Goal: Transaction & Acquisition: Purchase product/service

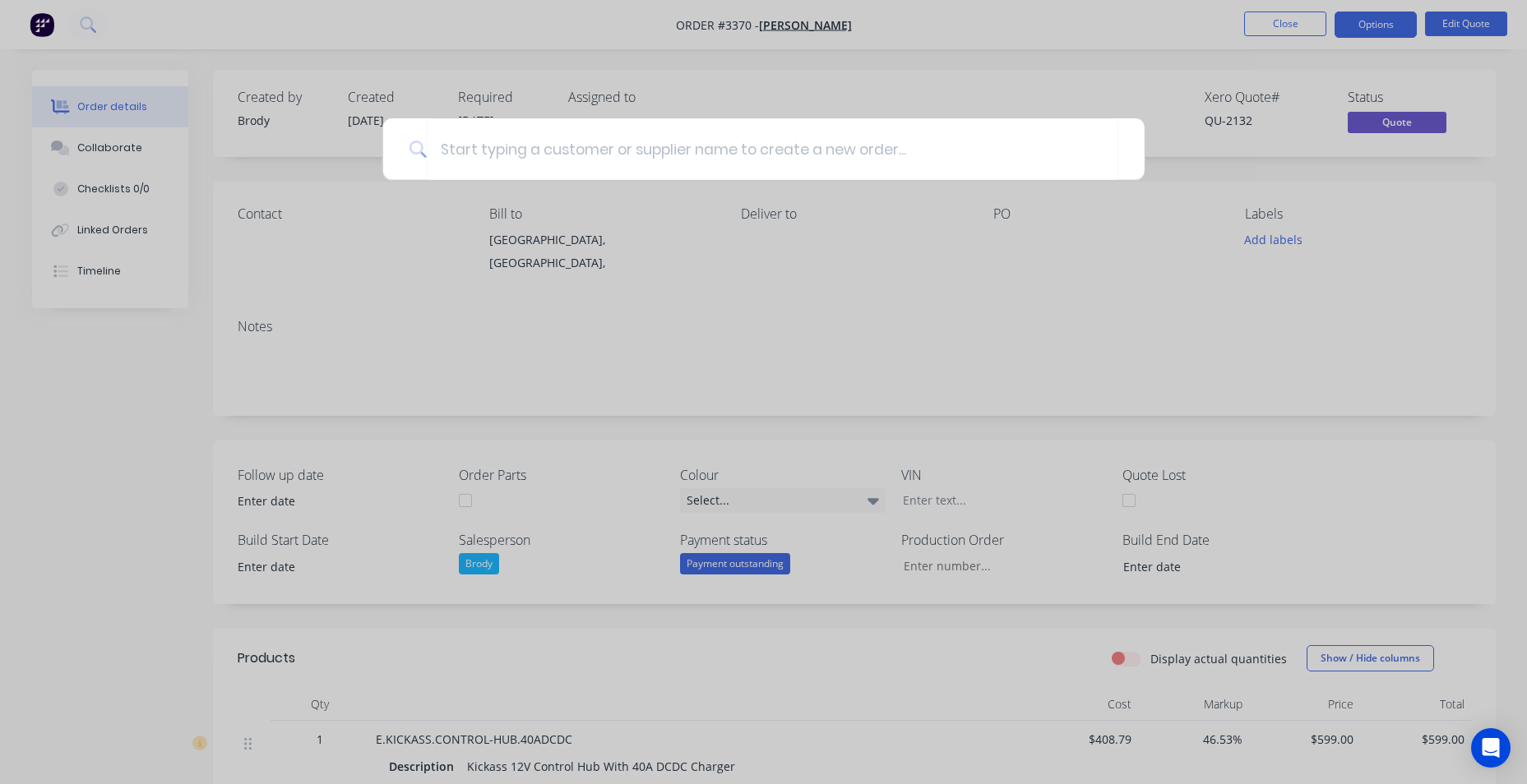
scroll to position [1108, 0]
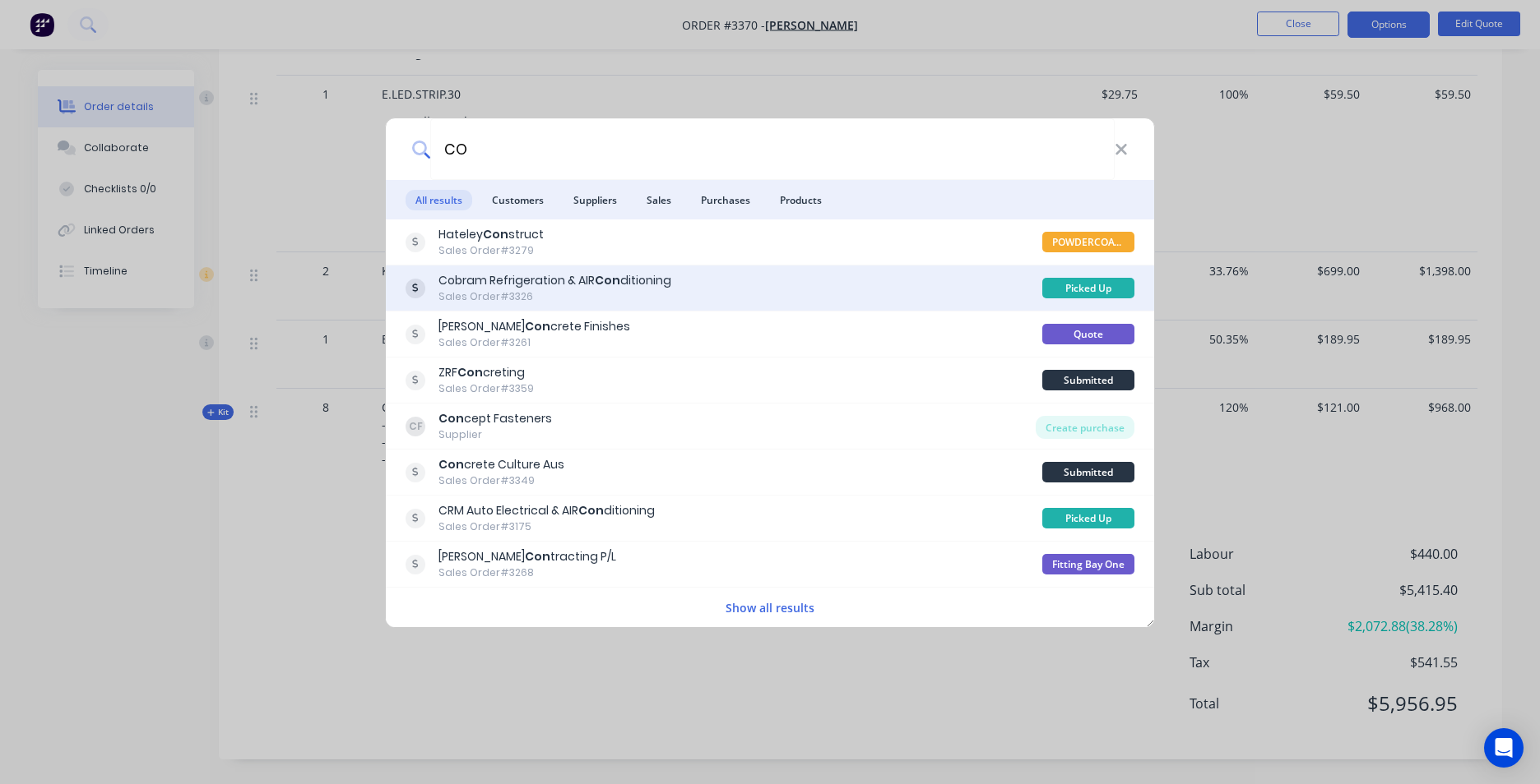
type input "C"
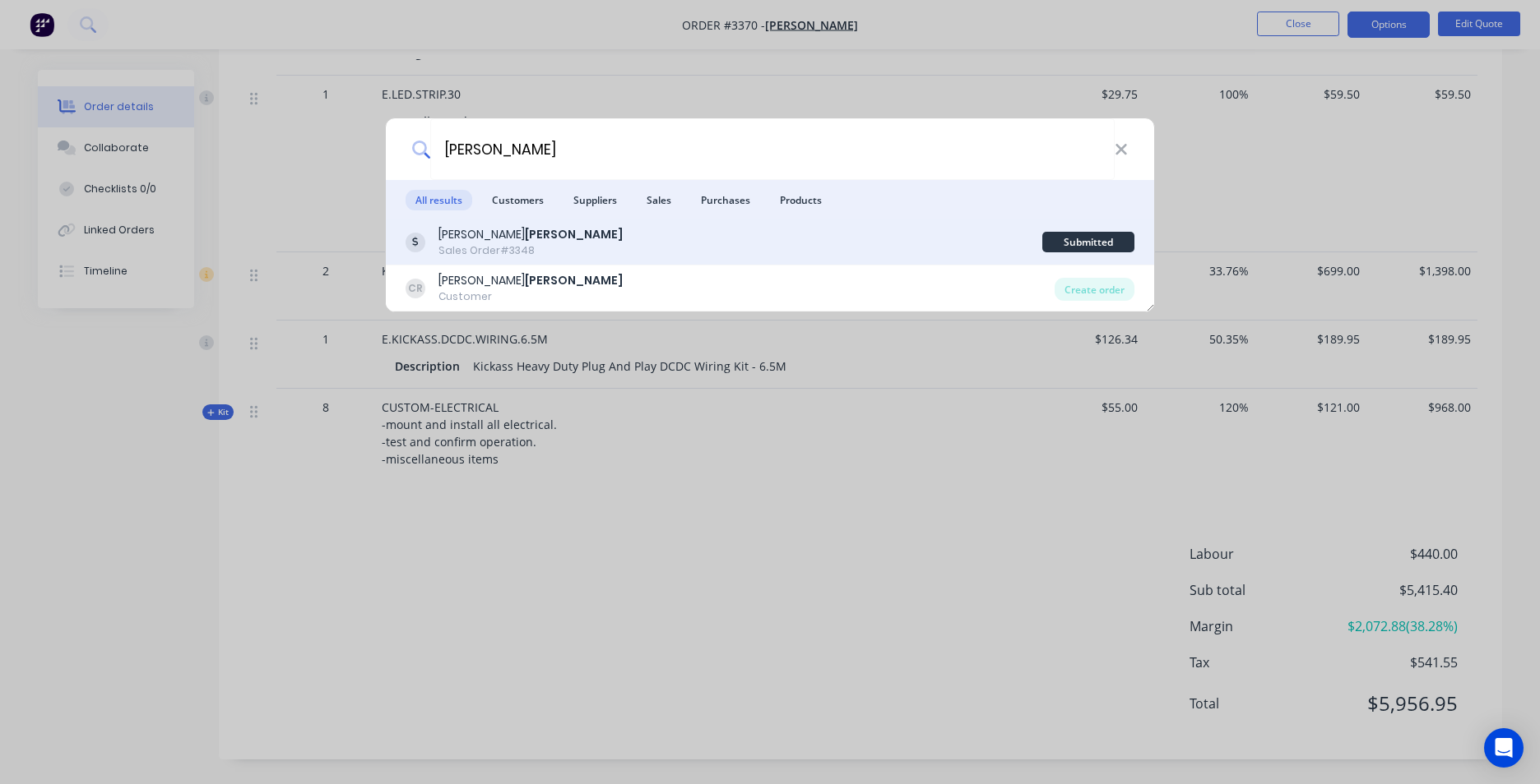
type input "[PERSON_NAME]"
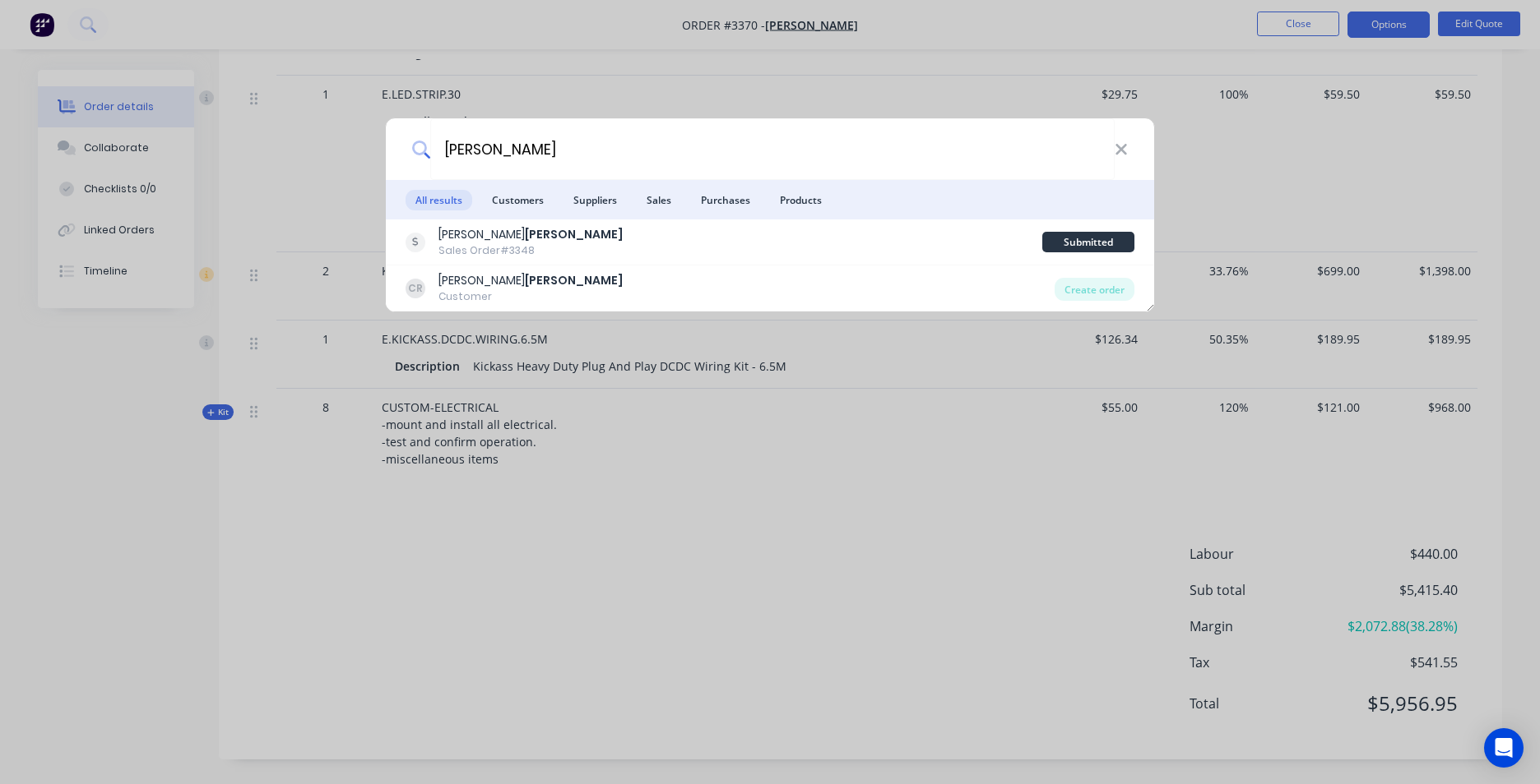
click at [661, 230] on div "[PERSON_NAME] Sales Order #3348" at bounding box center [724, 242] width 637 height 32
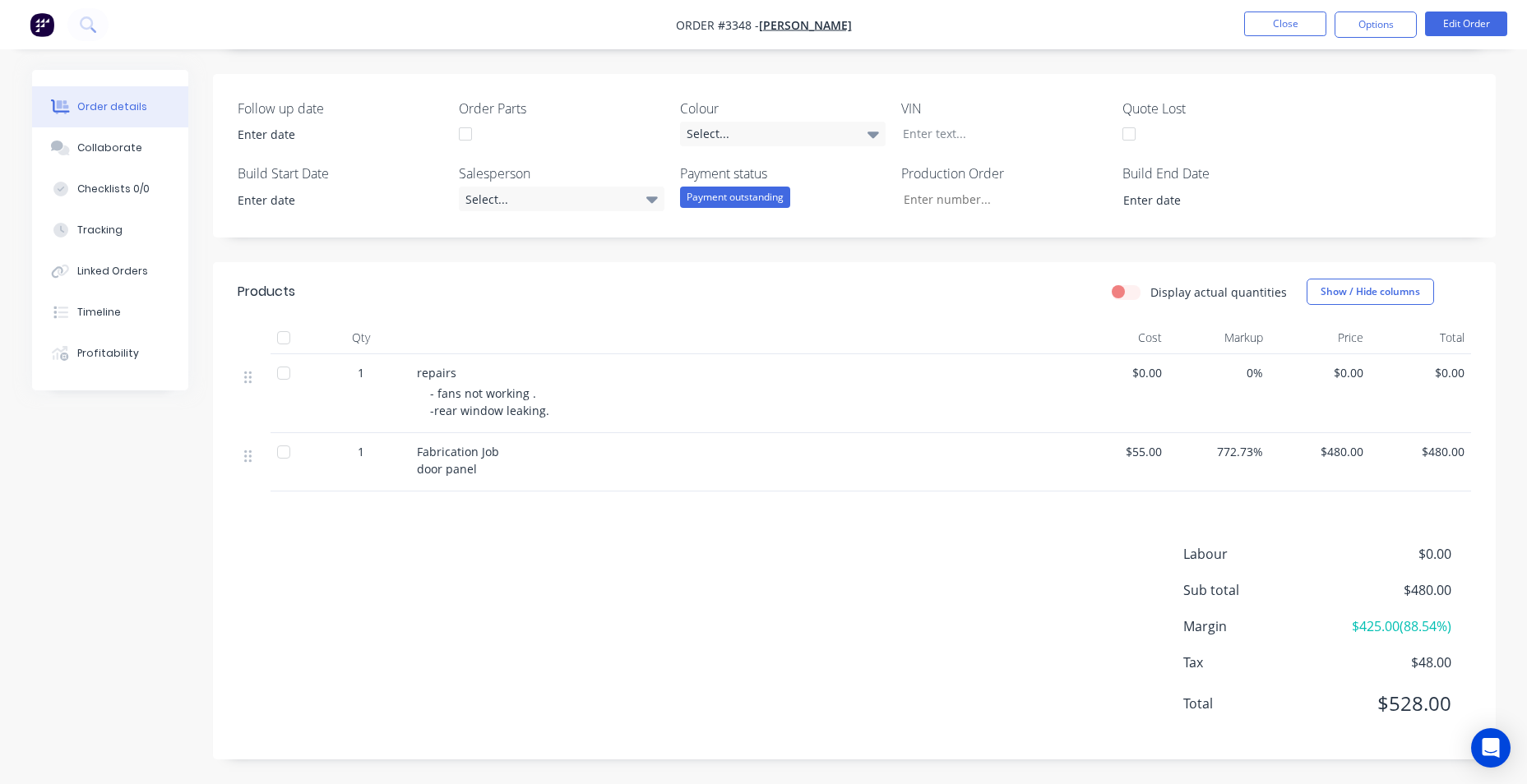
scroll to position [337, 0]
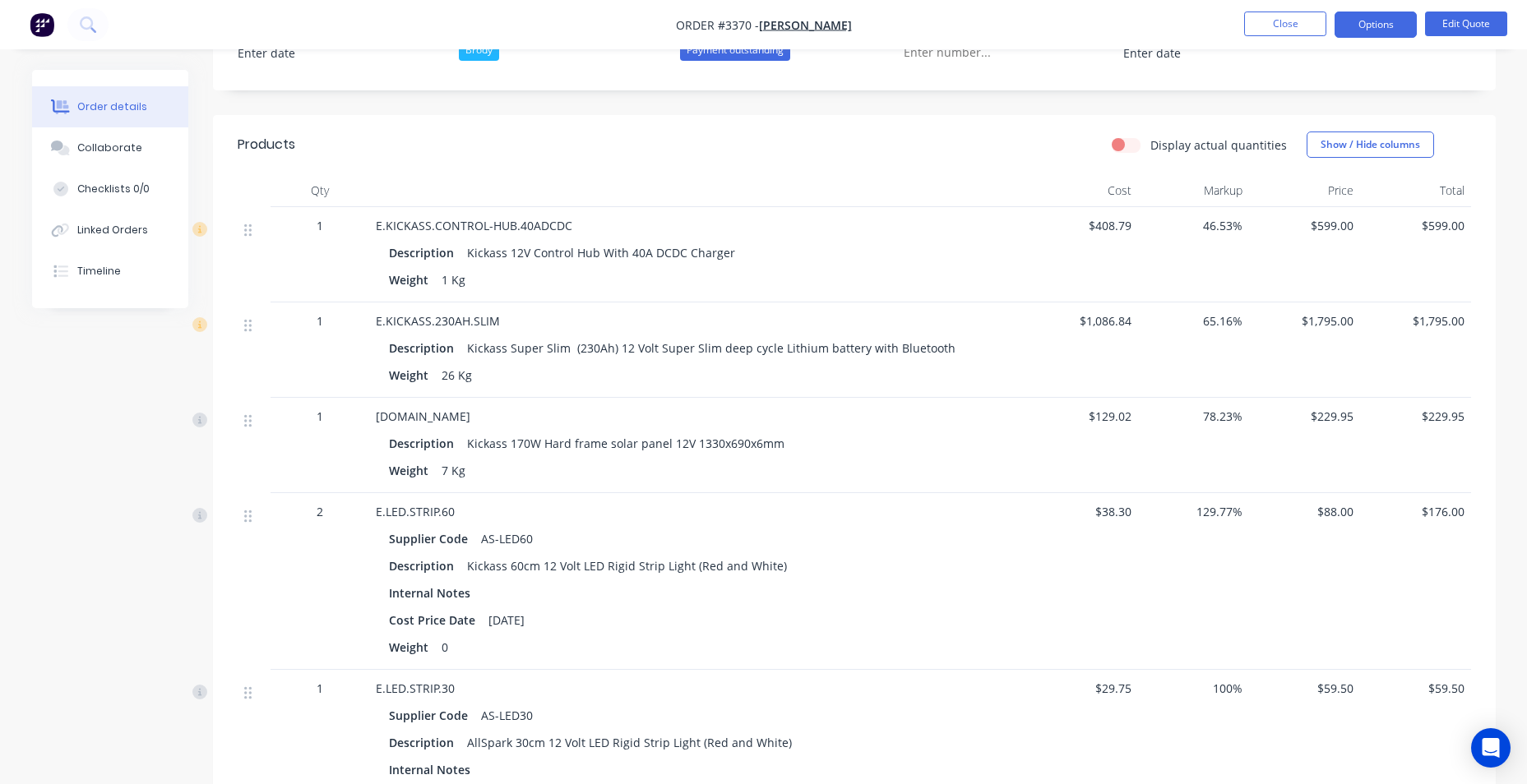
scroll to position [533, 0]
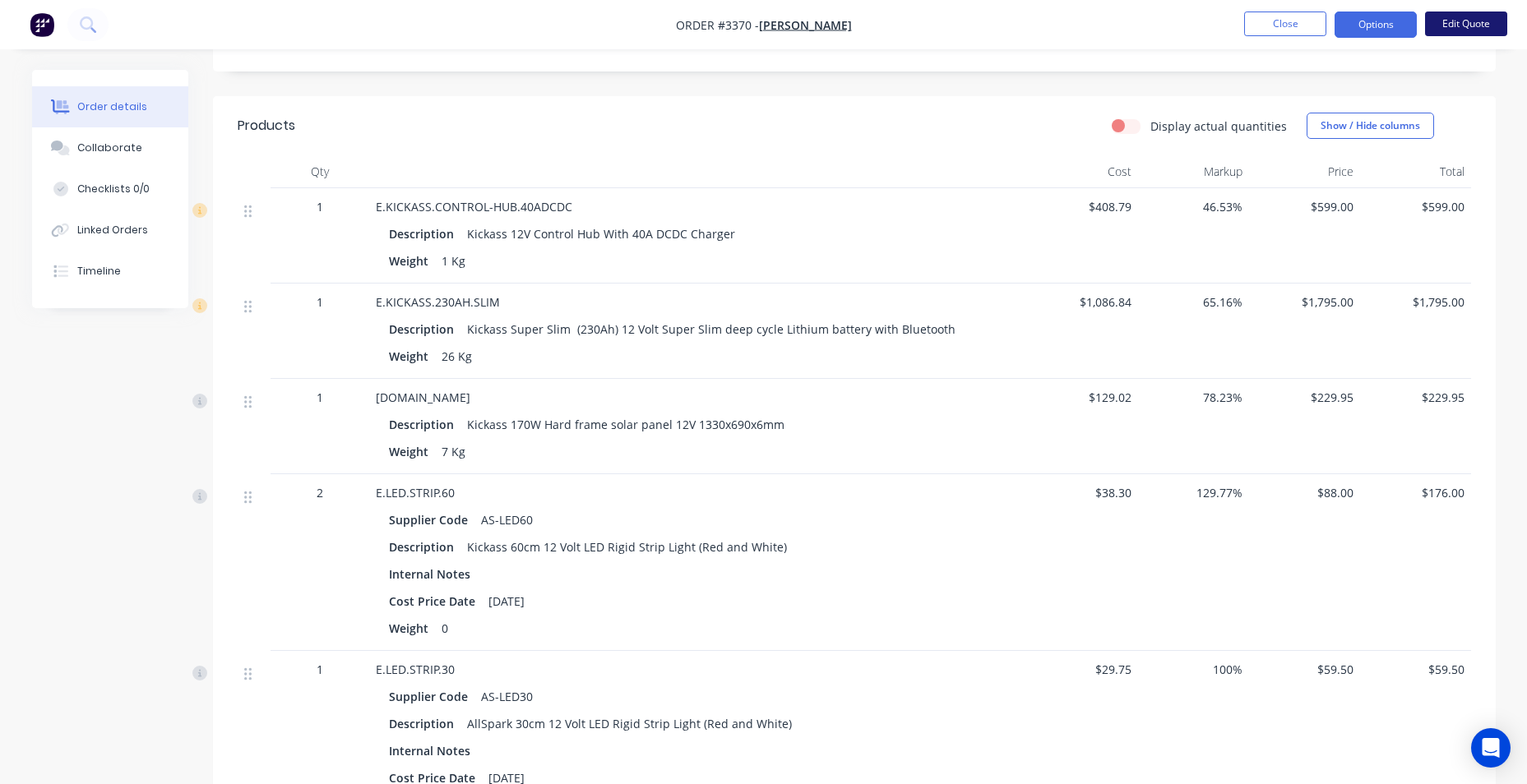
click at [1458, 31] on button "Edit Quote" at bounding box center [1466, 24] width 82 height 25
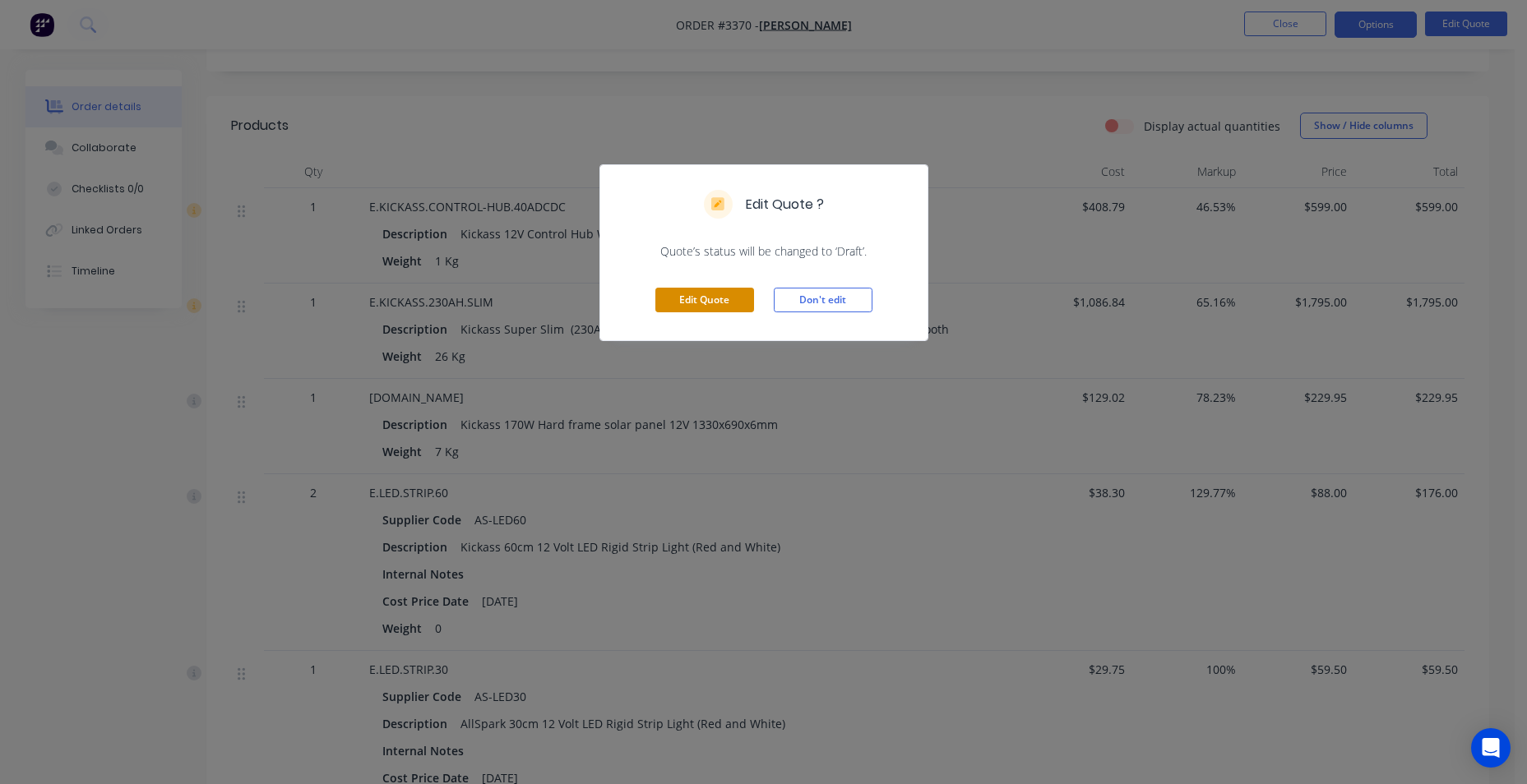
click at [736, 299] on button "Edit Quote" at bounding box center [705, 300] width 98 height 25
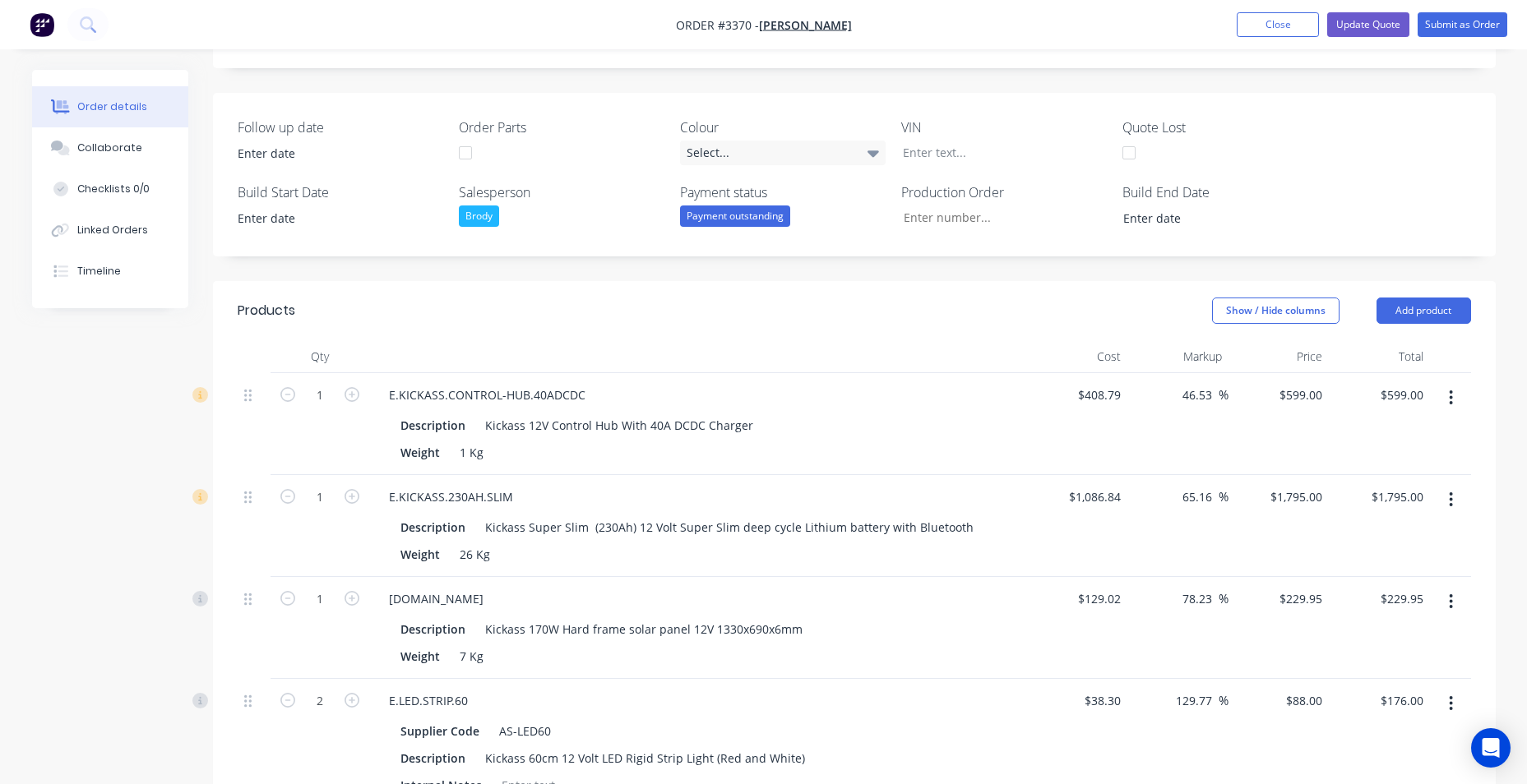
scroll to position [493, 0]
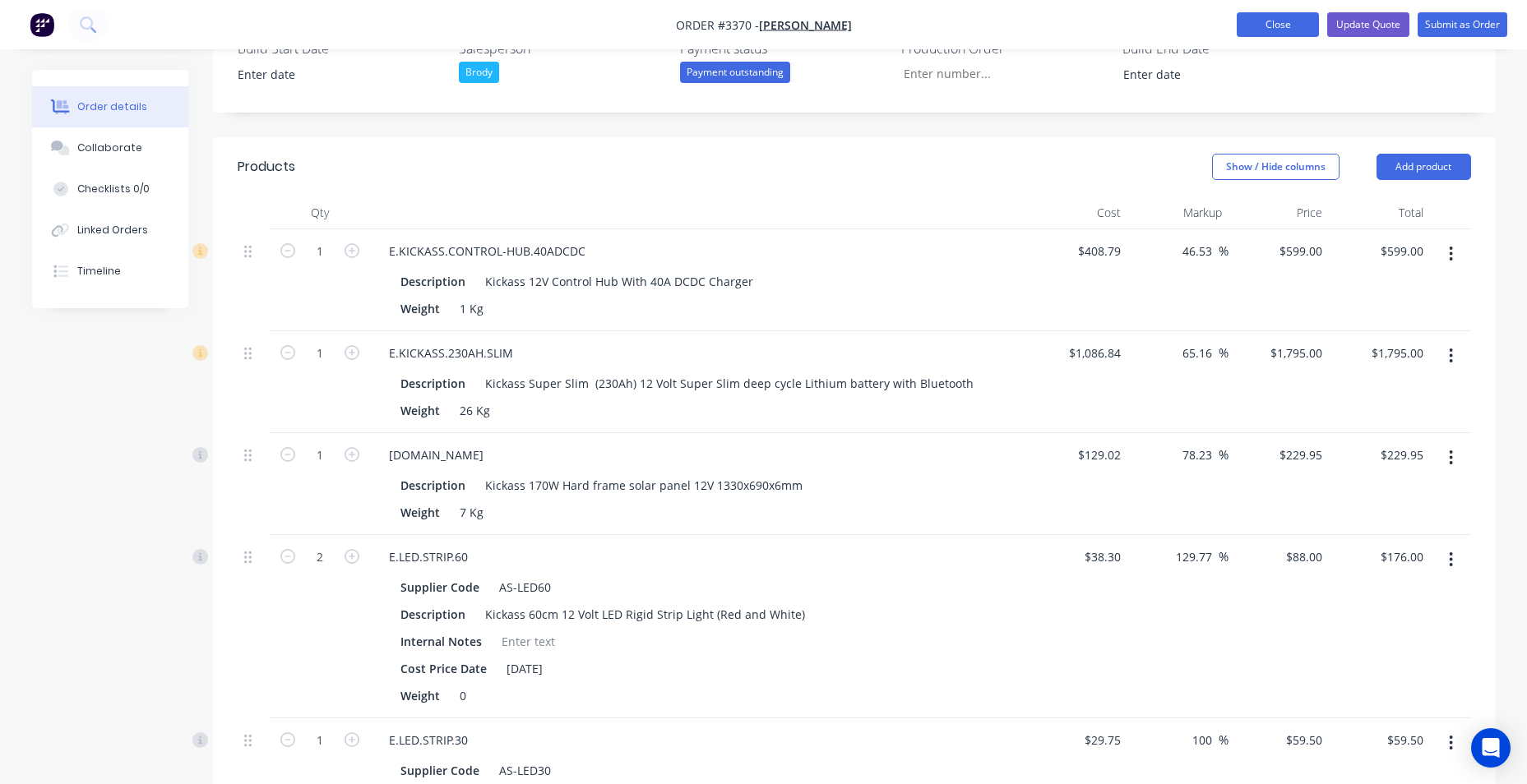
click at [1244, 25] on button "Close" at bounding box center [1277, 25] width 82 height 25
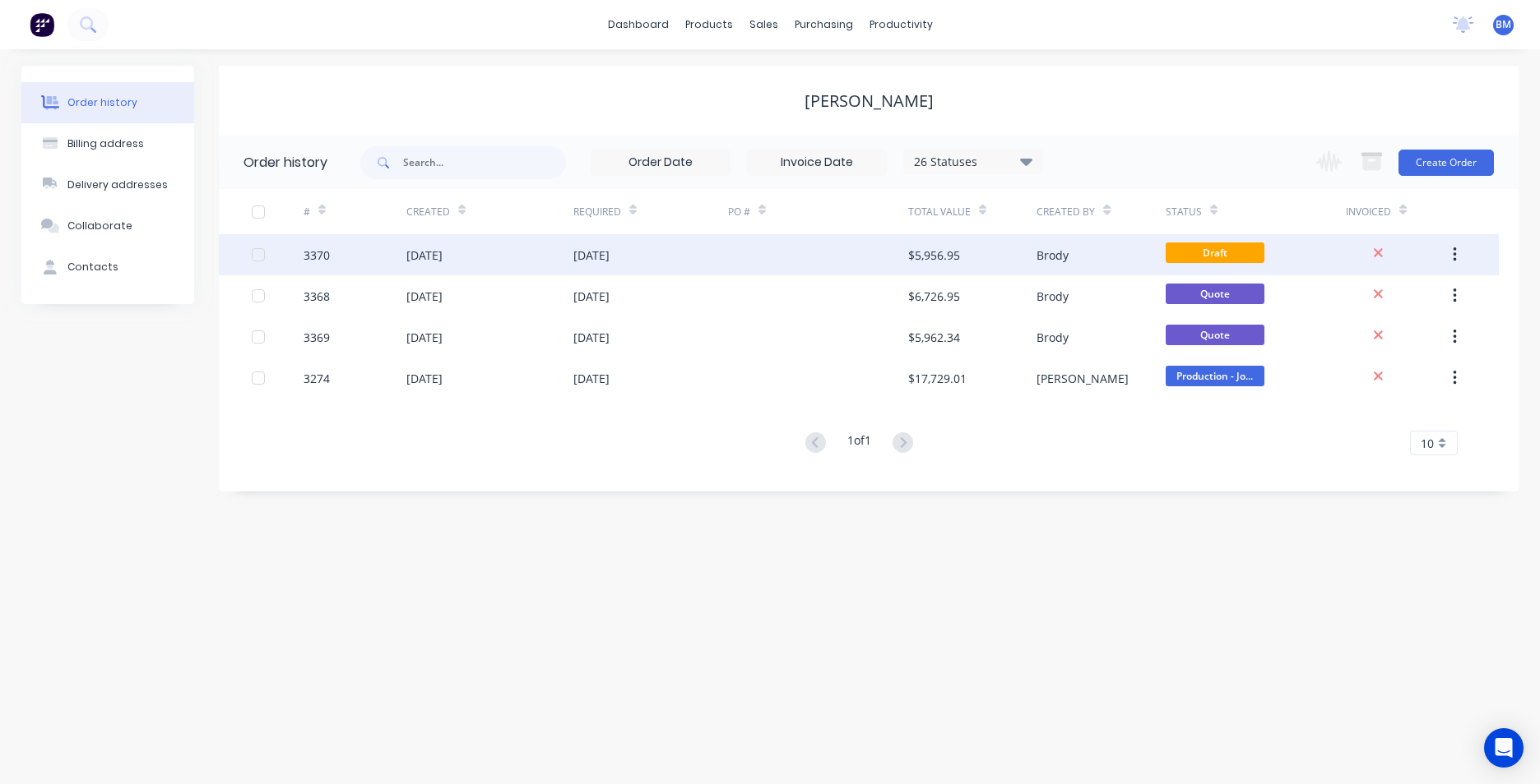
click at [1466, 251] on button "button" at bounding box center [1455, 255] width 39 height 30
click at [1409, 299] on div "Archive" at bounding box center [1396, 298] width 126 height 24
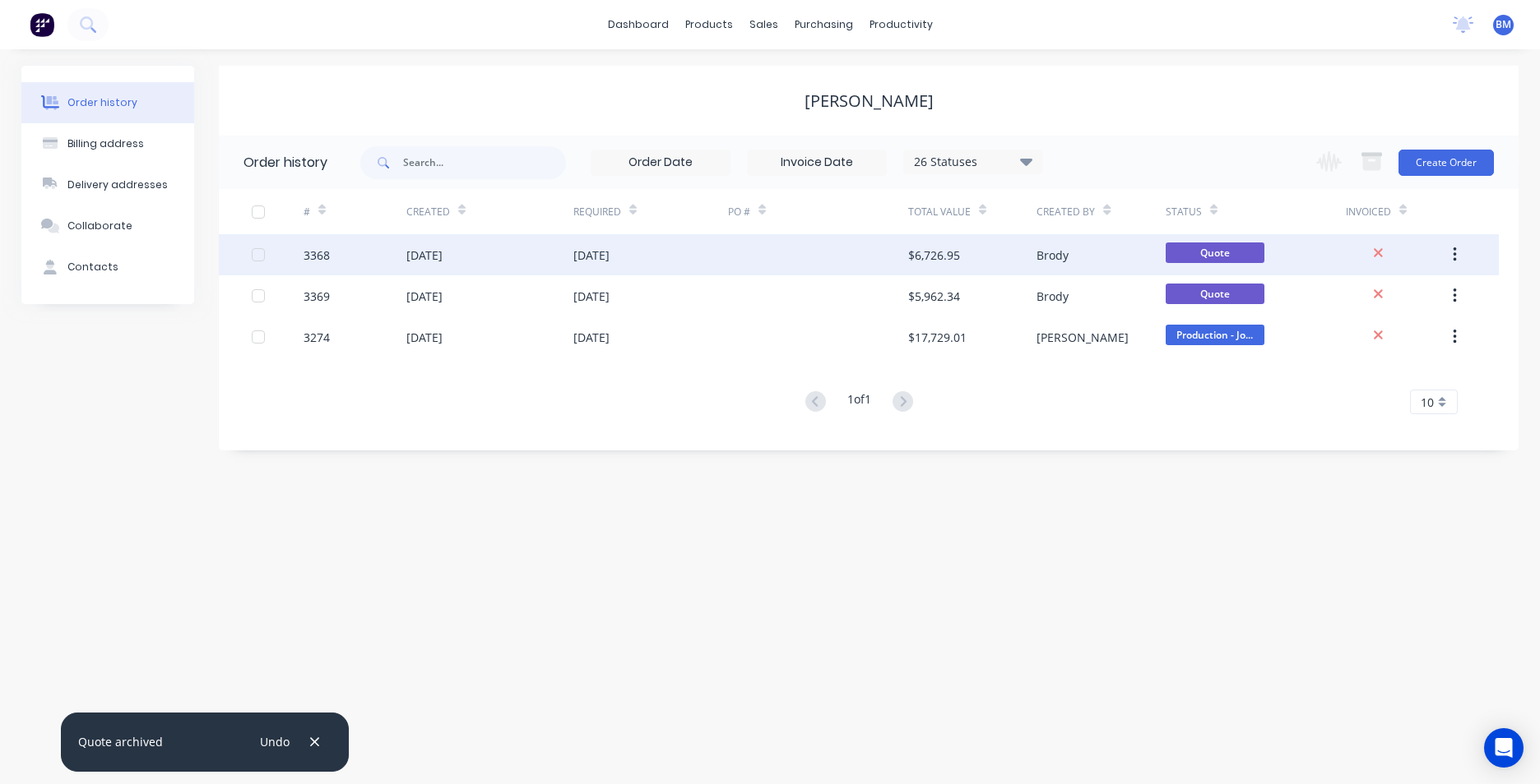
drag, startPoint x: 1451, startPoint y: 252, endPoint x: 1448, endPoint y: 269, distance: 17.3
click at [1452, 252] on button "button" at bounding box center [1455, 255] width 39 height 30
click at [1437, 291] on div "Archive" at bounding box center [1396, 298] width 126 height 24
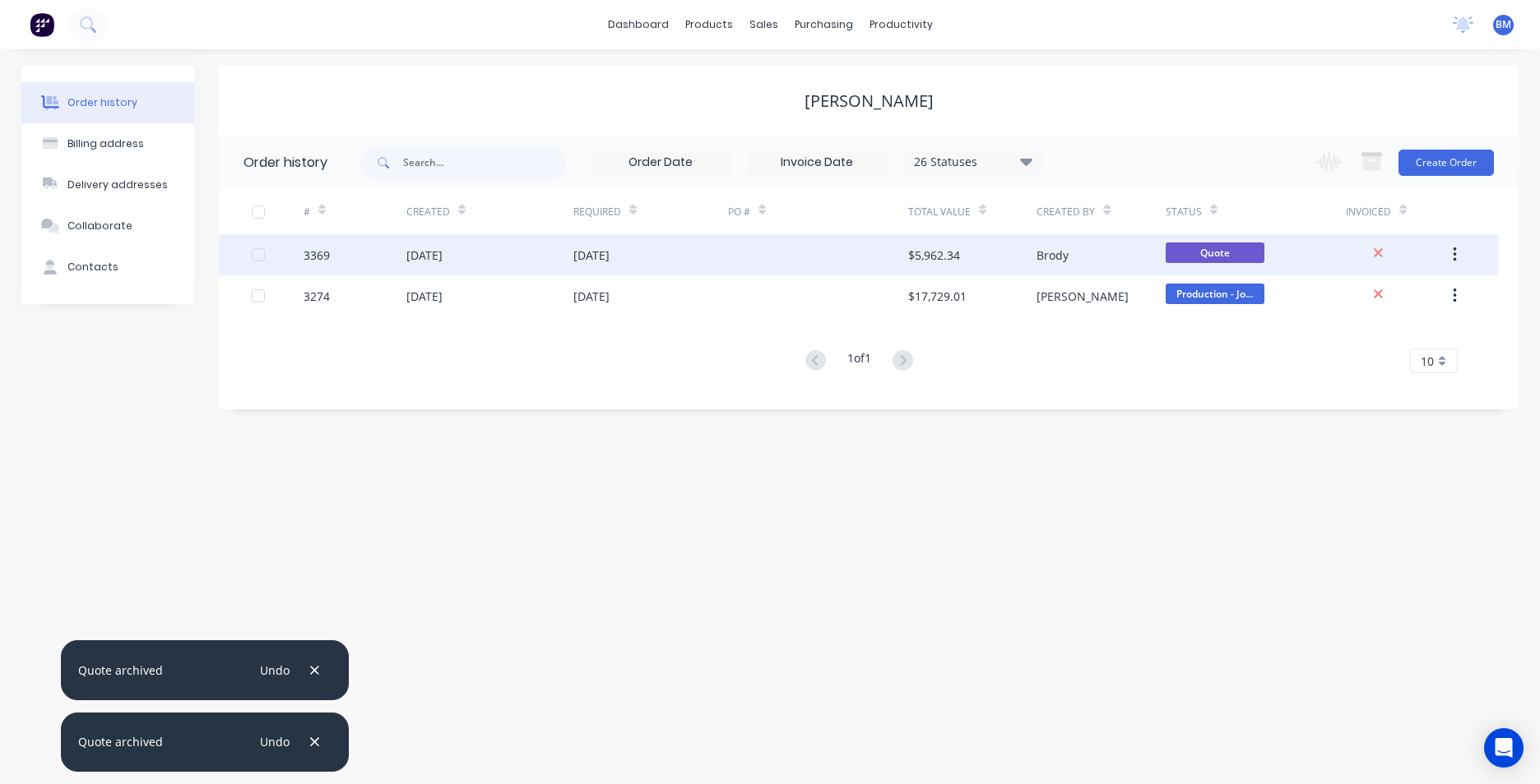
click at [600, 262] on div "[DATE]" at bounding box center [591, 255] width 37 height 17
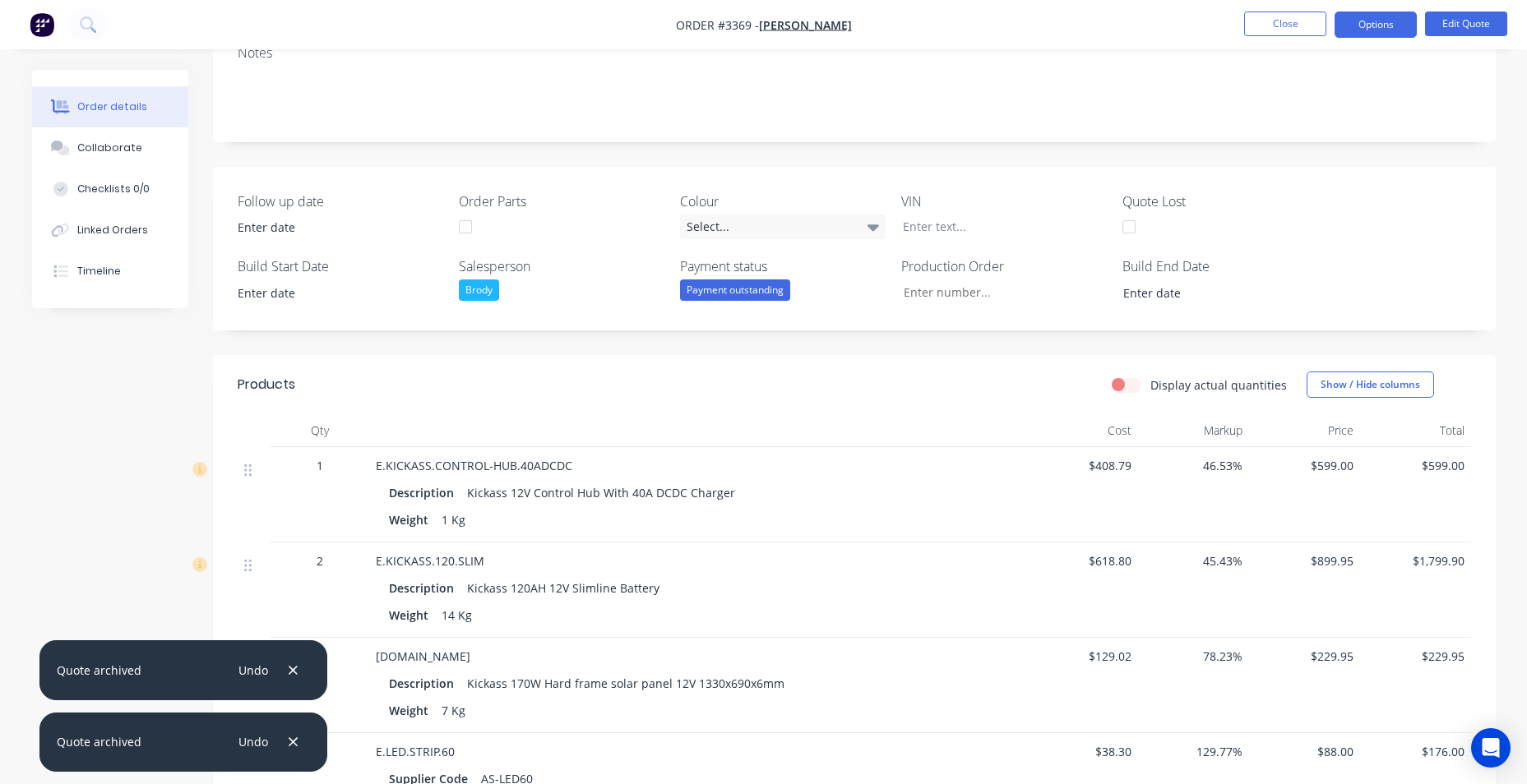
scroll to position [329, 0]
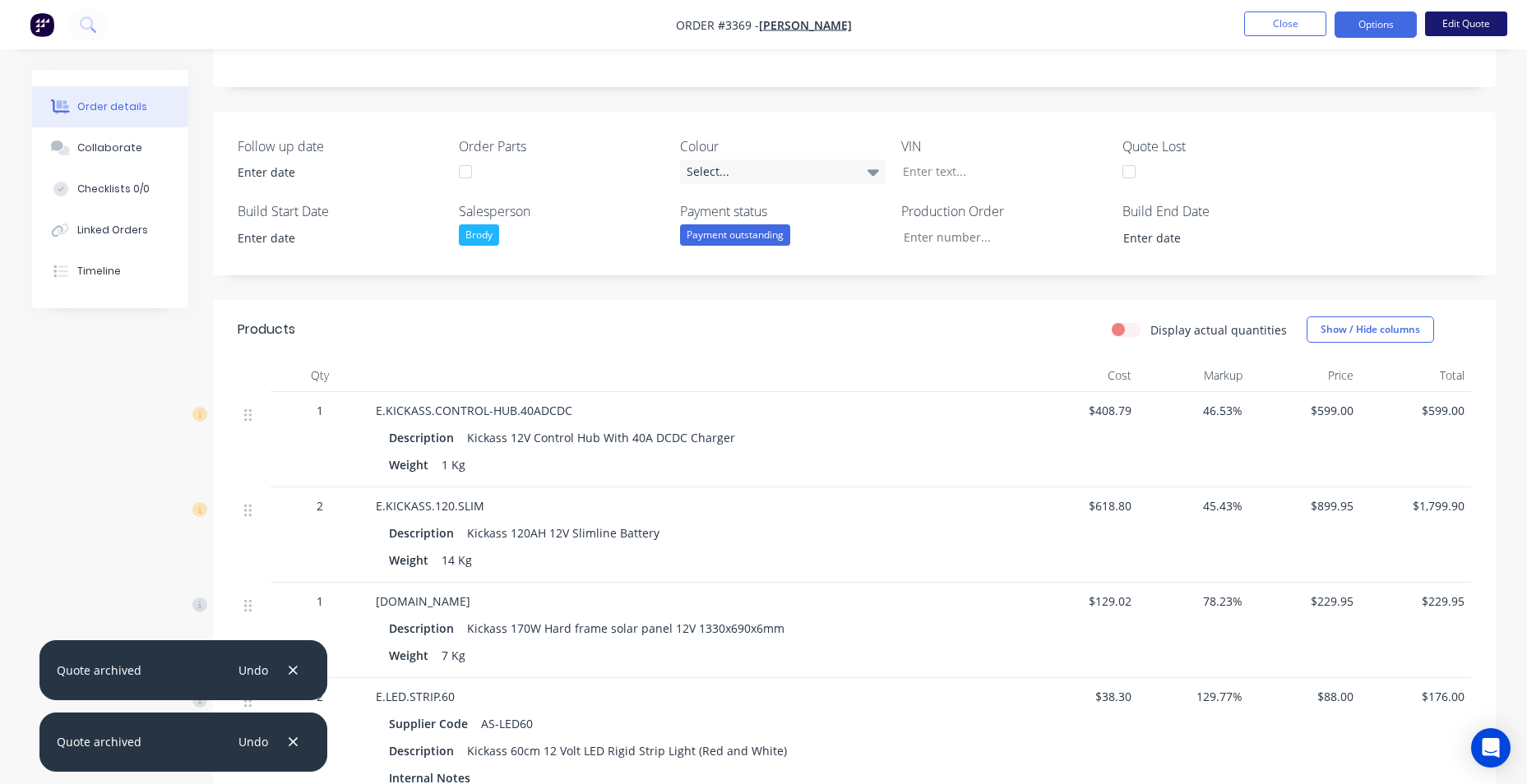
click at [1464, 25] on button "Edit Quote" at bounding box center [1466, 24] width 82 height 25
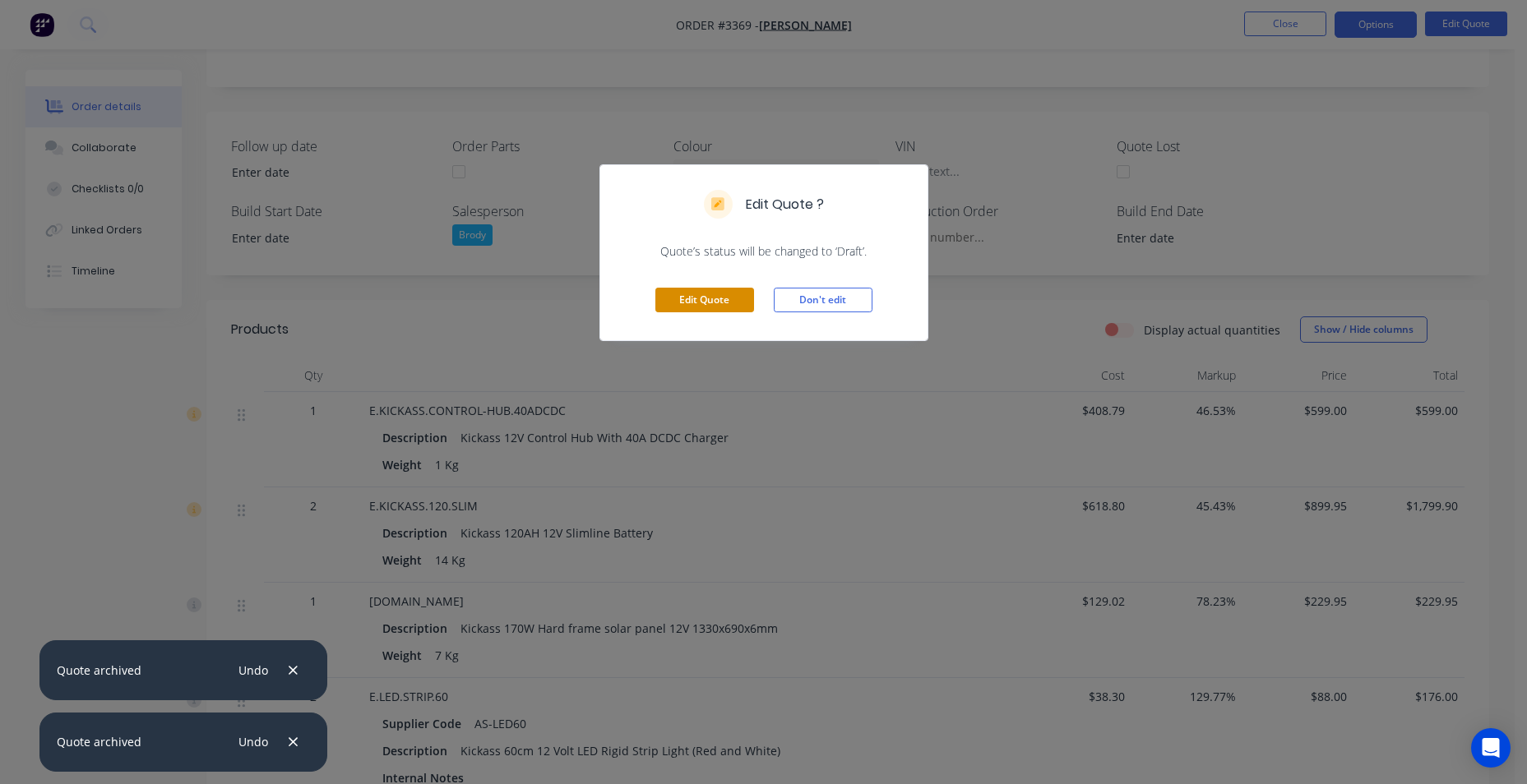
drag, startPoint x: 713, startPoint y: 295, endPoint x: 732, endPoint y: 294, distance: 19.0
click at [715, 295] on button "Edit Quote" at bounding box center [705, 300] width 98 height 25
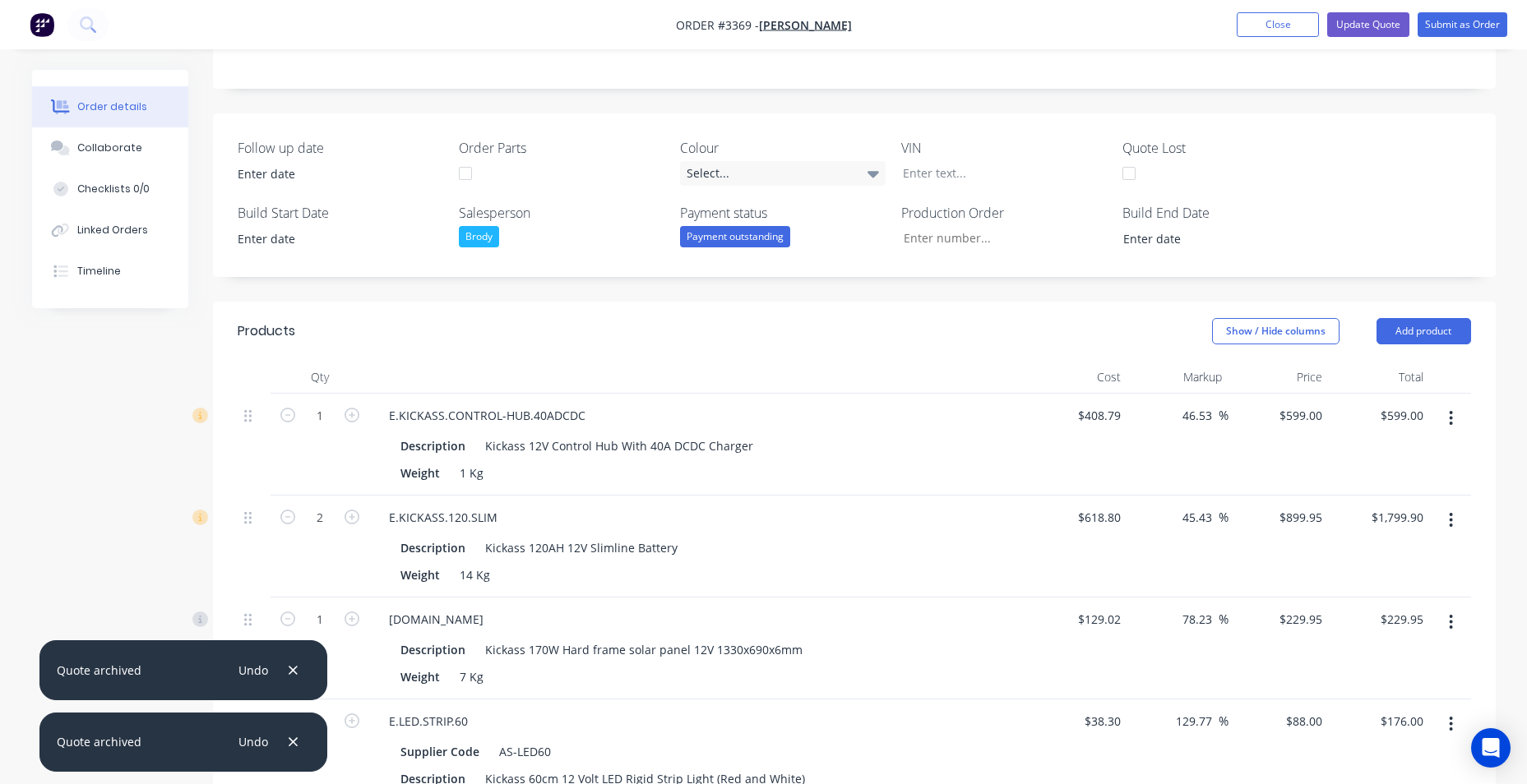
click at [1451, 428] on button "button" at bounding box center [1451, 418] width 39 height 30
click at [1384, 568] on div "Delete" at bounding box center [1393, 560] width 126 height 24
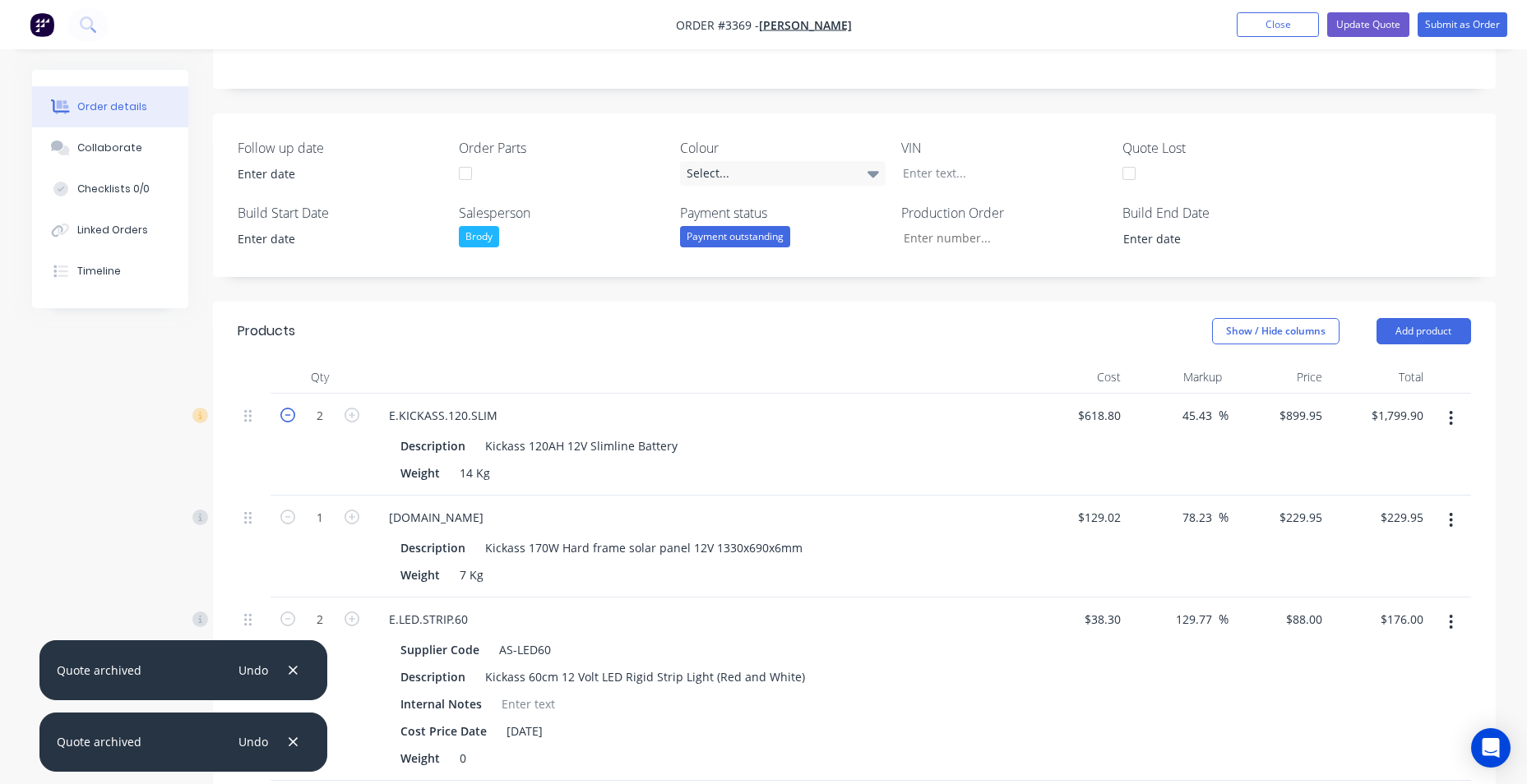
click at [283, 417] on icon "button" at bounding box center [287, 415] width 14 height 14
type input "1"
type input "$899.95"
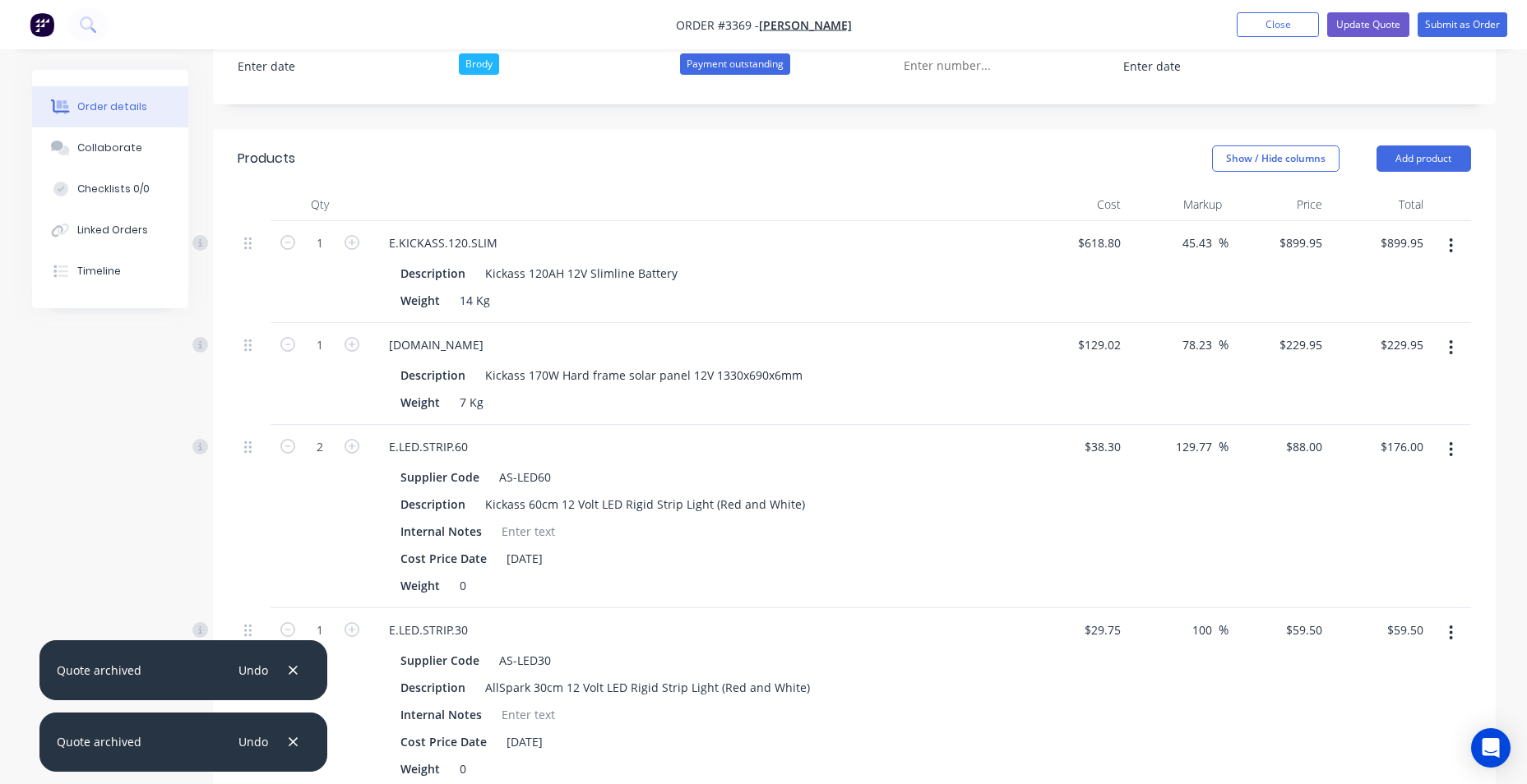
scroll to position [493, 0]
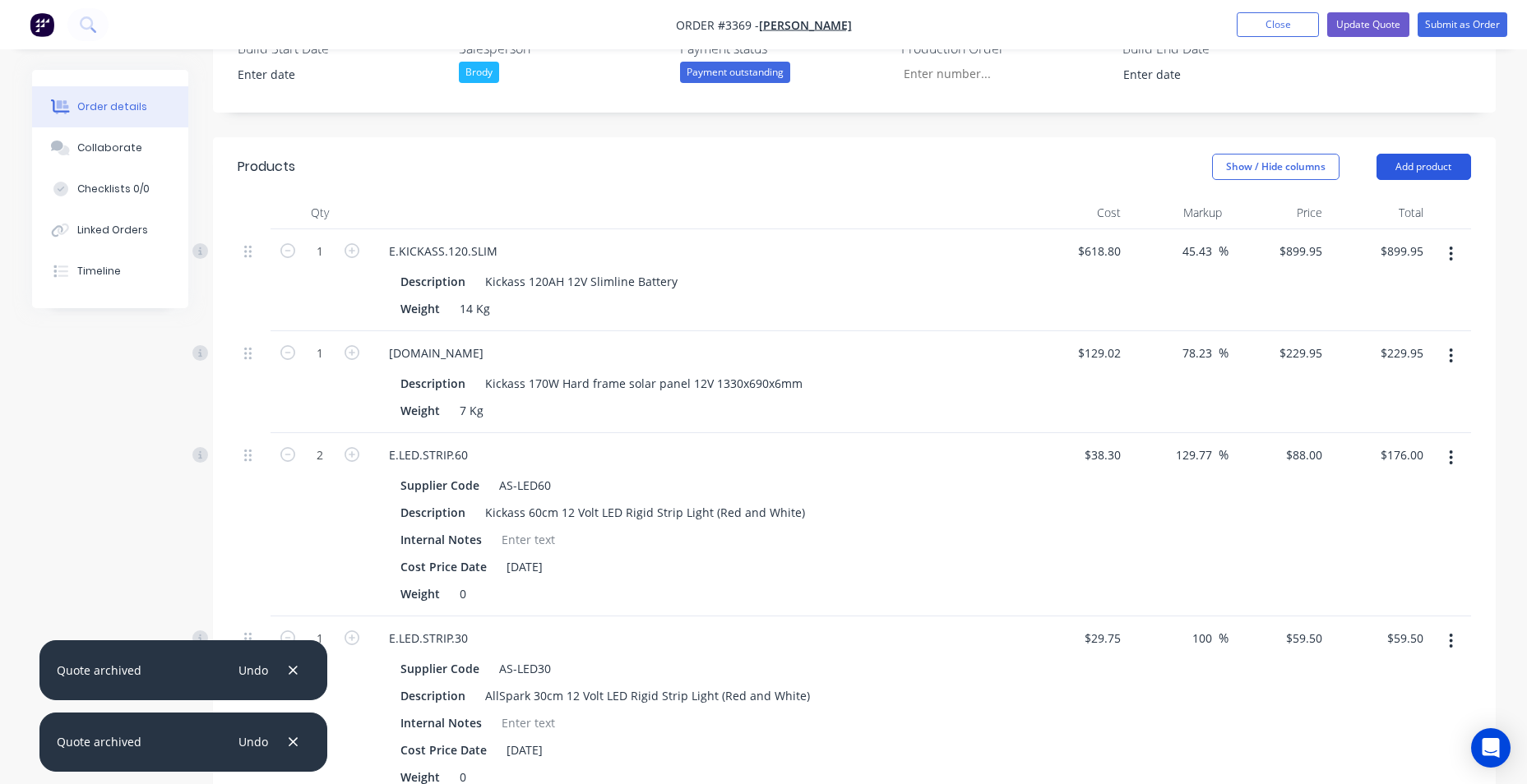
click at [1413, 163] on button "Add product" at bounding box center [1423, 166] width 94 height 26
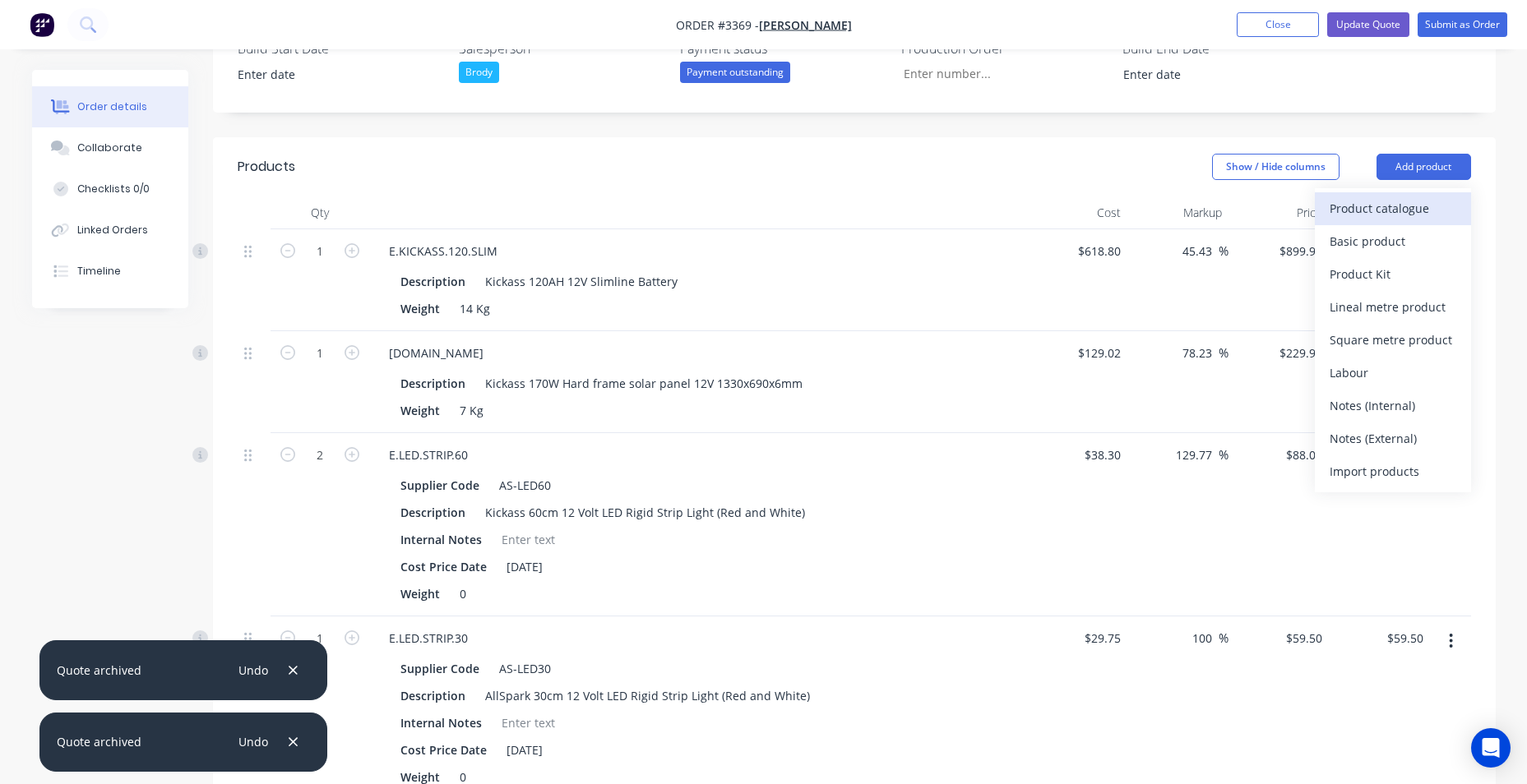
click at [1370, 221] on div "Product catalogue" at bounding box center [1393, 209] width 126 height 24
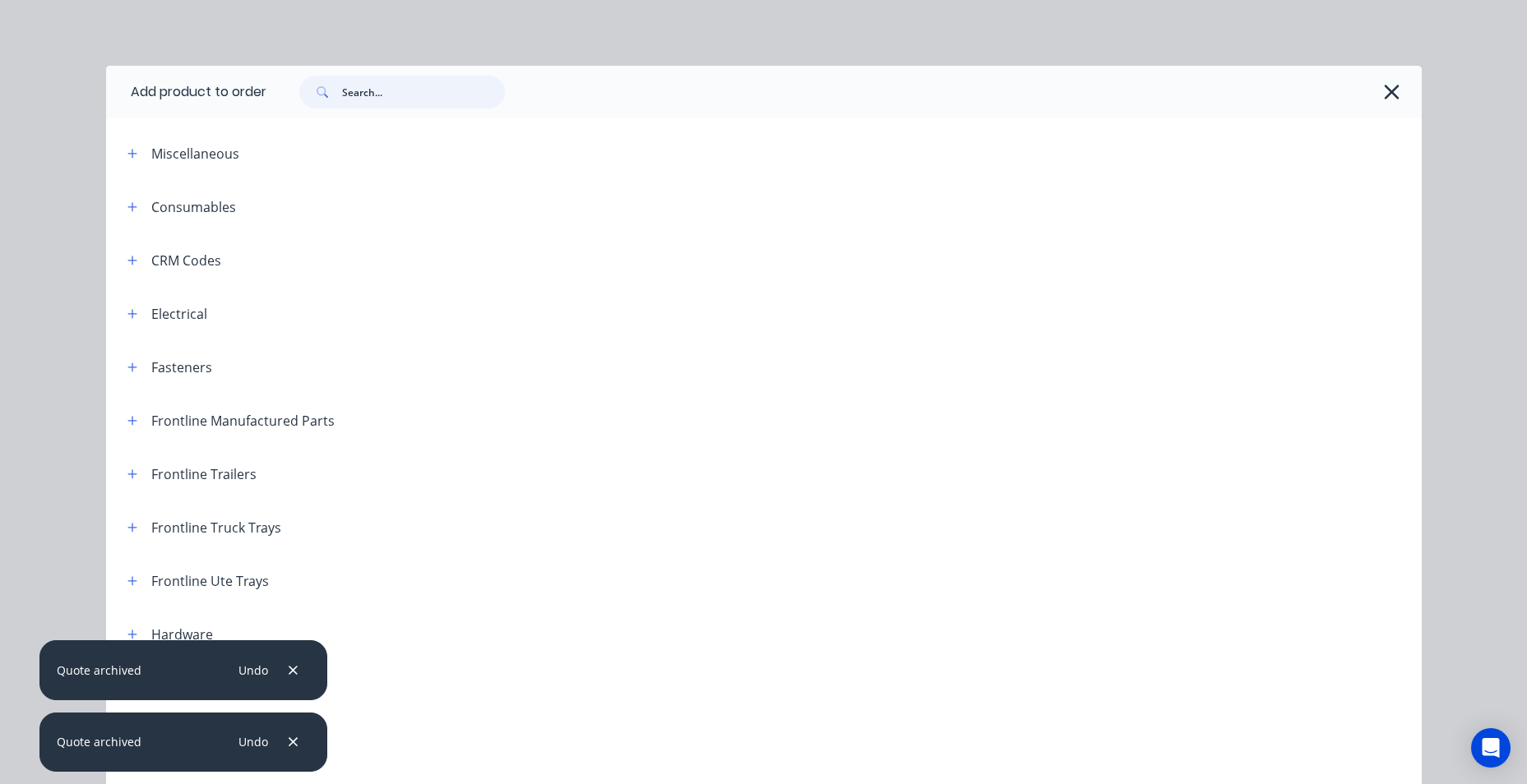
paste input "KACTRLHBDCDC"
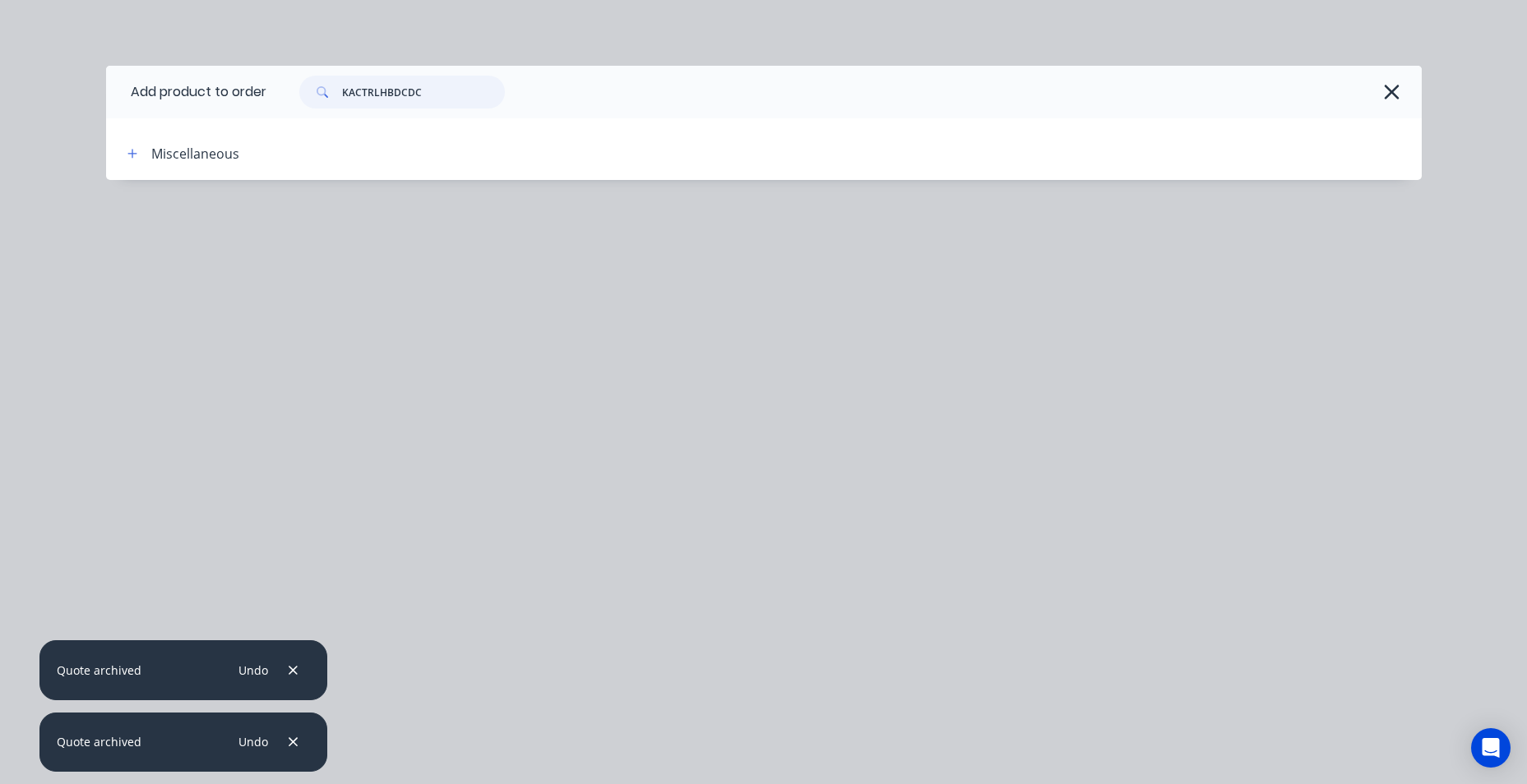
drag, startPoint x: 435, startPoint y: 92, endPoint x: 285, endPoint y: 115, distance: 151.8
click at [286, 115] on div "KACTRLHBDCDC" at bounding box center [844, 92] width 1155 height 53
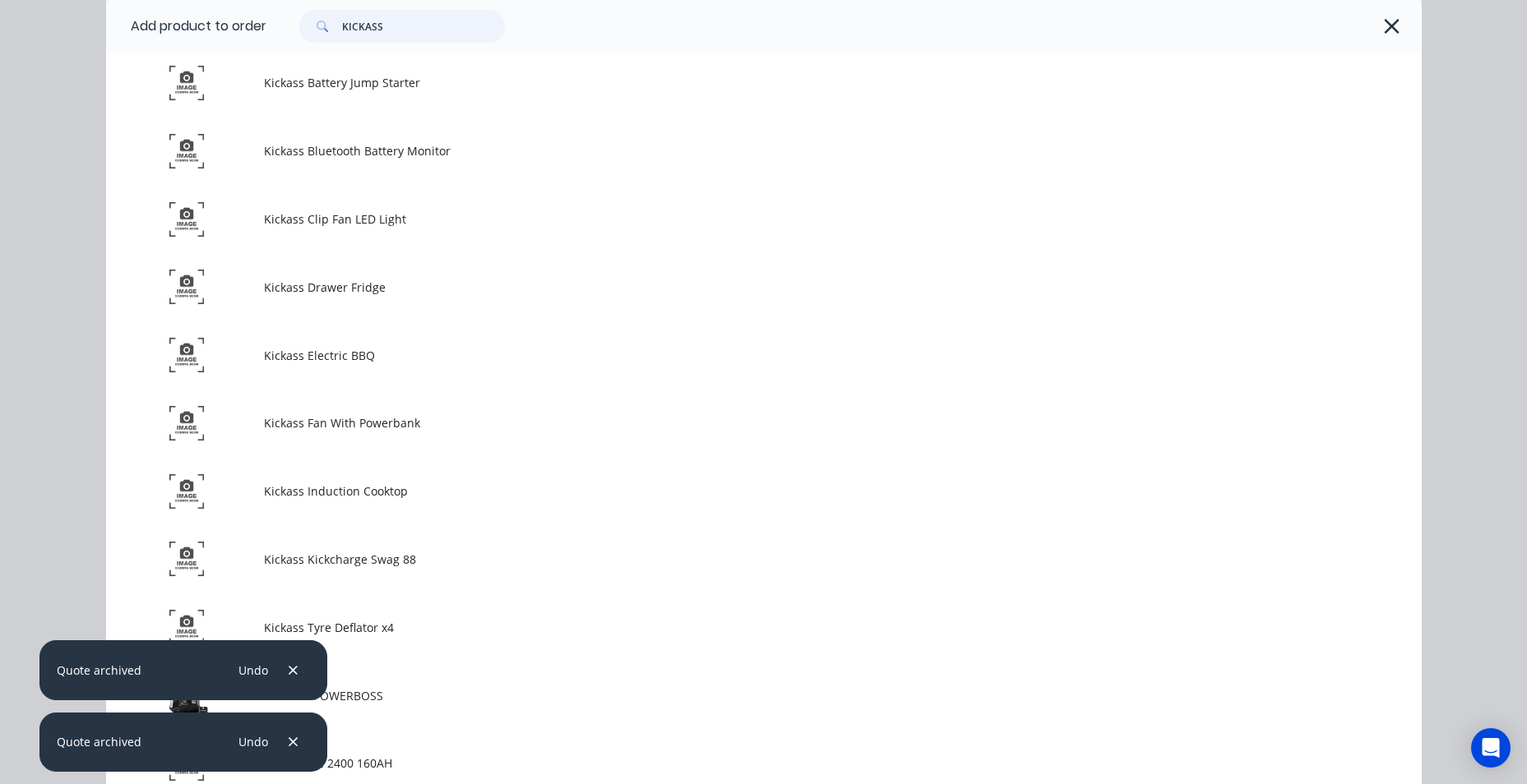
scroll to position [3124, 0]
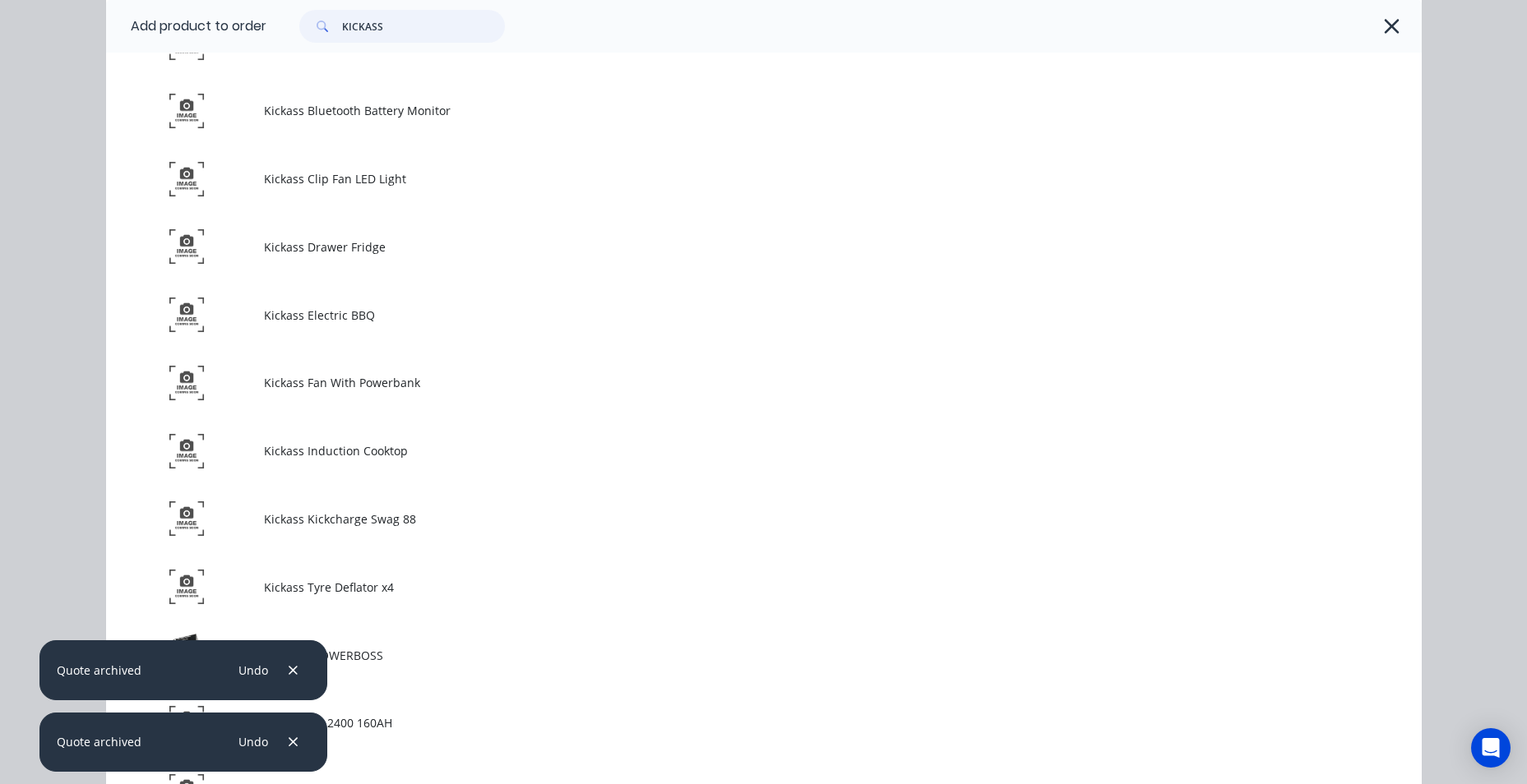
click at [407, 22] on input "KICKASS" at bounding box center [424, 26] width 163 height 33
drag, startPoint x: 407, startPoint y: 25, endPoint x: 146, endPoint y: 19, distance: 261.1
click at [146, 19] on header "Add product to order KICKASS" at bounding box center [764, 26] width 1316 height 53
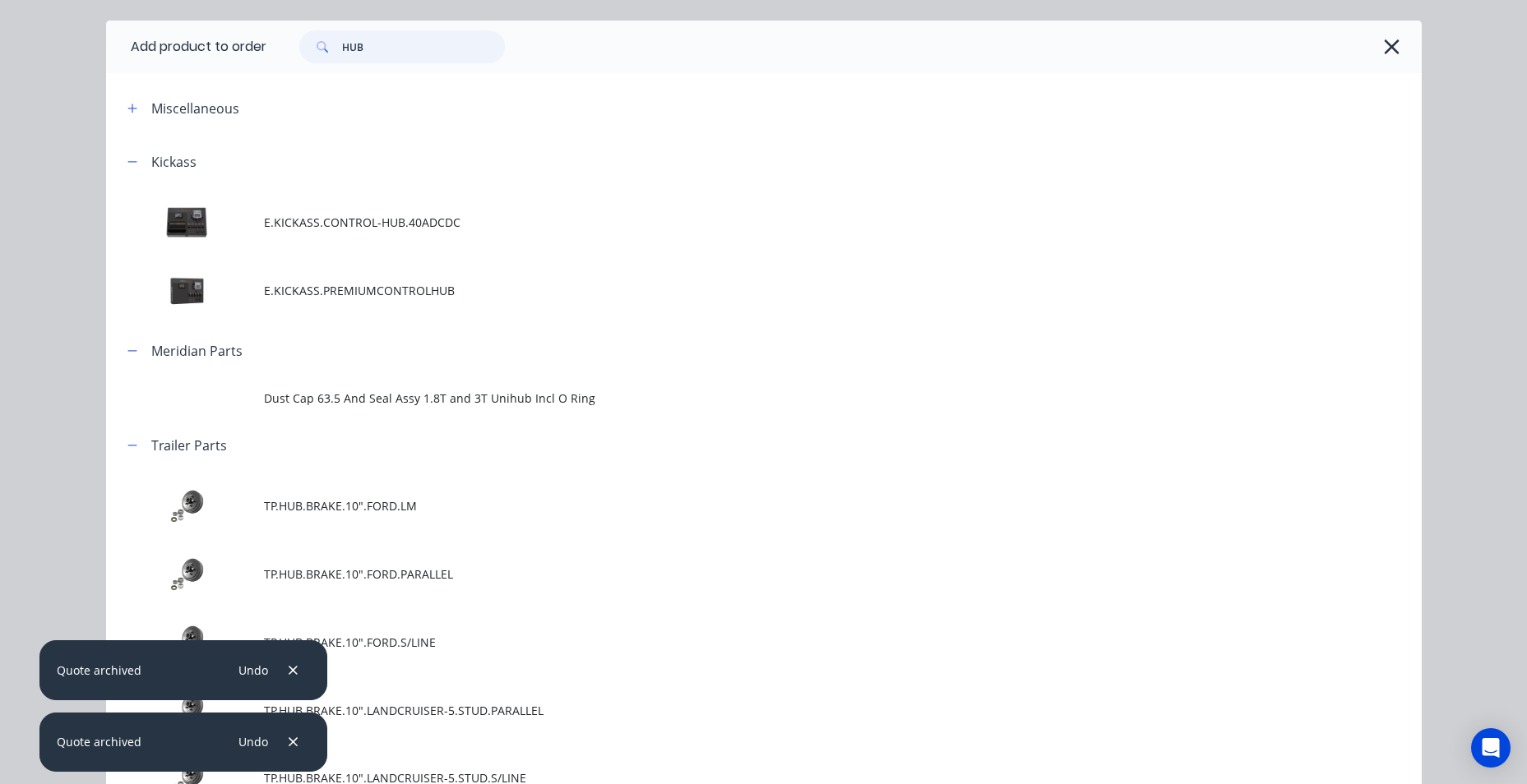
scroll to position [82, 0]
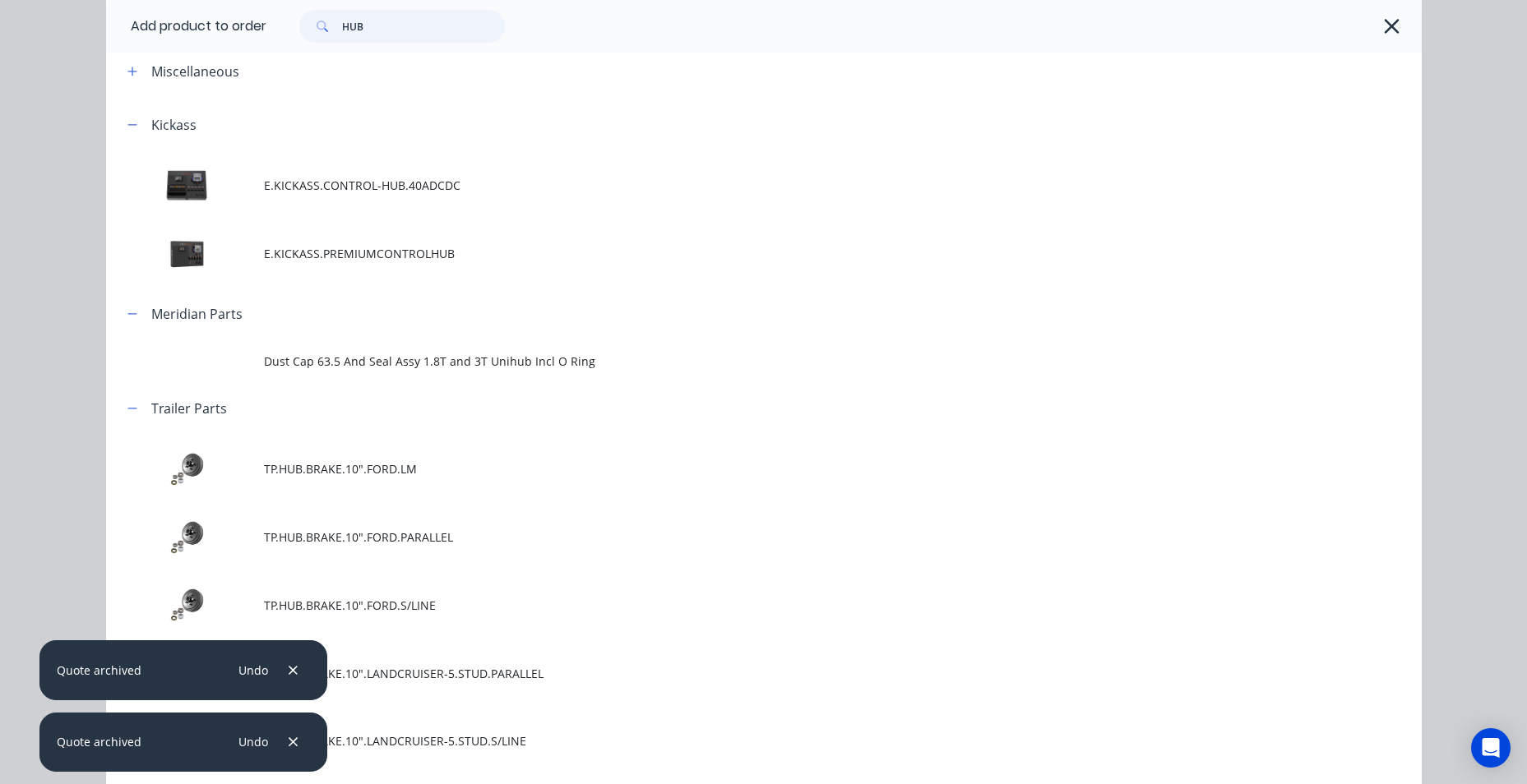
drag, startPoint x: 307, startPoint y: 36, endPoint x: 259, endPoint y: 41, distance: 48.3
click at [259, 41] on header "Add product to order HUB" at bounding box center [764, 26] width 1316 height 53
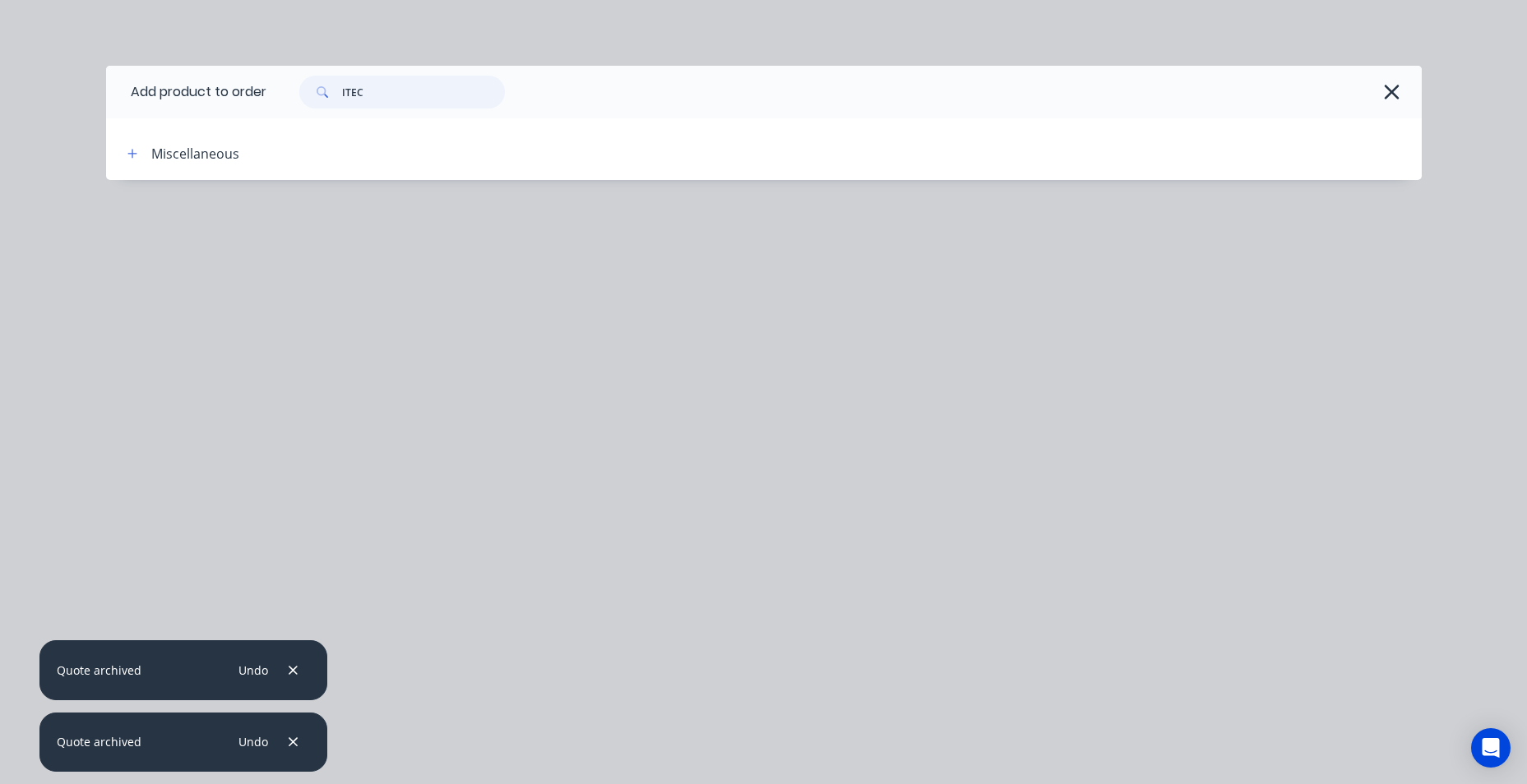
type input "ITEC"
click at [1396, 87] on icon "button" at bounding box center [1392, 92] width 14 height 14
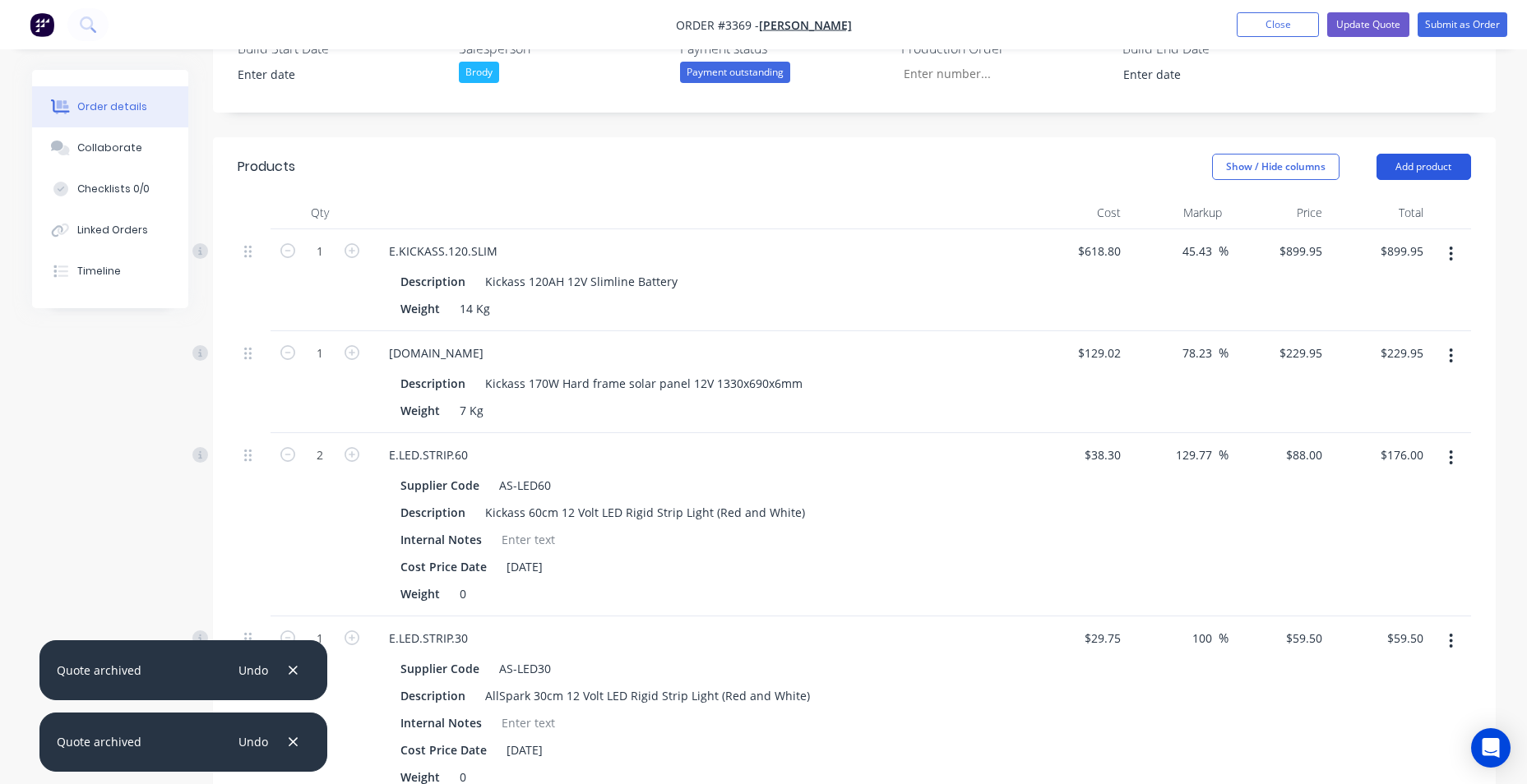
click at [1412, 171] on button "Add product" at bounding box center [1423, 166] width 94 height 26
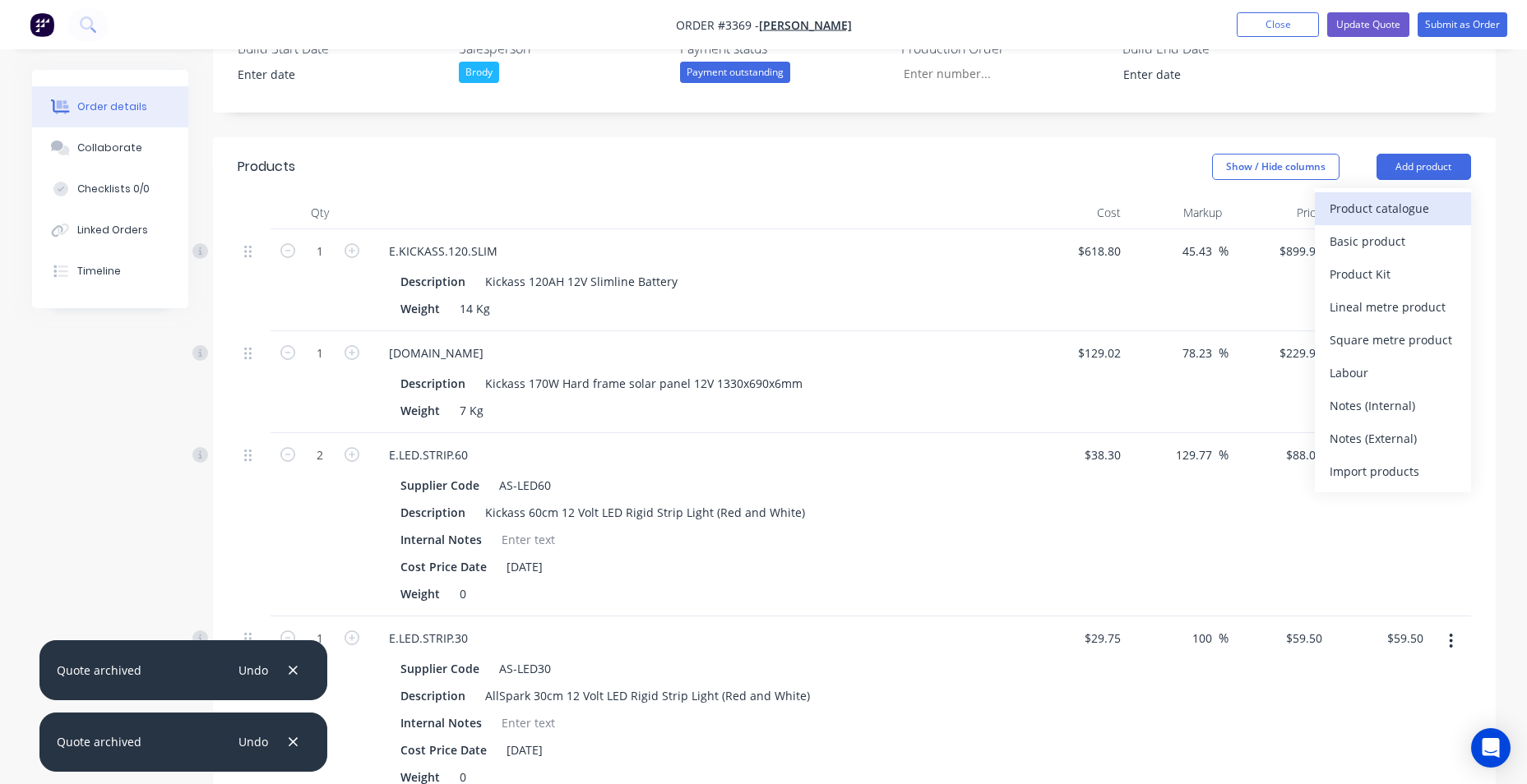
click at [1379, 214] on div "Product catalogue" at bounding box center [1393, 209] width 126 height 24
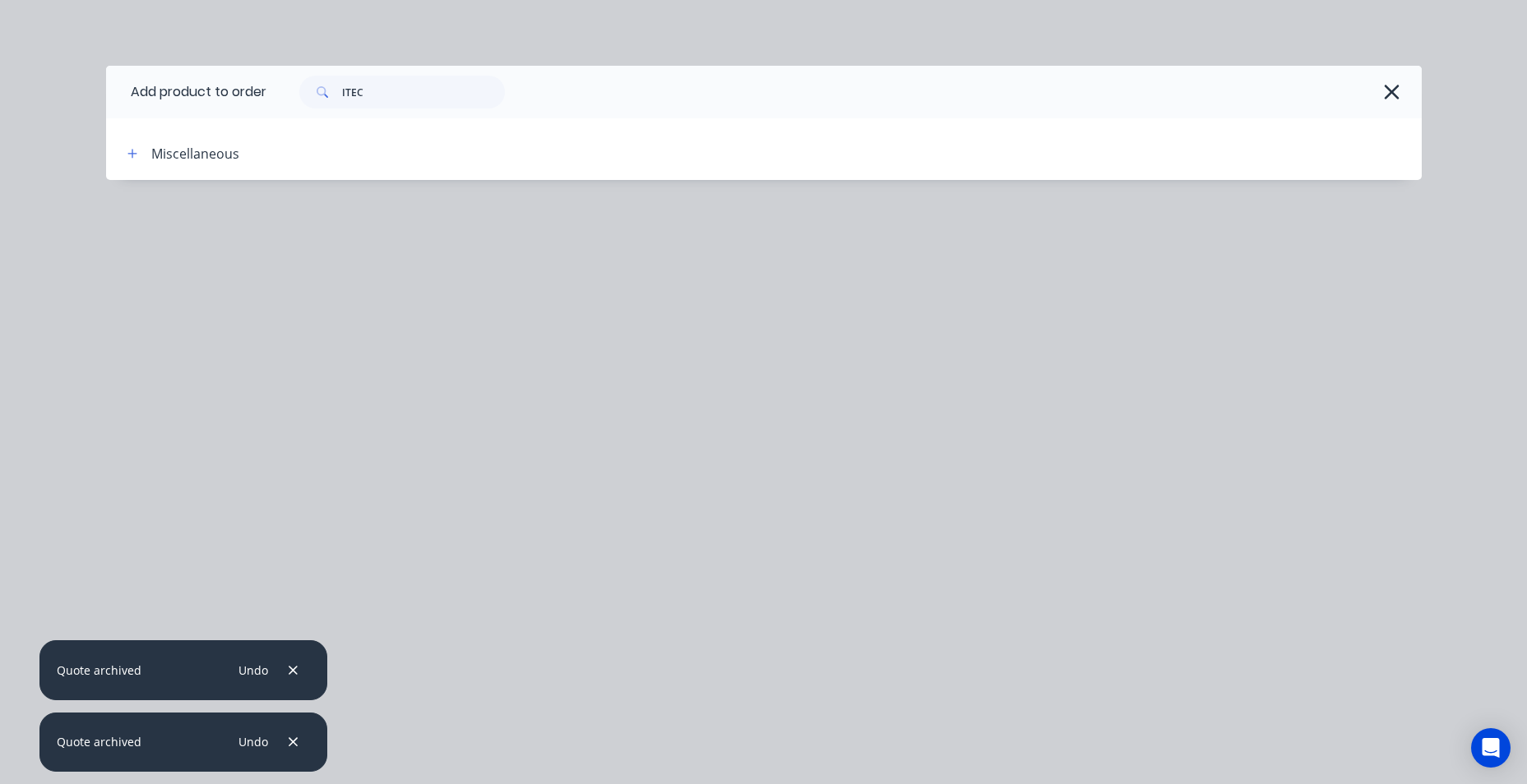
click at [149, 151] on div "Miscellaneous" at bounding box center [254, 154] width 279 height 20
click at [137, 150] on icon "button" at bounding box center [132, 154] width 10 height 12
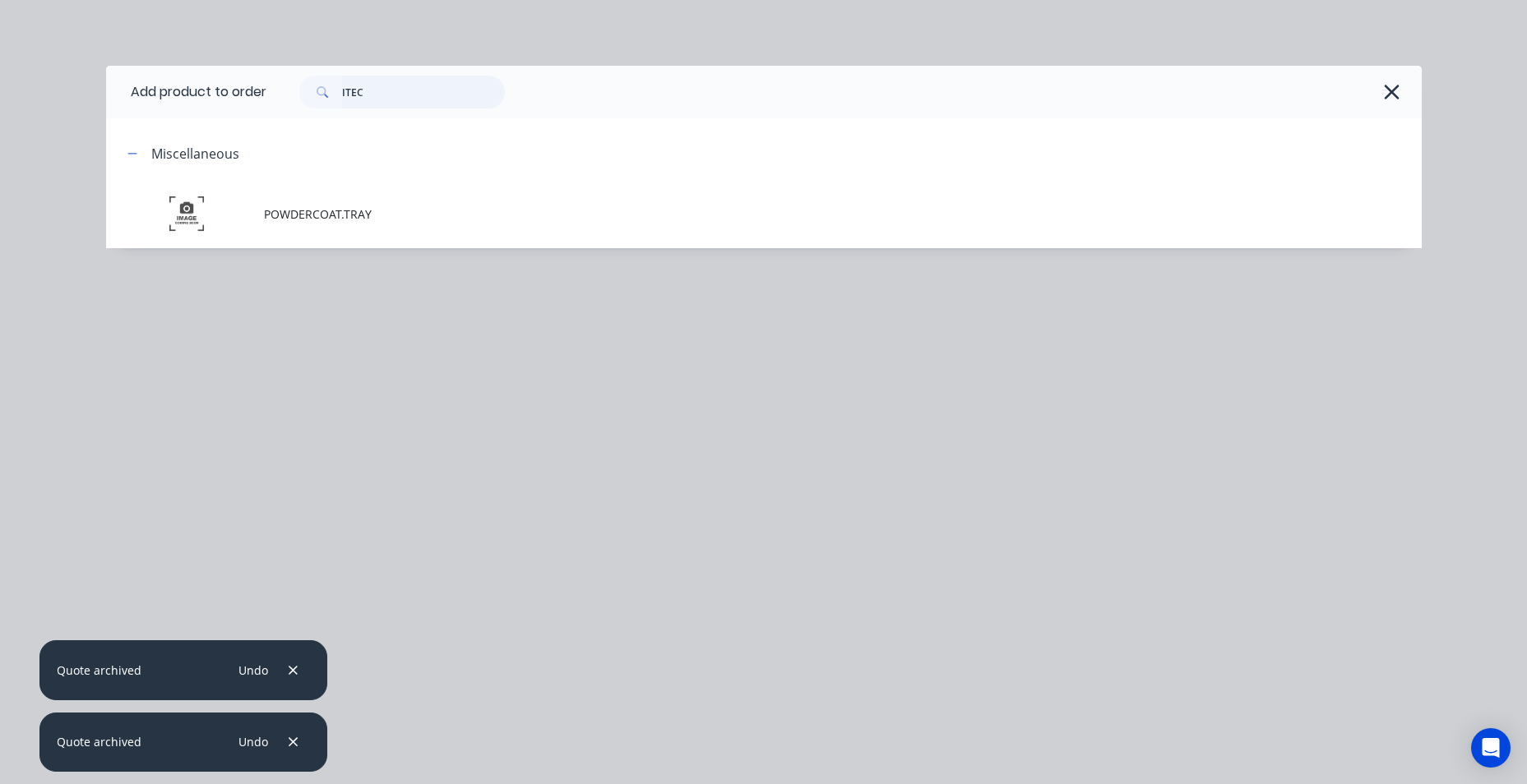
drag, startPoint x: 373, startPoint y: 89, endPoint x: 263, endPoint y: 96, distance: 110.2
click at [263, 96] on header "Add product to order ITEC" at bounding box center [764, 92] width 1316 height 53
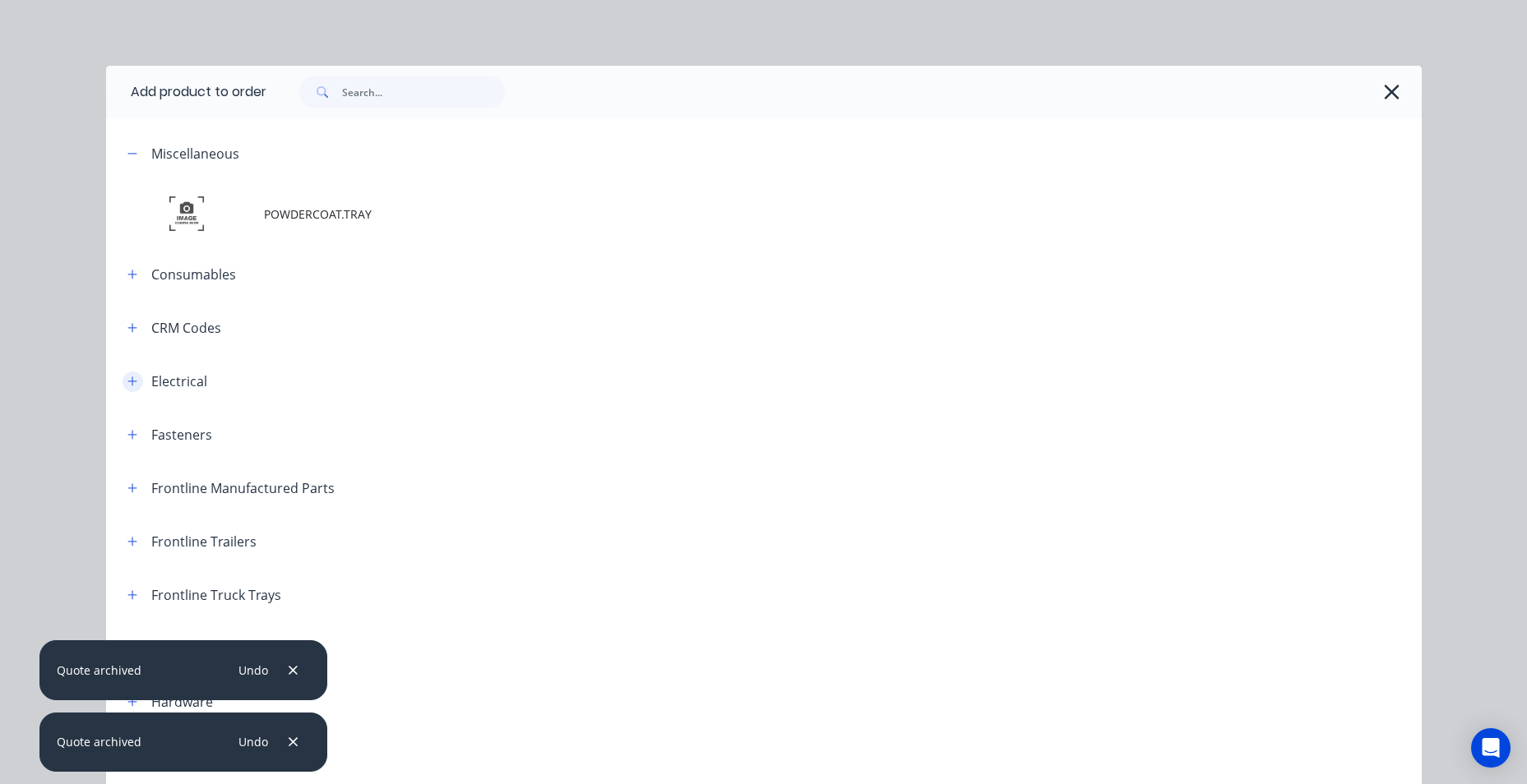
click at [127, 378] on icon "button" at bounding box center [132, 382] width 9 height 9
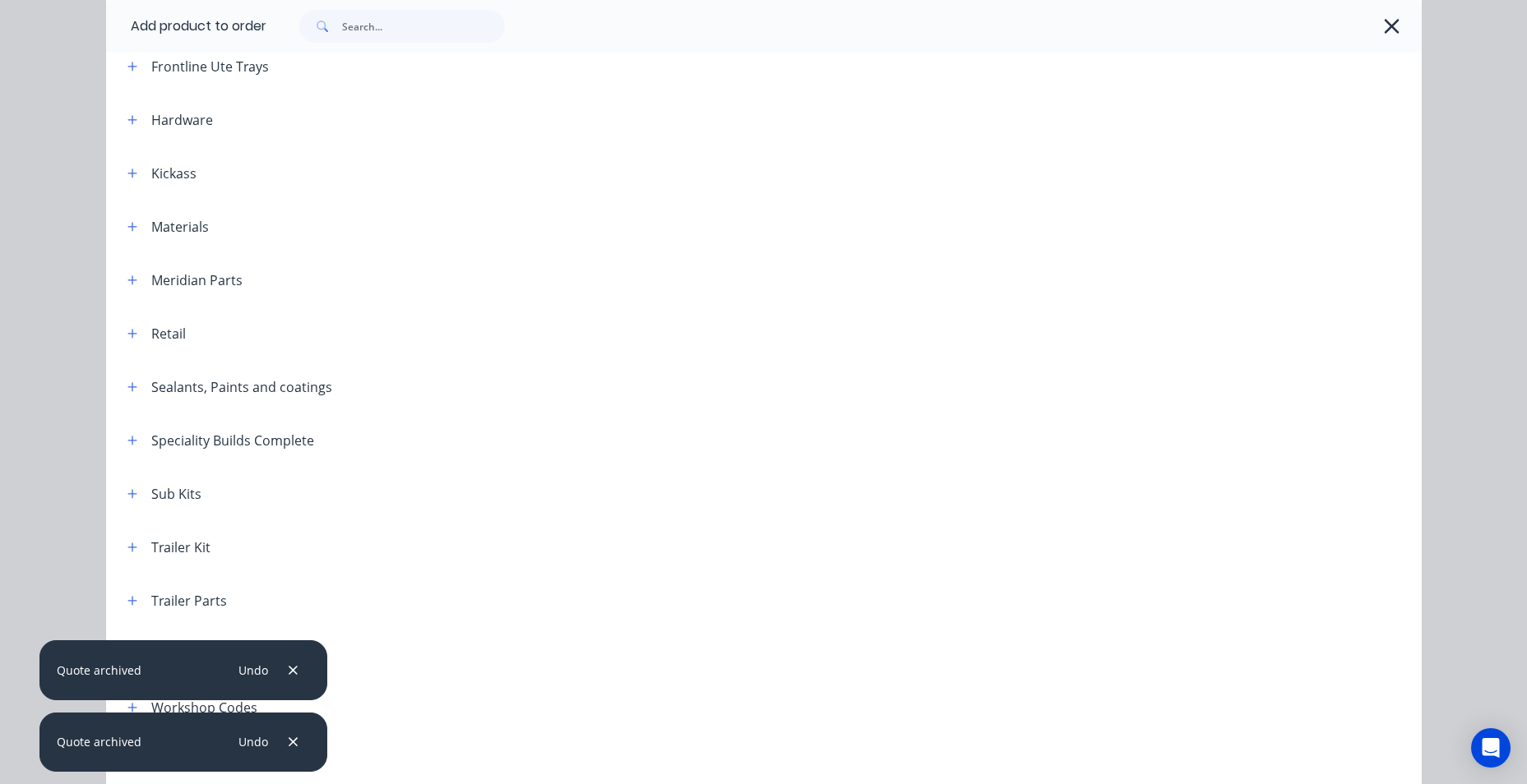
scroll to position [3694, 0]
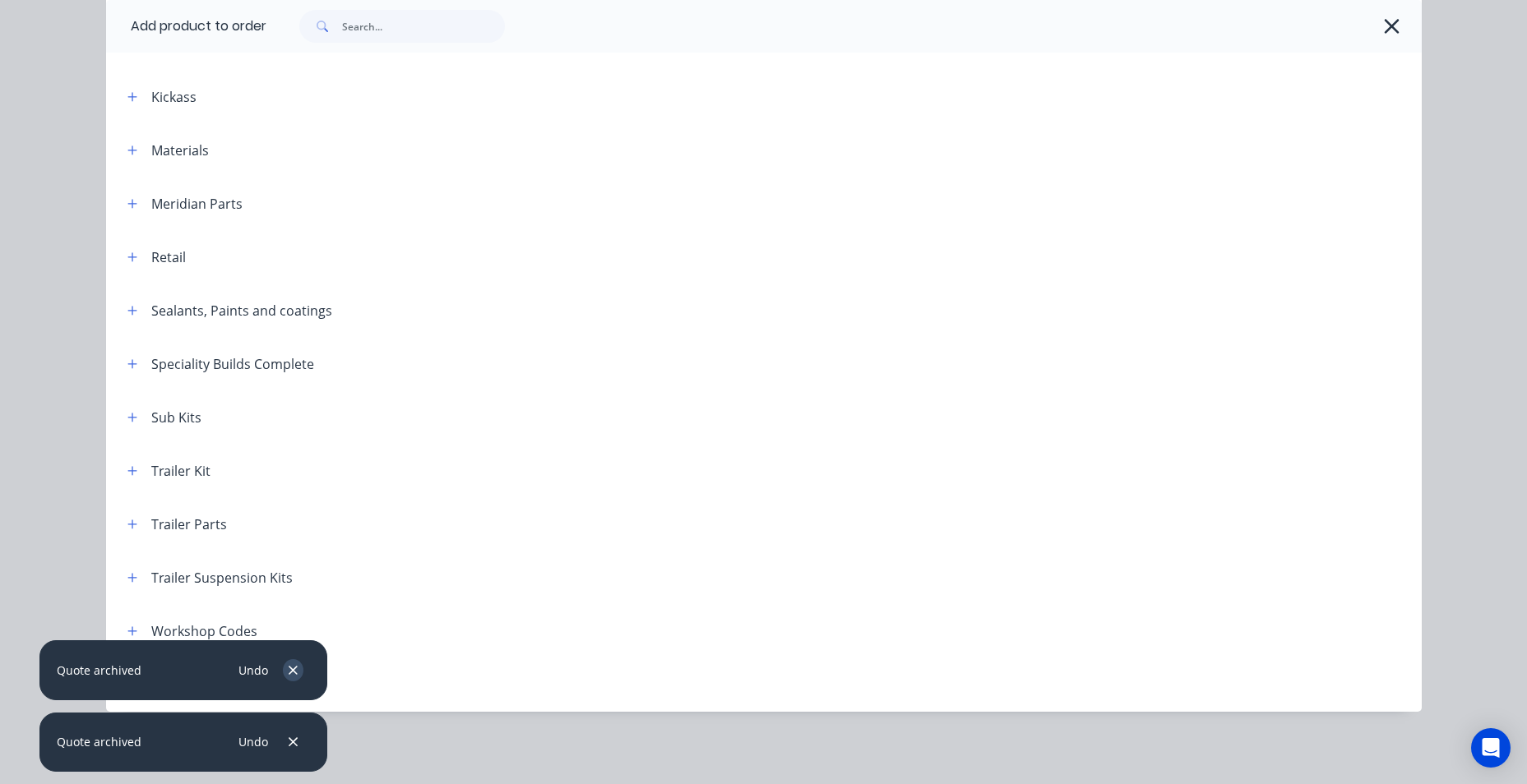
click at [295, 669] on icon "button" at bounding box center [293, 670] width 9 height 9
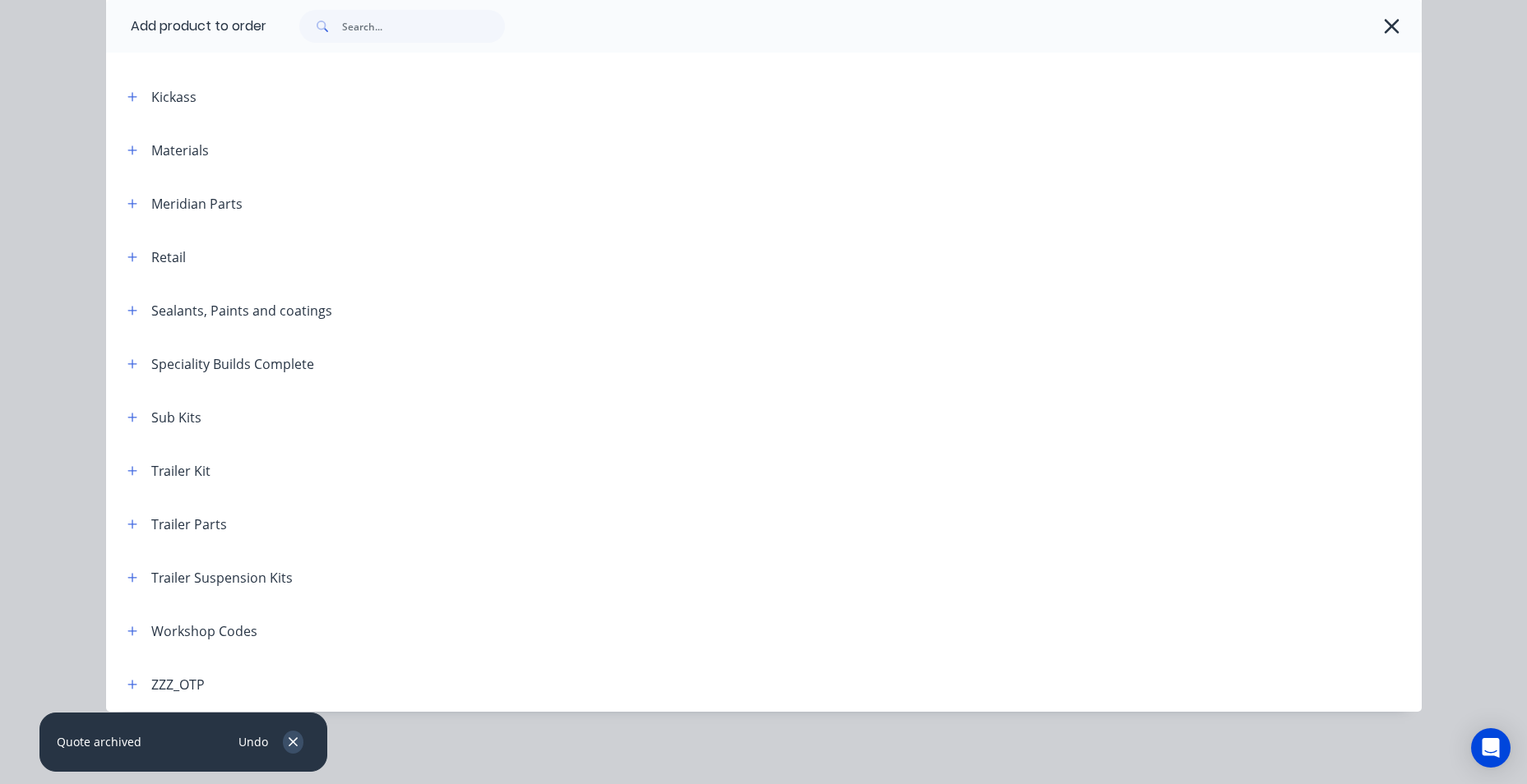
click at [295, 733] on button "button" at bounding box center [293, 742] width 20 height 22
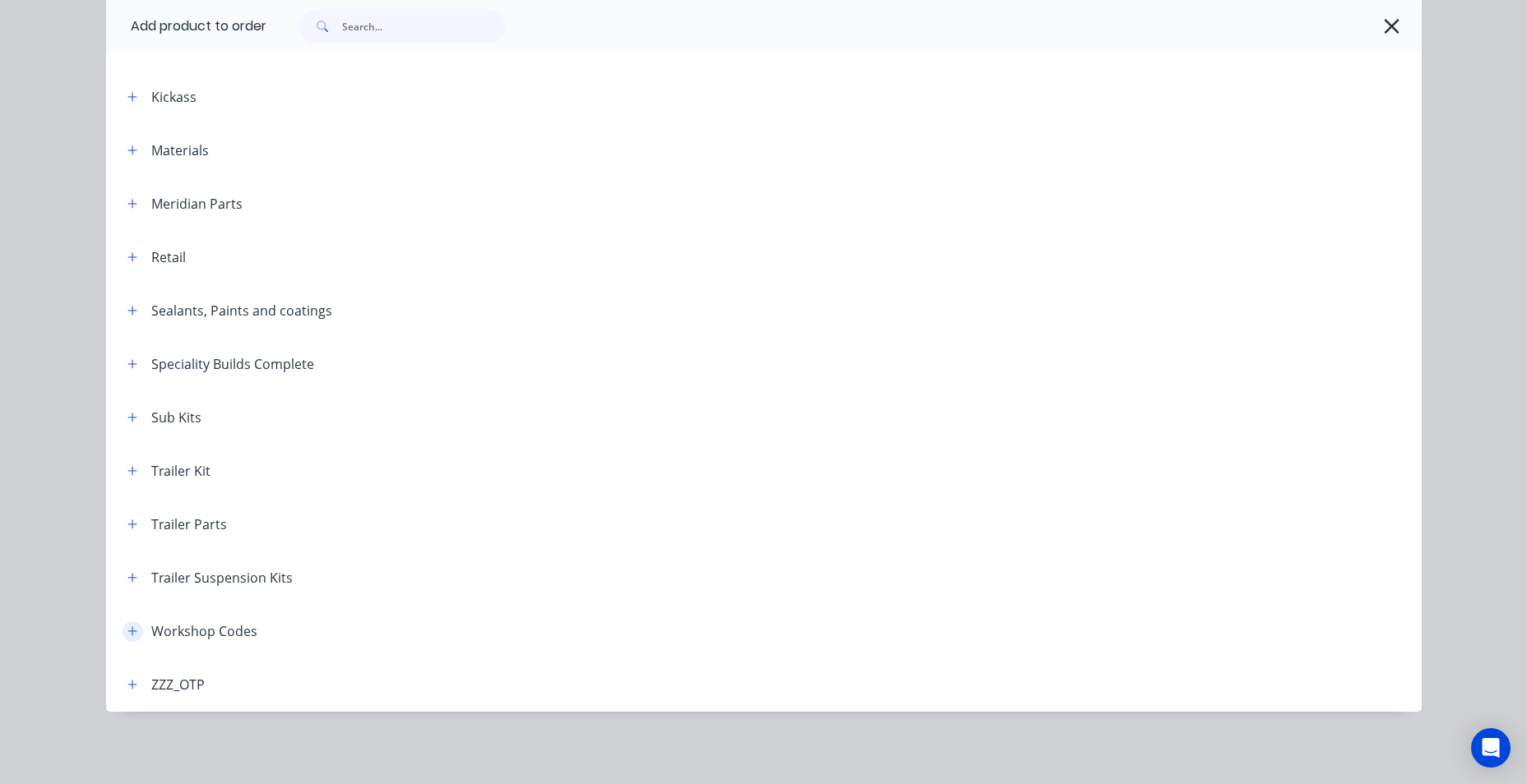
click at [130, 634] on icon "button" at bounding box center [132, 631] width 10 height 12
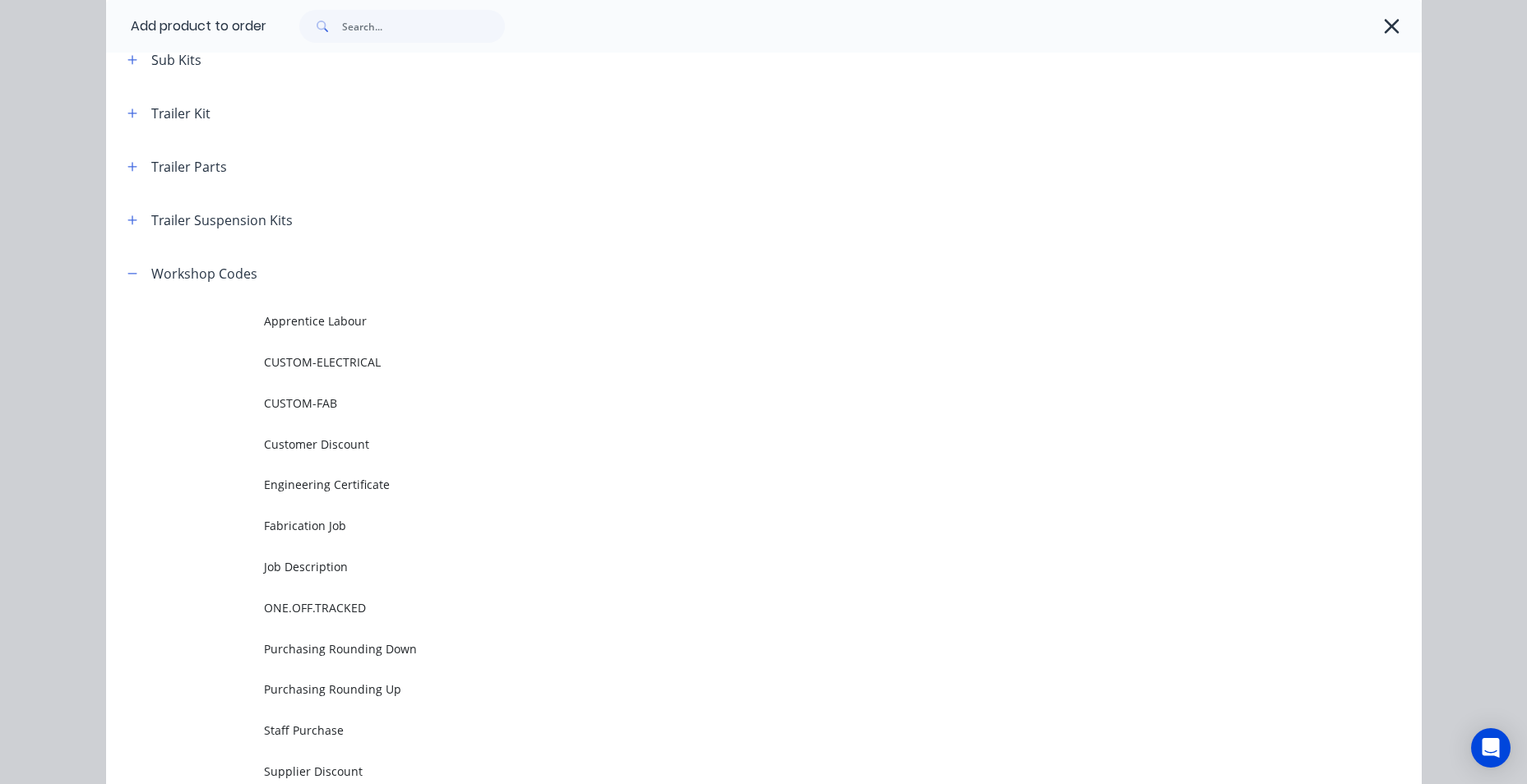
scroll to position [4105, 0]
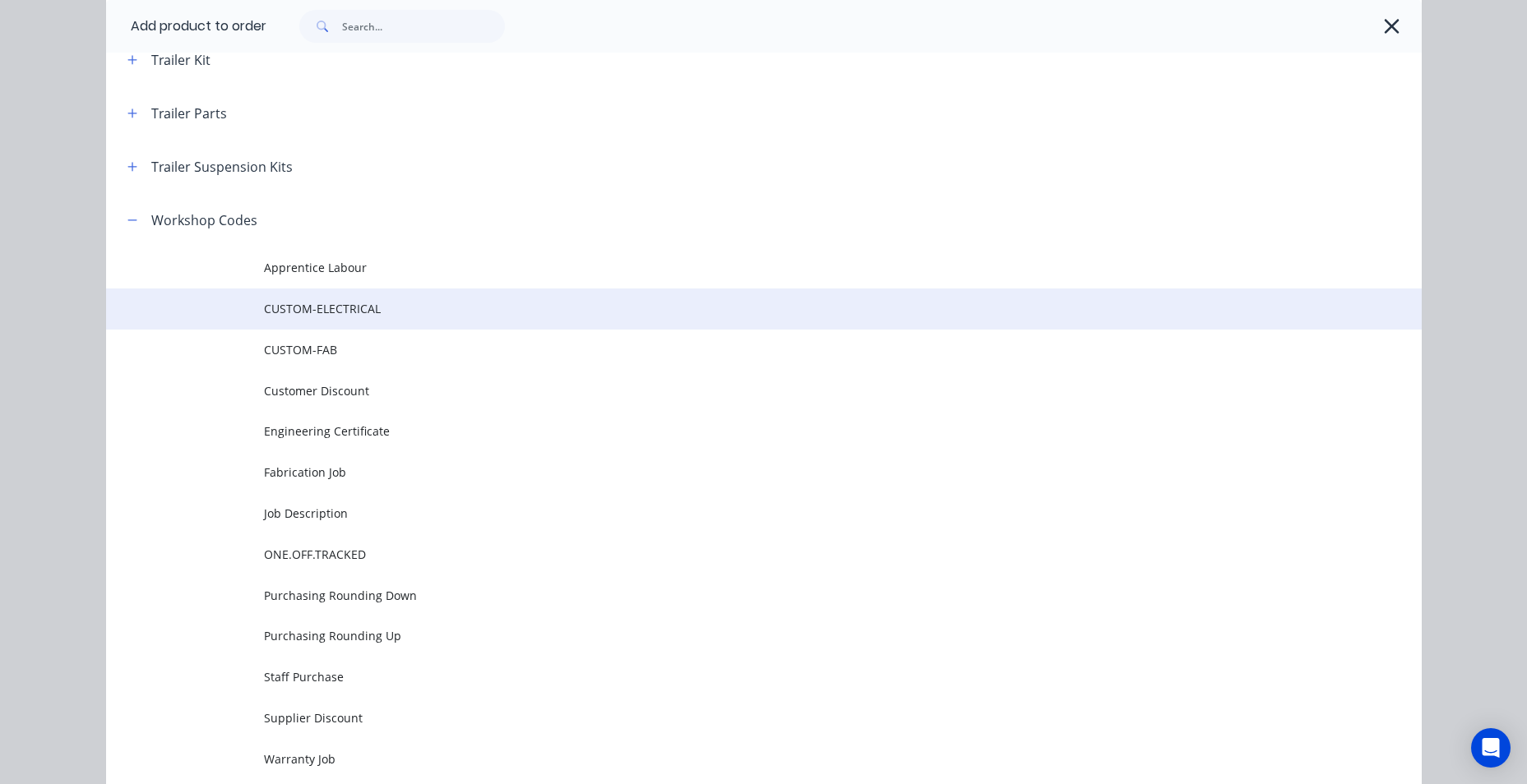
click at [319, 311] on span "CUSTOM-ELECTRICAL" at bounding box center [727, 309] width 926 height 17
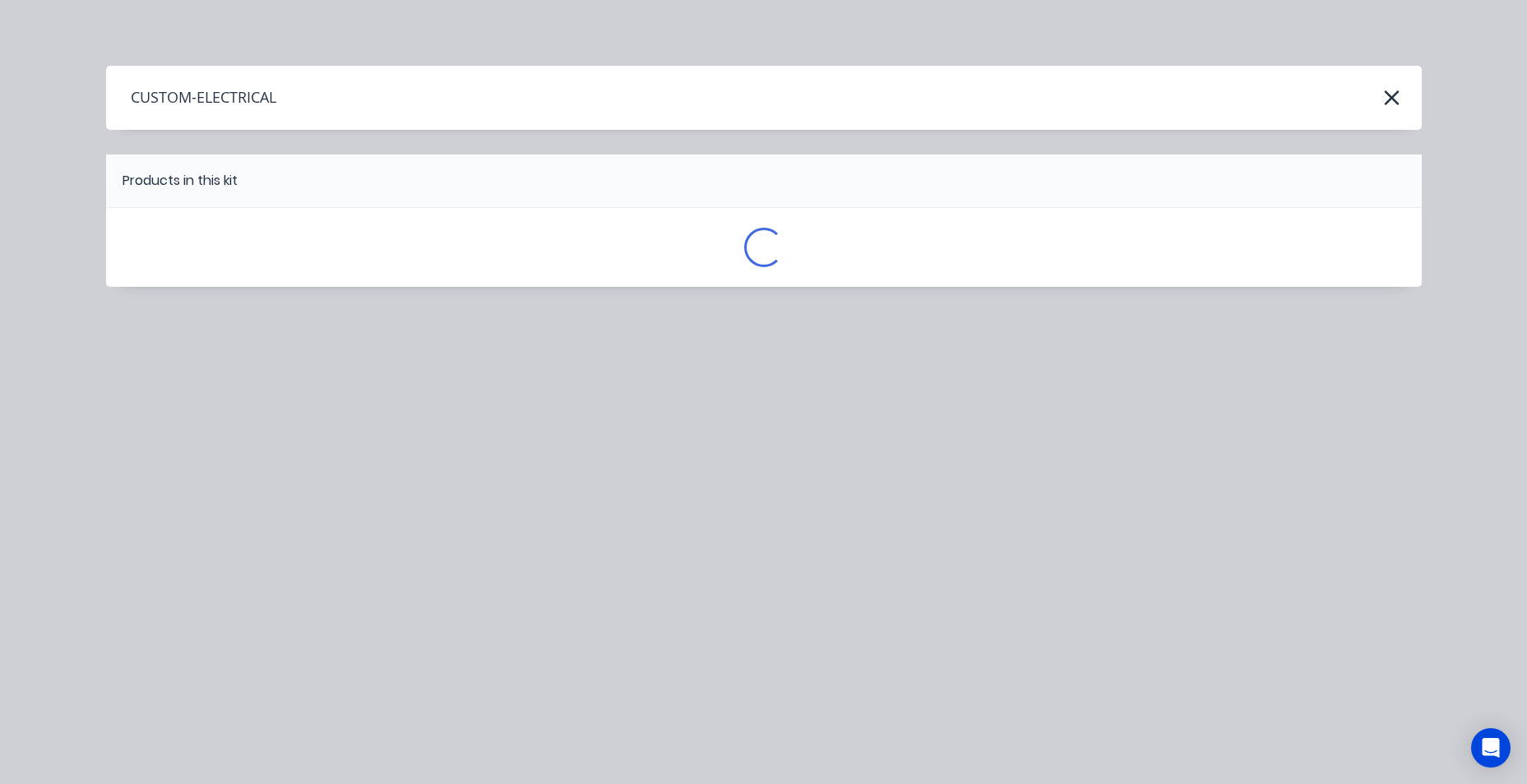
scroll to position [0, 0]
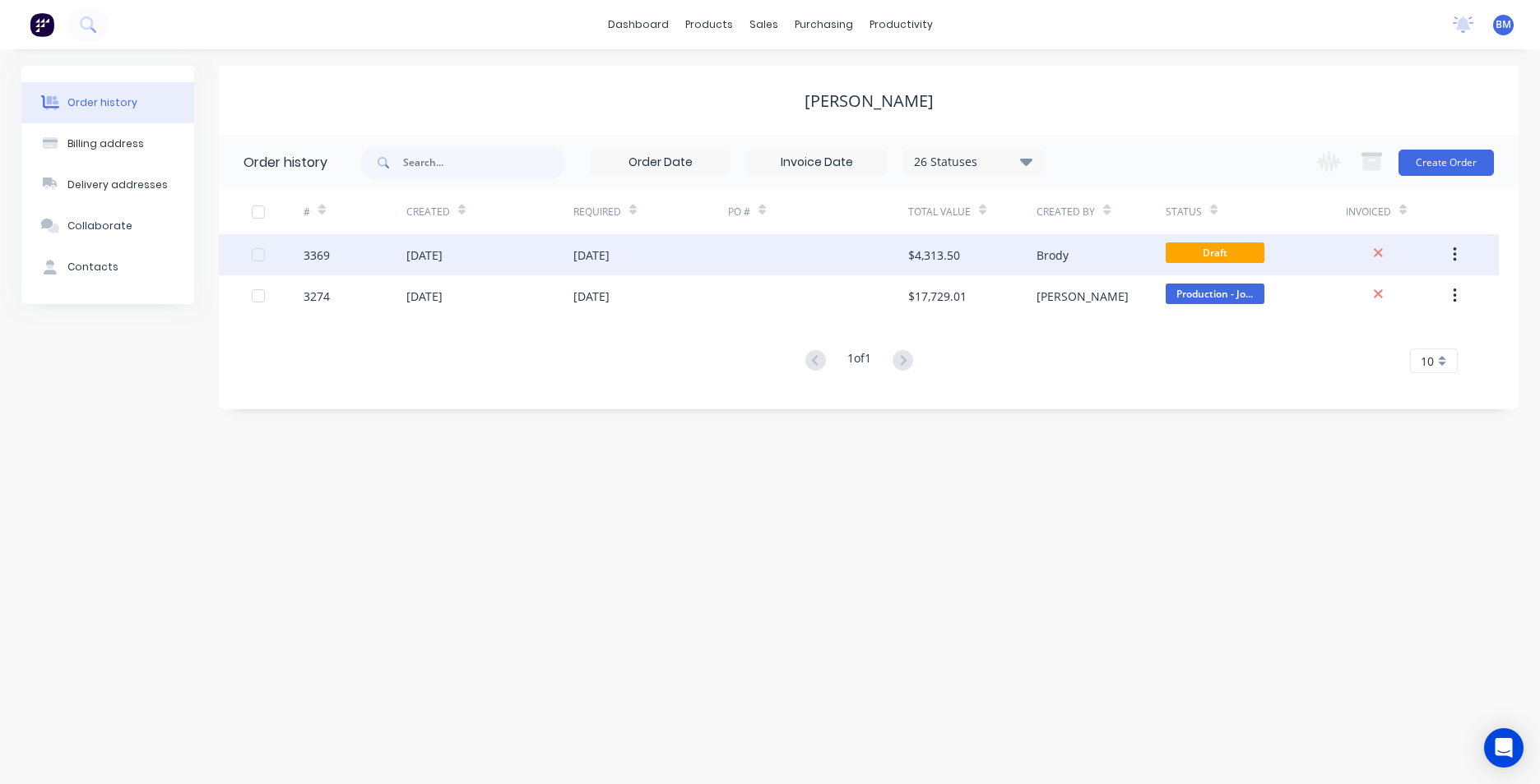
click at [723, 268] on div "[DATE]" at bounding box center [650, 255] width 155 height 41
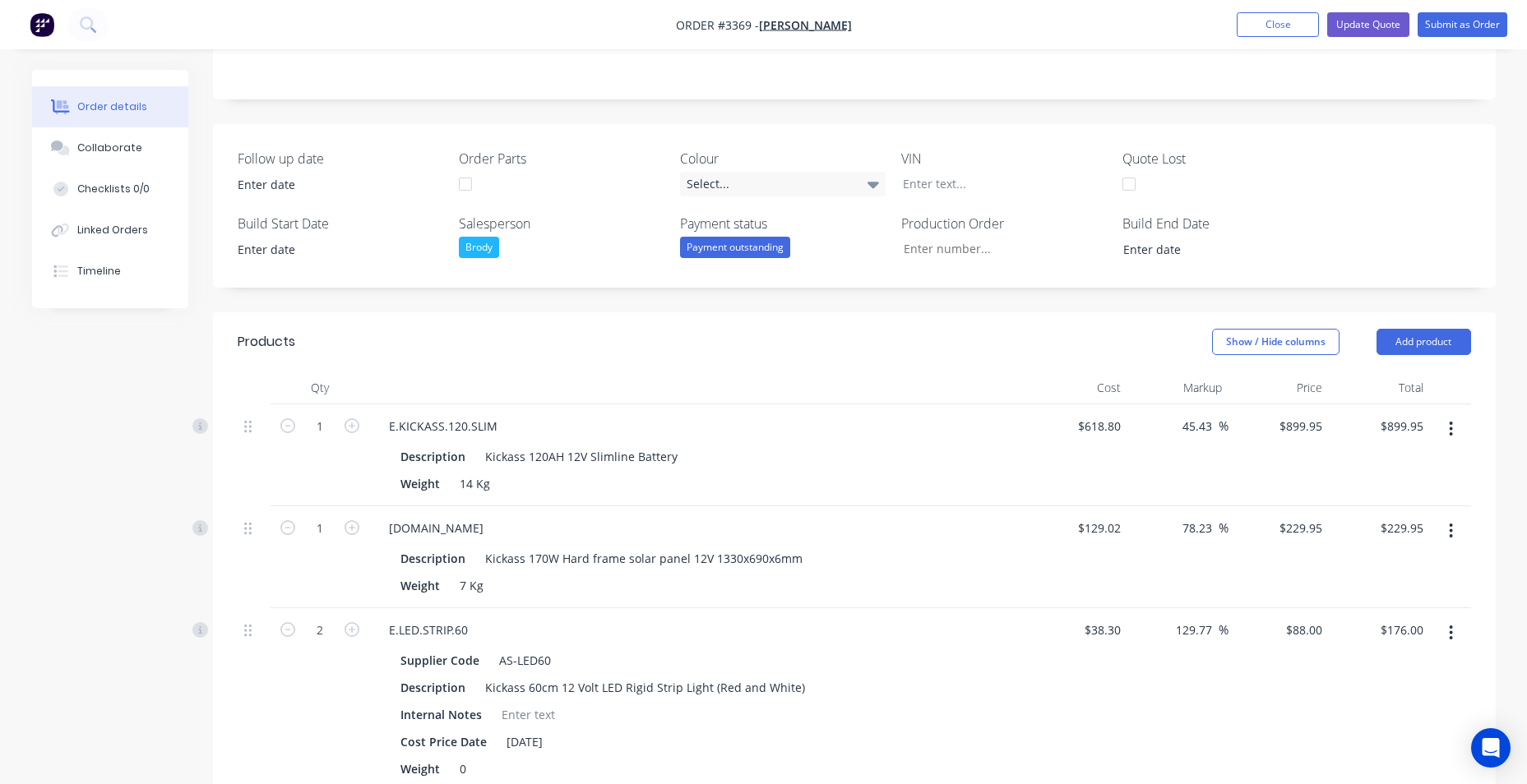
scroll to position [329, 0]
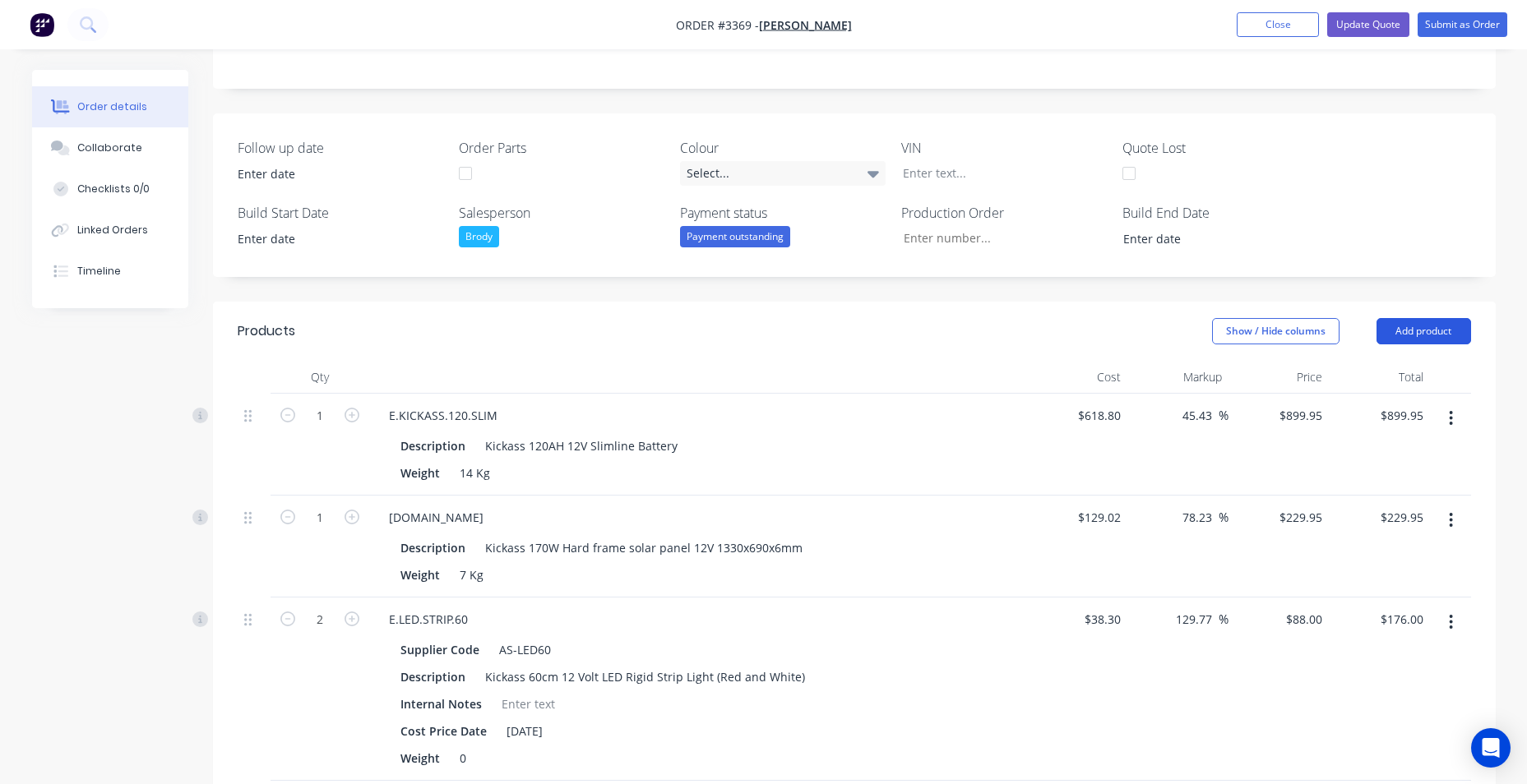
click at [1411, 332] on button "Add product" at bounding box center [1423, 331] width 94 height 26
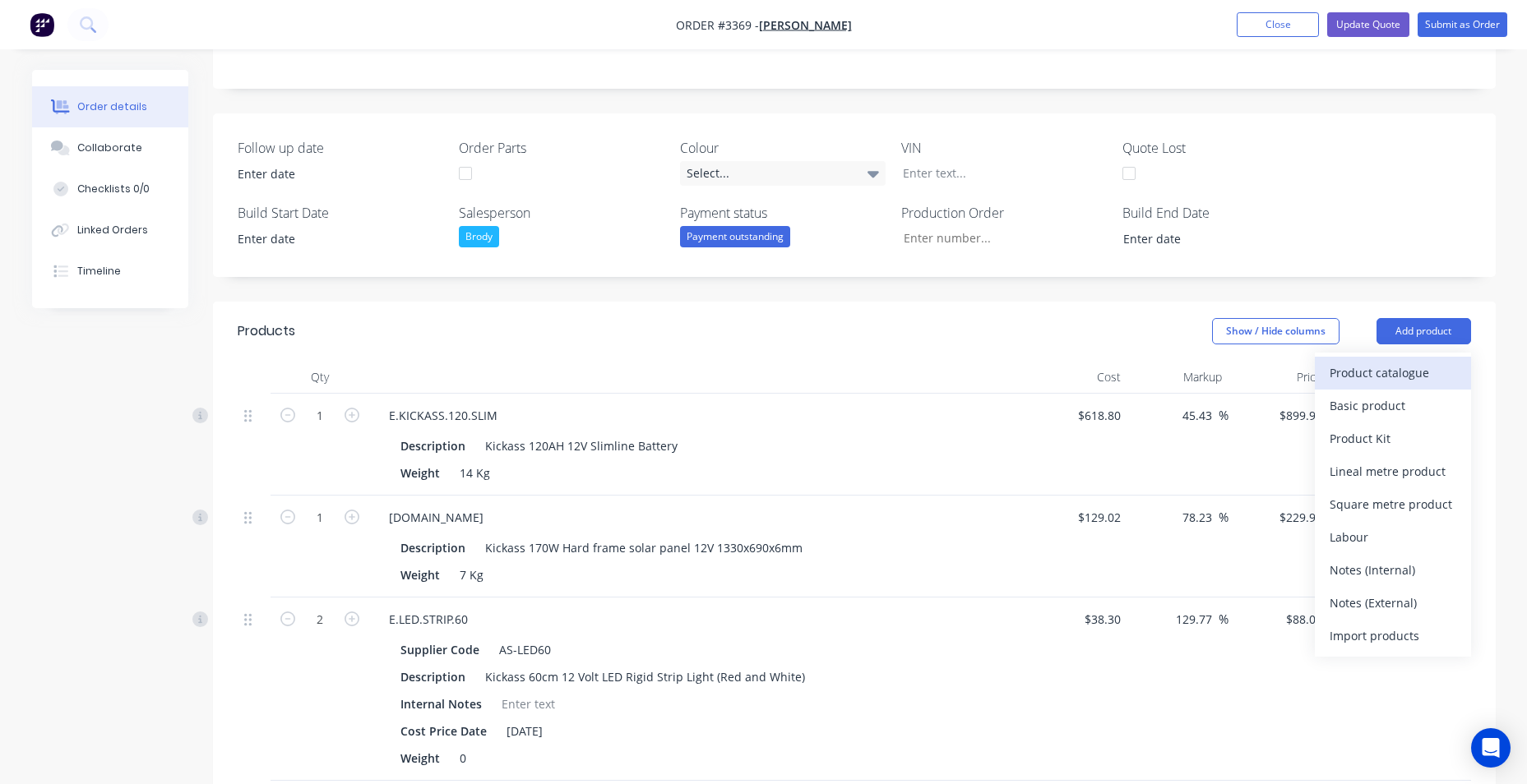
click at [1377, 384] on div "Product catalogue" at bounding box center [1393, 372] width 126 height 24
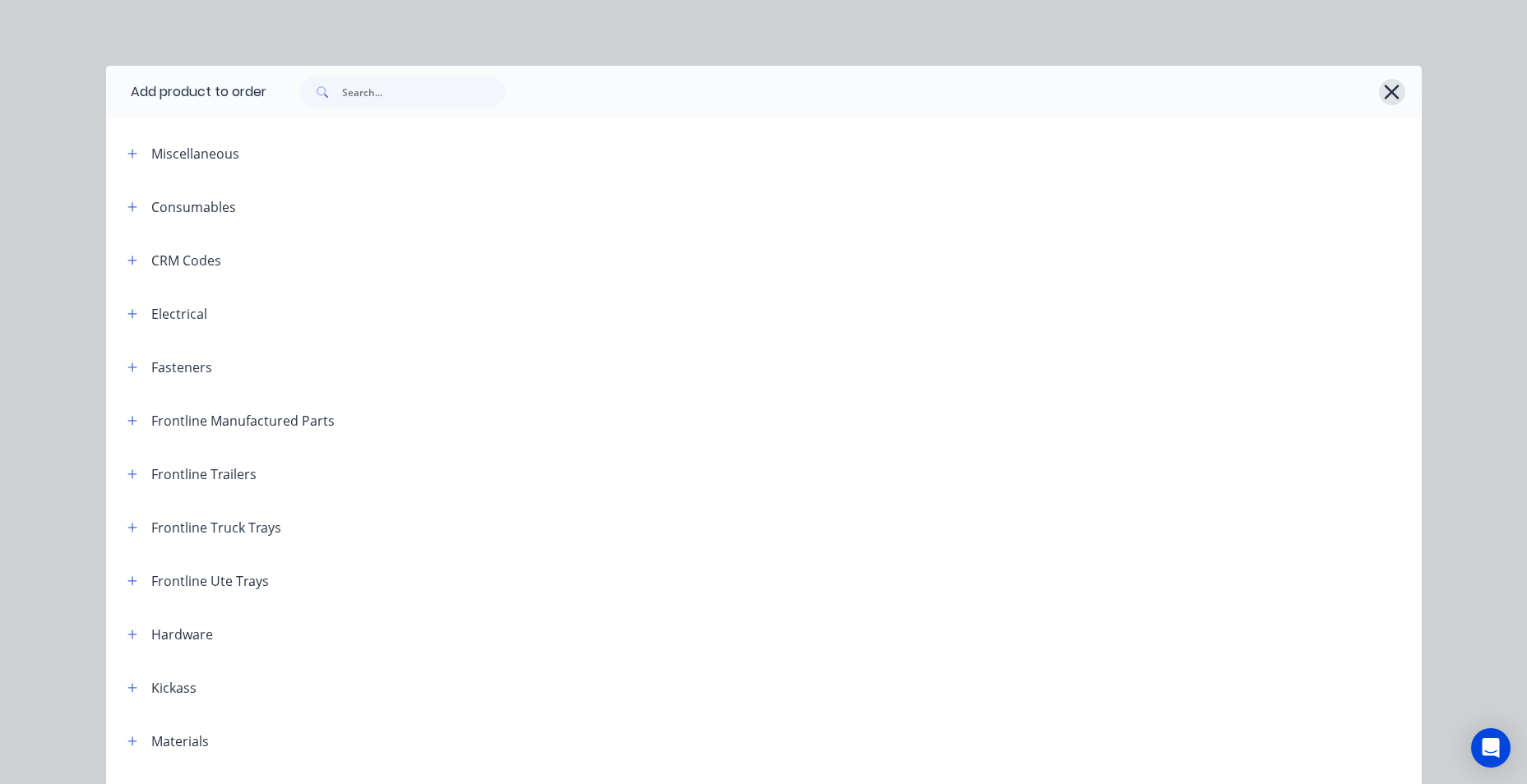
click at [1399, 84] on div at bounding box center [844, 92] width 1155 height 53
click at [1379, 98] on button "button" at bounding box center [1392, 92] width 26 height 26
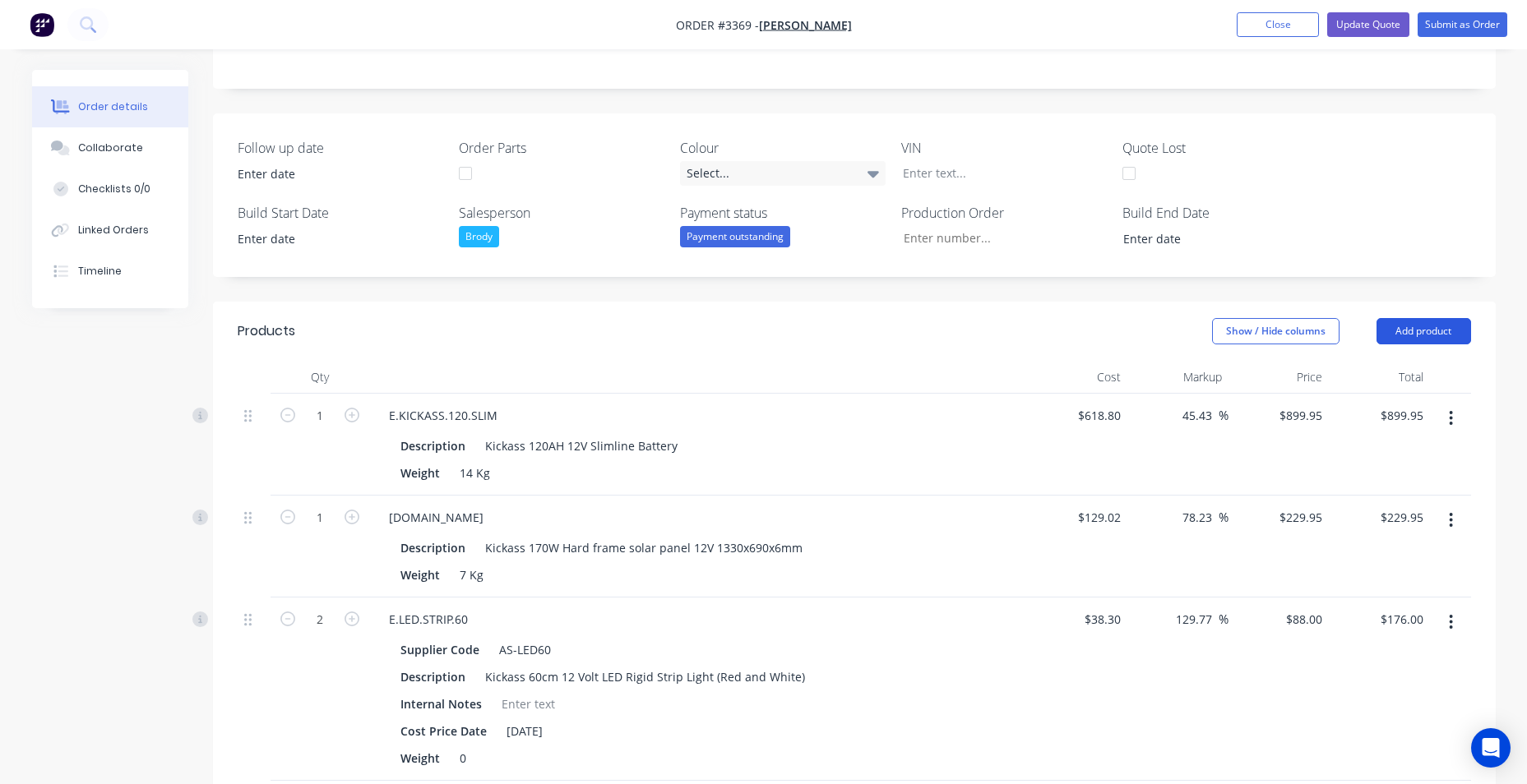
click at [1406, 333] on button "Add product" at bounding box center [1423, 331] width 94 height 26
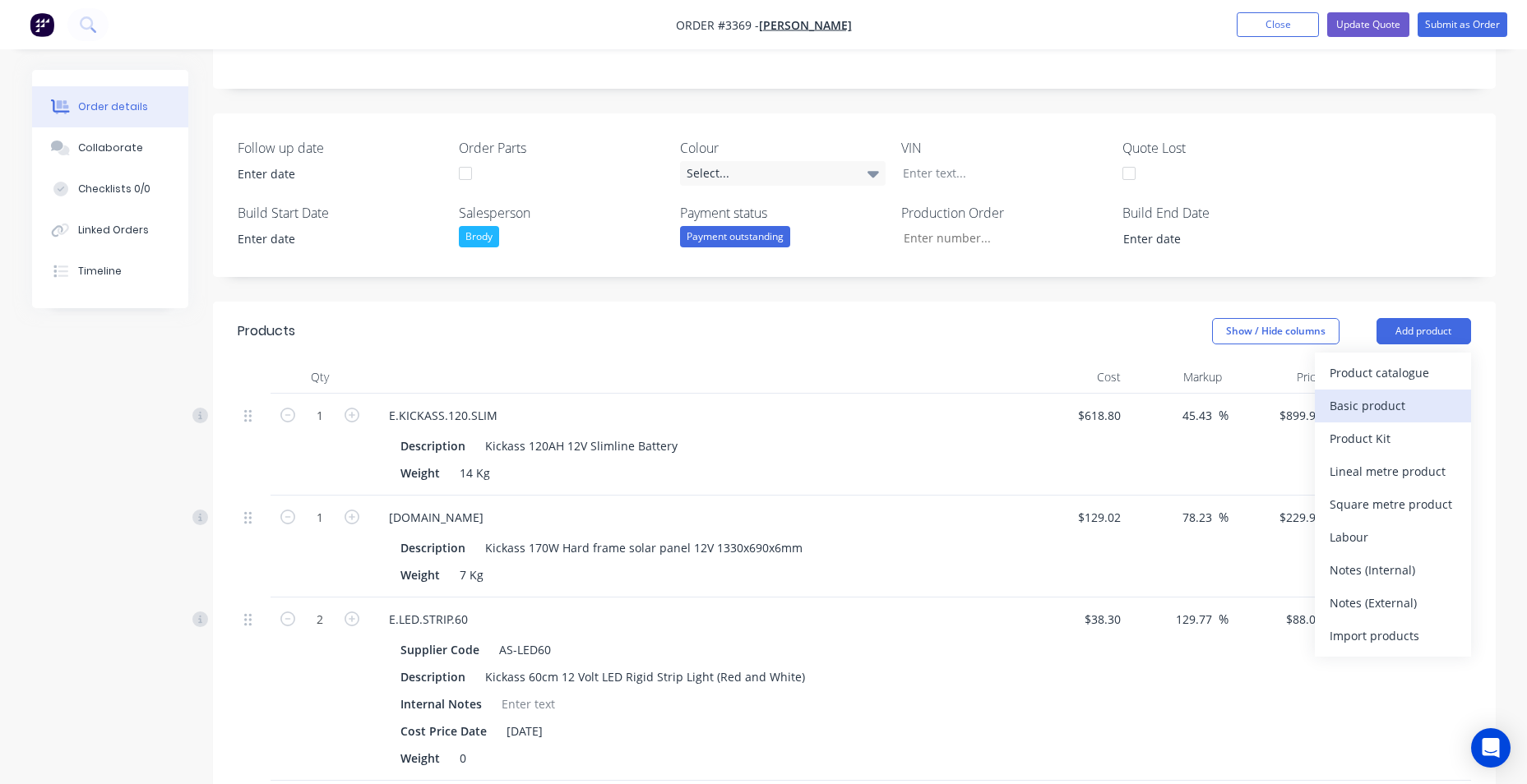
click at [1392, 405] on div "Basic product" at bounding box center [1393, 406] width 126 height 24
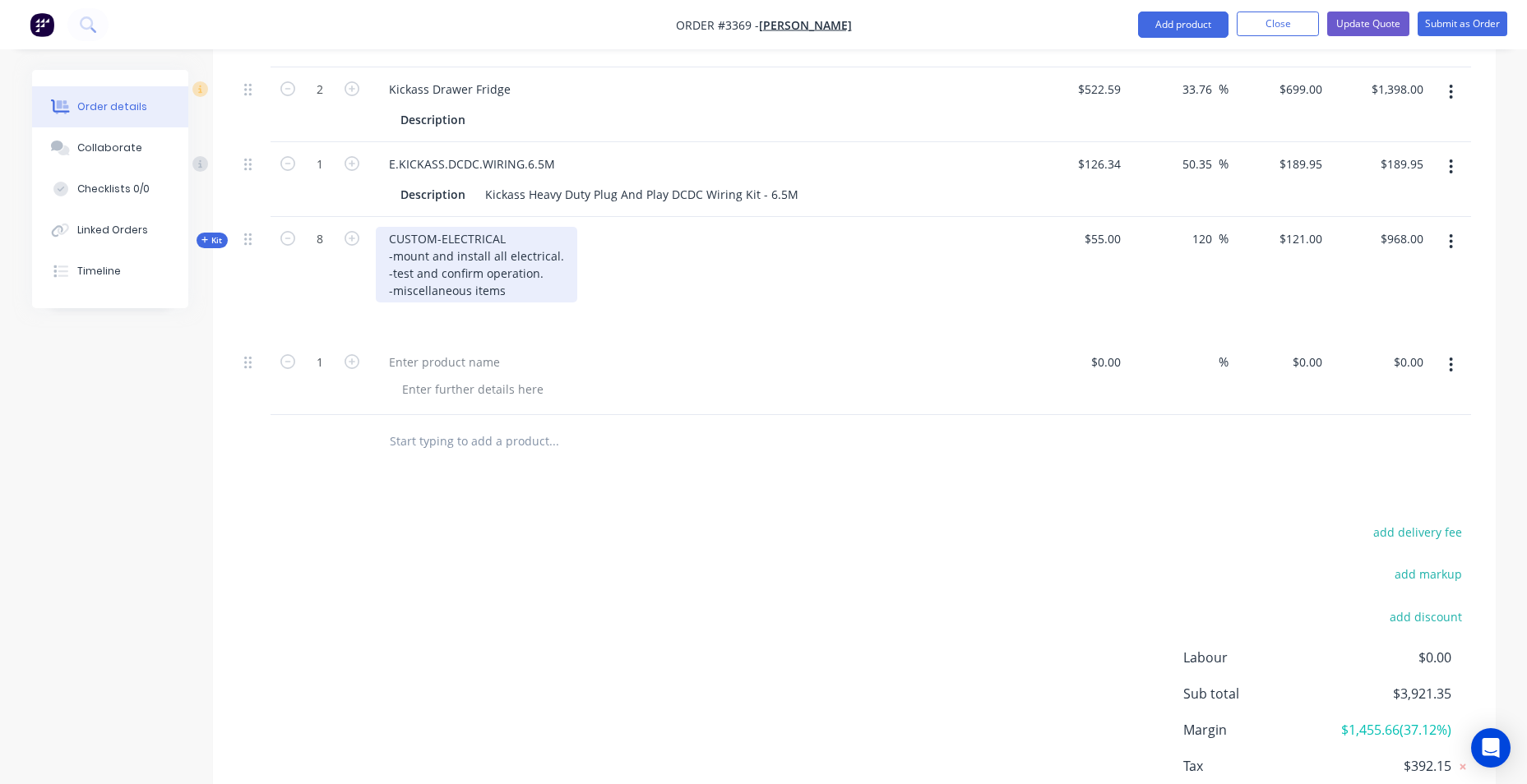
scroll to position [1234, 0]
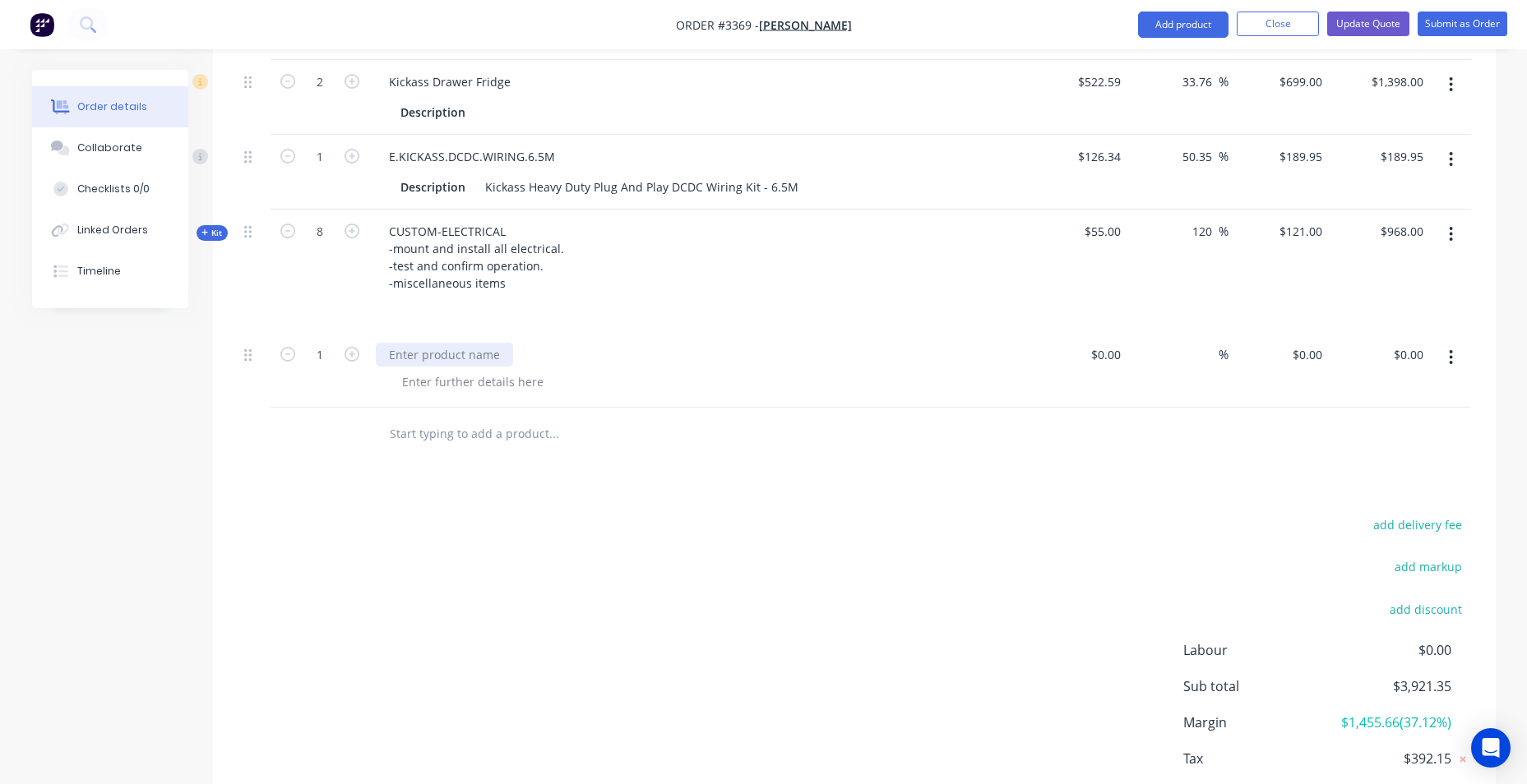
click at [442, 356] on div at bounding box center [445, 355] width 138 height 24
paste div
click at [452, 388] on div at bounding box center [473, 382] width 168 height 24
click at [459, 380] on div at bounding box center [473, 382] width 168 height 24
paste div
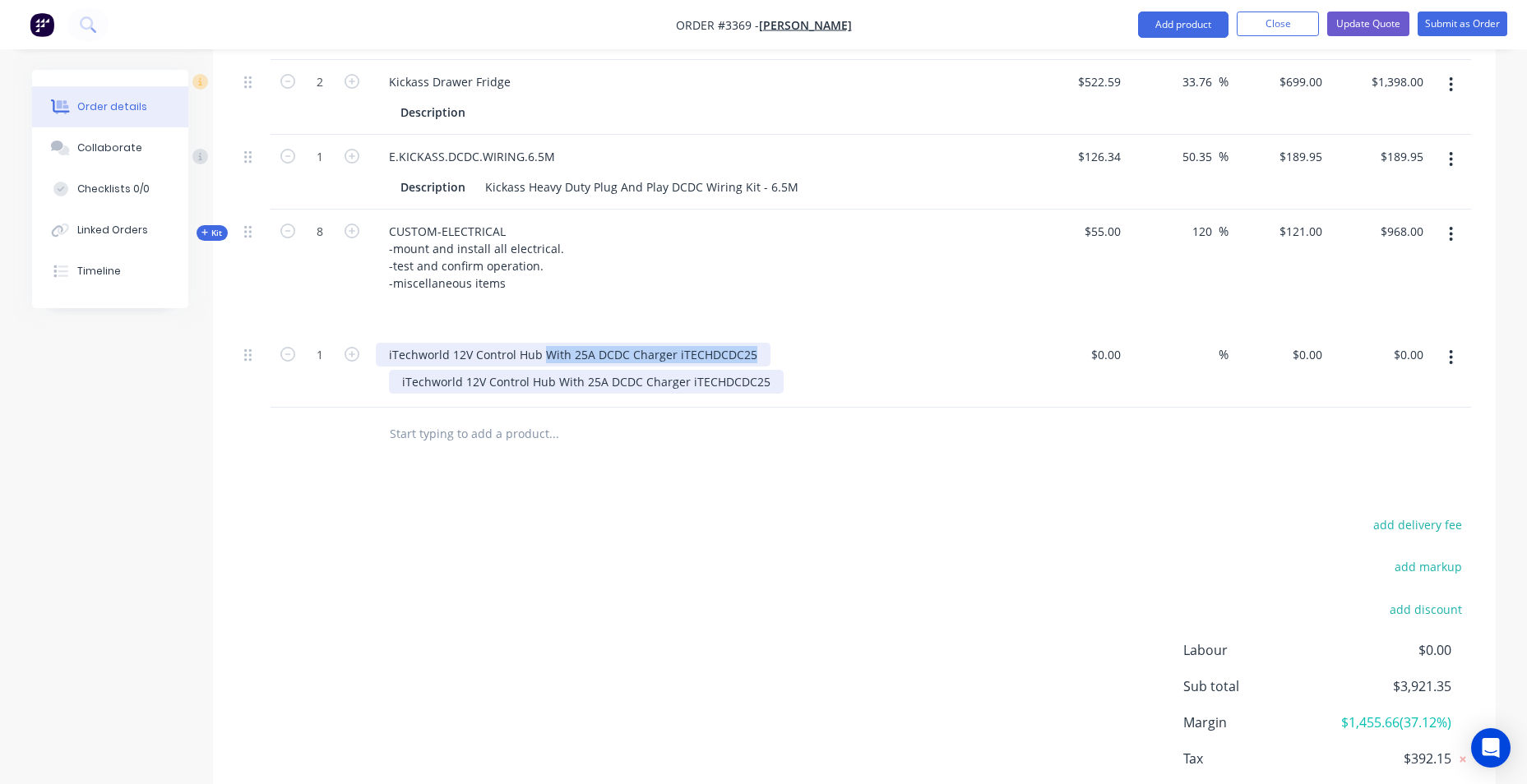
drag, startPoint x: 540, startPoint y: 355, endPoint x: 762, endPoint y: 381, distance: 223.5
click at [762, 381] on div "iTechworld 12V Control Hub With 25A DCDC Charger iTECHDCDC25 iTechworld 12V Con…" at bounding box center [698, 370] width 658 height 75
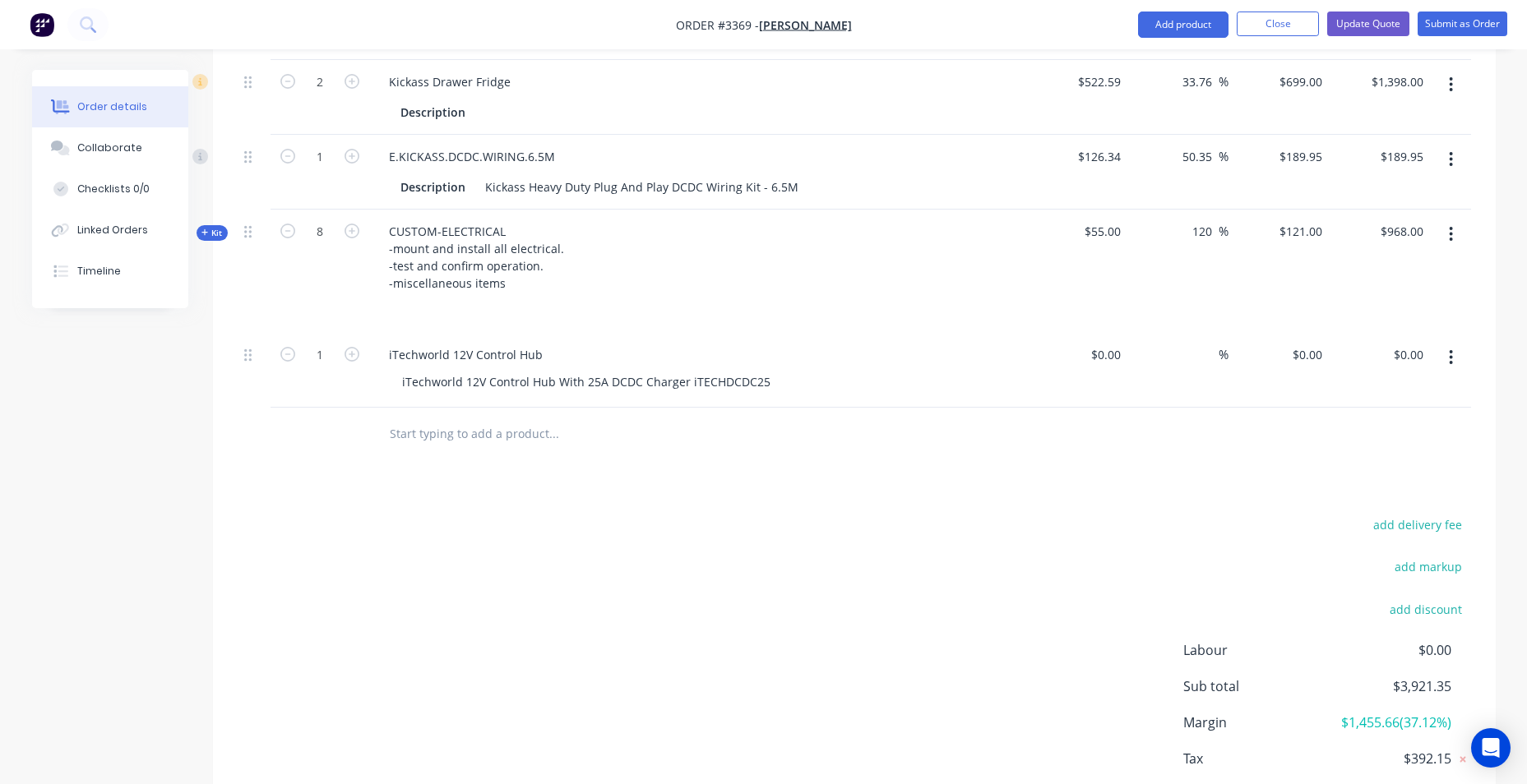
click at [660, 343] on div "iTechworld 12V Control Hub" at bounding box center [699, 355] width 645 height 24
click at [1096, 356] on div "$0.00" at bounding box center [1077, 370] width 101 height 75
type input "$385.00"
click at [1390, 355] on div "385.00 $0.00" at bounding box center [1408, 355] width 44 height 24
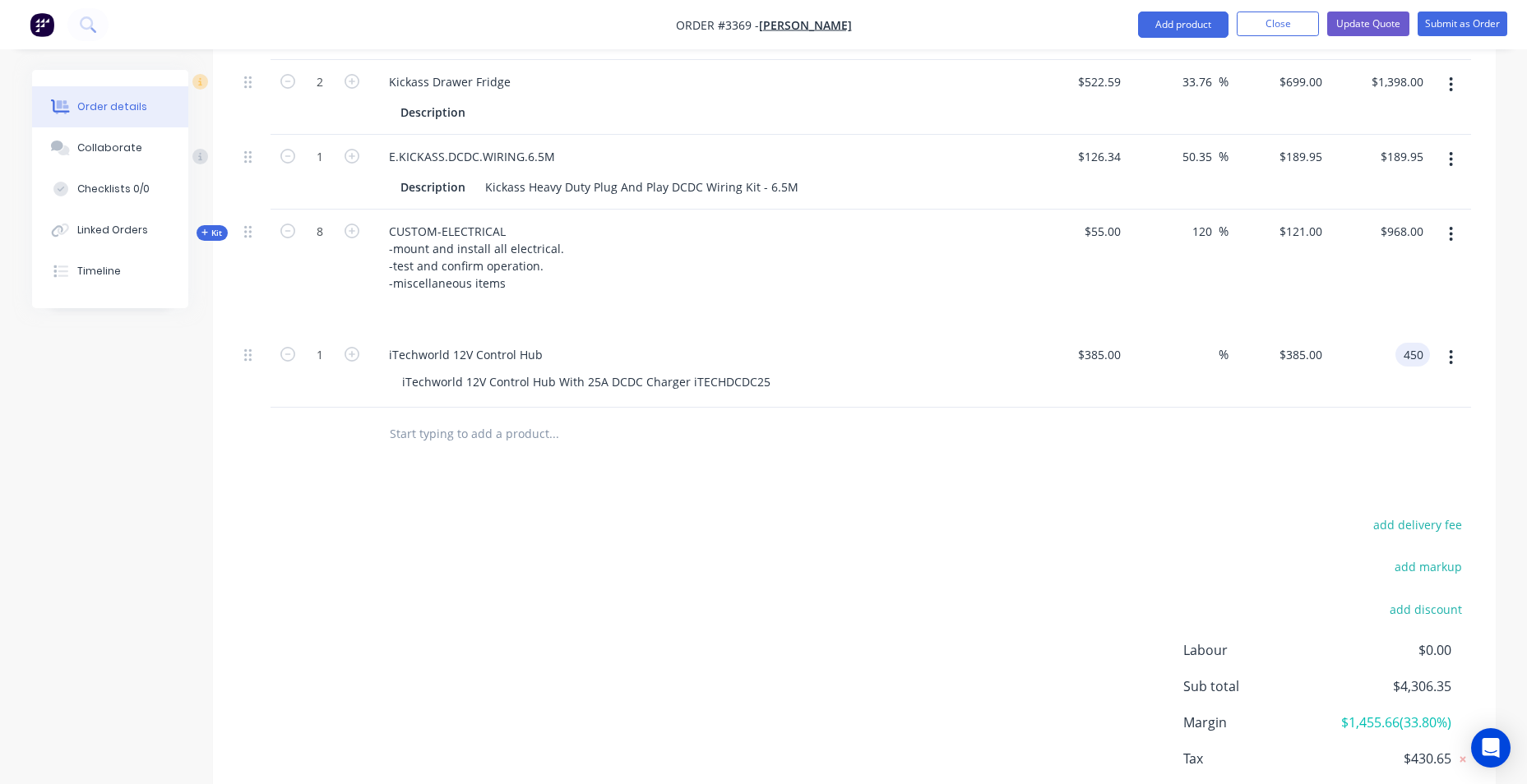
type input "450"
type input "16.88"
type input "$450.00"
drag, startPoint x: 833, startPoint y: 619, endPoint x: 884, endPoint y: 566, distance: 73.6
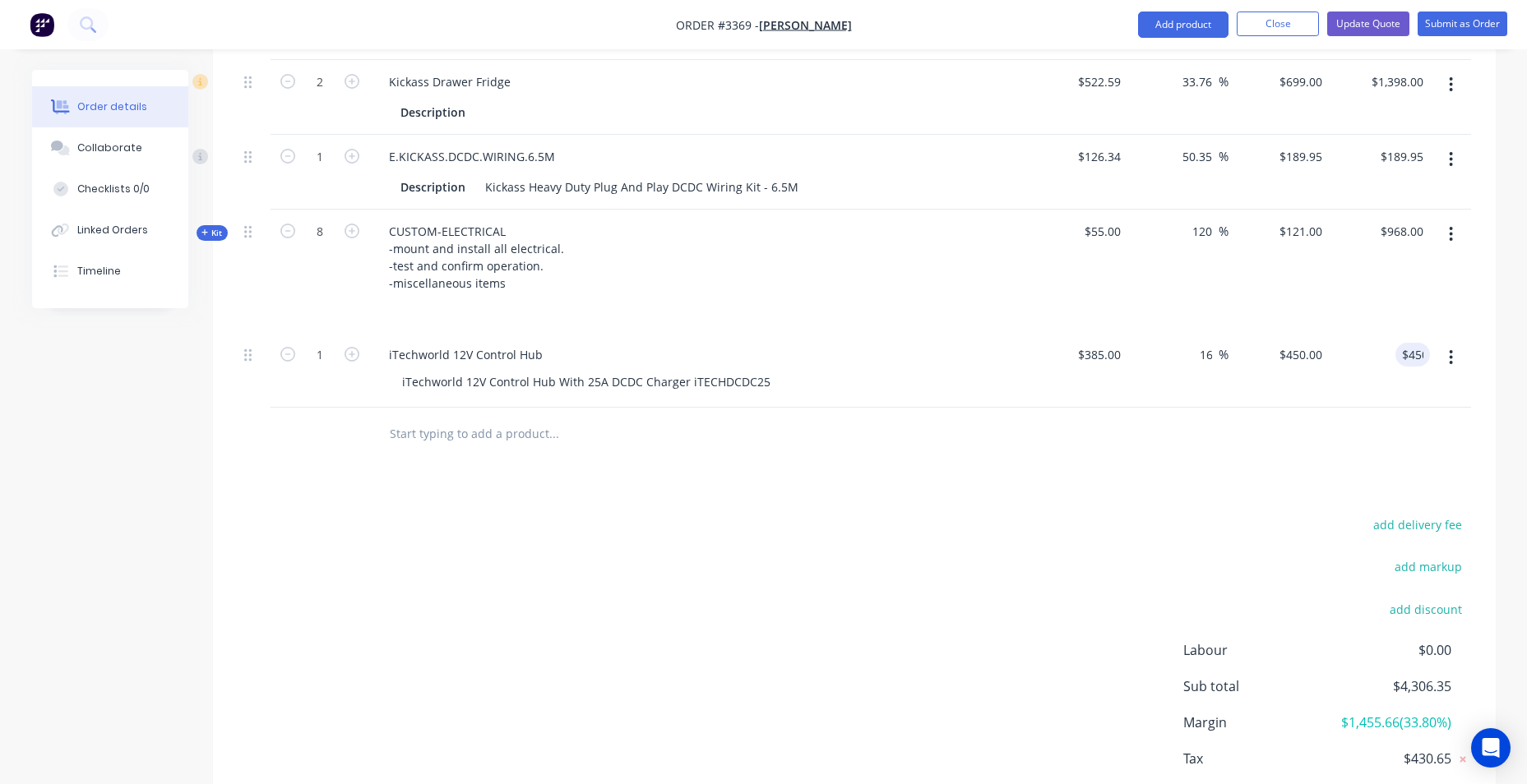
click at [842, 602] on div "add delivery fee add markup add discount Labour $0.00 Sub total $4,306.35 Margi…" at bounding box center [855, 673] width 1234 height 317
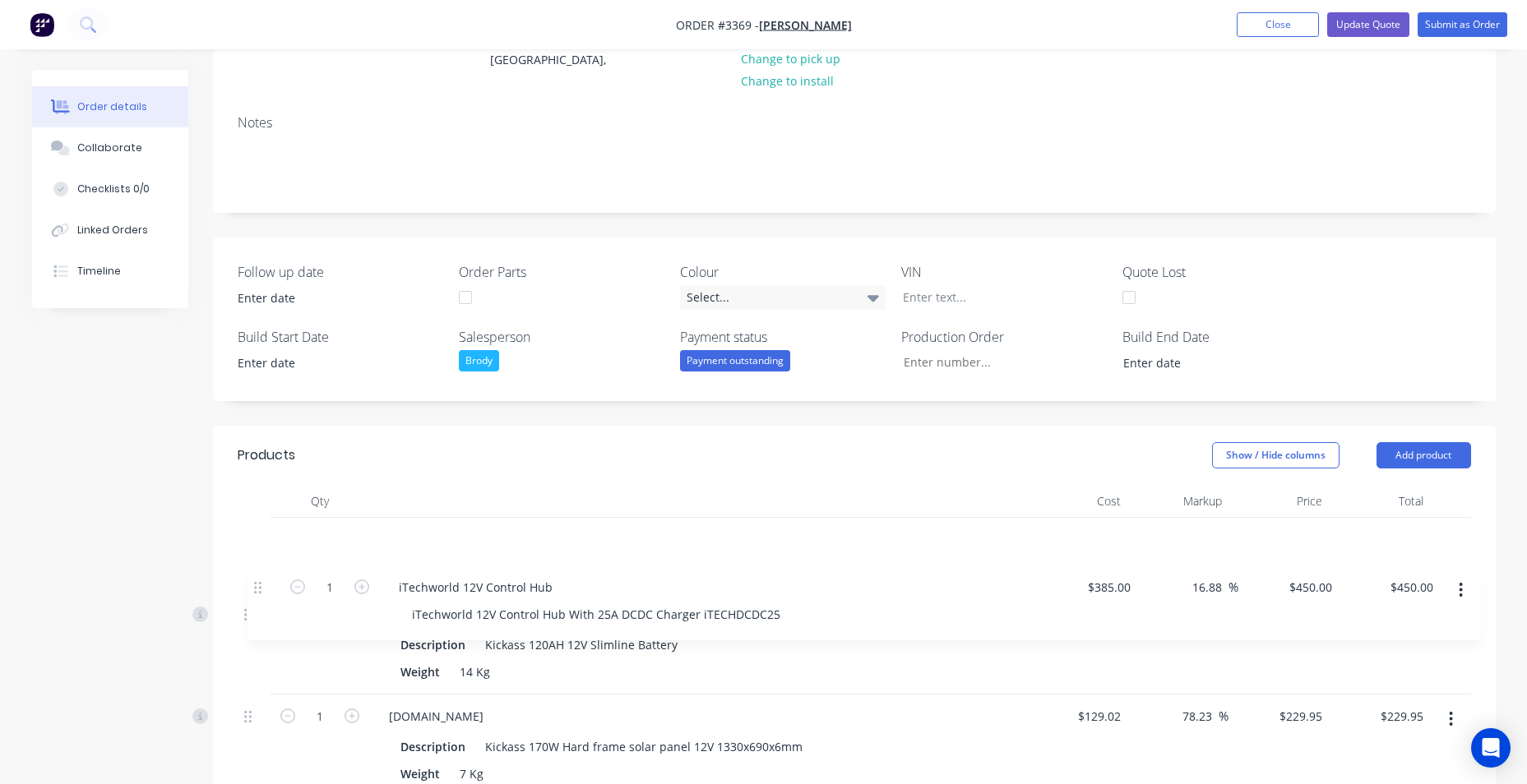
scroll to position [210, 0]
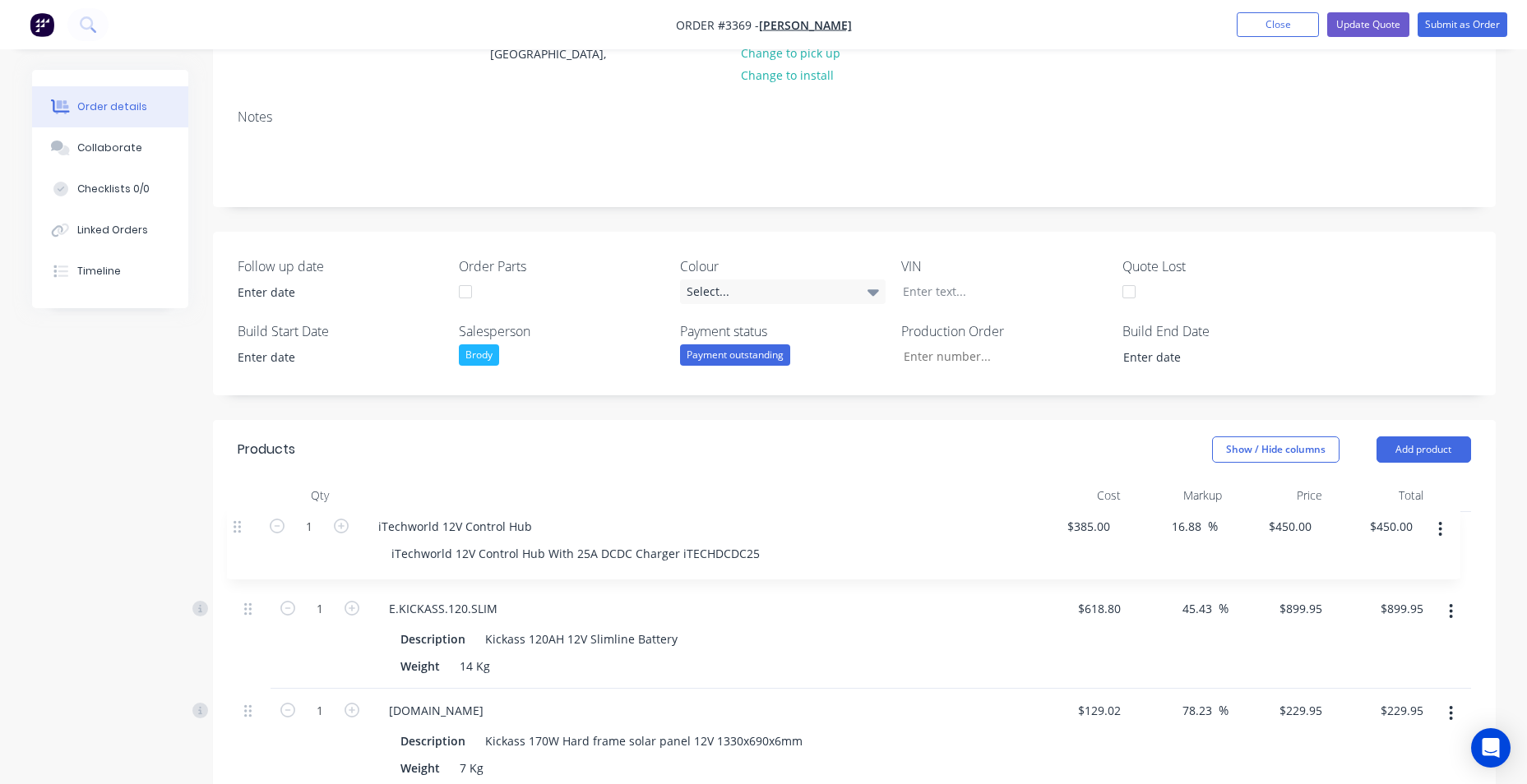
drag, startPoint x: 255, startPoint y: 356, endPoint x: 241, endPoint y: 518, distance: 162.6
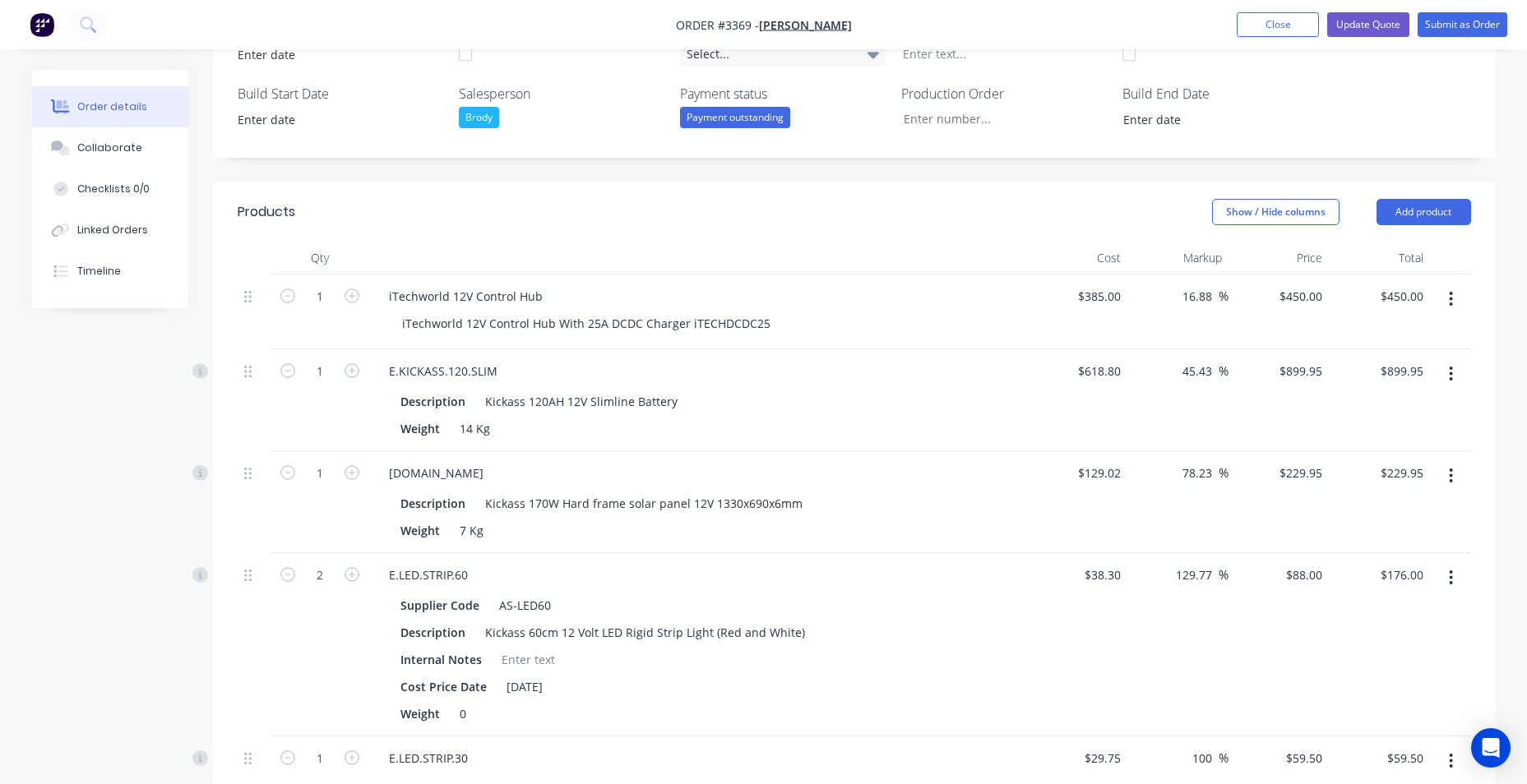
scroll to position [457, 0]
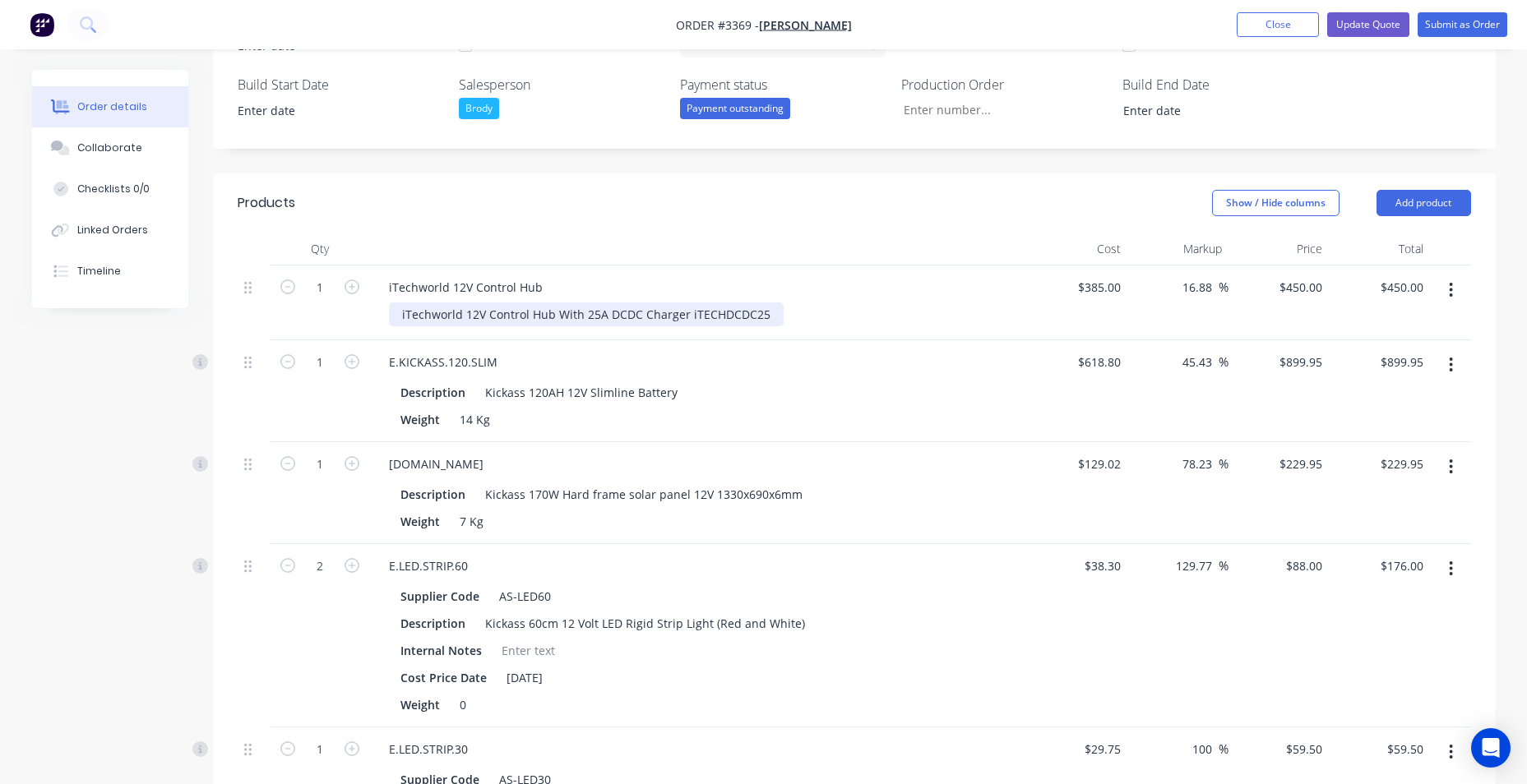
click at [765, 310] on div "iTechworld 12V Control Hub With 25A DCDC Charger iTECHDCDC25" at bounding box center [586, 315] width 395 height 24
click at [712, 288] on div "iTechworld 12V Control Hub" at bounding box center [699, 288] width 645 height 24
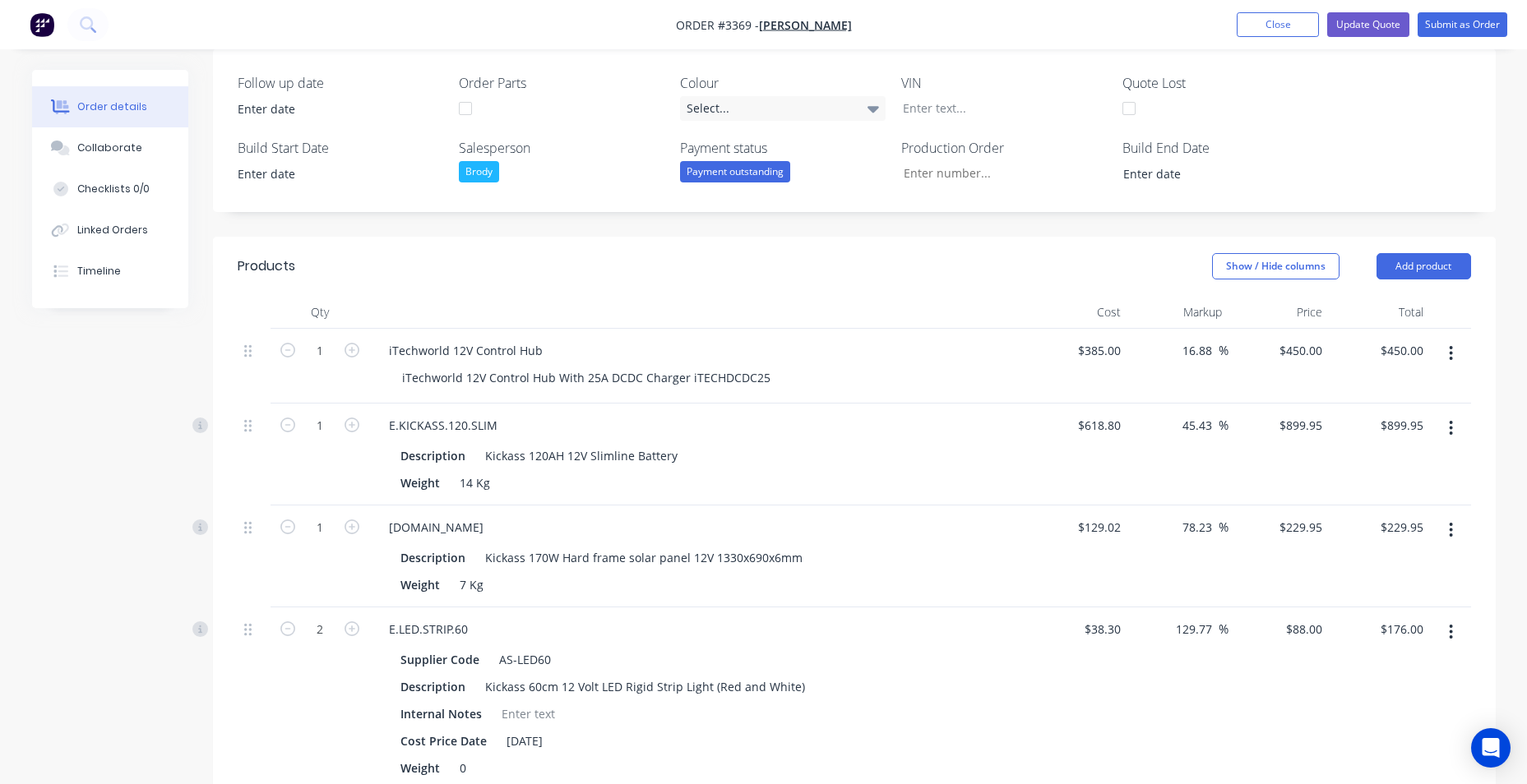
scroll to position [375, 0]
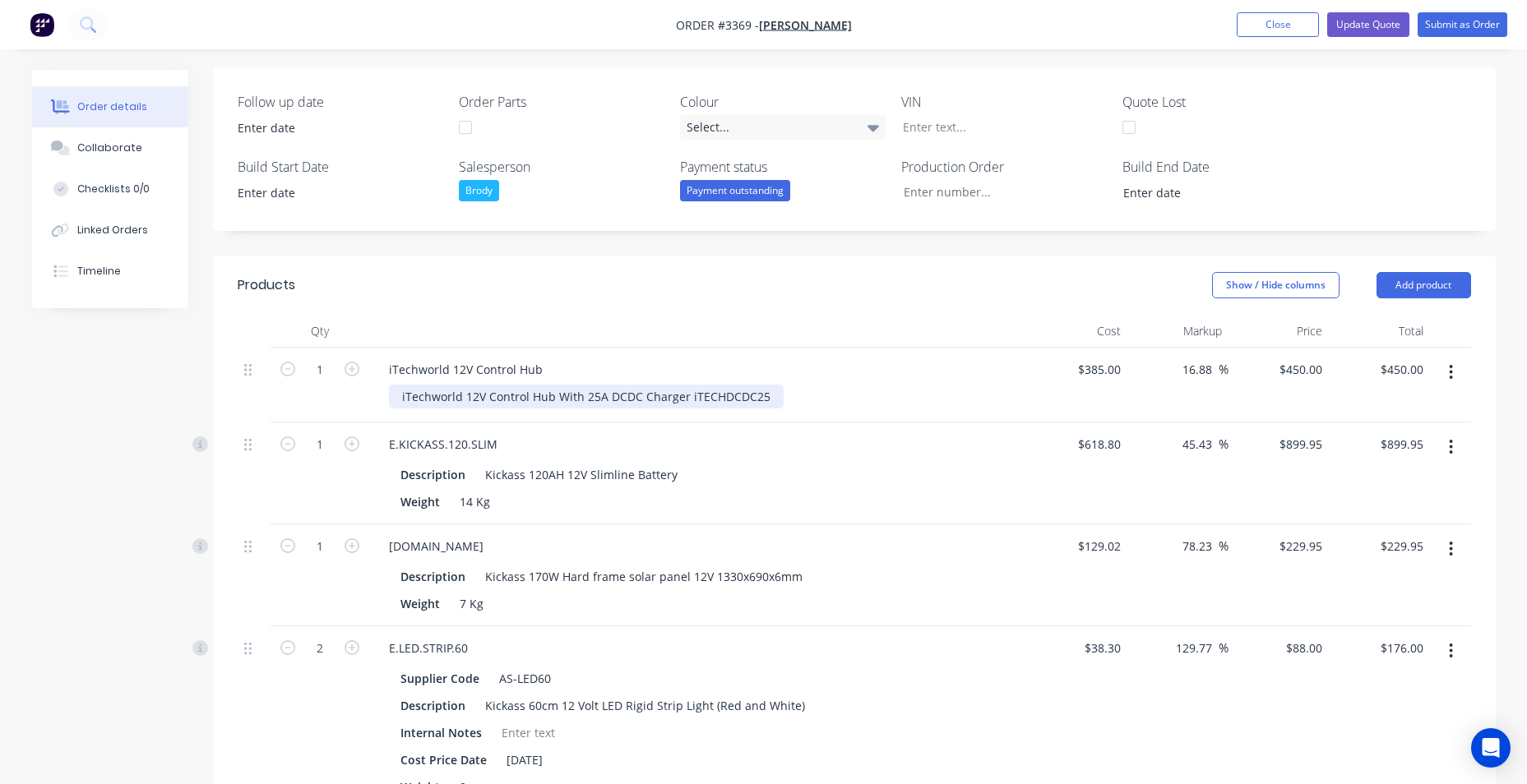
click at [761, 397] on div "iTechworld 12V Control Hub With 25A DCDC Charger iTECHDCDC25" at bounding box center [586, 396] width 395 height 24
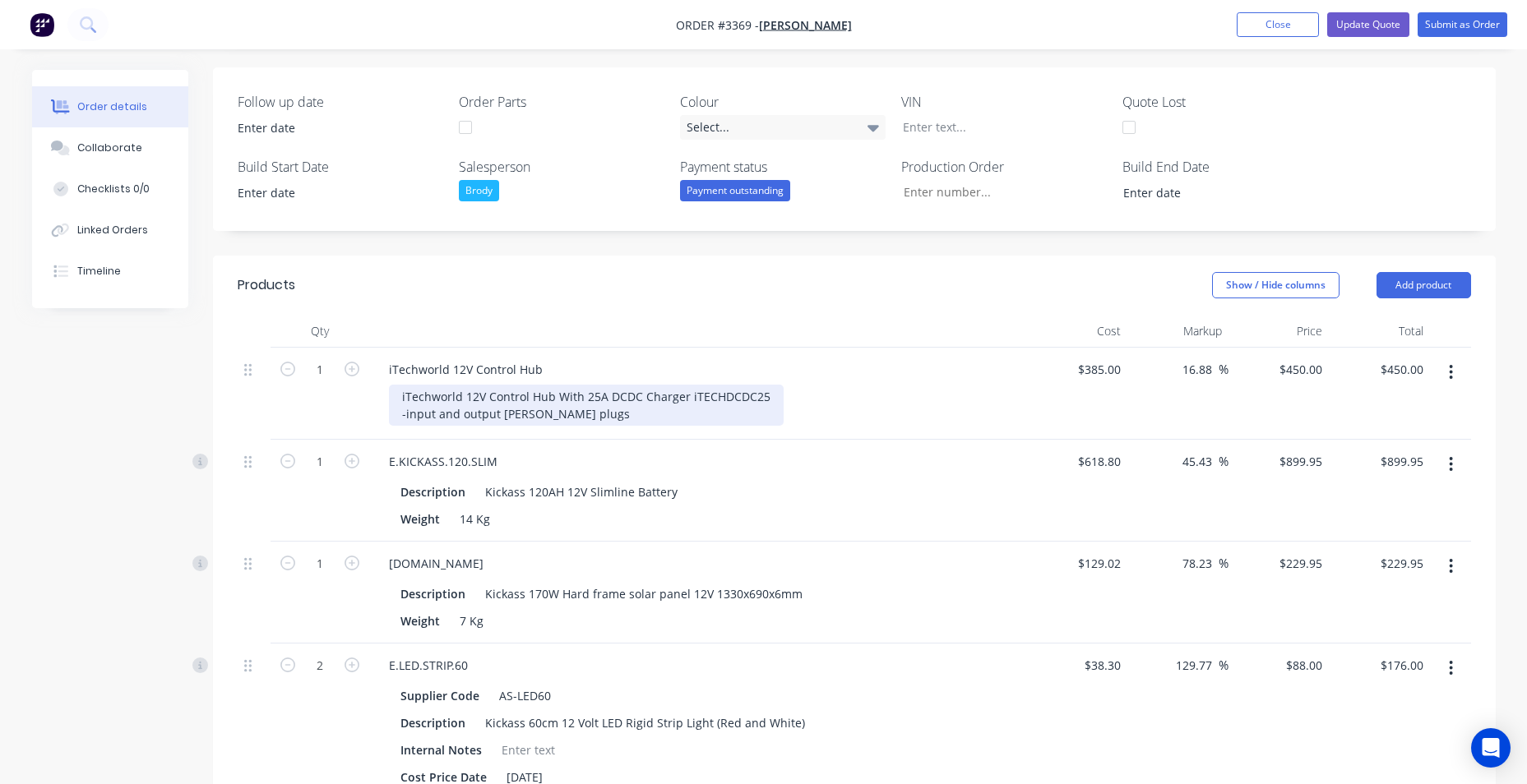
click at [585, 418] on div "iTechworld 12V Control Hub With 25A DCDC Charger iTECHDCDC25 -input and output …" at bounding box center [586, 405] width 395 height 41
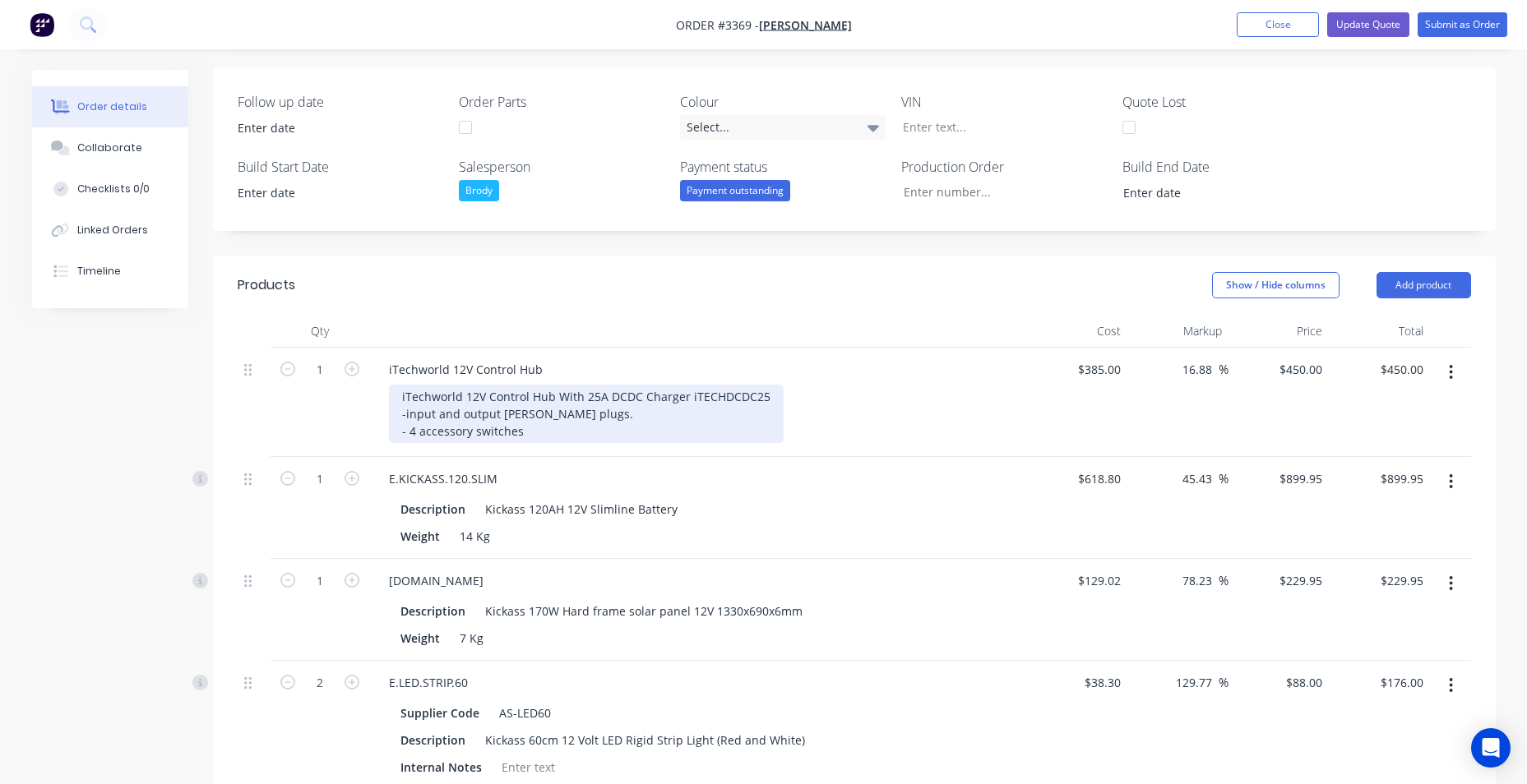
click at [520, 434] on div "iTechworld 12V Control Hub With 25A DCDC Charger iTECHDCDC25 -input and output …" at bounding box center [586, 413] width 395 height 59
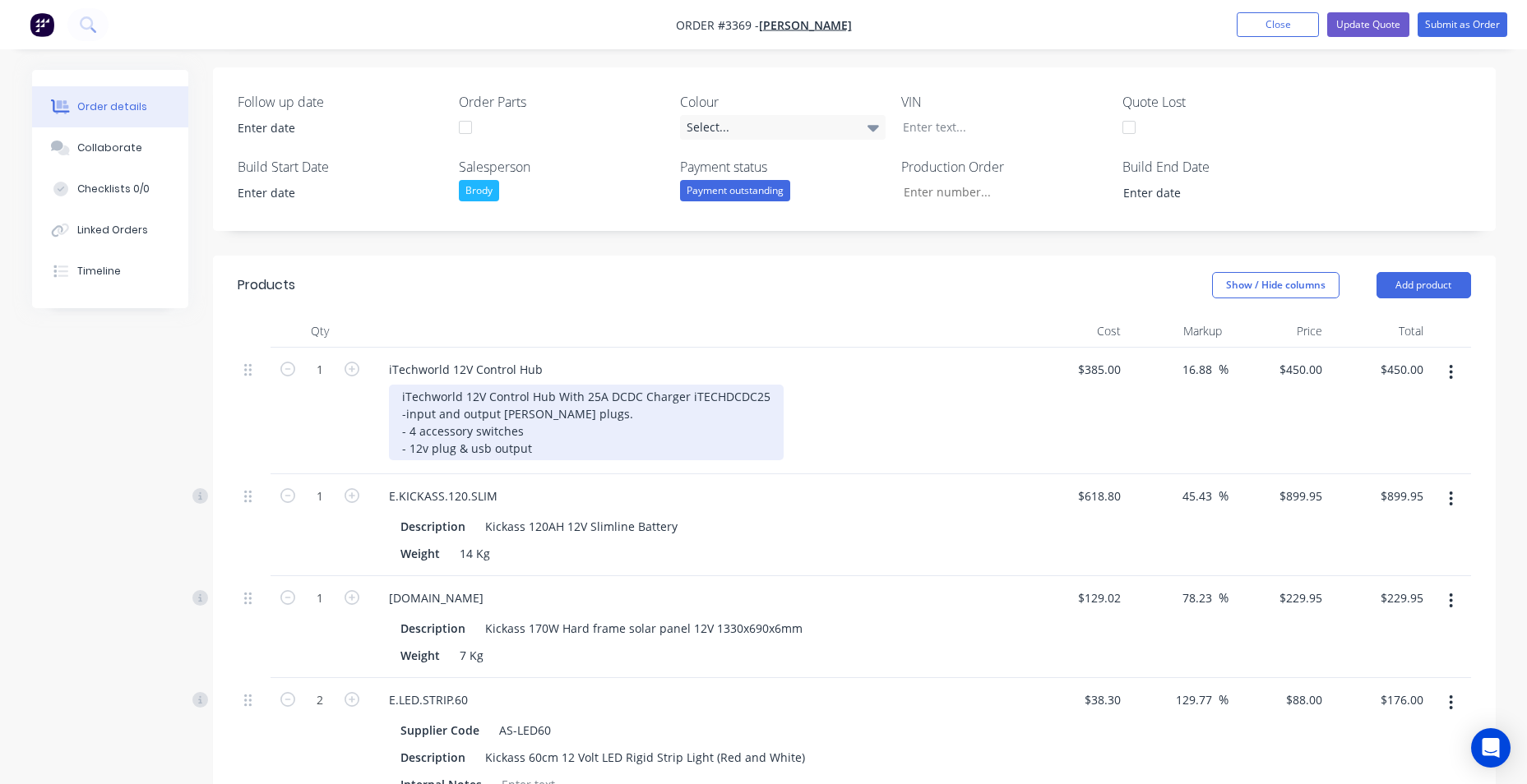
drag, startPoint x: 482, startPoint y: 446, endPoint x: 660, endPoint y: 454, distance: 178.2
click at [657, 454] on div "iTechworld 12V Control Hub With 25A DCDC Charger iTECHDCDC25 -input and output …" at bounding box center [586, 422] width 395 height 76
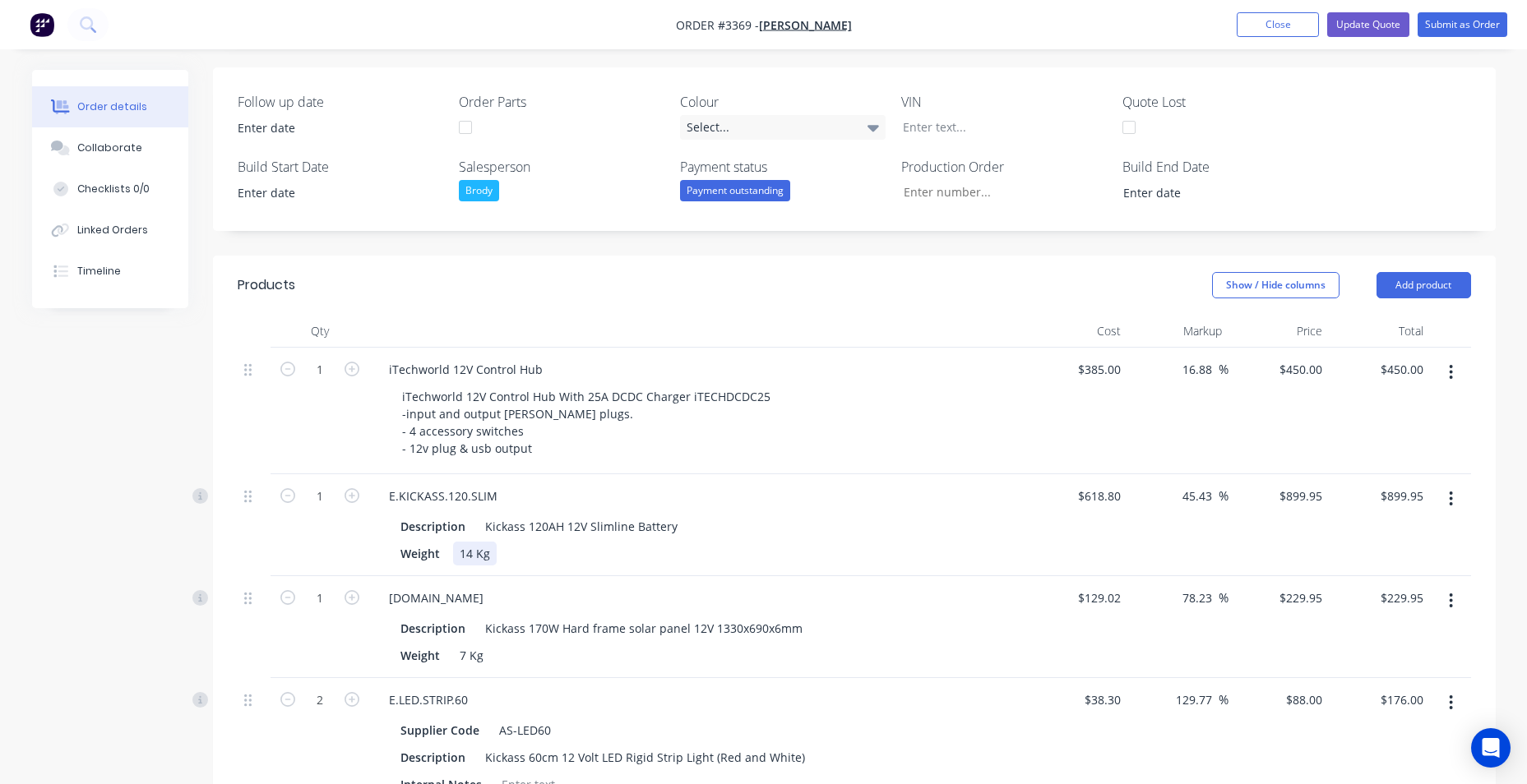
click at [952, 546] on div "Weight 14 Kg" at bounding box center [694, 554] width 602 height 24
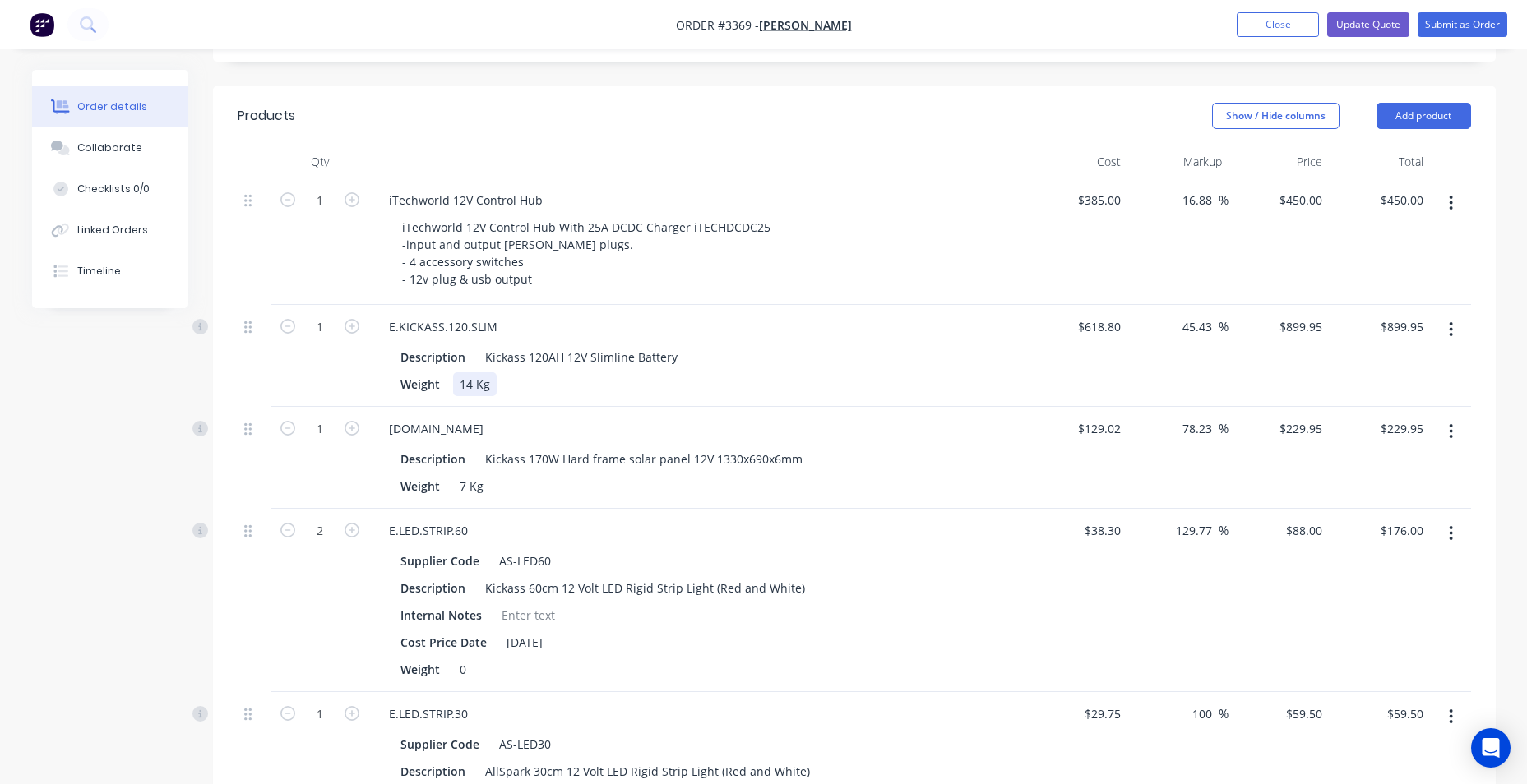
scroll to position [312, 0]
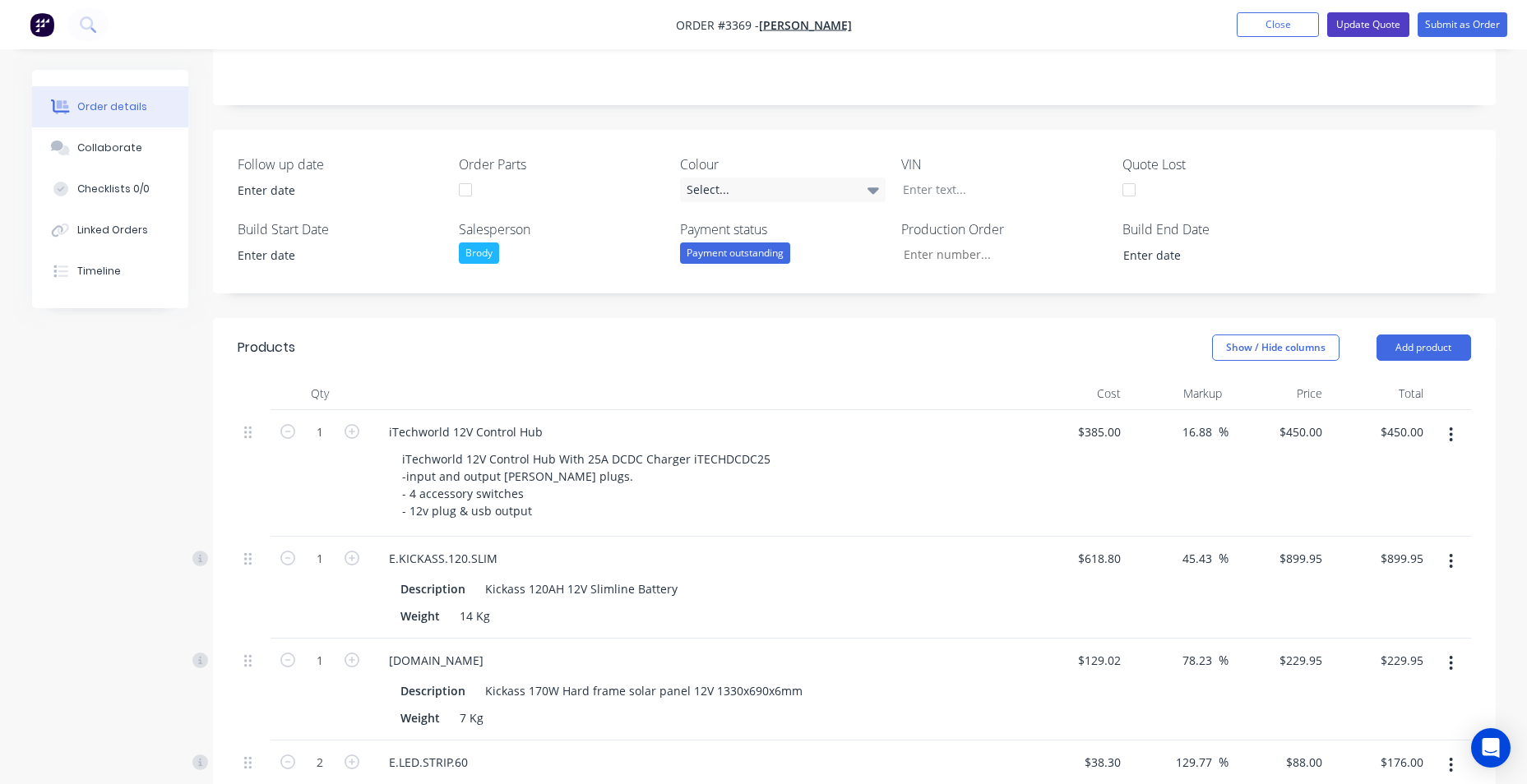
click at [1356, 28] on button "Update Quote" at bounding box center [1368, 25] width 82 height 25
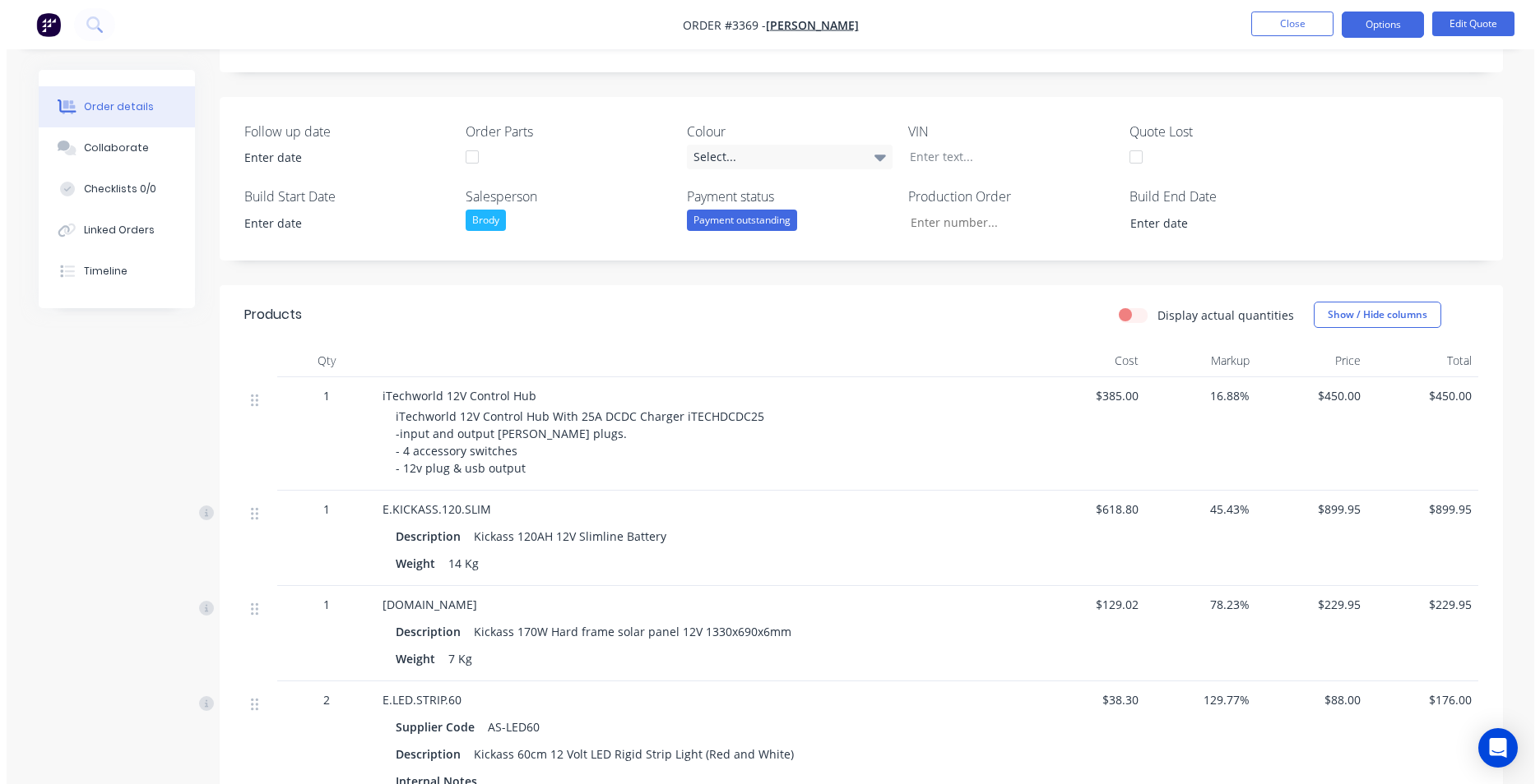
scroll to position [0, 0]
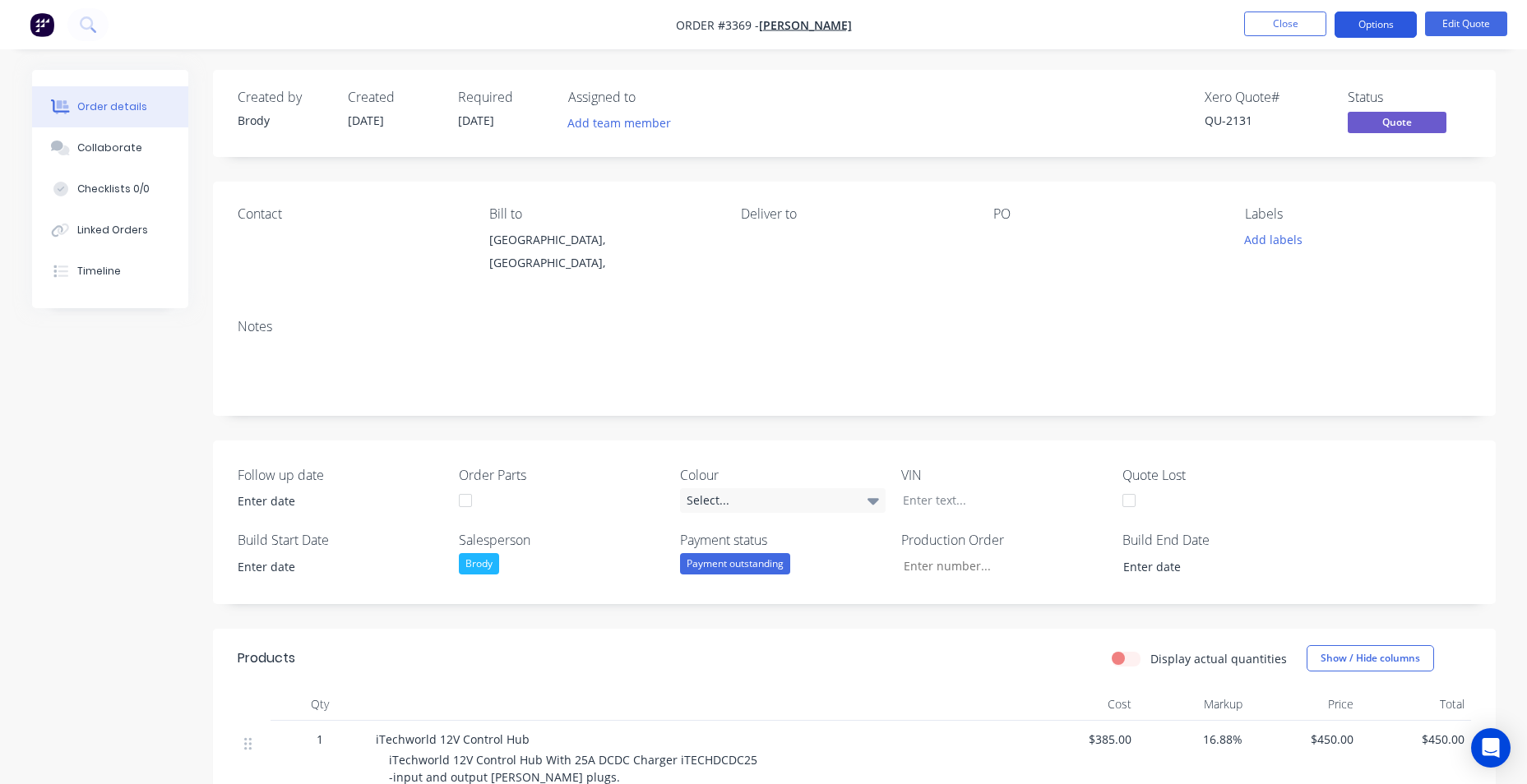
click at [1356, 25] on button "Options" at bounding box center [1376, 25] width 82 height 26
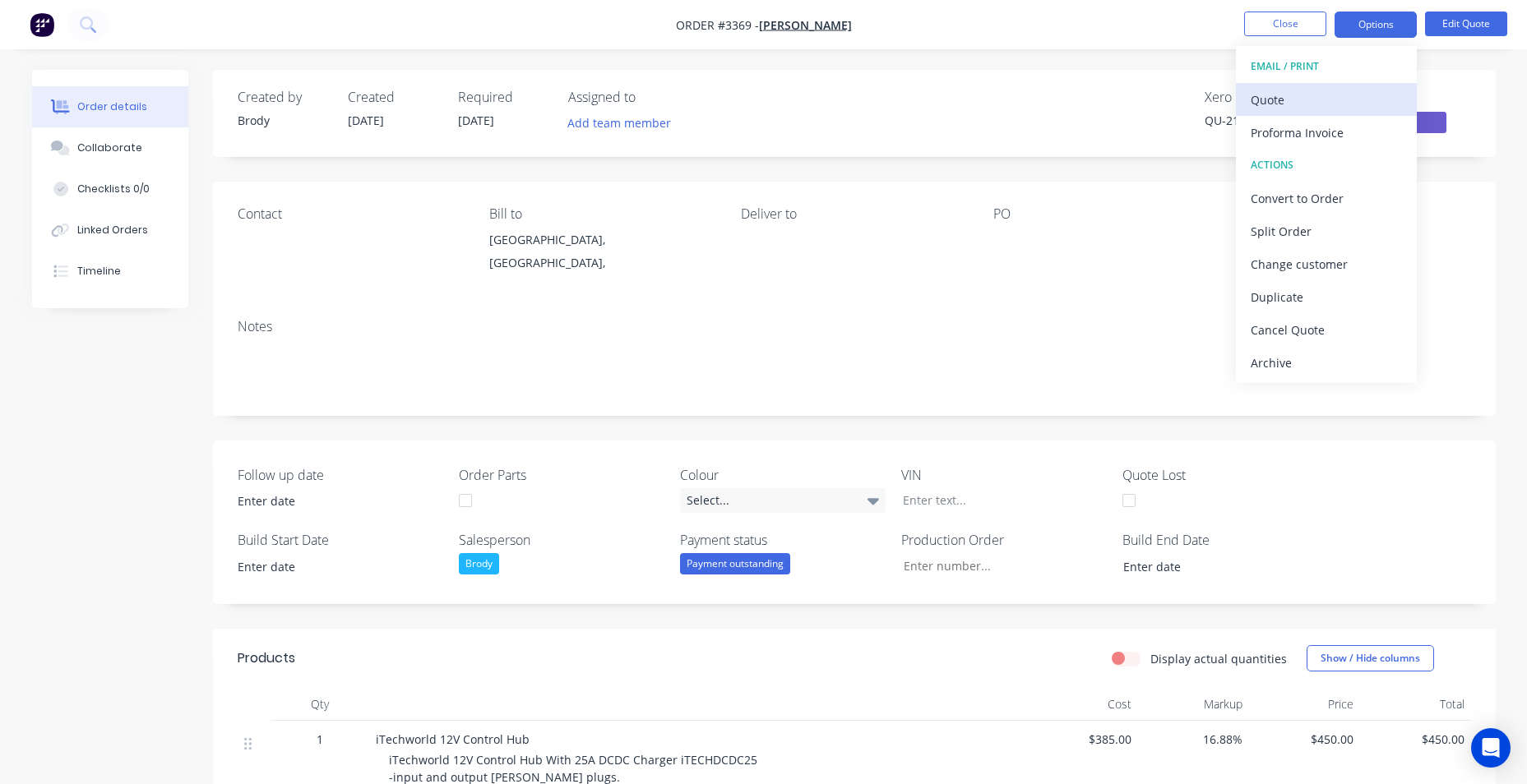
click at [1313, 94] on div "Quote" at bounding box center [1327, 100] width 151 height 24
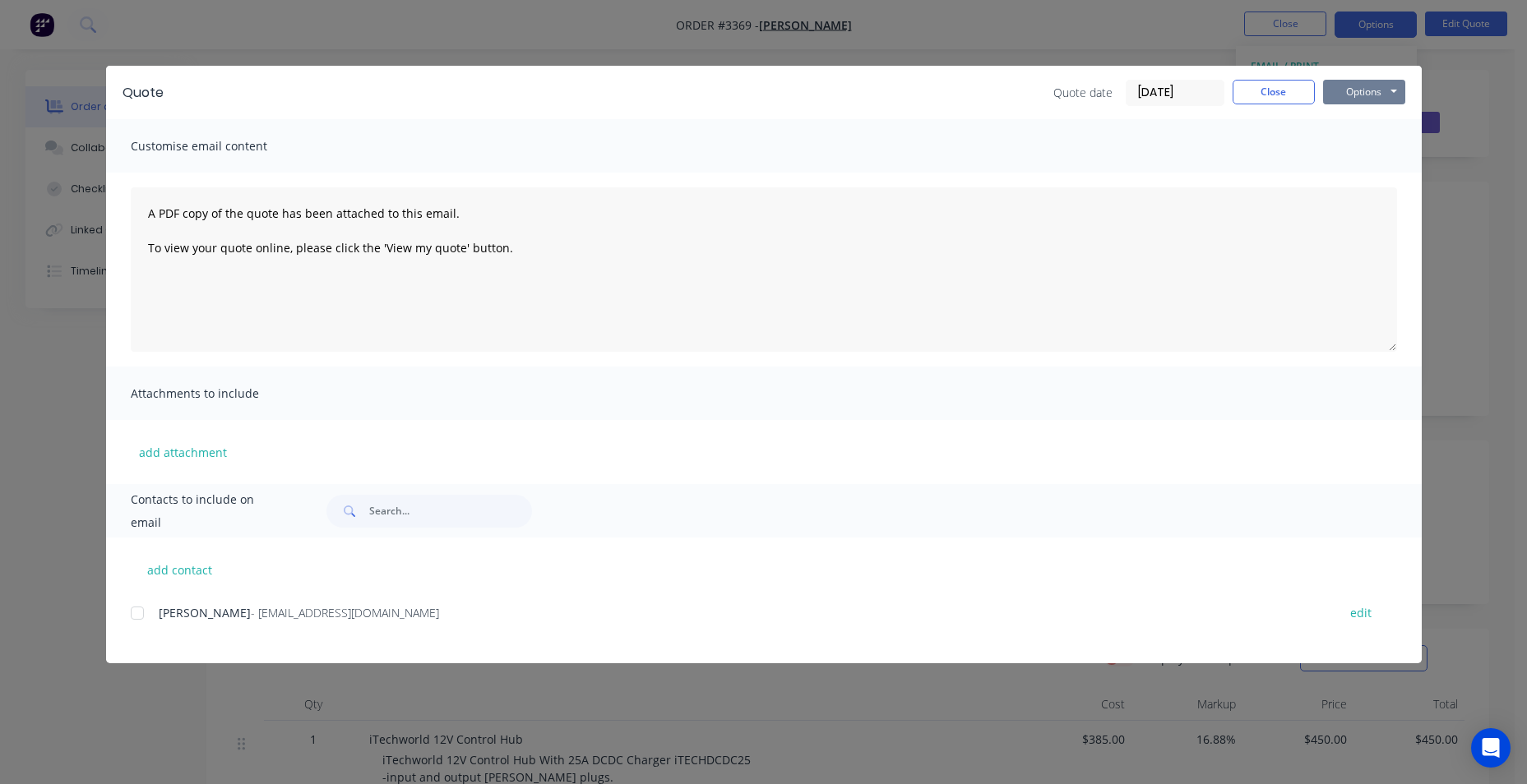
drag, startPoint x: 1386, startPoint y: 92, endPoint x: 1378, endPoint y: 98, distance: 10.0
click at [1385, 92] on button "Options" at bounding box center [1364, 92] width 82 height 25
click at [1368, 146] on button "Print" at bounding box center [1376, 148] width 105 height 27
click at [136, 610] on div at bounding box center [137, 613] width 33 height 33
click at [1331, 99] on button "Options" at bounding box center [1364, 92] width 82 height 25
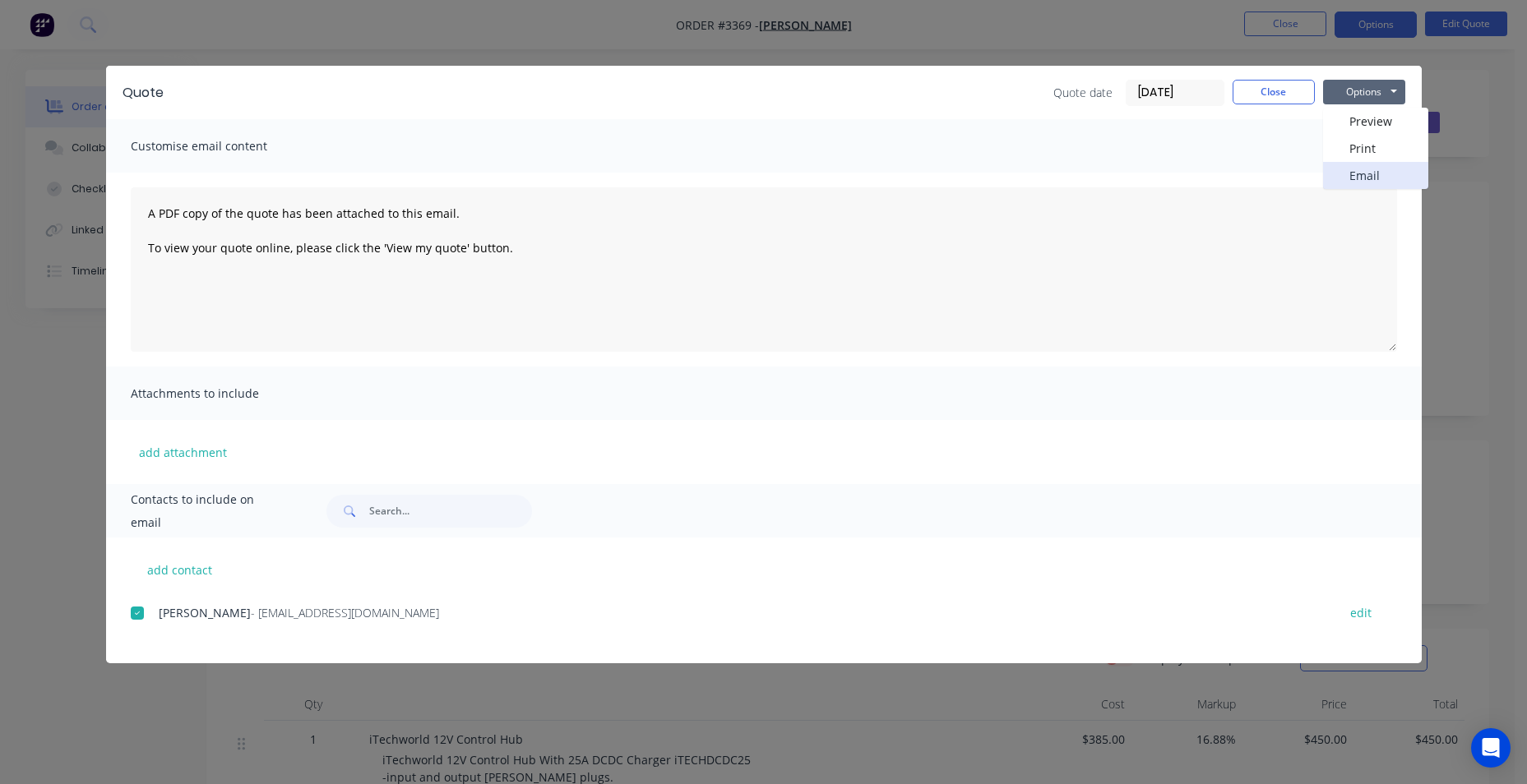
click at [1364, 172] on button "Email" at bounding box center [1376, 176] width 105 height 27
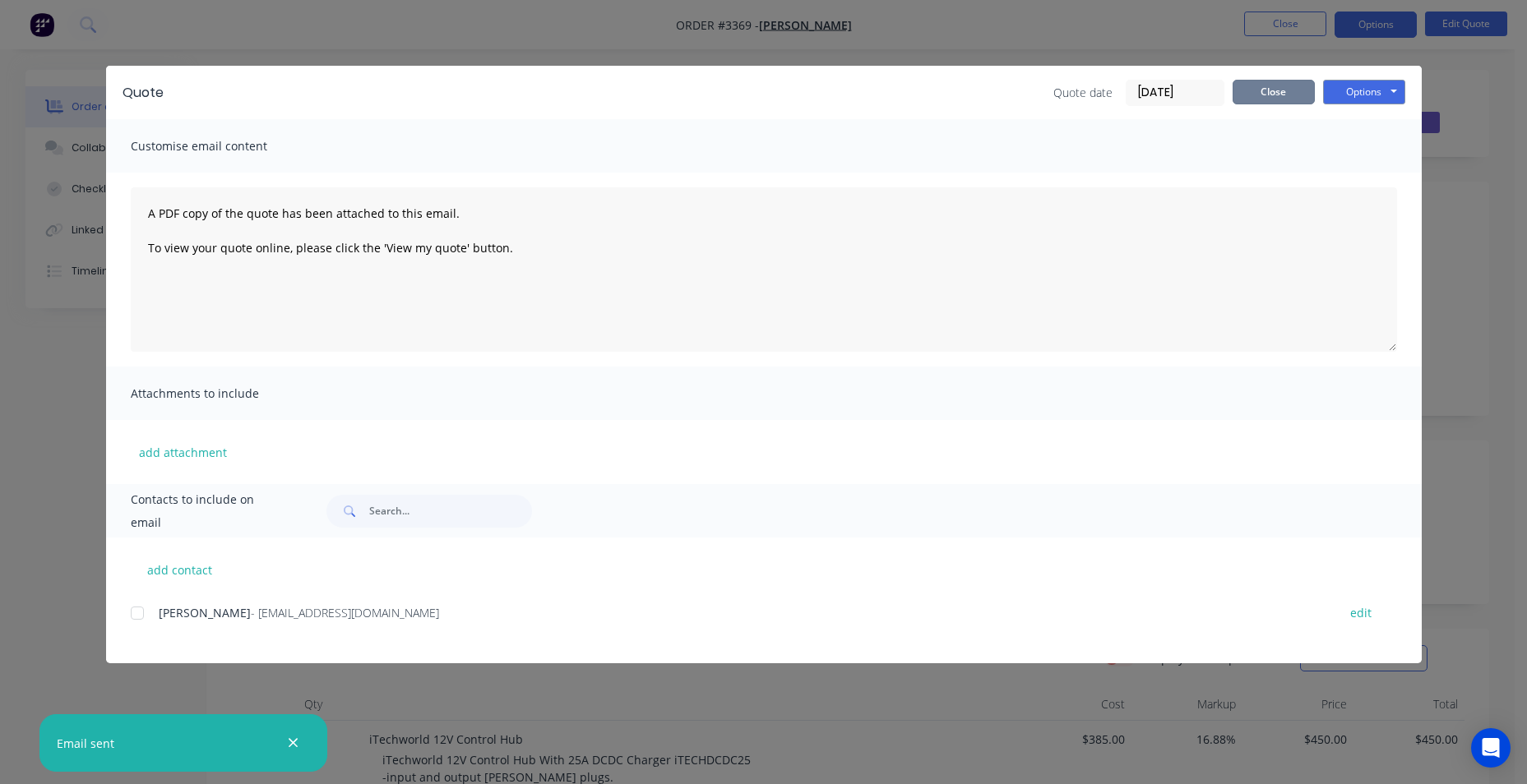
click at [1269, 92] on button "Close" at bounding box center [1274, 92] width 82 height 25
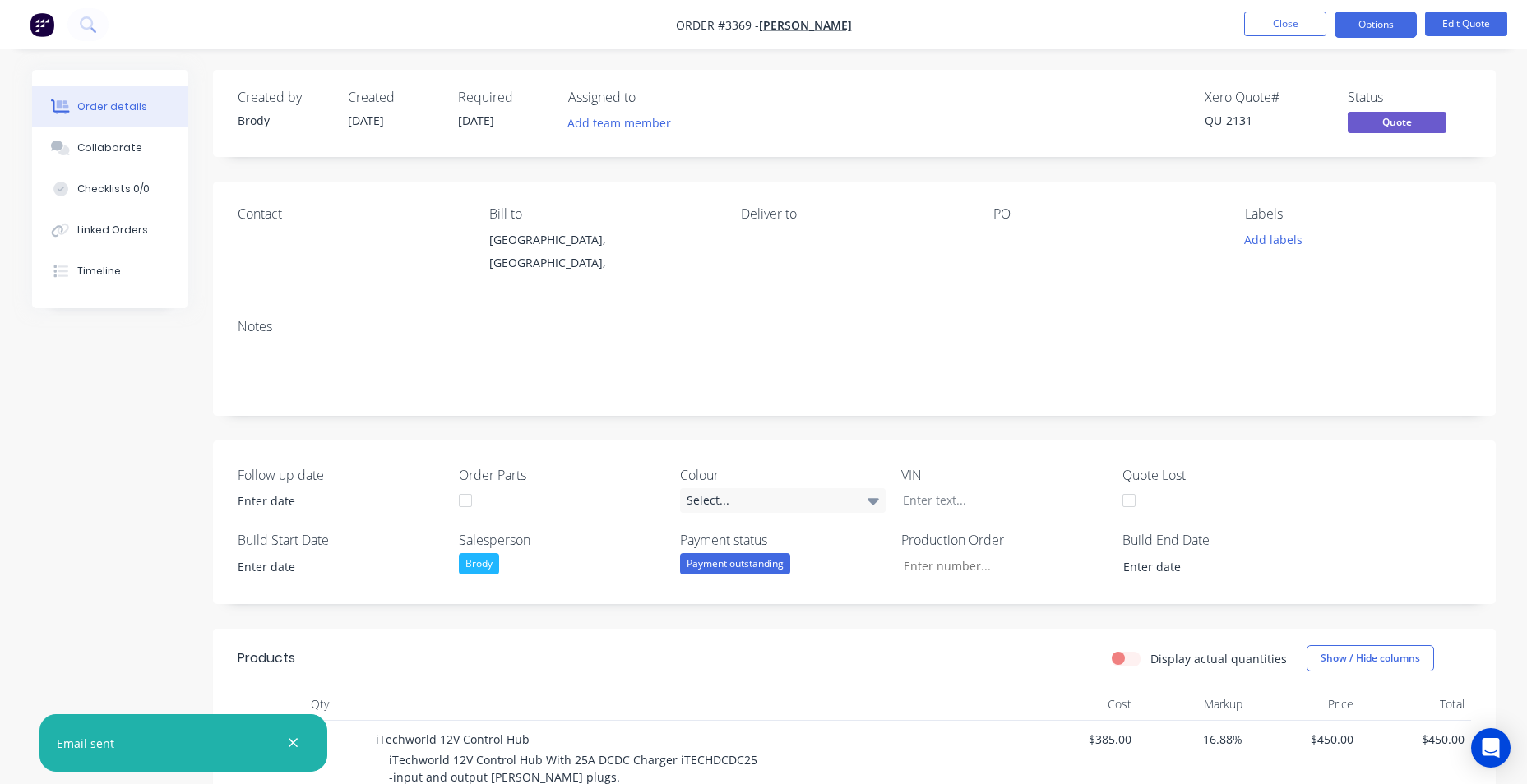
click at [814, 33] on span "Order #3369 - [PERSON_NAME]" at bounding box center [764, 25] width 176 height 17
click at [818, 23] on span "[PERSON_NAME]" at bounding box center [805, 25] width 93 height 15
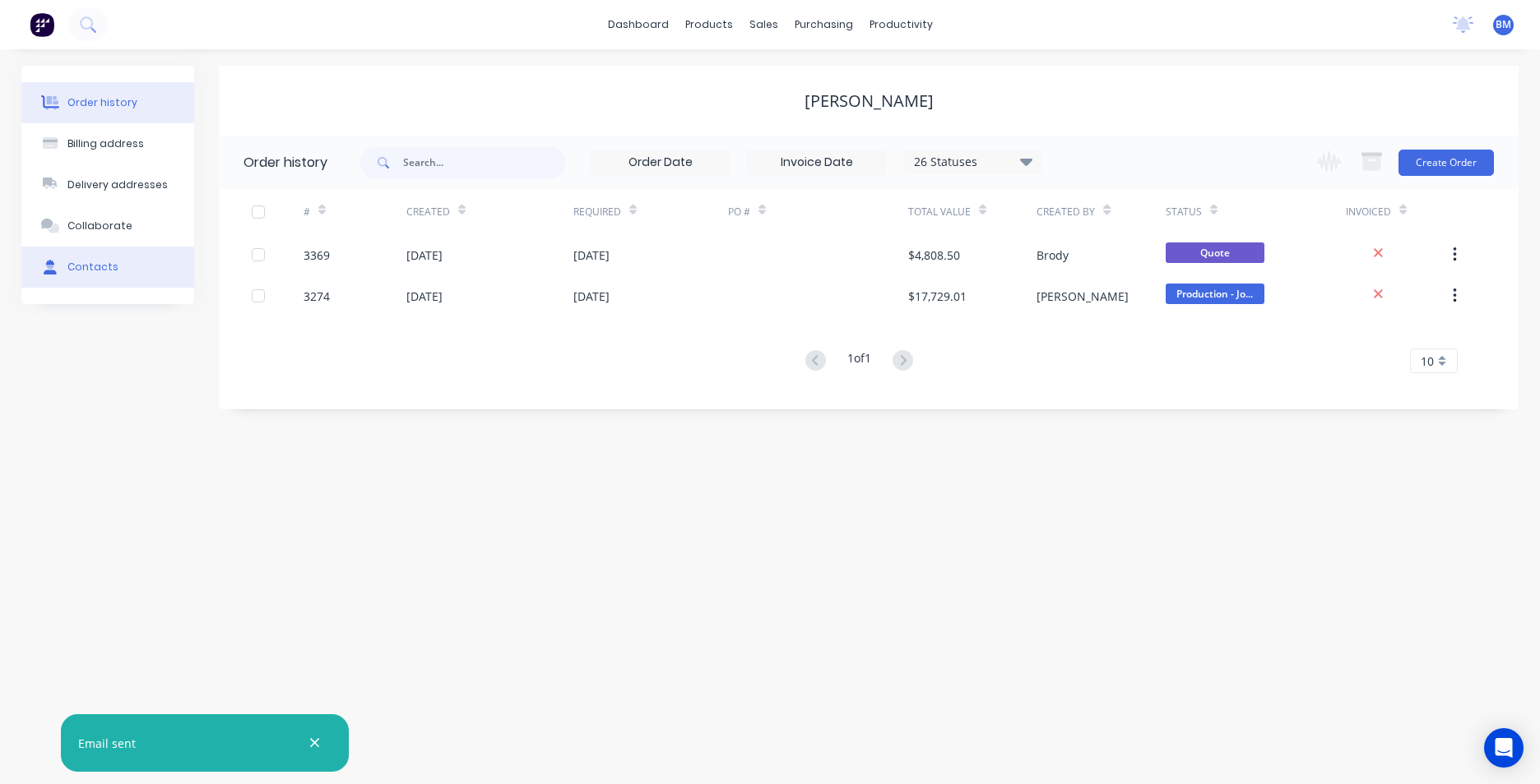
click at [126, 286] on button "Contacts" at bounding box center [107, 267] width 172 height 41
select select "AU"
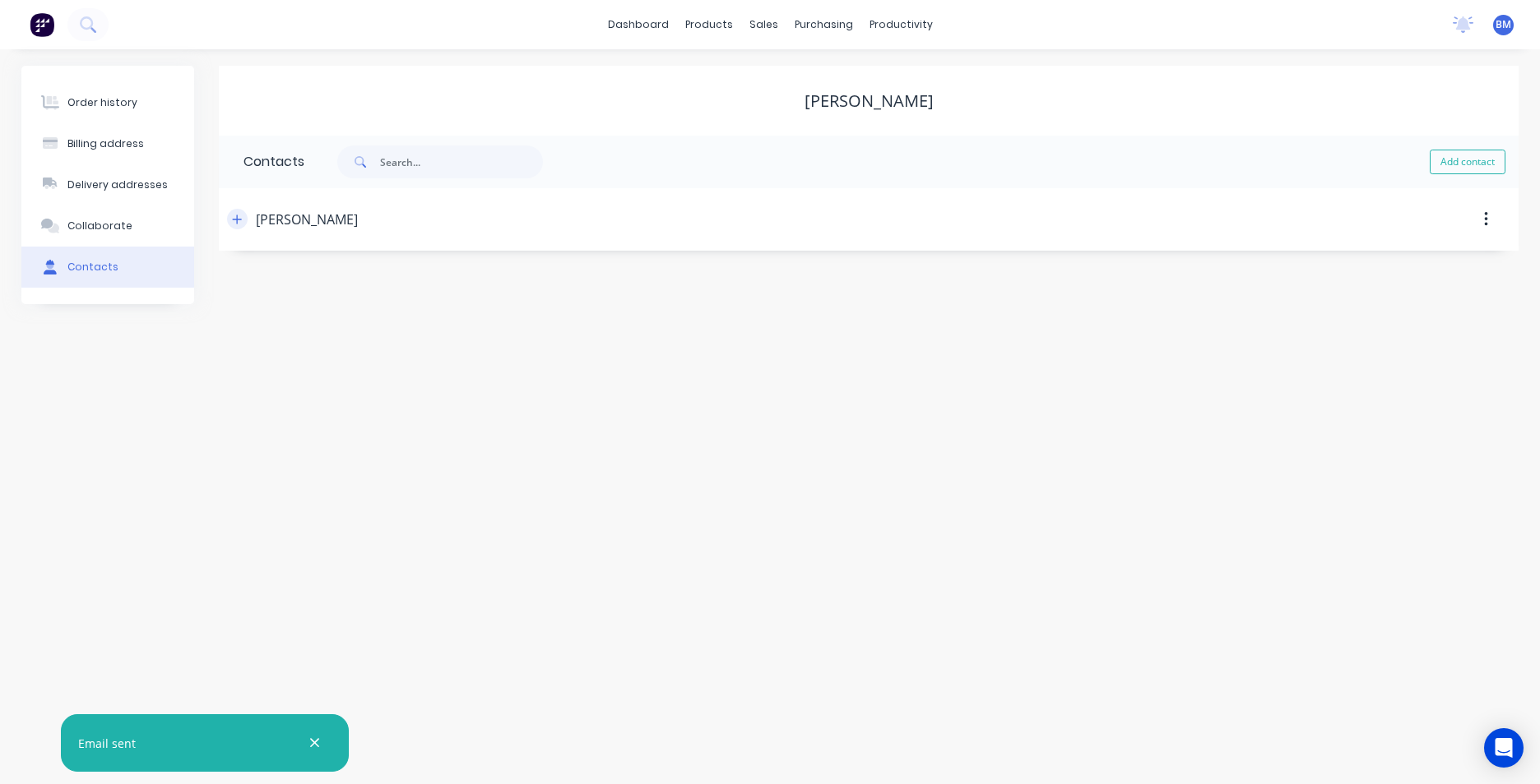
click at [240, 219] on icon "button" at bounding box center [237, 220] width 10 height 12
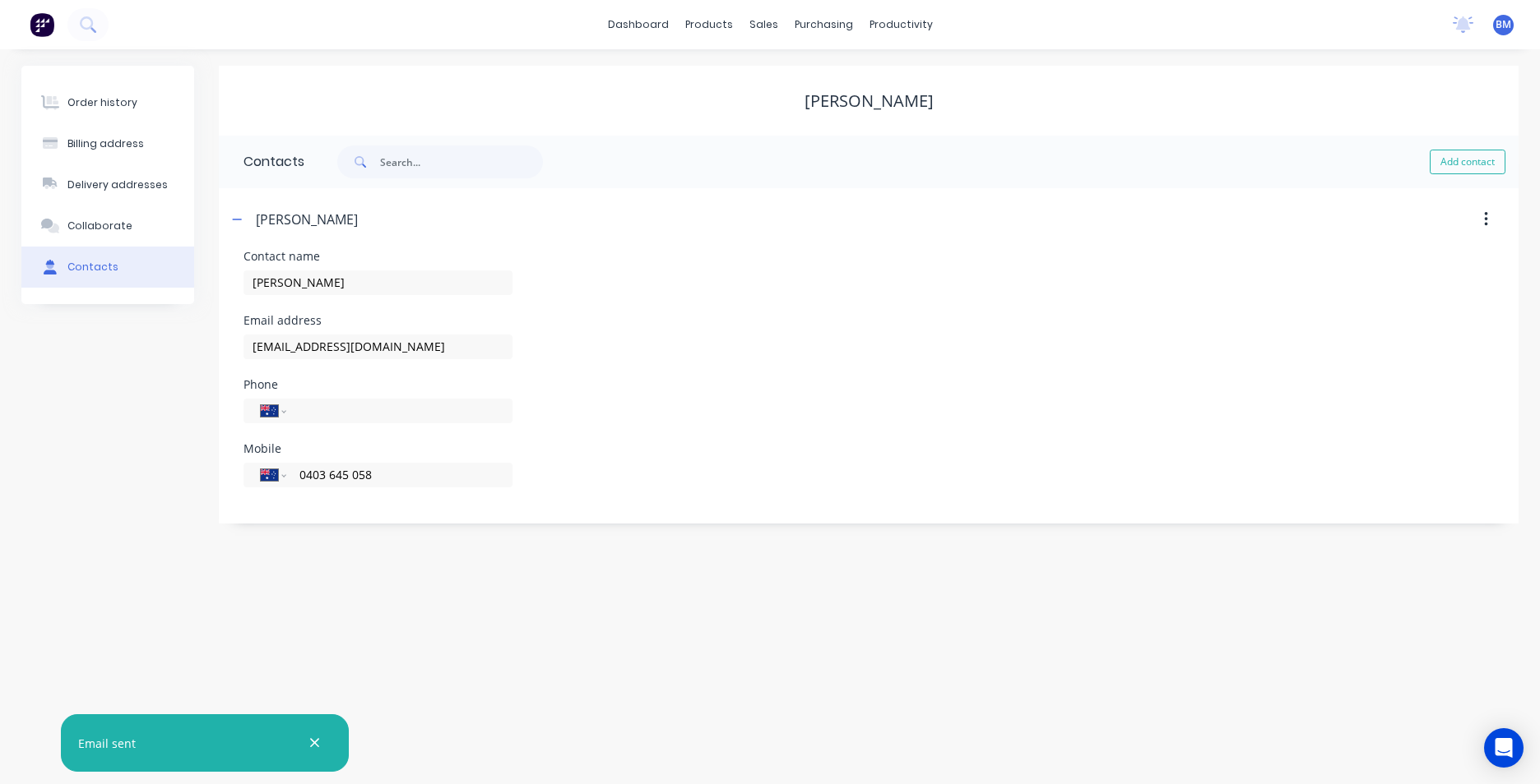
drag, startPoint x: 183, startPoint y: 466, endPoint x: 174, endPoint y: 465, distance: 9.1
click at [174, 465] on div "Order history Billing address Delivery addresses Collaborate Contacts [PERSON_N…" at bounding box center [770, 295] width 1498 height 458
click at [677, 26] on link "dashboard" at bounding box center [638, 25] width 77 height 25
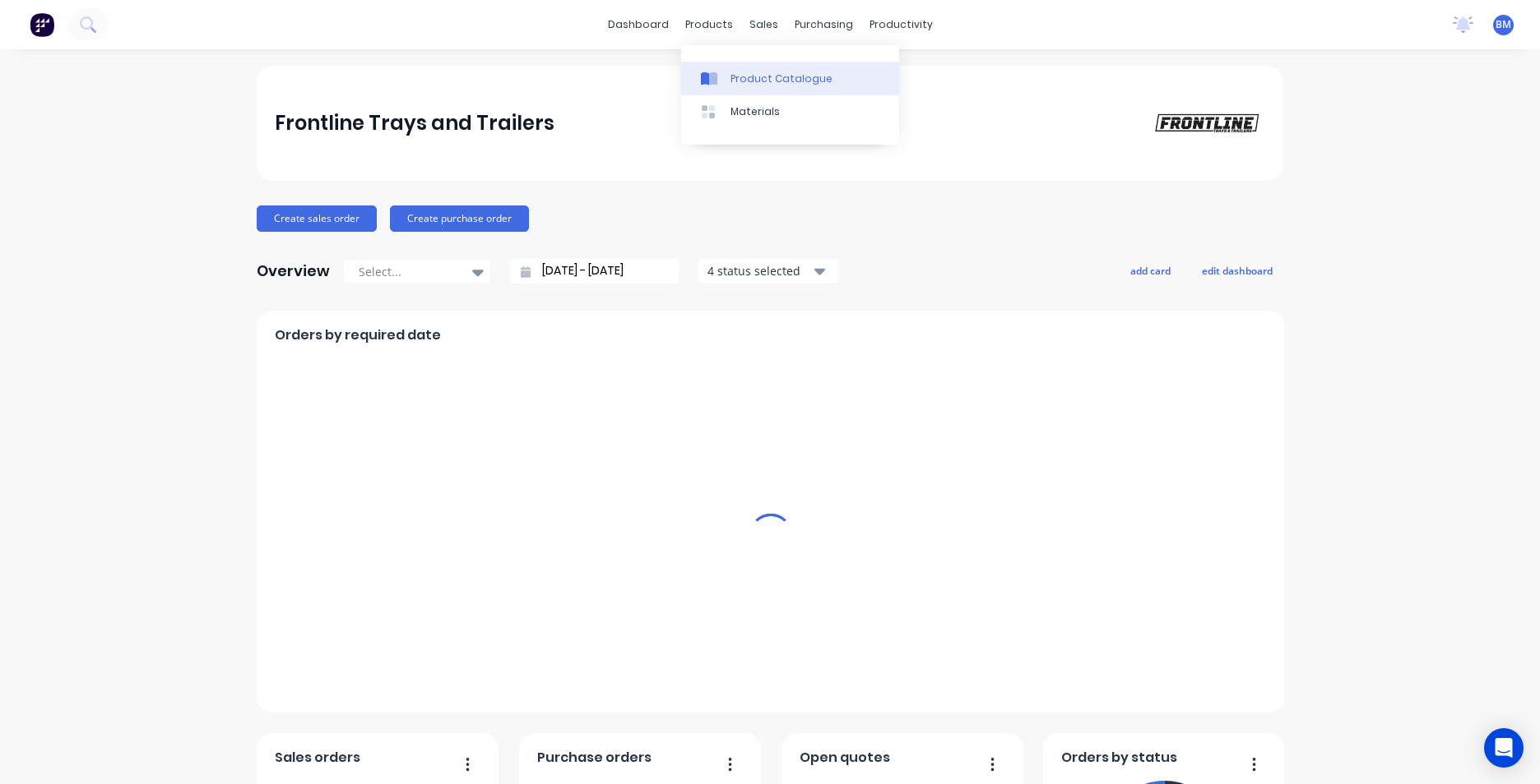
click at [731, 87] on link "Product Catalogue" at bounding box center [790, 78] width 218 height 33
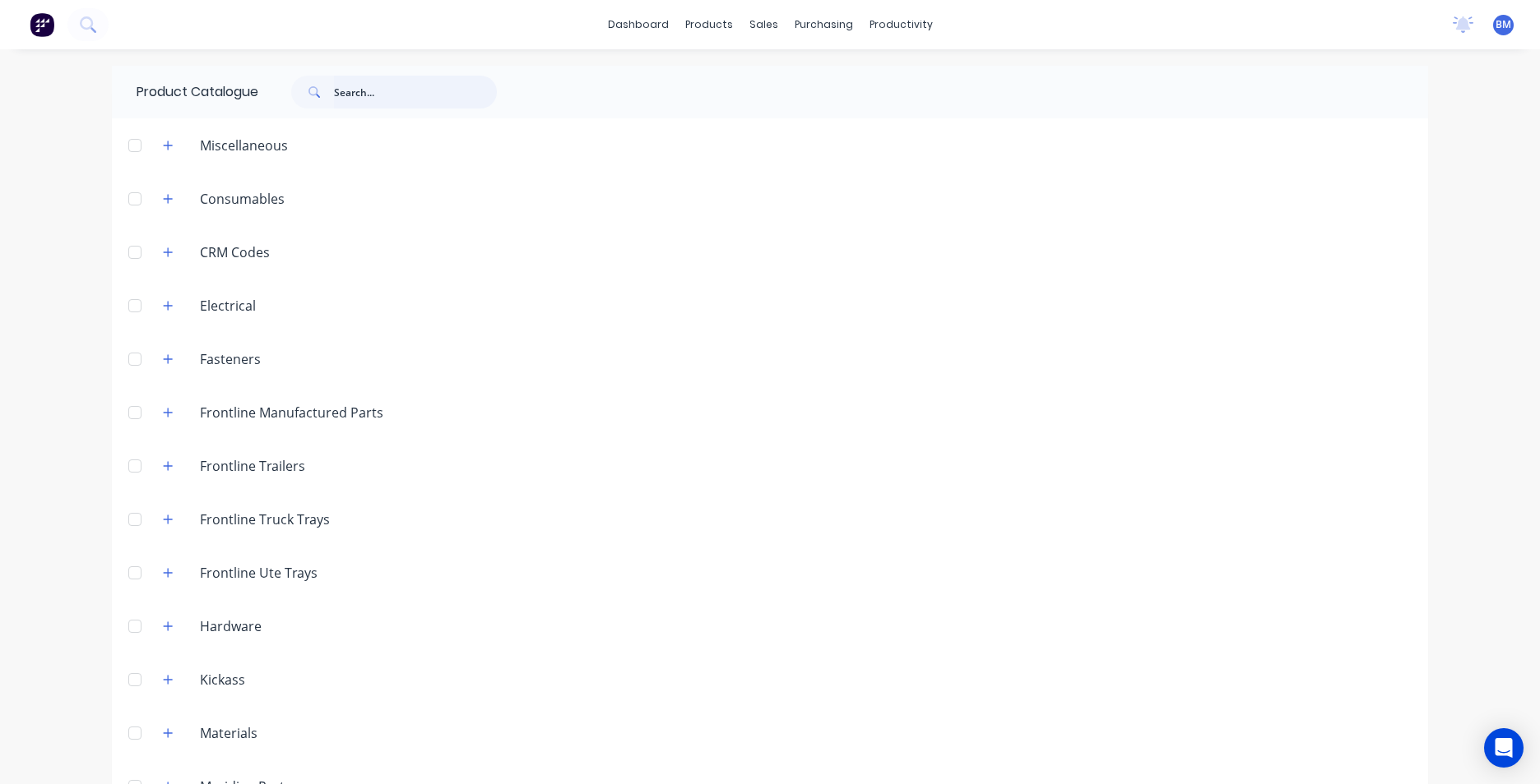
click at [402, 106] on input "text" at bounding box center [415, 92] width 163 height 33
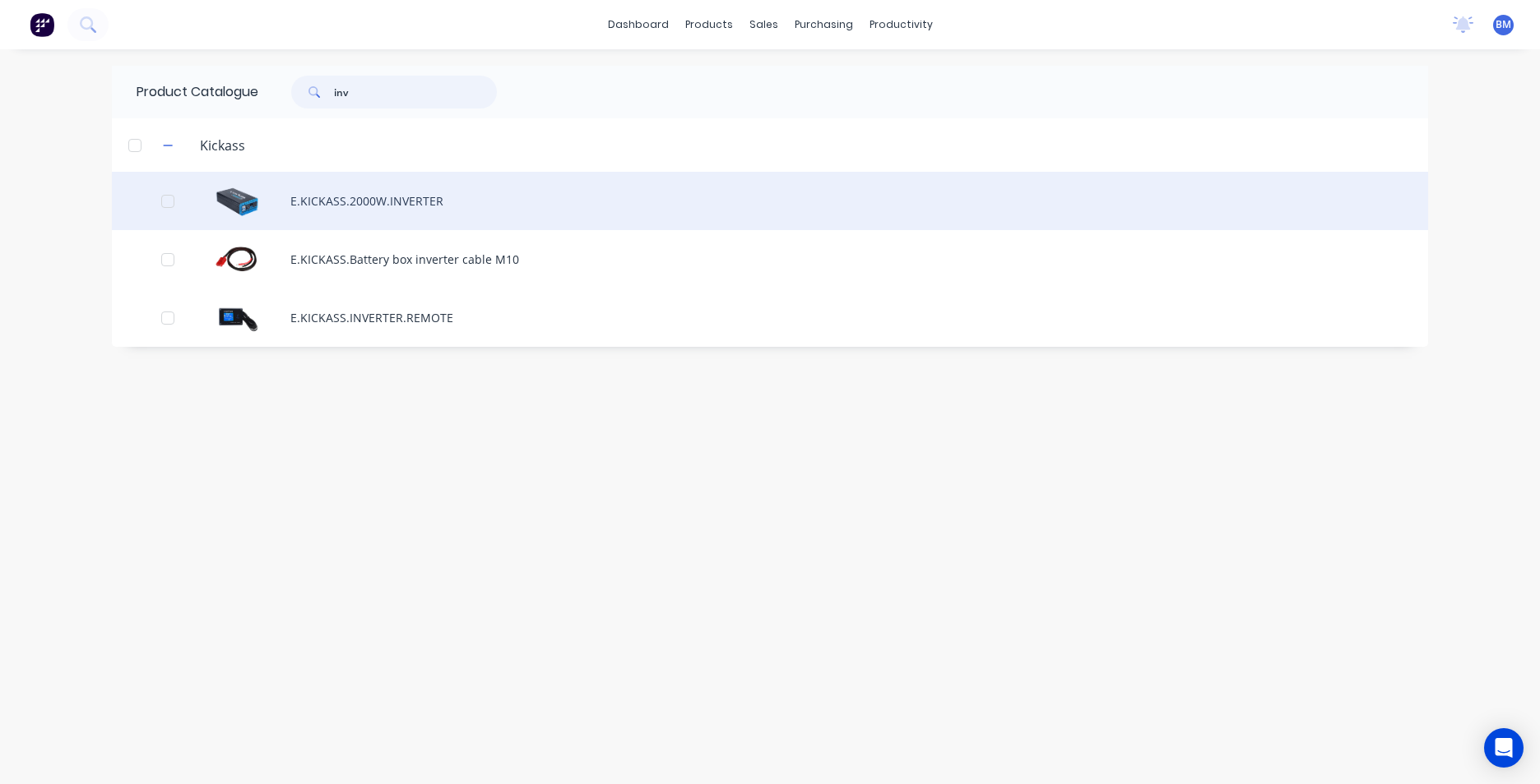
type input "inv"
click at [466, 187] on div "E.KICKASS.2000W.INVERTER" at bounding box center [770, 201] width 1316 height 59
click at [397, 207] on div "E.KICKASS.2000W.INVERTER" at bounding box center [770, 201] width 1316 height 59
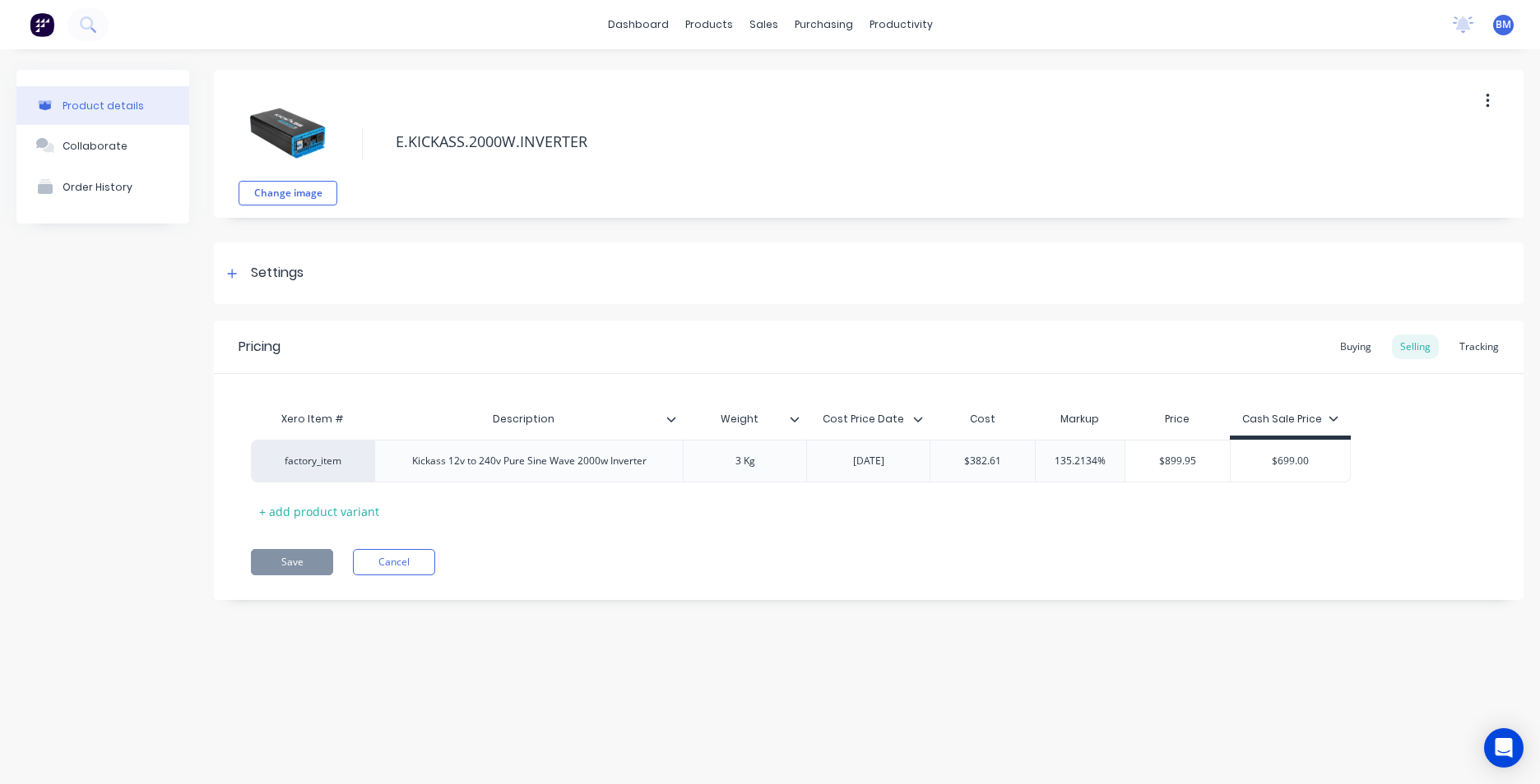
type textarea "x"
click at [639, 20] on link "dashboard" at bounding box center [638, 25] width 77 height 25
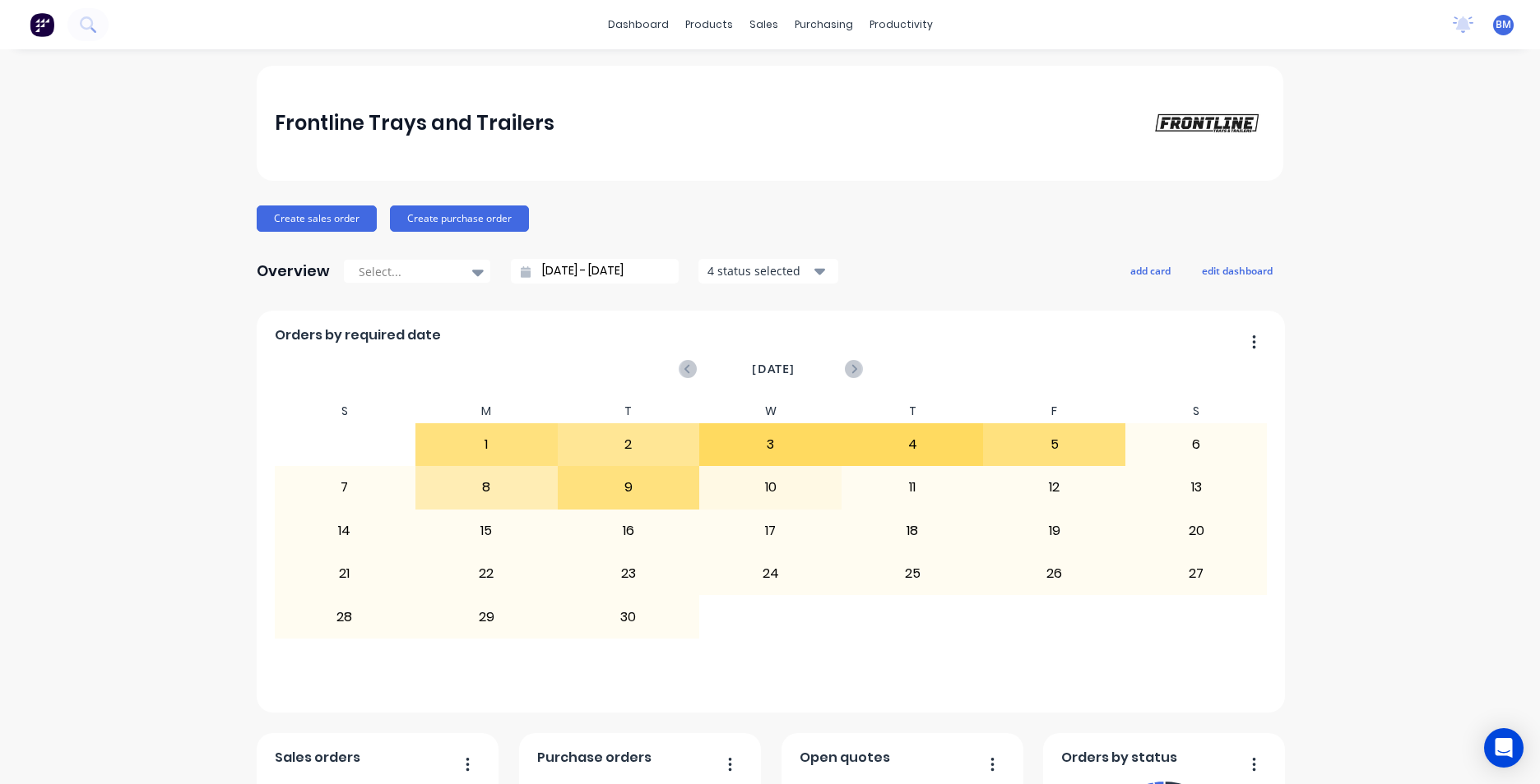
drag, startPoint x: 1369, startPoint y: 319, endPoint x: 1353, endPoint y: 322, distance: 16.3
click at [775, 88] on link "Sales Orders" at bounding box center [844, 78] width 218 height 33
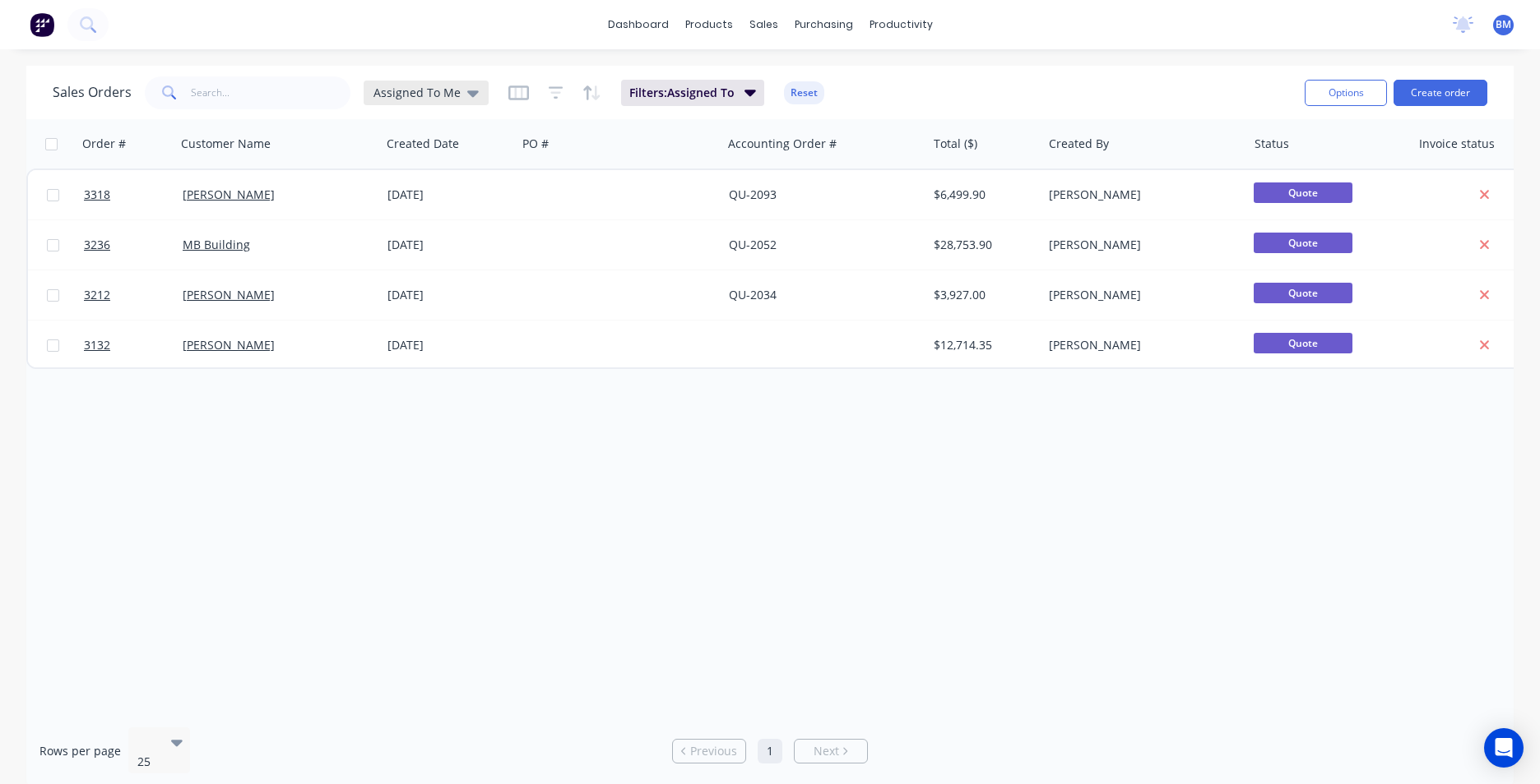
click at [456, 92] on div "Assigned To Me" at bounding box center [426, 92] width 105 height 14
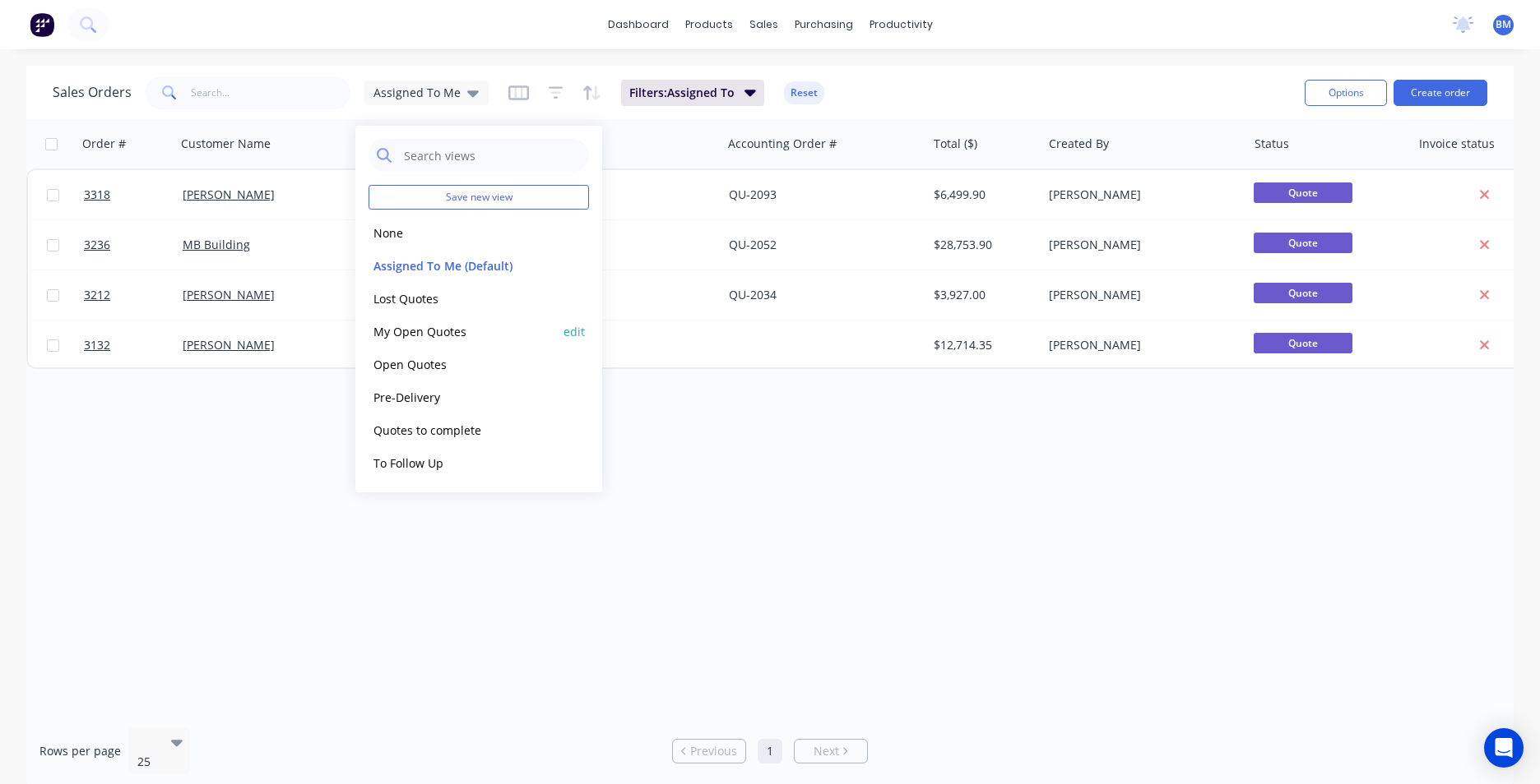
click at [458, 331] on button "My Open Quotes" at bounding box center [462, 332] width 188 height 19
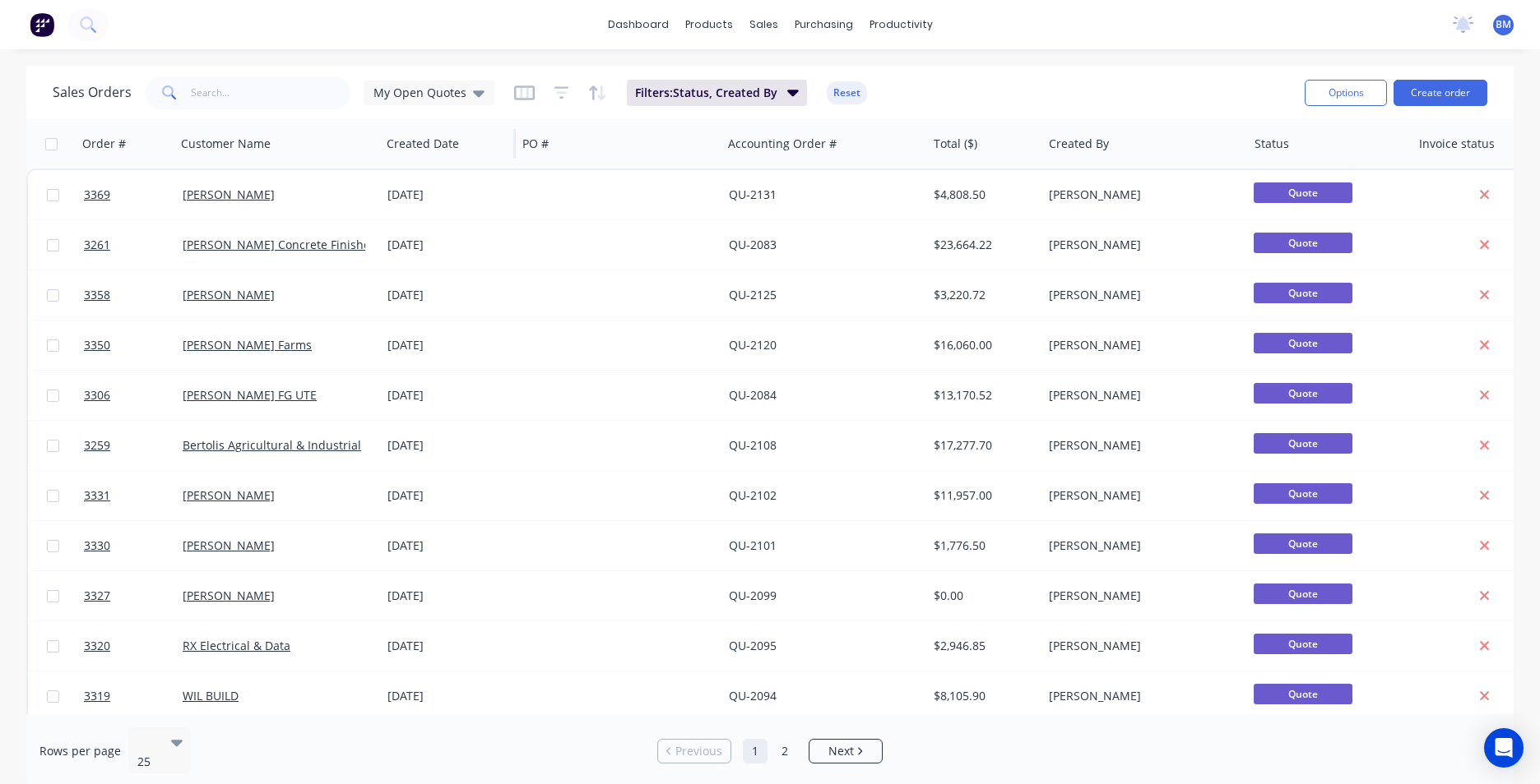
drag, startPoint x: 475, startPoint y: 93, endPoint x: 471, endPoint y: 125, distance: 32.2
click at [475, 93] on icon at bounding box center [479, 94] width 12 height 7
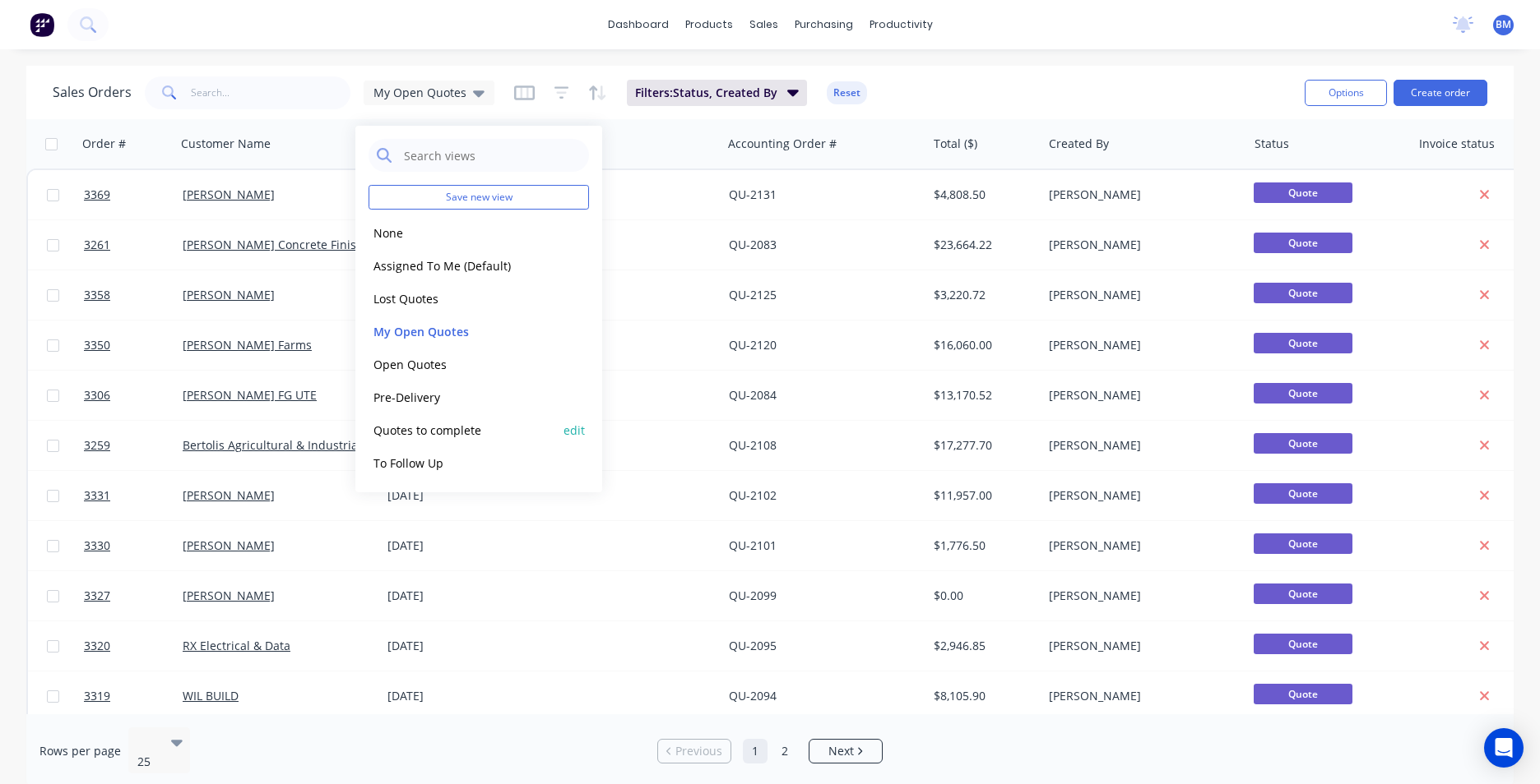
click at [481, 433] on button "Quotes to complete" at bounding box center [462, 430] width 188 height 19
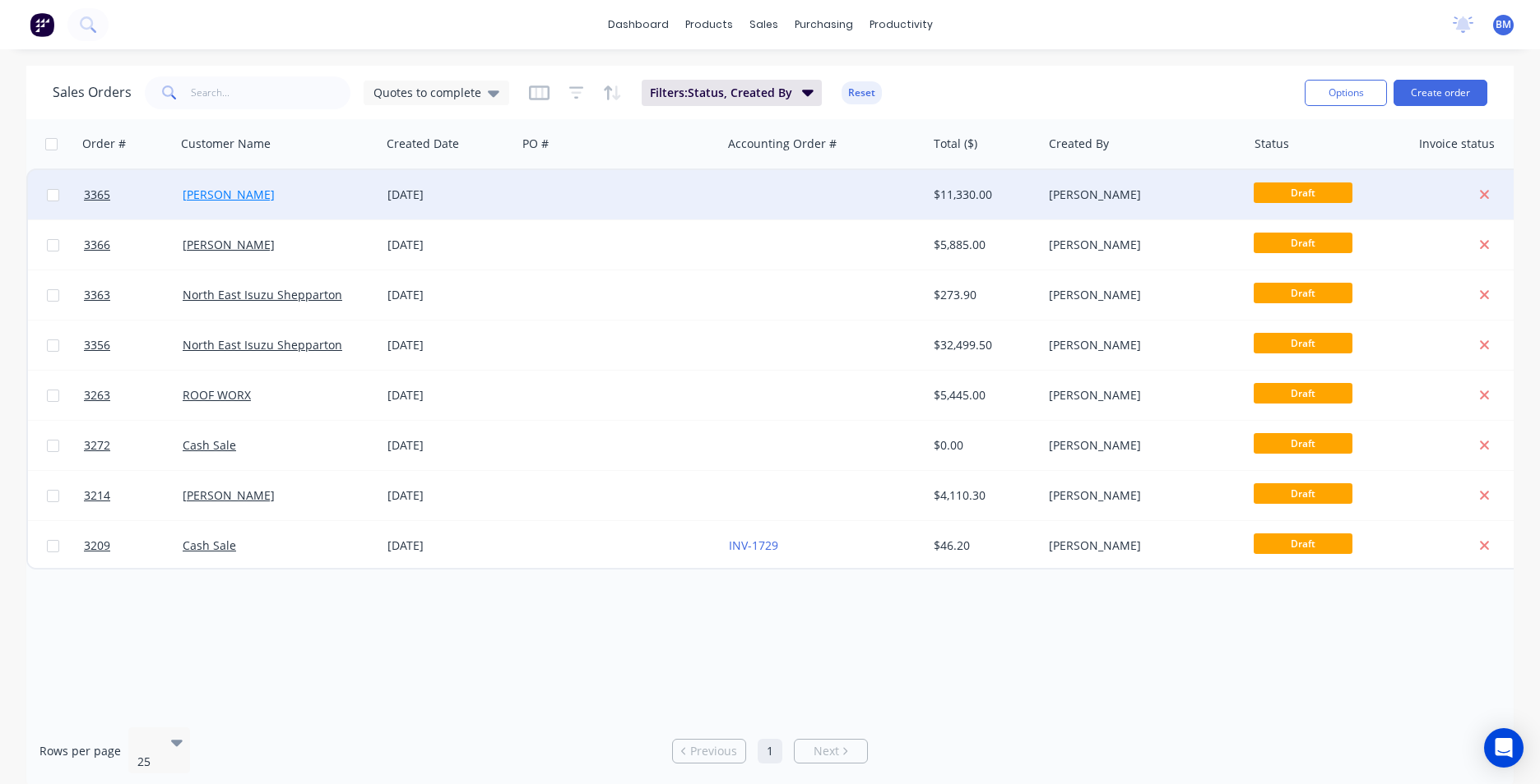
click at [195, 190] on link "[PERSON_NAME]" at bounding box center [228, 194] width 93 height 15
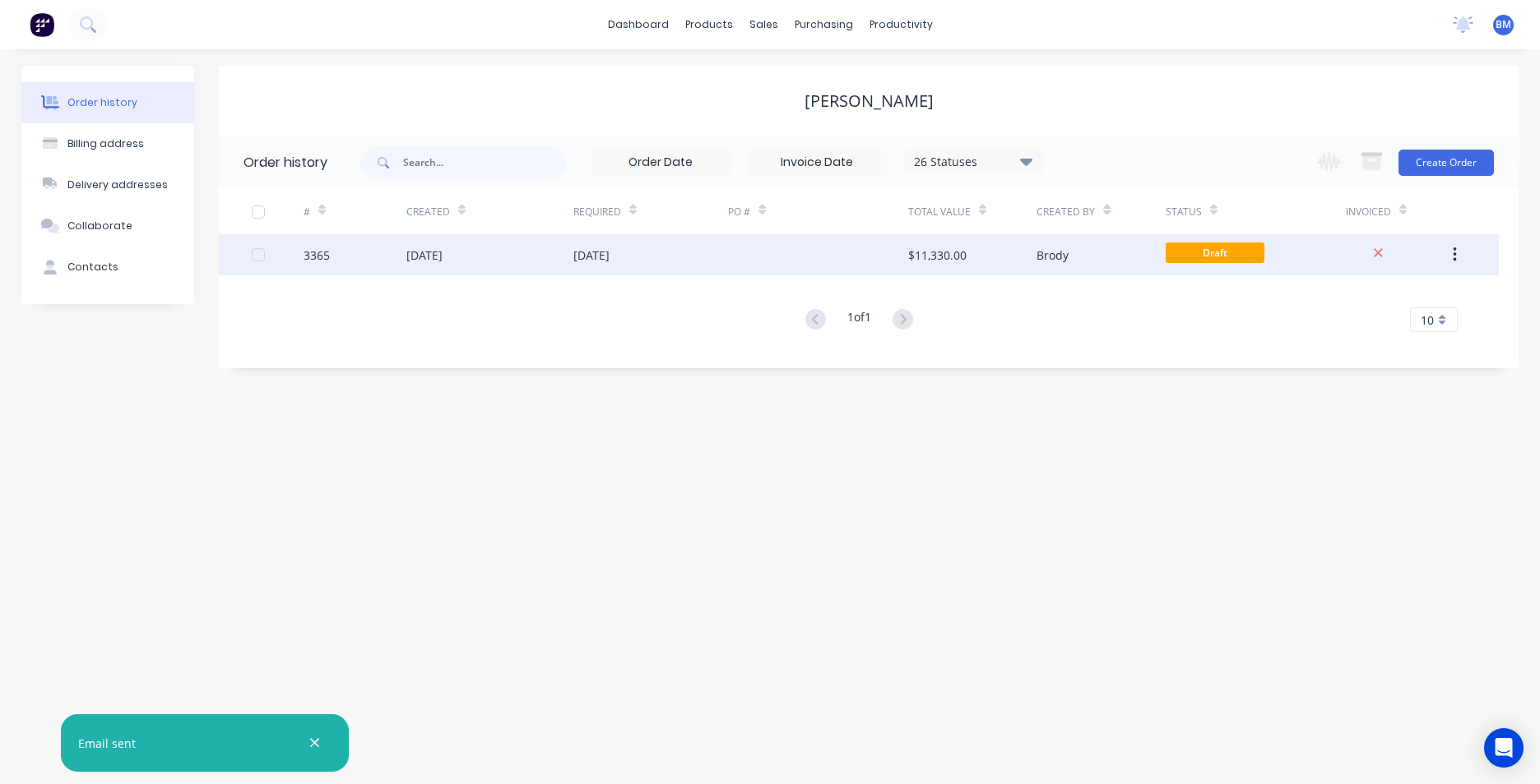
click at [593, 256] on div "[DATE]" at bounding box center [591, 255] width 37 height 17
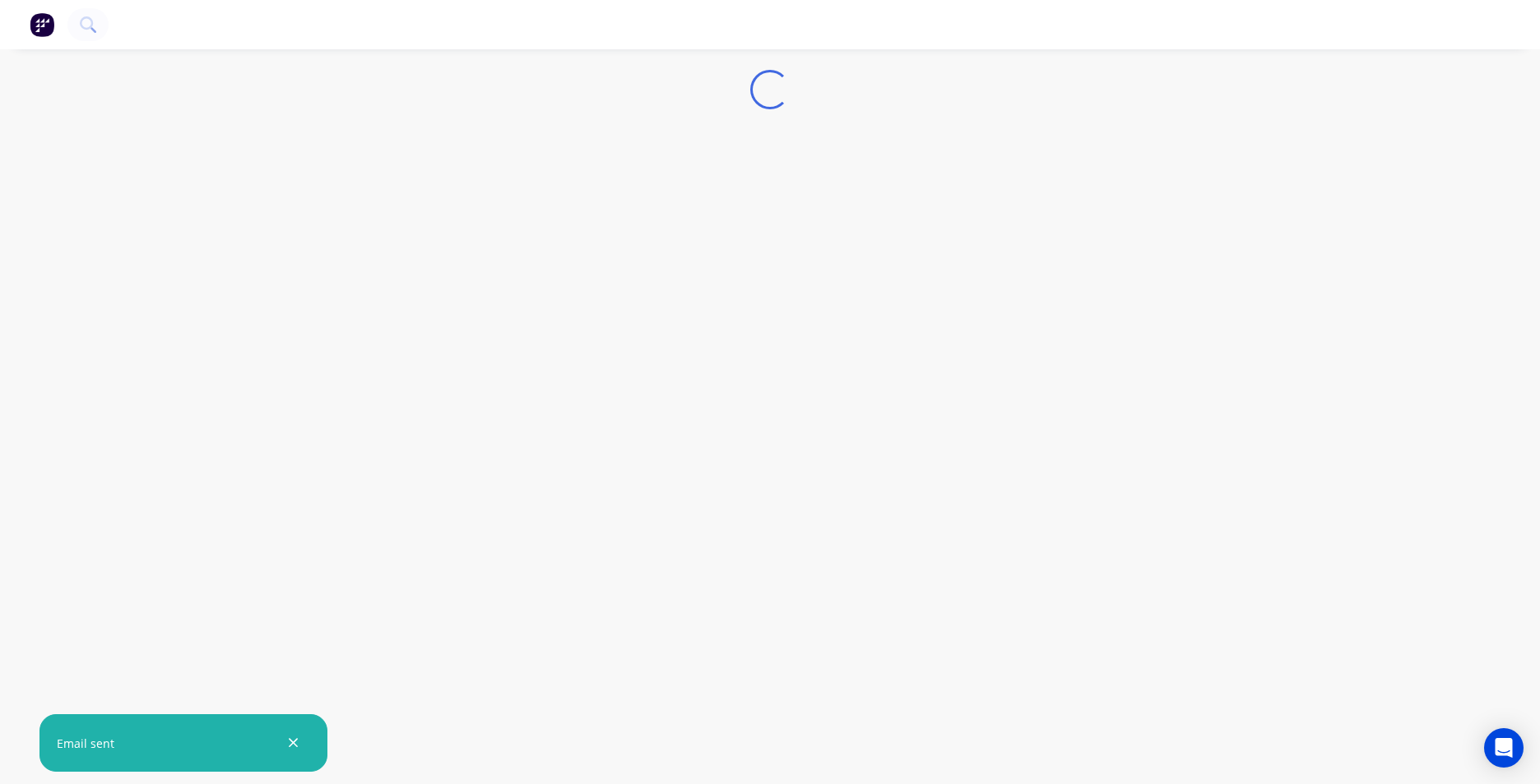
click at [593, 252] on div "Loading... Email sent" at bounding box center [770, 392] width 1540 height 784
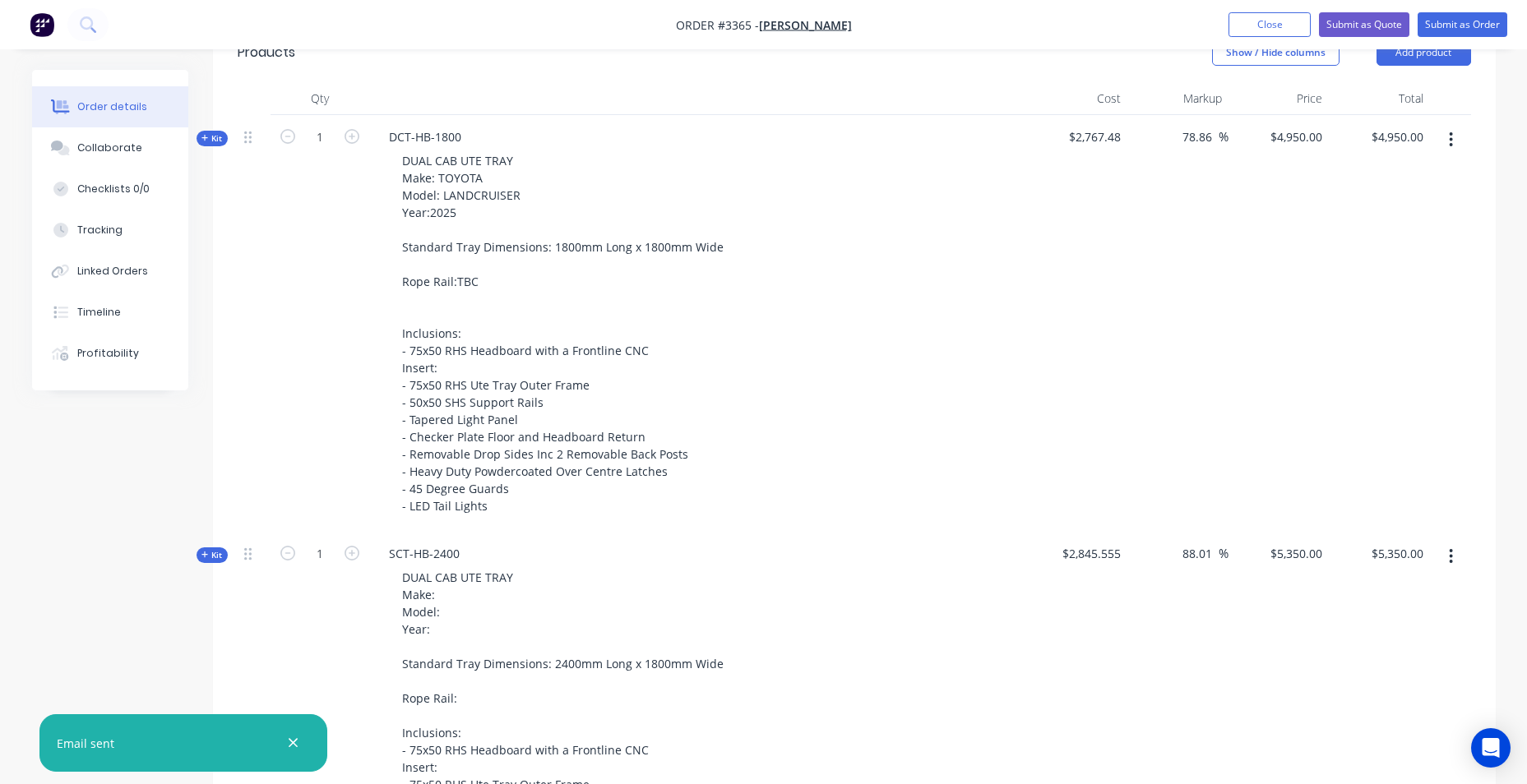
scroll to position [658, 0]
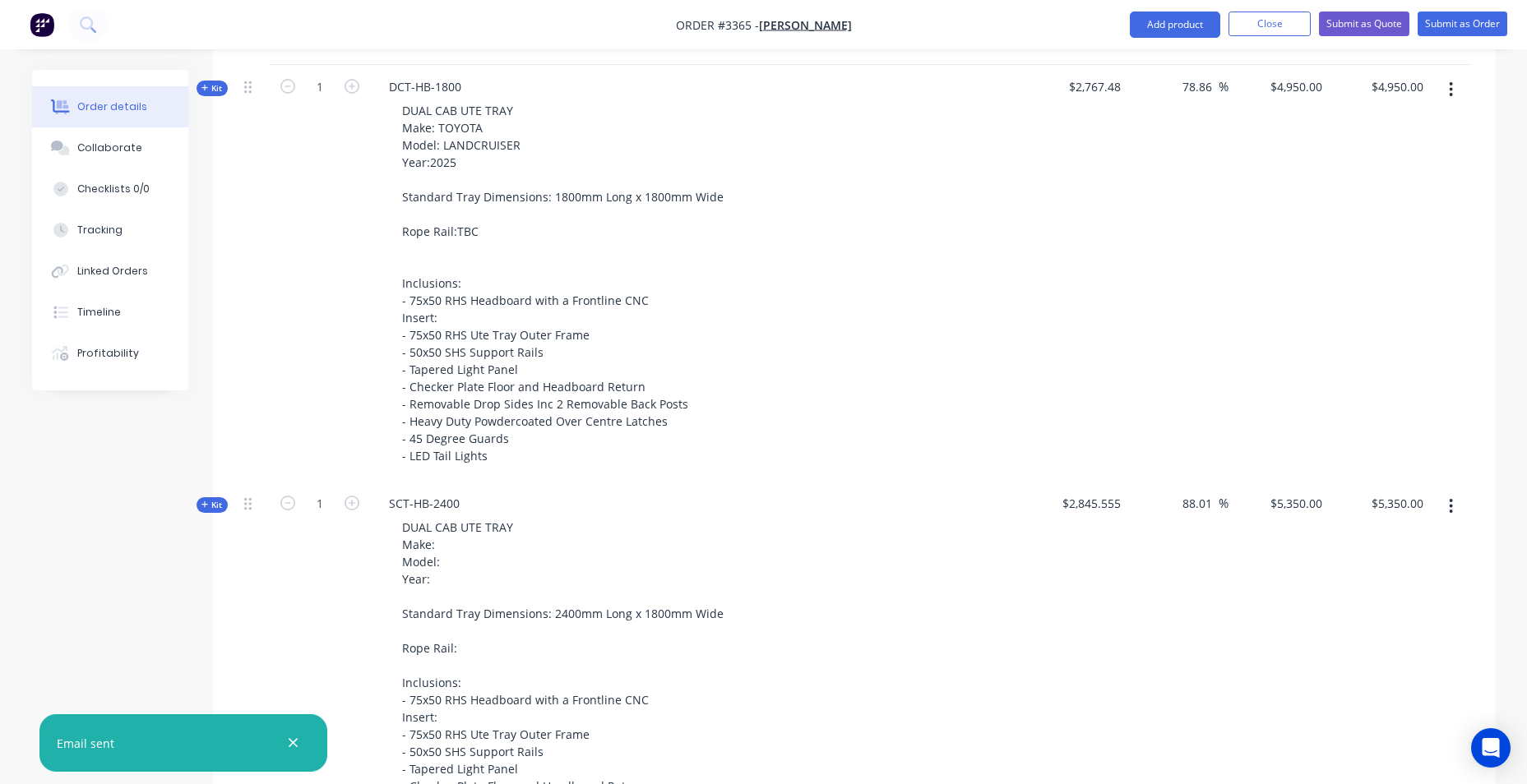
click at [1448, 511] on button "button" at bounding box center [1451, 506] width 39 height 30
click at [1384, 672] on div "Delete" at bounding box center [1393, 681] width 126 height 24
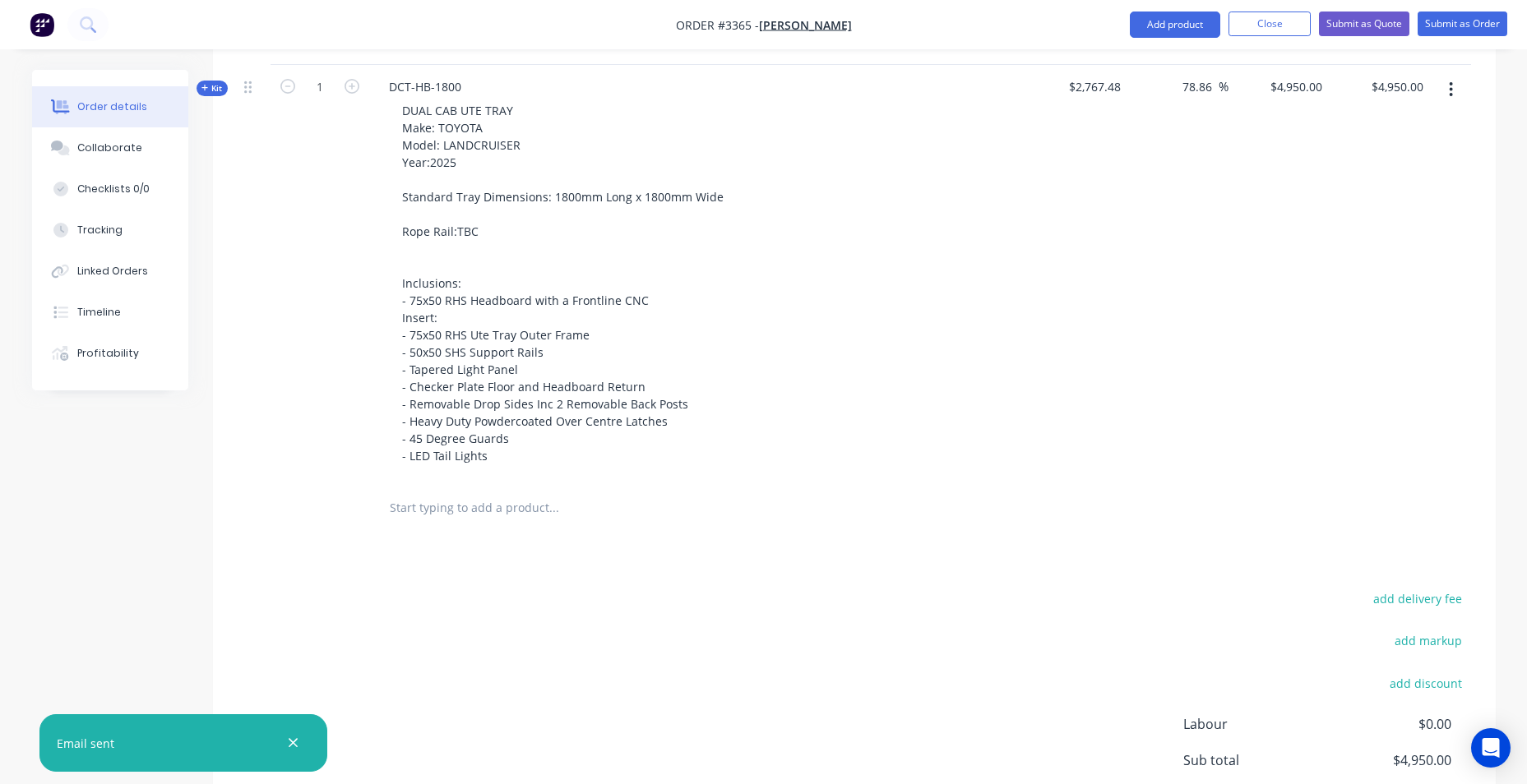
click at [497, 508] on input "text" at bounding box center [553, 507] width 329 height 33
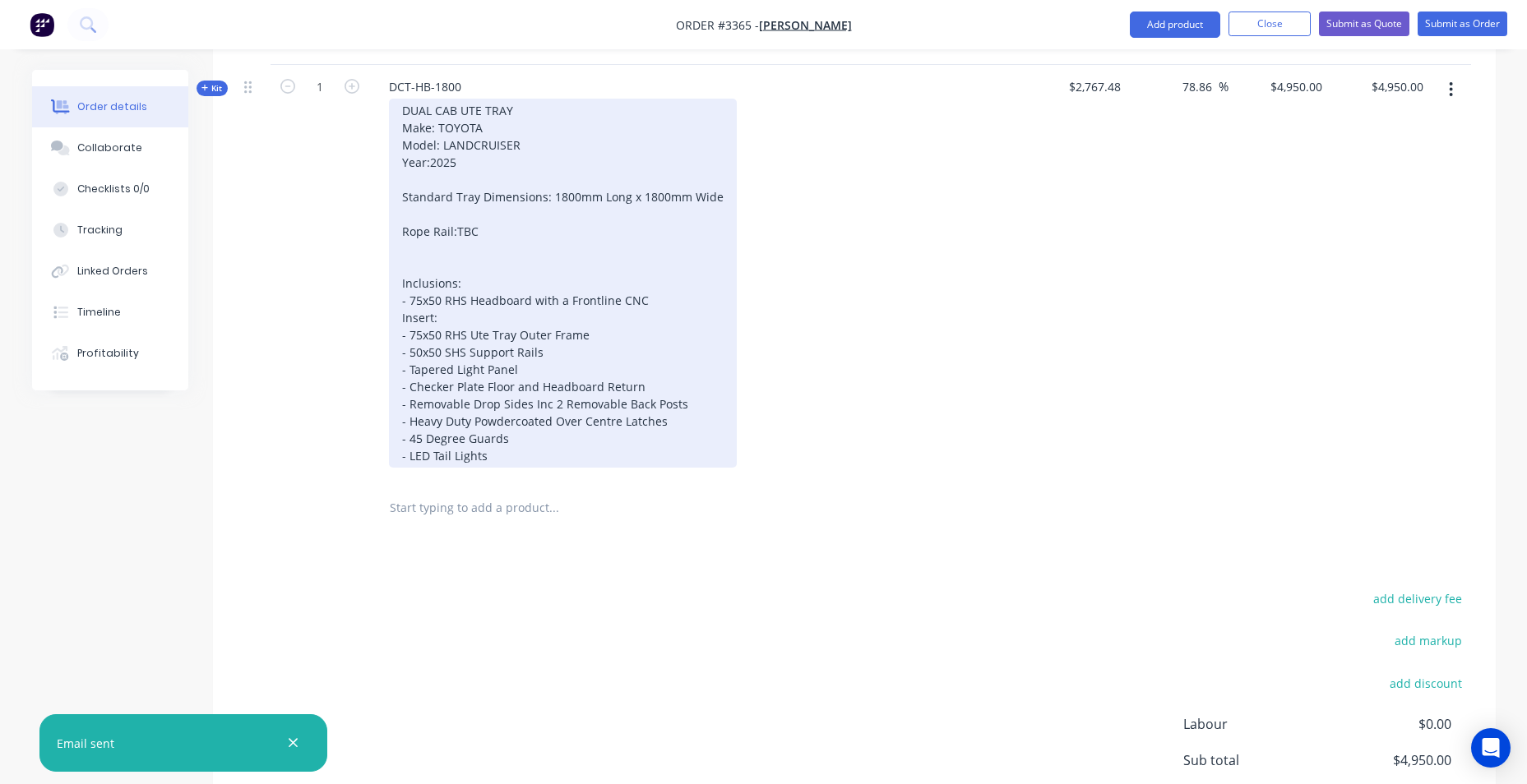
click at [498, 464] on div "DUAL CAB UTE TRAY Make: TOYOTA Model: LANDCRUISER Year:2025 Standard Tray Dimen…" at bounding box center [563, 283] width 348 height 369
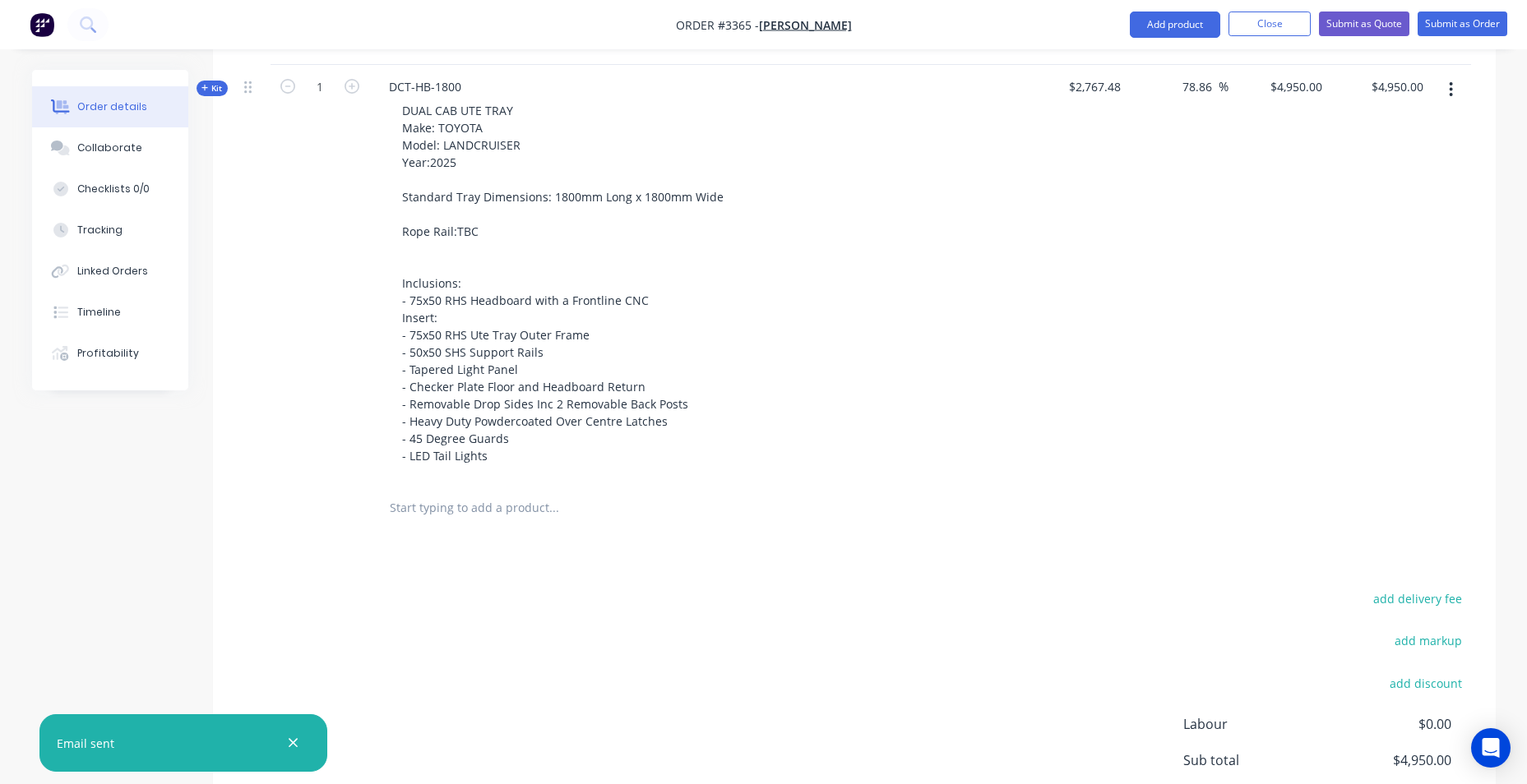
click at [517, 501] on input "text" at bounding box center [553, 507] width 329 height 33
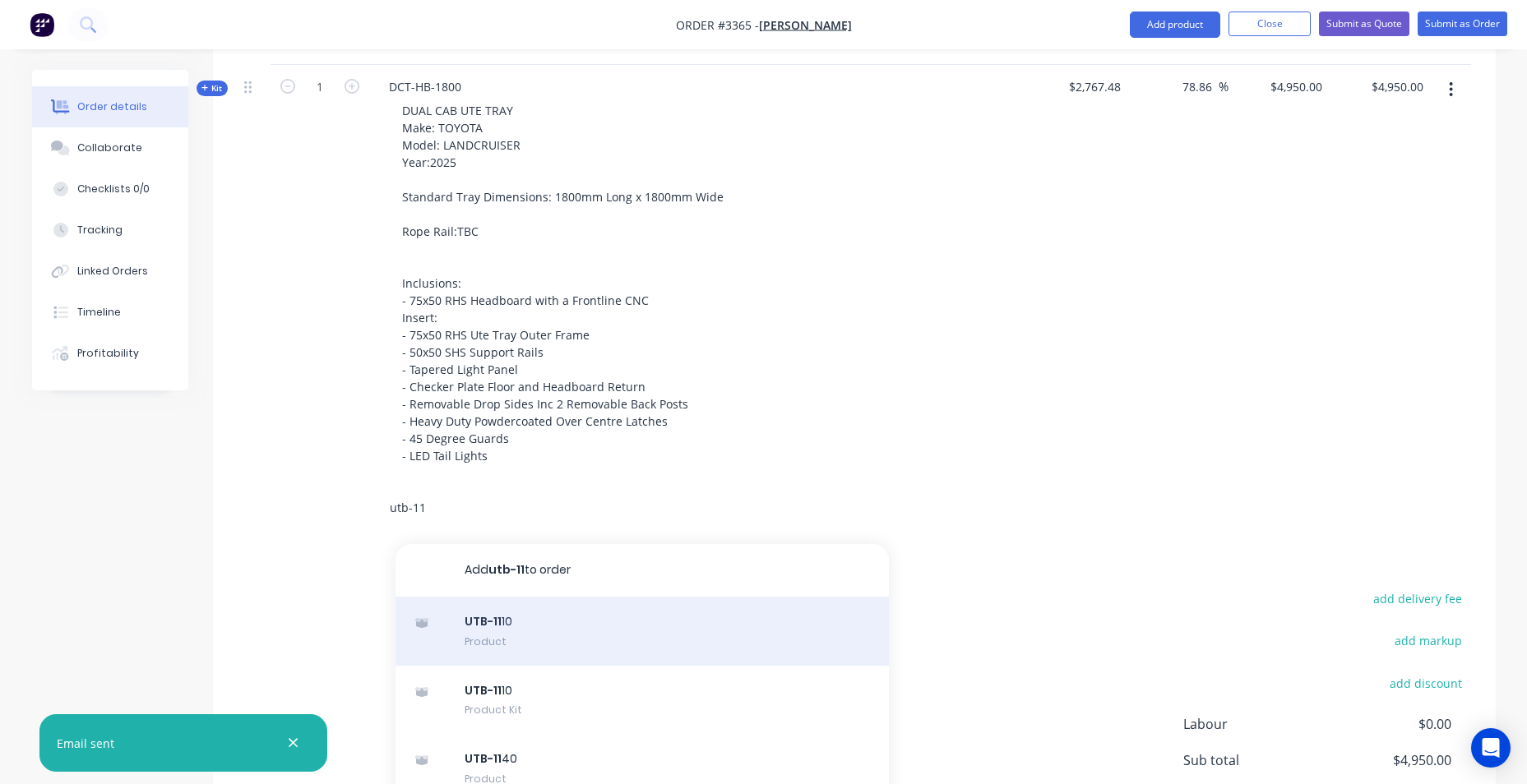
scroll to position [24, 0]
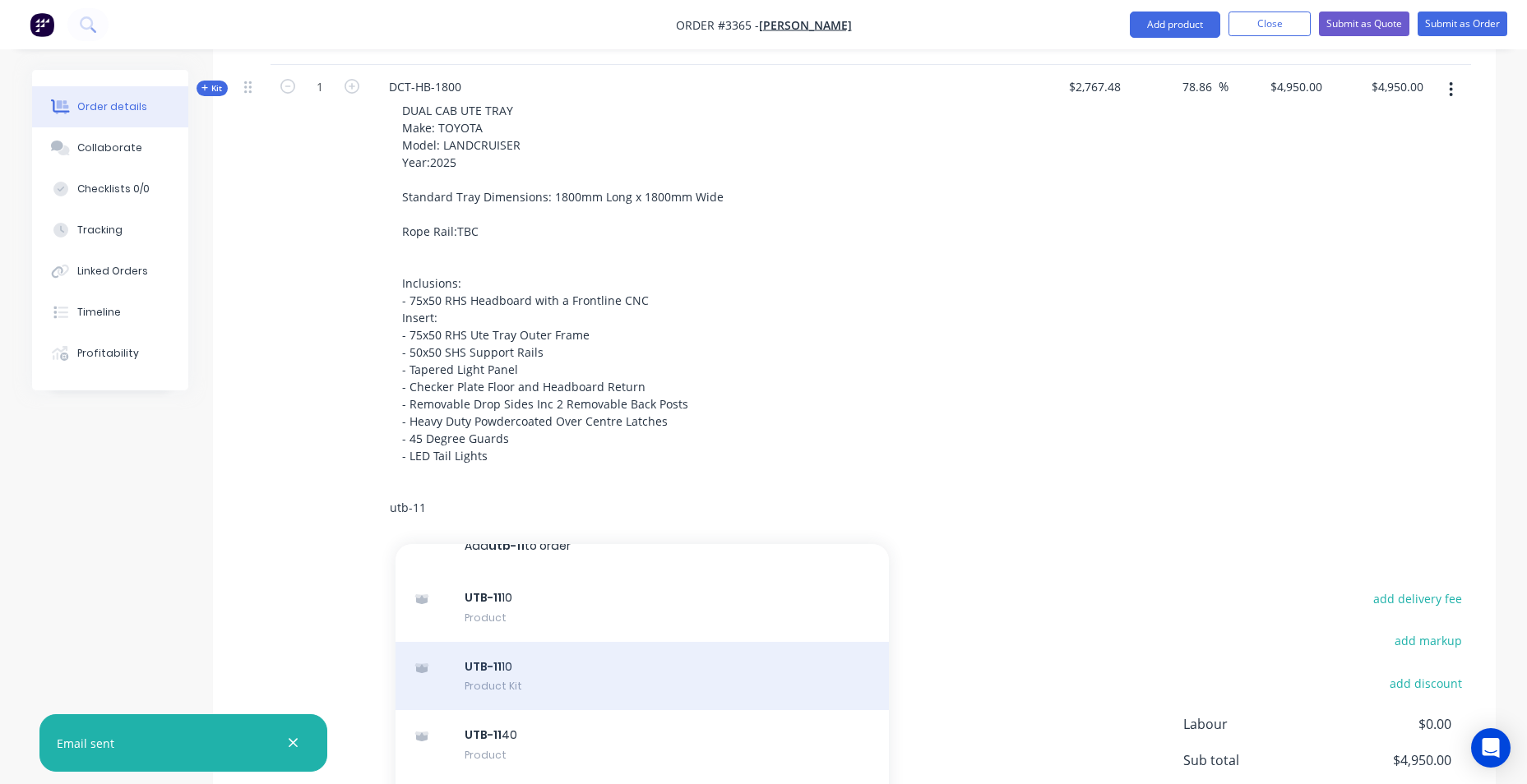
type input "utb-11"
click at [609, 669] on div "UTB-11 10 Product Kit" at bounding box center [642, 676] width 493 height 69
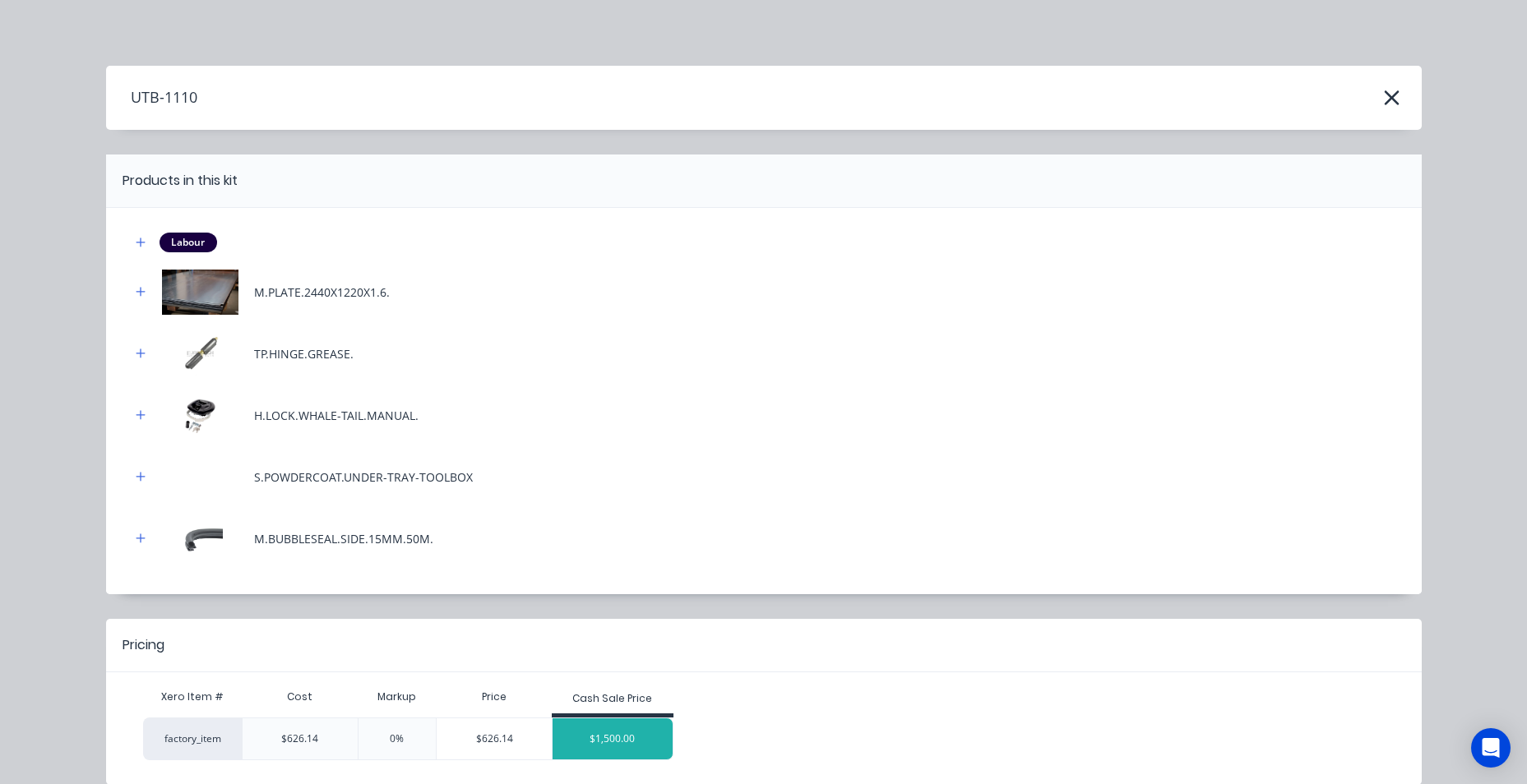
click at [620, 741] on div "$1,500.00" at bounding box center [612, 739] width 120 height 41
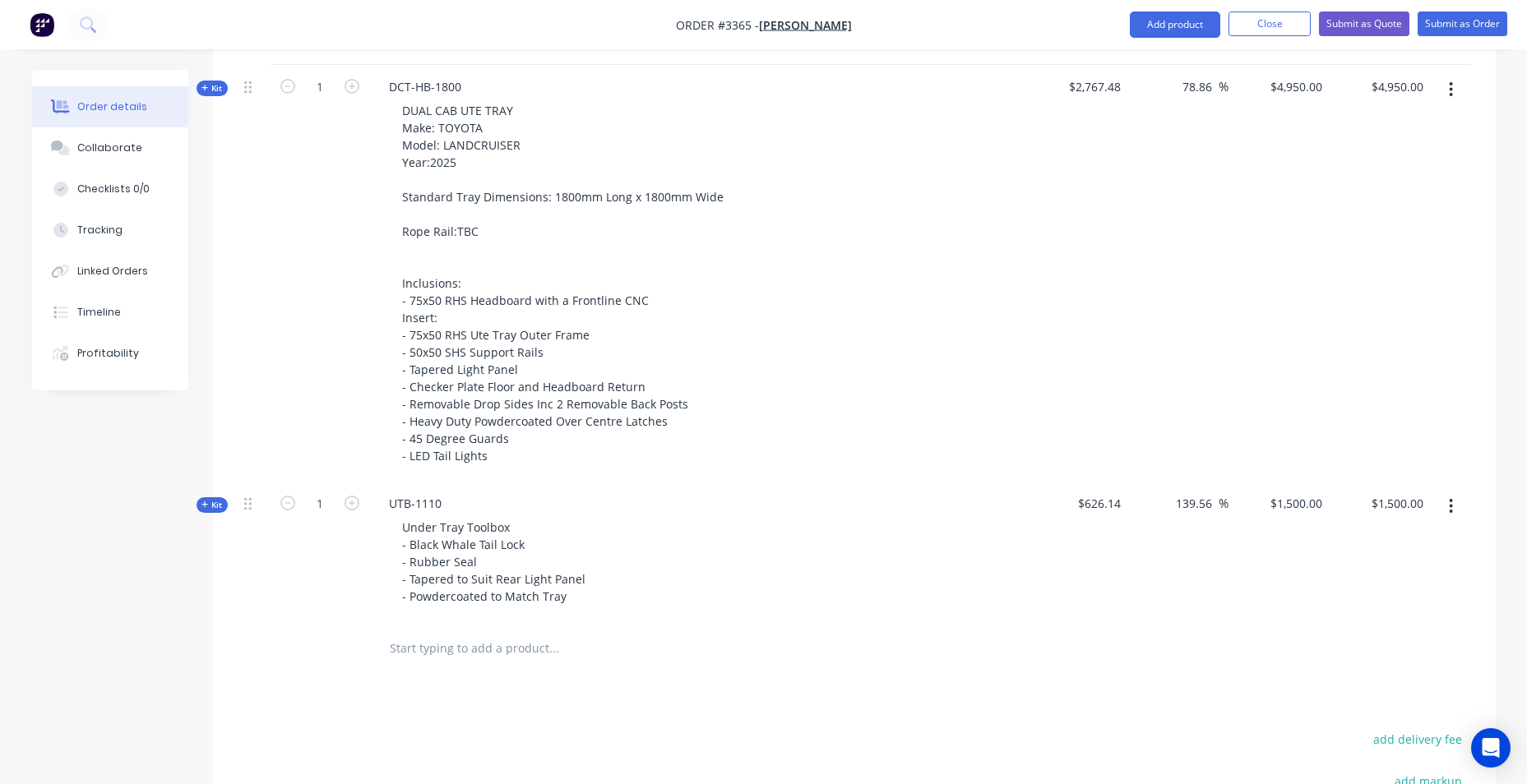
click at [527, 653] on input "text" at bounding box center [553, 648] width 329 height 33
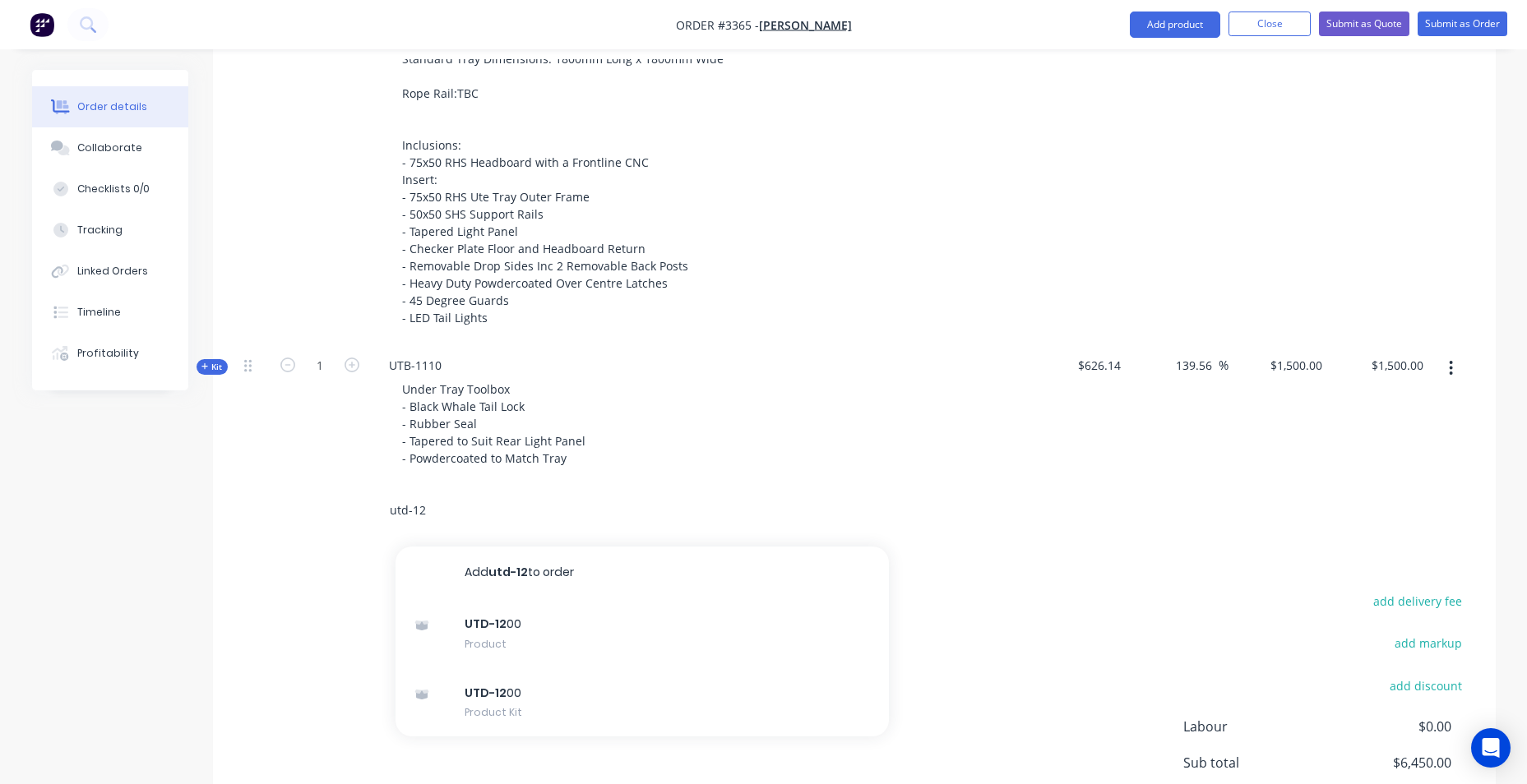
scroll to position [822, 0]
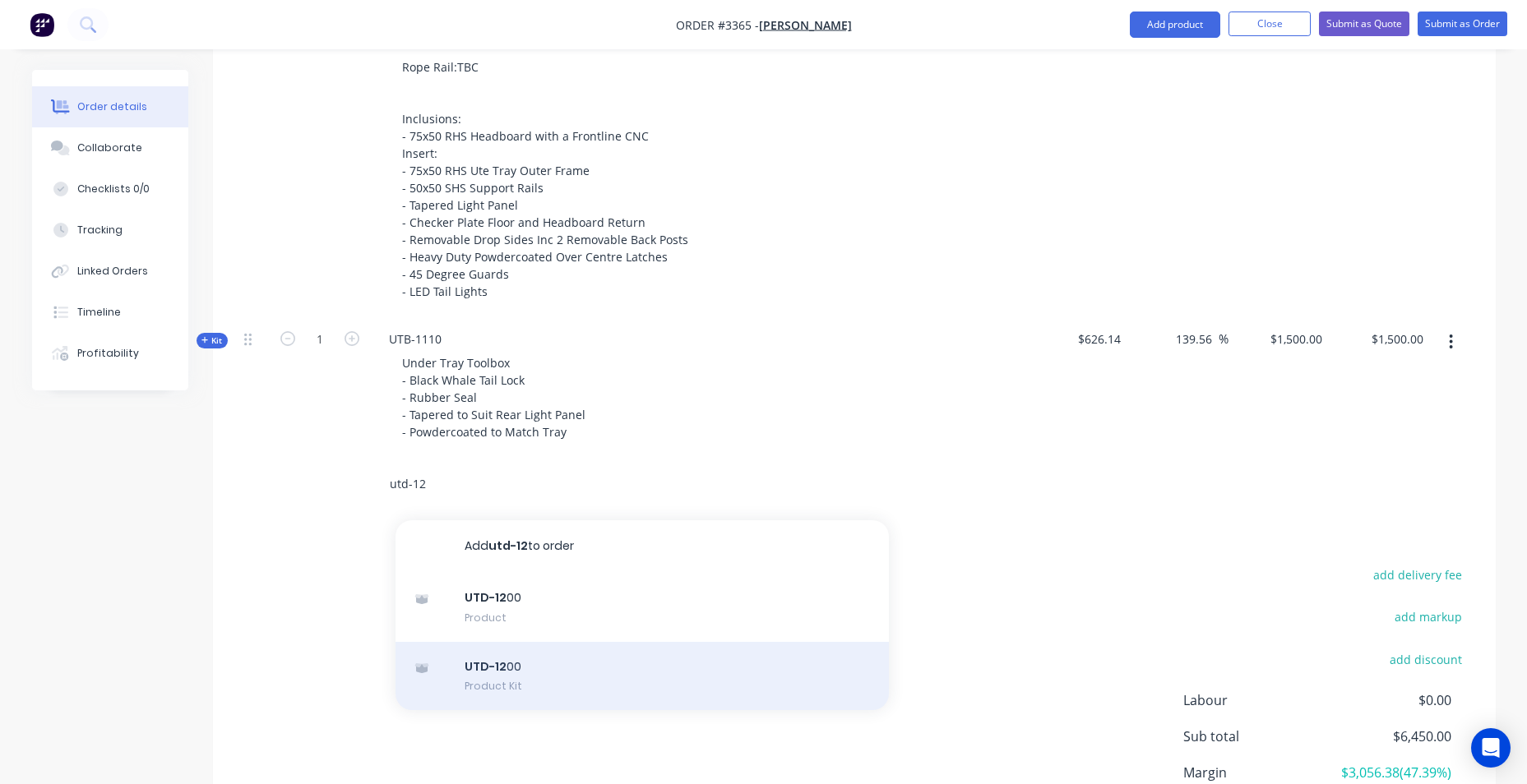
type input "utd-12"
click at [533, 685] on div "UTD-12 00 Product Kit" at bounding box center [642, 676] width 493 height 69
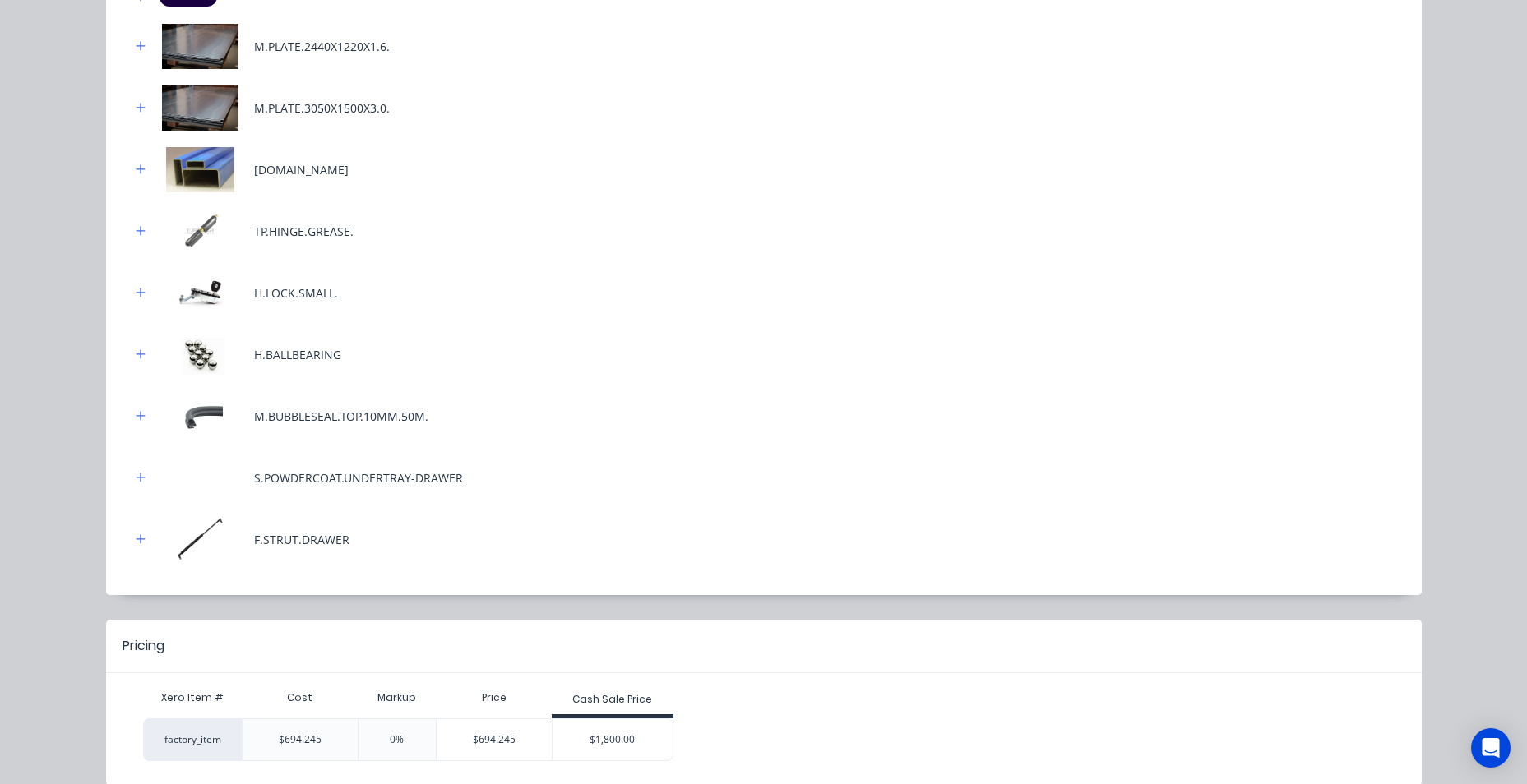
scroll to position [247, 0]
click at [617, 736] on div "$1,800.00" at bounding box center [612, 739] width 120 height 41
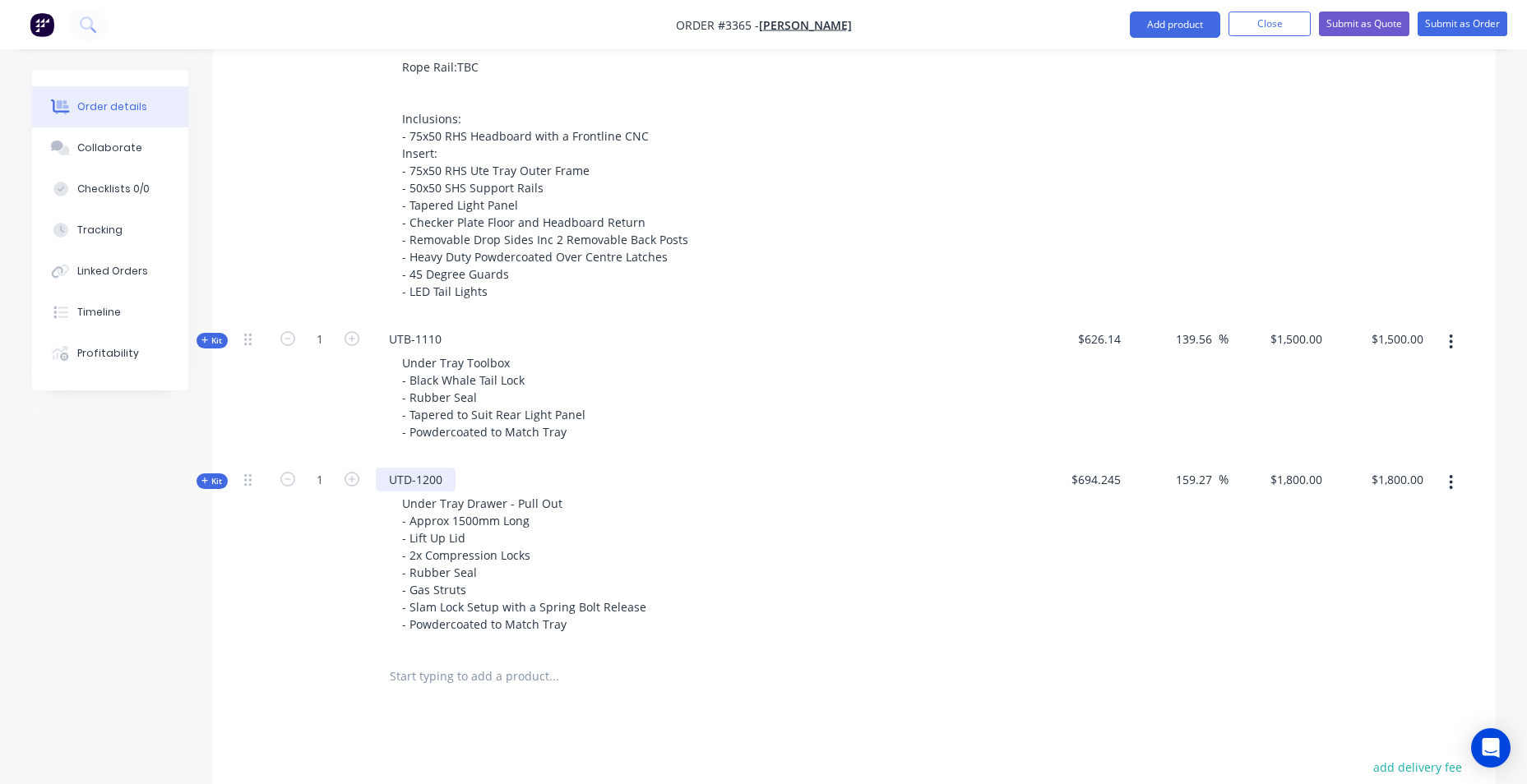
click at [450, 480] on div "UTD-1200" at bounding box center [416, 479] width 80 height 24
click at [409, 481] on div "UTD-1200" at bounding box center [416, 479] width 80 height 24
click at [403, 478] on div "UTspare-1200" at bounding box center [427, 479] width 103 height 24
click at [480, 474] on div "UT spare-1200 Under Tray Drawer - Pull Out - Approx 1500mm Long - Lift Up Lid -…" at bounding box center [698, 554] width 658 height 193
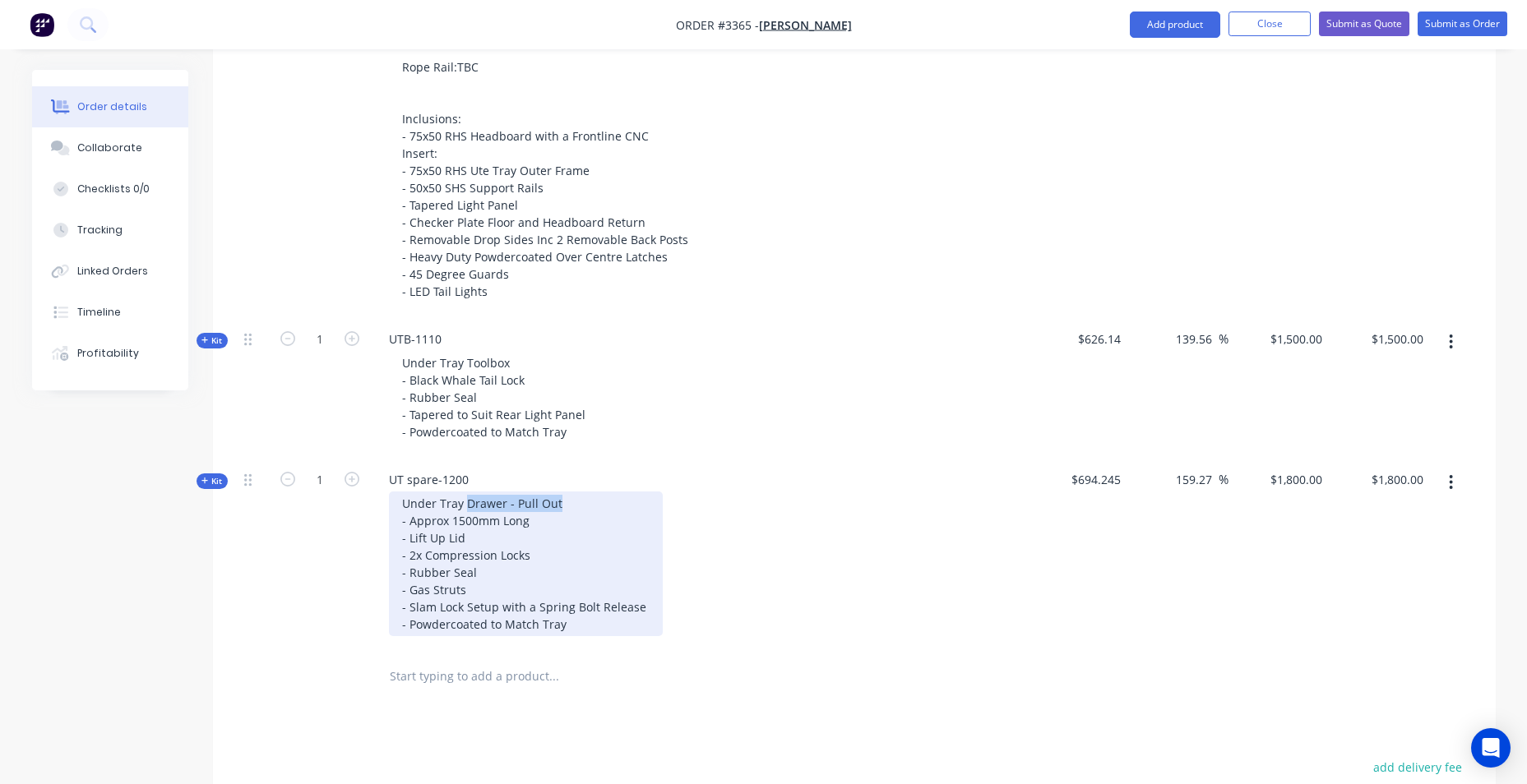
drag, startPoint x: 463, startPoint y: 501, endPoint x: 570, endPoint y: 504, distance: 107.0
click at [570, 504] on div "Under Tray Drawer - Pull Out - Approx 1500mm Long - Lift Up Lid - 2x Compressio…" at bounding box center [525, 563] width 274 height 145
click at [494, 501] on div "Under Tray spare drop down rear center - Approx 1500mm Long - Lift Up Lid - 2x …" at bounding box center [525, 563] width 274 height 145
click at [464, 518] on div "Under Tray spare-drop-down rear center - Approx 1500mm Long - Lift Up Lid - 2x …" at bounding box center [525, 563] width 274 height 145
drag, startPoint x: 396, startPoint y: 539, endPoint x: 639, endPoint y: 607, distance: 252.3
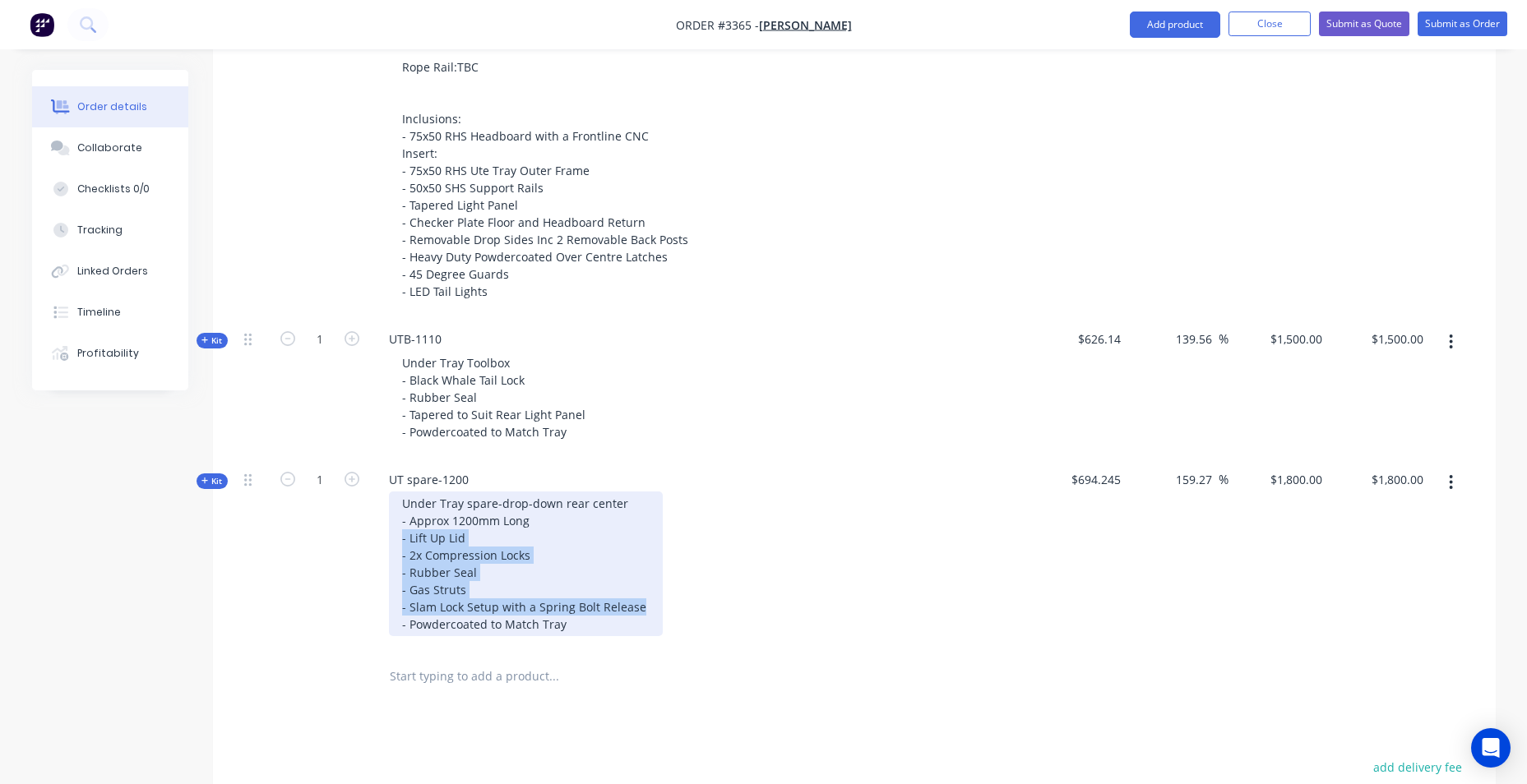
click at [639, 607] on div "Under Tray spare-drop-down rear center - Approx 1200mm Long - Lift Up Lid - 2x …" at bounding box center [525, 563] width 274 height 145
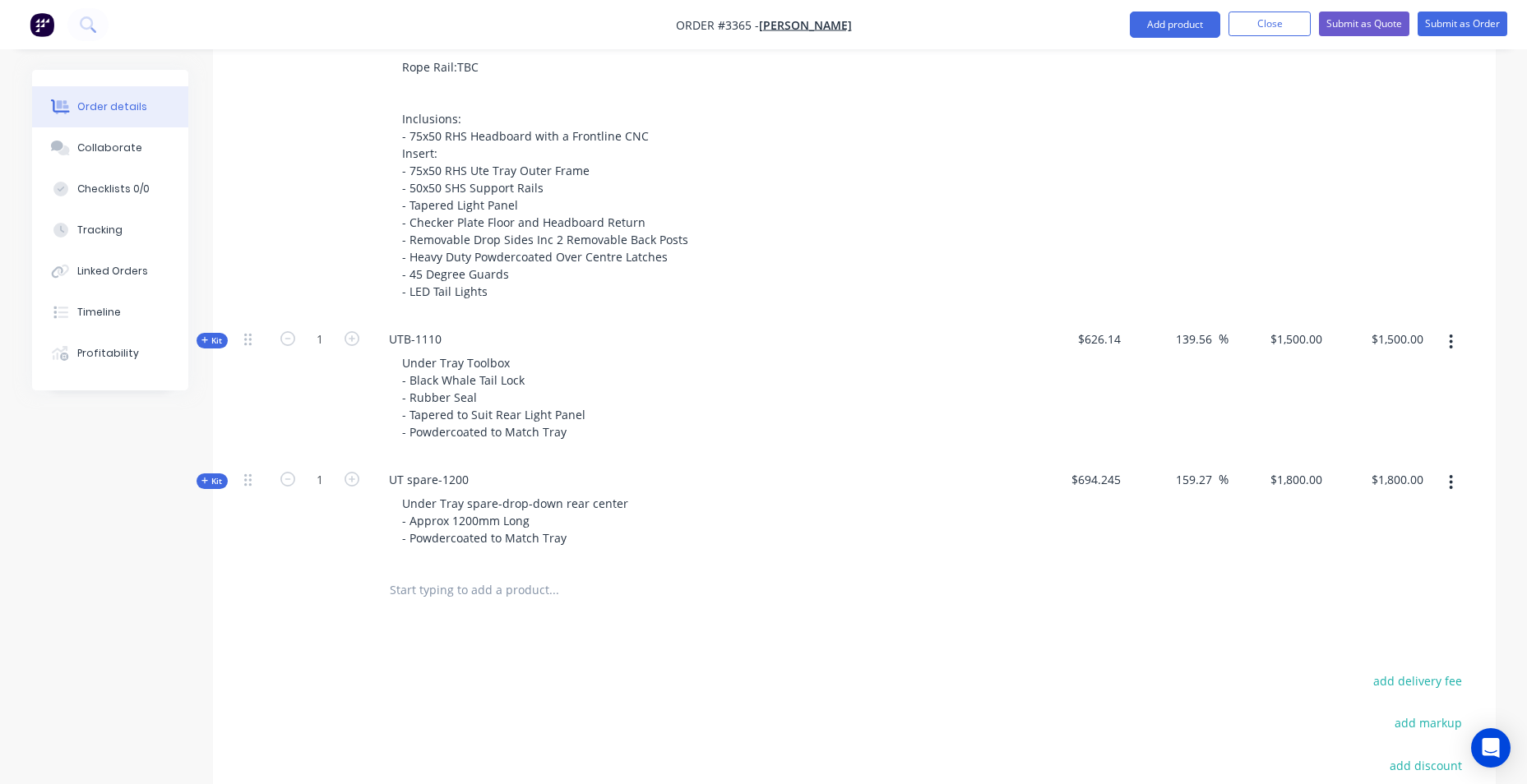
click at [222, 478] on span "Kit" at bounding box center [211, 481] width 21 height 13
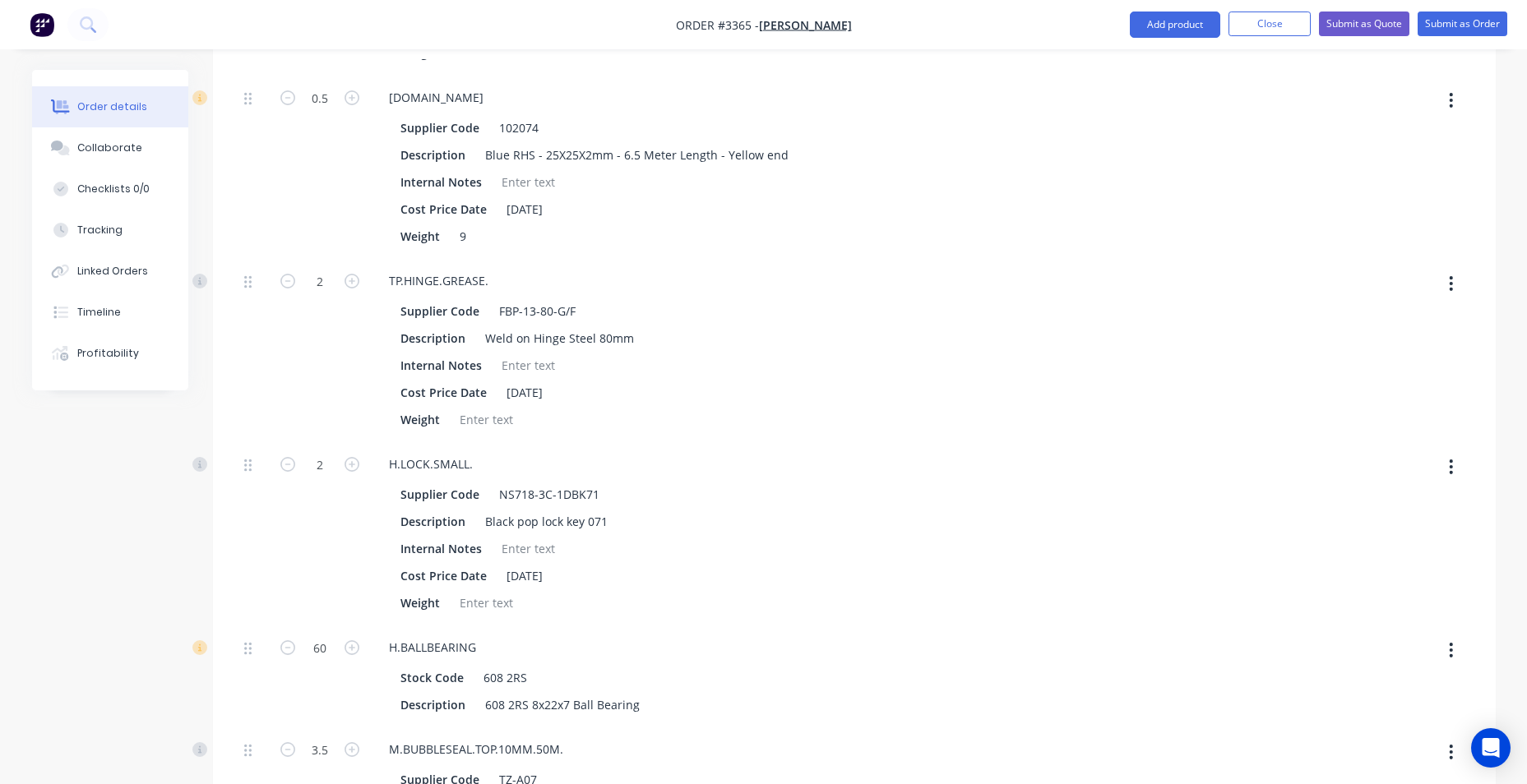
scroll to position [1809, 0]
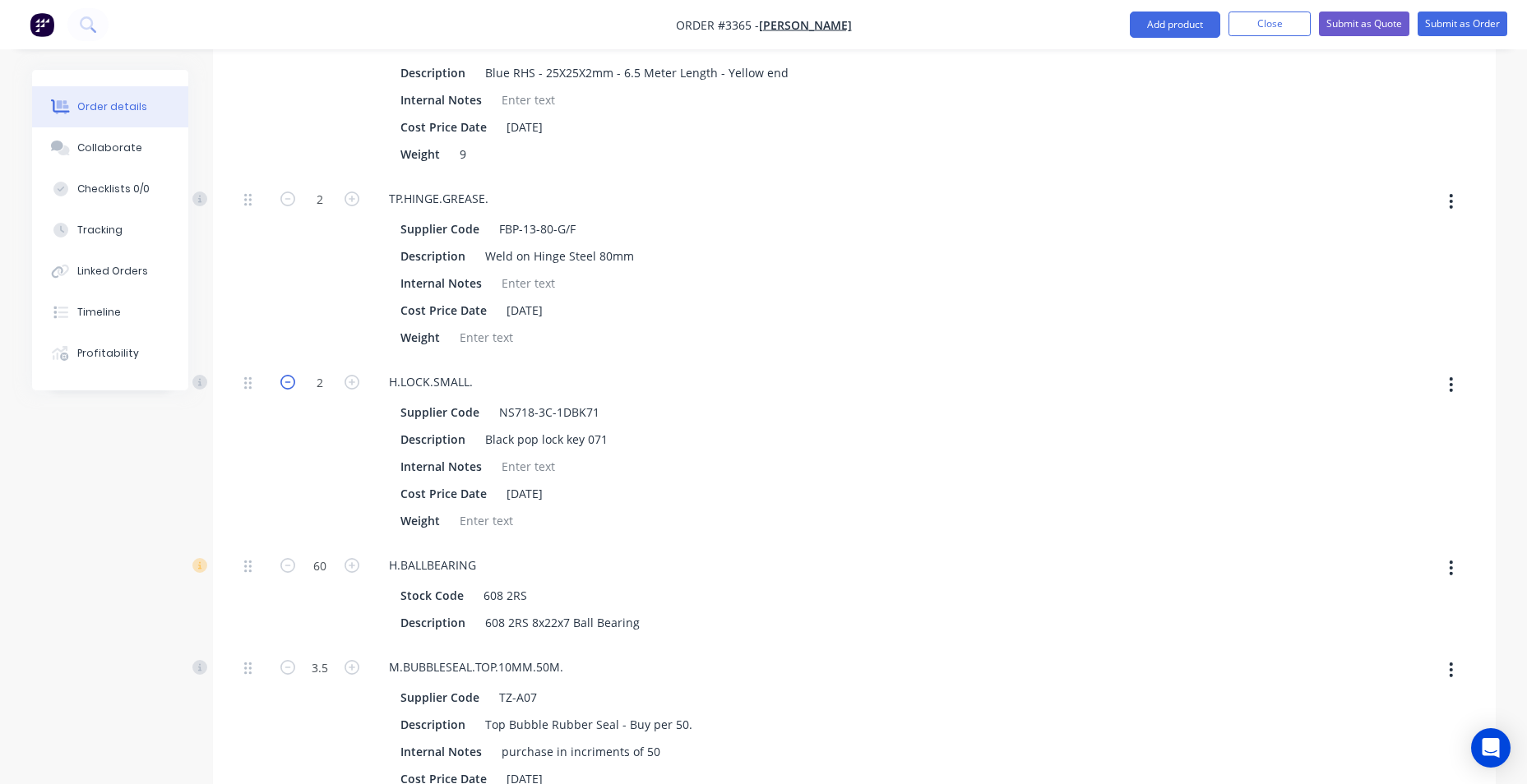
click at [290, 378] on icon "button" at bounding box center [287, 382] width 14 height 14
type input "$1,768.4982"
type input "$1,768.50"
type input "1"
click at [290, 378] on icon "button" at bounding box center [287, 382] width 14 height 14
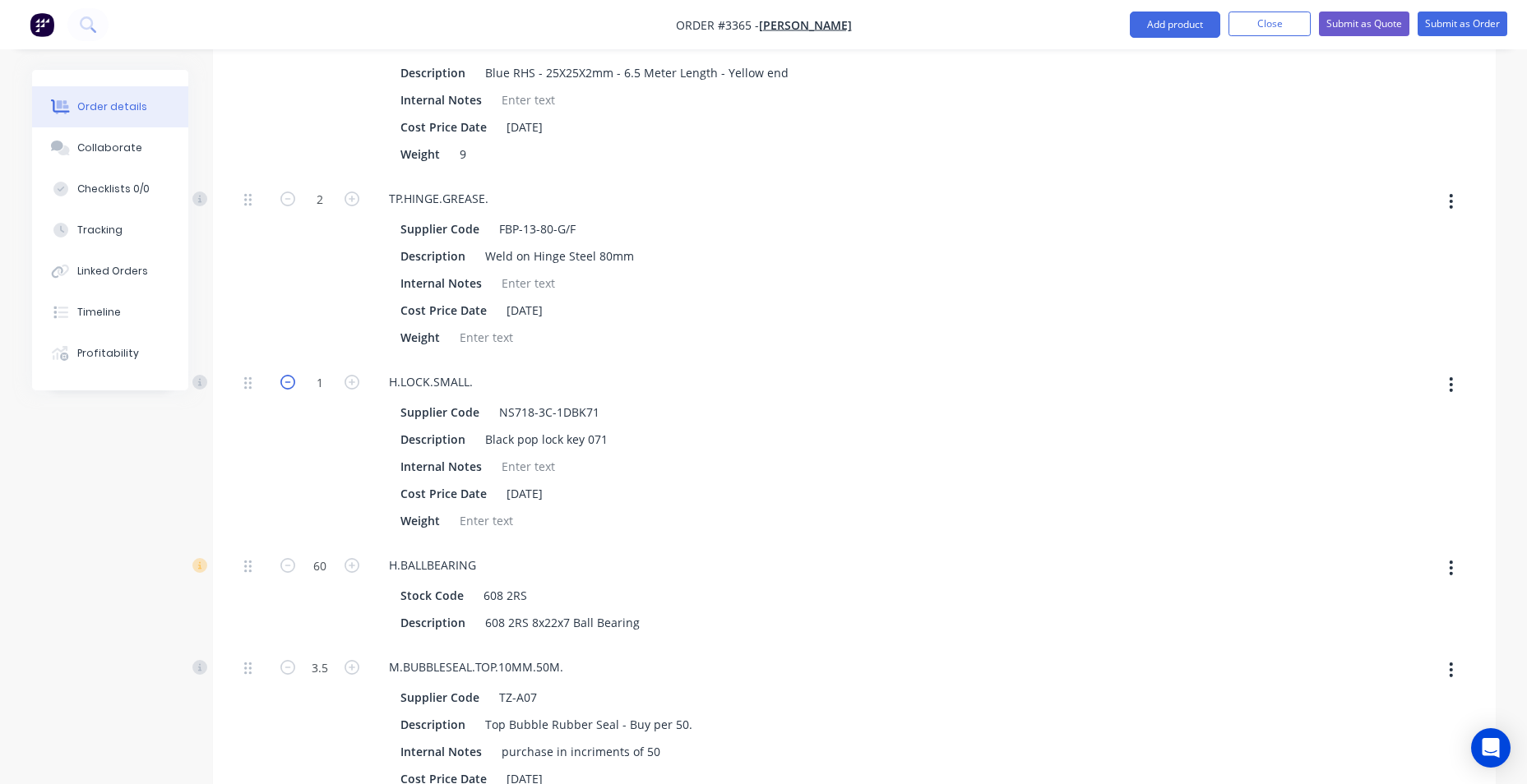
type input "$1,736.9963"
type input "$1,737.00"
type input "0"
click at [332, 564] on input "60" at bounding box center [320, 565] width 42 height 25
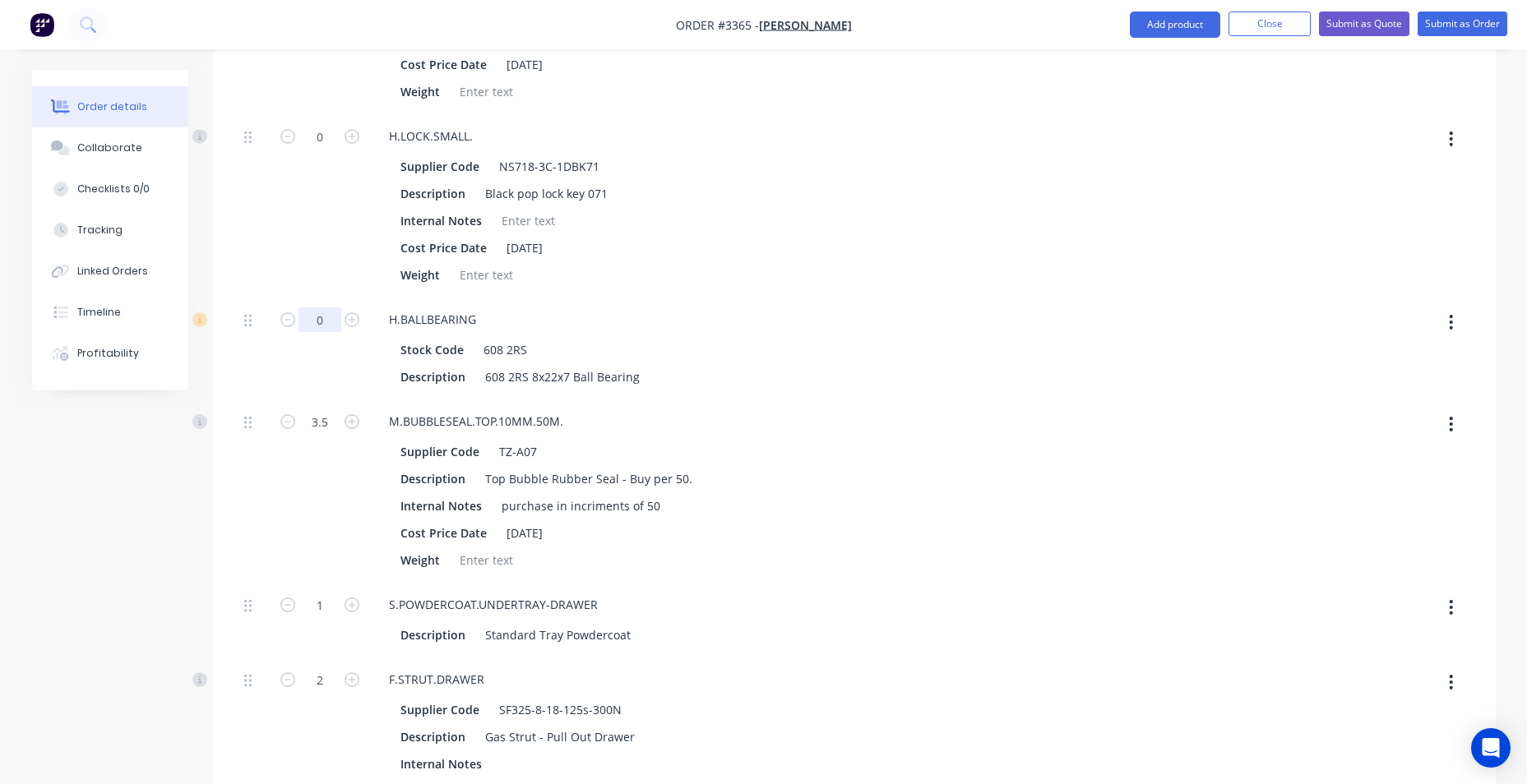
scroll to position [2056, 0]
type input "0"
click at [311, 422] on input "3.5" at bounding box center [320, 421] width 42 height 25
type input "$1,666.9922"
type input "$1,666.99"
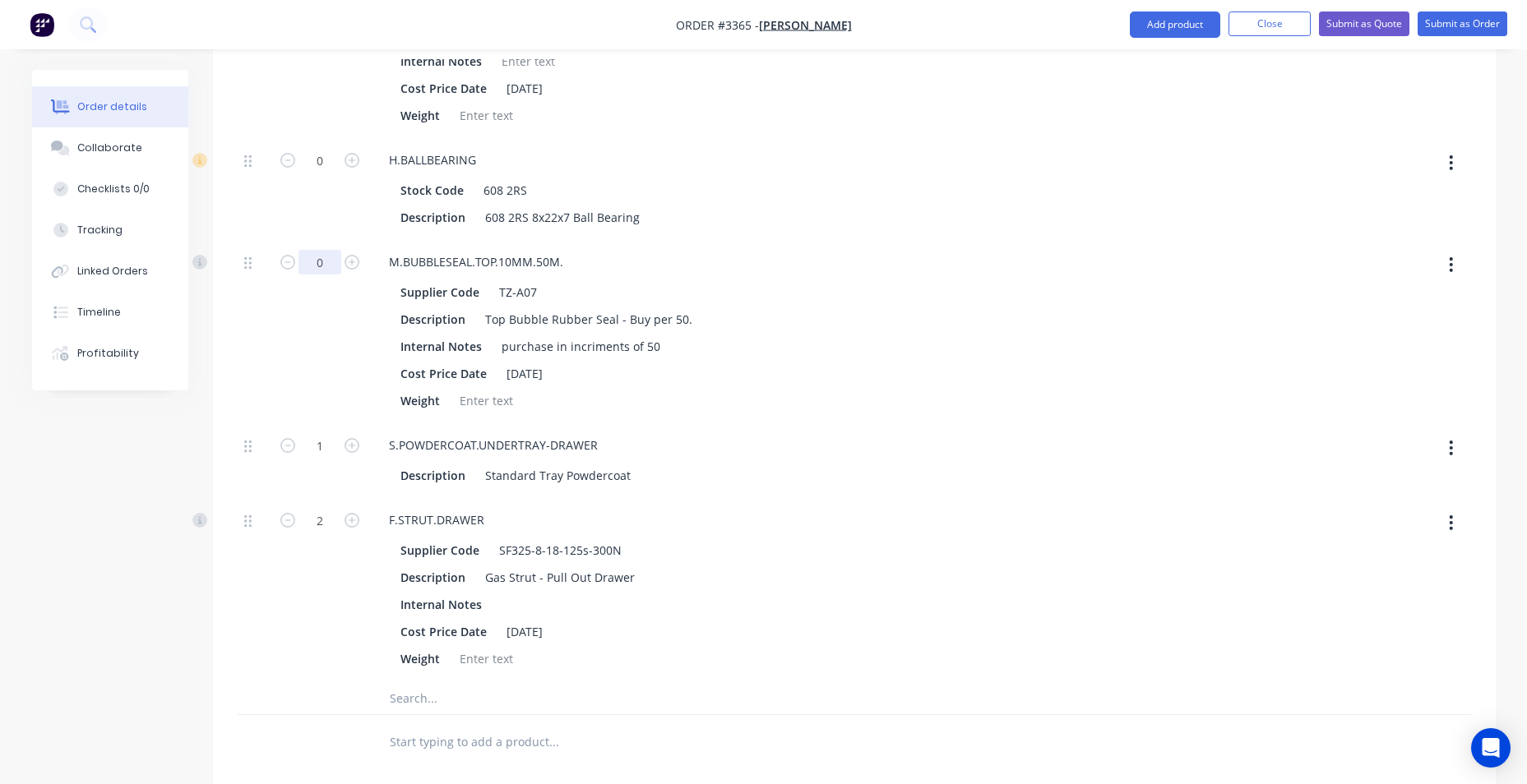
scroll to position [2220, 0]
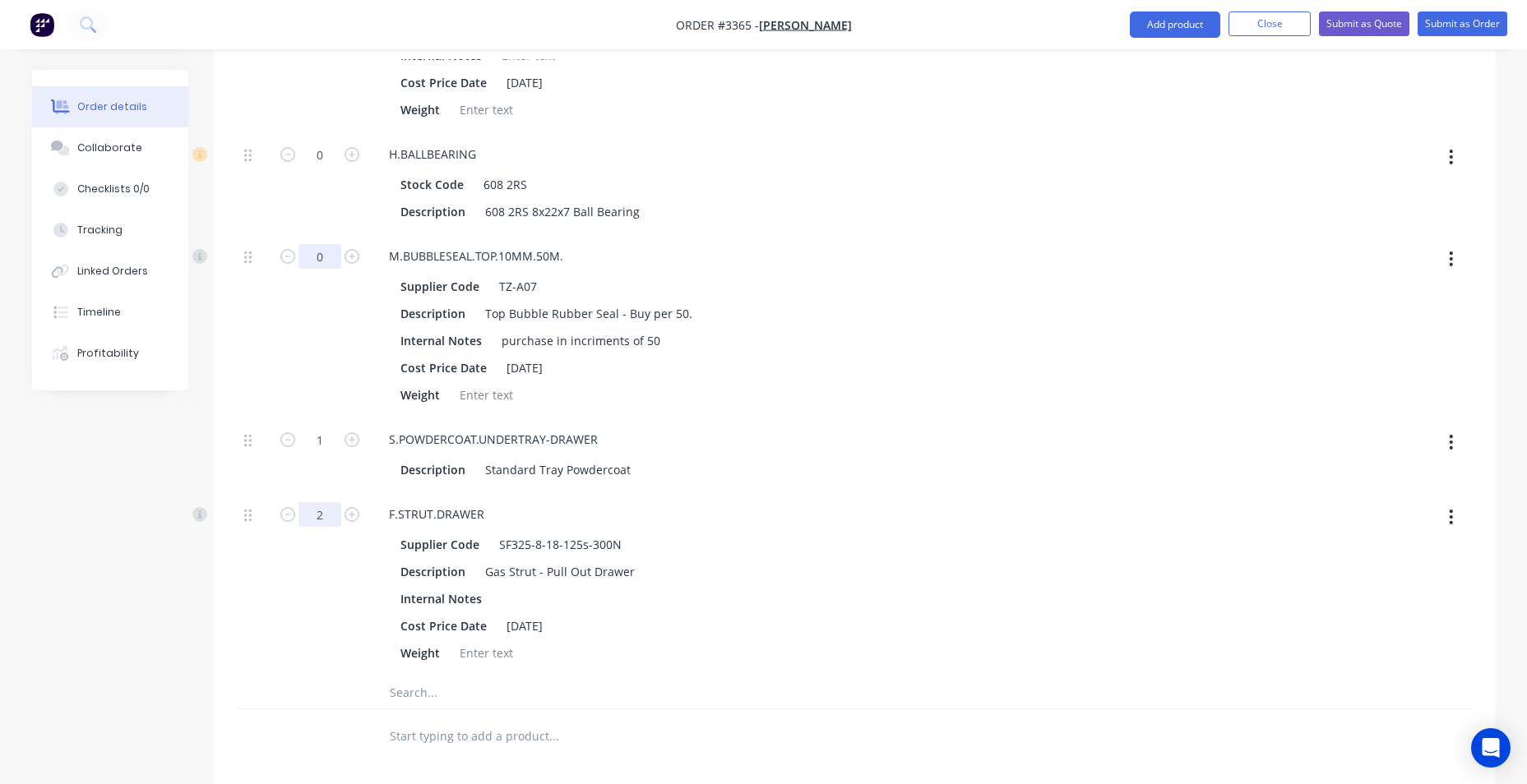
type input "0"
type input "$1,648.843"
type input "$1,648.84"
click at [304, 519] on input "2" at bounding box center [320, 514] width 42 height 25
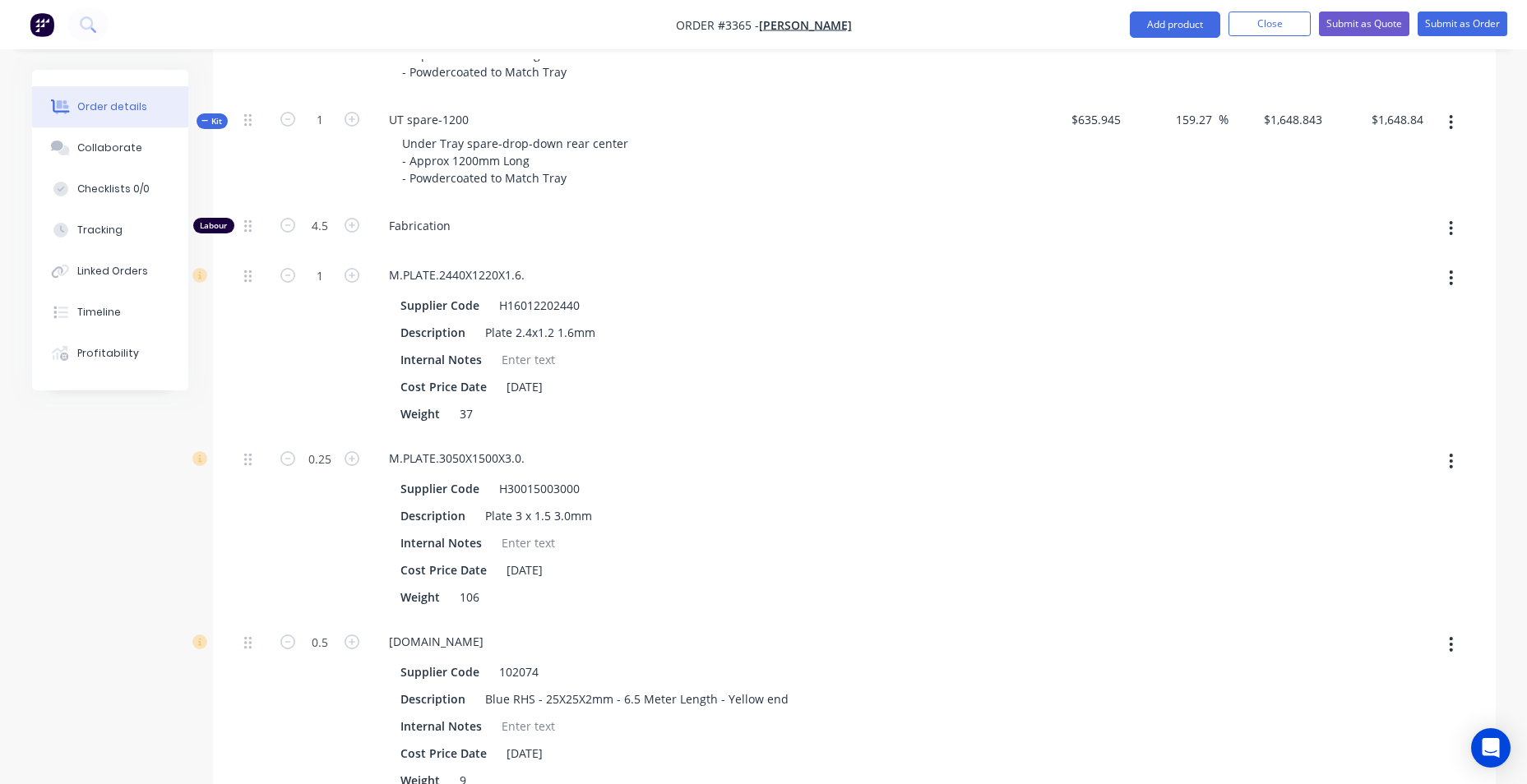
scroll to position [1069, 0]
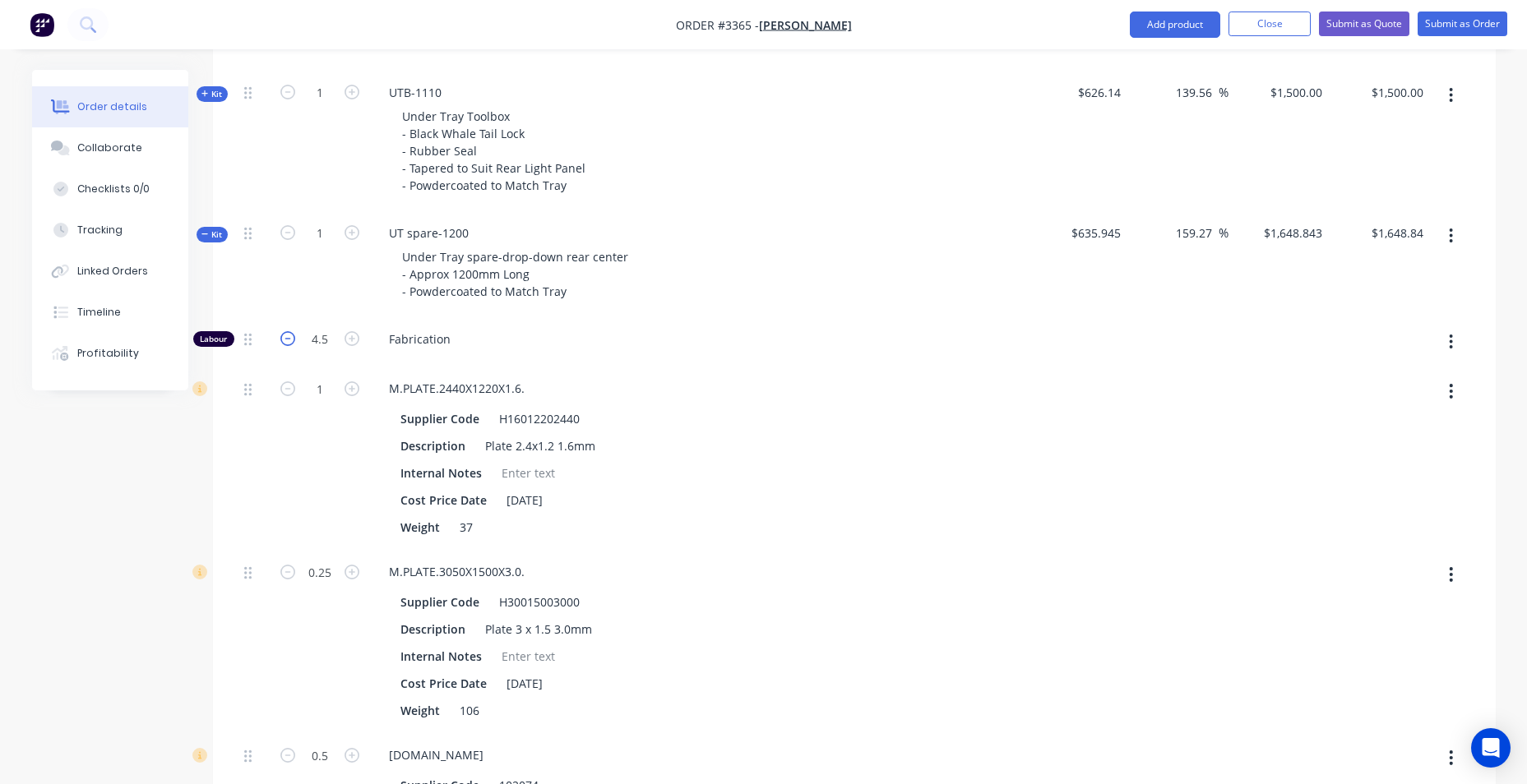
type input "0"
click at [294, 339] on icon "button" at bounding box center [287, 339] width 14 height 14
type input "$1,444.0162"
type input "$1,444.02"
type input "3.5"
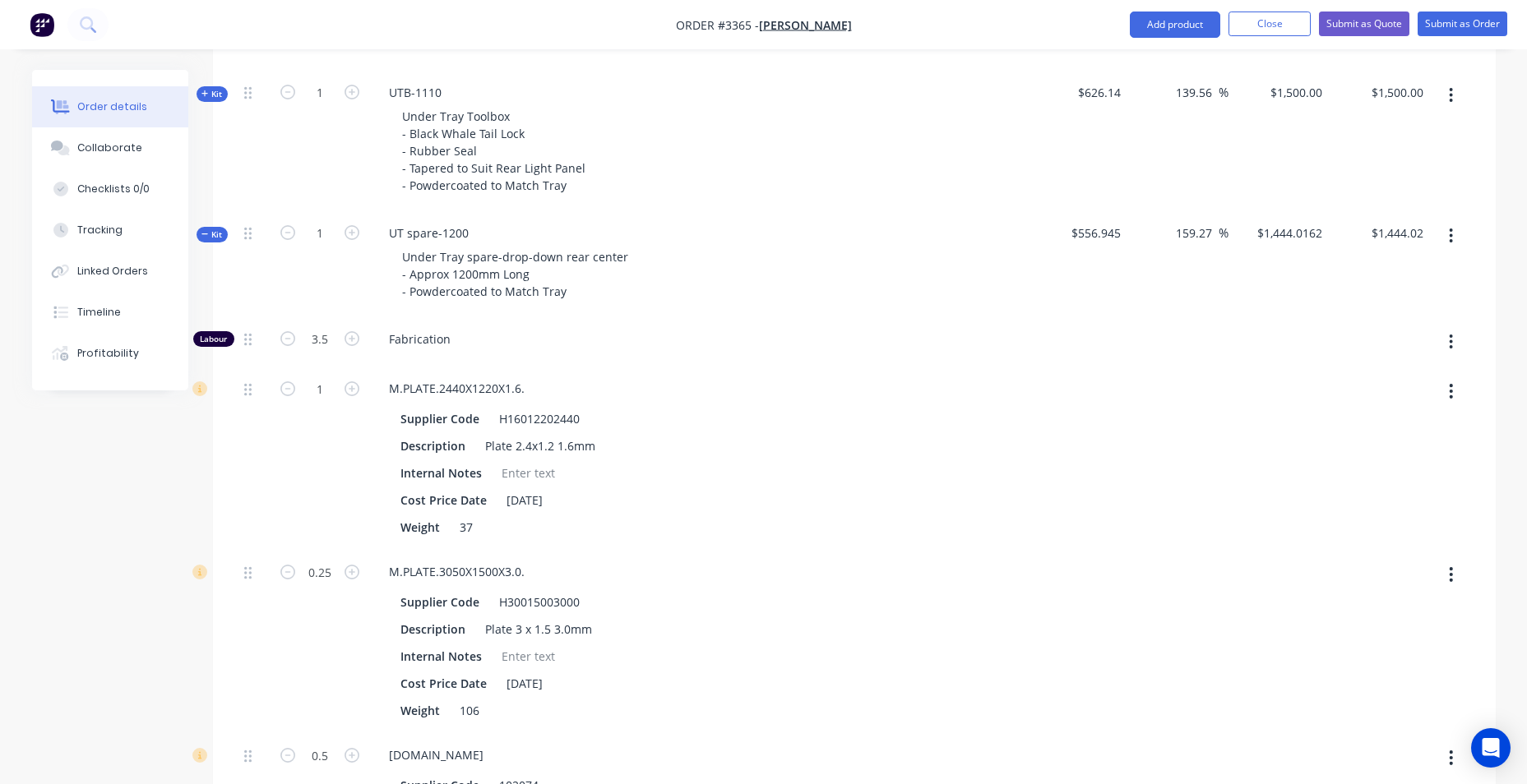
click at [211, 239] on span "Kit" at bounding box center [211, 234] width 21 height 13
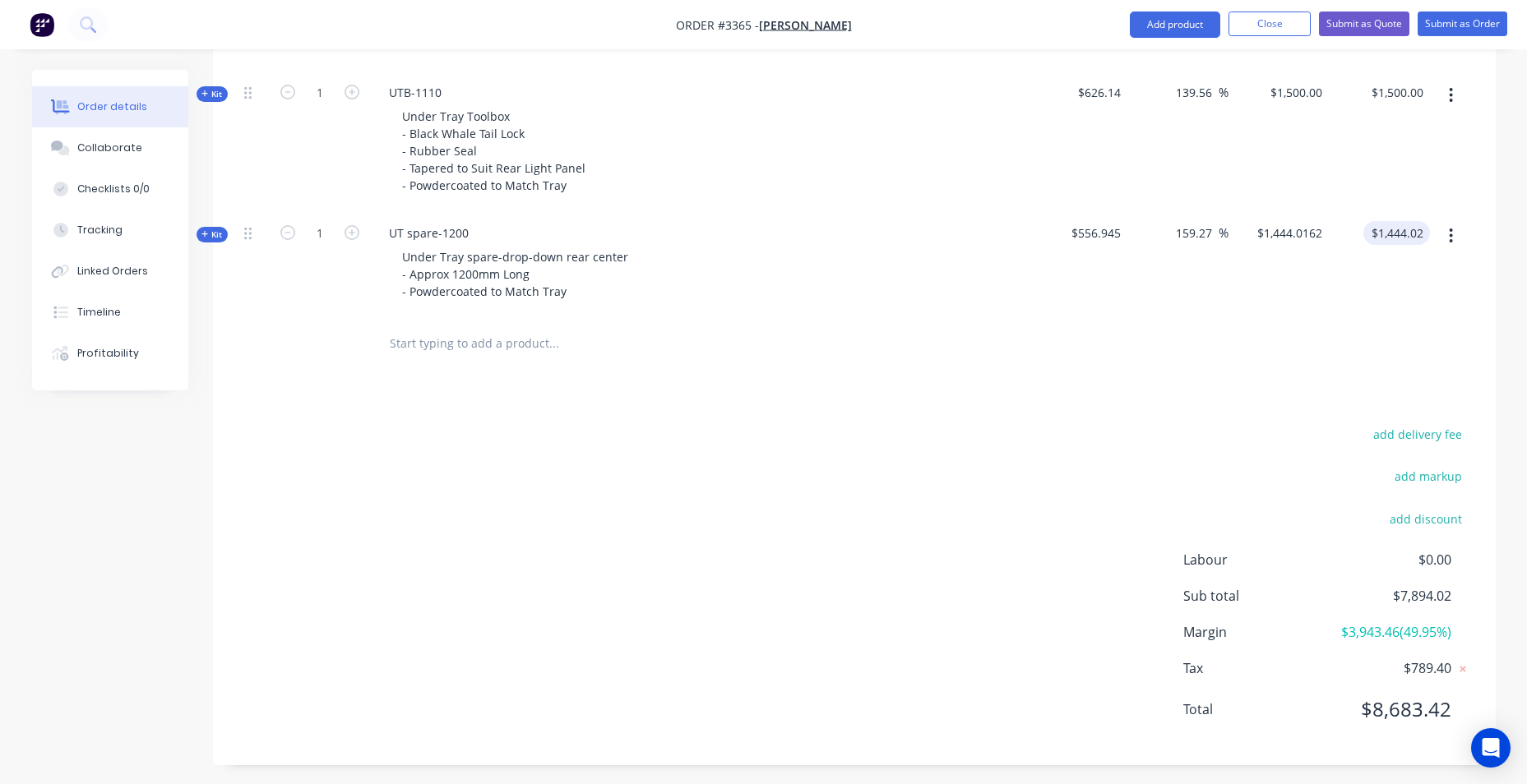
type input "1444.02"
click at [1379, 239] on div "1444.02 1444.02" at bounding box center [1405, 233] width 51 height 24
click at [1199, 233] on input "159.27" at bounding box center [1197, 233] width 44 height 24
type input "159.28"
type input "$1,444.02"
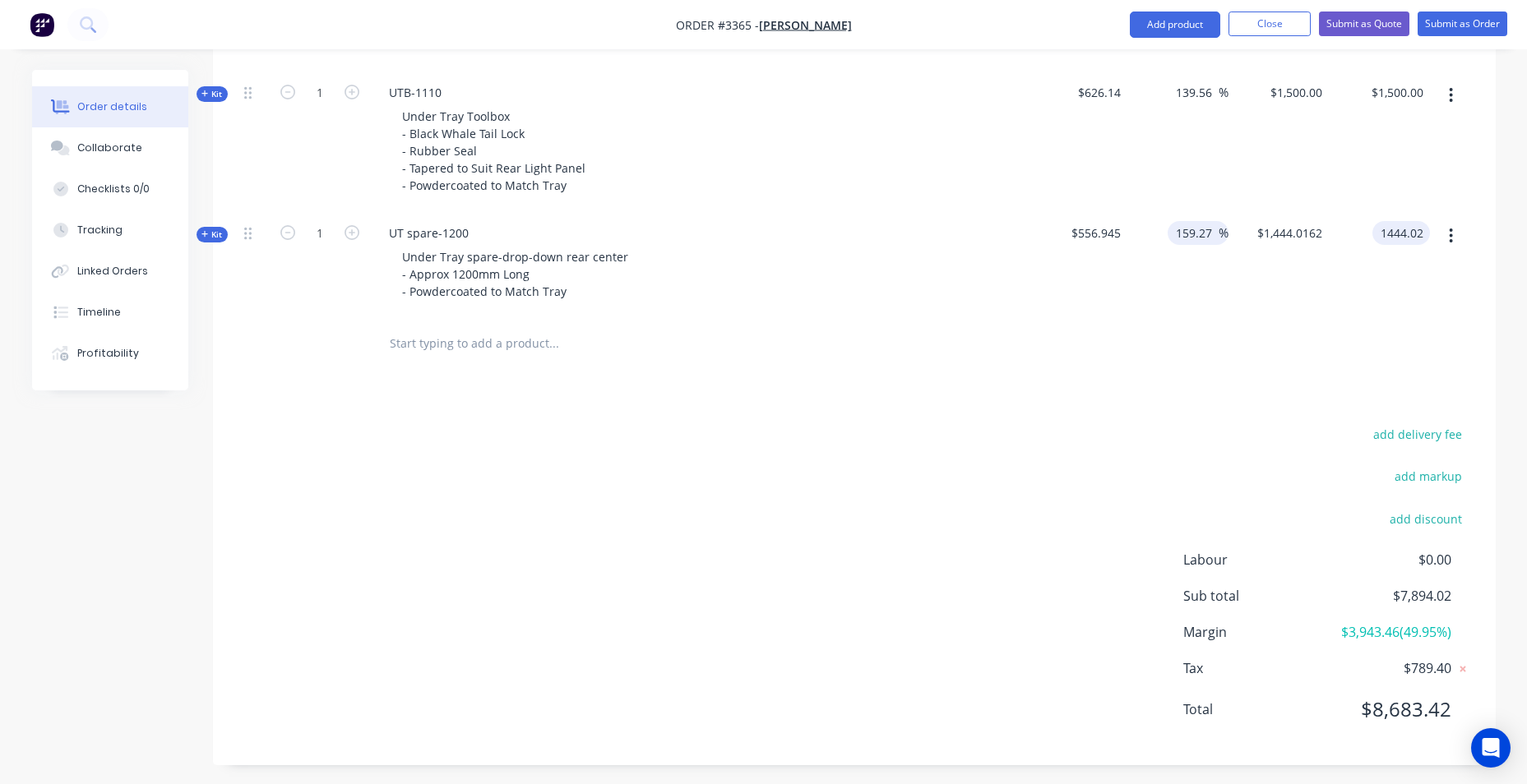
type input "$1,444.02"
type input "$1,444.047"
click at [1376, 231] on div "1444.05 $1,444.02" at bounding box center [1397, 233] width 66 height 24
type input "1120"
type input "101.1"
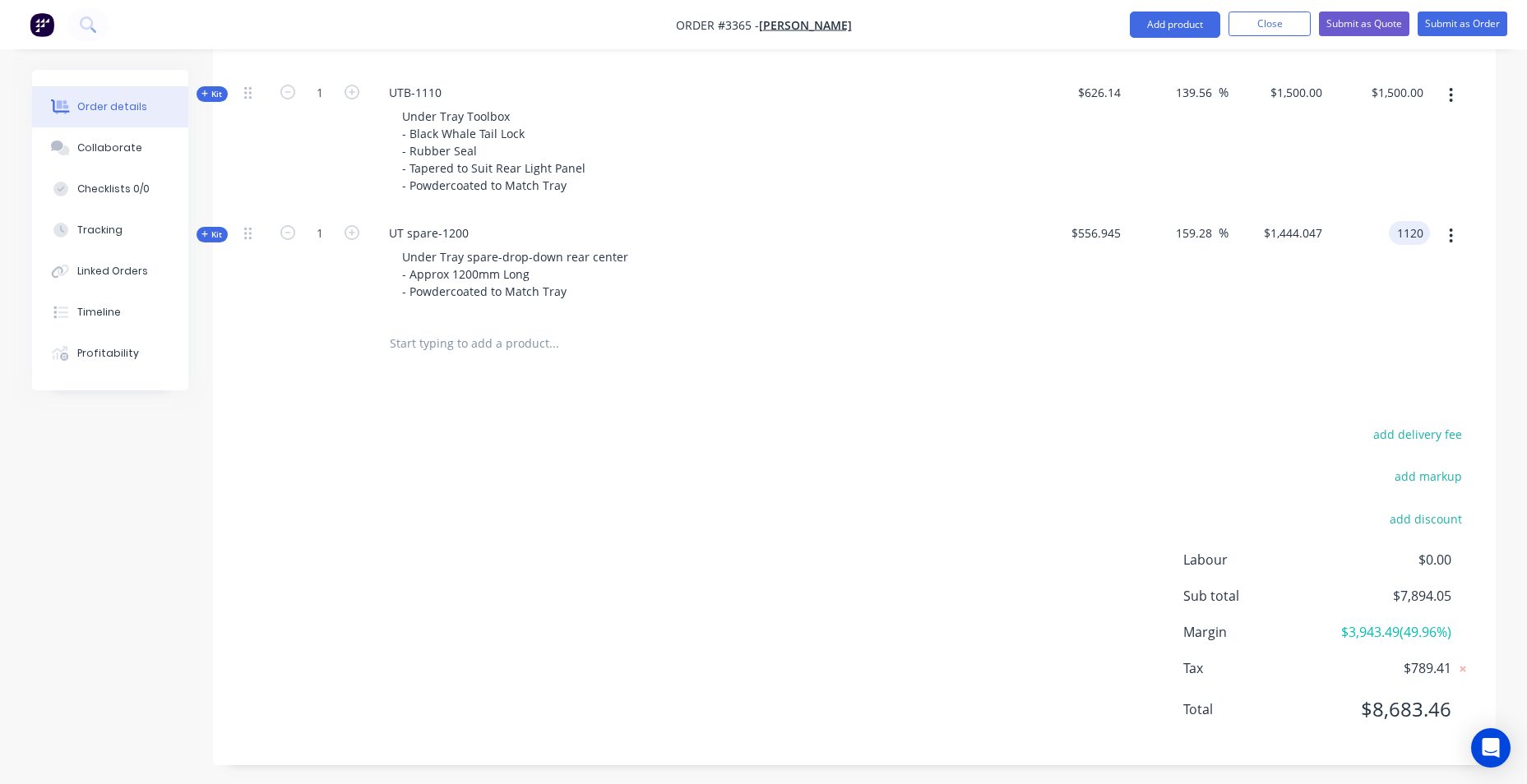
type input "$1,120.00"
click at [1388, 193] on div "$1,500.00 $1,500.00" at bounding box center [1379, 141] width 101 height 141
click at [1380, 240] on div "1120.00 $1,120.00" at bounding box center [1400, 233] width 60 height 24
type input "985"
type input "76.86"
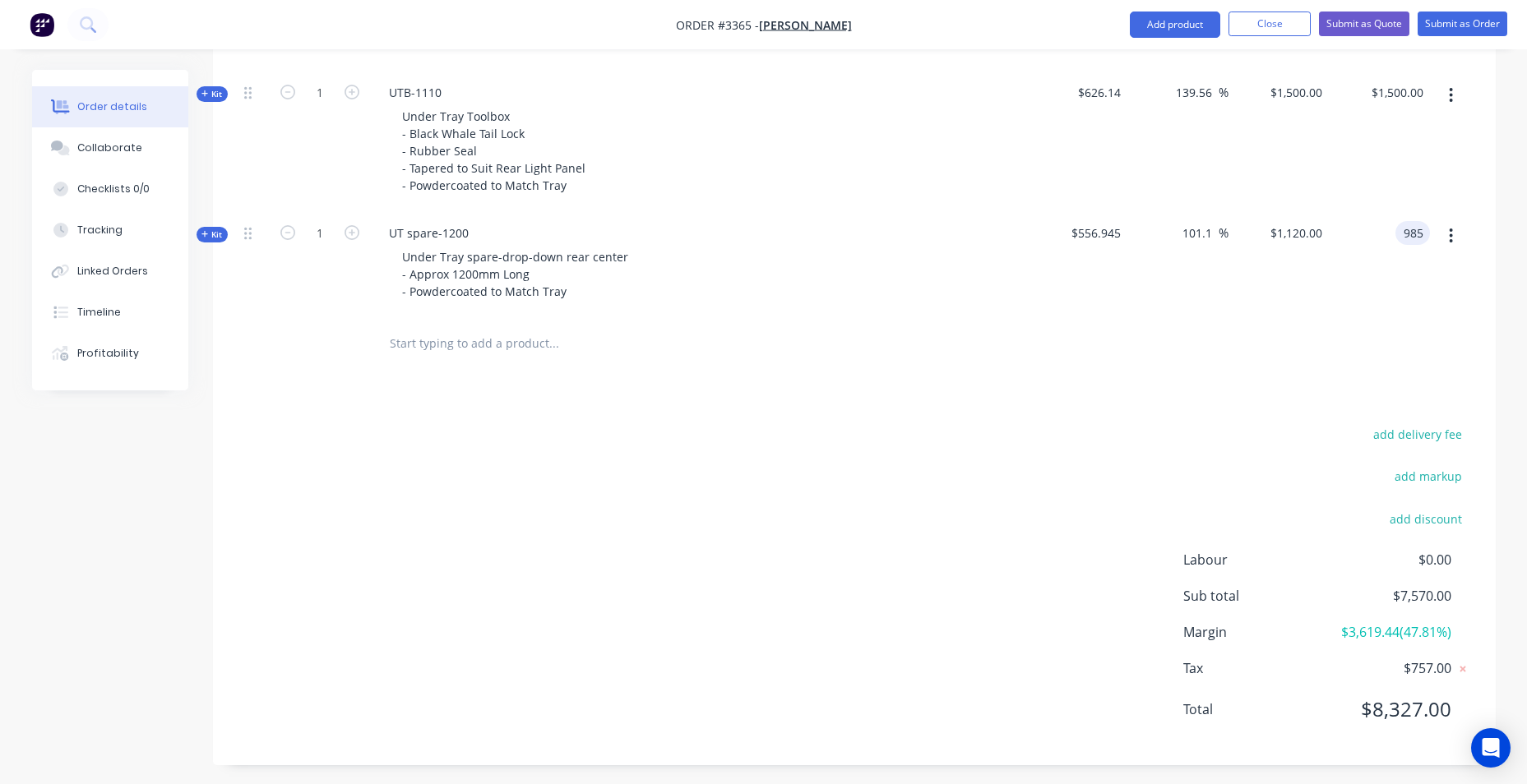
type input "$985.00"
click at [1205, 343] on div at bounding box center [855, 344] width 1234 height 53
click at [1206, 229] on input "76.86" at bounding box center [1200, 233] width 38 height 24
drag, startPoint x: 1188, startPoint y: 234, endPoint x: 1156, endPoint y: 241, distance: 32.8
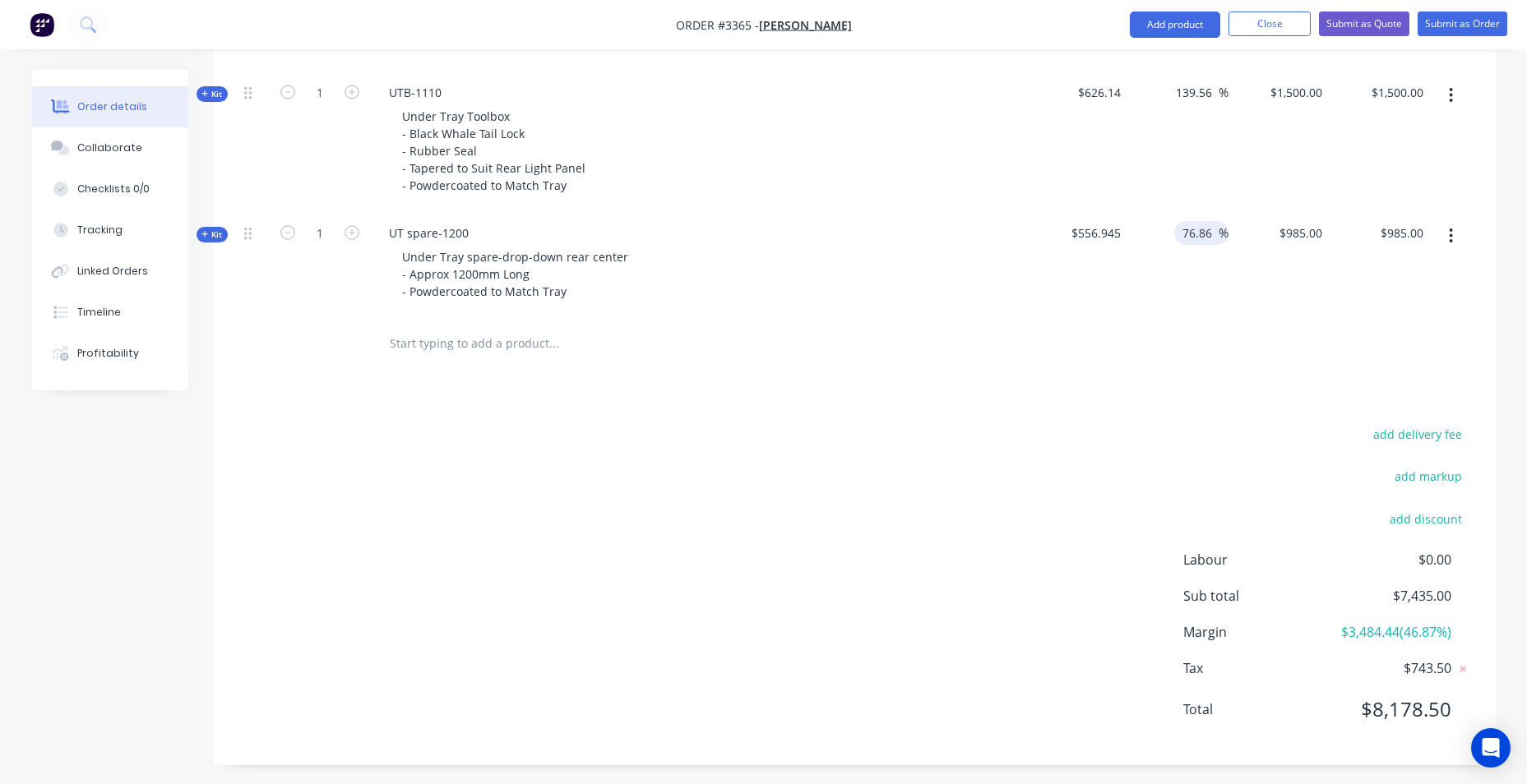
click at [1156, 241] on div "76.86 76.86 %" at bounding box center [1178, 264] width 101 height 106
type input "100"
type input "$1,113.89"
click at [1089, 391] on div "Products Show / Hide columns Add product Qty Cost Markup Price Total Kit 1 DCT-…" at bounding box center [855, 164] width 1283 height 1204
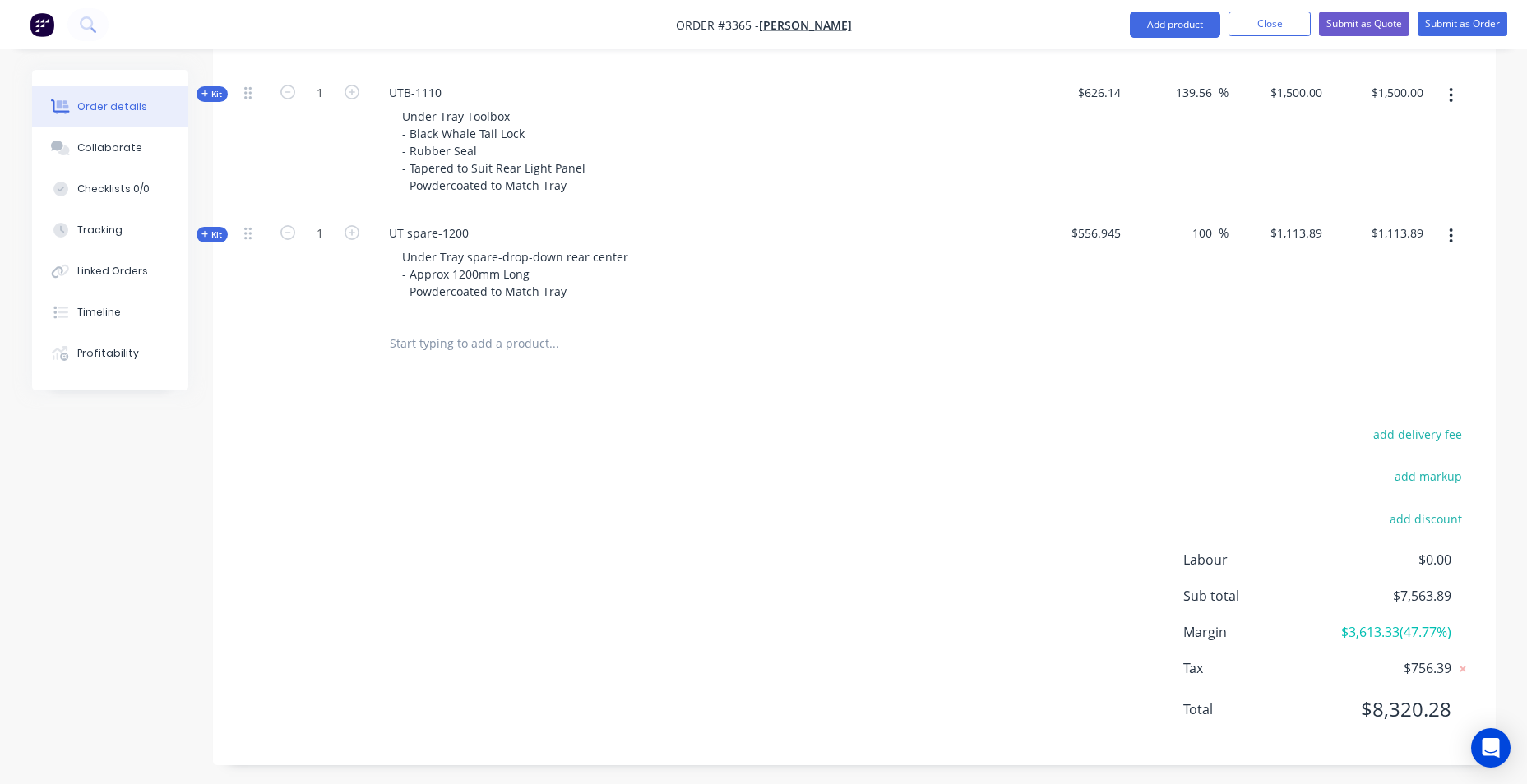
click at [440, 342] on input "text" at bounding box center [553, 344] width 329 height 33
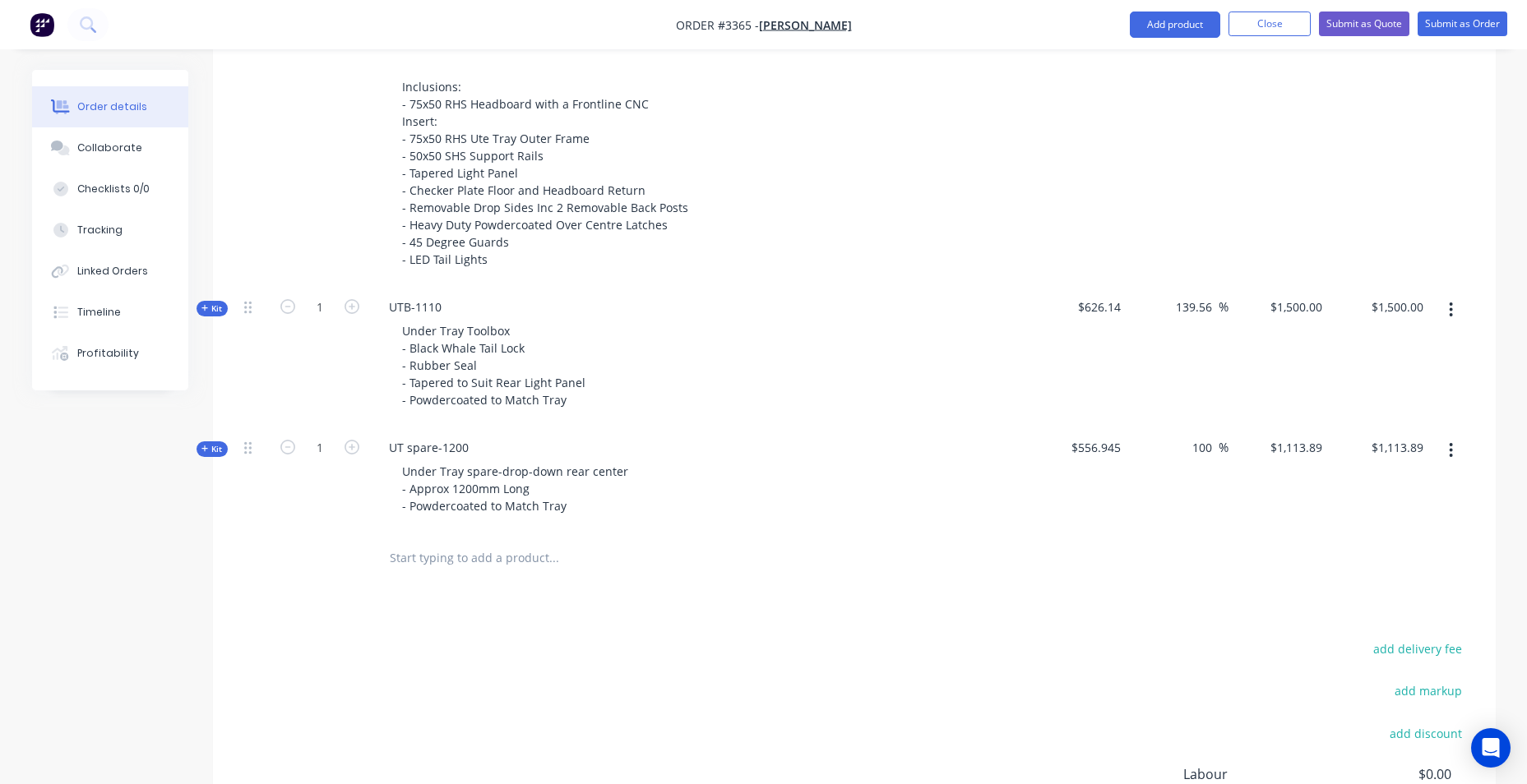
scroll to position [1074, 0]
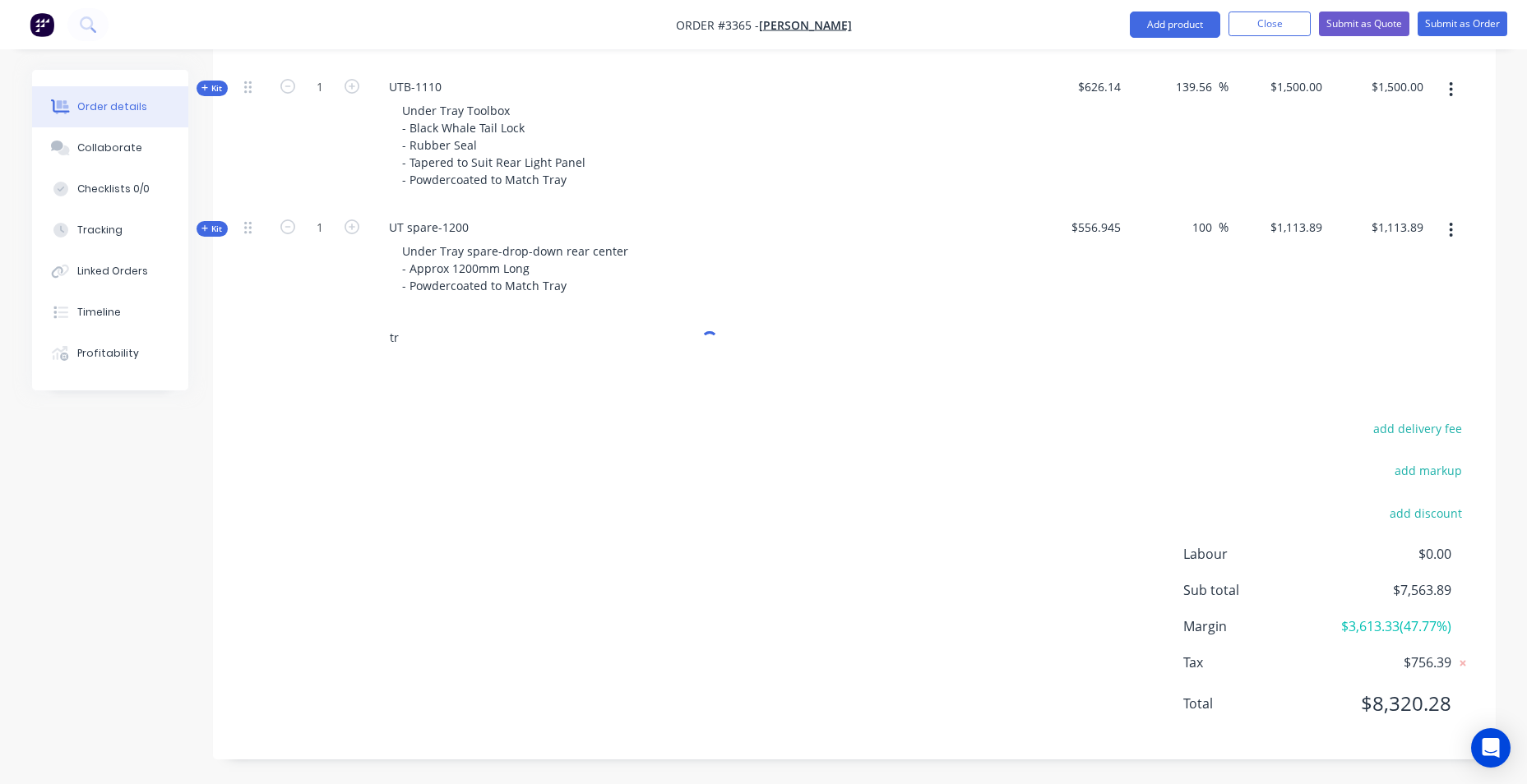
type input "t"
type input "f"
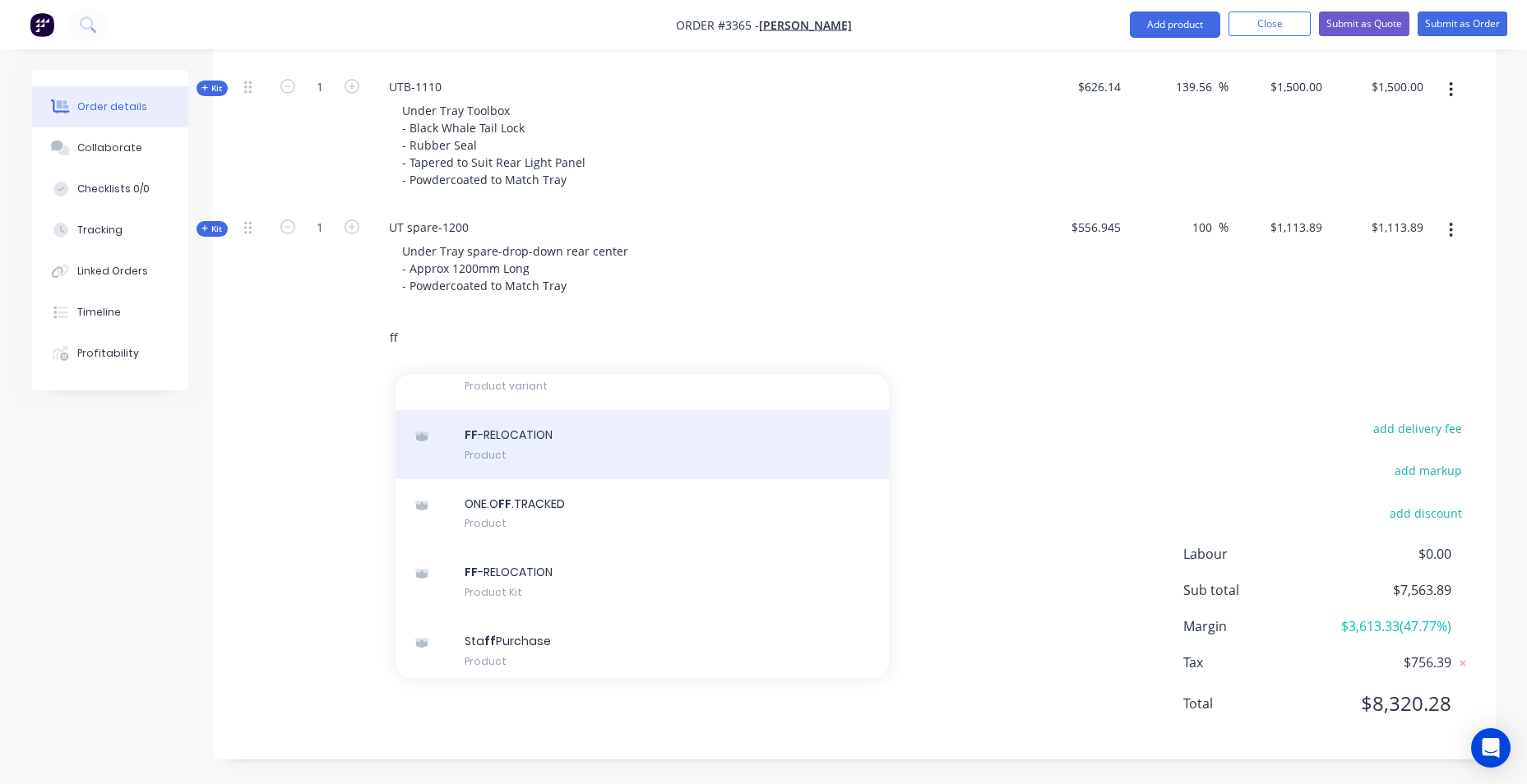
scroll to position [822, 0]
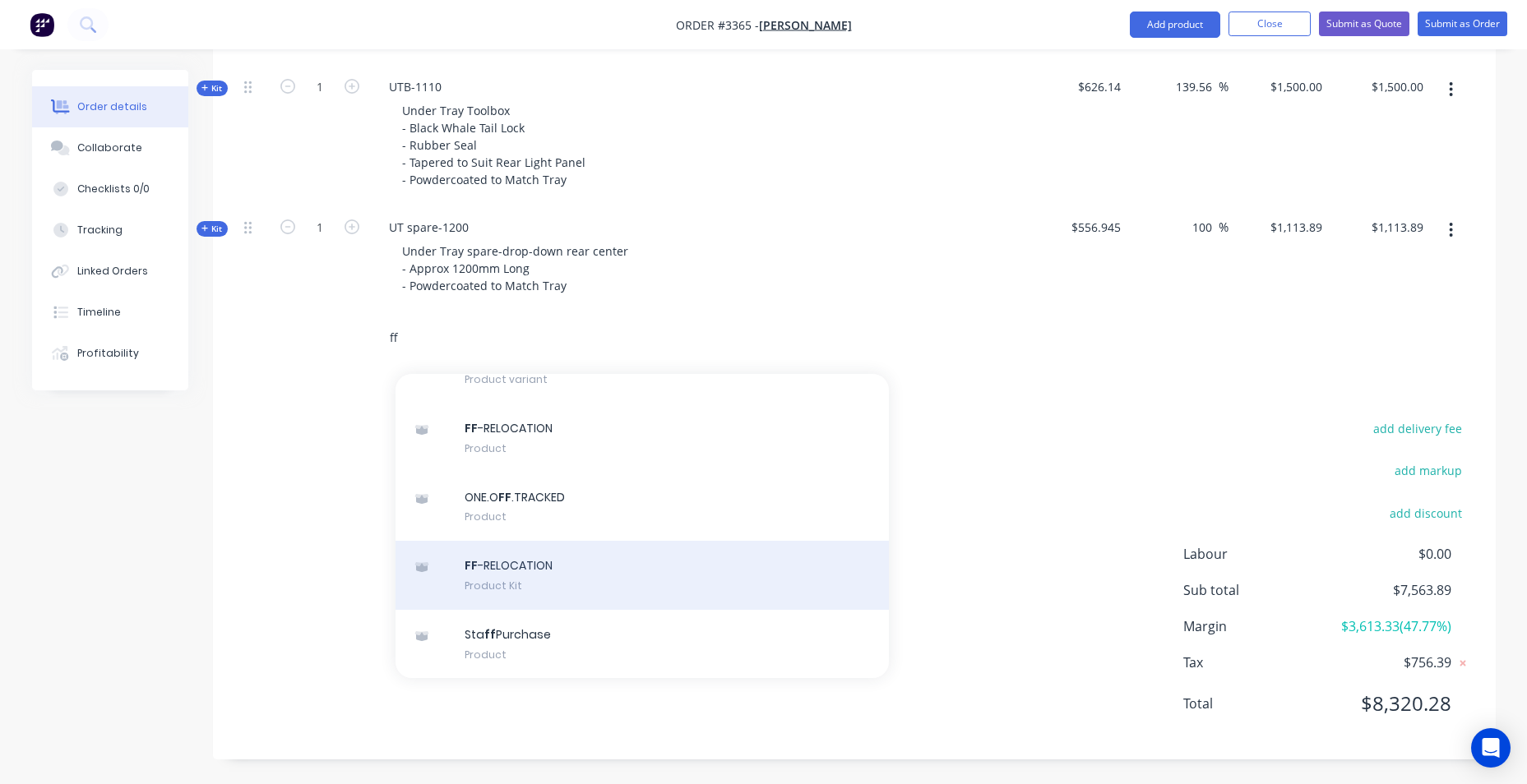
type input "ff"
click at [575, 541] on div "FF -RELOCATION Product Kit" at bounding box center [642, 575] width 493 height 69
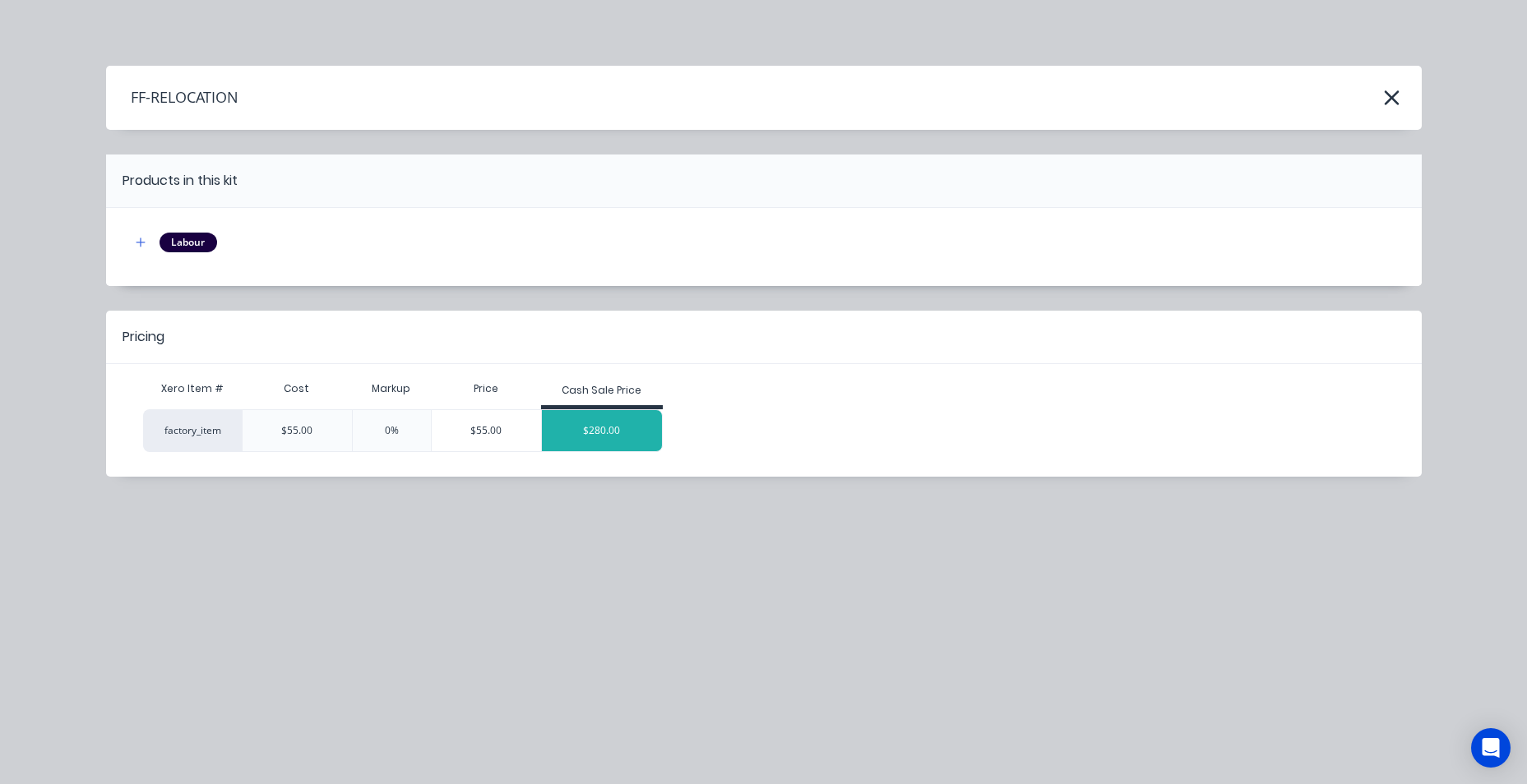
click at [563, 434] on div "$280.00" at bounding box center [602, 431] width 120 height 41
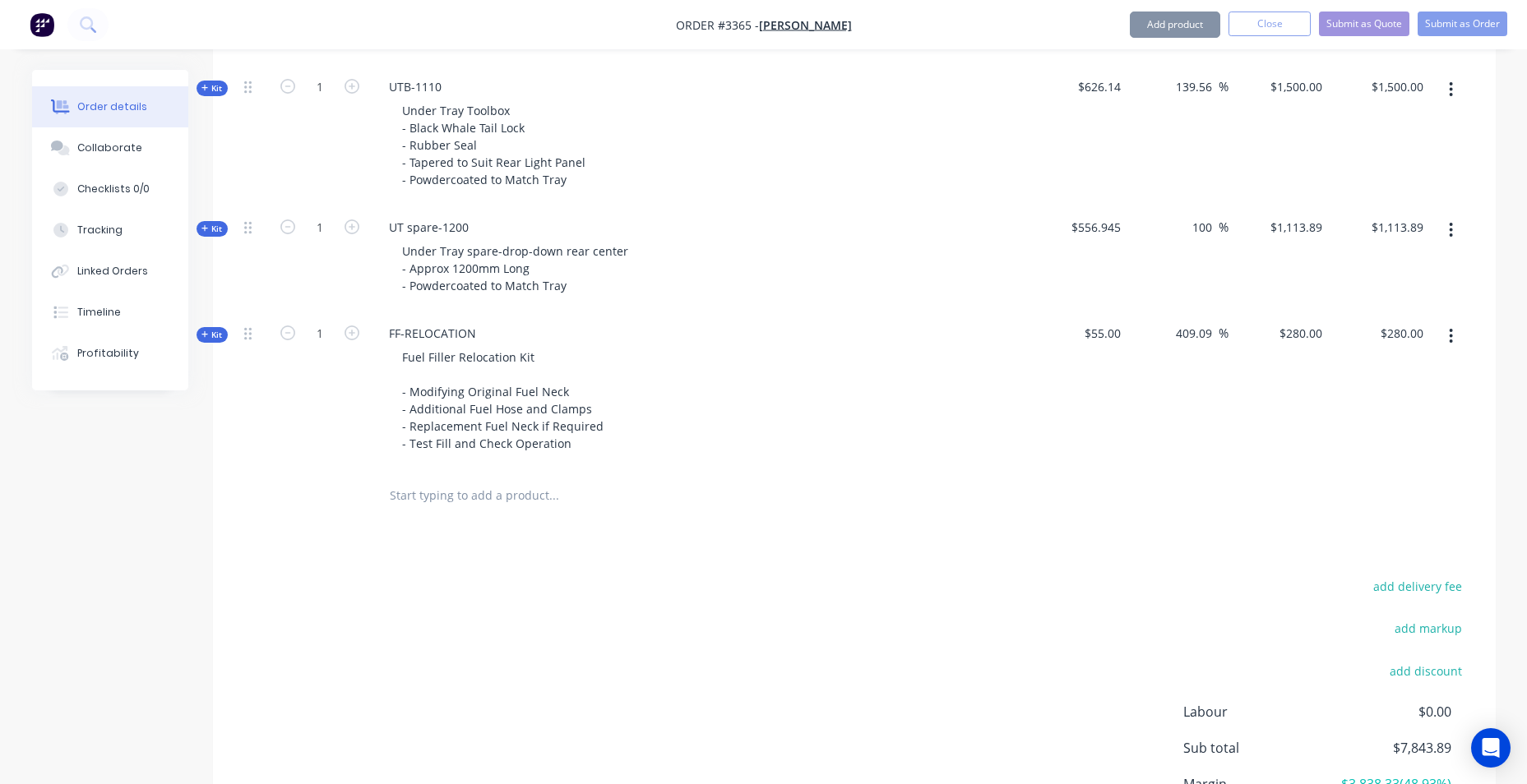
click at [456, 501] on input "text" at bounding box center [553, 496] width 329 height 33
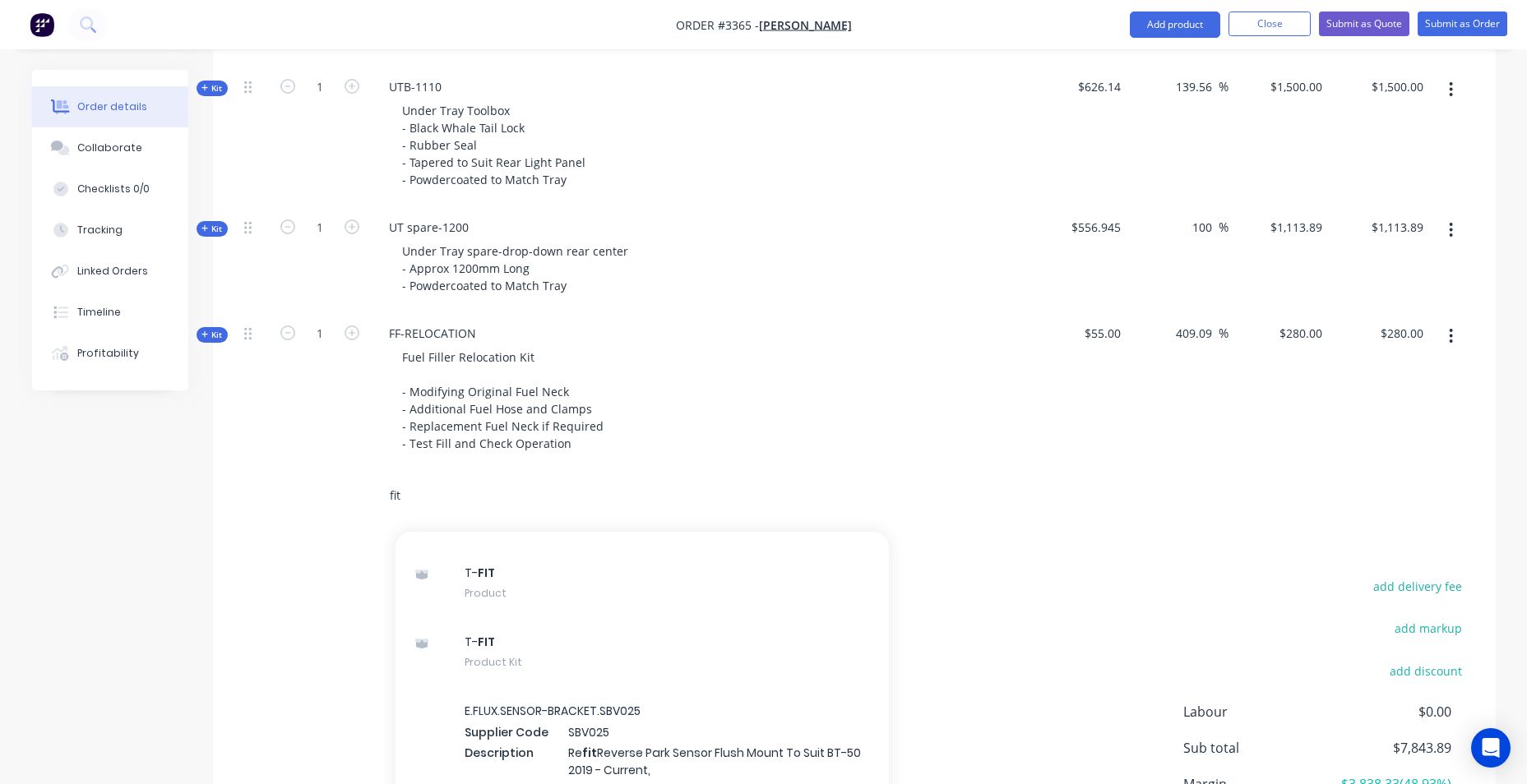
scroll to position [1234, 0]
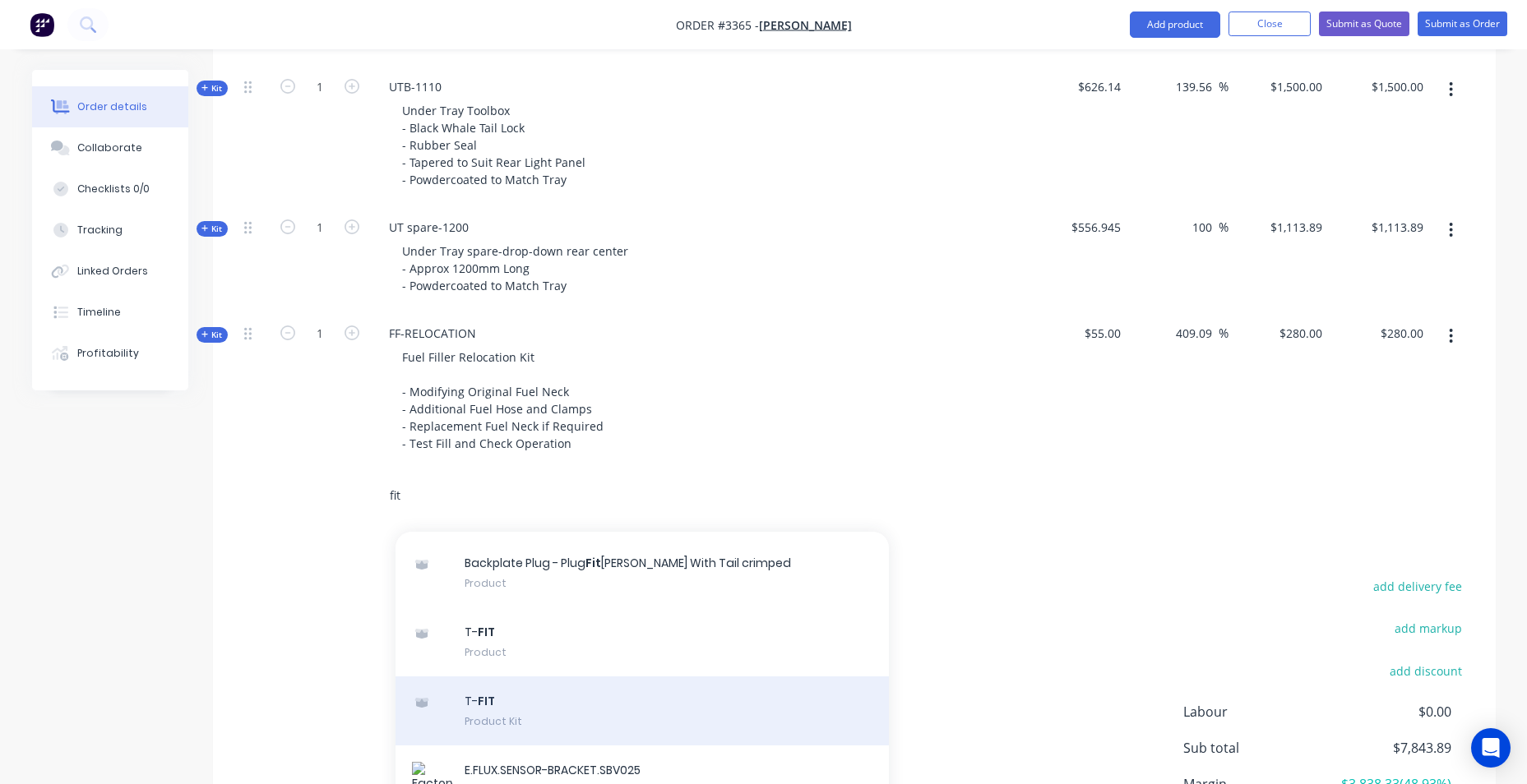
type input "fit"
click at [553, 676] on div "T- FIT Product Kit" at bounding box center [642, 710] width 493 height 69
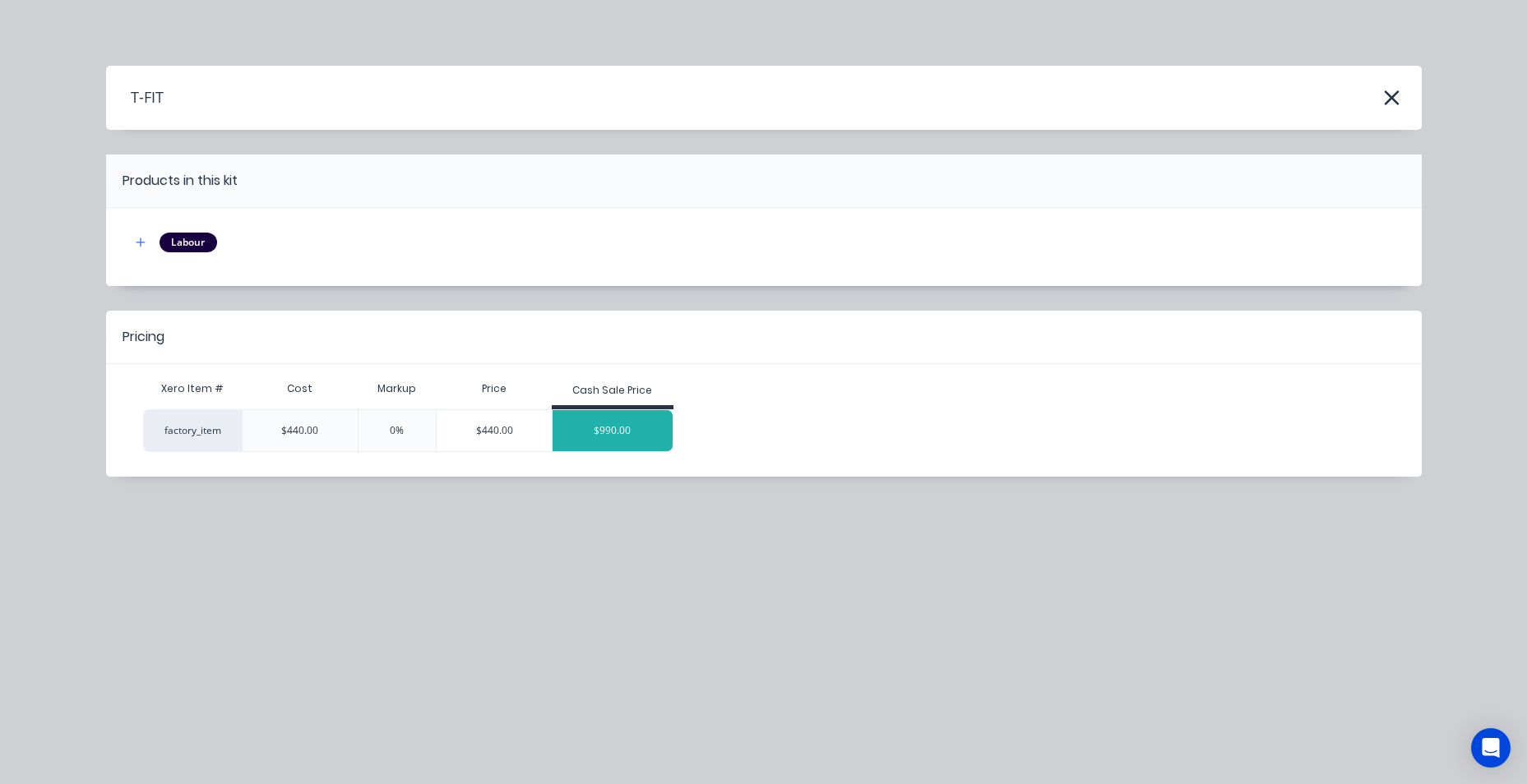
click at [594, 425] on div "$990.00" at bounding box center [612, 431] width 120 height 41
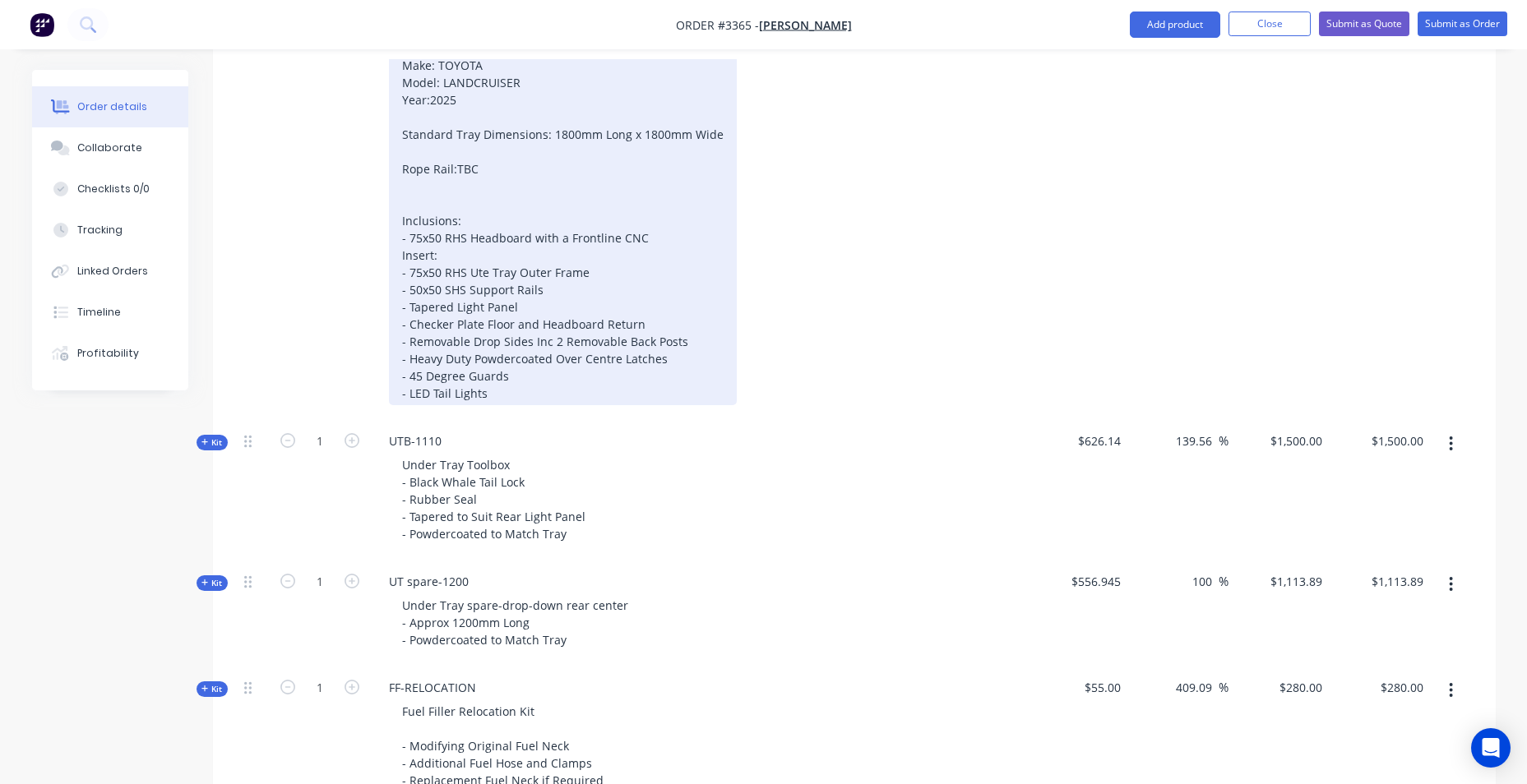
scroll to position [664, 0]
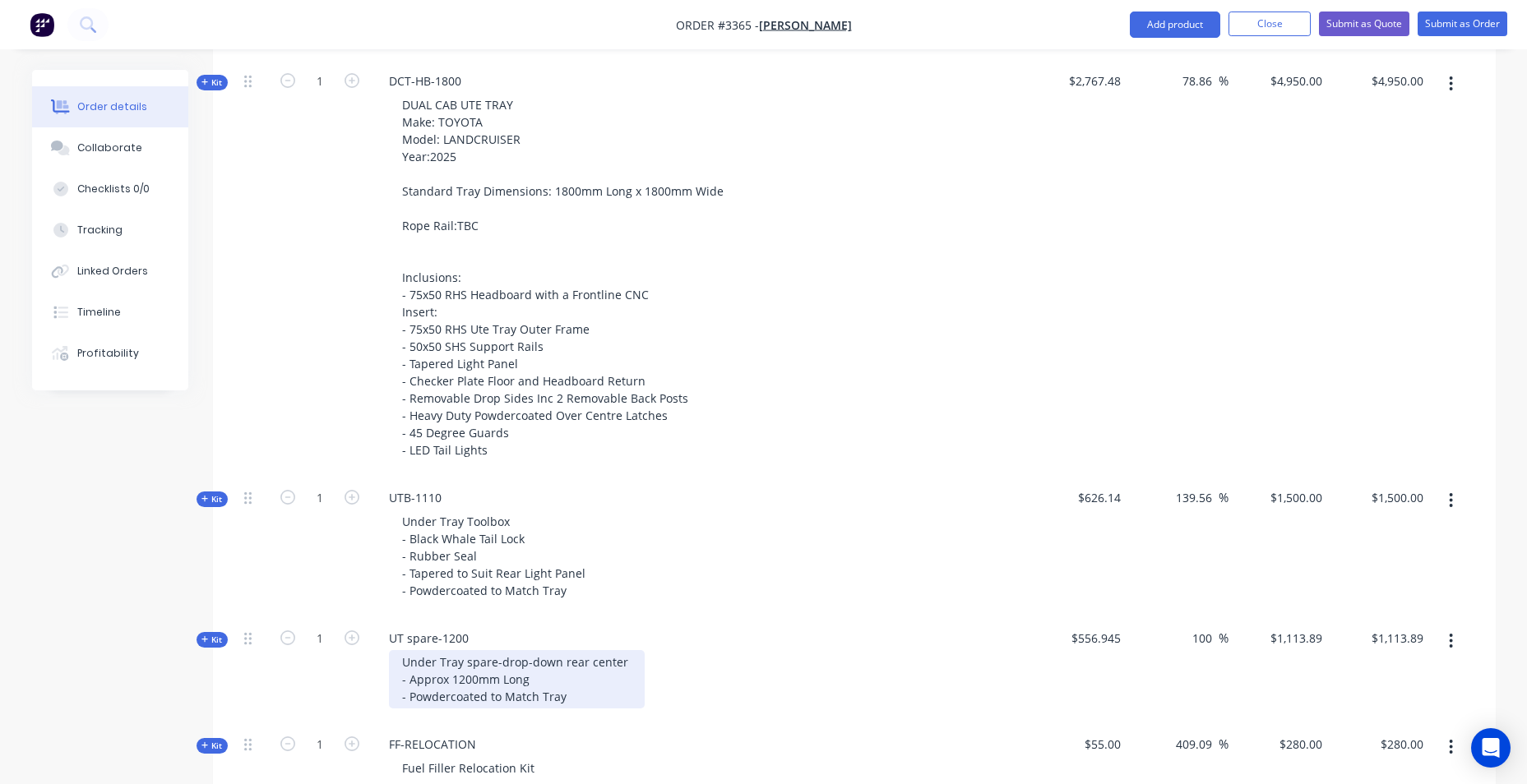
click at [564, 703] on div "Under Tray spare-drop-down rear center - Approx 1200mm Long - Powdercoated to M…" at bounding box center [516, 679] width 255 height 59
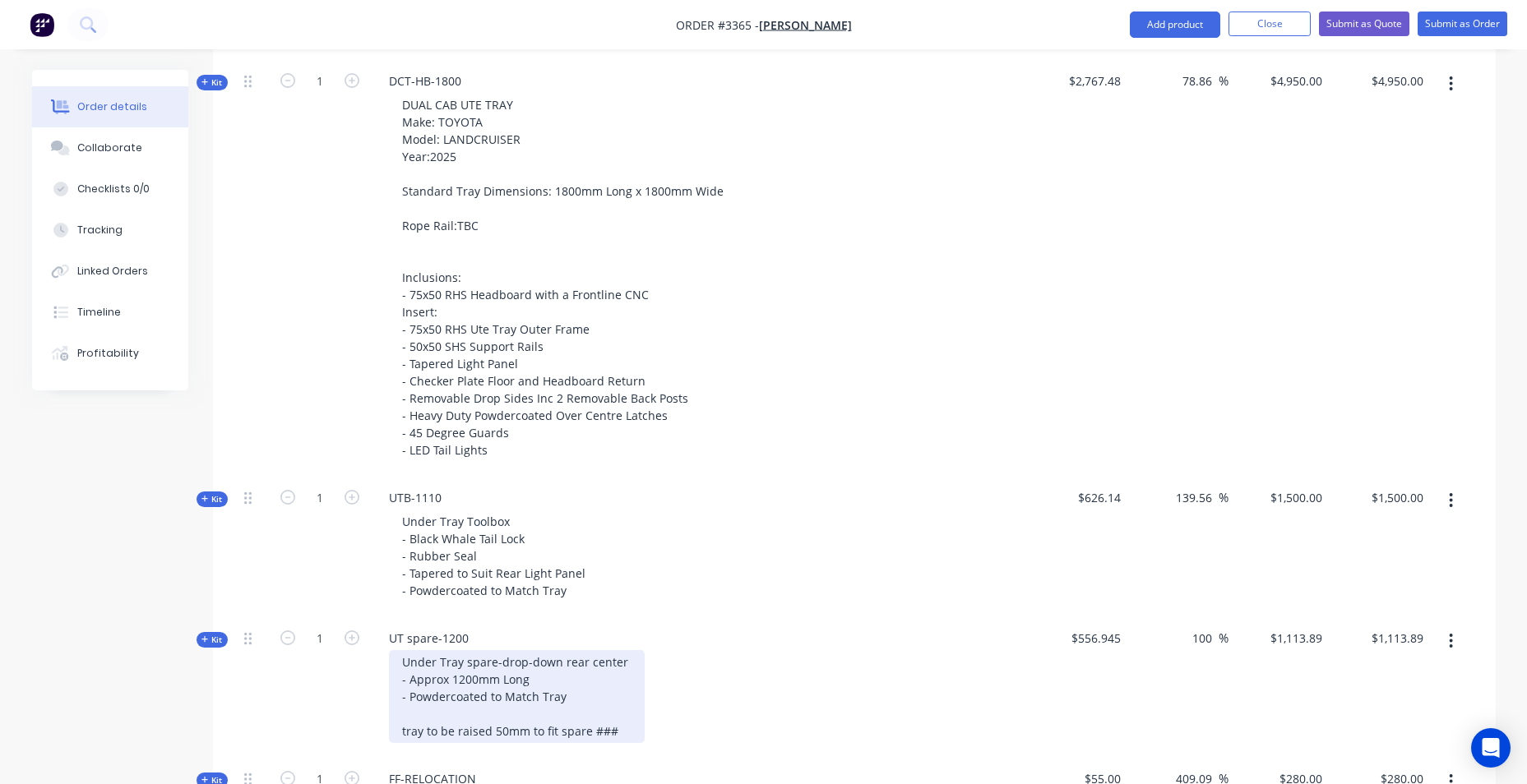
click at [403, 730] on div "Under Tray spare-drop-down rear center - Approx 1200mm Long - Powdercoated to M…" at bounding box center [516, 696] width 255 height 92
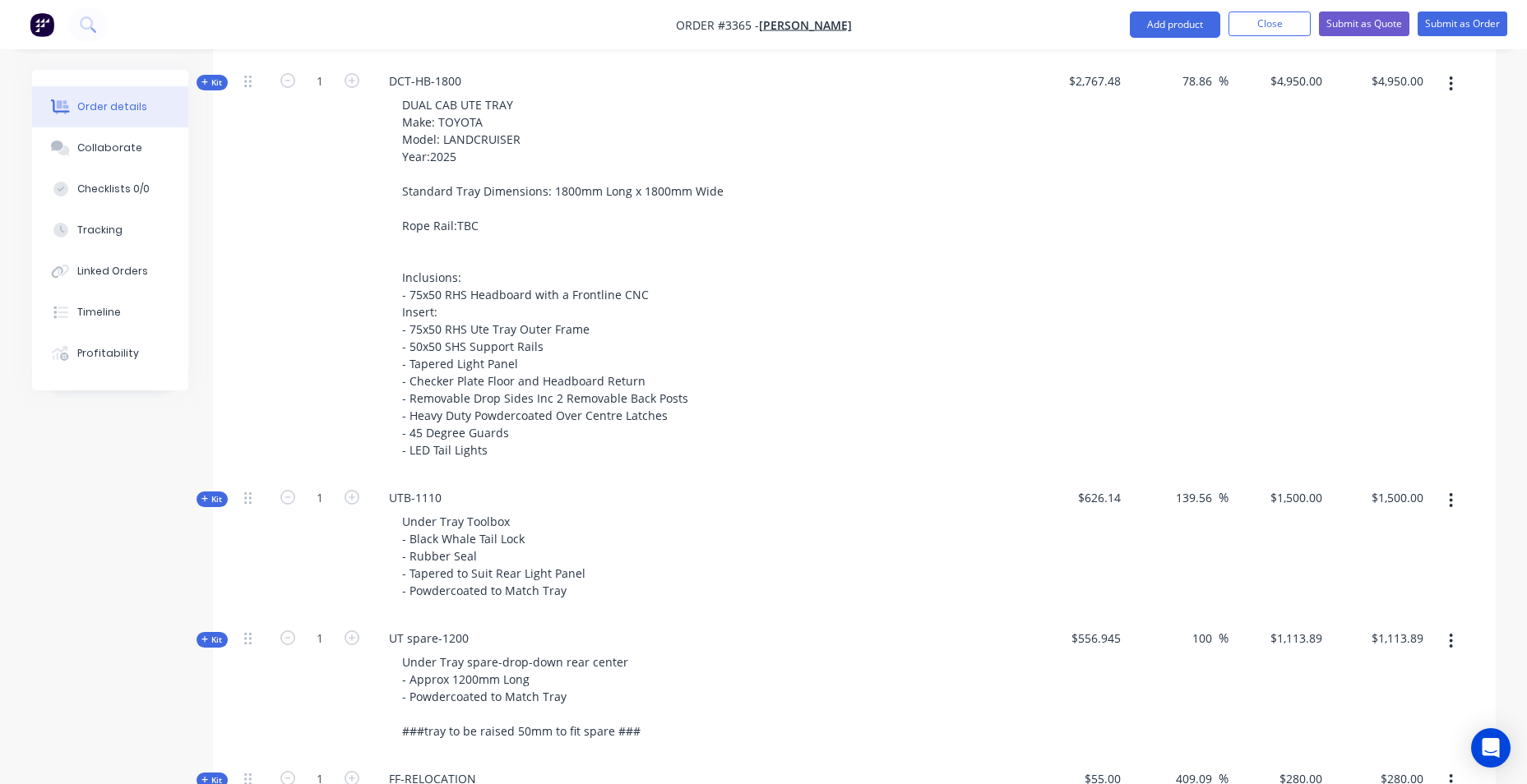
click at [667, 524] on div "Under Tray Toolbox - Black Whale Tail Lock - Rubber Seal - Tapered to Suit Rear…" at bounding box center [699, 556] width 645 height 92
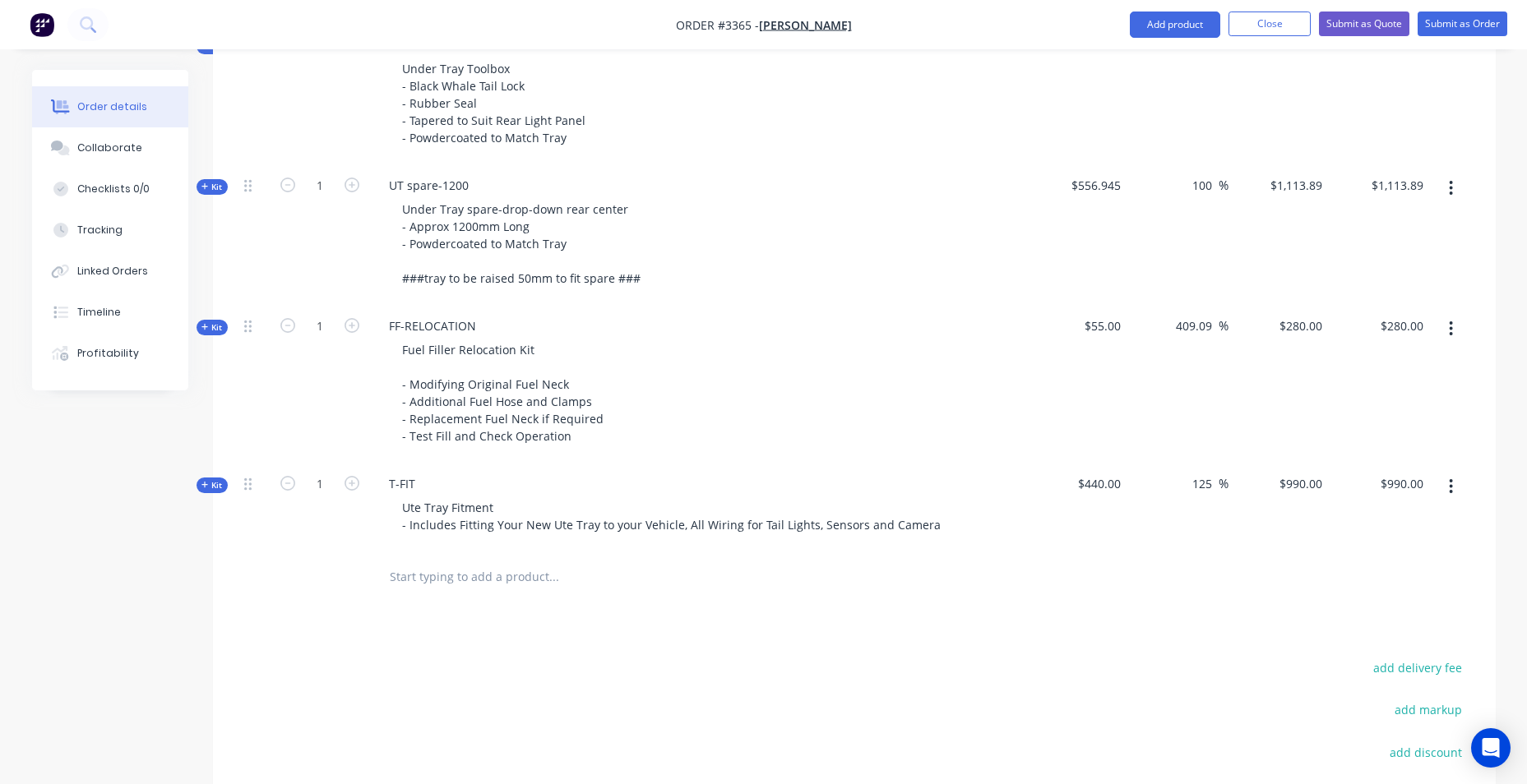
scroll to position [1156, 0]
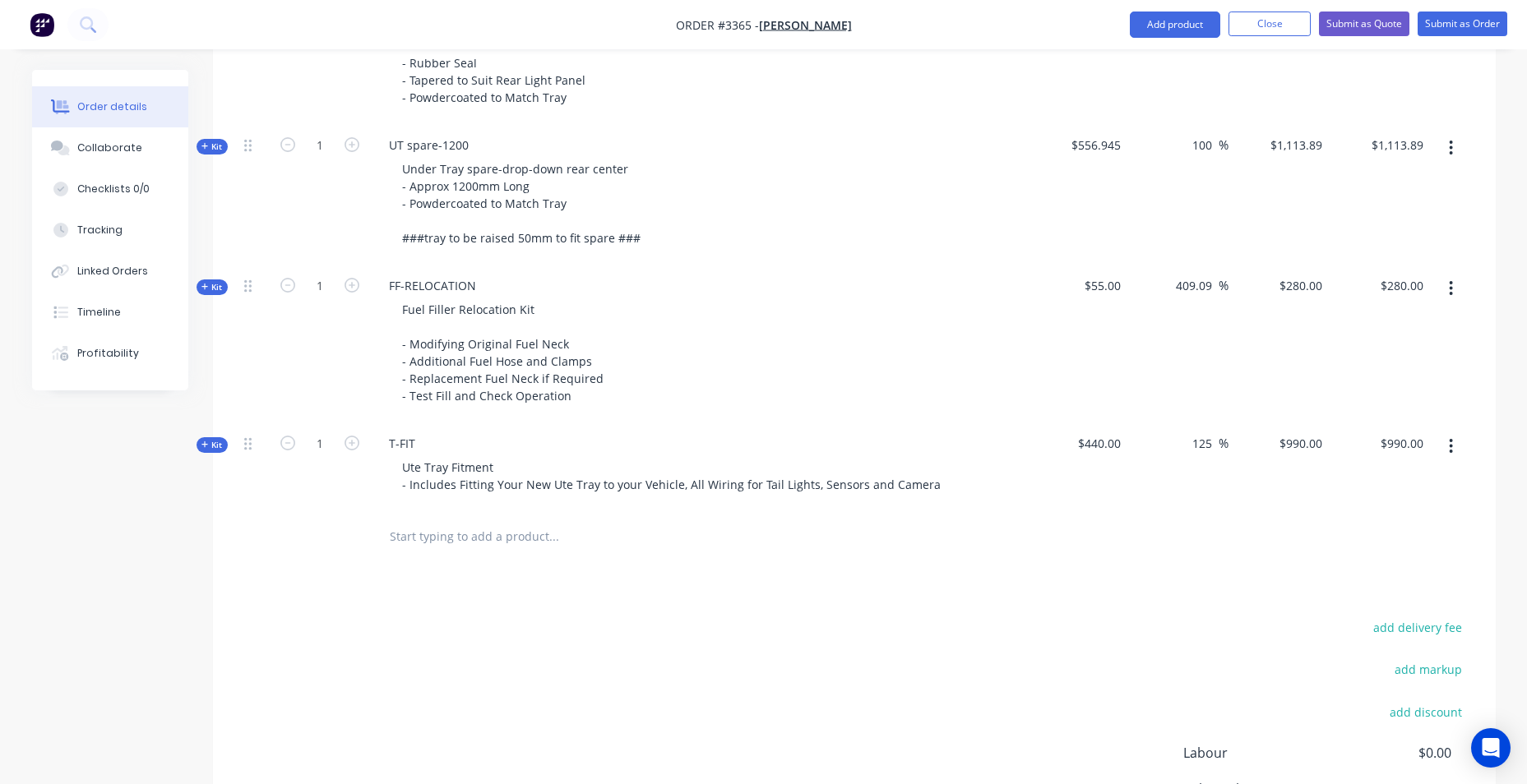
click at [495, 544] on input "text" at bounding box center [553, 536] width 329 height 33
click at [1147, 27] on button "Add product" at bounding box center [1175, 25] width 91 height 26
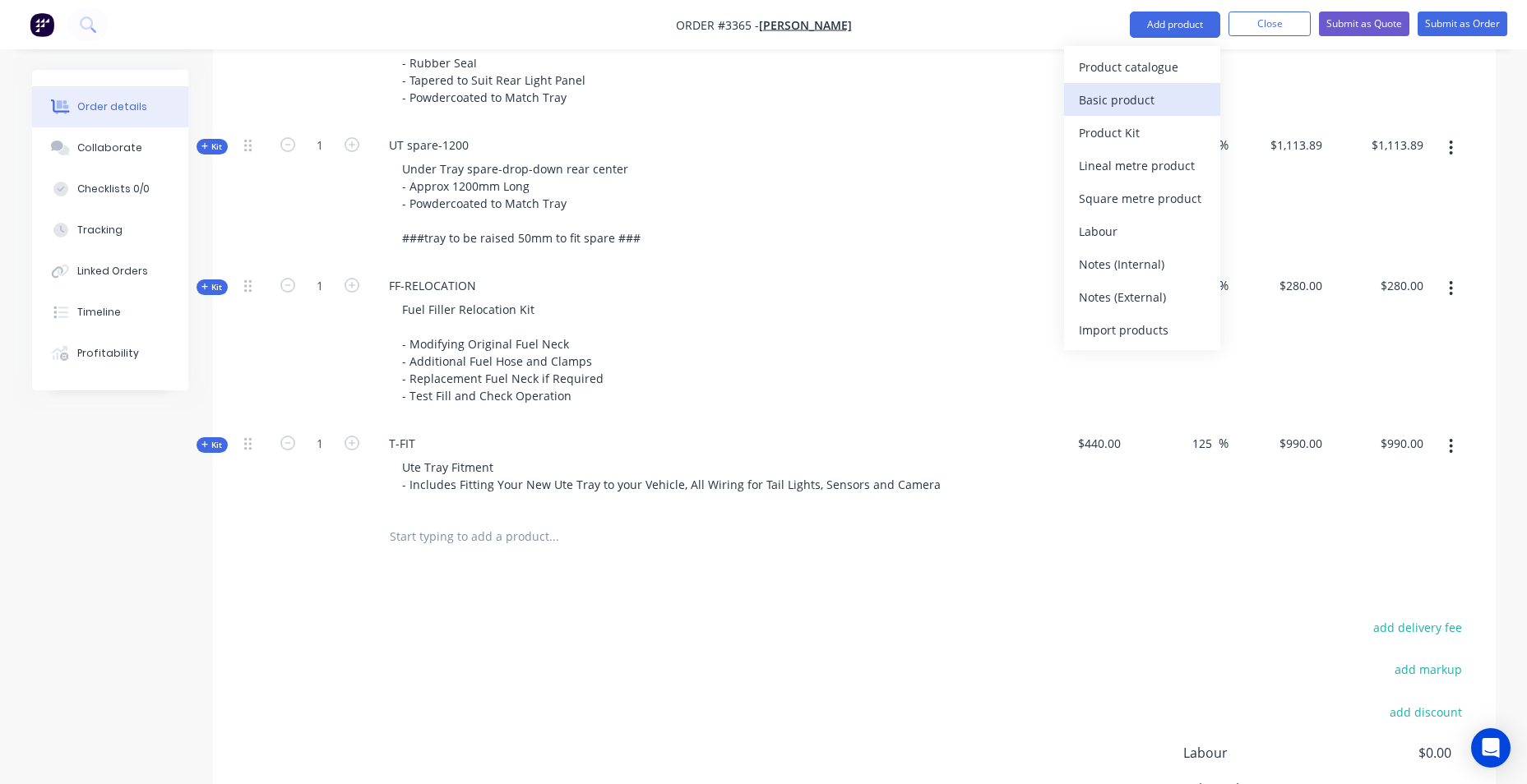
click at [1118, 89] on div "Basic product" at bounding box center [1142, 100] width 126 height 24
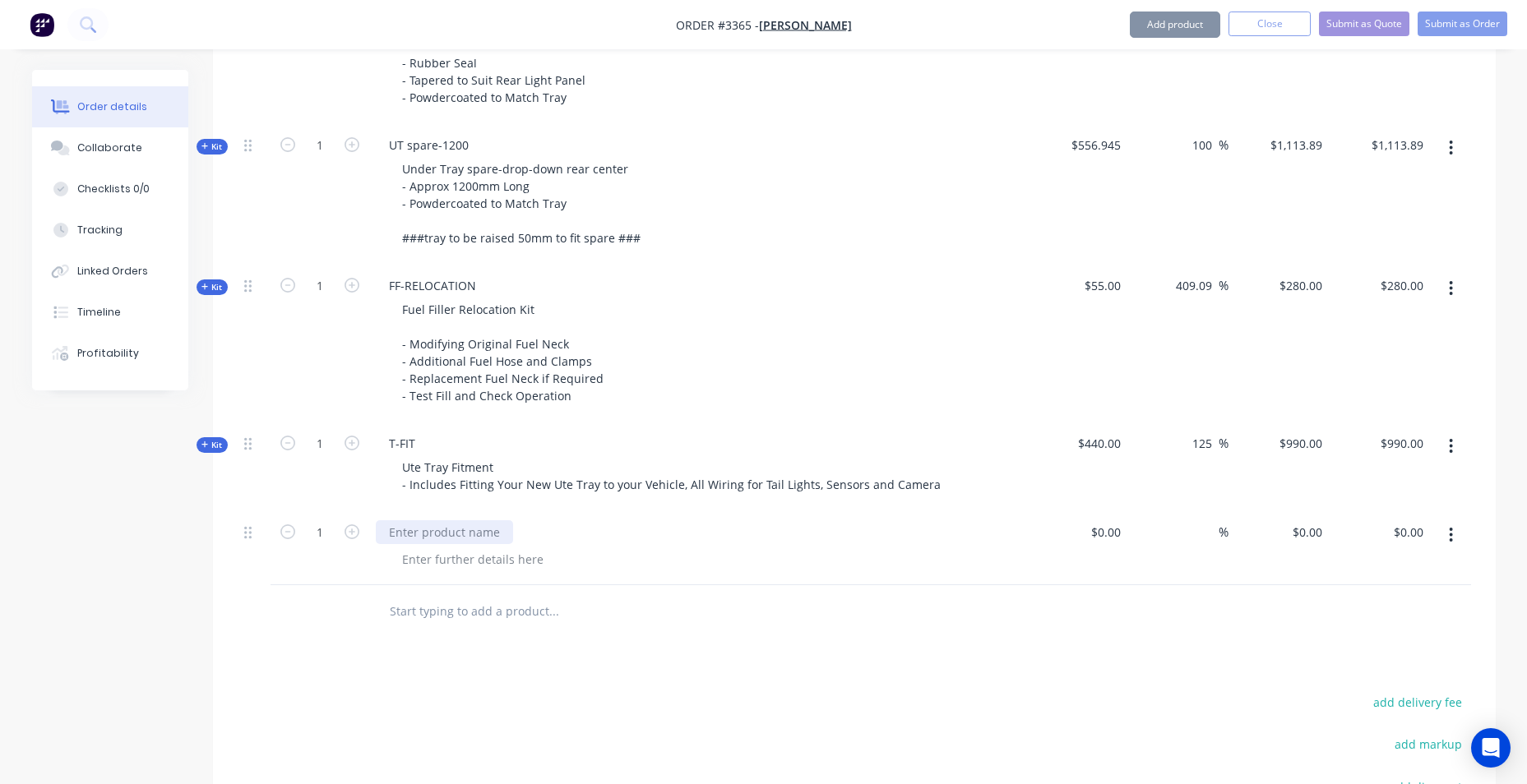
click at [442, 533] on div at bounding box center [445, 532] width 138 height 24
click at [429, 524] on div at bounding box center [445, 532] width 138 height 24
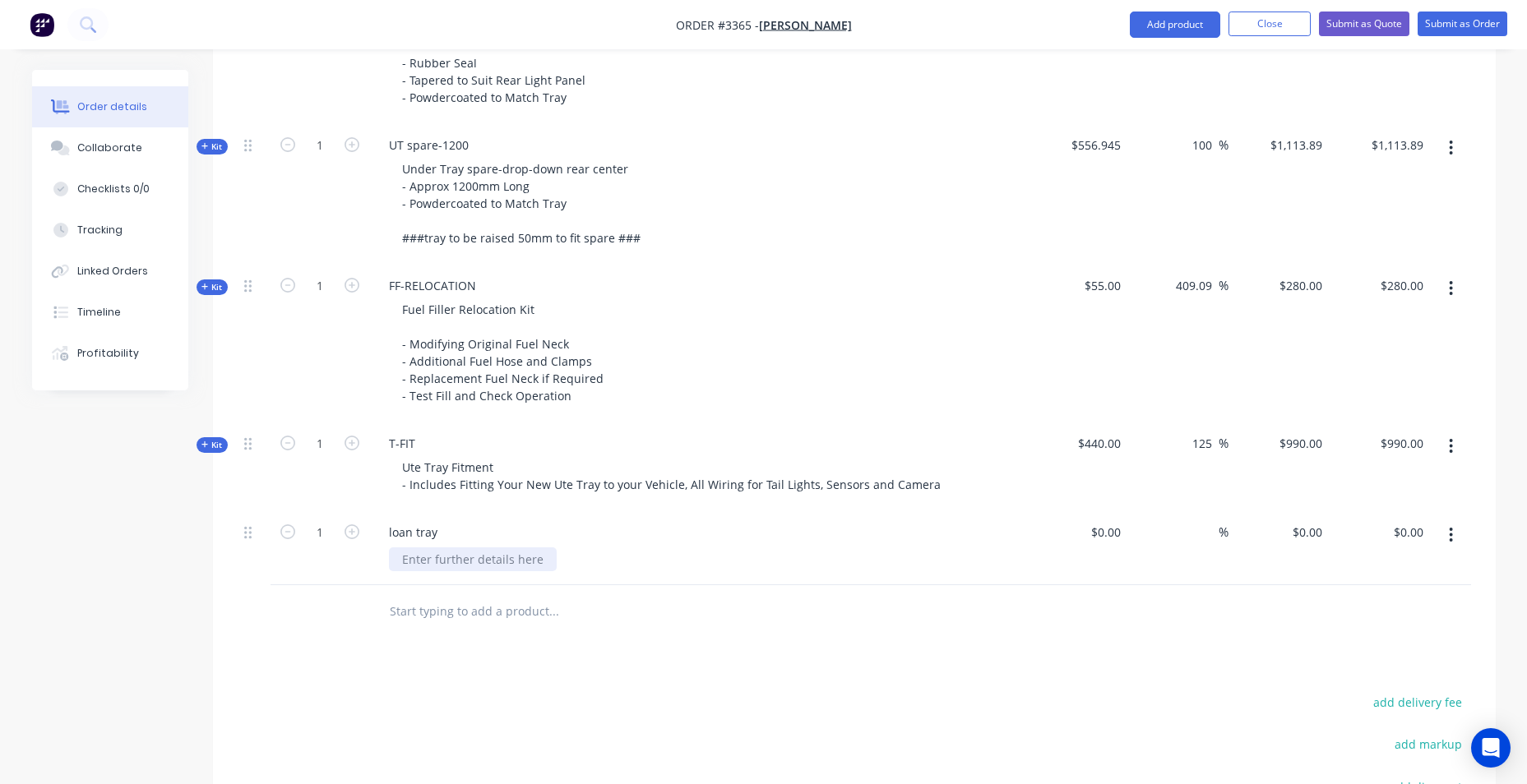
click at [440, 557] on div at bounding box center [473, 559] width 168 height 24
click at [441, 561] on div at bounding box center [473, 559] width 168 height 24
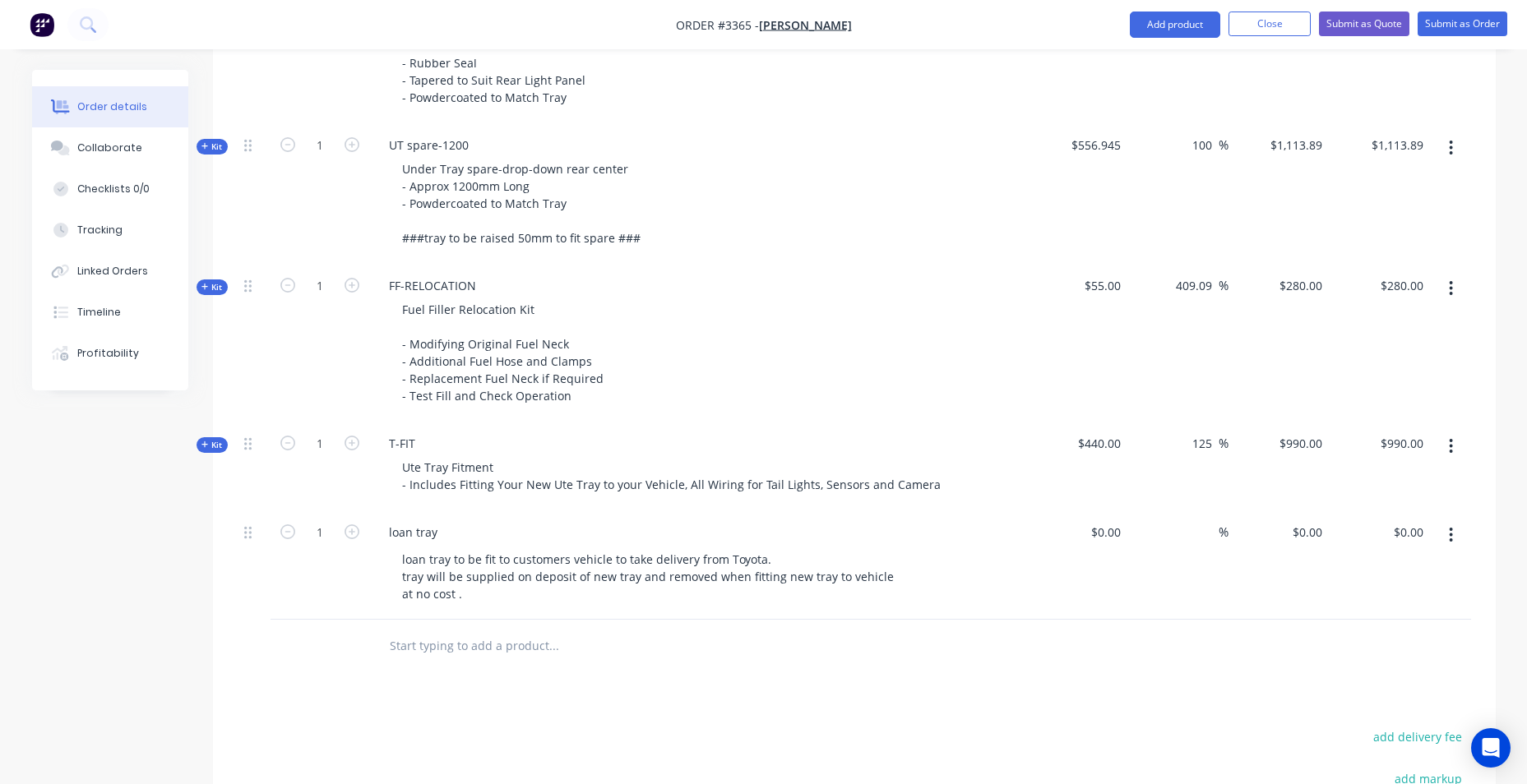
click at [603, 684] on div "Products Show / Hide columns Add product Qty Cost Markup Price Total Kit 1 DCT-…" at bounding box center [855, 271] width 1283 height 1594
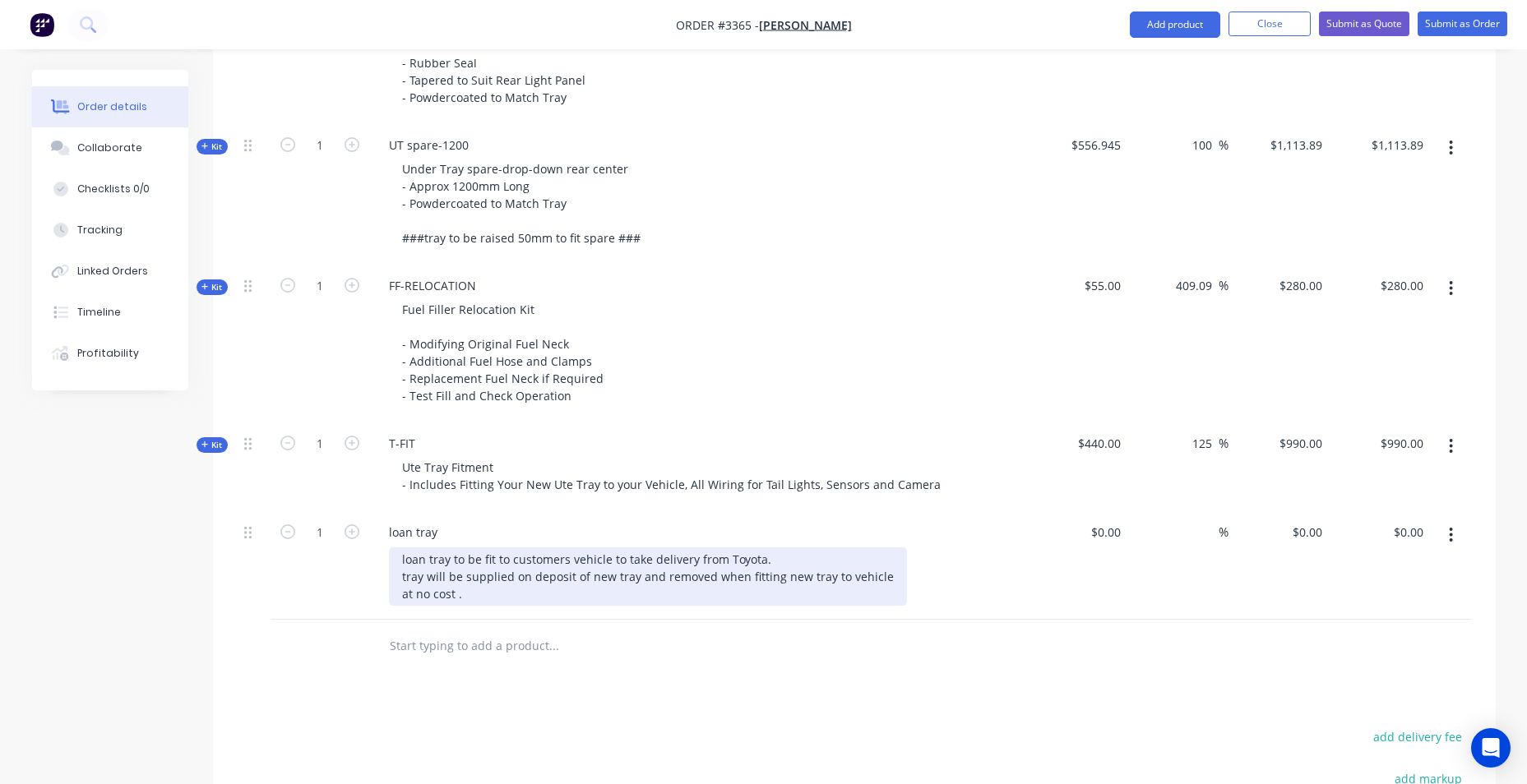
click at [467, 596] on div "loan tray to be fit to customers vehicle to take delivery from Toyota. tray wil…" at bounding box center [648, 576] width 518 height 59
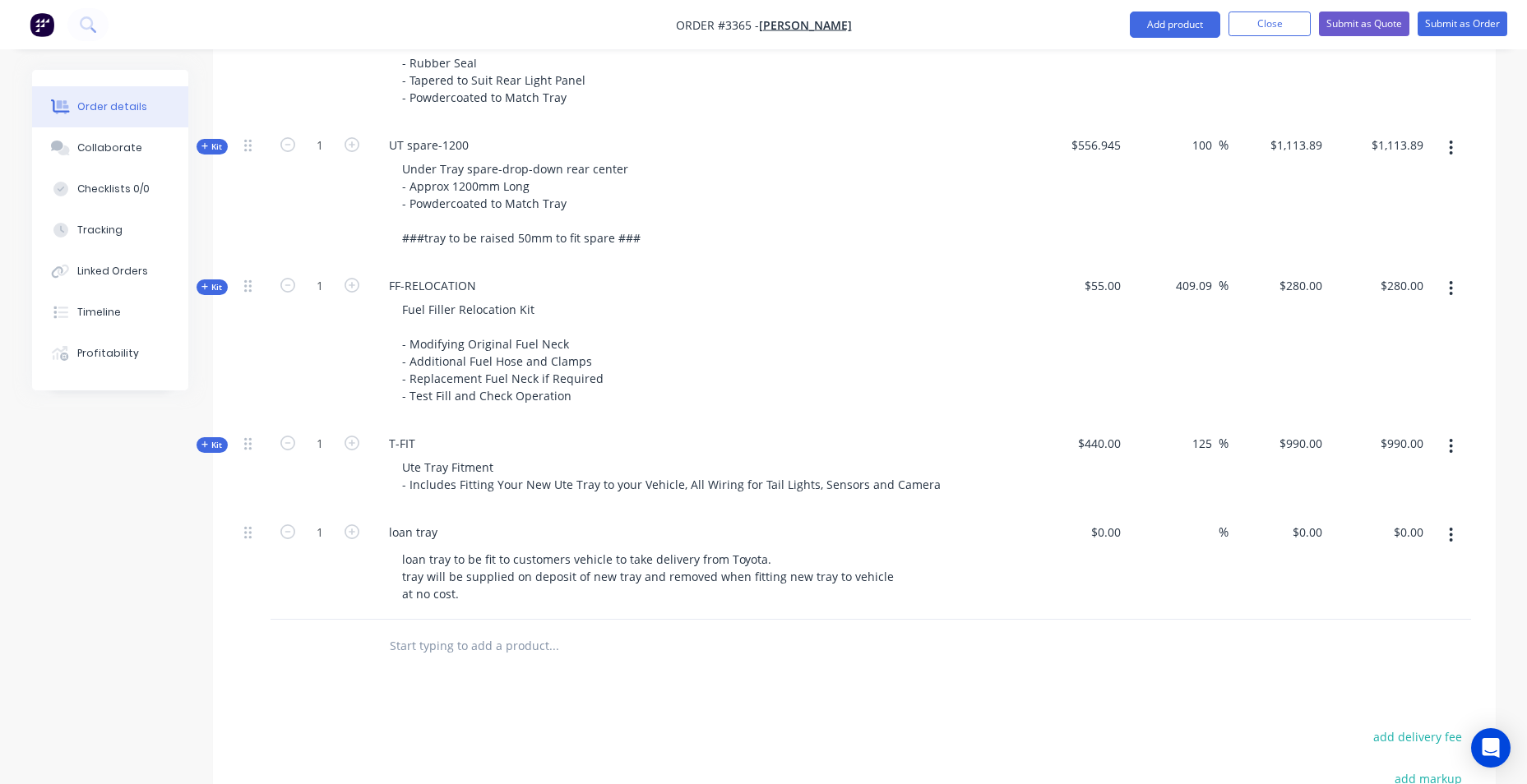
click at [576, 659] on input "text" at bounding box center [553, 646] width 329 height 33
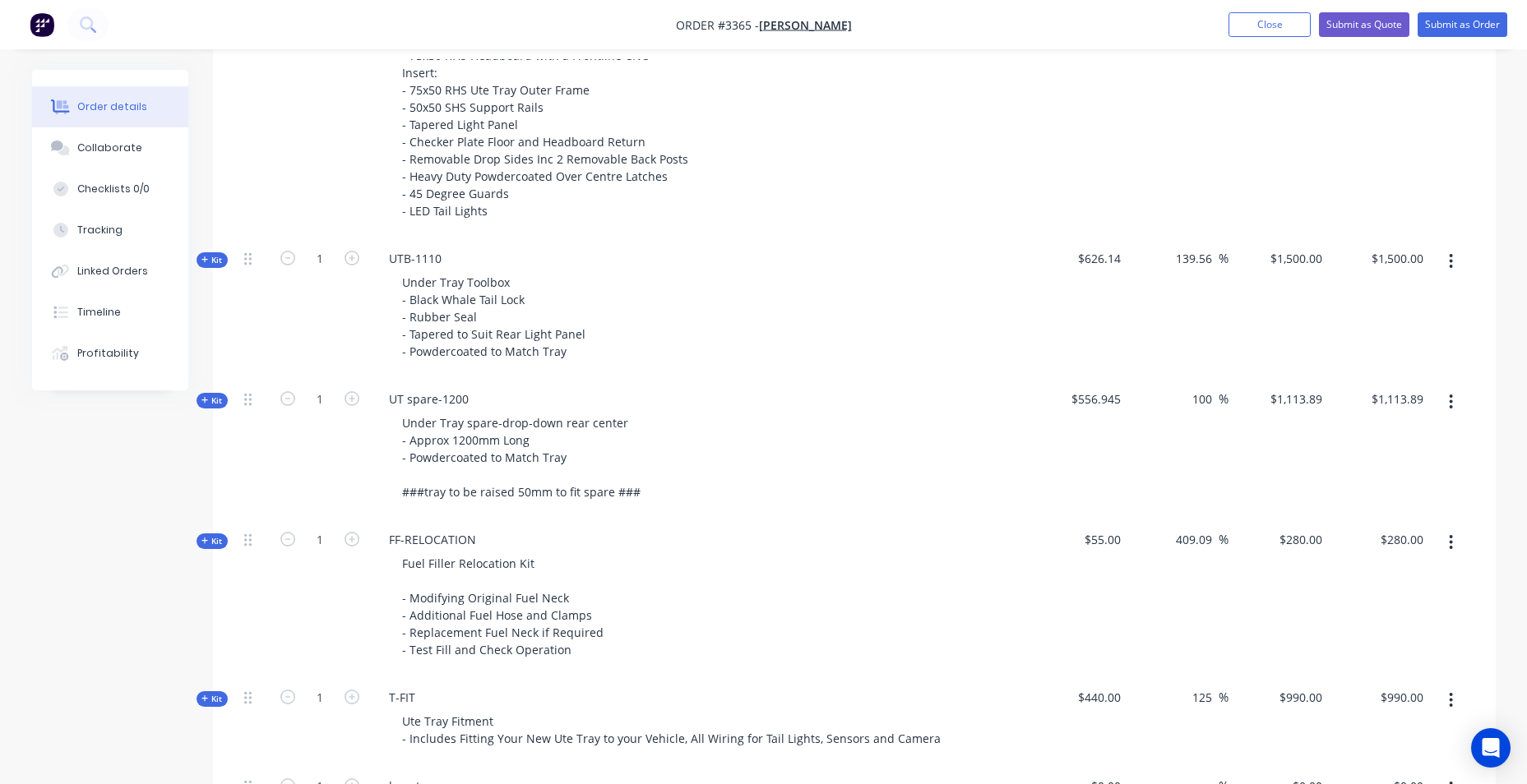
scroll to position [910, 0]
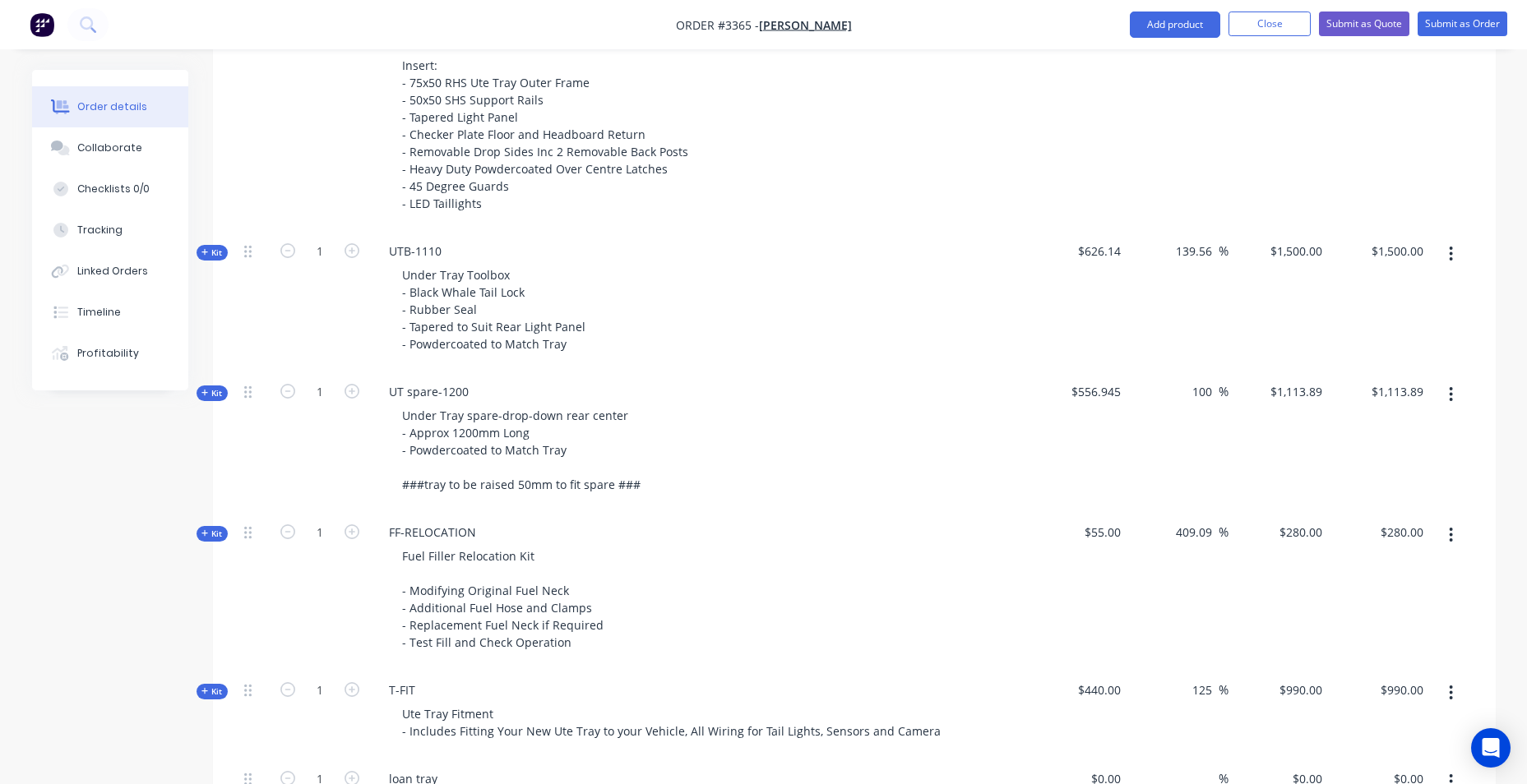
click at [654, 260] on div "UTB-1110 Under Tray Toolbox - Black Whale Tail Lock - Rubber Seal - Tapered to …" at bounding box center [698, 300] width 658 height 141
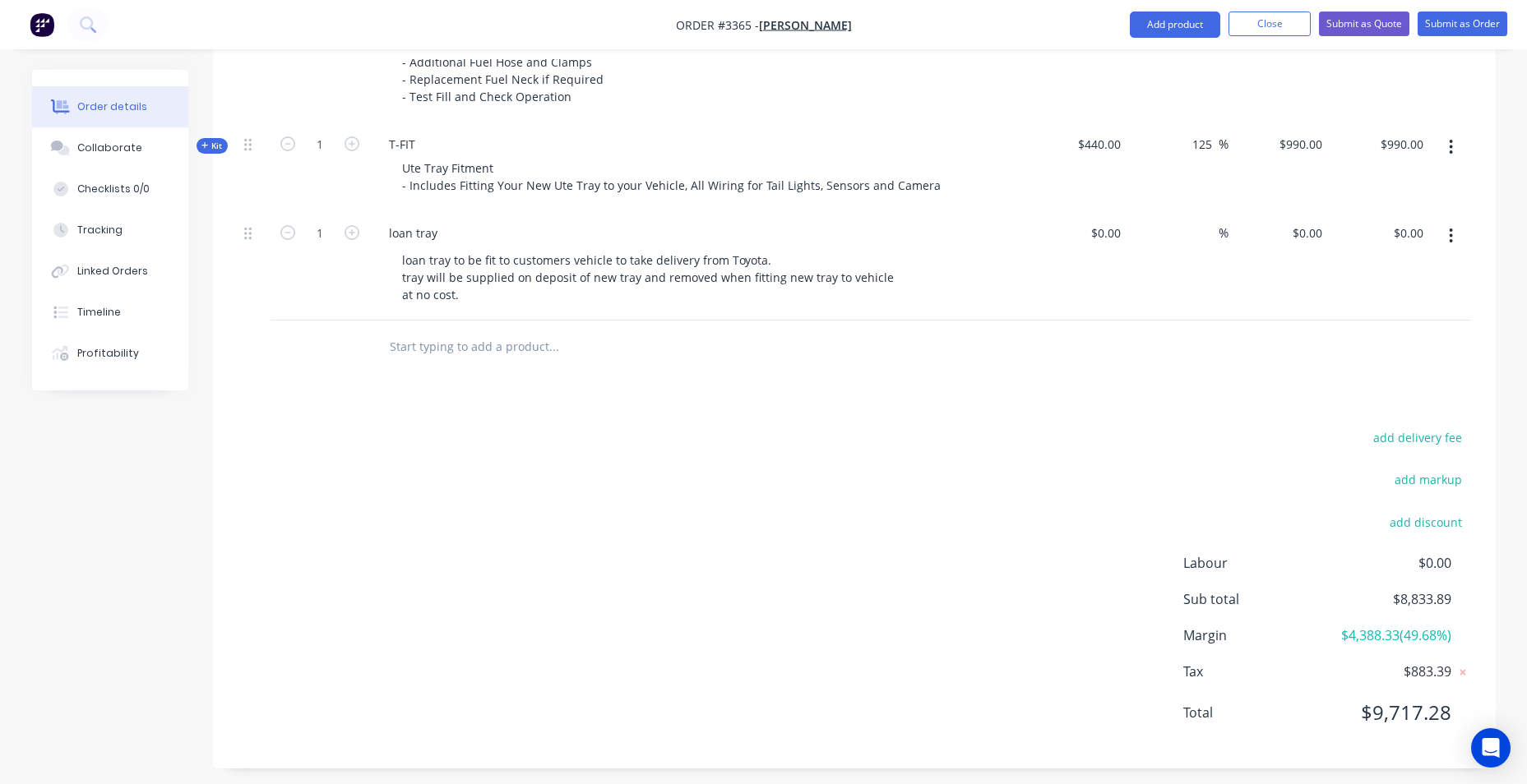
scroll to position [1465, 0]
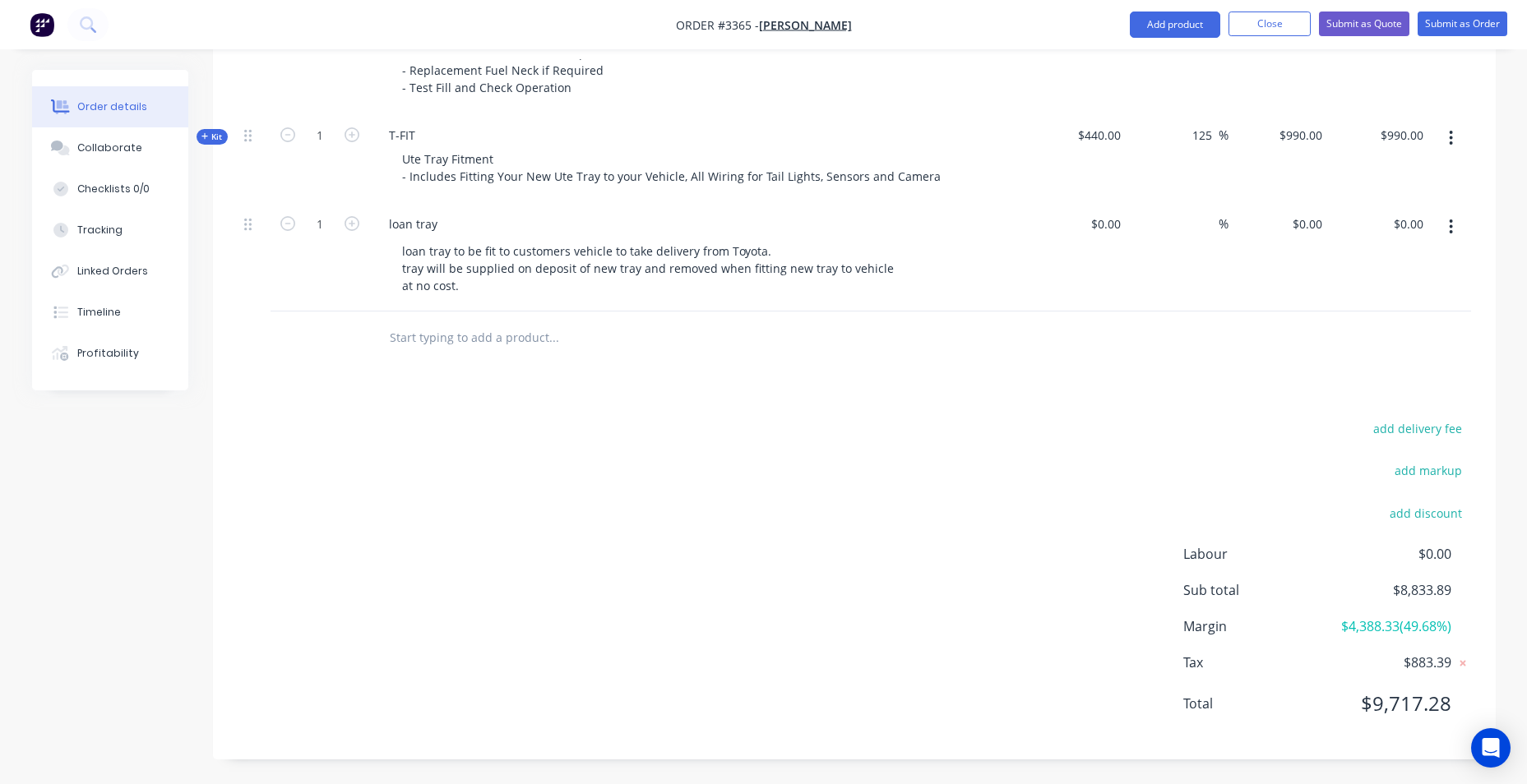
click at [511, 434] on div "add delivery fee add markup add discount Labour $0.00 Sub total $8,833.89 Margi…" at bounding box center [855, 576] width 1234 height 317
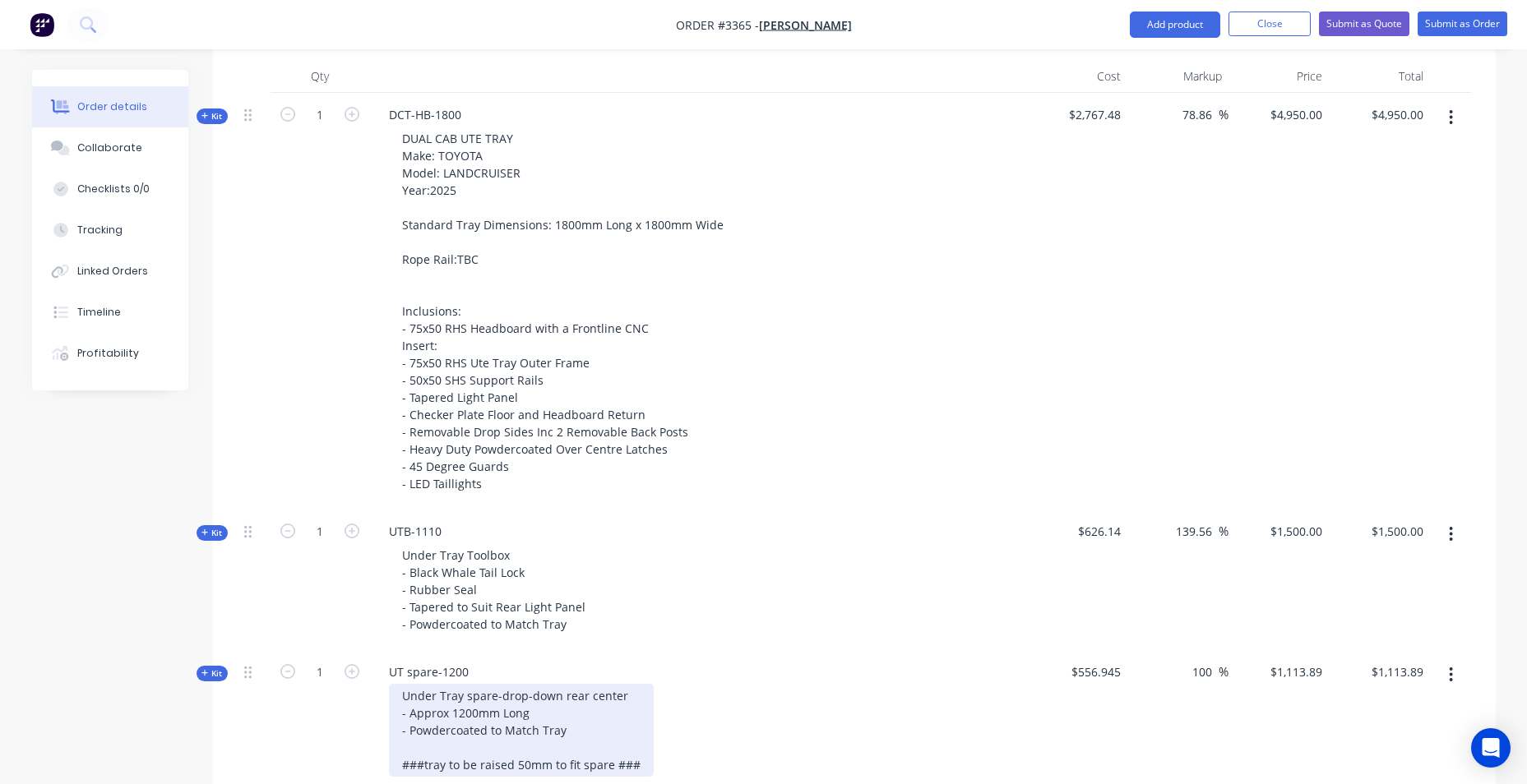
scroll to position [396, 0]
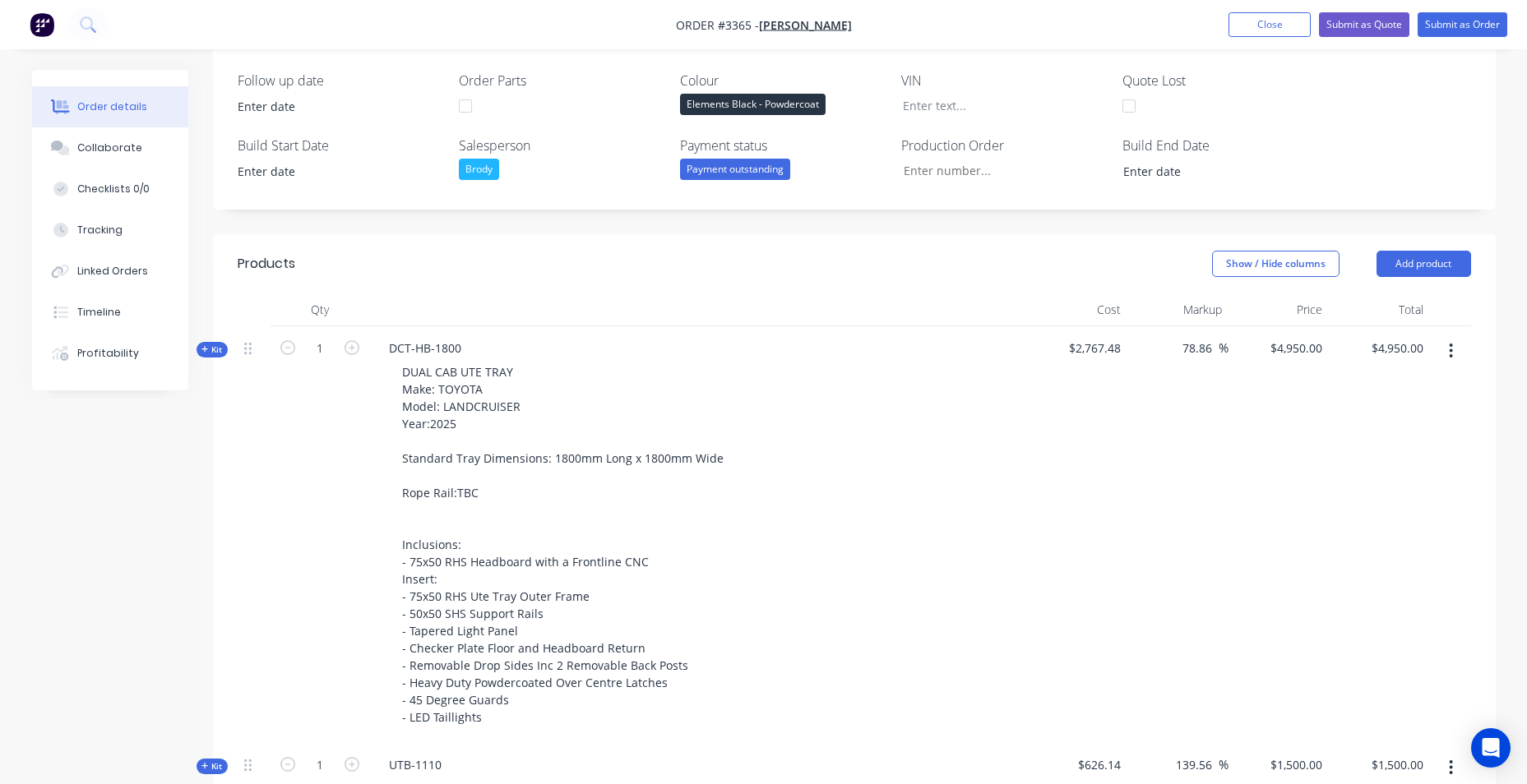
click at [464, 108] on div at bounding box center [465, 106] width 33 height 33
click at [1365, 27] on button "Submit as Quote" at bounding box center [1364, 25] width 91 height 25
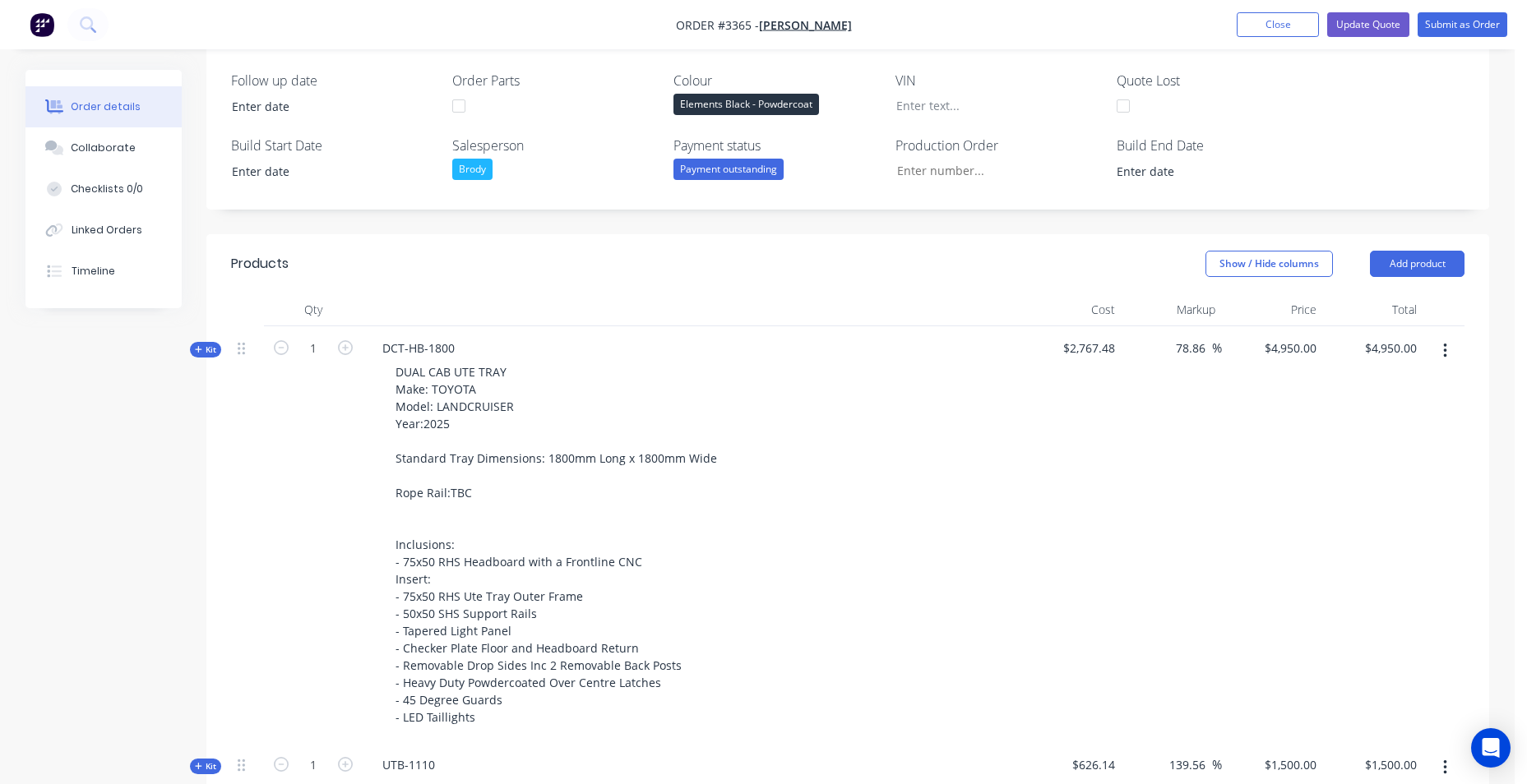
scroll to position [0, 0]
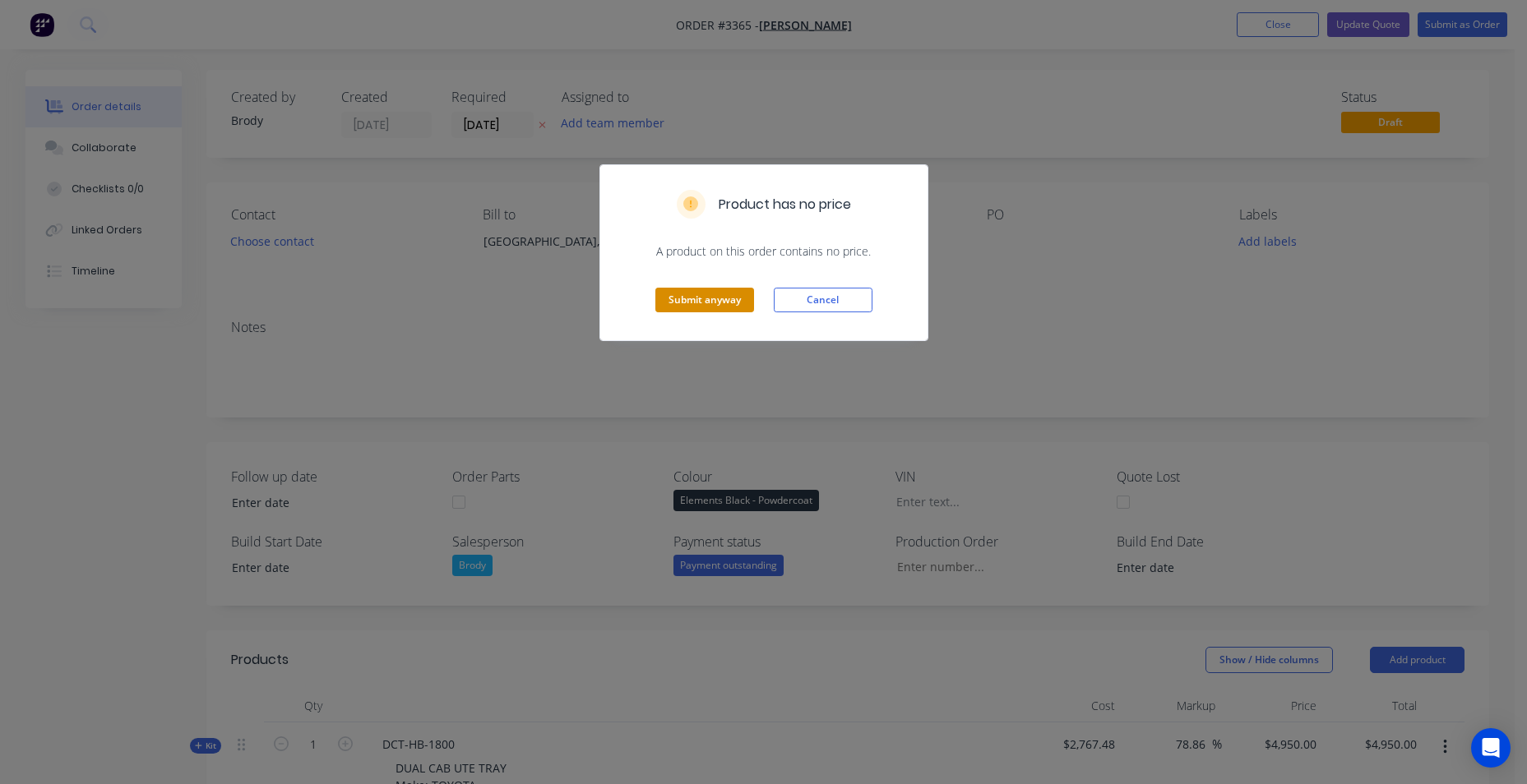
click at [728, 297] on button "Submit anyway" at bounding box center [705, 300] width 98 height 25
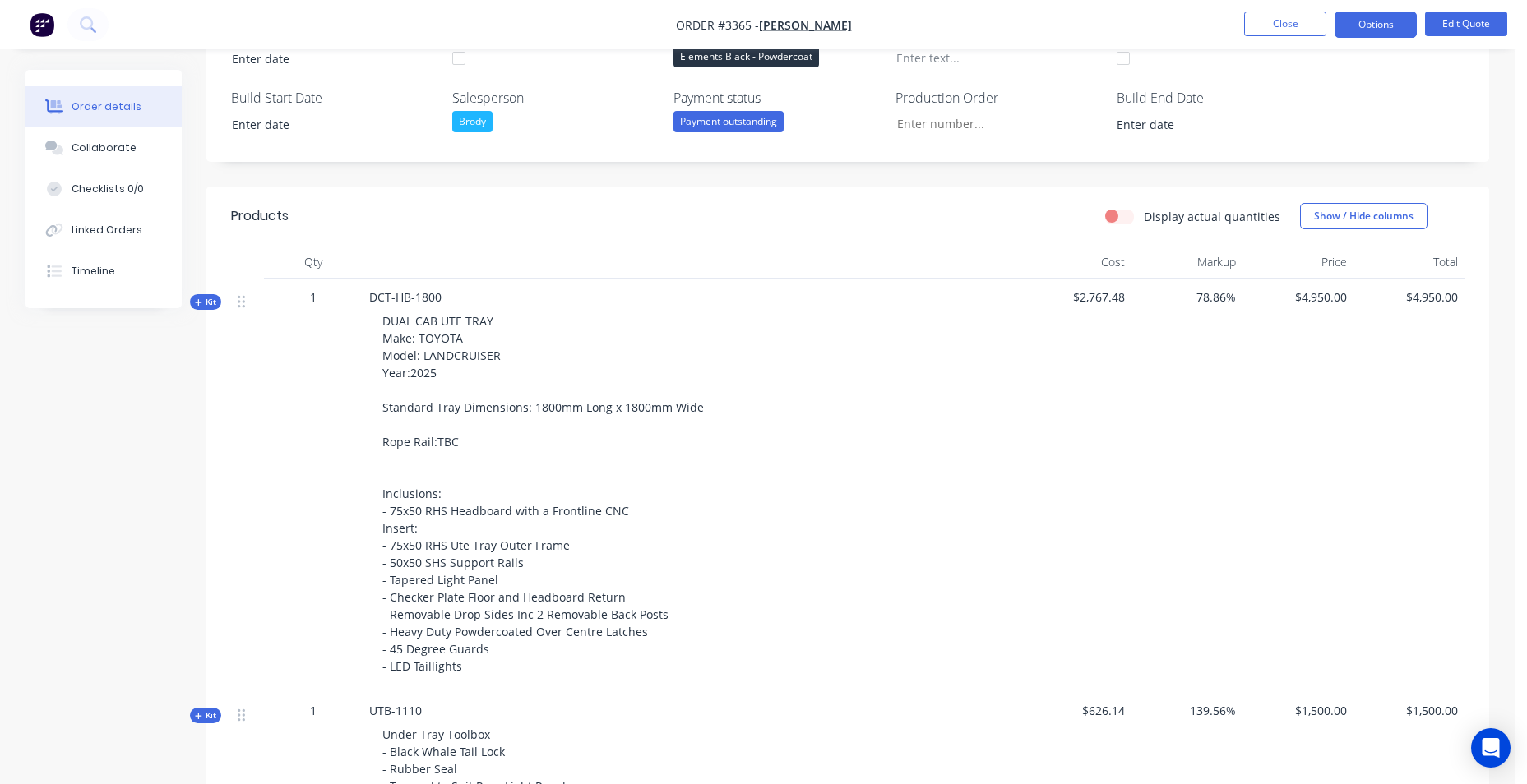
scroll to position [432, 0]
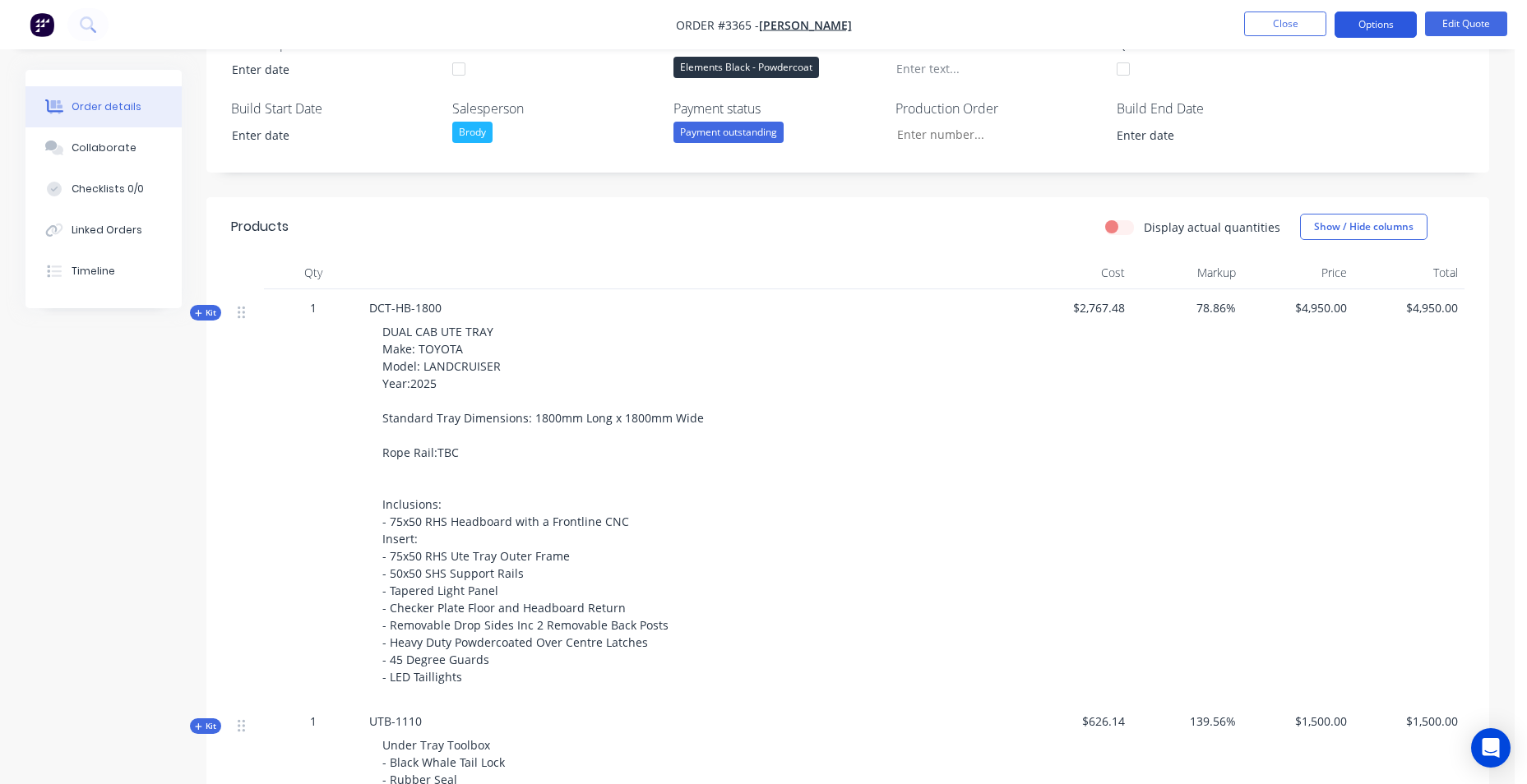
drag, startPoint x: 1357, startPoint y: 22, endPoint x: 1361, endPoint y: 39, distance: 17.5
click at [1358, 22] on button "Options" at bounding box center [1376, 25] width 82 height 26
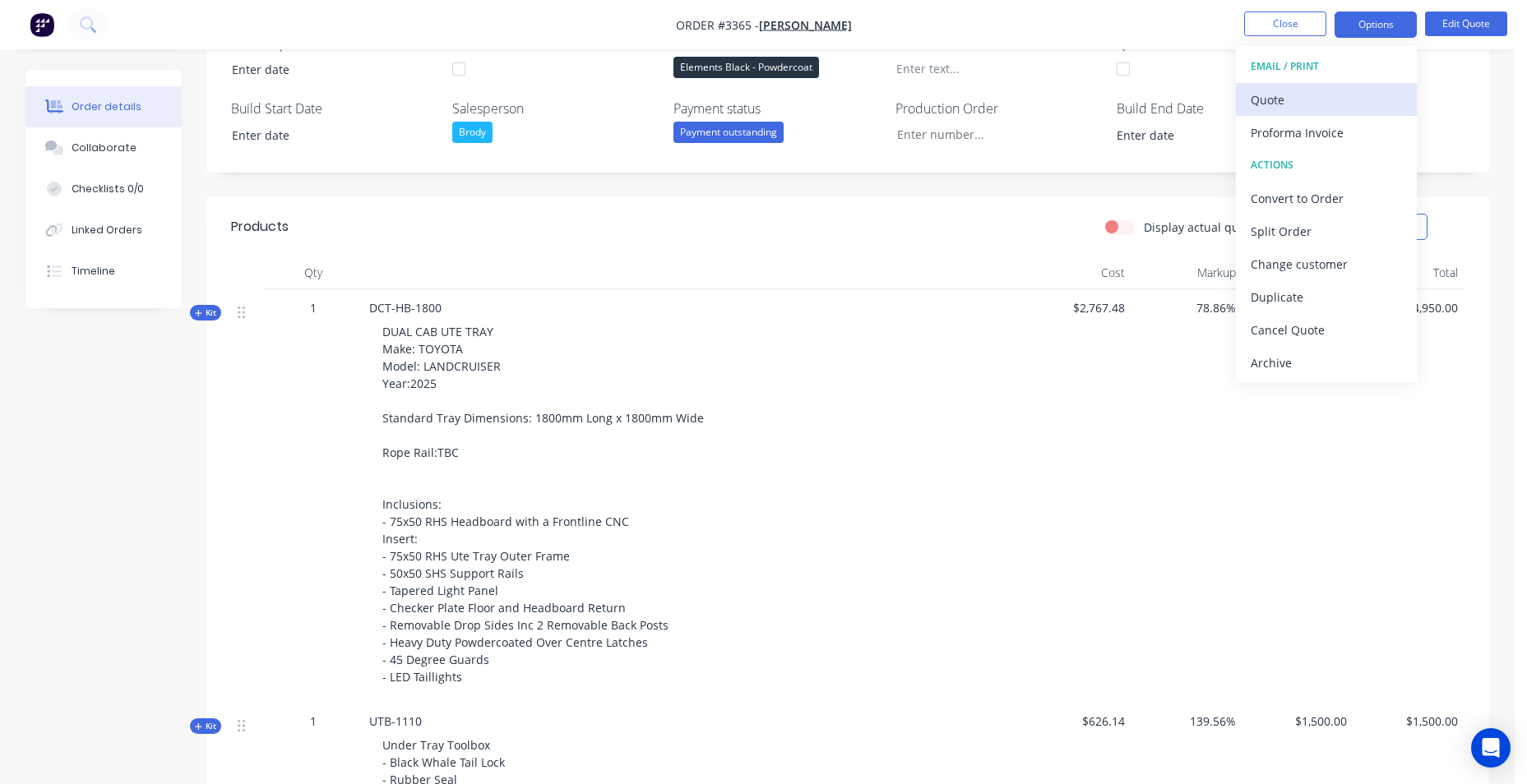
click at [1308, 96] on div "Quote" at bounding box center [1327, 100] width 151 height 24
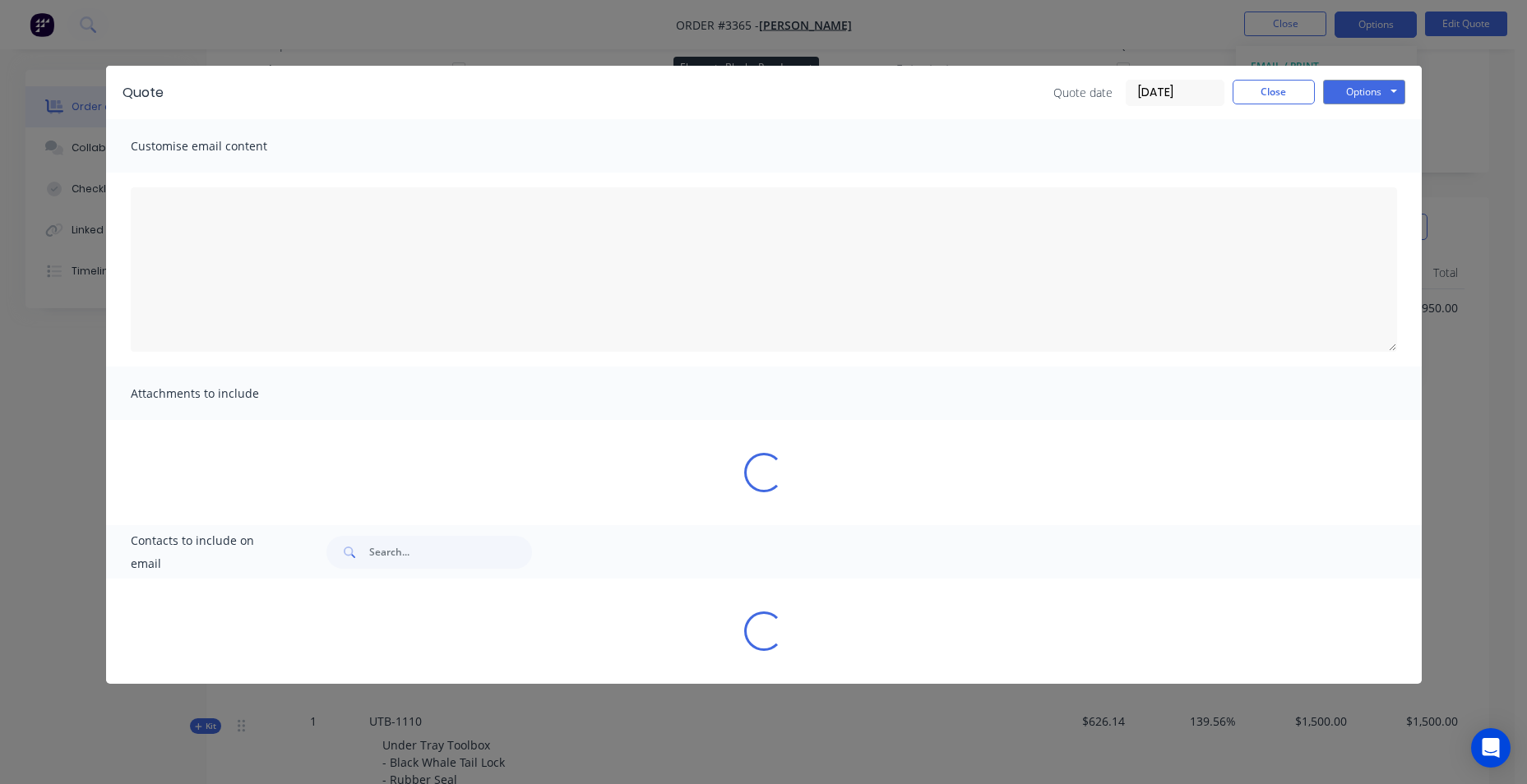
type textarea "A PDF copy of the quote has been attached to this email. To view your quote onl…"
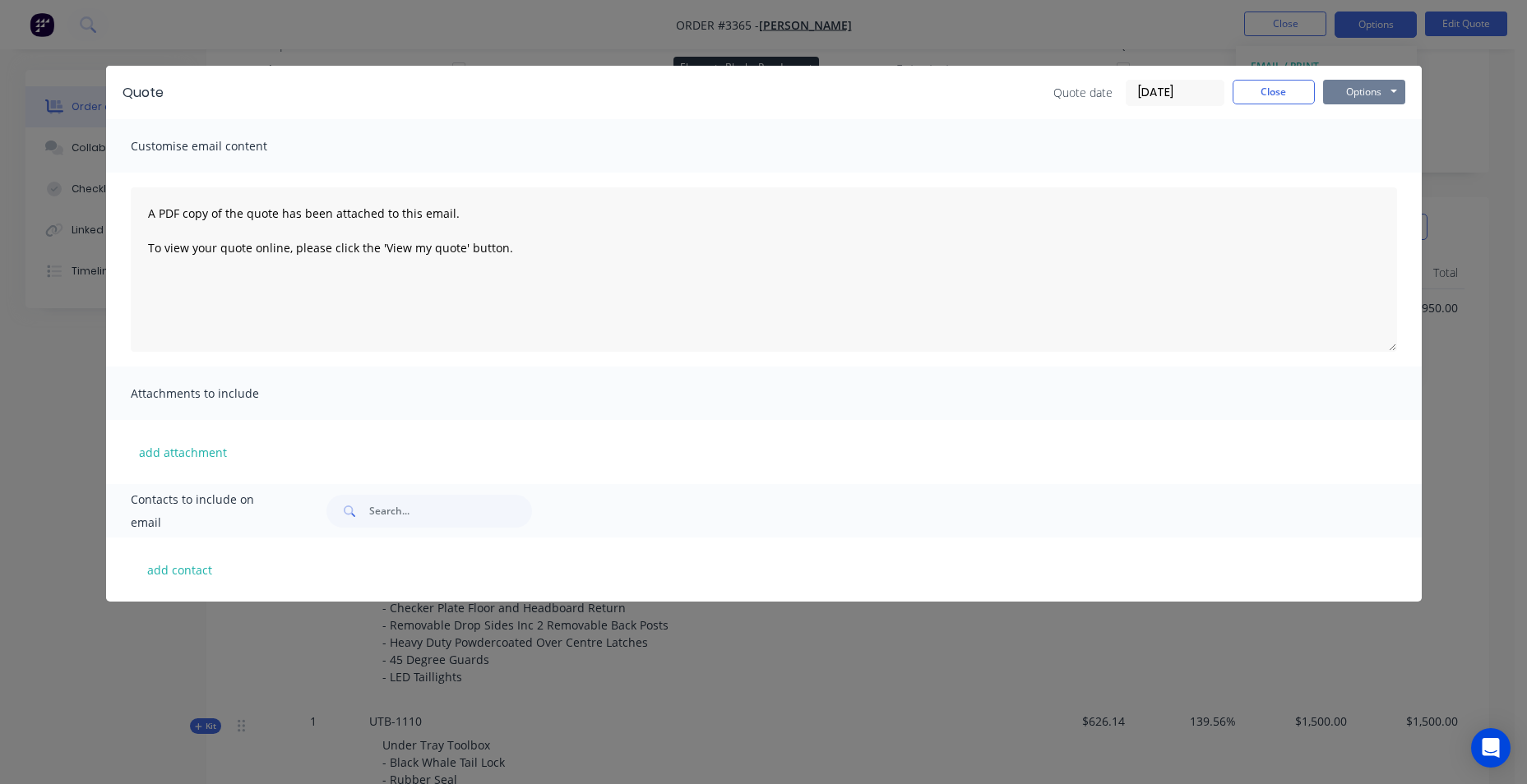
click at [1355, 78] on div "Quote Quote date [DATE] Close Options Preview Print Email" at bounding box center [764, 92] width 1316 height 53
click at [1347, 93] on button "Options" at bounding box center [1364, 92] width 82 height 25
click at [1364, 148] on button "Print" at bounding box center [1376, 148] width 105 height 27
click at [1368, 88] on button "Options" at bounding box center [1364, 92] width 82 height 25
click at [1378, 175] on button "Email" at bounding box center [1376, 176] width 105 height 27
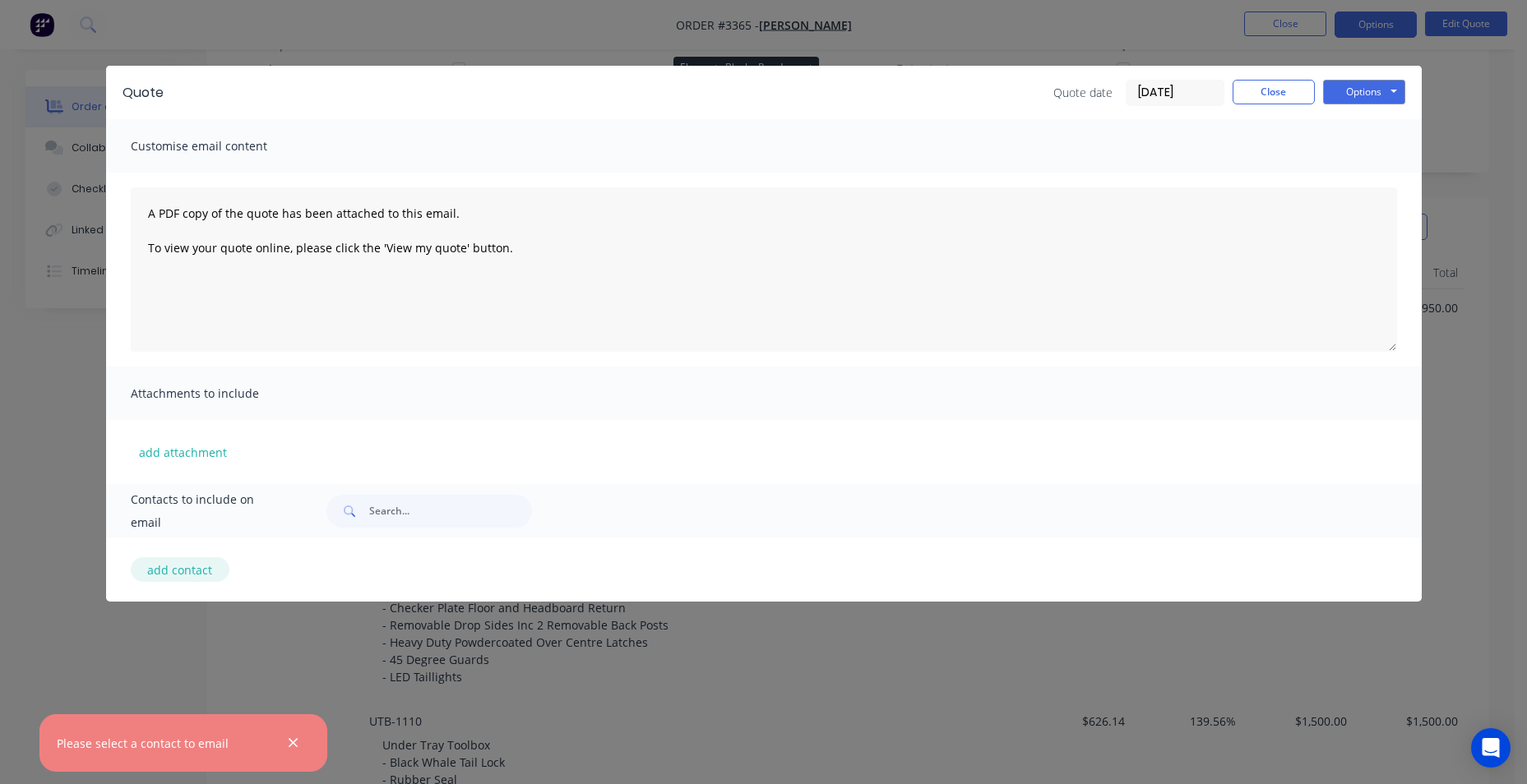
click at [199, 564] on button "add contact" at bounding box center [180, 569] width 98 height 25
select select "AU"
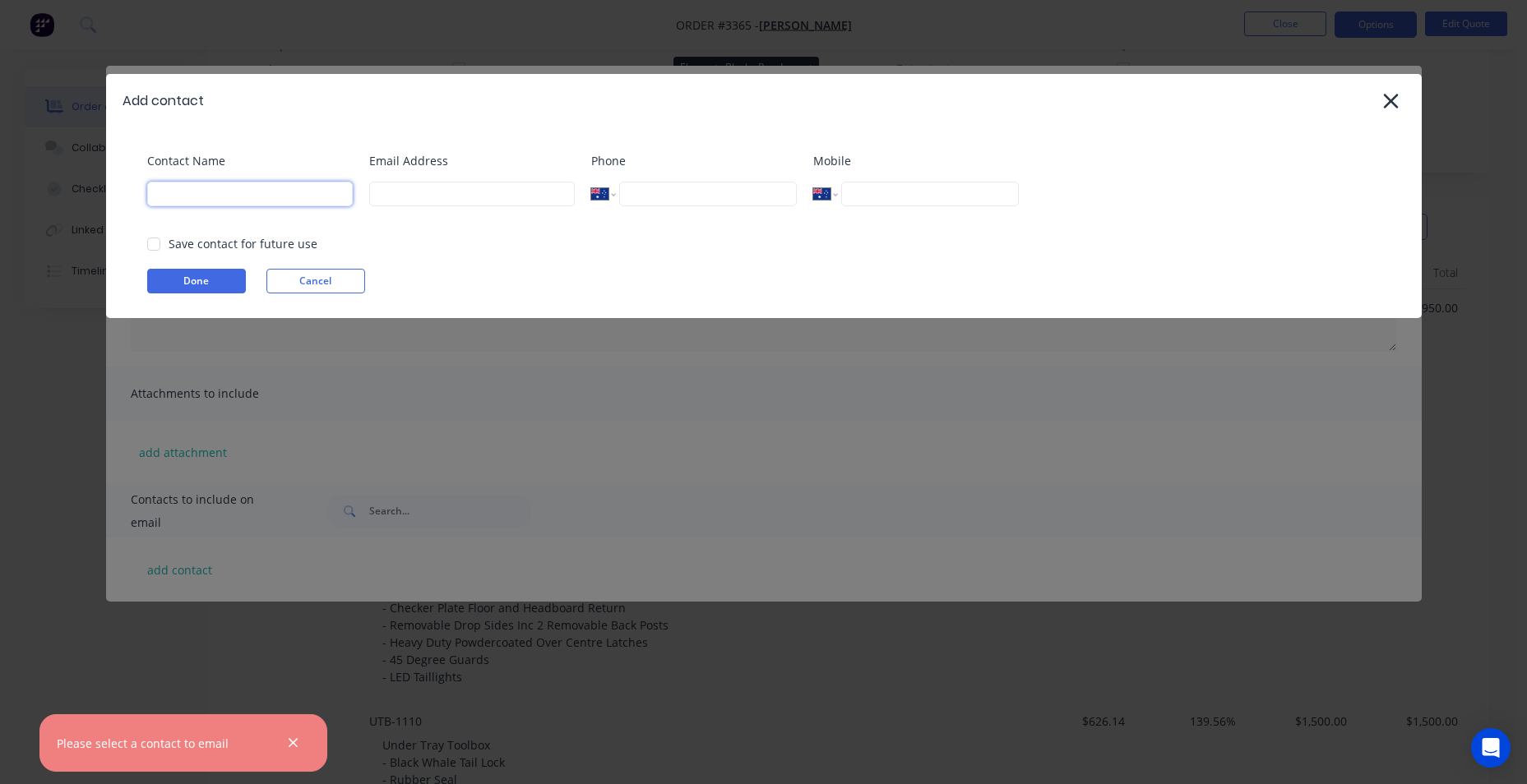
click at [275, 199] on input at bounding box center [250, 193] width 205 height 25
type input "ton"
select select "AU"
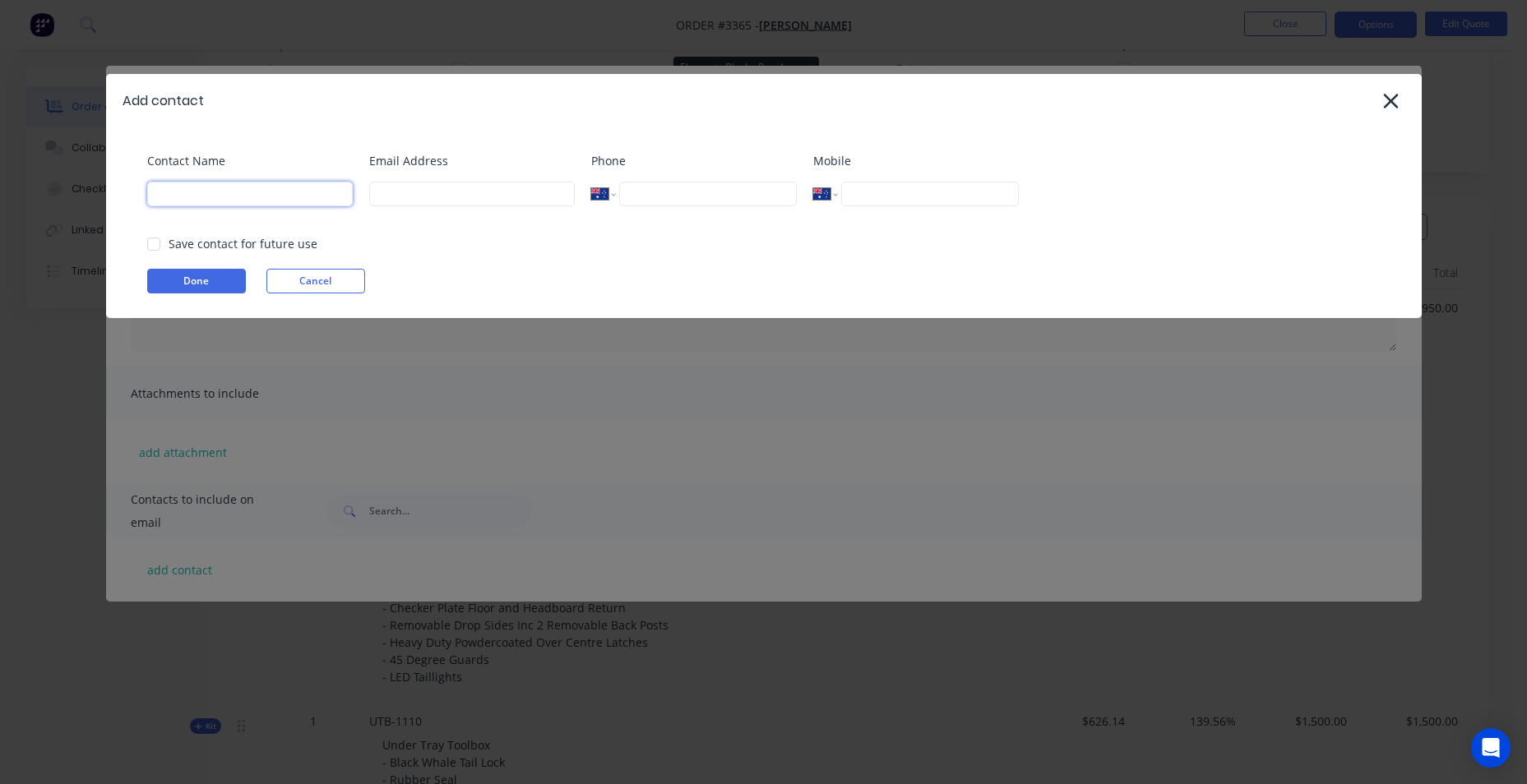
click at [262, 193] on input at bounding box center [250, 193] width 205 height 25
type input "t"
type input "[PERSON_NAME]"
click at [458, 193] on input at bounding box center [472, 193] width 205 height 25
type input "[EMAIL_ADDRESS][DOMAIN_NAME]"
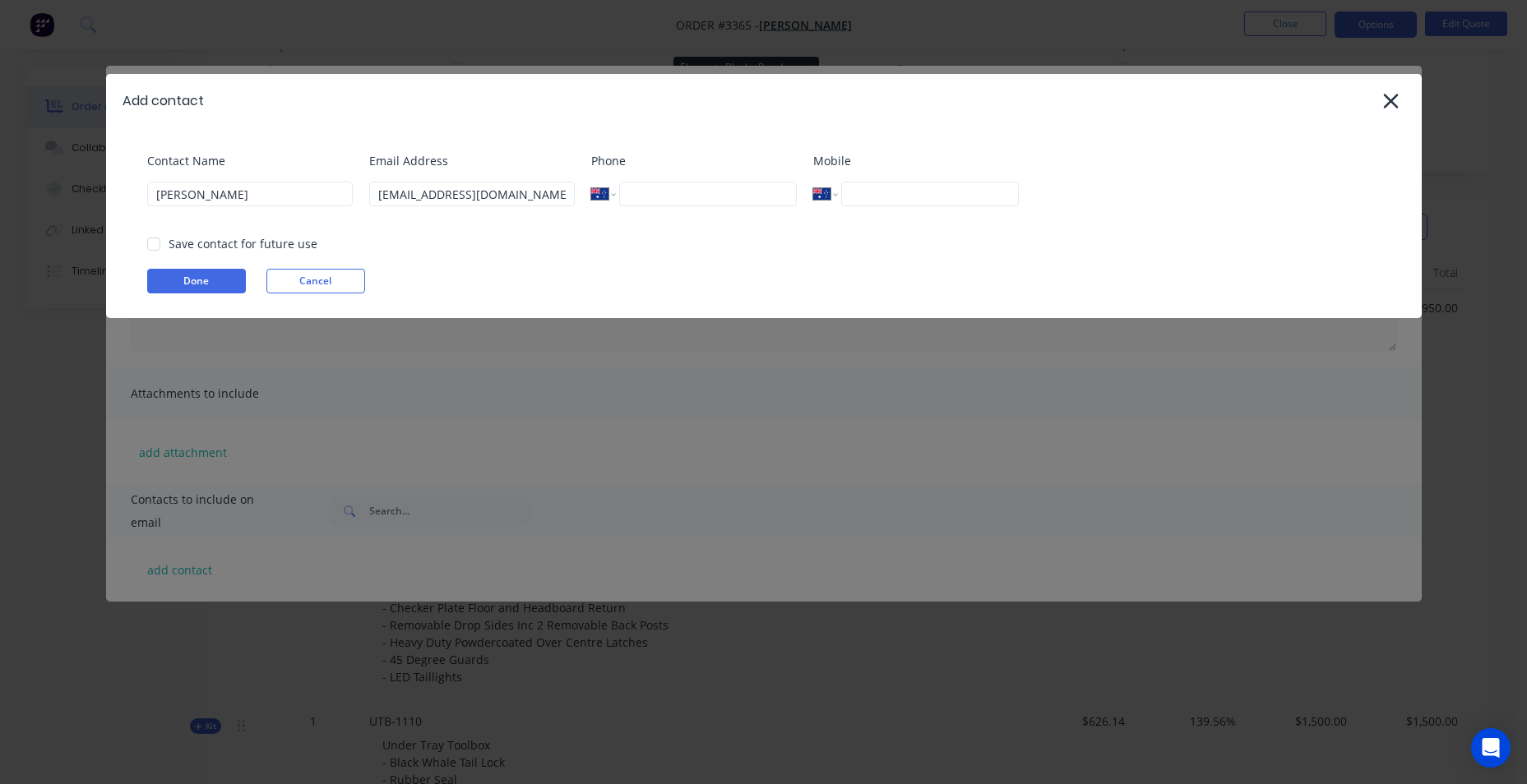
click at [653, 185] on input "tel" at bounding box center [708, 193] width 177 height 25
click at [870, 188] on input "tel" at bounding box center [929, 193] width 177 height 25
type input "0429 948 182"
click at [155, 247] on div at bounding box center [154, 244] width 33 height 33
click at [177, 278] on button "Done" at bounding box center [196, 281] width 98 height 25
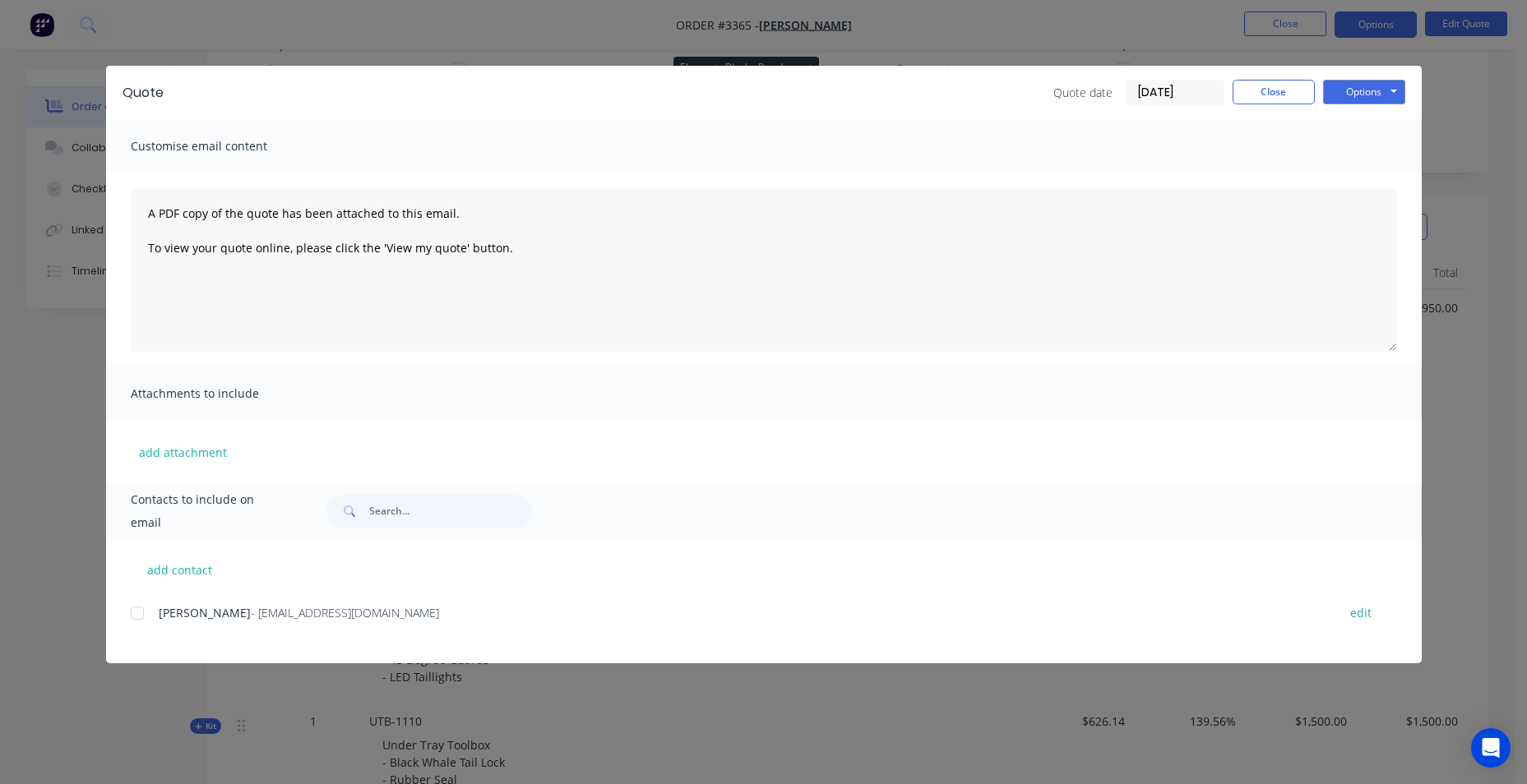
click at [133, 611] on div at bounding box center [137, 613] width 33 height 33
click at [1382, 97] on button "Options" at bounding box center [1364, 92] width 82 height 25
click at [1392, 174] on button "Email" at bounding box center [1376, 176] width 105 height 27
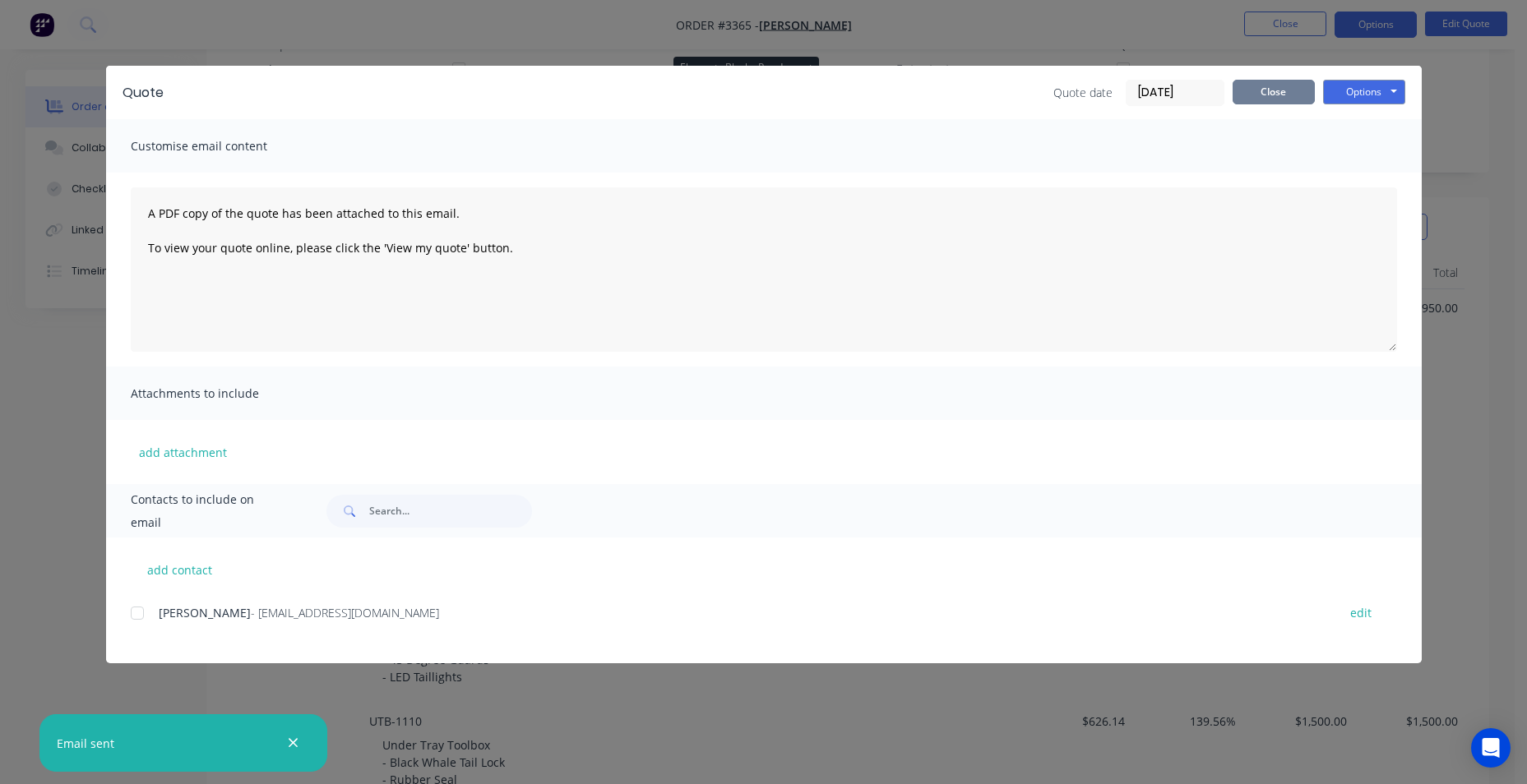
click at [1288, 100] on button "Close" at bounding box center [1274, 92] width 82 height 25
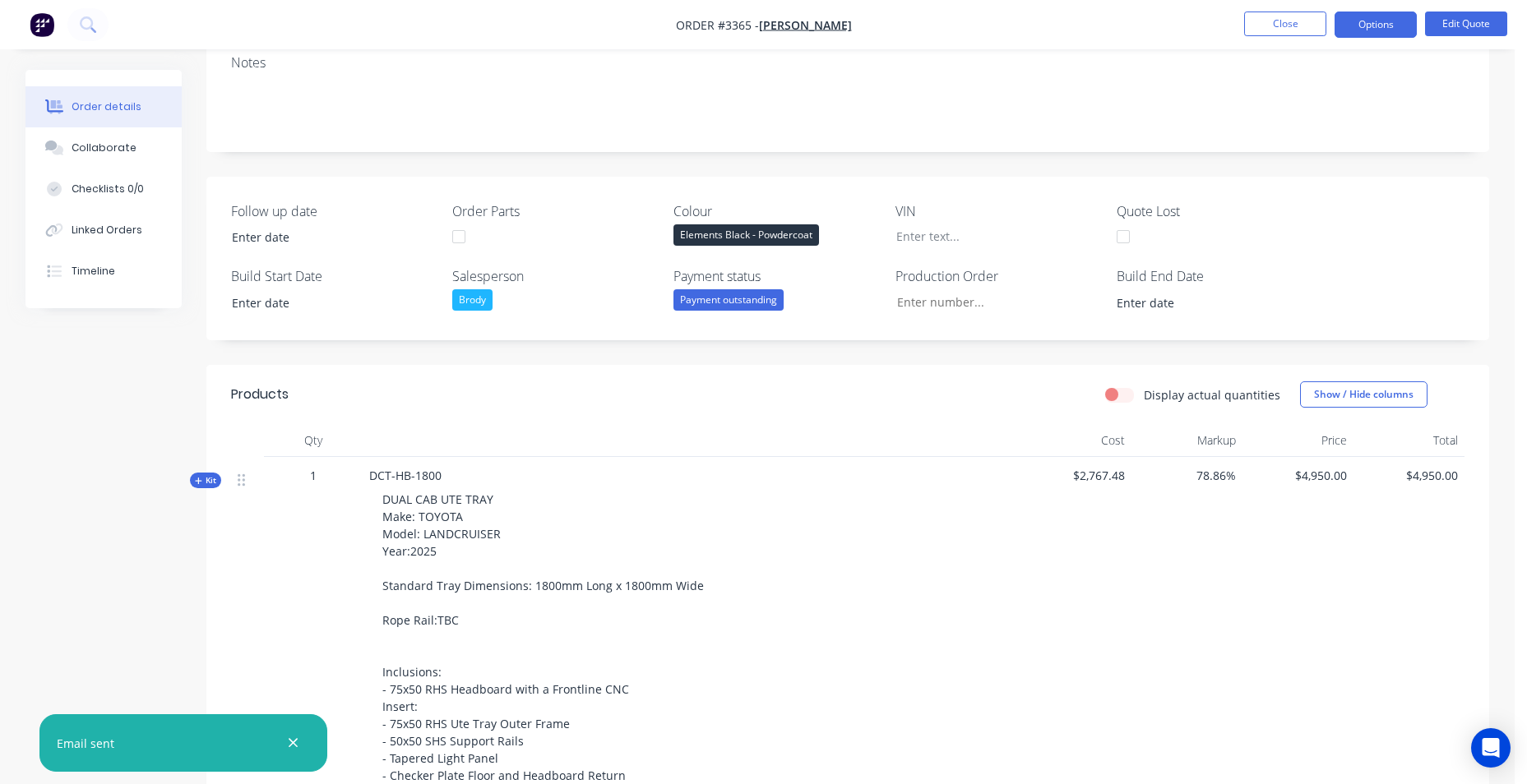
scroll to position [0, 0]
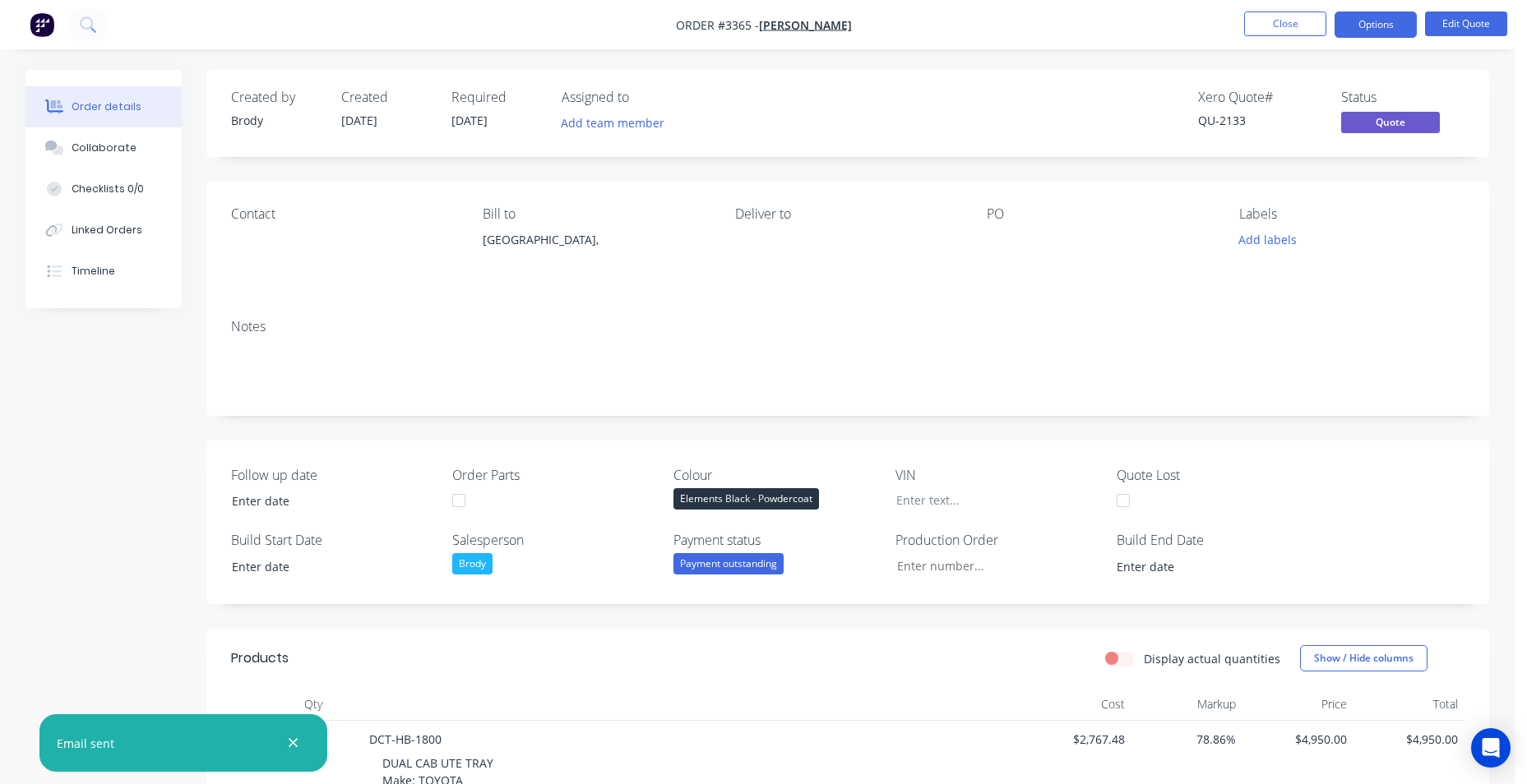
click at [63, 22] on nav "Order #3365 - [PERSON_NAME] Close Options Edit Quote" at bounding box center [763, 25] width 1527 height 49
click at [32, 30] on img "button" at bounding box center [42, 25] width 25 height 25
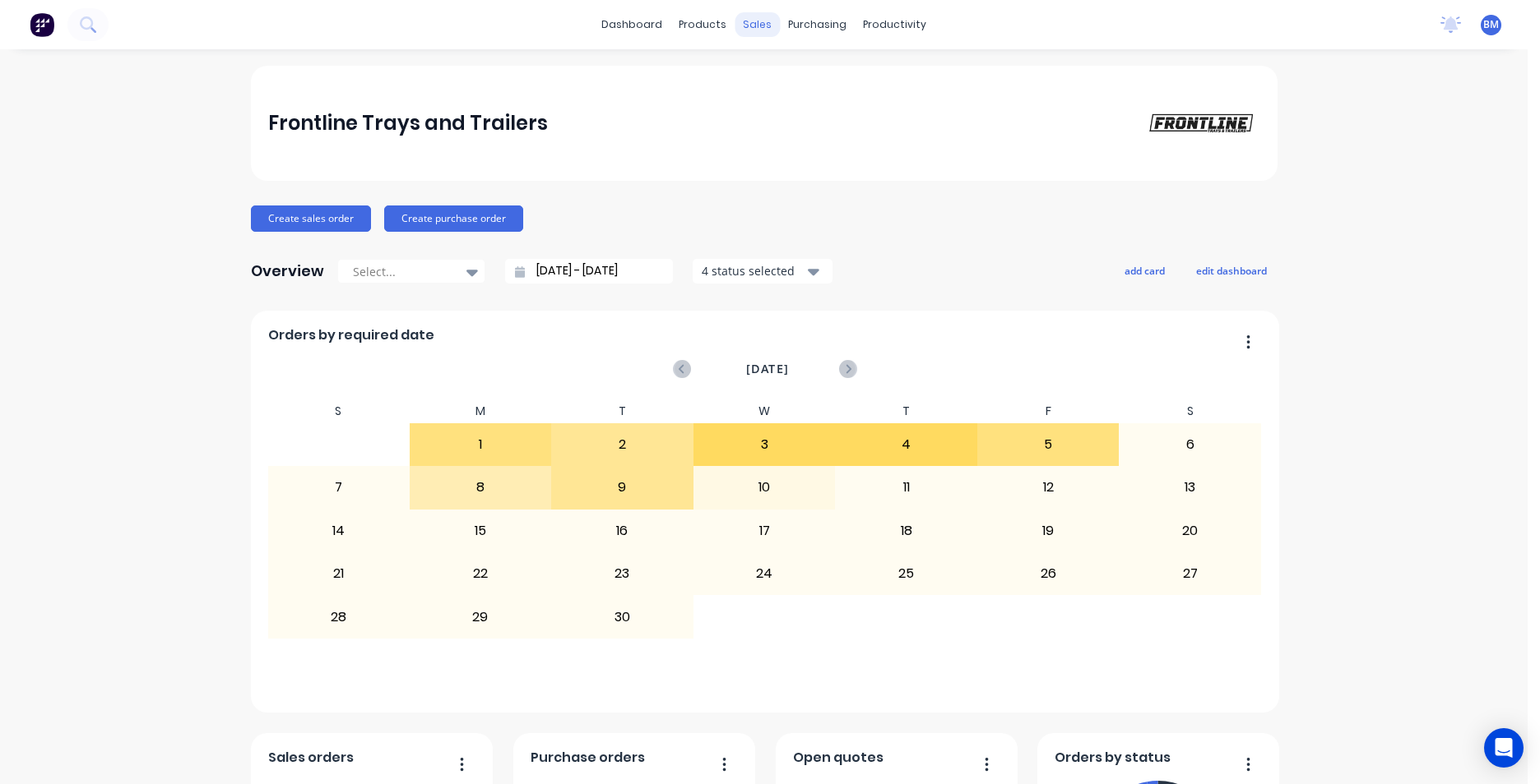
click at [752, 22] on div "sales" at bounding box center [756, 25] width 45 height 25
click at [767, 87] on link "Sales Orders" at bounding box center [838, 78] width 218 height 33
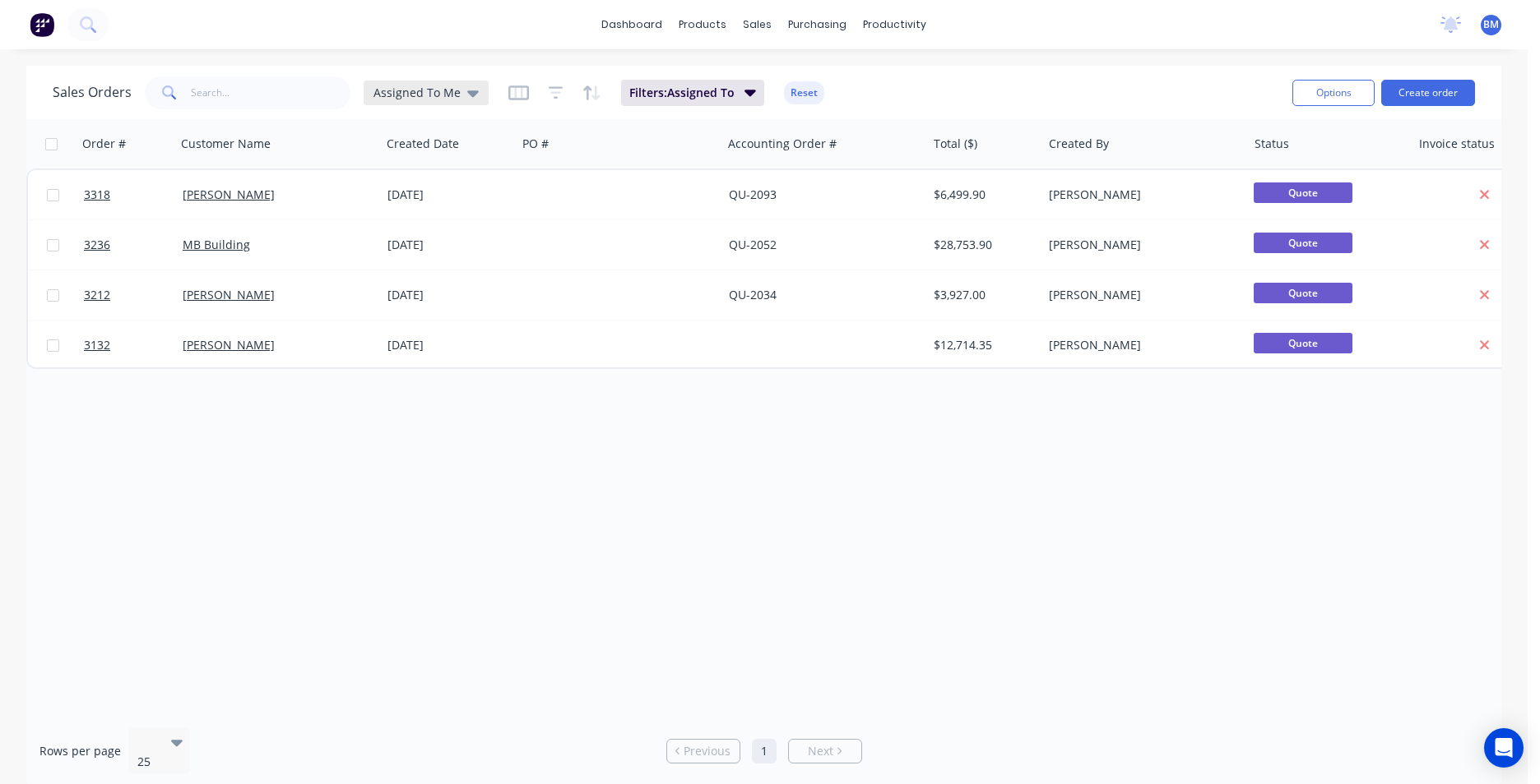
click at [467, 96] on icon at bounding box center [473, 92] width 12 height 18
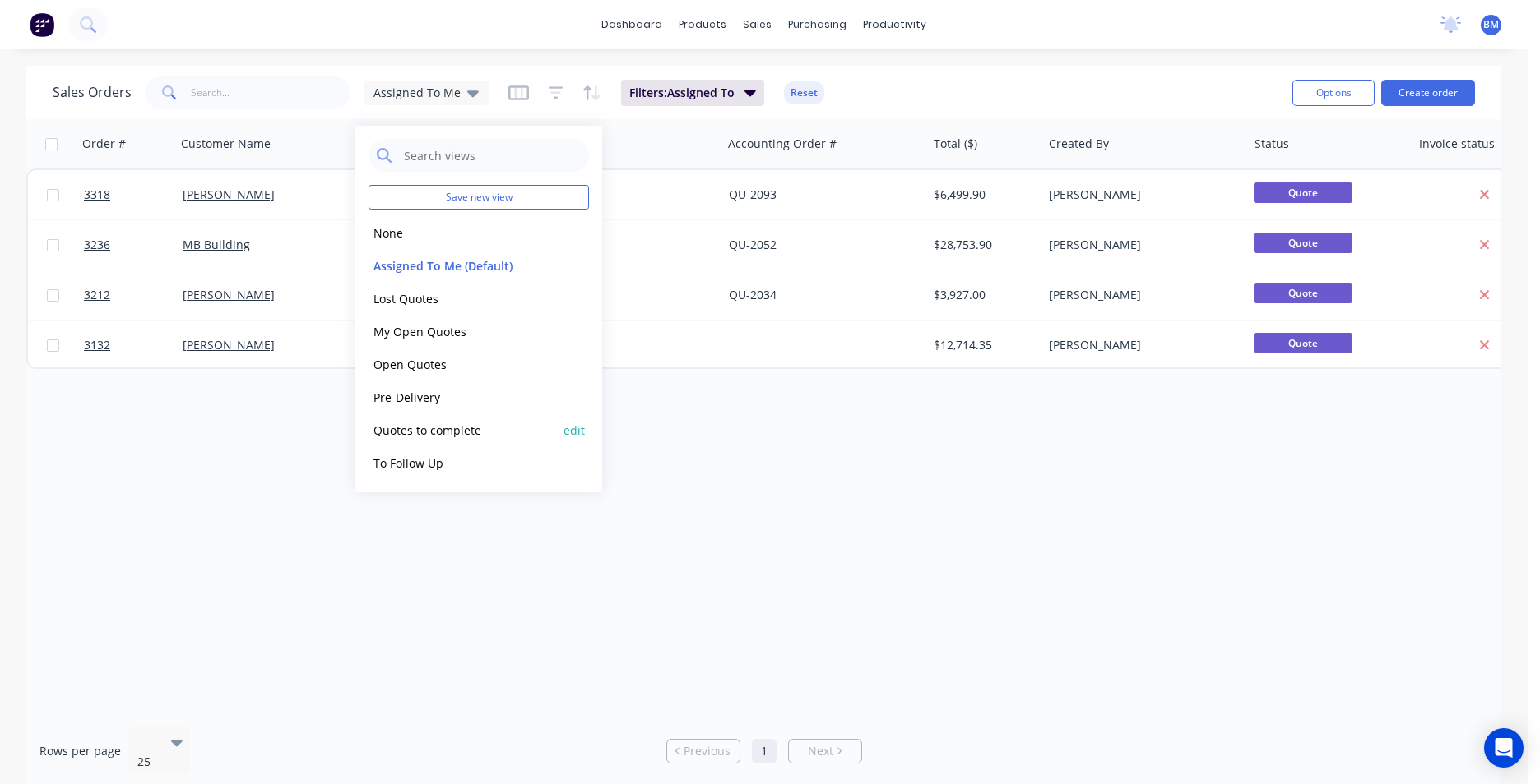
click at [464, 431] on button "Quotes to complete" at bounding box center [462, 430] width 188 height 19
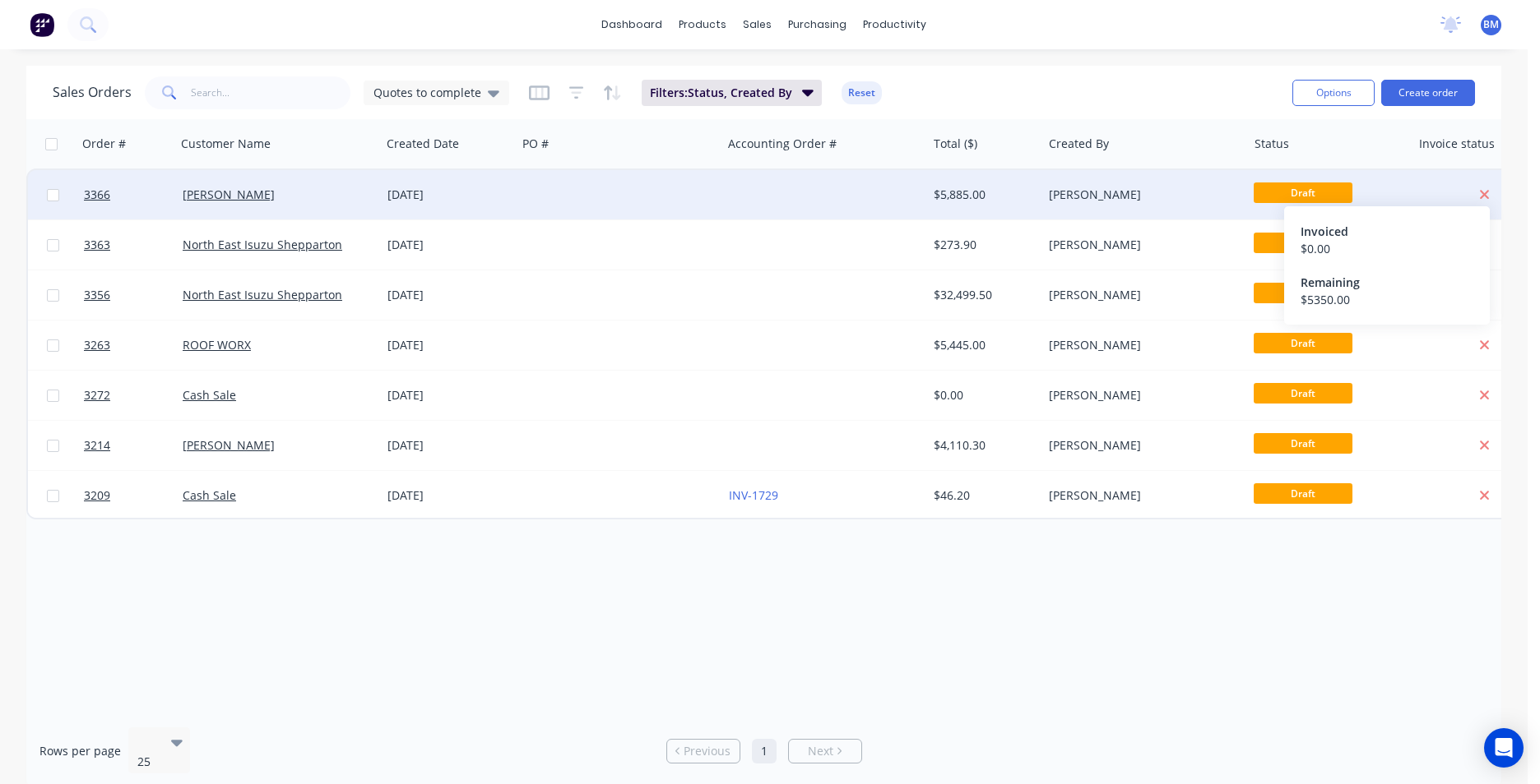
click at [1485, 194] on icon at bounding box center [1484, 195] width 9 height 9
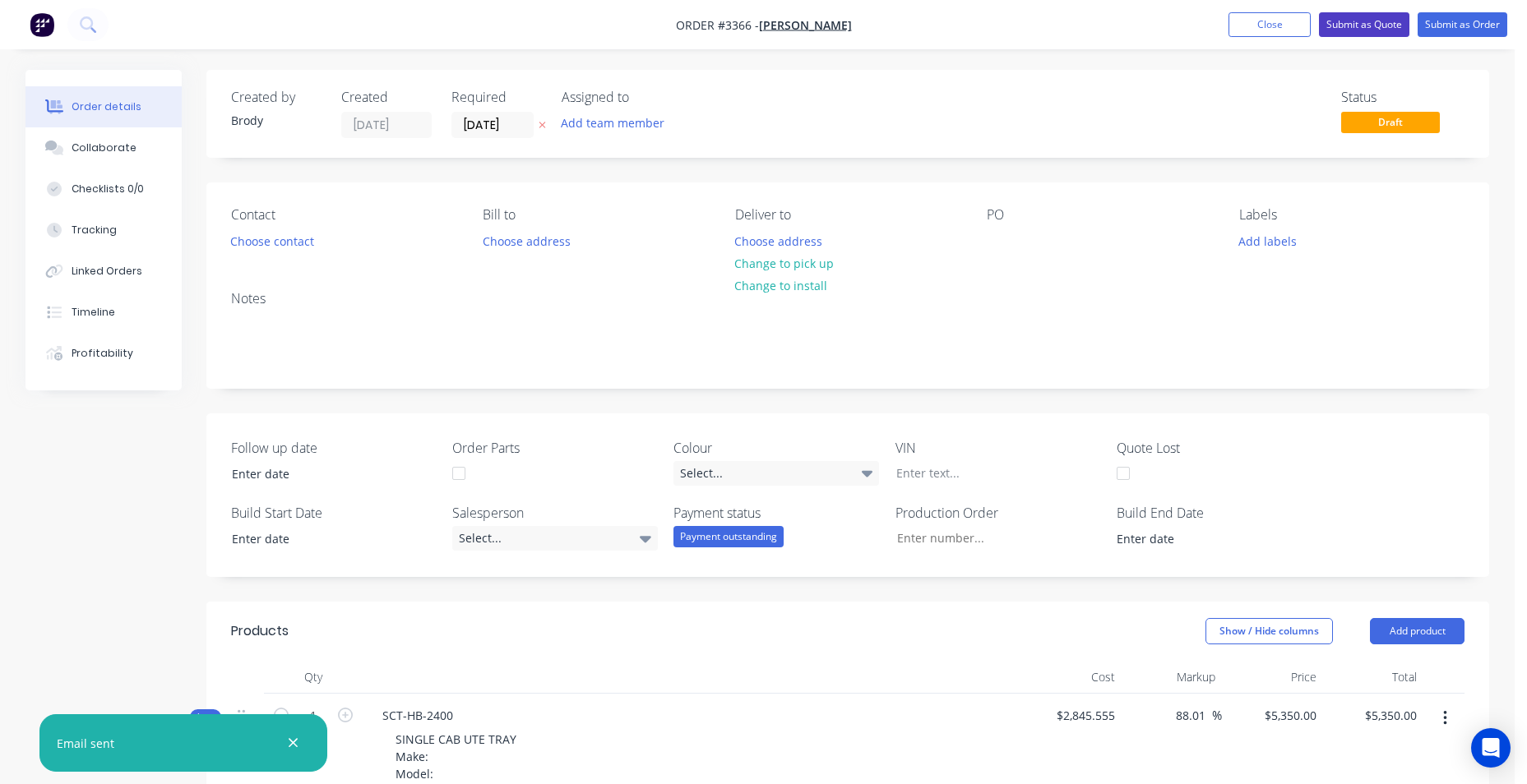
click at [1362, 23] on button "Submit as Quote" at bounding box center [1364, 25] width 91 height 25
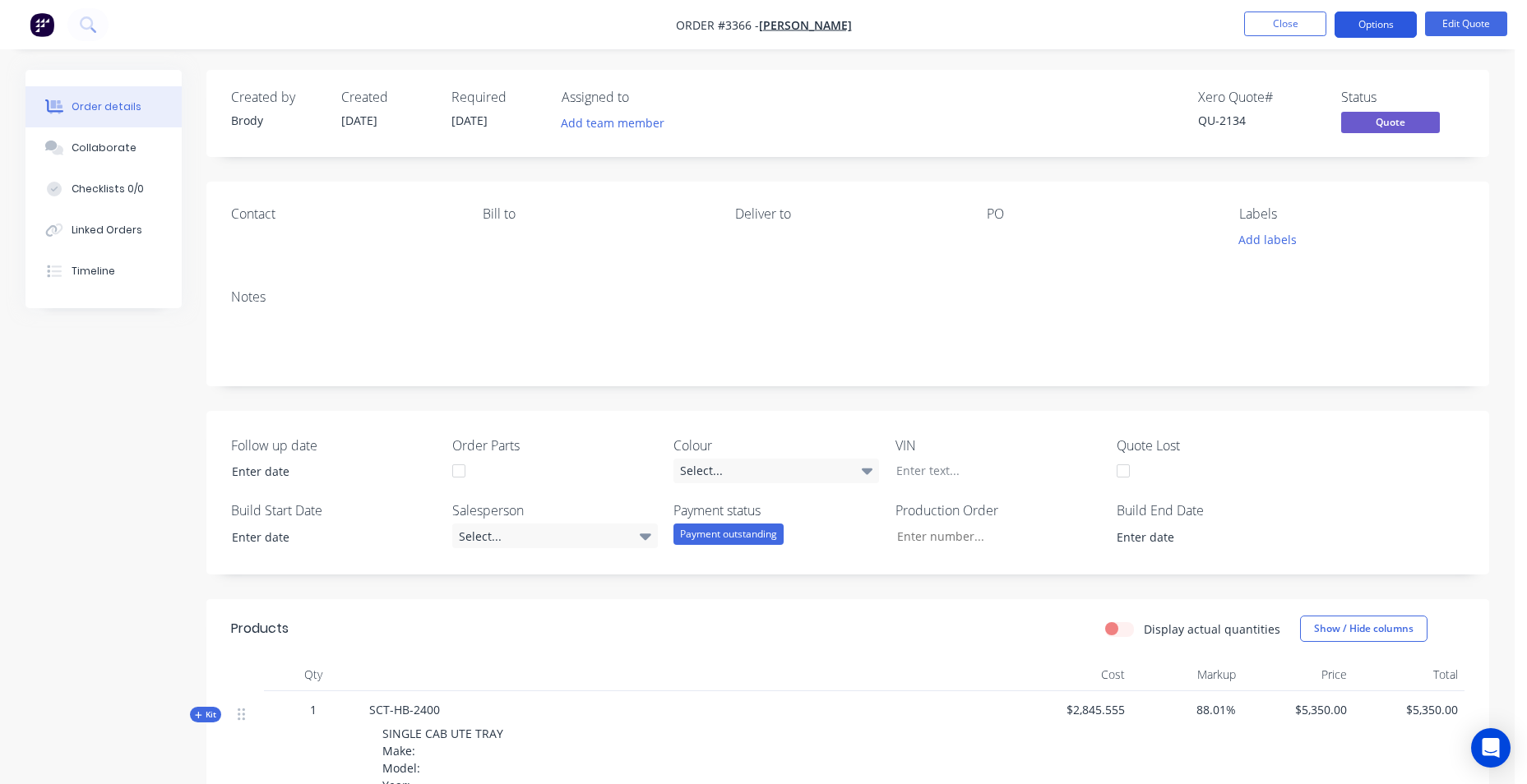
click at [1388, 30] on button "Options" at bounding box center [1376, 25] width 82 height 26
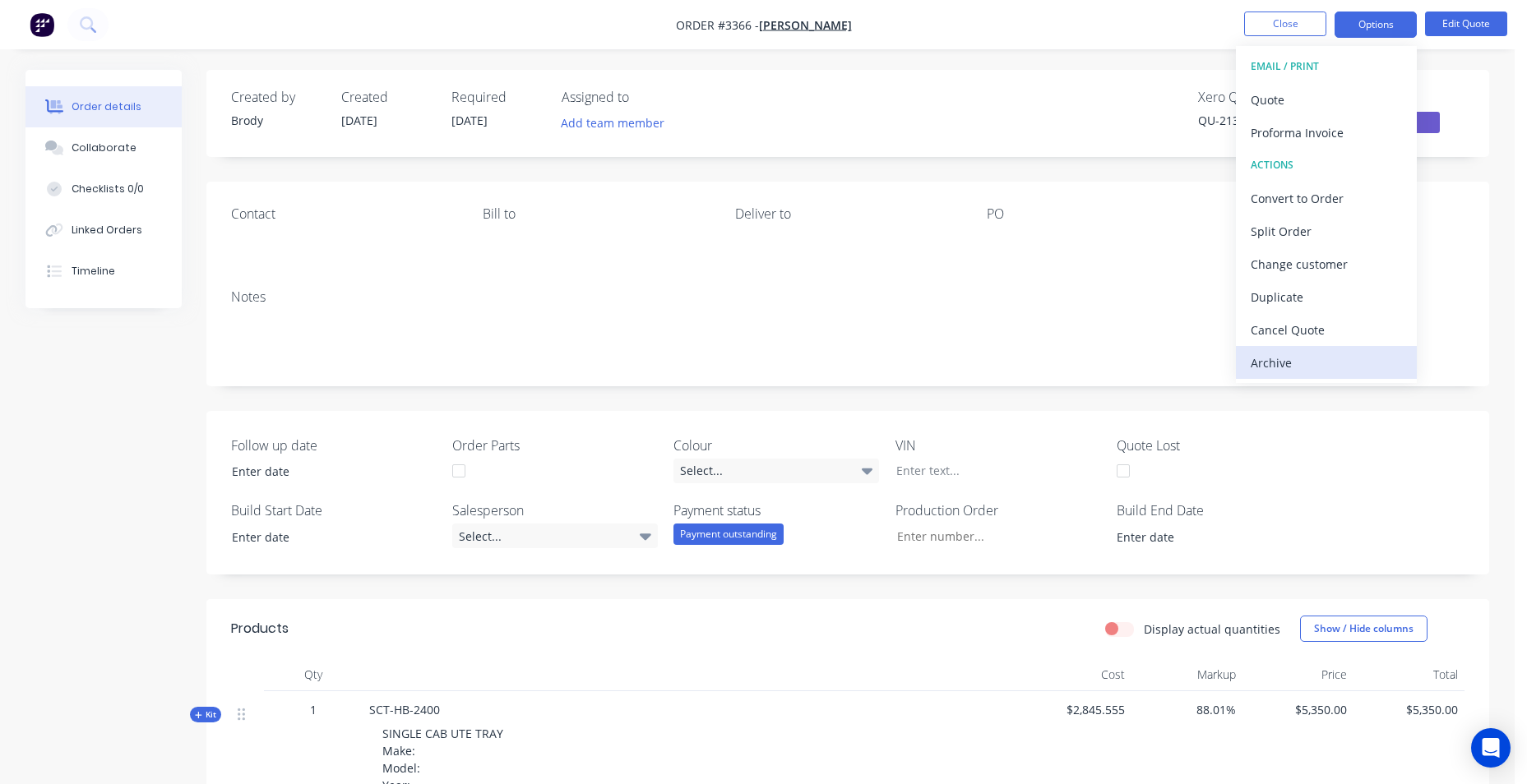
click at [1278, 367] on div "Archive" at bounding box center [1327, 363] width 151 height 24
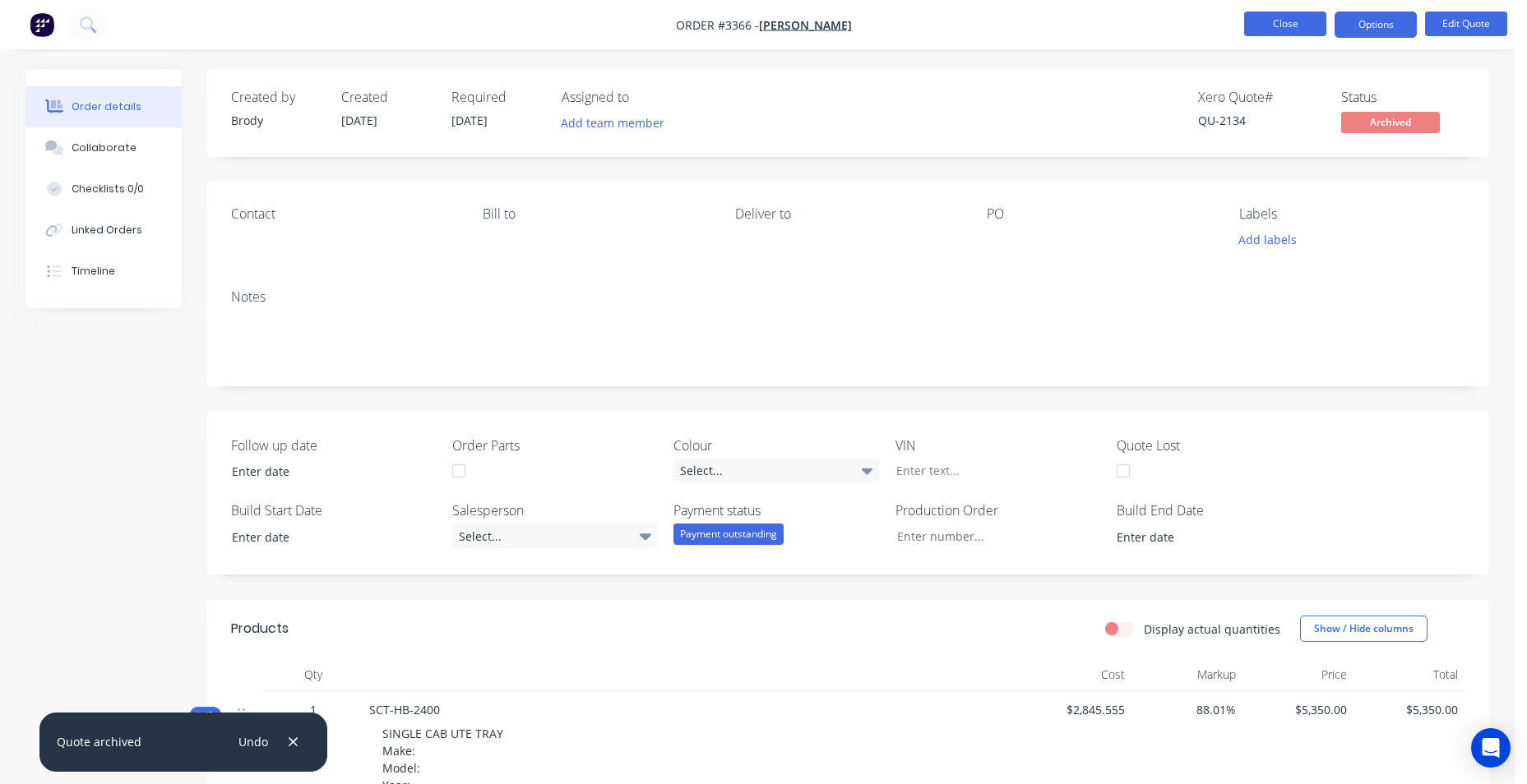
click at [1281, 13] on button "Close" at bounding box center [1285, 24] width 82 height 25
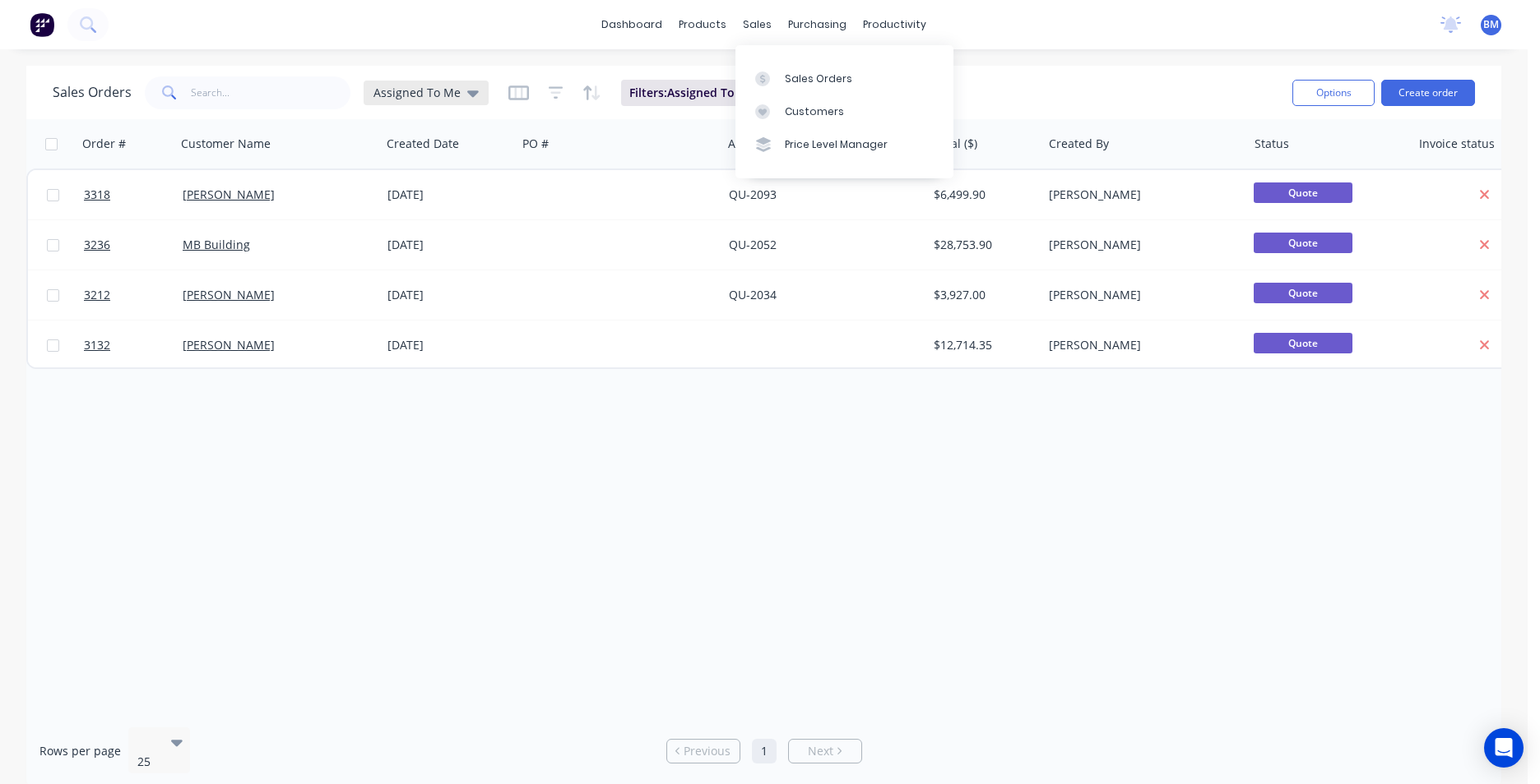
click at [458, 92] on div "Assigned To Me" at bounding box center [426, 92] width 105 height 14
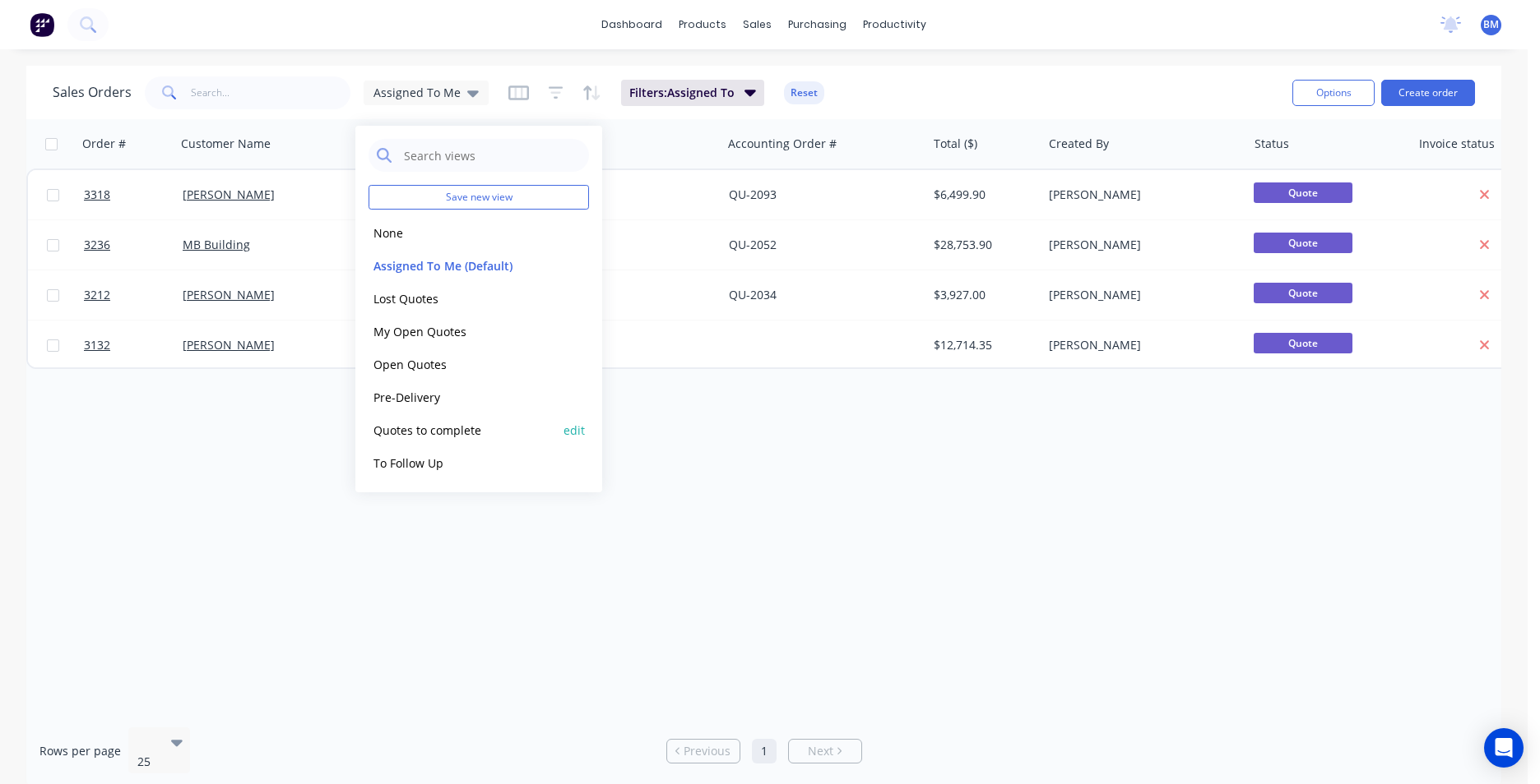
click at [453, 434] on button "Quotes to complete" at bounding box center [462, 430] width 188 height 19
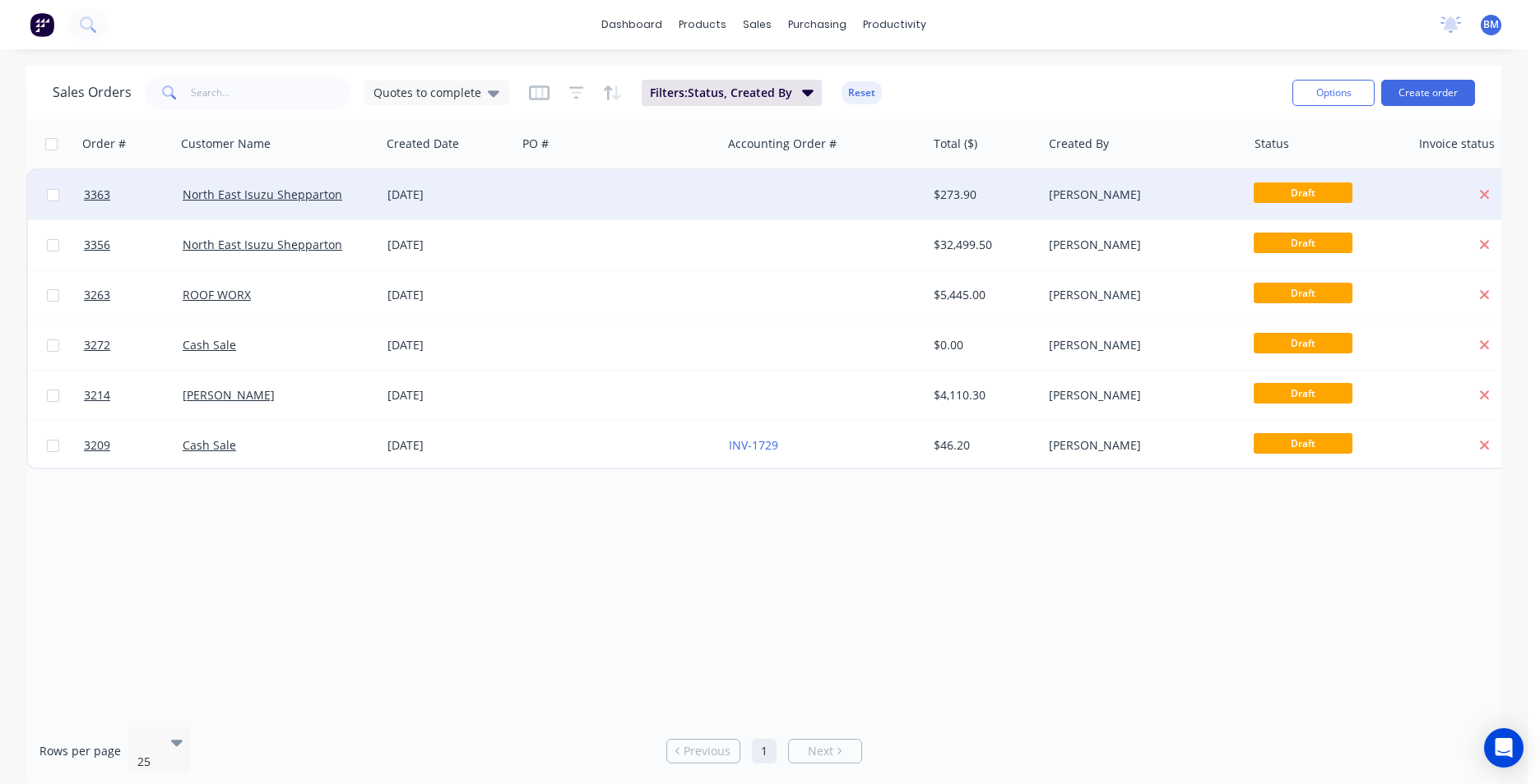
click at [865, 206] on div at bounding box center [824, 195] width 205 height 49
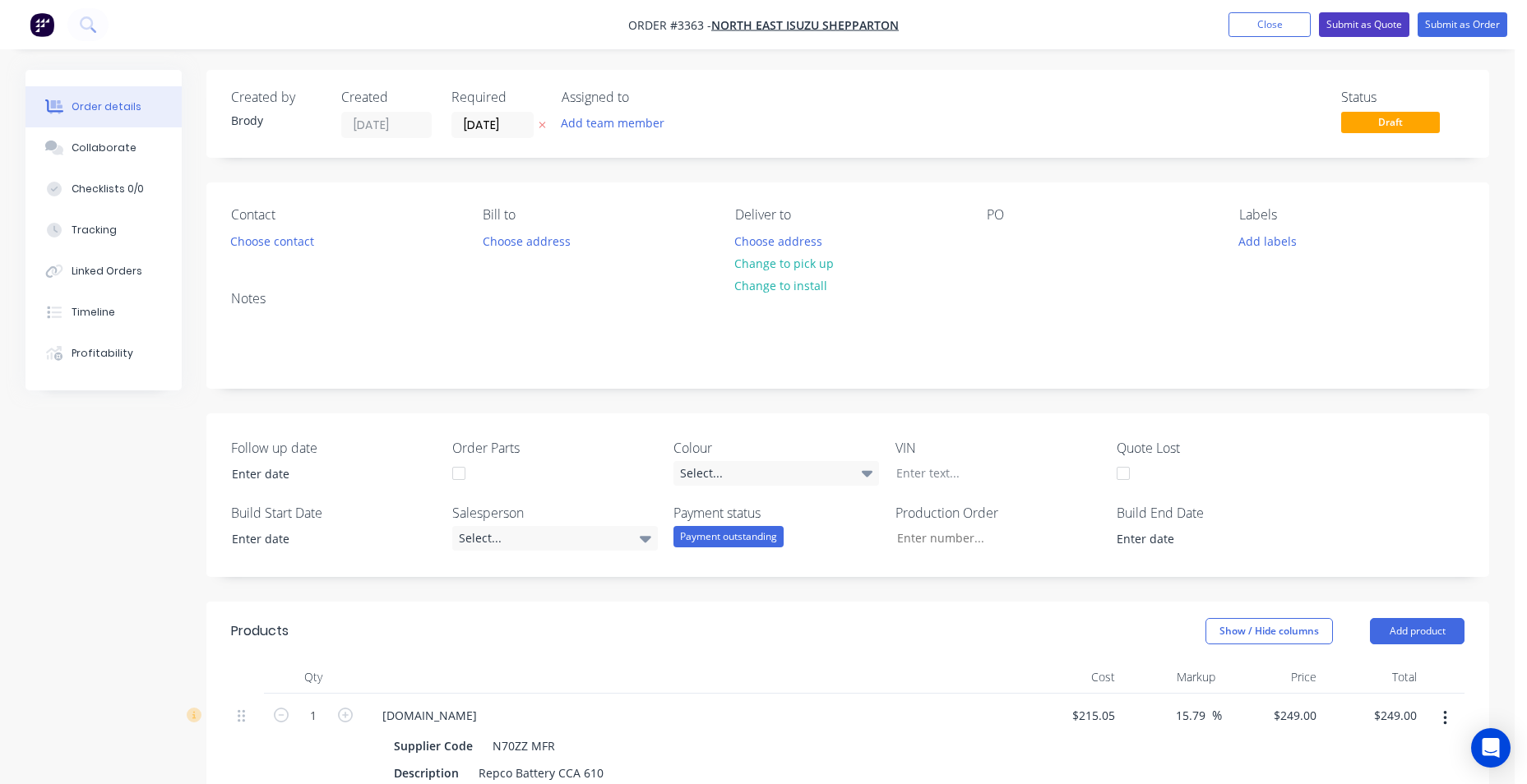
click at [1371, 27] on button "Submit as Quote" at bounding box center [1364, 25] width 91 height 25
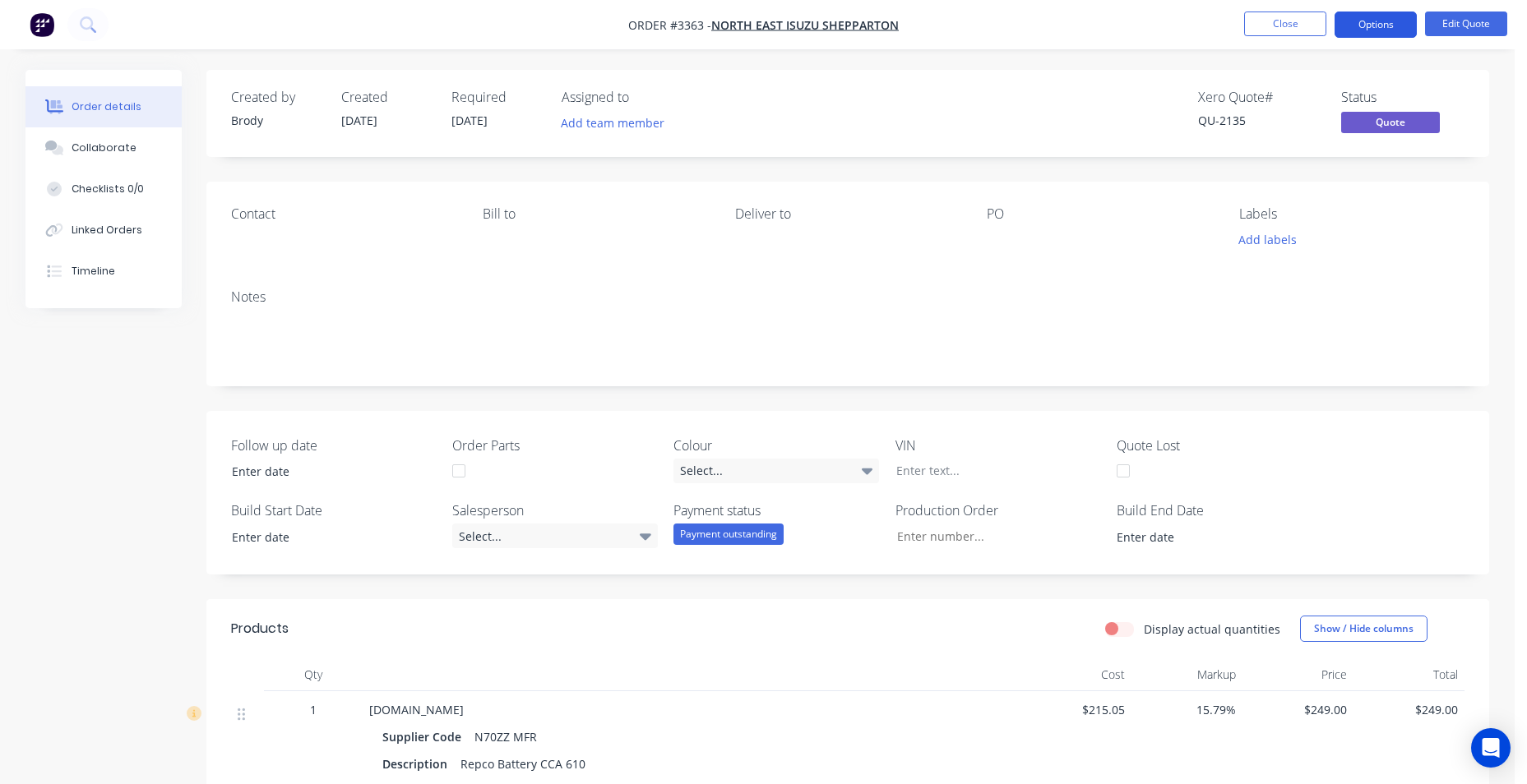
click at [1398, 25] on button "Options" at bounding box center [1376, 25] width 82 height 26
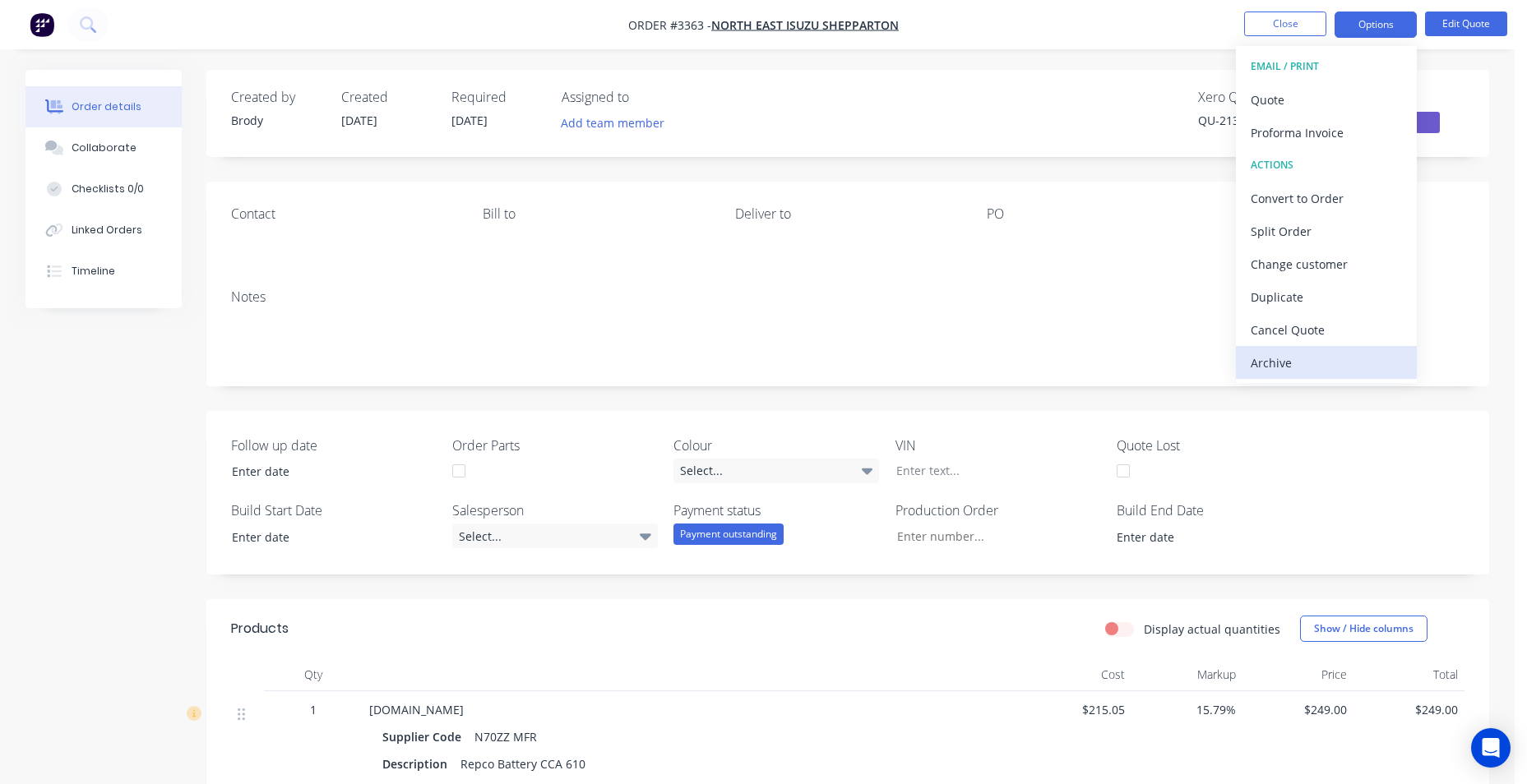
click at [1300, 361] on div "Archive" at bounding box center [1327, 363] width 151 height 24
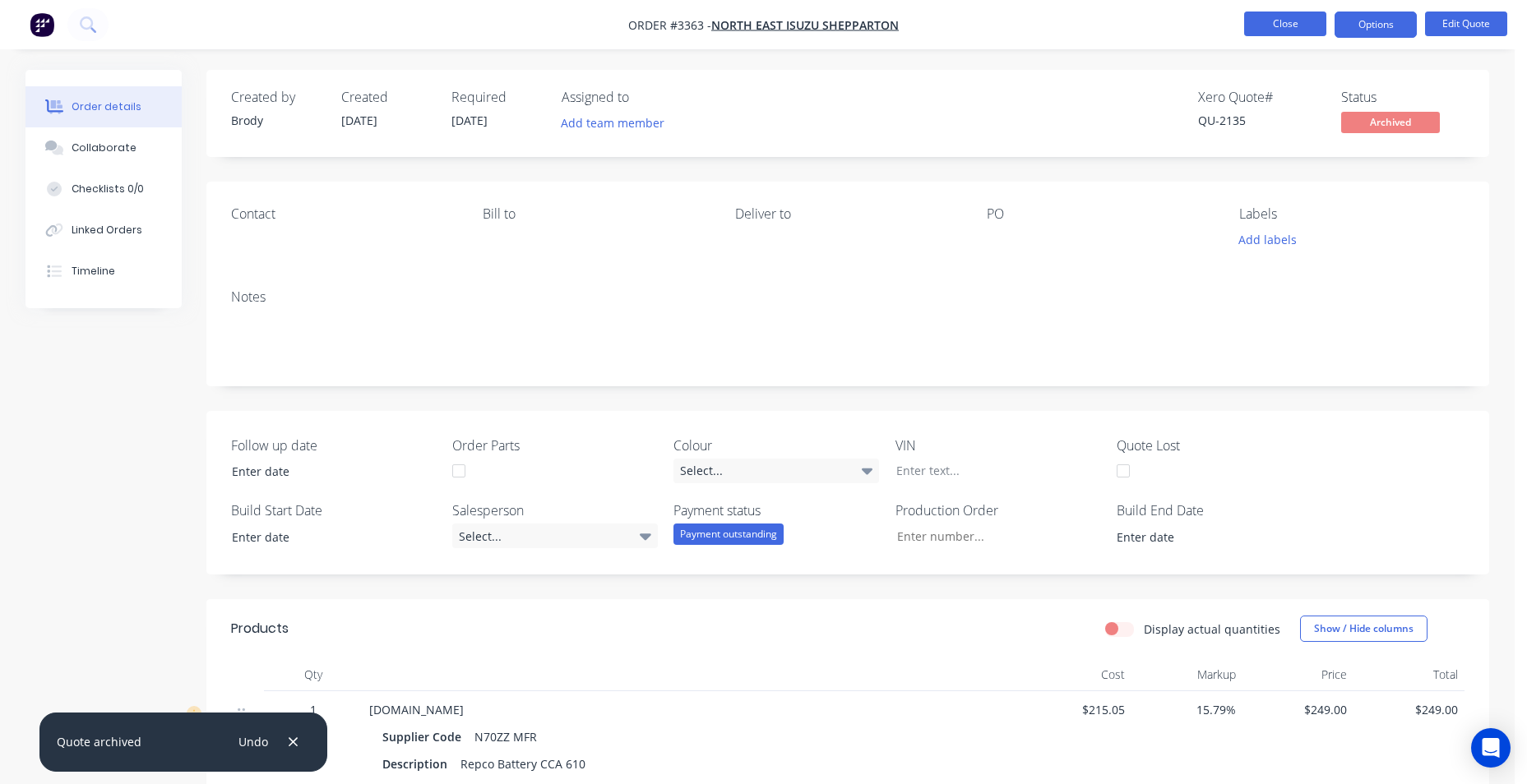
click at [1287, 22] on button "Close" at bounding box center [1285, 24] width 82 height 25
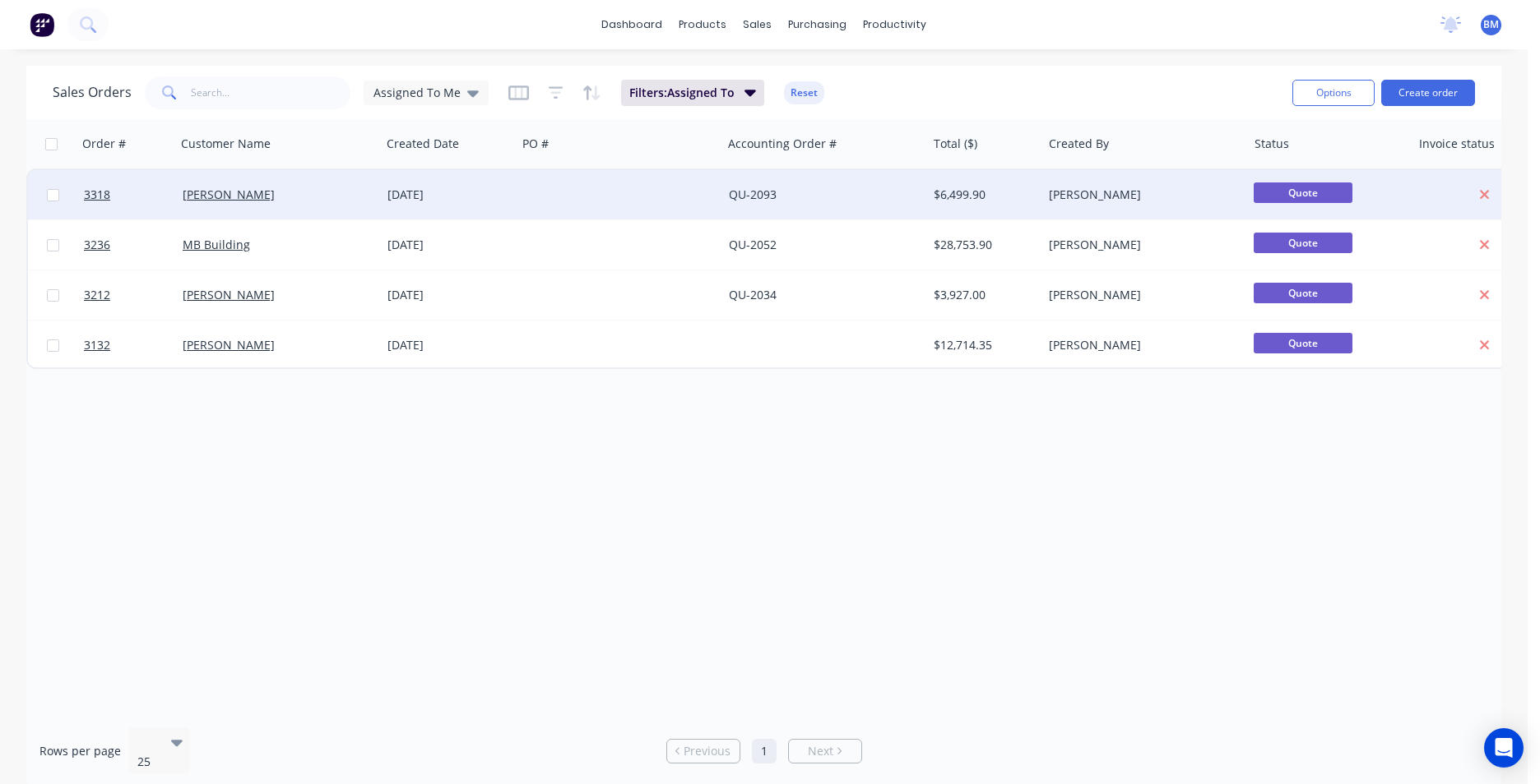
click at [1006, 207] on div "$6,499.90" at bounding box center [985, 195] width 115 height 49
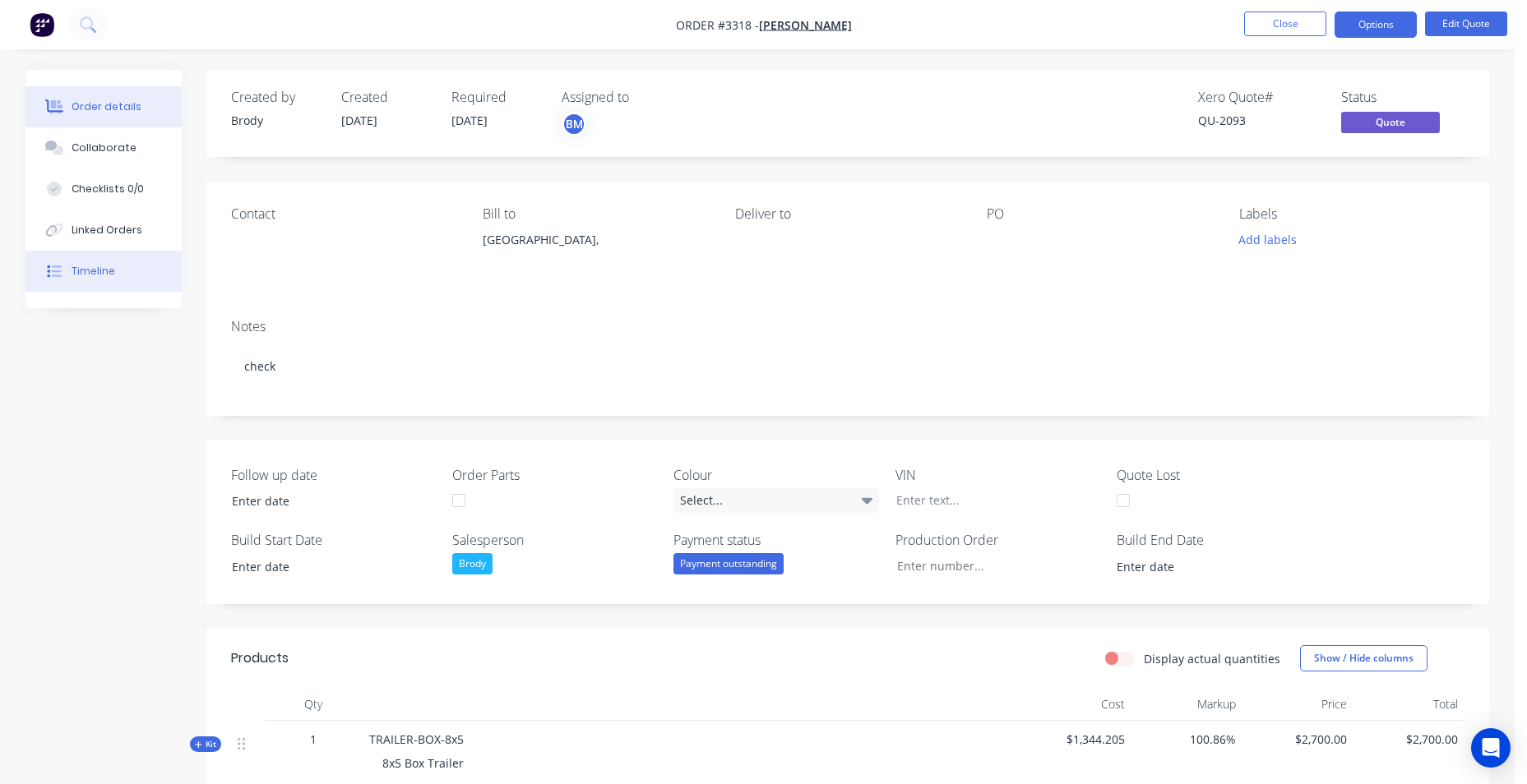
click at [67, 278] on button "Timeline" at bounding box center [104, 272] width 156 height 41
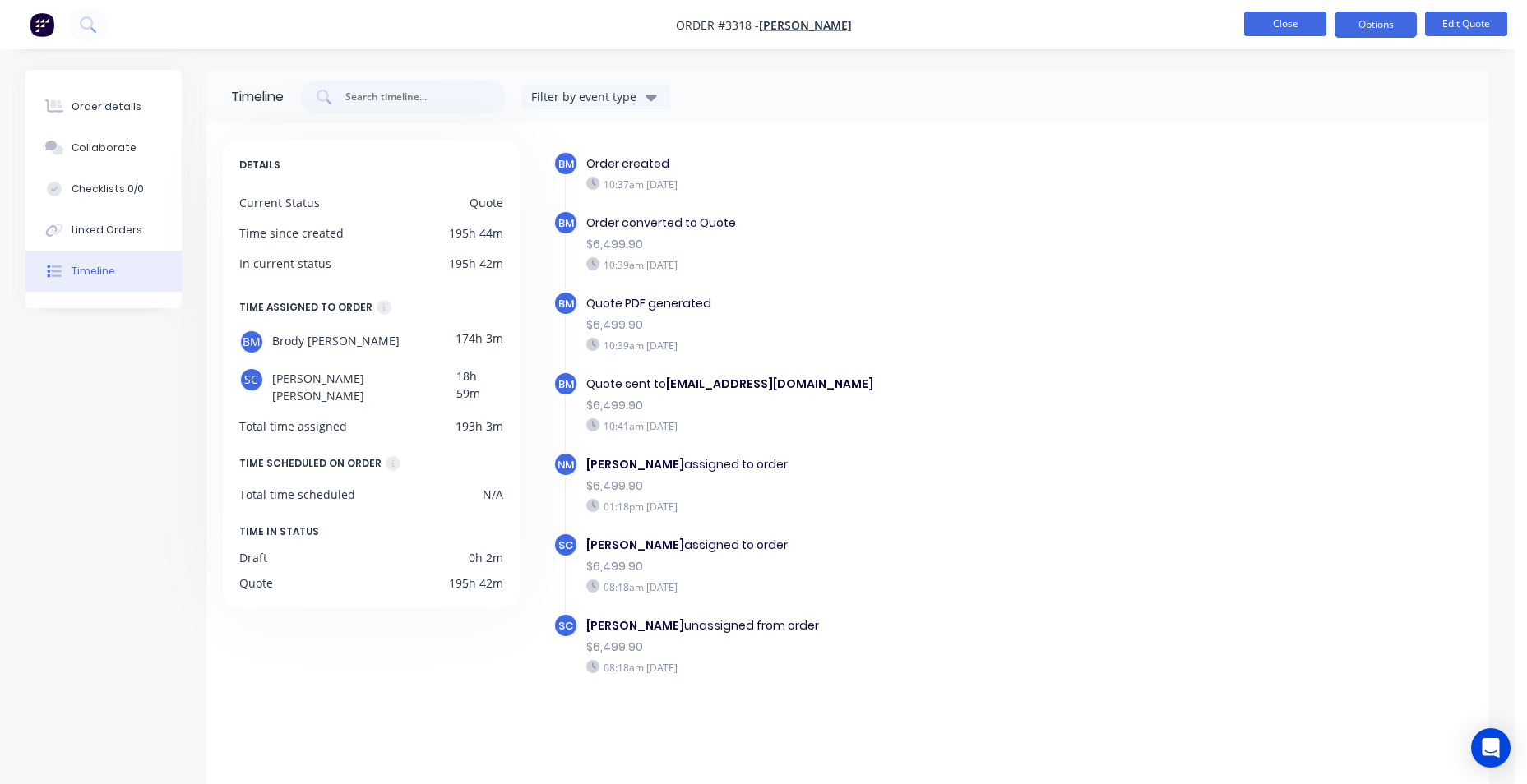
click at [1290, 20] on button "Close" at bounding box center [1285, 24] width 82 height 25
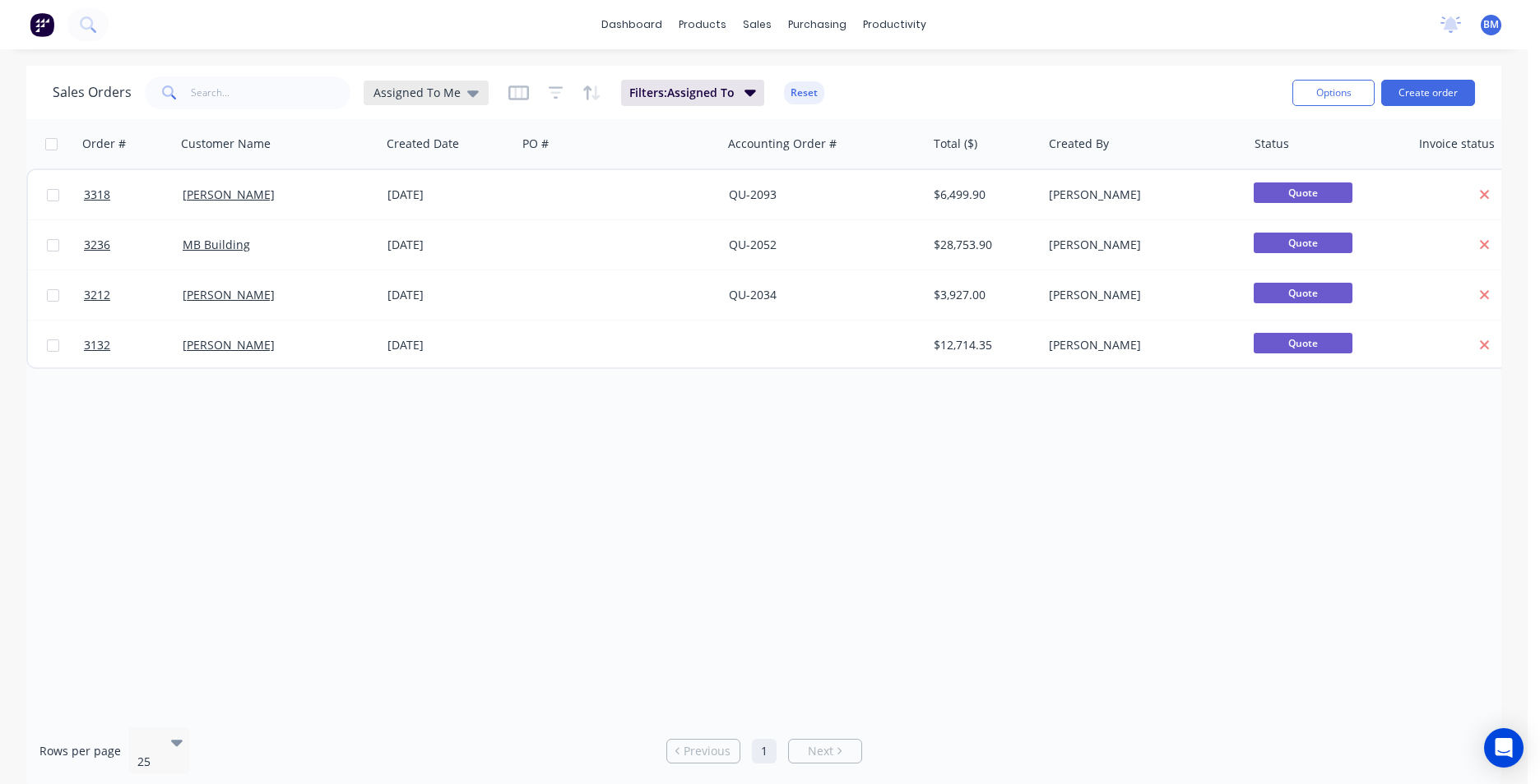
click at [467, 93] on icon at bounding box center [473, 94] width 12 height 7
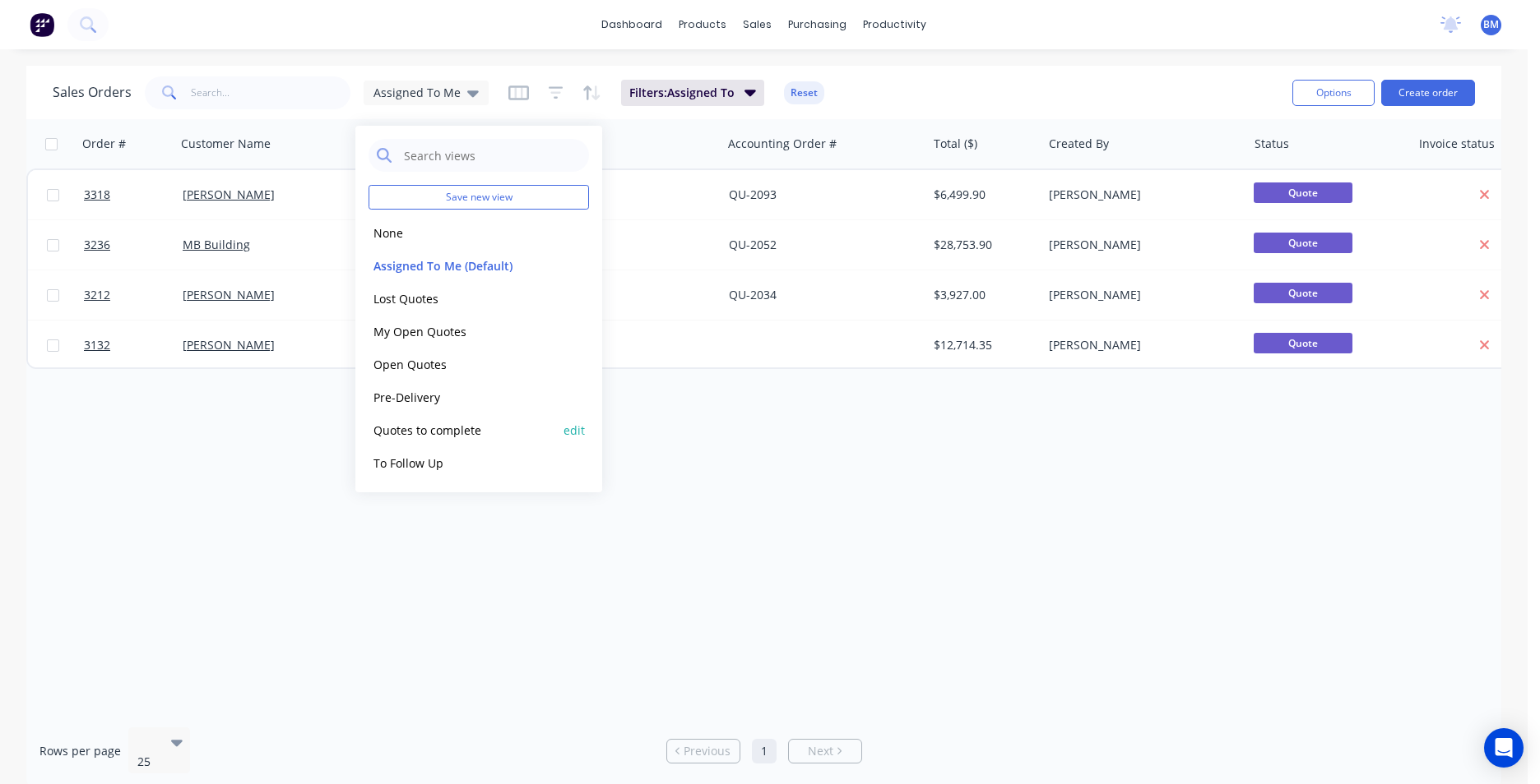
click at [445, 434] on button "Quotes to complete" at bounding box center [462, 430] width 188 height 19
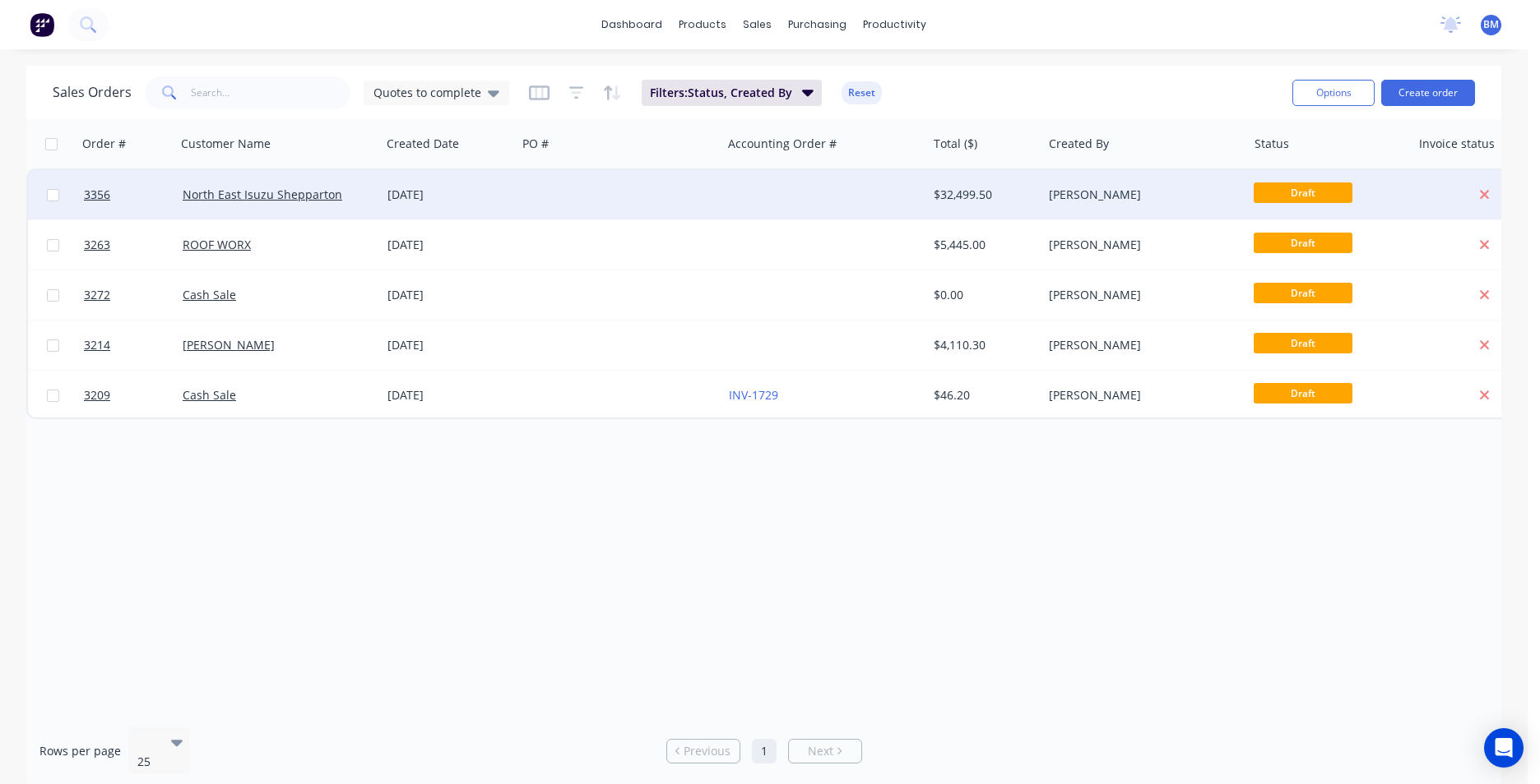
click at [1183, 193] on div "[PERSON_NAME]" at bounding box center [1139, 194] width 183 height 16
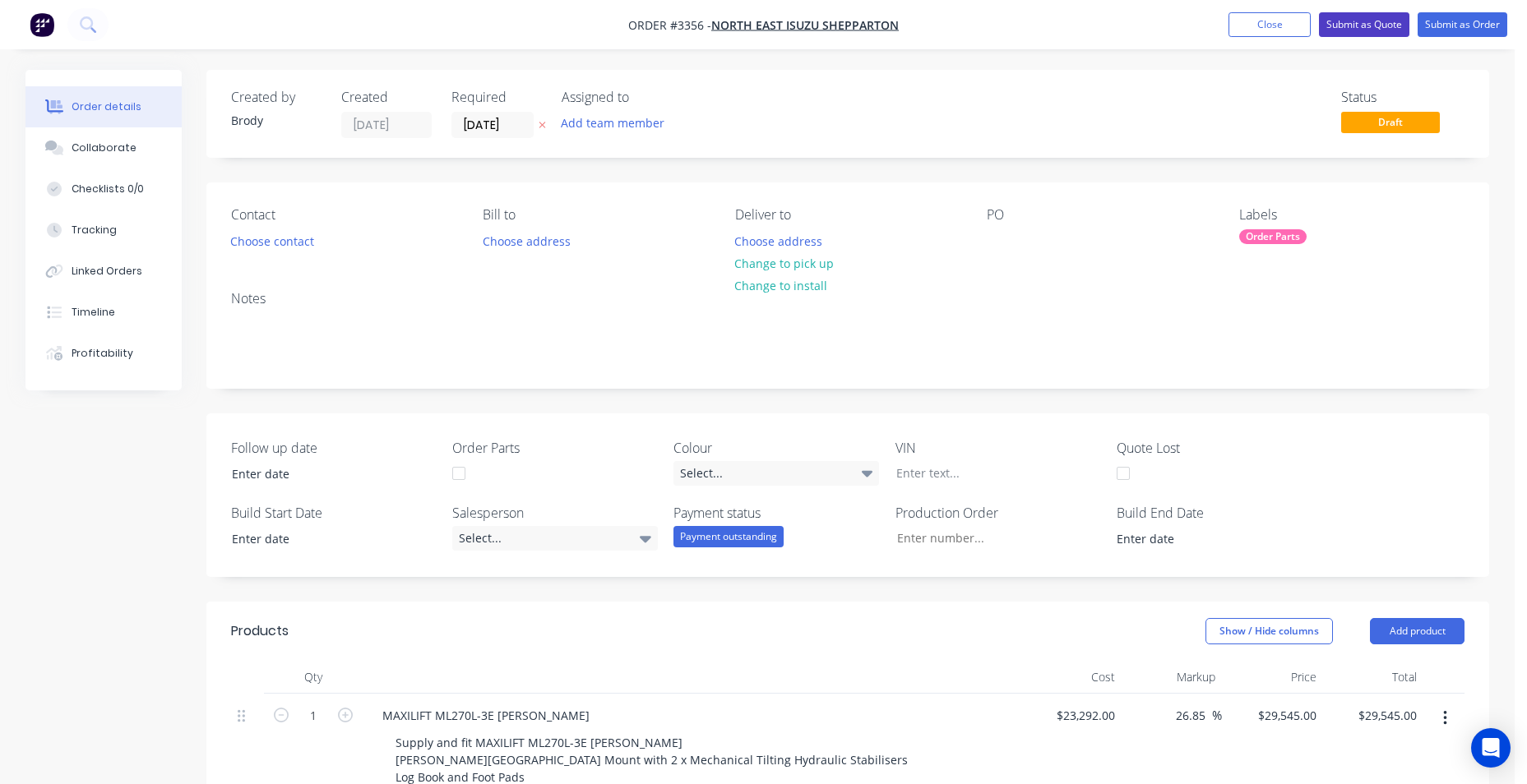
click at [1377, 31] on button "Submit as Quote" at bounding box center [1364, 25] width 91 height 25
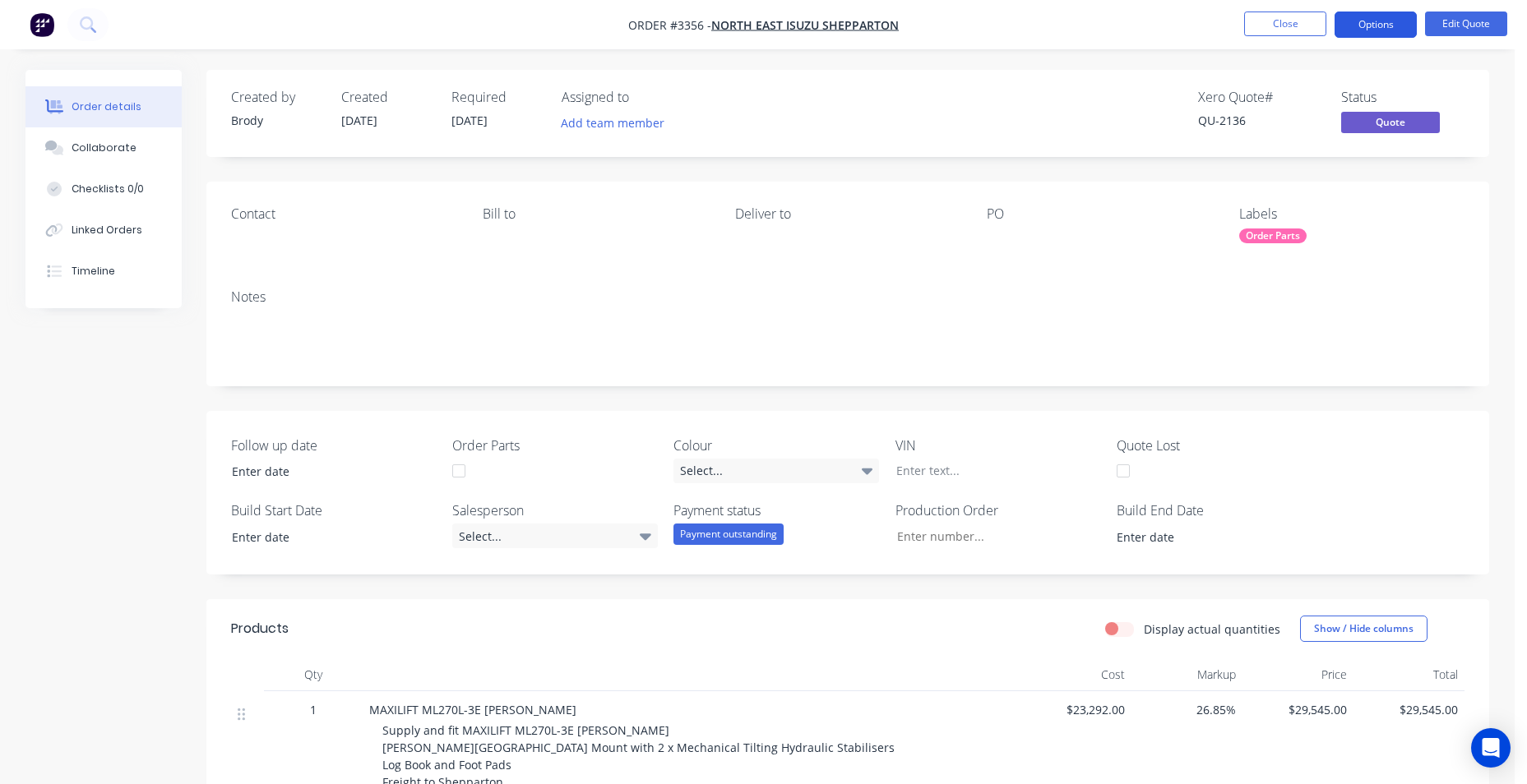
click at [1366, 17] on button "Options" at bounding box center [1376, 25] width 82 height 26
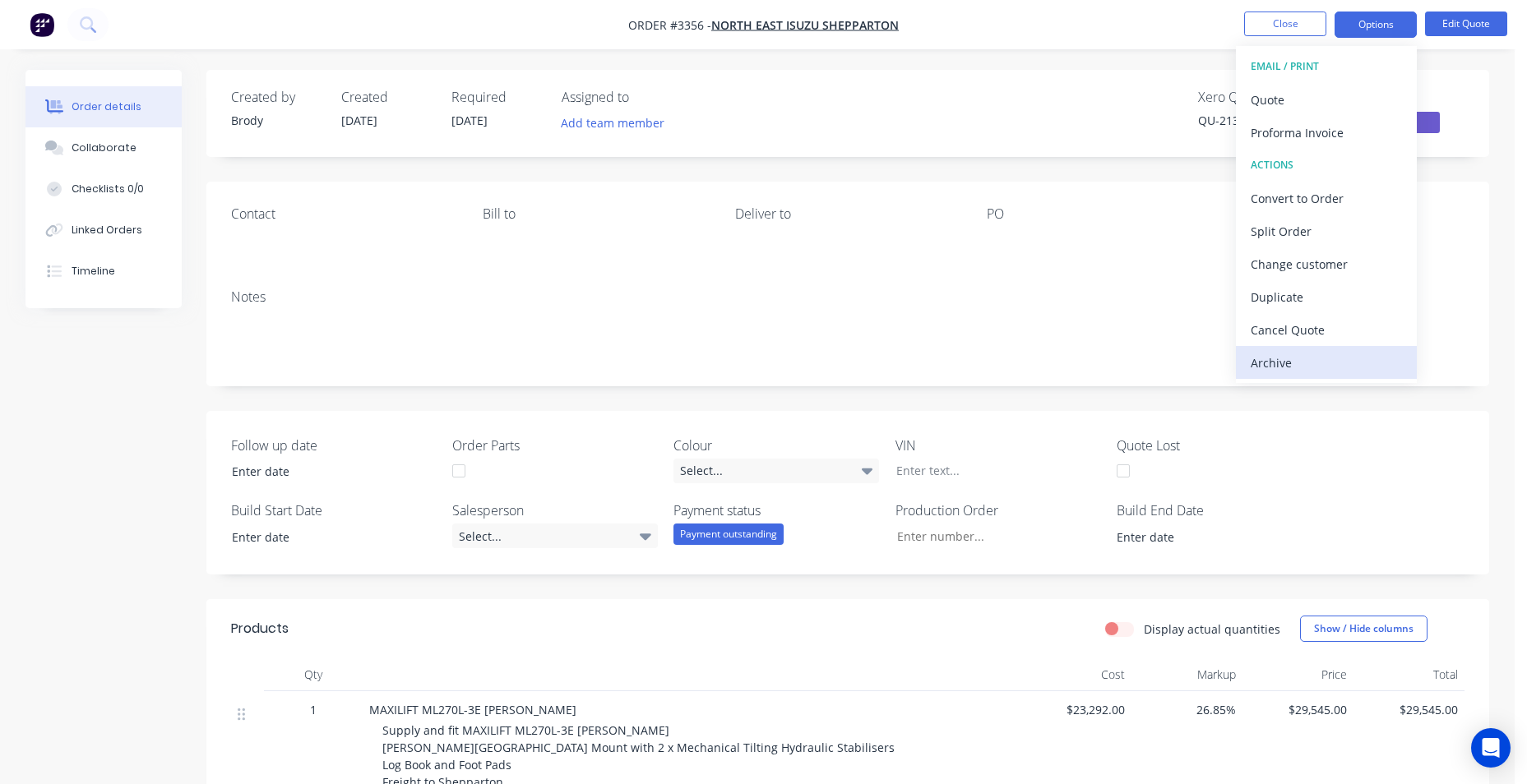
click at [1285, 370] on div "Archive" at bounding box center [1327, 363] width 151 height 24
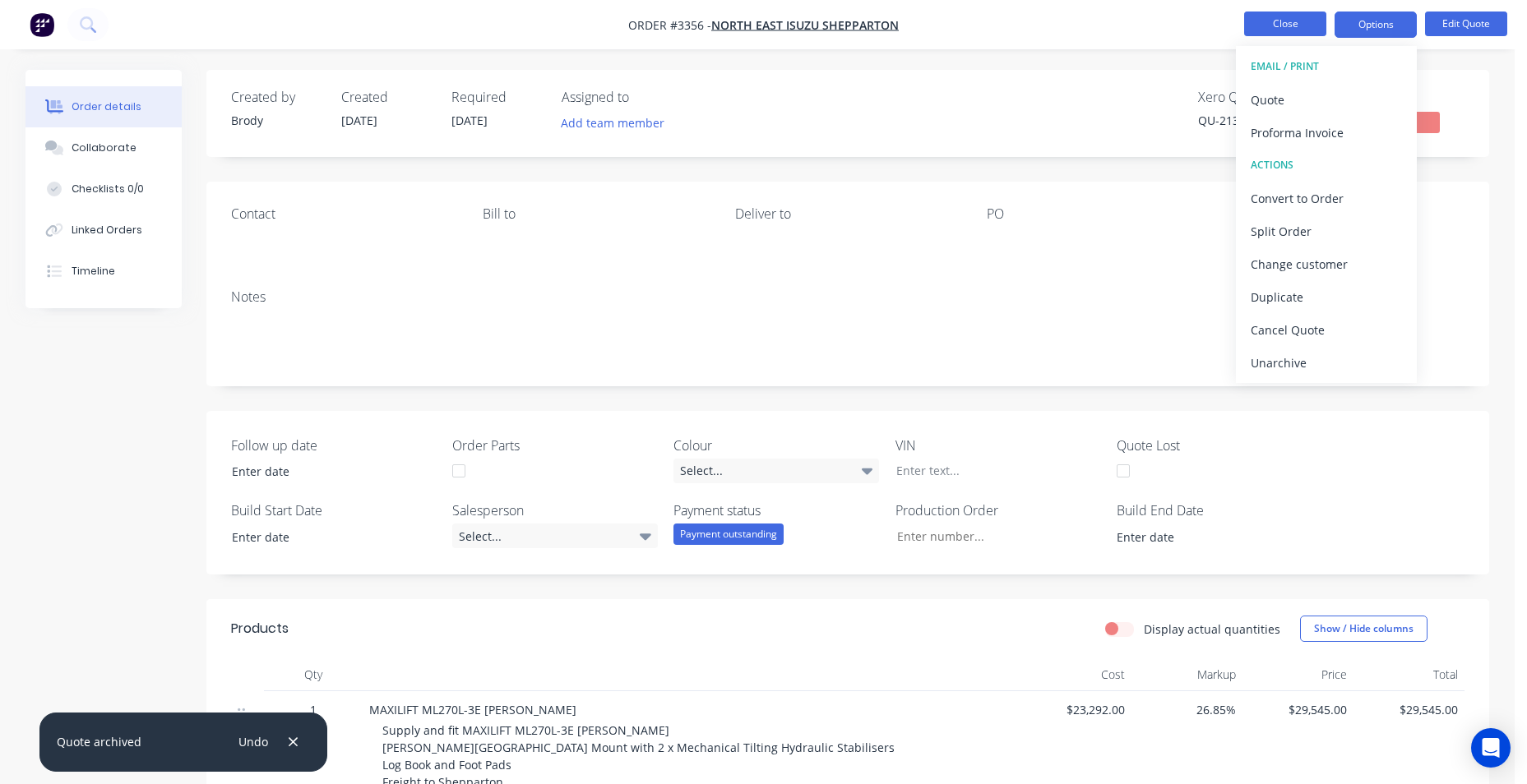
click at [1288, 23] on button "Close" at bounding box center [1285, 24] width 82 height 25
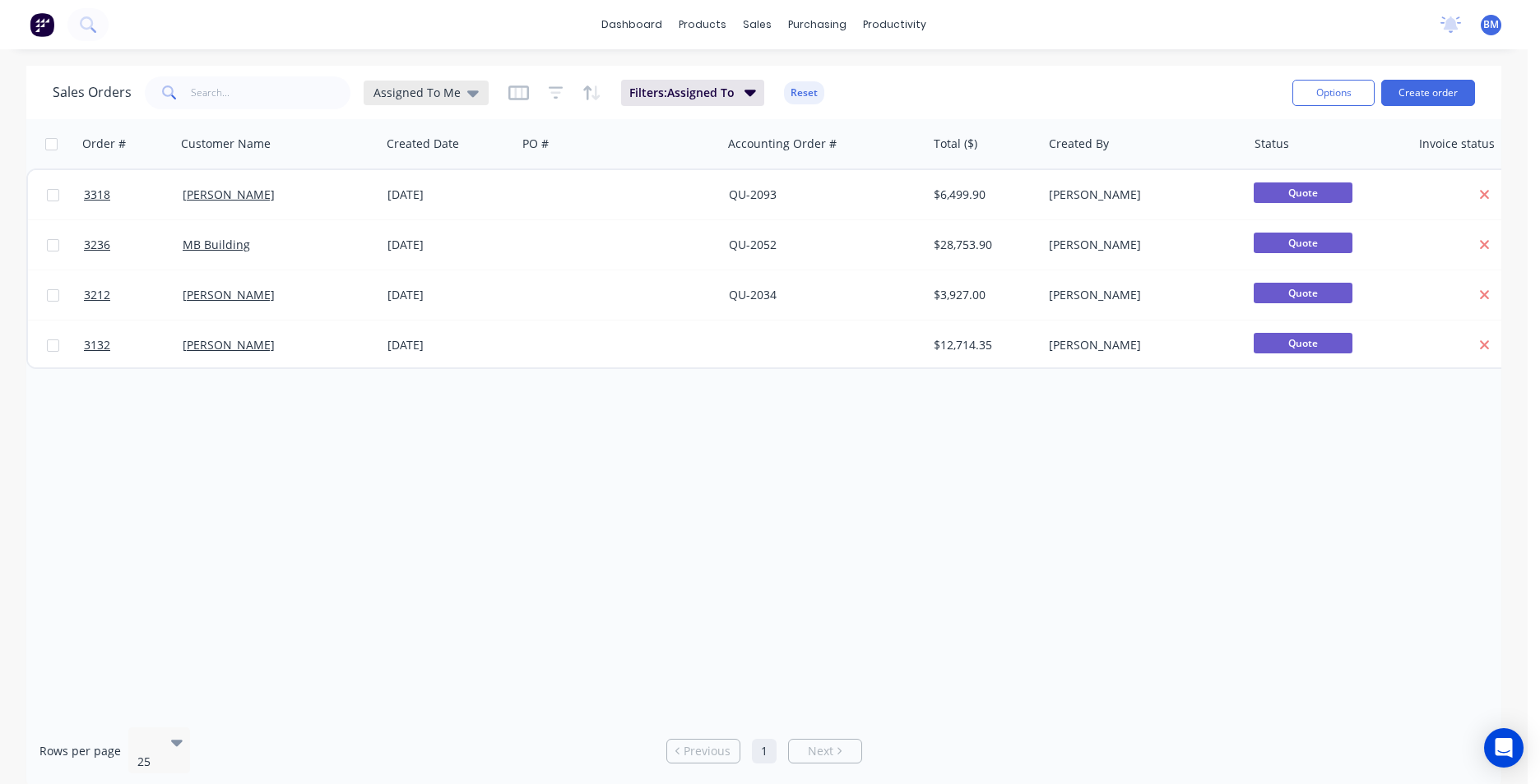
click at [467, 98] on icon at bounding box center [473, 92] width 12 height 18
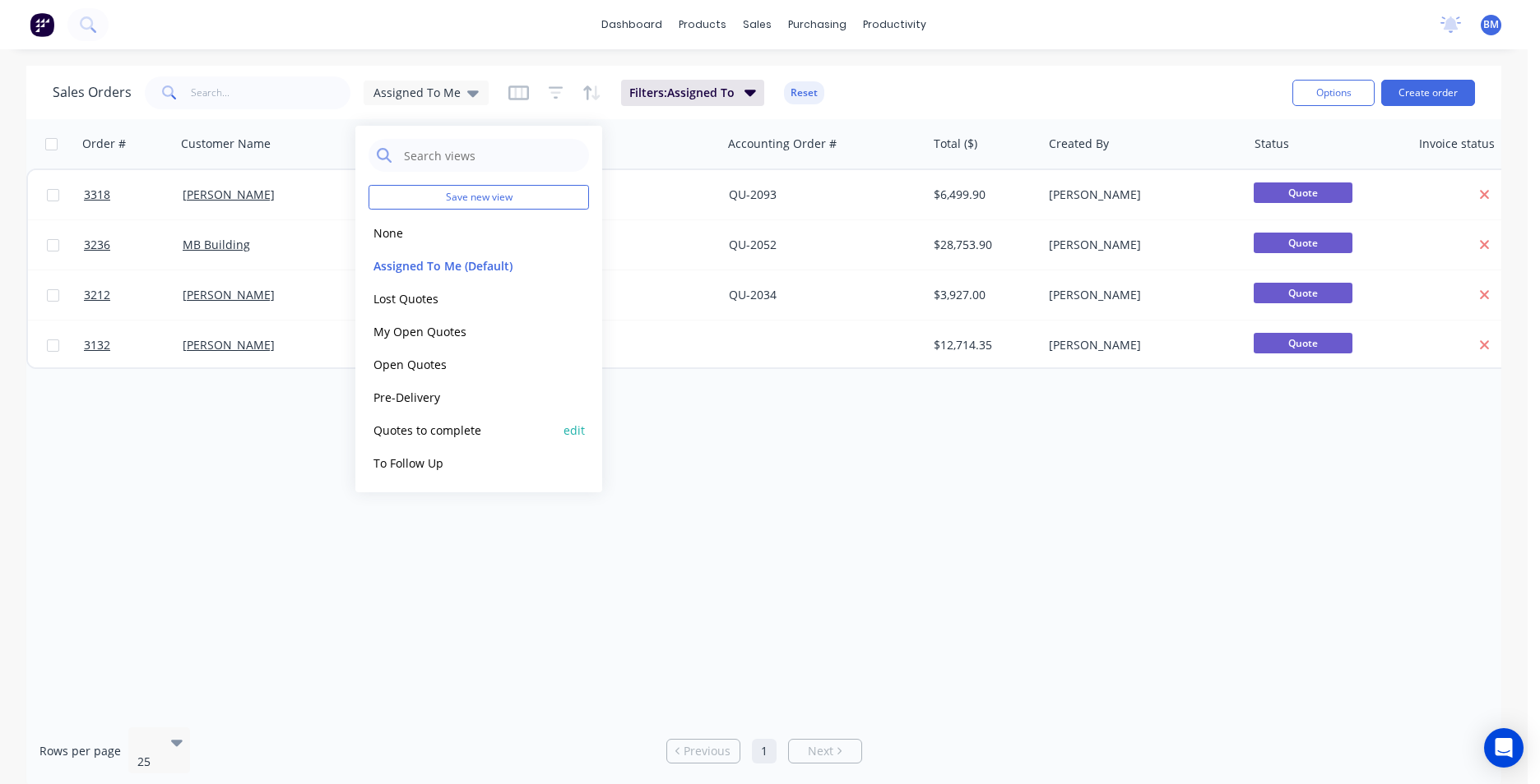
click at [458, 428] on button "Quotes to complete" at bounding box center [462, 430] width 188 height 19
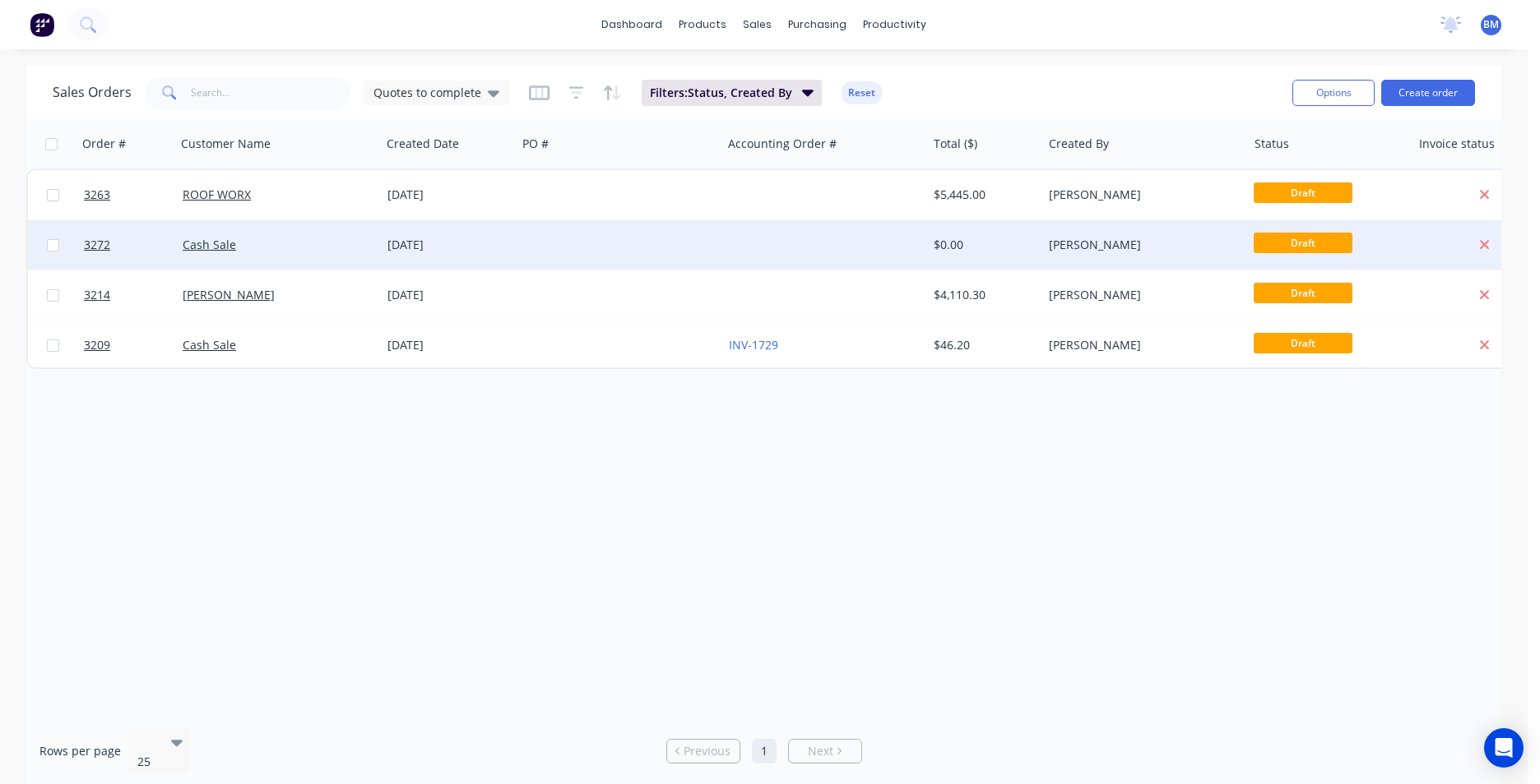
click at [289, 260] on div "Cash Sale" at bounding box center [278, 245] width 205 height 49
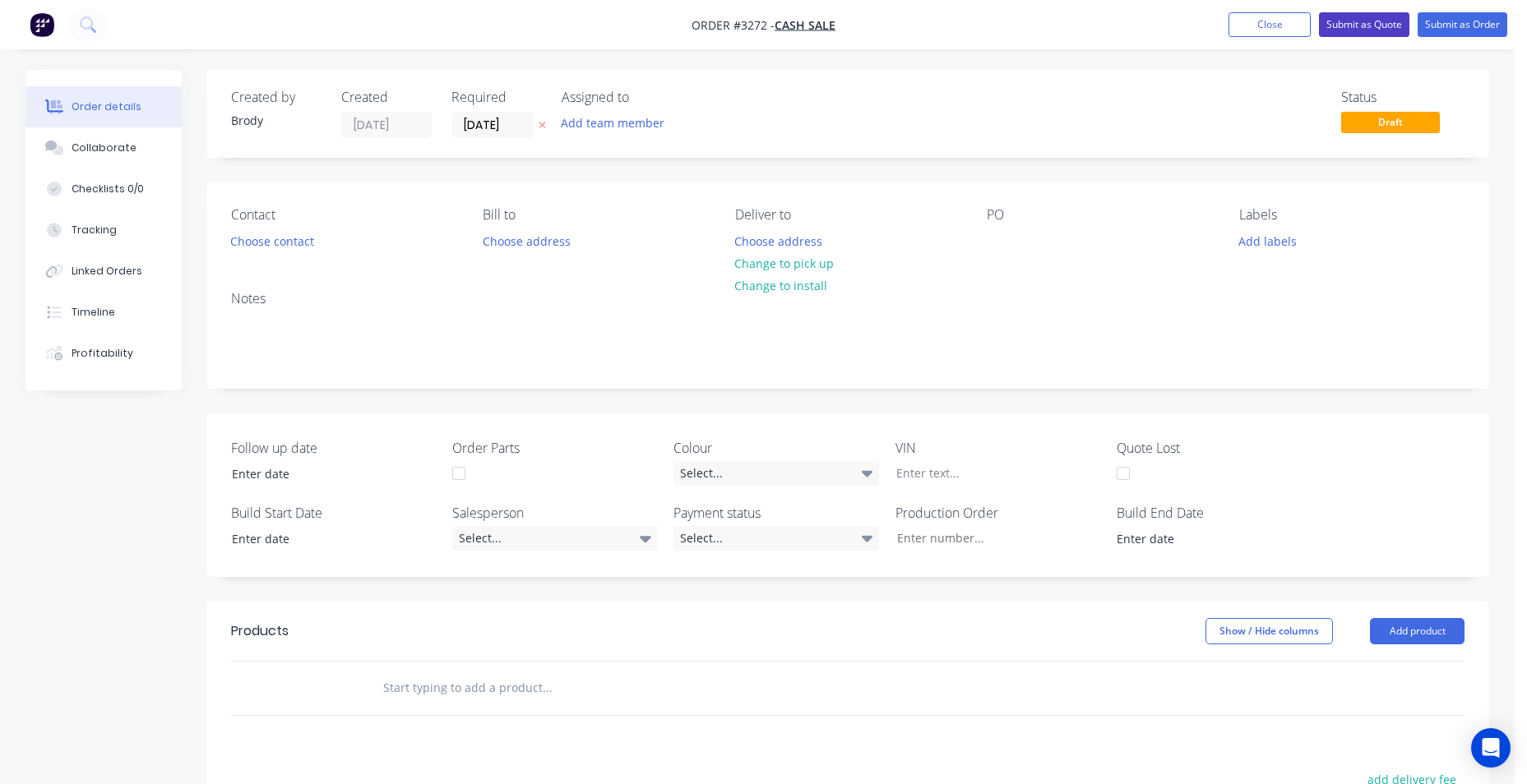
click at [1386, 30] on button "Submit as Quote" at bounding box center [1364, 25] width 91 height 25
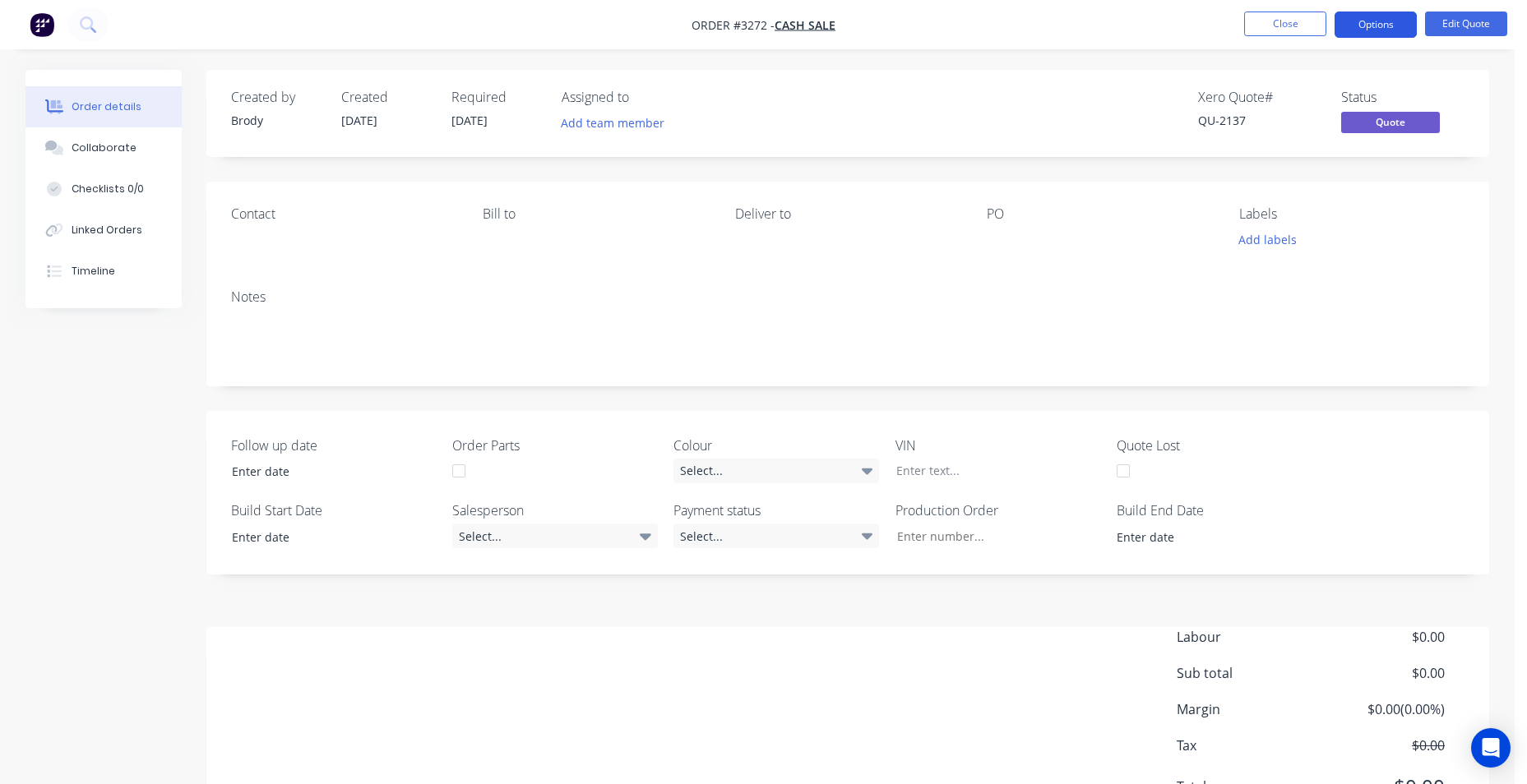
click at [1386, 28] on button "Options" at bounding box center [1376, 25] width 82 height 26
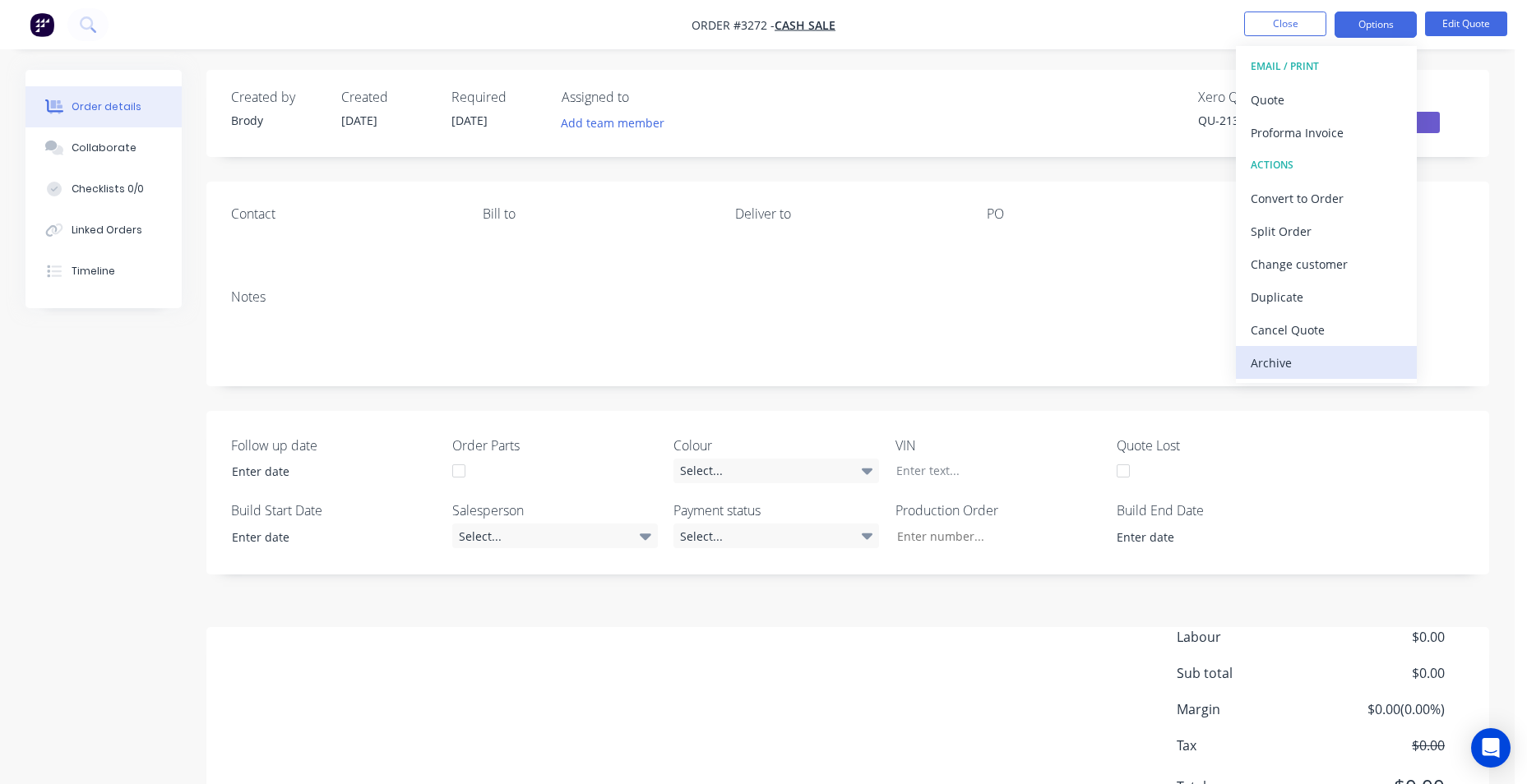
click at [1310, 347] on button "Archive" at bounding box center [1326, 362] width 181 height 33
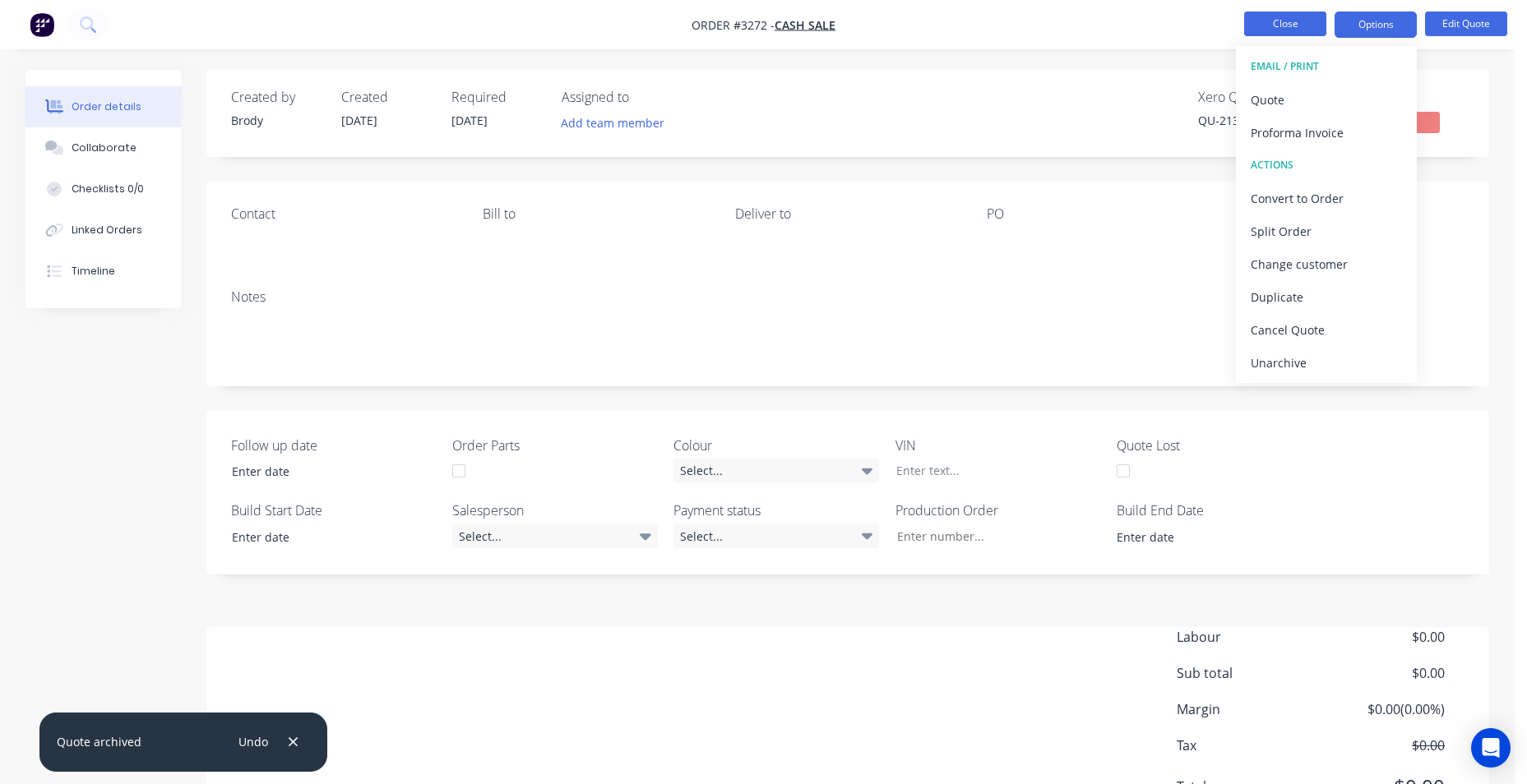
click at [1307, 14] on button "Close" at bounding box center [1285, 24] width 82 height 25
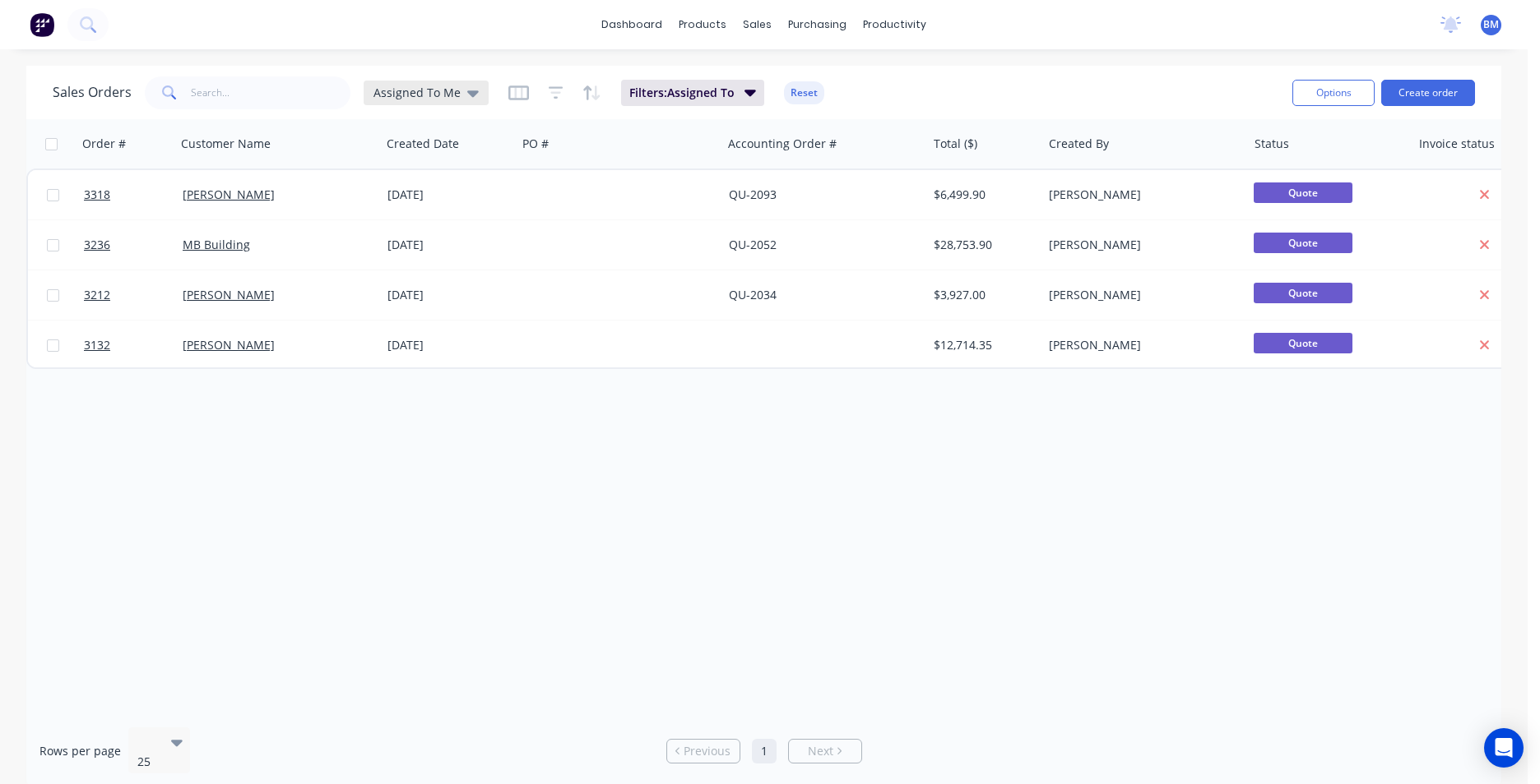
click at [459, 98] on div "Assigned To Me" at bounding box center [426, 92] width 105 height 14
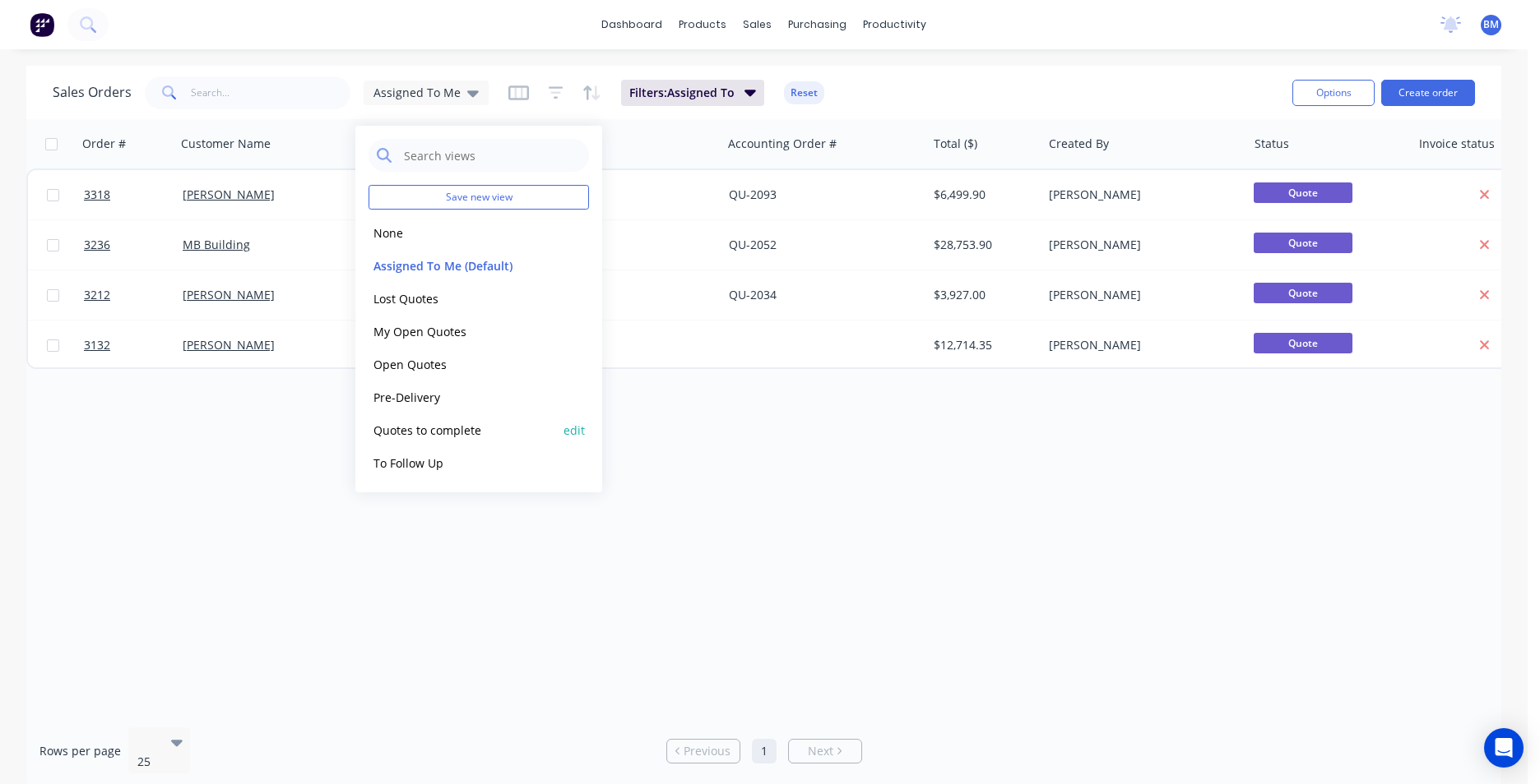
click at [447, 432] on button "Quotes to complete" at bounding box center [462, 430] width 188 height 19
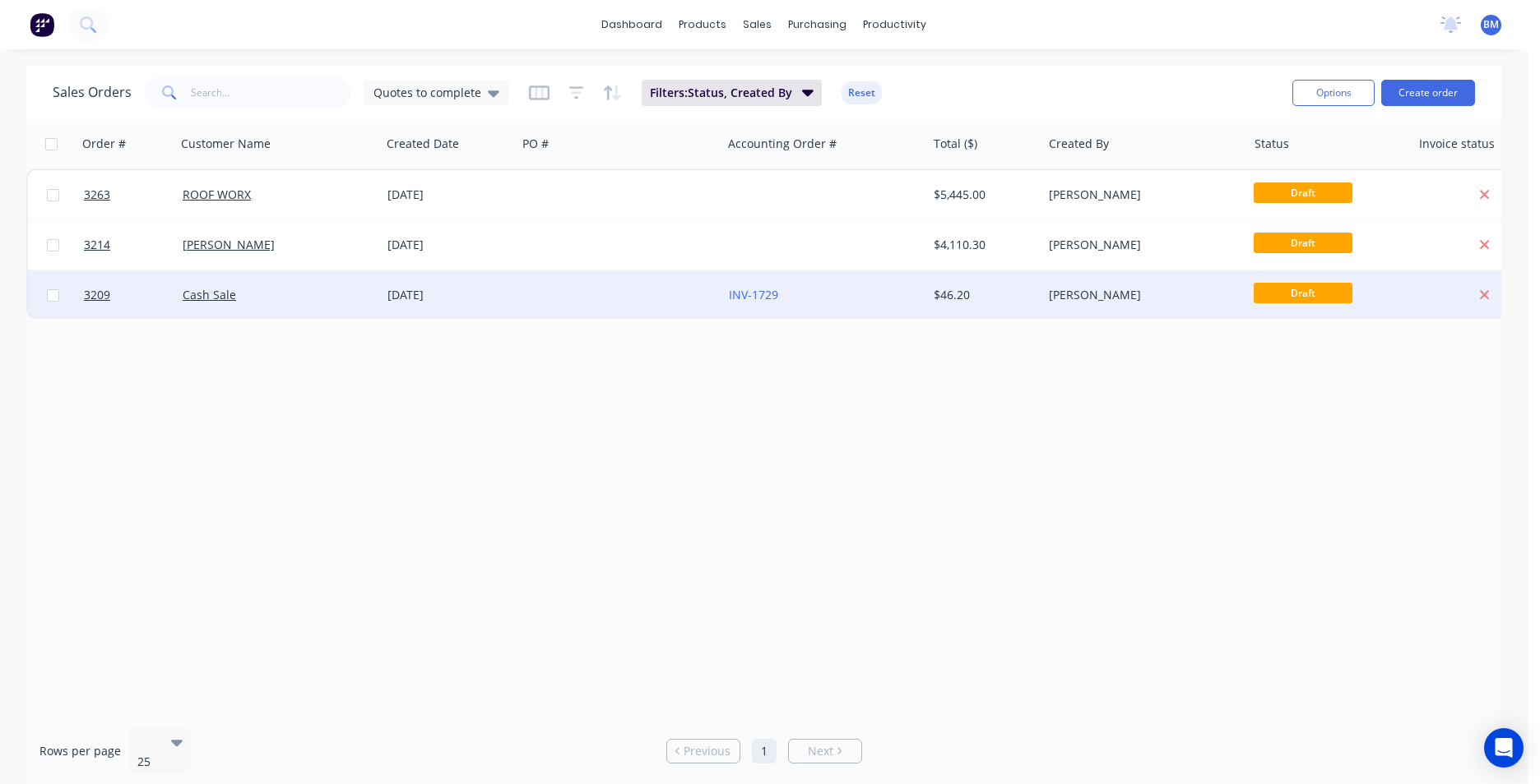
click at [275, 292] on div "Cash Sale" at bounding box center [273, 294] width 183 height 16
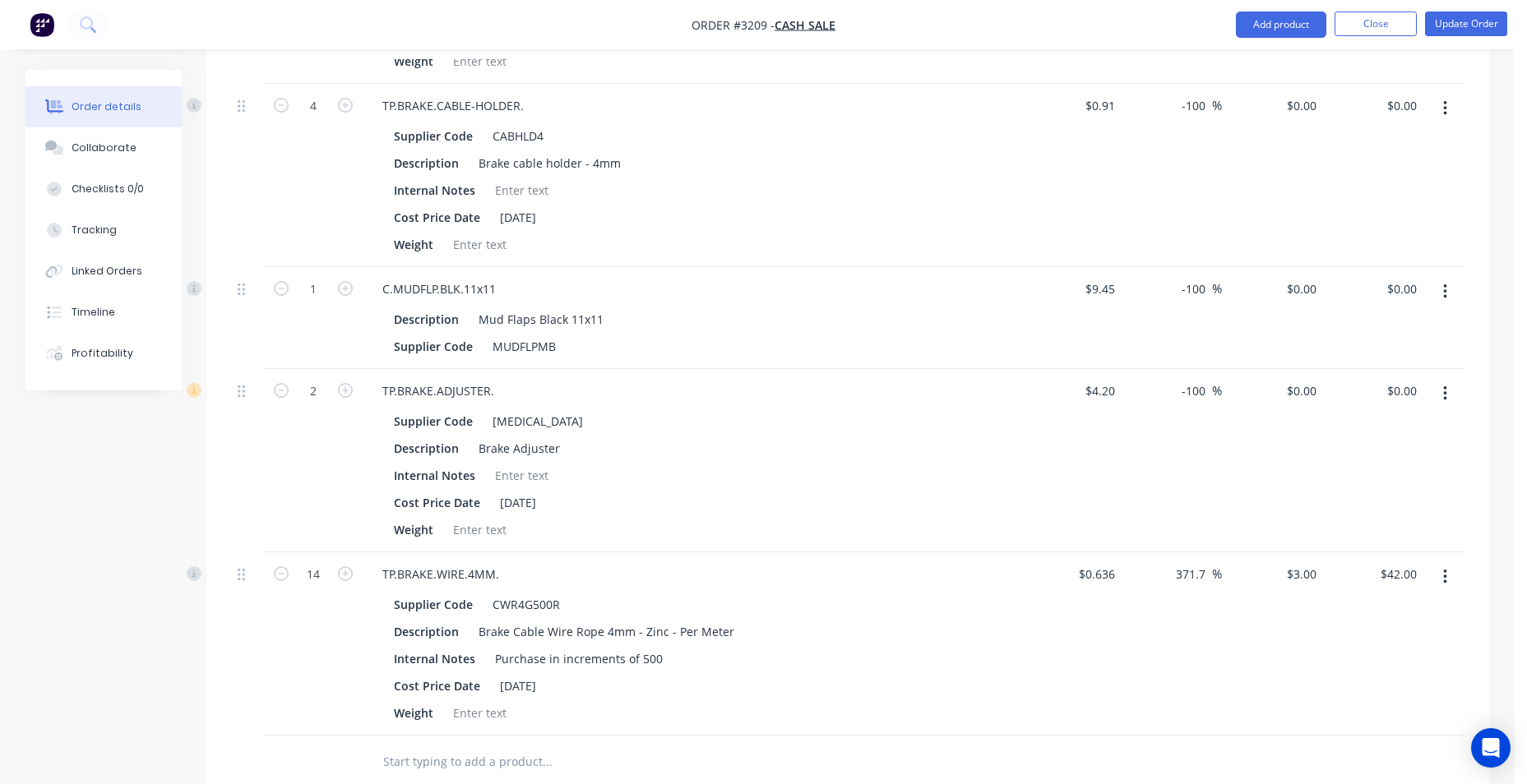
scroll to position [807, 0]
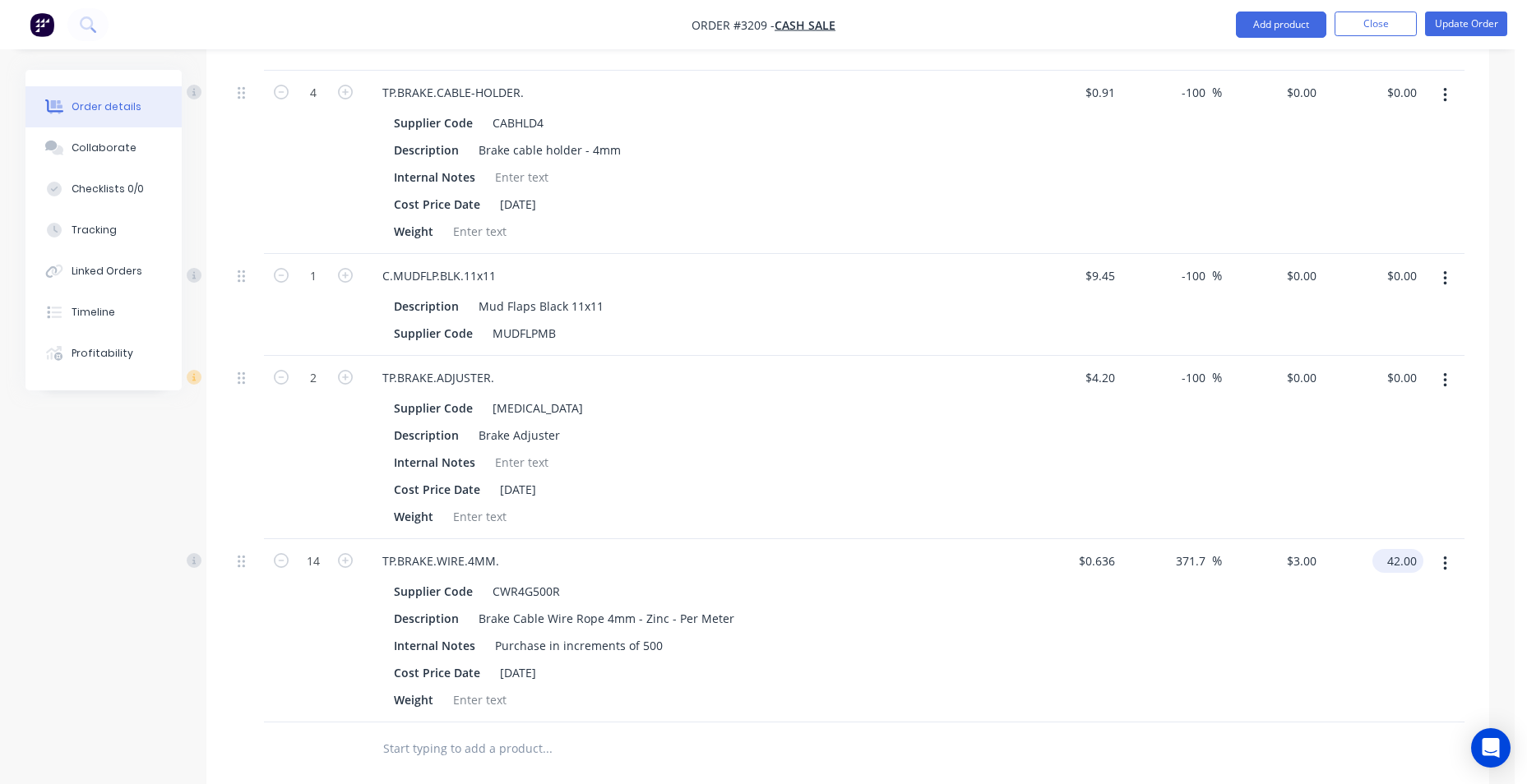
click at [1413, 563] on input "42.00" at bounding box center [1401, 561] width 44 height 24
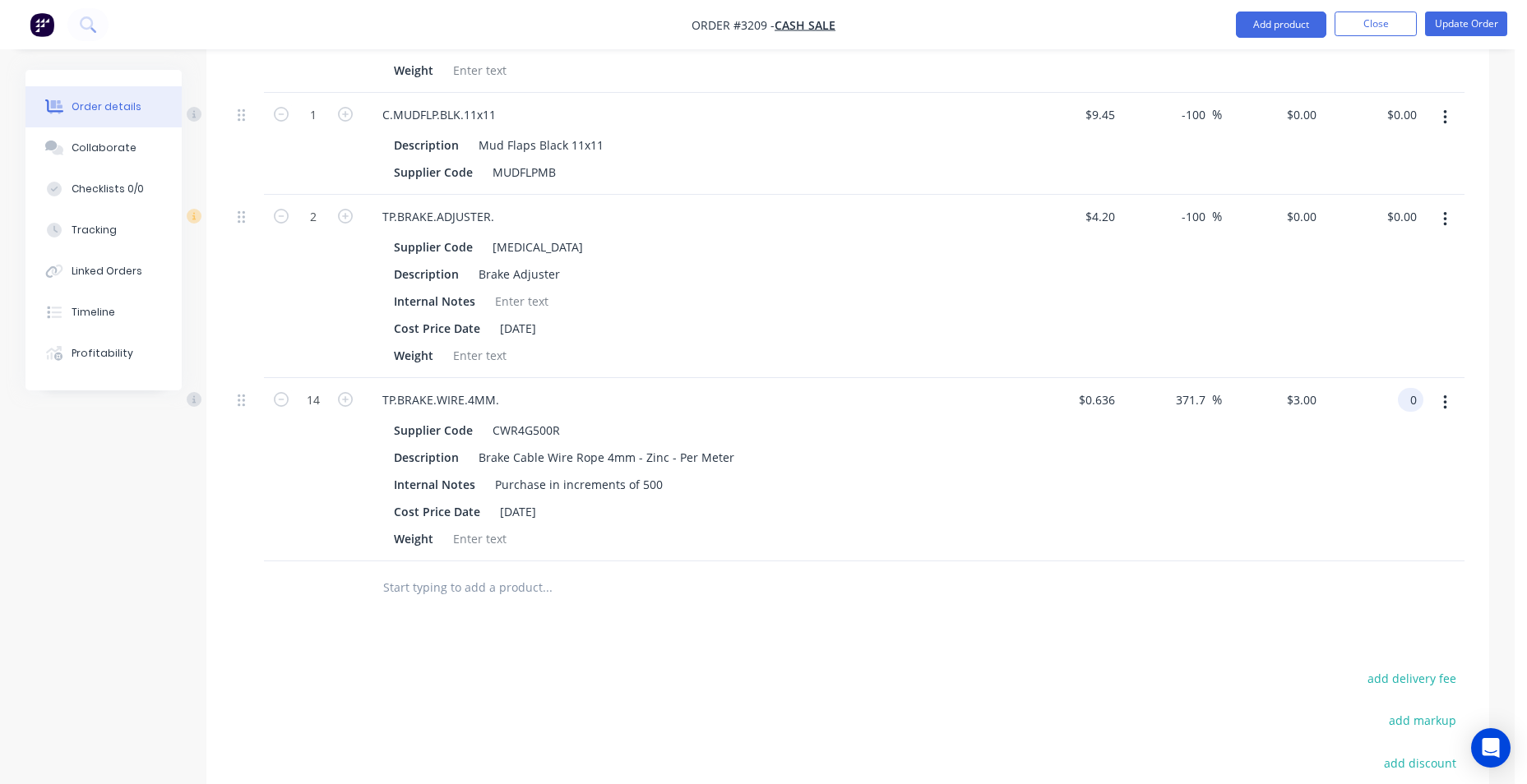
scroll to position [1151, 0]
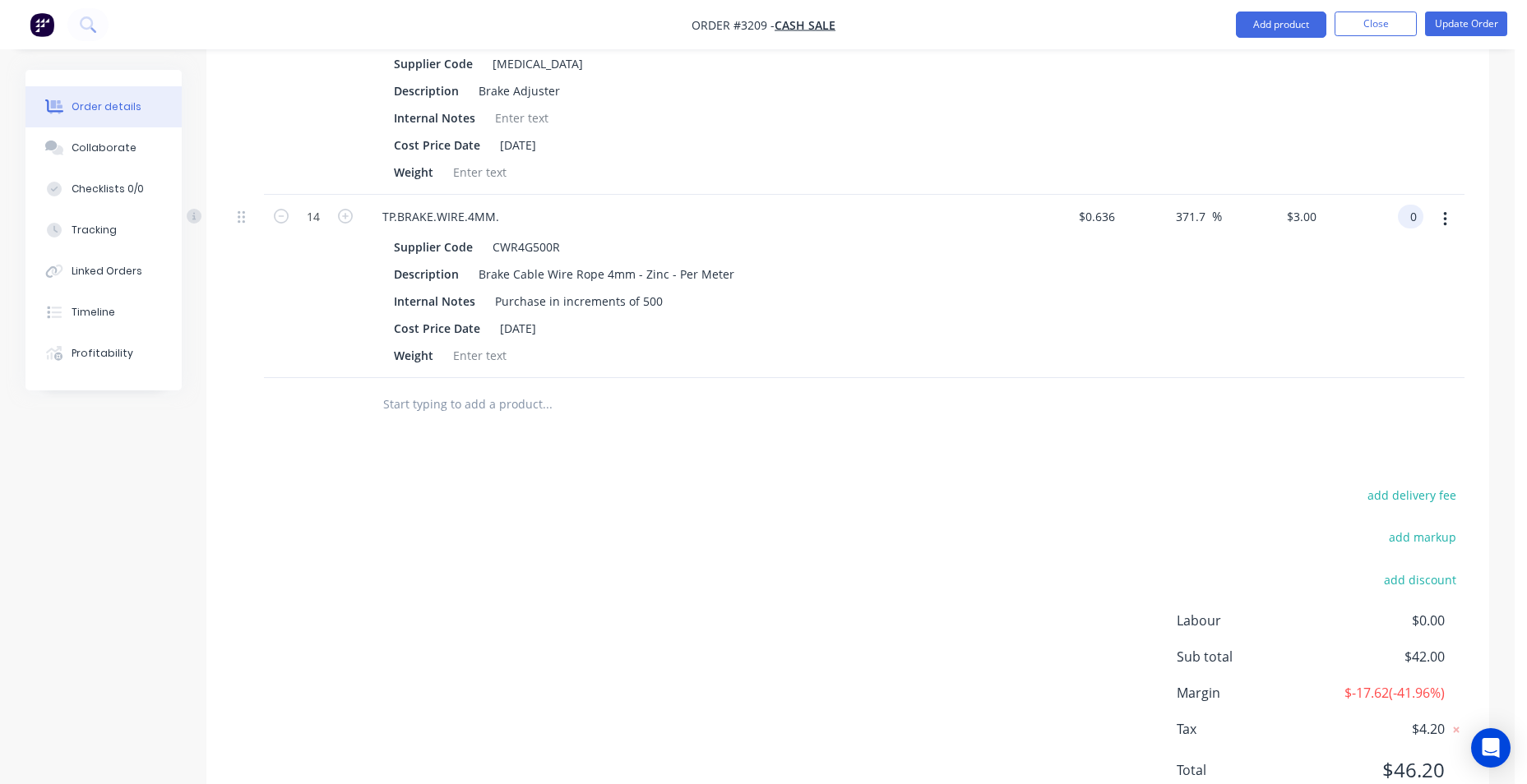
type input "0"
type input "-100"
type input "$0.00"
click at [1448, 218] on button "button" at bounding box center [1446, 219] width 39 height 30
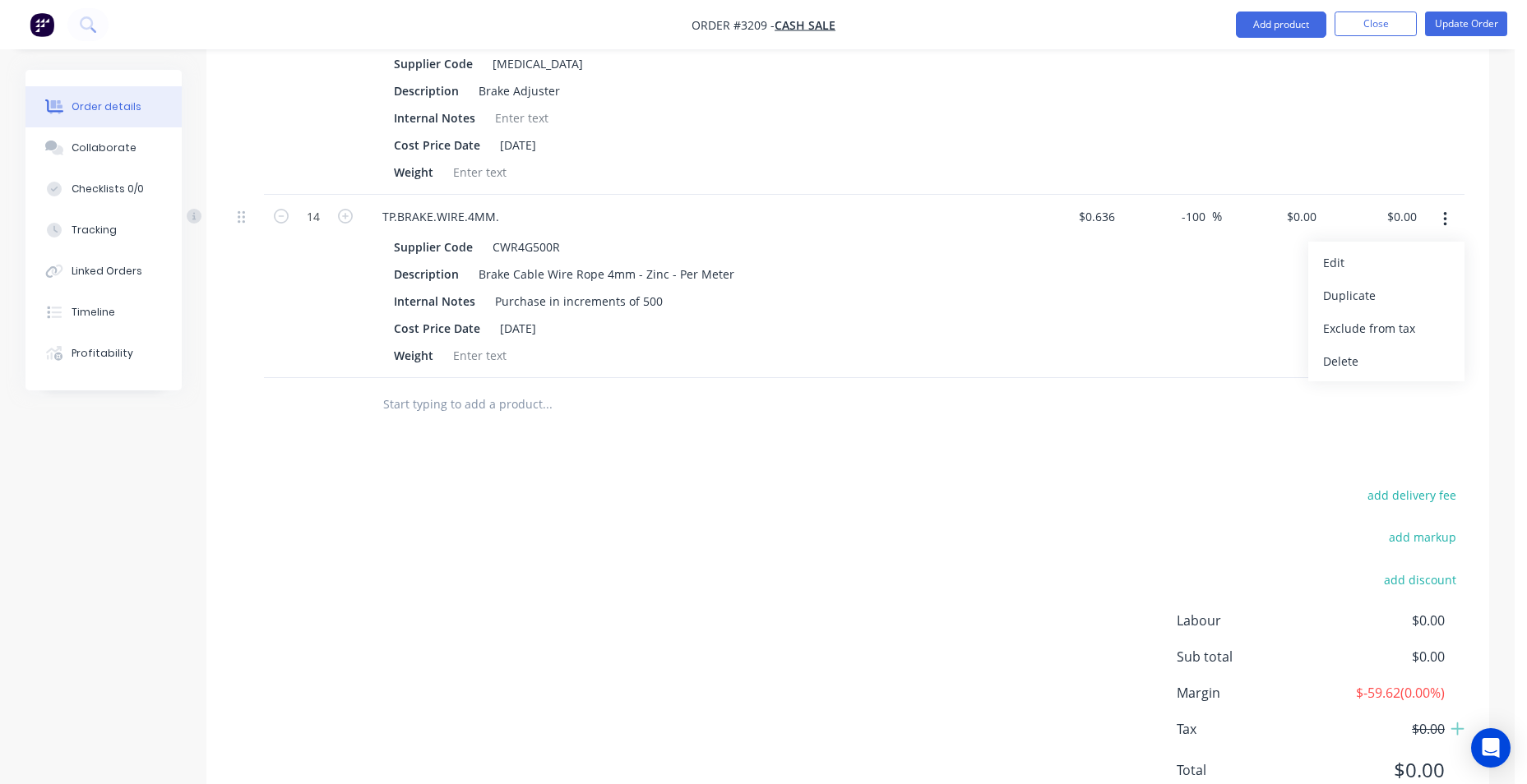
click at [1447, 221] on button "button" at bounding box center [1446, 219] width 39 height 30
click at [1455, 31] on button "Update Order" at bounding box center [1466, 24] width 82 height 25
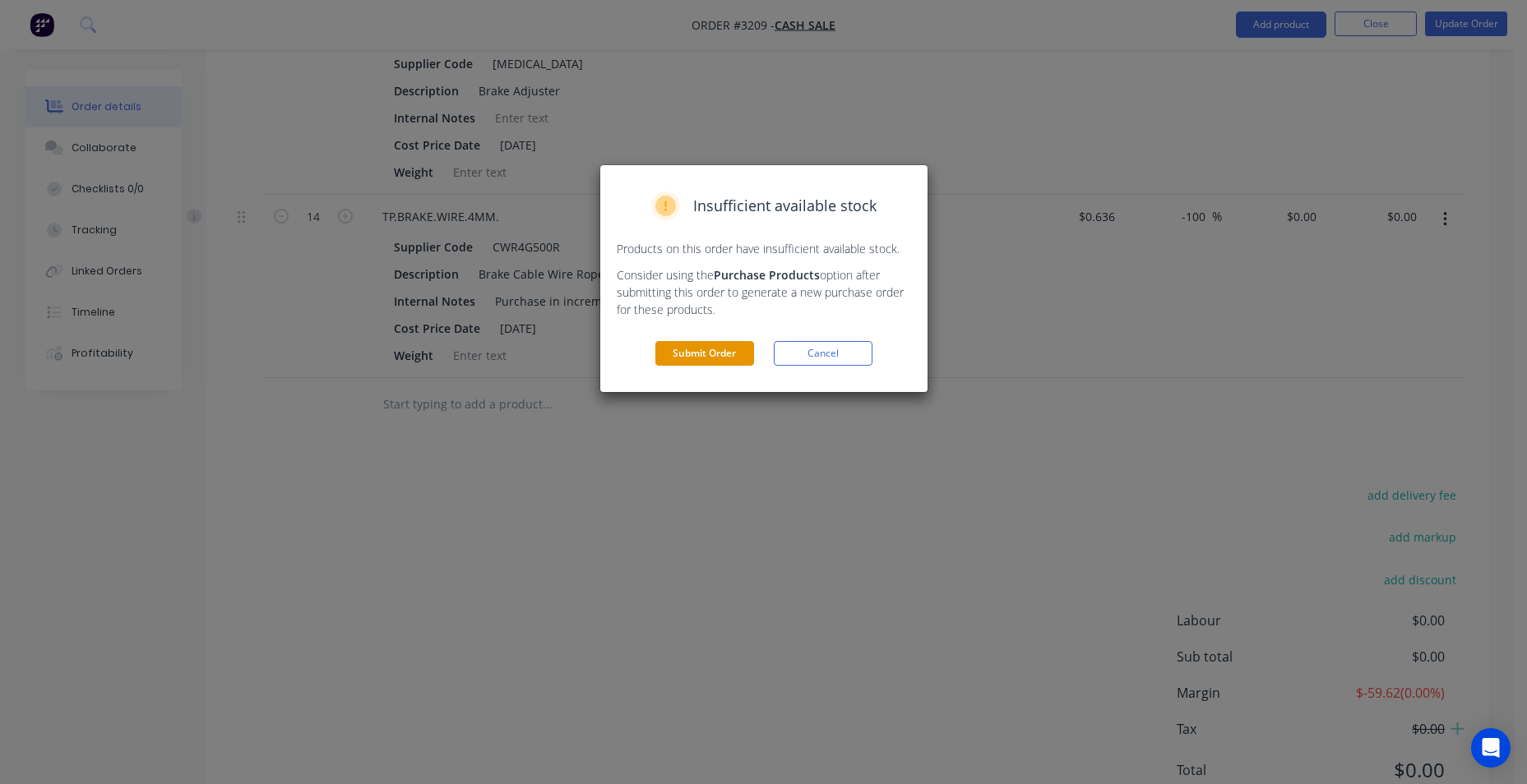
click at [660, 349] on button "Submit Order" at bounding box center [705, 353] width 98 height 25
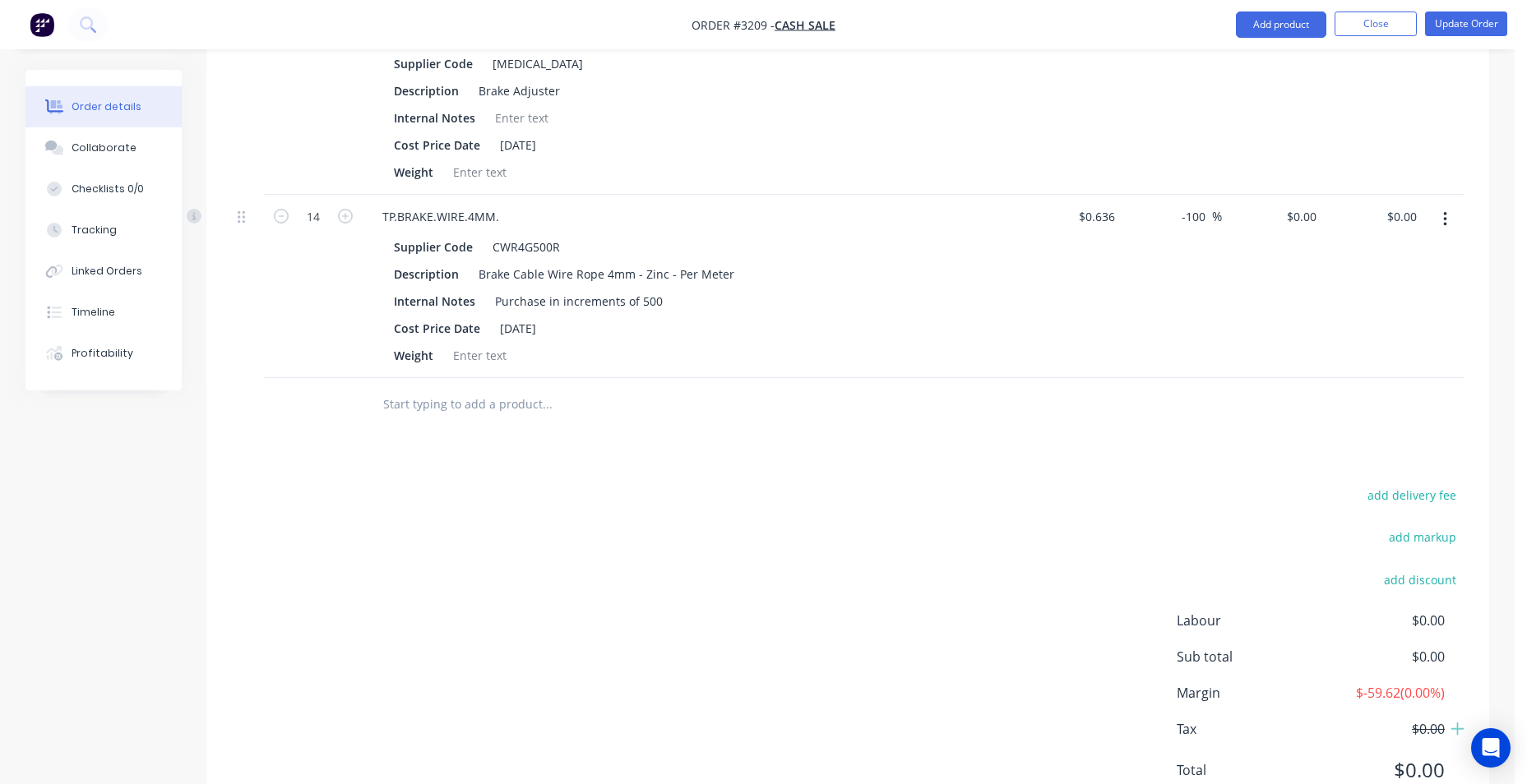
scroll to position [1005, 0]
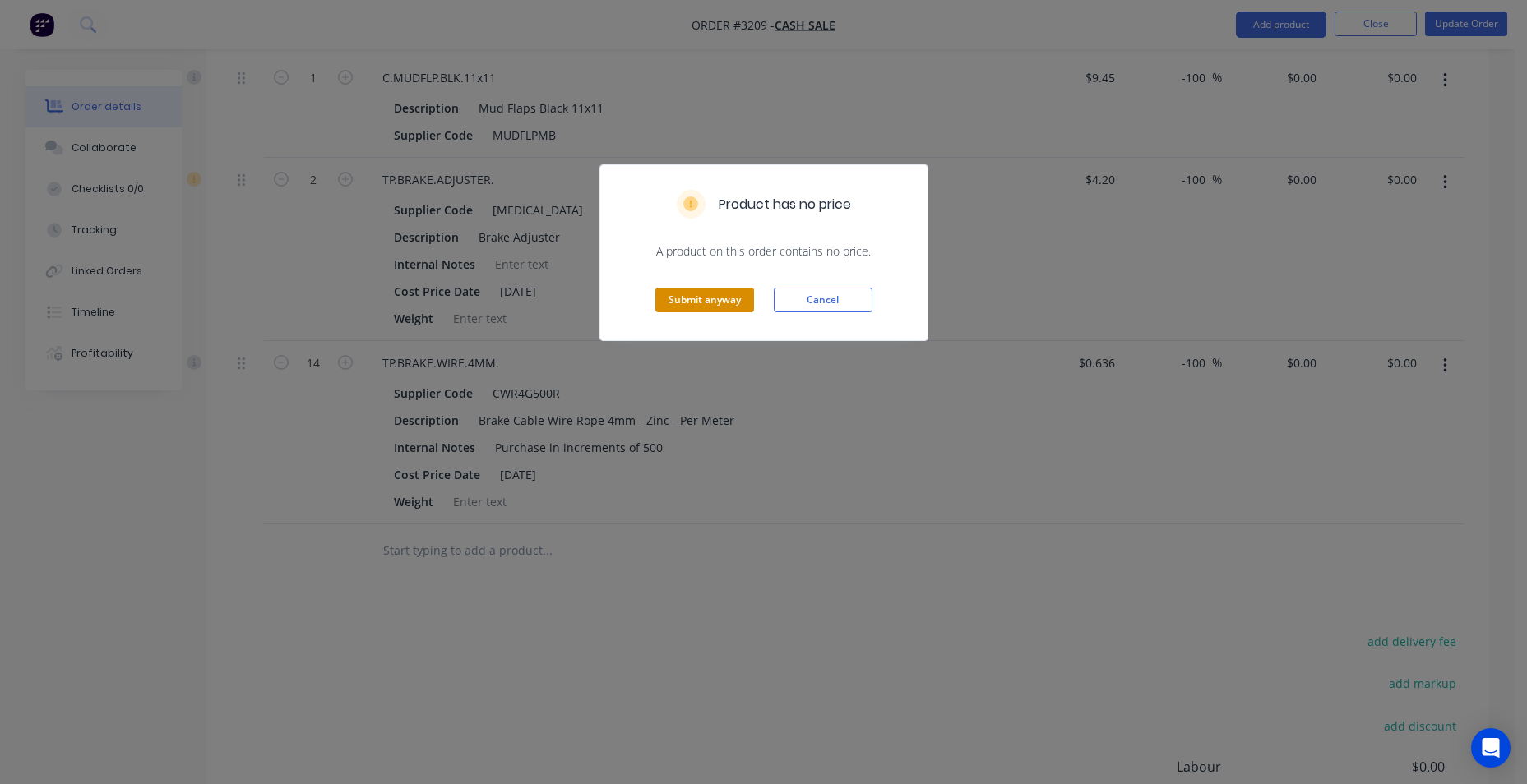
click at [700, 294] on button "Submit anyway" at bounding box center [705, 300] width 98 height 25
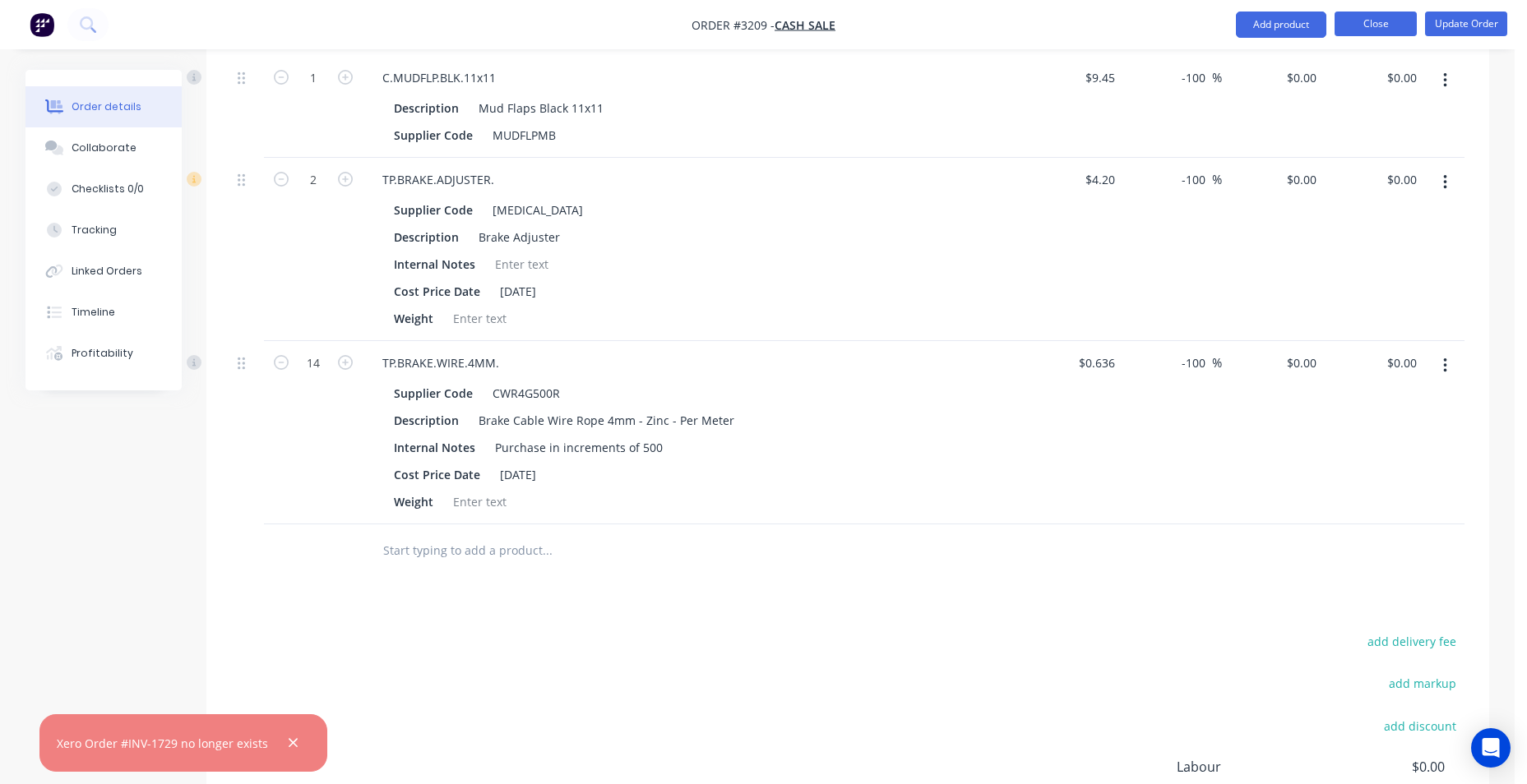
click at [1361, 27] on button "Close" at bounding box center [1376, 24] width 82 height 25
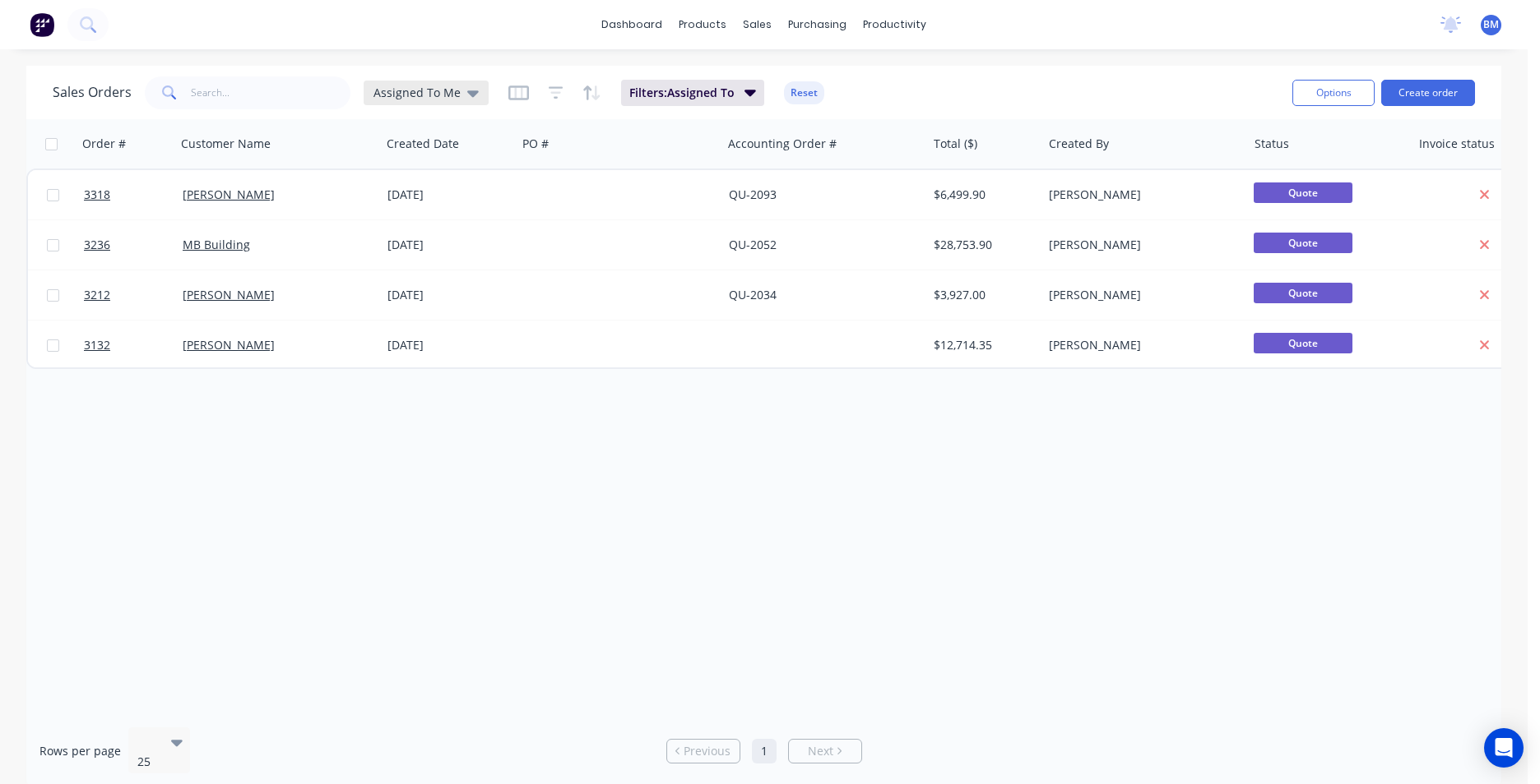
click at [457, 90] on div "Assigned To Me" at bounding box center [426, 92] width 105 height 14
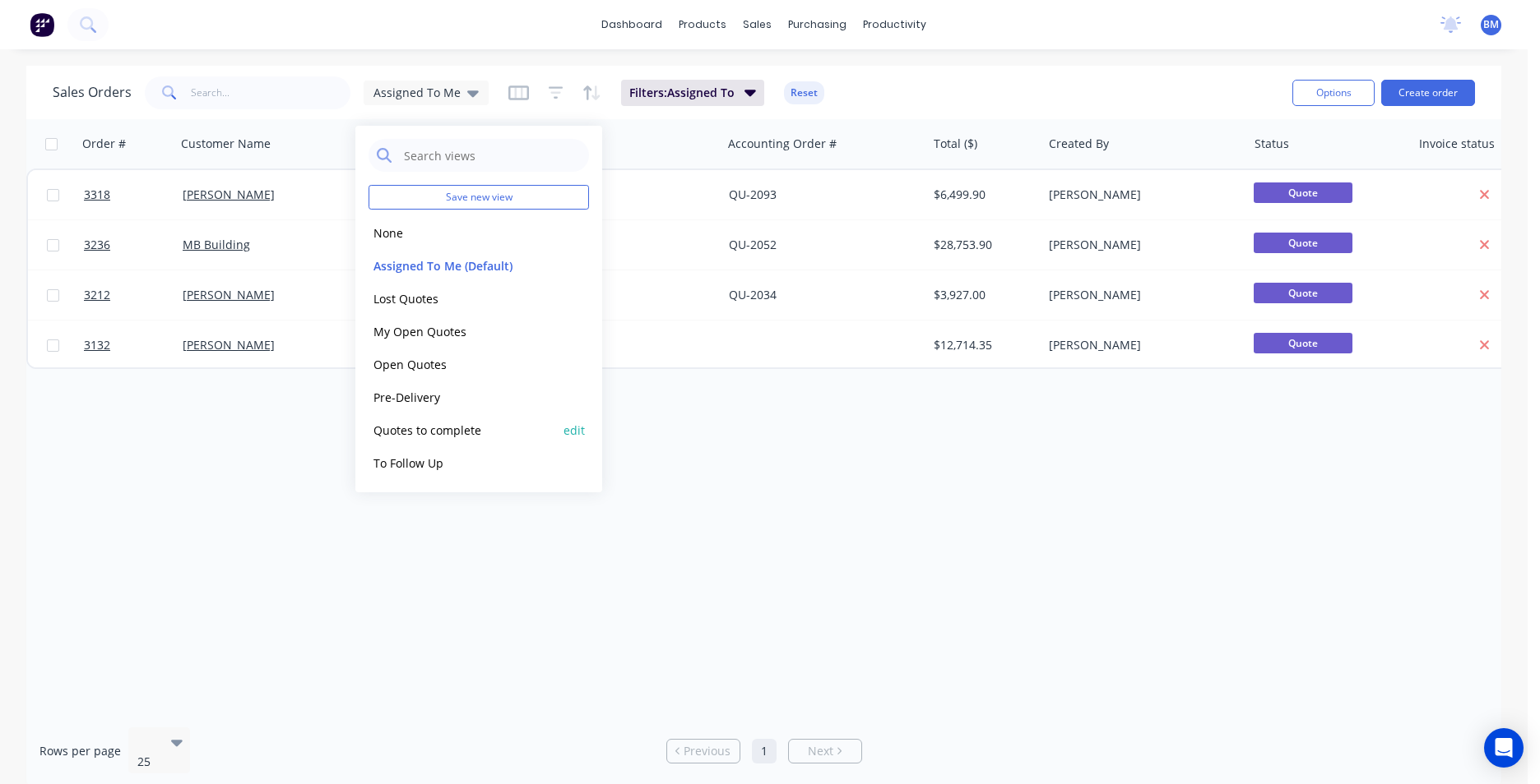
click at [464, 428] on button "Quotes to complete" at bounding box center [462, 430] width 188 height 19
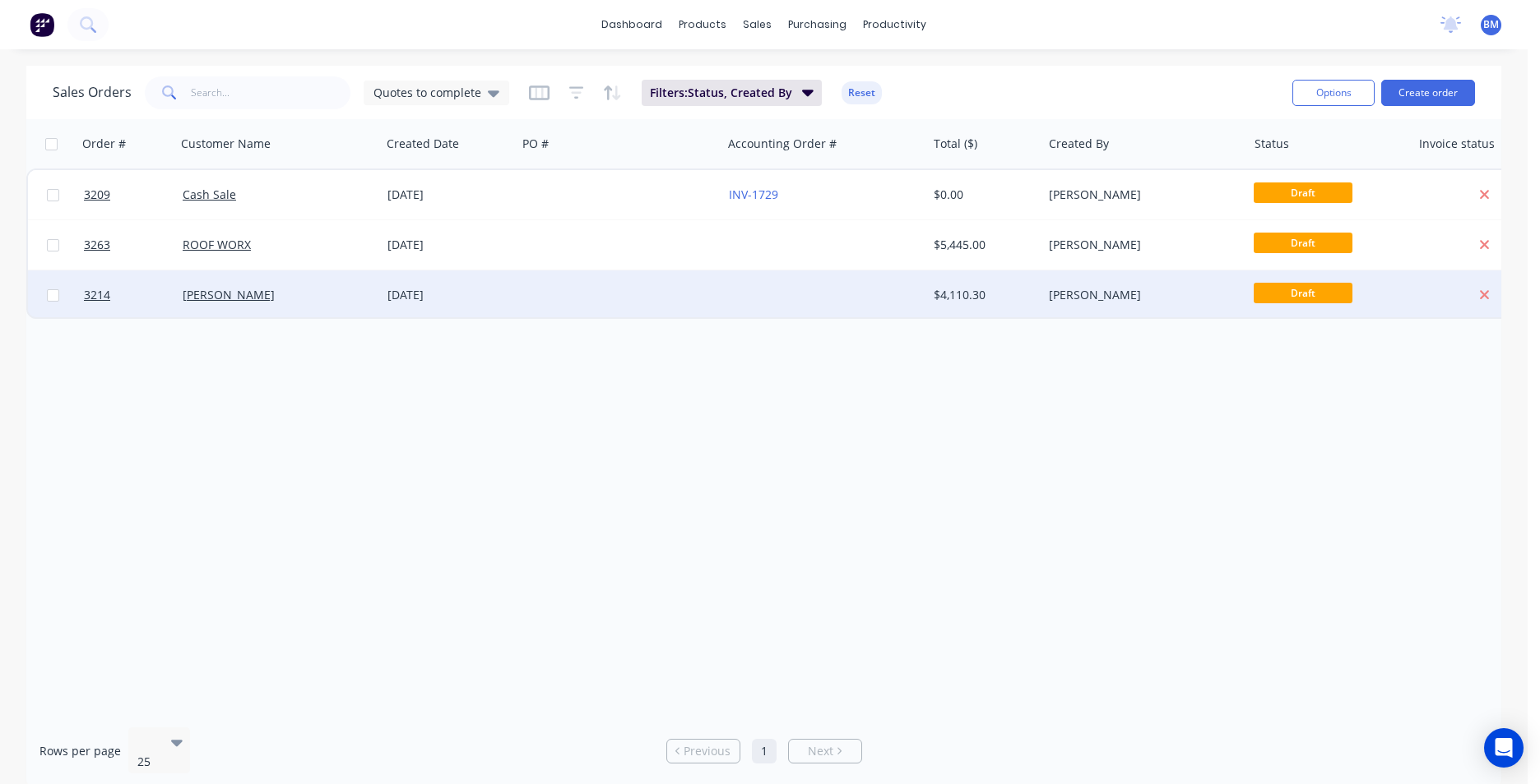
click at [573, 305] on div at bounding box center [619, 295] width 205 height 49
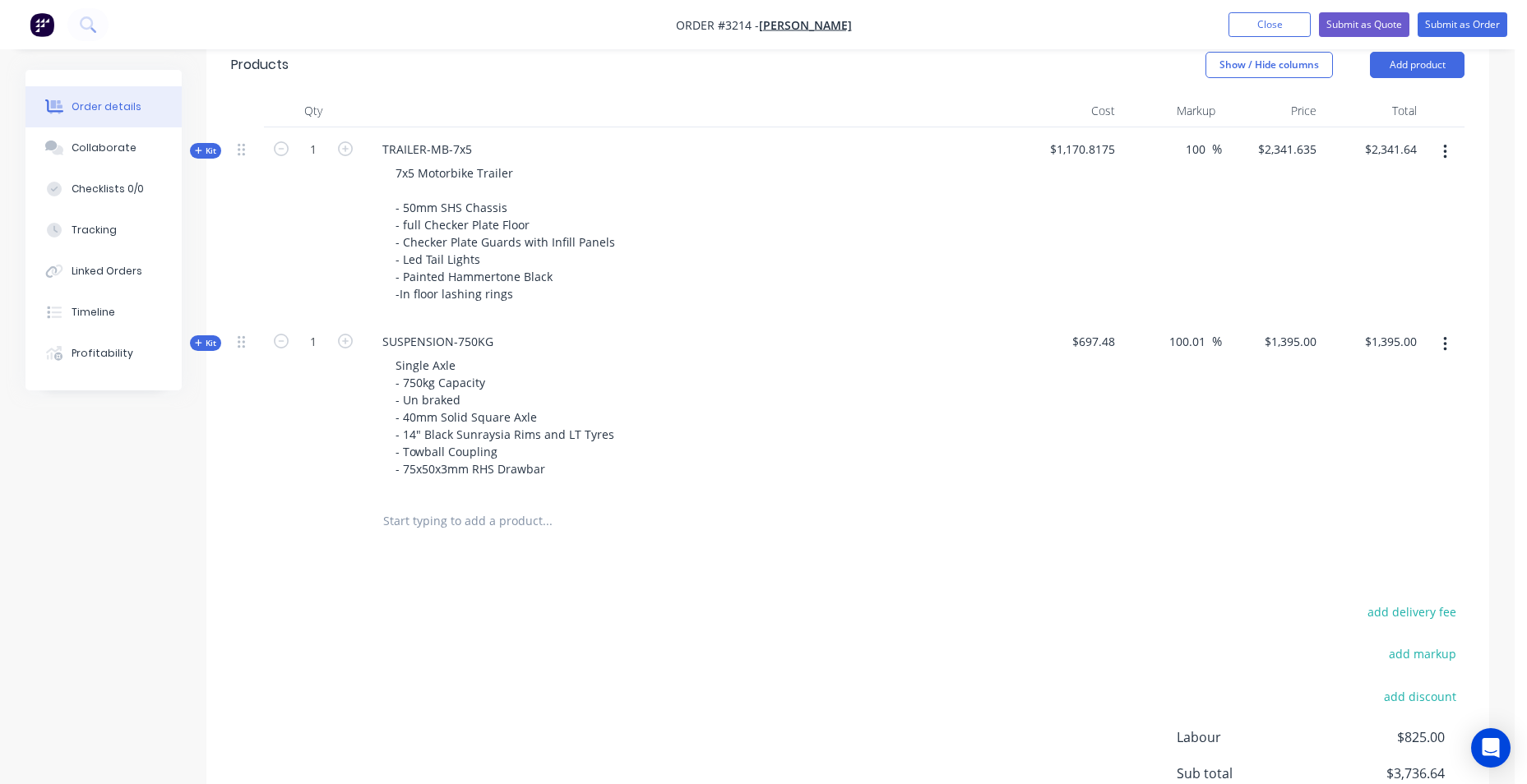
scroll to position [658, 0]
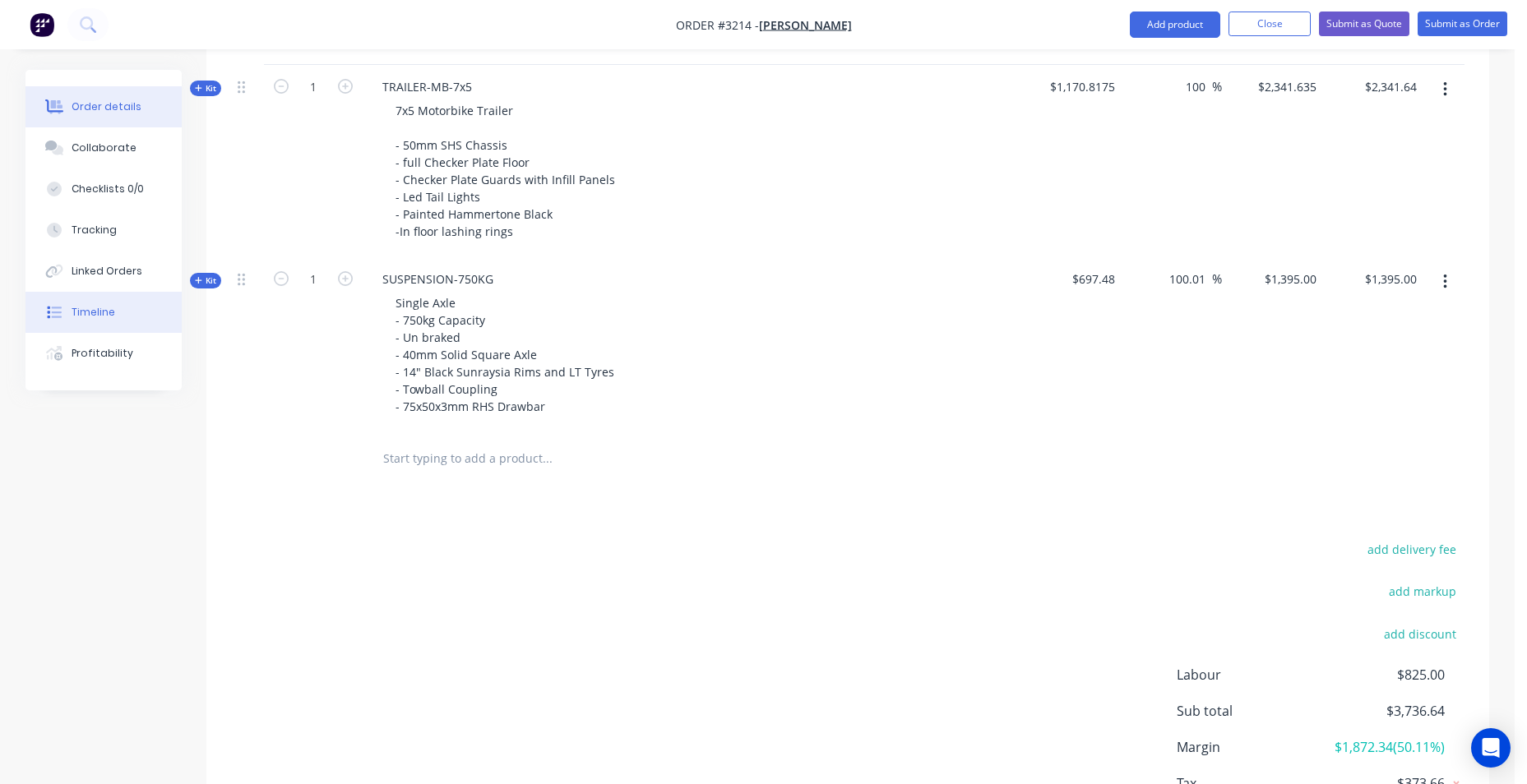
click at [139, 321] on button "Timeline" at bounding box center [104, 312] width 156 height 41
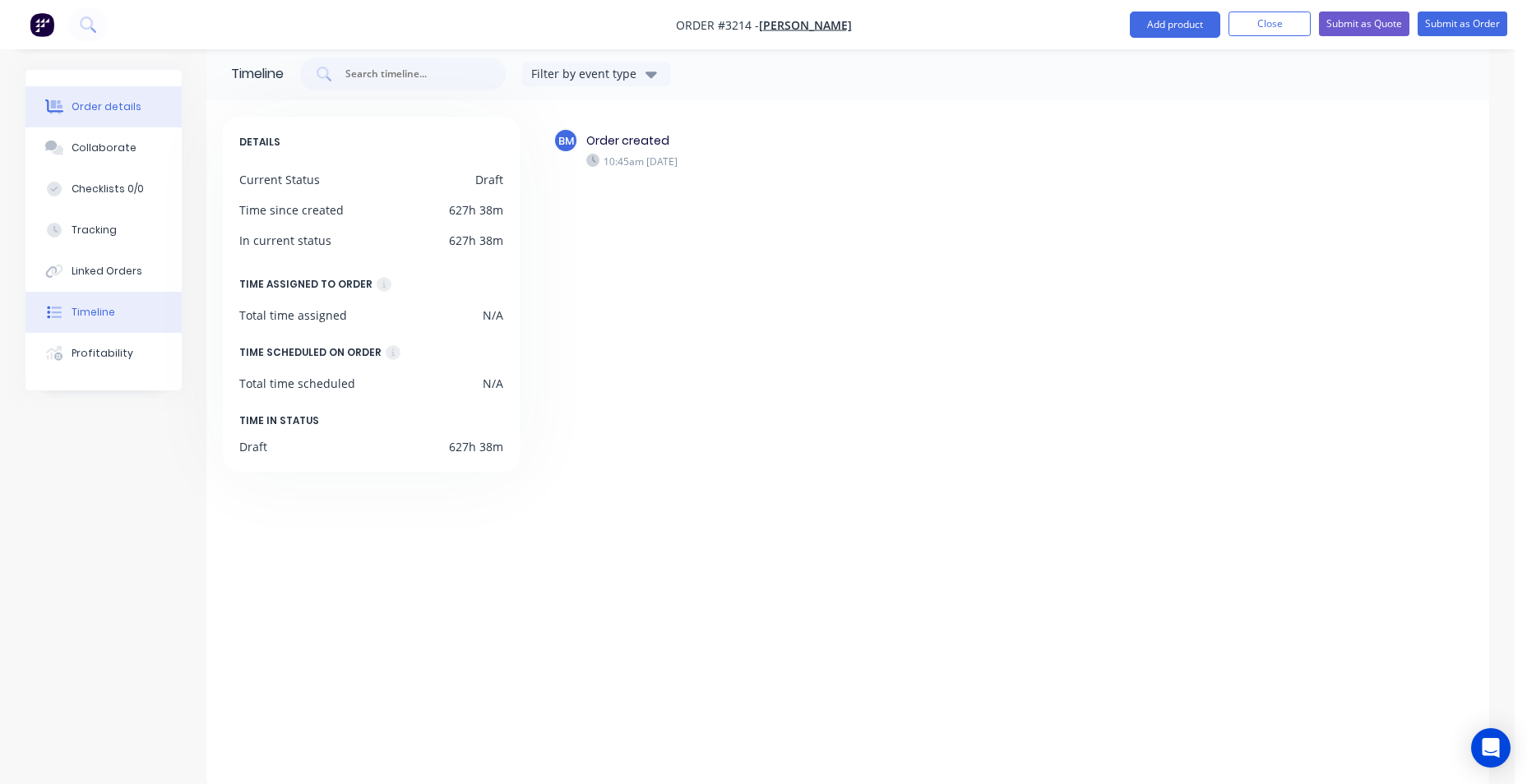
click at [126, 115] on button "Order details" at bounding box center [104, 107] width 156 height 41
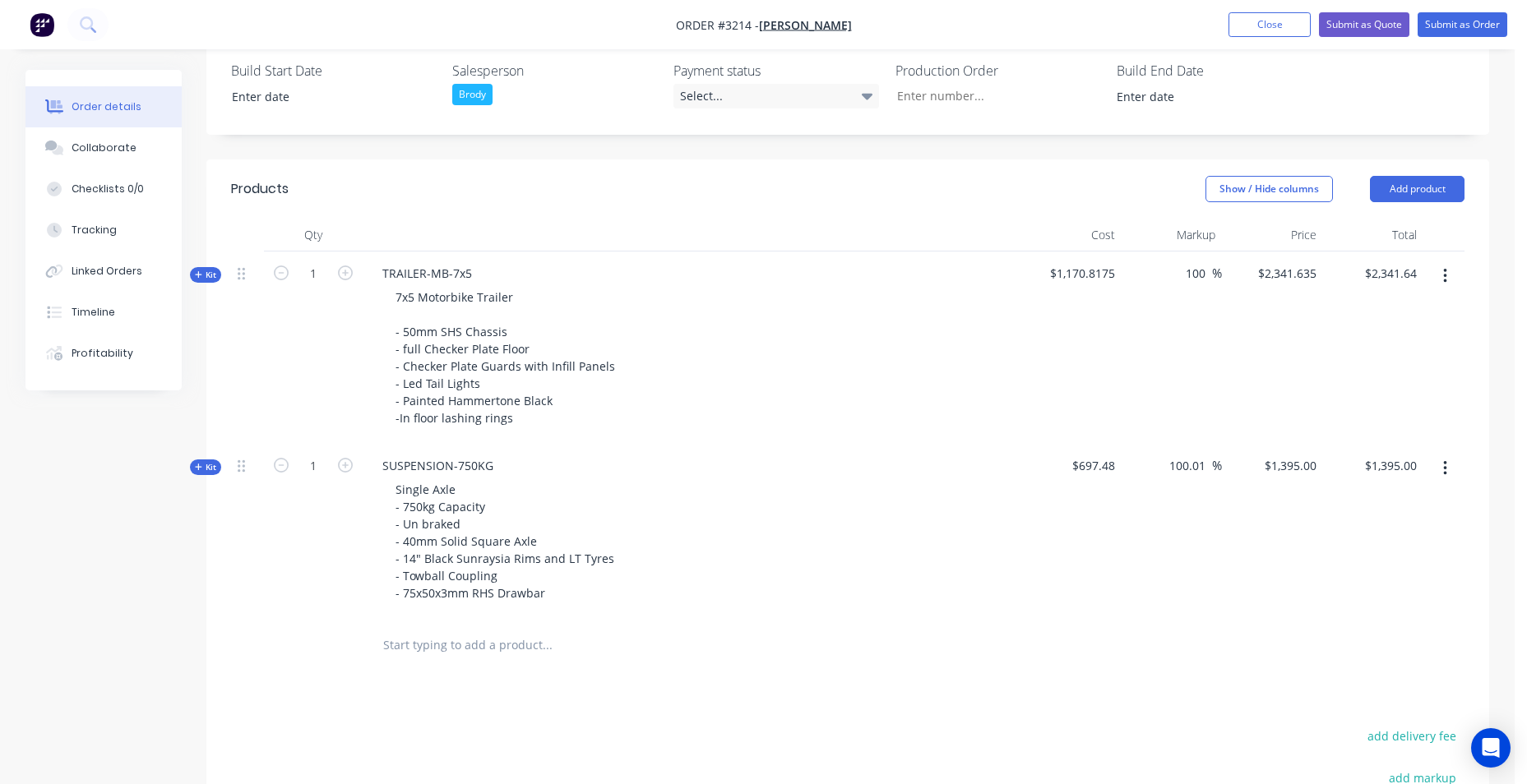
scroll to position [352, 0]
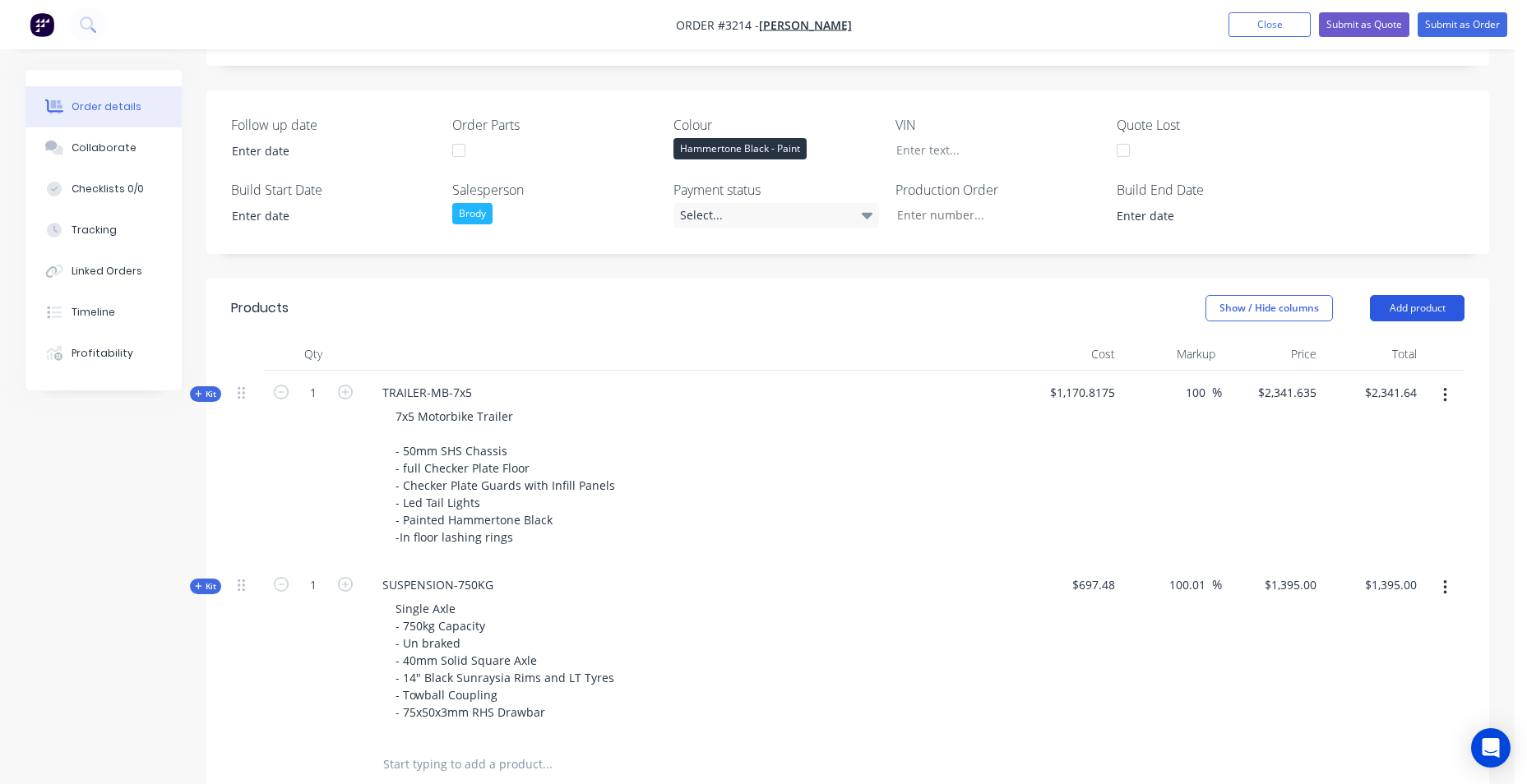
click at [1428, 301] on button "Add product" at bounding box center [1417, 308] width 94 height 26
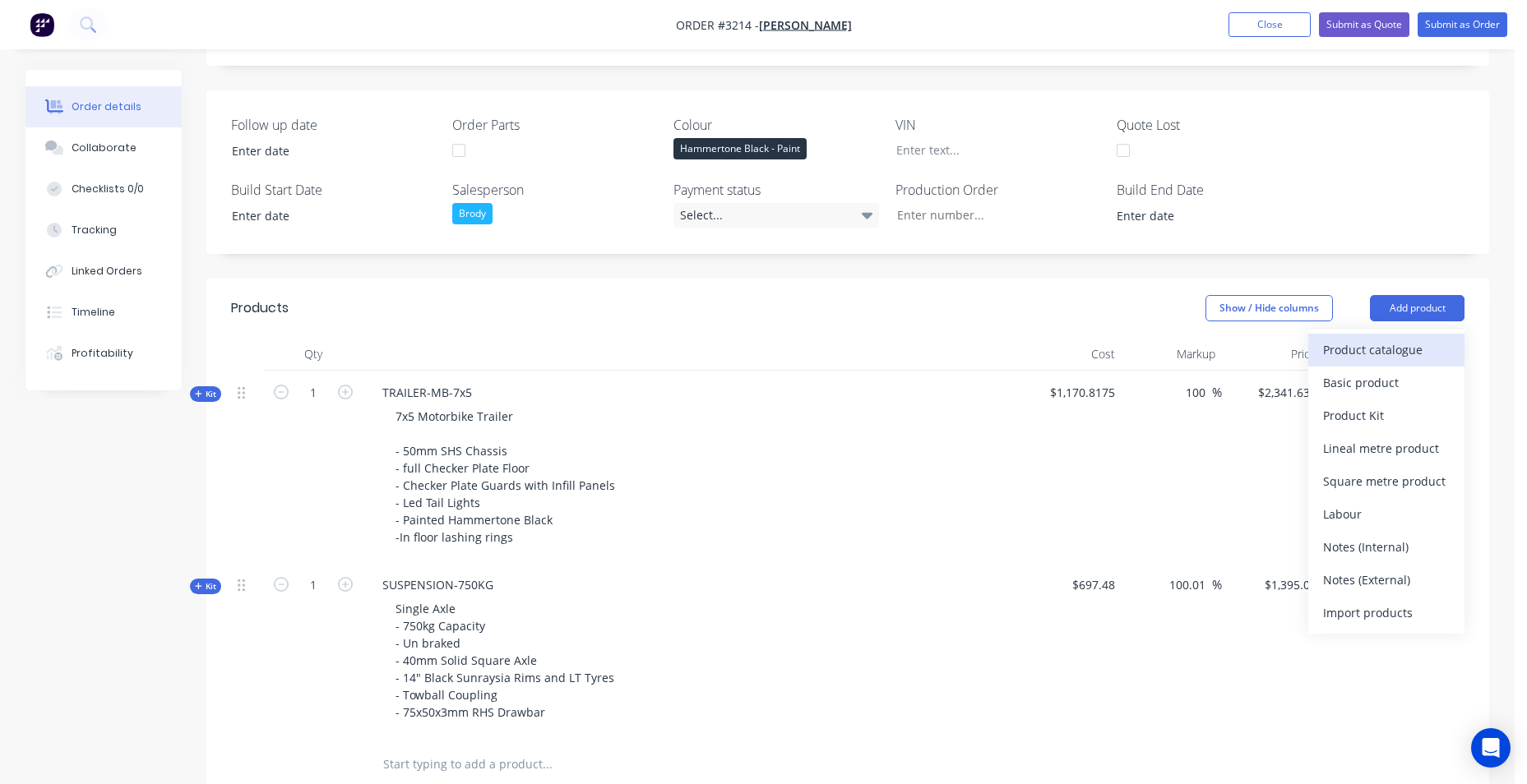
click at [1410, 350] on div "Product catalogue" at bounding box center [1386, 350] width 126 height 24
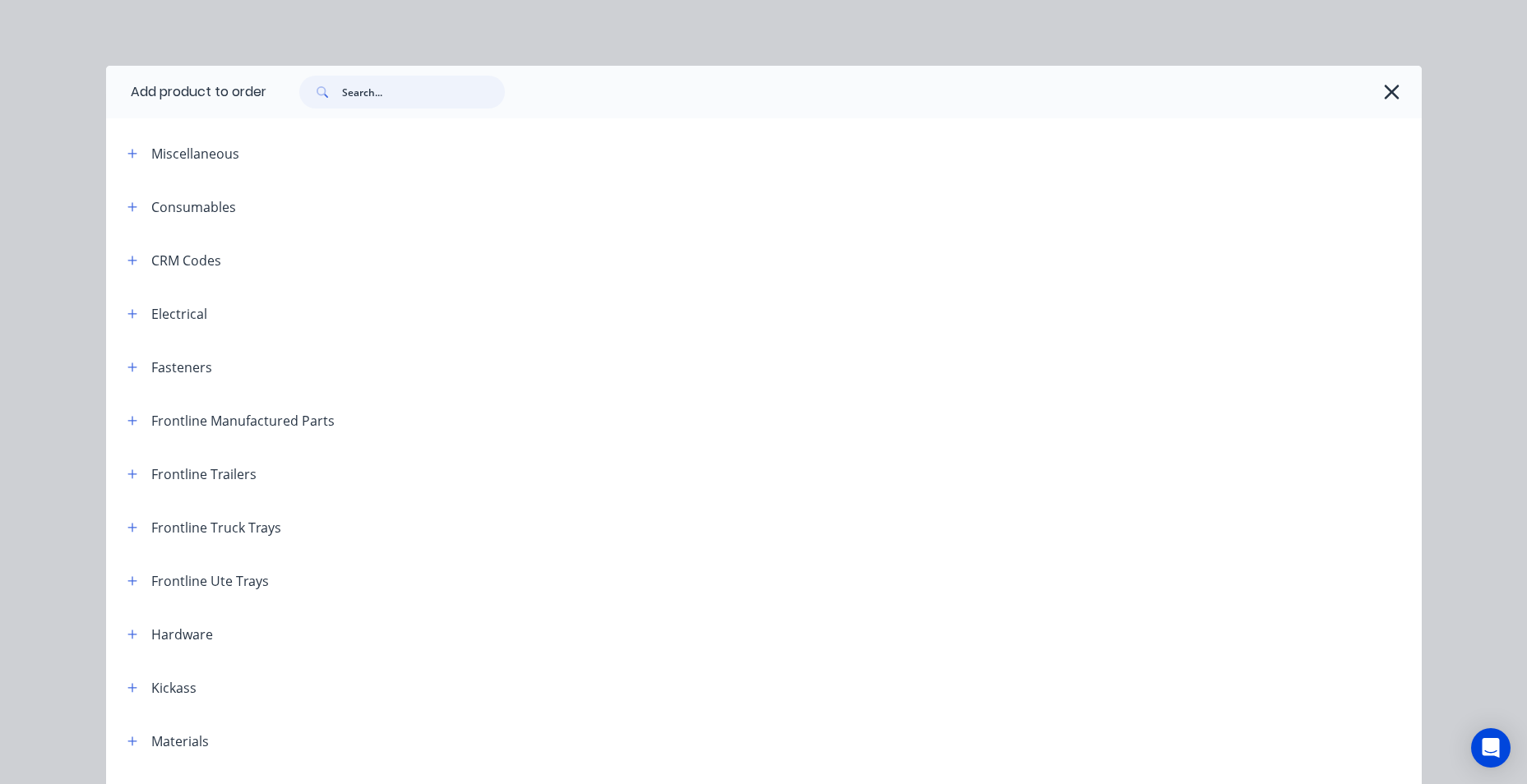
click at [358, 103] on input "text" at bounding box center [424, 92] width 163 height 33
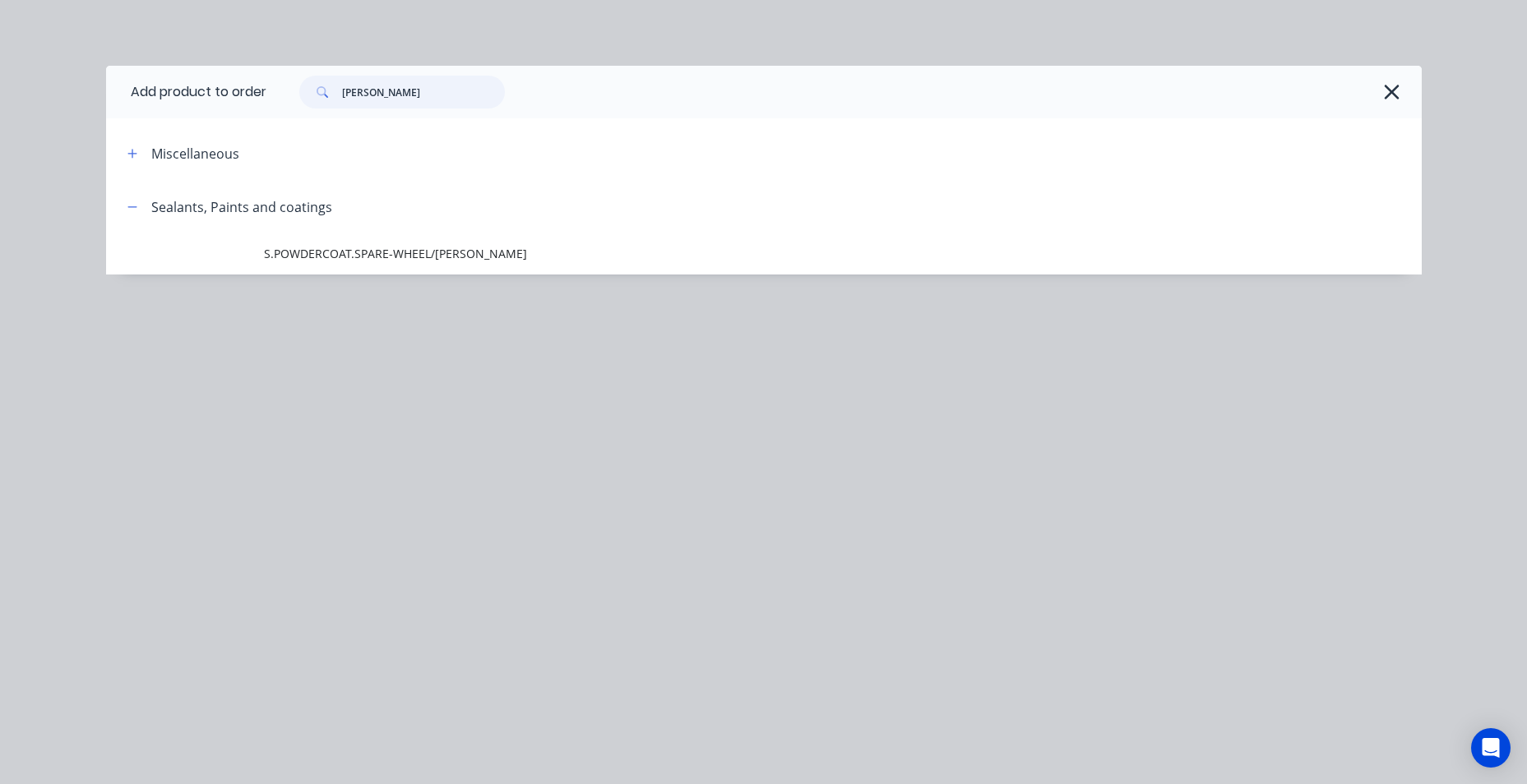
drag, startPoint x: 370, startPoint y: 93, endPoint x: 248, endPoint y: 108, distance: 122.9
click at [248, 108] on header "Add product to order [PERSON_NAME]" at bounding box center [764, 92] width 1316 height 53
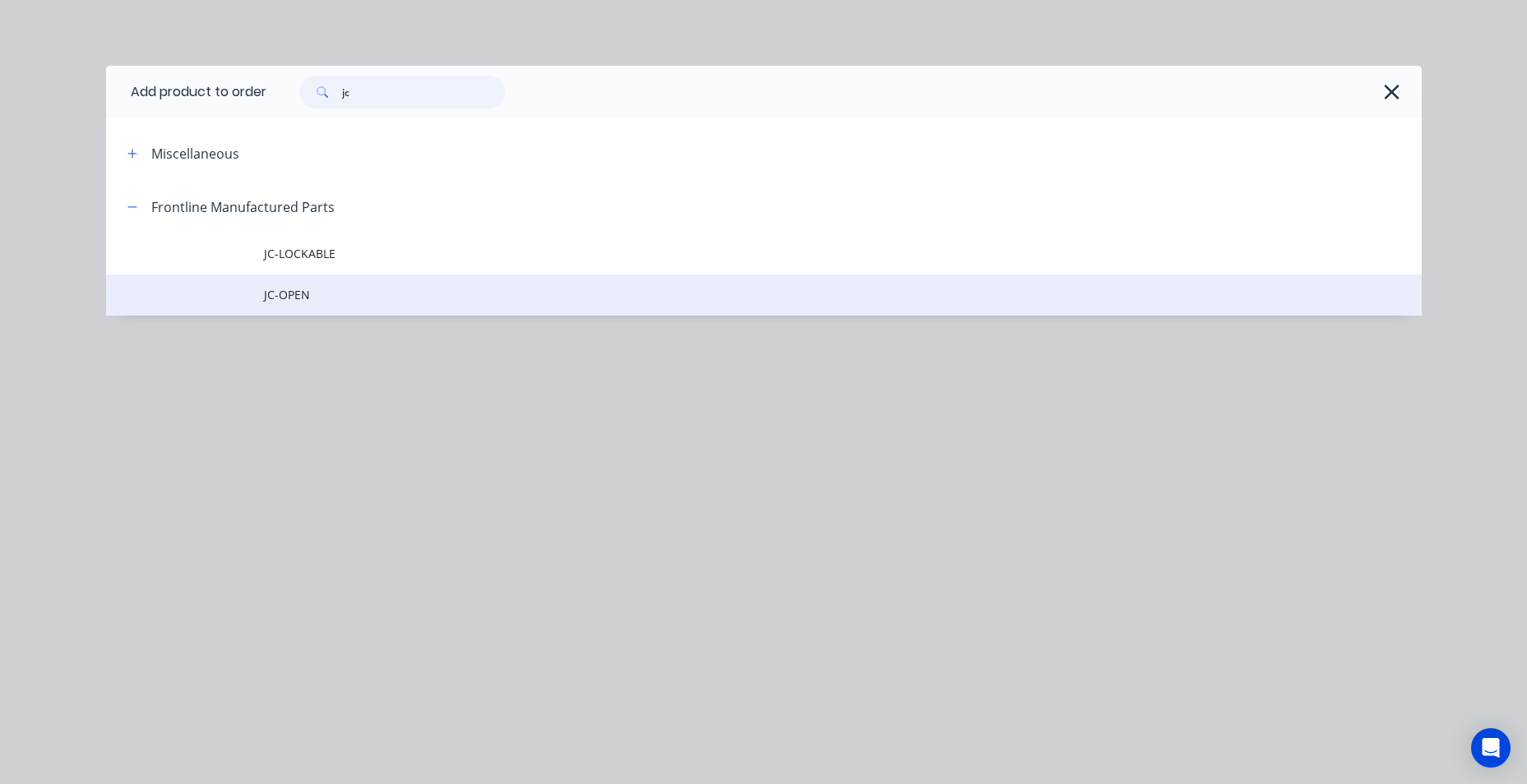
type input "jc"
click at [283, 285] on td "JC-OPEN" at bounding box center [843, 295] width 1158 height 41
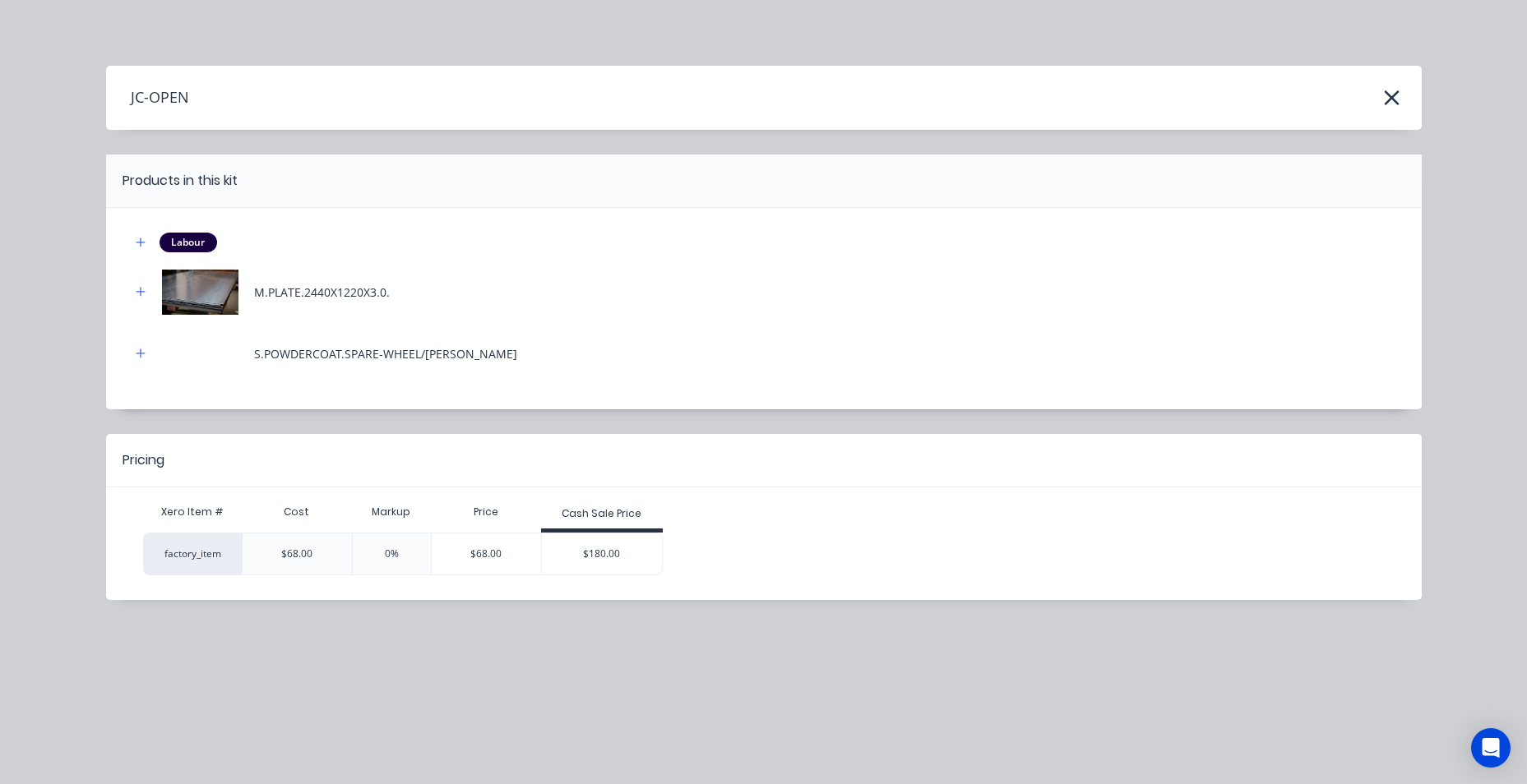
click at [570, 554] on div "$180.00" at bounding box center [602, 554] width 120 height 41
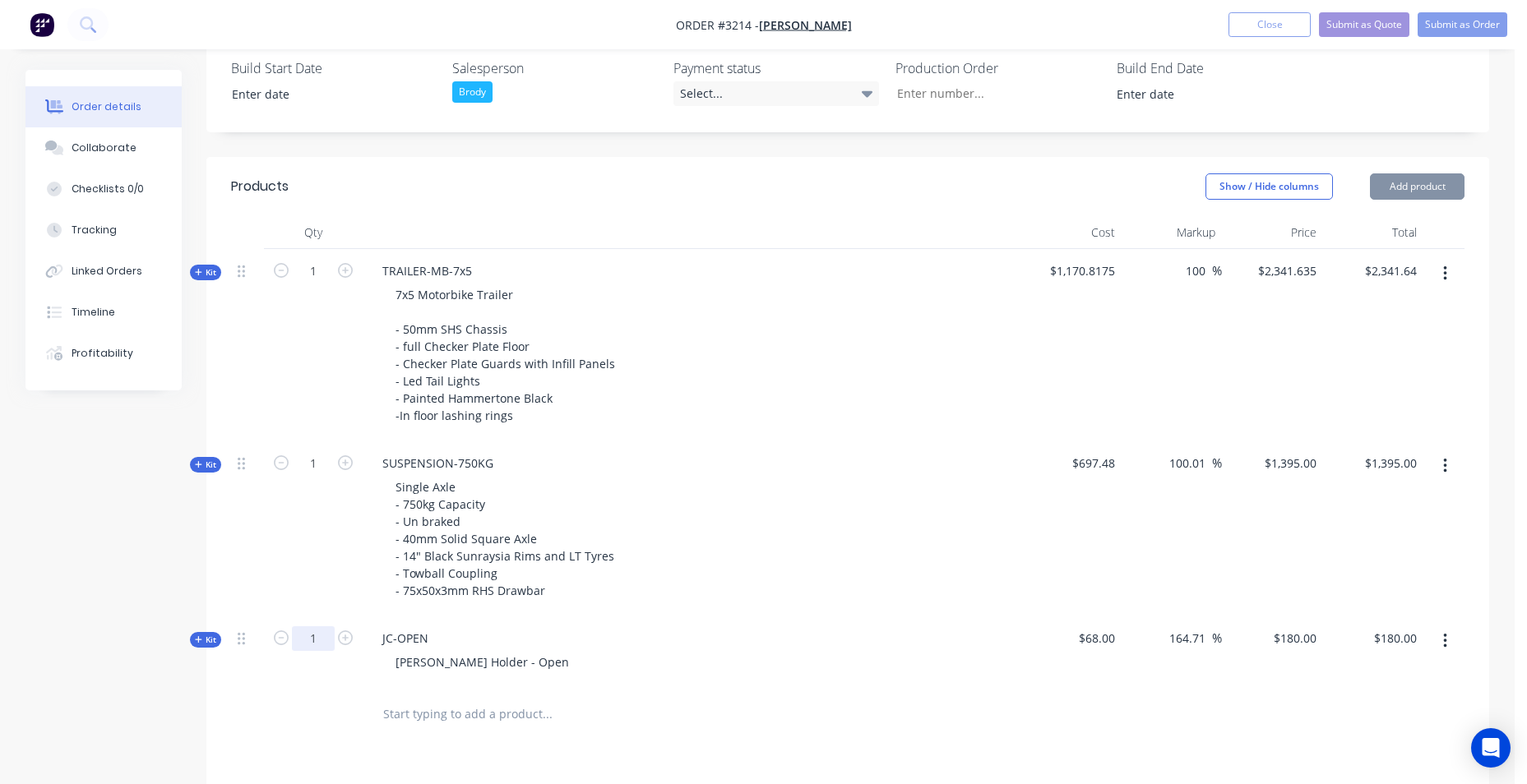
scroll to position [598, 0]
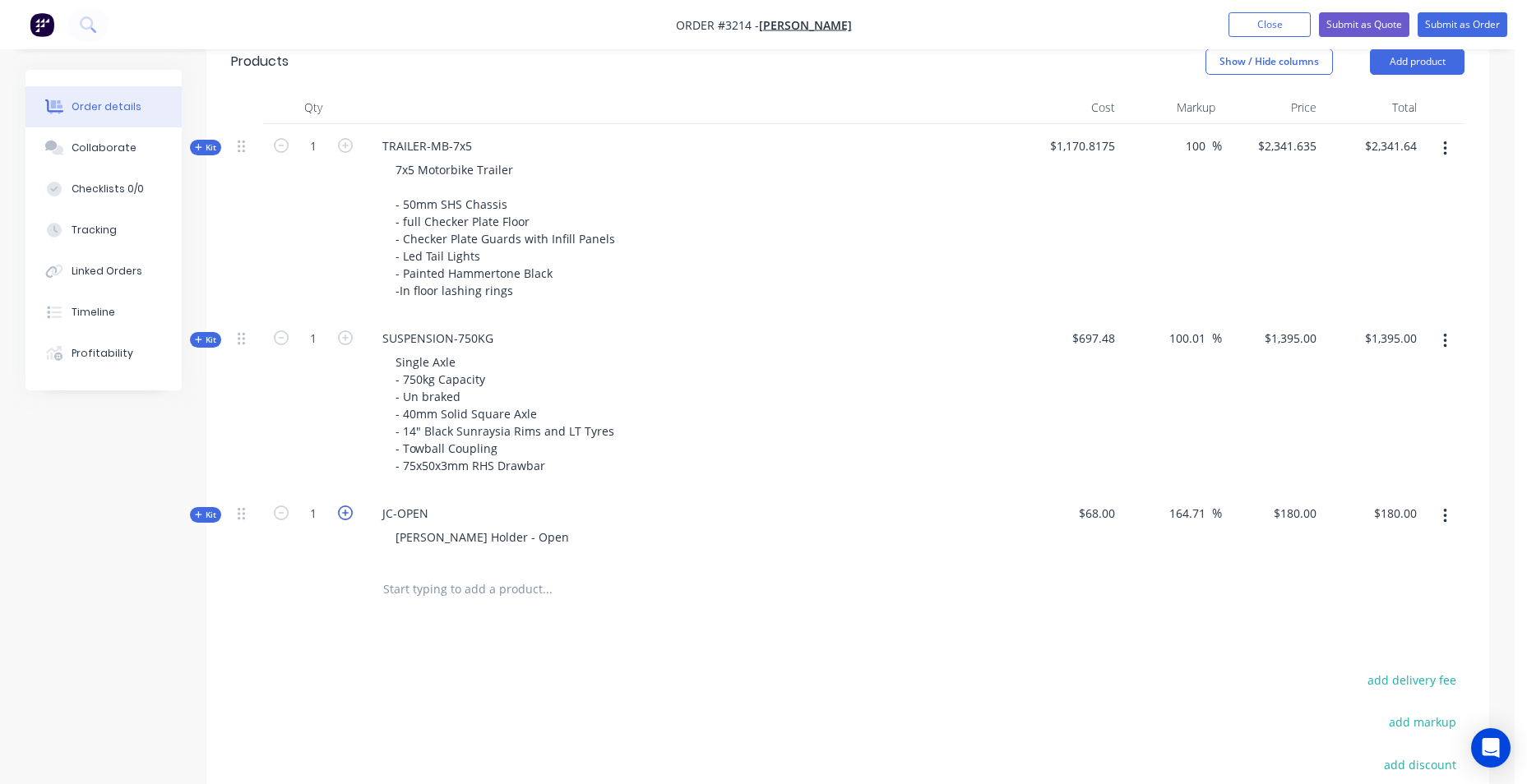
click at [345, 518] on icon "button" at bounding box center [345, 512] width 14 height 14
type input "2"
type input "$360.00"
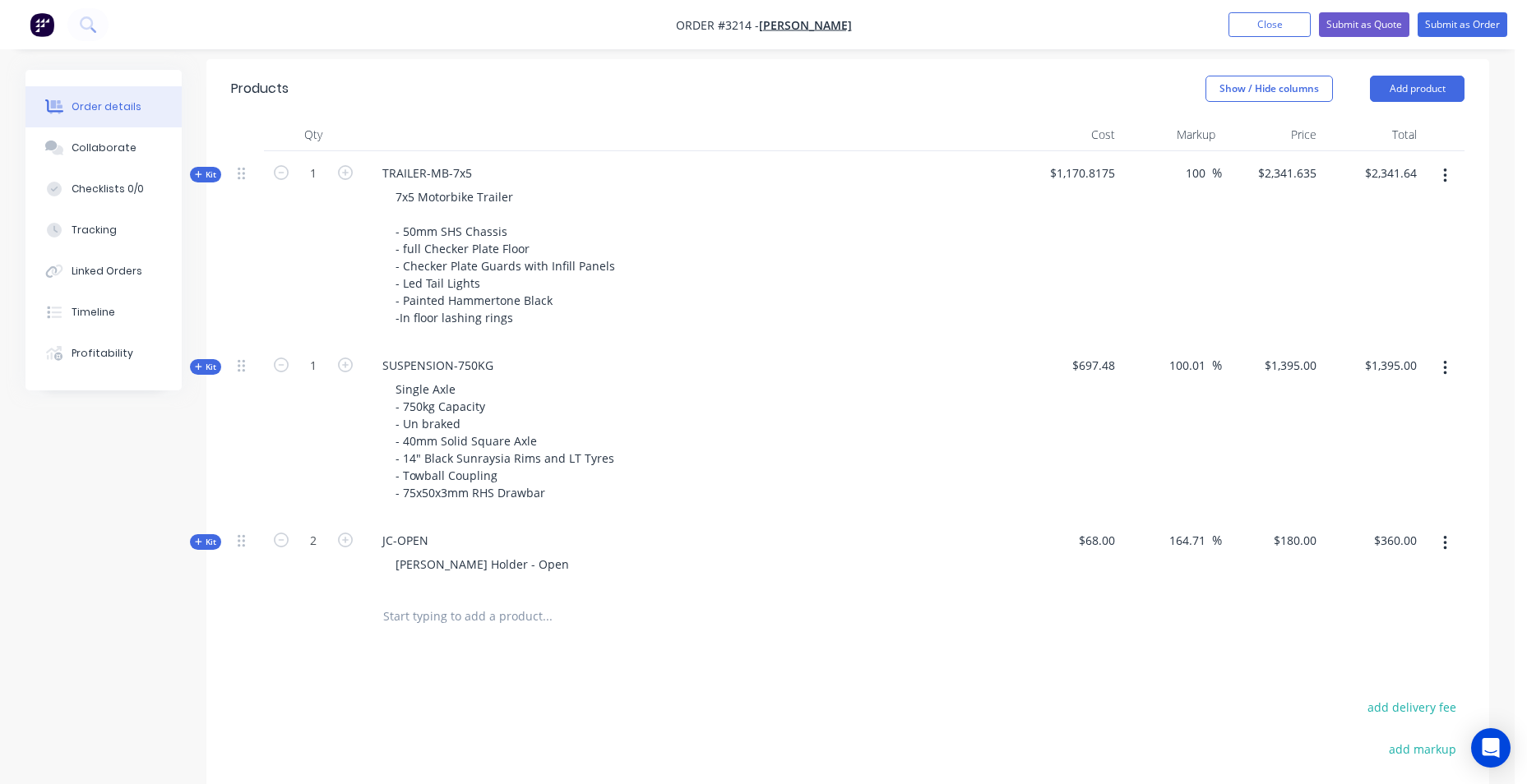
scroll to position [680, 0]
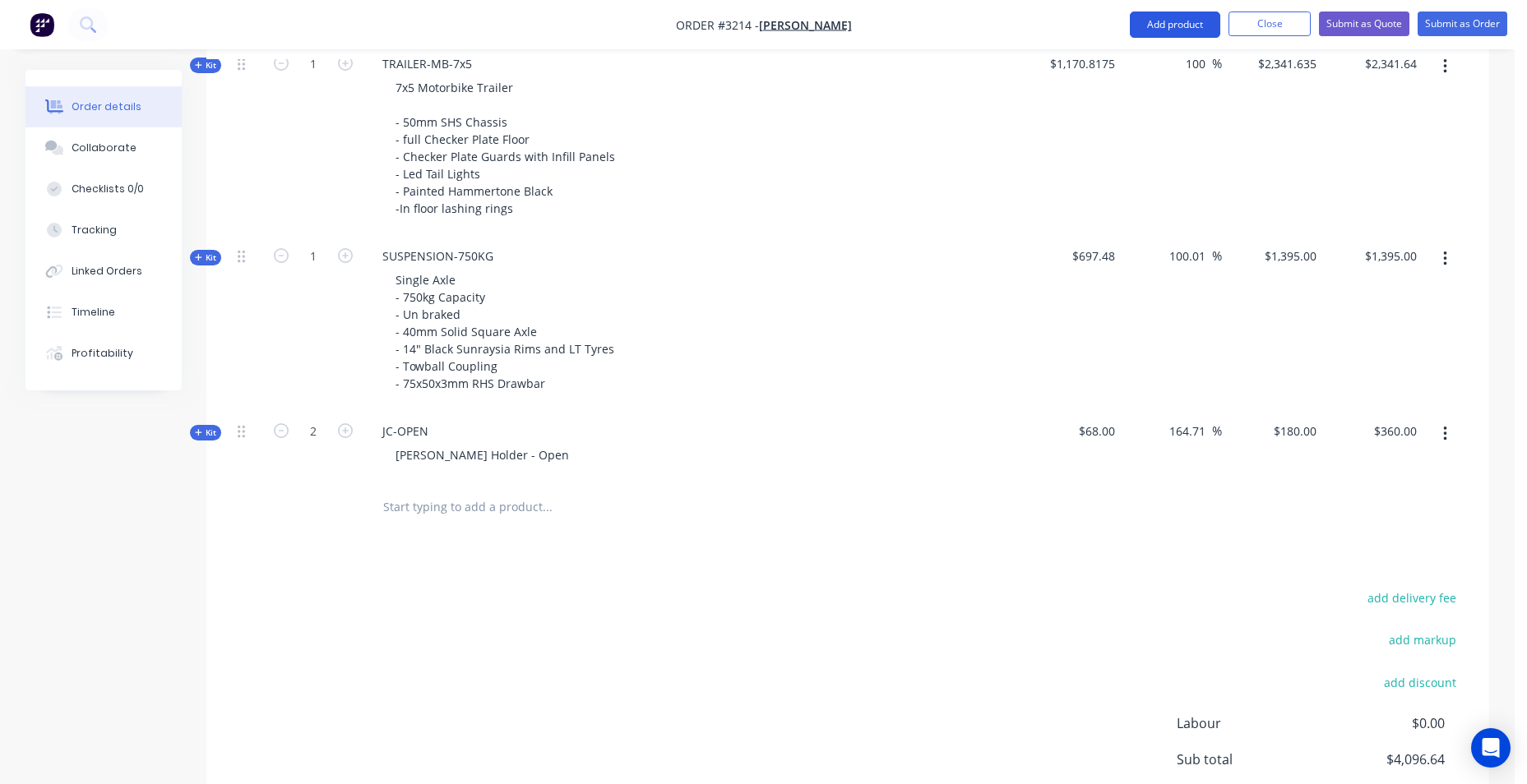
click at [1174, 26] on button "Add product" at bounding box center [1175, 25] width 91 height 26
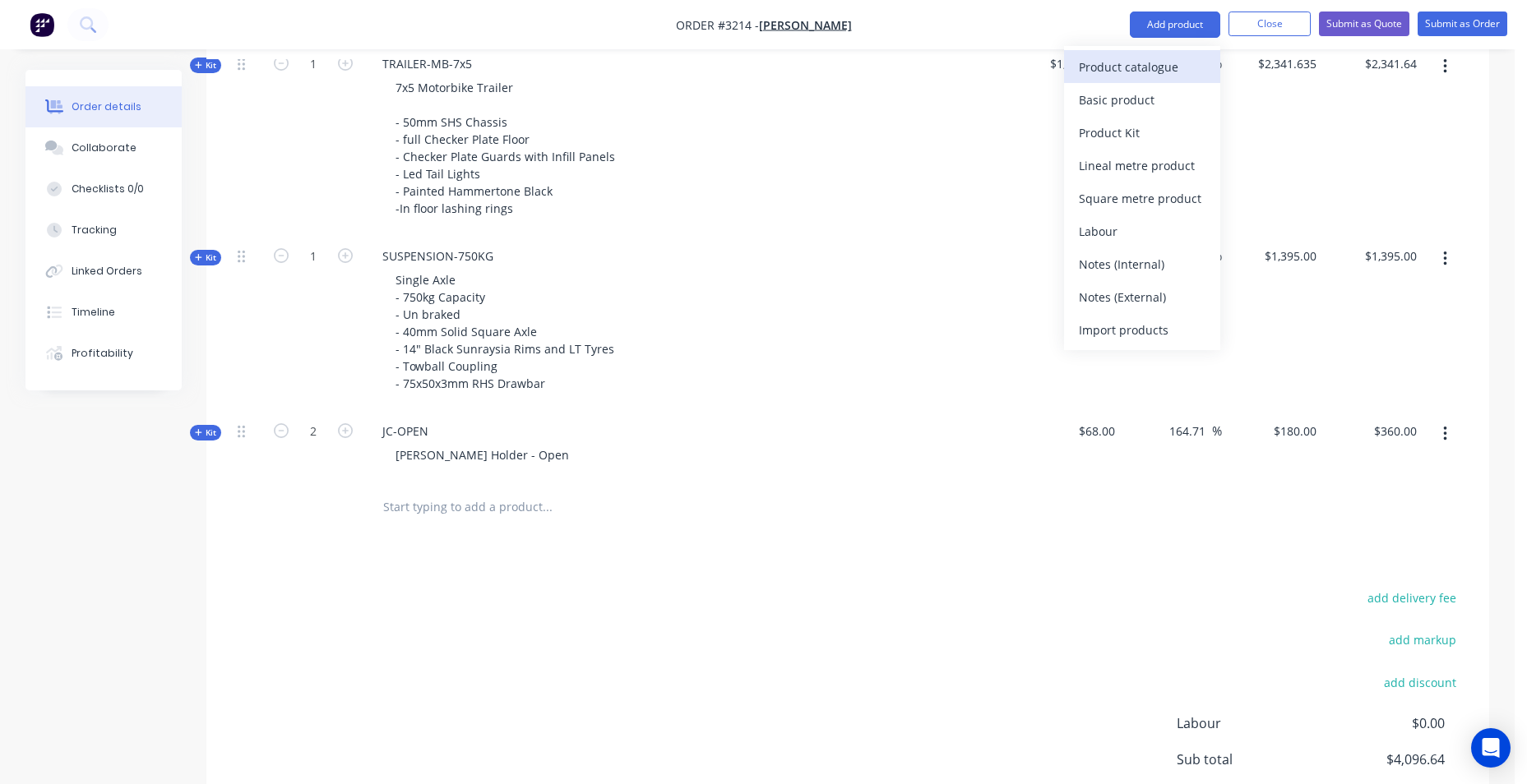
click at [1132, 69] on div "Product catalogue" at bounding box center [1142, 67] width 126 height 24
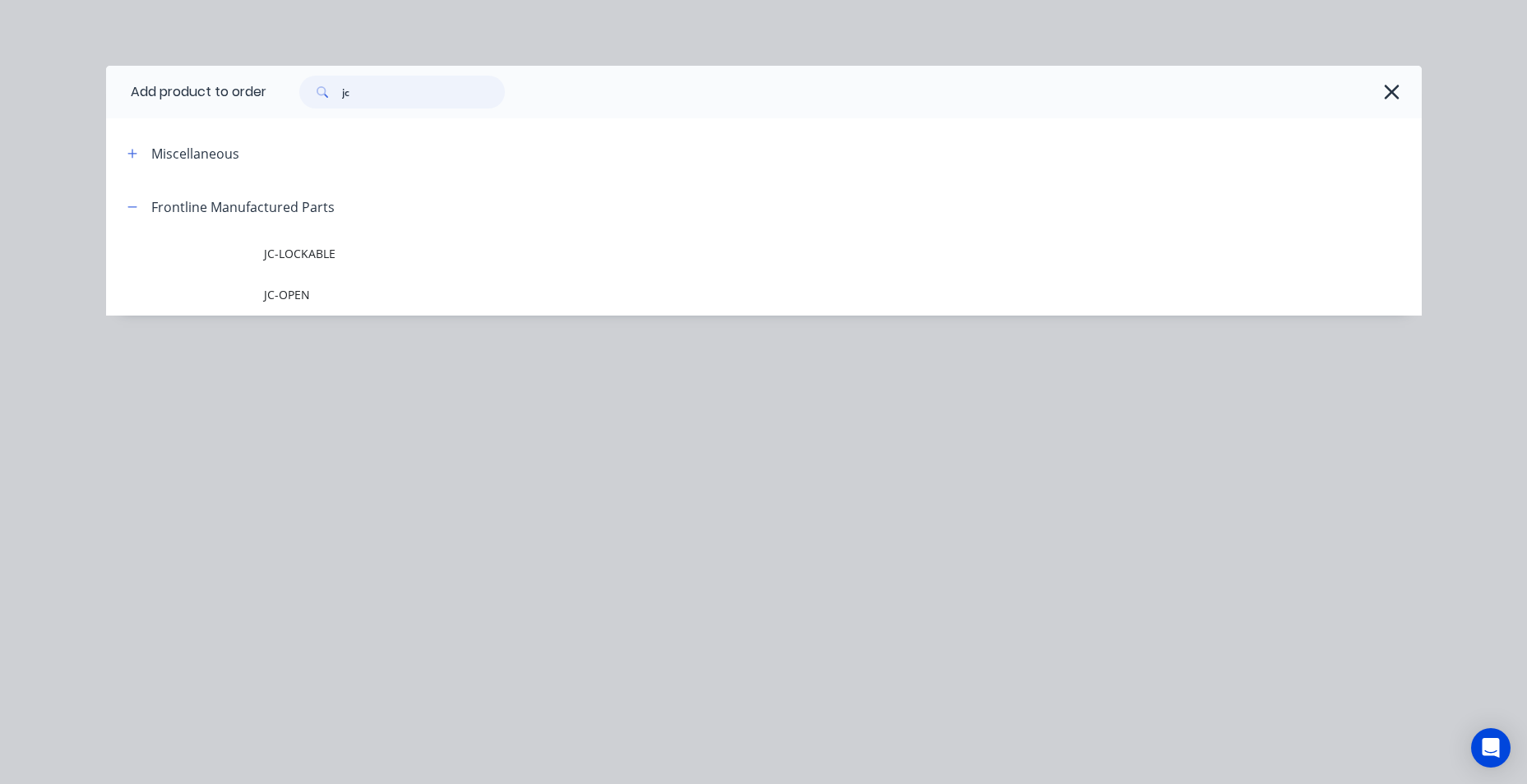
drag, startPoint x: 267, startPoint y: 98, endPoint x: 220, endPoint y: 96, distance: 47.0
click at [220, 96] on header "Add product to order jc" at bounding box center [764, 92] width 1316 height 53
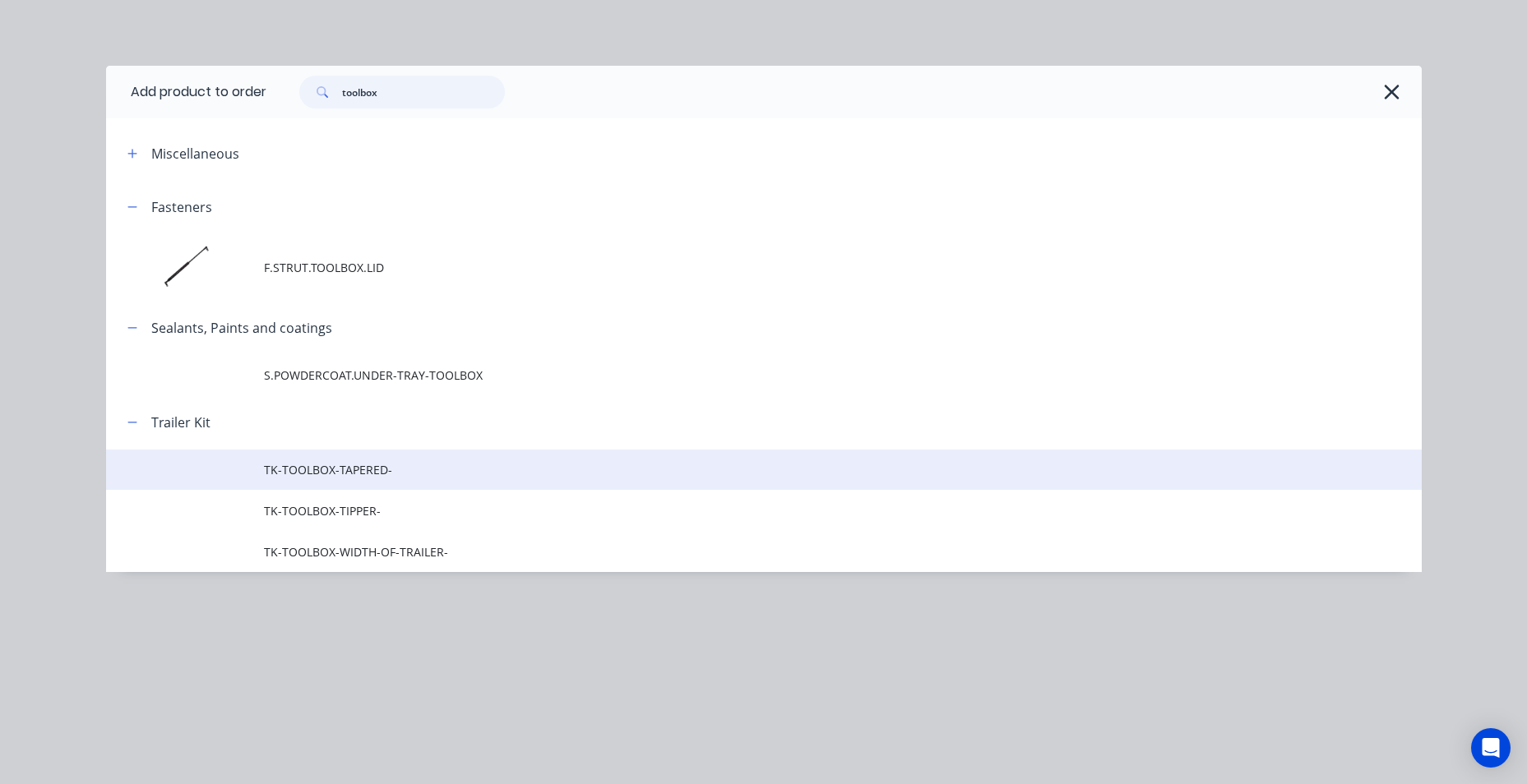
type input "toolbox"
click at [385, 473] on span "TK-TOOLBOX-TAPERED-" at bounding box center [727, 470] width 926 height 17
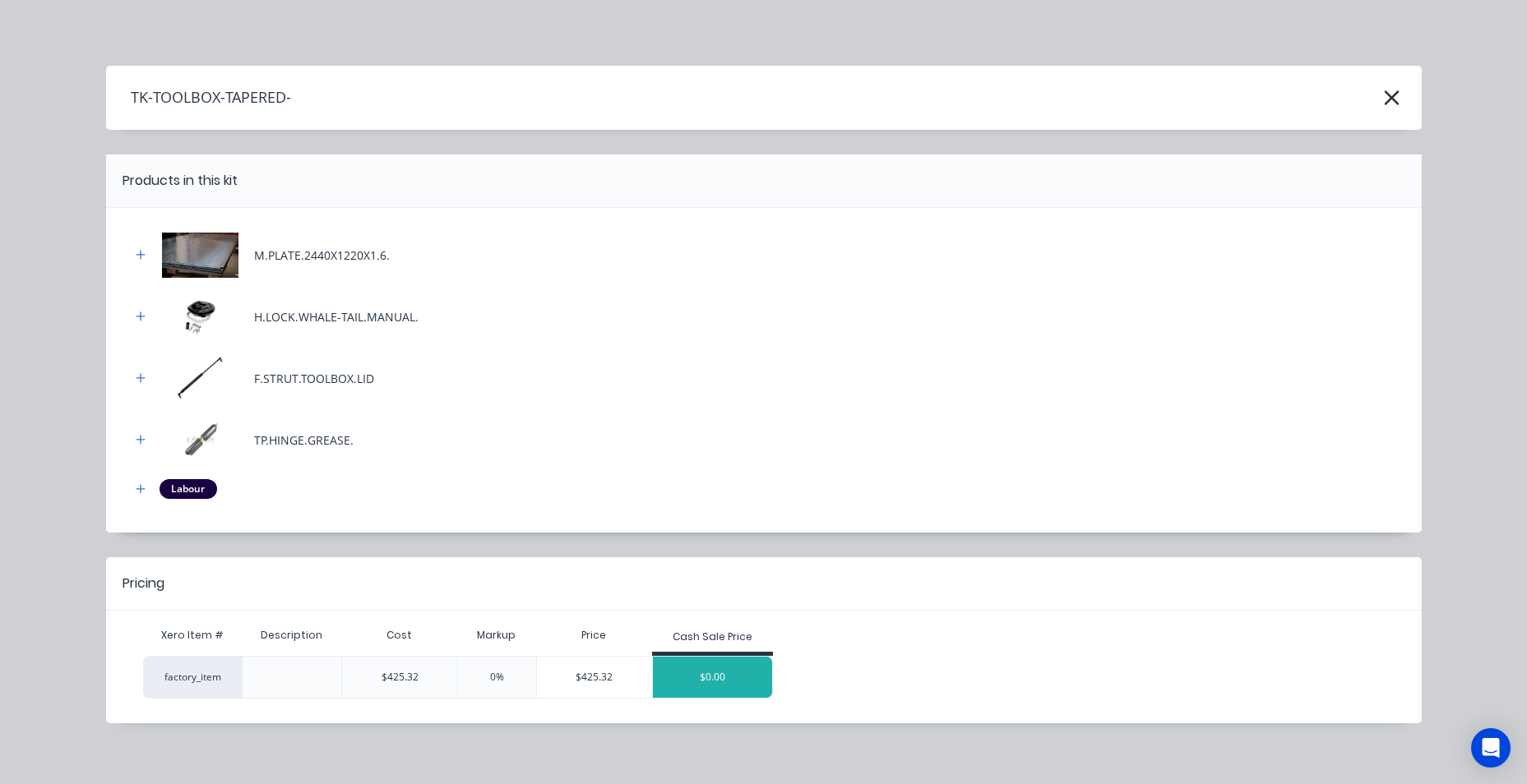
click at [660, 676] on div "$0.00" at bounding box center [712, 677] width 120 height 41
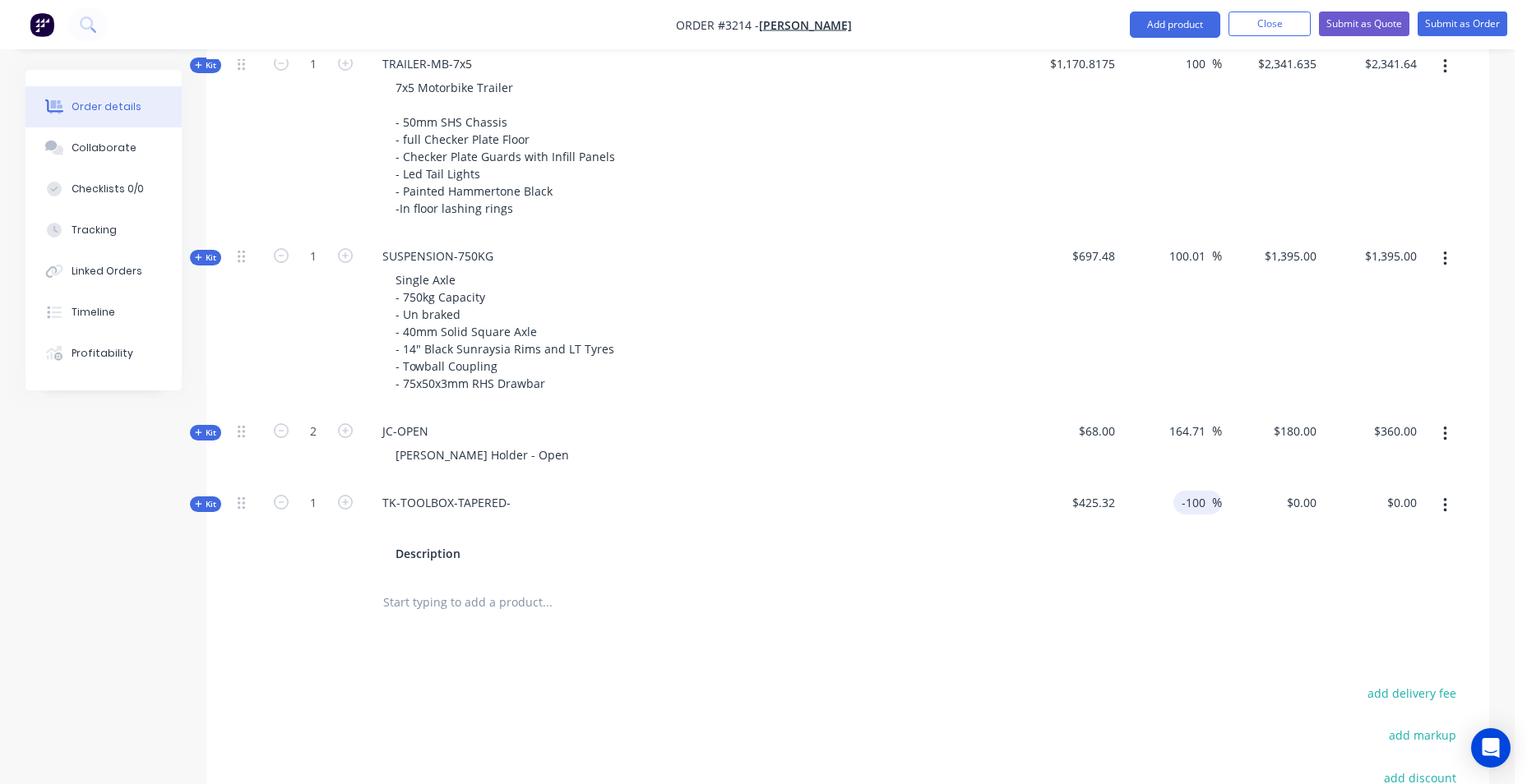
click at [1208, 501] on input "-100" at bounding box center [1197, 503] width 32 height 24
click at [1077, 508] on div "Kit 1 TK-TOOLBOX-TAPERED- Description $425.32 -100 -100 % $0.00 $0.00 $0.00 $0.…" at bounding box center [848, 529] width 1234 height 95
type input "1"
type input "200"
type input "$1,275.96"
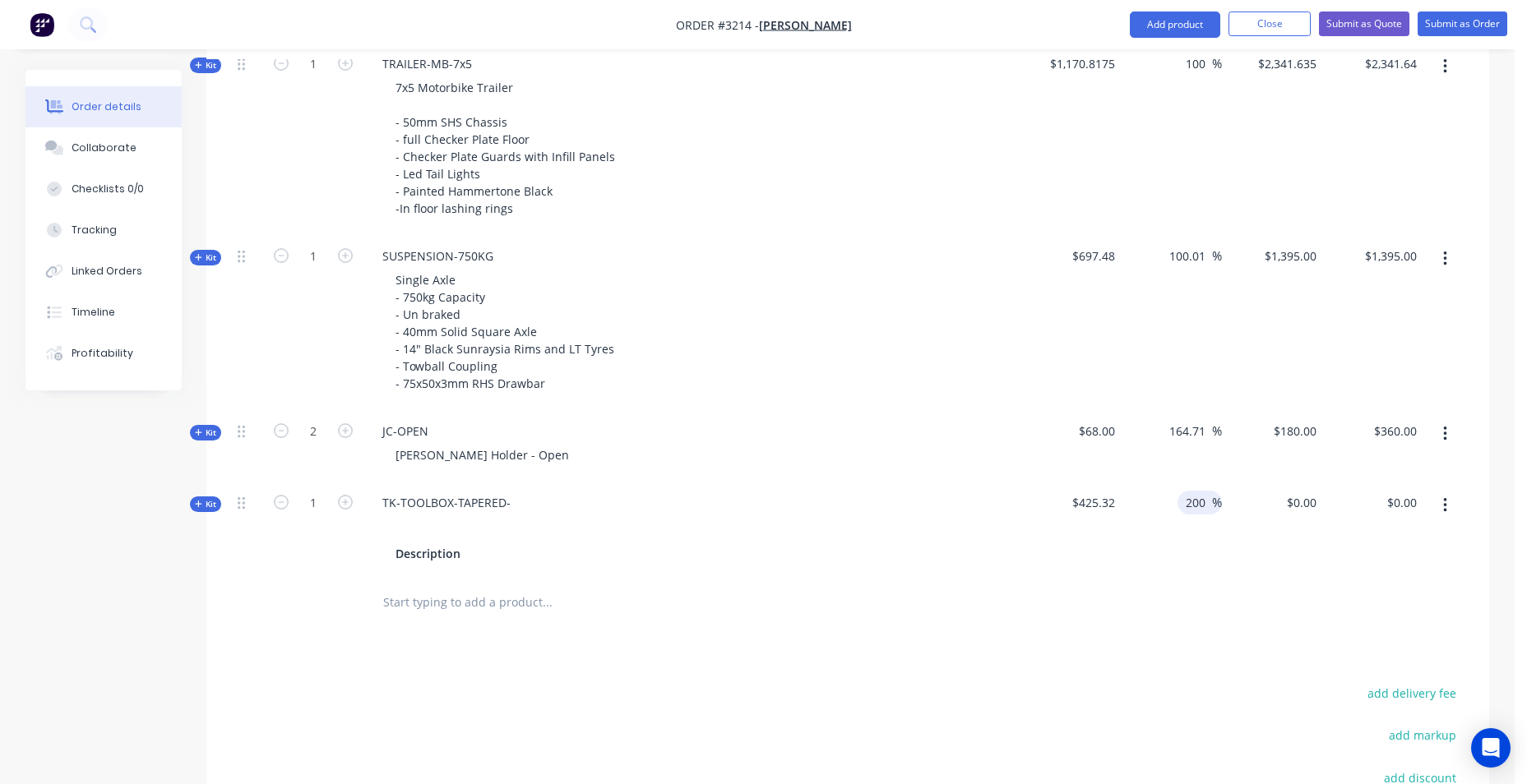
type input "$1,275.96"
click at [1082, 623] on div at bounding box center [848, 602] width 1234 height 53
drag, startPoint x: 1209, startPoint y: 503, endPoint x: 1152, endPoint y: 508, distance: 57.2
click at [1152, 508] on div "200 200 %" at bounding box center [1172, 529] width 101 height 95
type input "150"
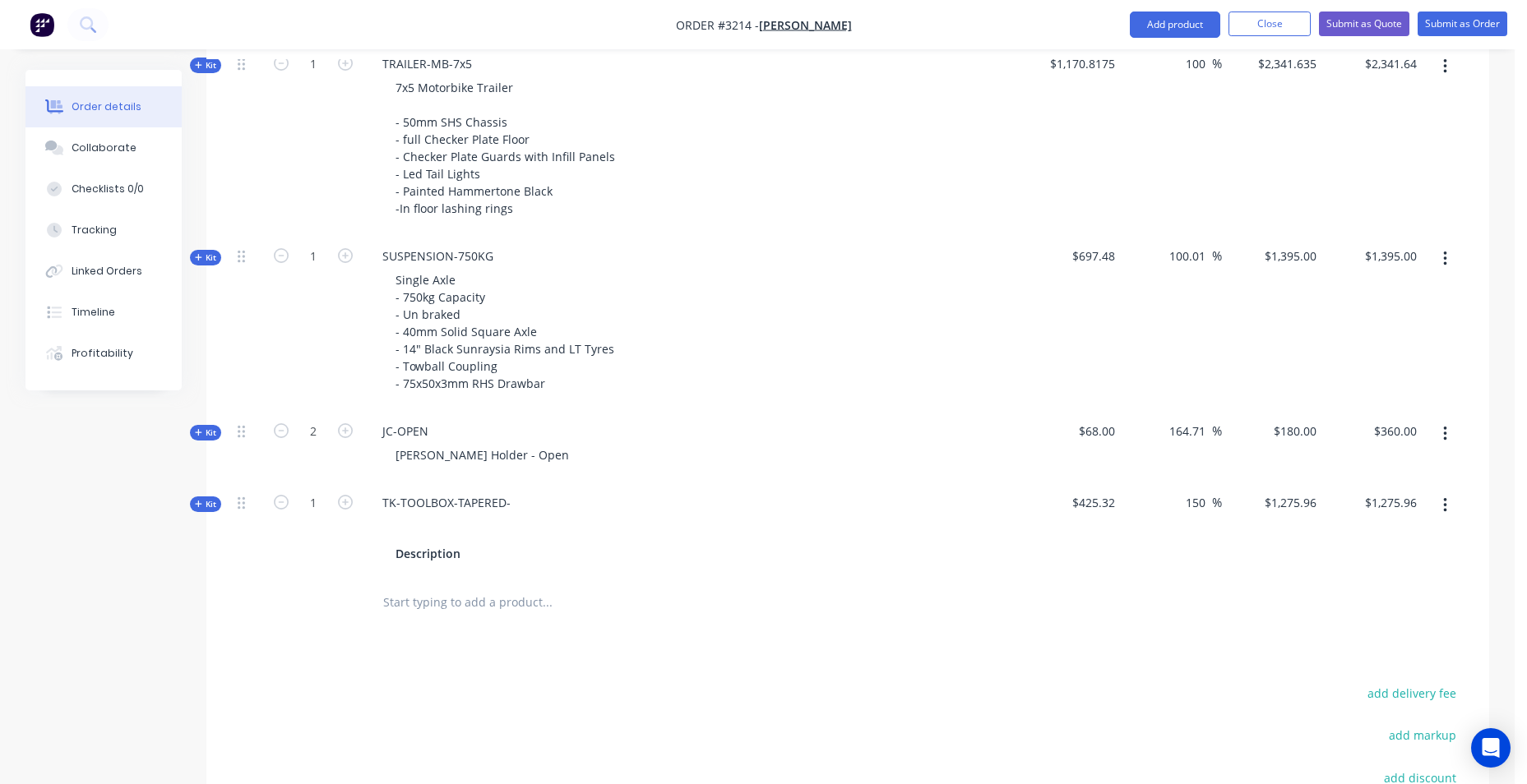
type input "$1,063.30"
click at [1174, 540] on div "150 150 %" at bounding box center [1172, 529] width 101 height 95
click at [1205, 507] on input "150" at bounding box center [1198, 503] width 28 height 24
type input "1"
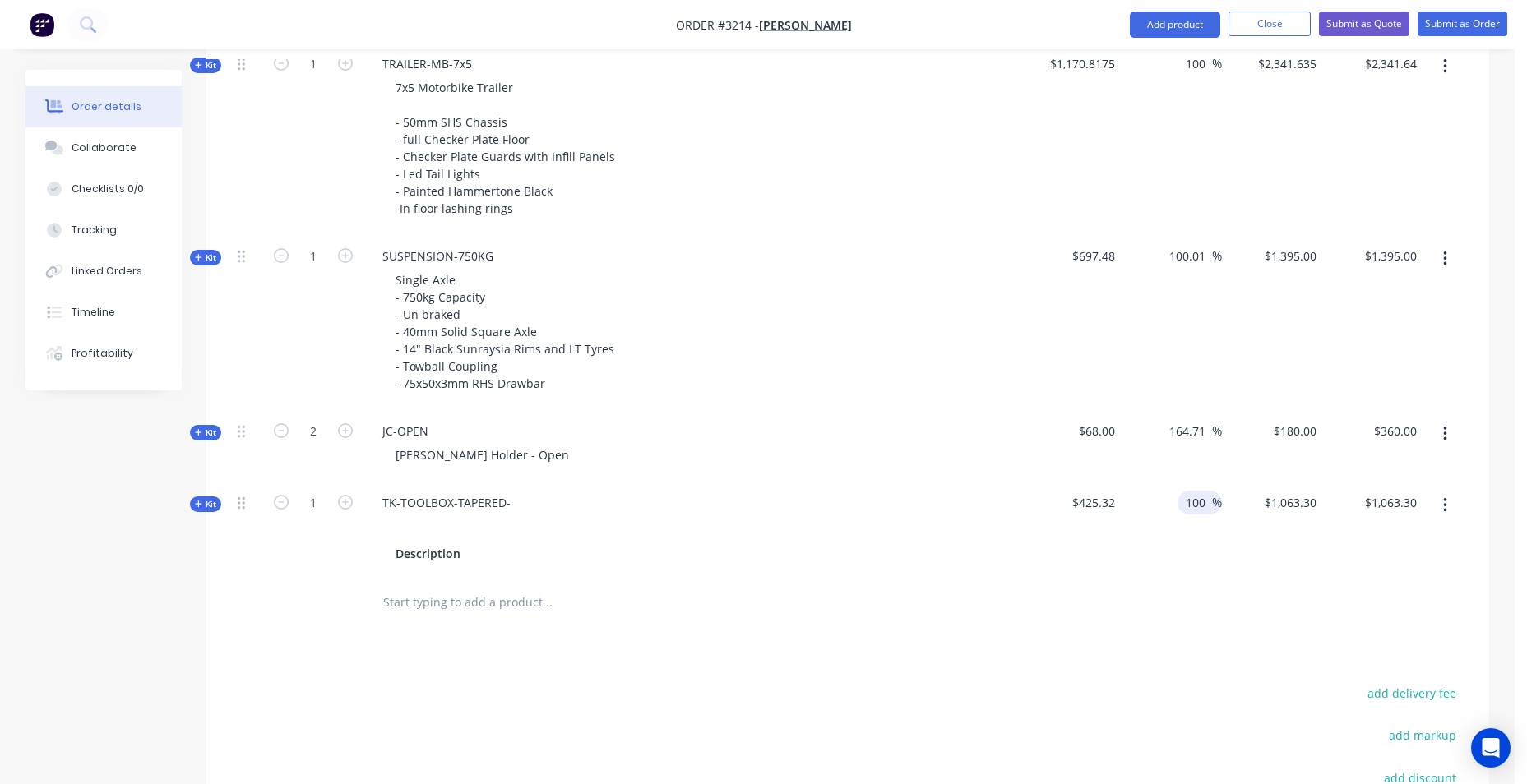
type input "100"
click at [1154, 566] on div "100 100 %" at bounding box center [1172, 529] width 101 height 95
type input "$850.64"
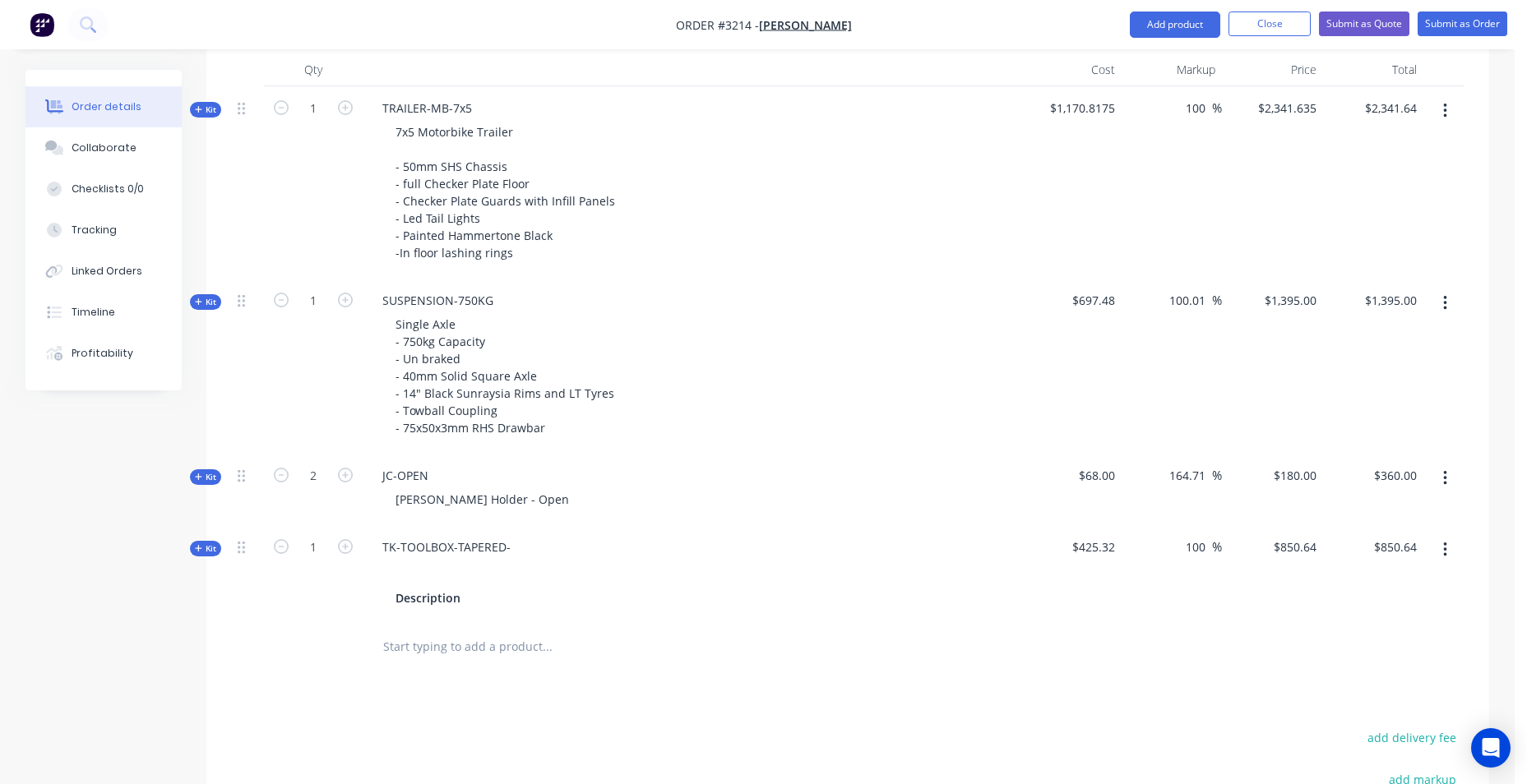
scroll to position [617, 0]
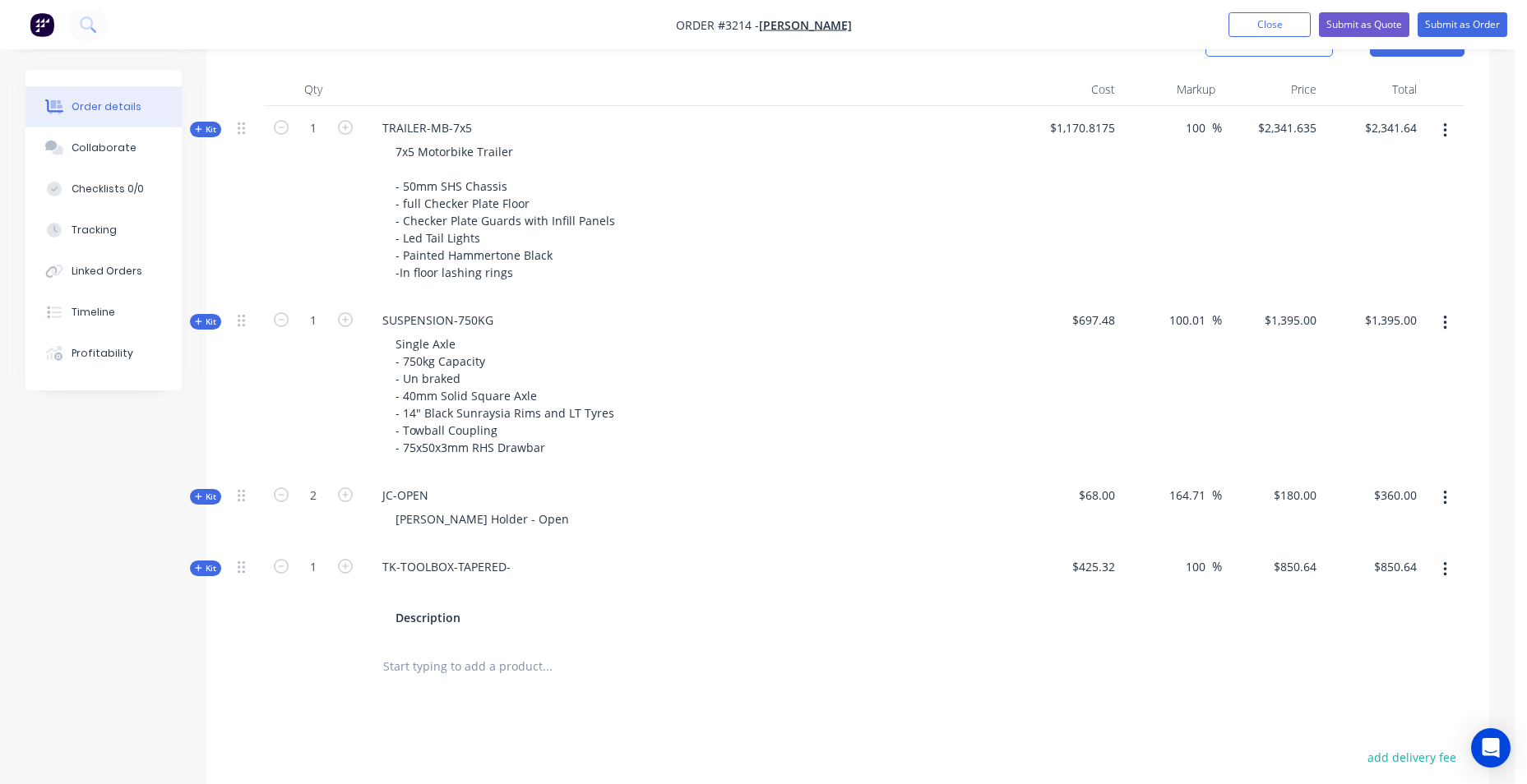
click at [216, 130] on div "Kit" at bounding box center [205, 129] width 31 height 15
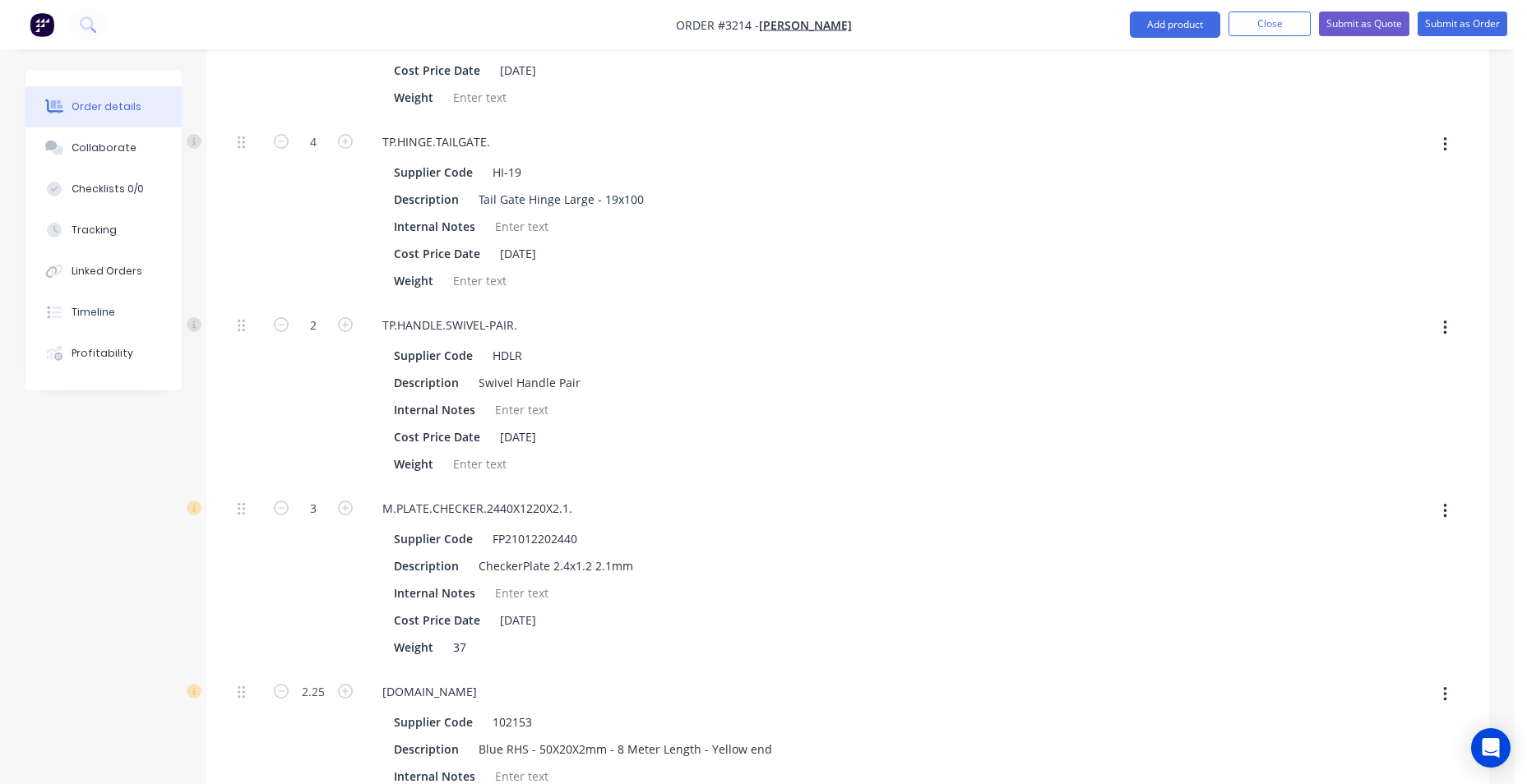
scroll to position [1604, 0]
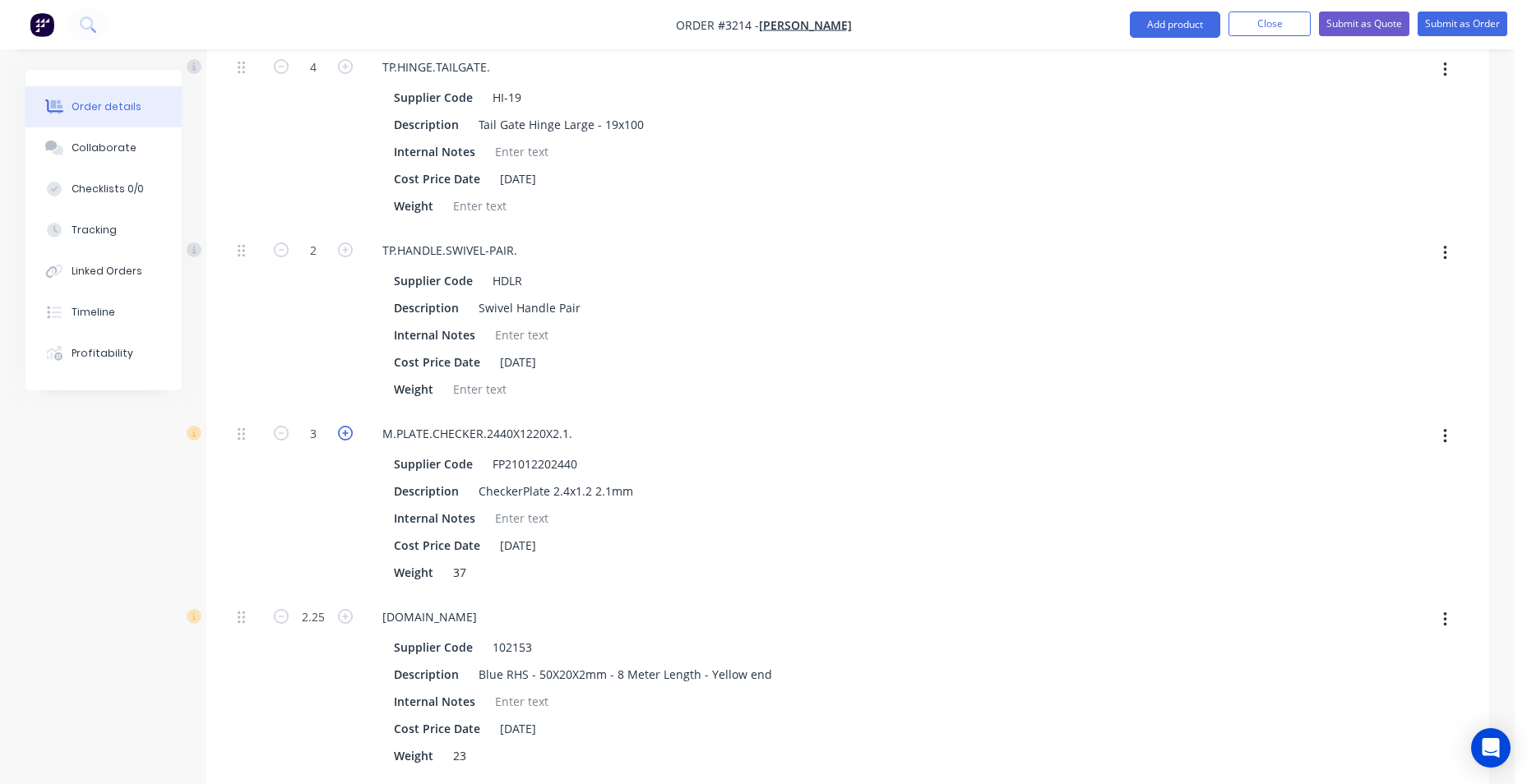
click at [346, 436] on icon "button" at bounding box center [345, 433] width 14 height 14
type input "$2,551.635"
type input "$2,551.64"
type input "4"
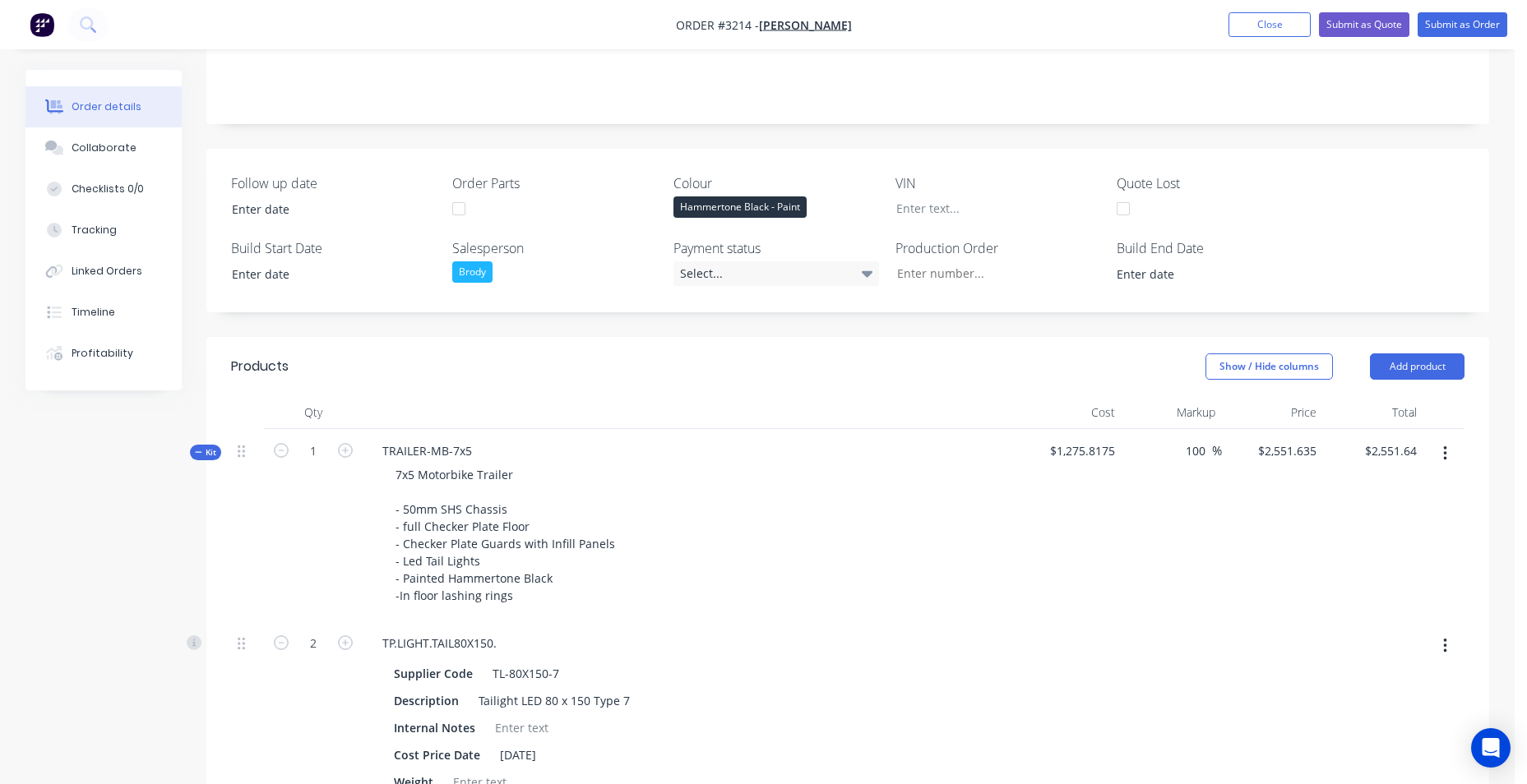
scroll to position [288, 0]
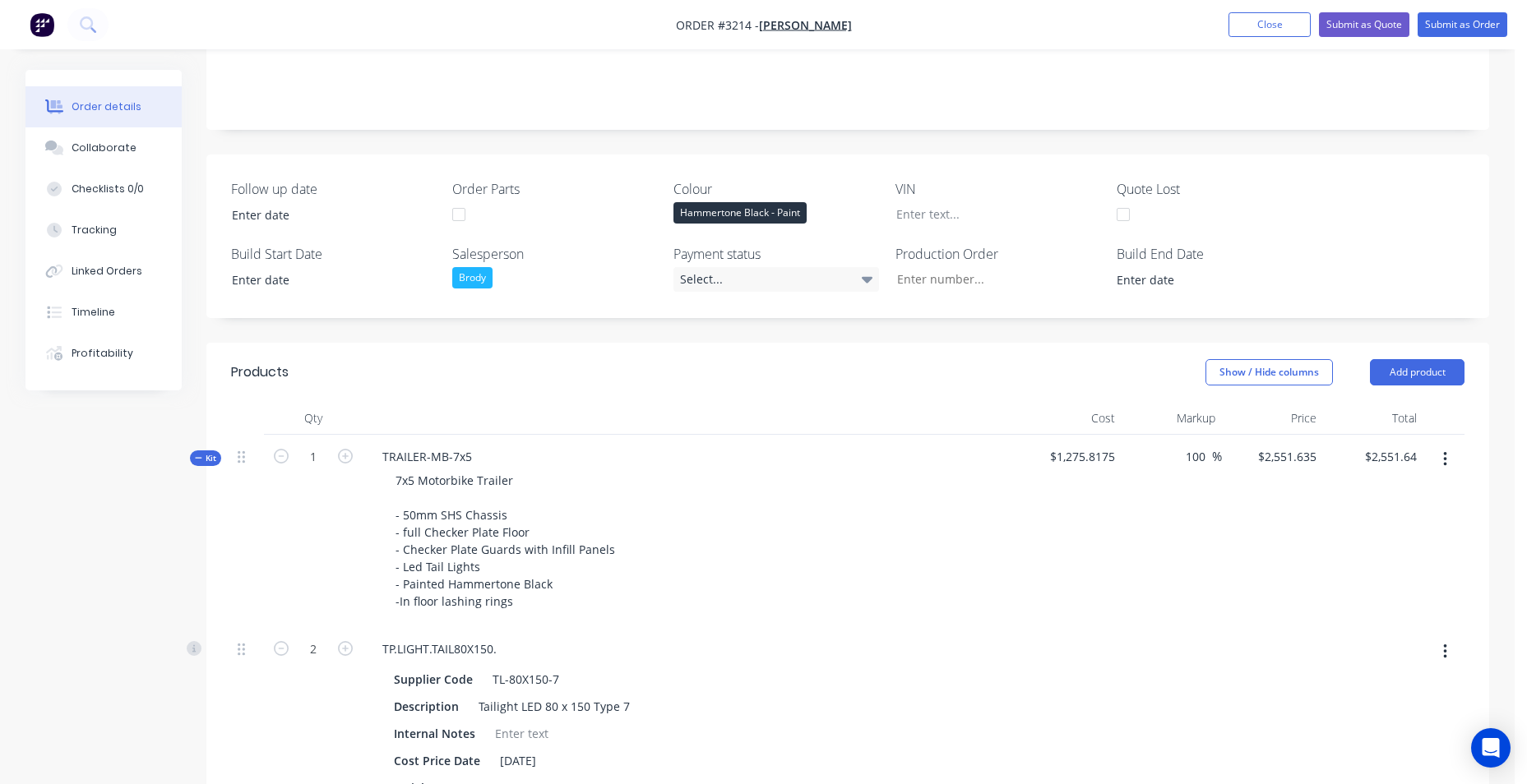
click at [208, 451] on div "Kit" at bounding box center [205, 458] width 31 height 15
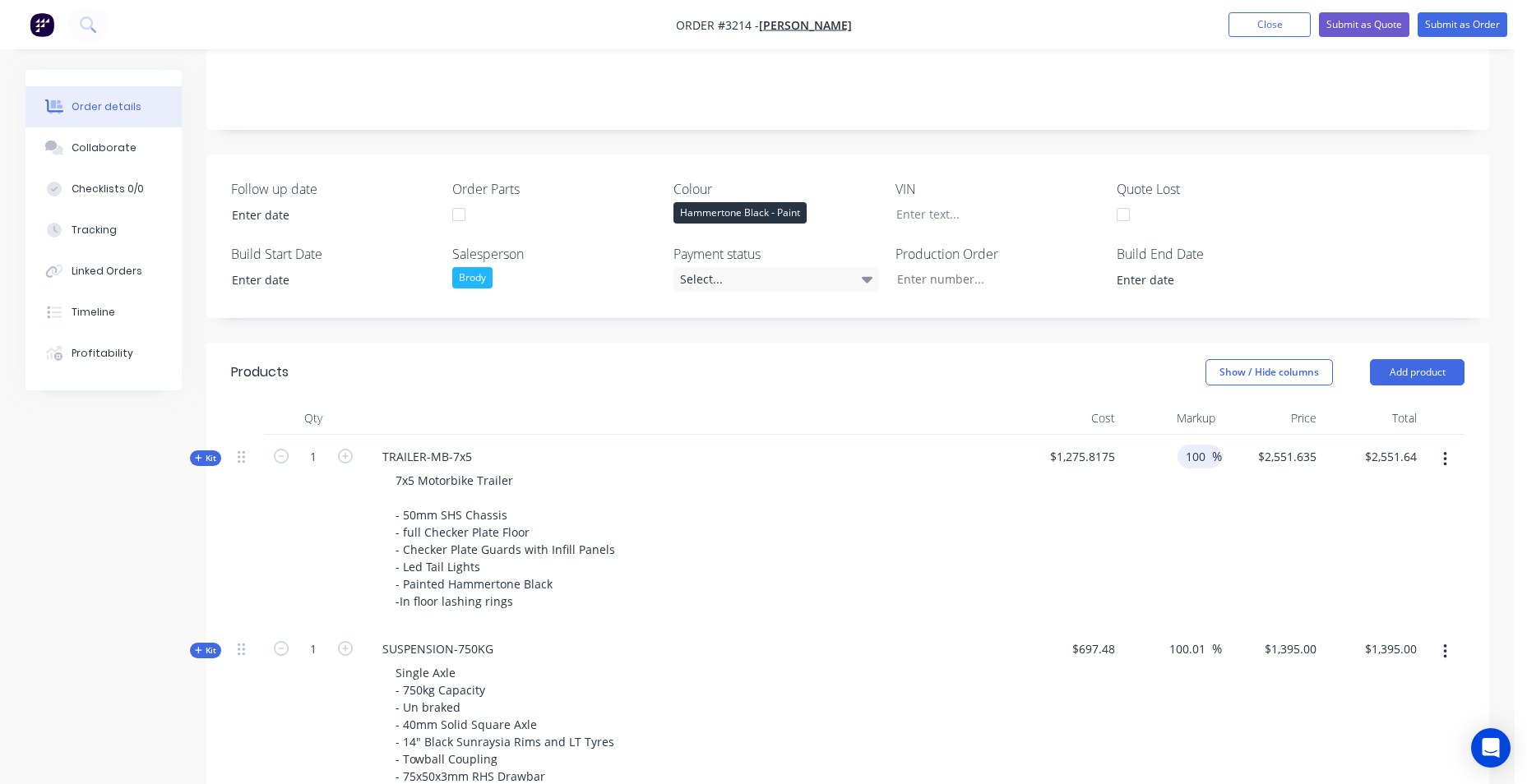
click at [1189, 464] on input "100" at bounding box center [1198, 456] width 28 height 24
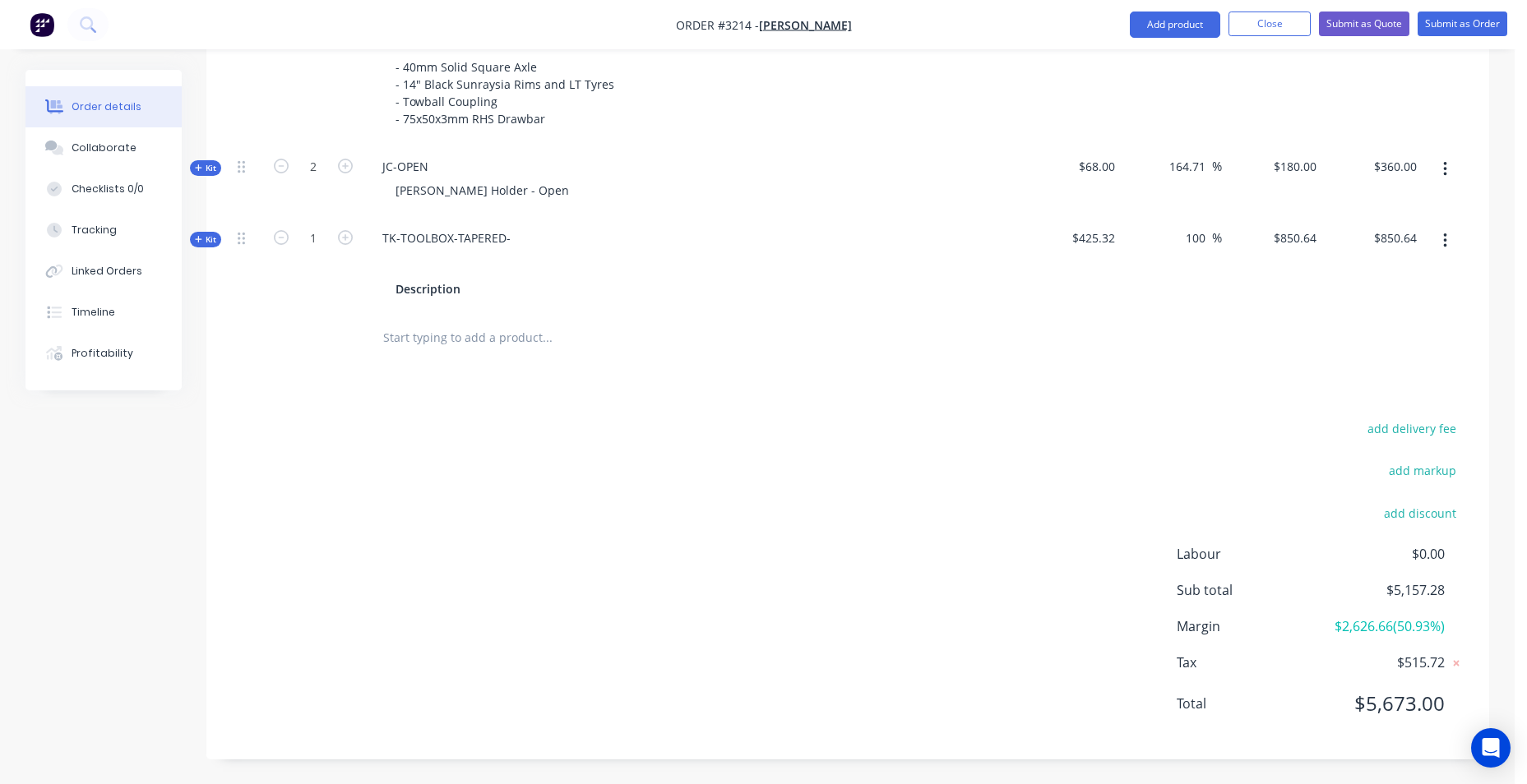
click at [991, 549] on div "add delivery fee add markup add discount Labour $0.00 Sub total $5,157.28 Margi…" at bounding box center [848, 576] width 1234 height 317
click at [1386, 23] on button "Submit as Quote" at bounding box center [1364, 24] width 91 height 25
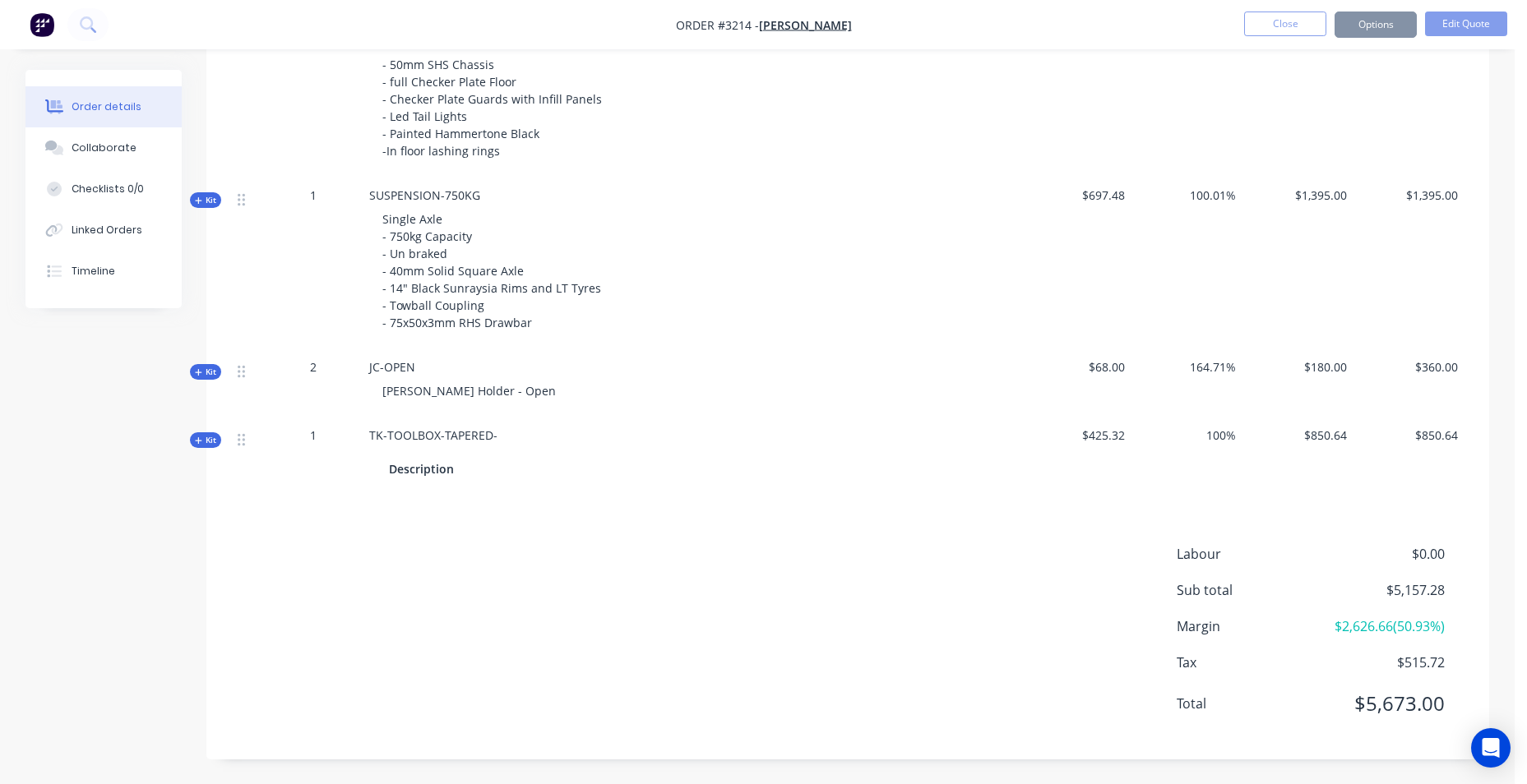
scroll to position [0, 0]
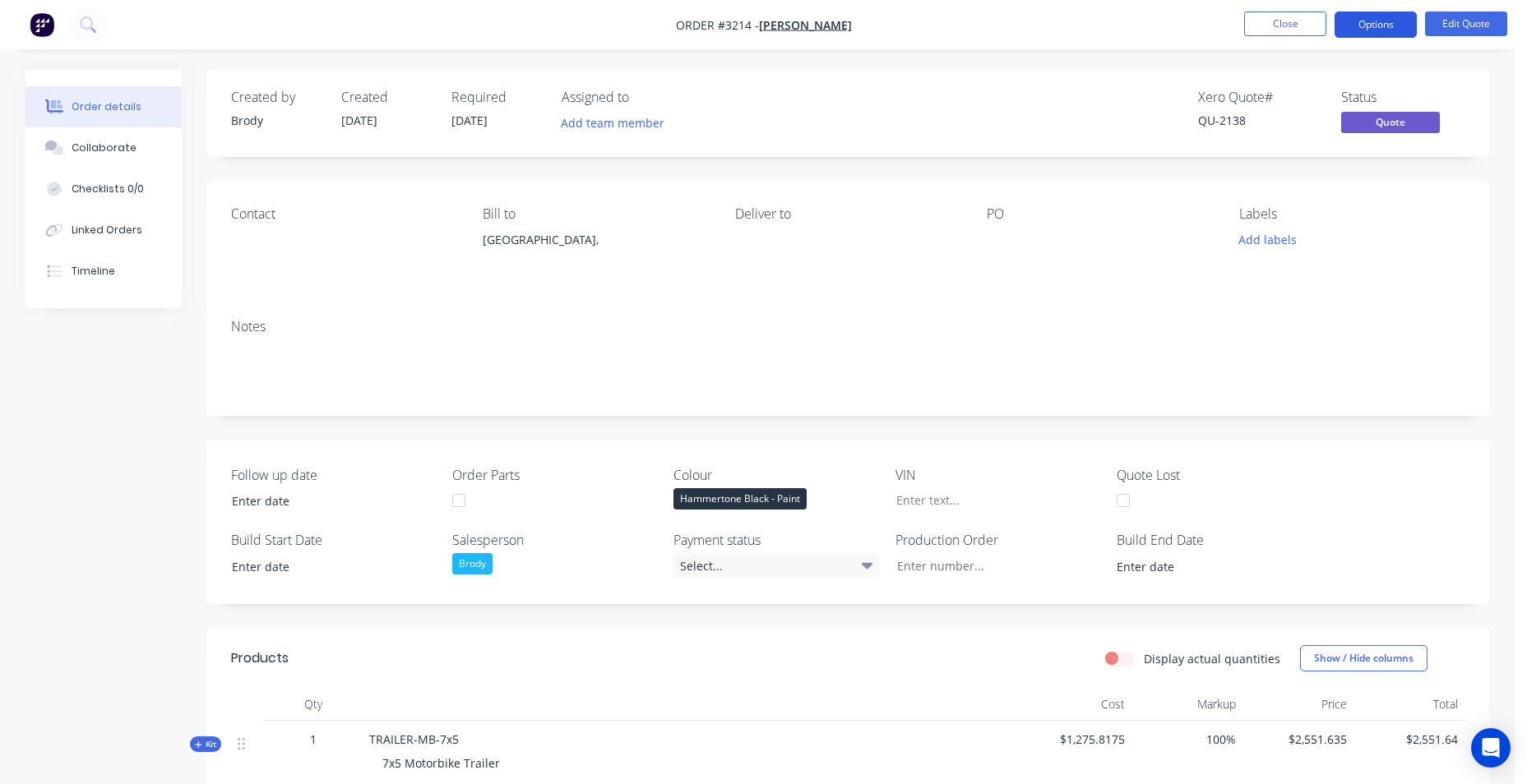
click at [1375, 16] on button "Options" at bounding box center [1376, 25] width 82 height 26
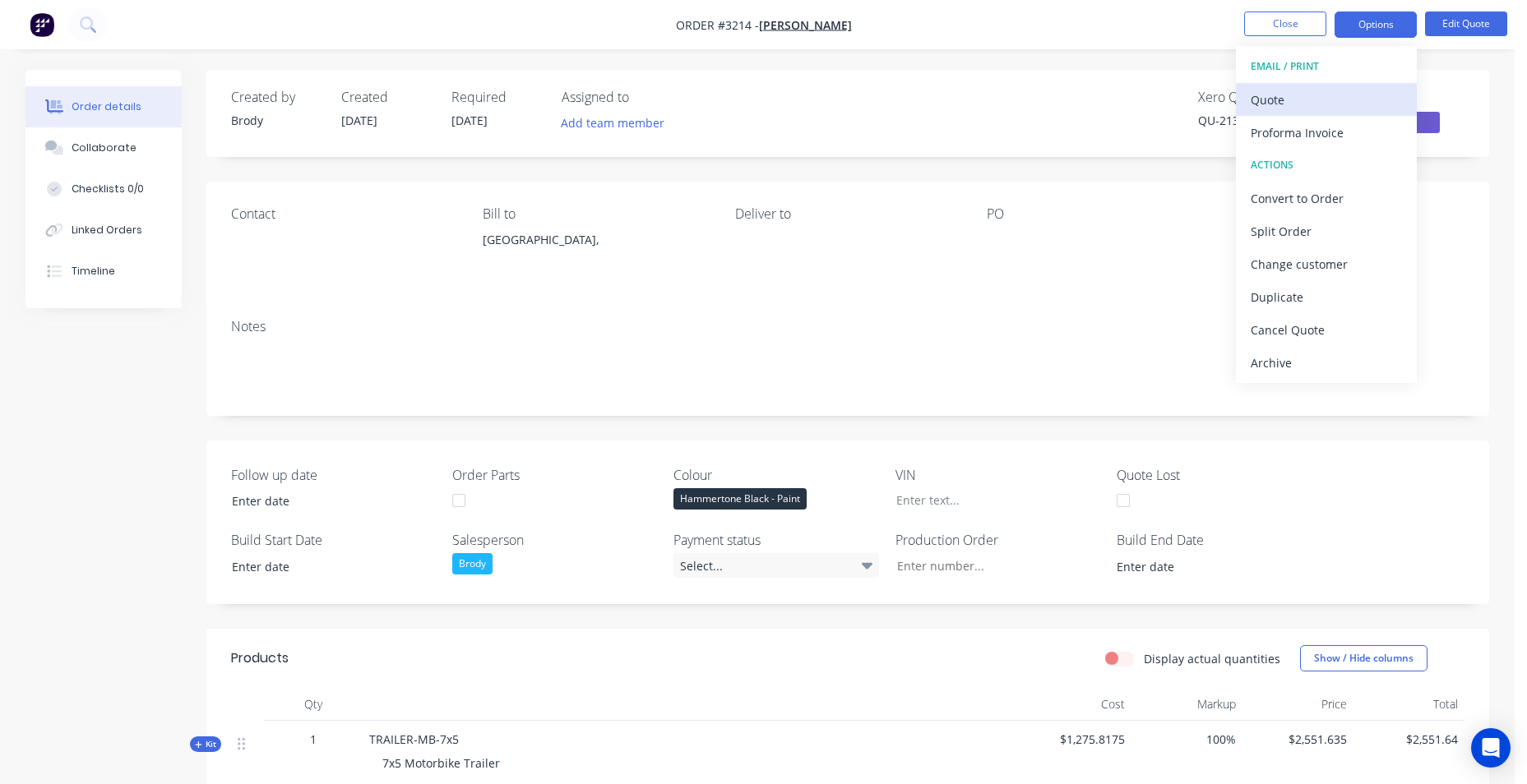
click at [1339, 100] on div "Quote" at bounding box center [1327, 100] width 151 height 24
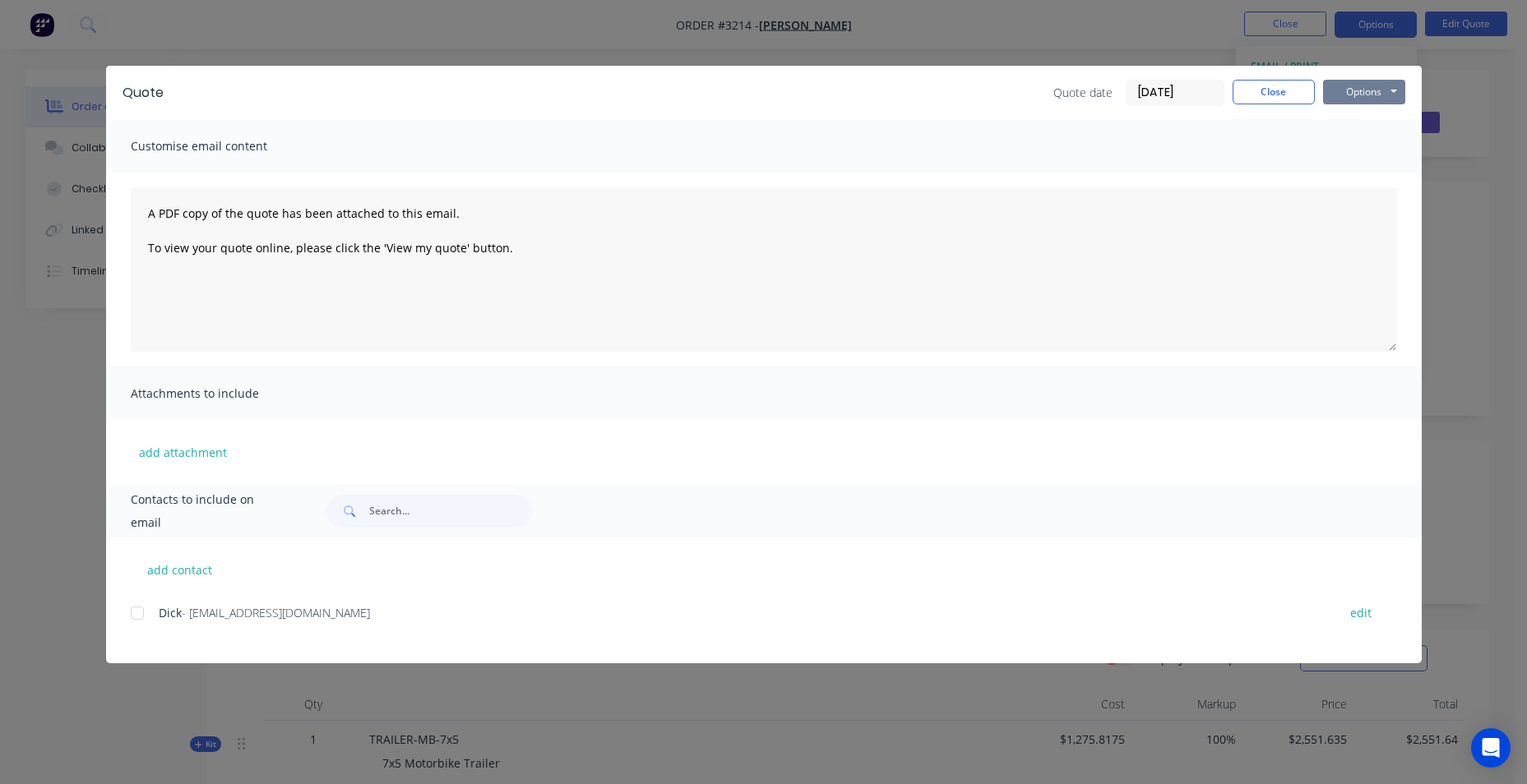
click at [1340, 92] on button "Options" at bounding box center [1364, 92] width 82 height 25
click at [1339, 175] on button "Email" at bounding box center [1376, 176] width 105 height 27
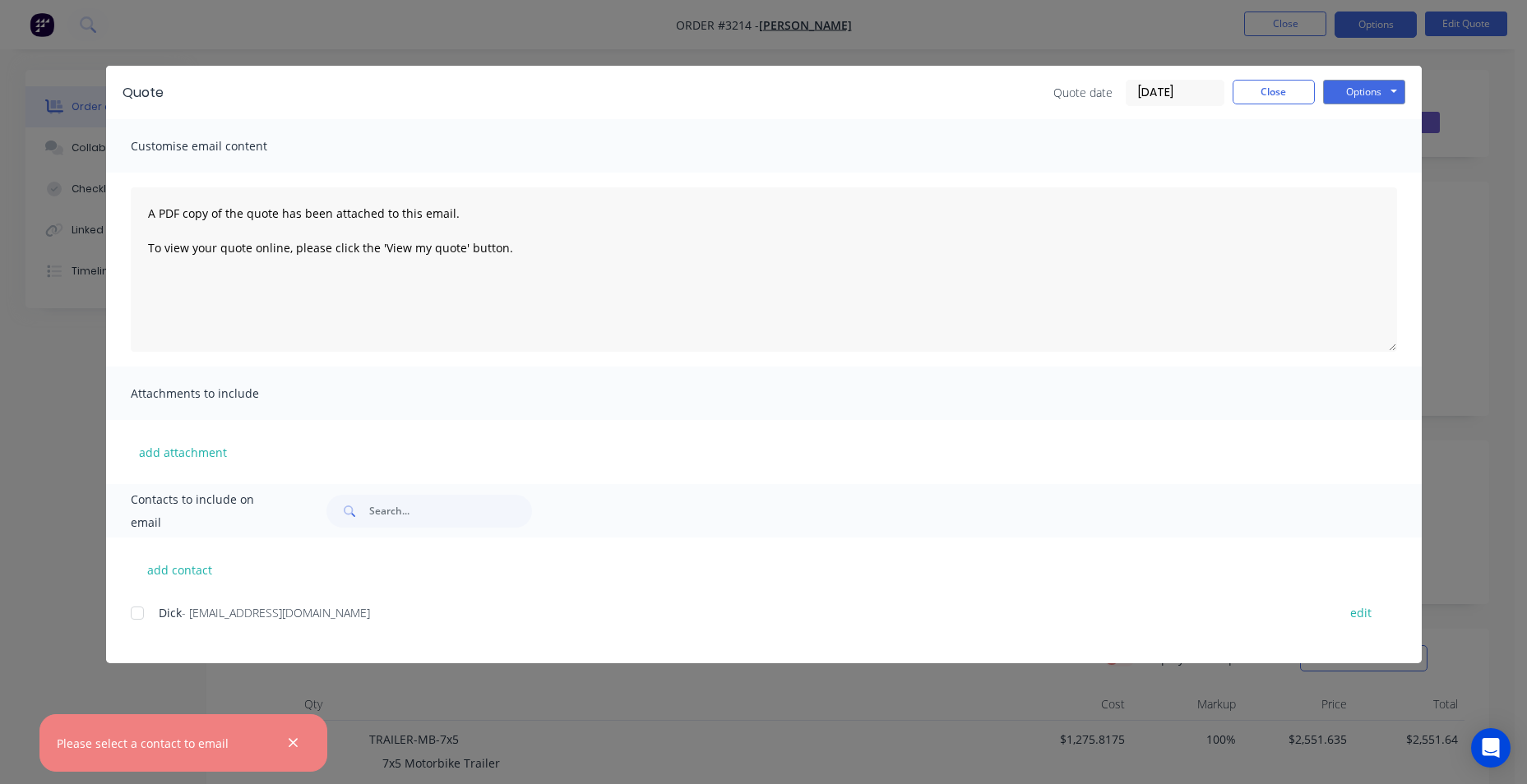
click at [139, 615] on div at bounding box center [137, 613] width 33 height 33
click at [1350, 87] on button "Options" at bounding box center [1364, 92] width 82 height 25
click at [1405, 179] on button "Email" at bounding box center [1376, 176] width 105 height 27
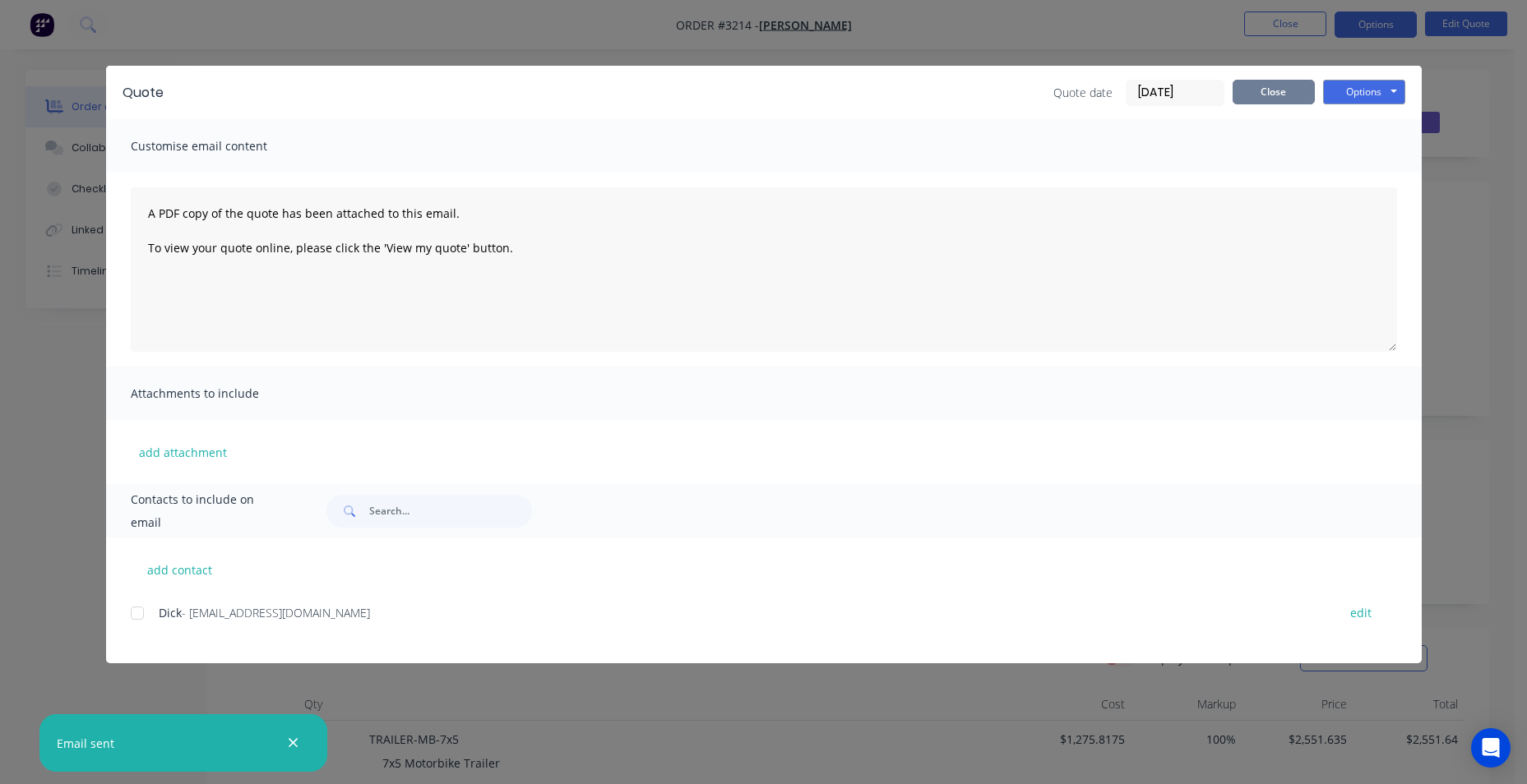
click at [1277, 91] on button "Close" at bounding box center [1274, 92] width 82 height 25
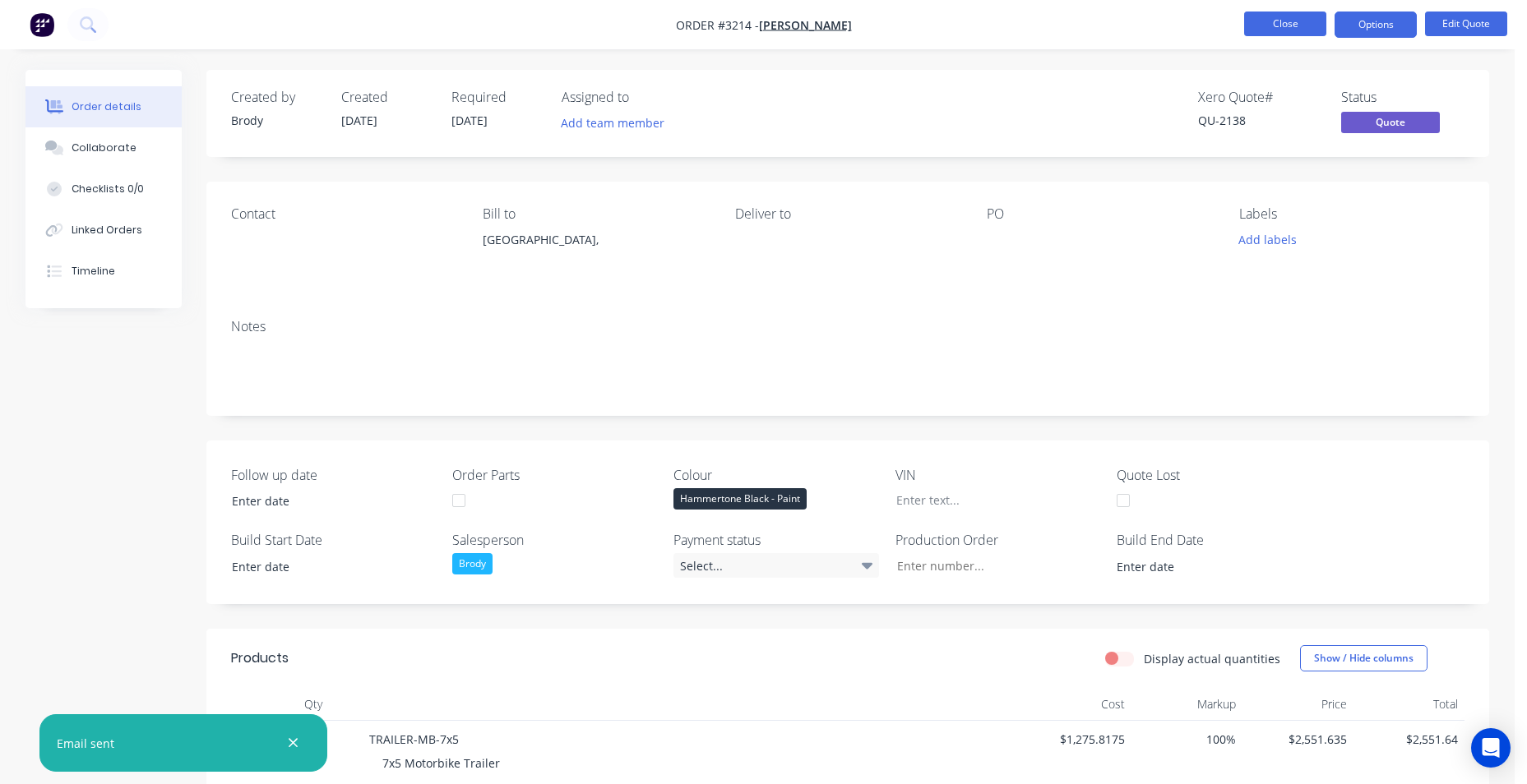
click at [1288, 23] on button "Close" at bounding box center [1285, 24] width 82 height 25
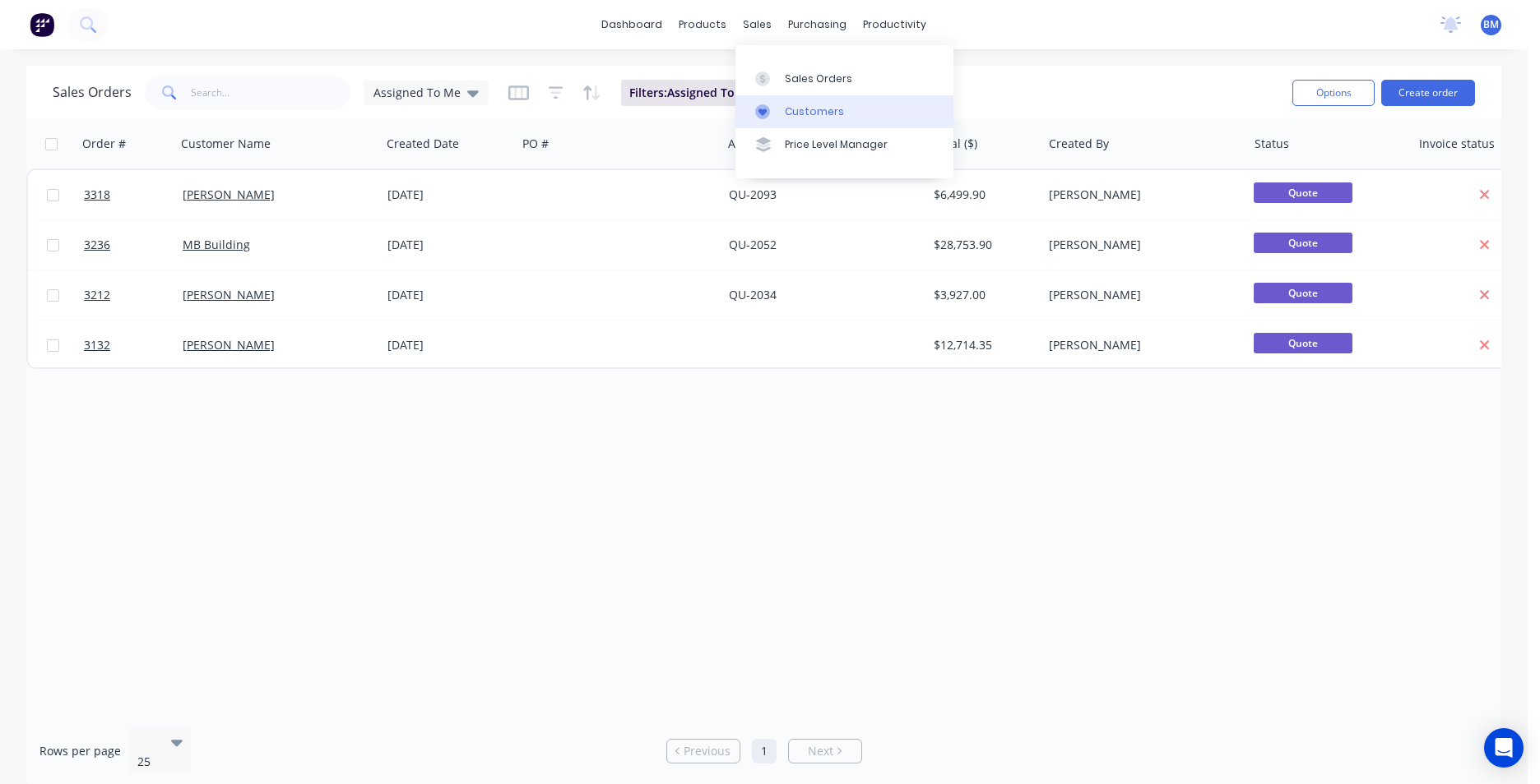
click at [760, 119] on icon at bounding box center [762, 111] width 14 height 14
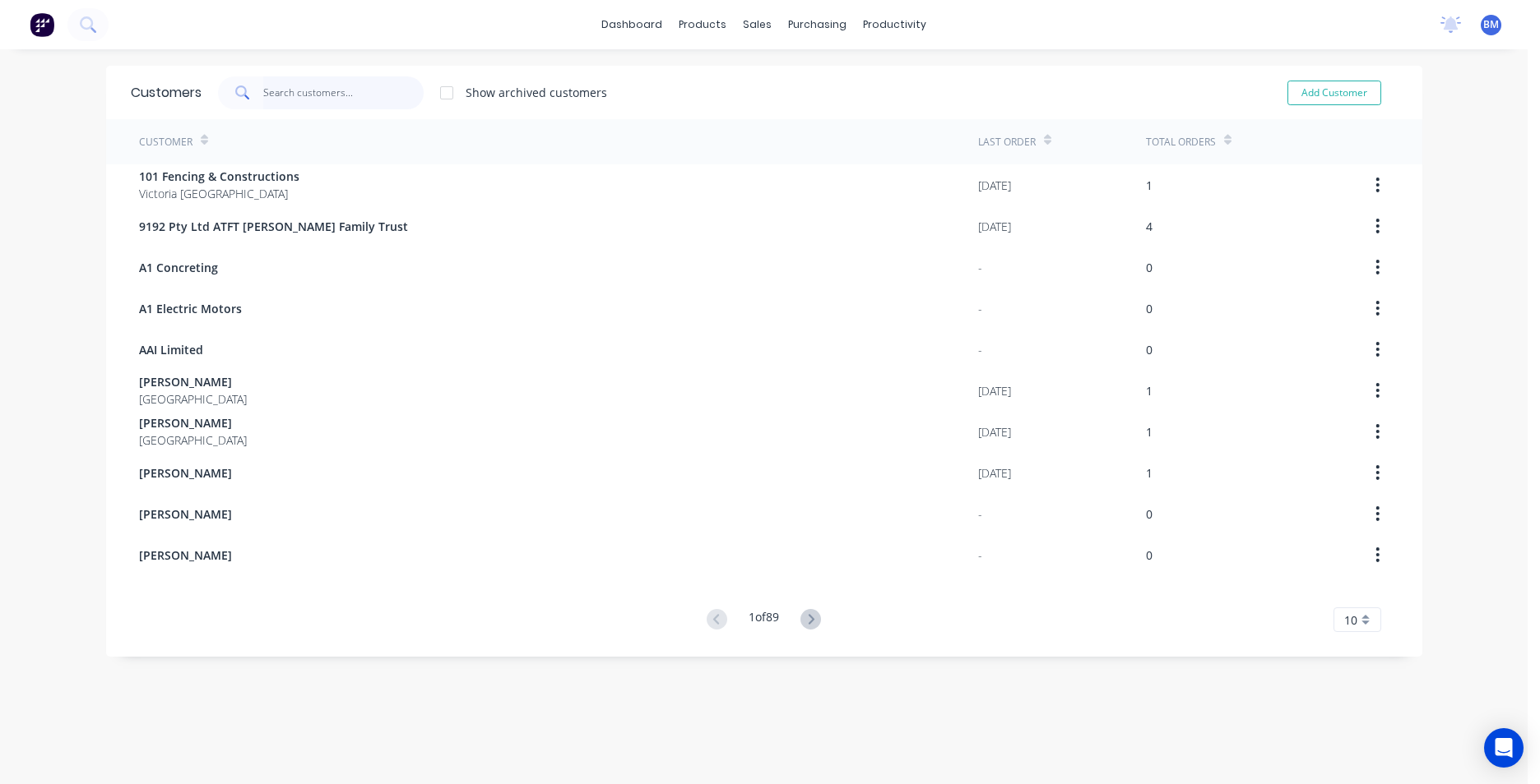
click at [350, 93] on input "text" at bounding box center [343, 92] width 160 height 33
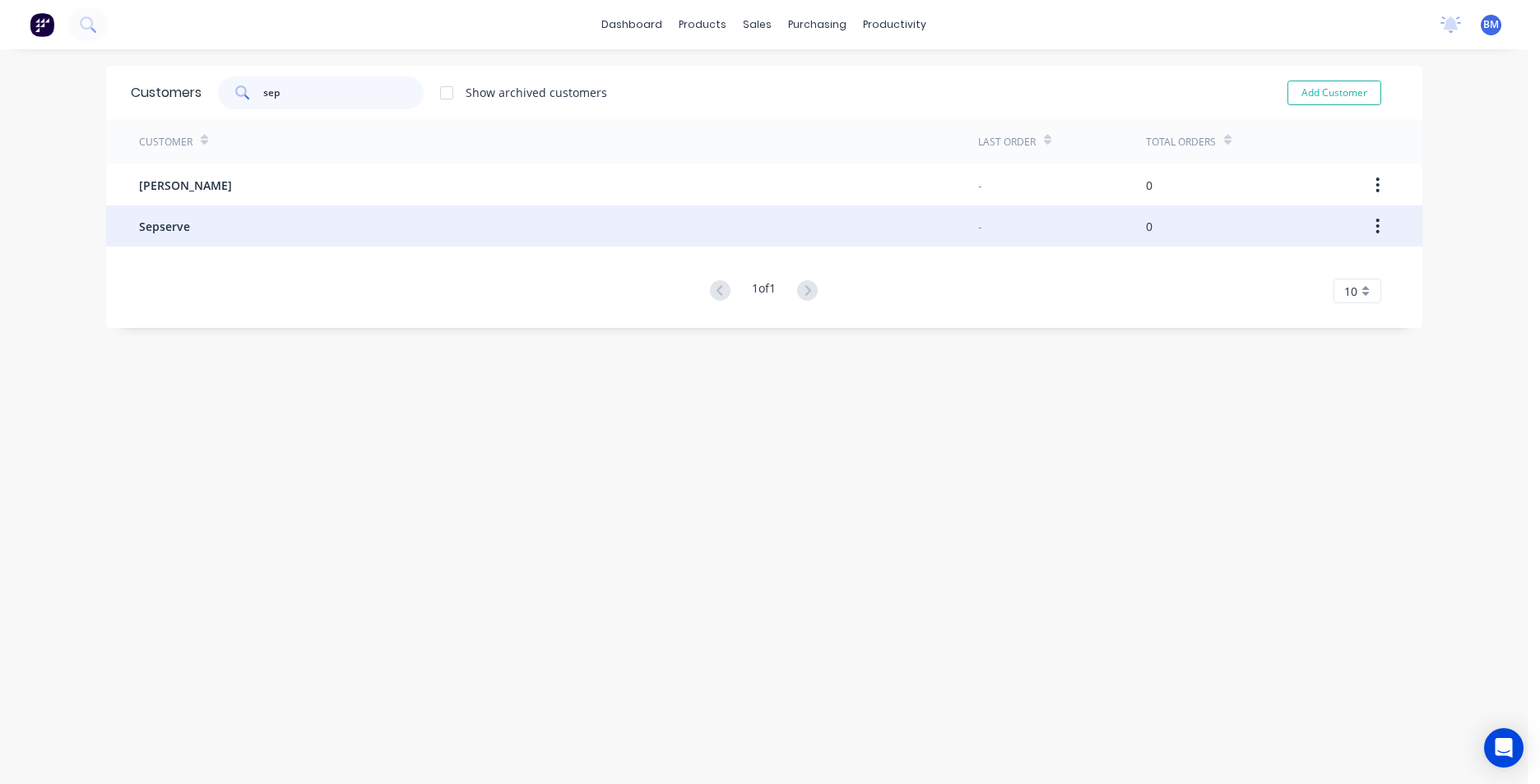
type input "sep"
click at [272, 219] on div "Sepserve" at bounding box center [559, 226] width 839 height 41
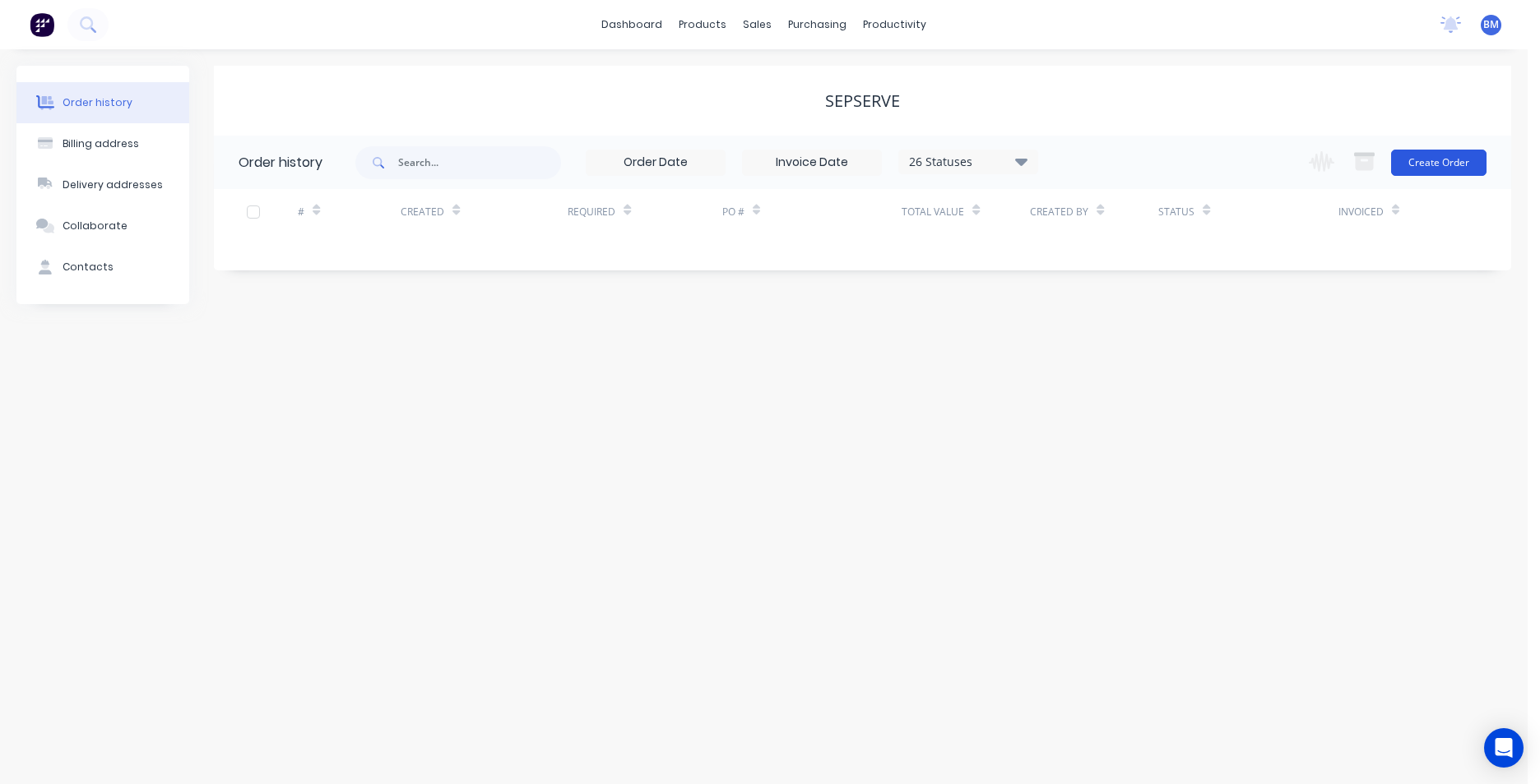
click at [1426, 156] on button "Create Order" at bounding box center [1439, 162] width 95 height 26
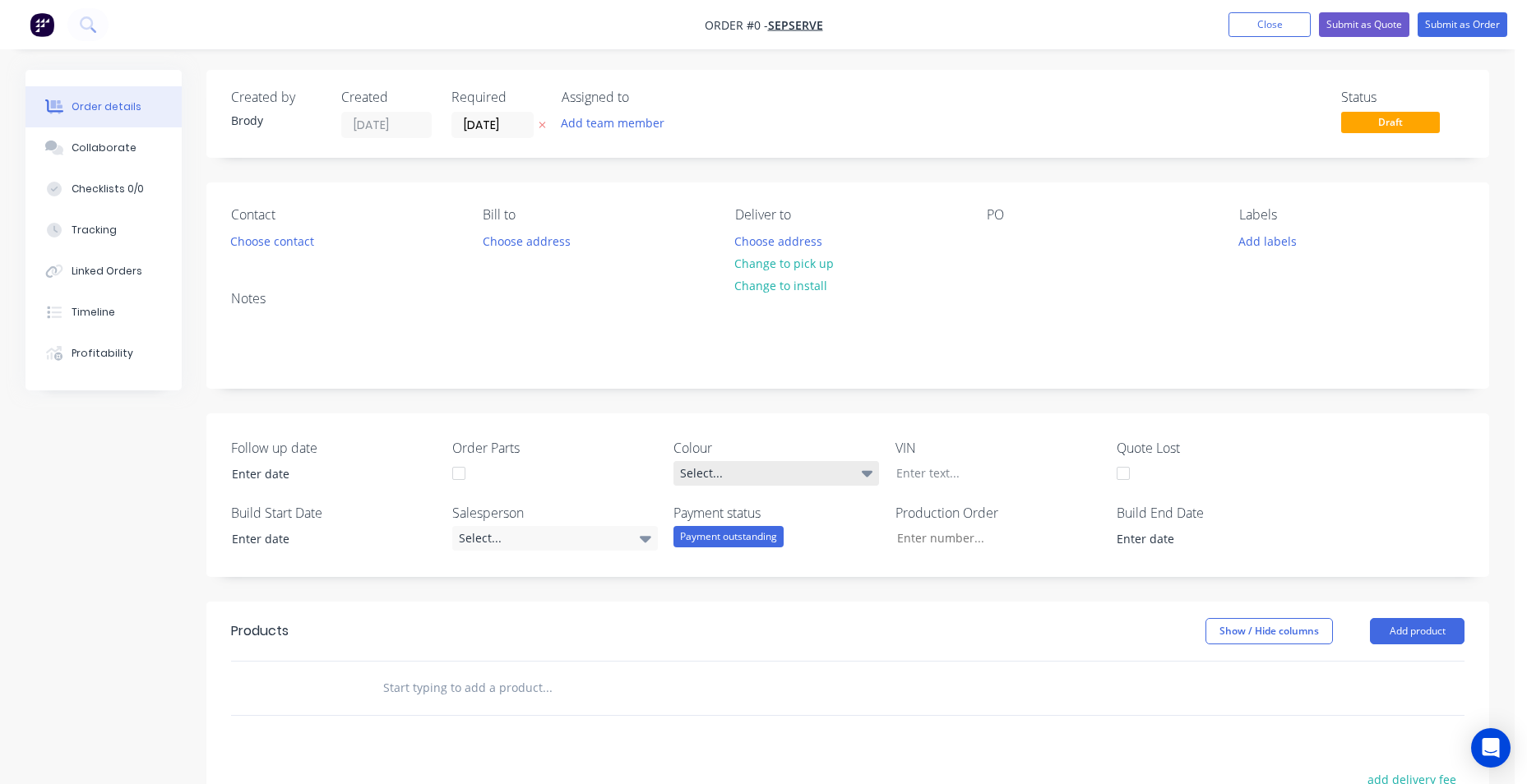
click at [787, 471] on div "Select..." at bounding box center [777, 473] width 205 height 25
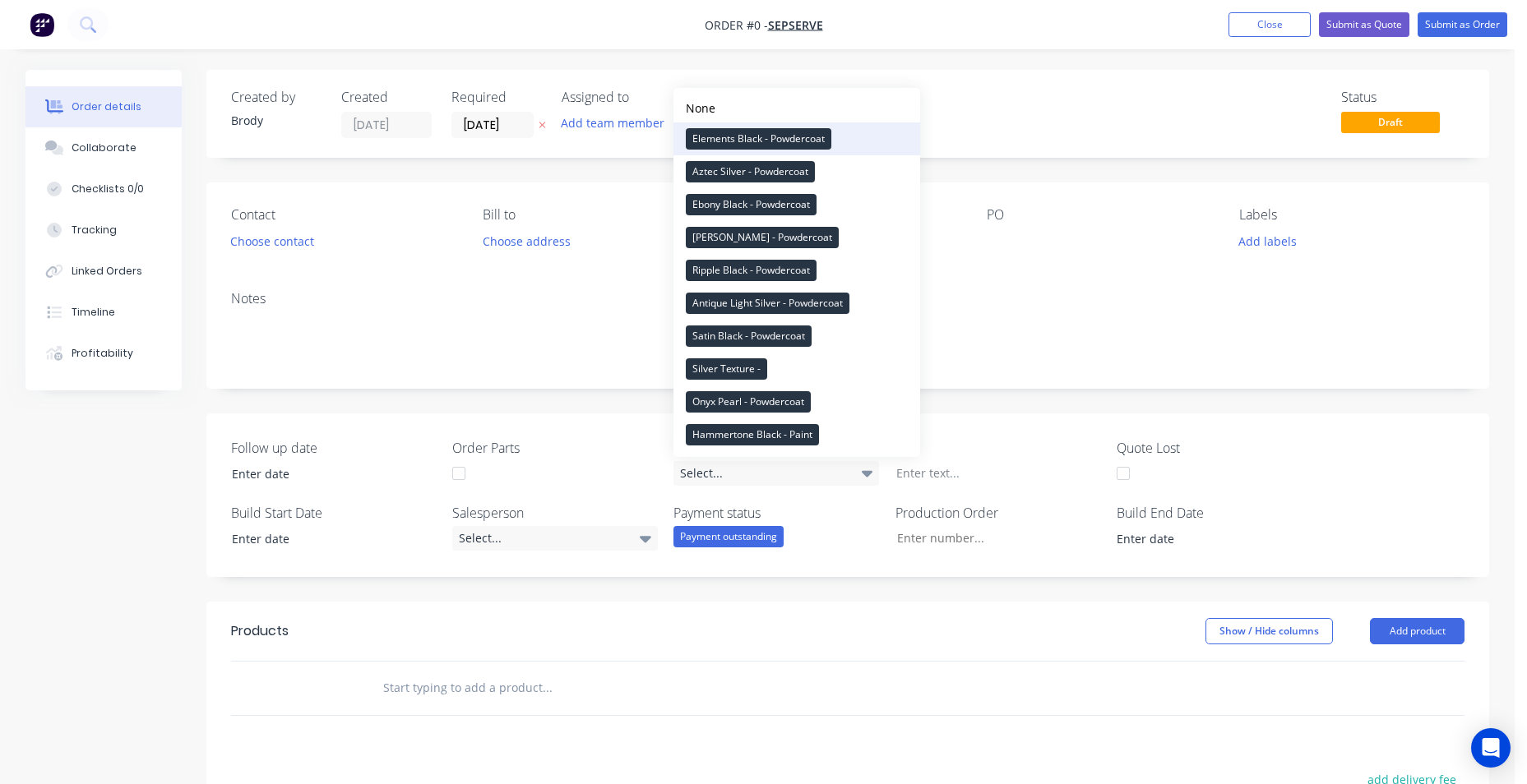
click at [817, 137] on div "Elements Black - Powdercoat" at bounding box center [759, 138] width 146 height 21
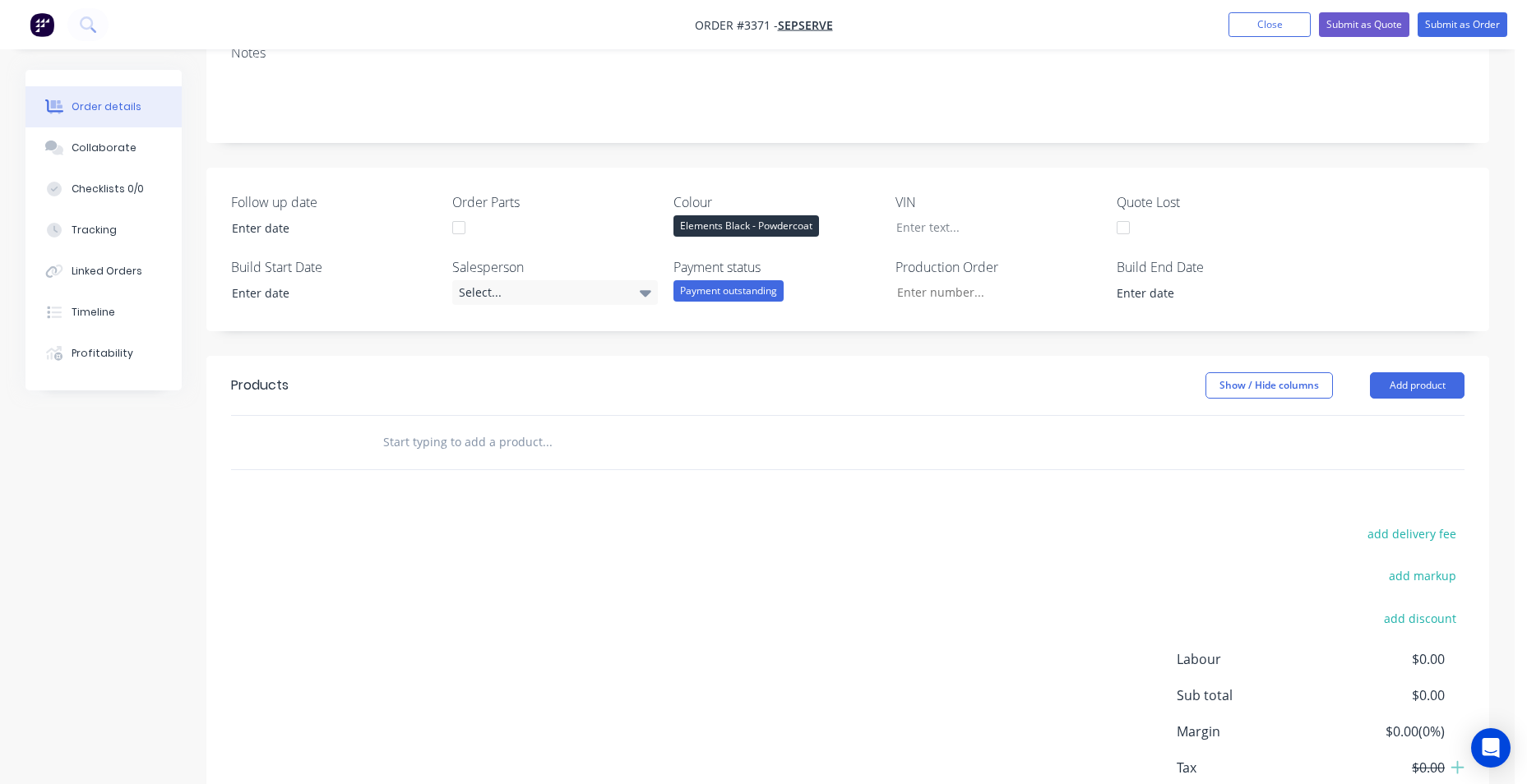
scroll to position [247, 0]
click at [539, 447] on input "text" at bounding box center [547, 441] width 329 height 33
click at [1403, 385] on button "Add product" at bounding box center [1417, 384] width 94 height 26
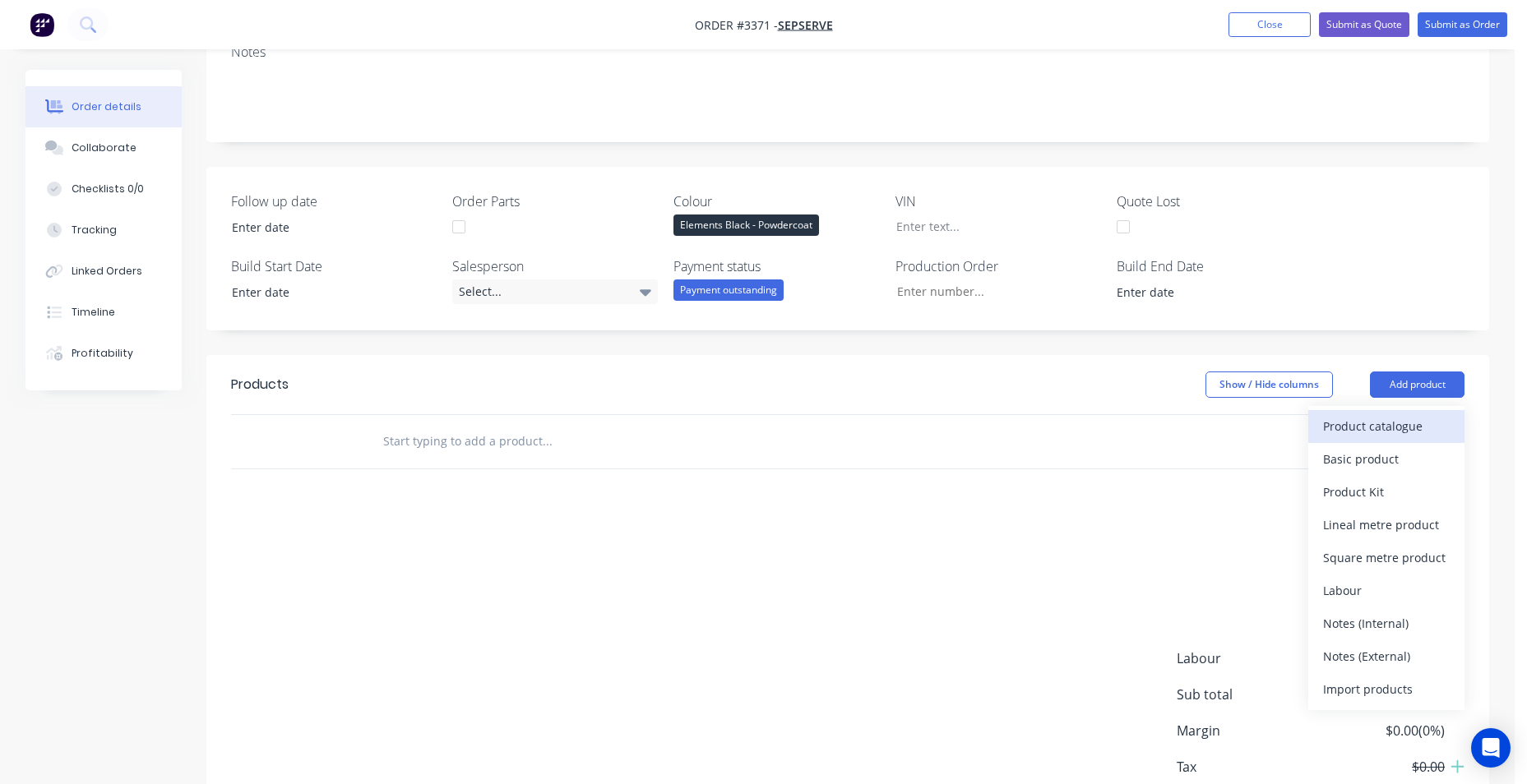
click at [1405, 437] on div "Product catalogue" at bounding box center [1386, 426] width 126 height 24
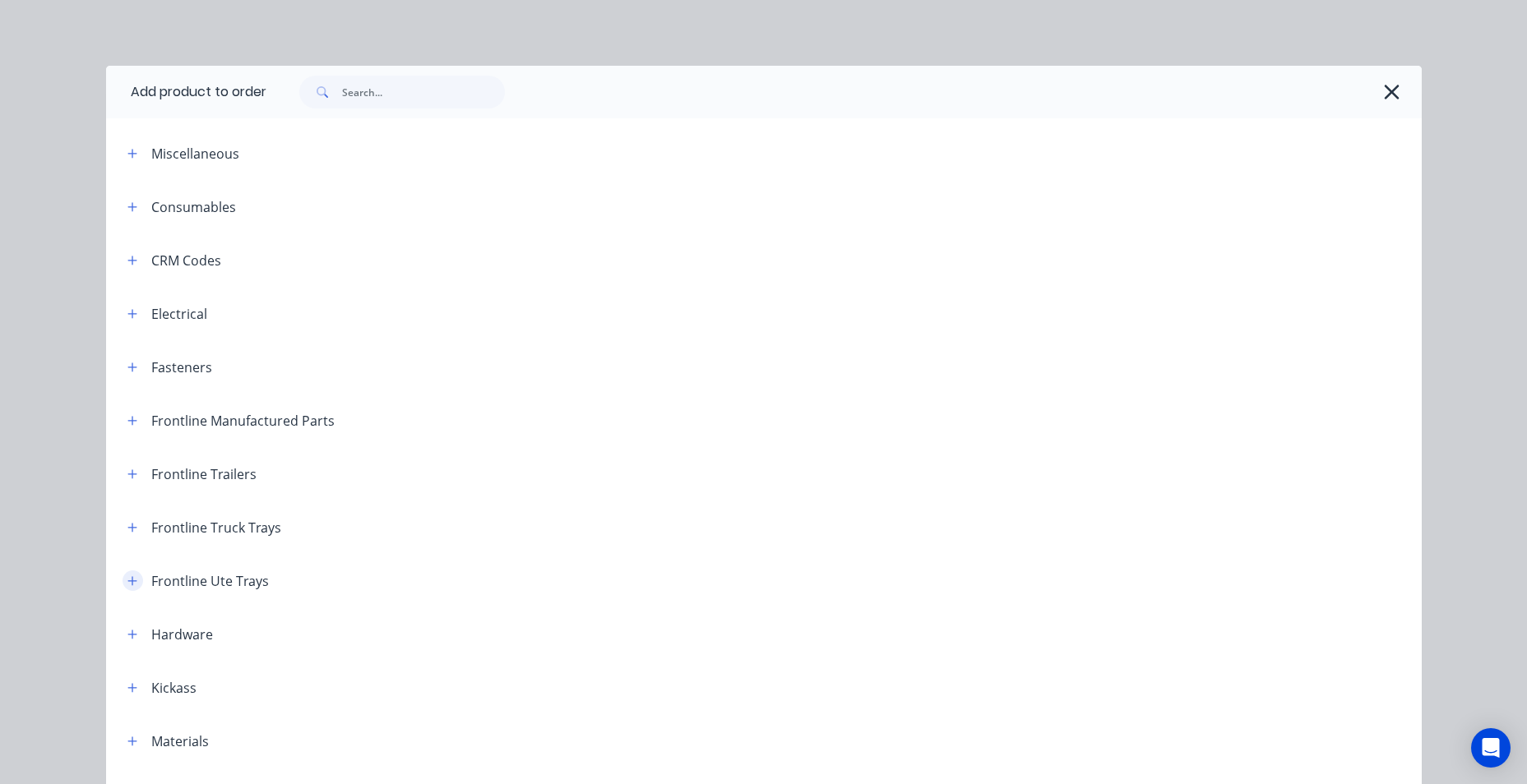
click at [127, 583] on icon "button" at bounding box center [132, 581] width 10 height 12
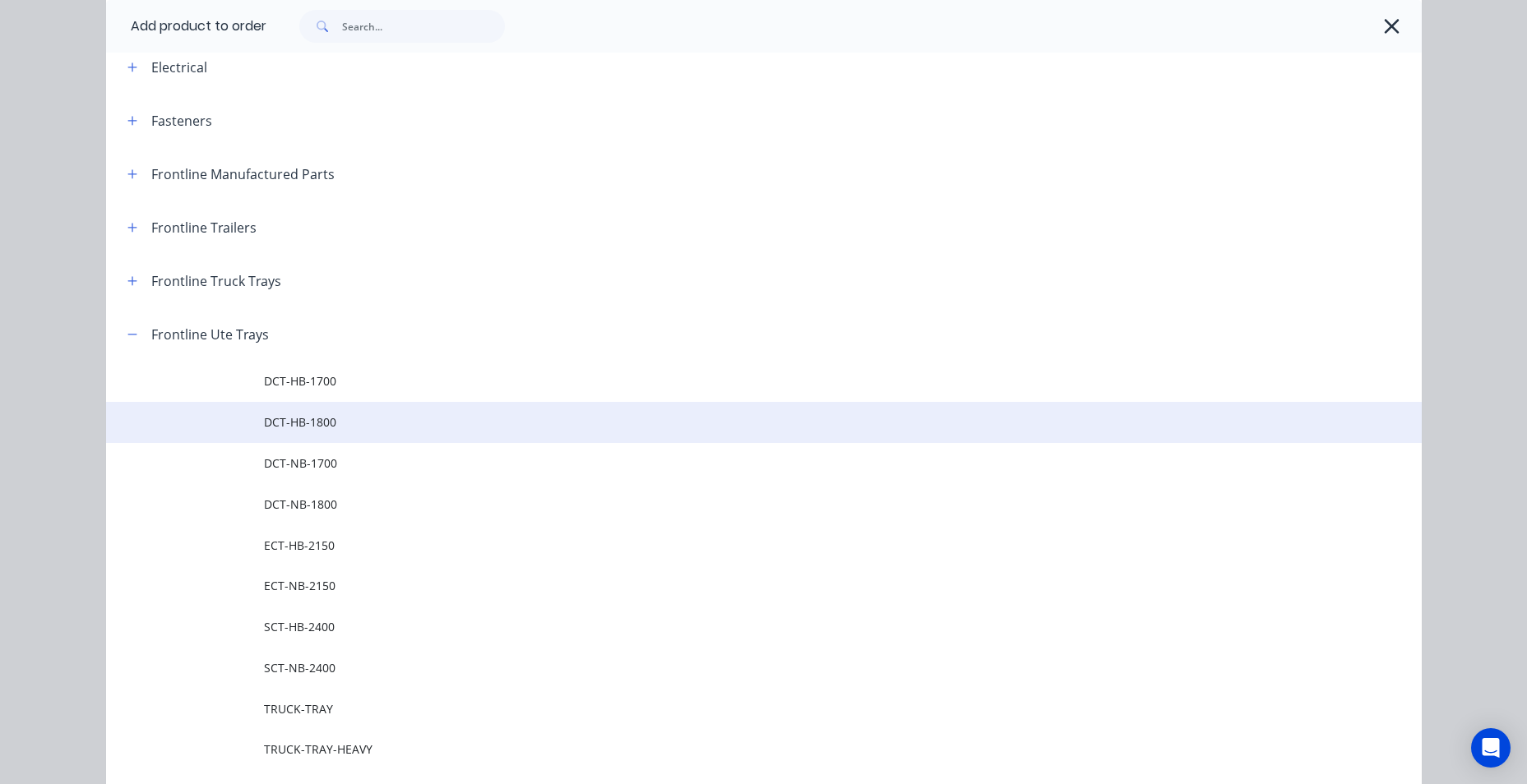
click at [335, 420] on span "DCT-HB-1800" at bounding box center [727, 422] width 926 height 17
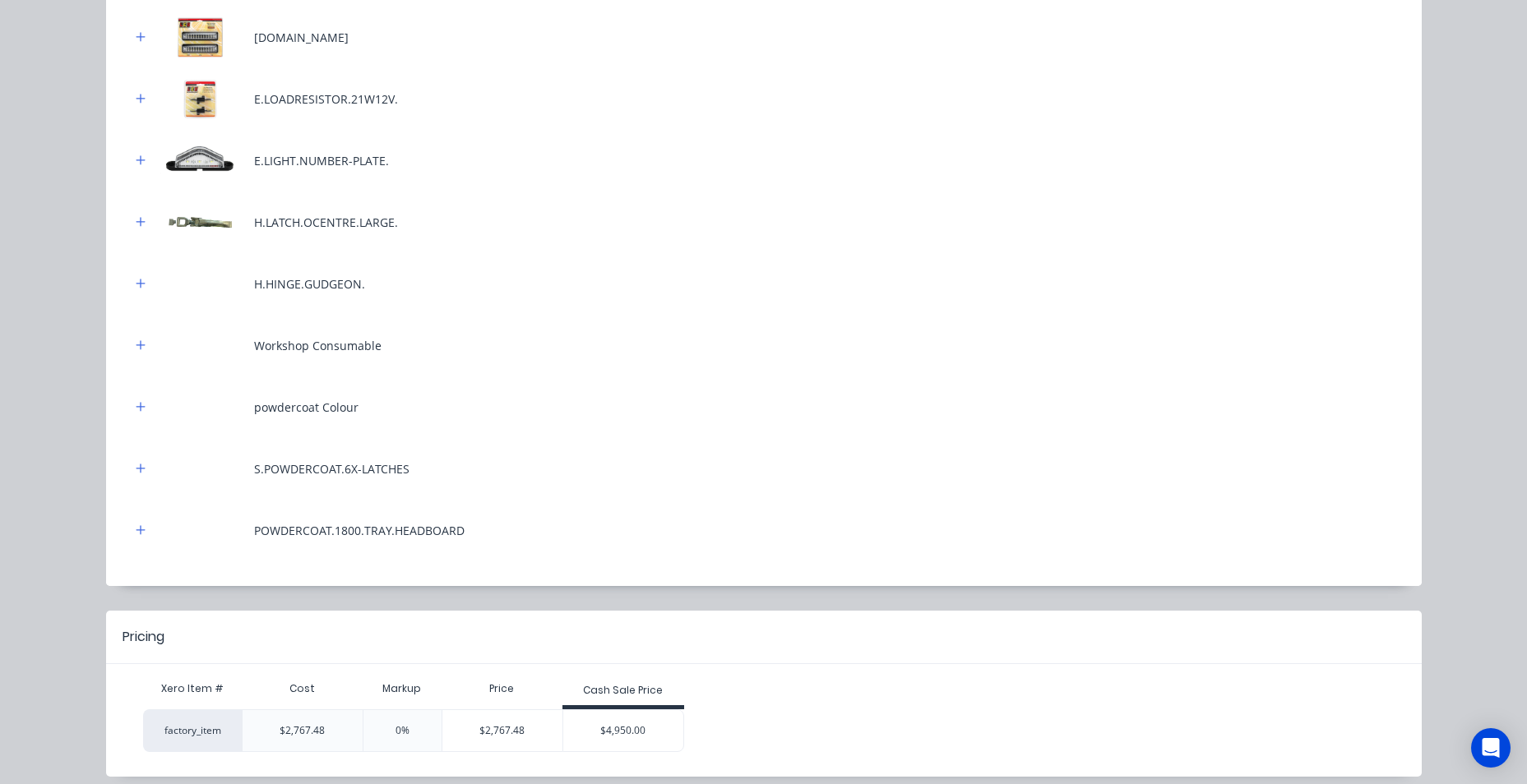
scroll to position [813, 0]
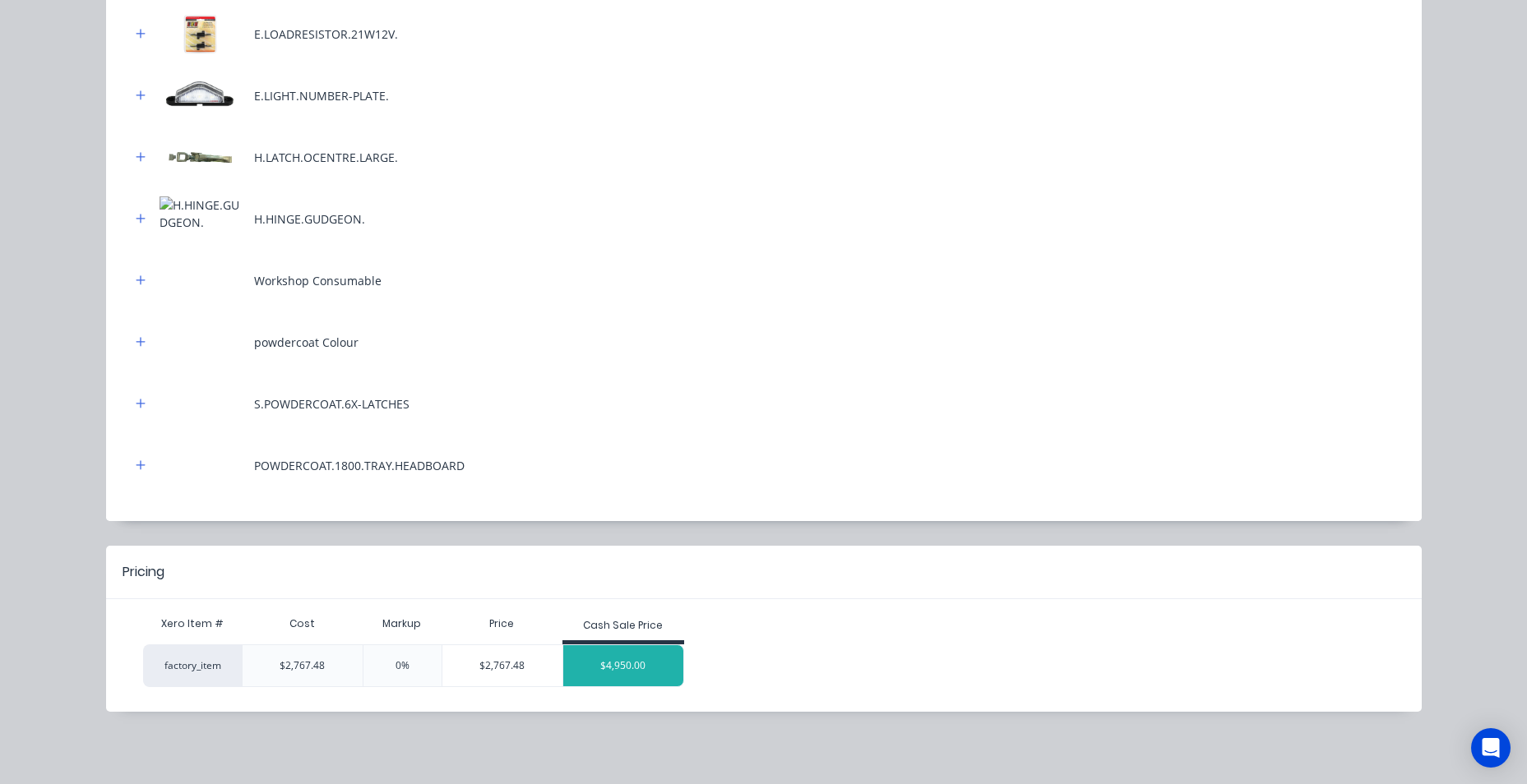
click at [650, 664] on div "$4,950.00" at bounding box center [623, 666] width 120 height 41
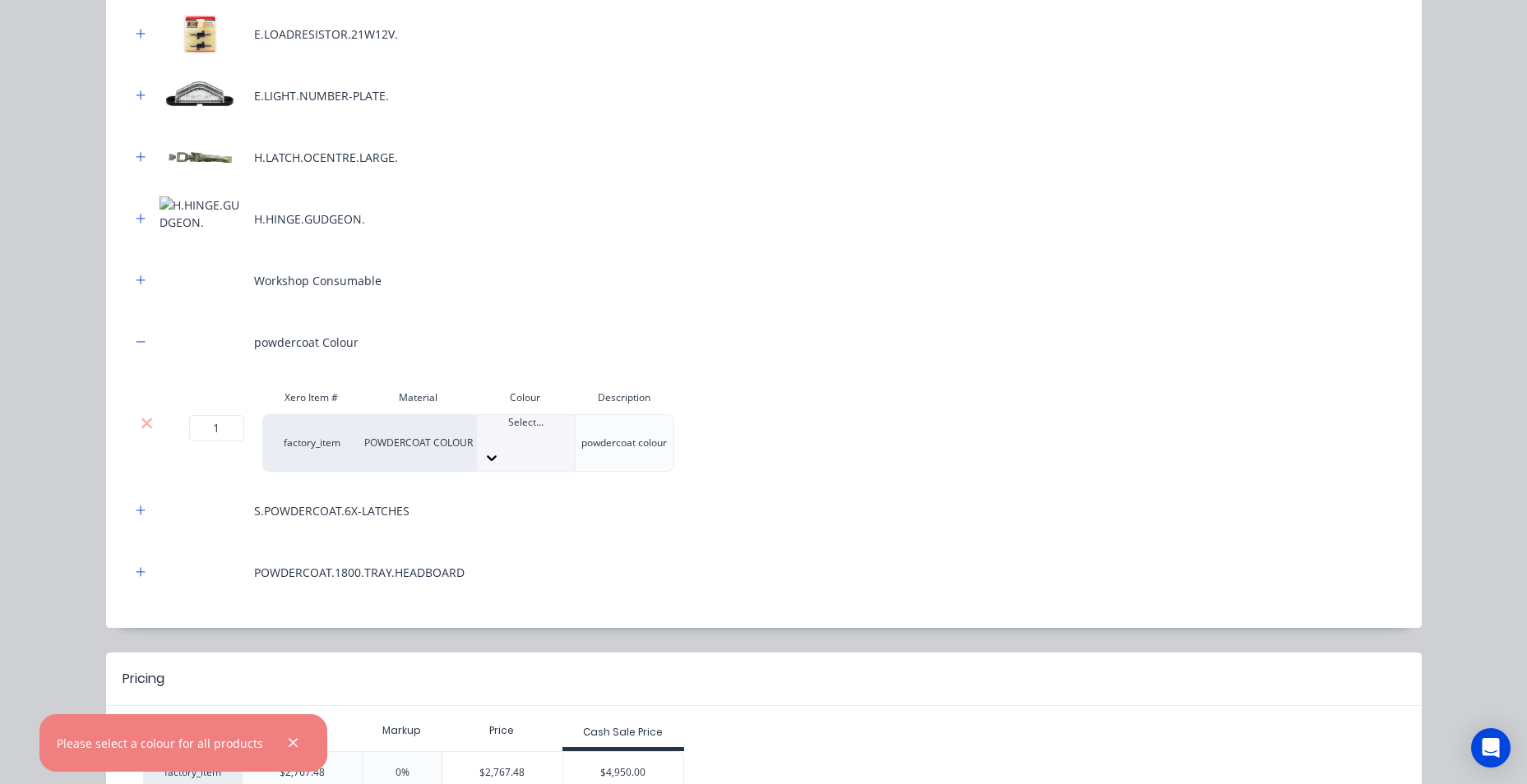
click at [516, 434] on div at bounding box center [525, 437] width 98 height 14
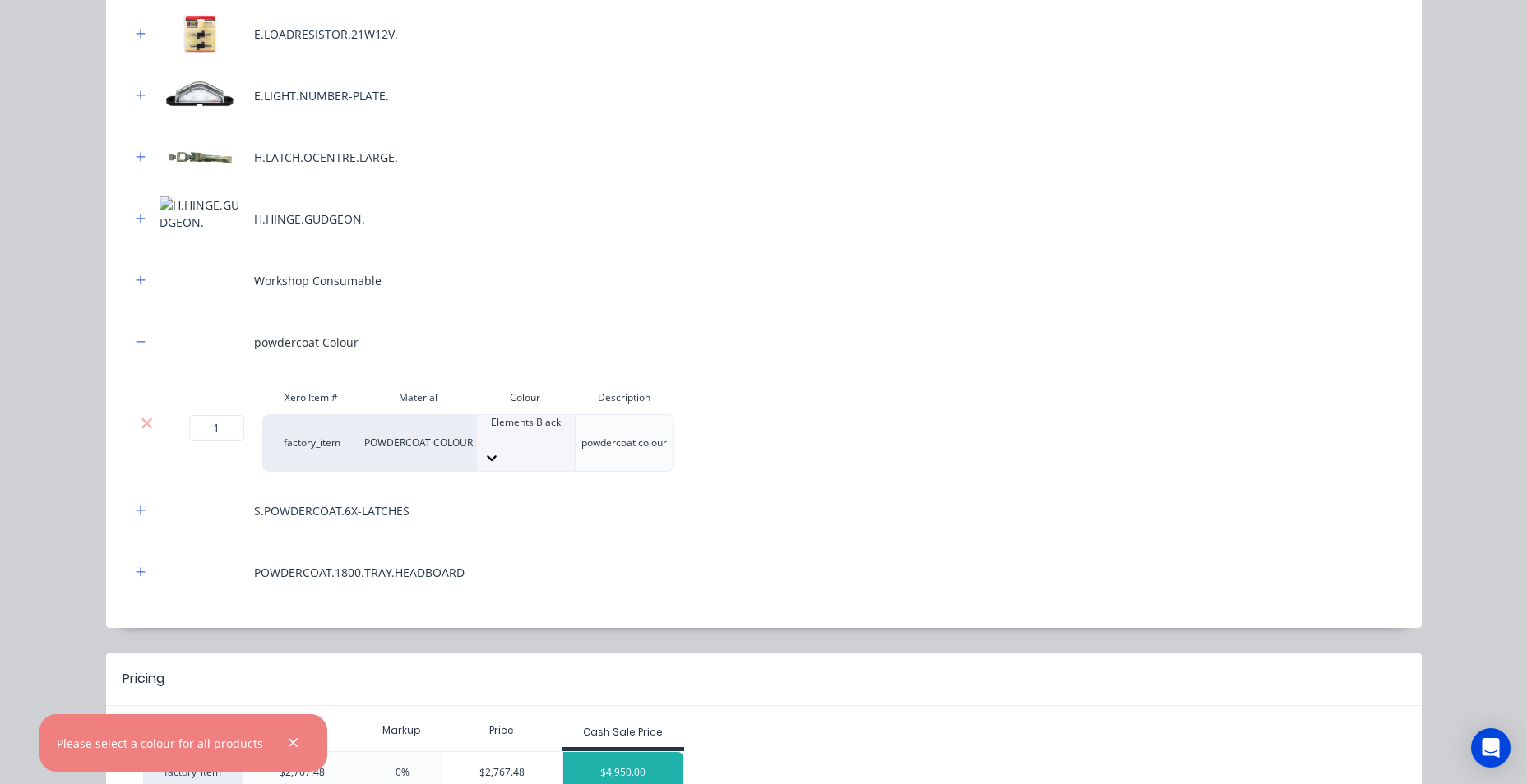
click at [612, 756] on div "$4,950.00" at bounding box center [623, 773] width 120 height 41
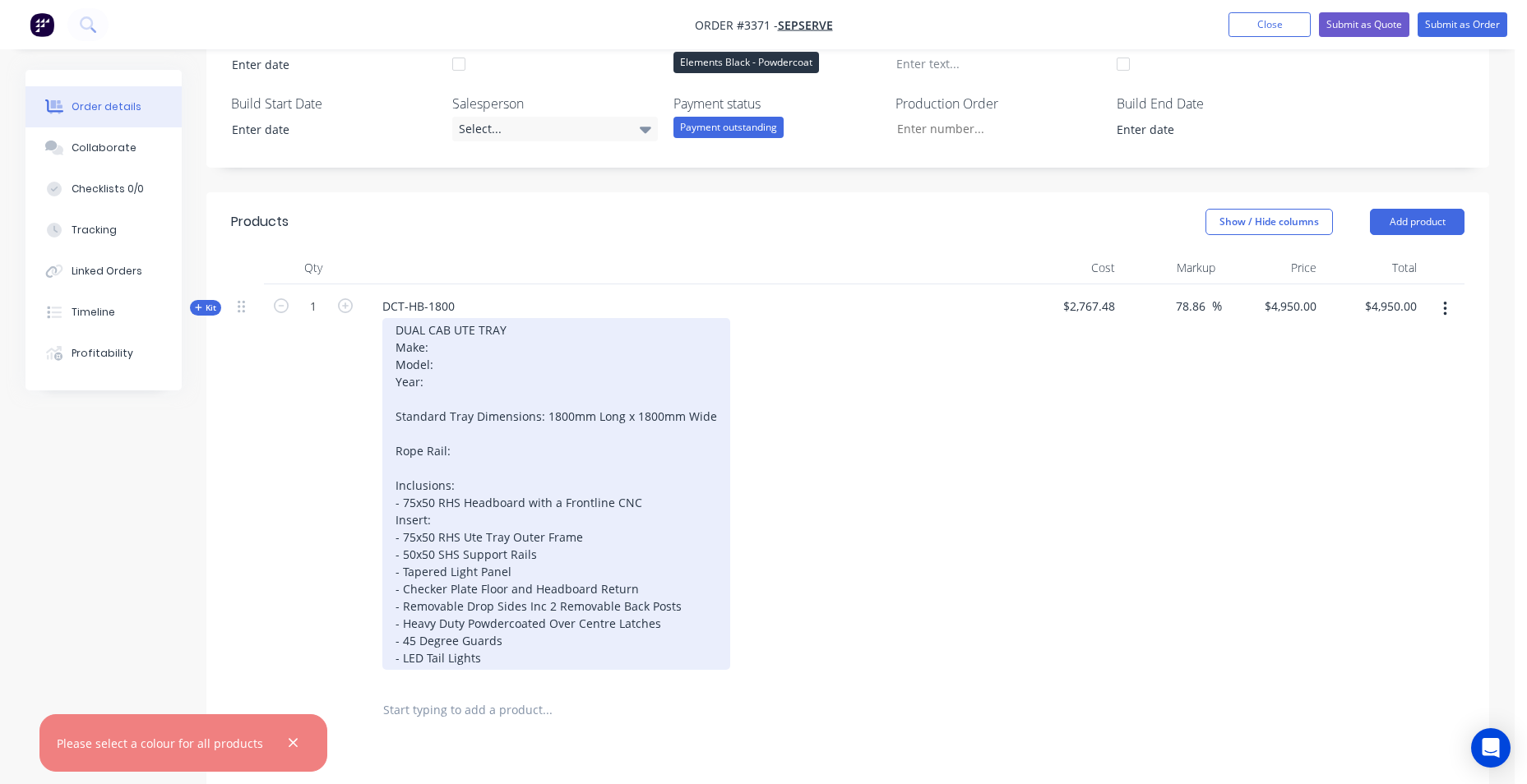
scroll to position [412, 0]
drag, startPoint x: 463, startPoint y: 377, endPoint x: 395, endPoint y: 318, distance: 90.0
click at [395, 318] on div "DUAL CAB UTE TRAY Make: Model: Year: Standard Tray Dimensions: 1800mm Long x 18…" at bounding box center [557, 492] width 348 height 352
paste div
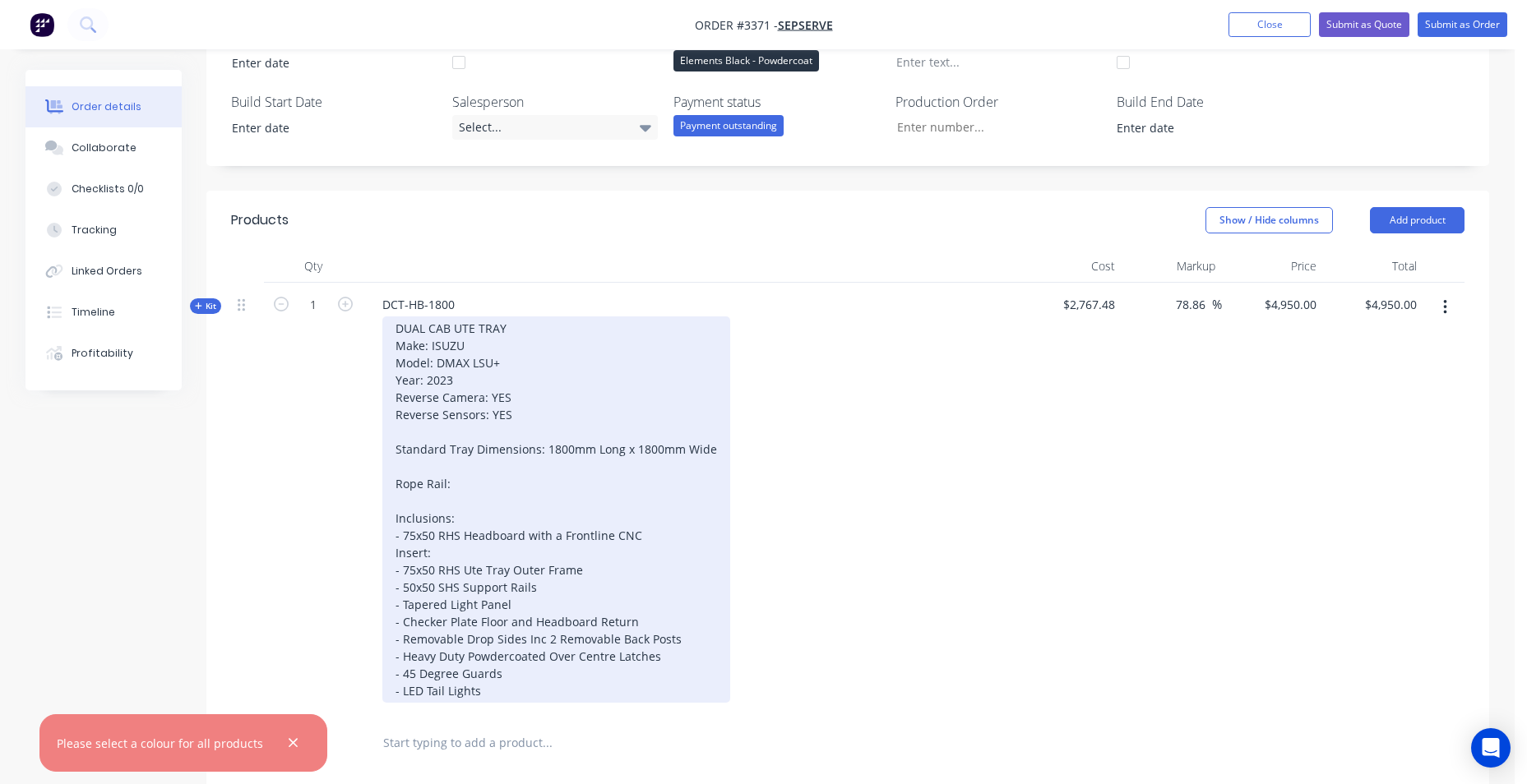
click at [617, 359] on div "DUAL CAB UTE TRAY Make: ISUZU Model: DMAX LSU+ Year: 2023 Reverse Camera: YES R…" at bounding box center [557, 509] width 348 height 386
click at [517, 416] on div "DUAL CAB UTE TRAY Make: ISUZU Model: DMAX LSU+ Year: 2023 Reverse Camera: YES R…" at bounding box center [557, 509] width 348 height 386
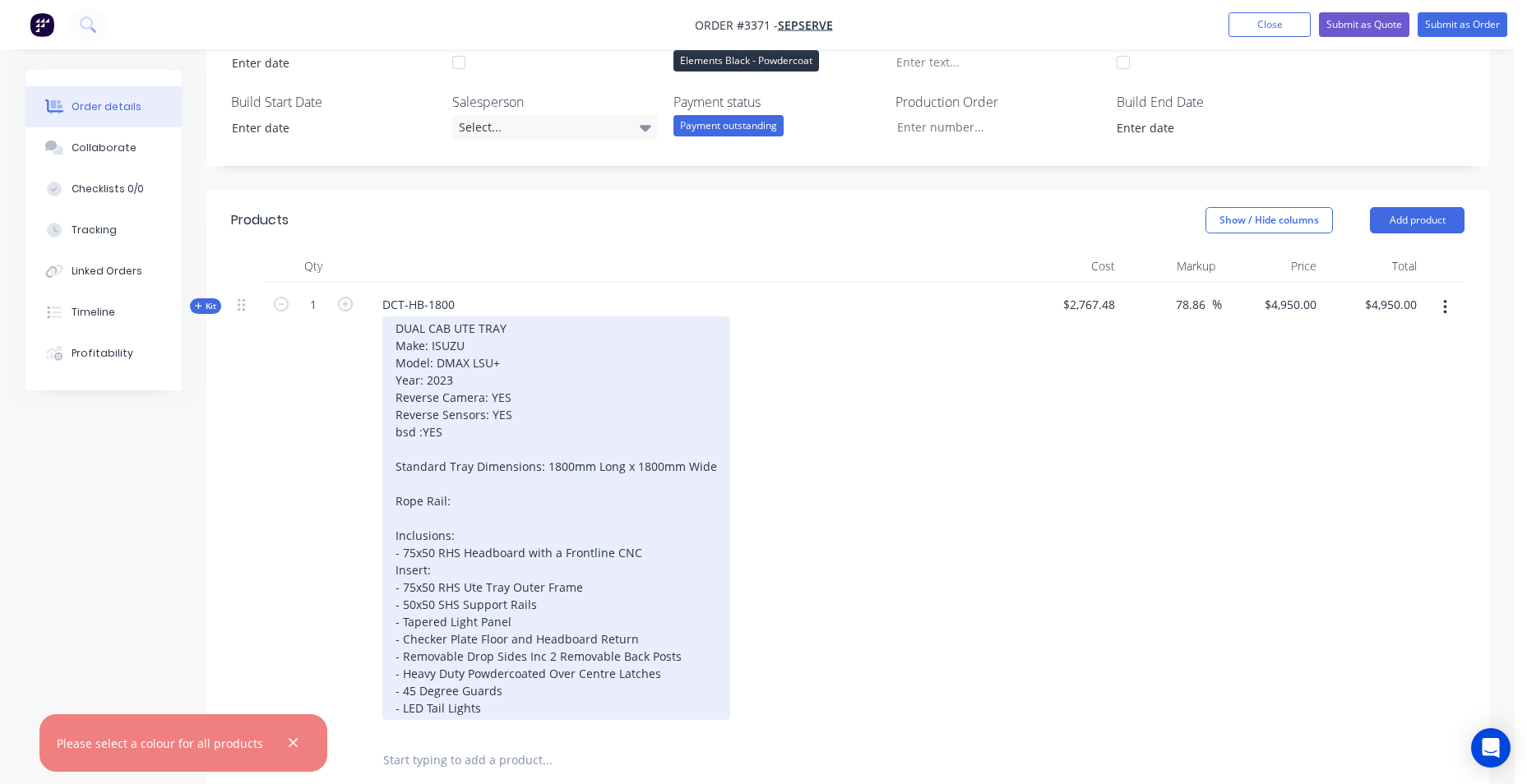
click at [525, 504] on div "DUAL CAB UTE TRAY Make: ISUZU Model: DMAX LSU+ Year: 2023 Reverse Camera: YES R…" at bounding box center [557, 518] width 348 height 404
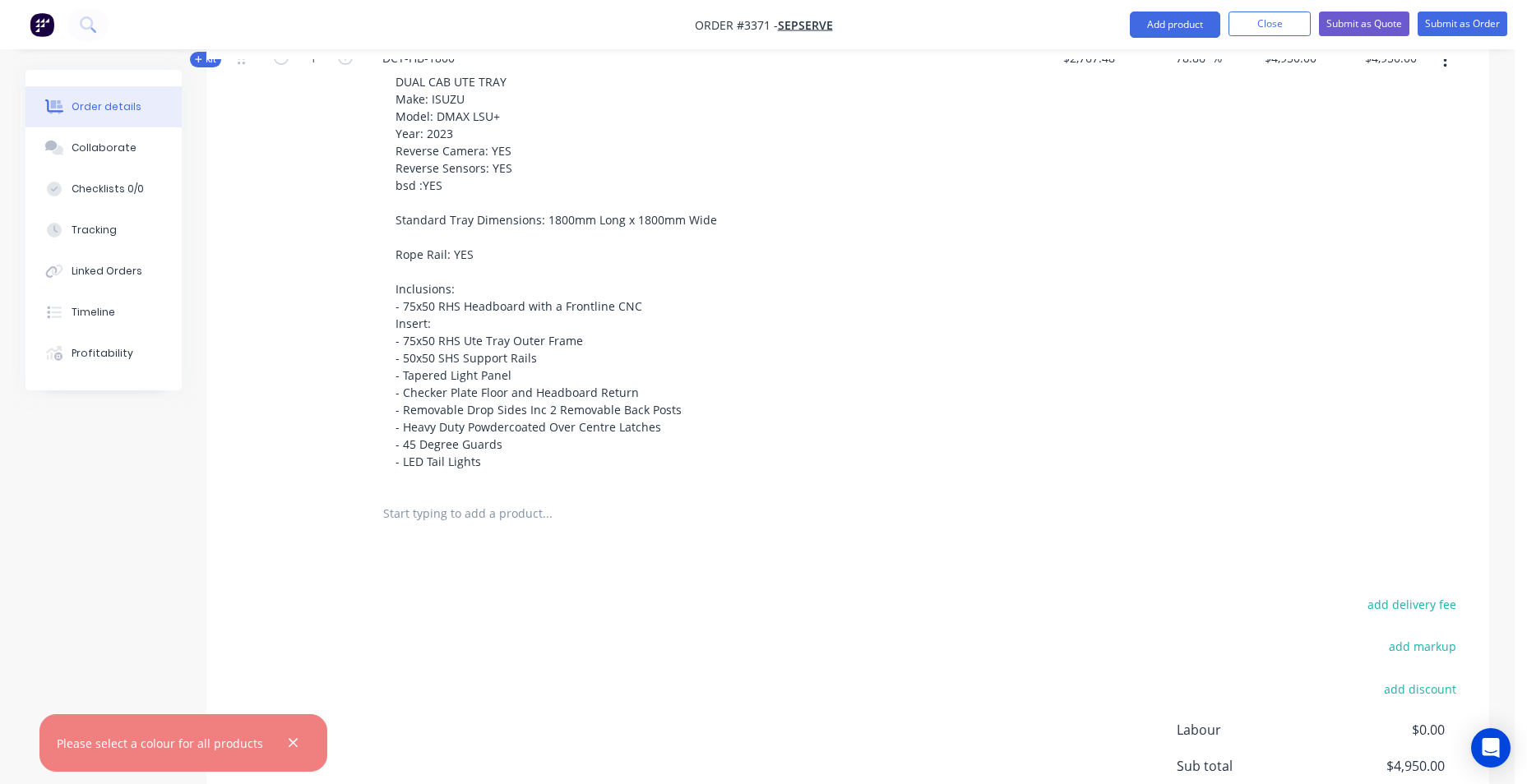
click at [461, 513] on input "text" at bounding box center [547, 513] width 329 height 33
type input "UTB"
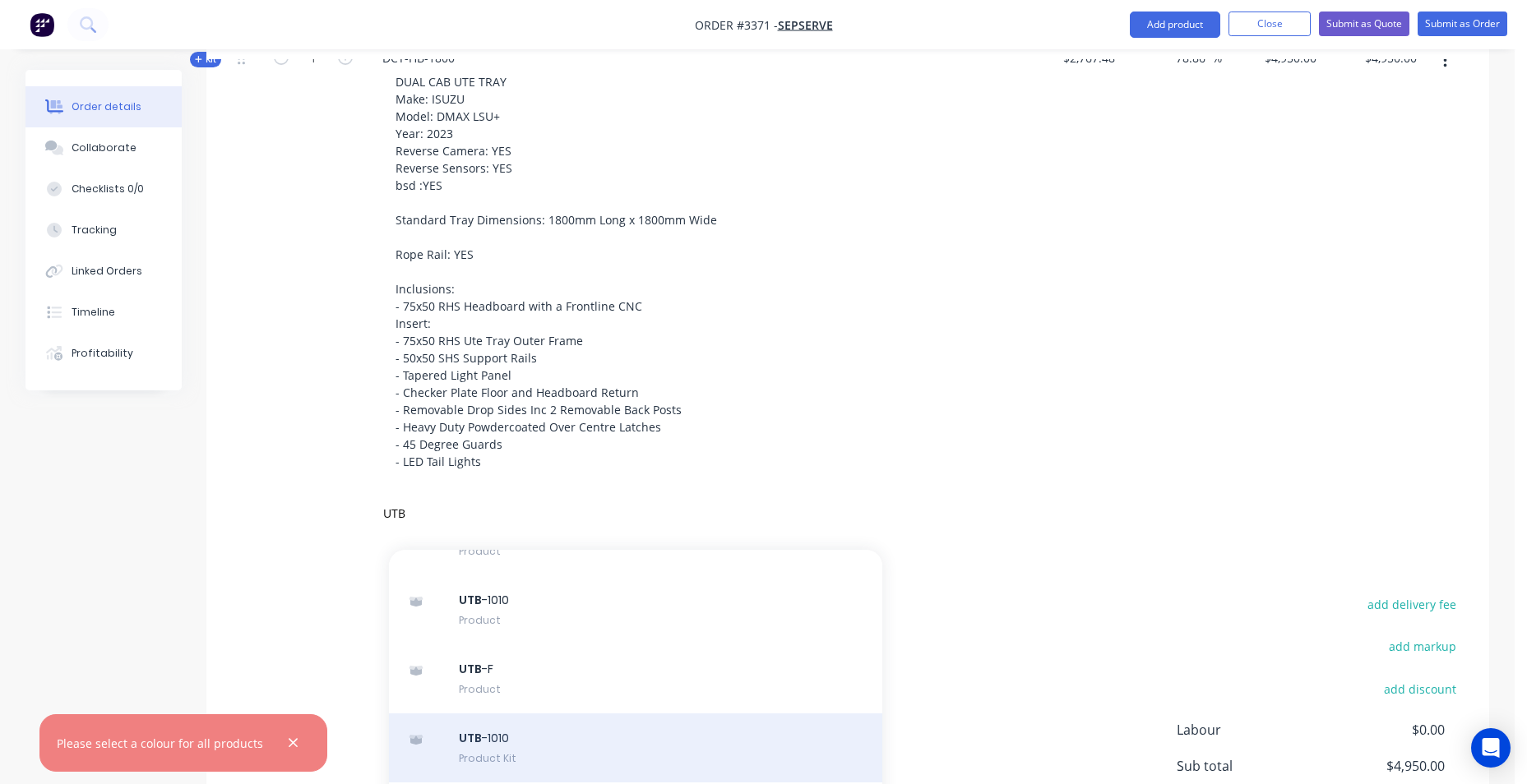
click at [542, 736] on div "UTB -1010 Product Kit" at bounding box center [635, 748] width 493 height 69
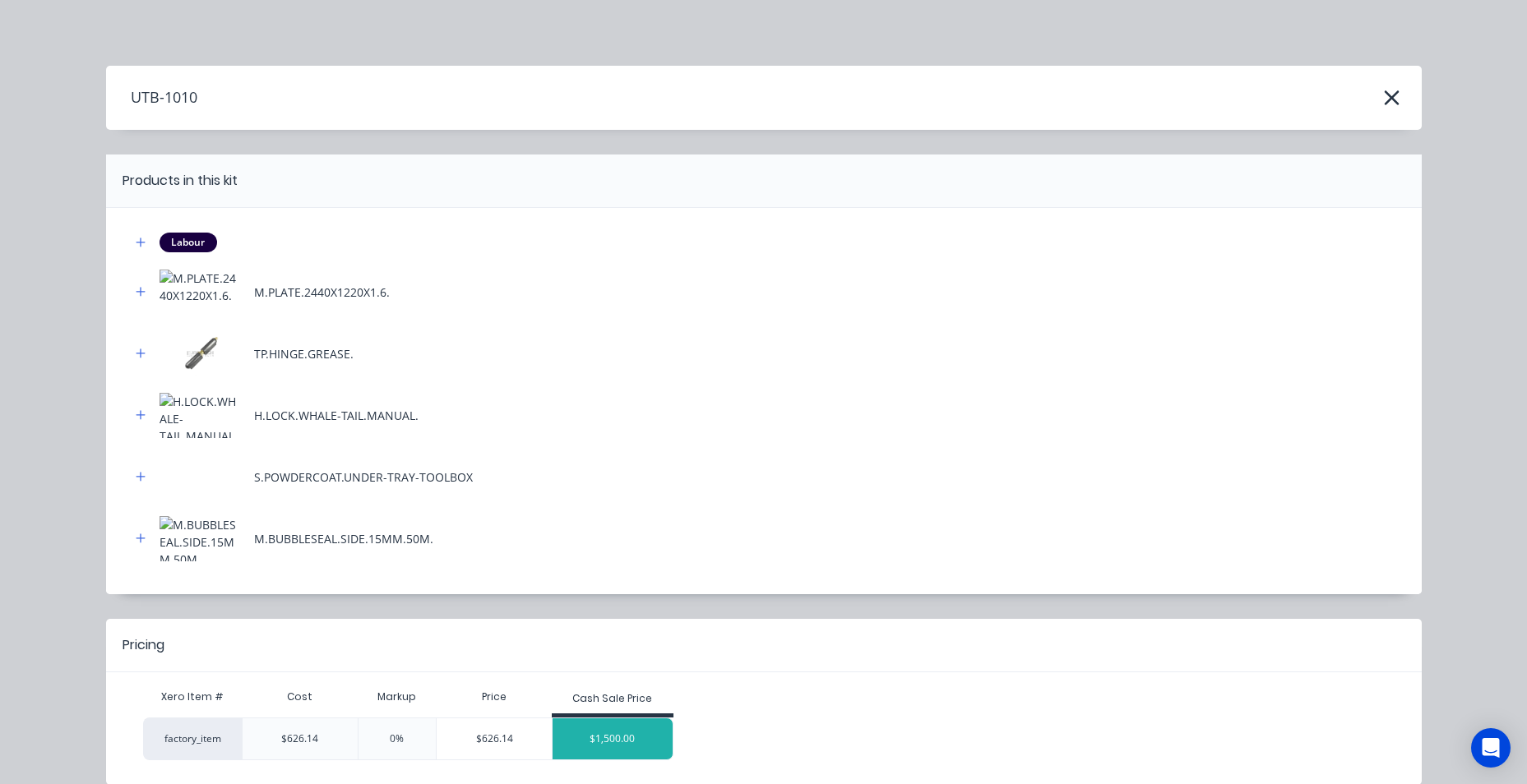
click at [575, 746] on div "$1,500.00" at bounding box center [612, 739] width 120 height 41
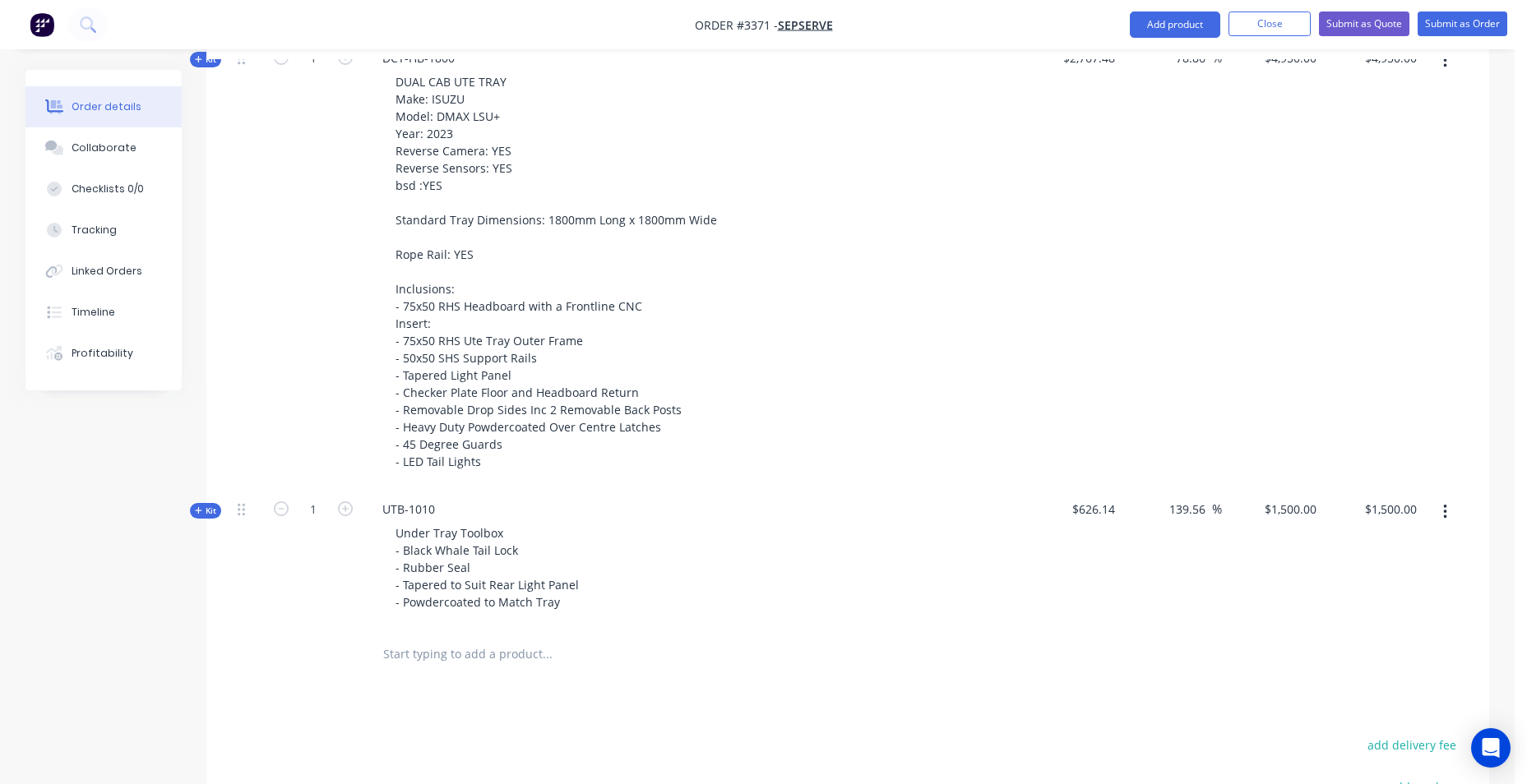
click at [493, 650] on input "text" at bounding box center [547, 654] width 329 height 33
click at [497, 634] on div at bounding box center [659, 654] width 592 height 53
click at [487, 657] on input "text" at bounding box center [547, 654] width 329 height 33
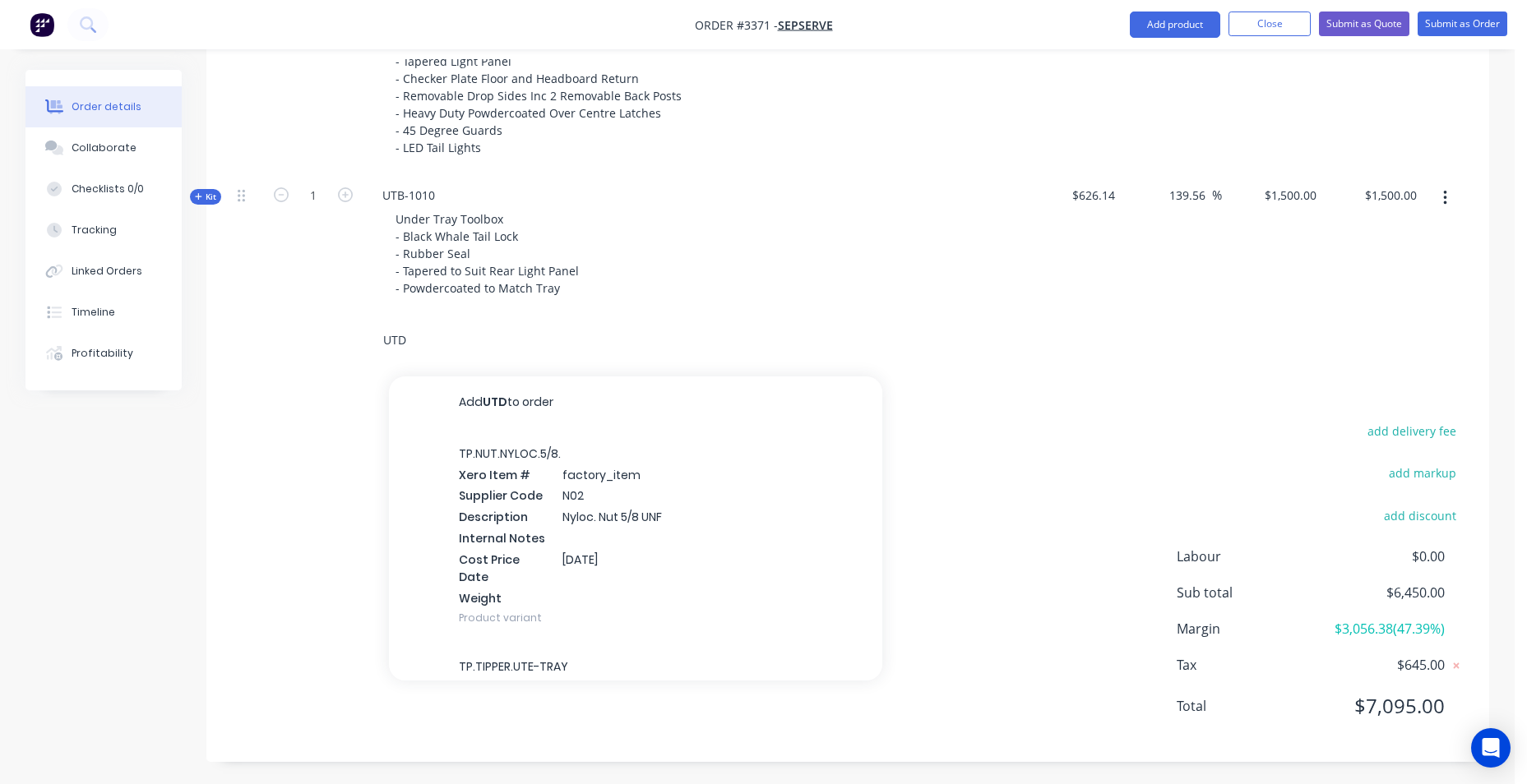
scroll to position [974, 0]
click at [1055, 511] on div "add delivery fee add markup add discount Labour $0.00 Sub total $6,450.00 Margi…" at bounding box center [848, 576] width 1234 height 317
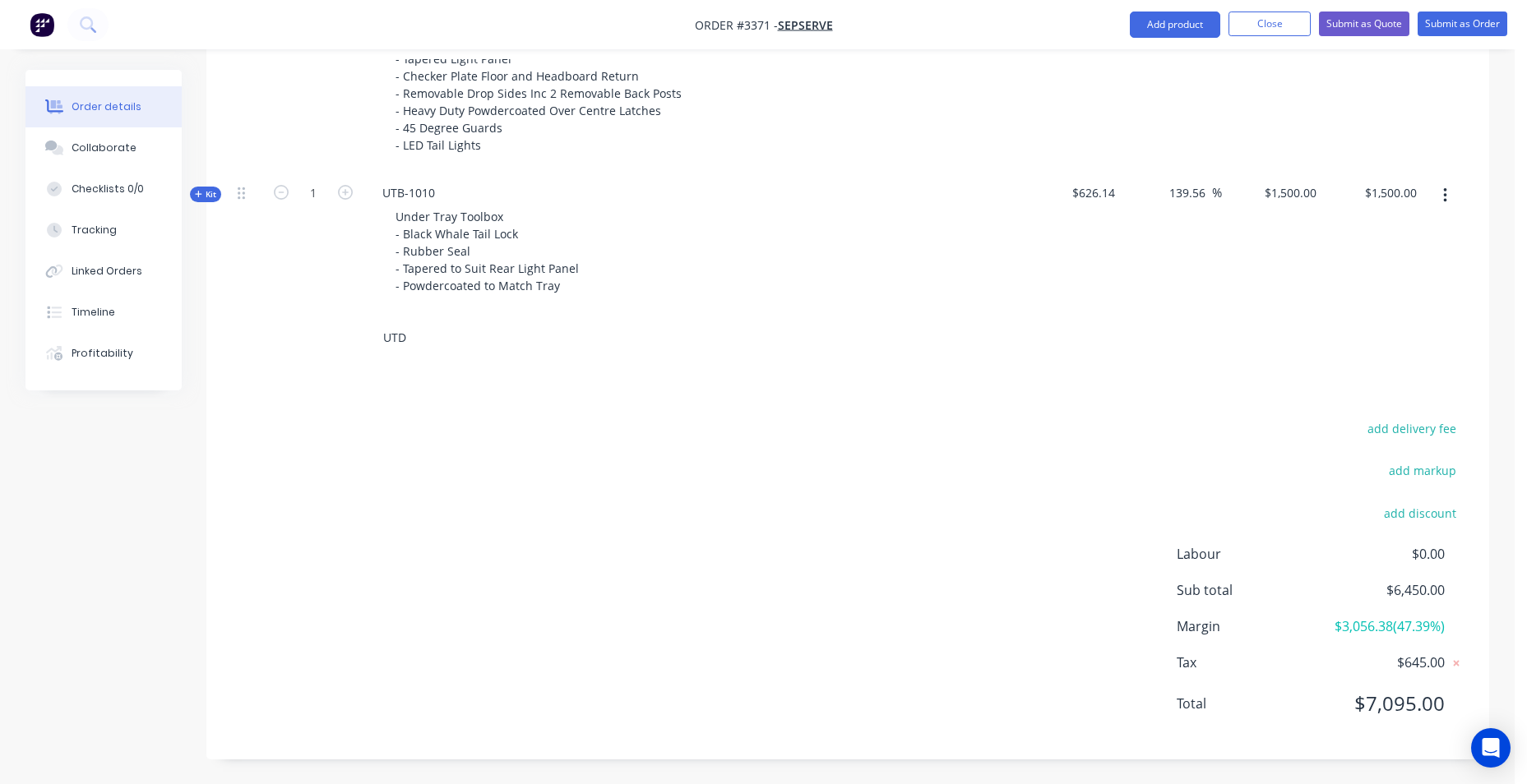
click at [426, 347] on input "UTD" at bounding box center [547, 338] width 329 height 33
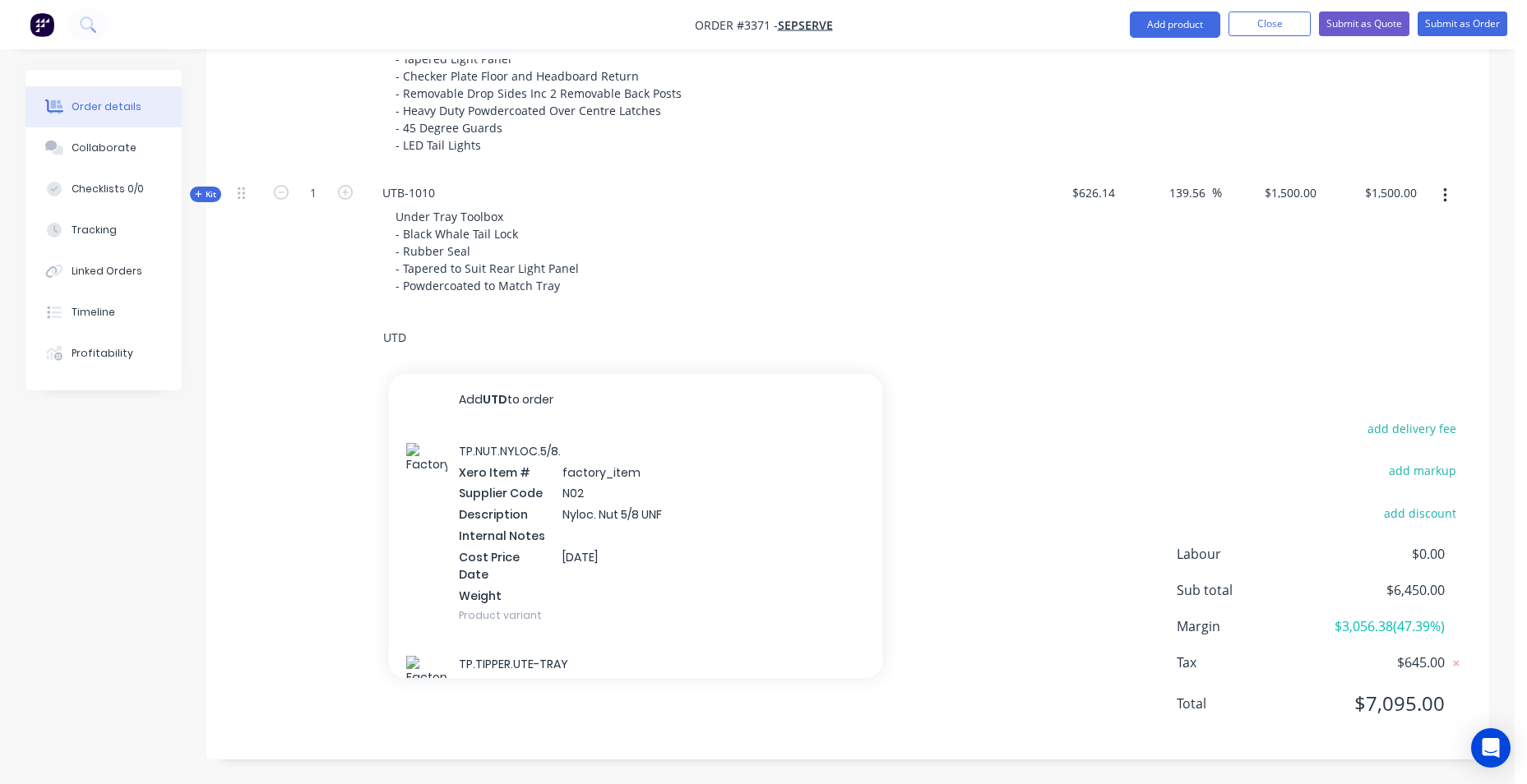
click at [433, 331] on input "UTD" at bounding box center [547, 338] width 329 height 33
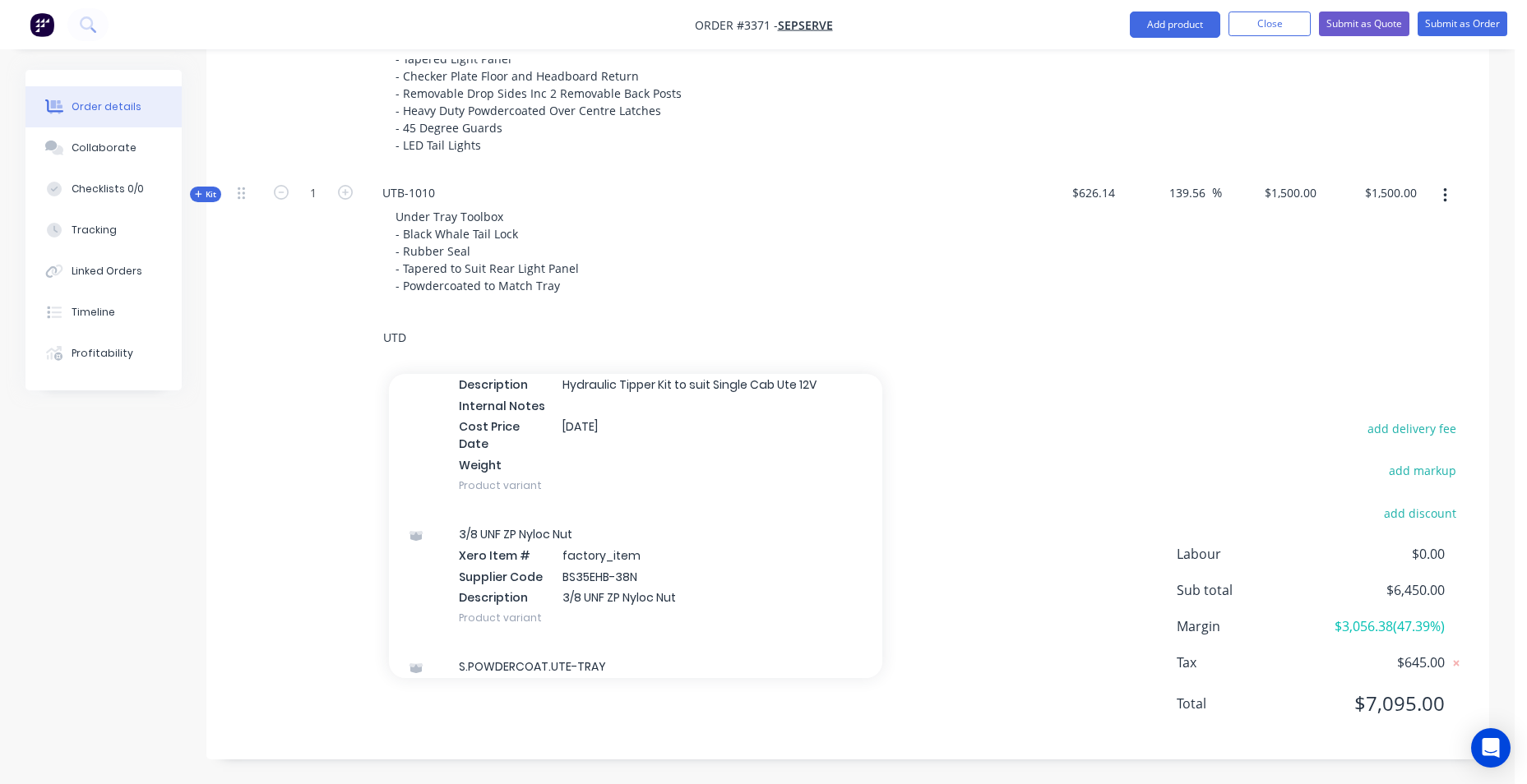
scroll to position [412, 0]
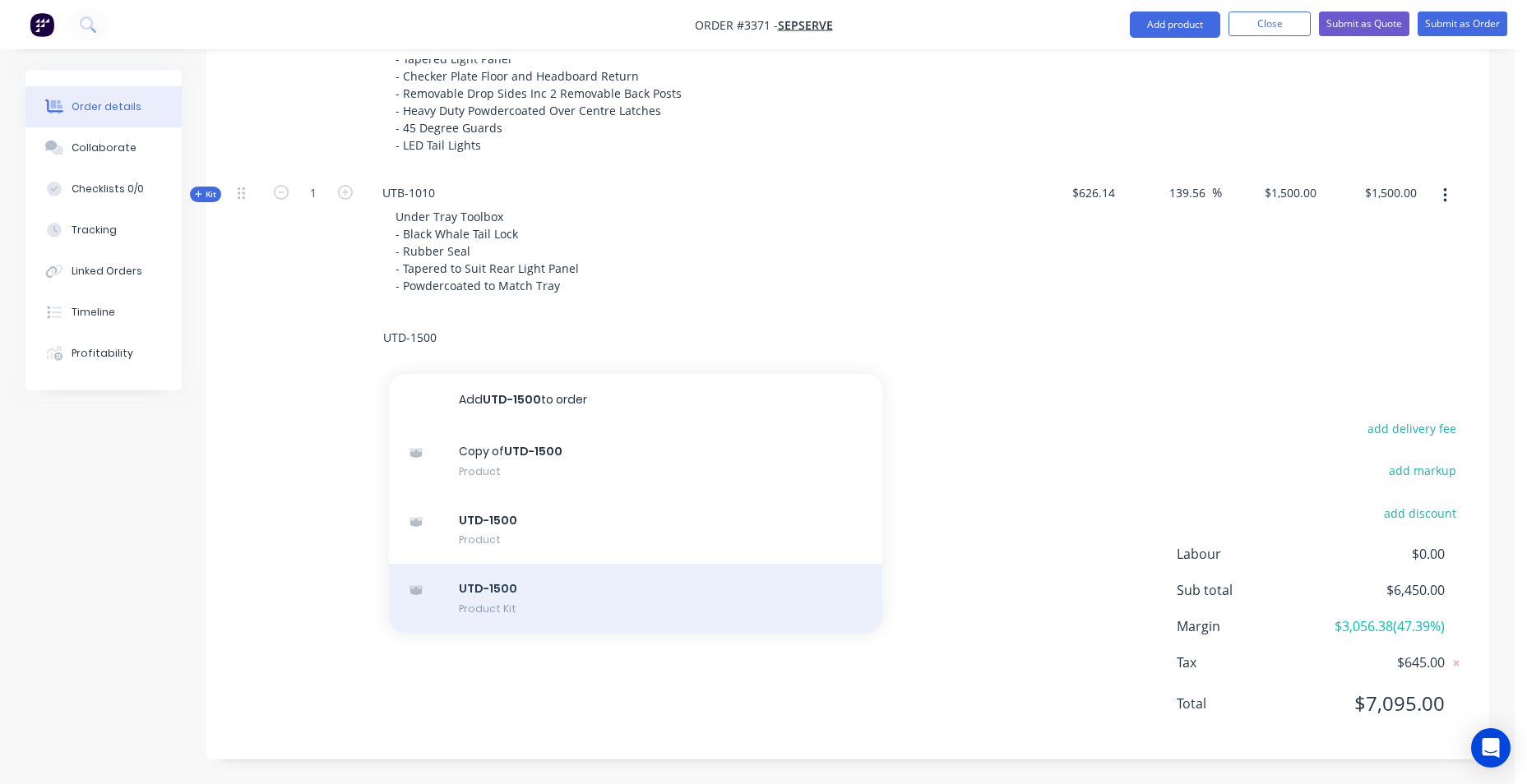
type input "UTD-1500"
click at [570, 596] on div "UTD-1500 Product Kit" at bounding box center [635, 598] width 493 height 69
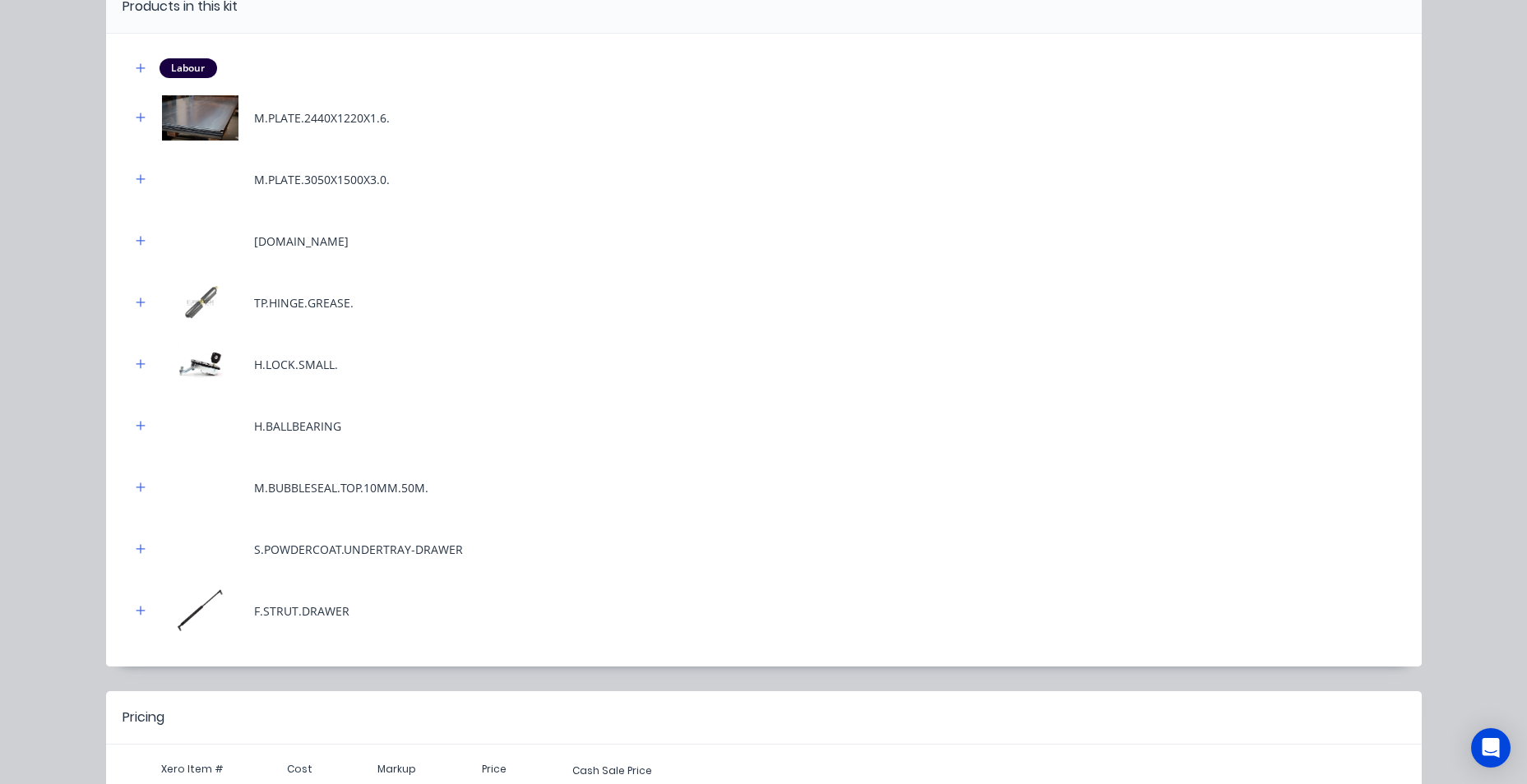
scroll to position [320, 0]
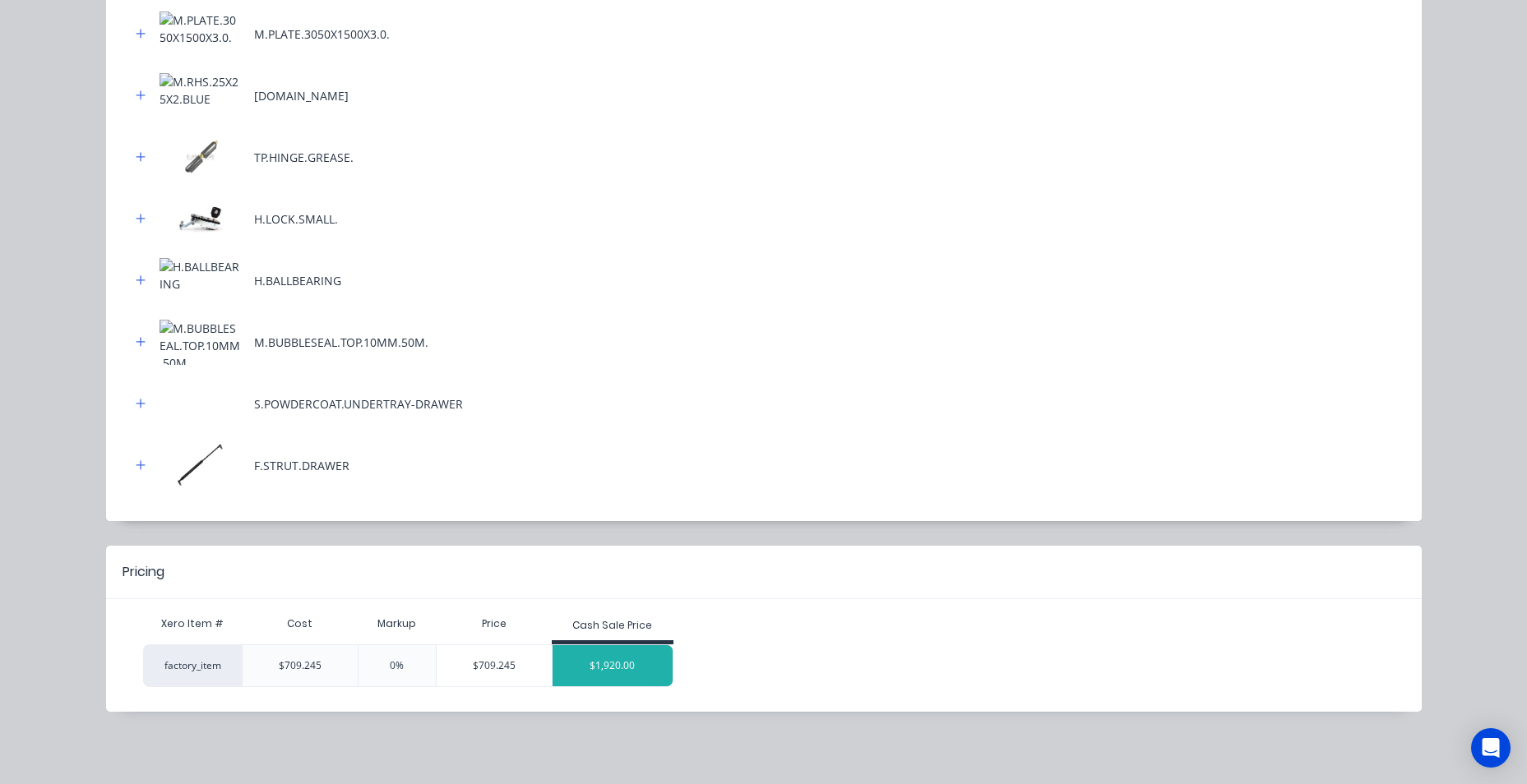
click at [574, 675] on div "$1,920.00" at bounding box center [612, 666] width 120 height 41
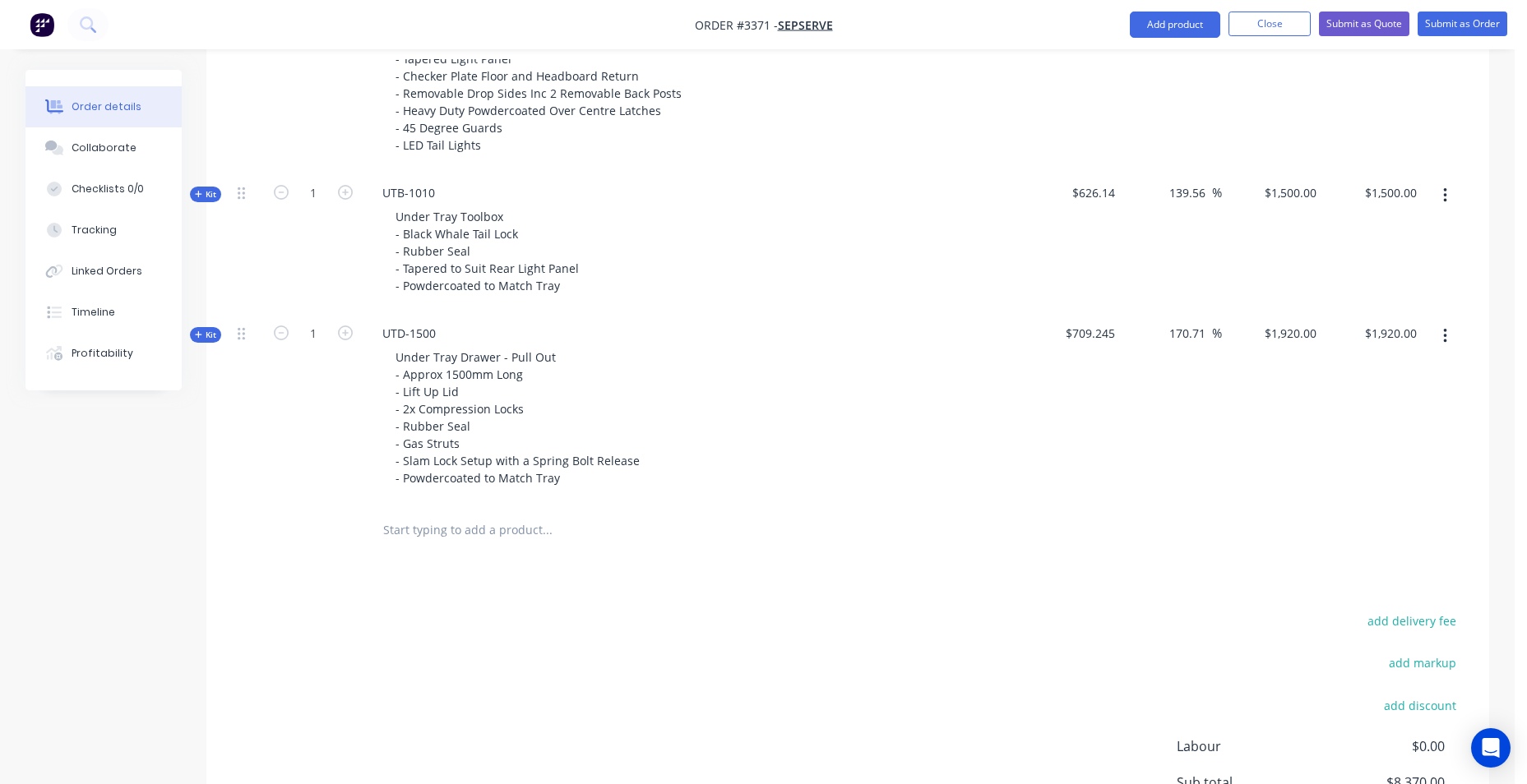
click at [412, 529] on input "text" at bounding box center [547, 530] width 329 height 33
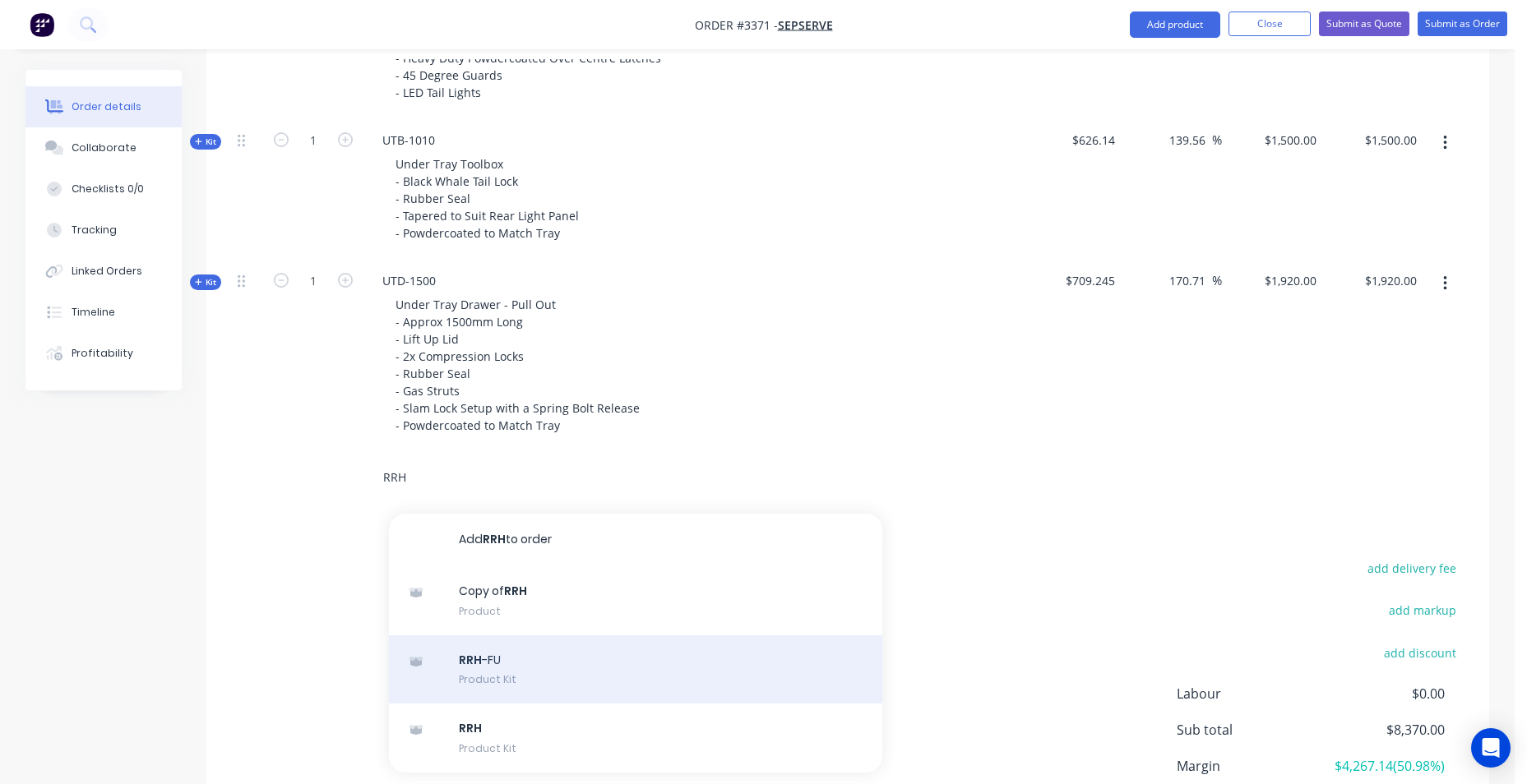
scroll to position [1056, 0]
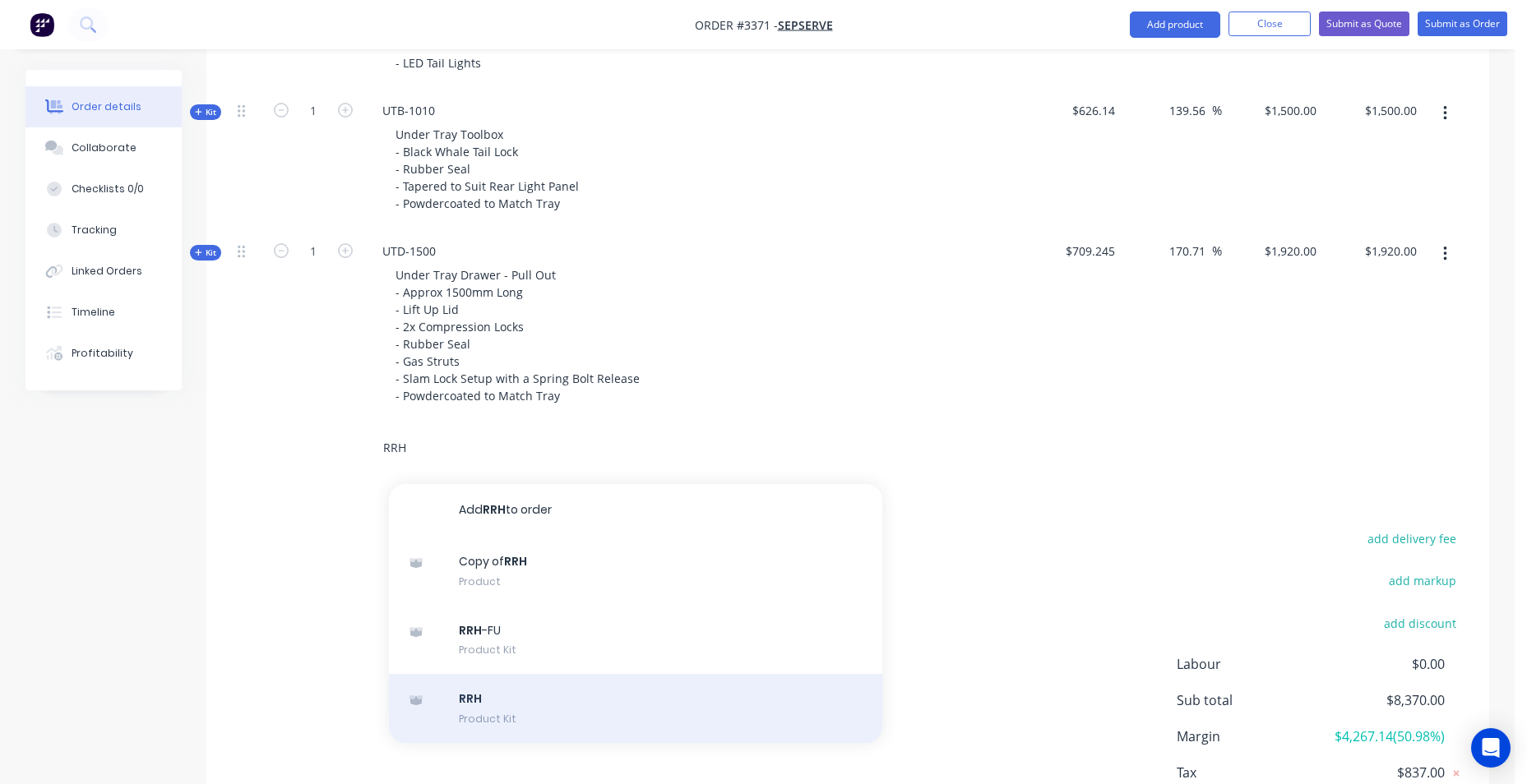
type input "RRH"
click at [538, 707] on div "RRH Product Kit" at bounding box center [635, 708] width 493 height 69
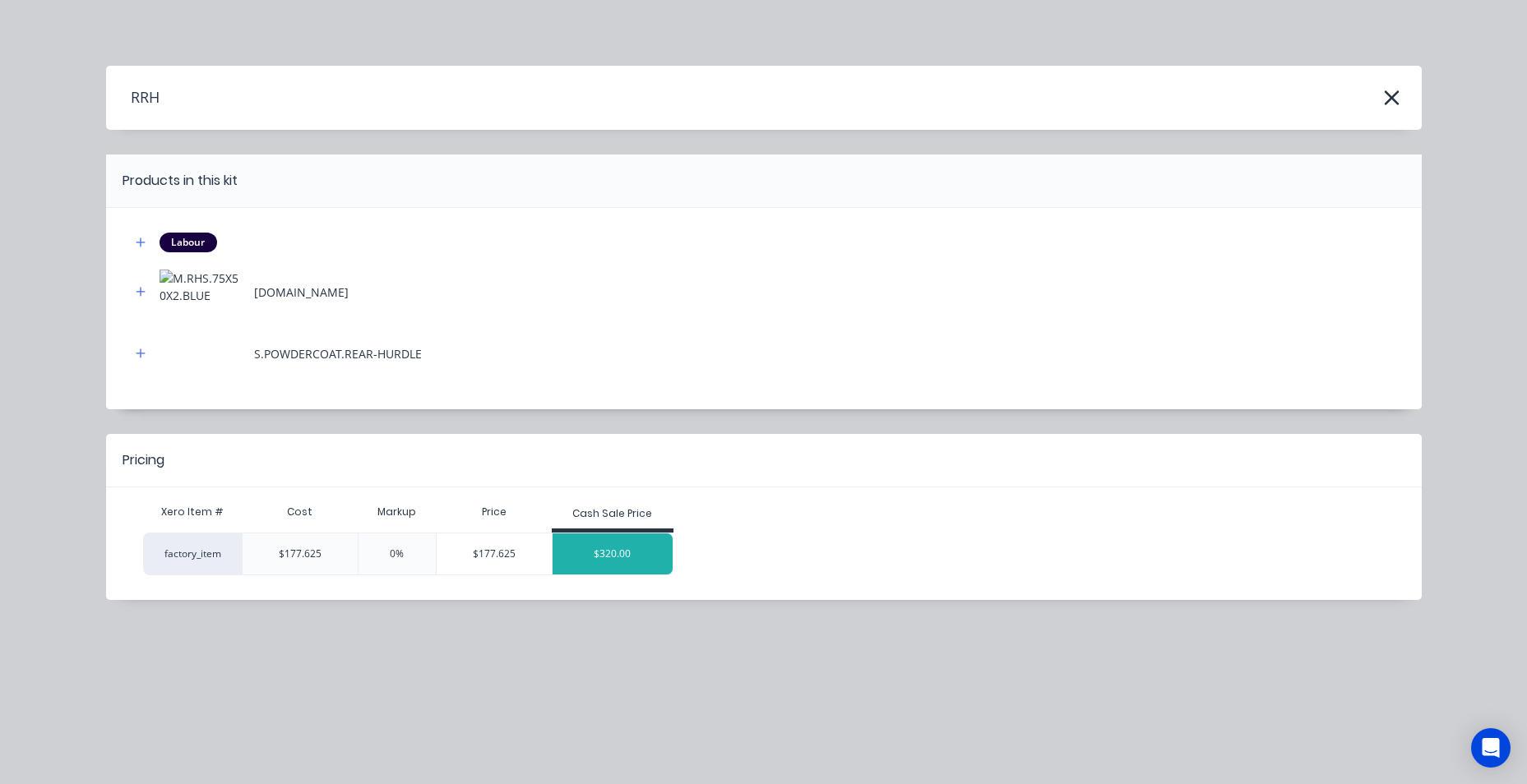
click at [564, 548] on div "$320.00" at bounding box center [612, 554] width 120 height 41
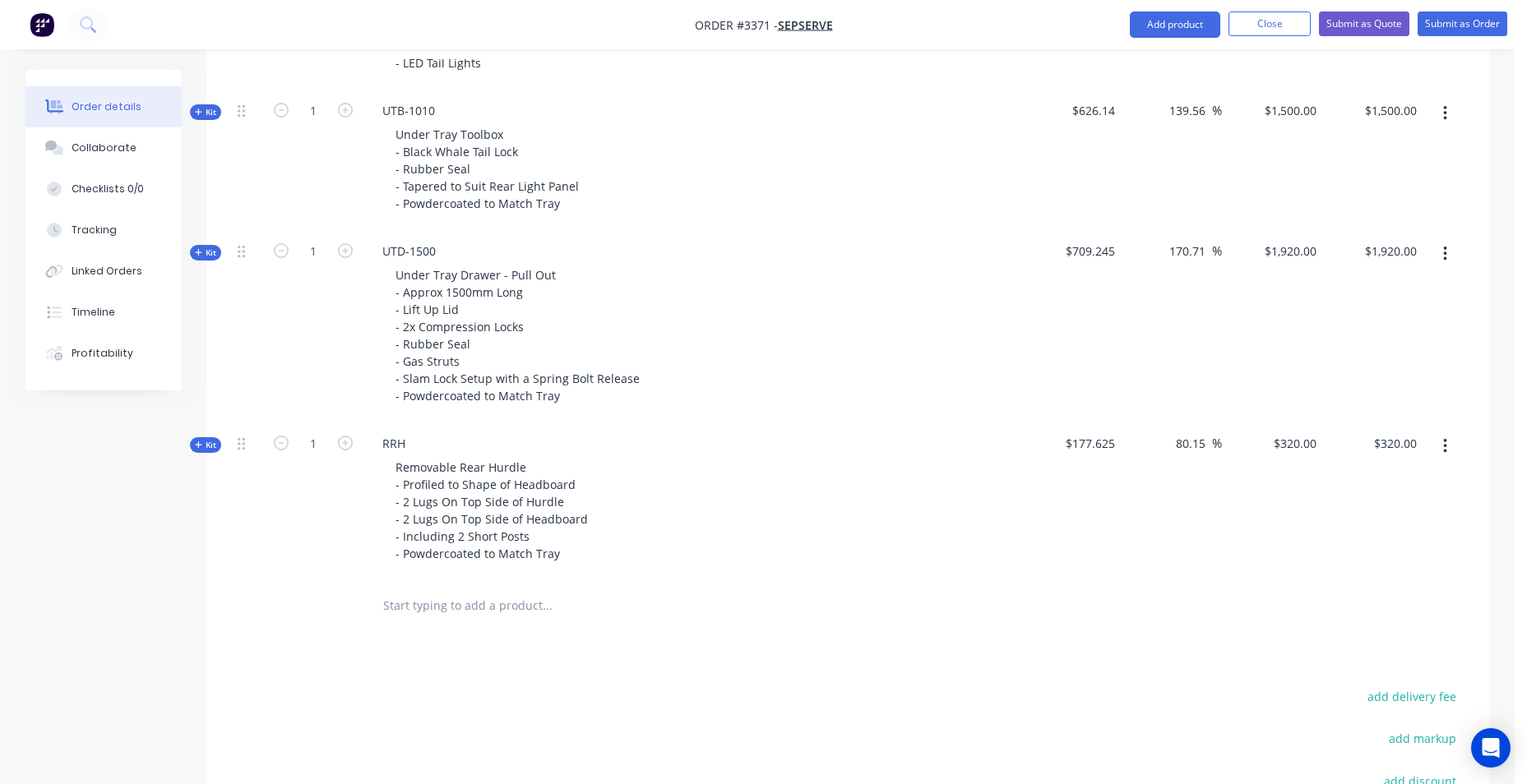
click at [527, 607] on input "text" at bounding box center [547, 606] width 329 height 33
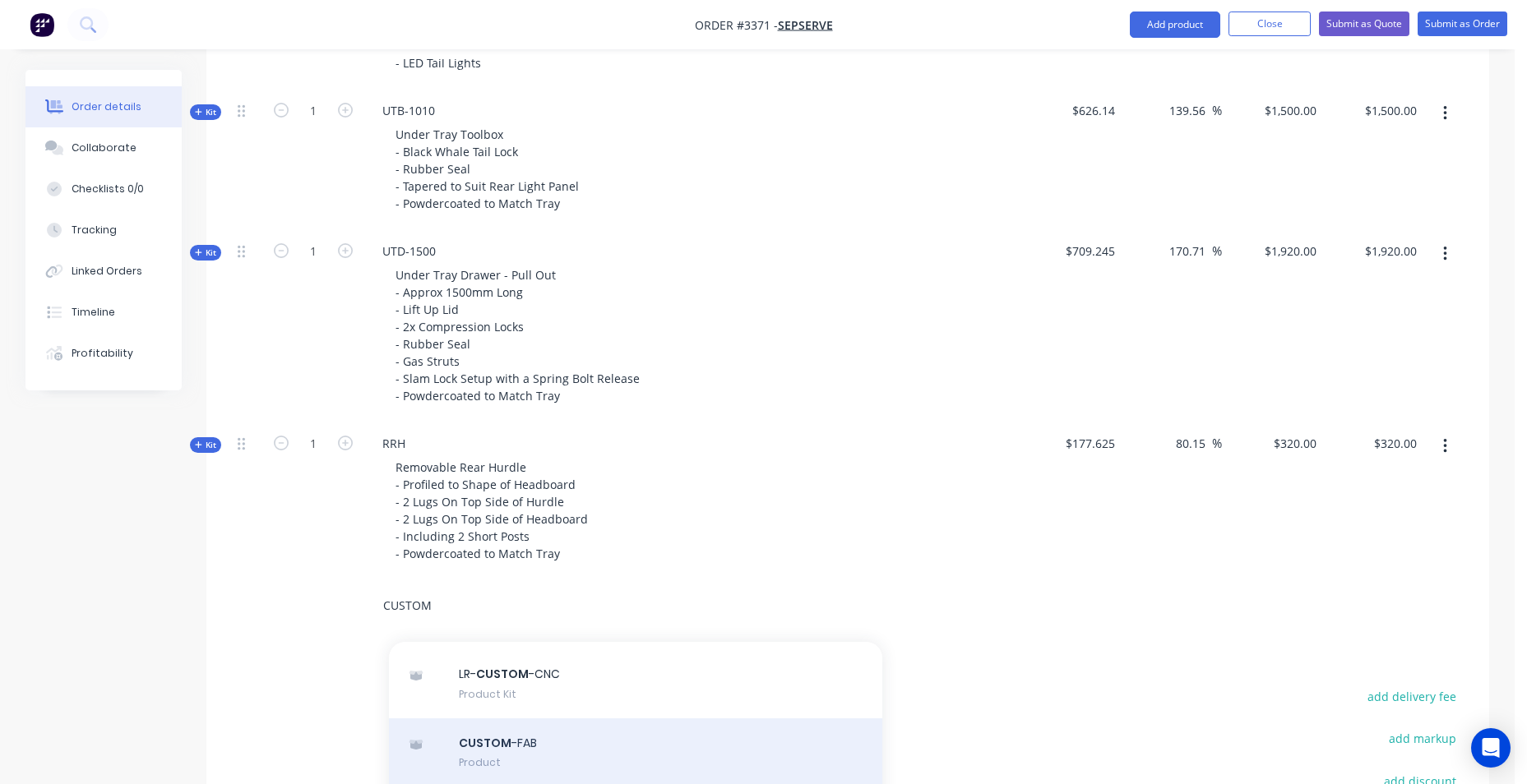
type input "CUSTOM"
click at [513, 744] on div "CUSTOM -FAB Product" at bounding box center [635, 753] width 493 height 69
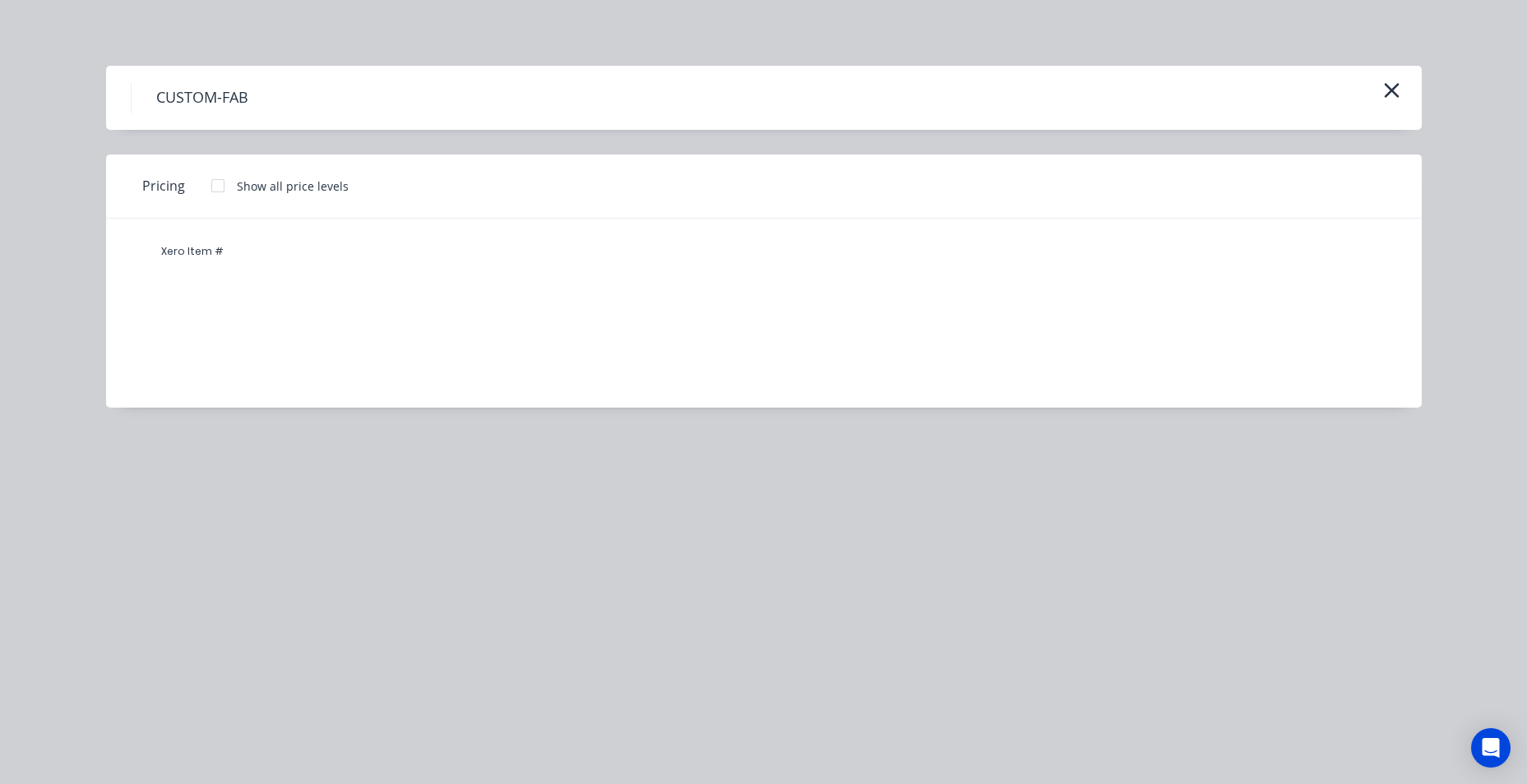
drag, startPoint x: 207, startPoint y: 256, endPoint x: 227, endPoint y: 255, distance: 20.0
click at [207, 257] on div "Xero Item #" at bounding box center [193, 251] width 98 height 33
click at [1387, 92] on icon "button" at bounding box center [1392, 90] width 17 height 23
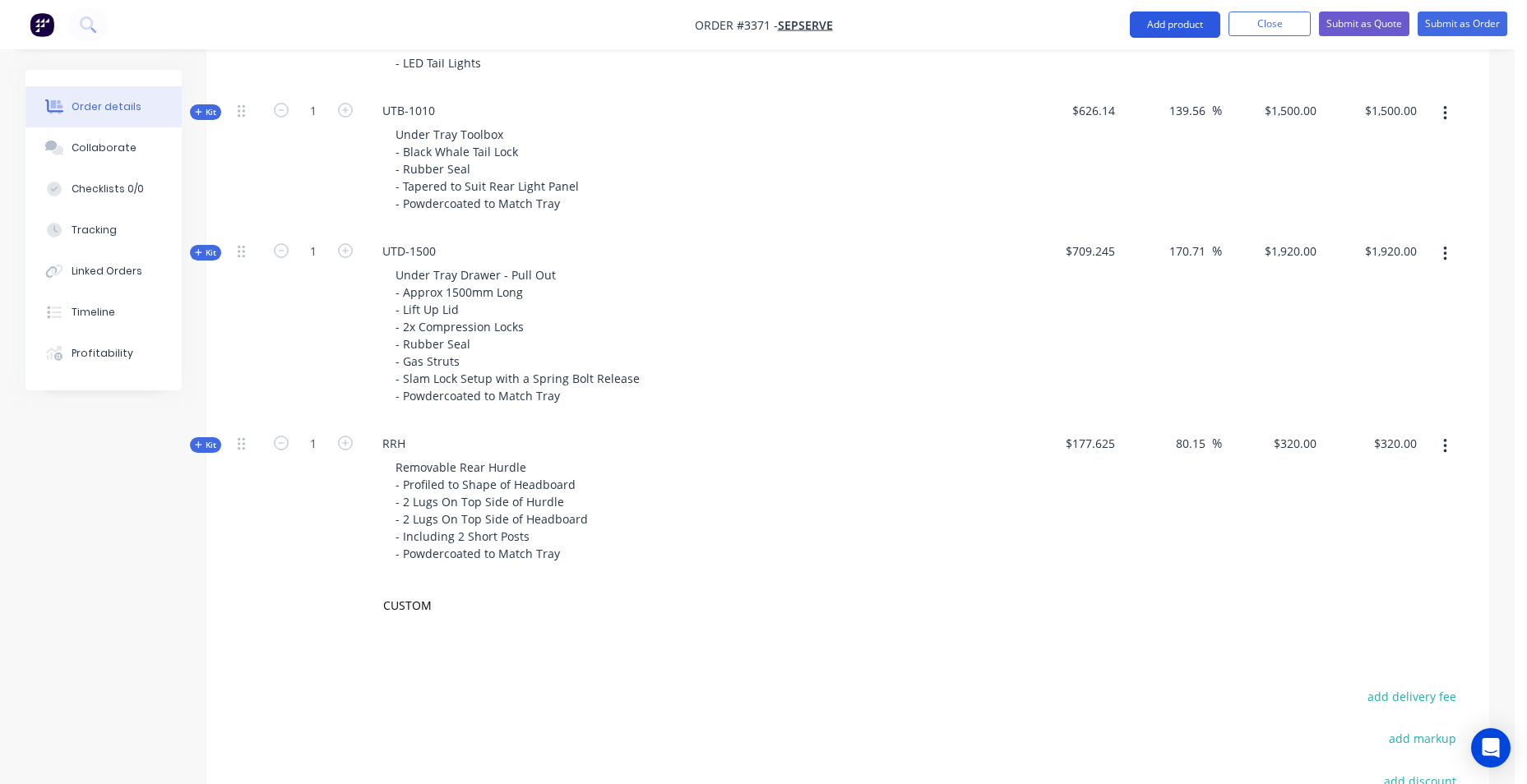
click at [1185, 25] on button "Add product" at bounding box center [1175, 25] width 91 height 26
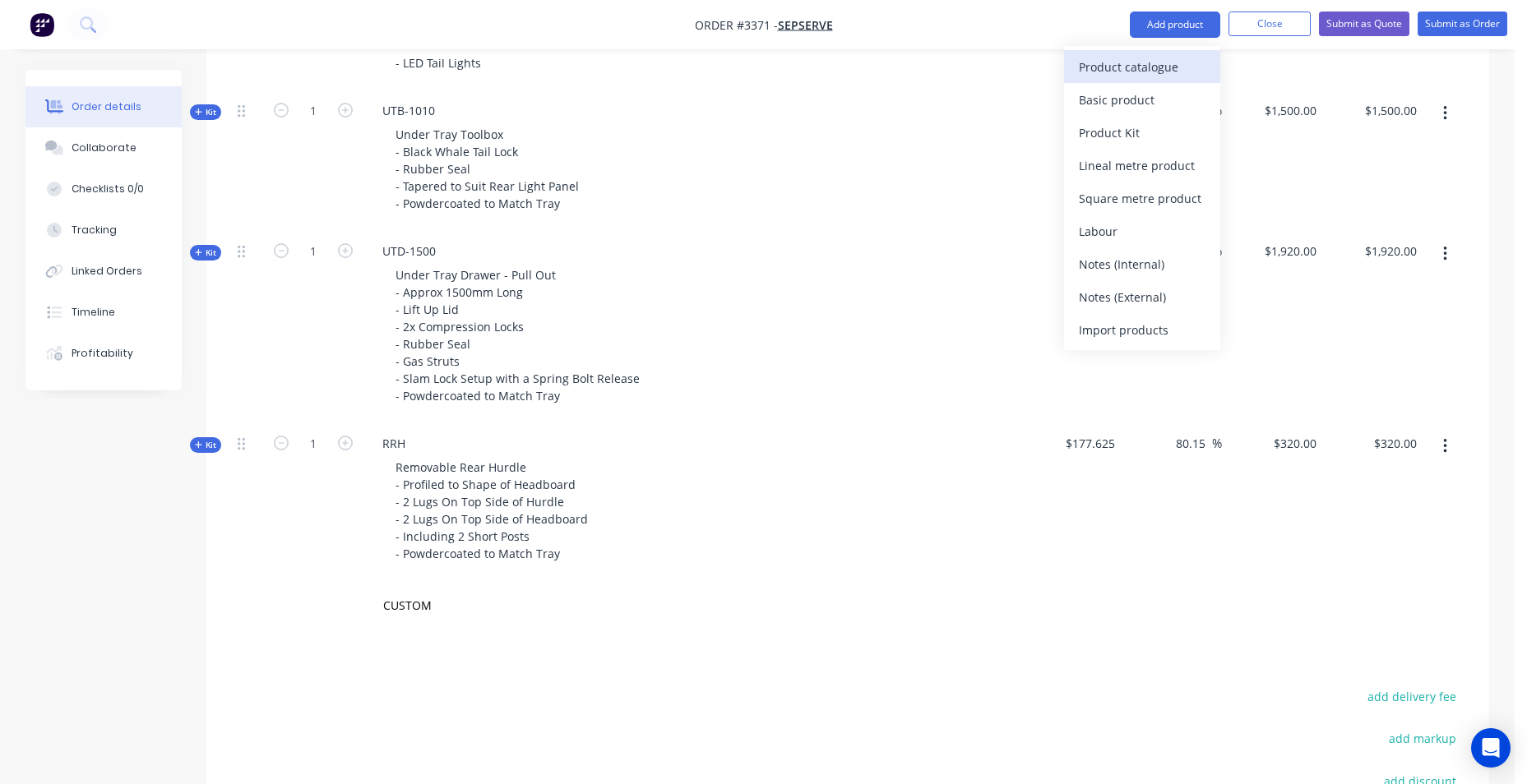
click at [1154, 67] on div "Product catalogue" at bounding box center [1142, 67] width 126 height 24
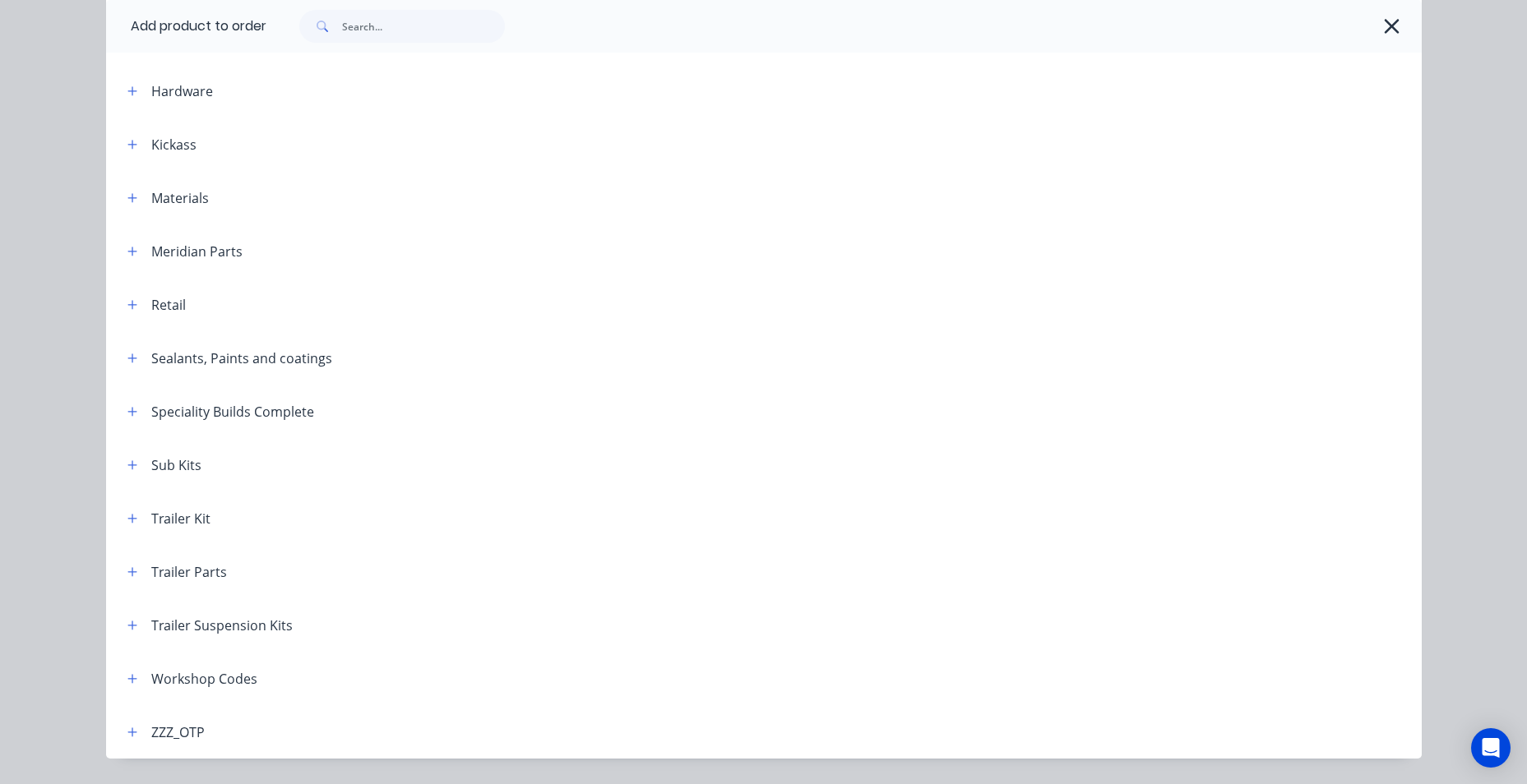
scroll to position [591, 0]
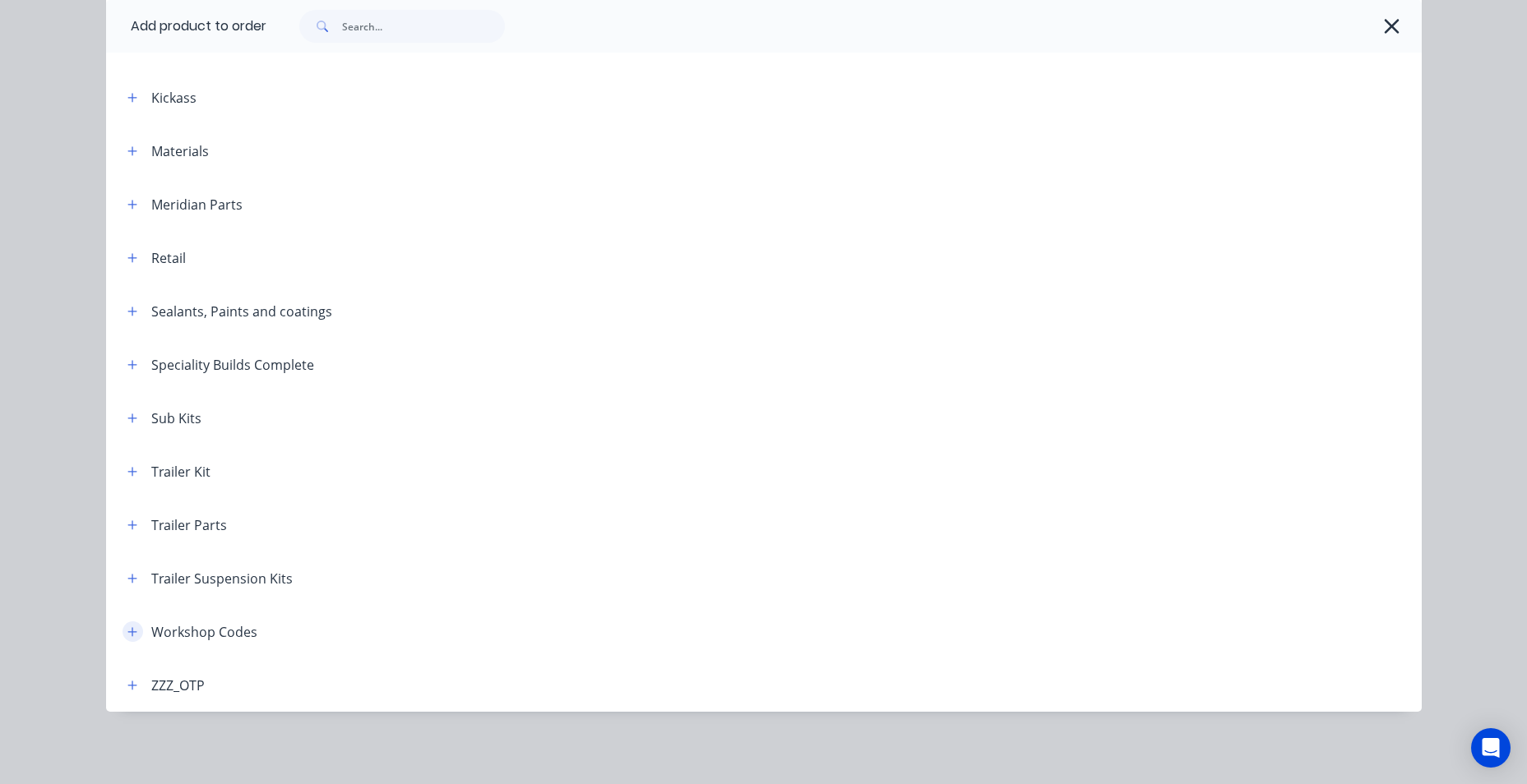
click at [127, 629] on icon "button" at bounding box center [132, 632] width 10 height 12
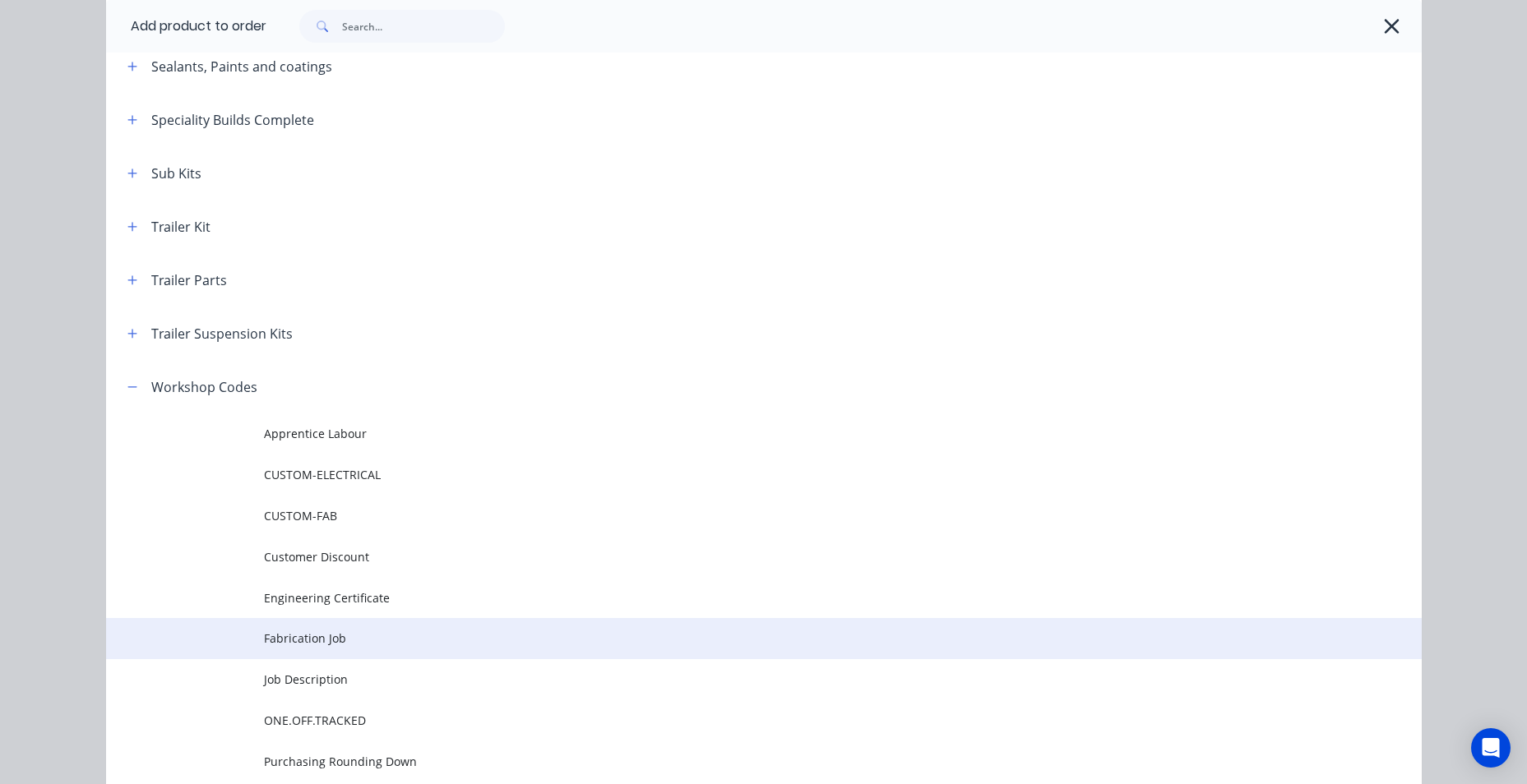
scroll to position [837, 0]
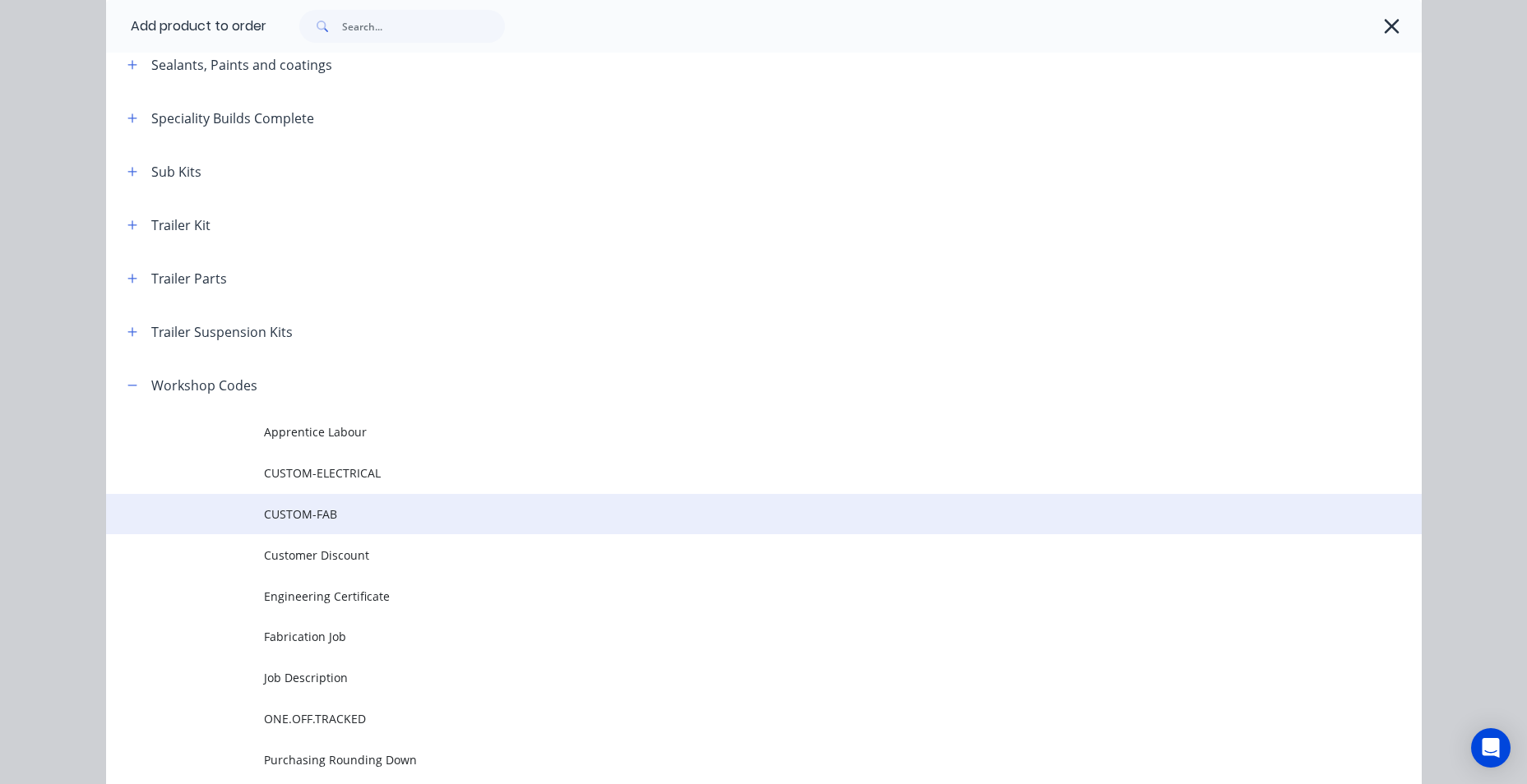
click at [351, 514] on span "CUSTOM-FAB" at bounding box center [727, 514] width 926 height 17
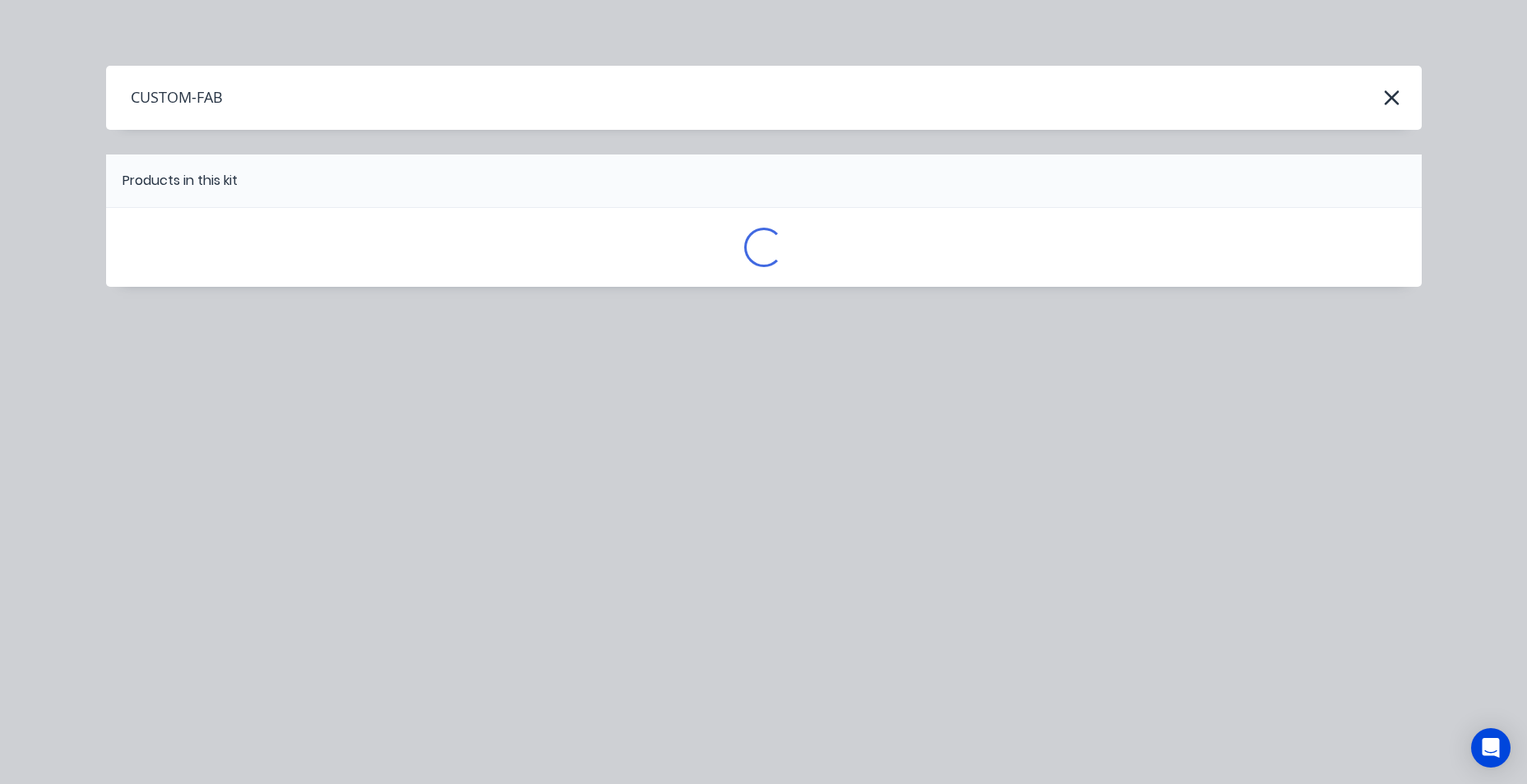
scroll to position [0, 0]
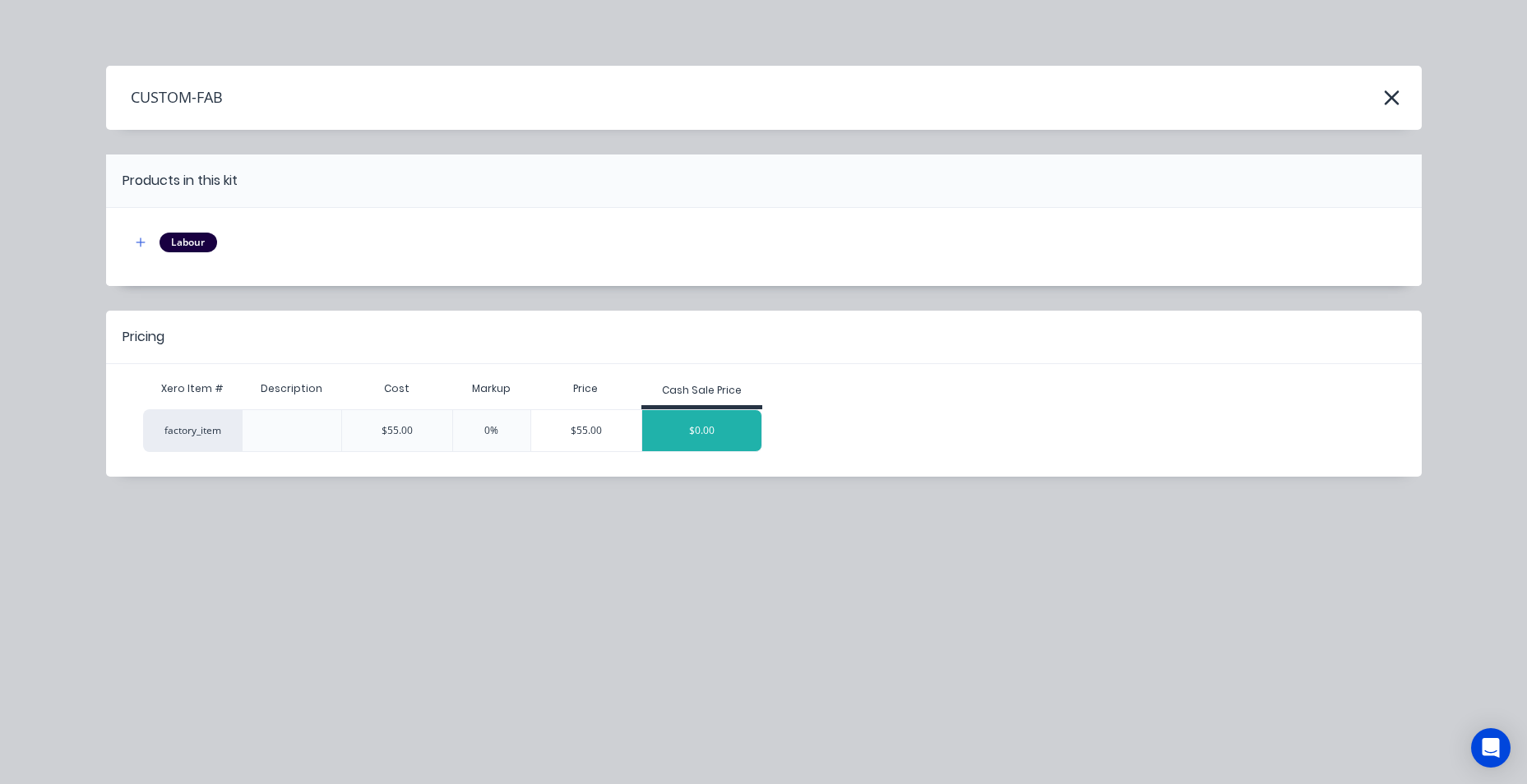
click at [687, 431] on div "$0.00" at bounding box center [702, 431] width 120 height 41
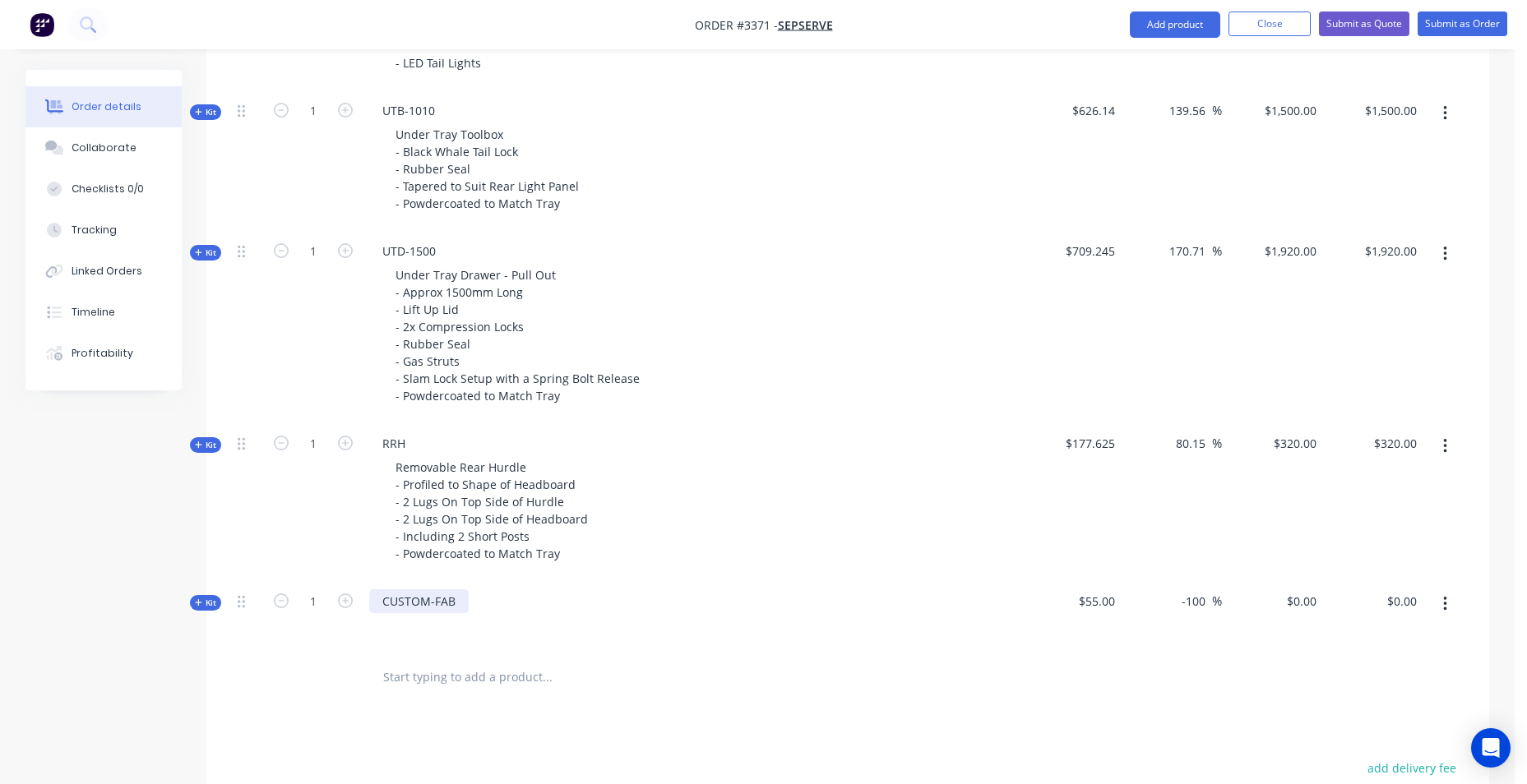
click at [462, 608] on div "CUSTOM-FAB" at bounding box center [418, 602] width 99 height 24
drag, startPoint x: 1110, startPoint y: 602, endPoint x: 1042, endPoint y: 608, distance: 68.3
click at [1042, 608] on span "$55.00" at bounding box center [1071, 602] width 88 height 17
drag, startPoint x: 1042, startPoint y: 608, endPoint x: 1121, endPoint y: 613, distance: 79.2
click at [1120, 613] on div "$55.00" at bounding box center [1071, 615] width 101 height 71
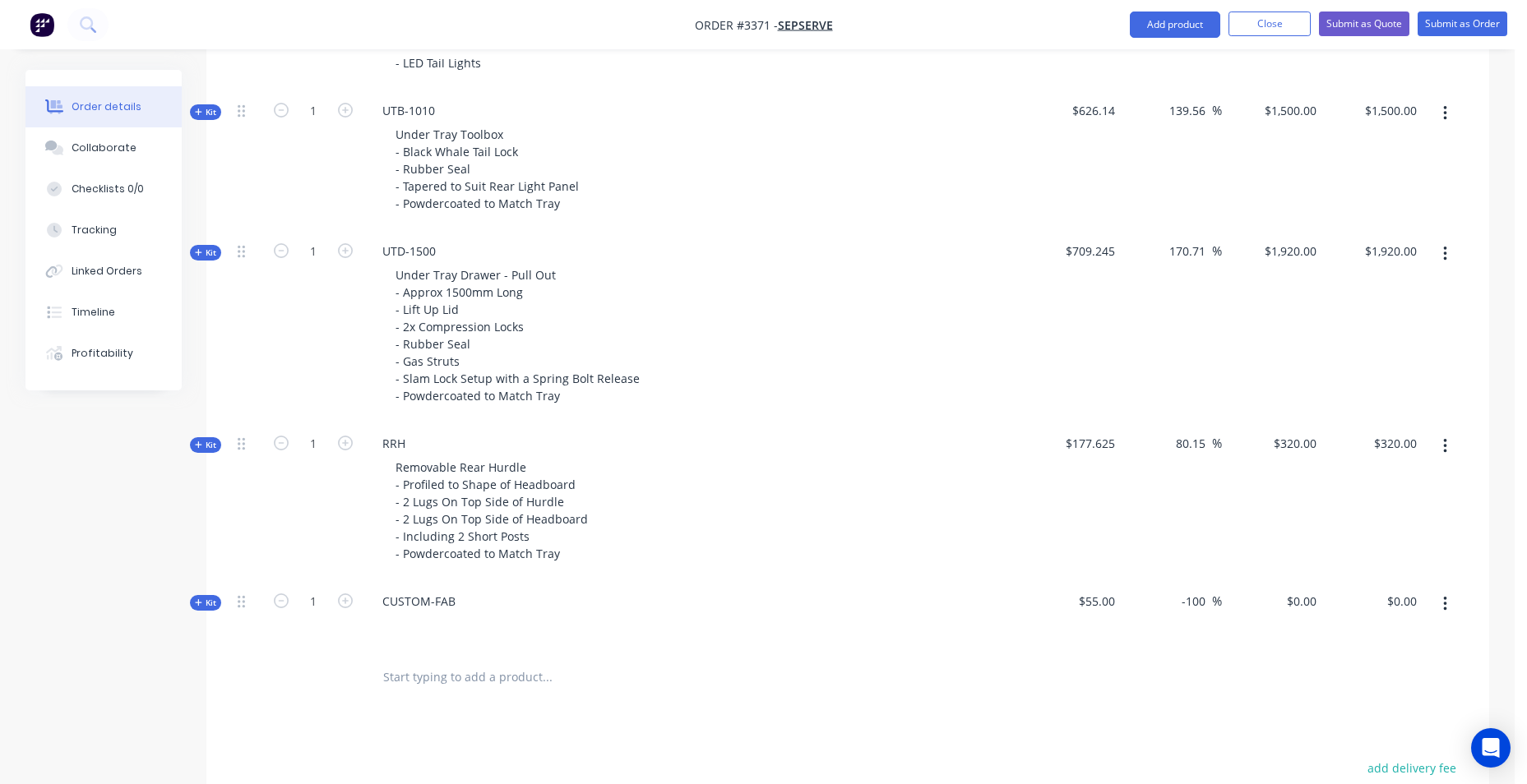
click at [1120, 599] on div "$55.00" at bounding box center [1071, 615] width 101 height 71
click at [1076, 608] on span "$55.00" at bounding box center [1071, 602] width 88 height 17
click at [1093, 602] on span "$55.00" at bounding box center [1071, 602] width 88 height 17
click at [1383, 599] on div "0.00 0.00" at bounding box center [1373, 615] width 101 height 71
type input "$0.00"
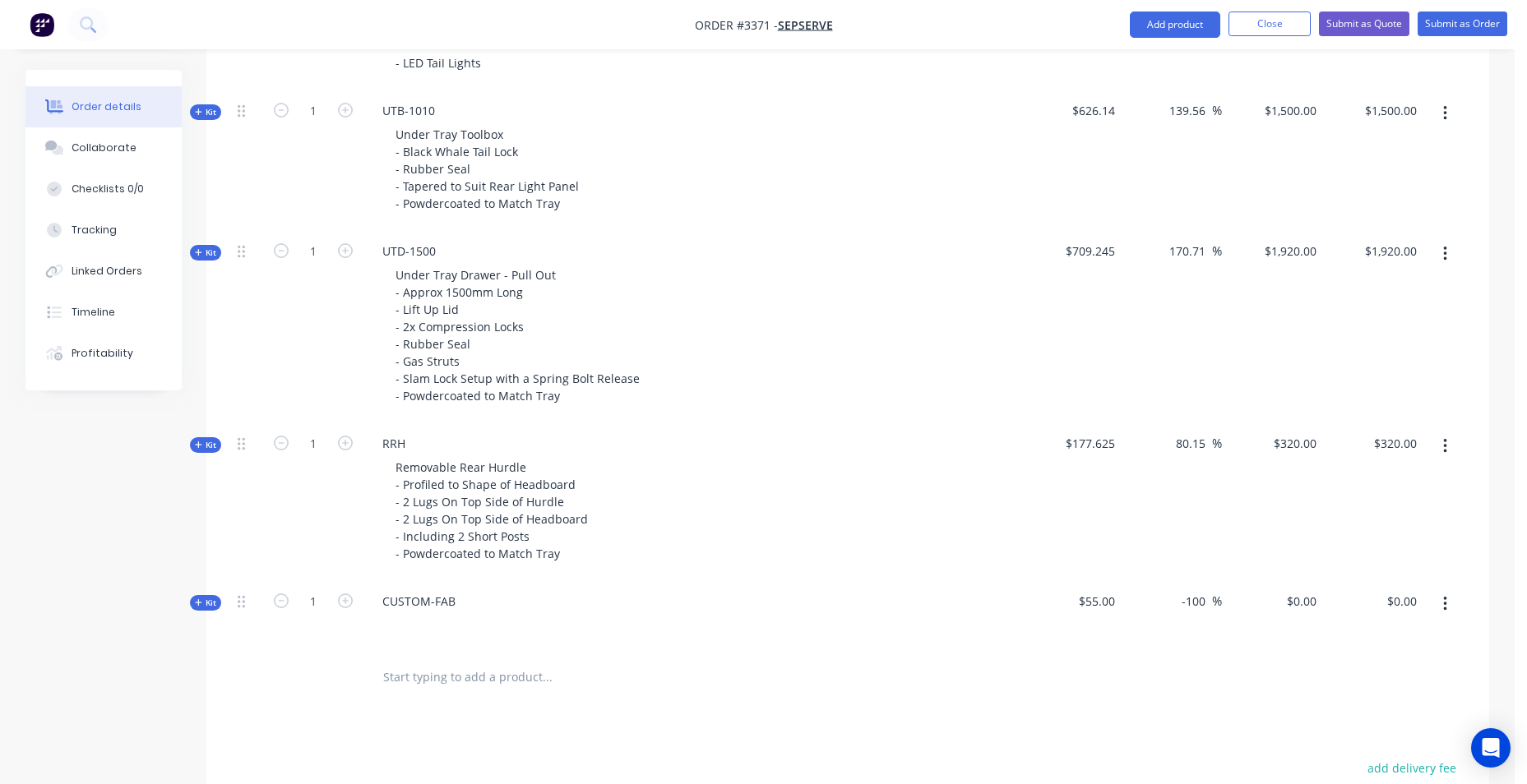
click at [1445, 604] on icon "button" at bounding box center [1446, 604] width 3 height 14
click at [1417, 650] on div "Add product to kit" at bounding box center [1386, 647] width 126 height 24
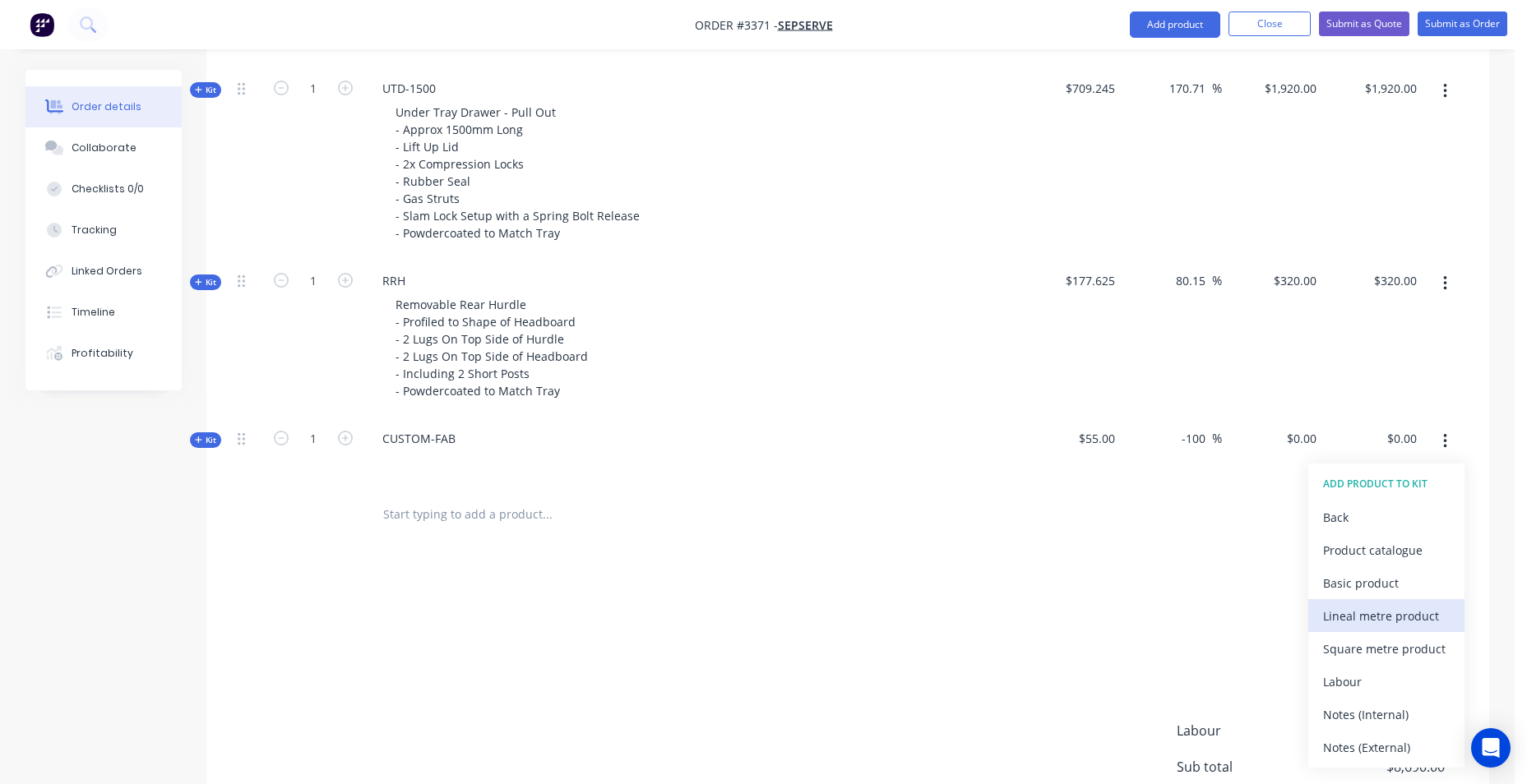
scroll to position [1221, 0]
click at [1388, 549] on div "Product catalogue" at bounding box center [1386, 549] width 126 height 24
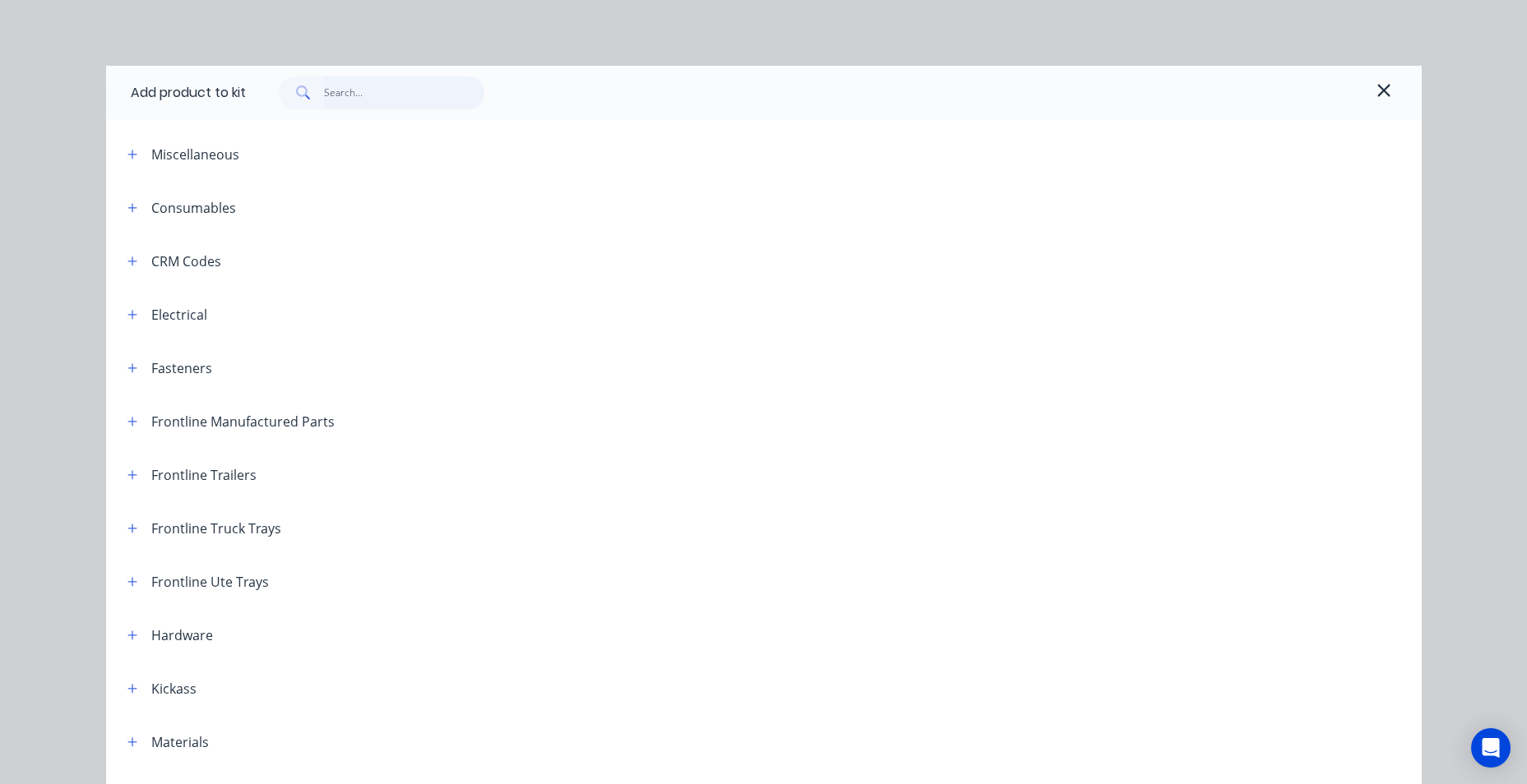
click at [351, 99] on input "text" at bounding box center [404, 92] width 160 height 33
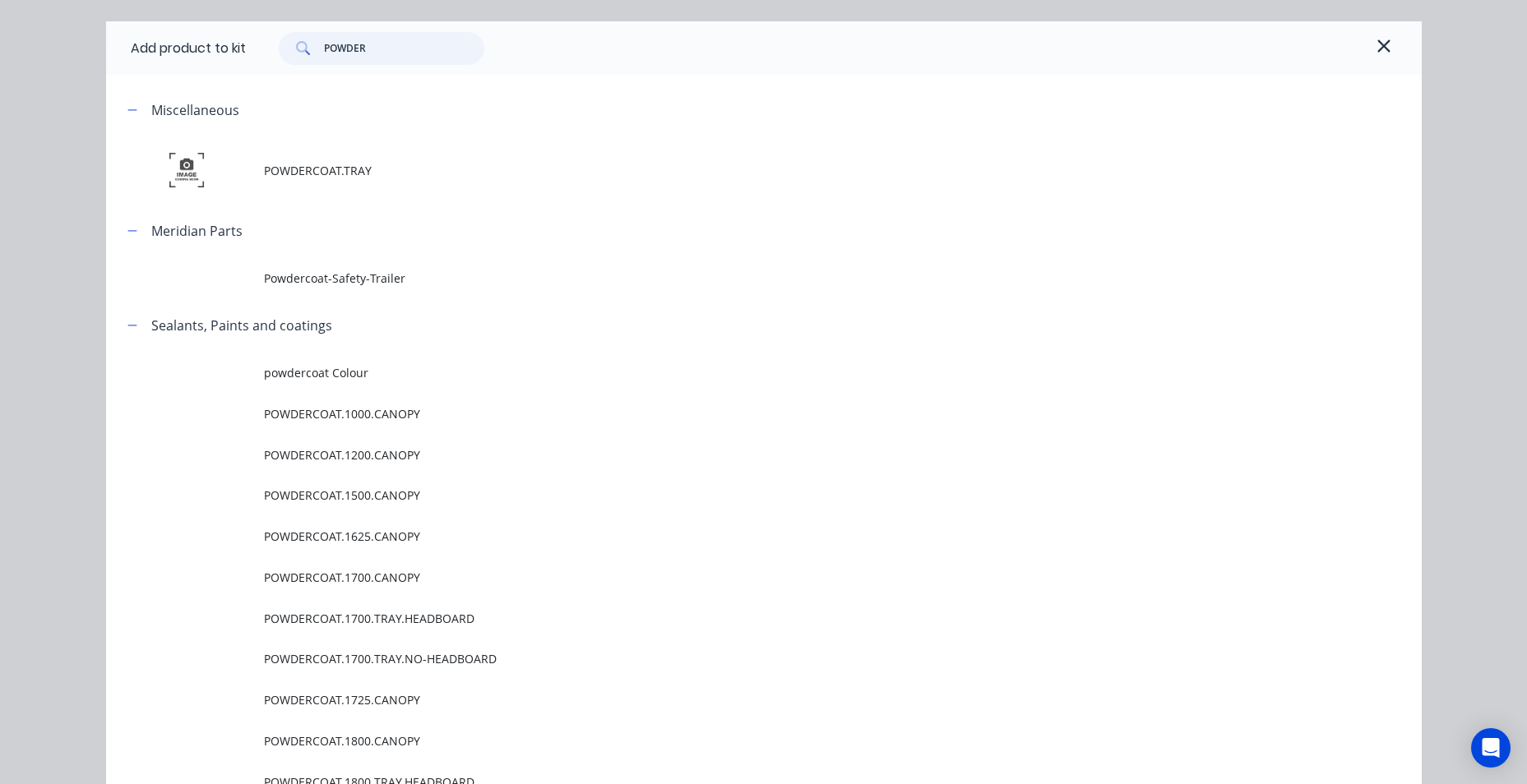
scroll to position [82, 0]
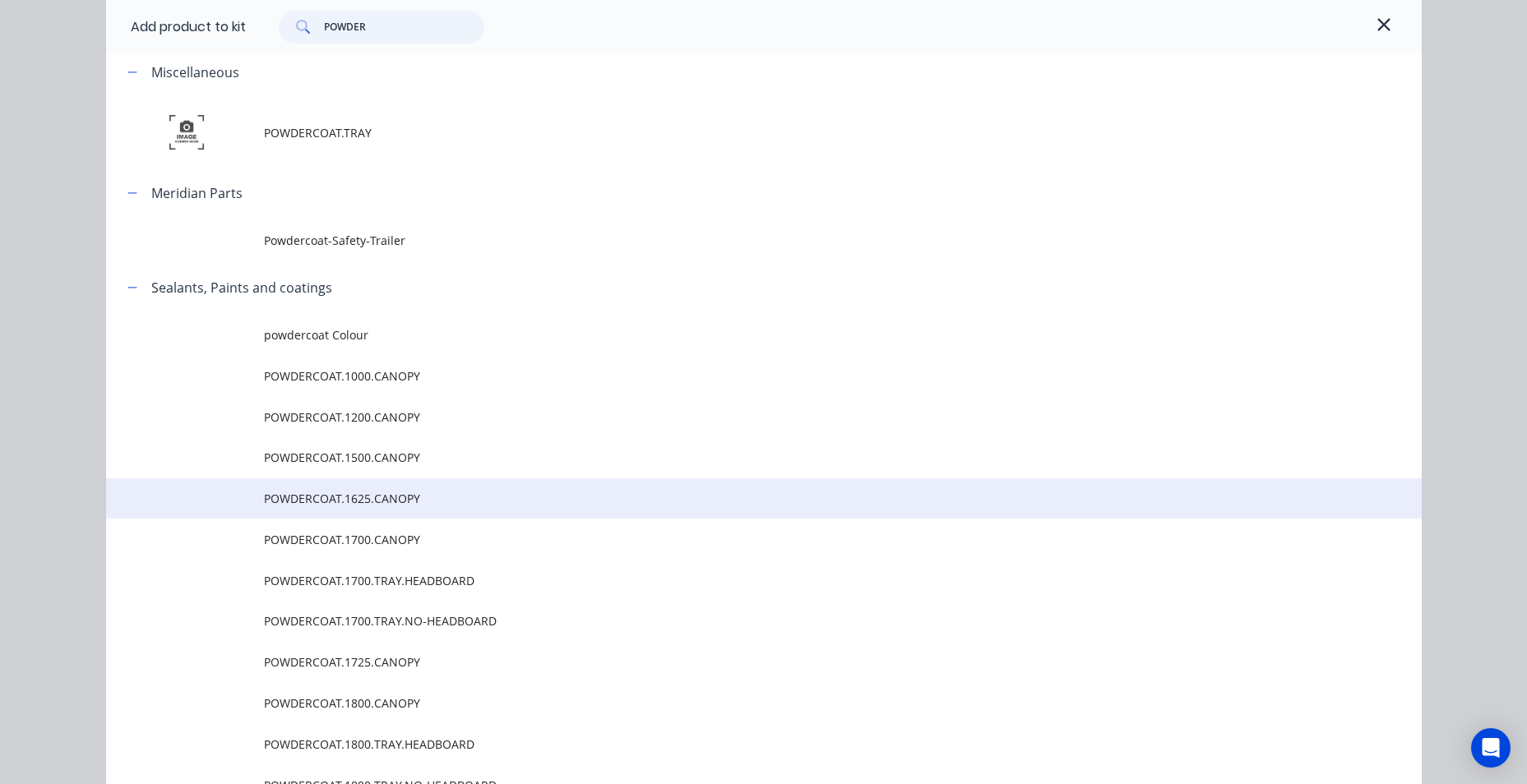
type input "POWDER"
click at [422, 501] on span "POWDERCOAT.1625.CANOPY" at bounding box center [727, 499] width 926 height 17
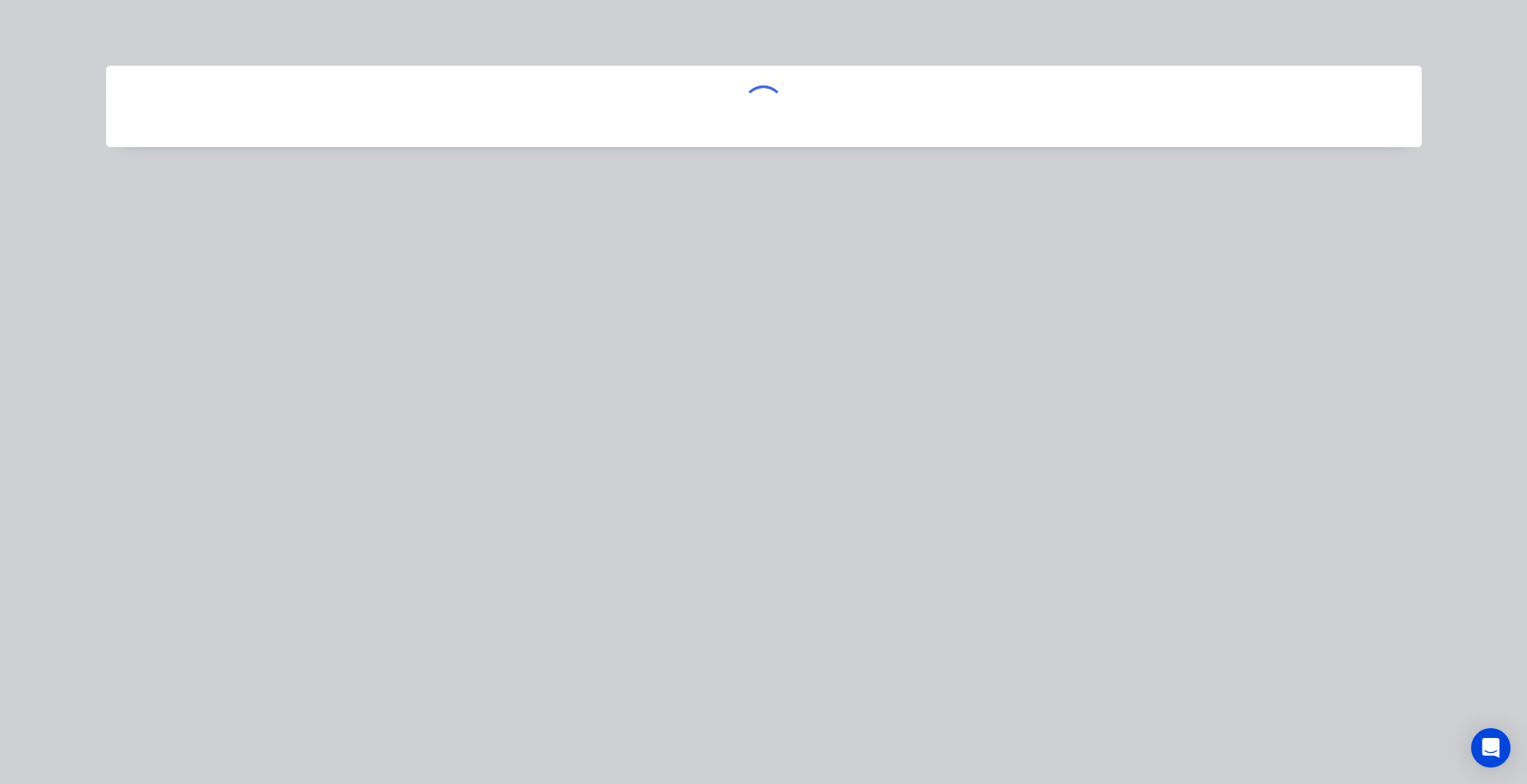
scroll to position [0, 0]
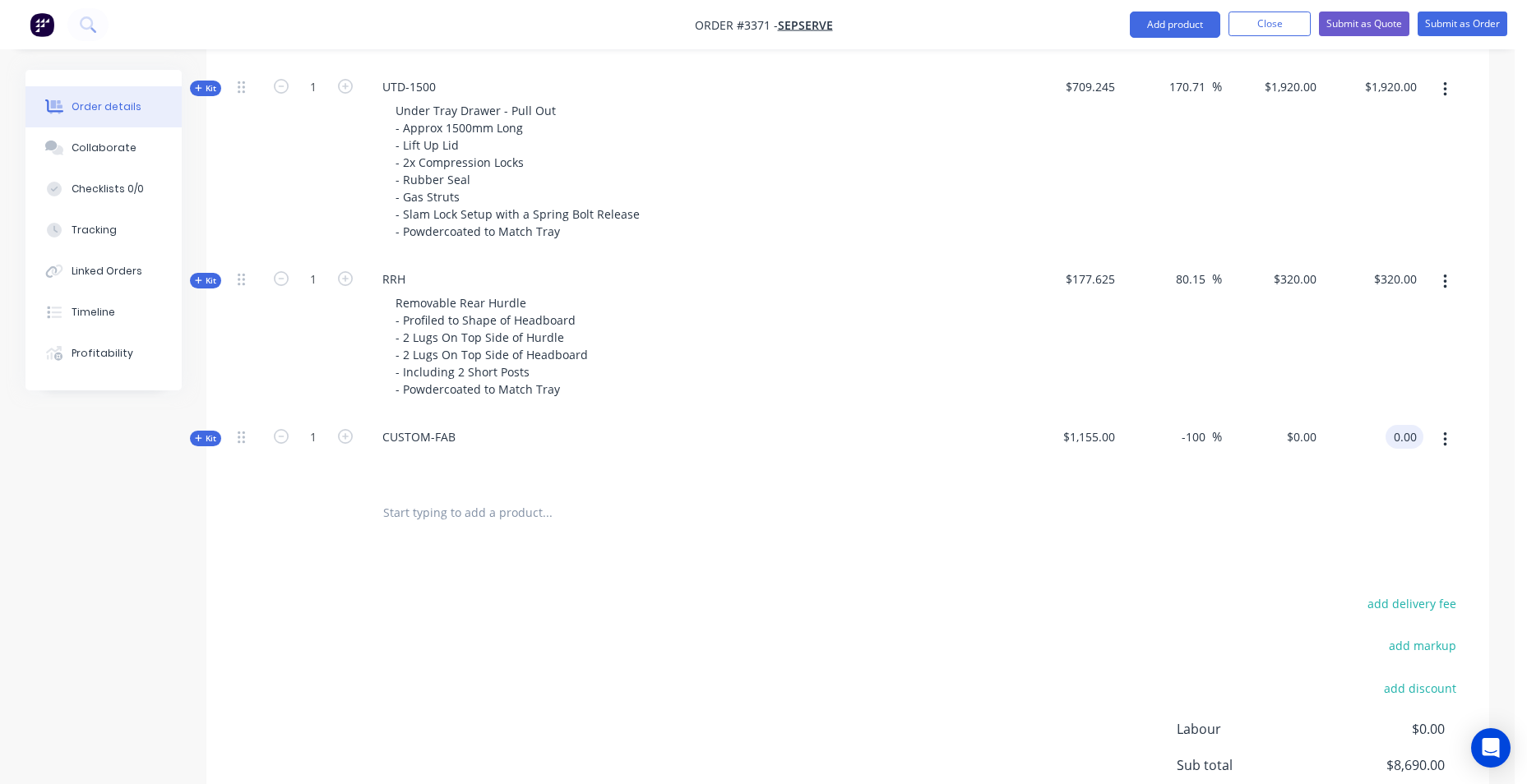
click at [1406, 434] on input "0.00" at bounding box center [1408, 437] width 31 height 24
type input "$0.00"
click at [1187, 438] on input "-100" at bounding box center [1197, 437] width 32 height 24
type input "-"
type input "50"
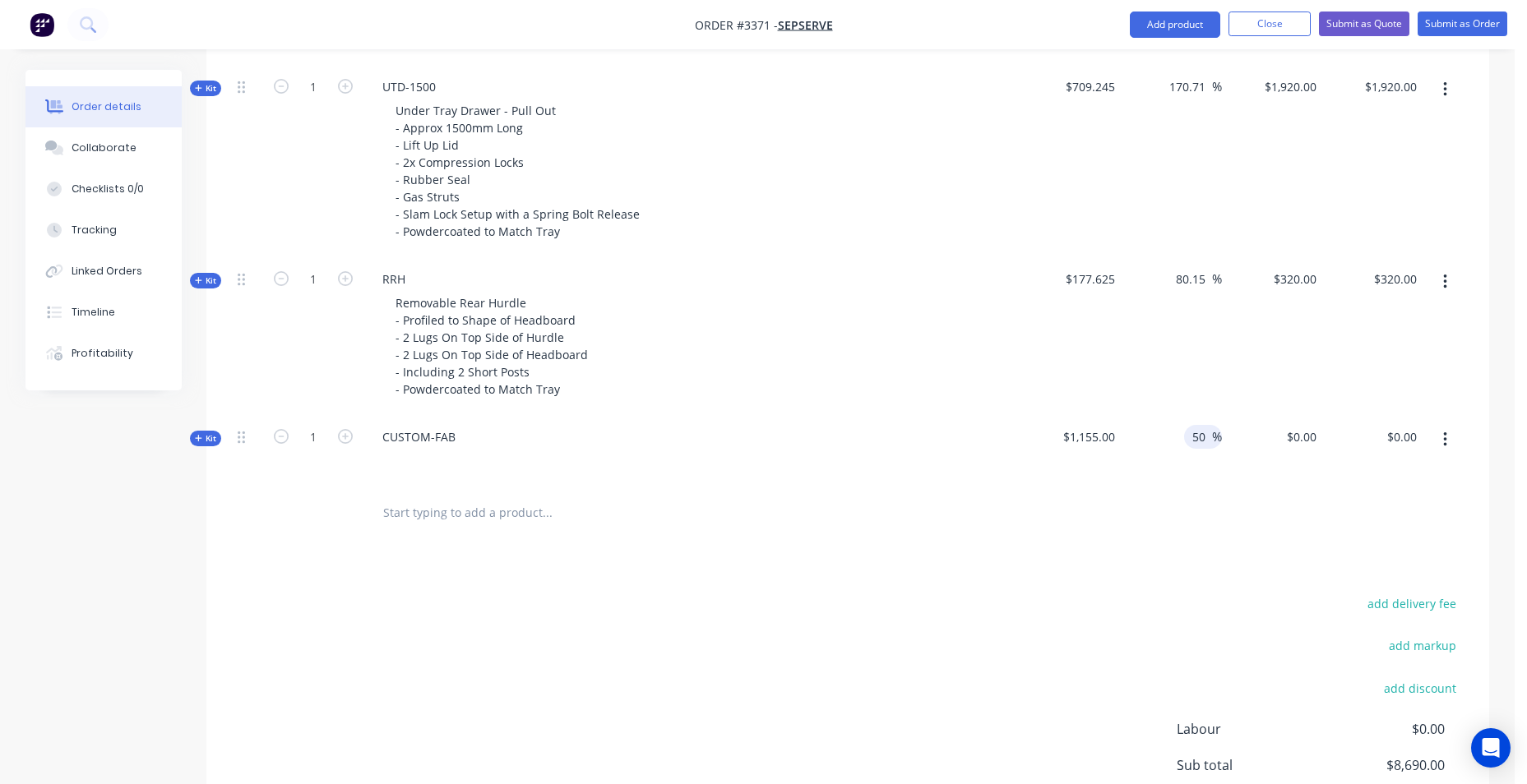
click at [1188, 512] on div at bounding box center [848, 513] width 1234 height 53
type input "$1,732.50"
click at [199, 438] on icon at bounding box center [199, 439] width 7 height 7
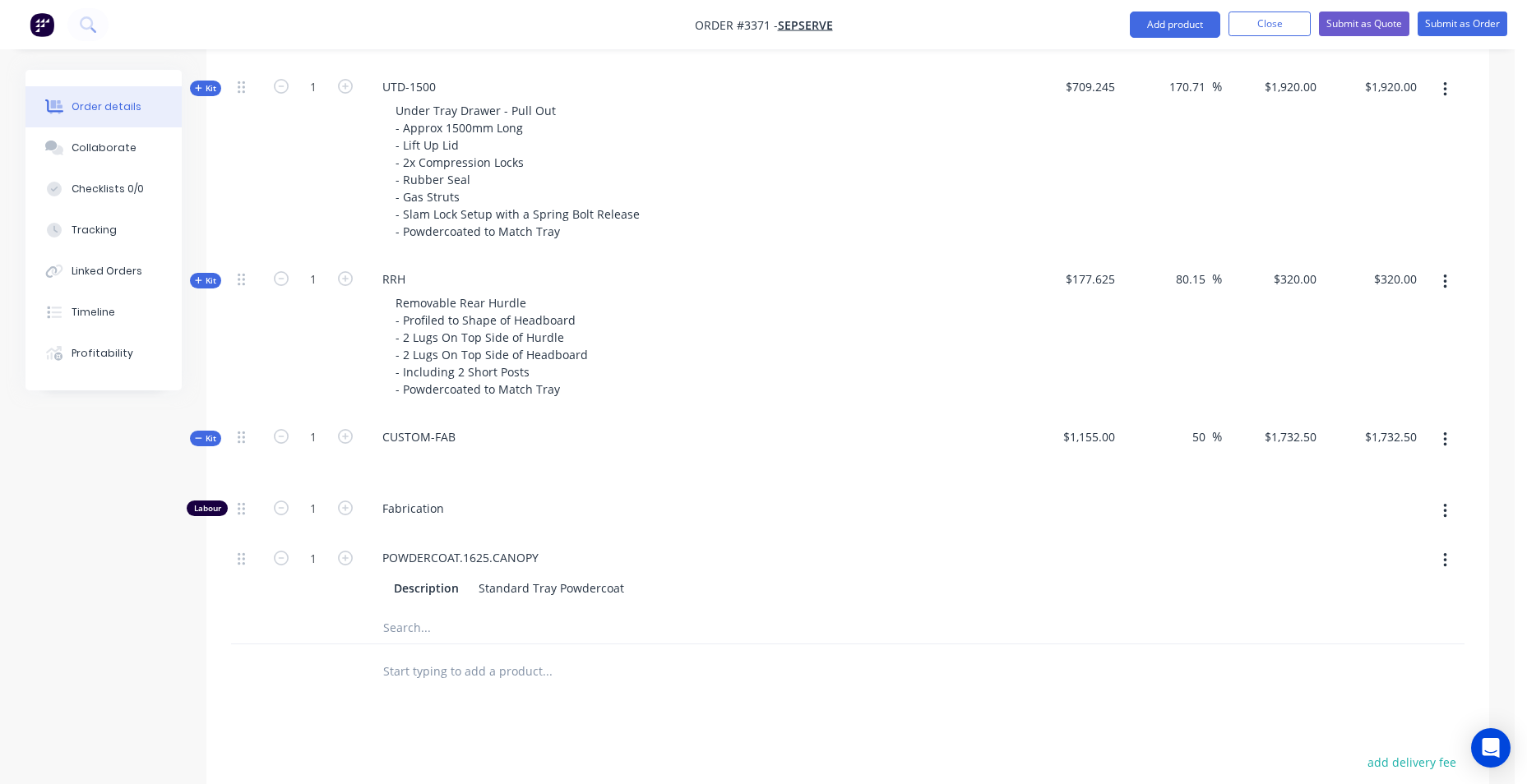
click at [1448, 557] on button "button" at bounding box center [1446, 560] width 39 height 30
click at [1429, 666] on div "Delete" at bounding box center [1386, 669] width 126 height 24
type input "$82.50"
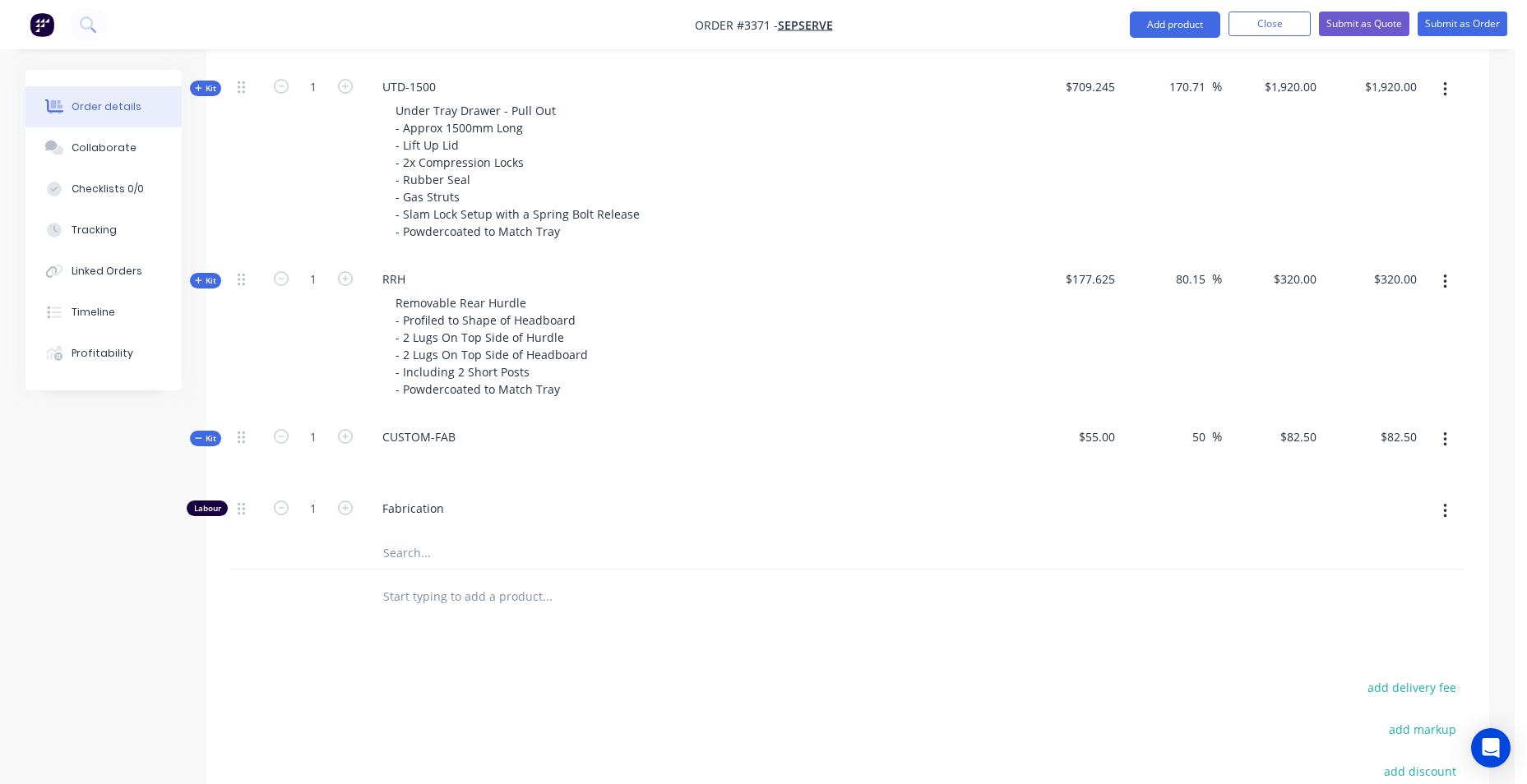
click at [1449, 443] on button "button" at bounding box center [1446, 440] width 39 height 30
click at [1410, 479] on div "Add product to kit" at bounding box center [1386, 483] width 126 height 24
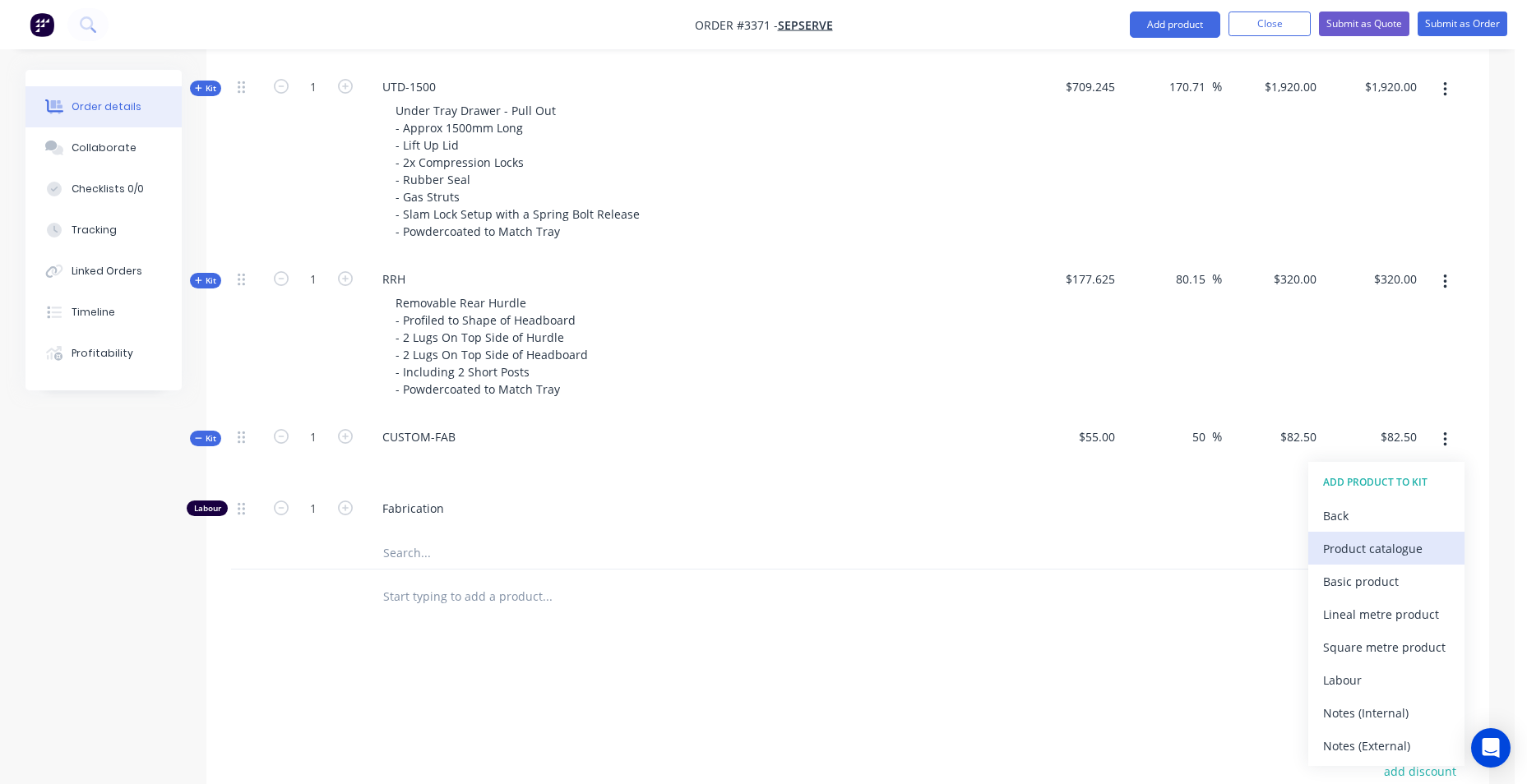
click at [1378, 550] on div "Product catalogue" at bounding box center [1386, 549] width 126 height 24
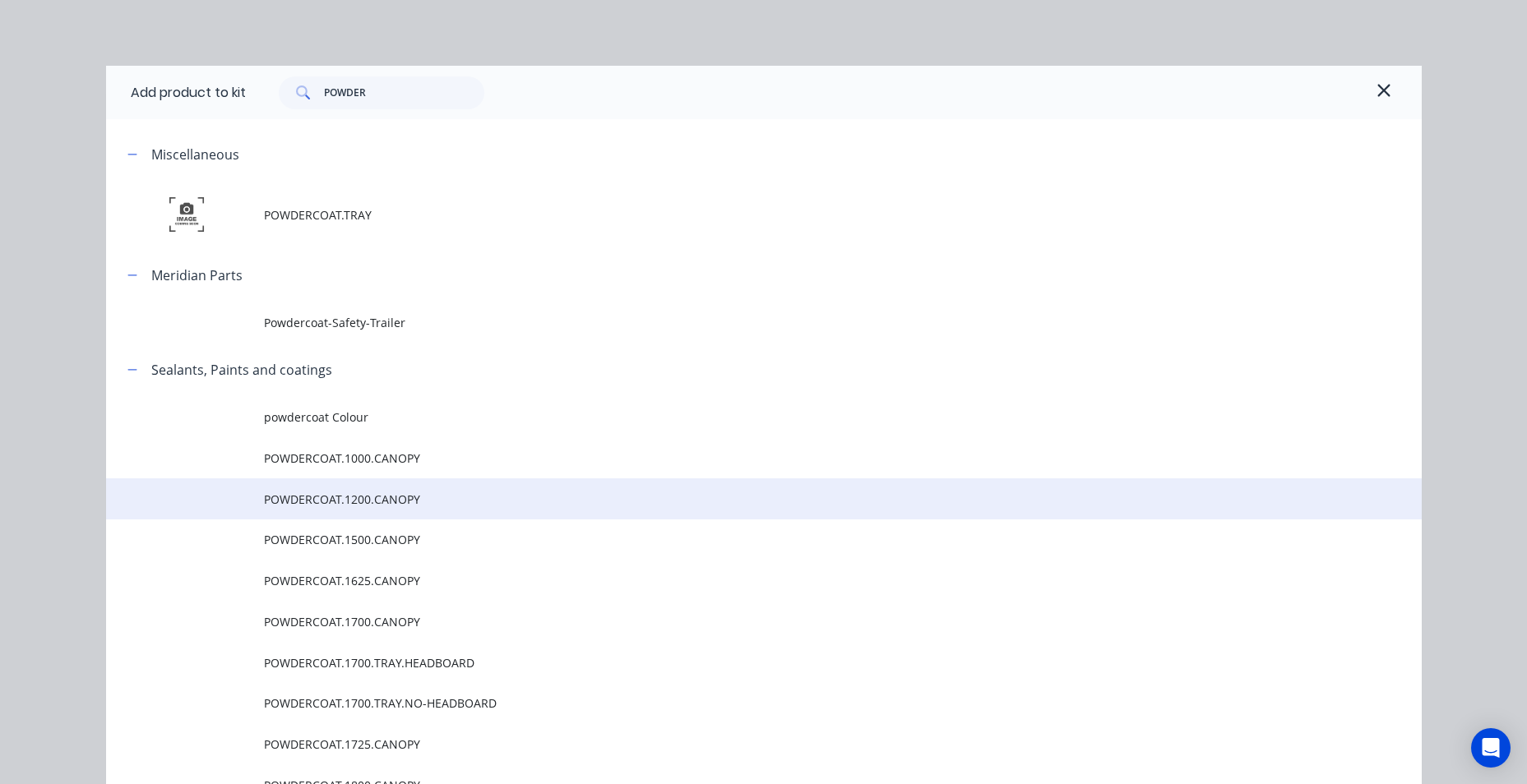
click at [418, 498] on span "POWDERCOAT.1200.CANOPY" at bounding box center [727, 500] width 926 height 17
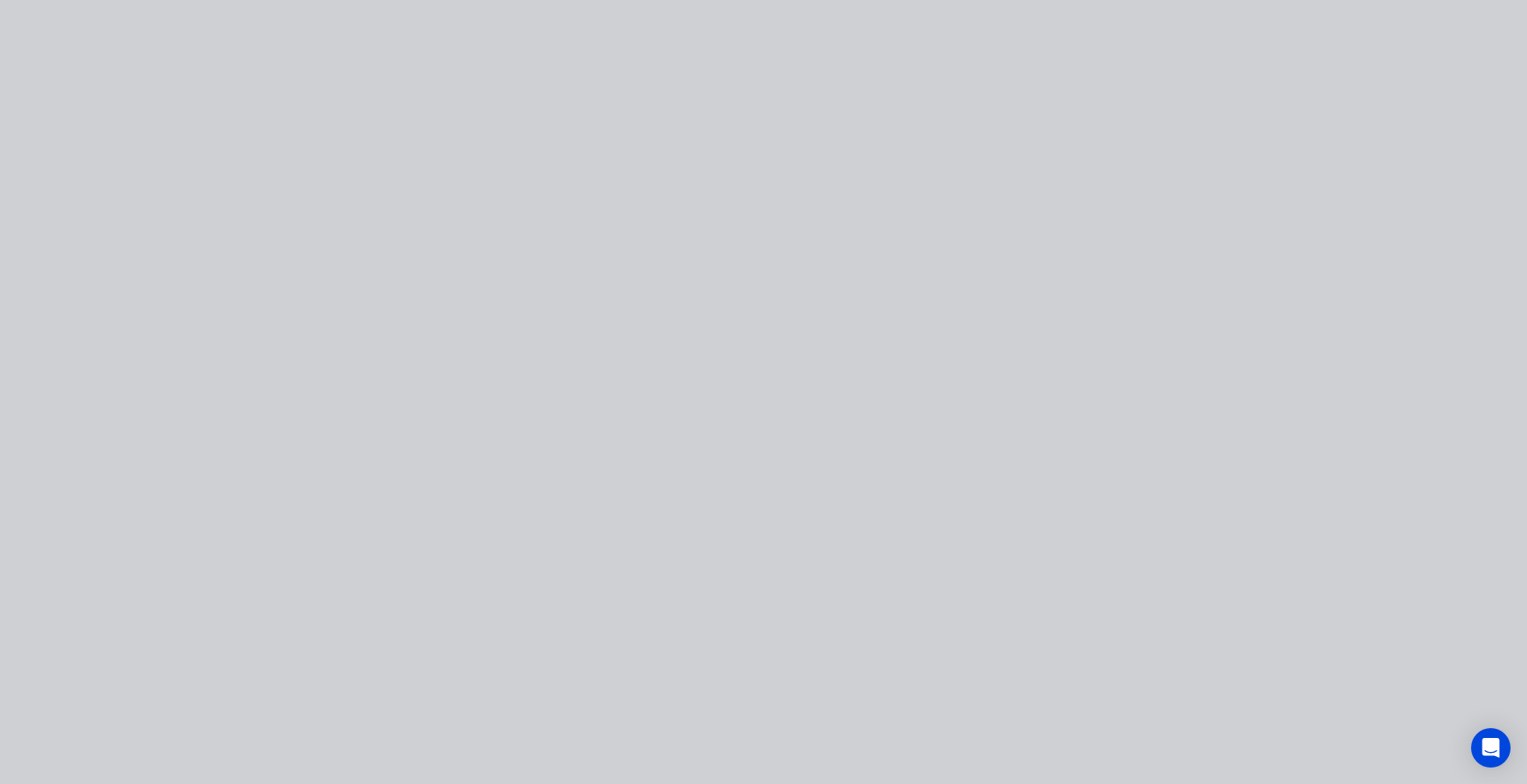
type input "$1,357.50"
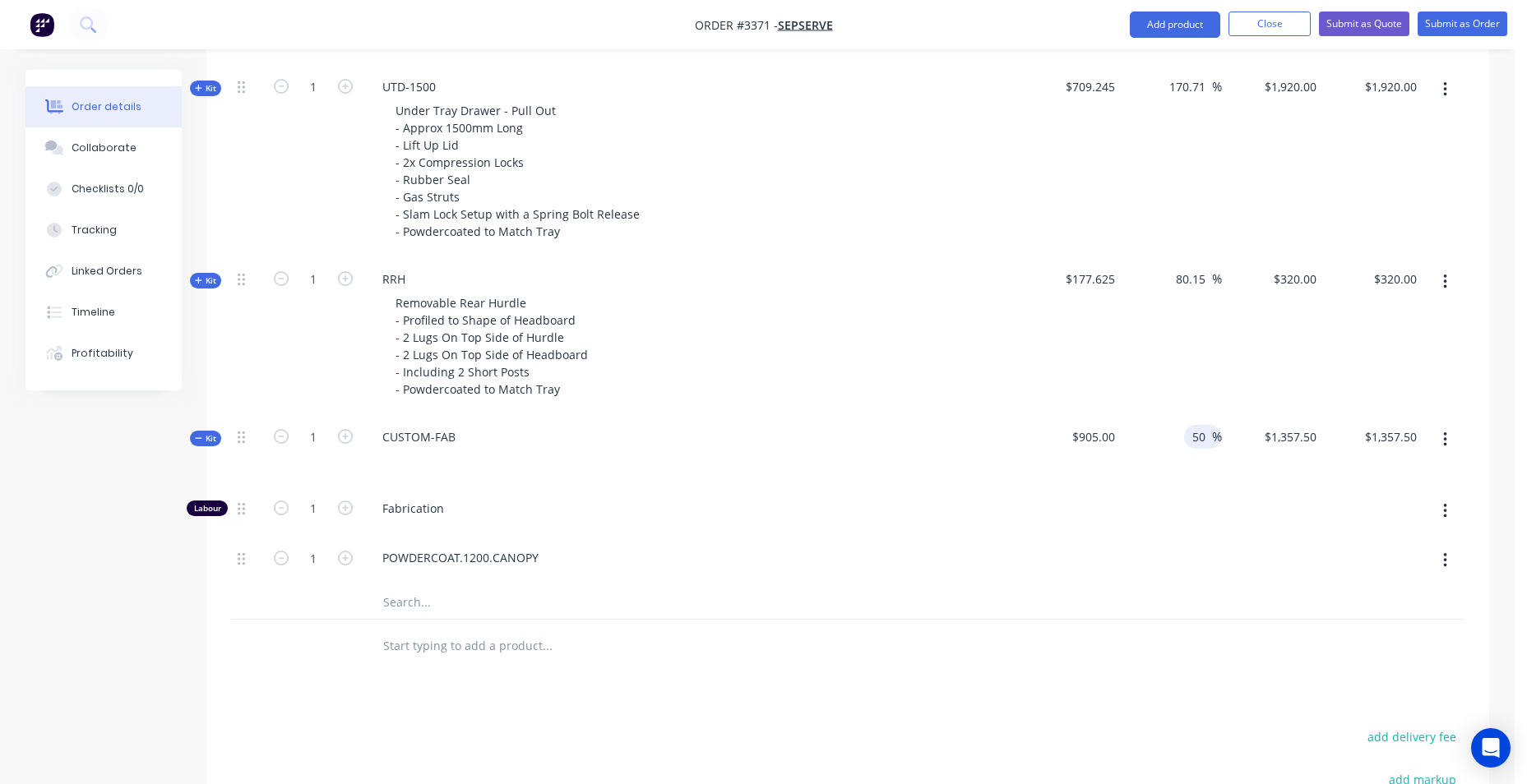
click at [1210, 438] on input "50" at bounding box center [1201, 437] width 21 height 24
click at [1153, 531] on div at bounding box center [1172, 512] width 101 height 50
click at [199, 439] on icon at bounding box center [199, 439] width 8 height 8
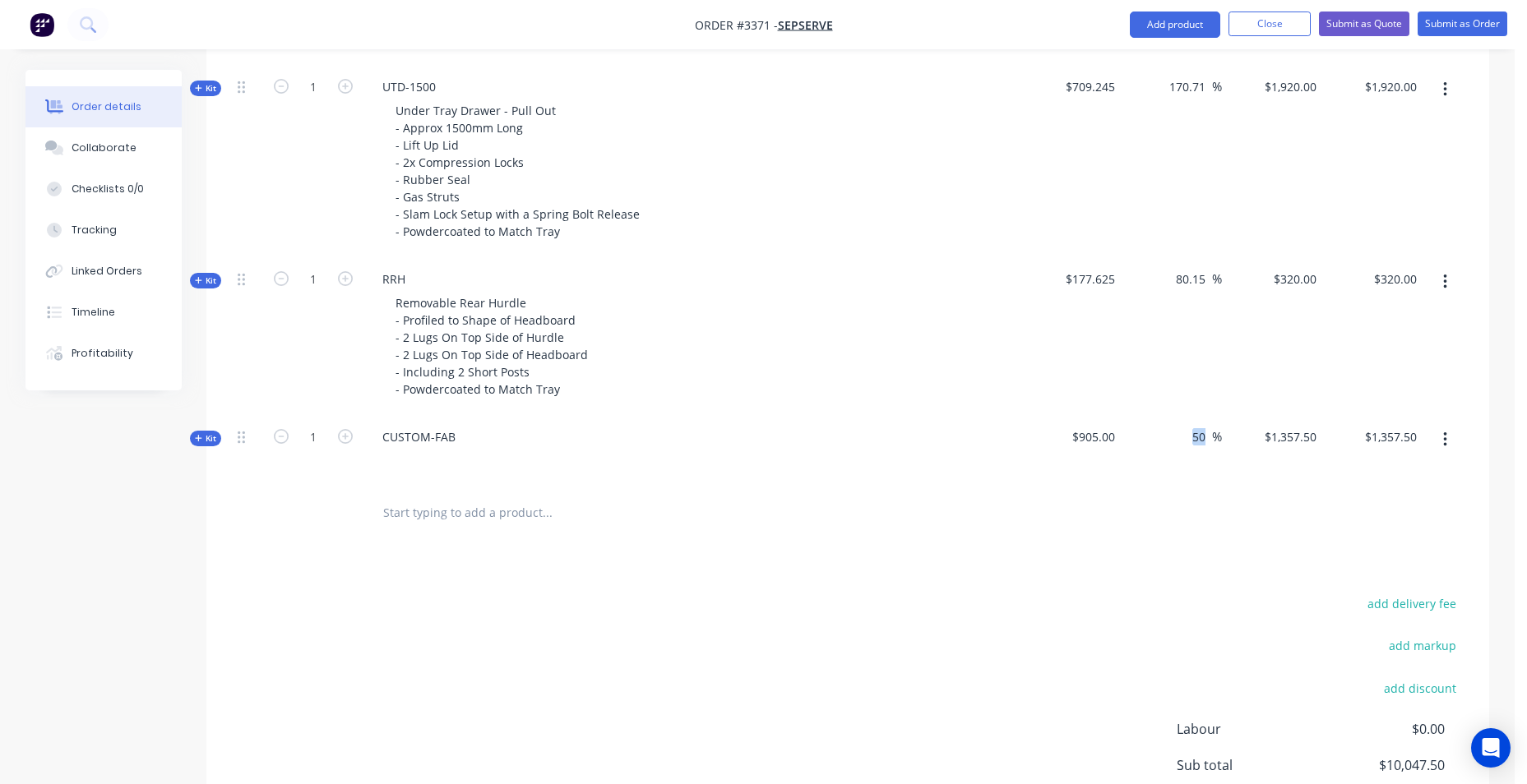
drag, startPoint x: 1182, startPoint y: 438, endPoint x: 1171, endPoint y: 438, distance: 11.0
click at [1171, 438] on div "50 50 %" at bounding box center [1172, 451] width 101 height 71
drag, startPoint x: 1171, startPoint y: 438, endPoint x: 1239, endPoint y: 445, distance: 68.4
click at [1261, 484] on div "$1,357.50 $1,357.50" at bounding box center [1272, 451] width 101 height 71
drag, startPoint x: 1204, startPoint y: 434, endPoint x: 1129, endPoint y: 434, distance: 75.0
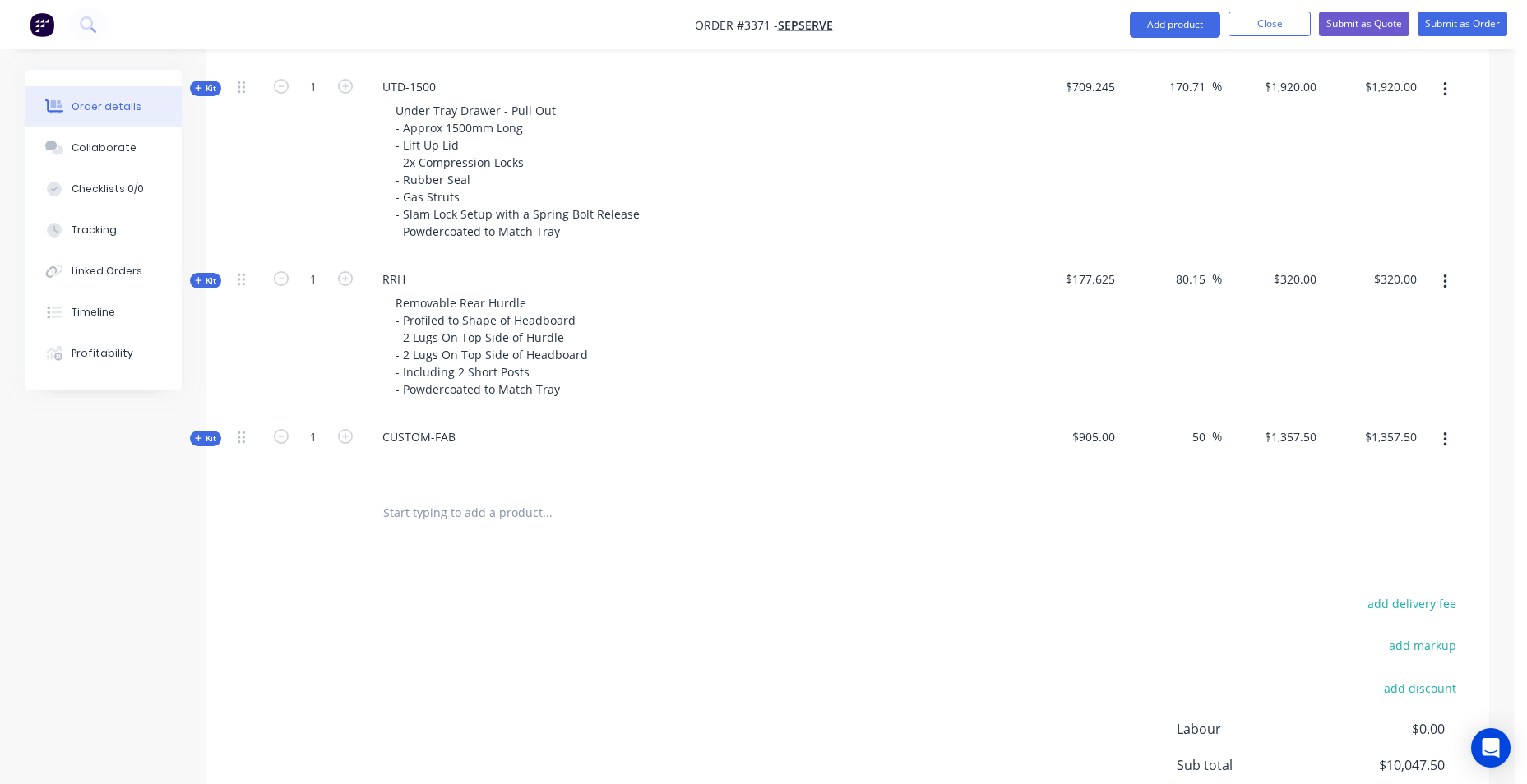
click at [1130, 434] on div "50 50 %" at bounding box center [1172, 451] width 101 height 71
type input "70"
type input "$1,538.50"
click at [1013, 490] on div at bounding box center [848, 513] width 1234 height 53
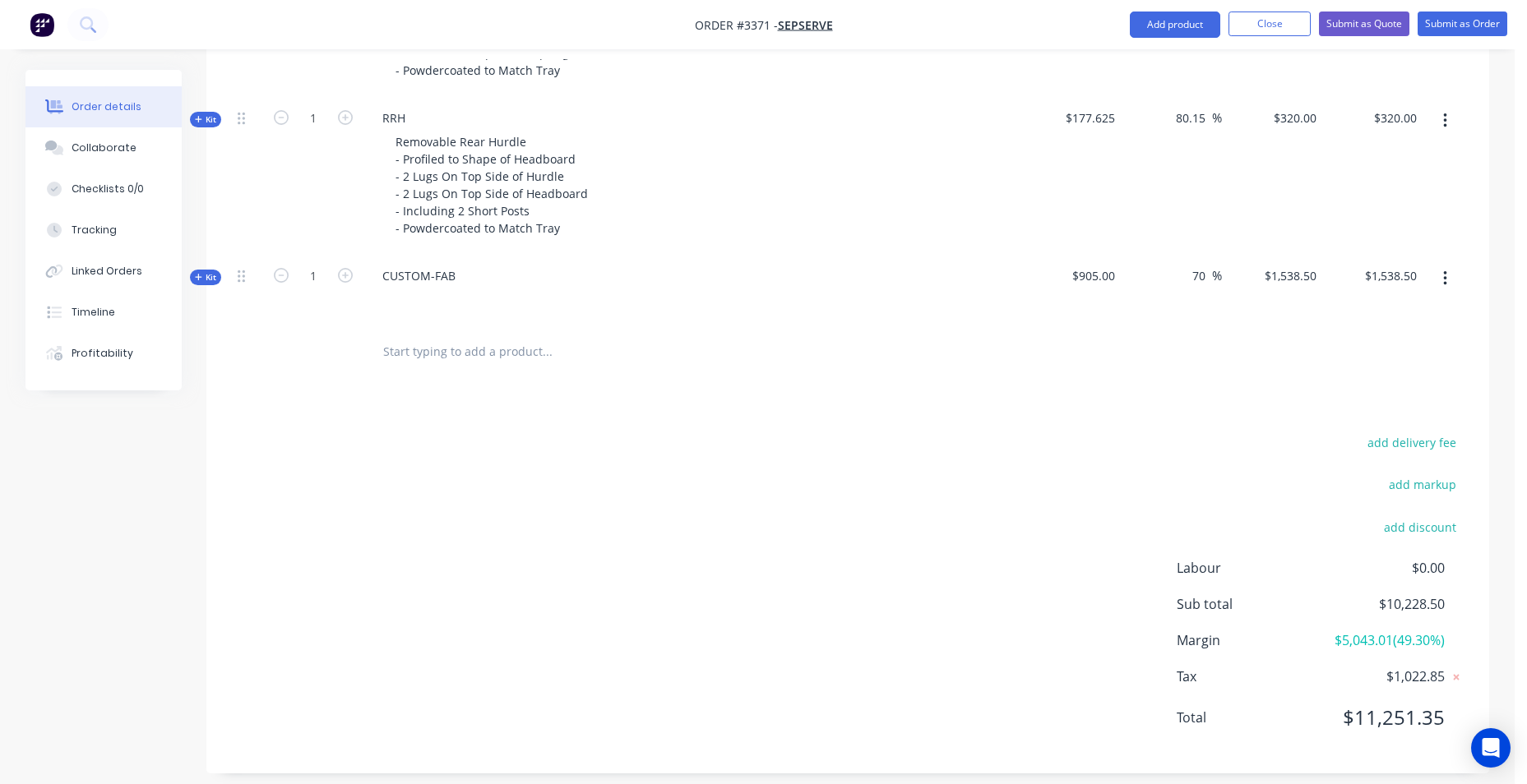
scroll to position [1396, 0]
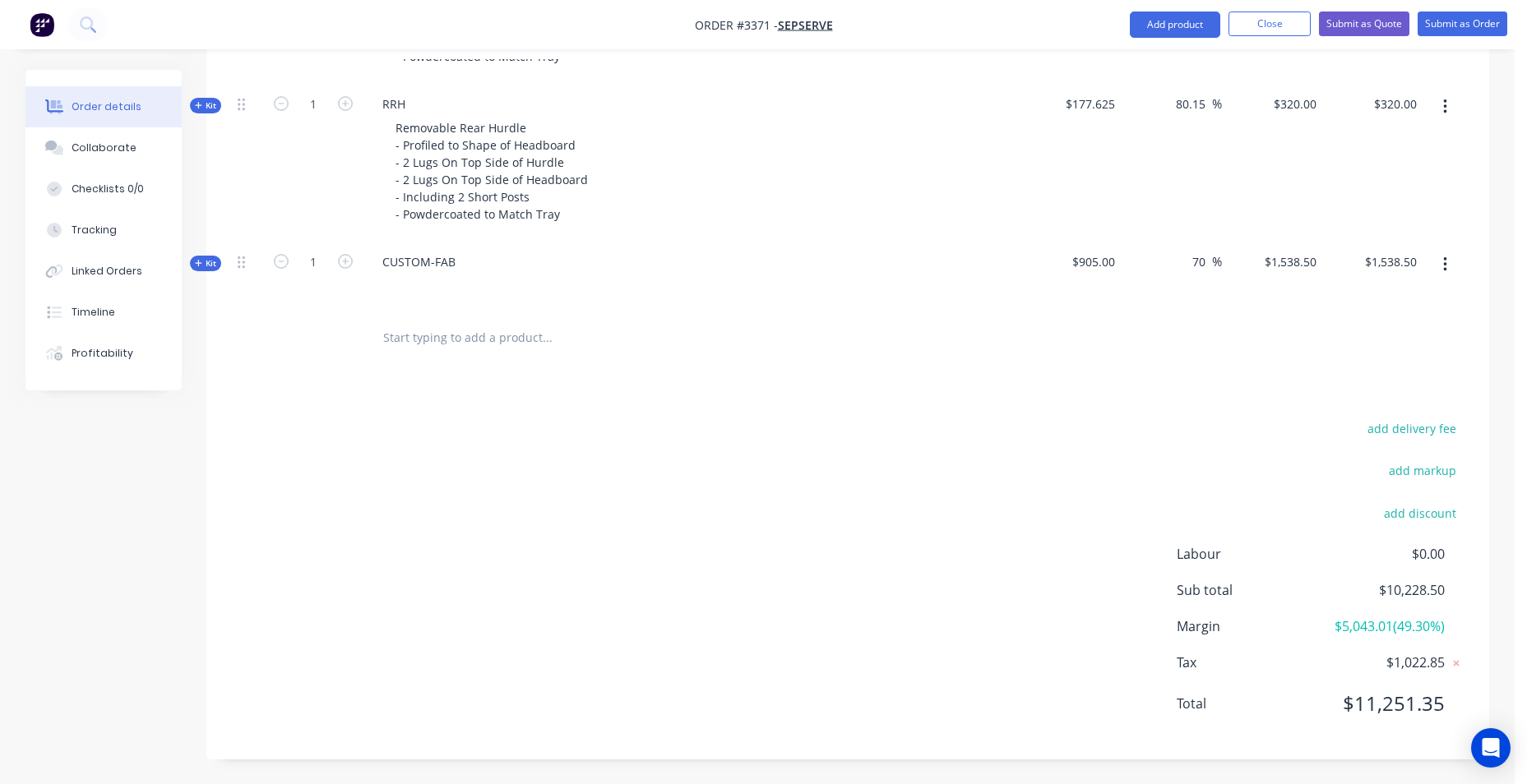
click at [396, 332] on input "text" at bounding box center [547, 338] width 329 height 33
type input "W"
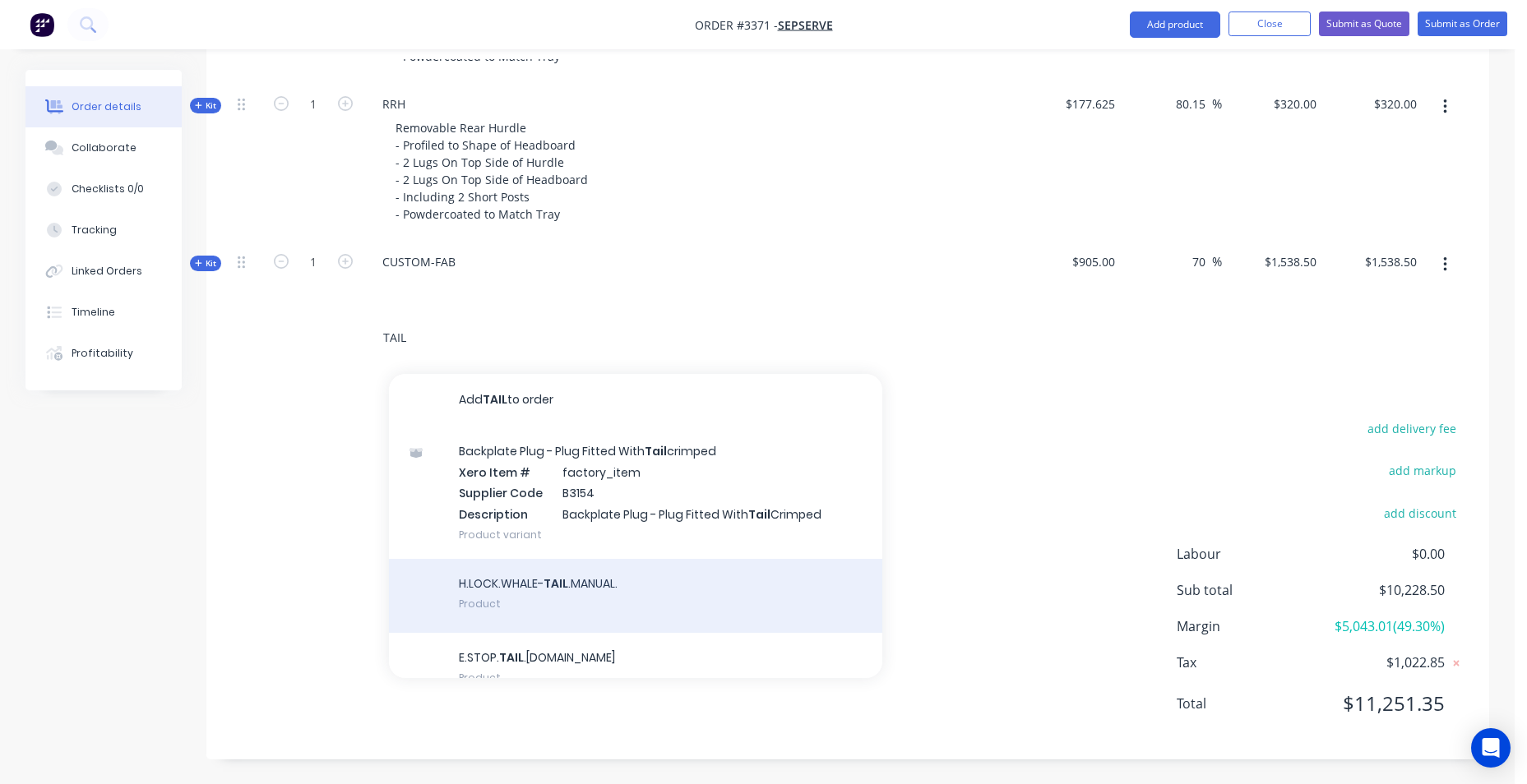
type input "TAIL"
click at [631, 598] on div "H.LOCK.WHALE- TAIL .MANUAL. Product" at bounding box center [635, 596] width 493 height 74
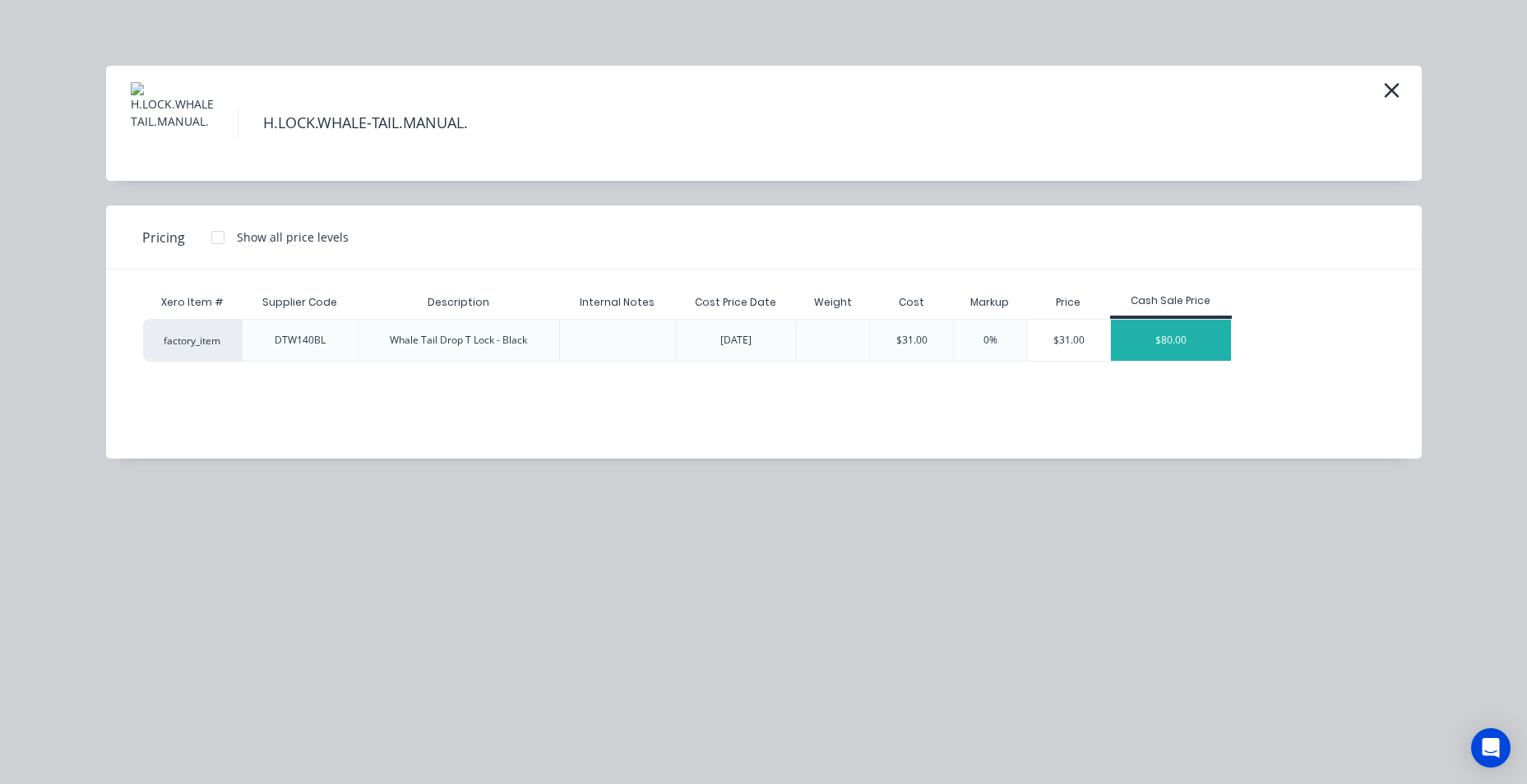
click at [1193, 344] on div "$80.00" at bounding box center [1171, 340] width 120 height 41
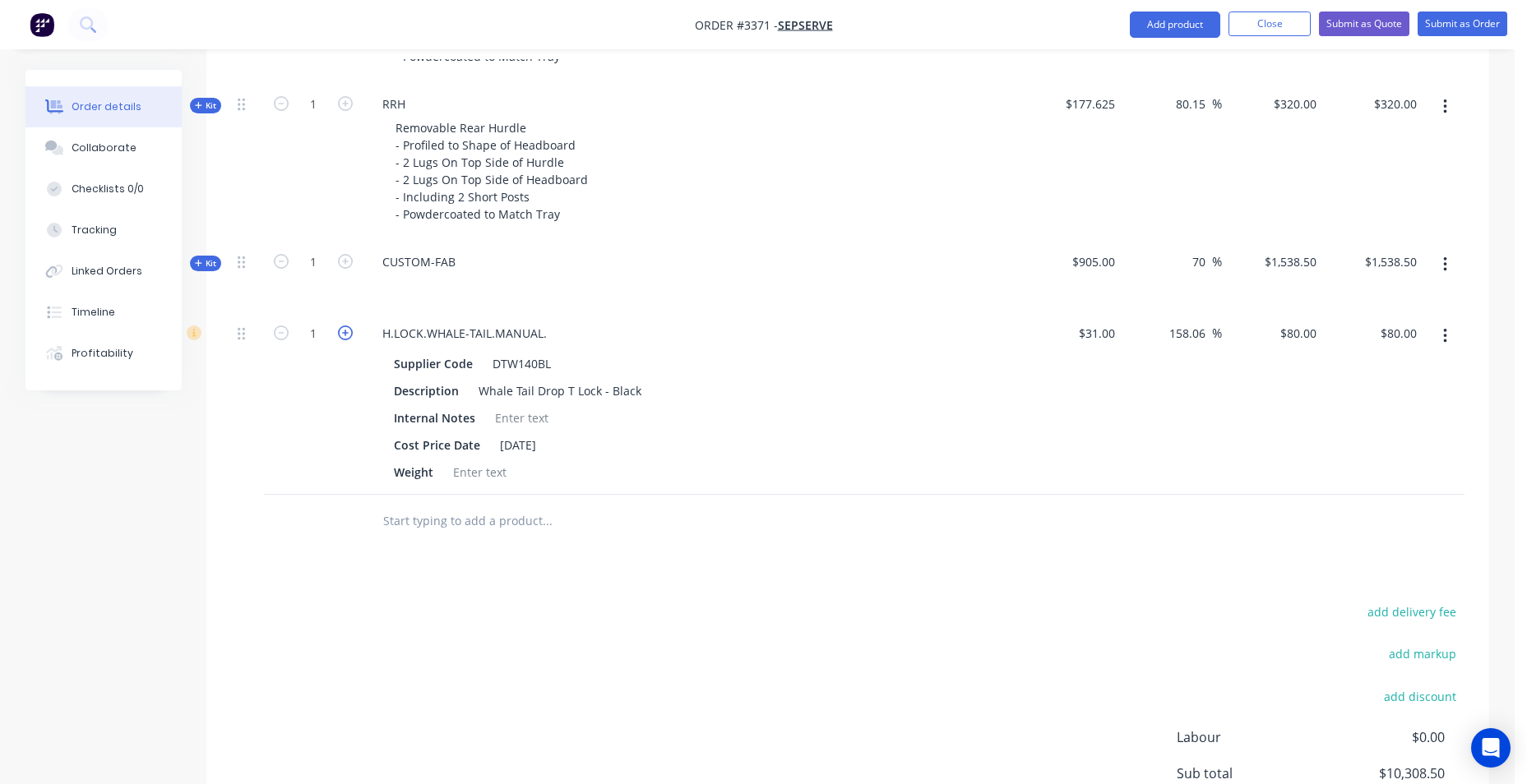
click at [348, 332] on icon "button" at bounding box center [345, 333] width 14 height 14
type input "2"
type input "$160.00"
click at [348, 332] on icon "button" at bounding box center [345, 333] width 14 height 14
type input "3"
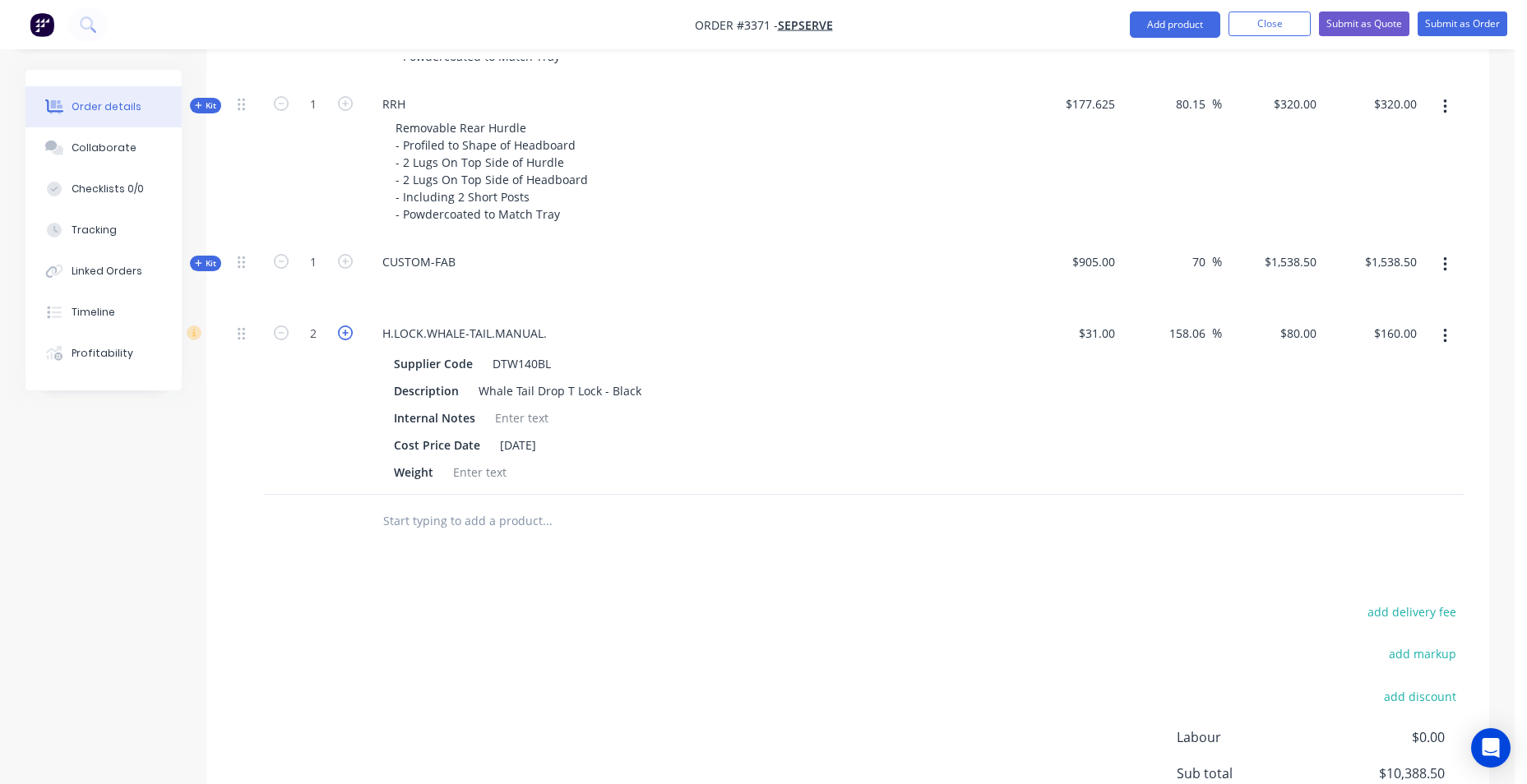
type input "$240.00"
click at [348, 332] on icon "button" at bounding box center [345, 333] width 14 height 14
type input "4"
type input "$320.00"
click at [638, 385] on div "Whale Tail Drop T Lock - Black" at bounding box center [559, 391] width 176 height 24
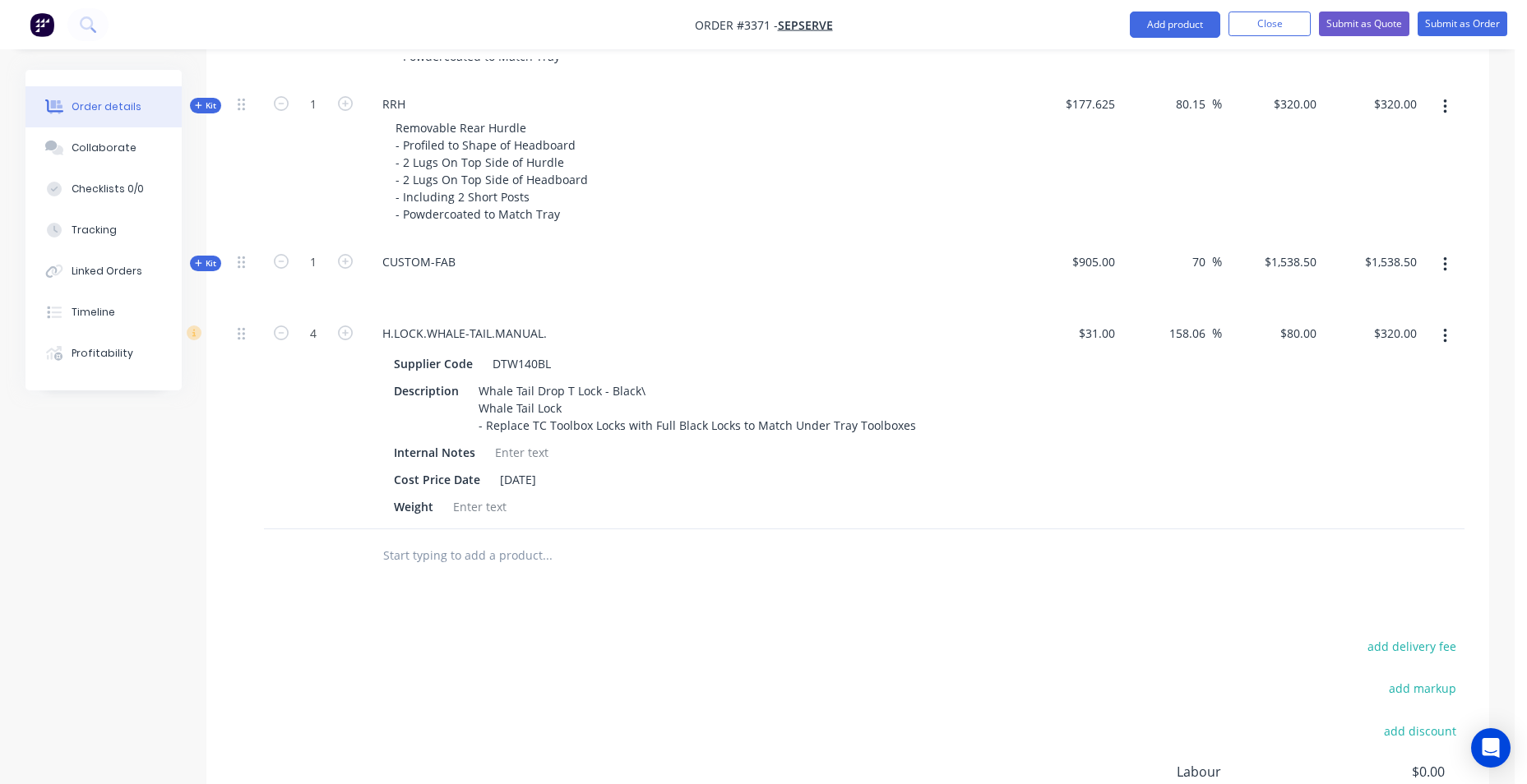
click at [738, 639] on div "add delivery fee add markup add discount Labour $0.00 Sub total $10,548.50 Marg…" at bounding box center [848, 794] width 1234 height 317
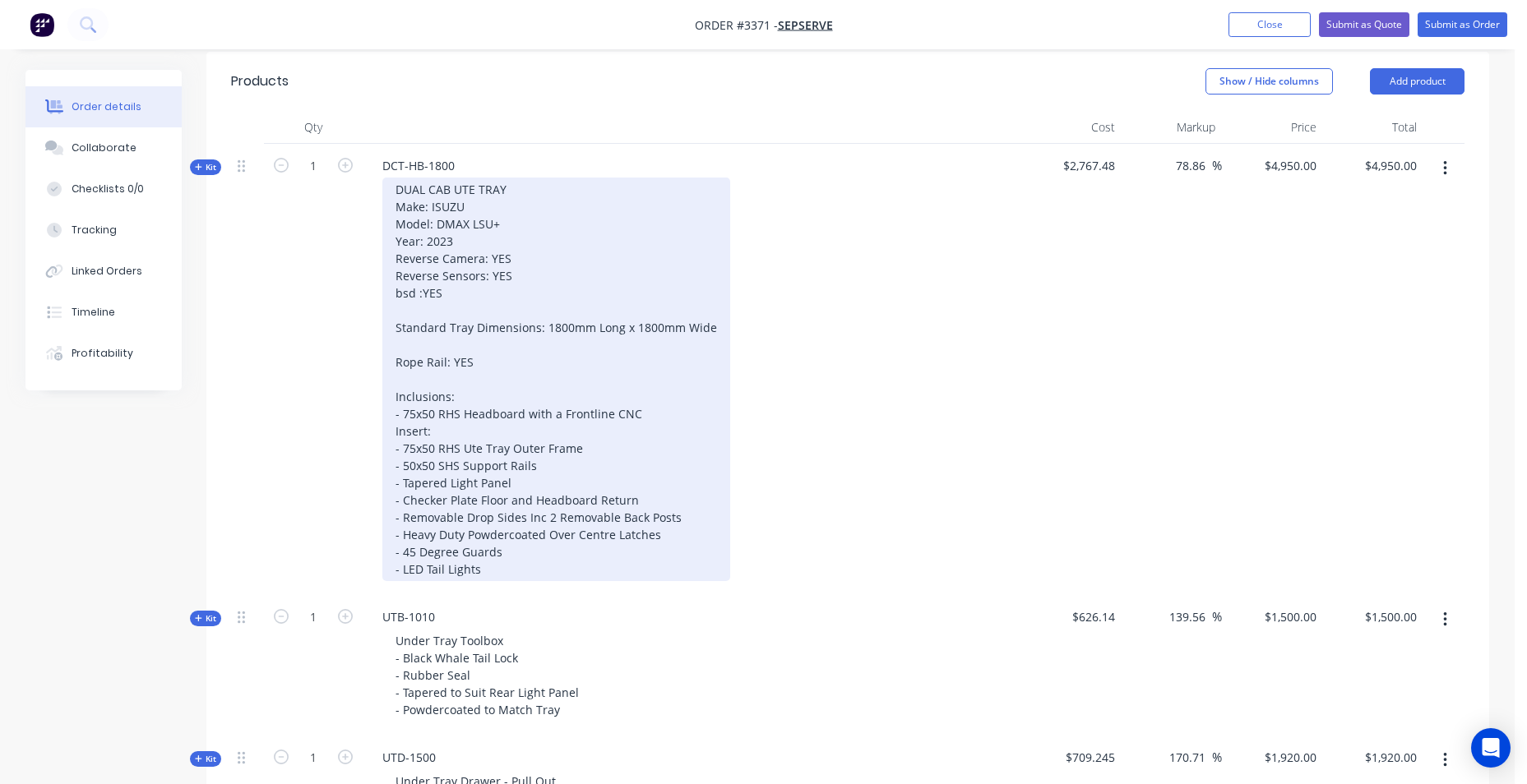
scroll to position [410, 0]
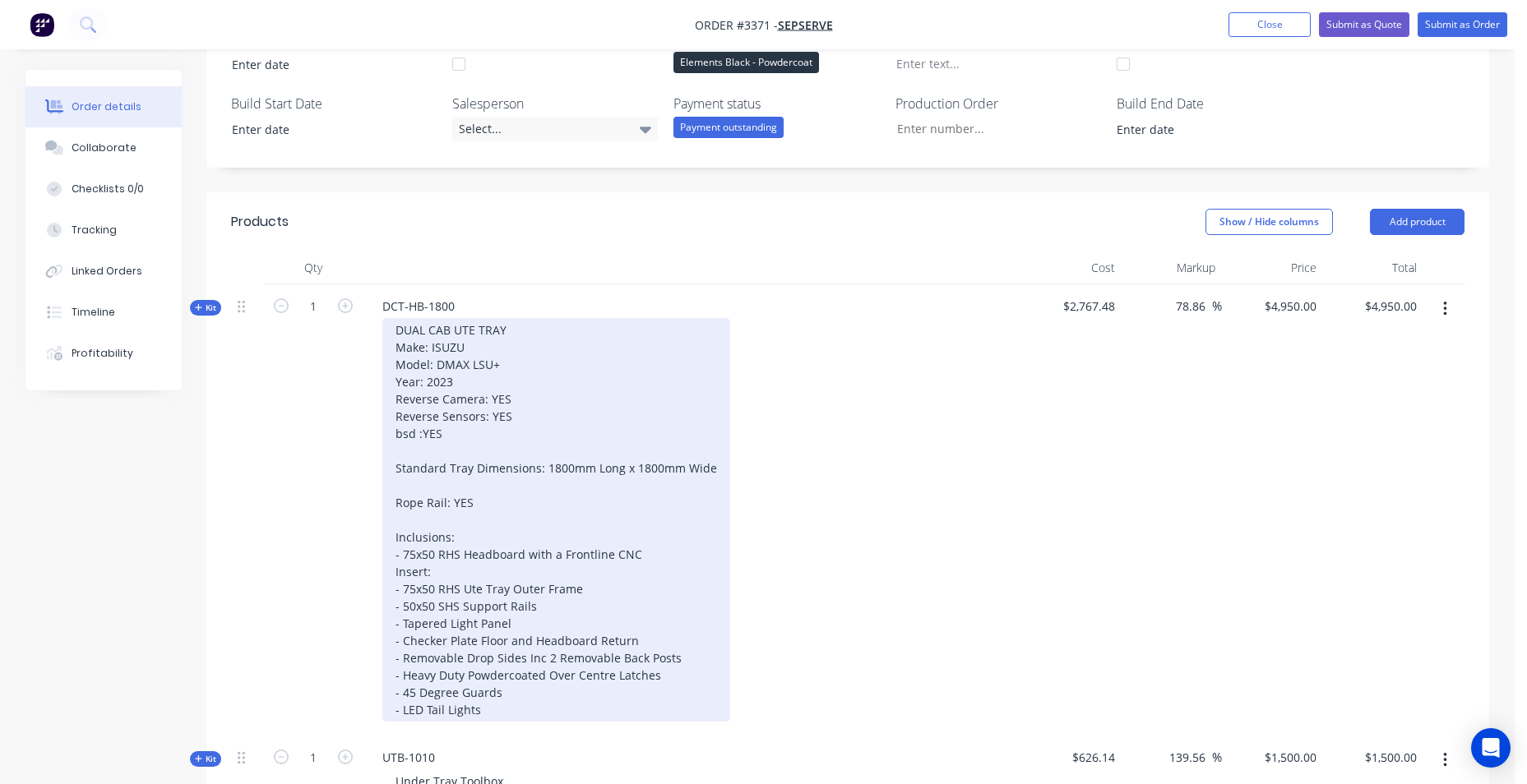
click at [499, 706] on div "DUAL CAB UTE TRAY Make: ISUZU Model: DMAX LSU+ Year: 2023 Reverse Camera: YES R…" at bounding box center [557, 520] width 348 height 404
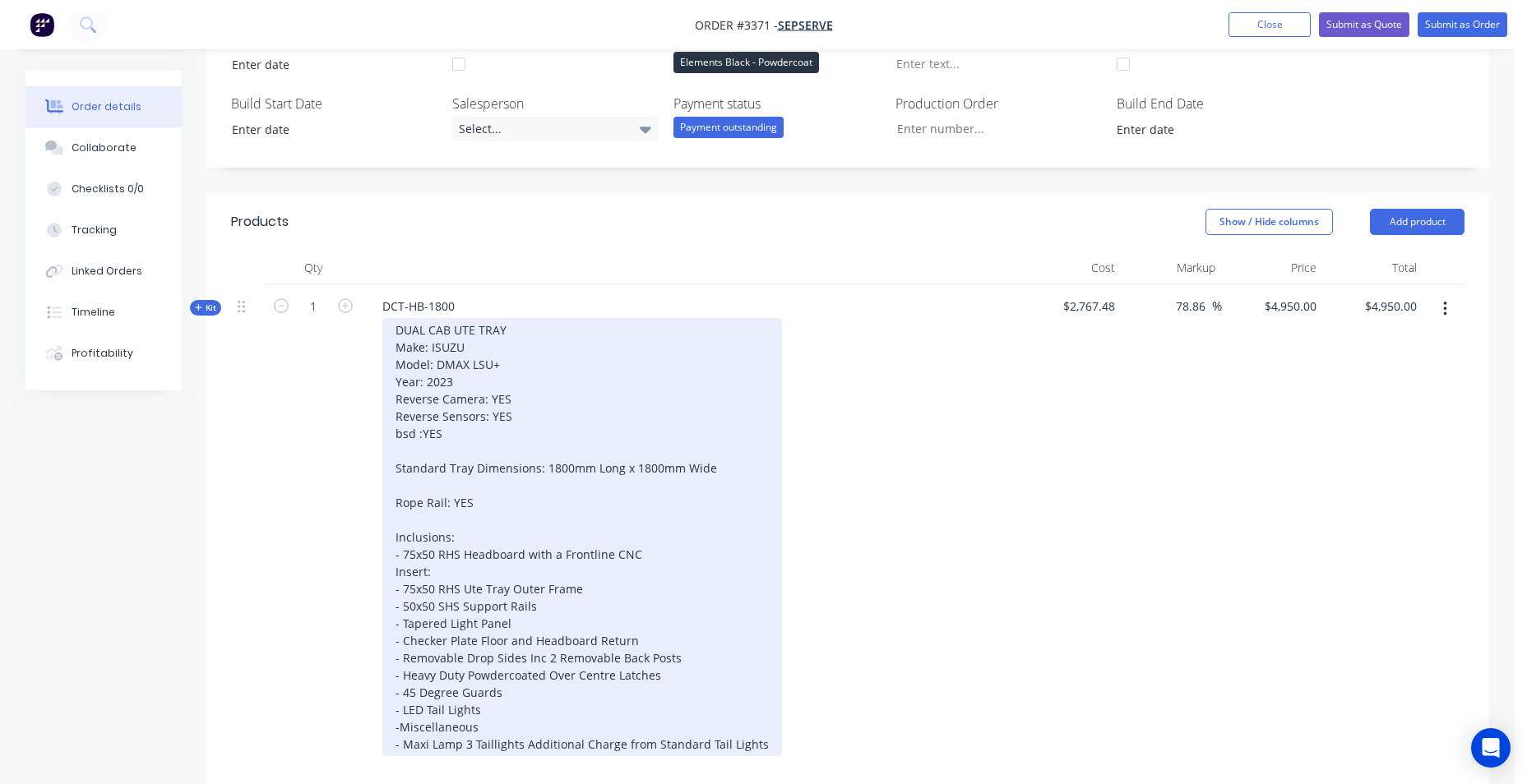
click at [390, 746] on div "DUAL CAB UTE TRAY Make: ISUZU Model: DMAX LSU+ Year: 2023 Reverse Camera: YES R…" at bounding box center [582, 537] width 400 height 438
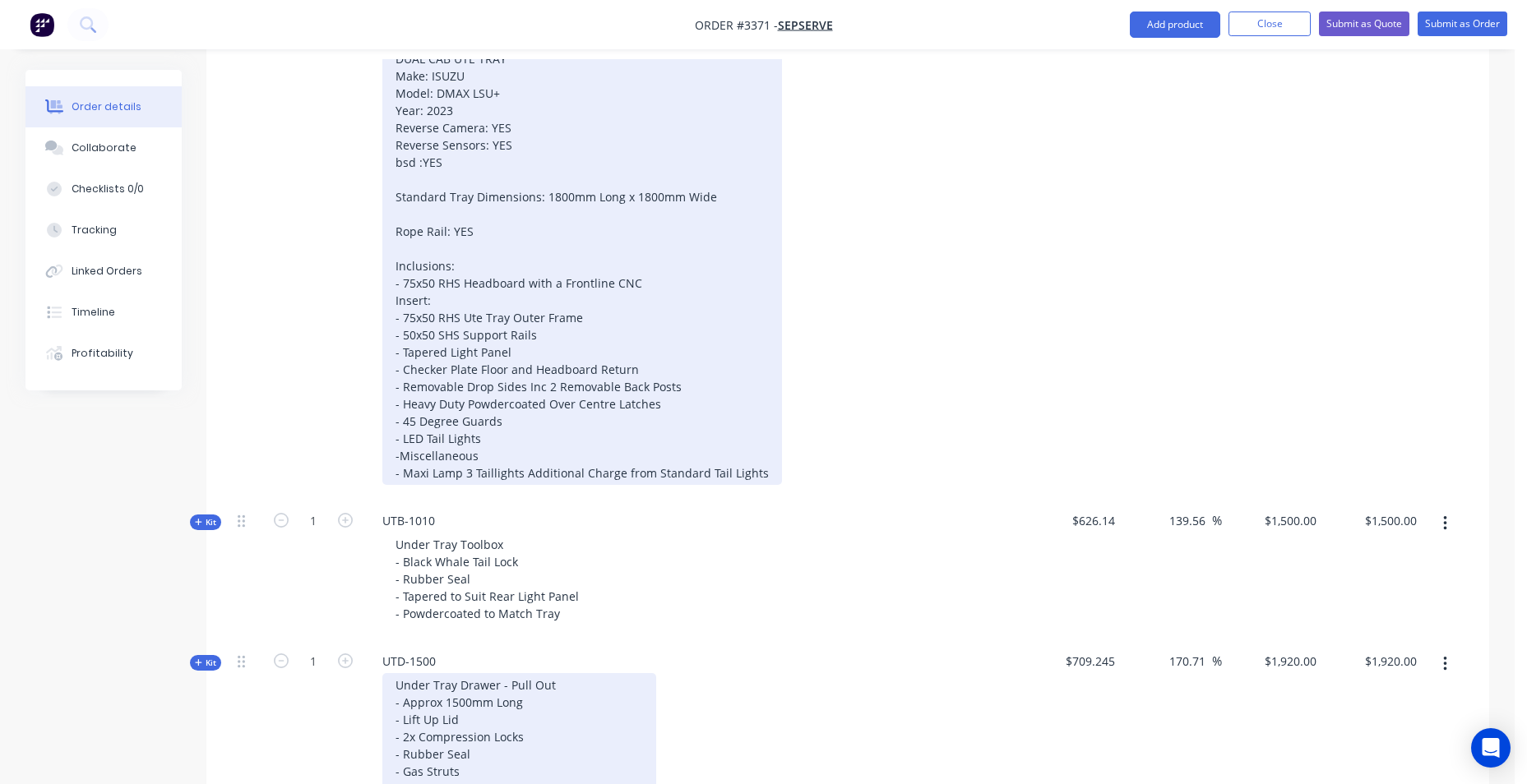
scroll to position [738, 0]
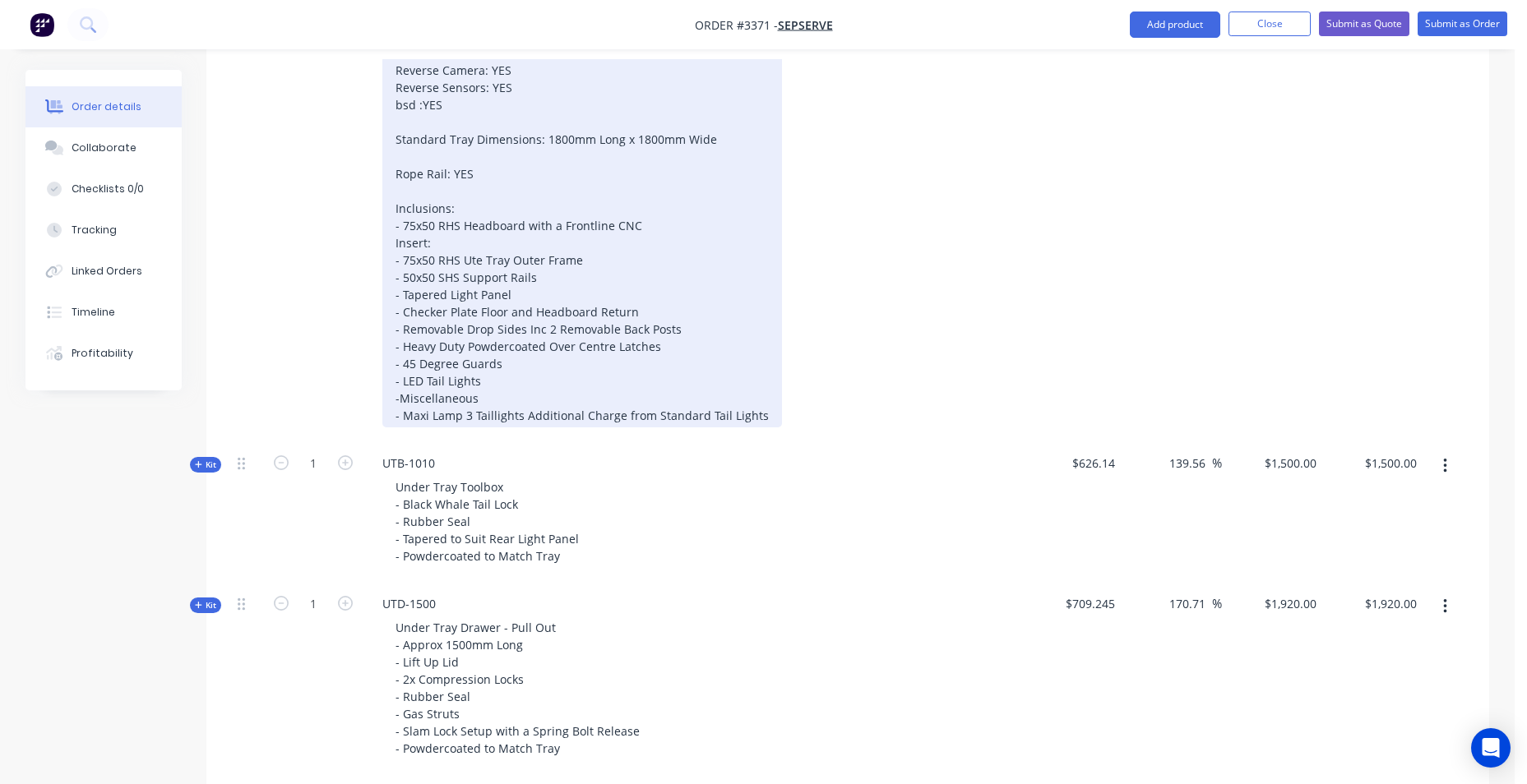
click at [471, 428] on div "DUAL CAB UTE TRAY Make: ISUZU Model: DMAX LSU+ Year: 2023 Reverse Camera: YES R…" at bounding box center [582, 208] width 400 height 438
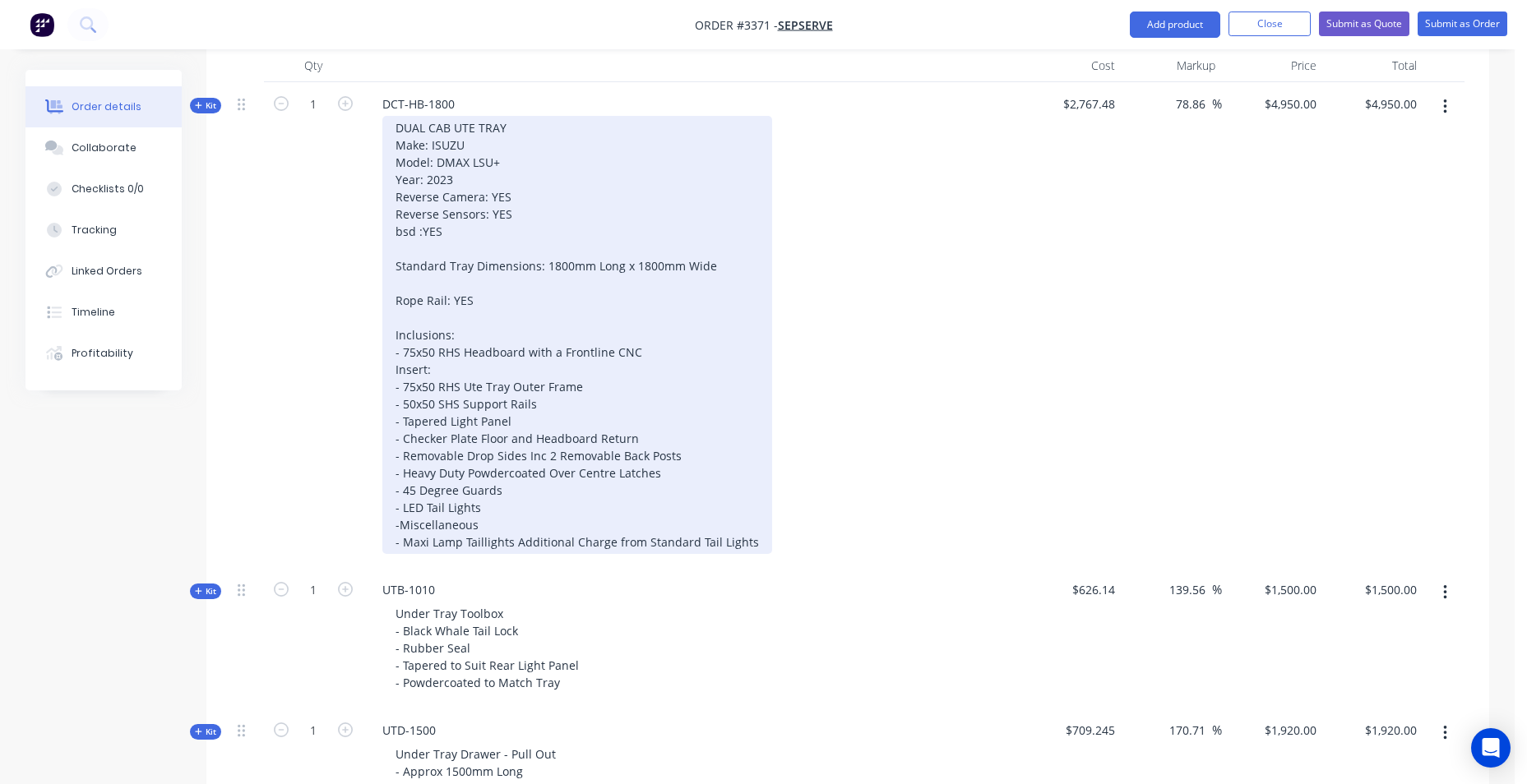
scroll to position [410, 0]
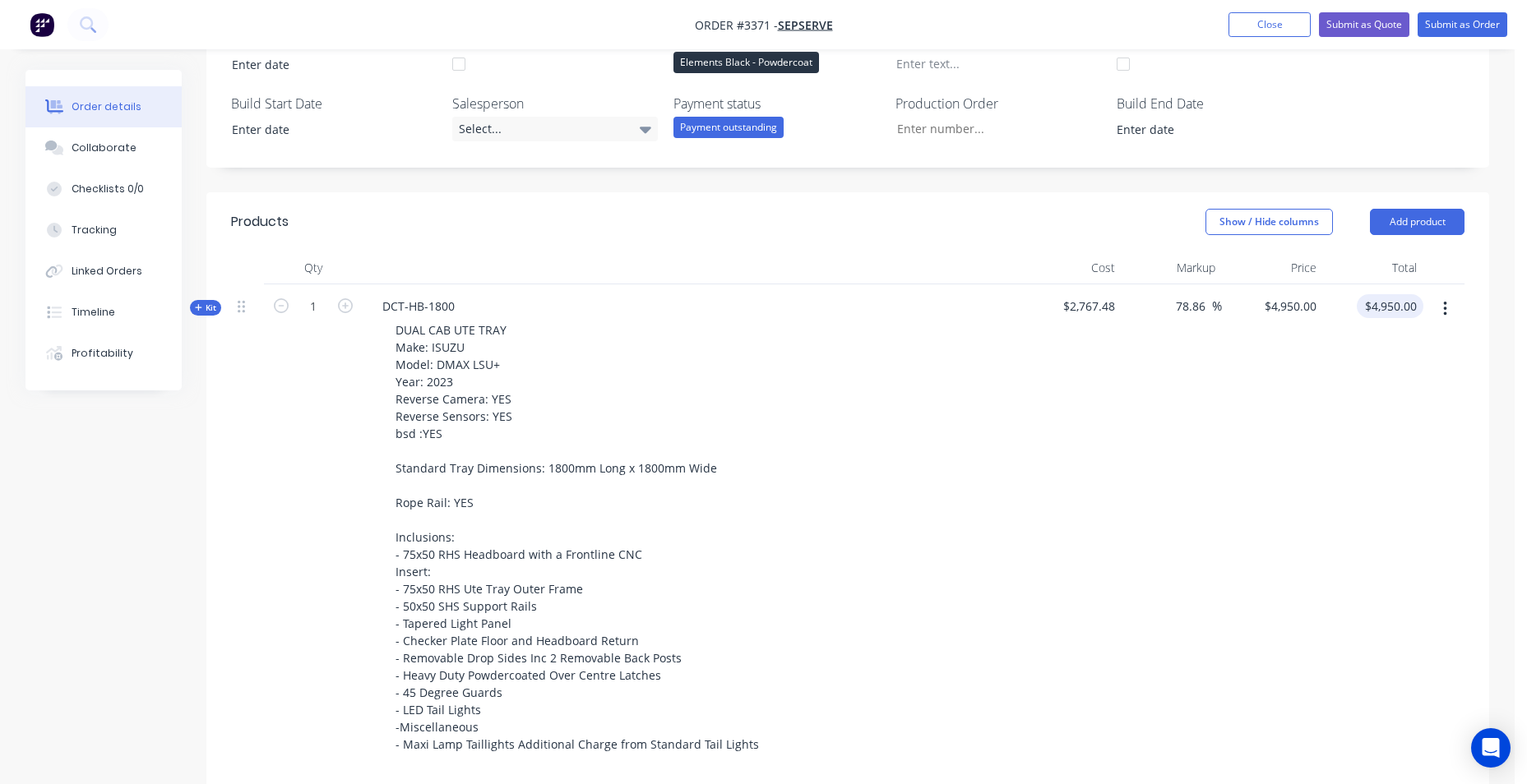
click at [1389, 315] on input "$4,950.00" at bounding box center [1394, 306] width 60 height 24
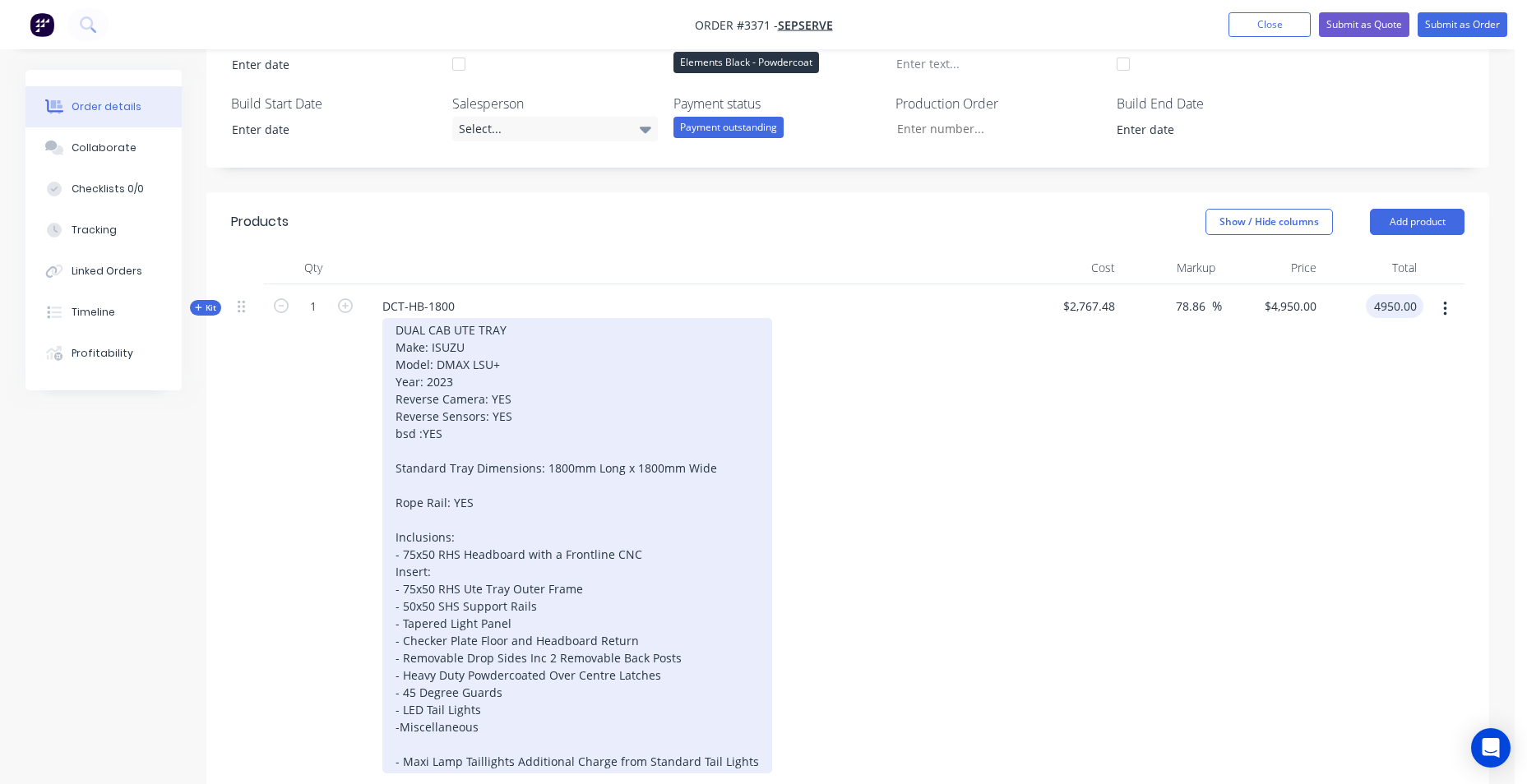
click at [578, 682] on div "DUAL CAB UTE TRAY Make: ISUZU Model: DMAX LSU+ Year: 2023 Reverse Camera: YES R…" at bounding box center [577, 546] width 390 height 456
click at [749, 766] on div "DUAL CAB UTE TRAY Make: ISUZU Model: DMAX LSU+ Year: 2023 Reverse Camera: YES R…" at bounding box center [577, 546] width 390 height 456
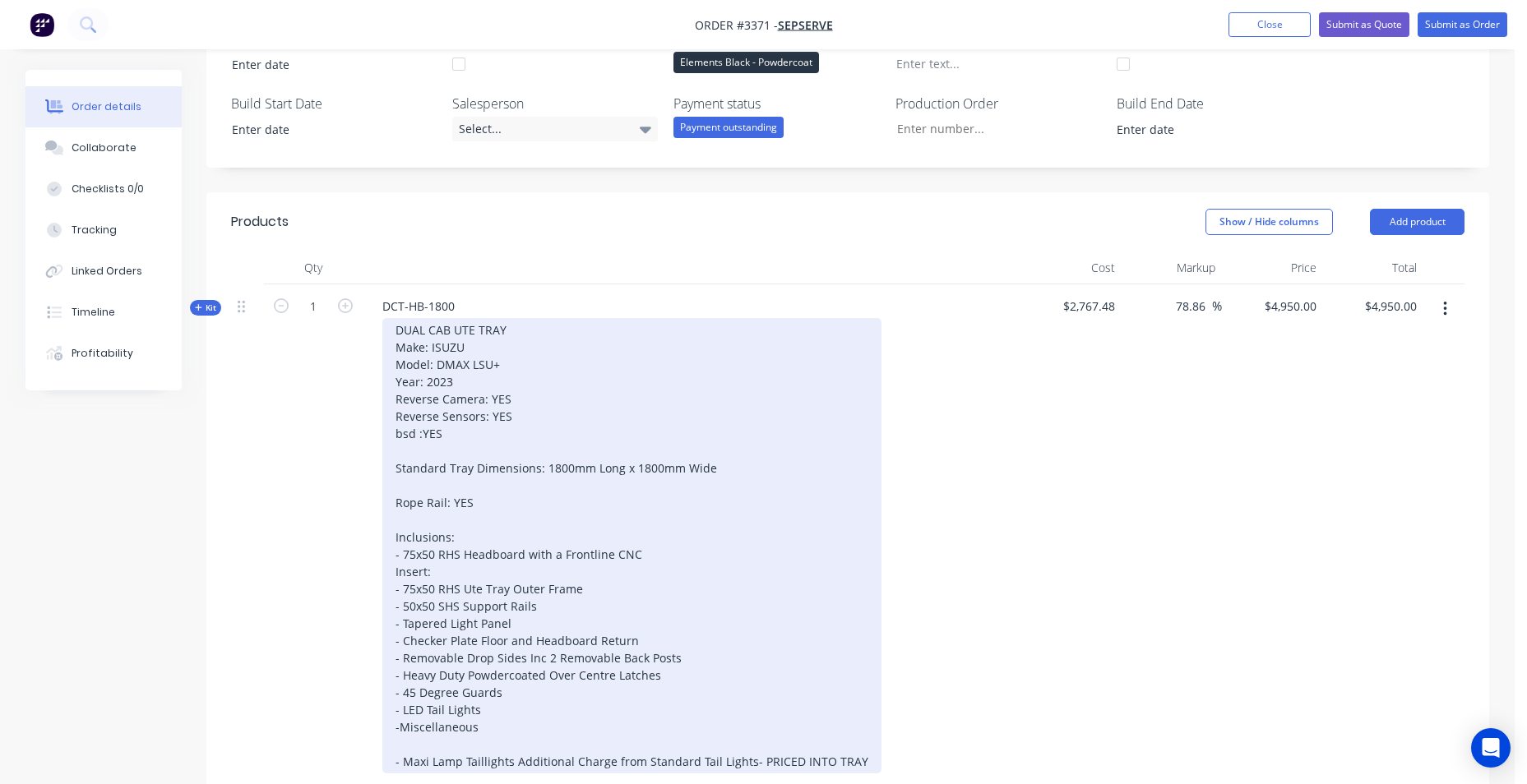
click at [753, 761] on div "DUAL CAB UTE TRAY Make: ISUZU Model: DMAX LSU+ Year: 2023 Reverse Camera: YES R…" at bounding box center [632, 546] width 499 height 456
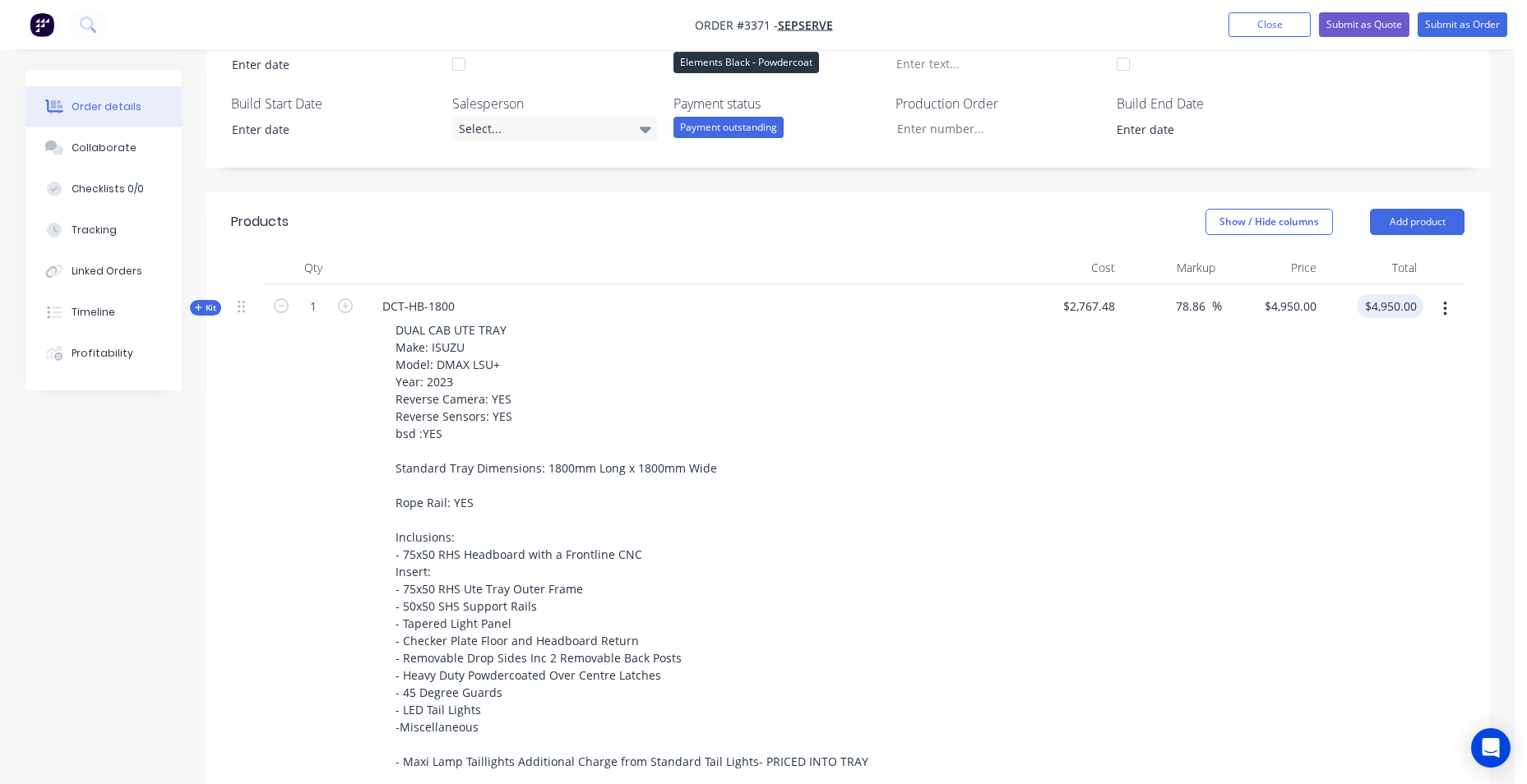
click at [1419, 305] on input "$4,950.00" at bounding box center [1394, 306] width 60 height 24
type input "5350"
type input "93.32"
type input "$5,350.00"
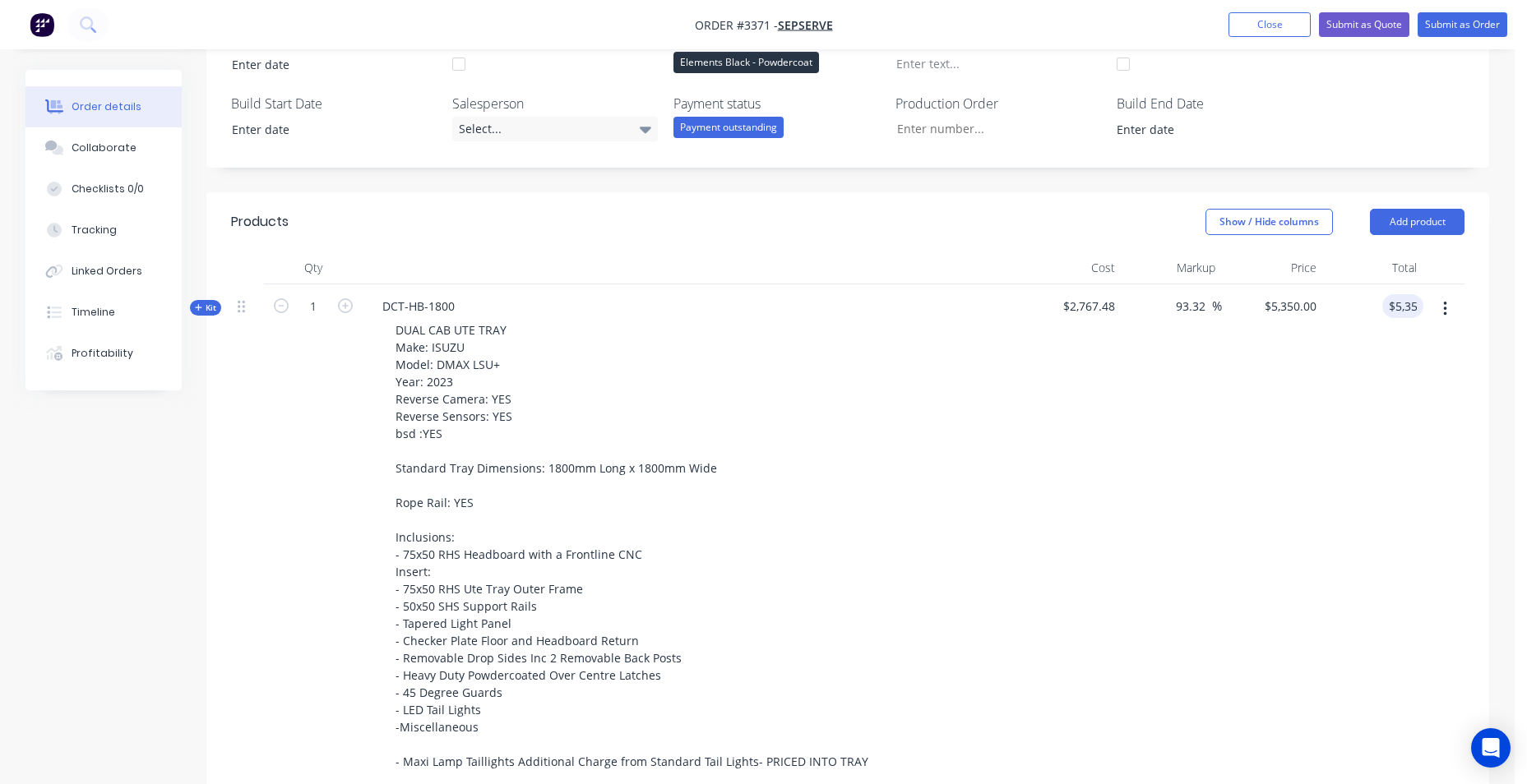
click at [1311, 427] on div "$5,350.00 $4,950.00" at bounding box center [1272, 535] width 101 height 503
click at [1444, 311] on icon "button" at bounding box center [1446, 309] width 4 height 18
click at [1423, 342] on div "Add product to kit" at bounding box center [1386, 352] width 126 height 24
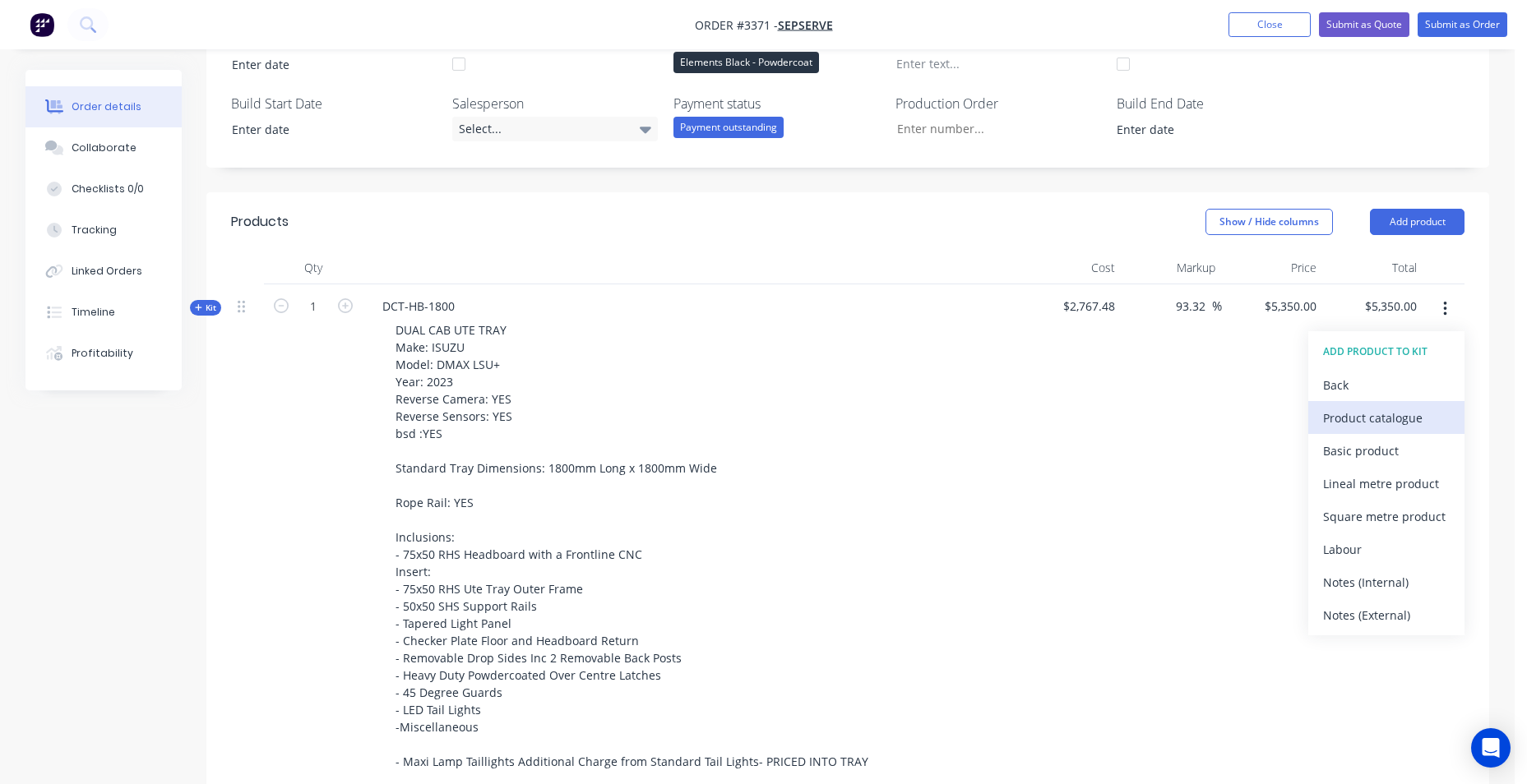
click at [1384, 415] on div "Product catalogue" at bounding box center [1386, 418] width 126 height 24
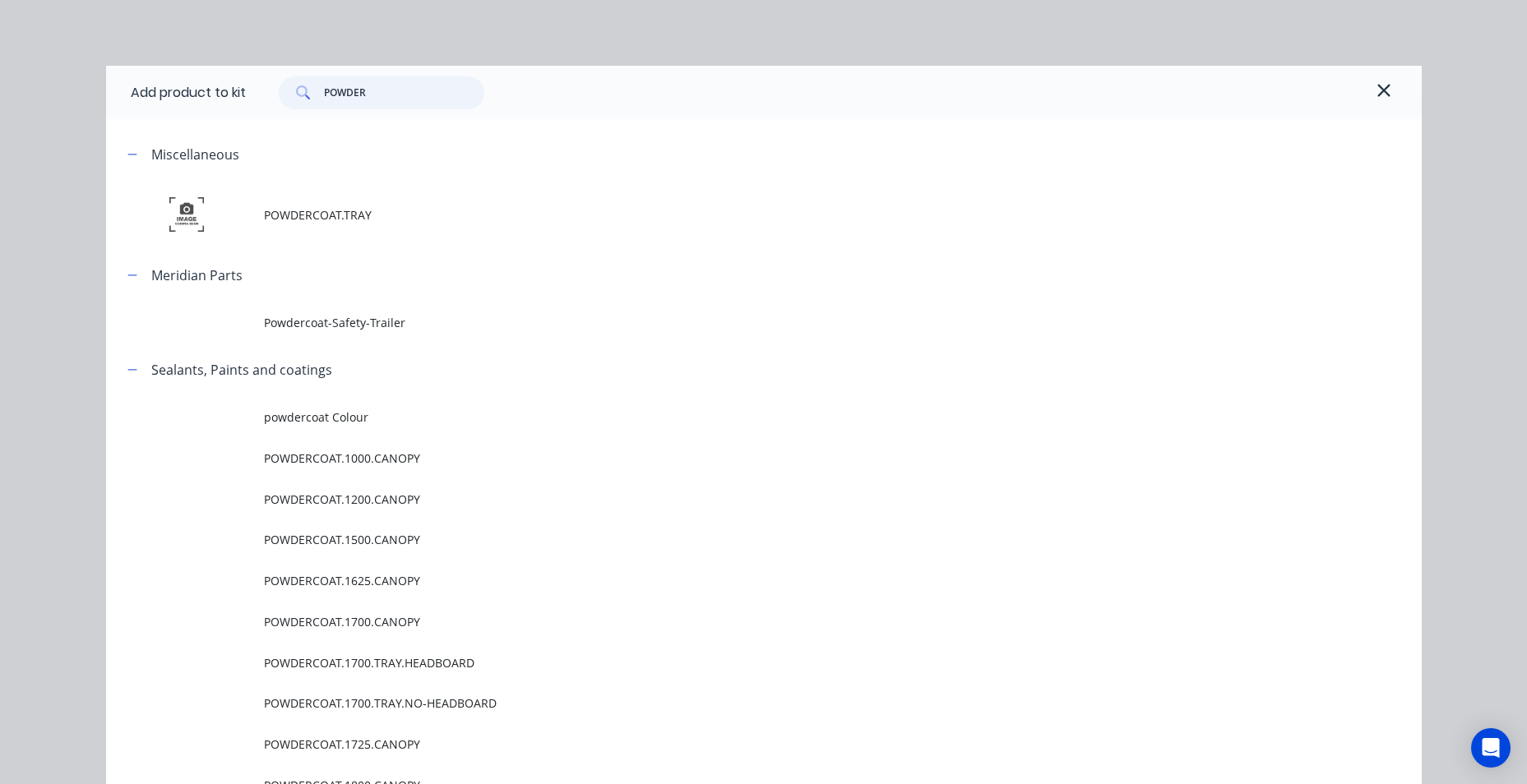
drag, startPoint x: 367, startPoint y: 99, endPoint x: 263, endPoint y: 95, distance: 104.1
click at [263, 95] on div "POWDER" at bounding box center [373, 92] width 222 height 33
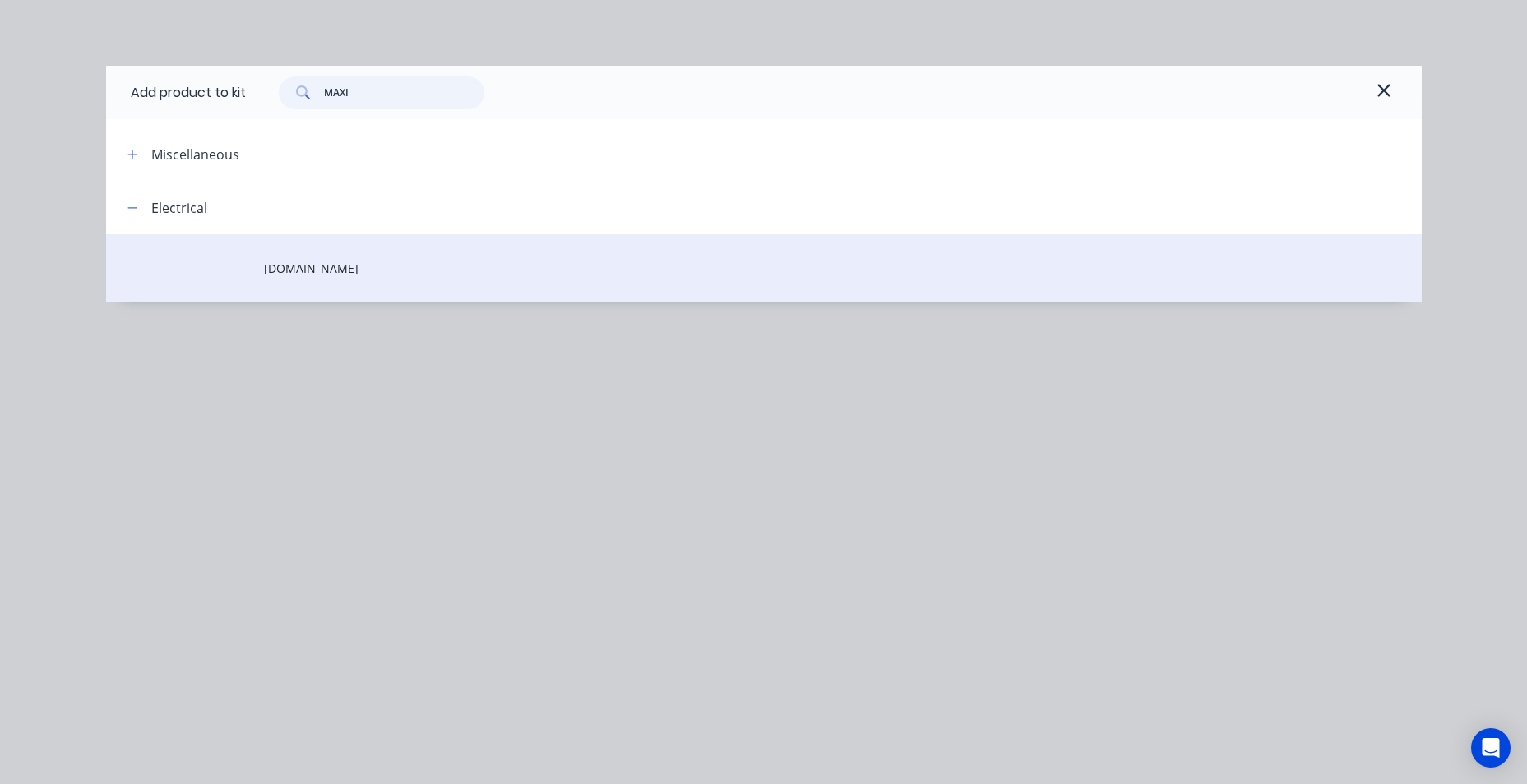
type input "MAXI"
click at [323, 278] on td "[DOMAIN_NAME]" at bounding box center [843, 268] width 1158 height 68
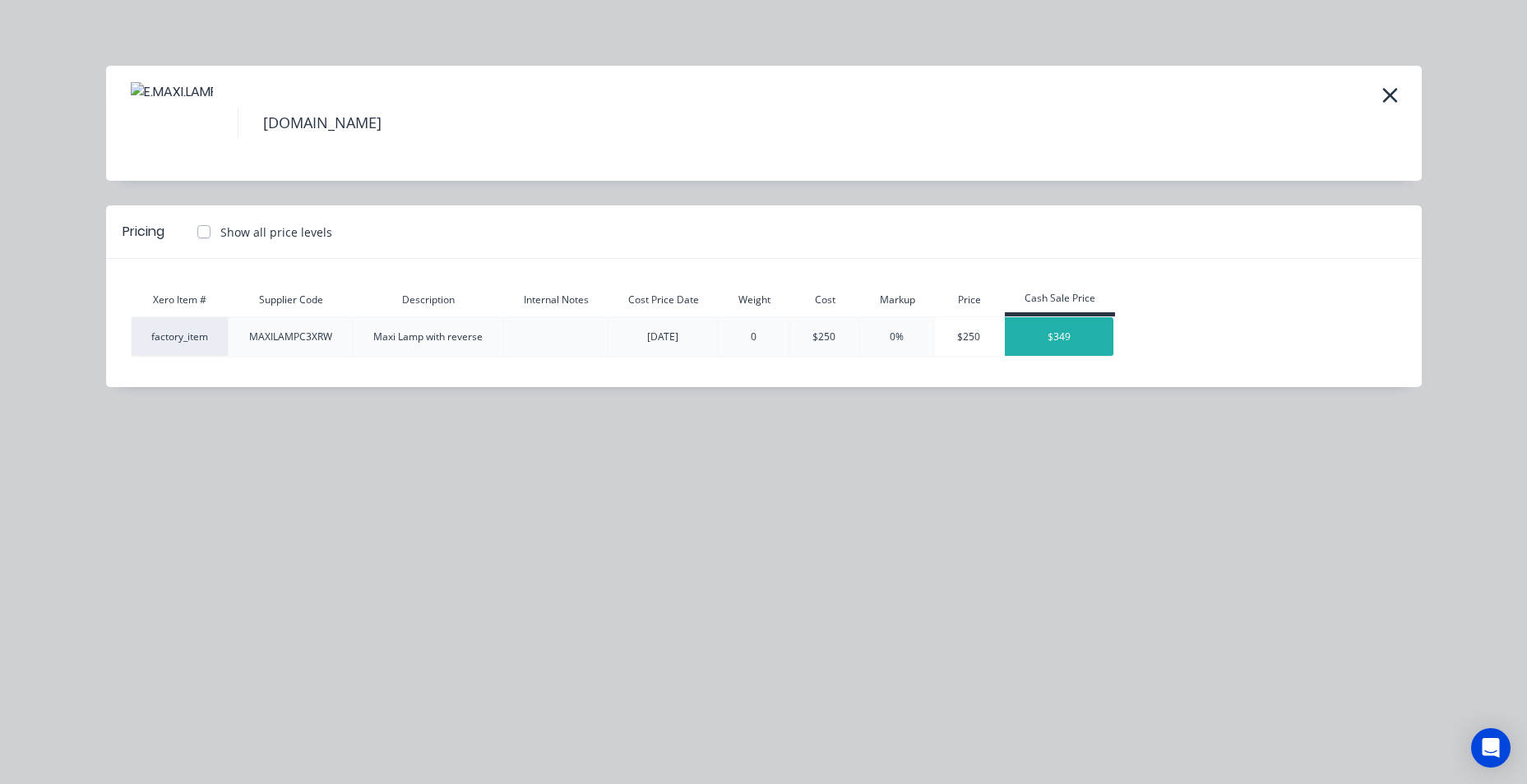
type input "$5,833.2917"
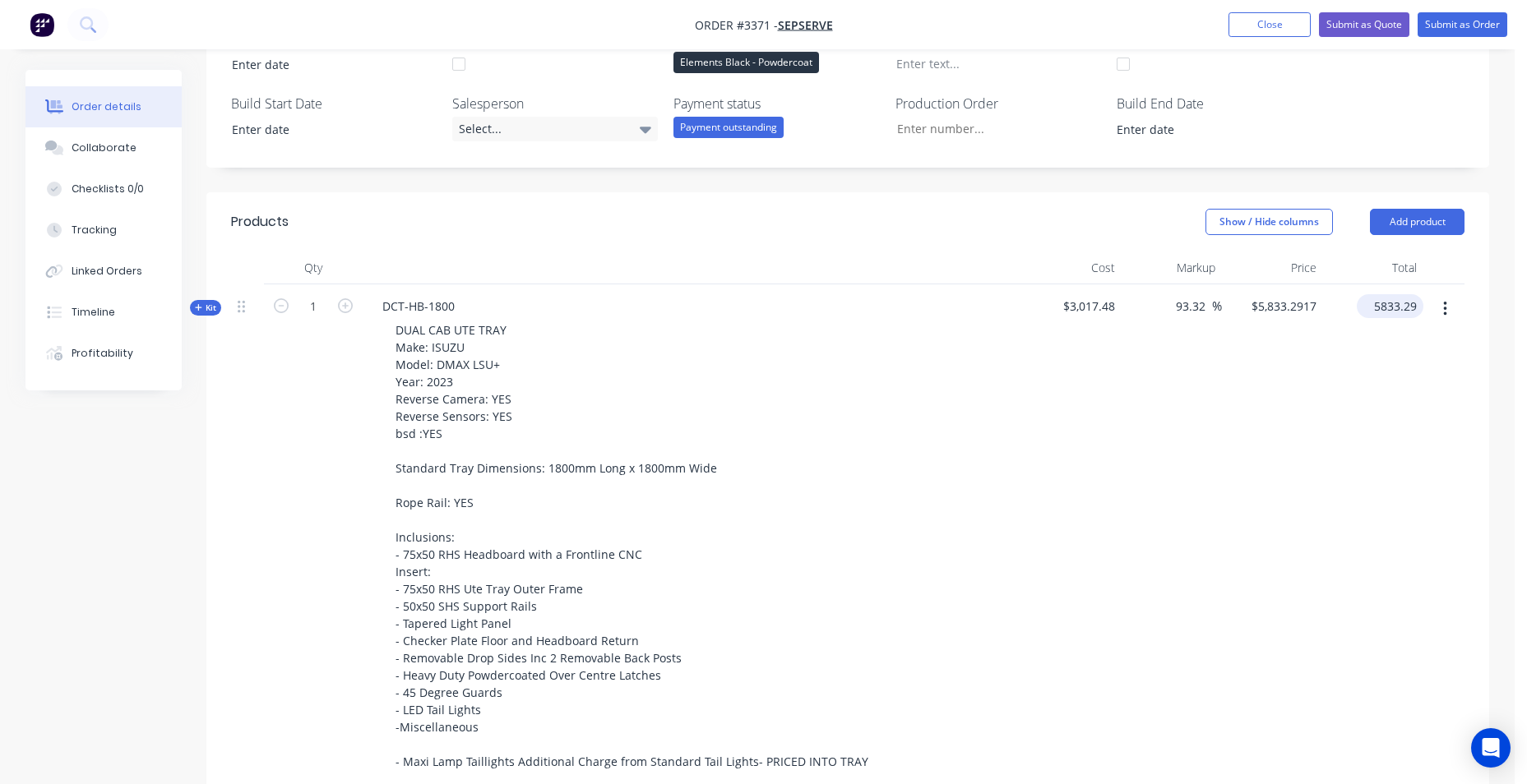
click at [1410, 305] on input "5833.29" at bounding box center [1394, 306] width 60 height 24
type input "4950"
click at [1266, 493] on div "$5,833.2917 $5,833.2917" at bounding box center [1272, 535] width 101 height 503
type input "64.04"
type input "$4,950.00"
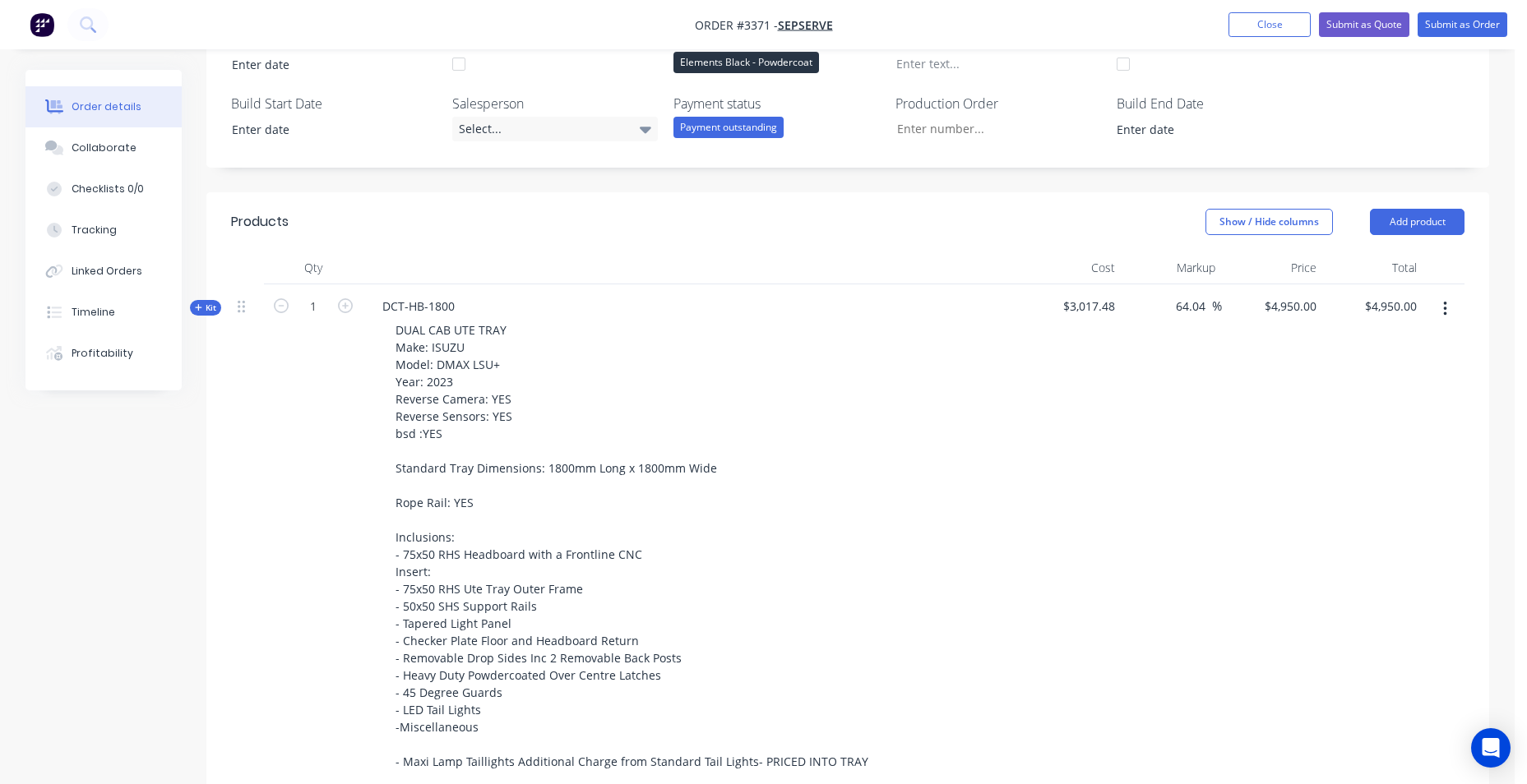
click at [1444, 307] on icon "button" at bounding box center [1446, 309] width 4 height 18
click at [1248, 362] on div "$4,950.00 $4,950.00" at bounding box center [1272, 535] width 101 height 503
drag, startPoint x: 1412, startPoint y: 305, endPoint x: 1350, endPoint y: 311, distance: 62.3
click at [1350, 311] on div "Kit 1 DCT-HB-1800 DUAL CAB UTE TRAY Make: ISUZU Model: DMAX LSU+ Year: 2023 Rev…" at bounding box center [848, 535] width 1234 height 503
click at [1424, 305] on div at bounding box center [1444, 535] width 41 height 503
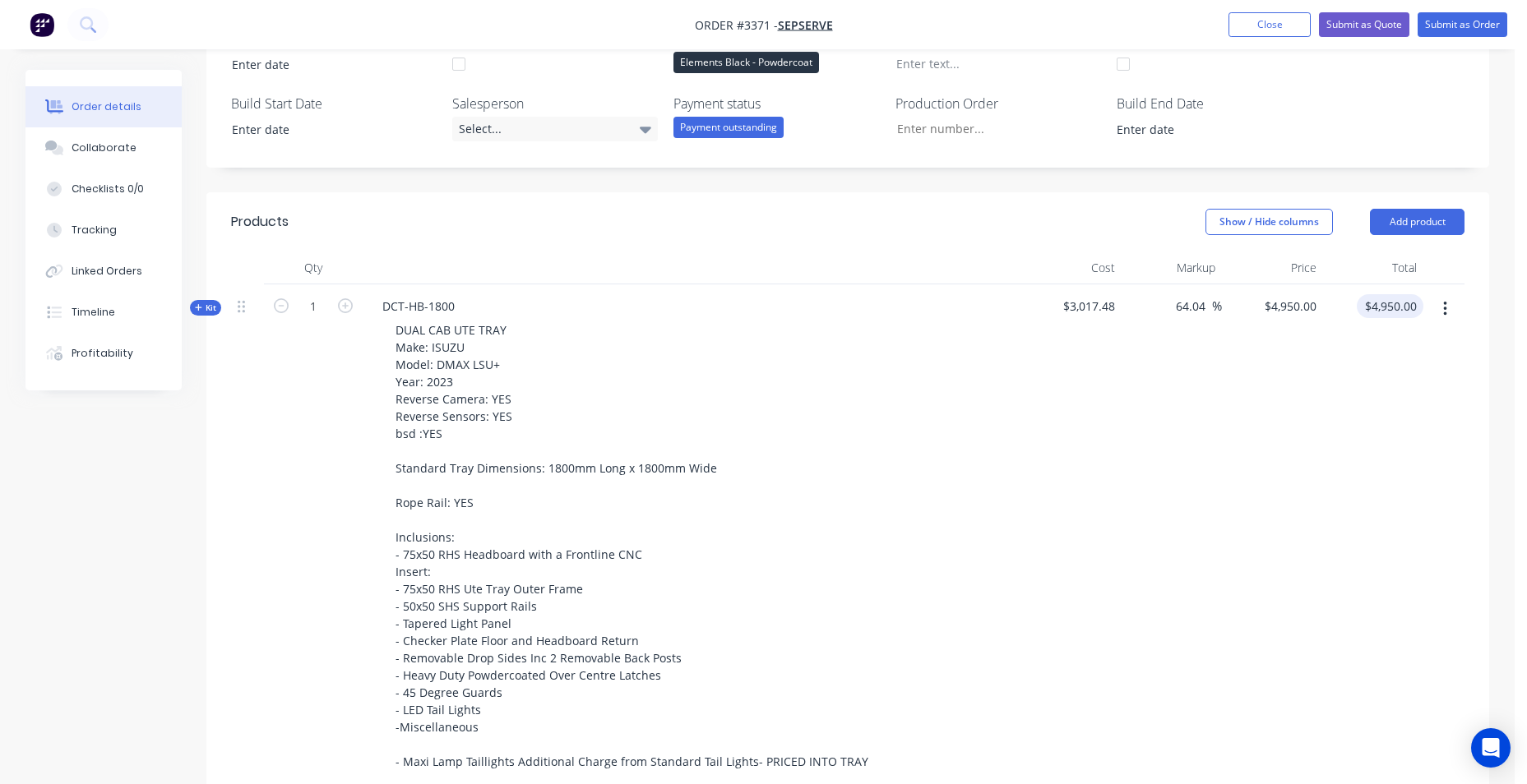
type input "4950.00"
drag, startPoint x: 1412, startPoint y: 313, endPoint x: 1430, endPoint y: 307, distance: 19.0
click at [1412, 314] on input "4950.00" at bounding box center [1398, 306] width 51 height 24
click at [1170, 477] on div "64.04 64.04 %" at bounding box center [1172, 535] width 101 height 503
click at [1196, 308] on input "64.04" at bounding box center [1193, 306] width 38 height 24
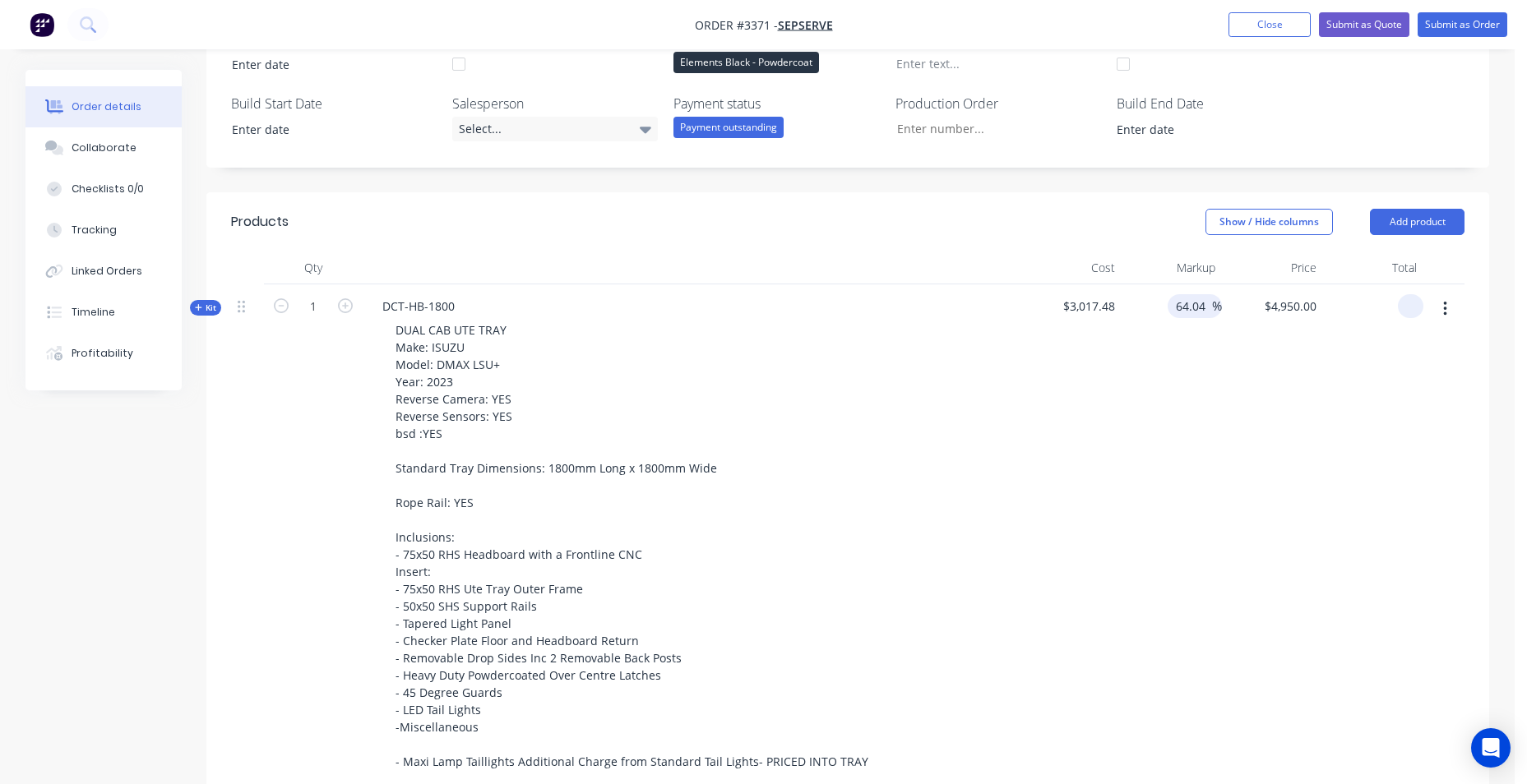
drag, startPoint x: 1206, startPoint y: 305, endPoint x: 1065, endPoint y: 307, distance: 141.0
click at [1065, 307] on div "Kit 1 DCT-HB-1800 DUAL CAB UTE TRAY Make: ISUZU Model: DMAX LSU+ Year: 2023 Rev…" at bounding box center [848, 535] width 1234 height 503
type input "100"
click at [1217, 438] on div "100 100 %" at bounding box center [1172, 535] width 101 height 503
type input "$6,034.96"
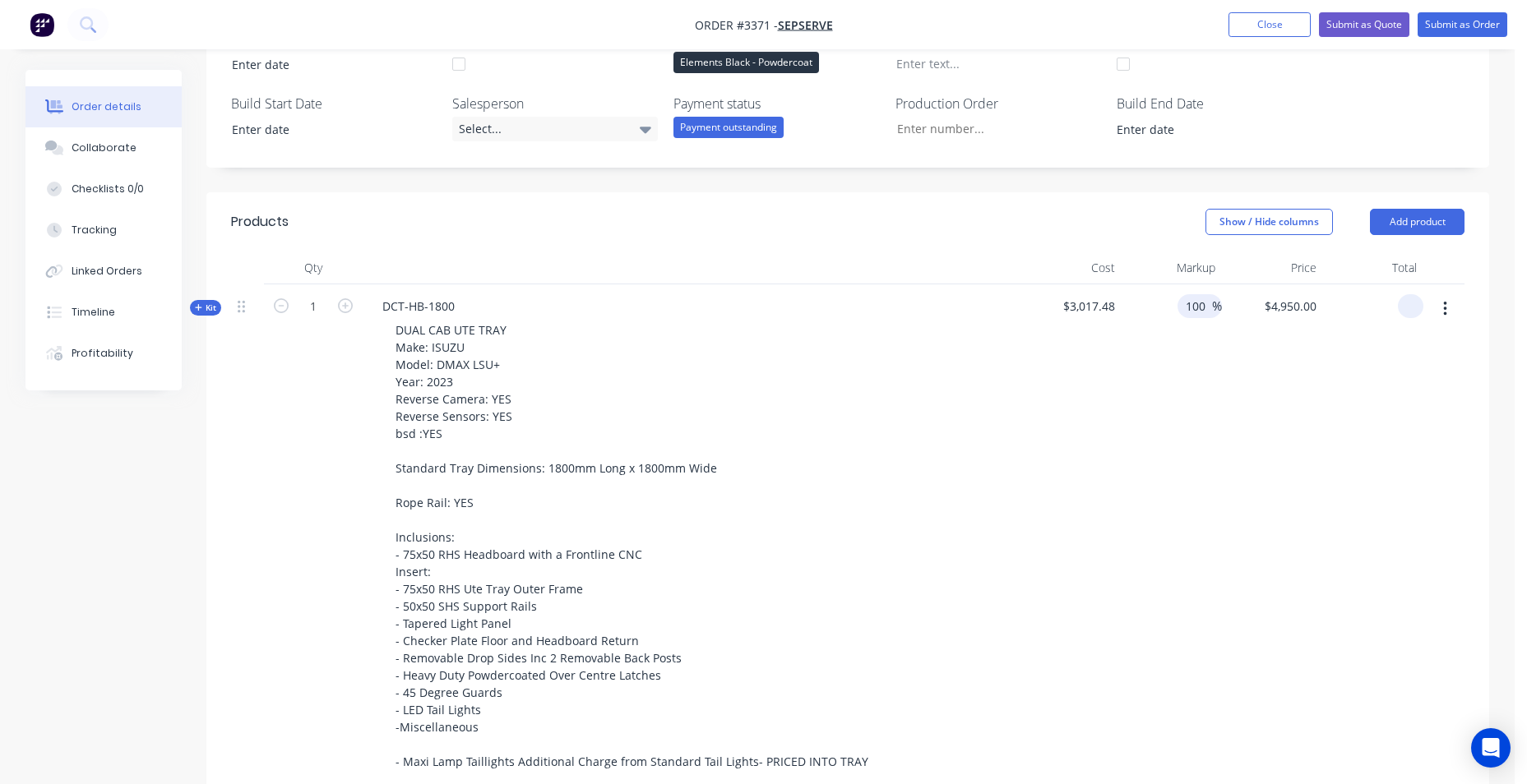
type input "6034.96"
drag, startPoint x: 1209, startPoint y: 305, endPoint x: 1172, endPoint y: 305, distance: 37.0
click at [1172, 305] on div "100 100 %" at bounding box center [1172, 535] width 101 height 503
type input "50"
click at [1138, 317] on div "50 50 %" at bounding box center [1172, 535] width 101 height 503
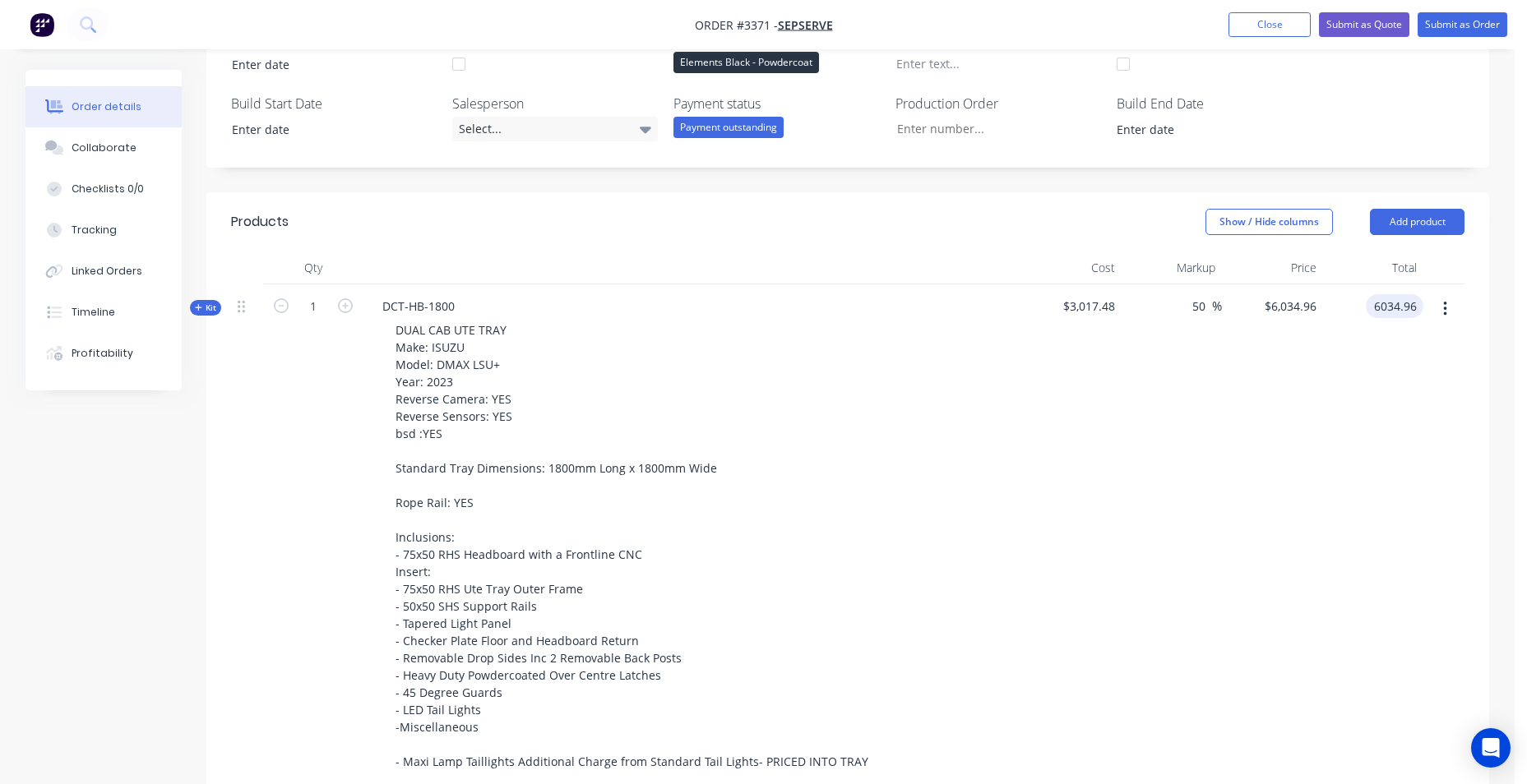
type input "$4,526.22"
type input "4526.22"
click at [1446, 309] on icon "button" at bounding box center [1446, 309] width 3 height 14
click at [888, 310] on div "DCT-HB-1800 DUAL CAB UTE TRAY Make: ISUZU Model: DMAX LSU+ Year: 2023 Reverse C…" at bounding box center [691, 535] width 658 height 503
click at [193, 305] on div "Kit" at bounding box center [205, 308] width 31 height 15
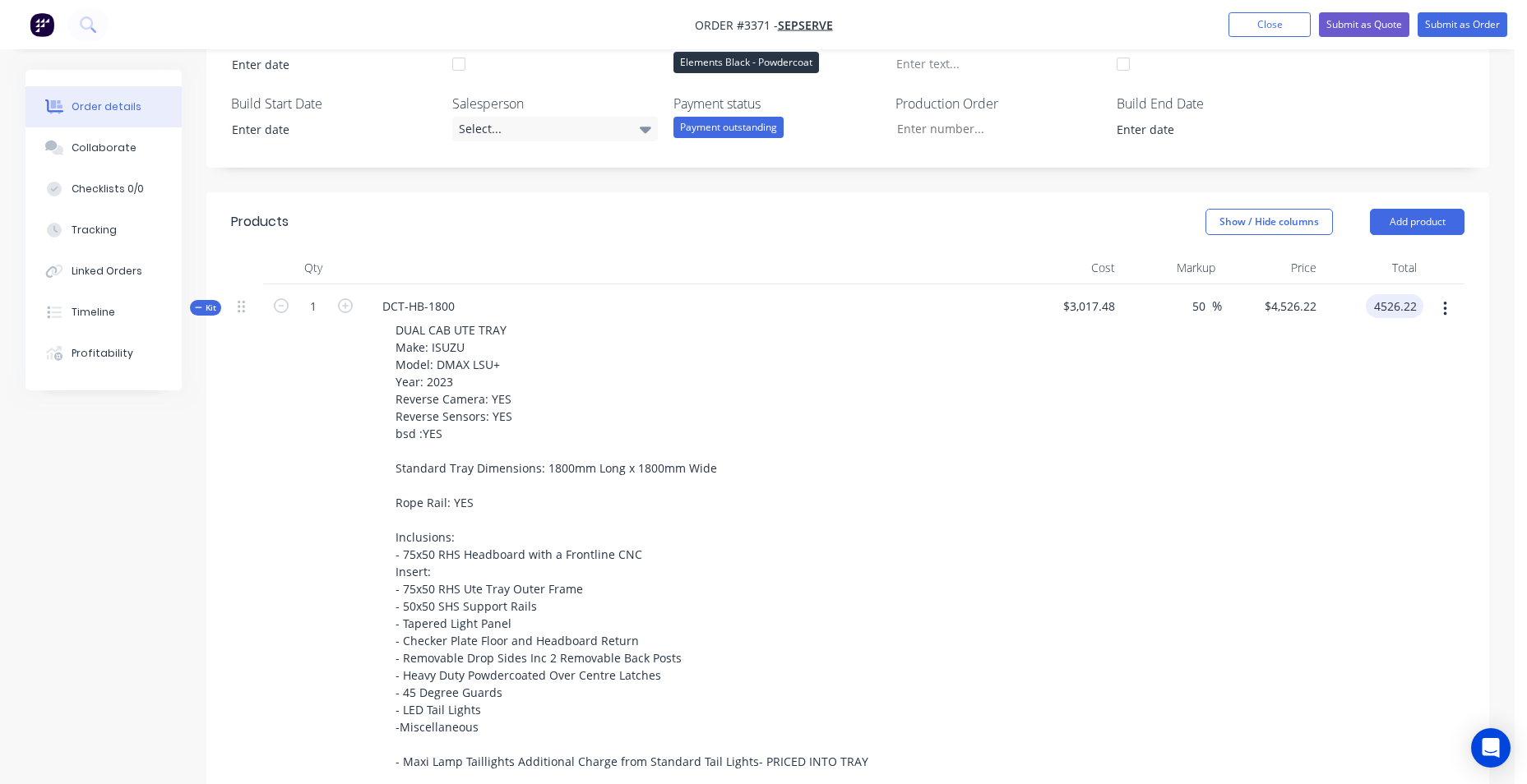
click at [216, 309] on span "Kit" at bounding box center [205, 308] width 21 height 13
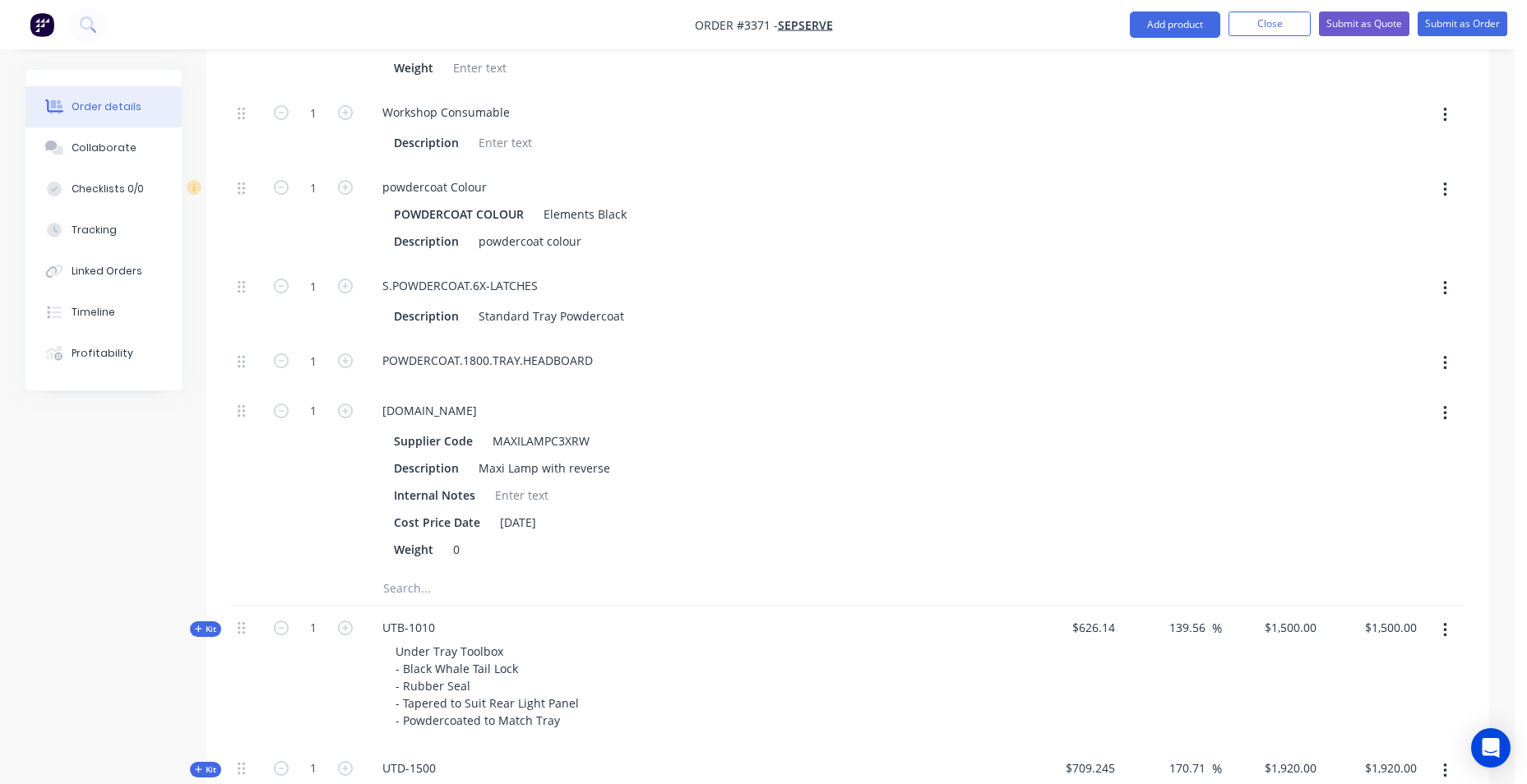
scroll to position [3534, 0]
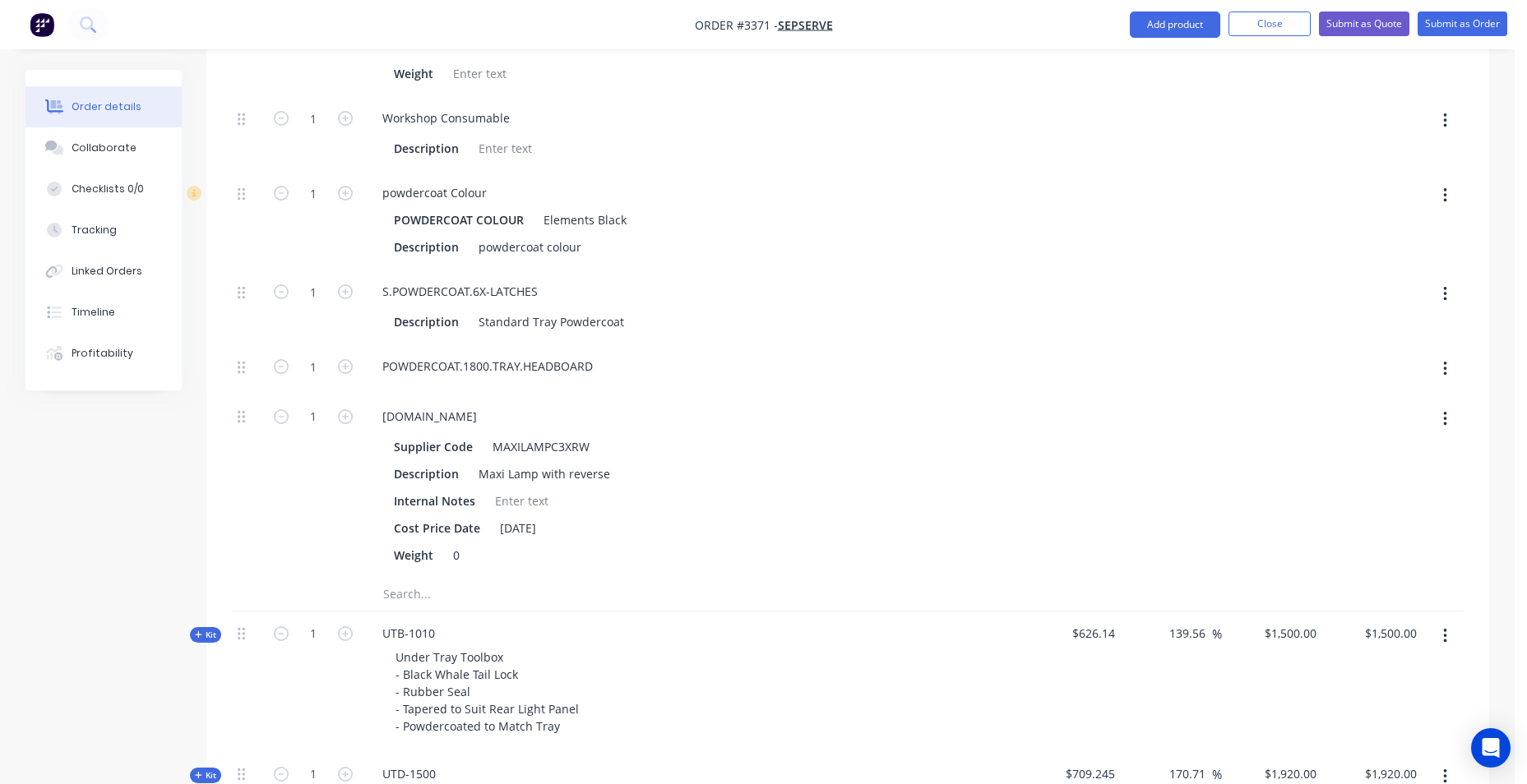
click at [1448, 434] on button "button" at bounding box center [1446, 419] width 39 height 30
click at [1394, 540] on div "Delete" at bounding box center [1386, 529] width 126 height 24
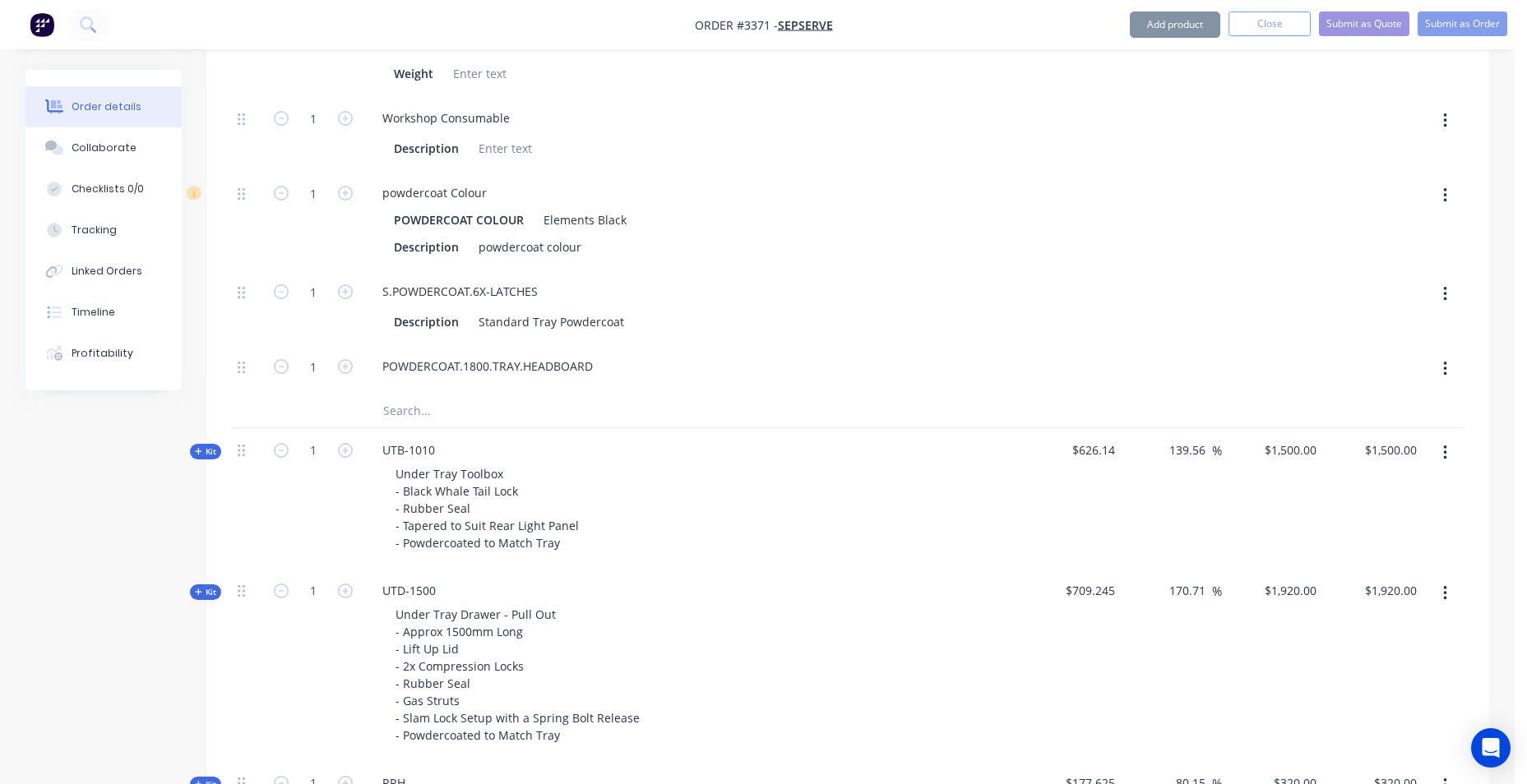
type input "$4,151.22"
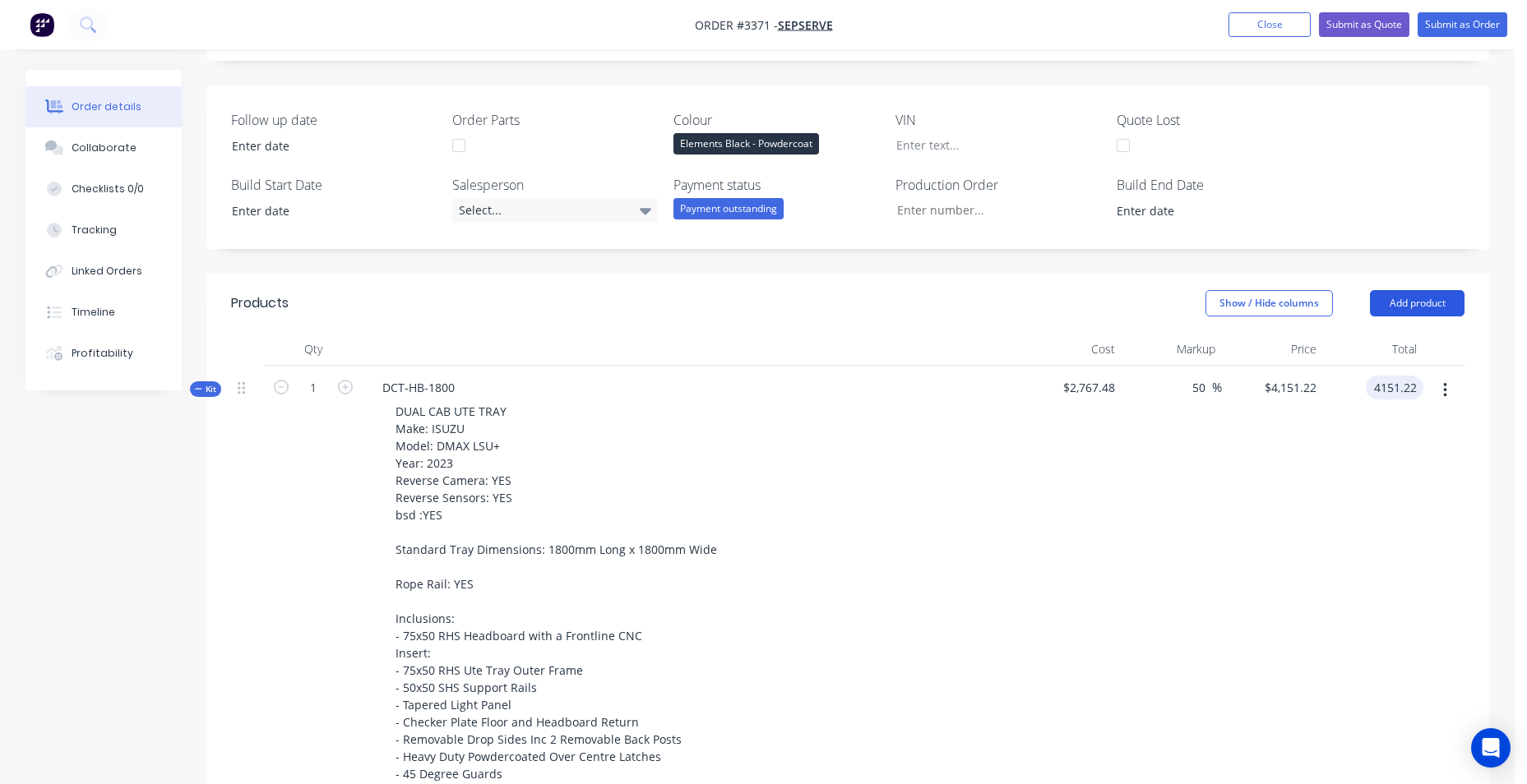
scroll to position [163, 0]
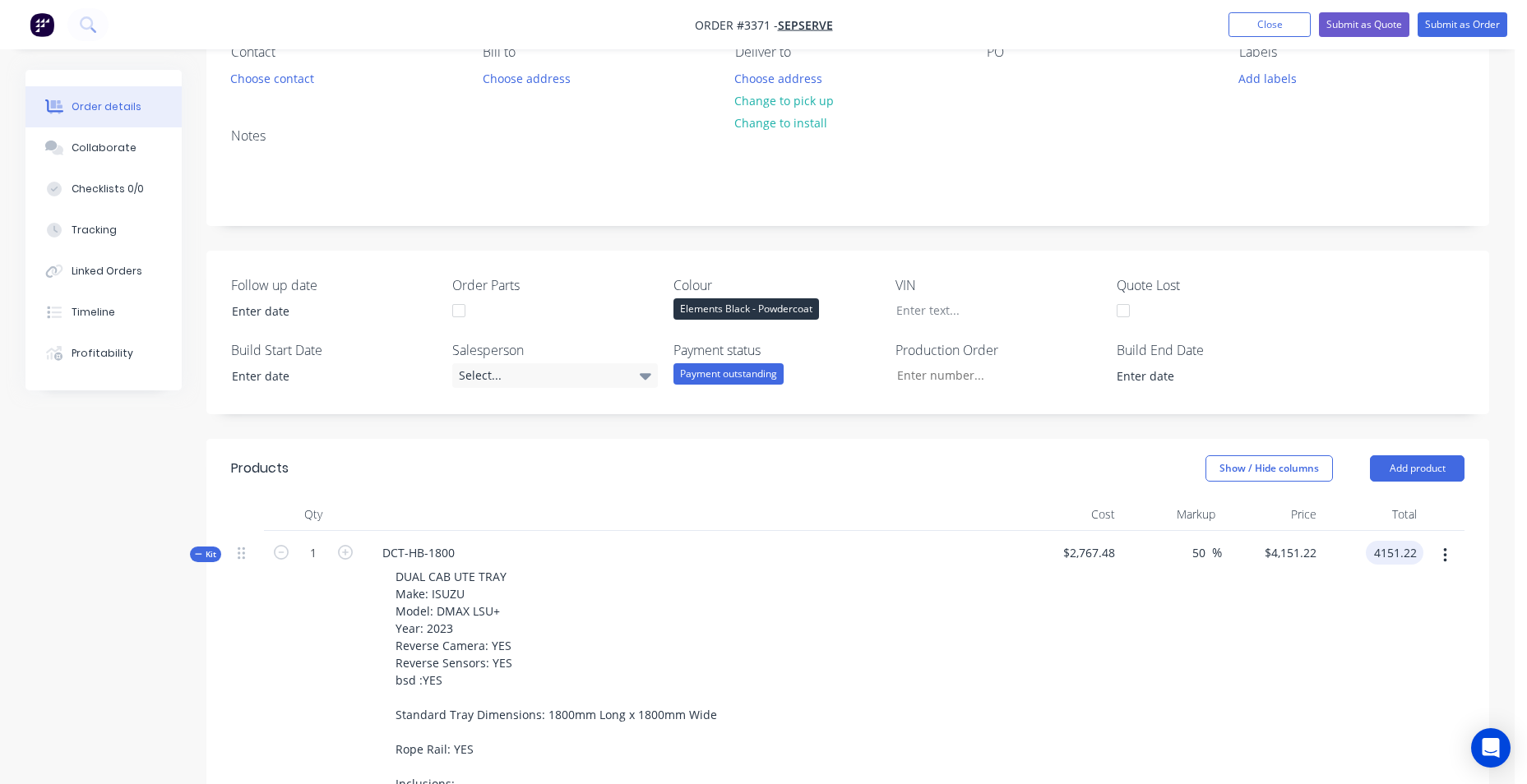
click at [1389, 563] on input "4151.22" at bounding box center [1398, 553] width 51 height 24
type input "4950"
click at [1261, 606] on div "$4,151.22 $4,151.22" at bounding box center [1272, 782] width 101 height 503
type input "78.86"
type input "$4,950.00"
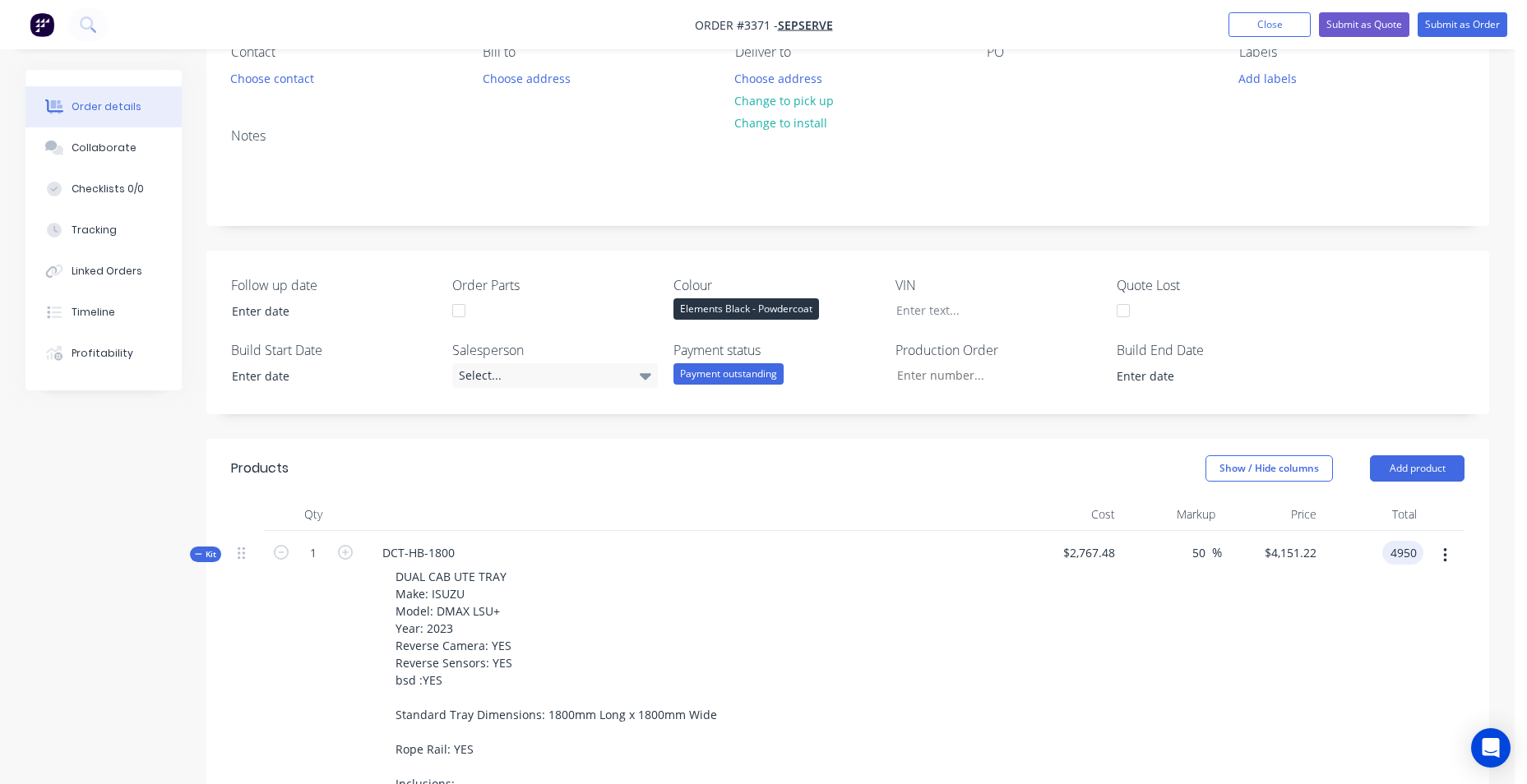
type input "$4,950.00"
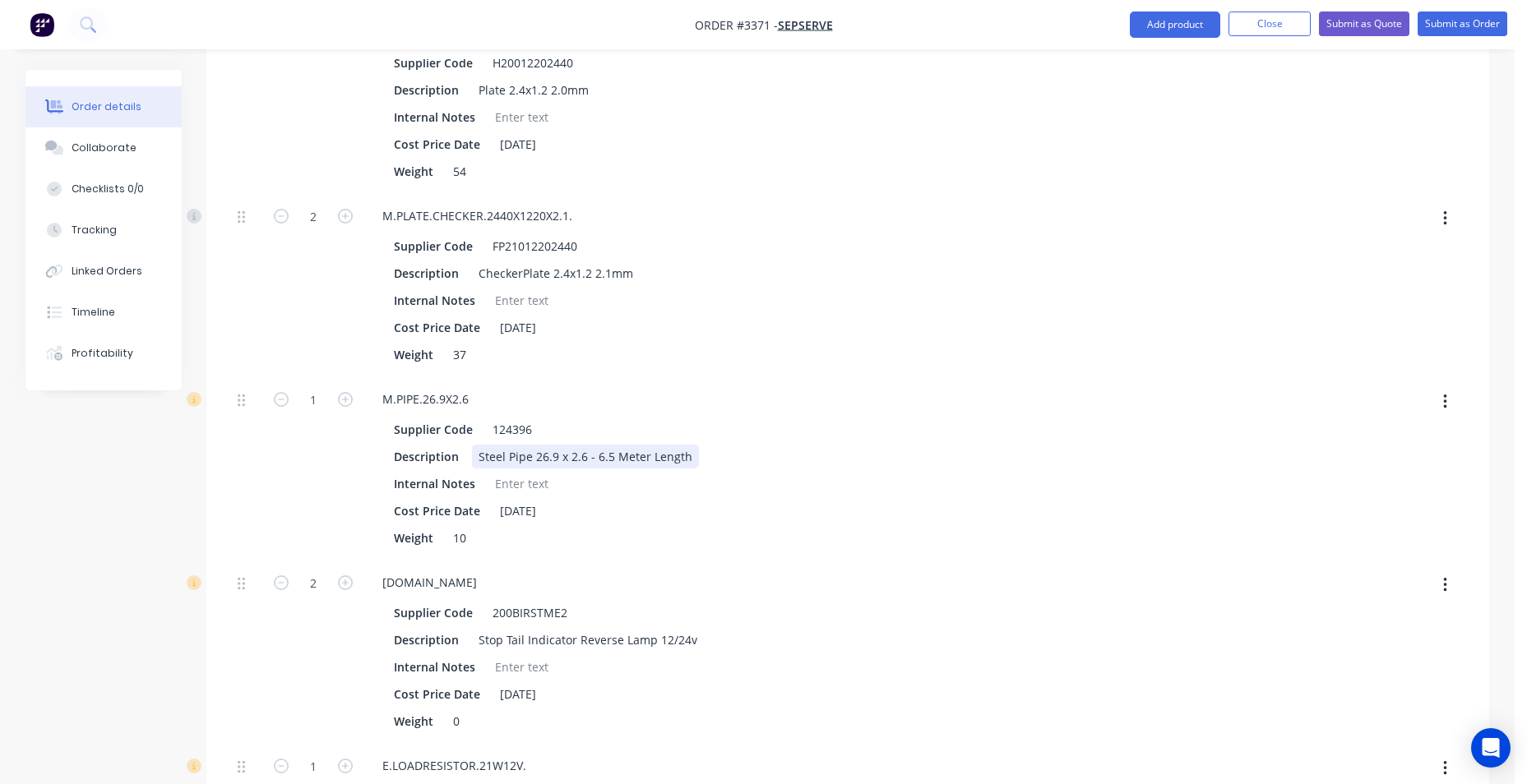
scroll to position [2383, 0]
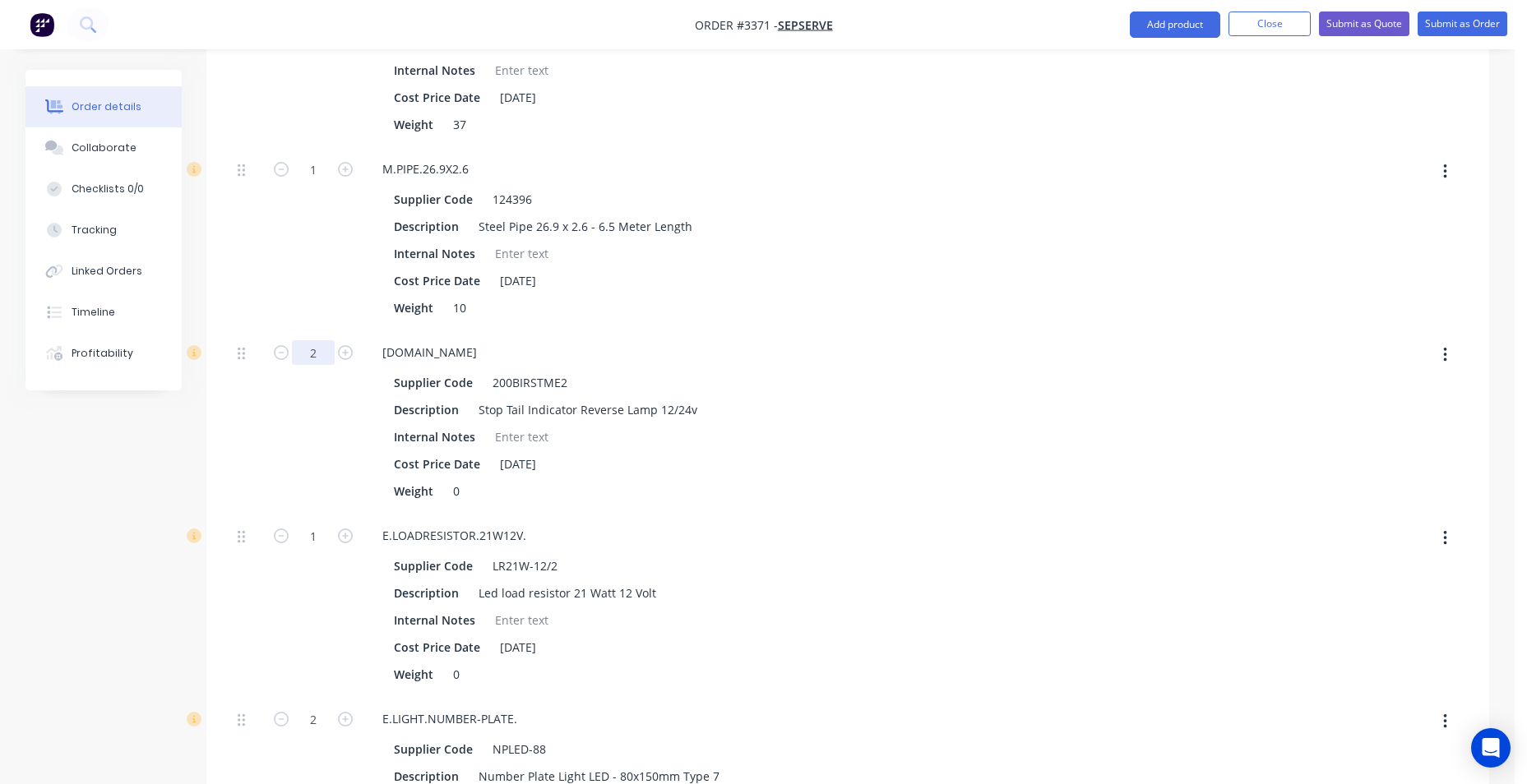
click at [314, 352] on input "2" at bounding box center [313, 352] width 42 height 25
type input "0"
click at [912, 374] on div "Supplier Code 200BIRSTME2" at bounding box center [688, 383] width 602 height 24
type input "$4,457.4111"
type input "$4,457.41"
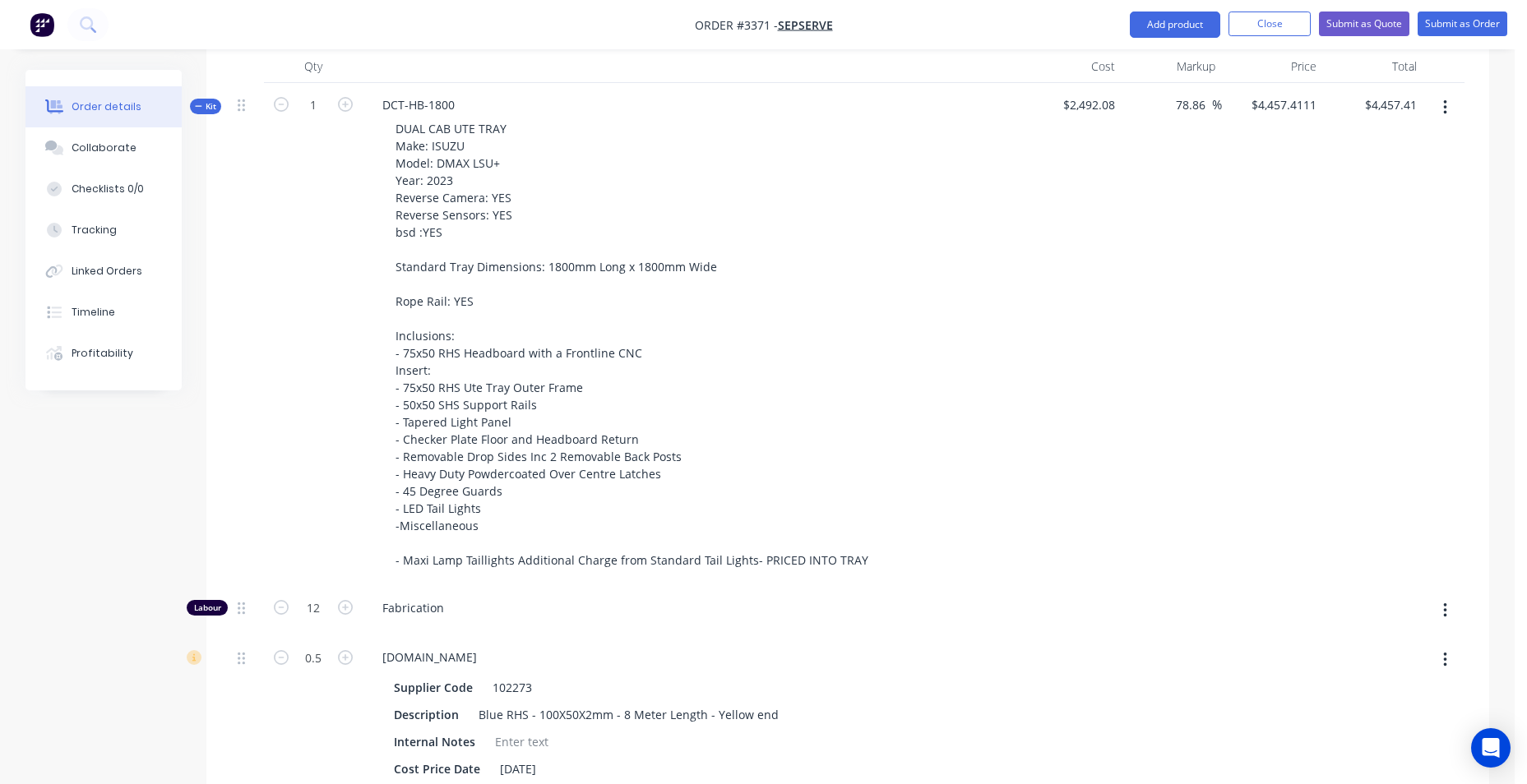
scroll to position [491, 0]
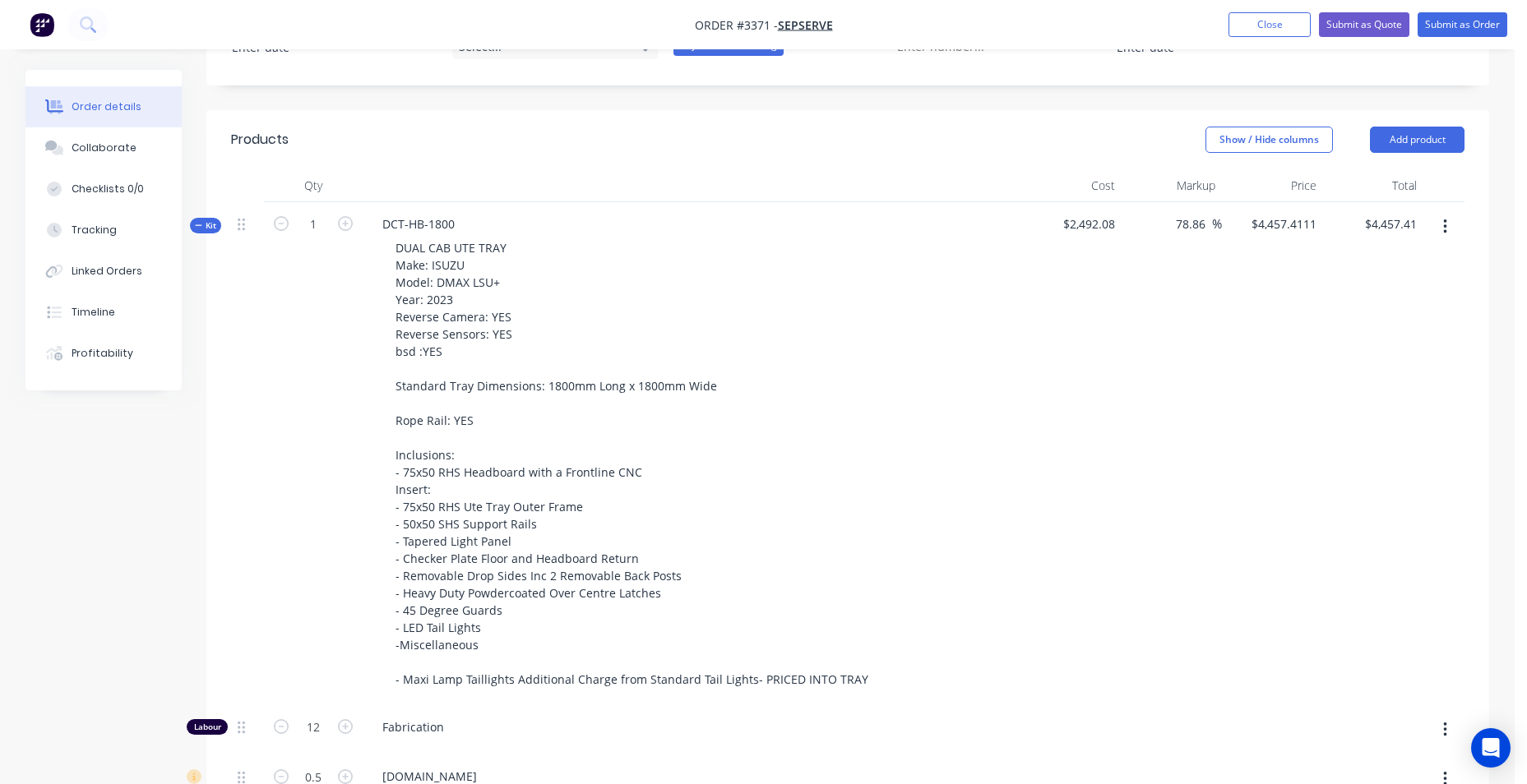
click at [1441, 230] on button "button" at bounding box center [1446, 227] width 39 height 30
click at [1406, 278] on div "Add product to kit" at bounding box center [1386, 270] width 126 height 24
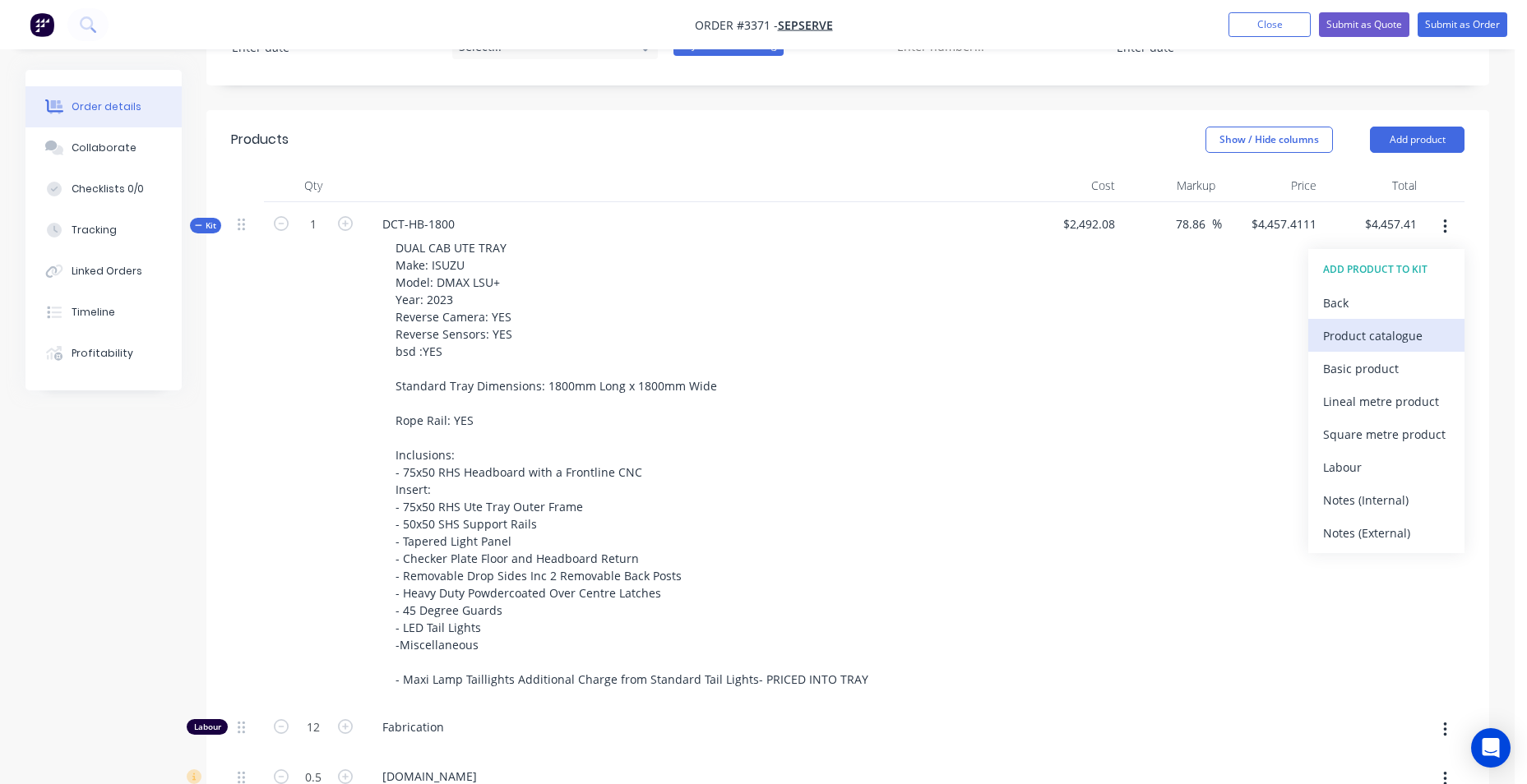
click at [1393, 331] on div "Product catalogue" at bounding box center [1386, 336] width 126 height 24
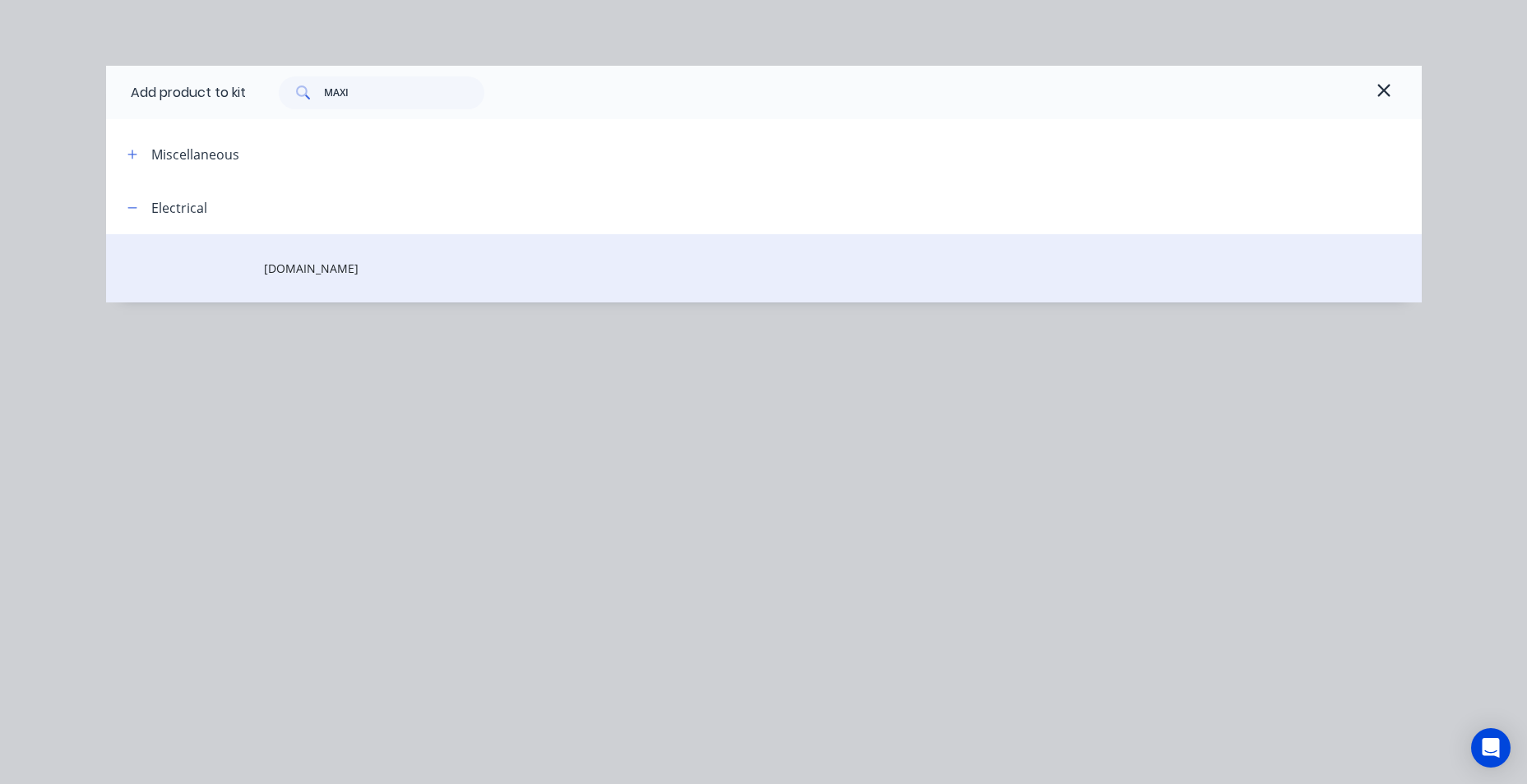
click at [302, 249] on td "[DOMAIN_NAME]" at bounding box center [843, 268] width 1158 height 68
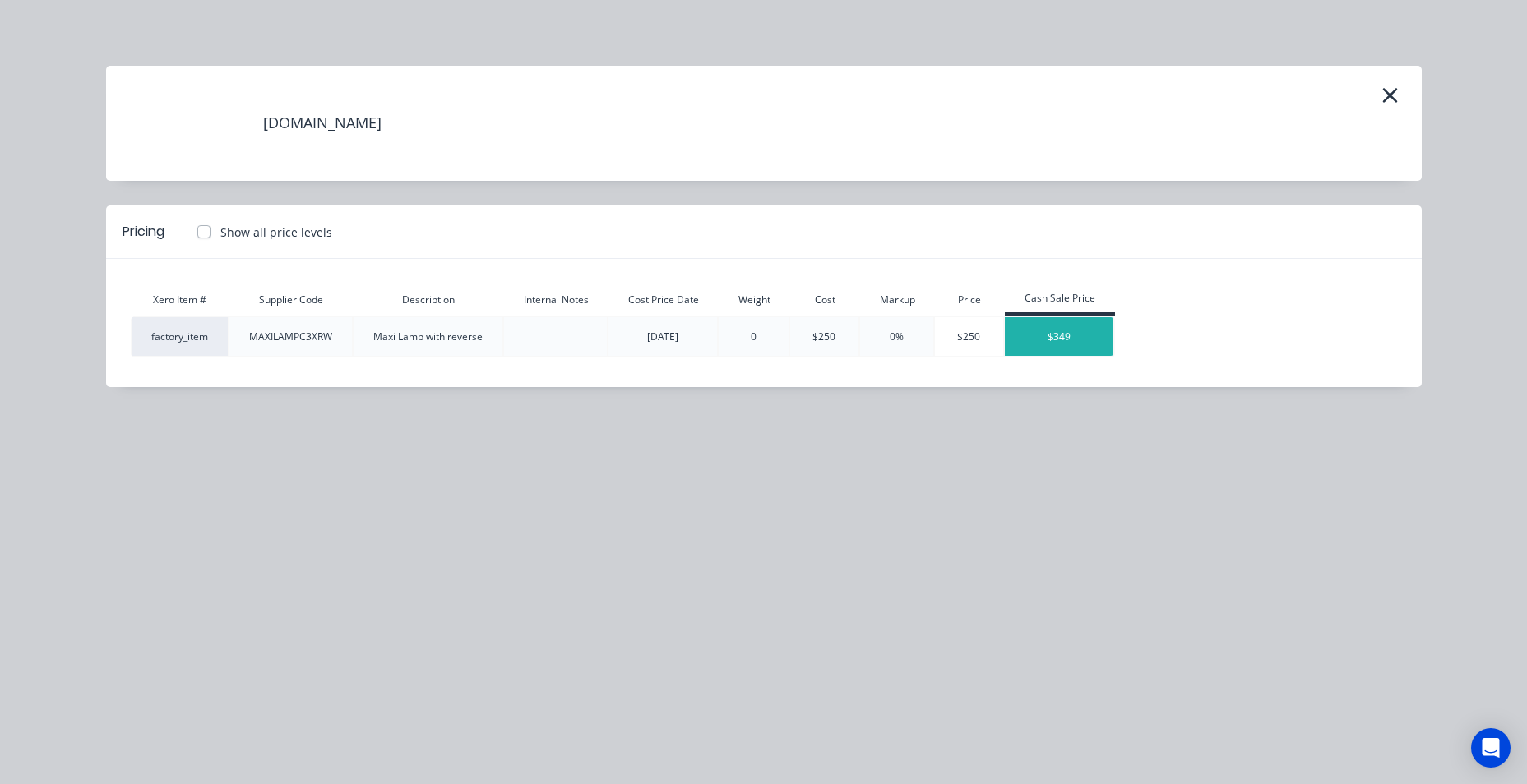
type input "$4,904.5688"
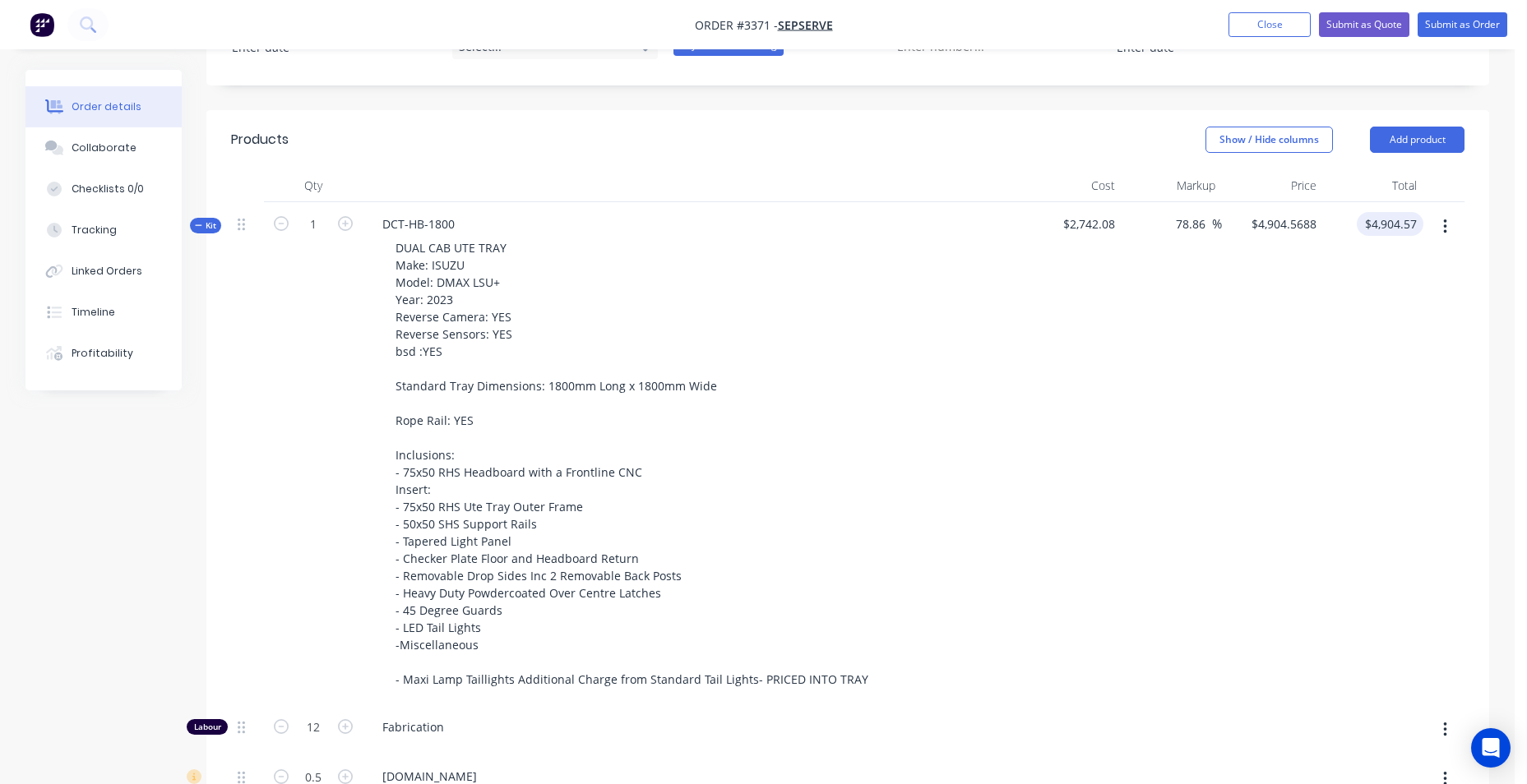
type input "4904.57"
click at [1406, 228] on input "4904.57" at bounding box center [1398, 224] width 51 height 24
click at [1243, 311] on div "$4,904.5688 $4,904.5688" at bounding box center [1272, 453] width 101 height 503
type input "$4,904.57"
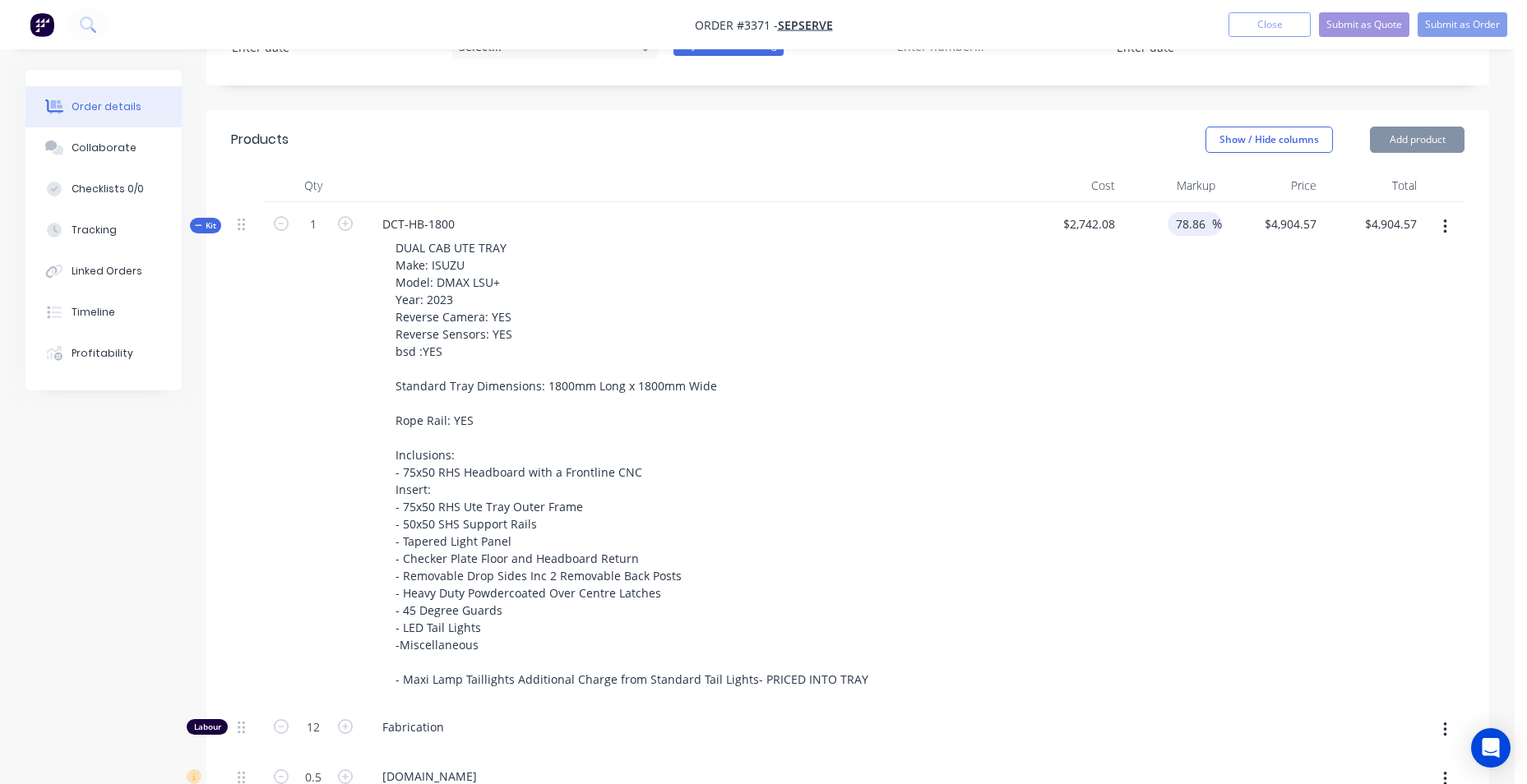
click at [1208, 222] on input "78.86" at bounding box center [1193, 224] width 38 height 24
drag, startPoint x: 1208, startPoint y: 222, endPoint x: 1159, endPoint y: 226, distance: 49.2
click at [1159, 226] on div "78.86 78.86 %" at bounding box center [1172, 453] width 101 height 503
type input "85"
click at [1159, 334] on div "85 85 %" at bounding box center [1172, 453] width 101 height 503
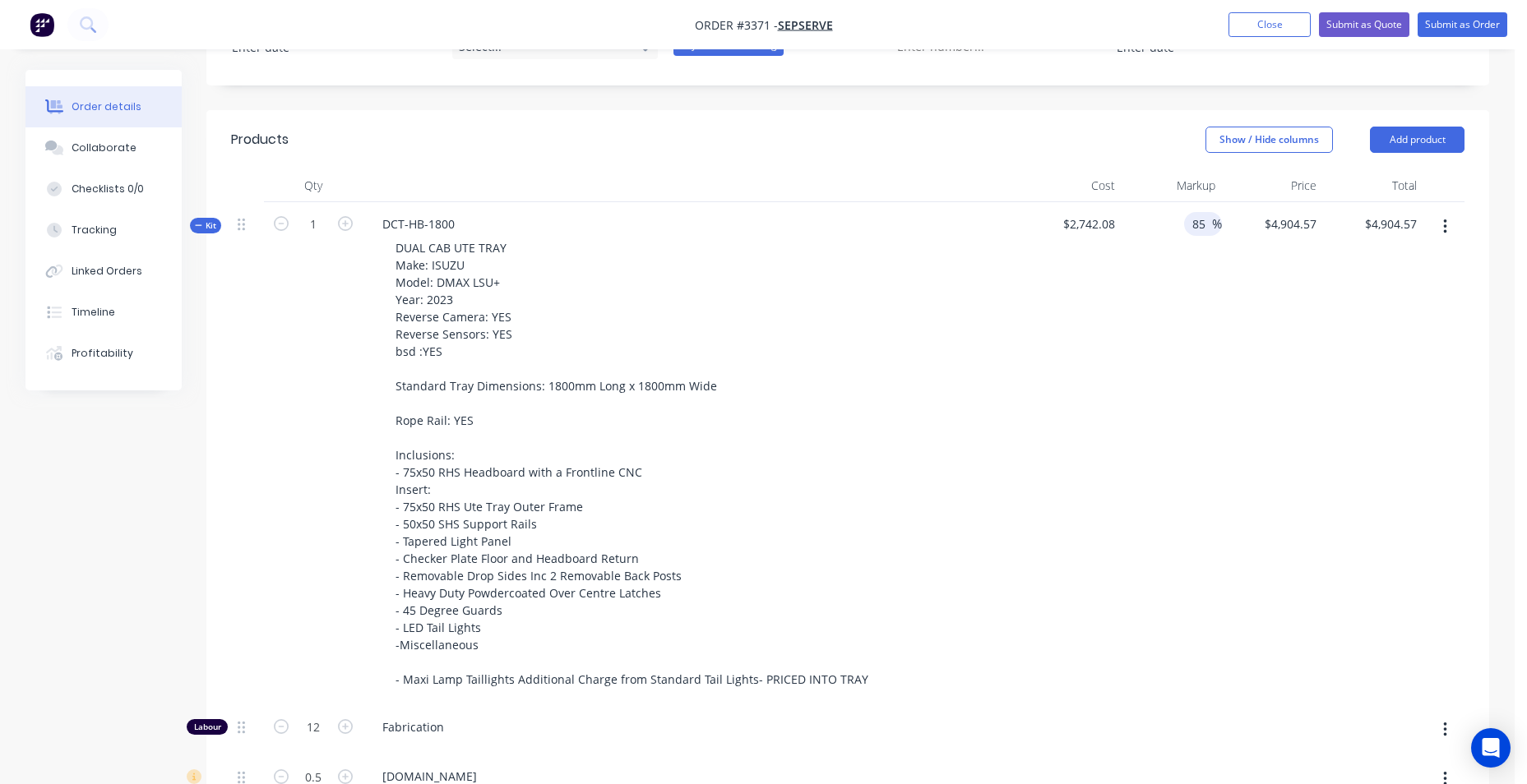
type input "$5,072.848"
type input "$5,072.85"
drag, startPoint x: 1211, startPoint y: 221, endPoint x: 1203, endPoint y: 219, distance: 8.2
click at [1203, 219] on div "85 85 %" at bounding box center [1203, 224] width 38 height 24
click at [1207, 220] on input "85" at bounding box center [1201, 224] width 21 height 24
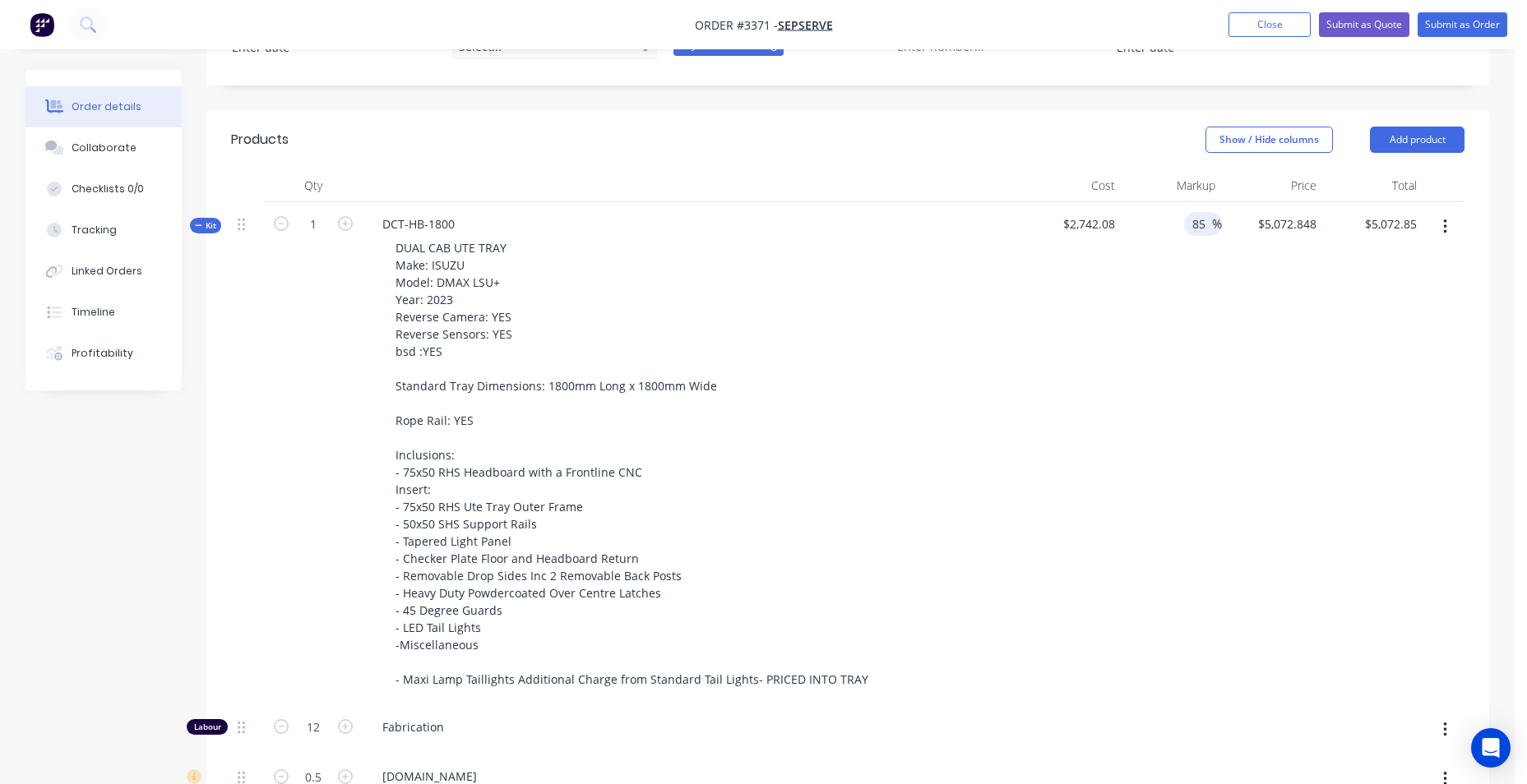
type input "8"
type input "90"
click at [1207, 375] on div "90 90 %" at bounding box center [1172, 453] width 101 height 503
type input "$5,209.952"
type input "$5,209.95"
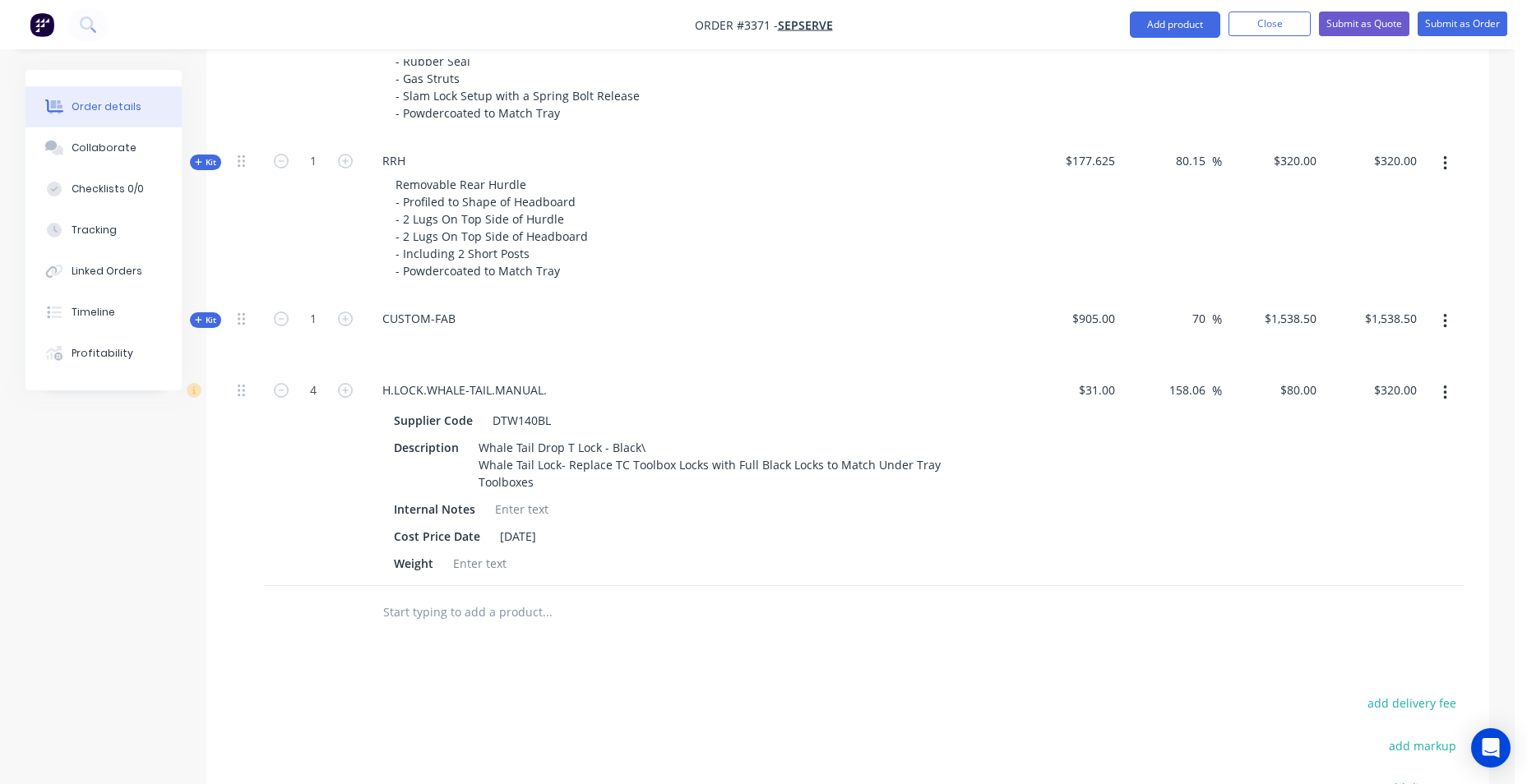
scroll to position [4649, 0]
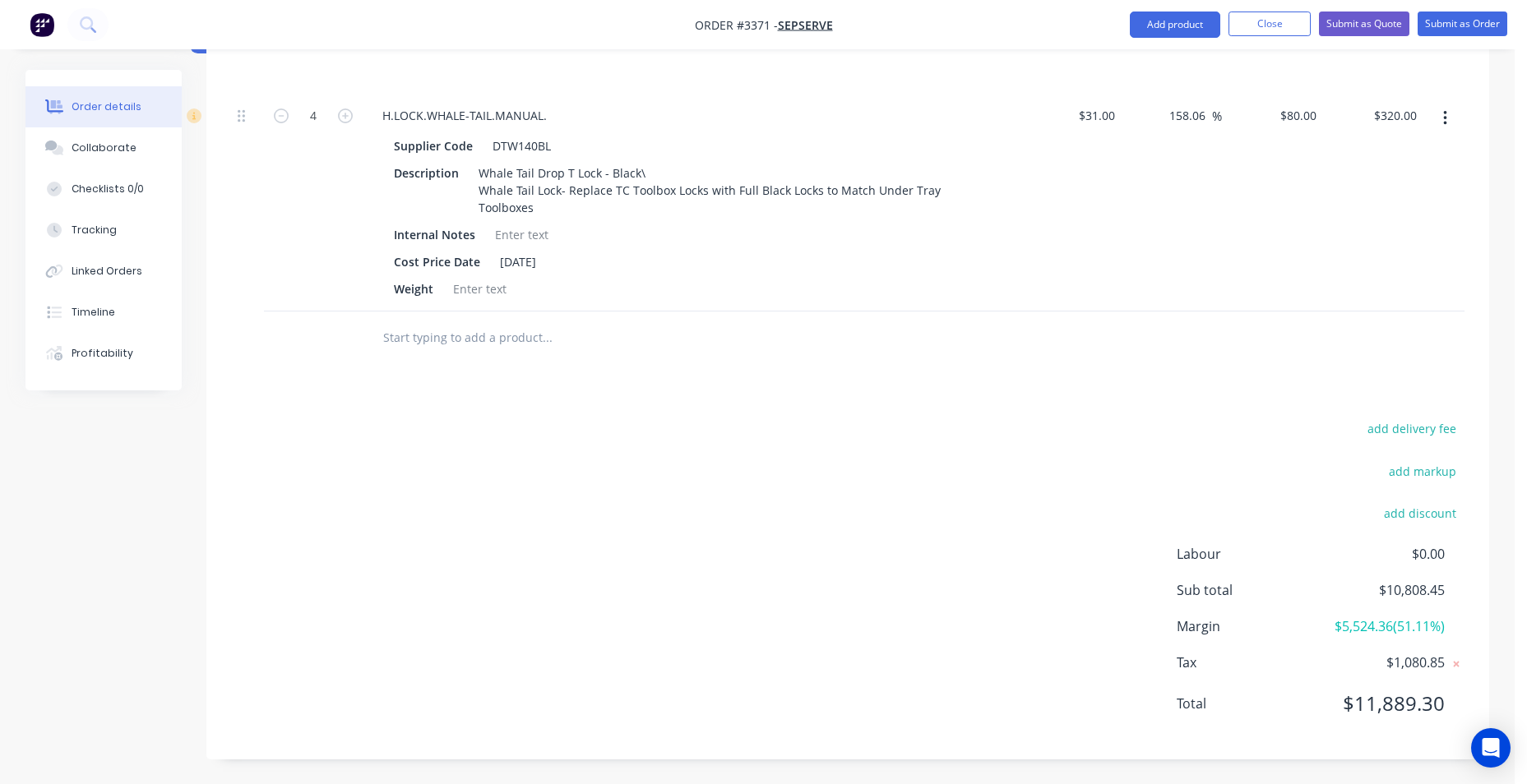
click at [763, 601] on div "add delivery fee add markup add discount Labour $0.00 Sub total $10,808.45 Marg…" at bounding box center [848, 576] width 1234 height 317
click at [462, 331] on input "text" at bounding box center [547, 338] width 329 height 33
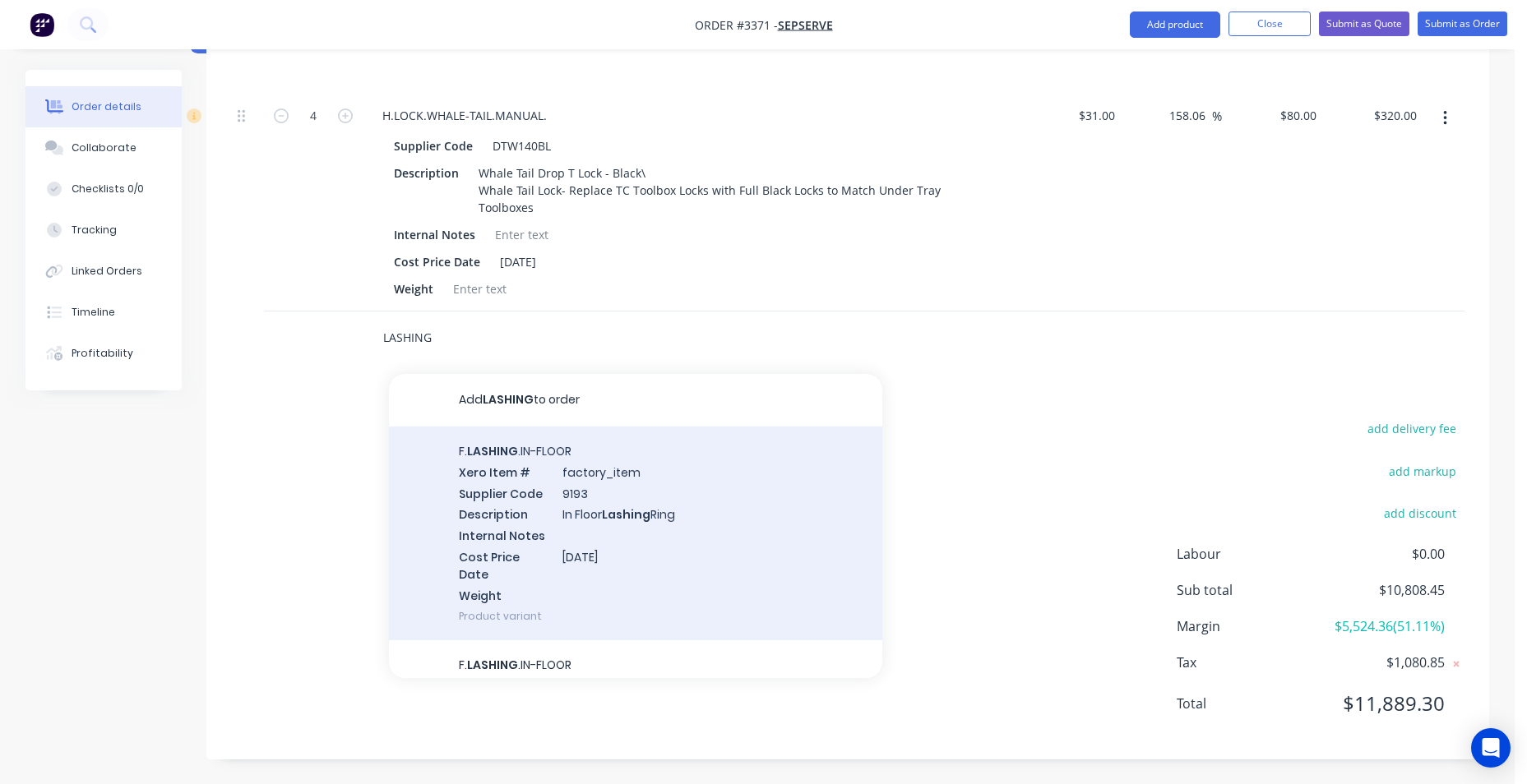
type input "LASHING"
click at [465, 509] on div "F. LASHING .IN-FLOOR Xero Item # factory_item Supplier Code 9193 Description In…" at bounding box center [635, 534] width 493 height 214
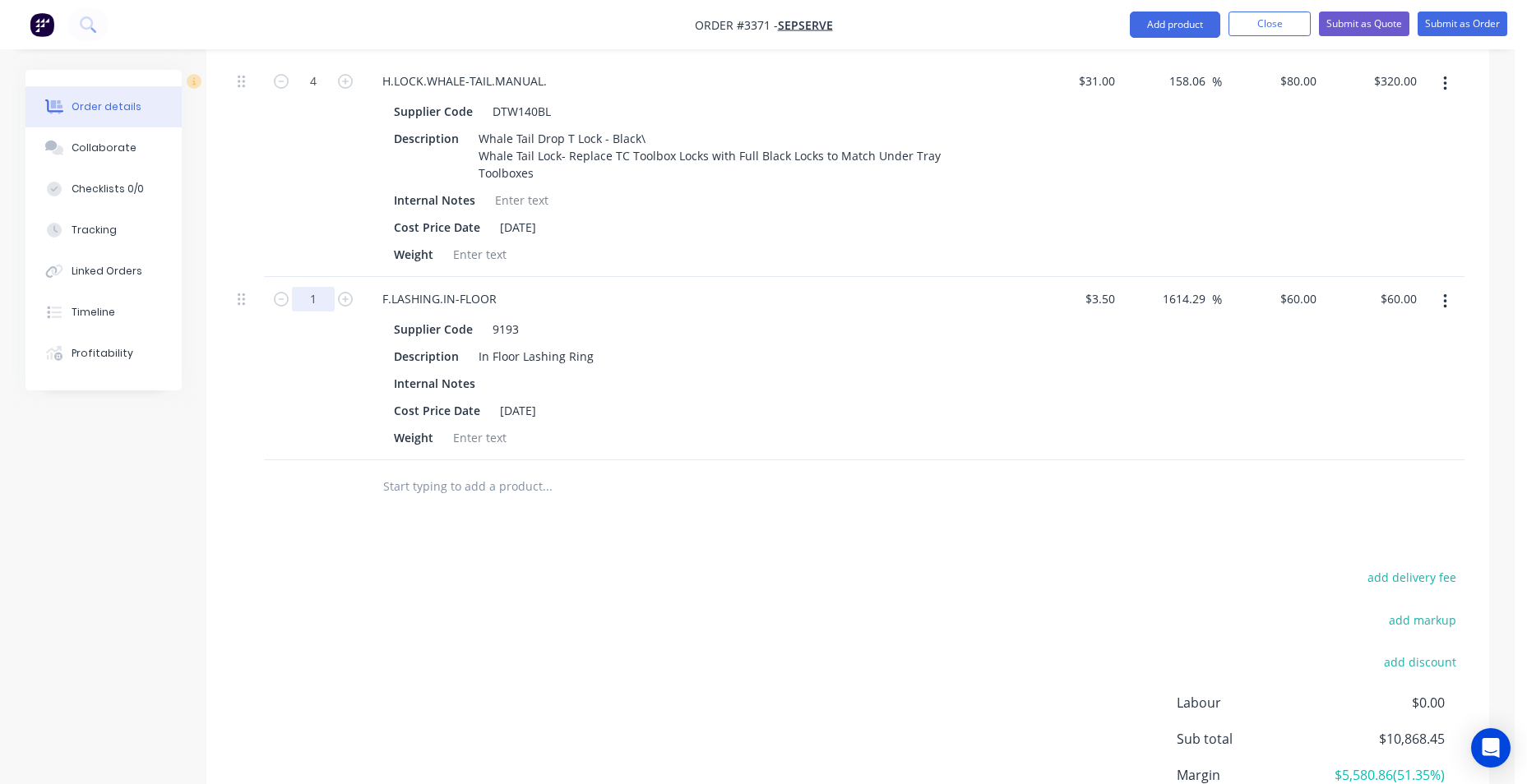
click at [324, 311] on input "1" at bounding box center [313, 299] width 42 height 25
type input "4"
type input "$240.00"
click at [709, 311] on div "F.LASHING.IN-FLOOR" at bounding box center [692, 299] width 645 height 24
click at [1448, 316] on button "button" at bounding box center [1446, 301] width 39 height 30
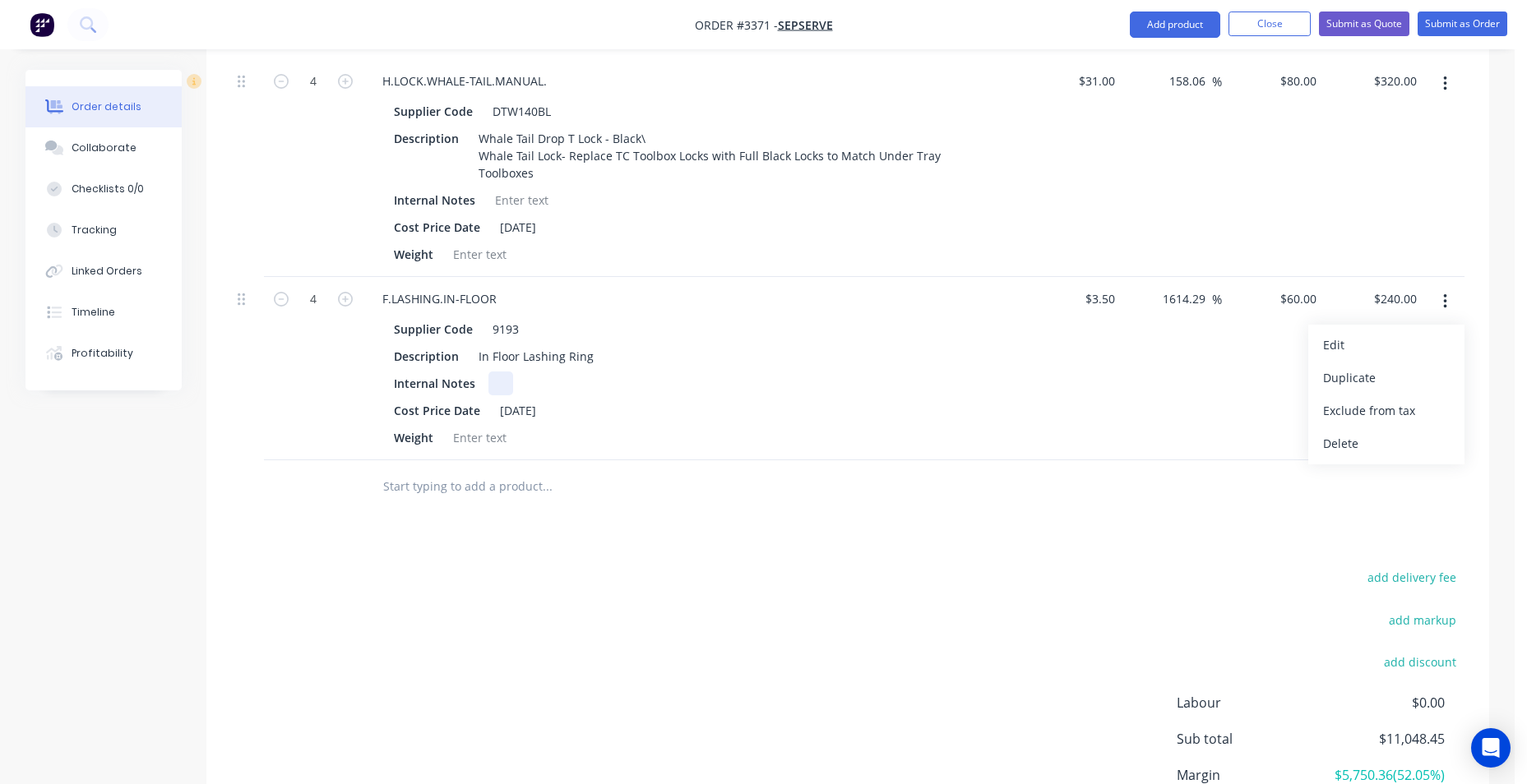
drag, startPoint x: 953, startPoint y: 406, endPoint x: 991, endPoint y: 397, distance: 39.1
click at [966, 404] on div "Supplier Code 9193 Description In Floor Lashing Ring Internal Notes Cost Price …" at bounding box center [692, 382] width 645 height 136
click at [1285, 331] on div "60 60" at bounding box center [1272, 369] width 101 height 183
type input "65"
click at [903, 665] on div "add delivery fee add markup add discount Labour $0.00 Sub total $11,048.45 Marg…" at bounding box center [848, 725] width 1234 height 317
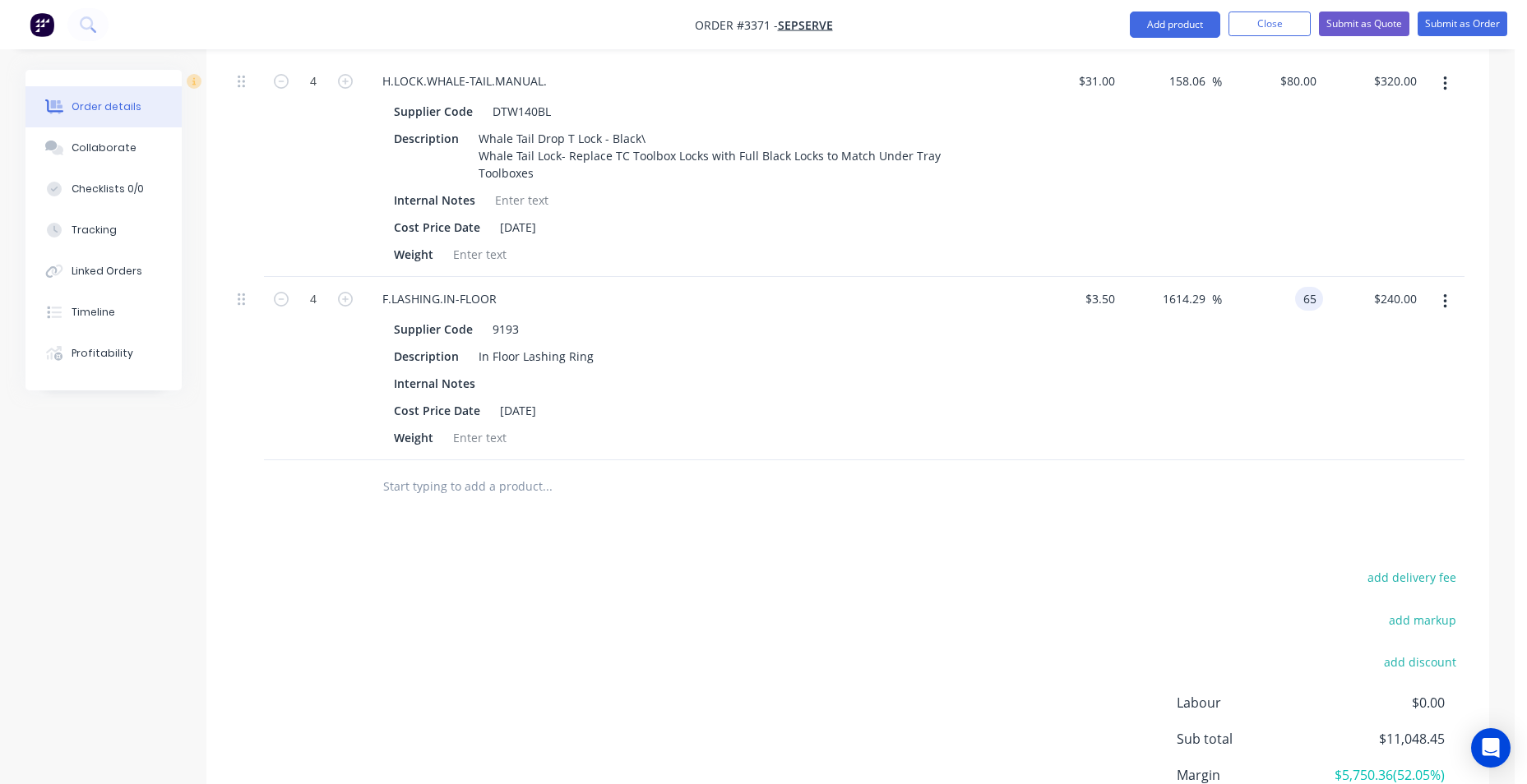
type input "1757.14"
type input "$65.00"
type input "$260.00"
click at [1305, 311] on input "65" at bounding box center [1301, 299] width 44 height 24
type input "4"
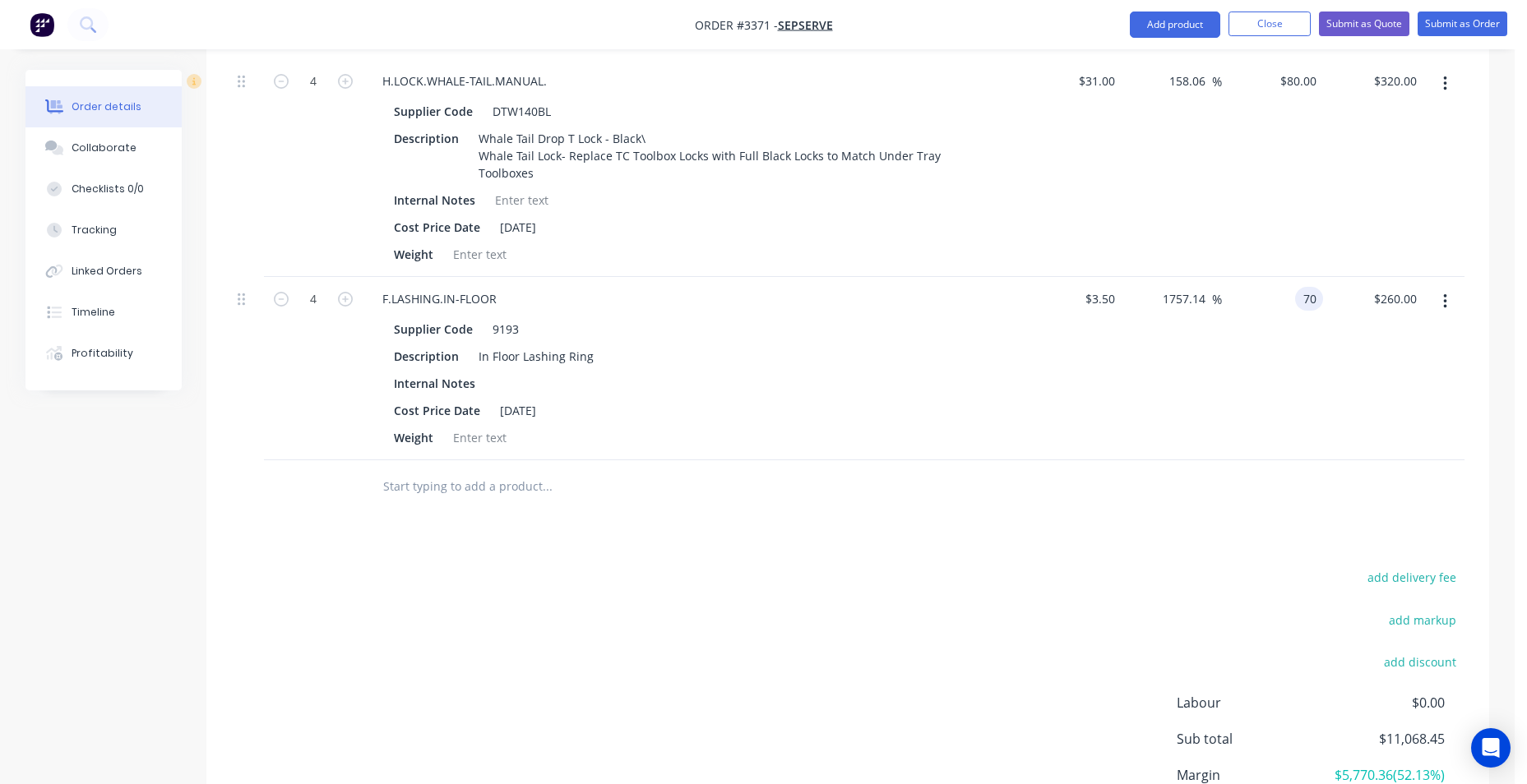
type input "70"
type input "1900"
type input "$70.00"
type input "$280.00"
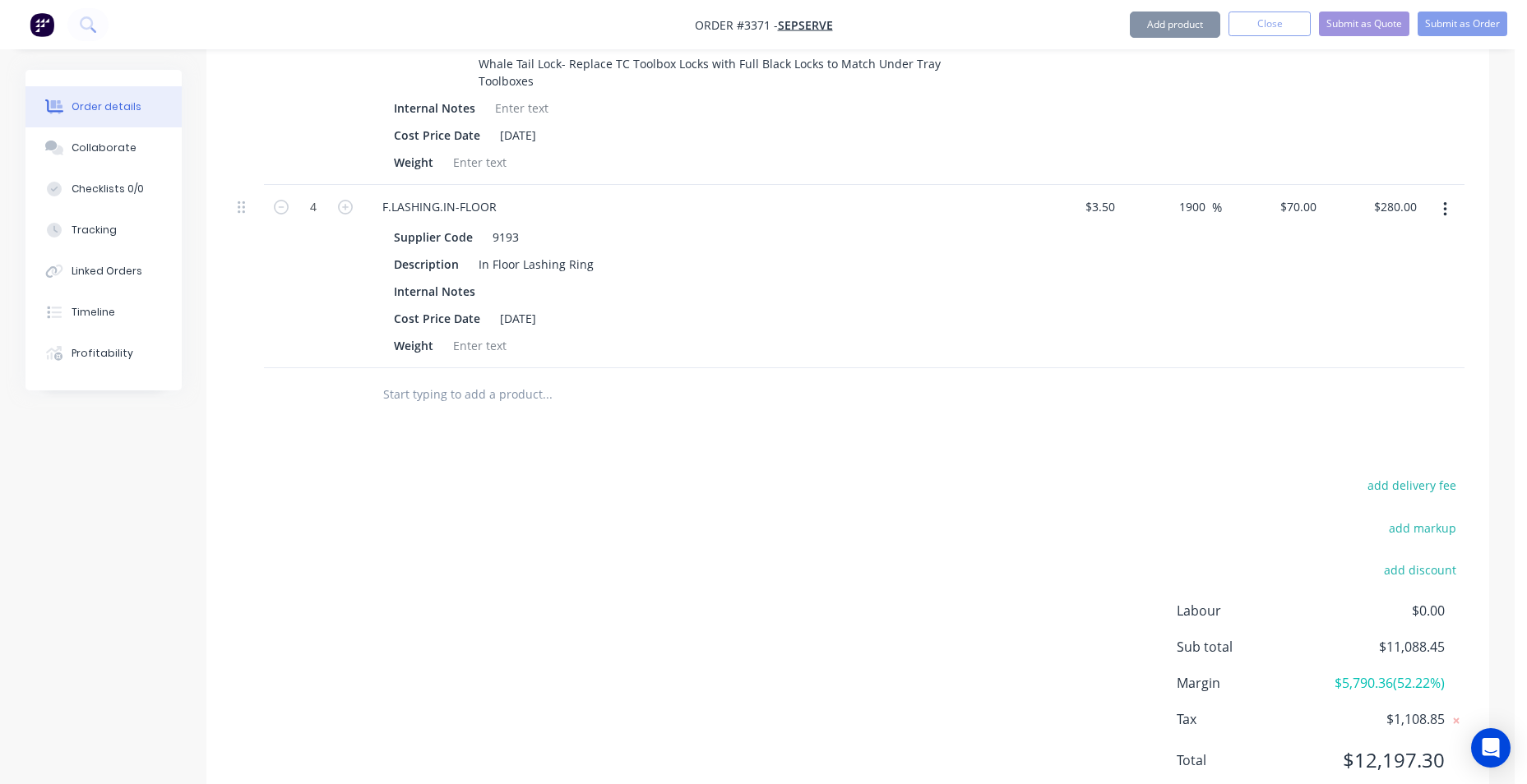
scroll to position [4832, 0]
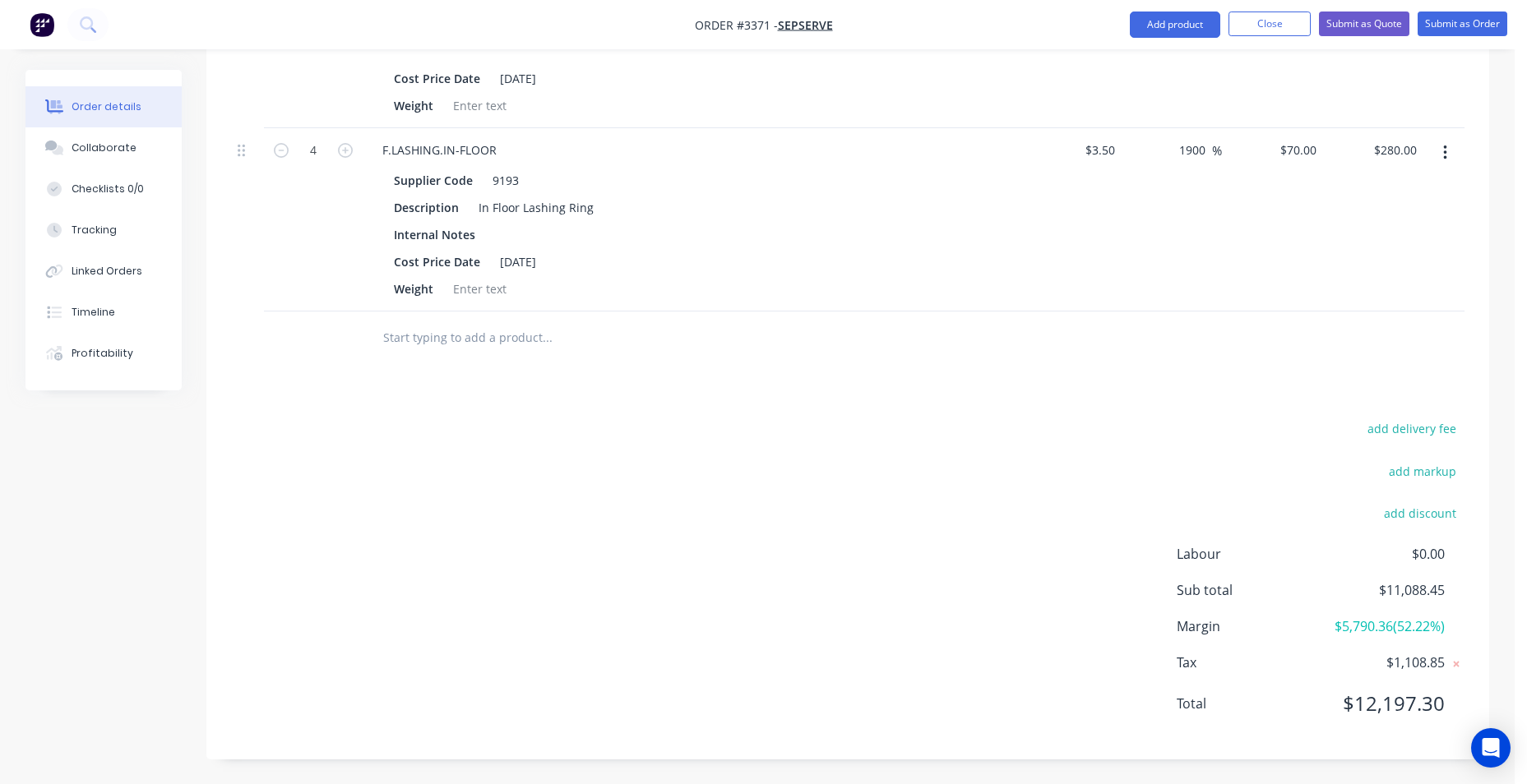
click at [529, 339] on input "text" at bounding box center [547, 338] width 329 height 33
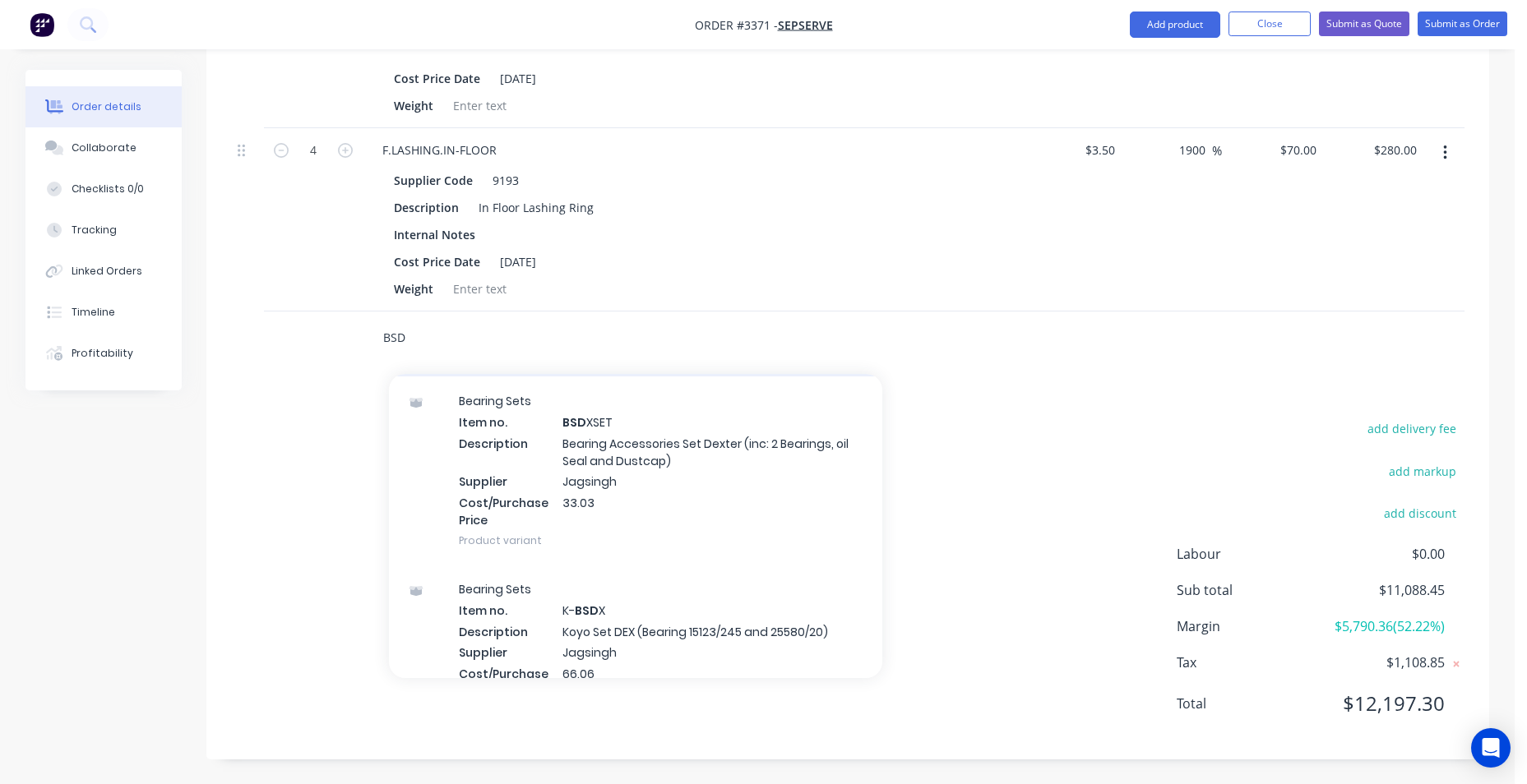
scroll to position [247, 0]
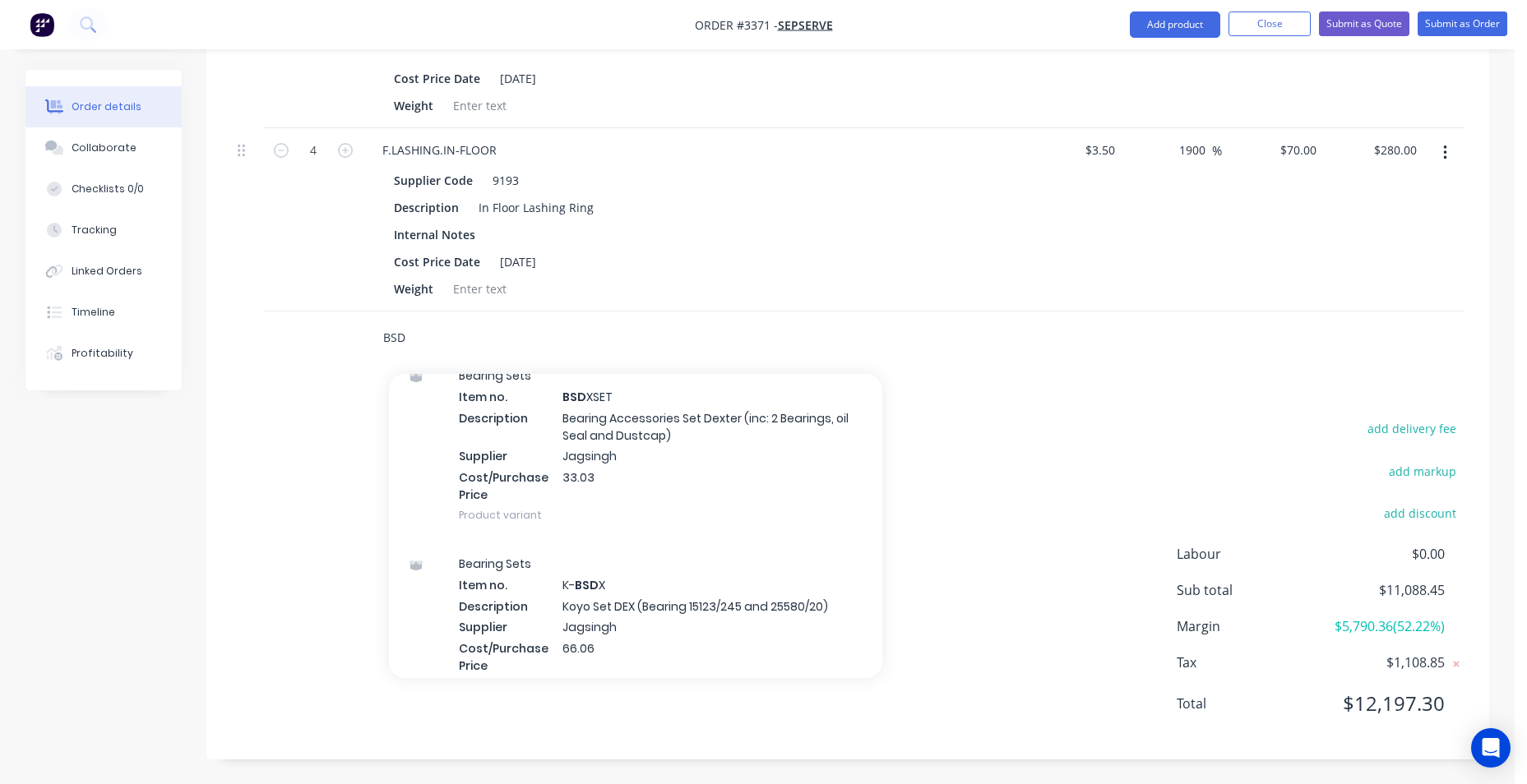
drag, startPoint x: 435, startPoint y: 344, endPoint x: 329, endPoint y: 336, distance: 106.3
click at [329, 336] on div "BSD Add BSD to order Bearing Sets Item no. BSD X Description Bearing Set Dexter…" at bounding box center [848, 338] width 1234 height 53
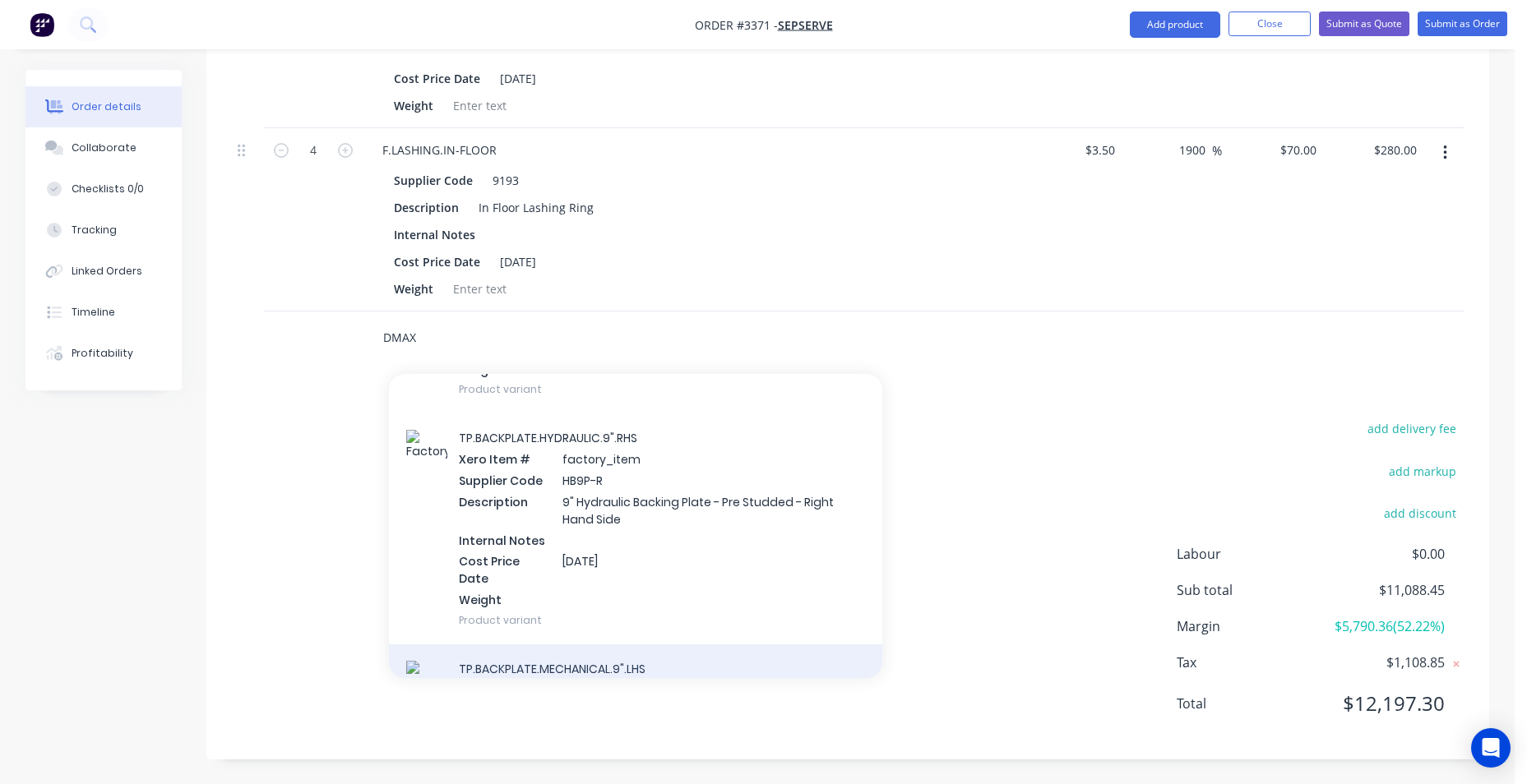
scroll to position [2384, 0]
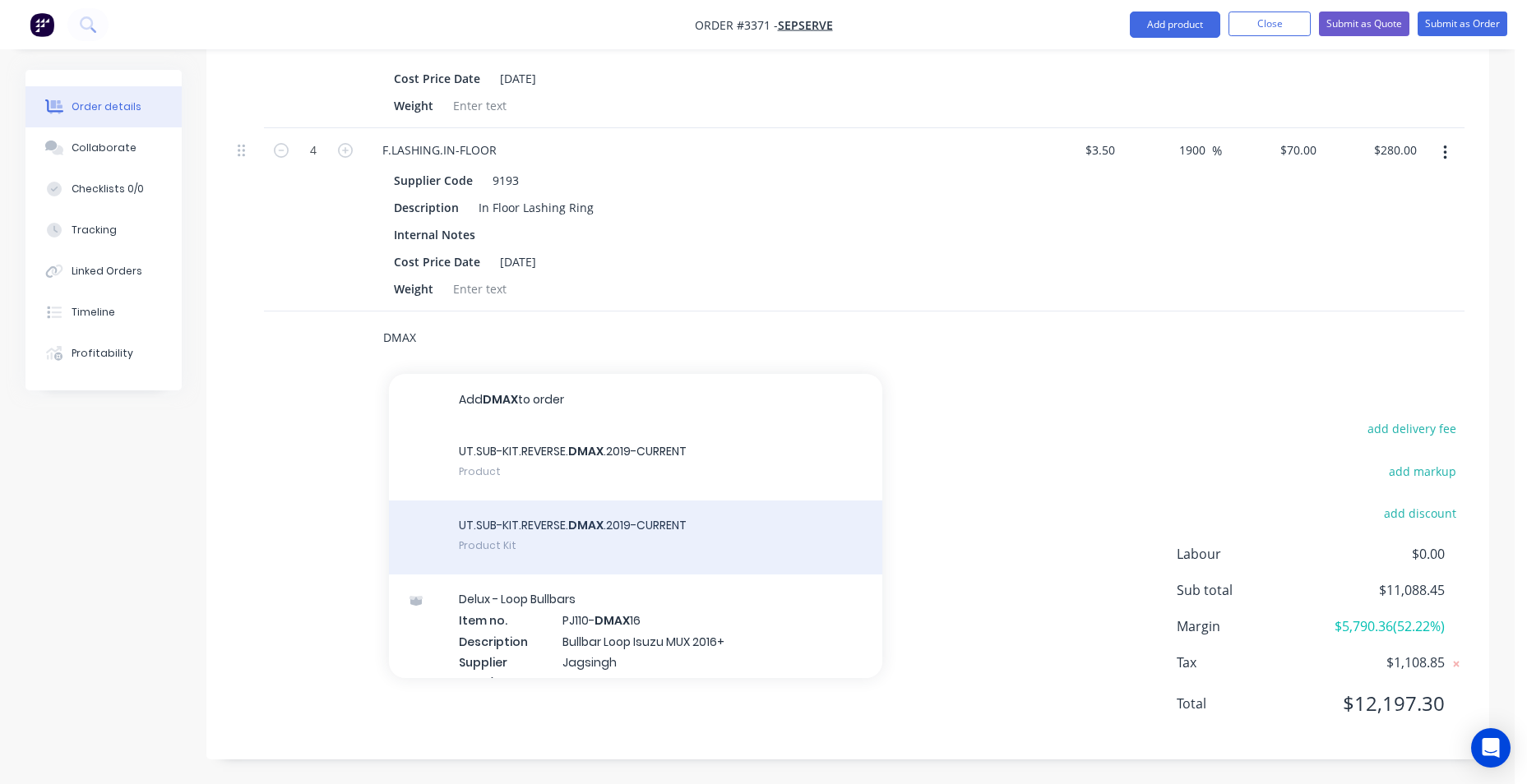
type input "DMAX"
click at [519, 537] on div "UT.SUB-KIT.REVERSE. DMAX .2019-CURRENT Product Kit" at bounding box center [635, 537] width 493 height 74
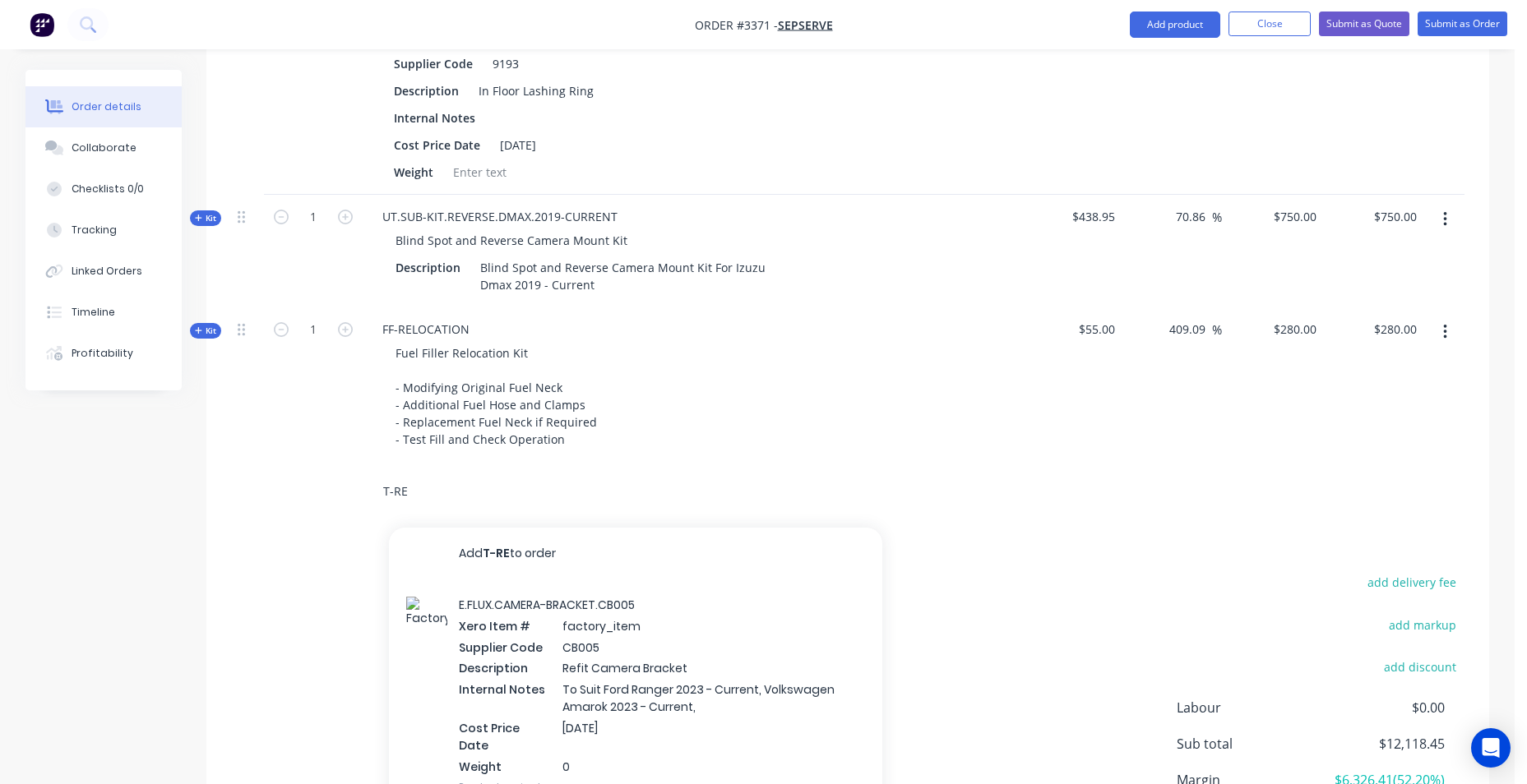
scroll to position [1727, 0]
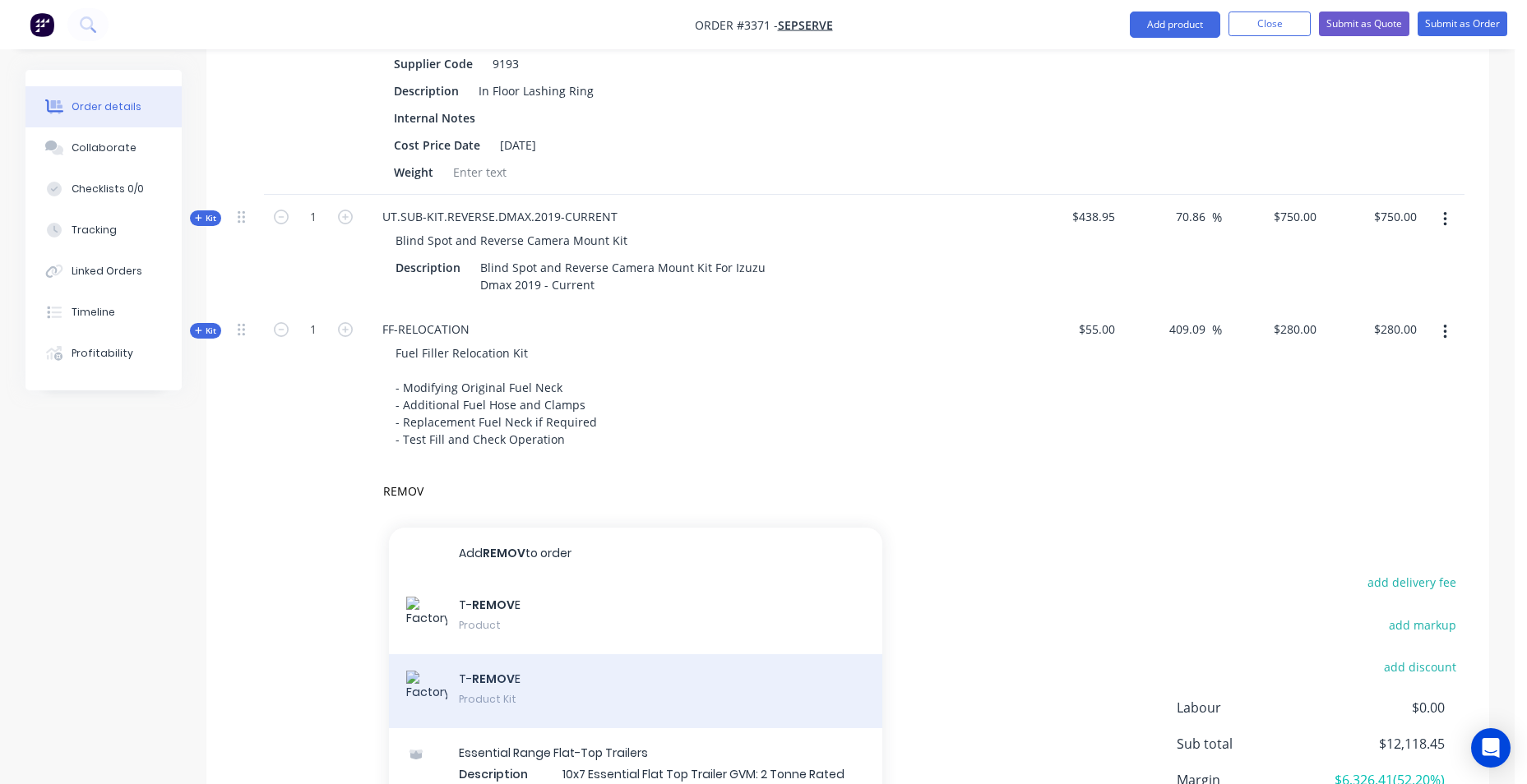
type input "REMOV"
click at [621, 702] on div "T- REMOV E Product Kit" at bounding box center [635, 691] width 493 height 74
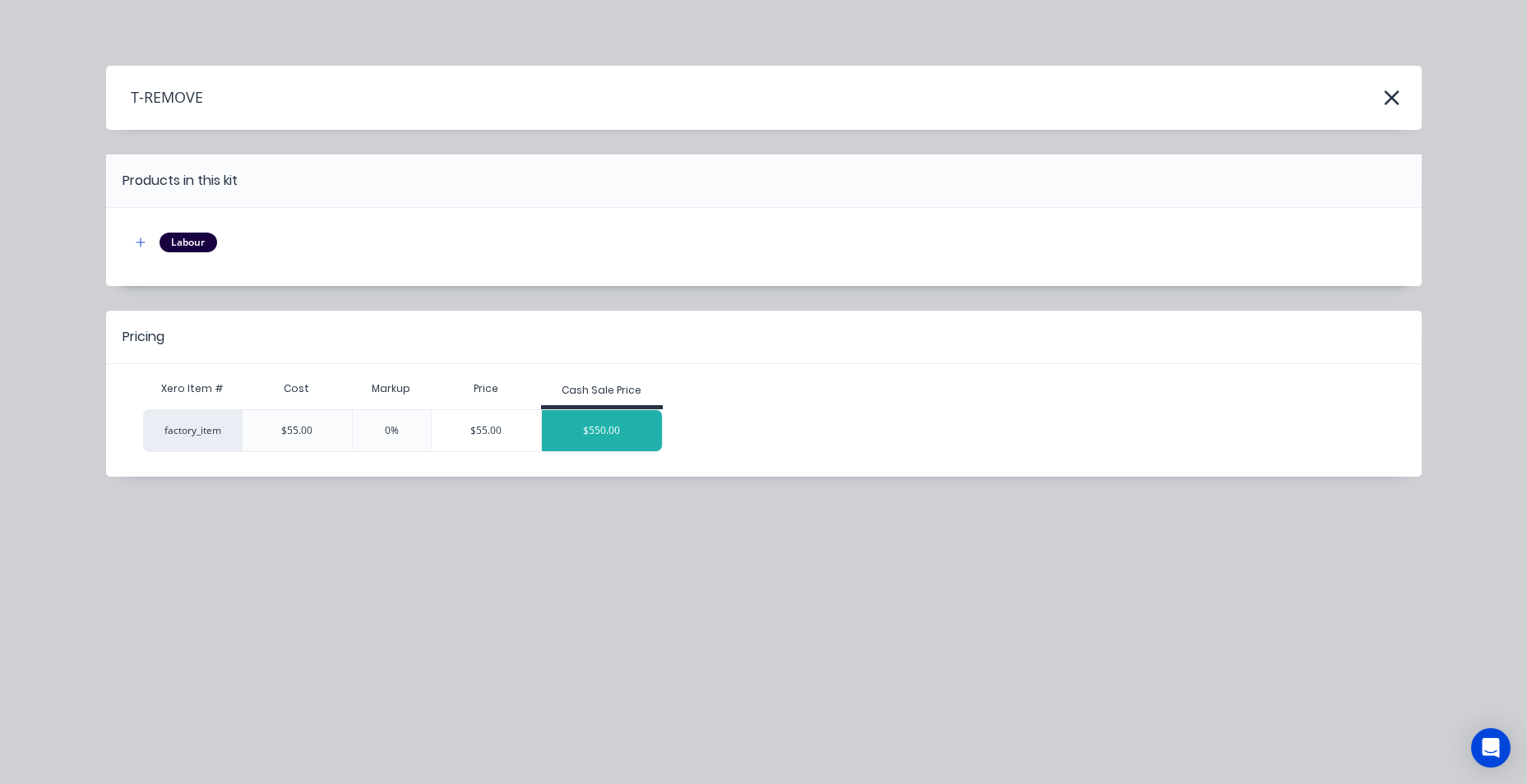
click at [632, 437] on div "$550.00" at bounding box center [602, 431] width 120 height 41
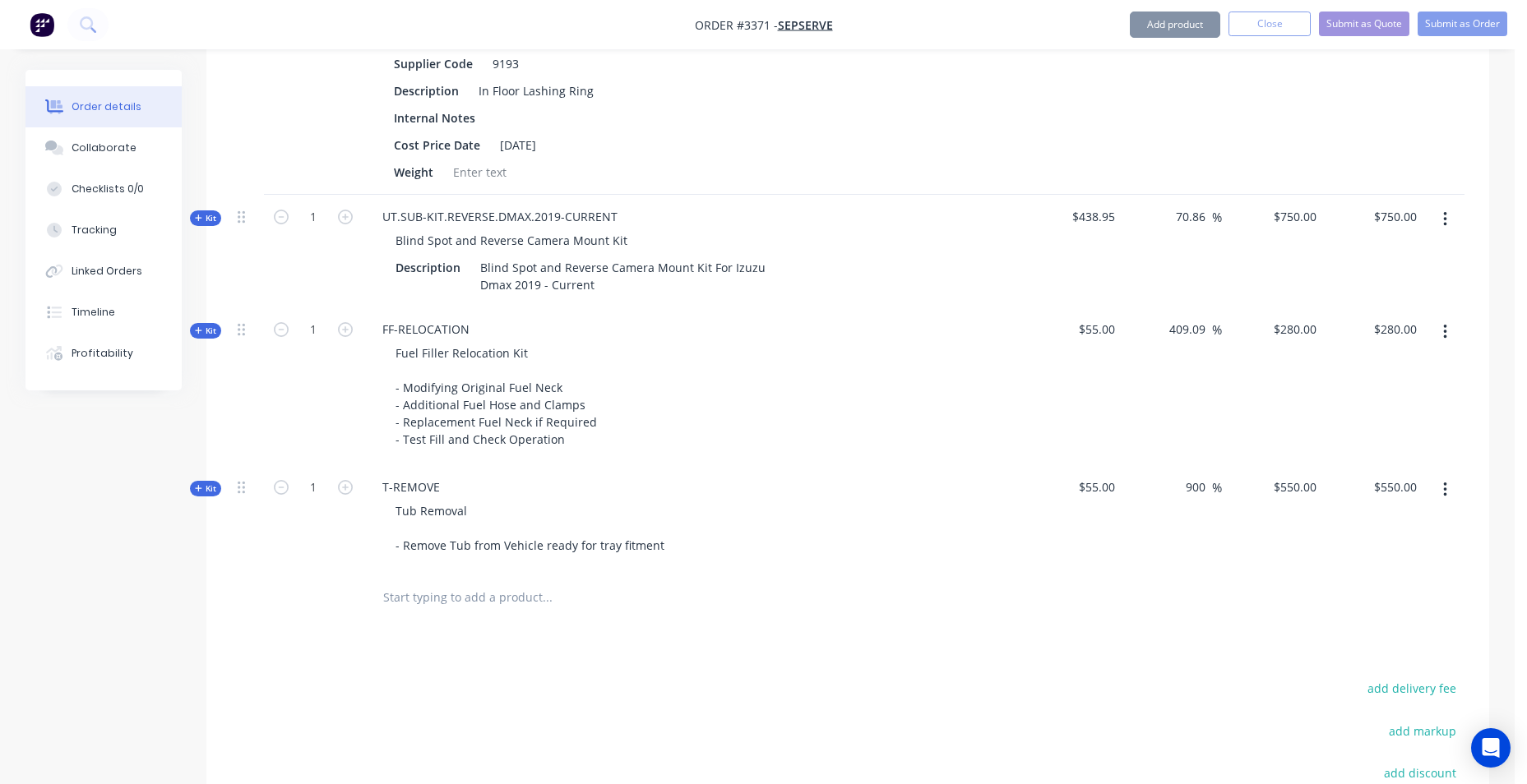
click at [485, 614] on input "text" at bounding box center [547, 597] width 329 height 33
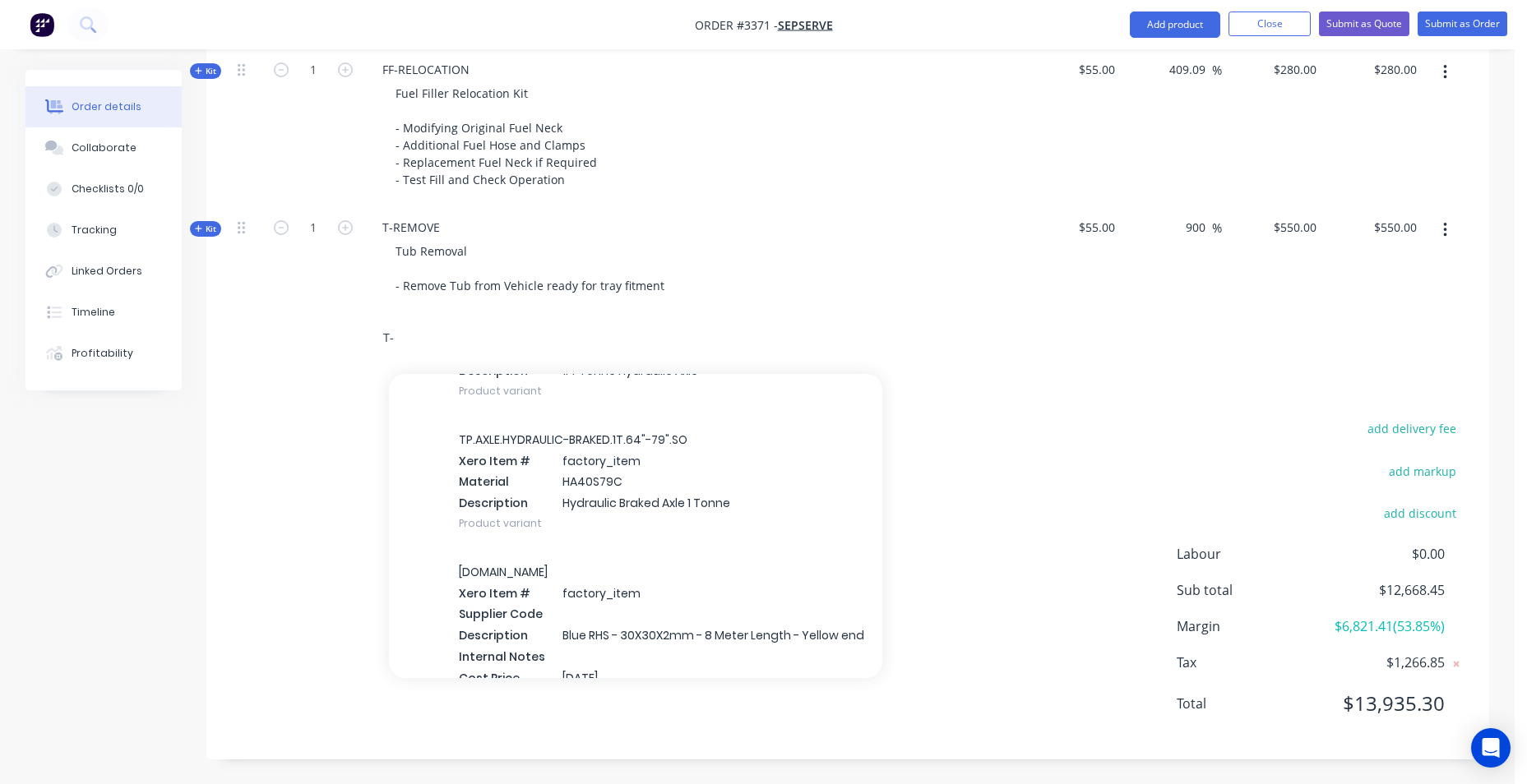
scroll to position [6824, 0]
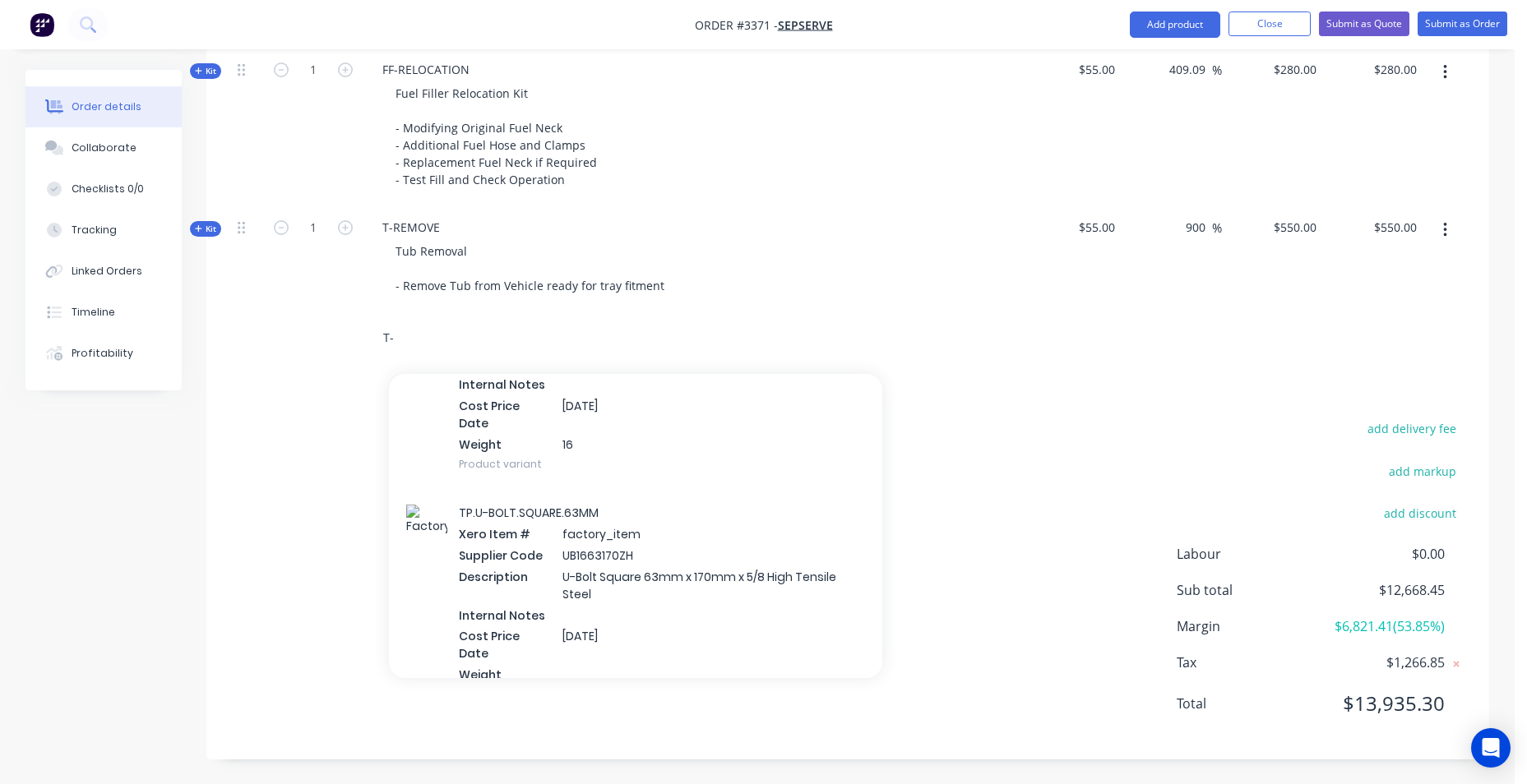
type input "T"
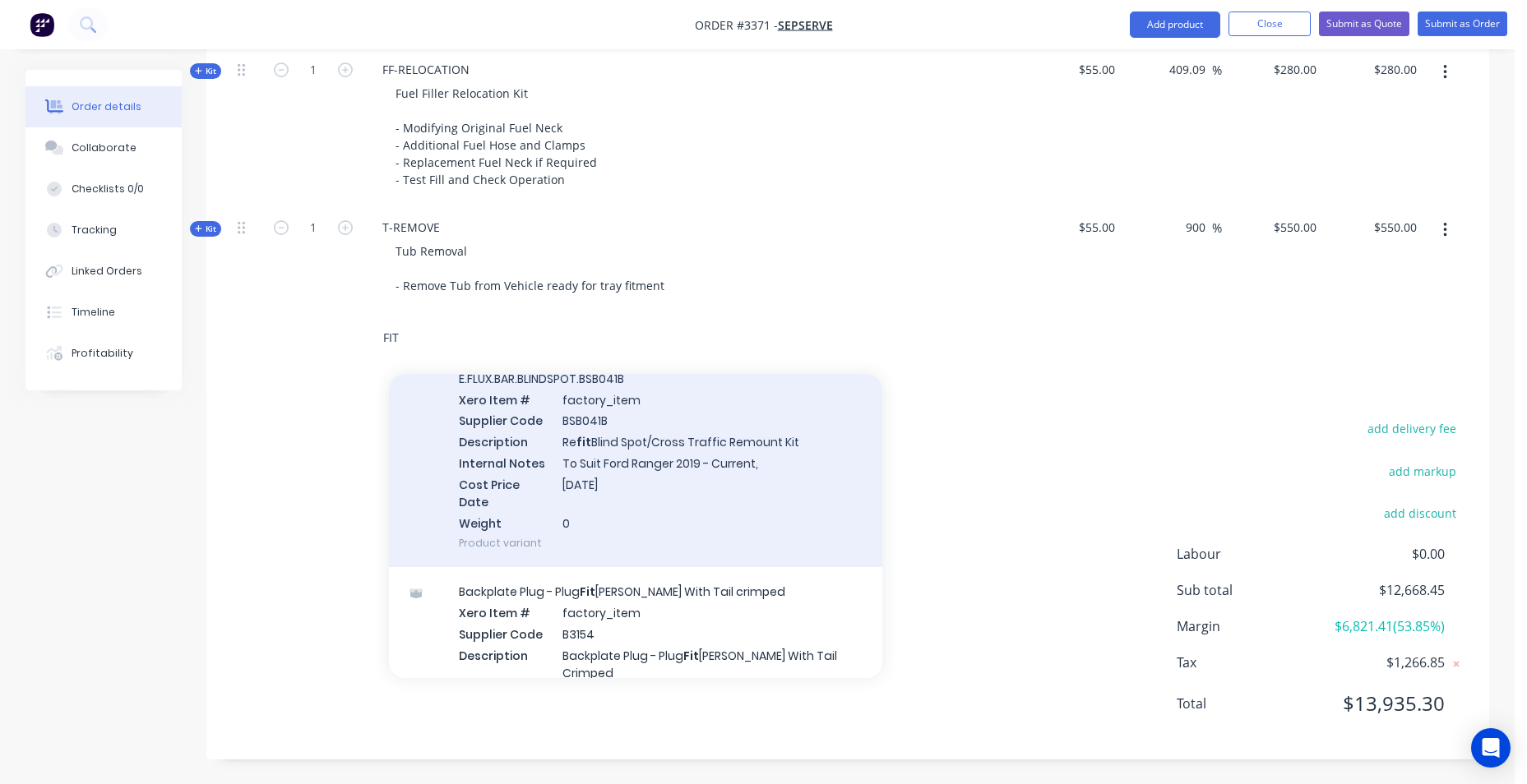
scroll to position [1069, 0]
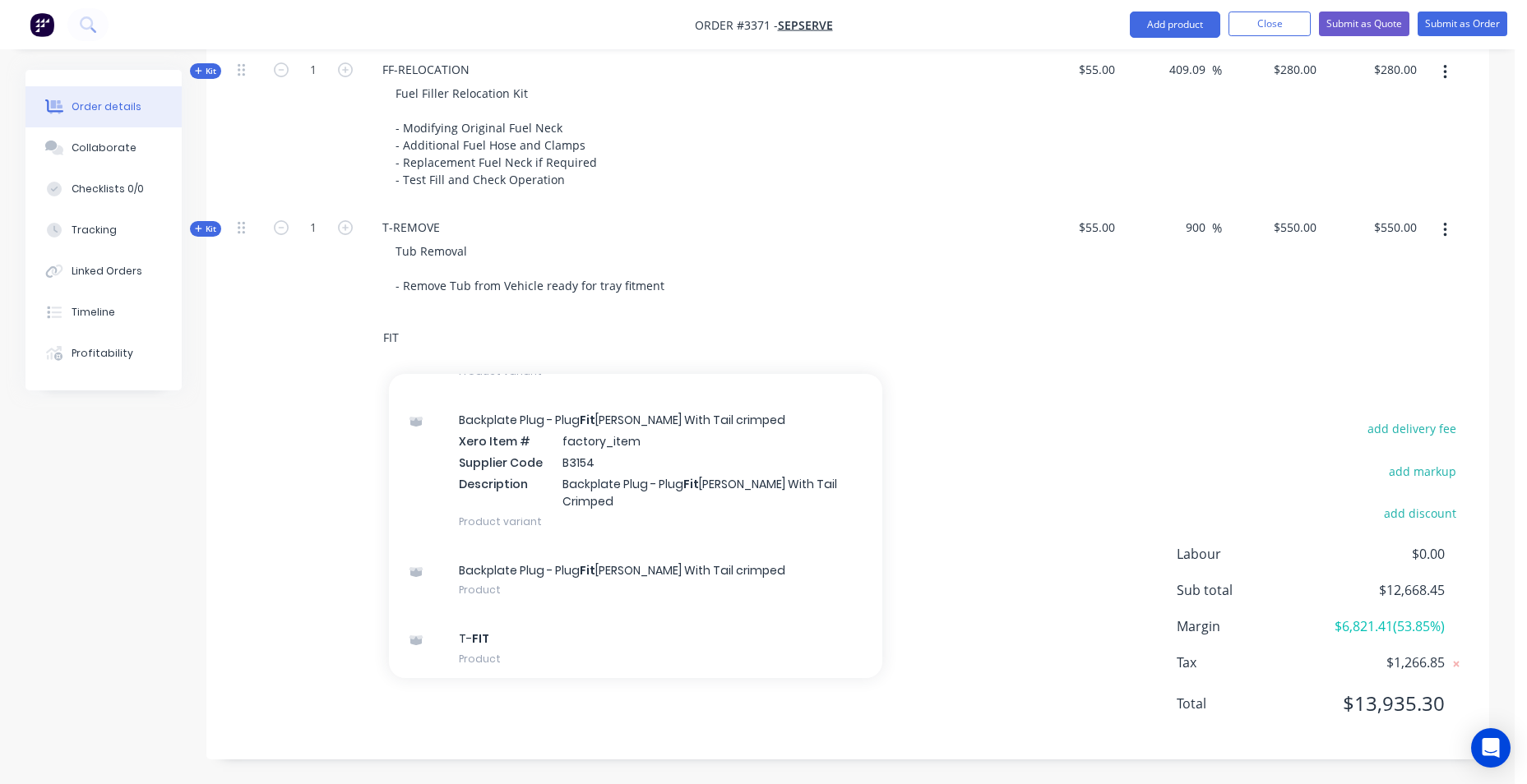
type input "FIT"
click at [497, 683] on div "T- FIT Product Kit" at bounding box center [635, 717] width 493 height 69
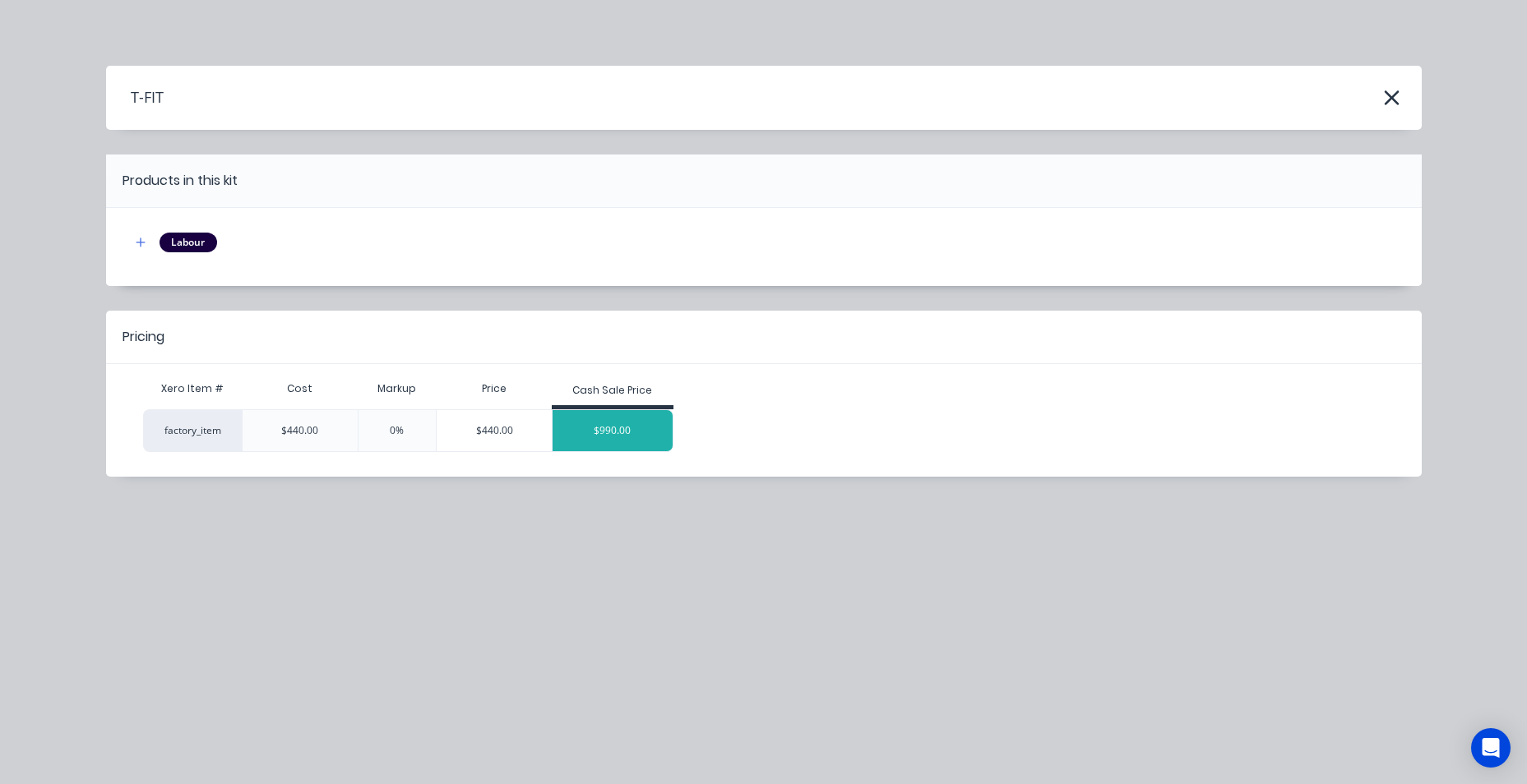
click at [639, 425] on div "$990.00" at bounding box center [612, 431] width 120 height 41
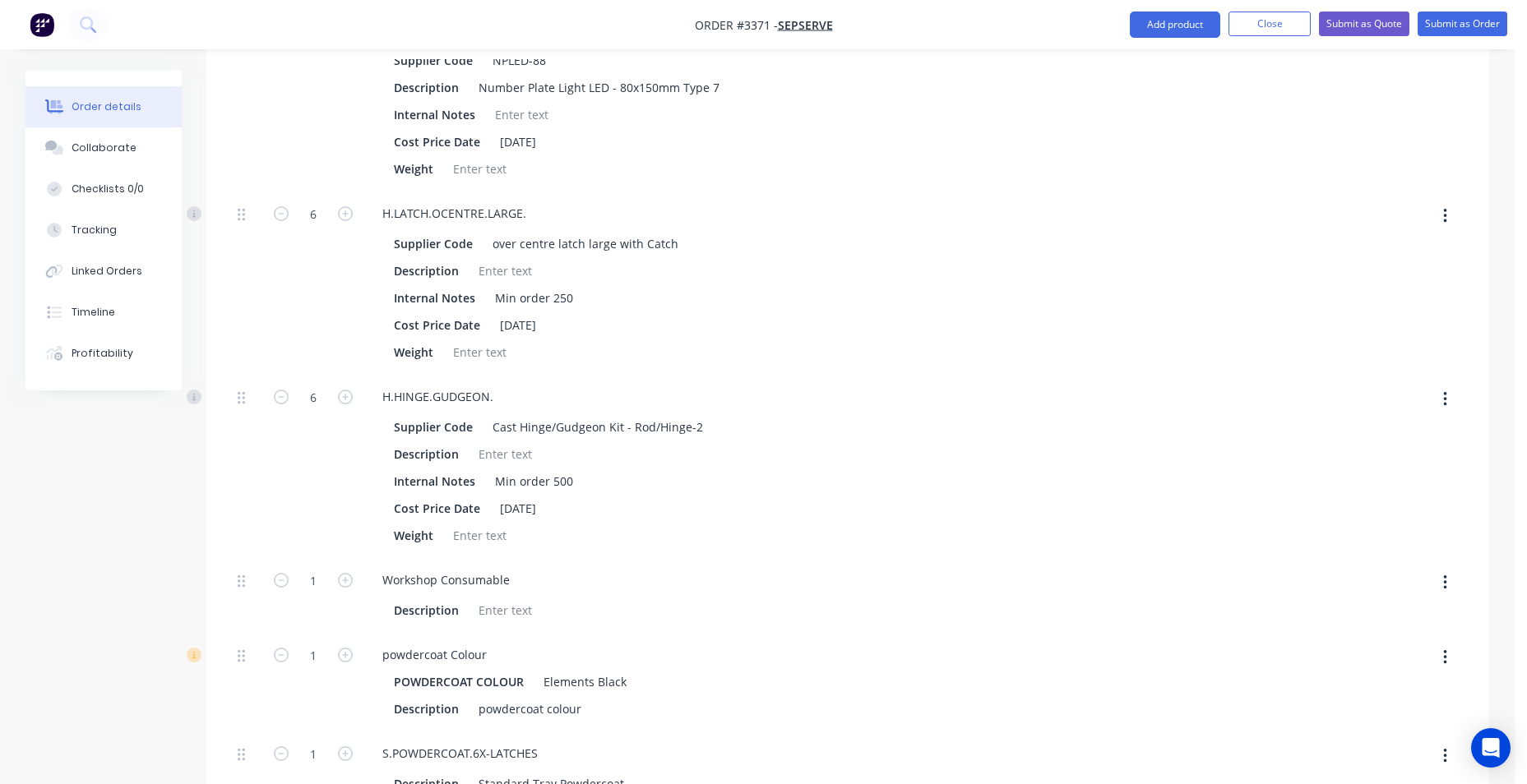
scroll to position [2742, 0]
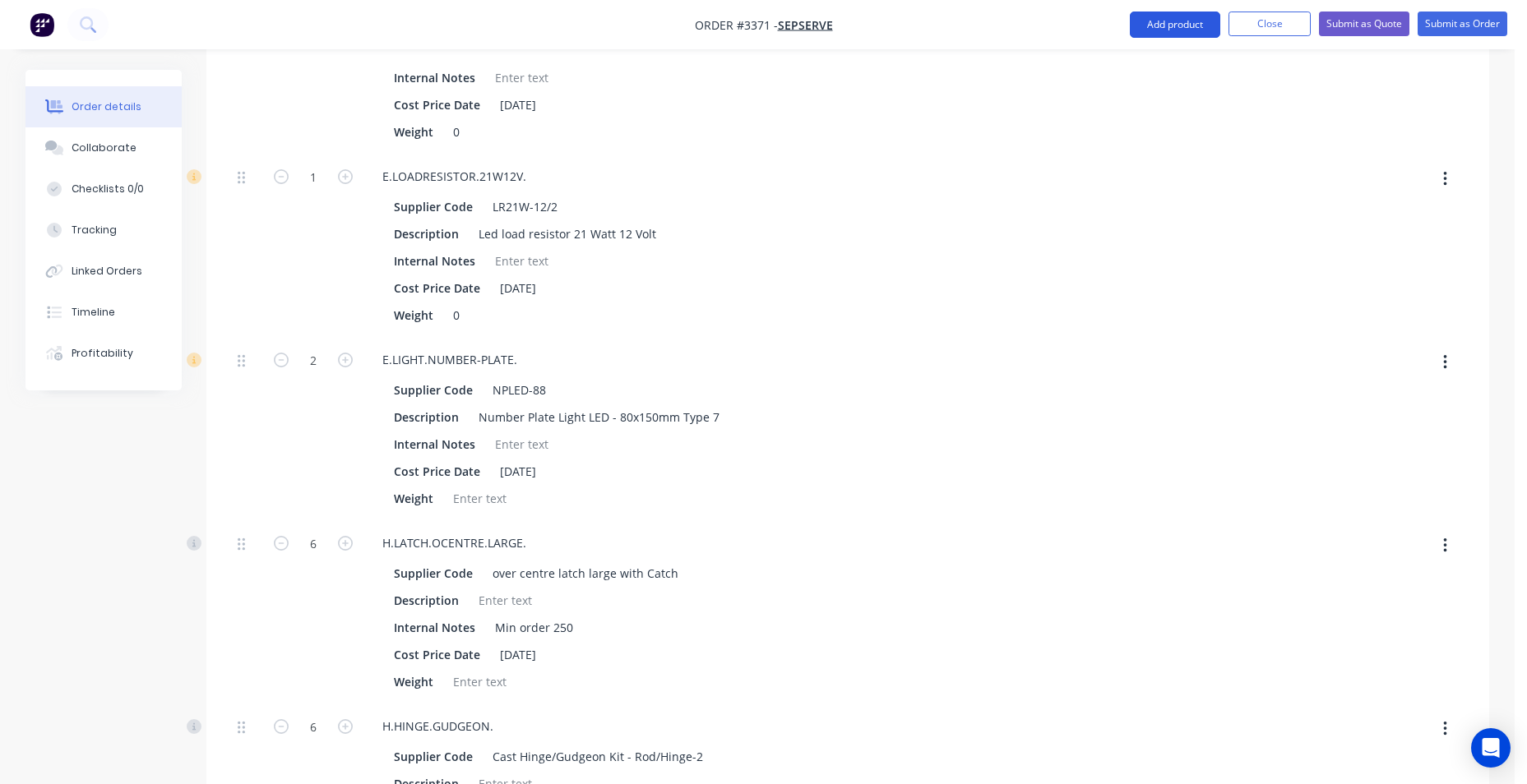
click at [1178, 15] on button "Add product" at bounding box center [1175, 25] width 91 height 26
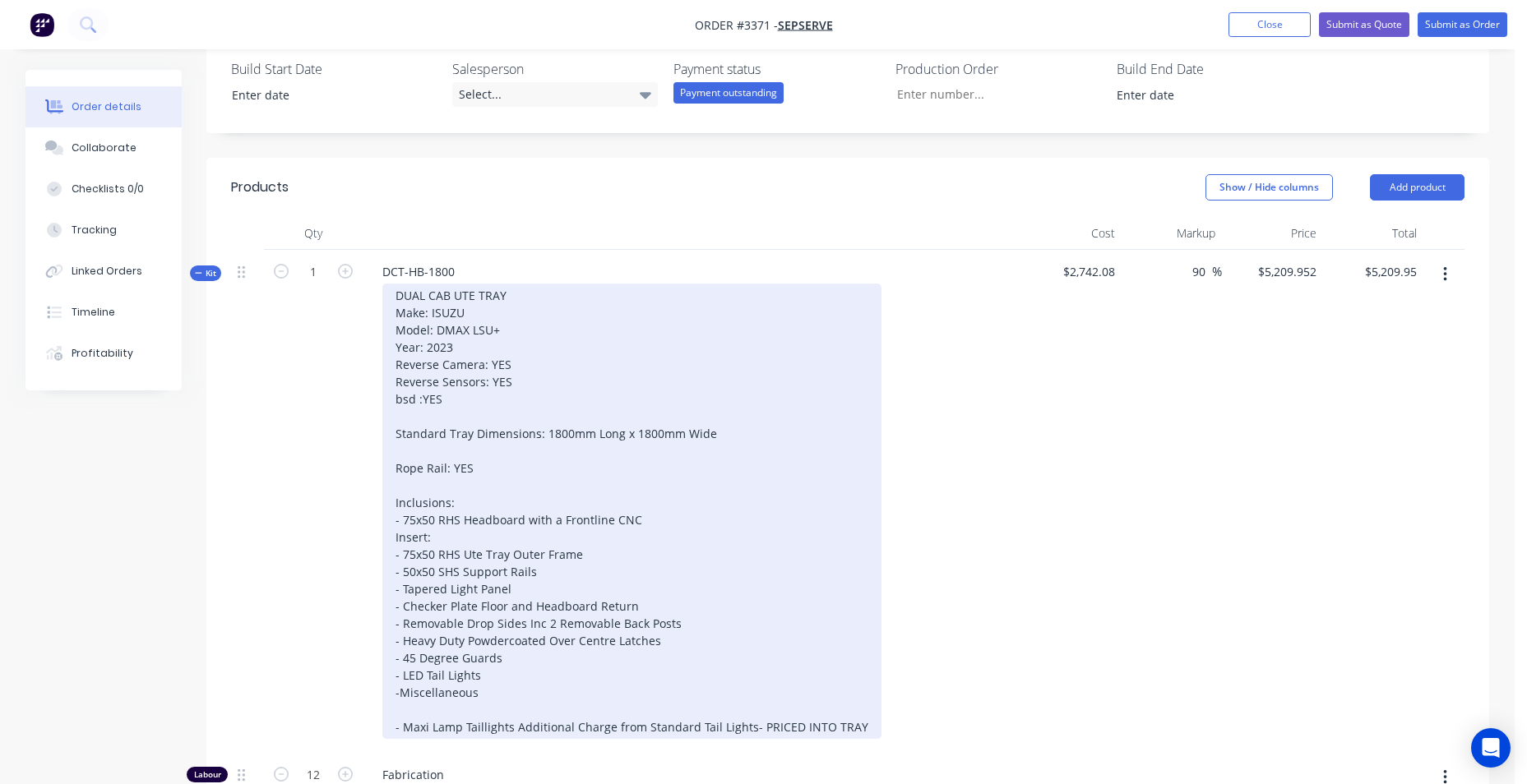
scroll to position [440, 0]
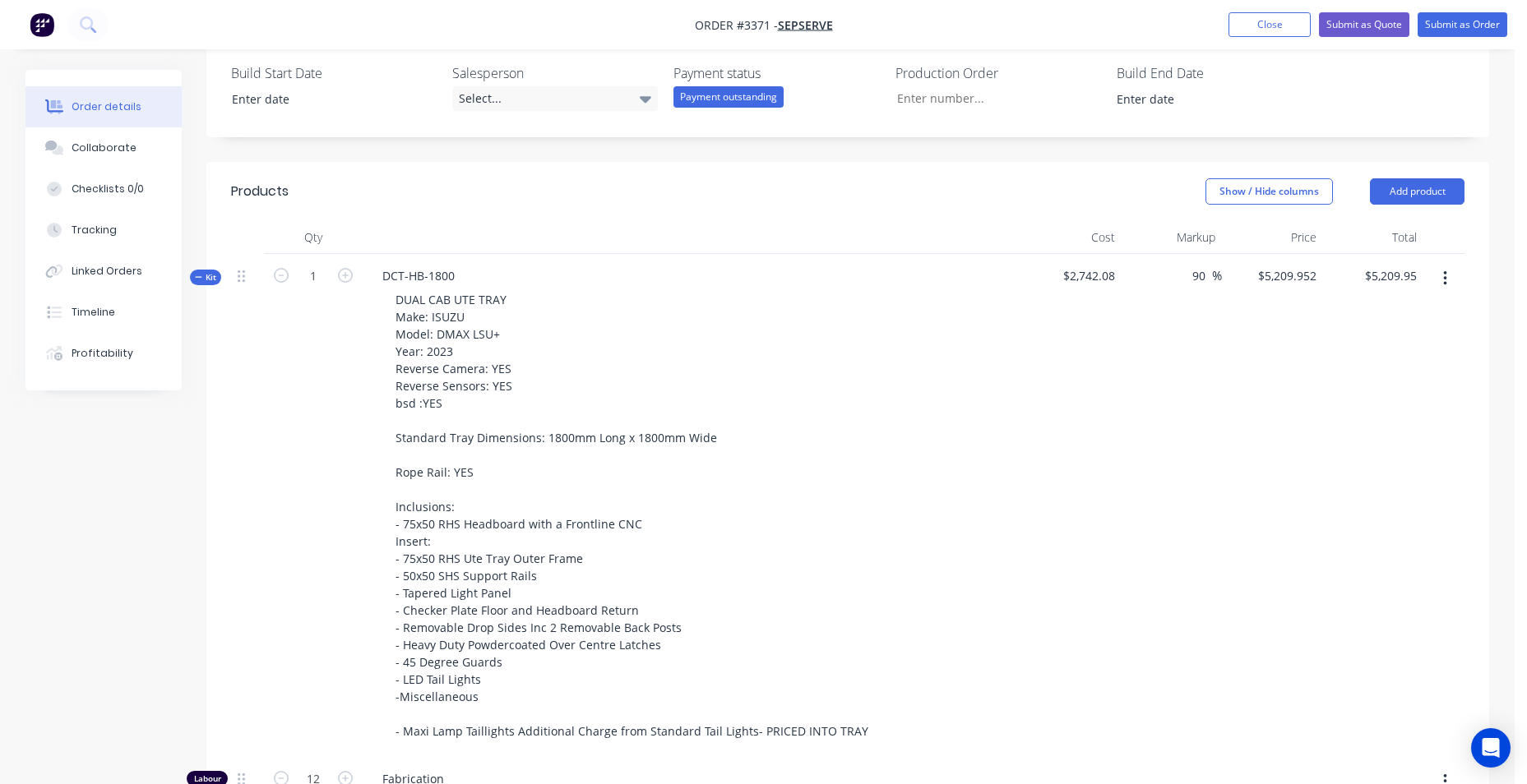
drag, startPoint x: 1421, startPoint y: 195, endPoint x: 1395, endPoint y: 208, distance: 29.1
click at [1421, 195] on button "Add product" at bounding box center [1417, 191] width 94 height 26
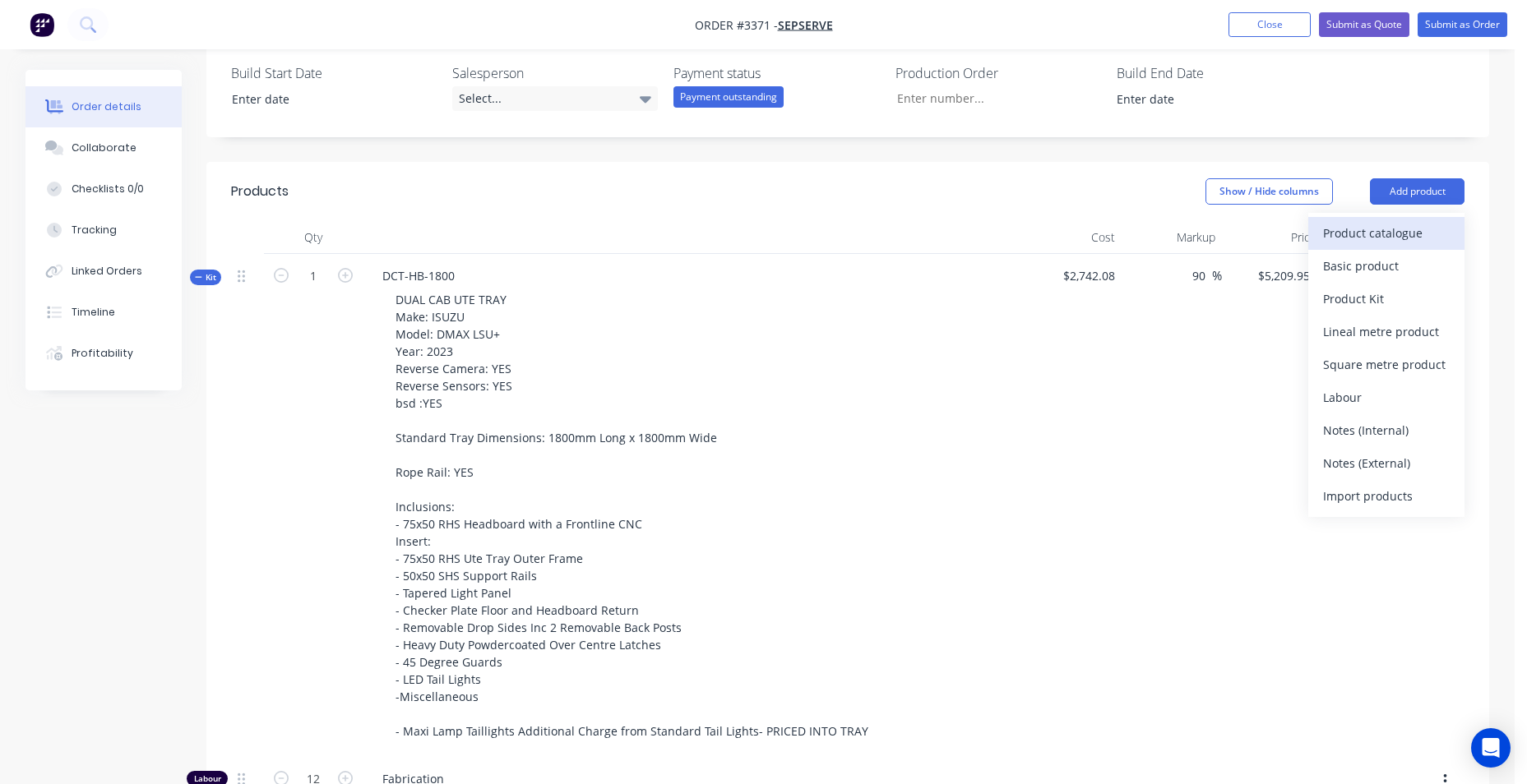
click at [1418, 239] on div "Product catalogue" at bounding box center [1386, 233] width 126 height 24
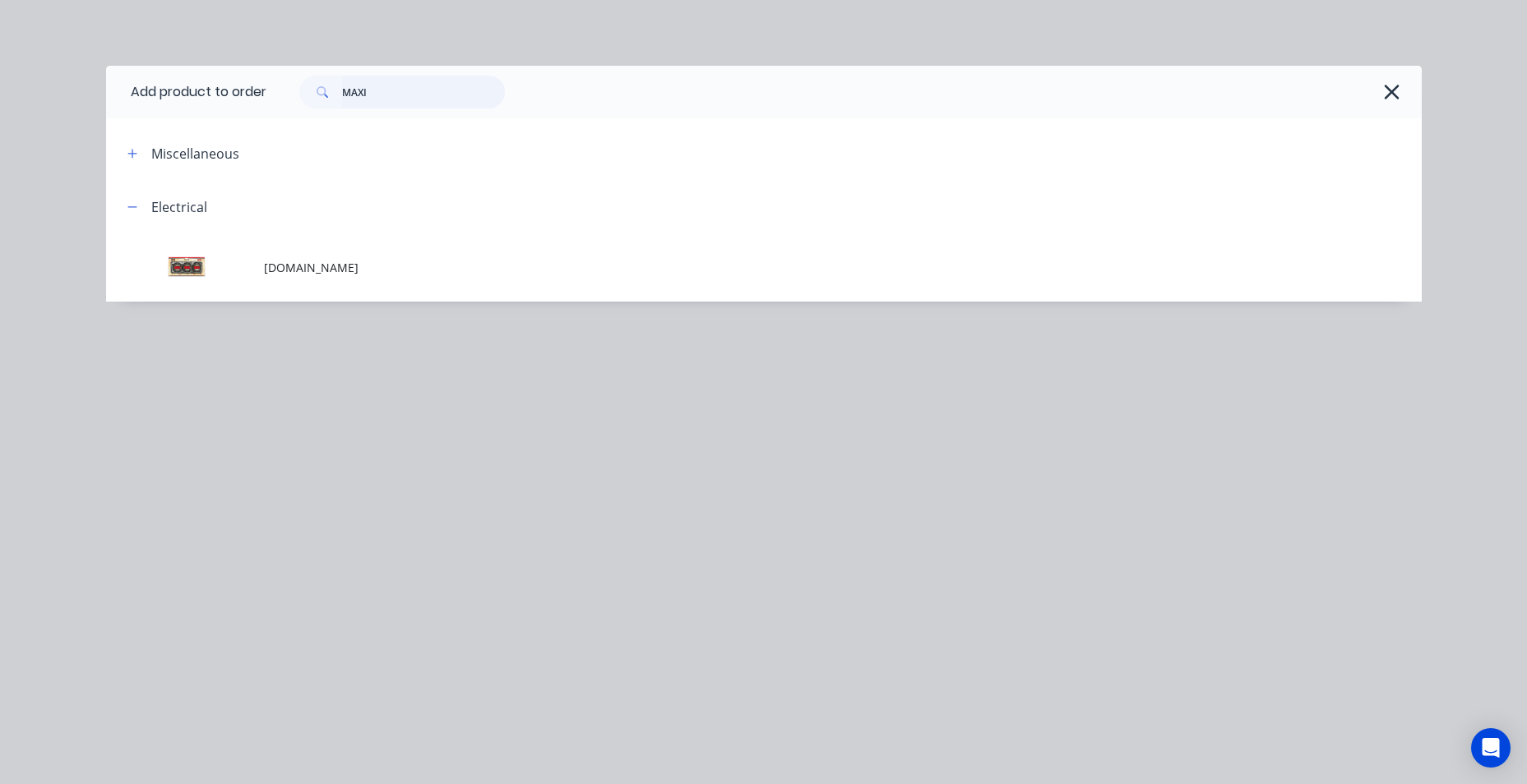
click at [255, 108] on header "Add product to order MAXI" at bounding box center [764, 92] width 1316 height 53
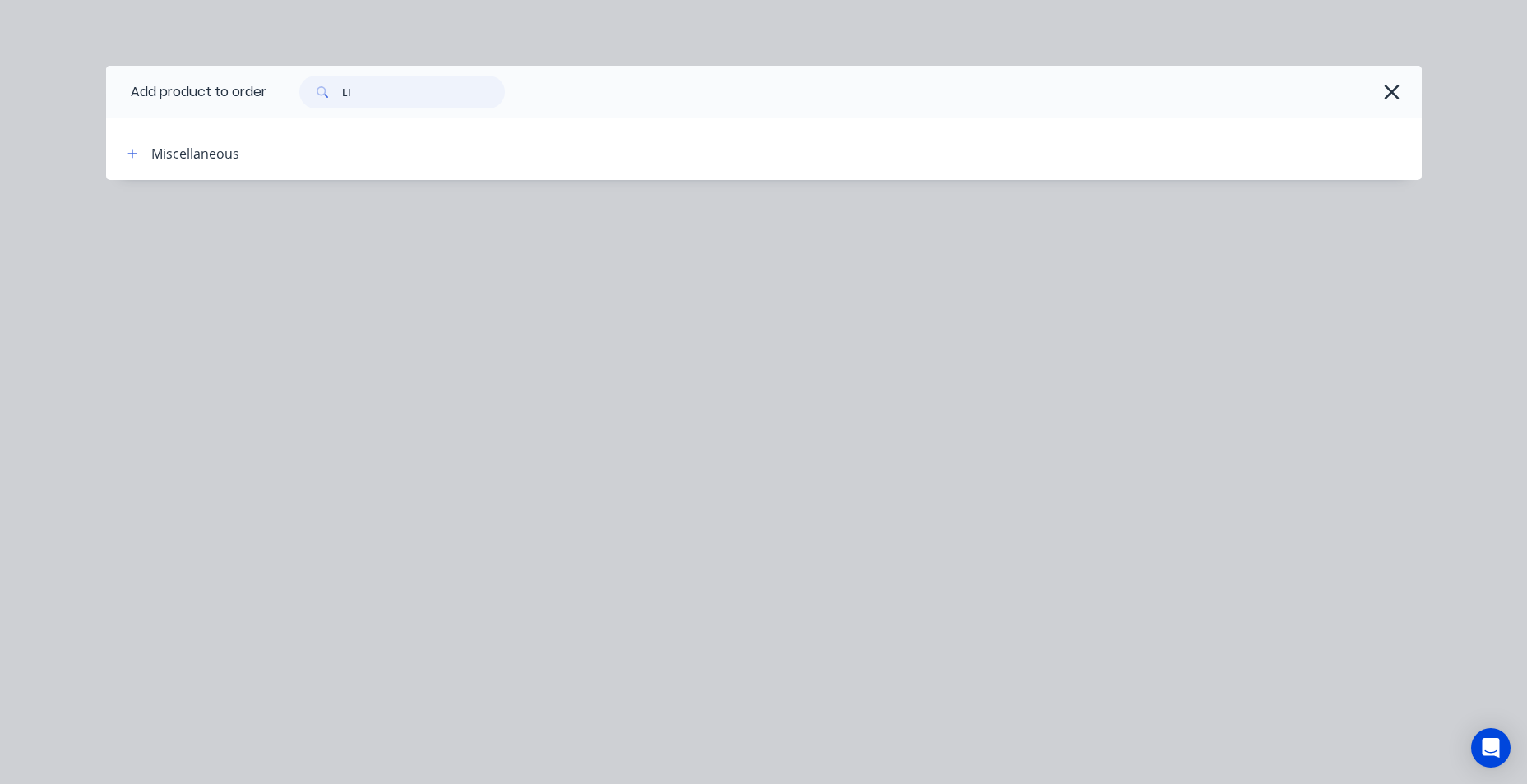
type input "L"
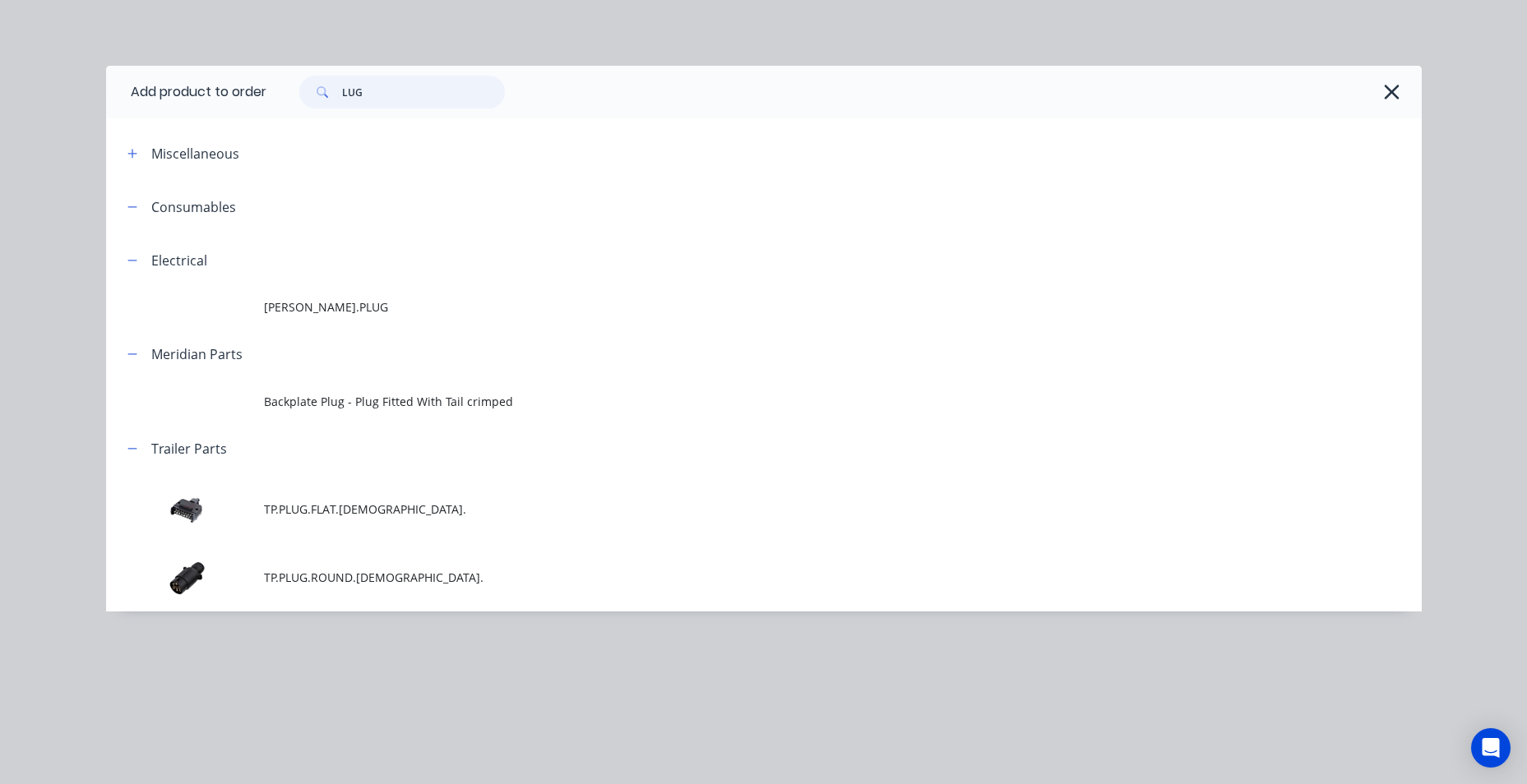
drag, startPoint x: 398, startPoint y: 95, endPoint x: 44, endPoint y: 90, distance: 354.0
click at [41, 90] on div "Add product to order LUG Miscellaneous Consumables Electrical E.ANDERSON.PLUG M…" at bounding box center [763, 392] width 1527 height 784
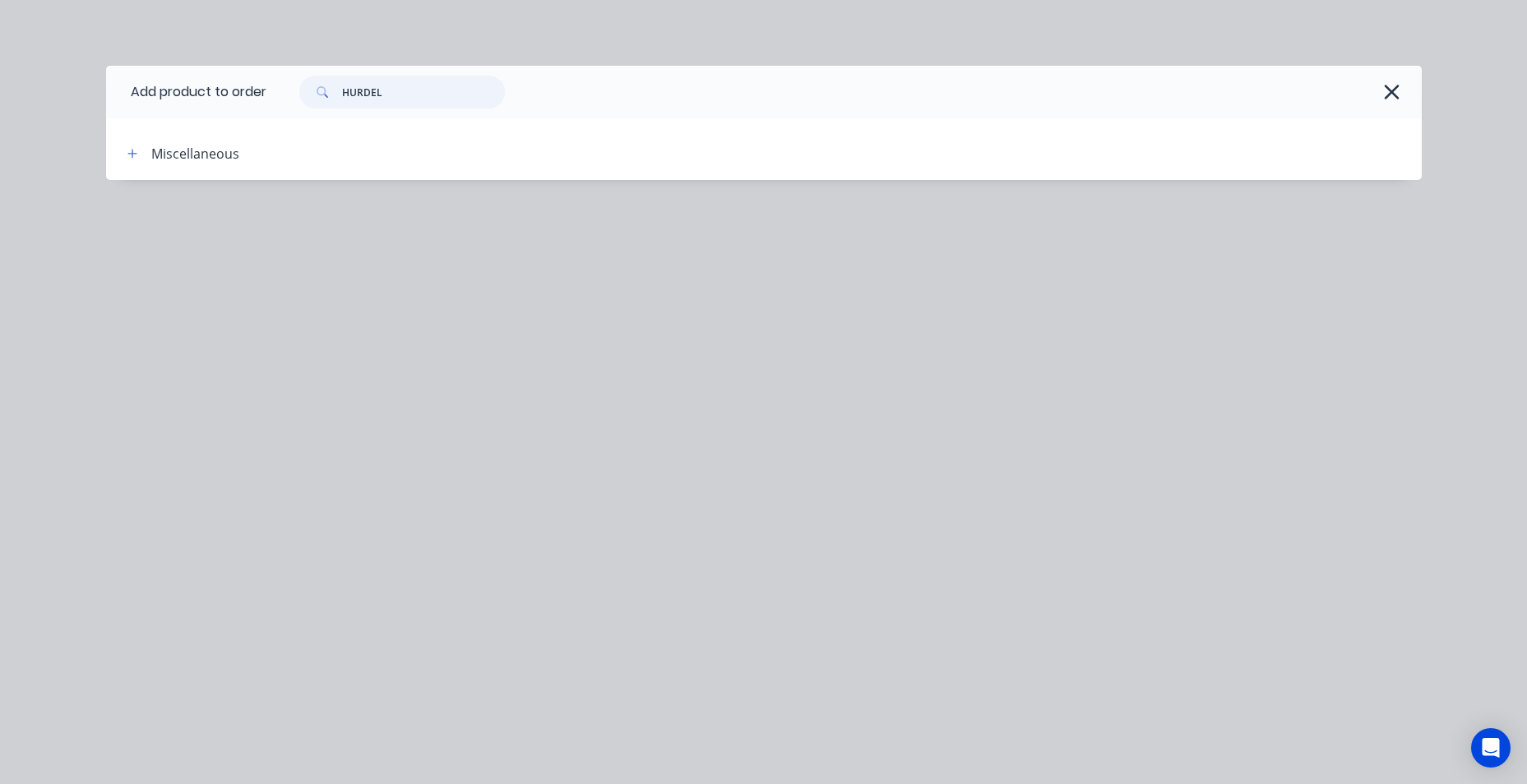
drag, startPoint x: 387, startPoint y: 92, endPoint x: 307, endPoint y: 104, distance: 80.9
click at [308, 104] on div "HURDEL" at bounding box center [402, 92] width 205 height 33
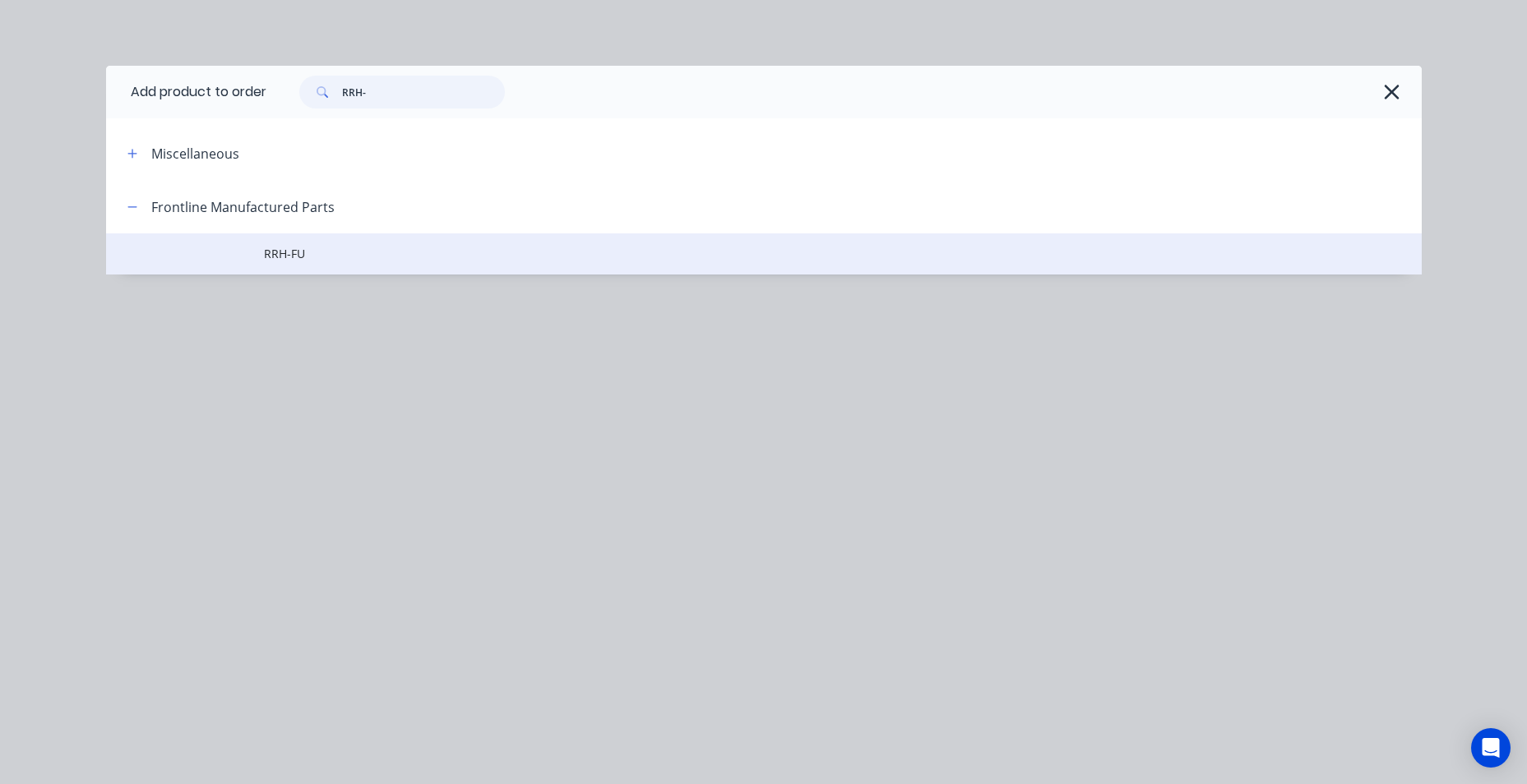
type input "RRH-"
click at [339, 252] on span "RRH-FU" at bounding box center [727, 254] width 926 height 17
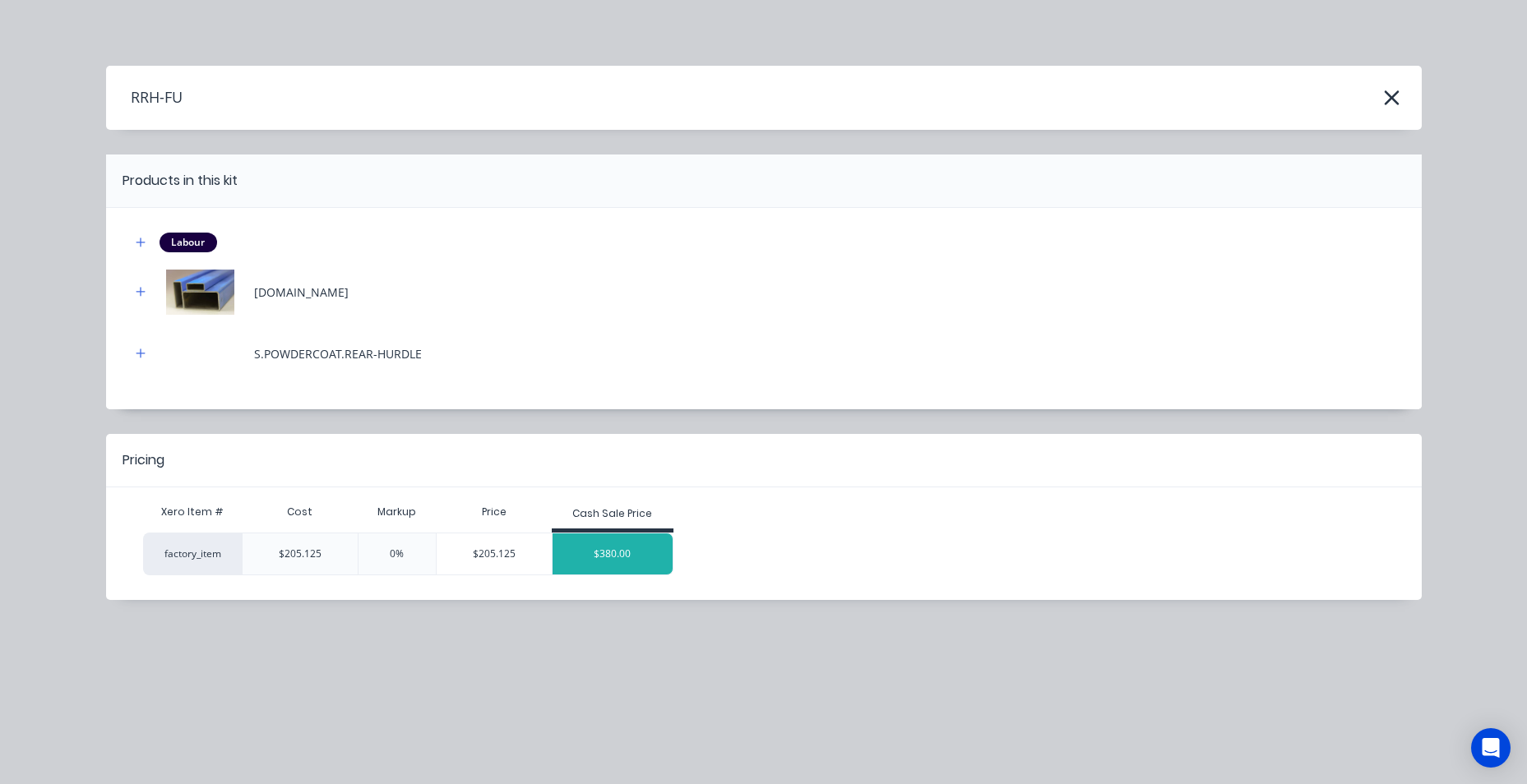
click at [632, 566] on div "$380.00" at bounding box center [612, 554] width 120 height 41
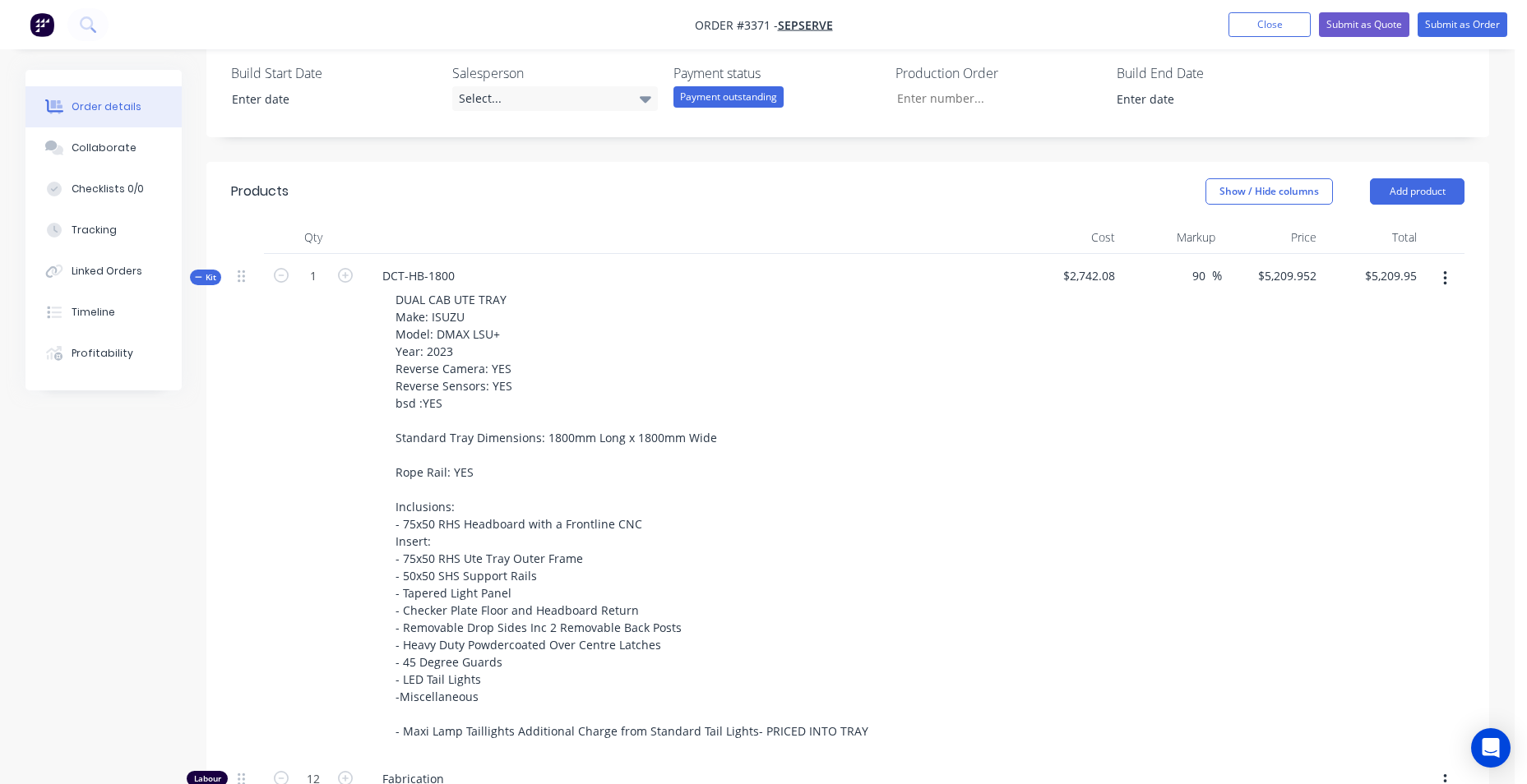
click at [192, 274] on div "Kit" at bounding box center [205, 277] width 31 height 15
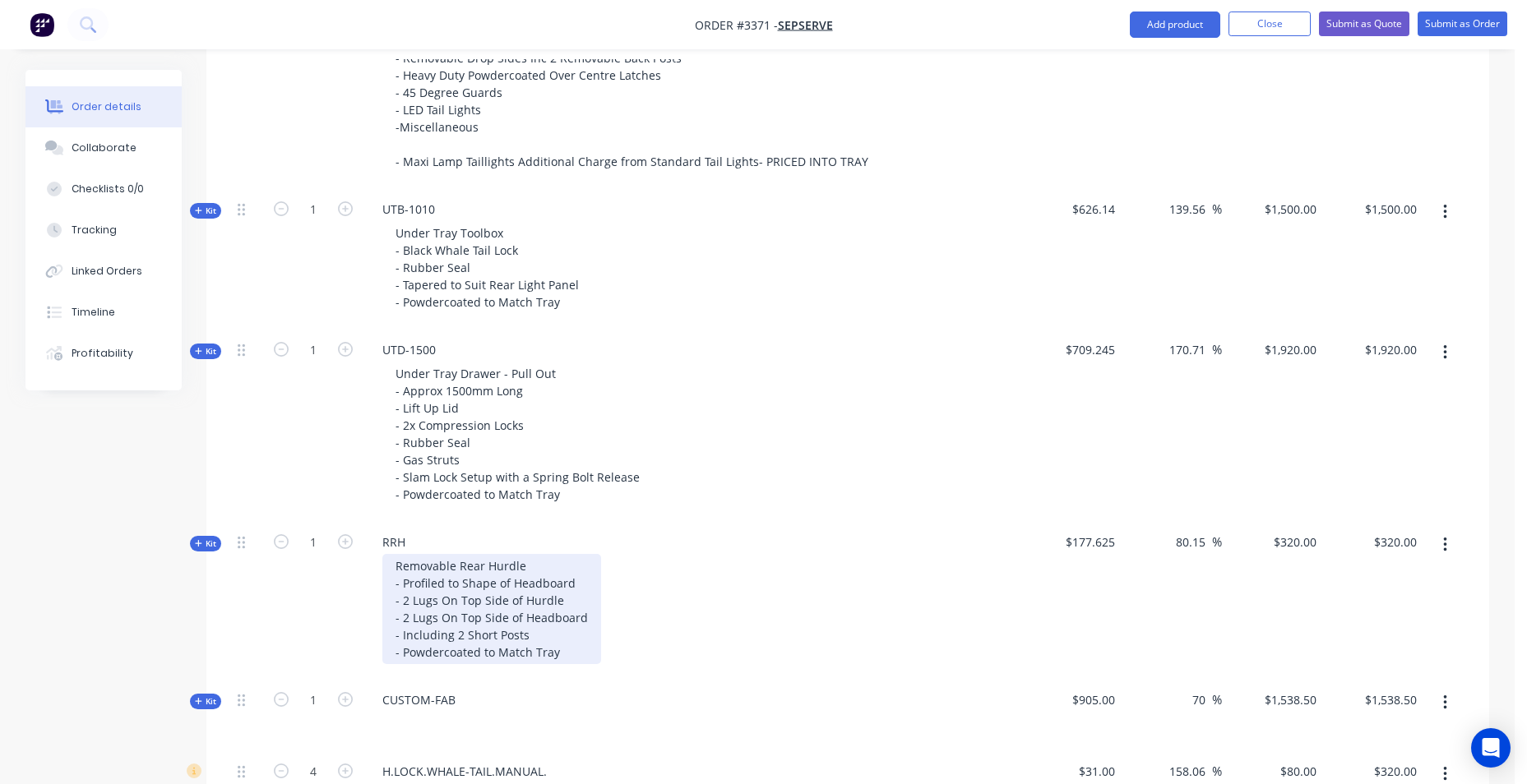
scroll to position [1344, 0]
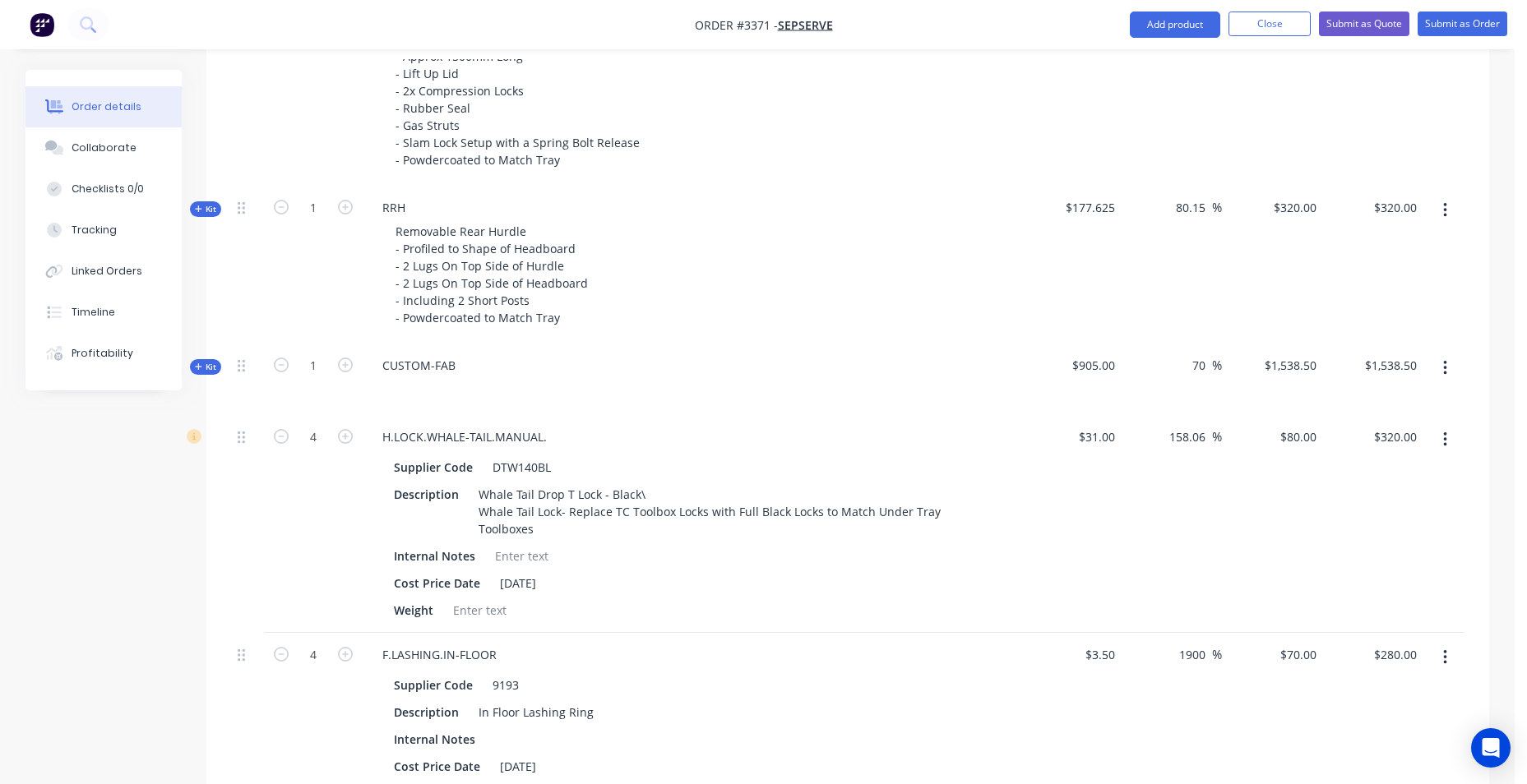
click at [1446, 206] on icon "button" at bounding box center [1446, 210] width 4 height 18
click at [1418, 389] on div "Delete" at bounding box center [1386, 385] width 126 height 24
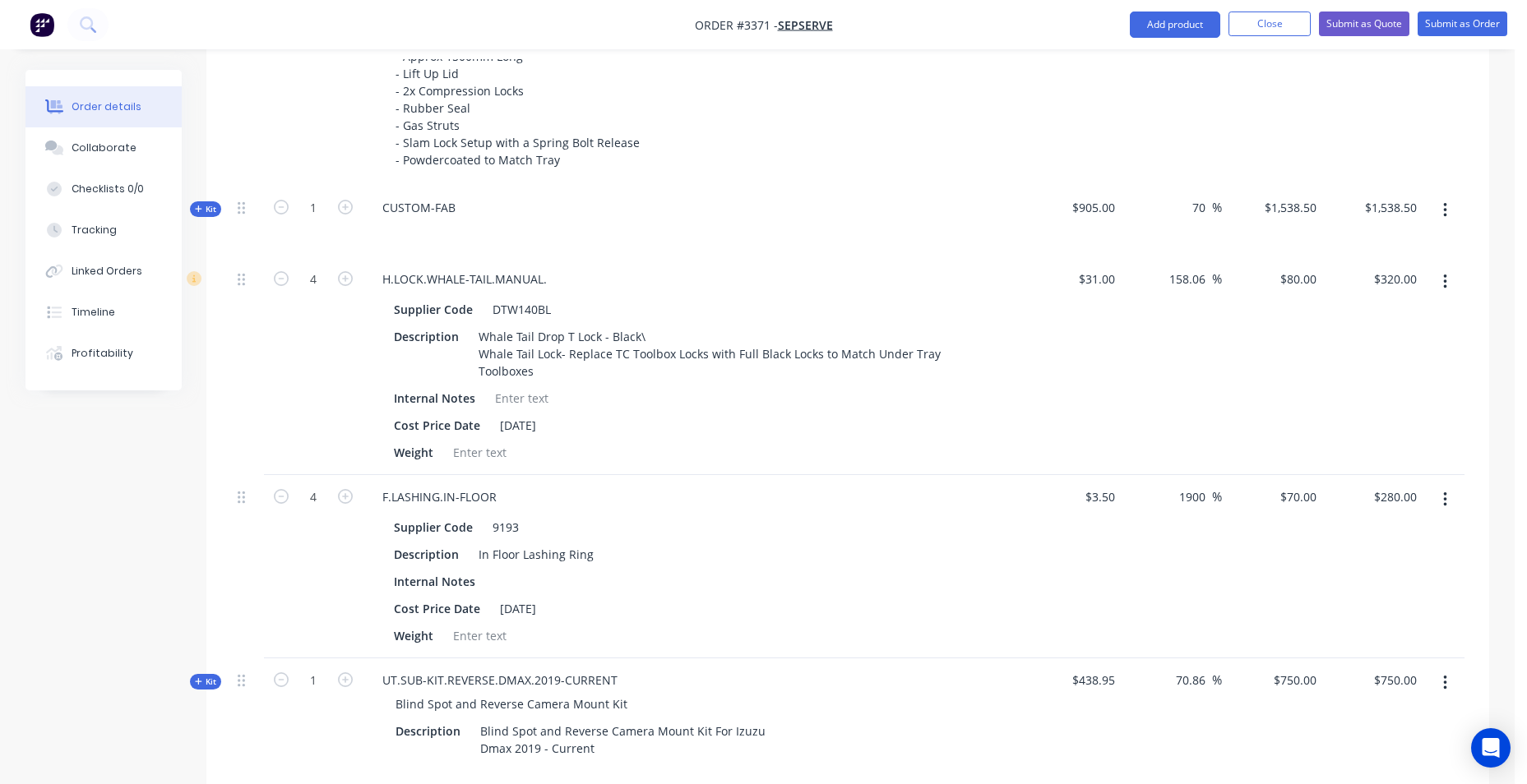
click at [199, 205] on icon at bounding box center [199, 209] width 8 height 8
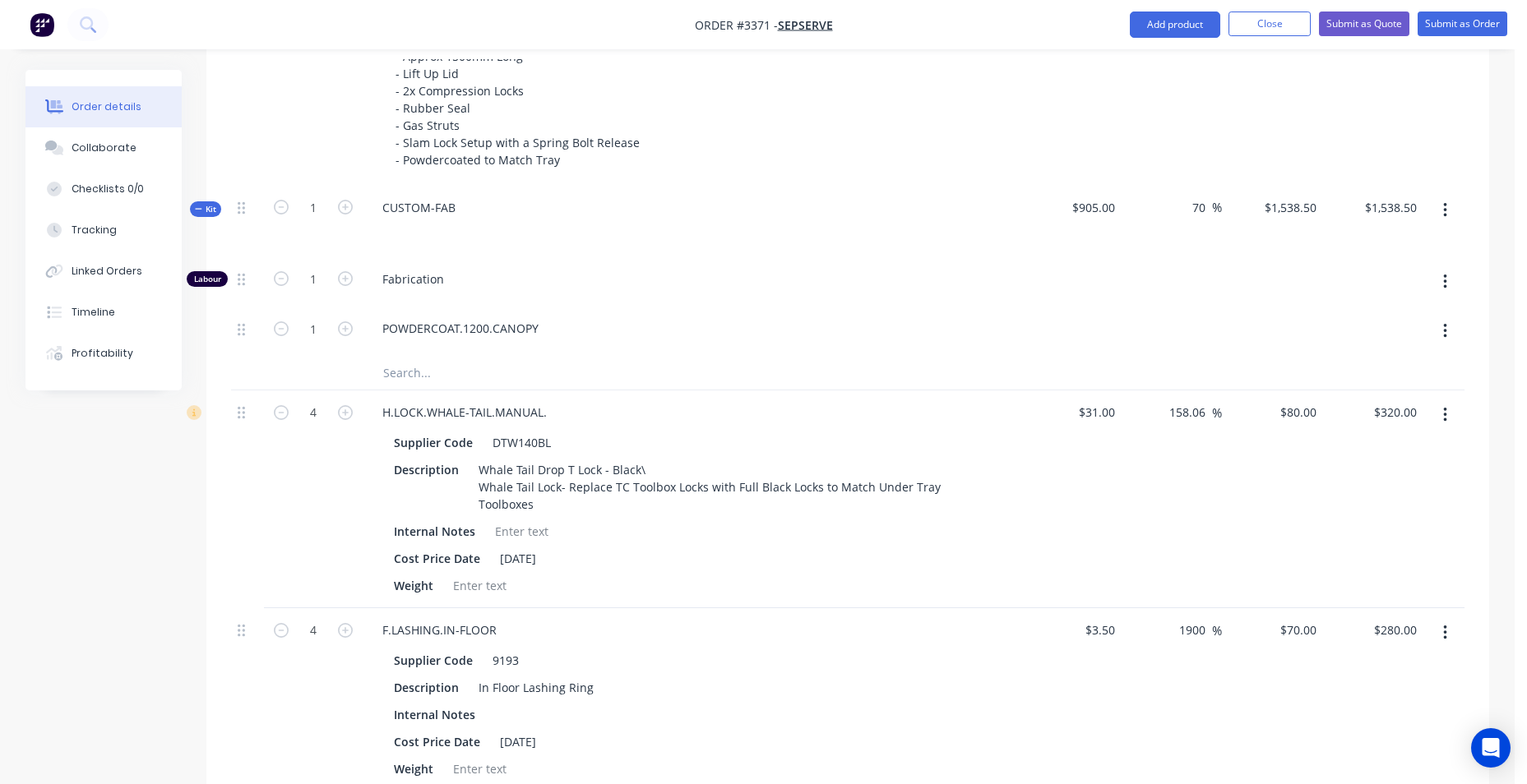
click at [199, 205] on icon at bounding box center [199, 209] width 8 height 8
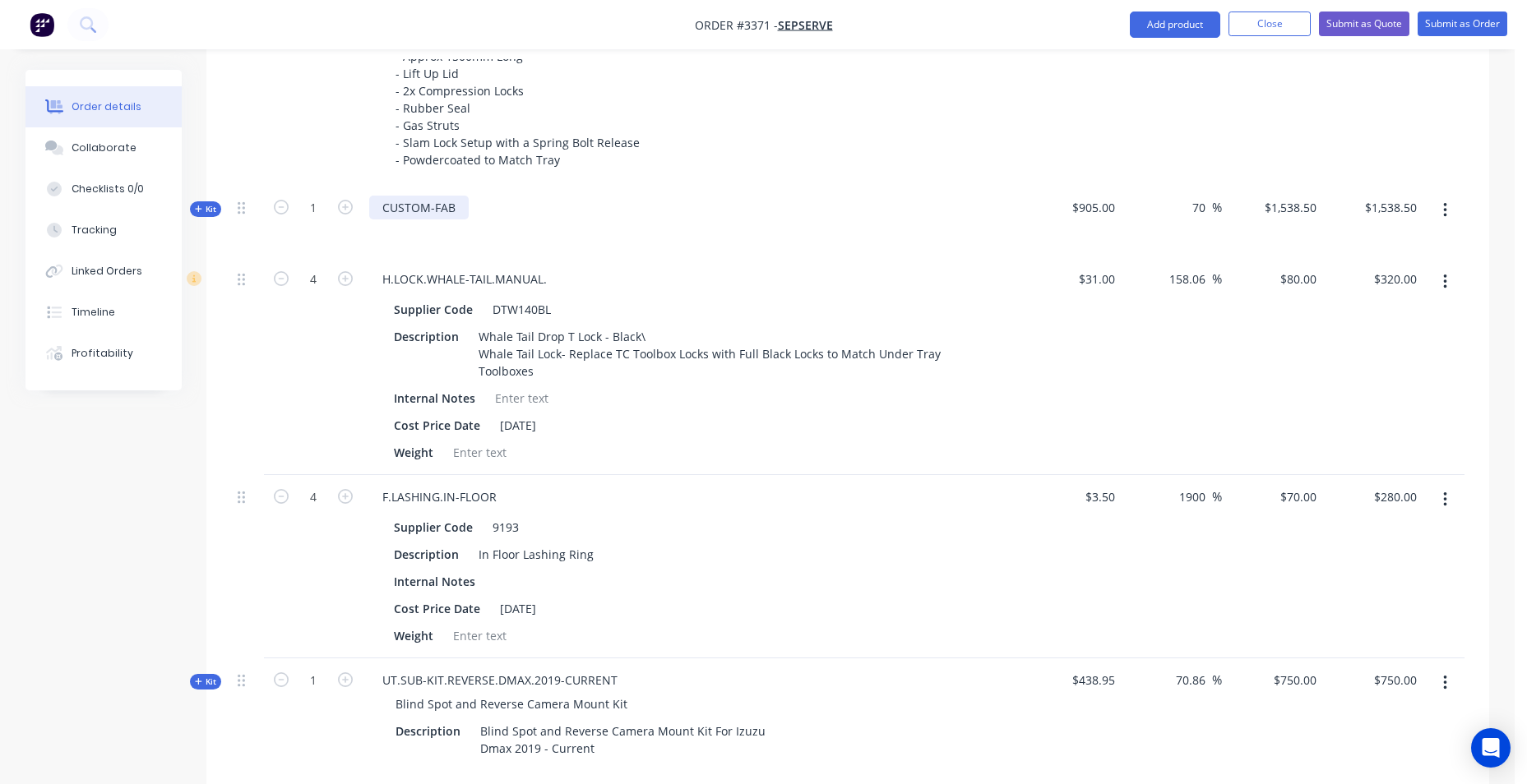
click at [461, 206] on div "CUSTOM-FAB" at bounding box center [418, 208] width 99 height 24
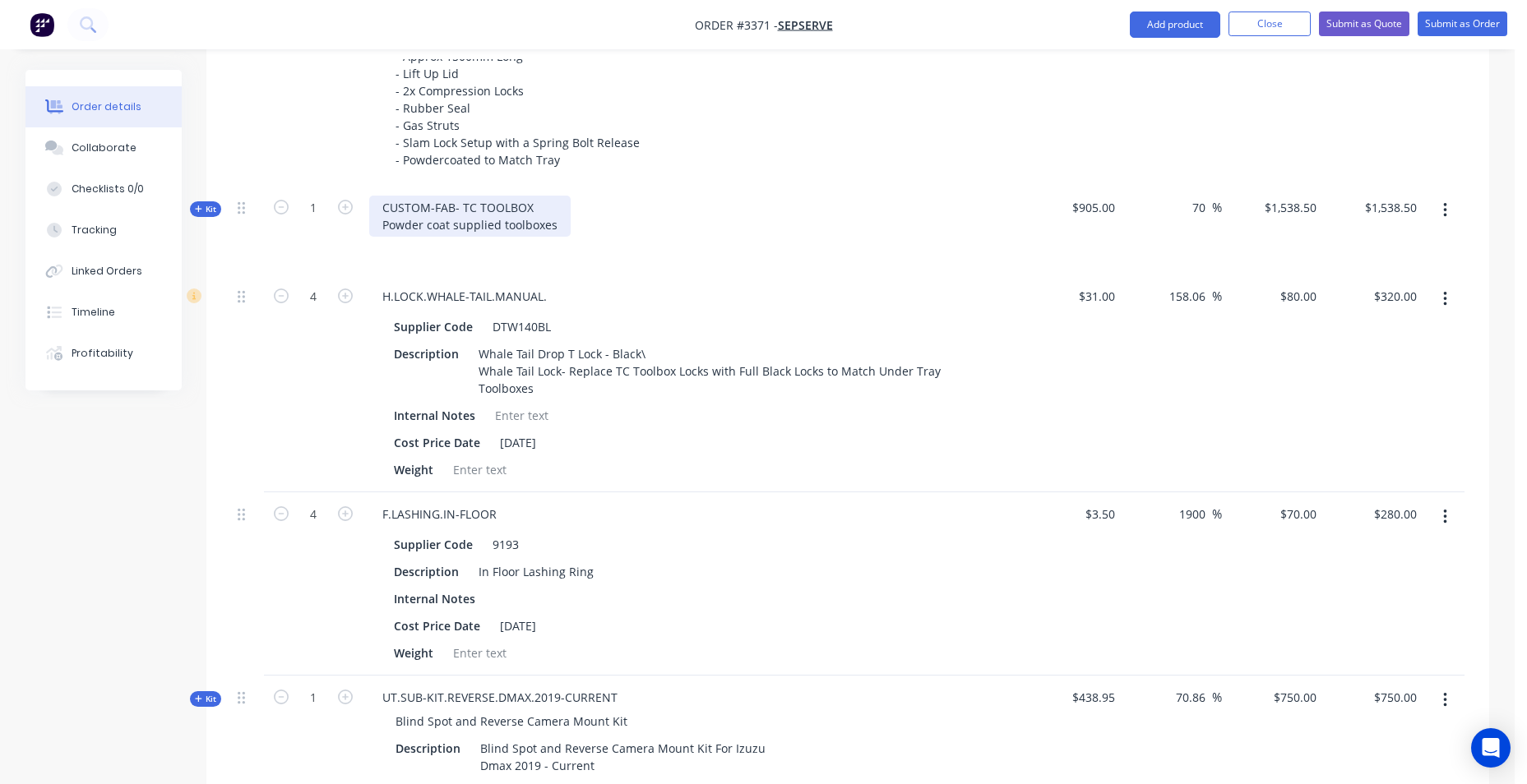
click at [378, 218] on div "CUSTOM-FAB- TC TOOLBOX Powder coat supplied toolboxes" at bounding box center [469, 216] width 201 height 41
click at [291, 438] on div "4" at bounding box center [313, 384] width 98 height 218
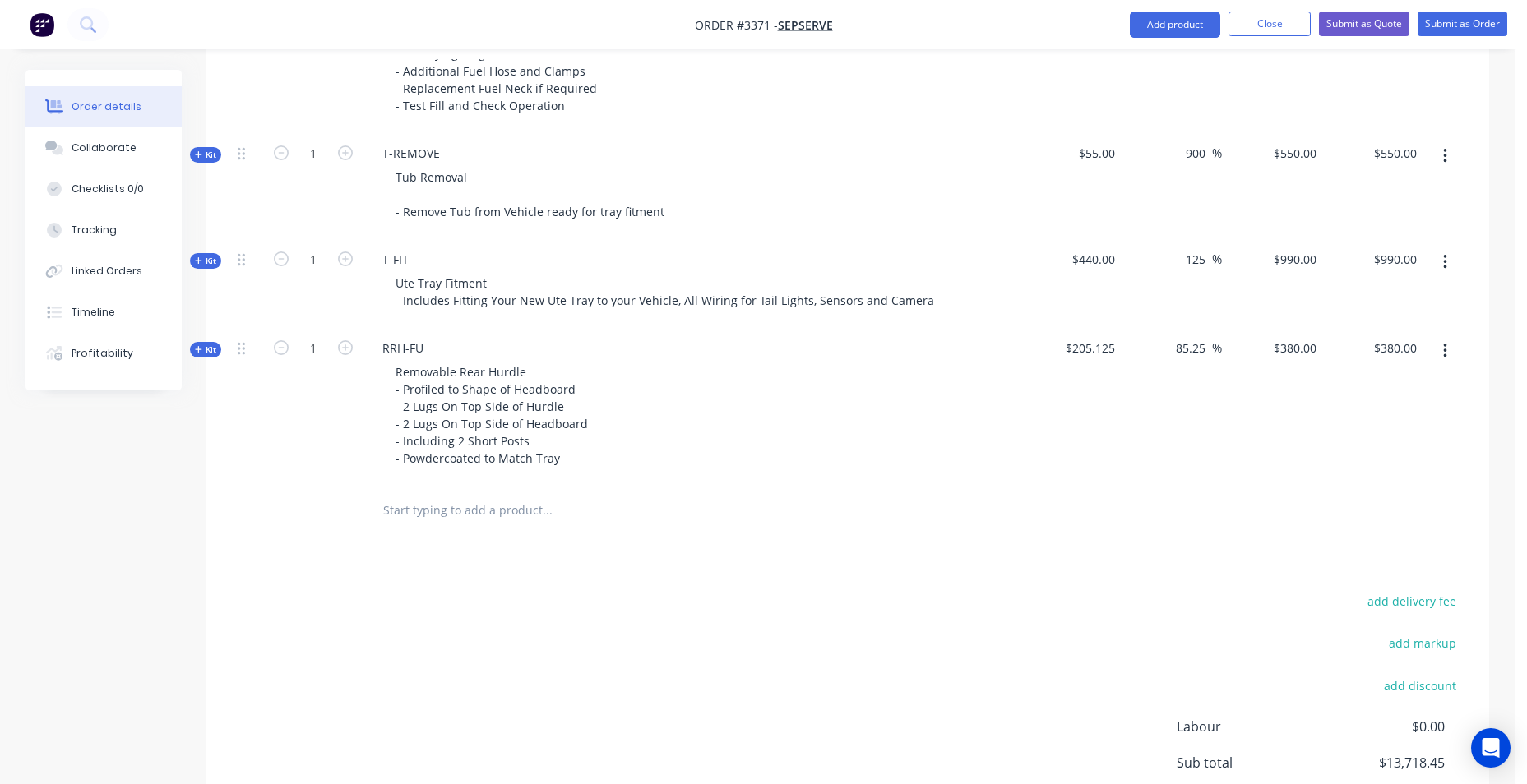
scroll to position [2331, 0]
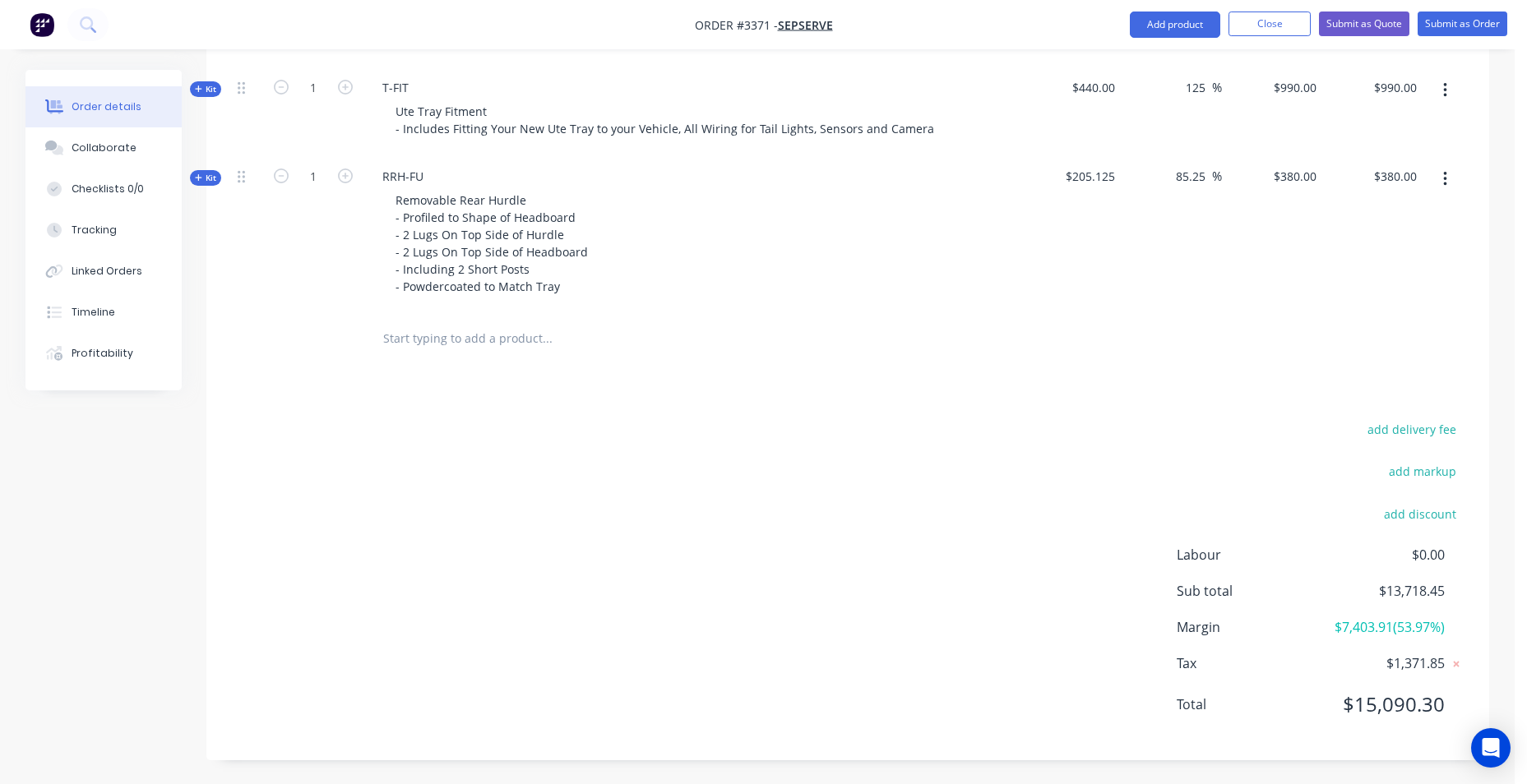
click at [530, 342] on input "text" at bounding box center [547, 339] width 329 height 33
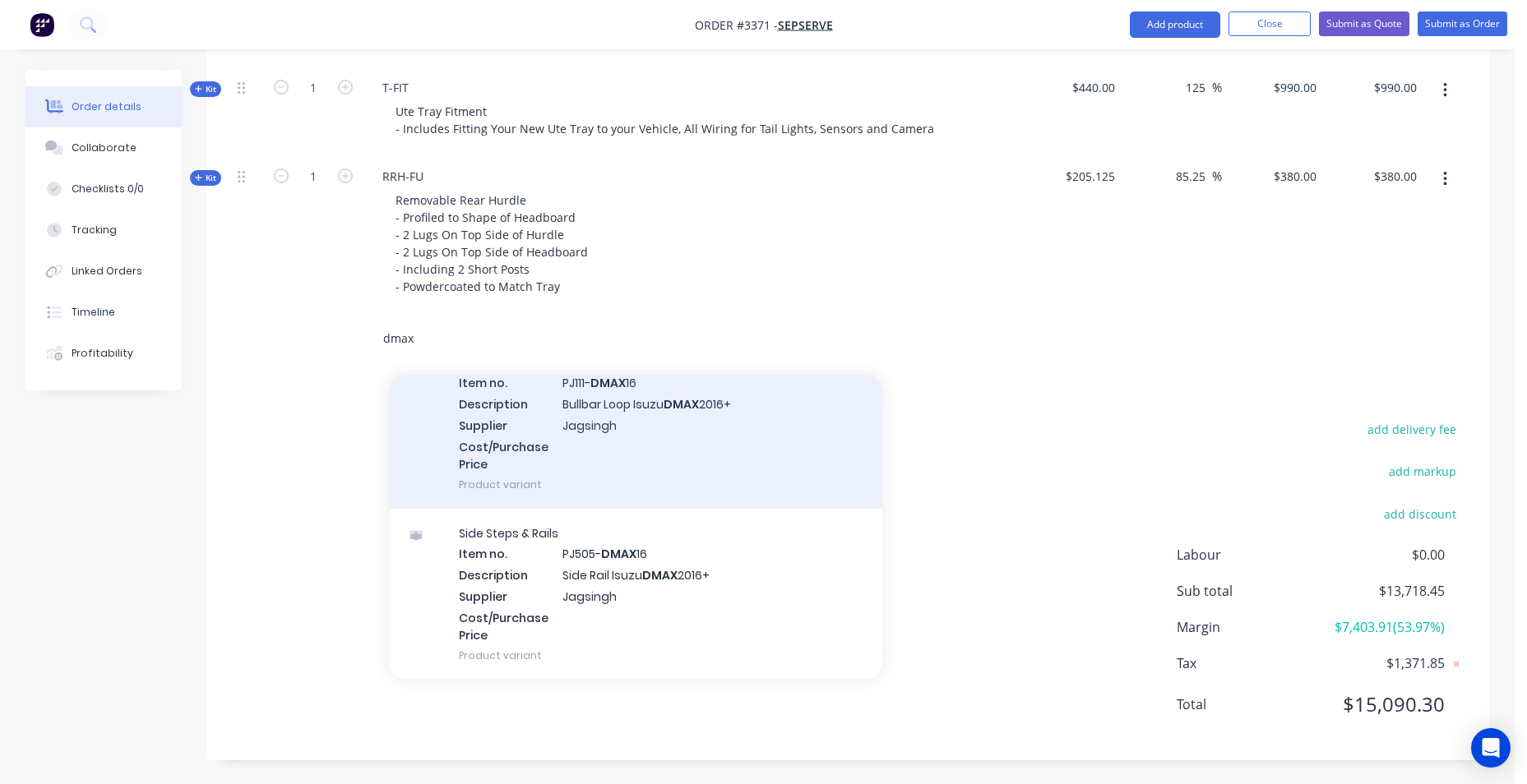
scroll to position [1094, 0]
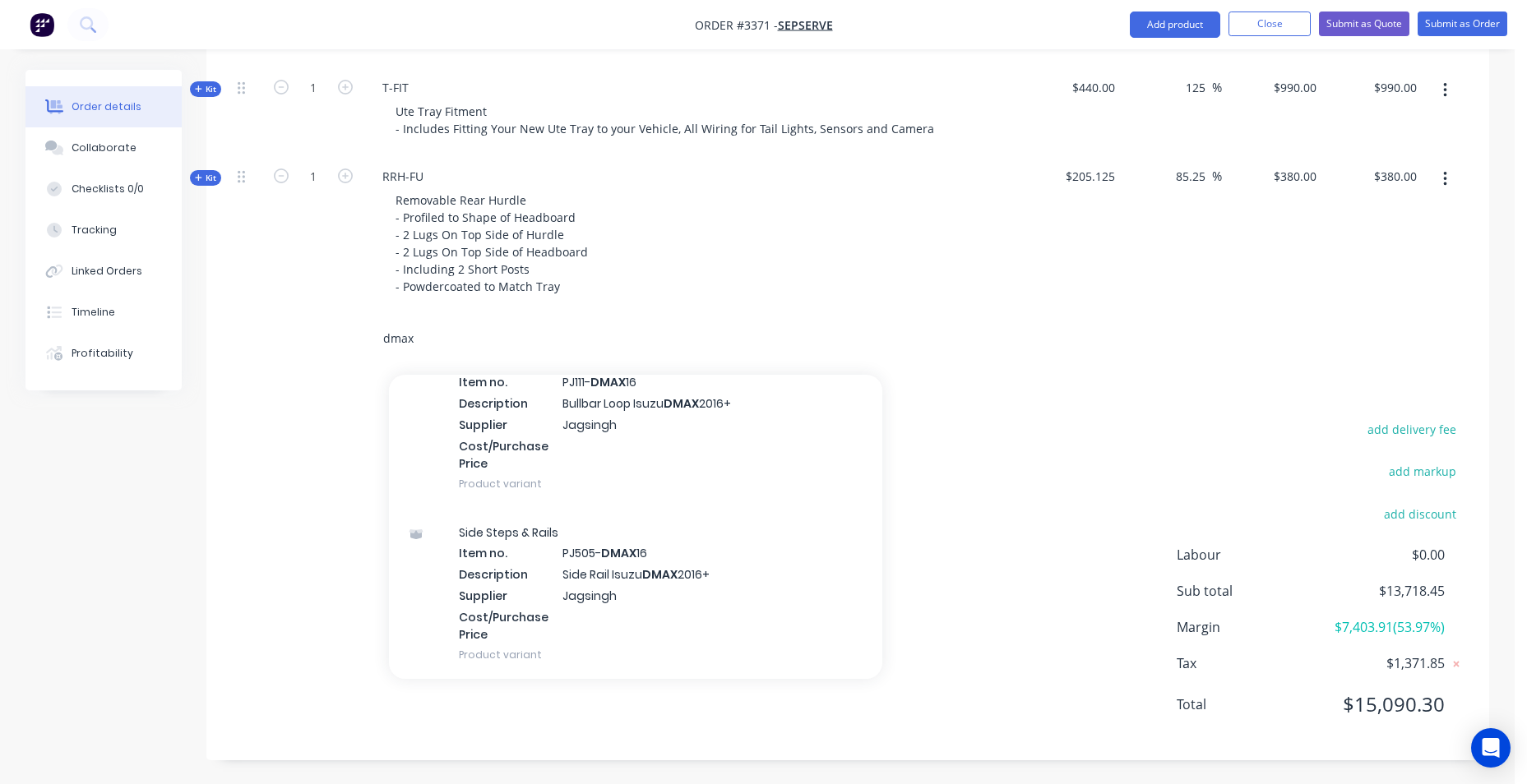
type input "dmax"
click at [806, 316] on div "dmax Add dmax to order UT.SUB-KIT.REVERSE. DMAX .2019-CURRENT Product UT.SUB-KI…" at bounding box center [659, 339] width 592 height 53
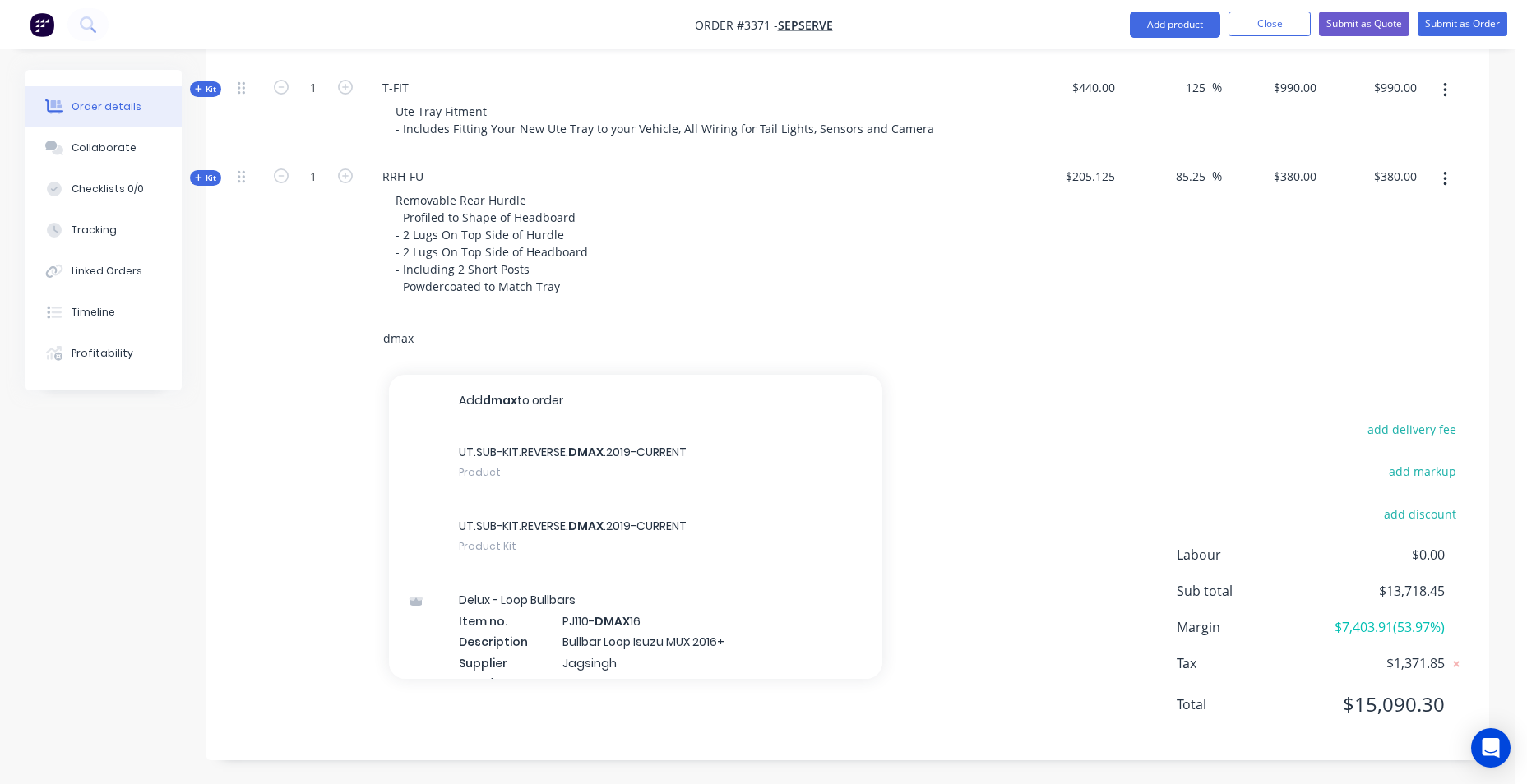
drag, startPoint x: 401, startPoint y: 345, endPoint x: 347, endPoint y: 343, distance: 54.0
click at [347, 343] on div "dmax Add dmax to order UT.SUB-KIT.REVERSE. DMAX .2019-CURRENT Product UT.SUB-KI…" at bounding box center [848, 339] width 1234 height 53
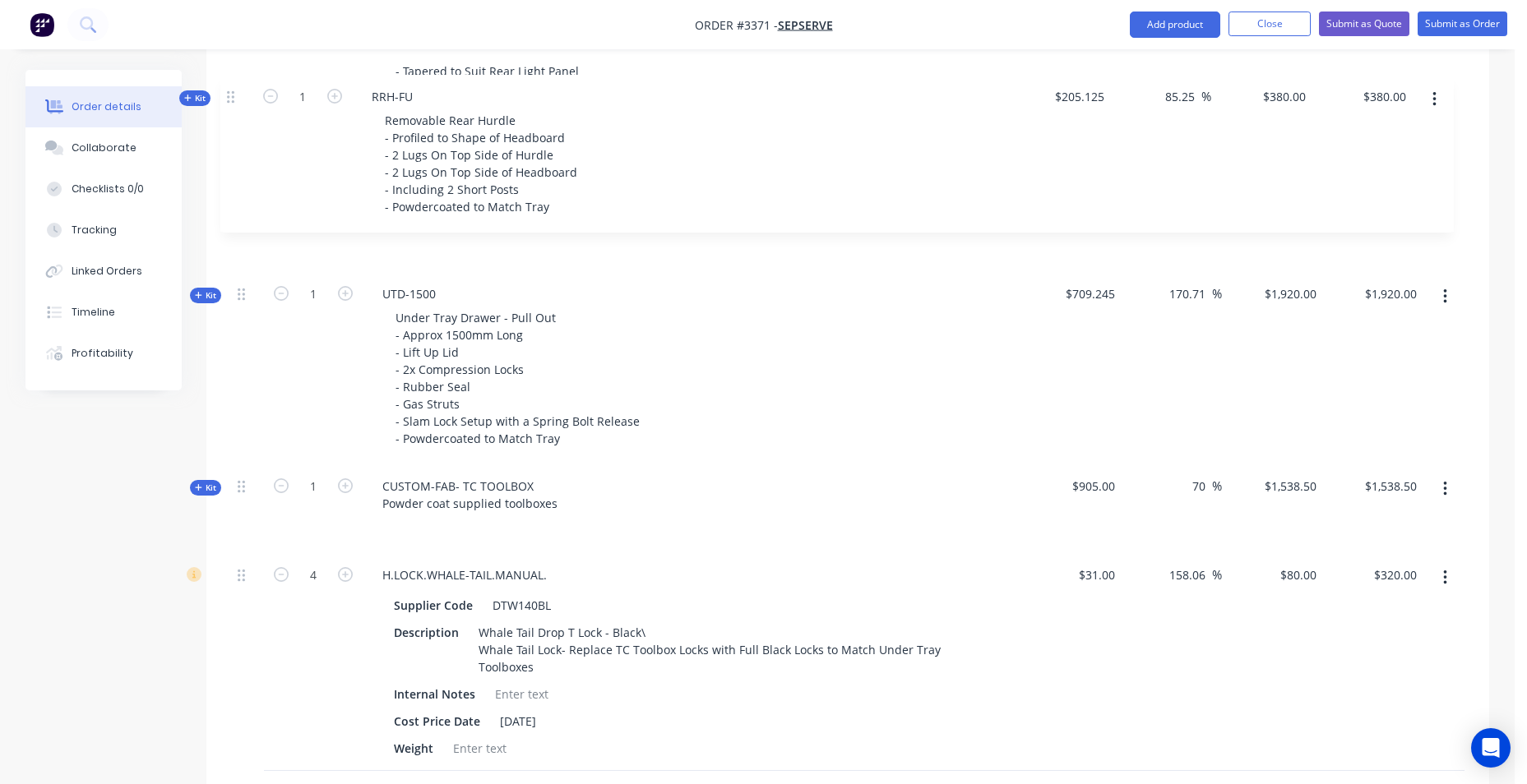
scroll to position [1215, 0]
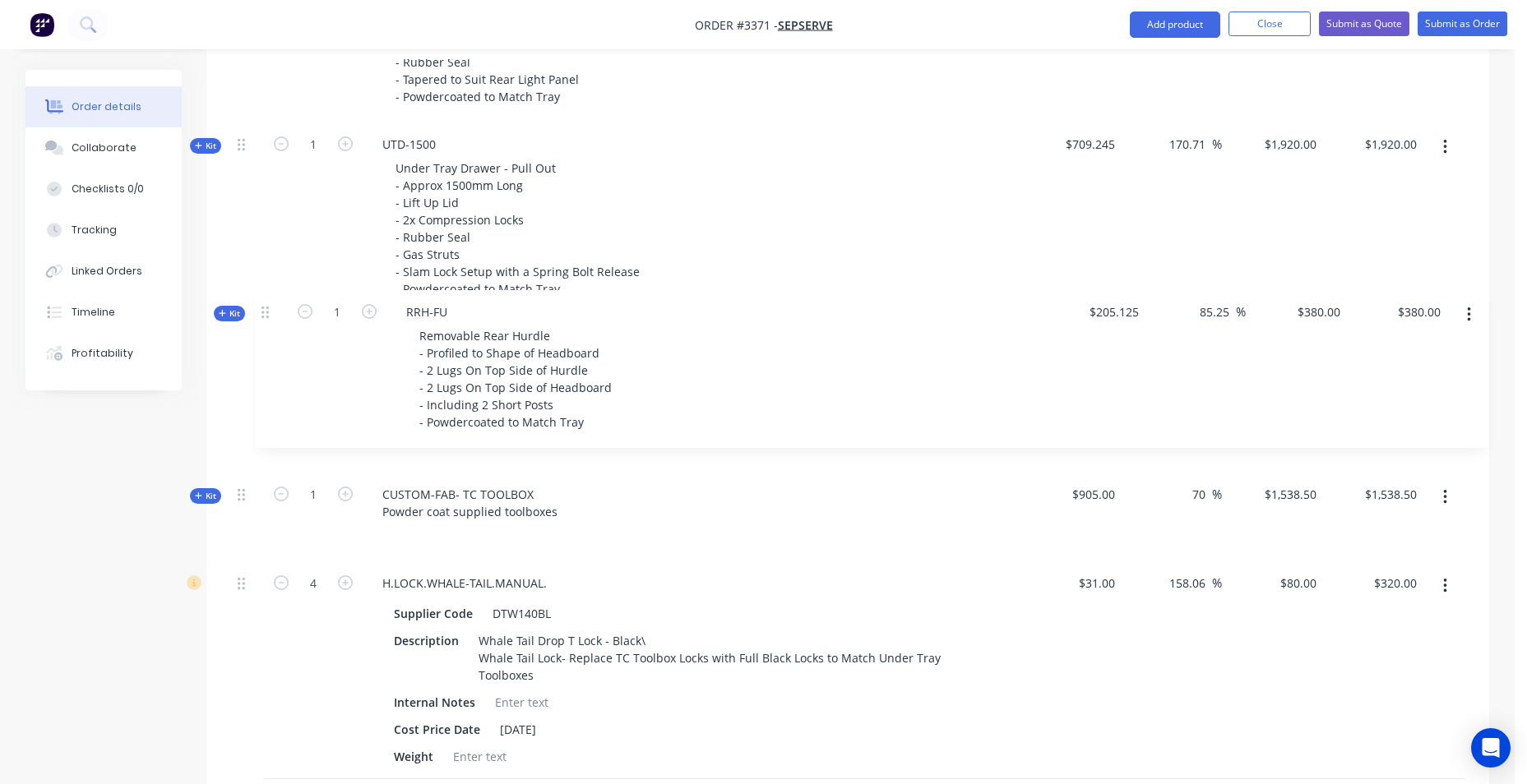
drag, startPoint x: 244, startPoint y: 357, endPoint x: 272, endPoint y: 289, distance: 73.5
click at [263, 305] on div "Kit 1 DCT-HB-1800 DUAL CAB UTE TRAY Make: ISUZU Model: DMAX LSU+ Year: 2023 Rev…" at bounding box center [848, 454] width 1234 height 1950
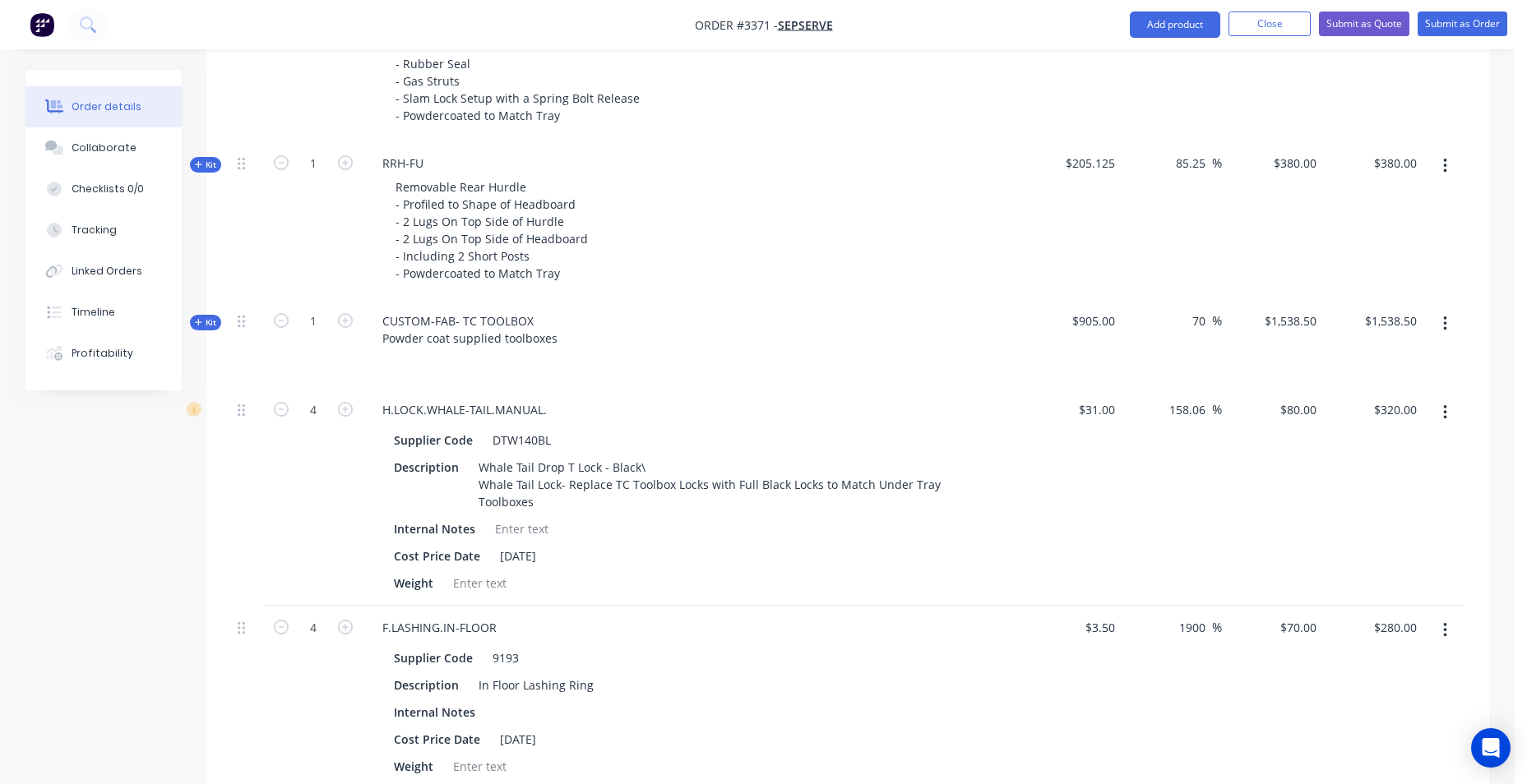
scroll to position [1380, 0]
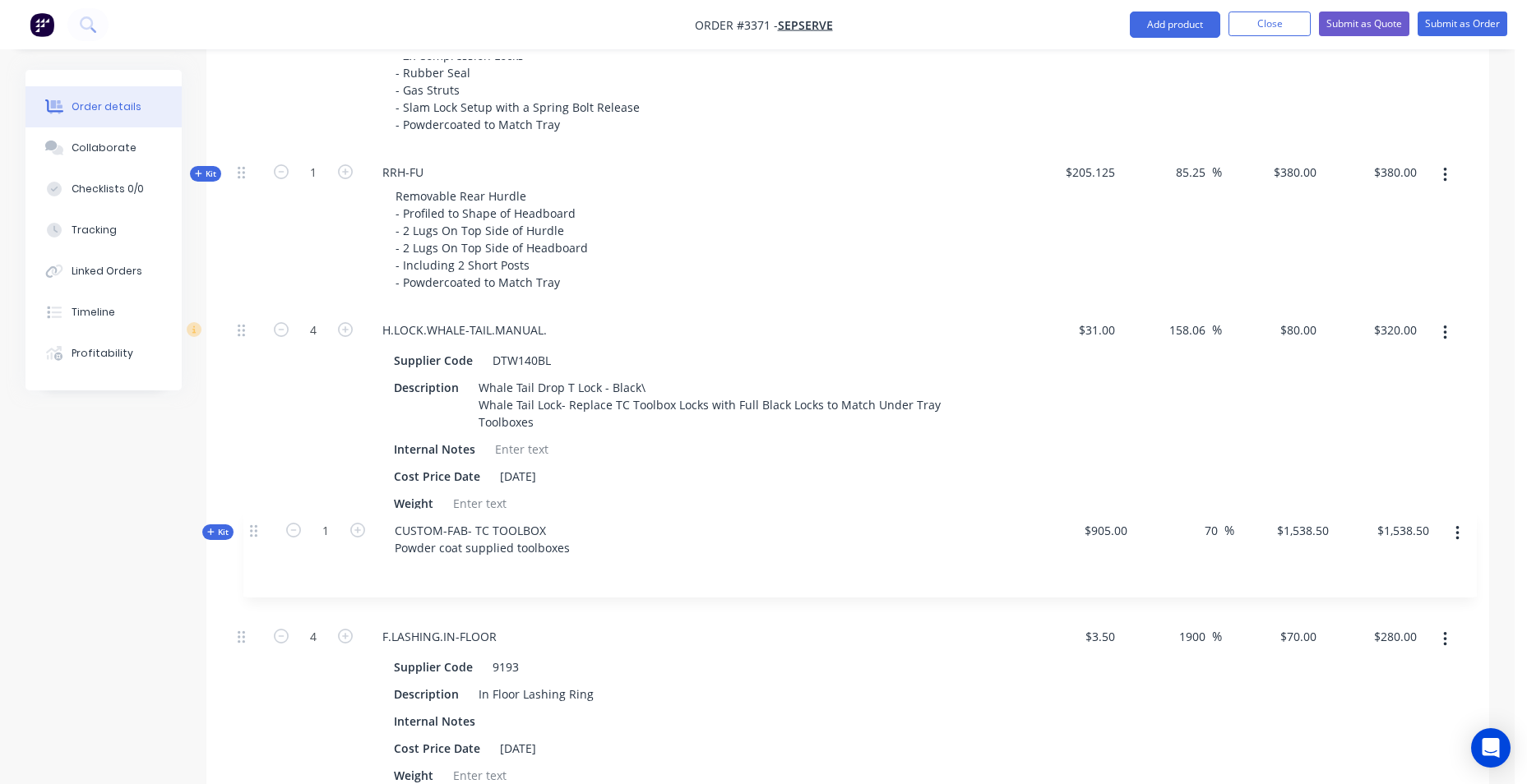
drag, startPoint x: 238, startPoint y: 333, endPoint x: 250, endPoint y: 538, distance: 205.4
click at [250, 538] on div "Kit 1 DCT-HB-1800 DUAL CAB UTE TRAY Make: ISUZU Model: DMAX LSU+ Year: 2023 Rev…" at bounding box center [848, 289] width 1234 height 1950
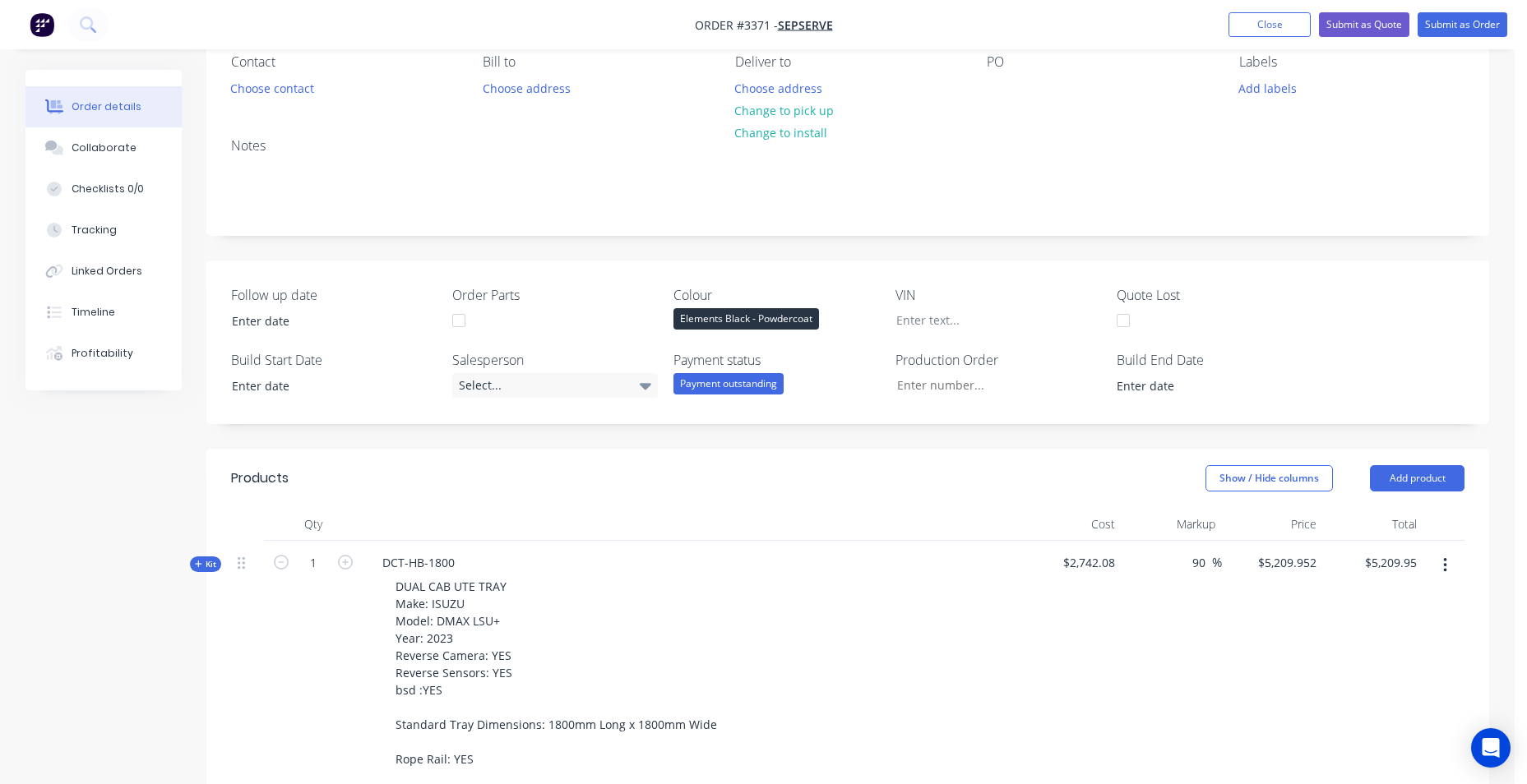
scroll to position [329, 0]
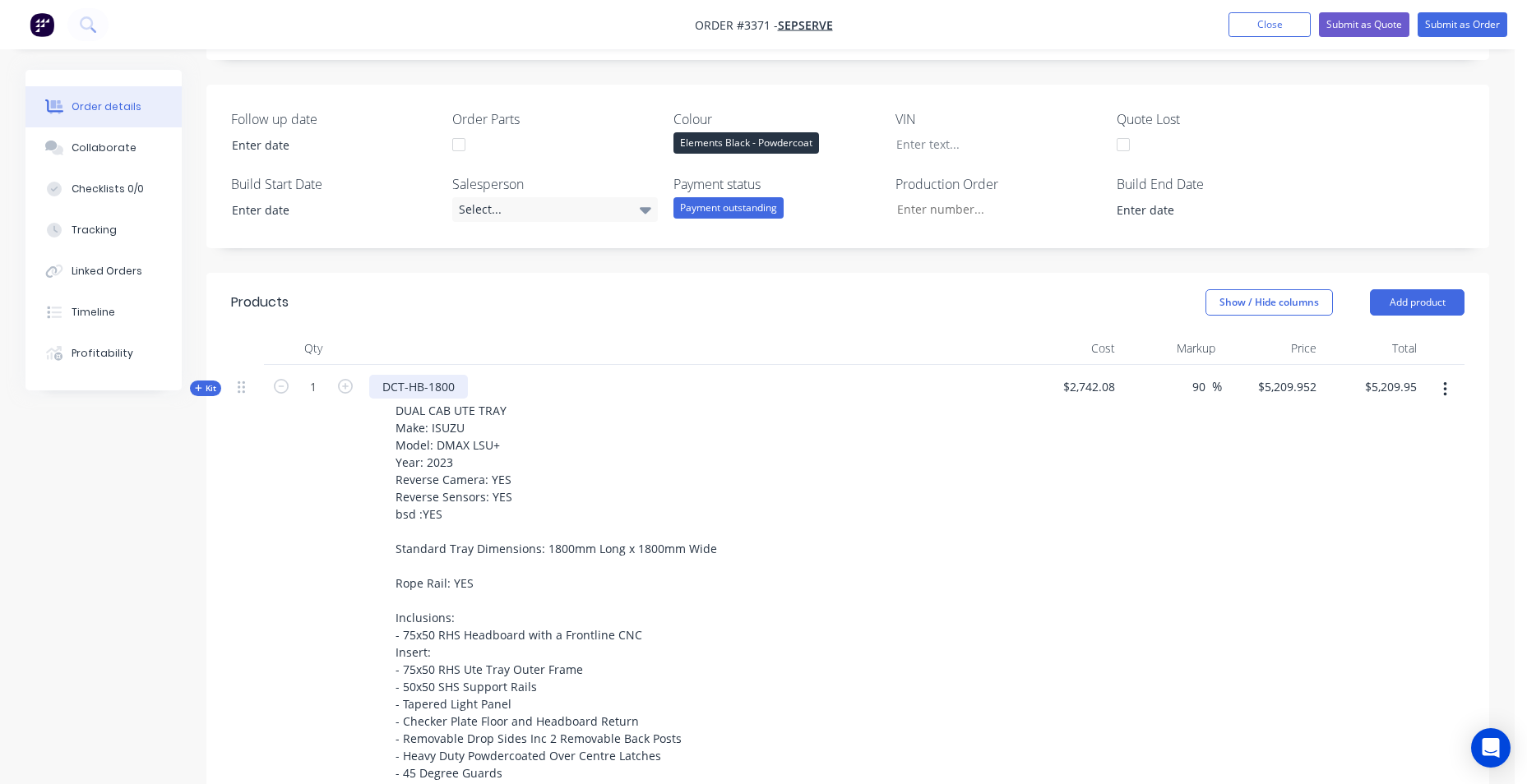
click at [466, 382] on div "DCT-HB-1800" at bounding box center [418, 387] width 98 height 24
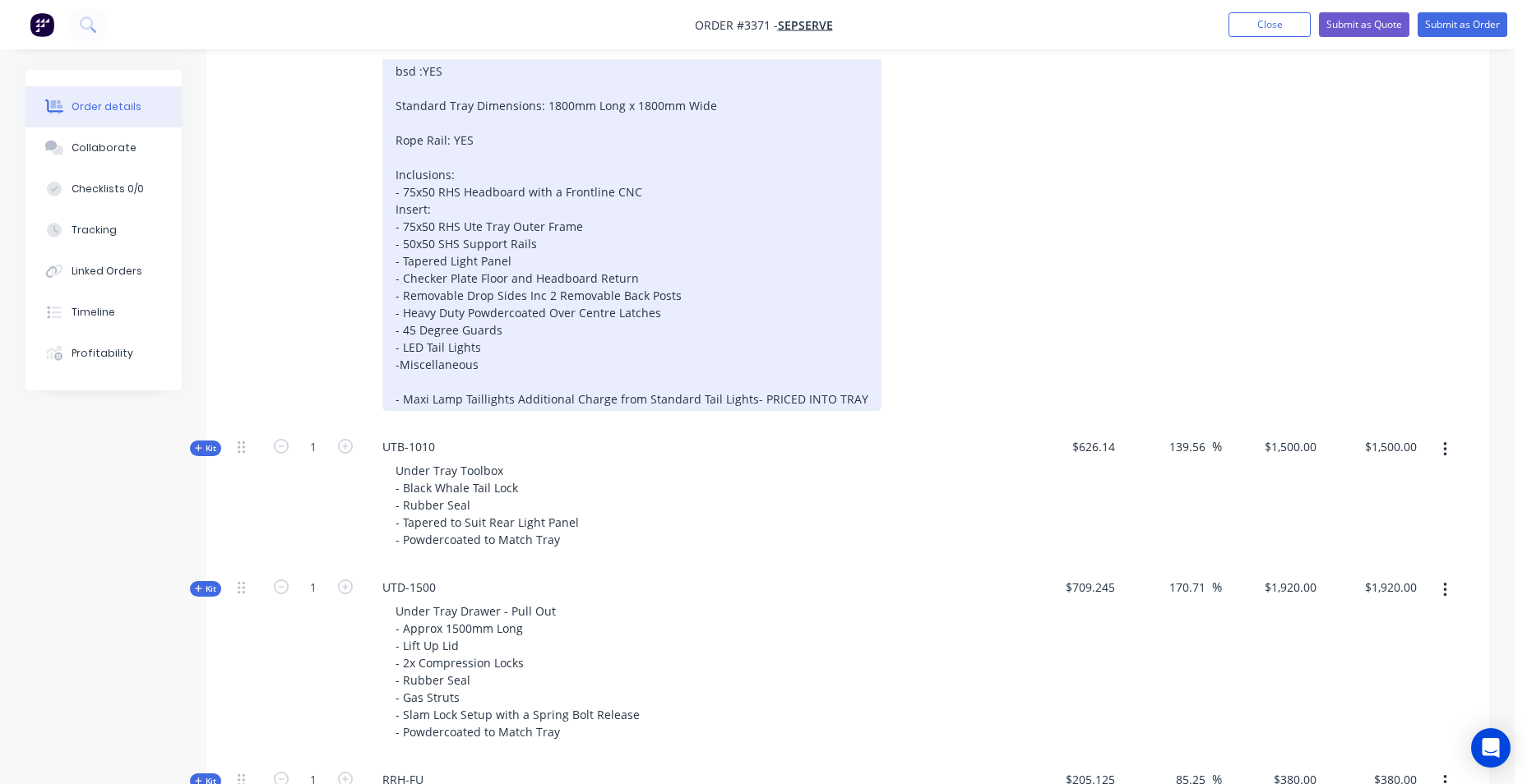
scroll to position [822, 0]
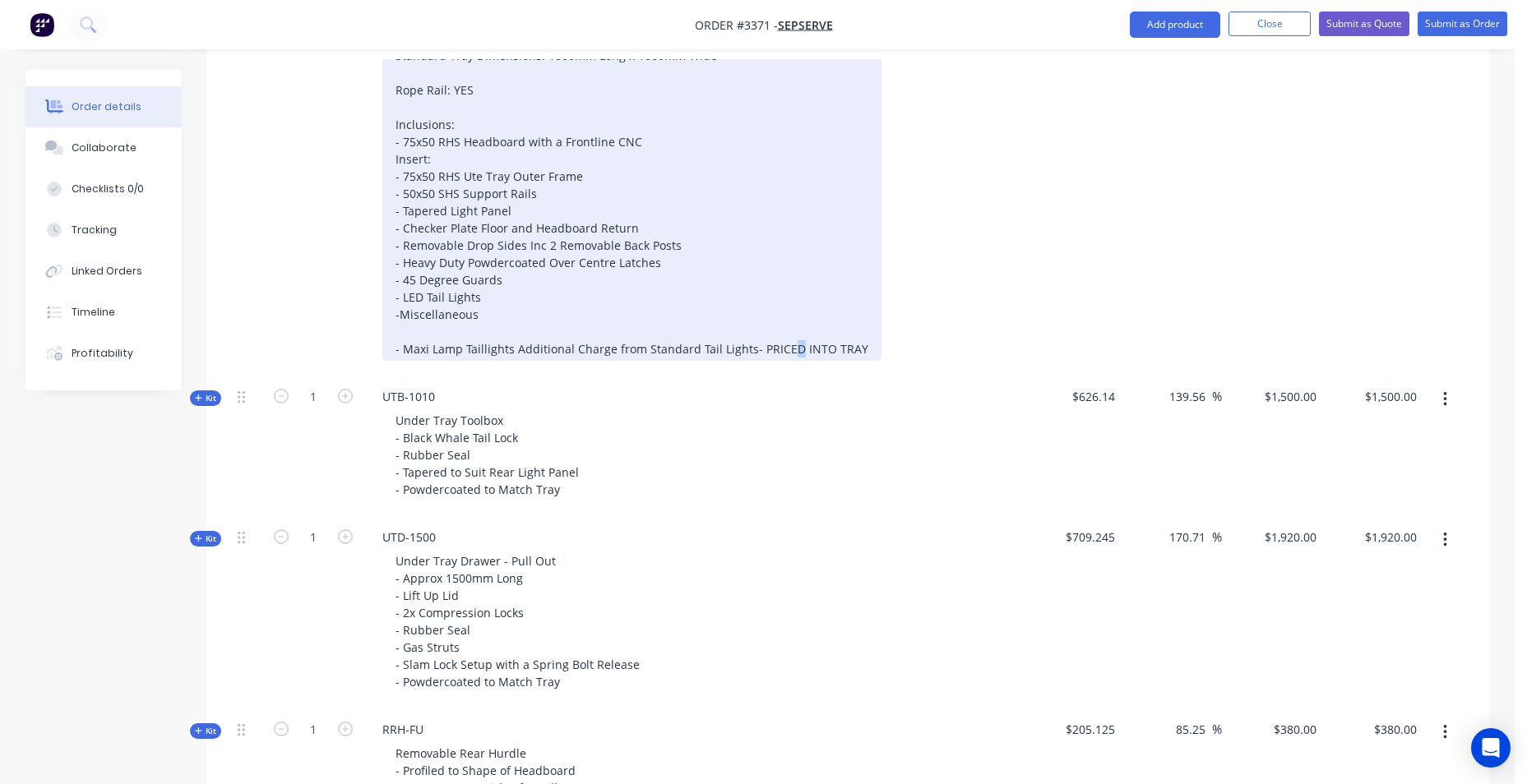
click at [786, 349] on div "DUAL CAB UTE TRAY Make: ISUZU Model: DMAX LSU+ Year: 2023 Reverse Camera: YES R…" at bounding box center [632, 133] width 499 height 456
click at [823, 283] on div "DUAL CAB UTE TRAY Make: ISUZU Model: DMAX LSU+ Year: 2023 Reverse Camera: YES R…" at bounding box center [628, 133] width 491 height 456
drag, startPoint x: 847, startPoint y: 346, endPoint x: 746, endPoint y: 350, distance: 101.1
click at [746, 350] on div "DUAL CAB UTE TRAY Make: ISUZU Model: DMAX LSU+ Year: 2023 Reverse Camera: YES R…" at bounding box center [628, 133] width 491 height 456
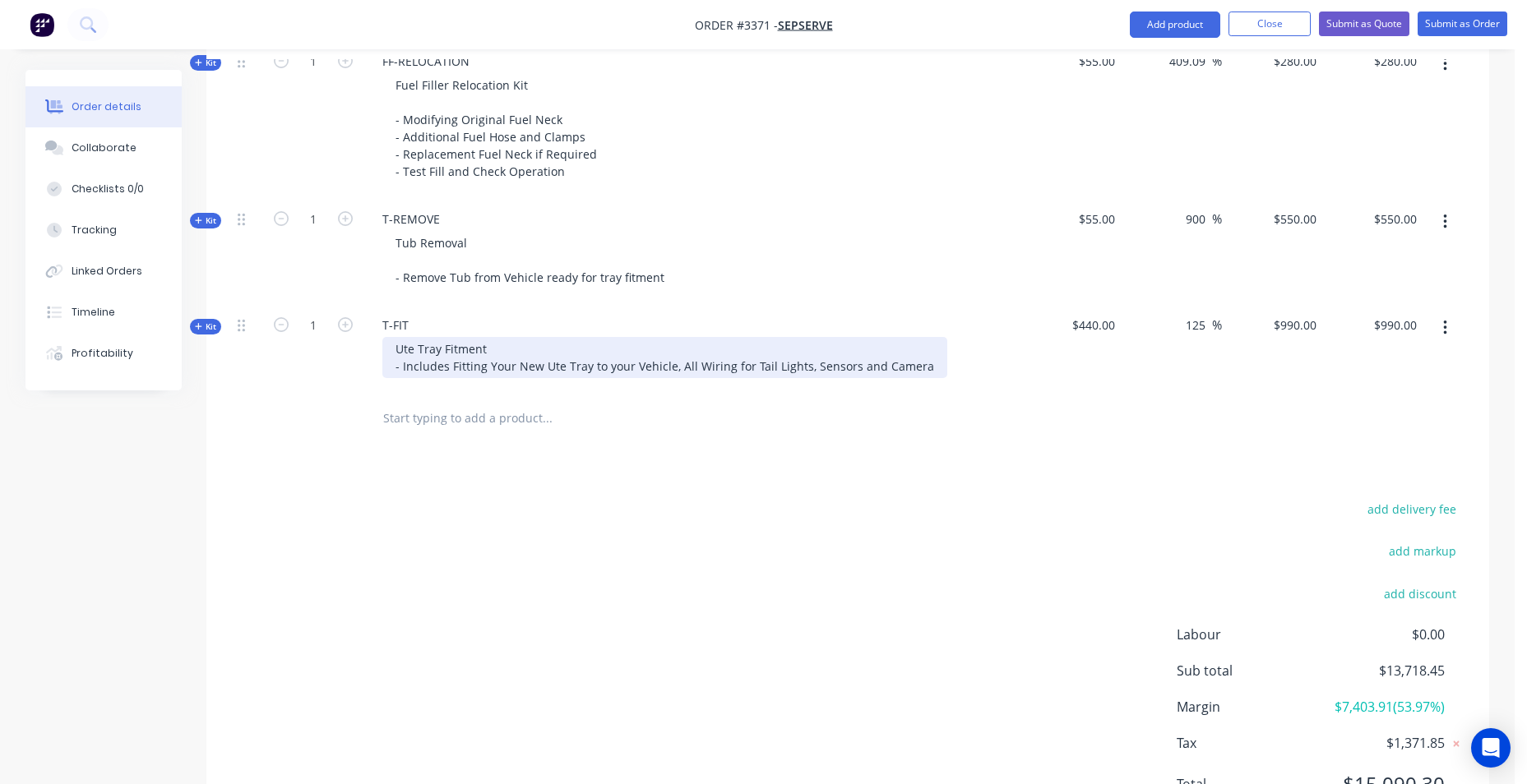
scroll to position [2332, 0]
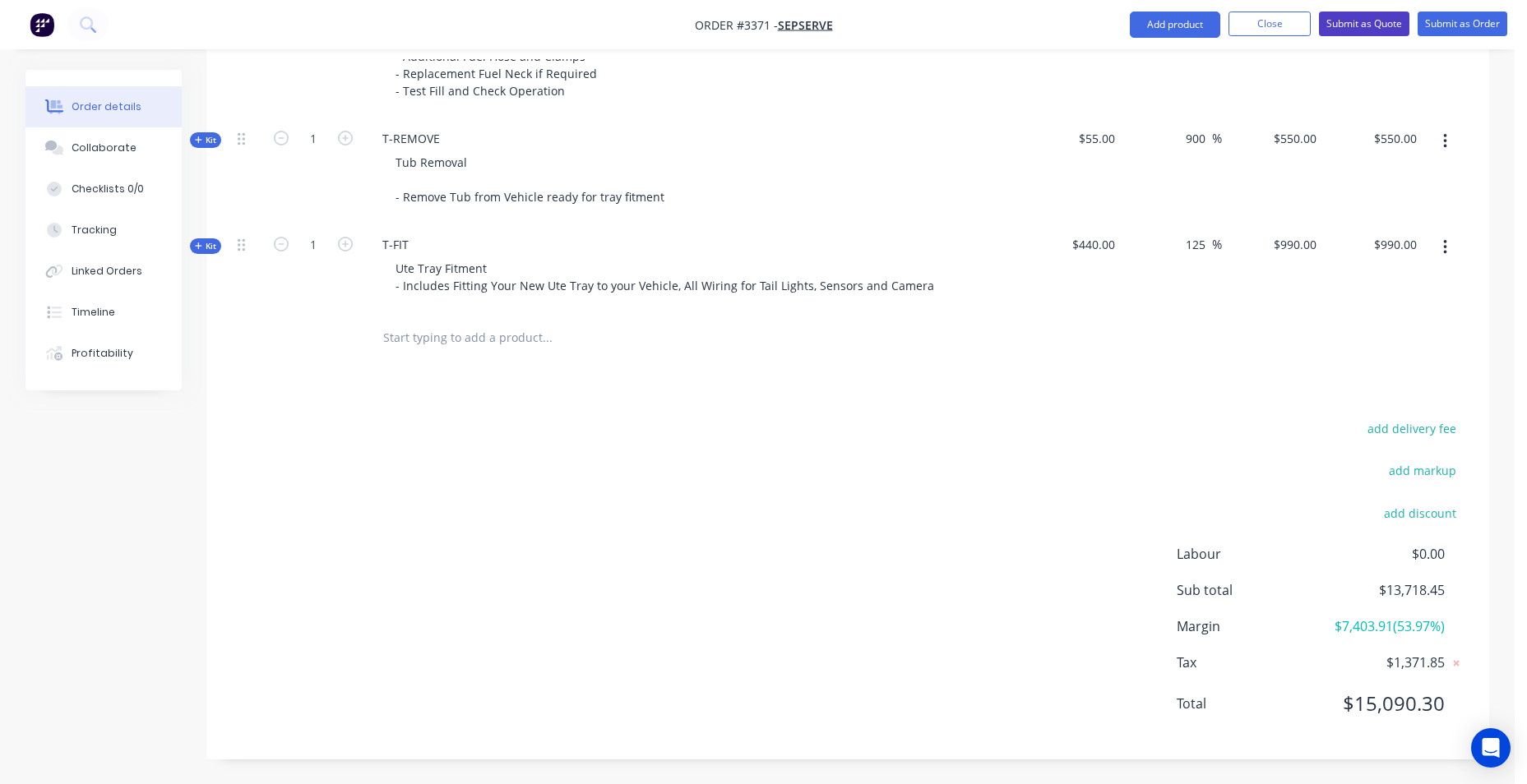
click at [1364, 17] on button "Submit as Quote" at bounding box center [1364, 24] width 91 height 25
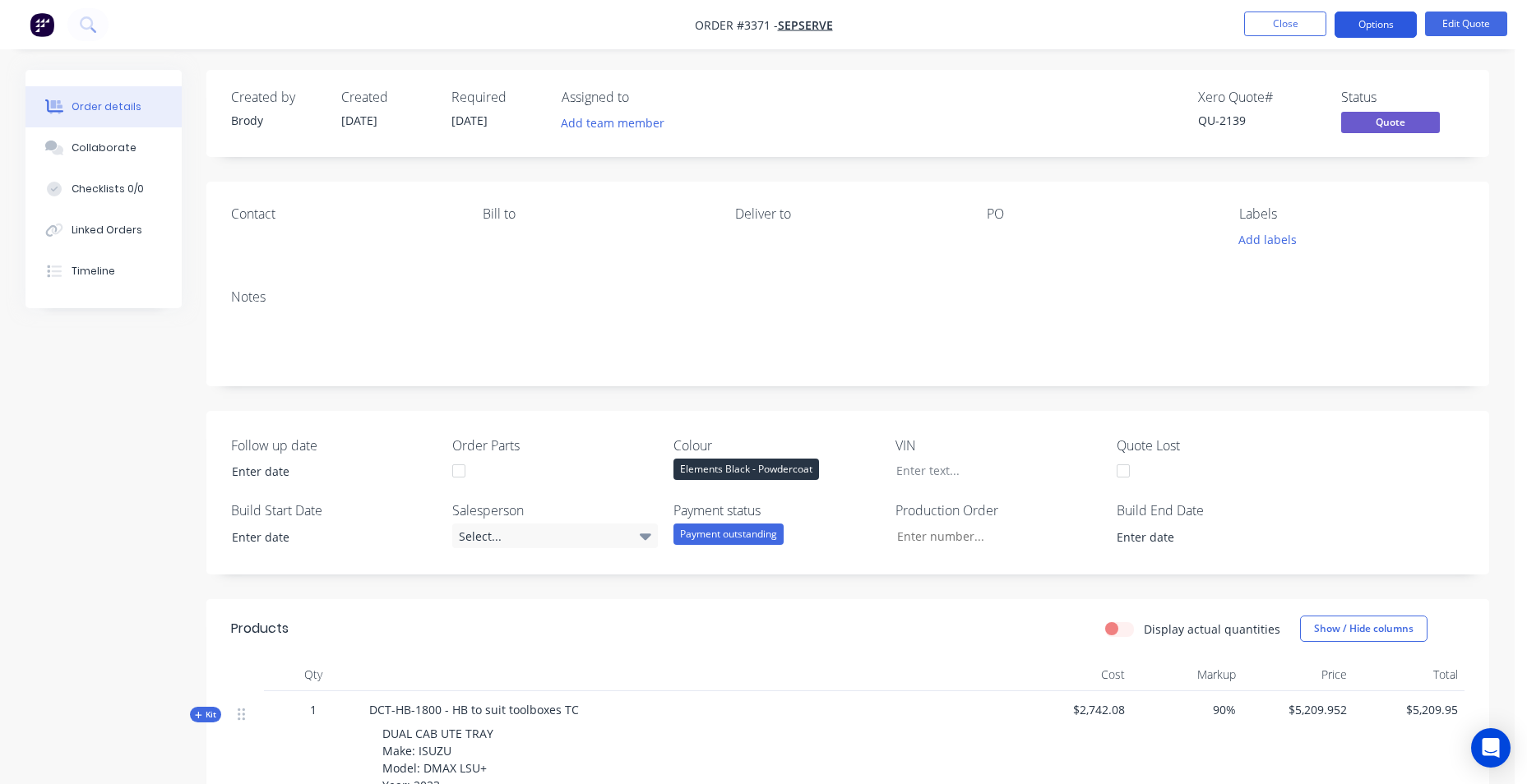
click at [1390, 12] on button "Options" at bounding box center [1376, 25] width 82 height 26
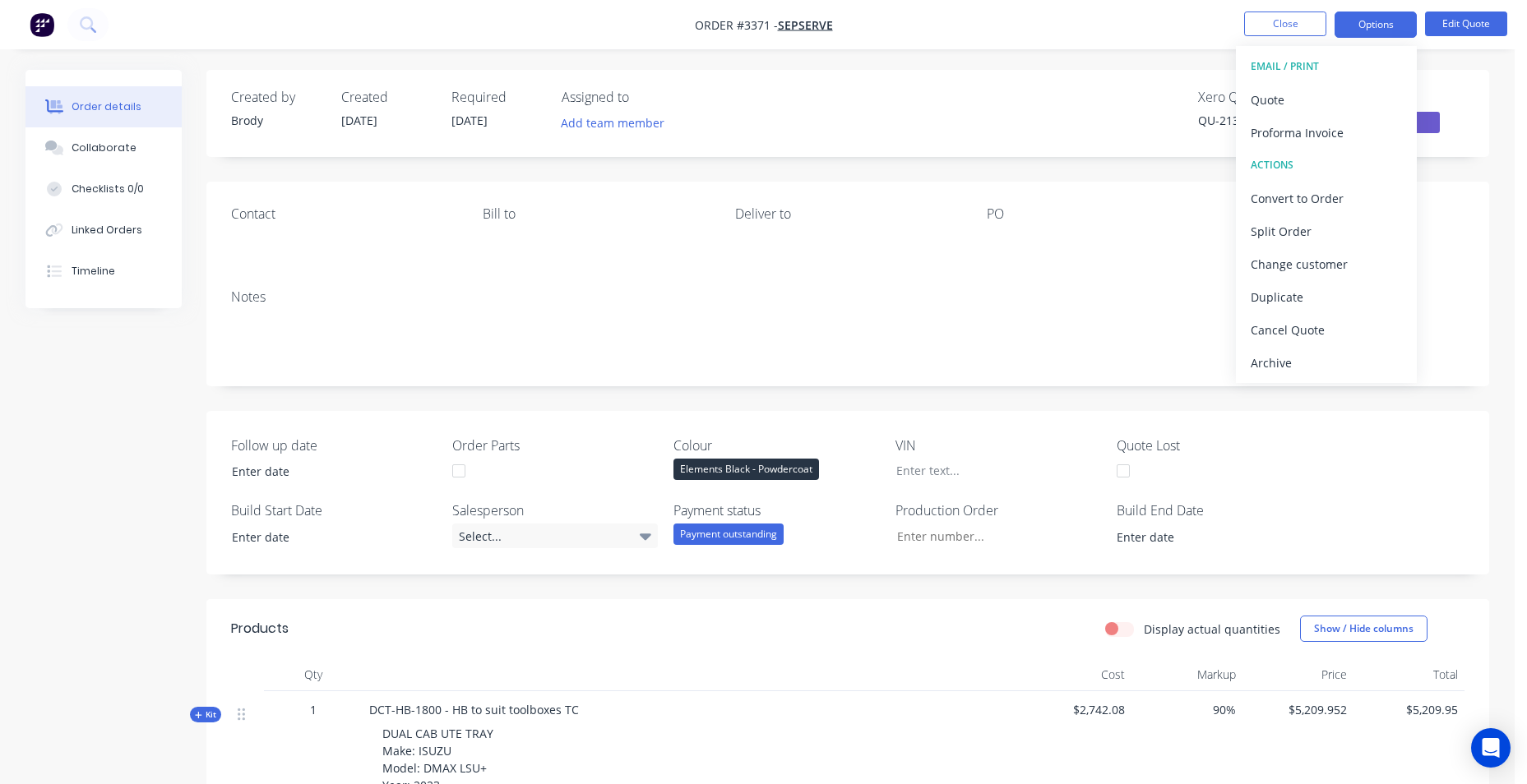
click at [1139, 41] on nav "Order #3371 - Sepserve Close Options EMAIL / PRINT Quote Proforma Invoice ACTIO…" at bounding box center [763, 25] width 1527 height 49
click at [37, 25] on img "button" at bounding box center [42, 25] width 25 height 25
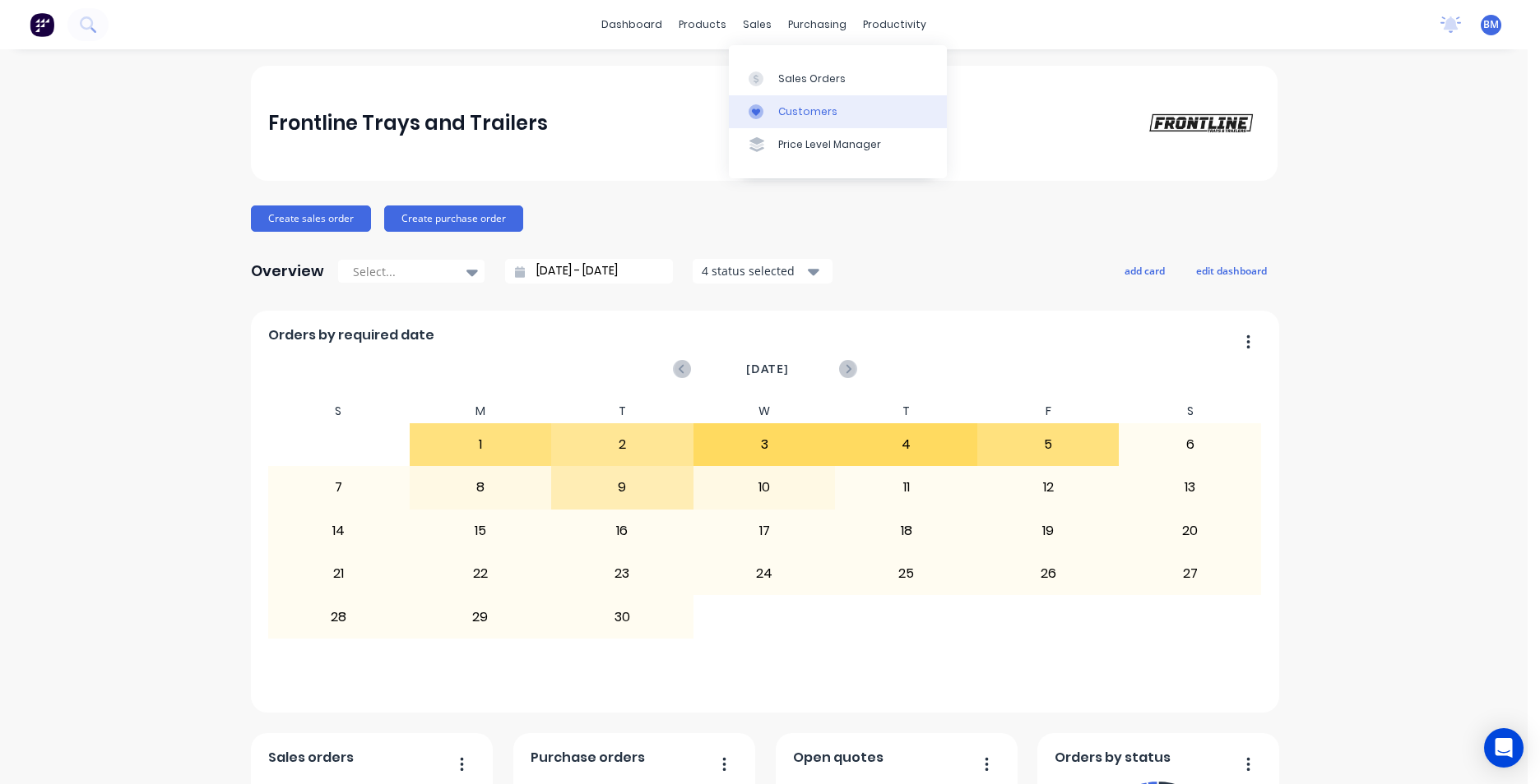
click at [771, 105] on div at bounding box center [761, 111] width 25 height 14
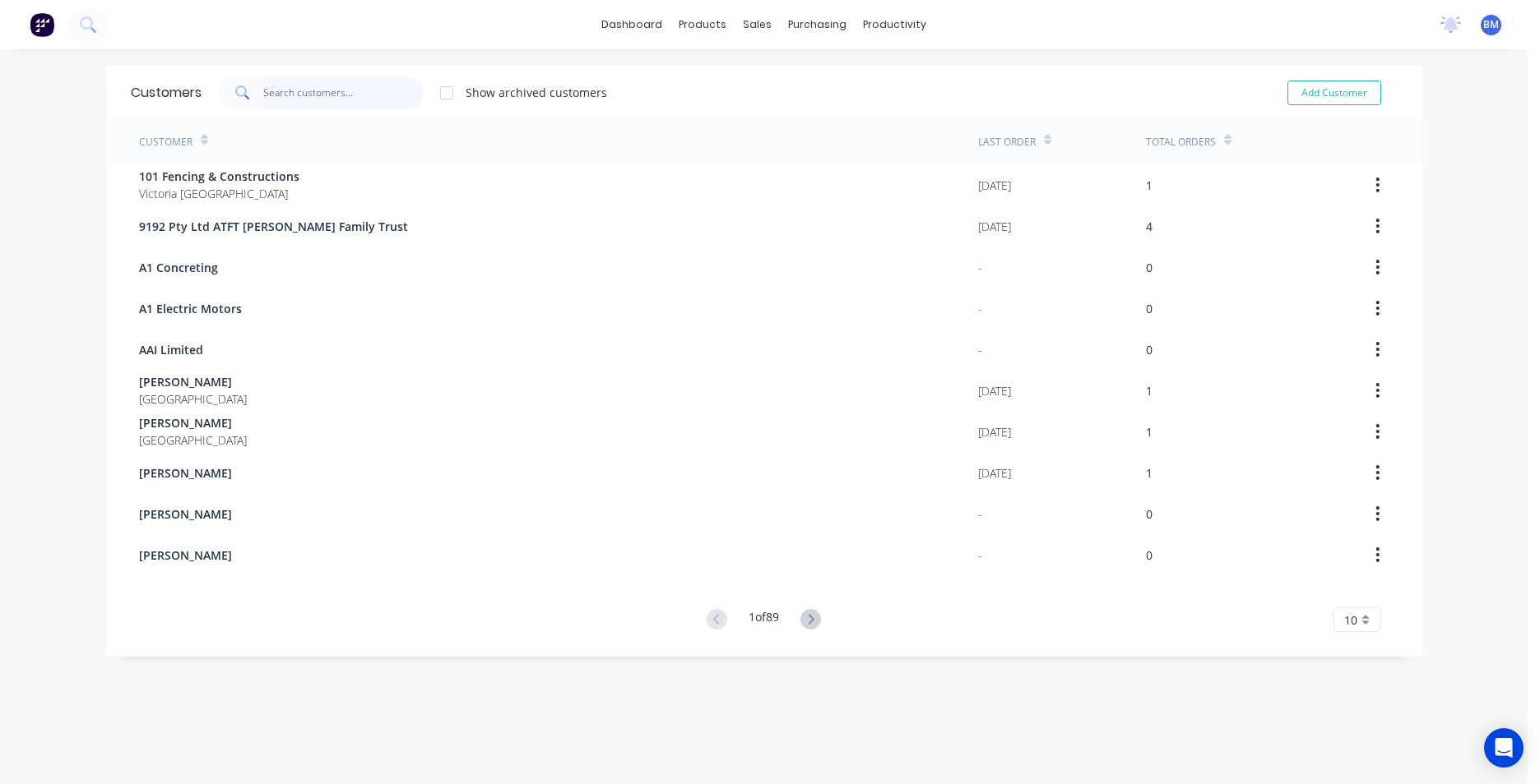
click at [357, 92] on input "text" at bounding box center [343, 92] width 160 height 33
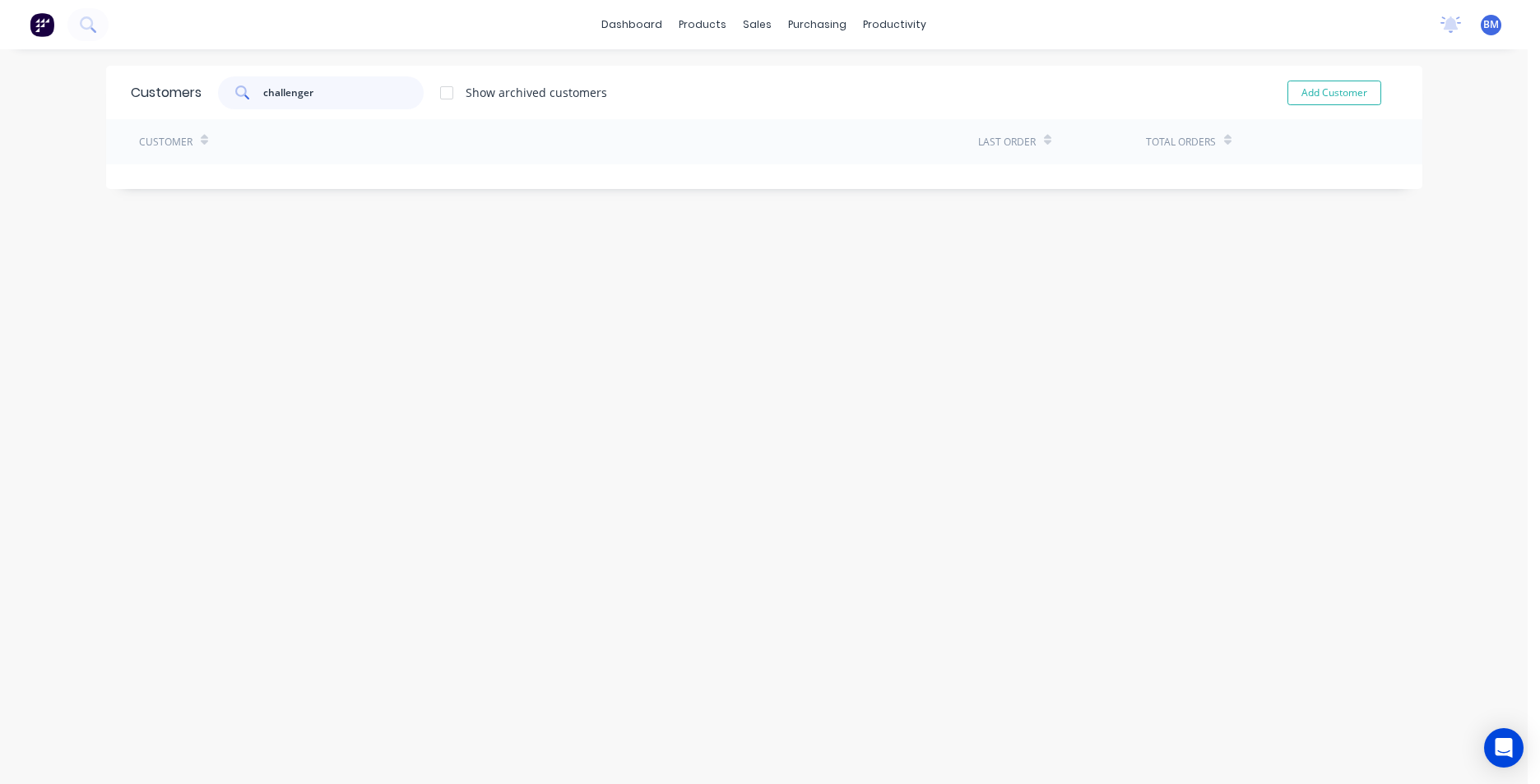
drag, startPoint x: 363, startPoint y: 89, endPoint x: 233, endPoint y: 92, distance: 130.0
click at [233, 92] on div "challenger" at bounding box center [321, 92] width 205 height 33
type input "challenger"
click at [1302, 95] on button "Add Customer" at bounding box center [1335, 92] width 93 height 25
select select "AU"
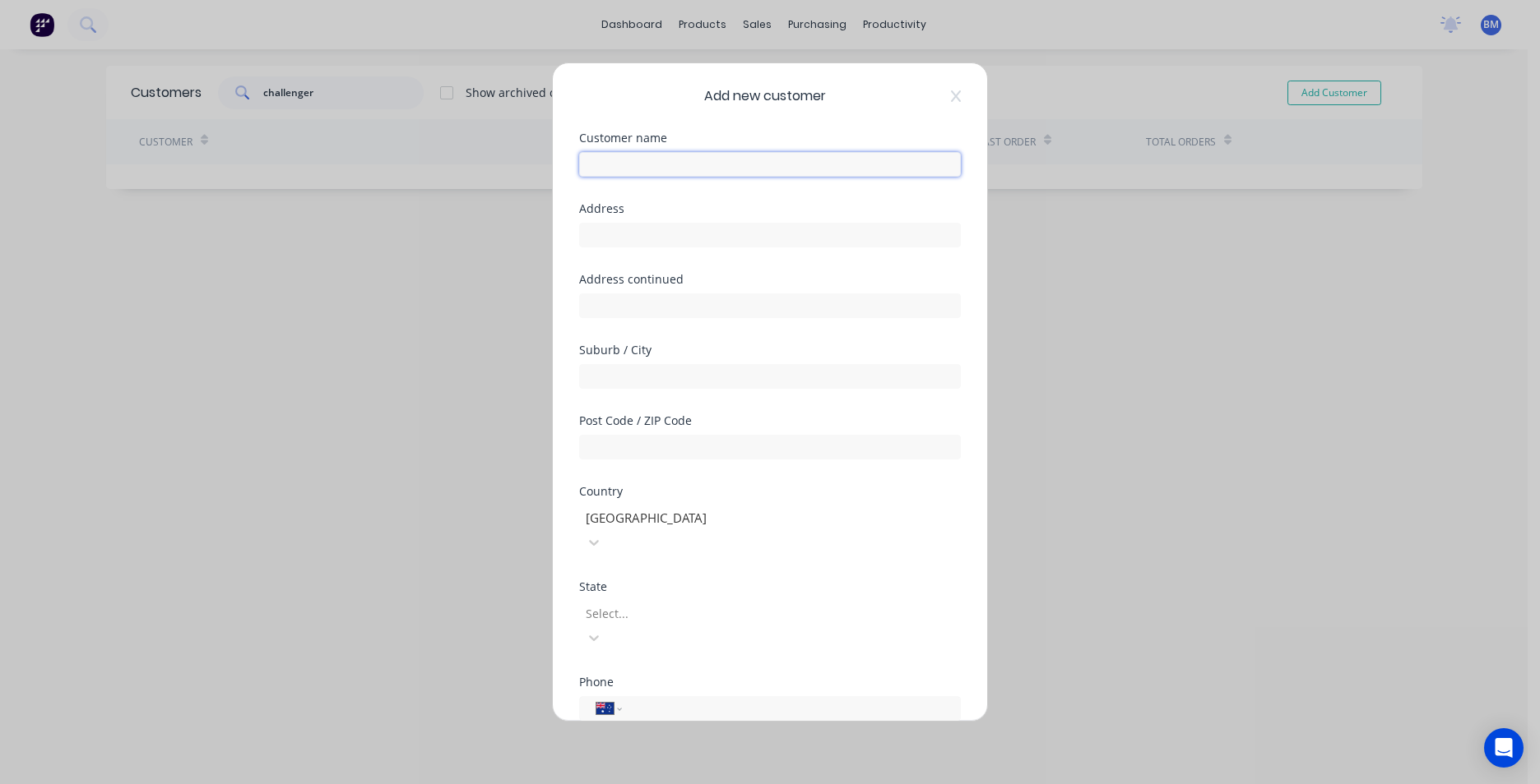
click at [697, 165] on input "text" at bounding box center [770, 164] width 382 height 25
type input "CHELLENGER"
click at [672, 700] on input "tel" at bounding box center [788, 709] width 310 height 19
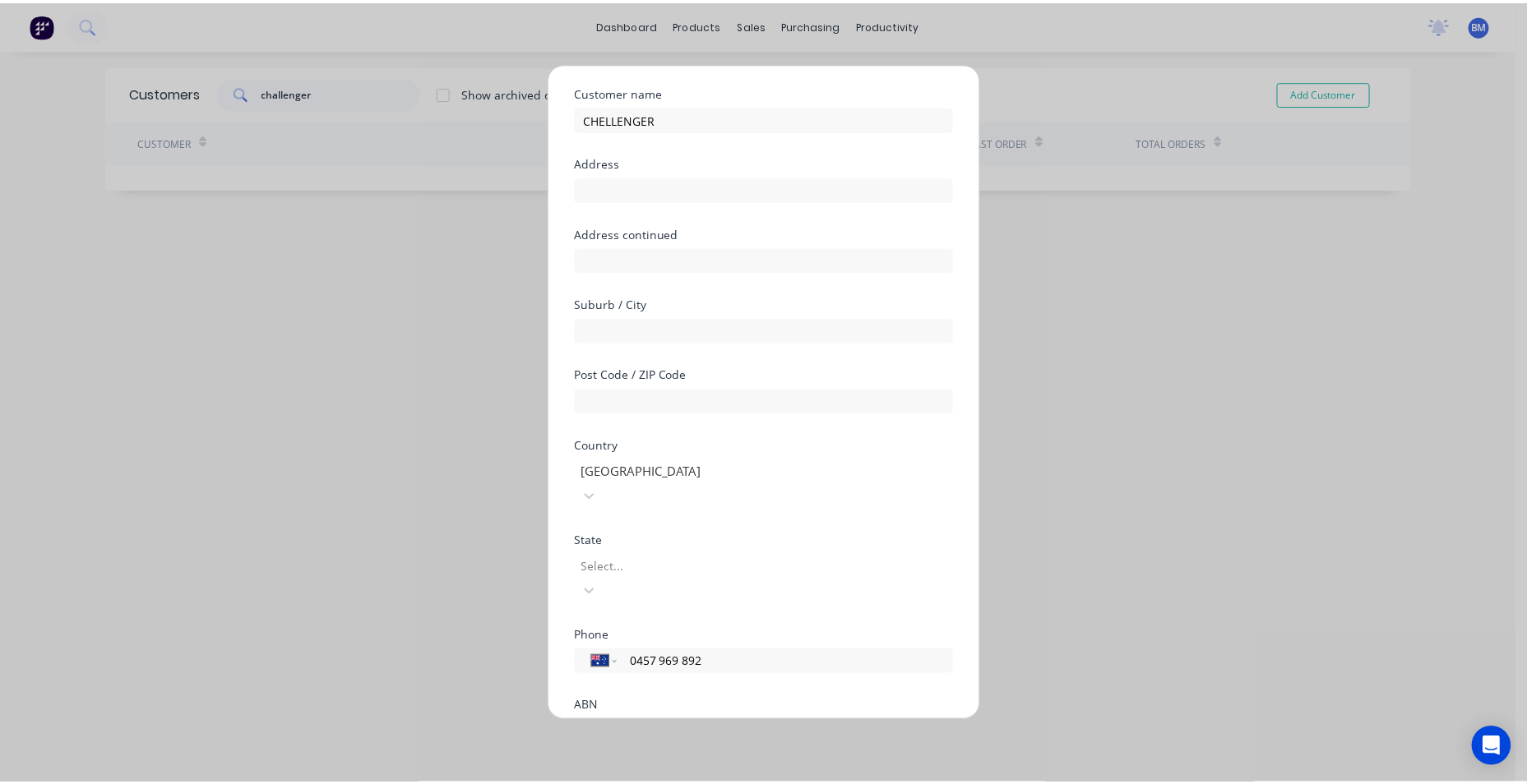
scroll to position [145, 0]
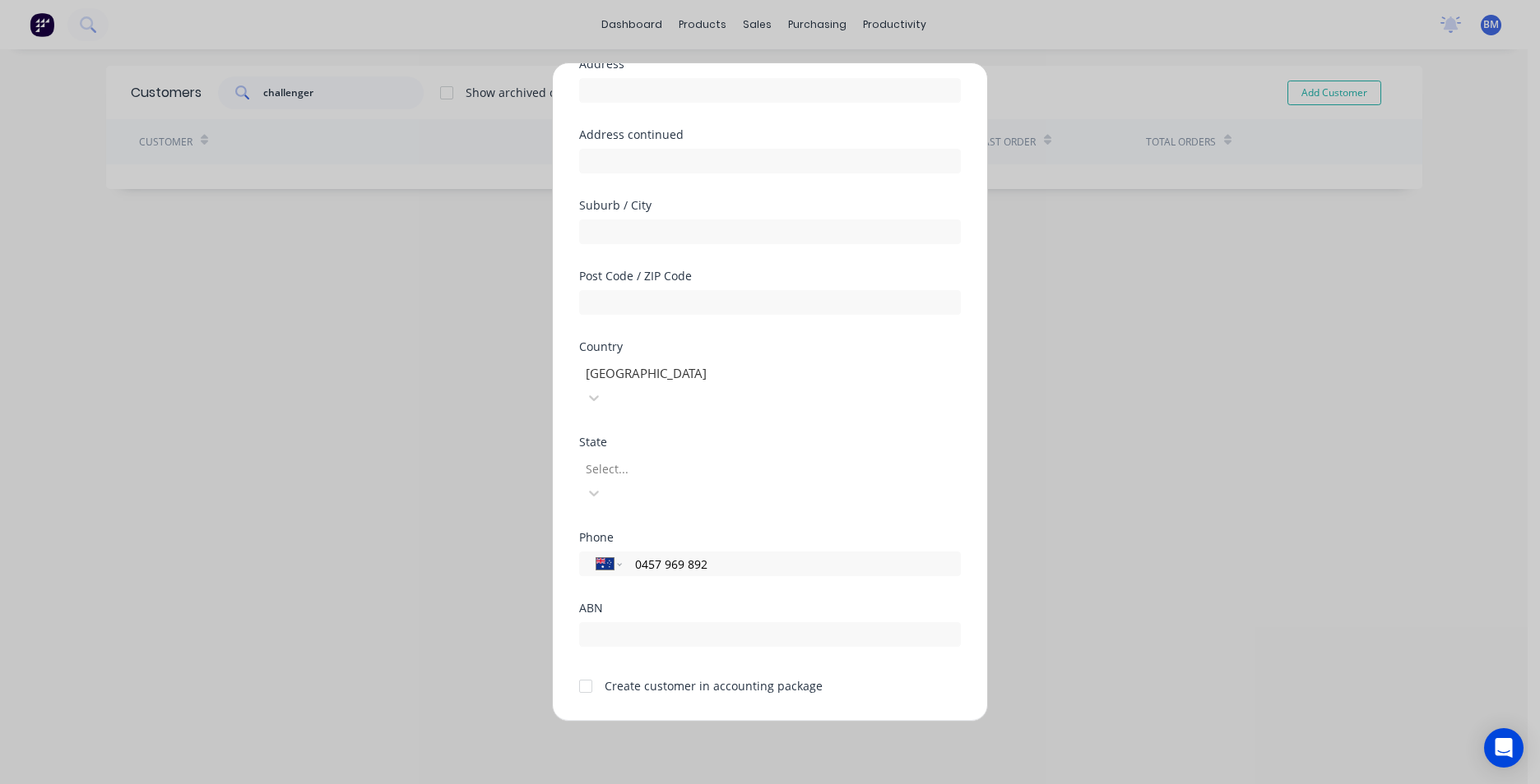
type input "0457 969 892"
drag, startPoint x: 587, startPoint y: 636, endPoint x: 621, endPoint y: 682, distance: 57.2
click at [588, 670] on div at bounding box center [586, 686] width 33 height 33
click at [703, 721] on button "Save" at bounding box center [718, 734] width 91 height 26
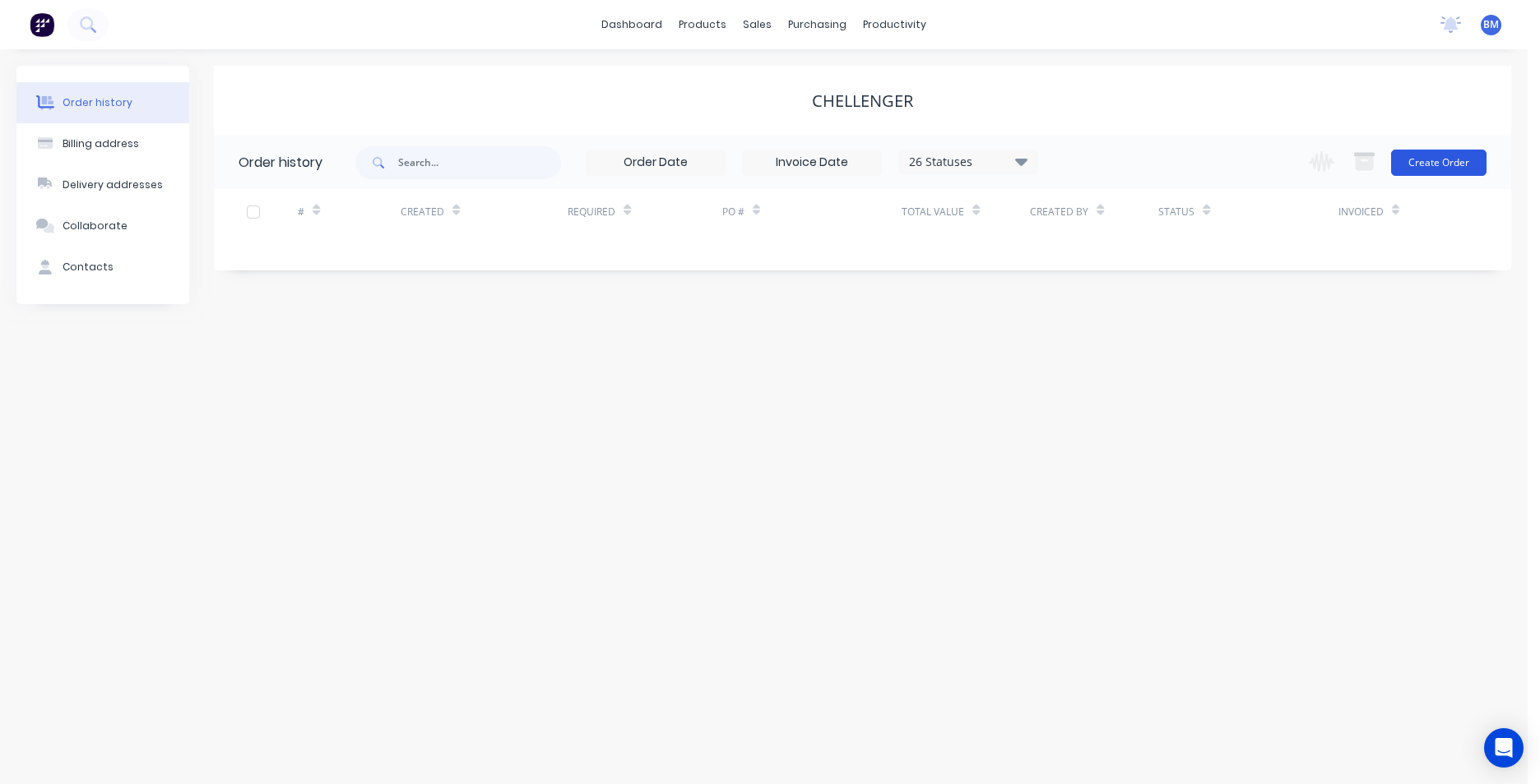
click at [1438, 161] on button "Create Order" at bounding box center [1439, 162] width 95 height 26
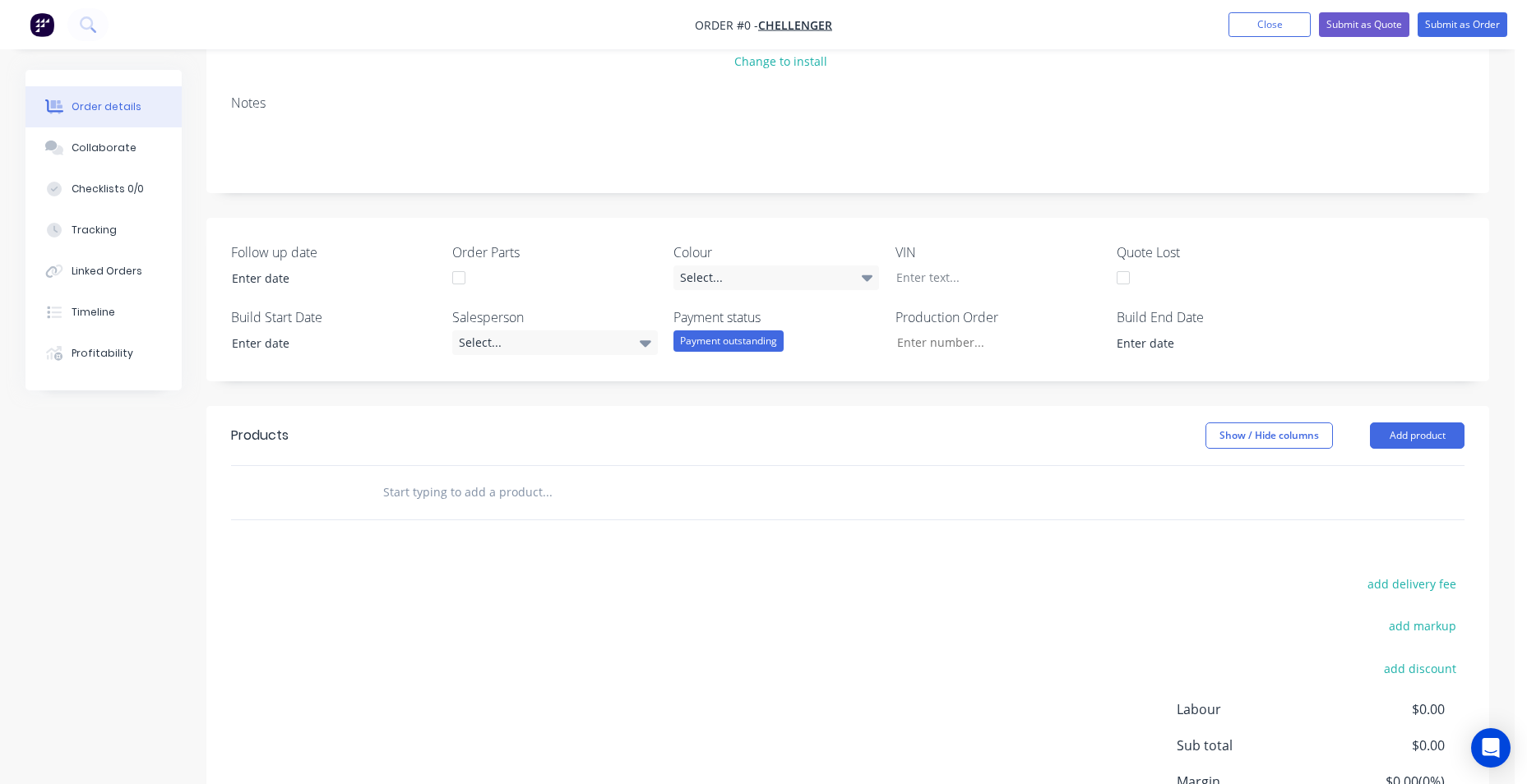
scroll to position [247, 0]
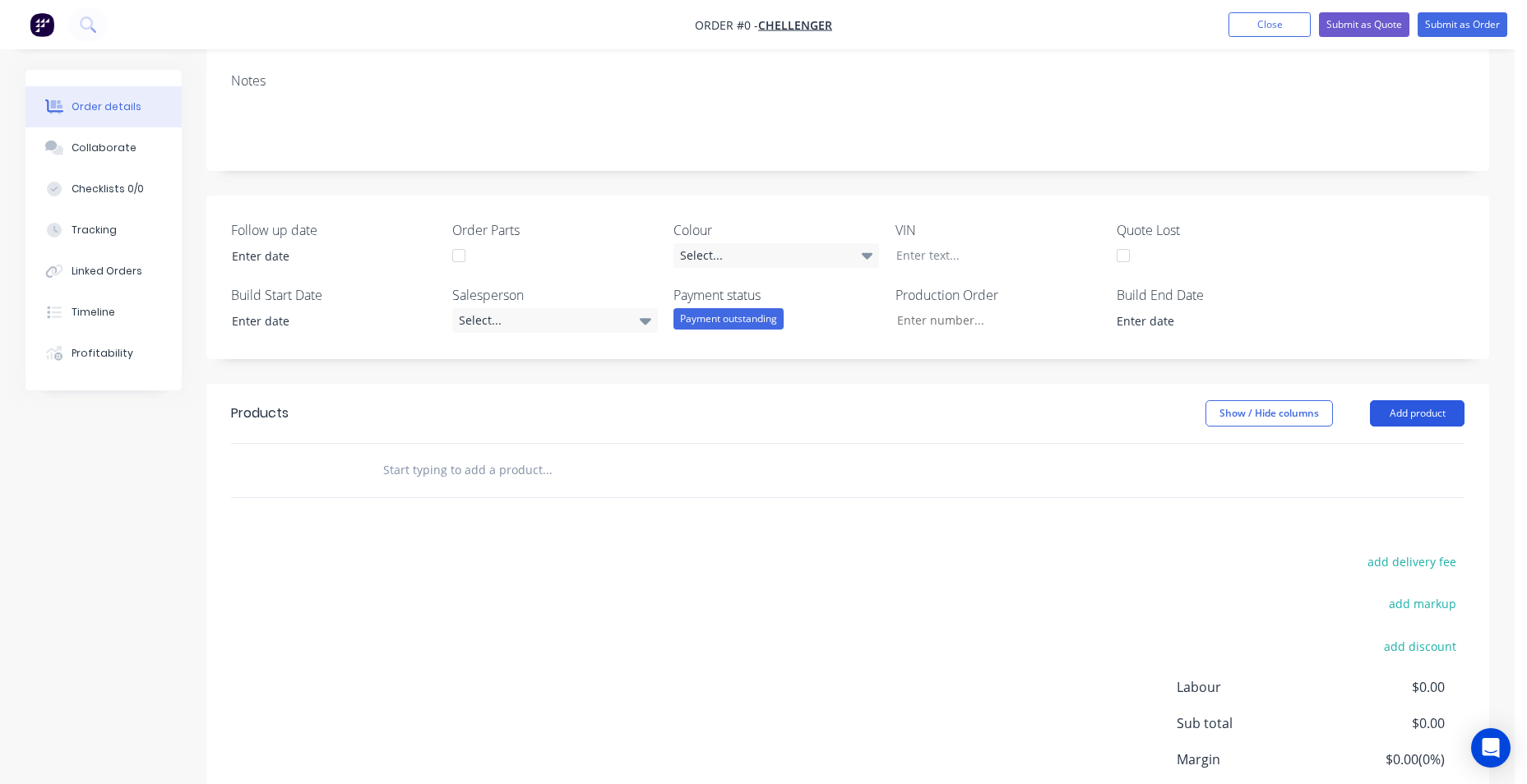
click at [1403, 414] on button "Add product" at bounding box center [1417, 413] width 94 height 26
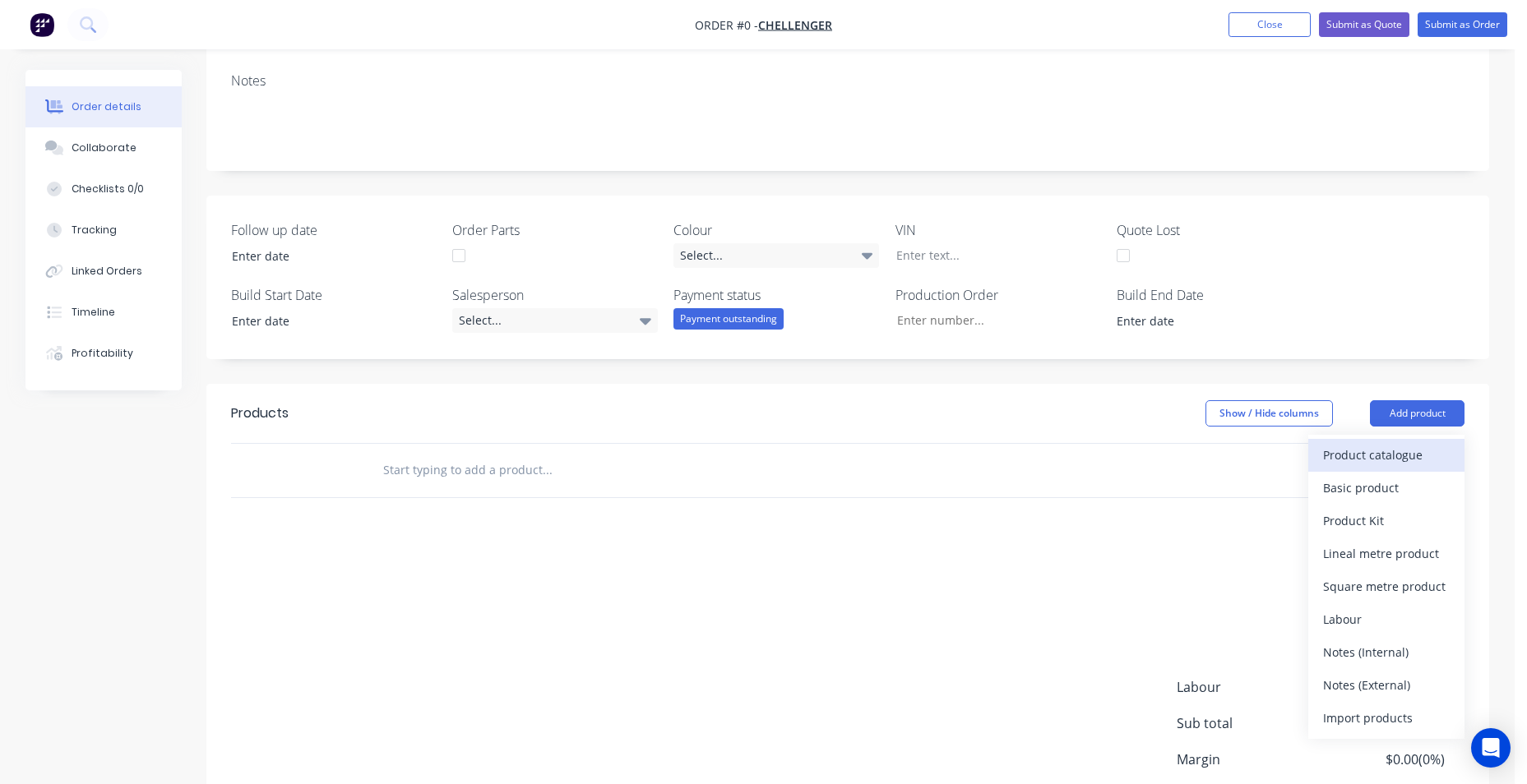
click at [1342, 463] on div "Product catalogue" at bounding box center [1386, 455] width 126 height 24
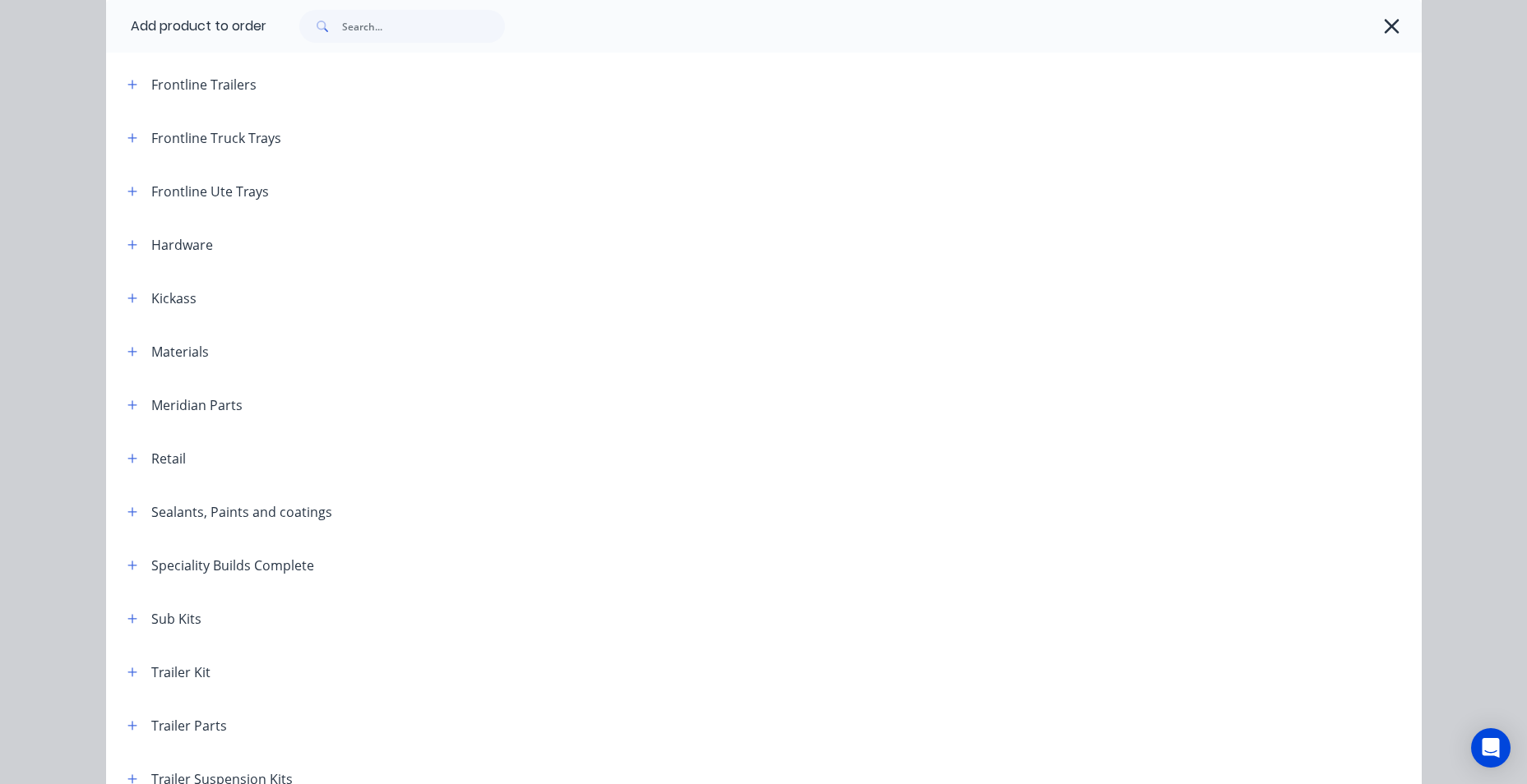
scroll to position [0, 0]
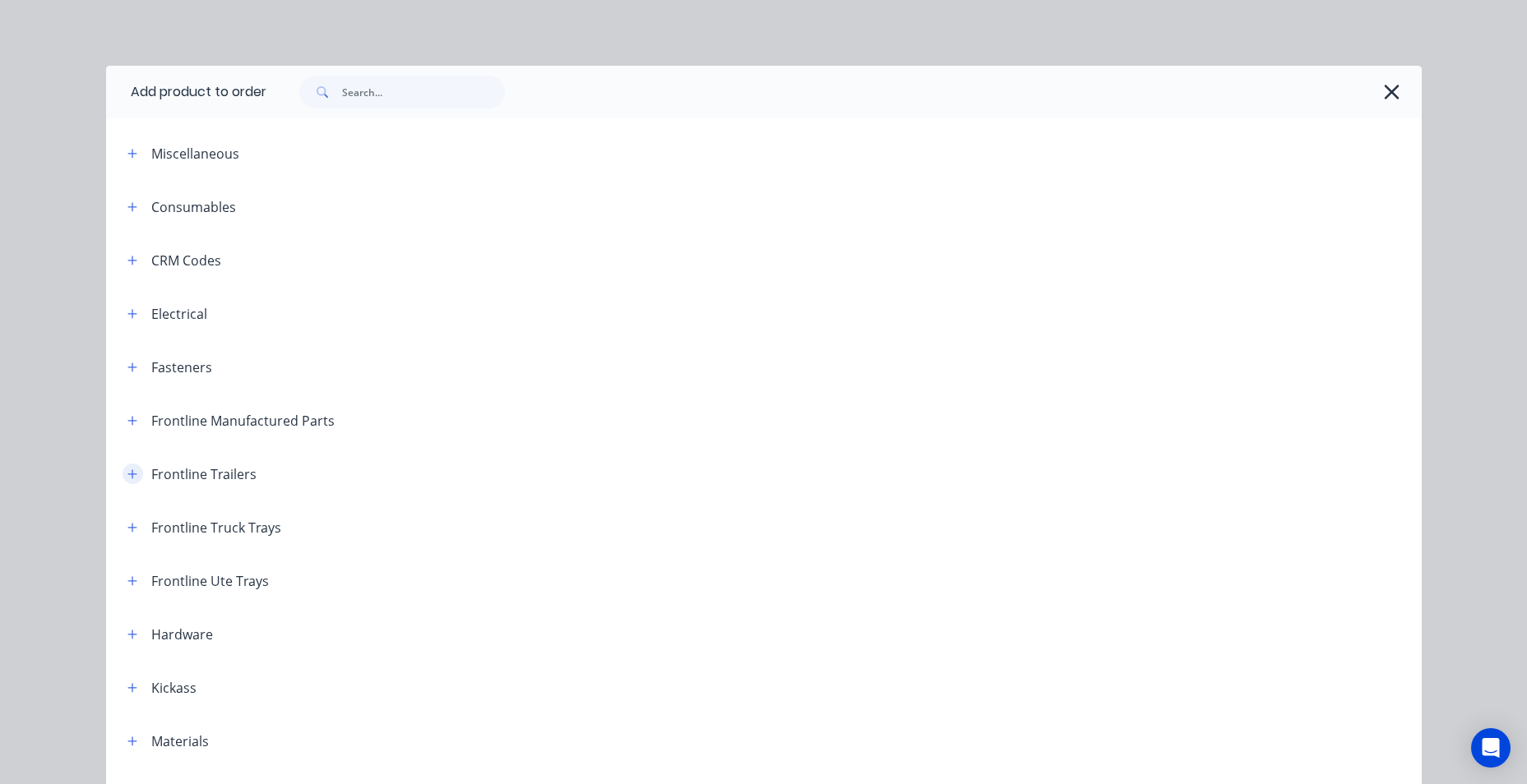
click at [127, 473] on icon "button" at bounding box center [132, 474] width 10 height 12
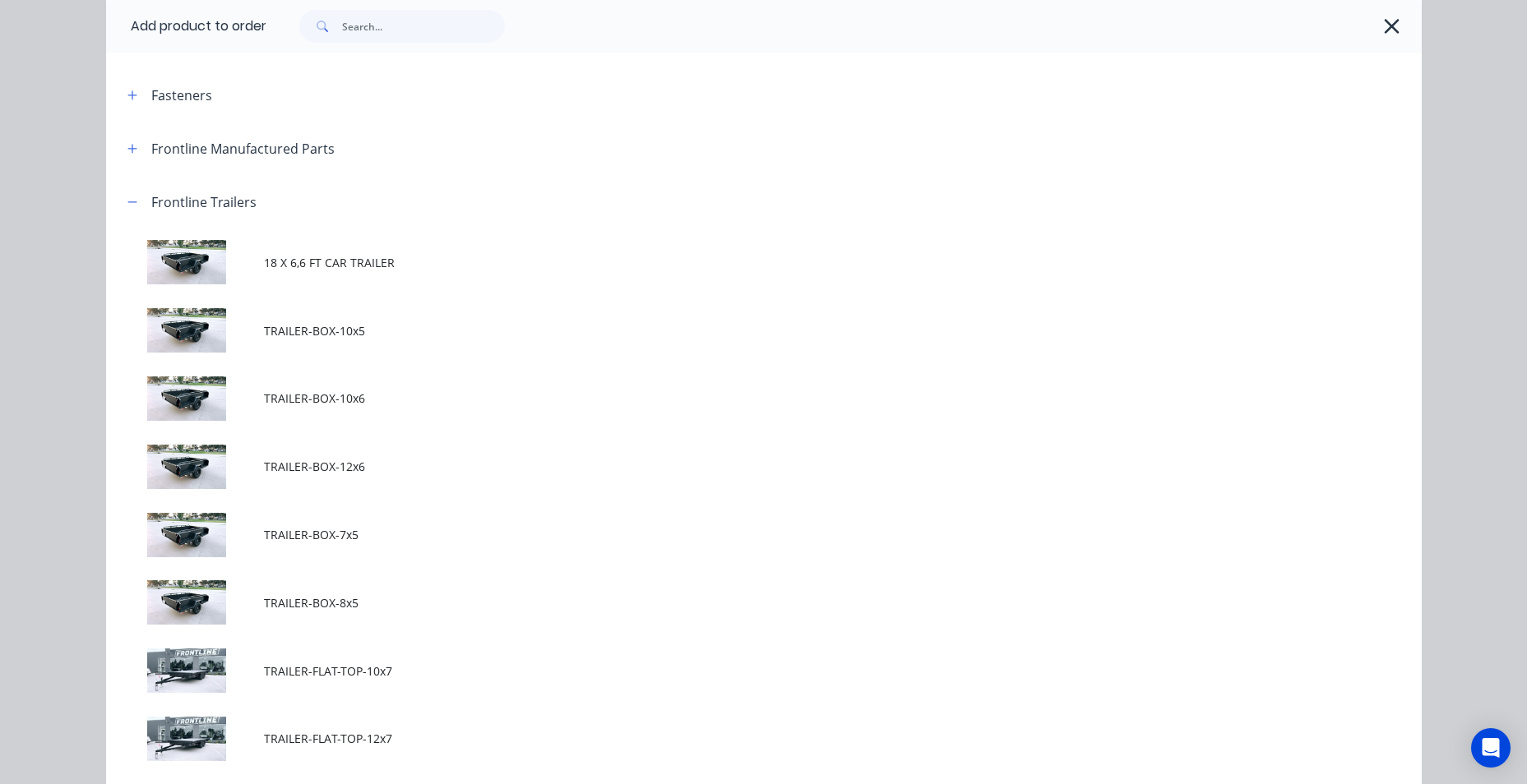
scroll to position [247, 0]
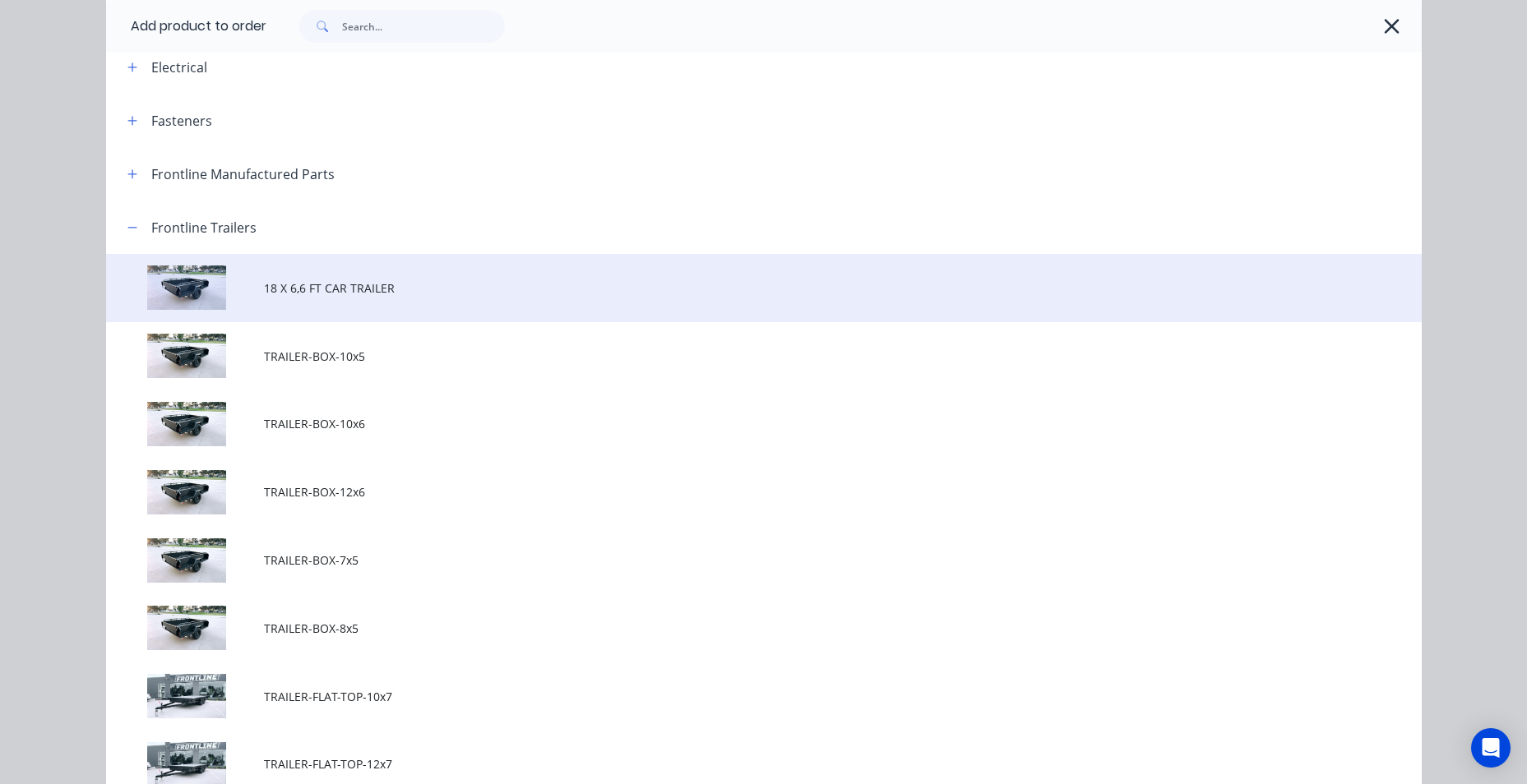
click at [394, 300] on td "18 X 6,6 FT CAR TRAILER" at bounding box center [843, 288] width 1158 height 68
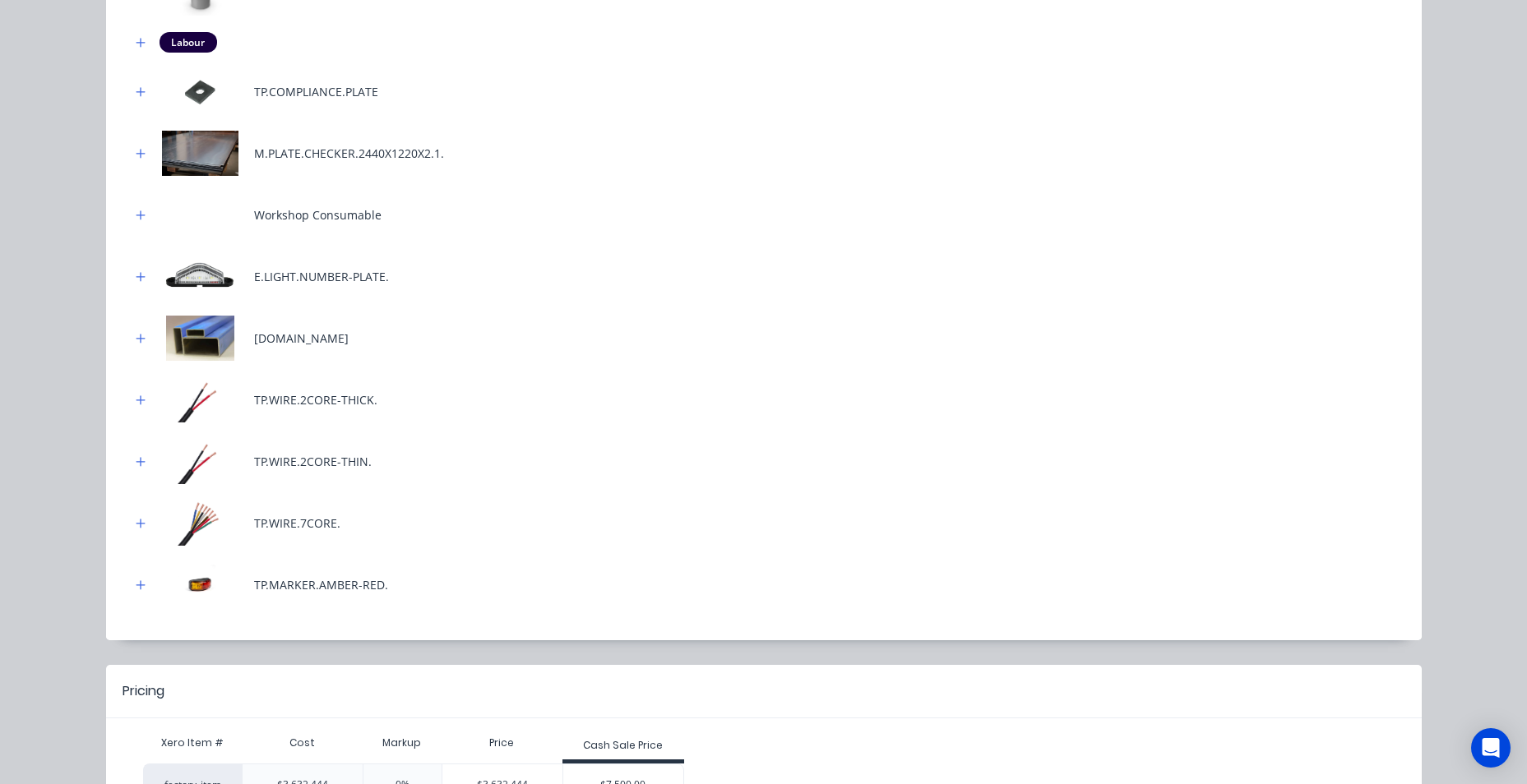
scroll to position [740, 0]
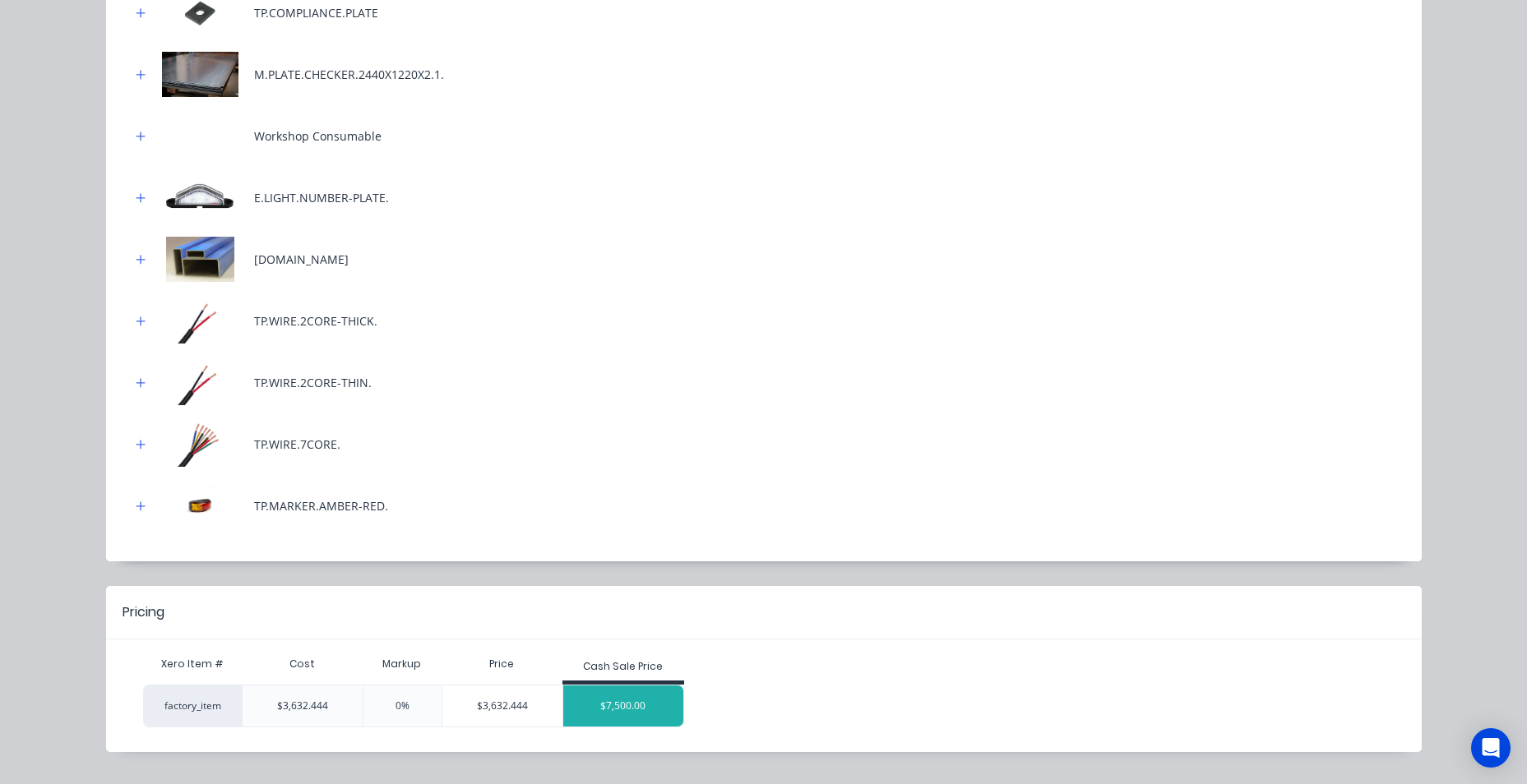
click at [595, 705] on div "$7,500.00" at bounding box center [623, 706] width 120 height 41
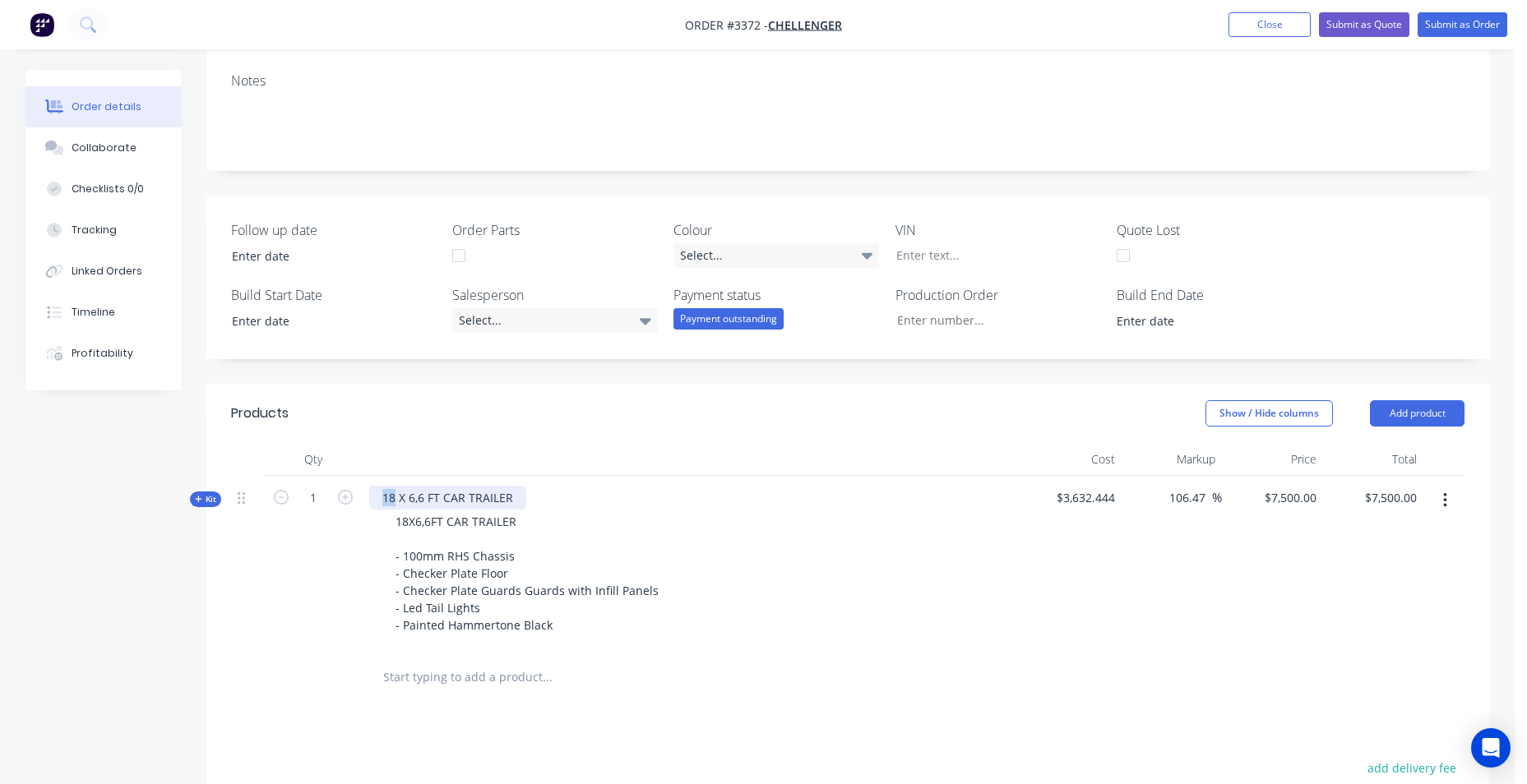
drag, startPoint x: 395, startPoint y: 499, endPoint x: 379, endPoint y: 499, distance: 16.0
click at [379, 499] on div "18 X 6,6 FT CAR TRAILER" at bounding box center [447, 498] width 157 height 24
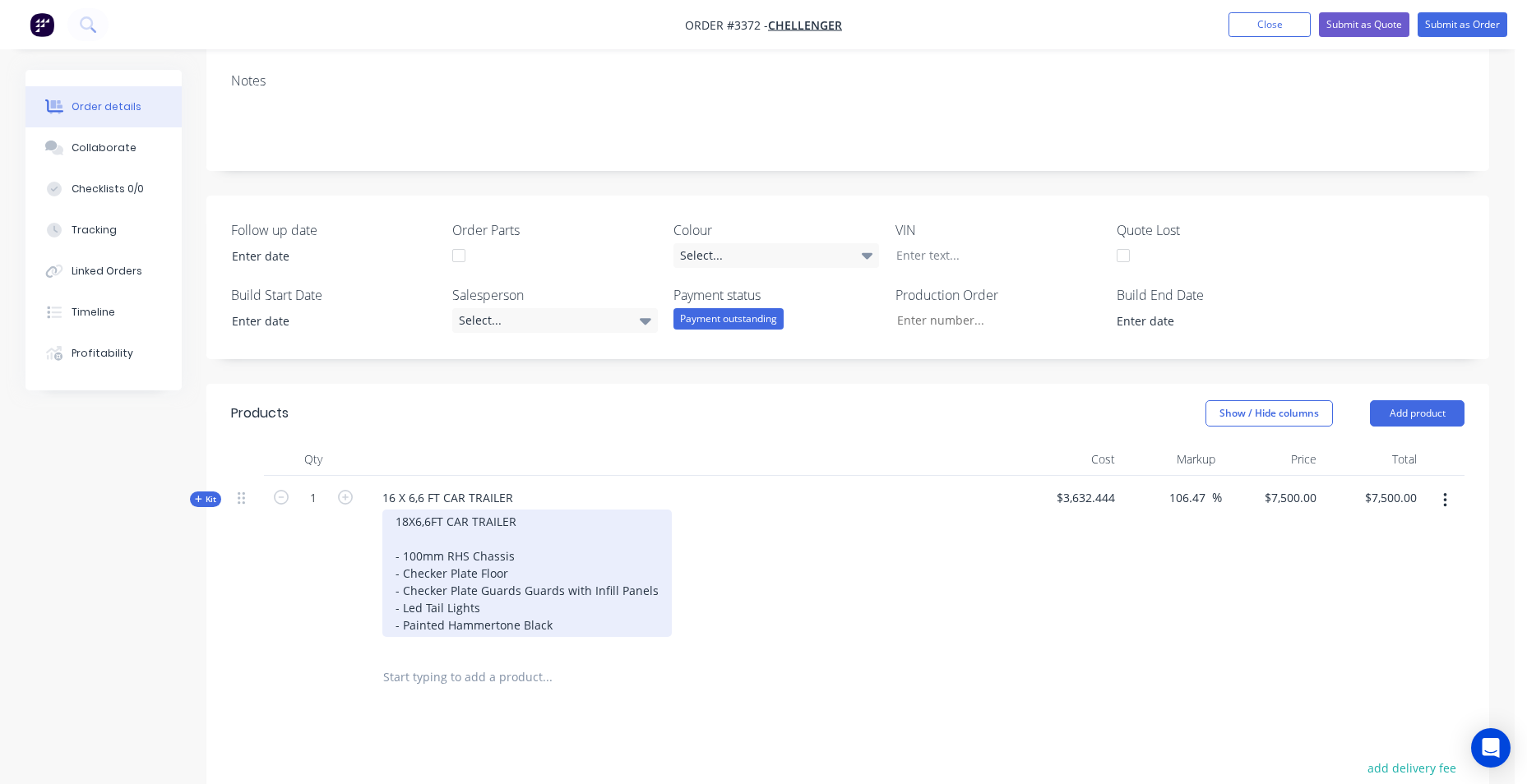
click at [411, 522] on div "18X6,6FT CAR TRAILER - 100mm RHS Chassis - Checker Plate Floor - Checker Plate …" at bounding box center [527, 574] width 289 height 127
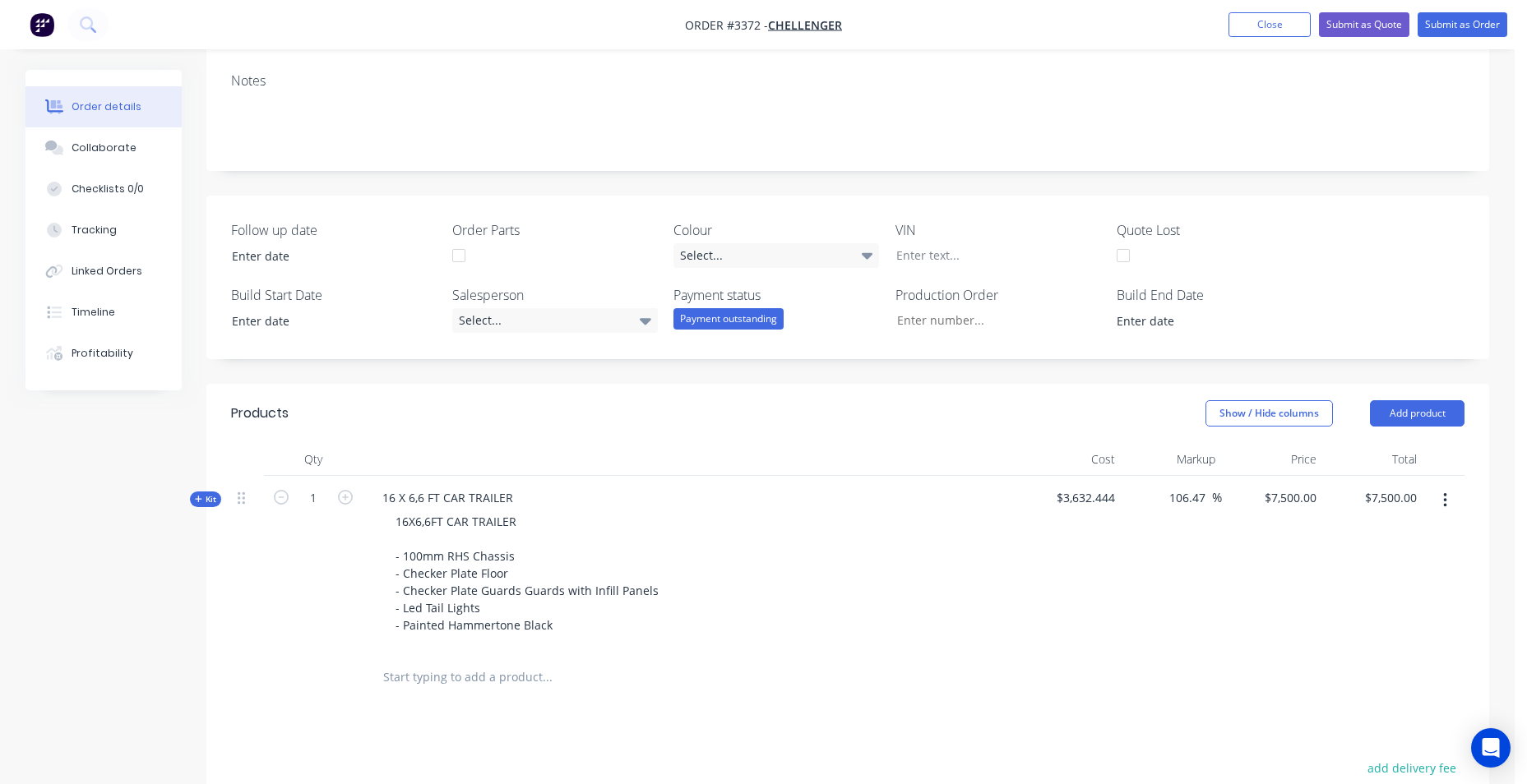
click at [563, 462] on div at bounding box center [691, 459] width 658 height 33
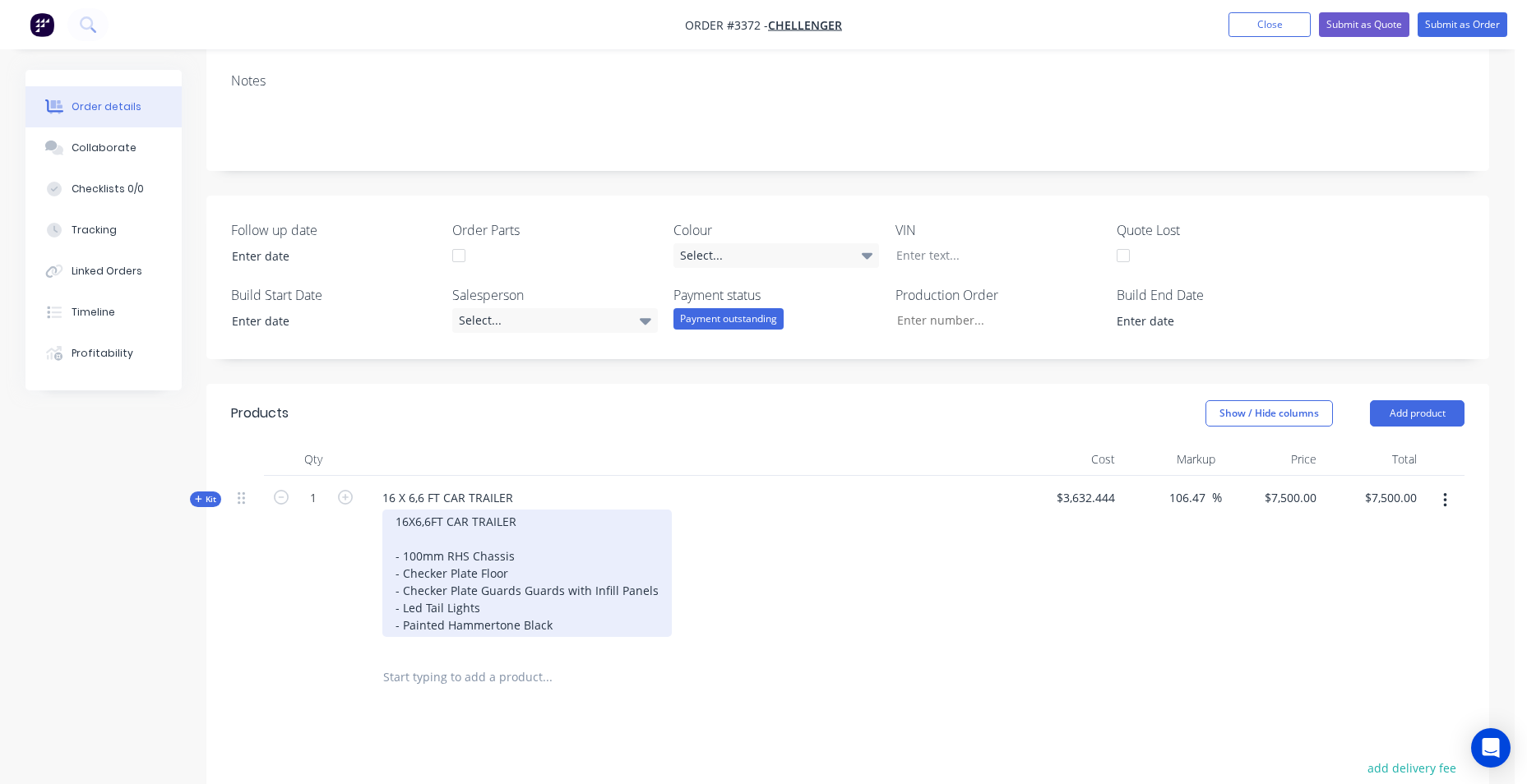
click at [394, 557] on div "16X6,6FT CAR TRAILER - 100mm RHS Chassis - Checker Plate Floor - Checker Plate …" at bounding box center [527, 574] width 289 height 127
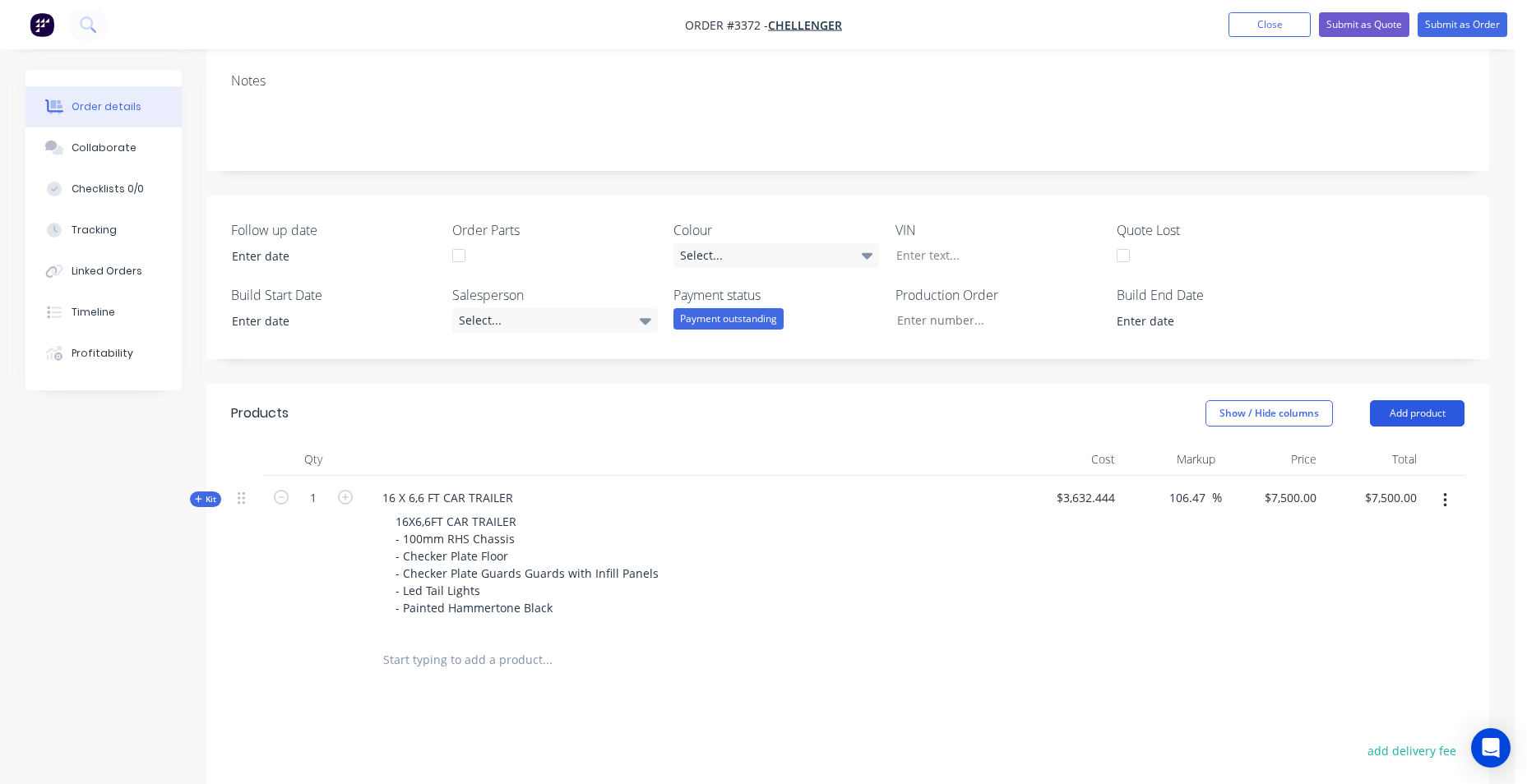
click at [1410, 412] on button "Add product" at bounding box center [1417, 413] width 94 height 26
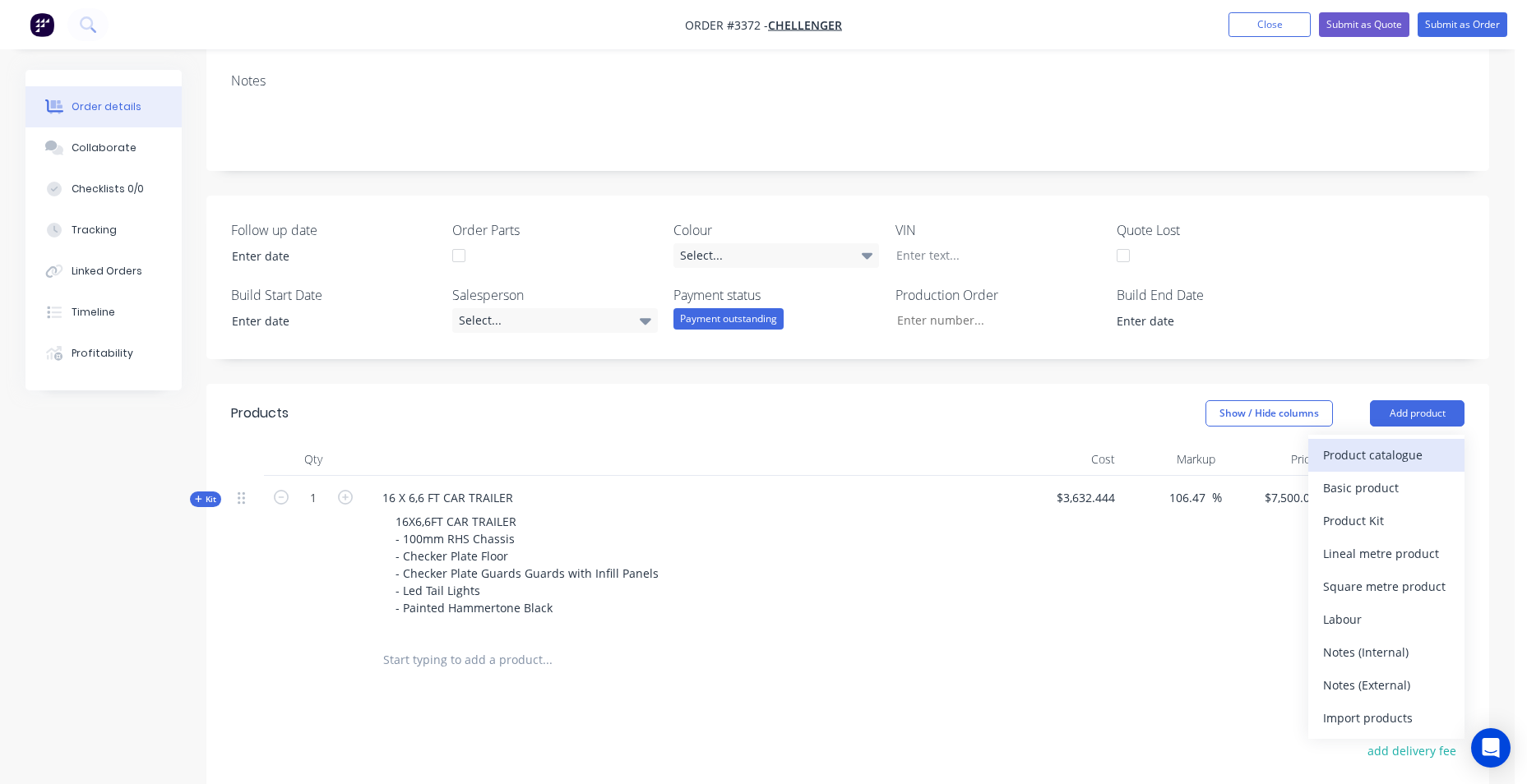
click at [1382, 453] on div "Product catalogue" at bounding box center [1386, 455] width 126 height 24
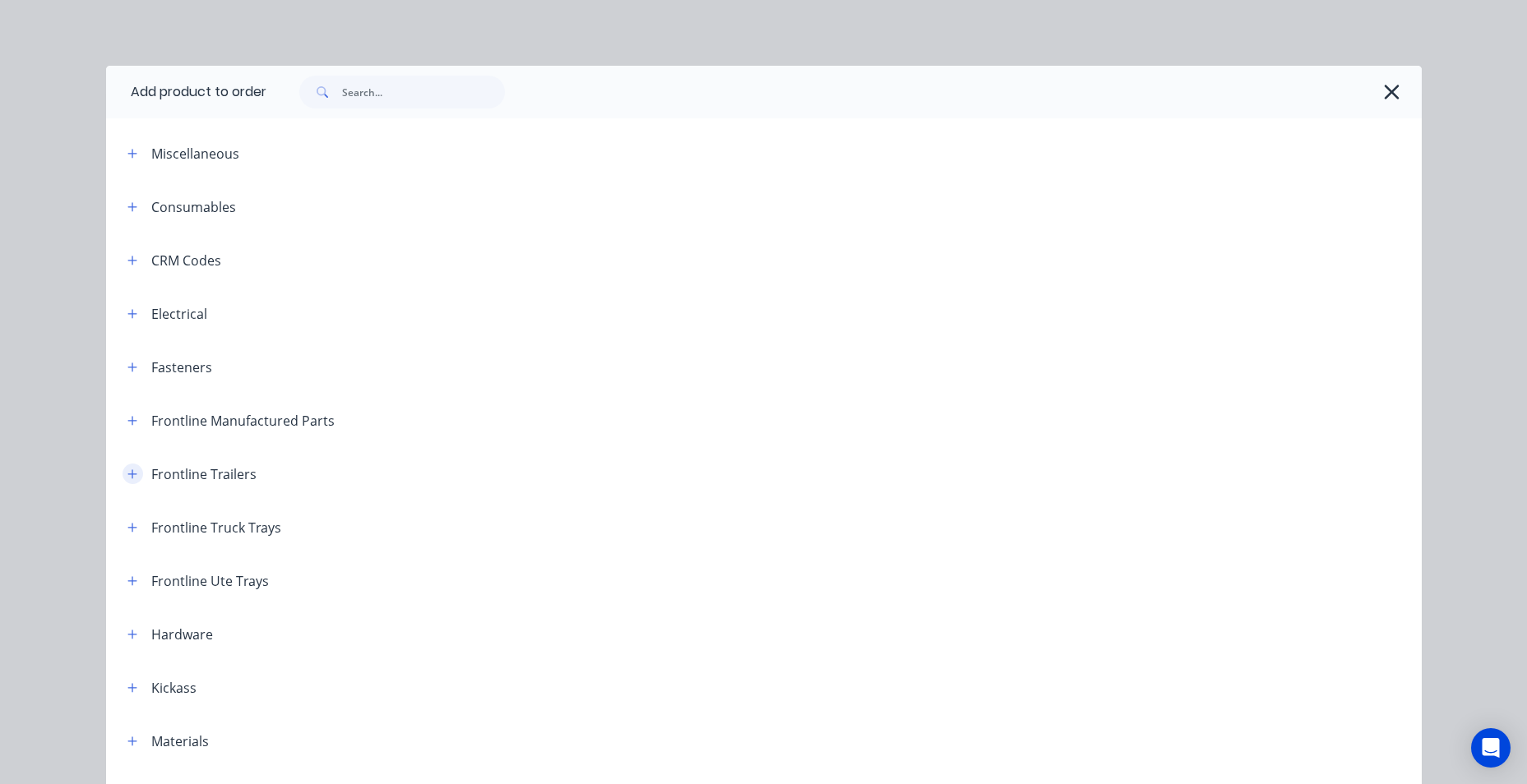
click at [132, 475] on button "button" at bounding box center [132, 474] width 20 height 20
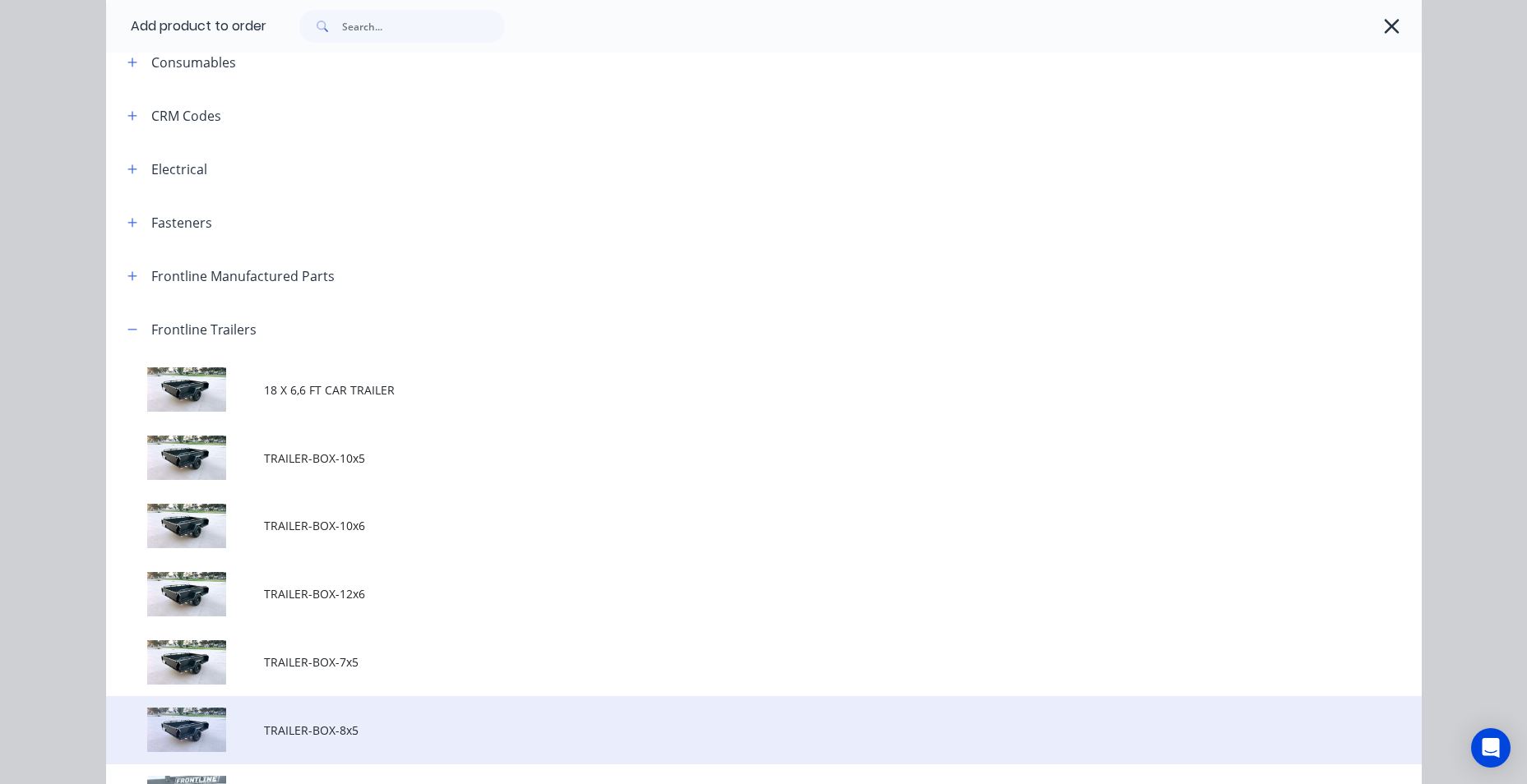
scroll to position [82, 0]
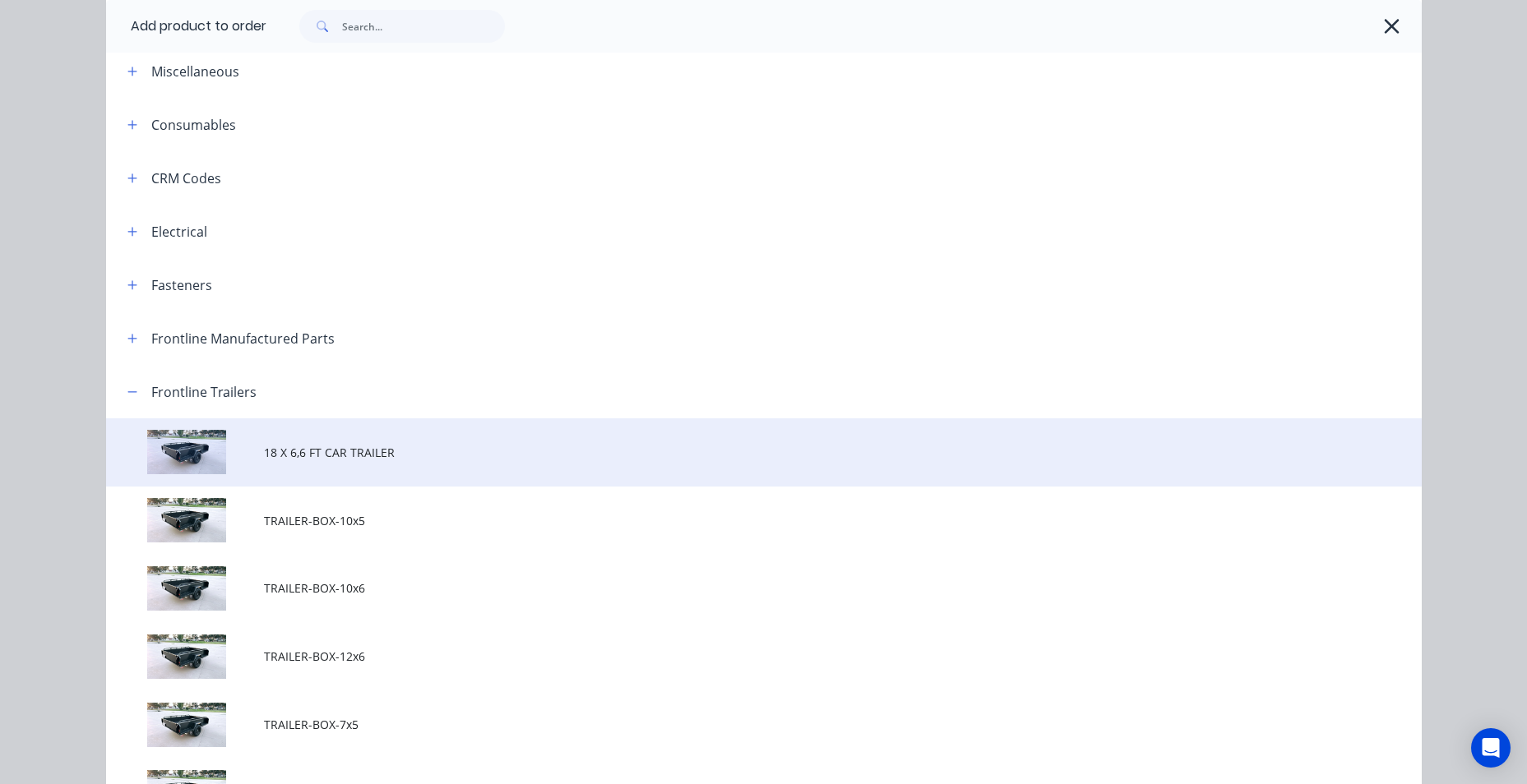
click at [340, 462] on td "18 X 6,6 FT CAR TRAILER" at bounding box center [843, 452] width 1158 height 68
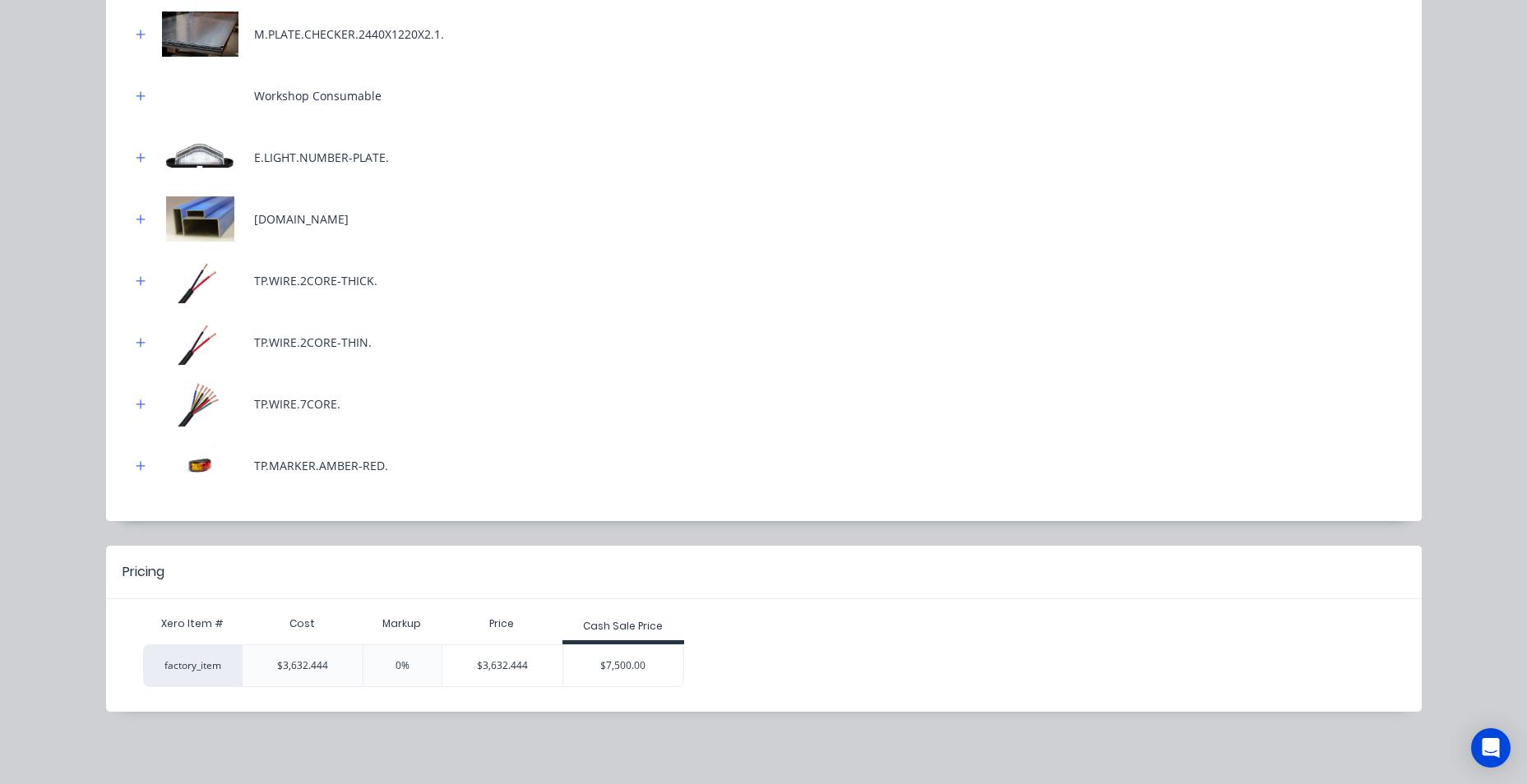
scroll to position [593, 0]
click at [626, 661] on div "$7,500.00" at bounding box center [623, 666] width 120 height 41
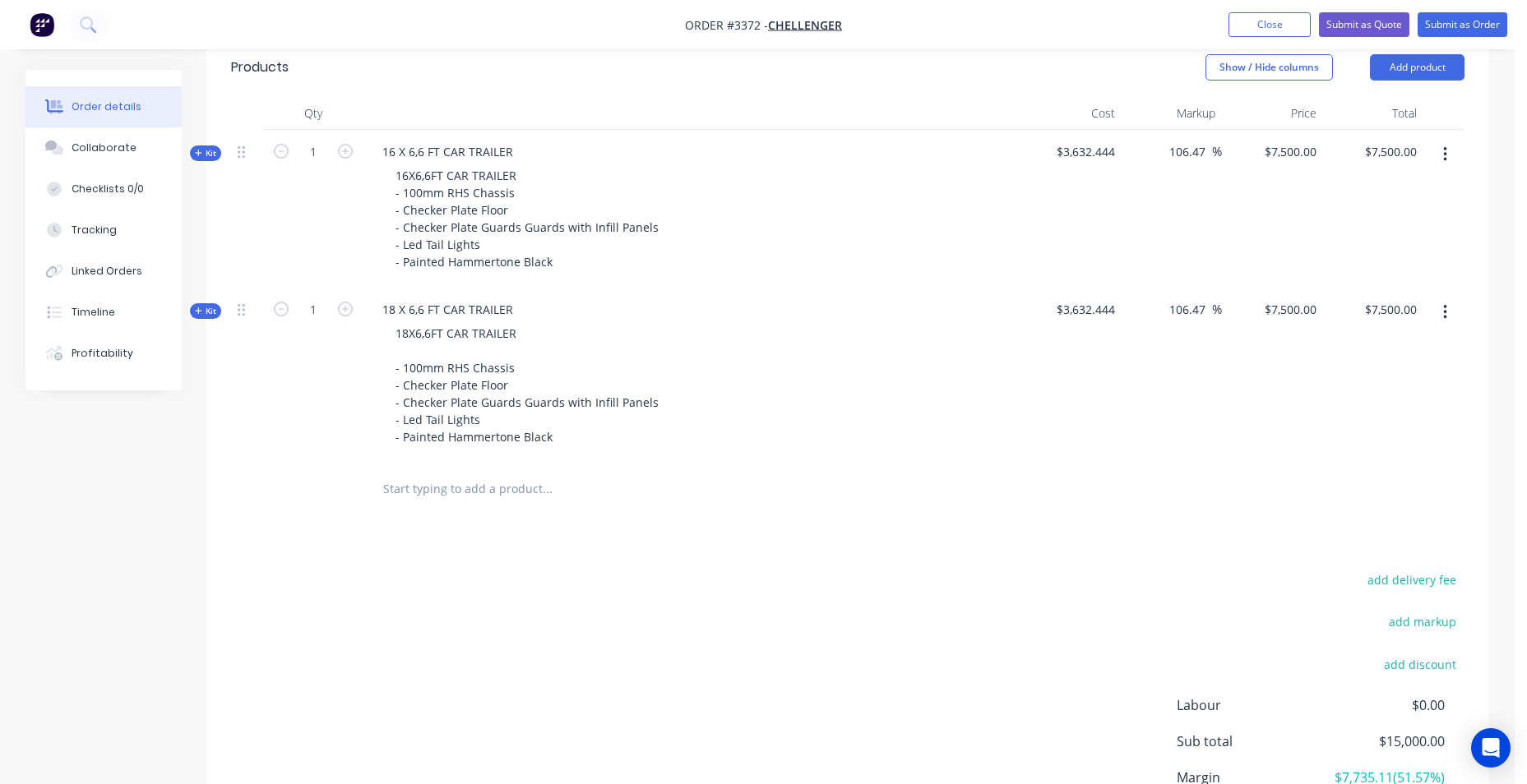
click at [1448, 312] on button "button" at bounding box center [1446, 312] width 39 height 30
click at [1395, 492] on div "Delete" at bounding box center [1386, 487] width 126 height 24
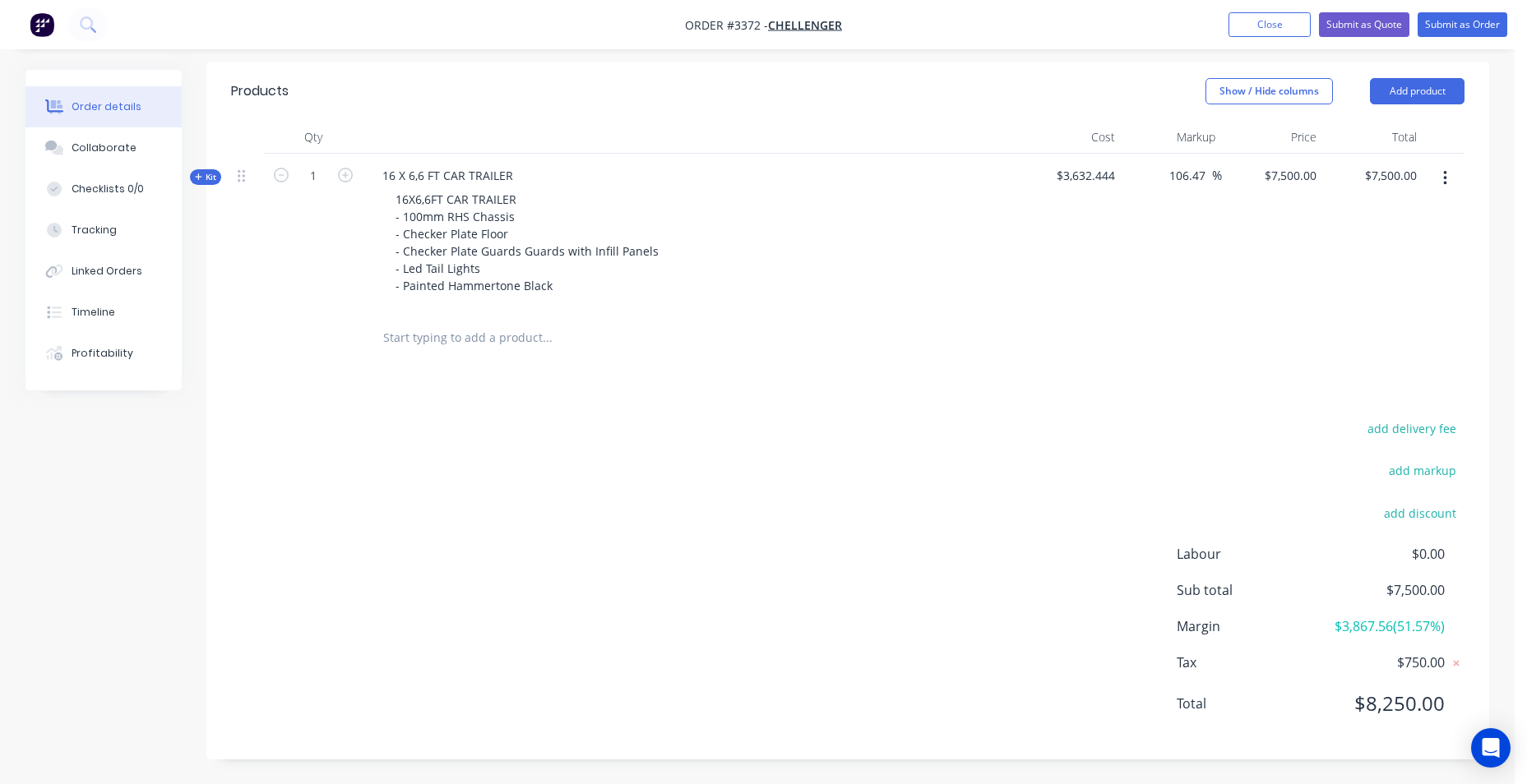
scroll to position [569, 0]
click at [197, 177] on icon at bounding box center [199, 176] width 8 height 8
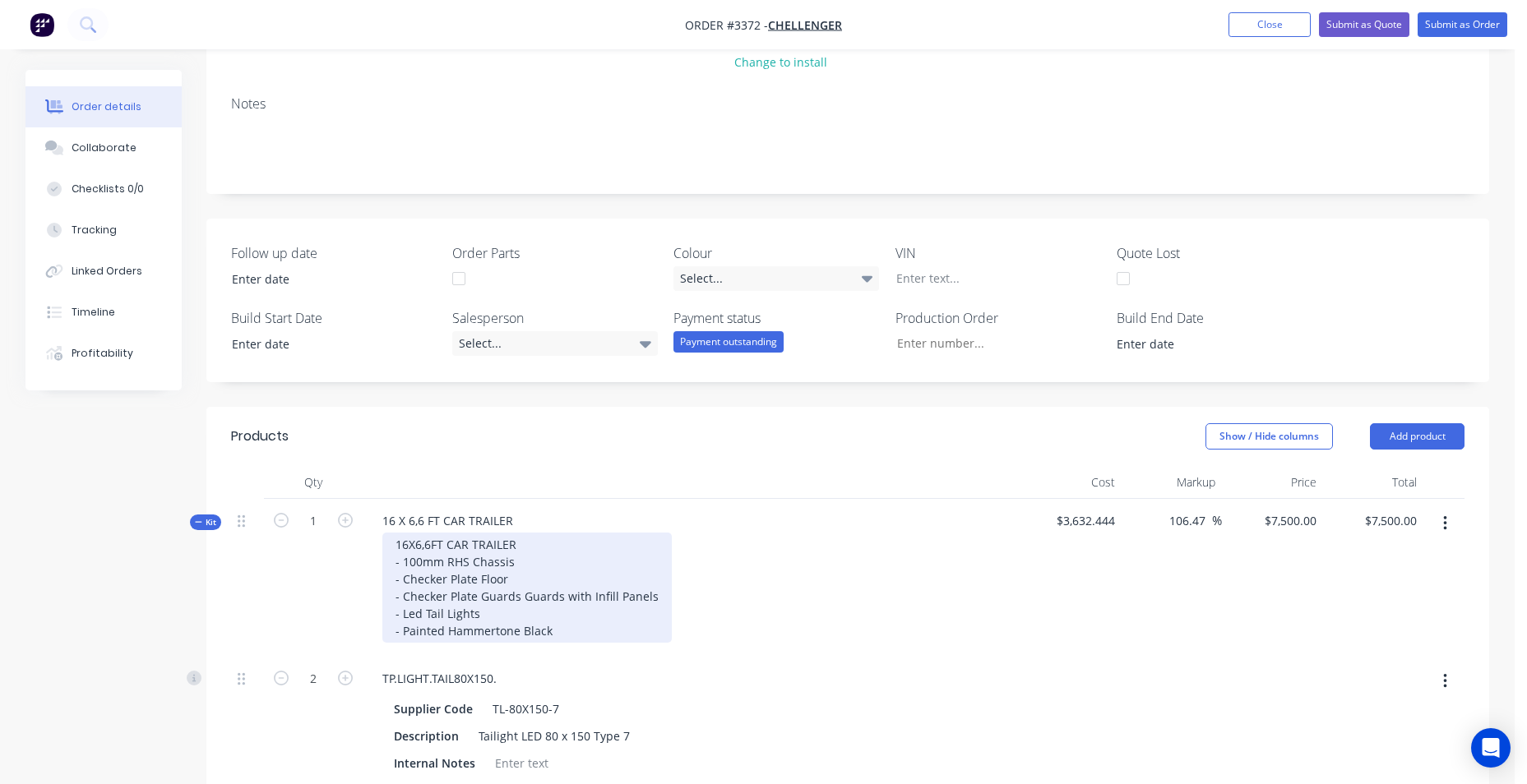
scroll to position [247, 0]
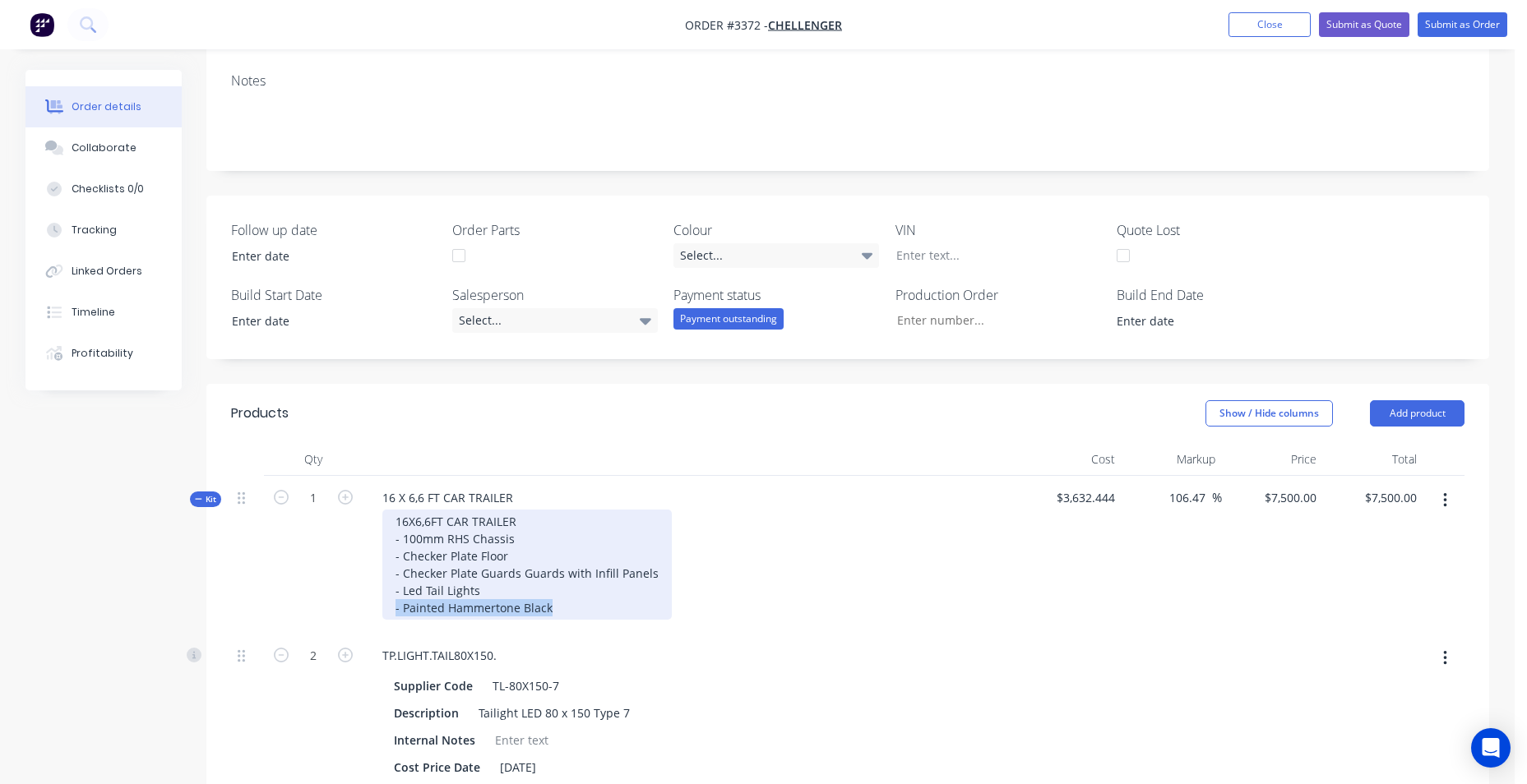
drag, startPoint x: 549, startPoint y: 604, endPoint x: 295, endPoint y: 603, distance: 254.0
click at [295, 603] on div "Kit 1 16 X 6,6 FT CAR TRAILER 16X6,6FT CAR TRAILER - 100mm RHS Chassis - Checke…" at bounding box center [848, 555] width 1234 height 158
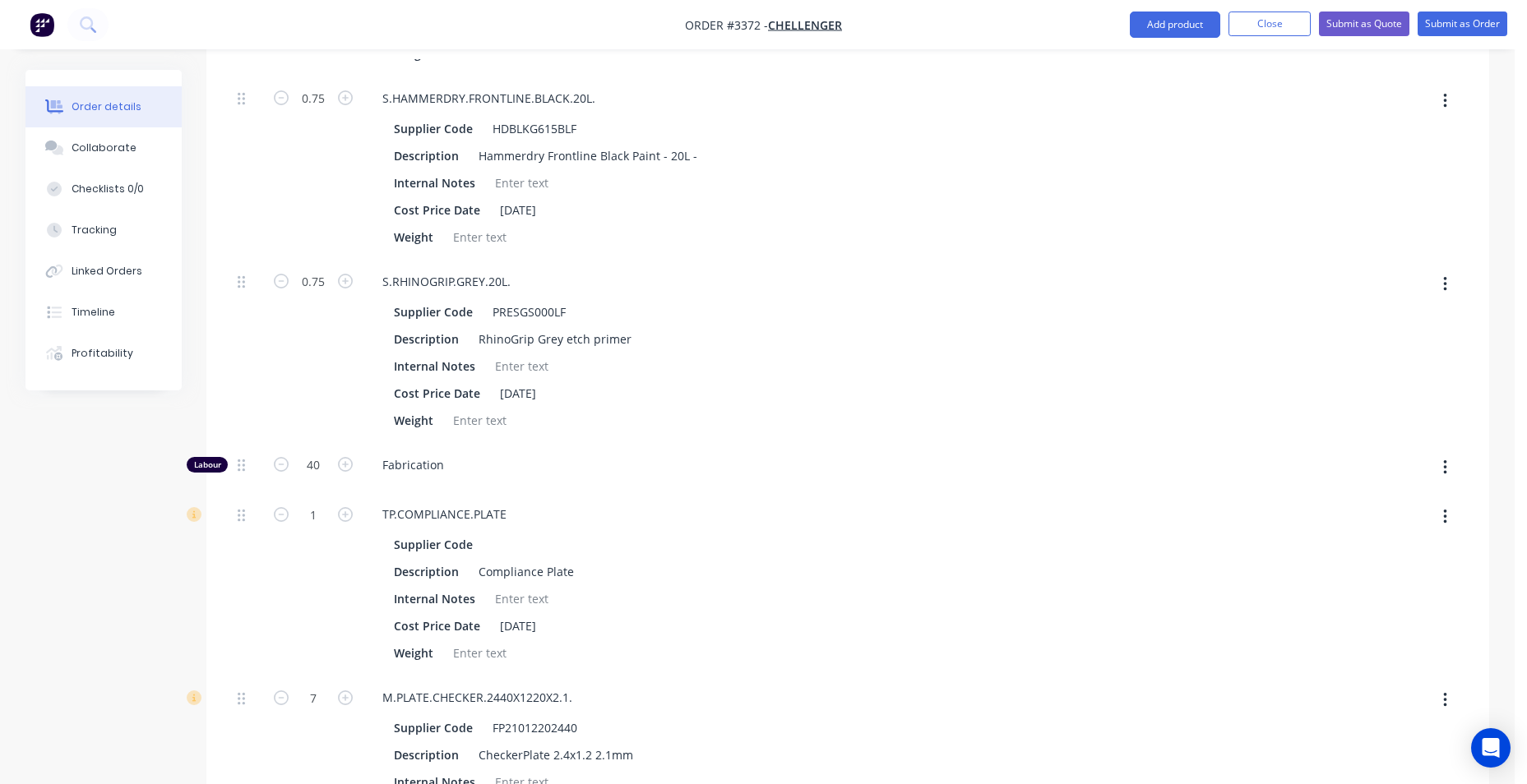
scroll to position [1480, 0]
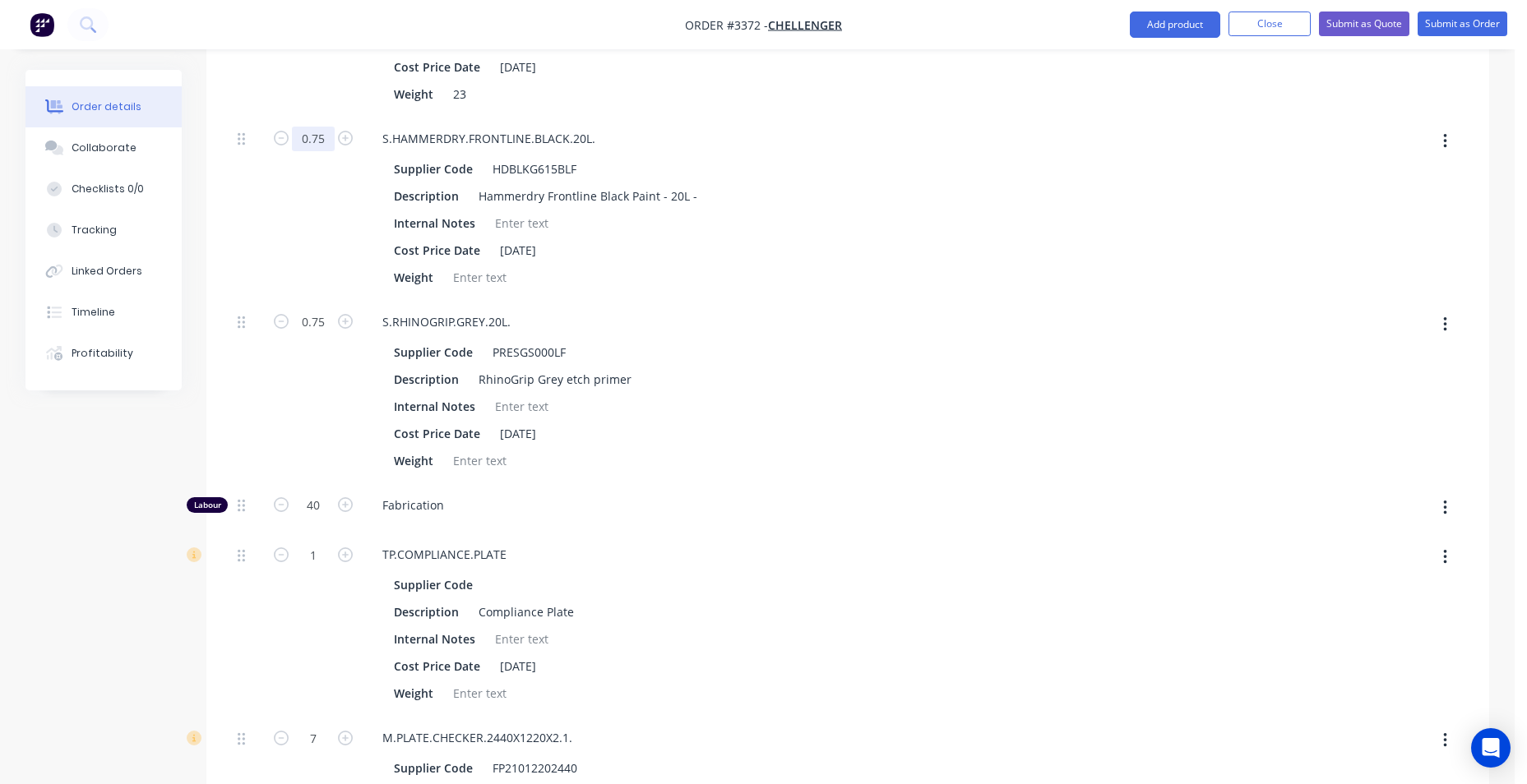
click at [324, 162] on div "0.75" at bounding box center [313, 209] width 98 height 183
type input "0"
click at [809, 316] on div "S.RHINOGRIP.GREY.20L." at bounding box center [692, 322] width 645 height 24
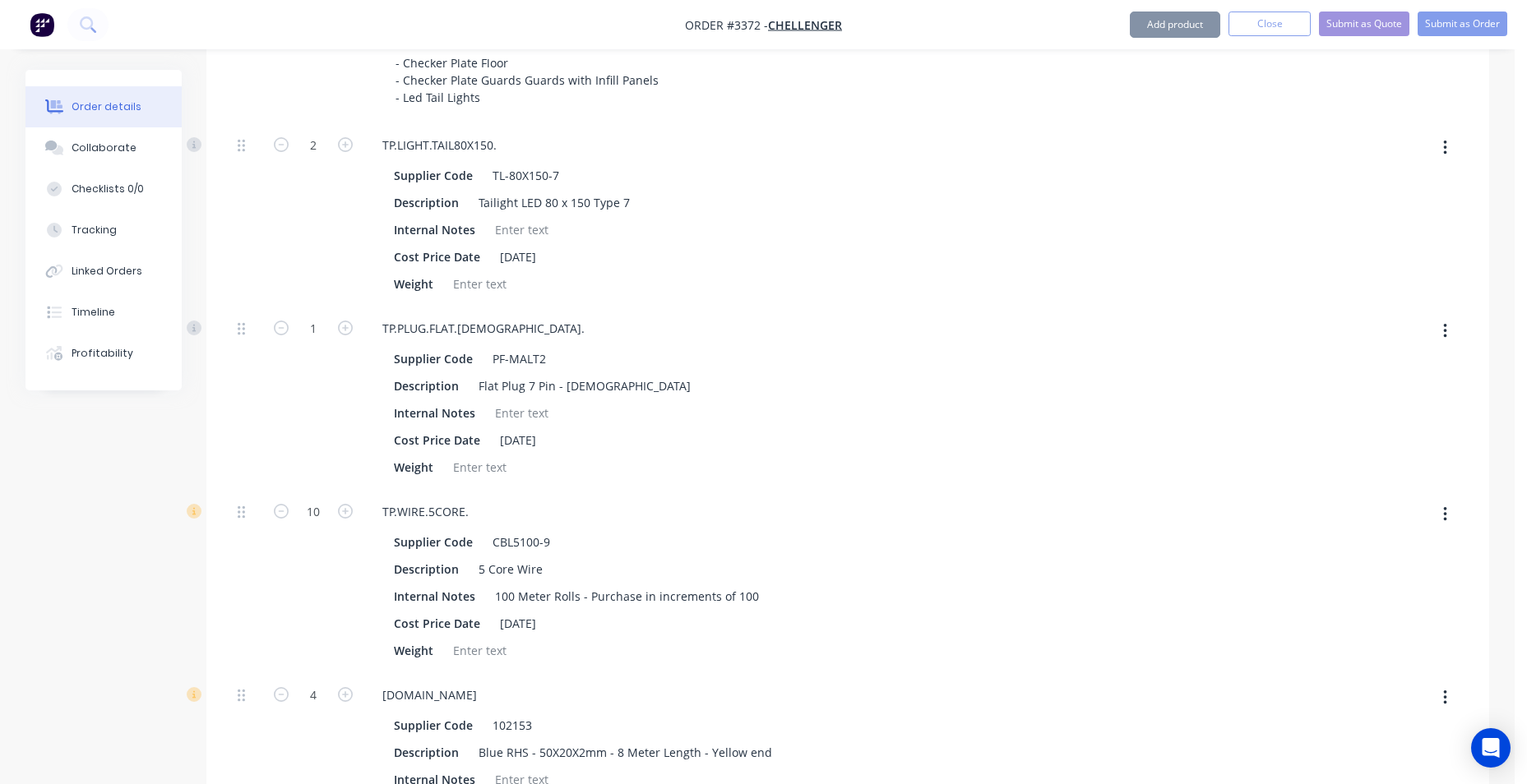
scroll to position [247, 0]
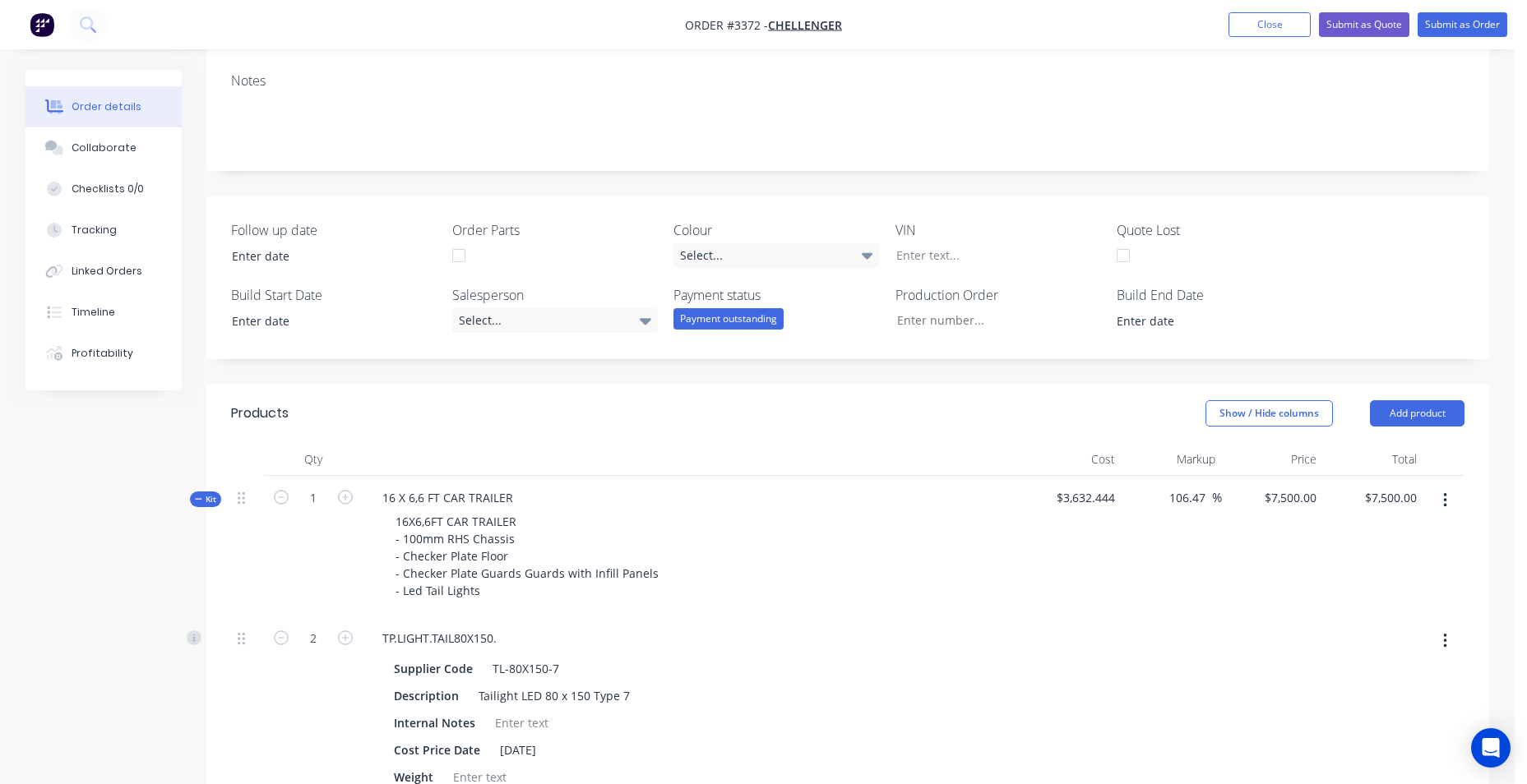
click at [1446, 501] on icon "button" at bounding box center [1446, 500] width 3 height 14
click at [1395, 552] on div "Add product to kit" at bounding box center [1386, 544] width 126 height 24
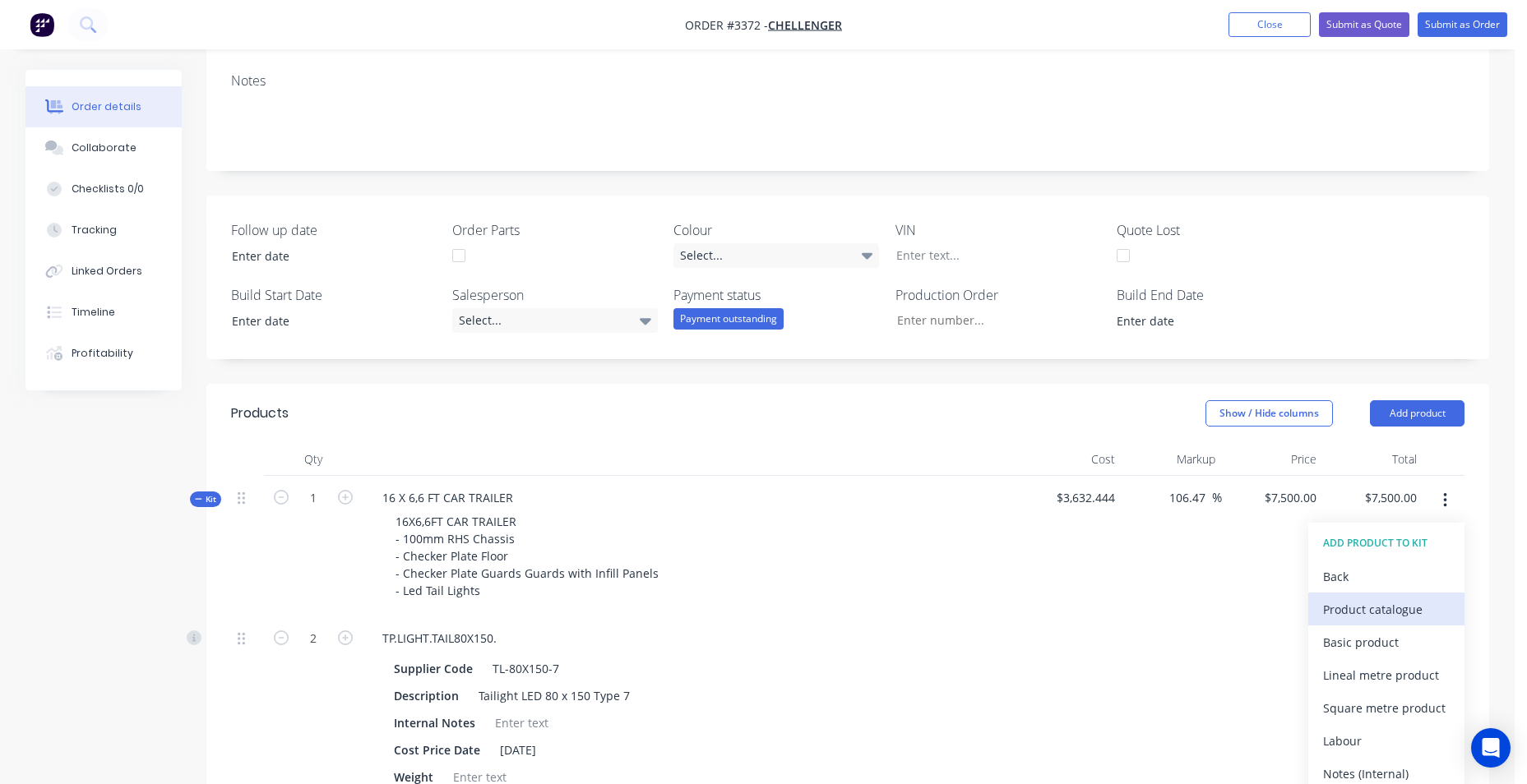
click at [1388, 604] on div "Product catalogue" at bounding box center [1386, 609] width 126 height 24
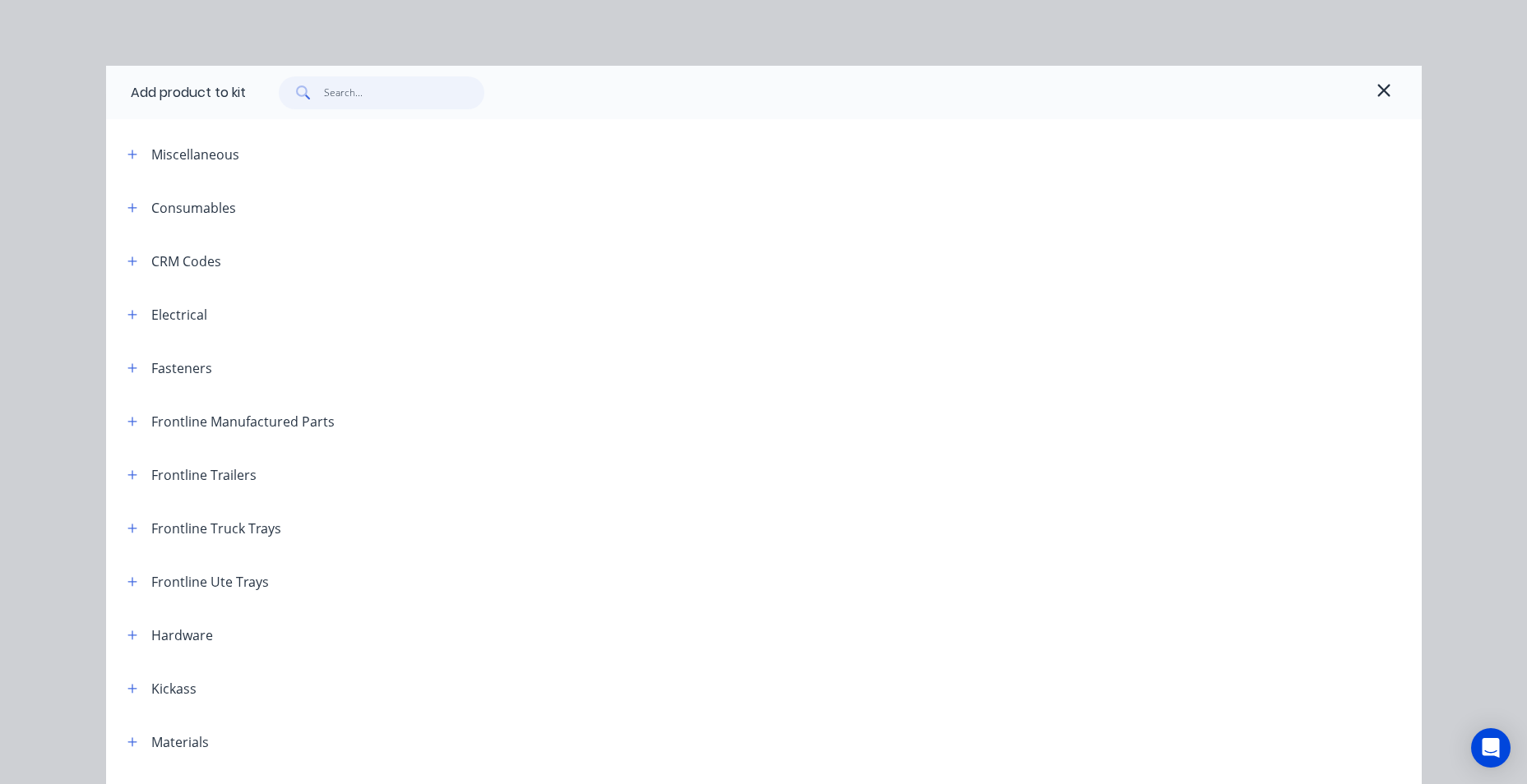
click at [370, 98] on input "text" at bounding box center [404, 92] width 160 height 33
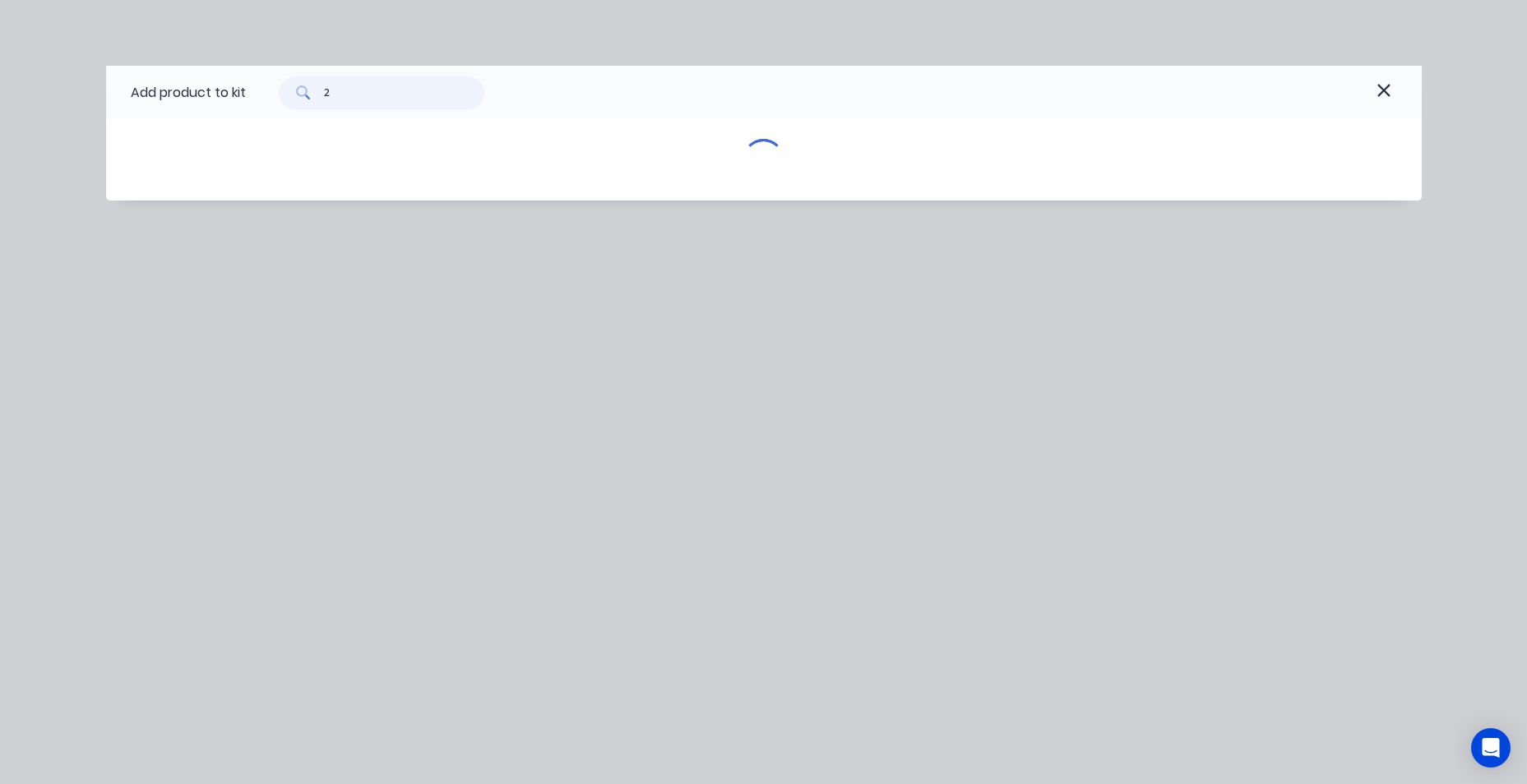
type input "2"
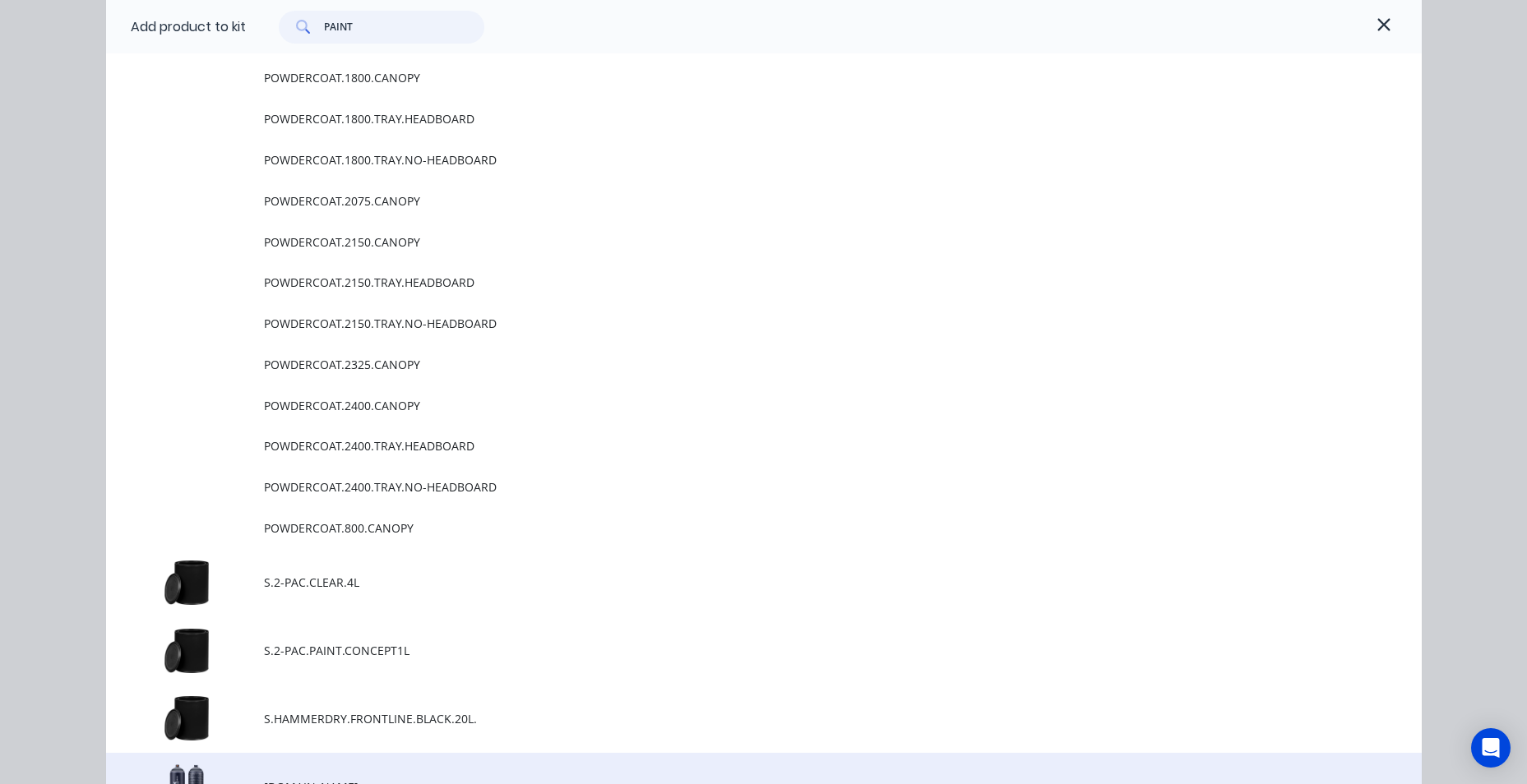
scroll to position [658, 0]
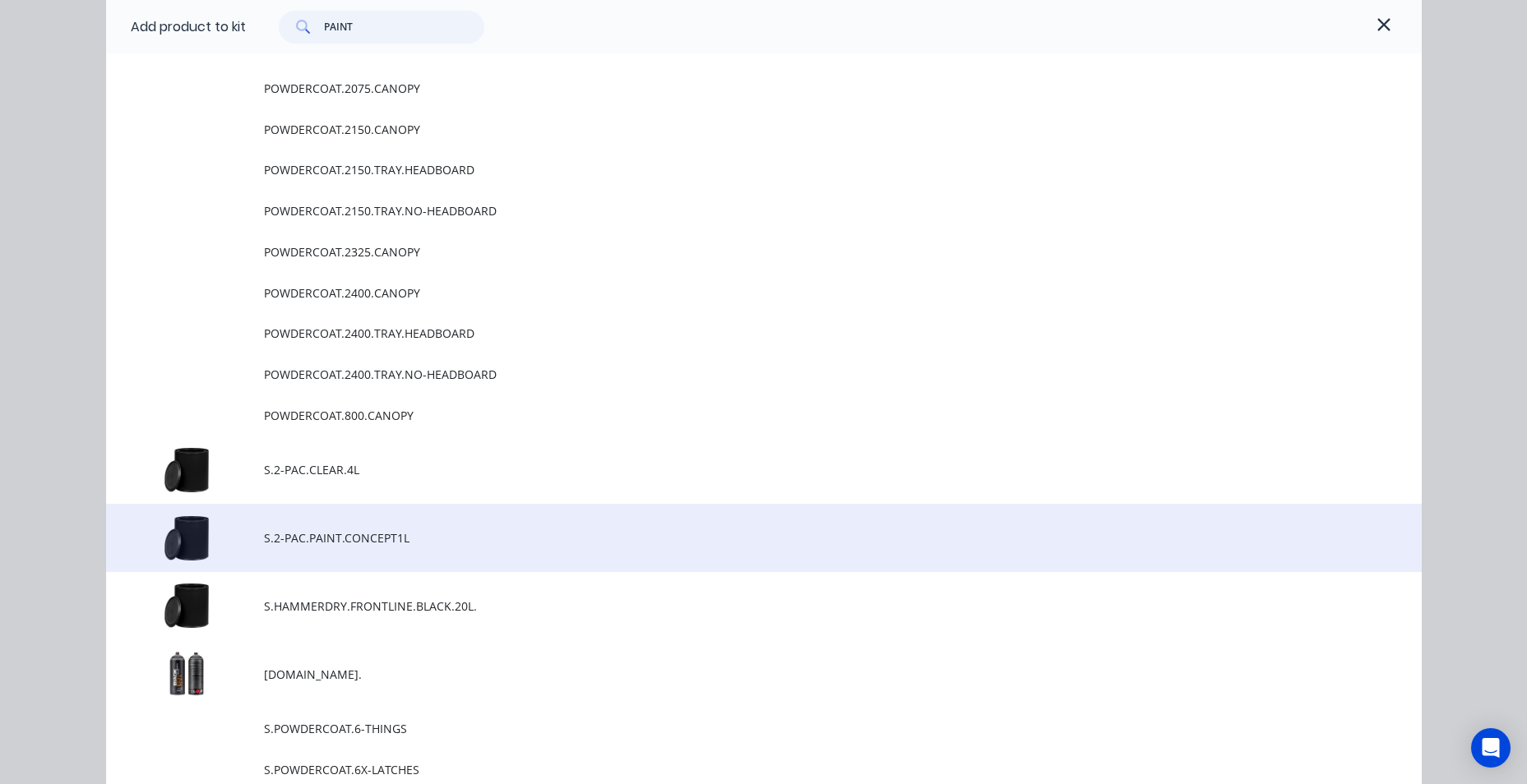
type input "PAINT"
click at [413, 549] on td "S.2-PAC.PAINT.CONCEPT1L" at bounding box center [843, 538] width 1158 height 68
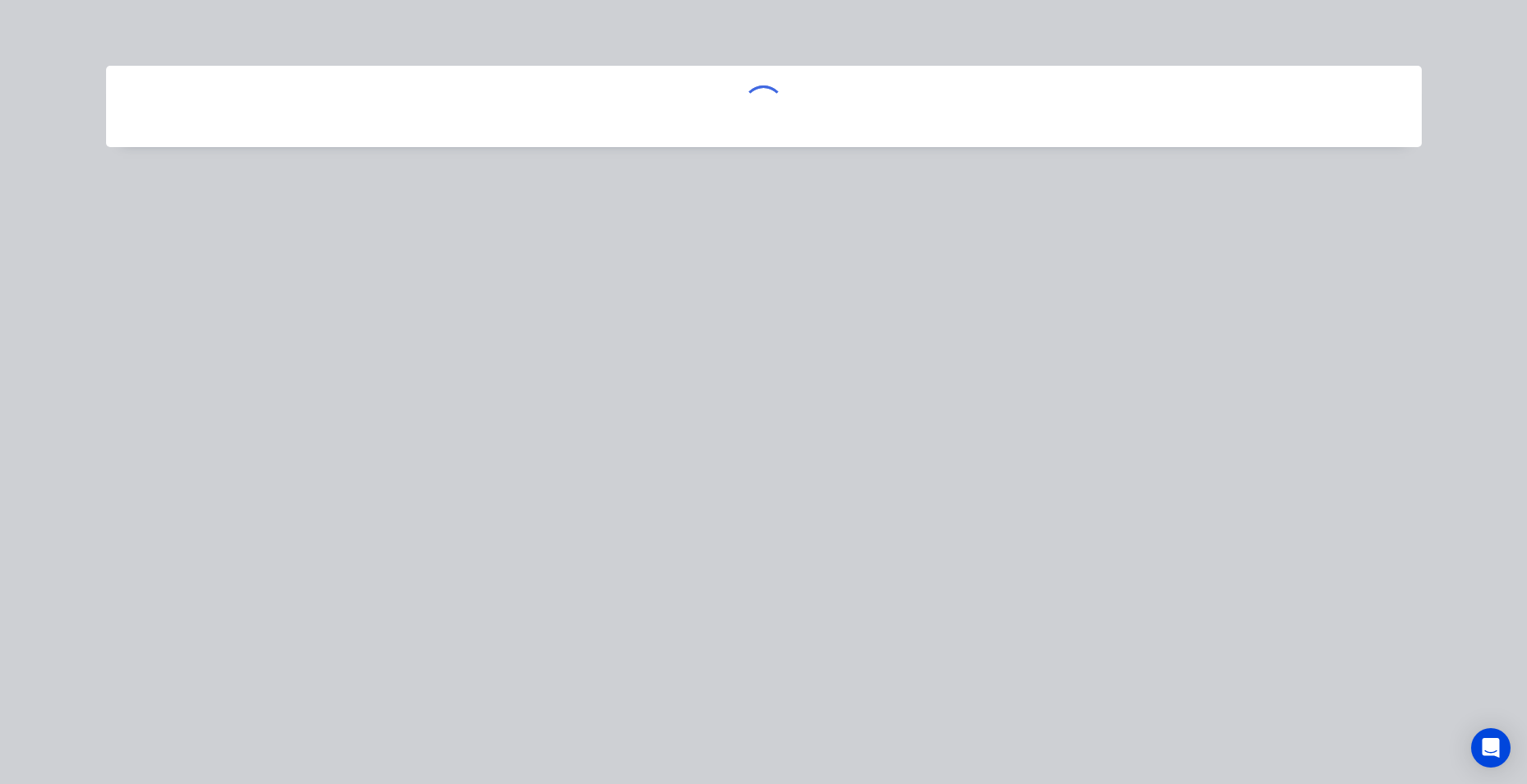
scroll to position [0, 0]
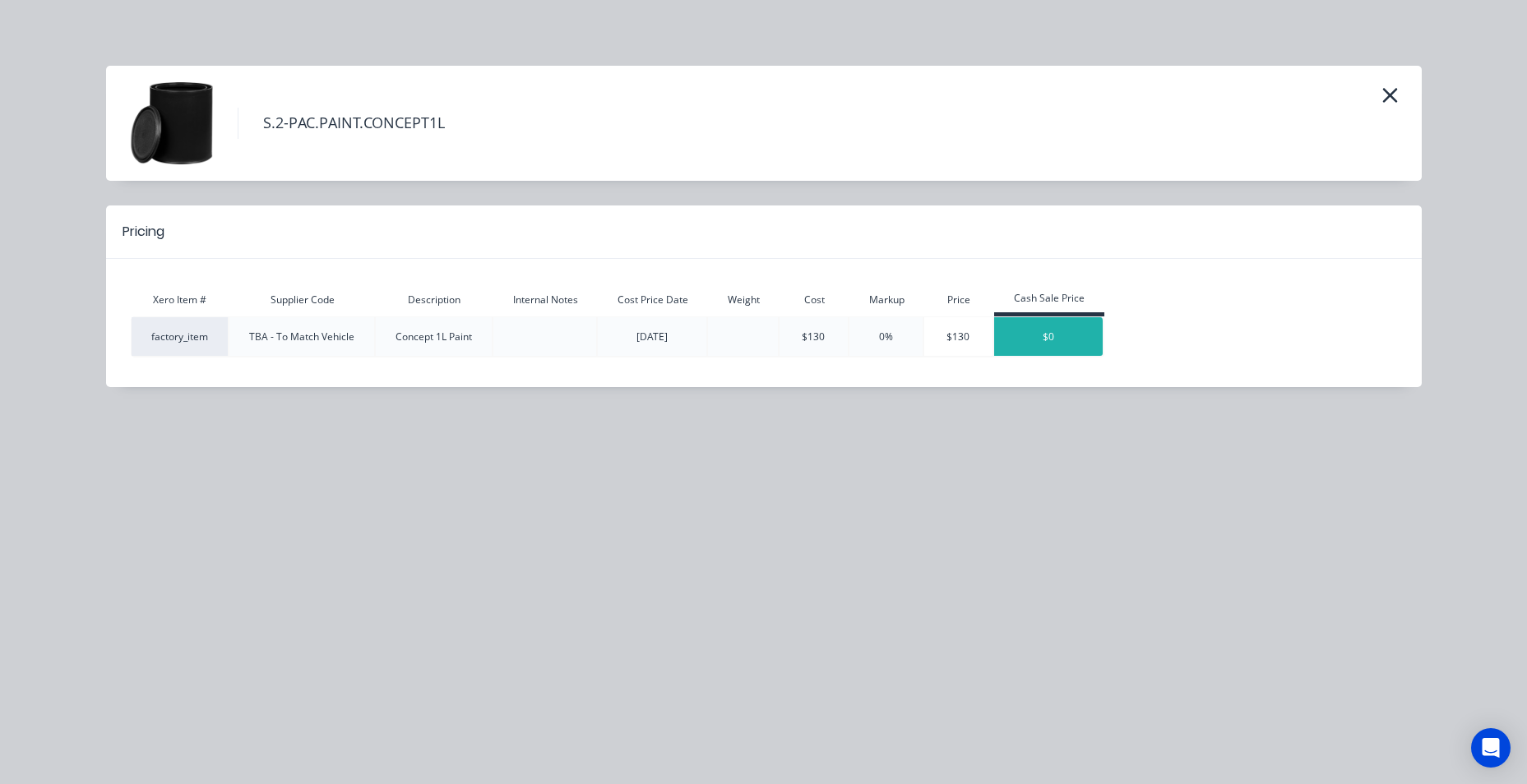
type input "$7,768.4143"
type input "$7,768.41"
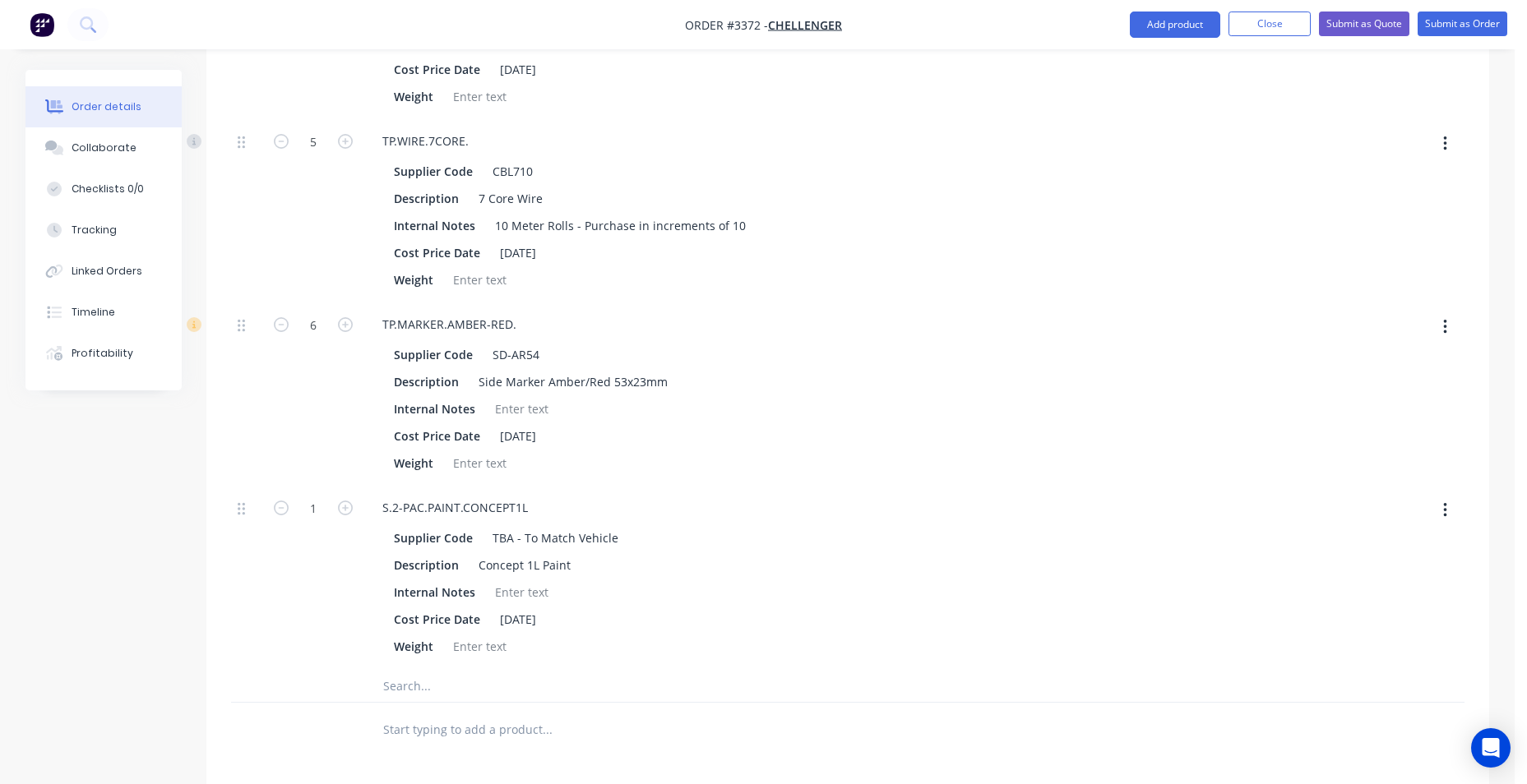
scroll to position [3124, 0]
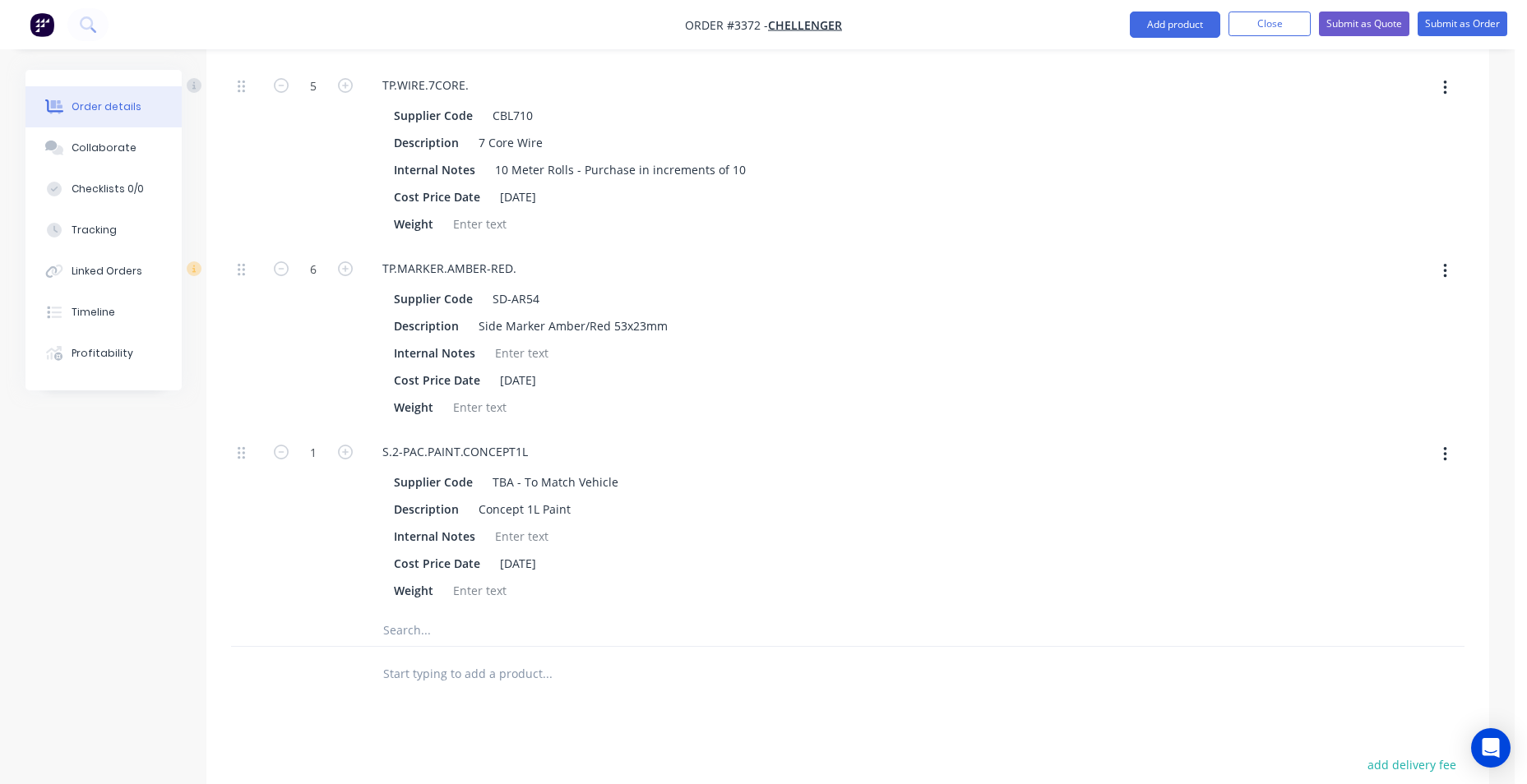
click at [1446, 455] on icon "button" at bounding box center [1446, 454] width 3 height 14
click at [1370, 575] on div "Delete" at bounding box center [1386, 563] width 126 height 24
type input "$7,500.00"
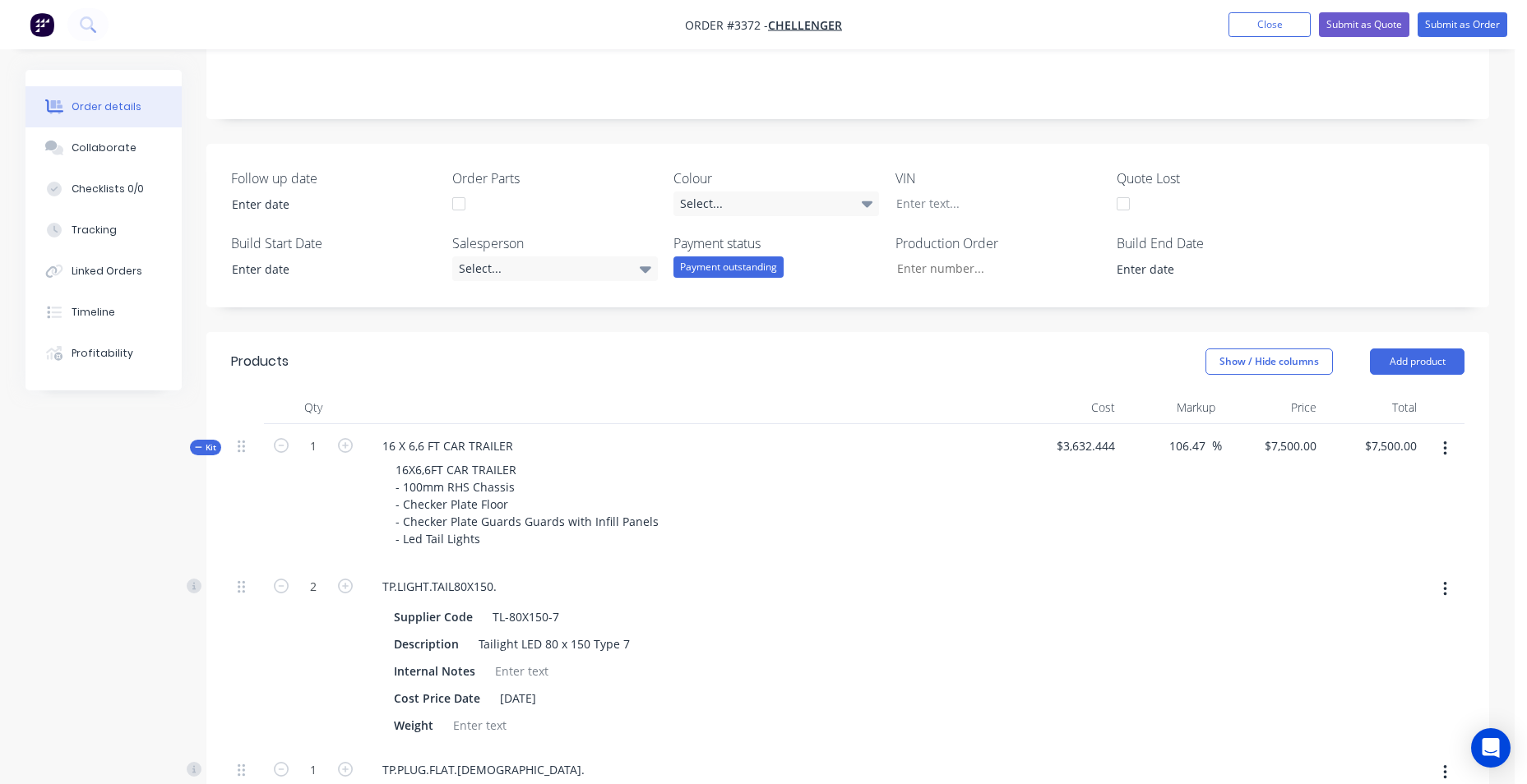
scroll to position [493, 0]
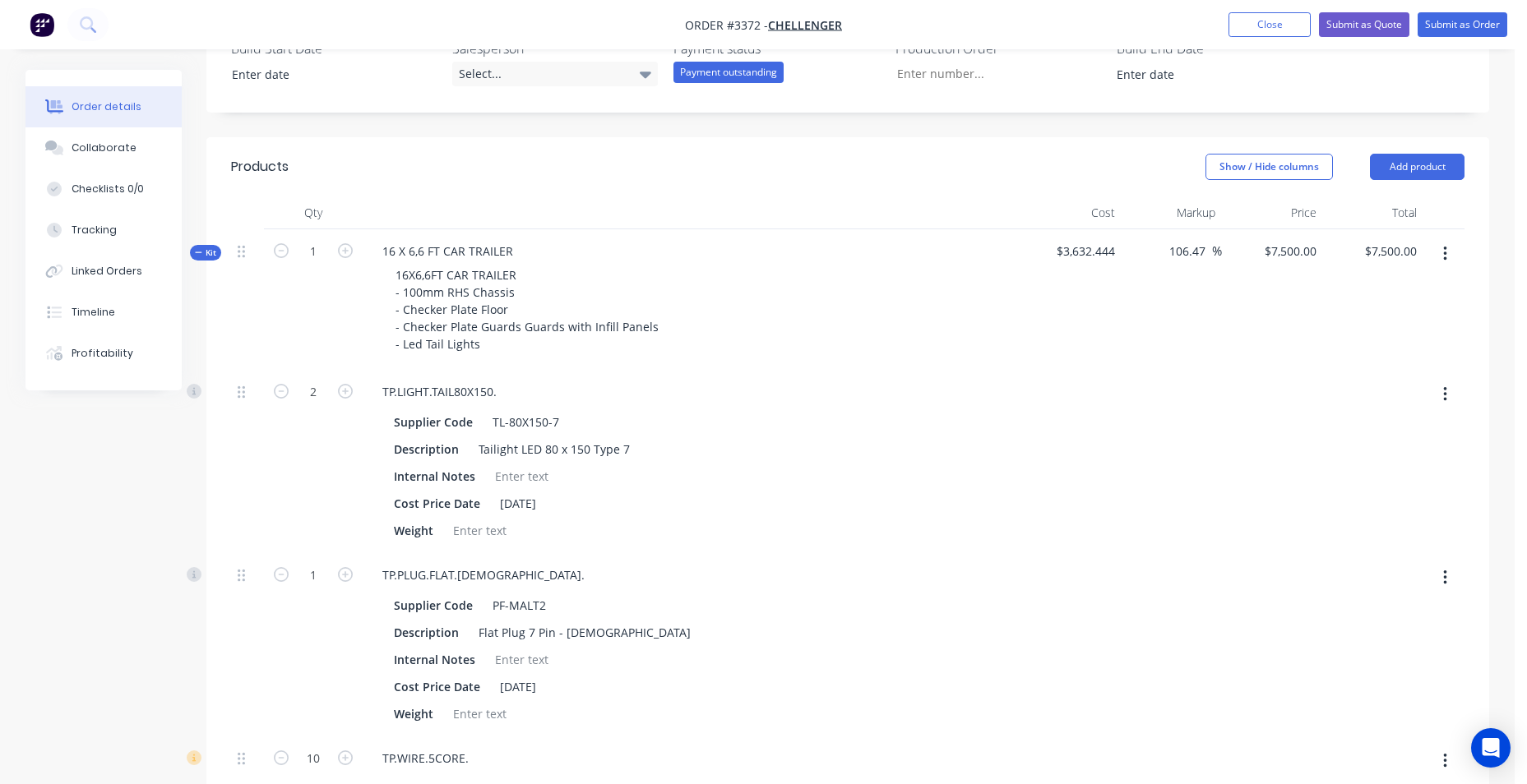
click at [1446, 261] on icon "button" at bounding box center [1446, 254] width 4 height 18
click at [1405, 295] on div "Add product to kit" at bounding box center [1386, 297] width 126 height 24
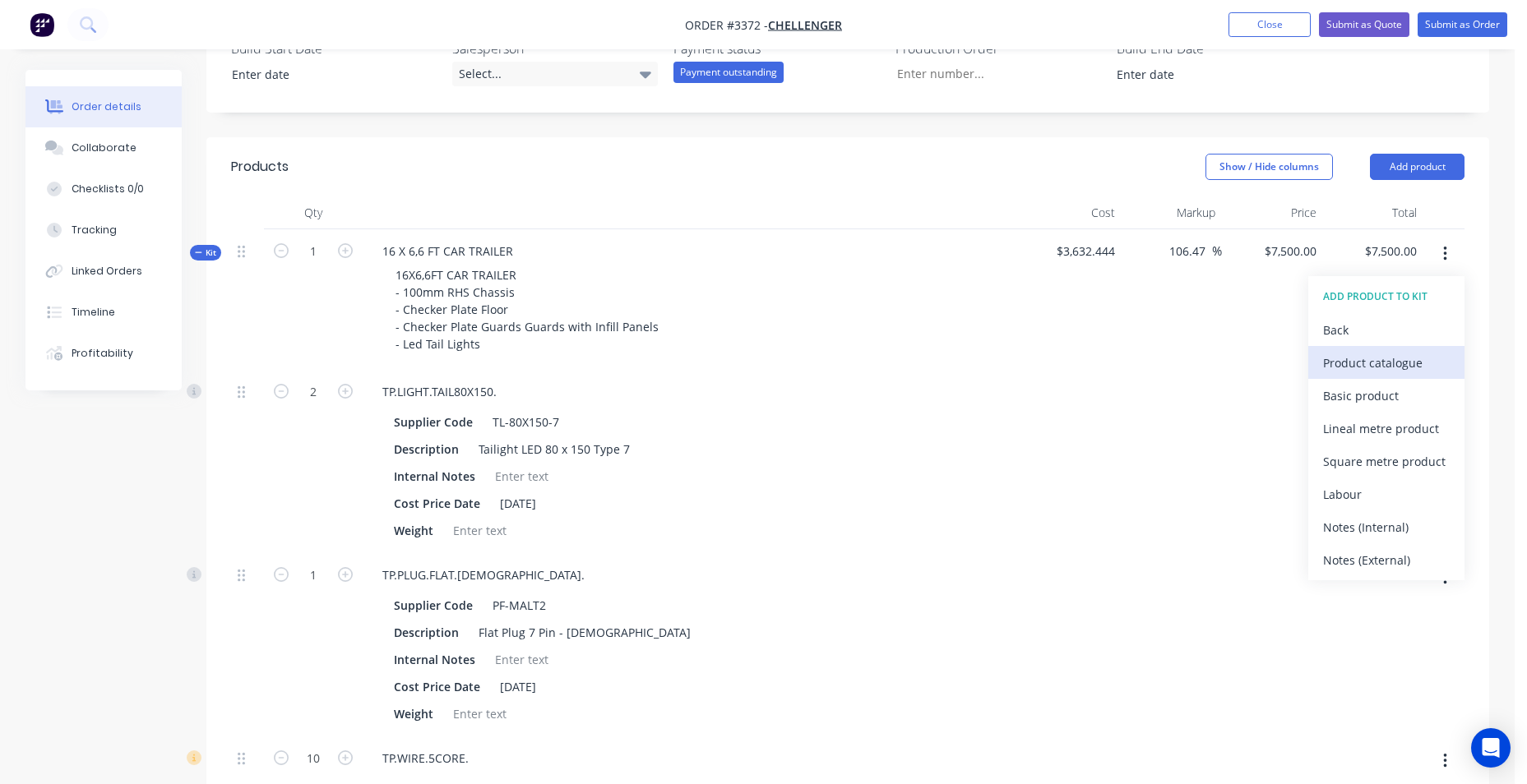
click at [1380, 358] on div "Product catalogue" at bounding box center [1386, 363] width 126 height 24
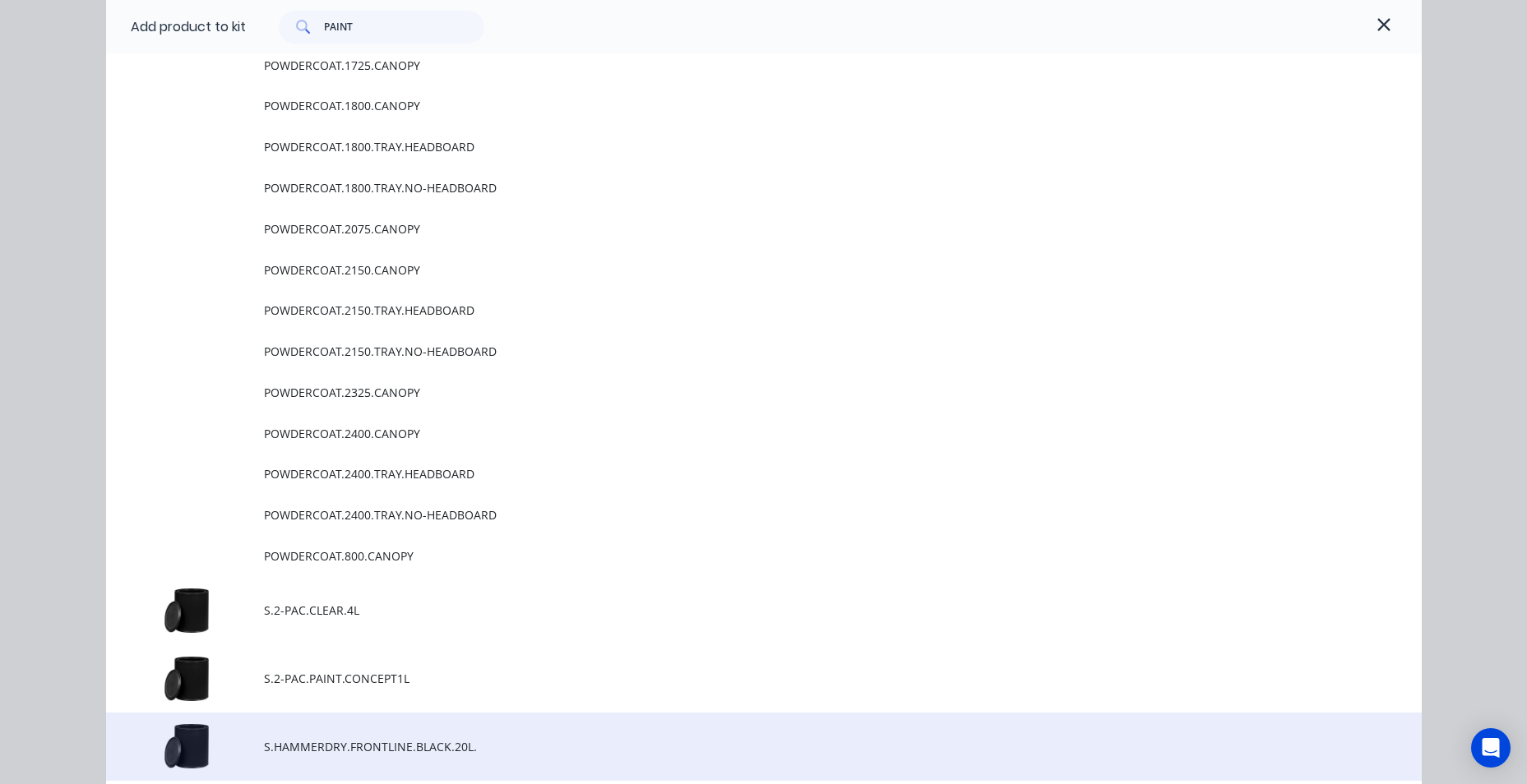
scroll to position [740, 0]
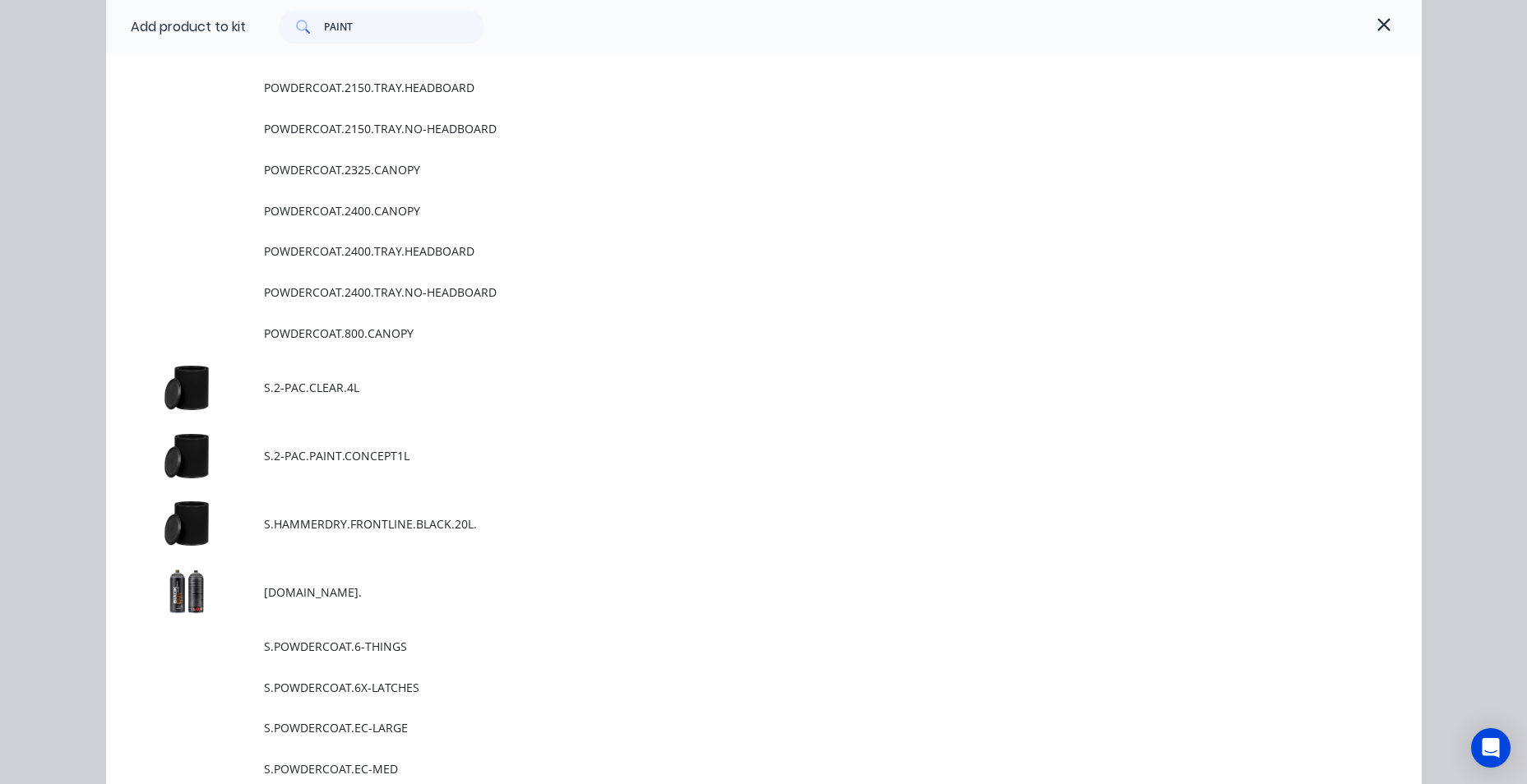
click at [586, 400] on td "S.2-PAC.CLEAR.4L" at bounding box center [843, 388] width 1158 height 68
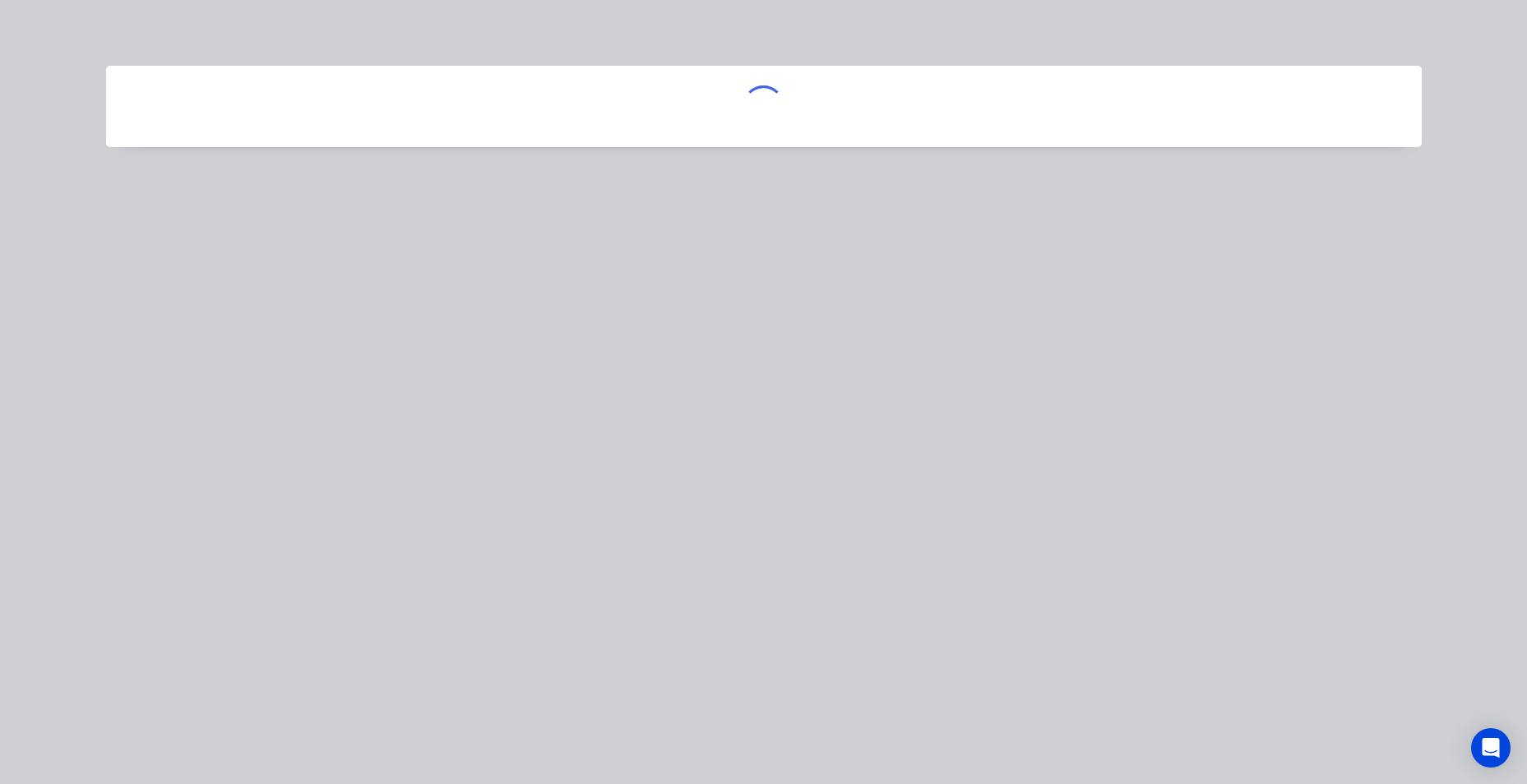
scroll to position [0, 0]
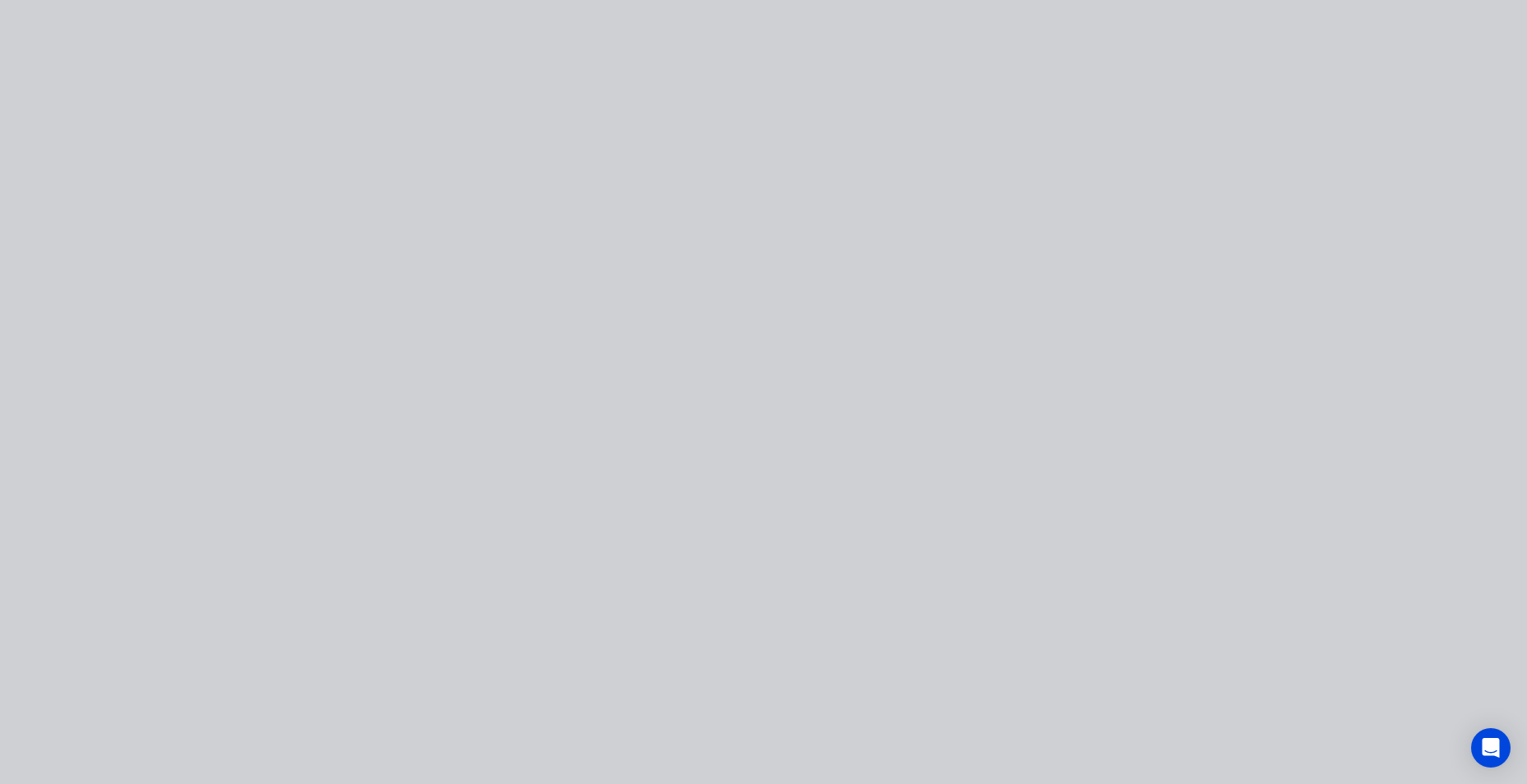
type input "$7,782.8674"
type input "$7,782.87"
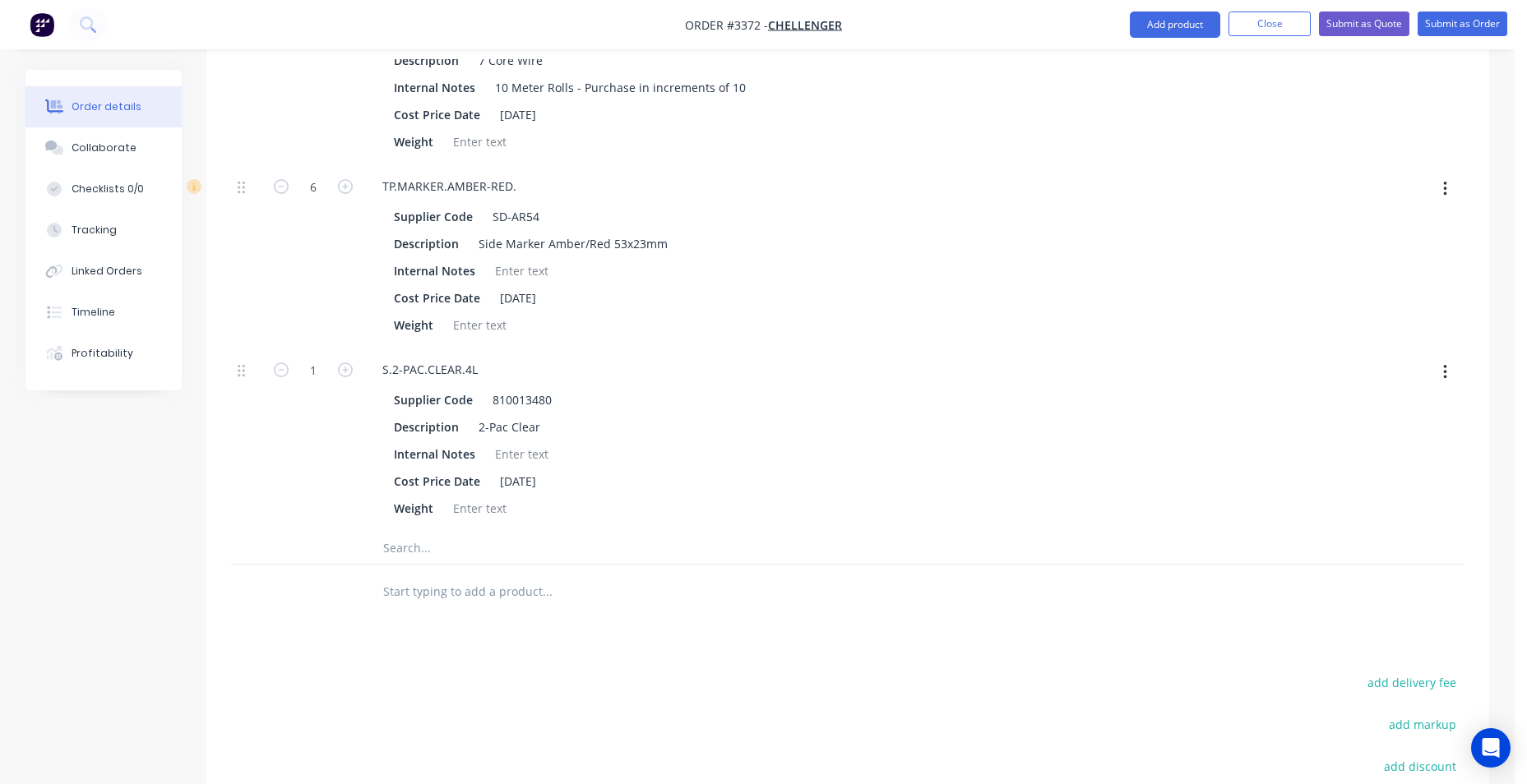
scroll to position [3289, 0]
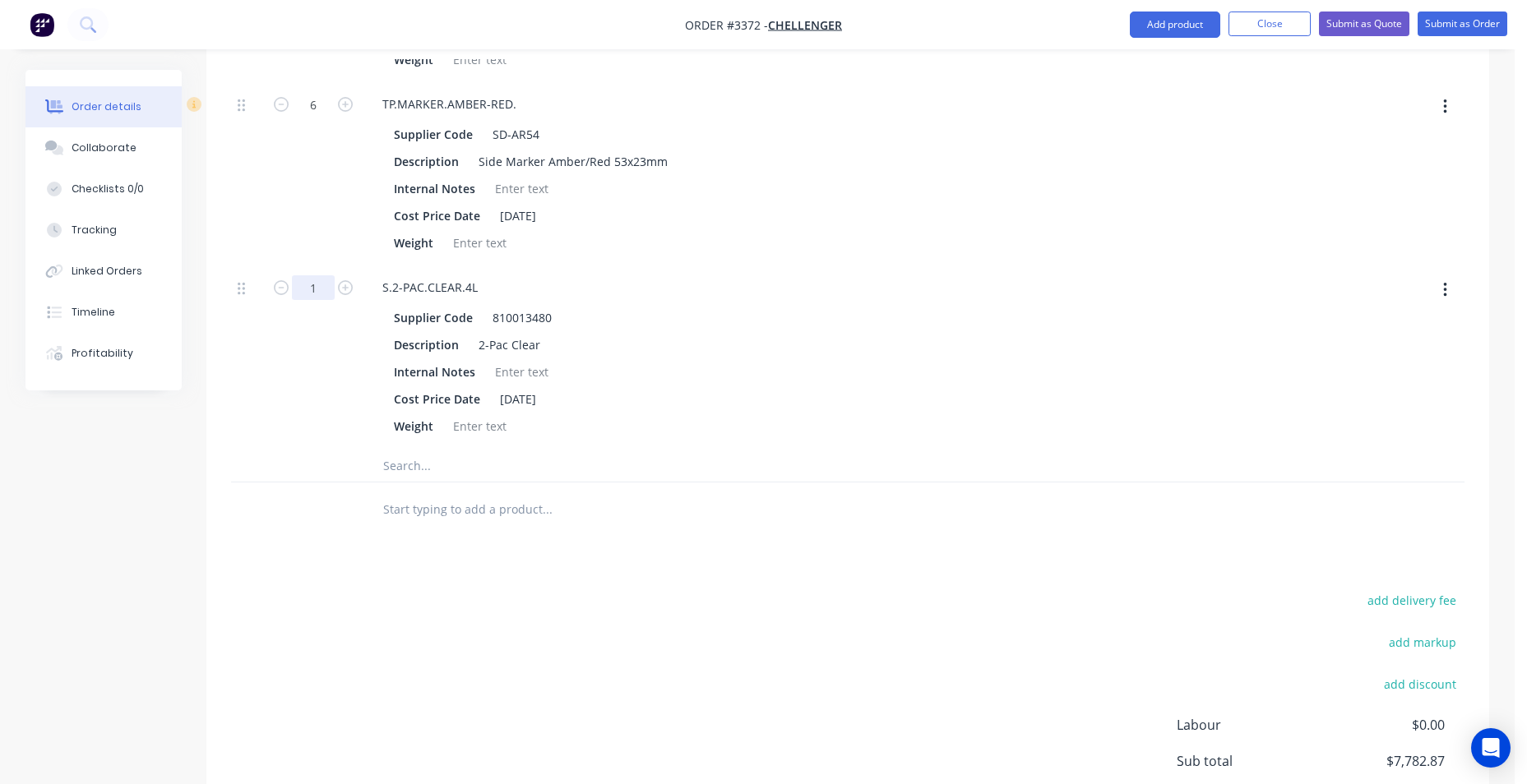
click at [323, 286] on input "1" at bounding box center [313, 288] width 42 height 25
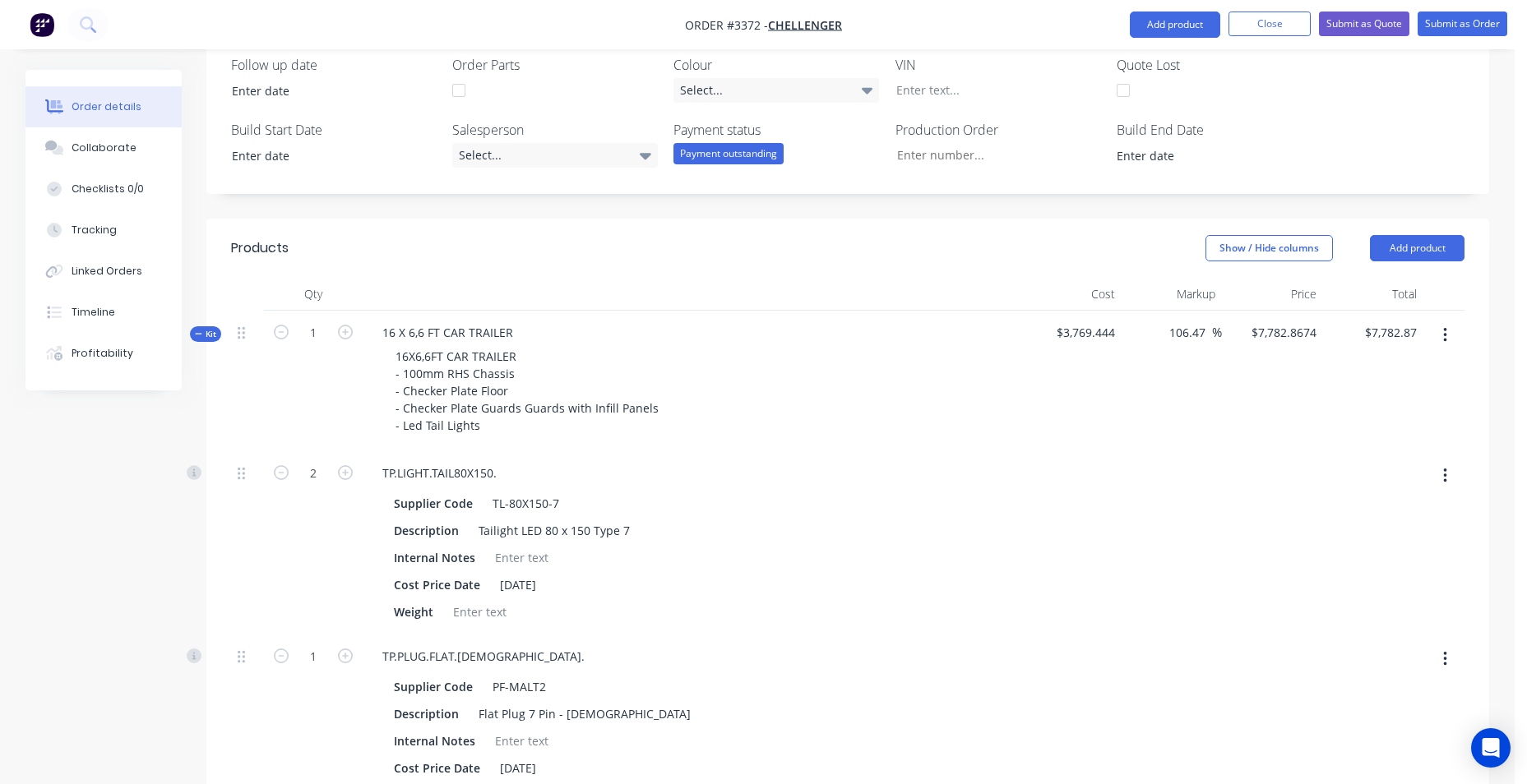
scroll to position [412, 0]
type input "8"
click at [975, 660] on div "TP.PLUG.FLAT.[DEMOGRAPHIC_DATA]." at bounding box center [692, 658] width 645 height 24
type input "$9,762.9392"
type input "$9,762.94"
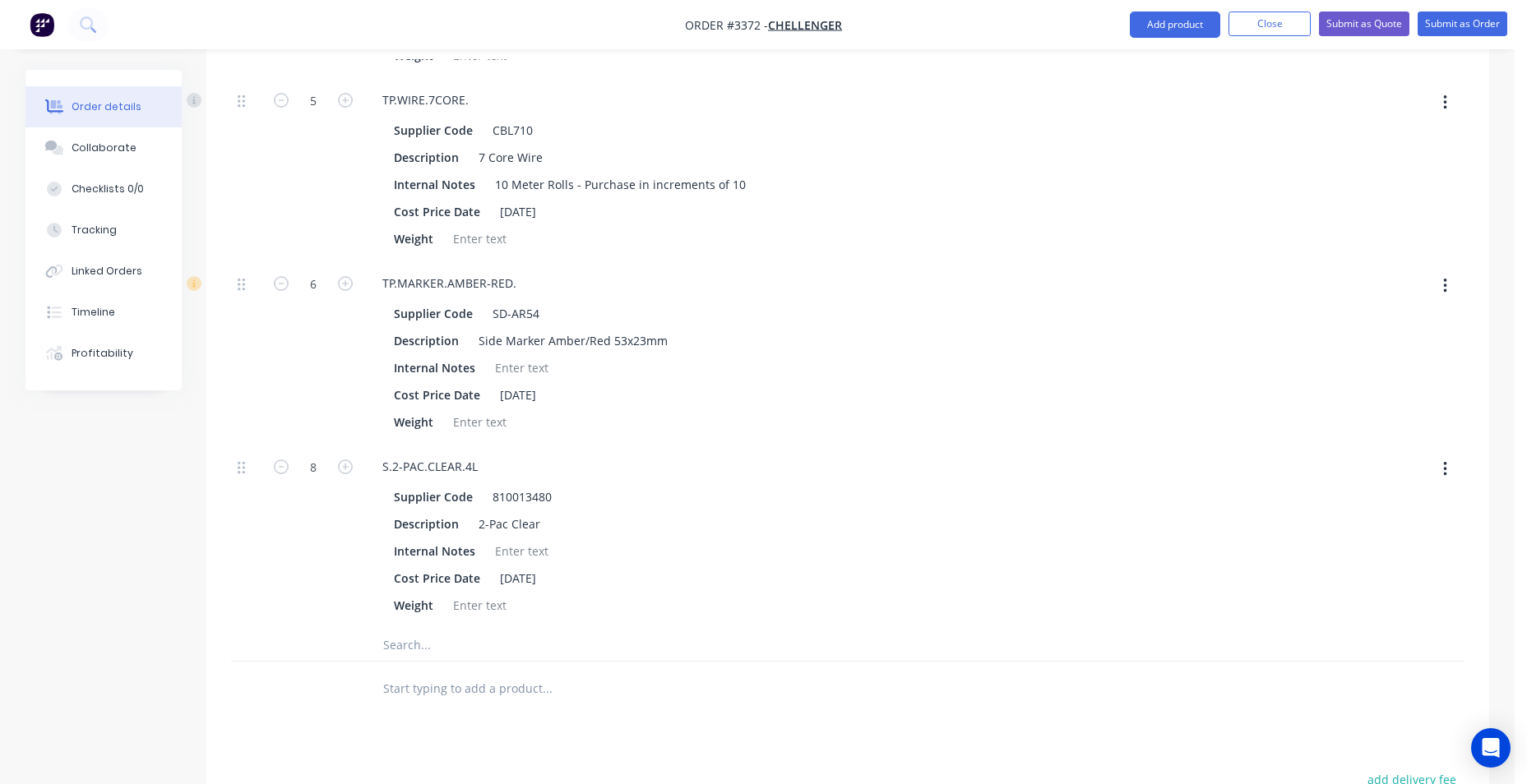
scroll to position [3124, 0]
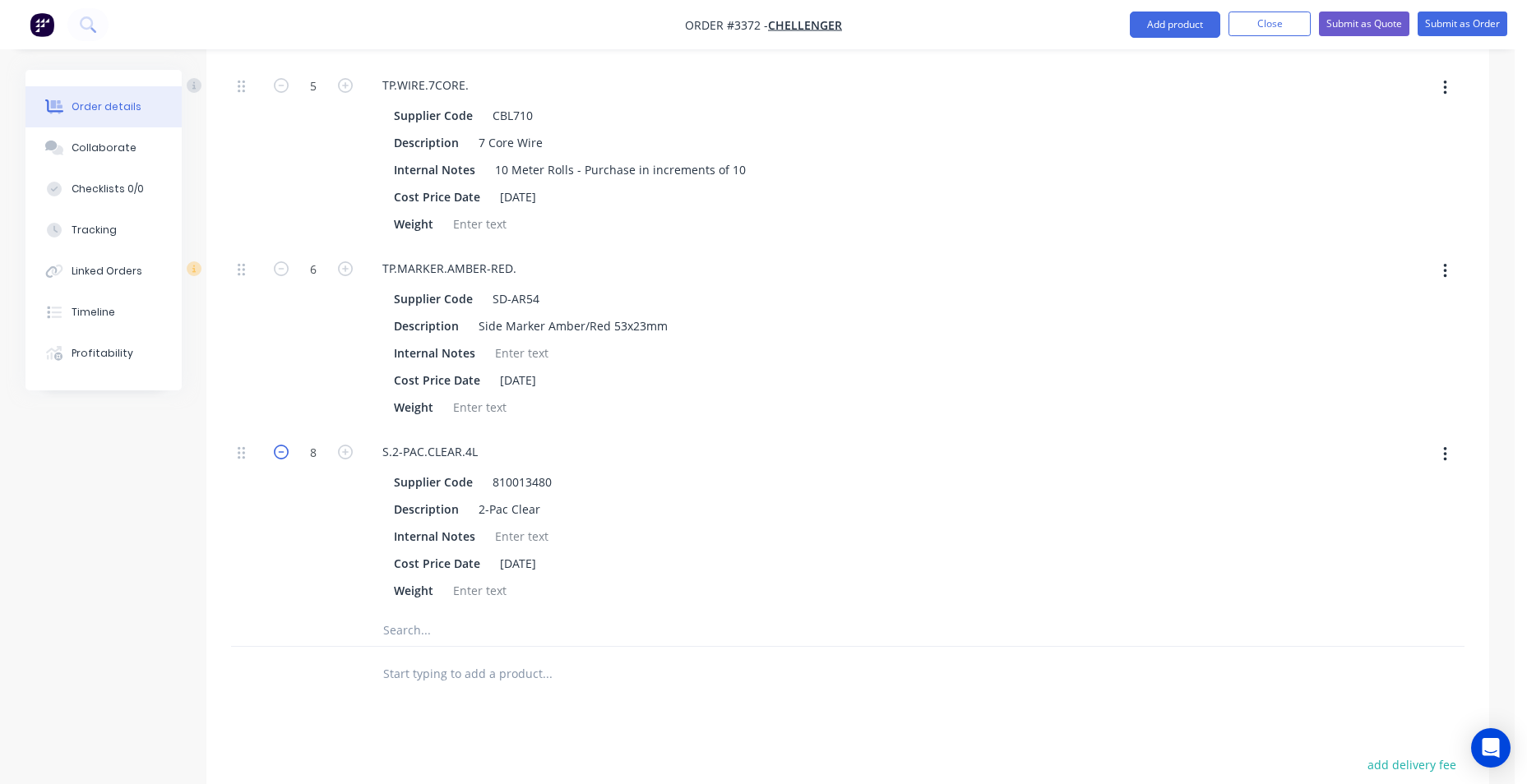
click at [279, 455] on icon "button" at bounding box center [281, 451] width 14 height 14
type input "$9,480.0718"
type input "$9,480.07"
type input "7"
click at [281, 455] on icon "button" at bounding box center [281, 451] width 14 height 14
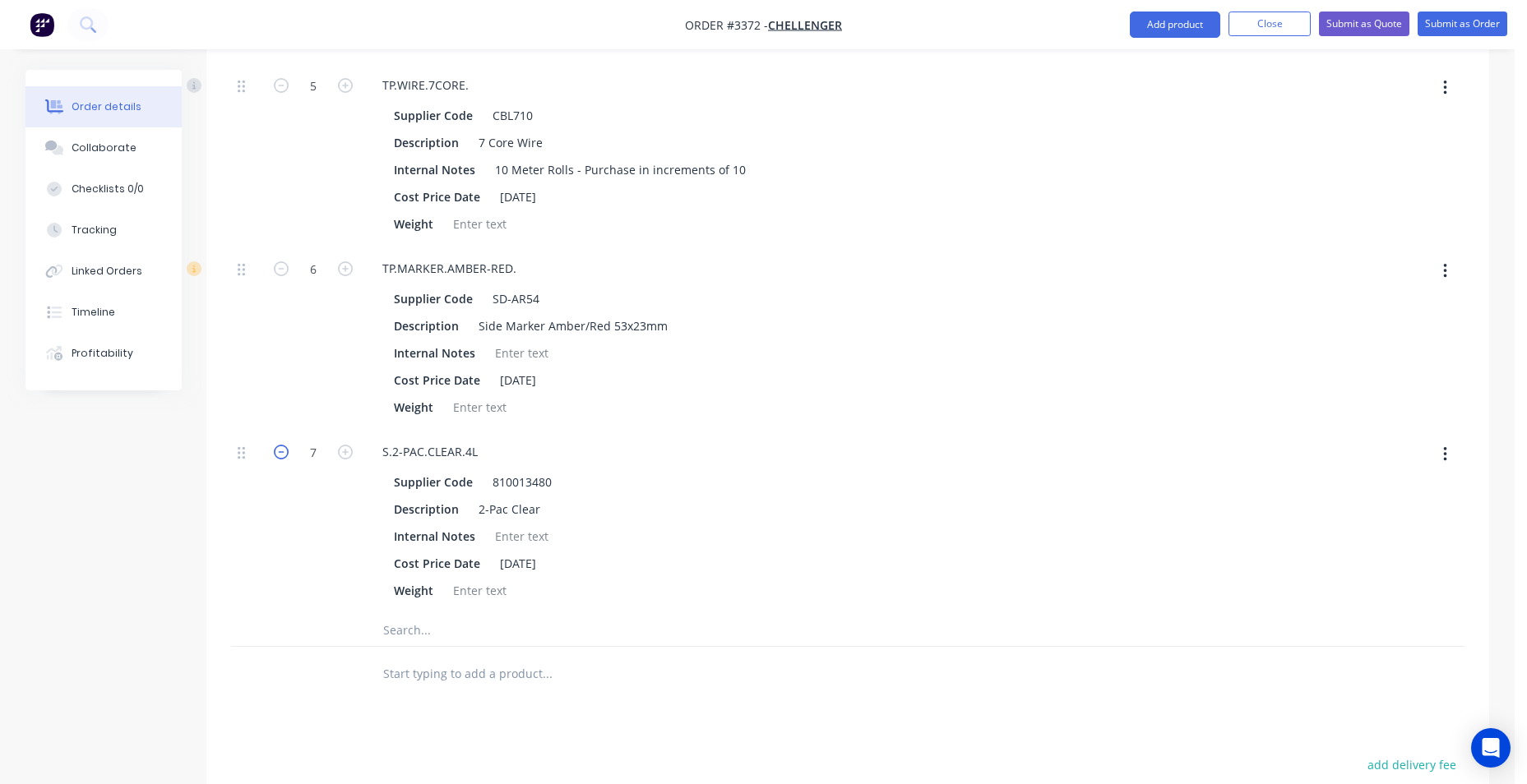
type input "$9,197.2044"
type input "$9,197.20"
type input "6"
click at [283, 455] on icon "button" at bounding box center [281, 451] width 14 height 14
type input "$8,914.337"
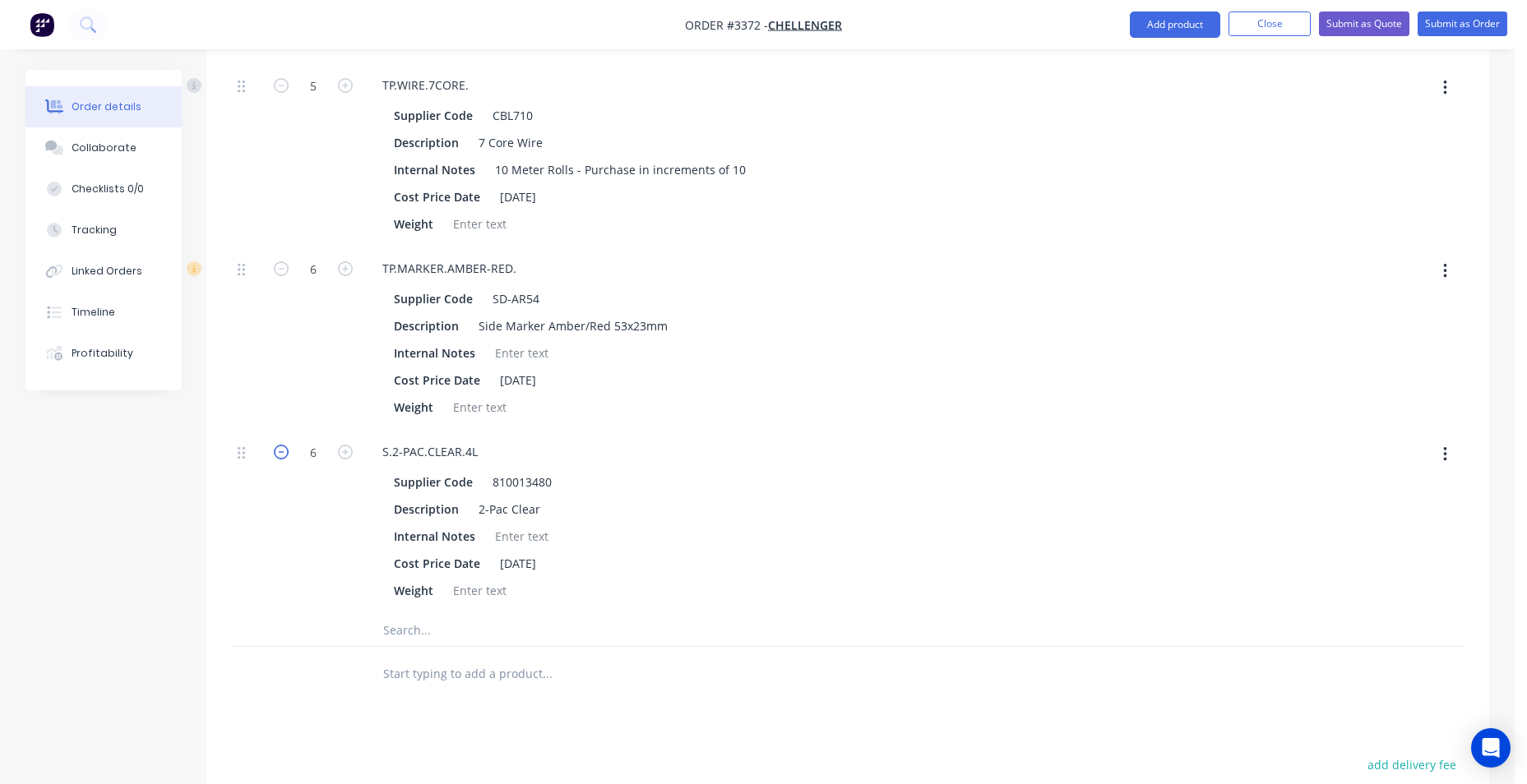
type input "$8,914.34"
type input "5"
click at [284, 455] on icon "button" at bounding box center [281, 451] width 14 height 14
type input "$8,631.4696"
type input "$8,631.47"
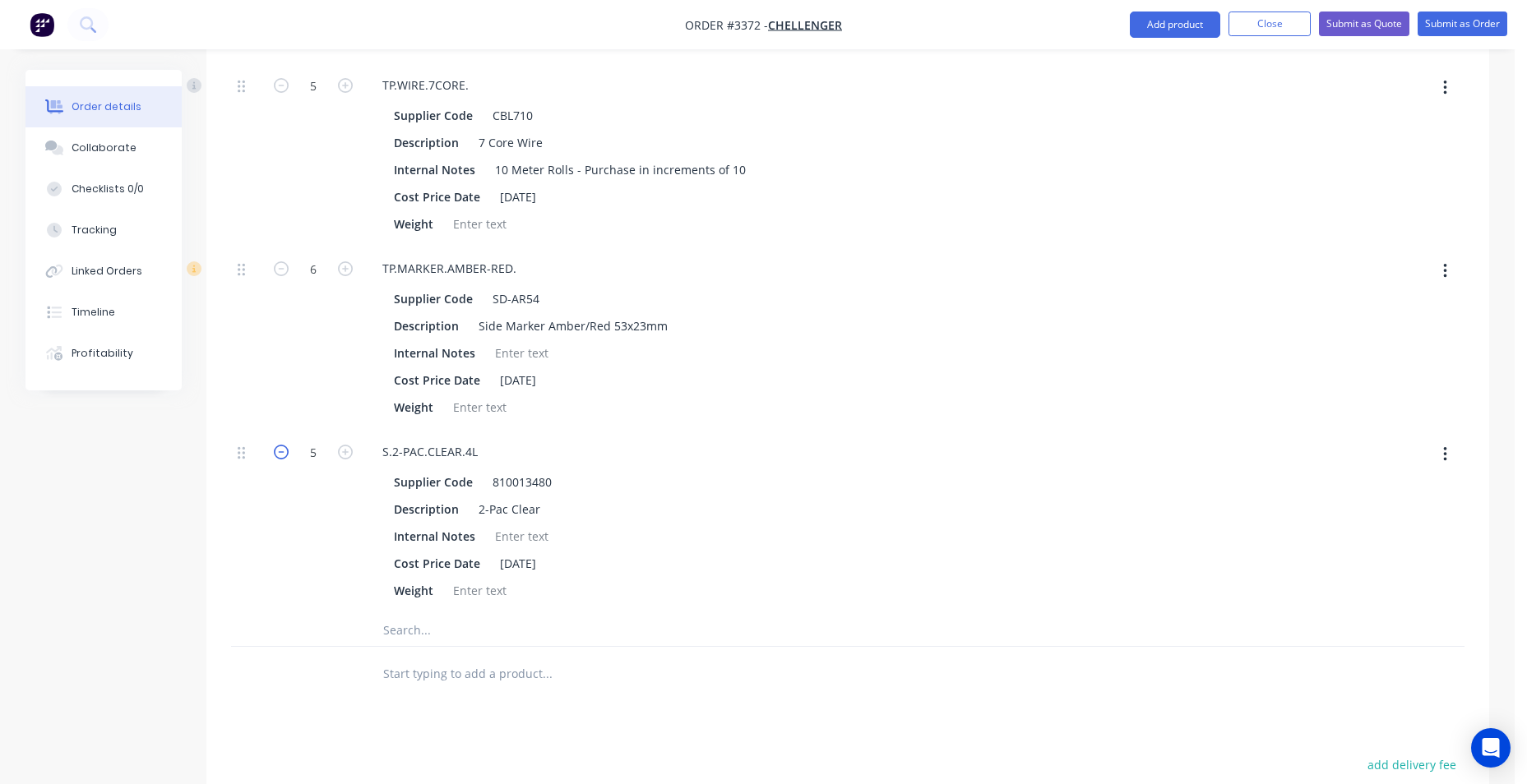
type input "4"
click at [284, 455] on icon "button" at bounding box center [281, 451] width 14 height 14
type input "$8,348.6022"
type input "$8,348.60"
type input "3"
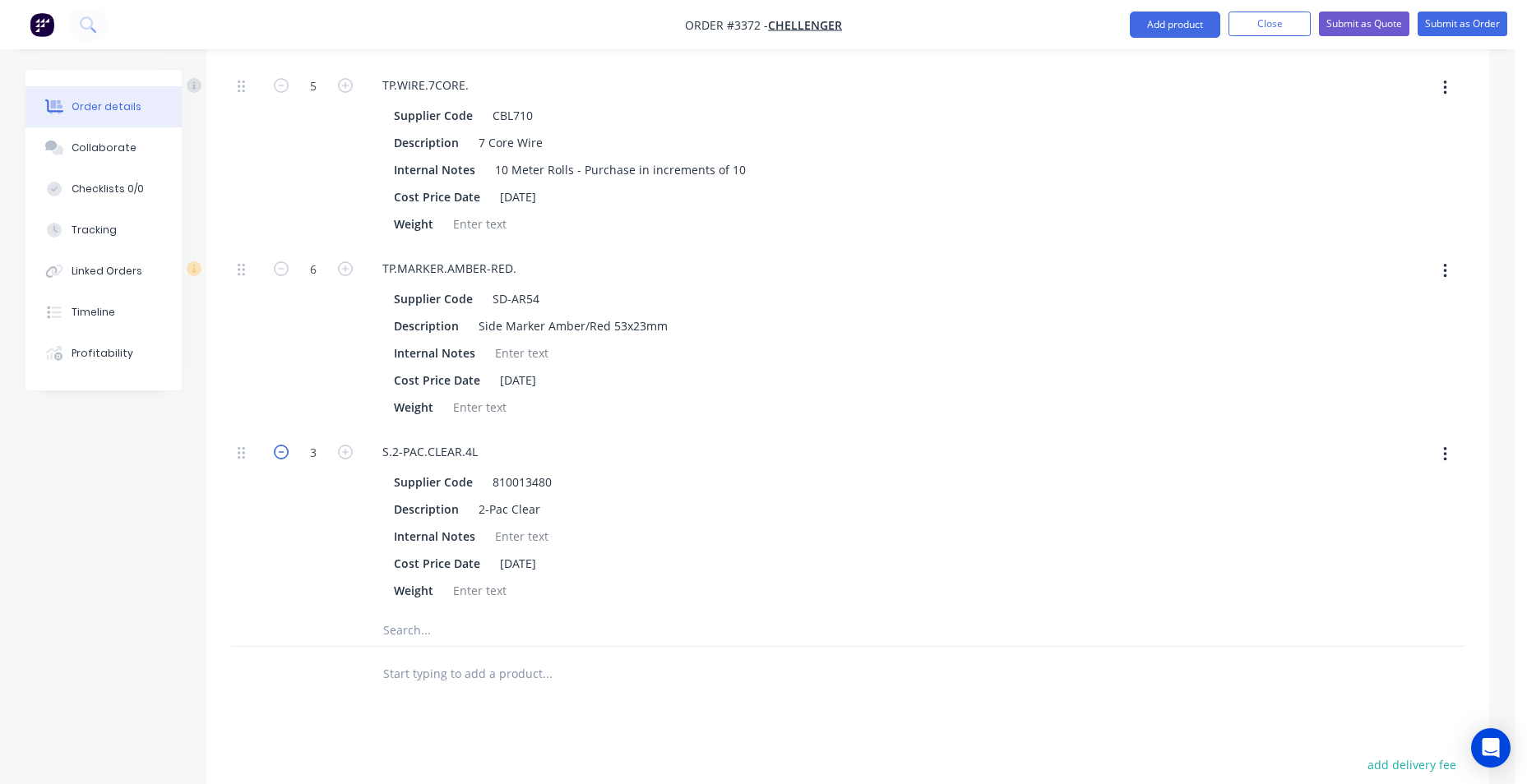
click at [284, 455] on icon "button" at bounding box center [281, 451] width 14 height 14
type input "$8,065.7348"
type input "$8,065.73"
type input "2"
click at [348, 448] on icon "button" at bounding box center [345, 451] width 14 height 14
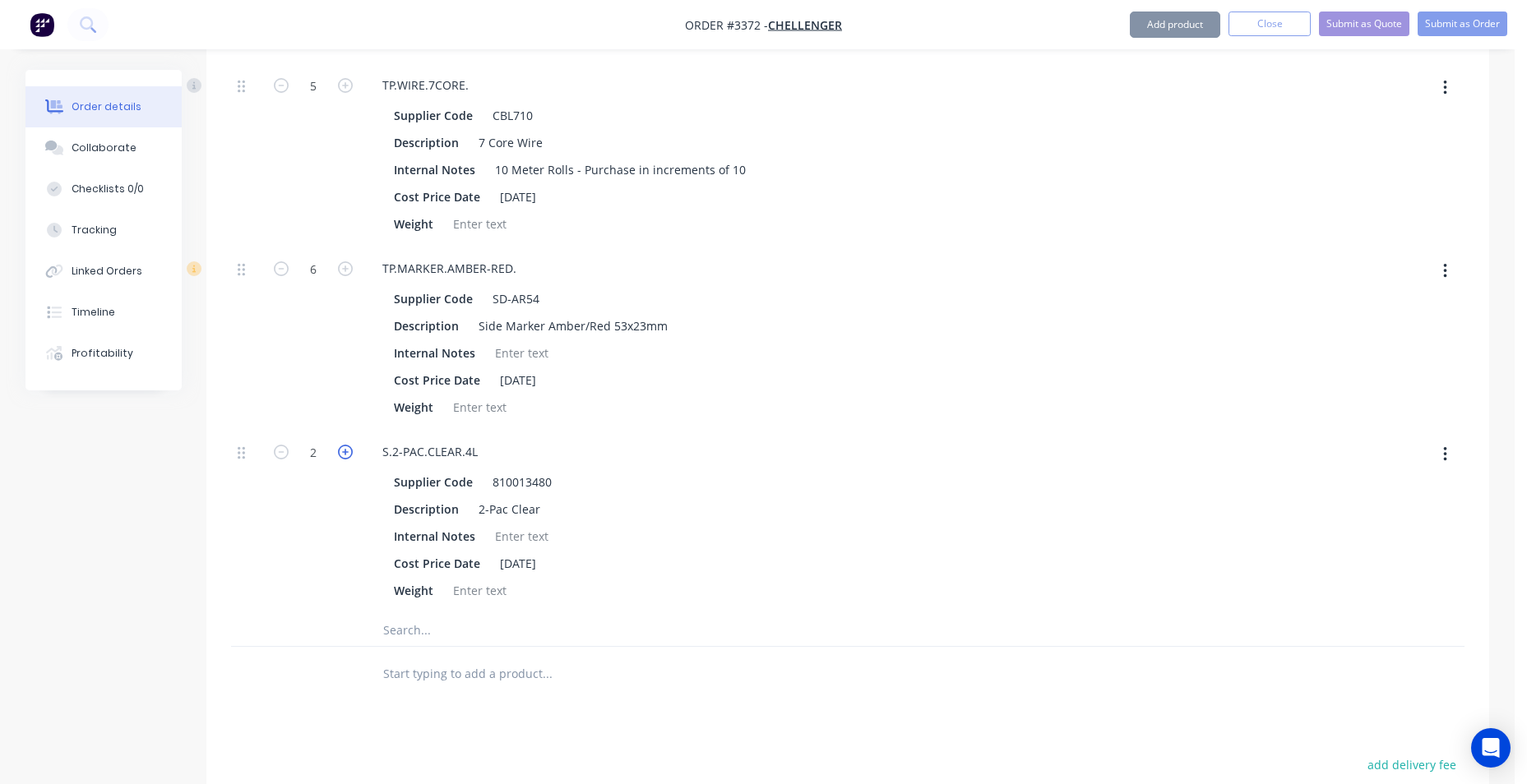
type input "$8,348.6022"
type input "$8,348.60"
type input "3"
click at [348, 448] on icon "button" at bounding box center [345, 451] width 14 height 14
type input "$8,631.4696"
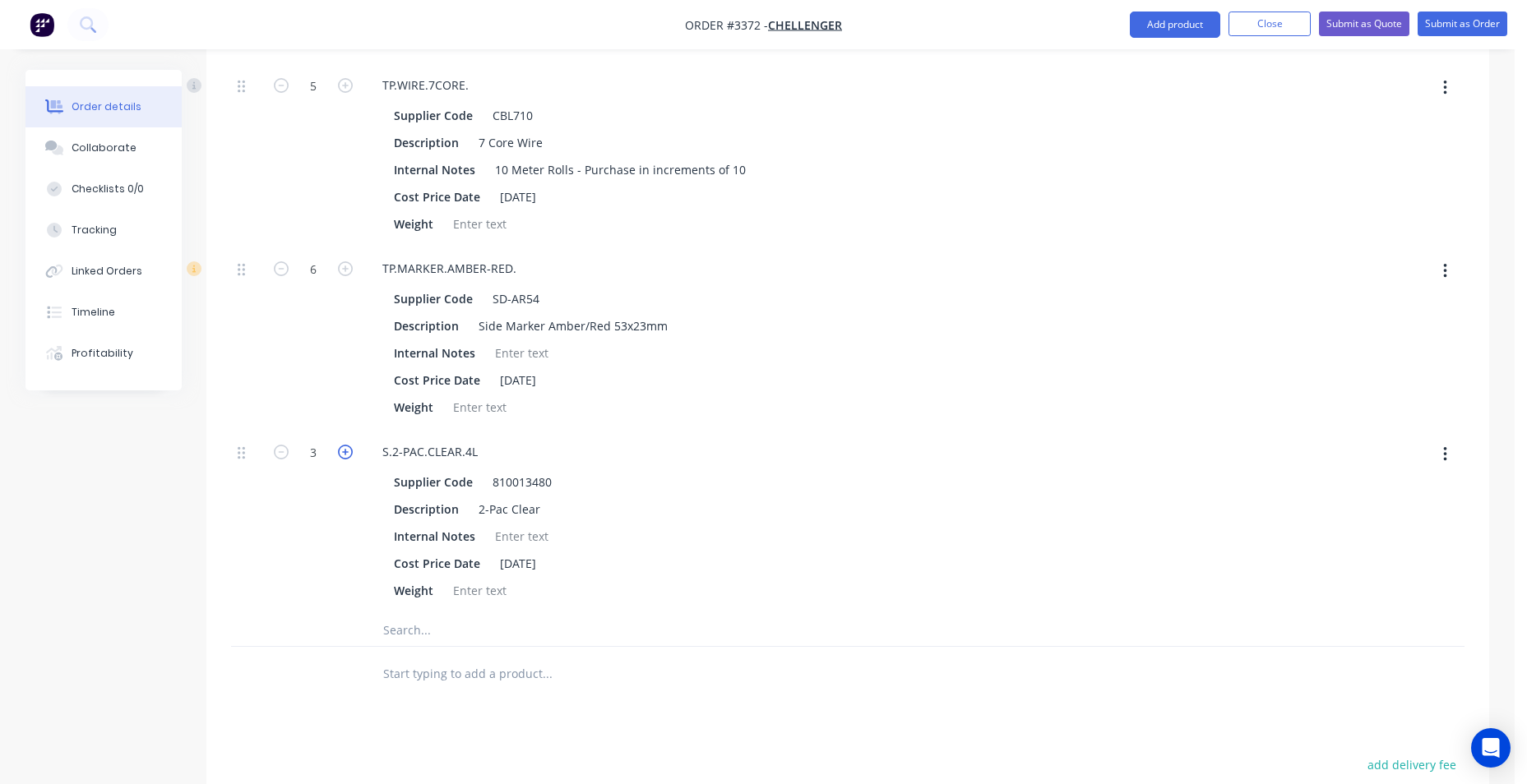
type input "$8,631.47"
type input "4"
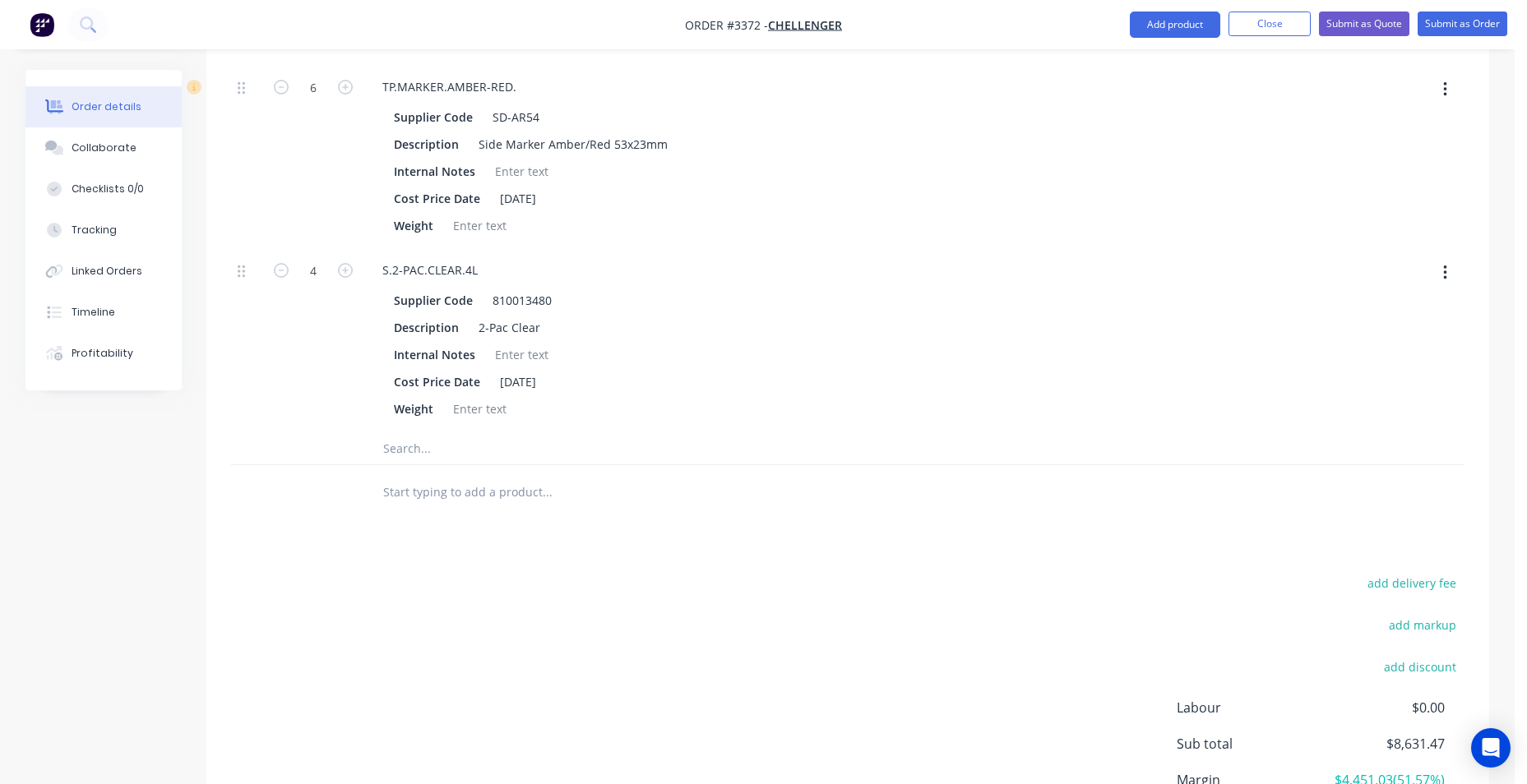
scroll to position [3460, 0]
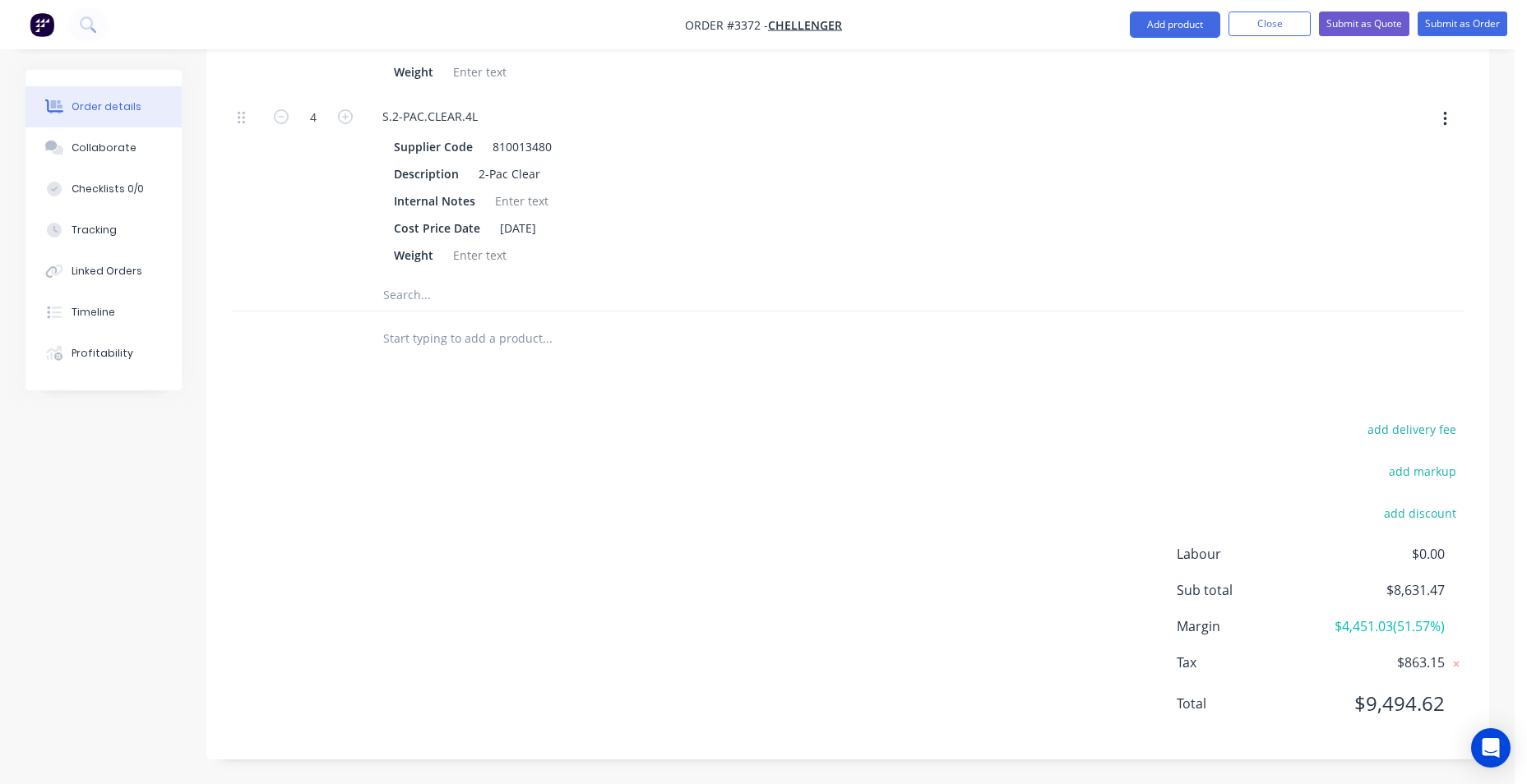
drag, startPoint x: 278, startPoint y: 115, endPoint x: 303, endPoint y: 137, distance: 33.3
click at [280, 115] on icon "button" at bounding box center [281, 116] width 14 height 14
type input "$8,348.6022"
type input "$8,348.60"
type input "3"
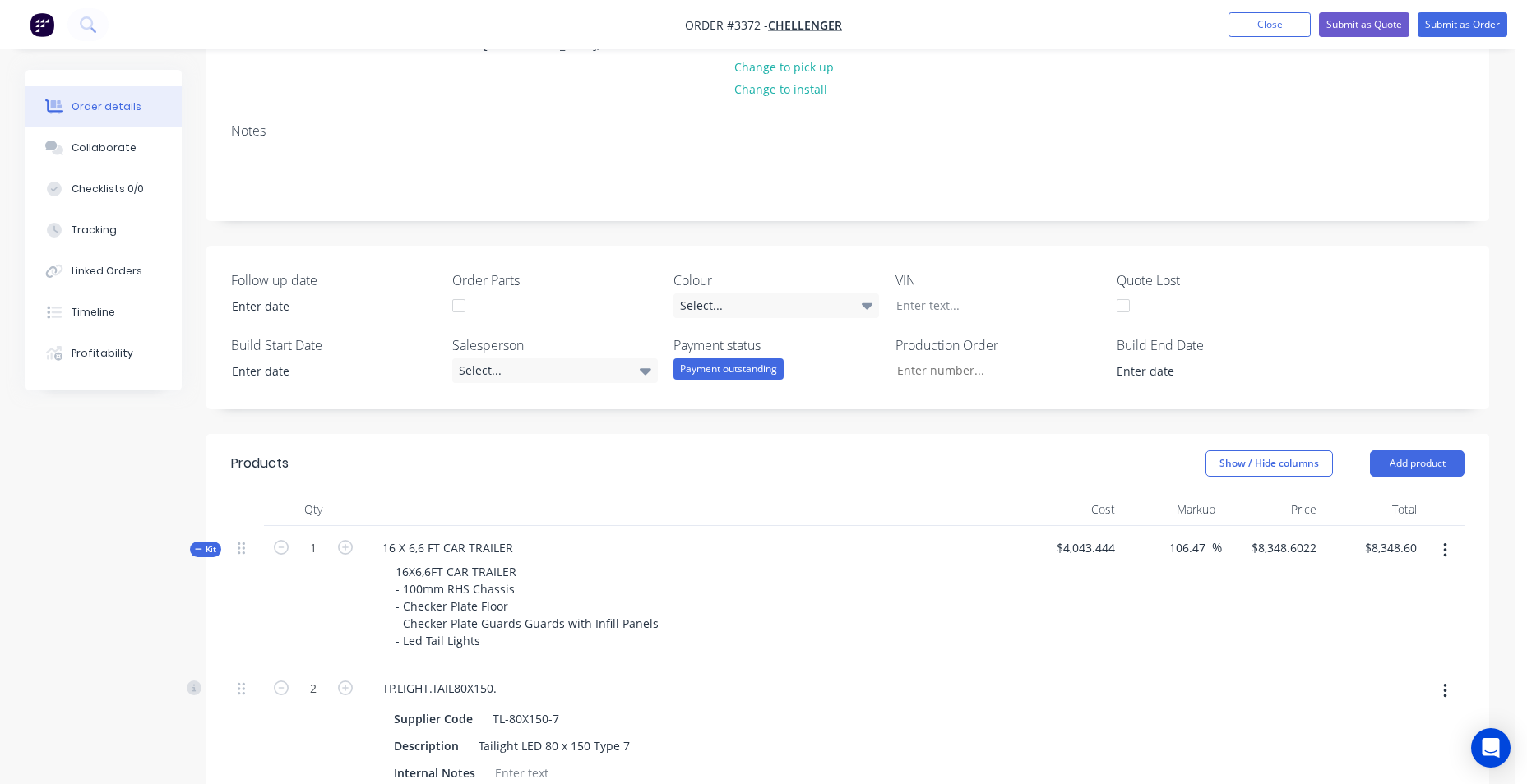
scroll to position [171, 0]
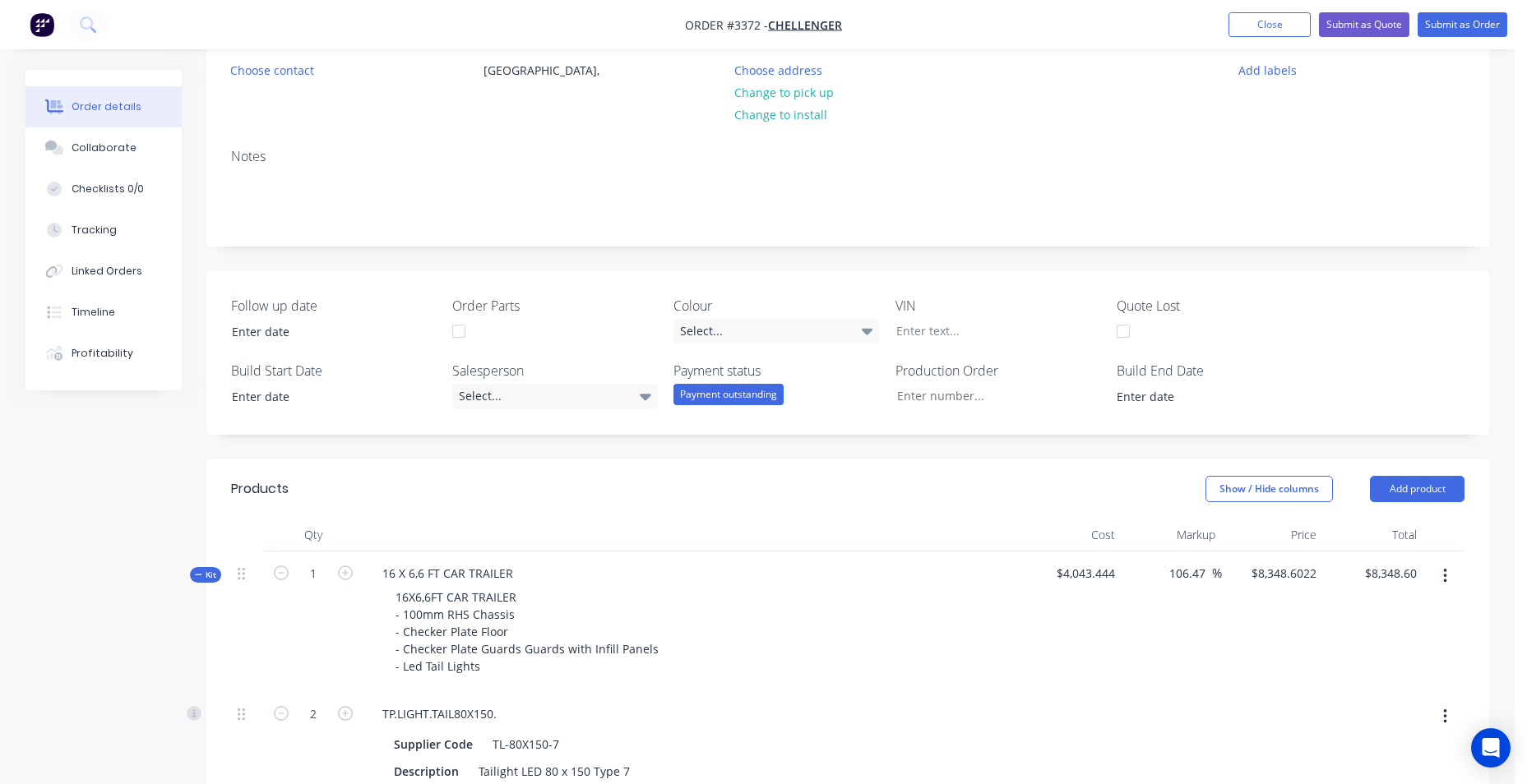
click at [204, 572] on span "Kit" at bounding box center [205, 575] width 21 height 13
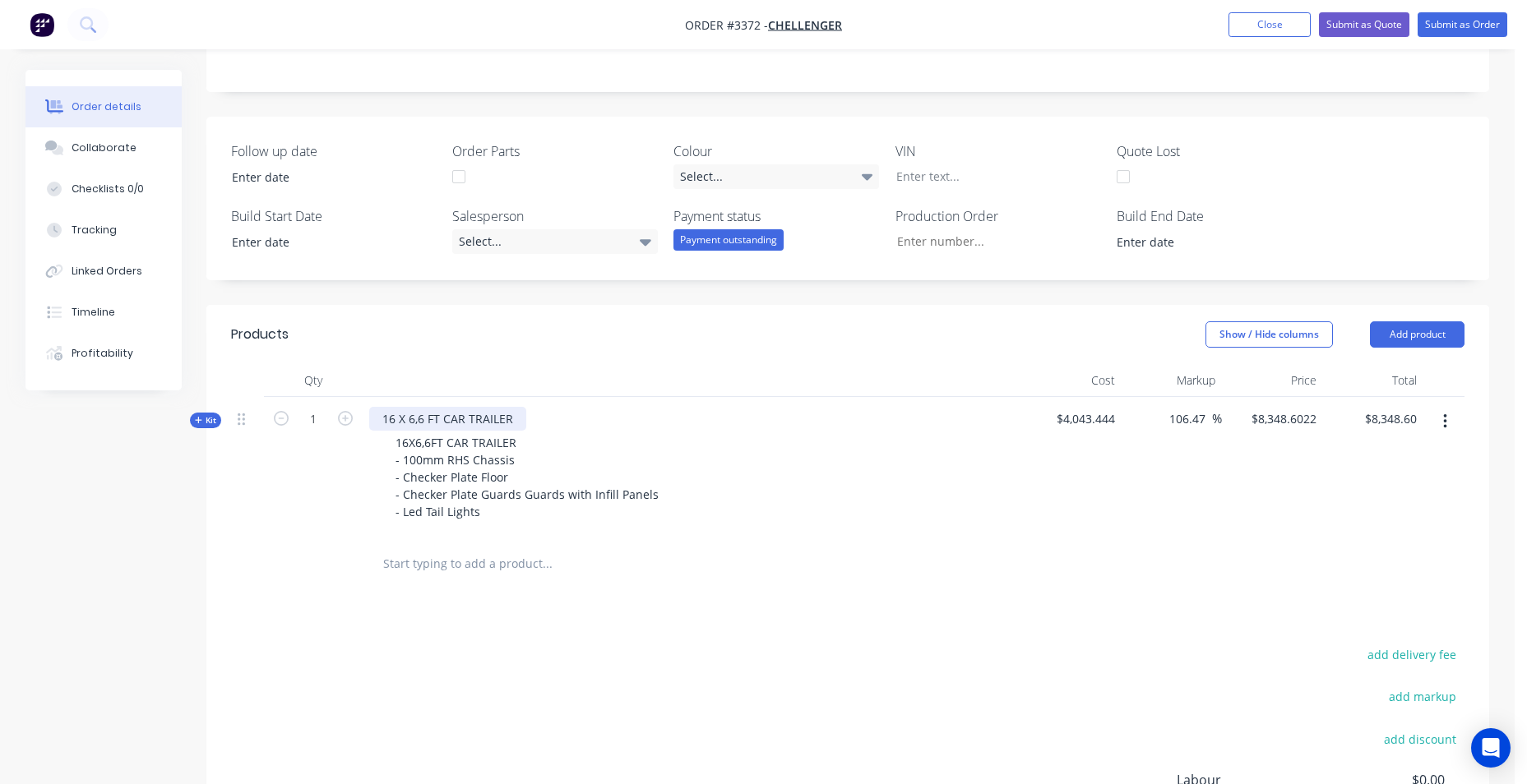
scroll to position [552, 0]
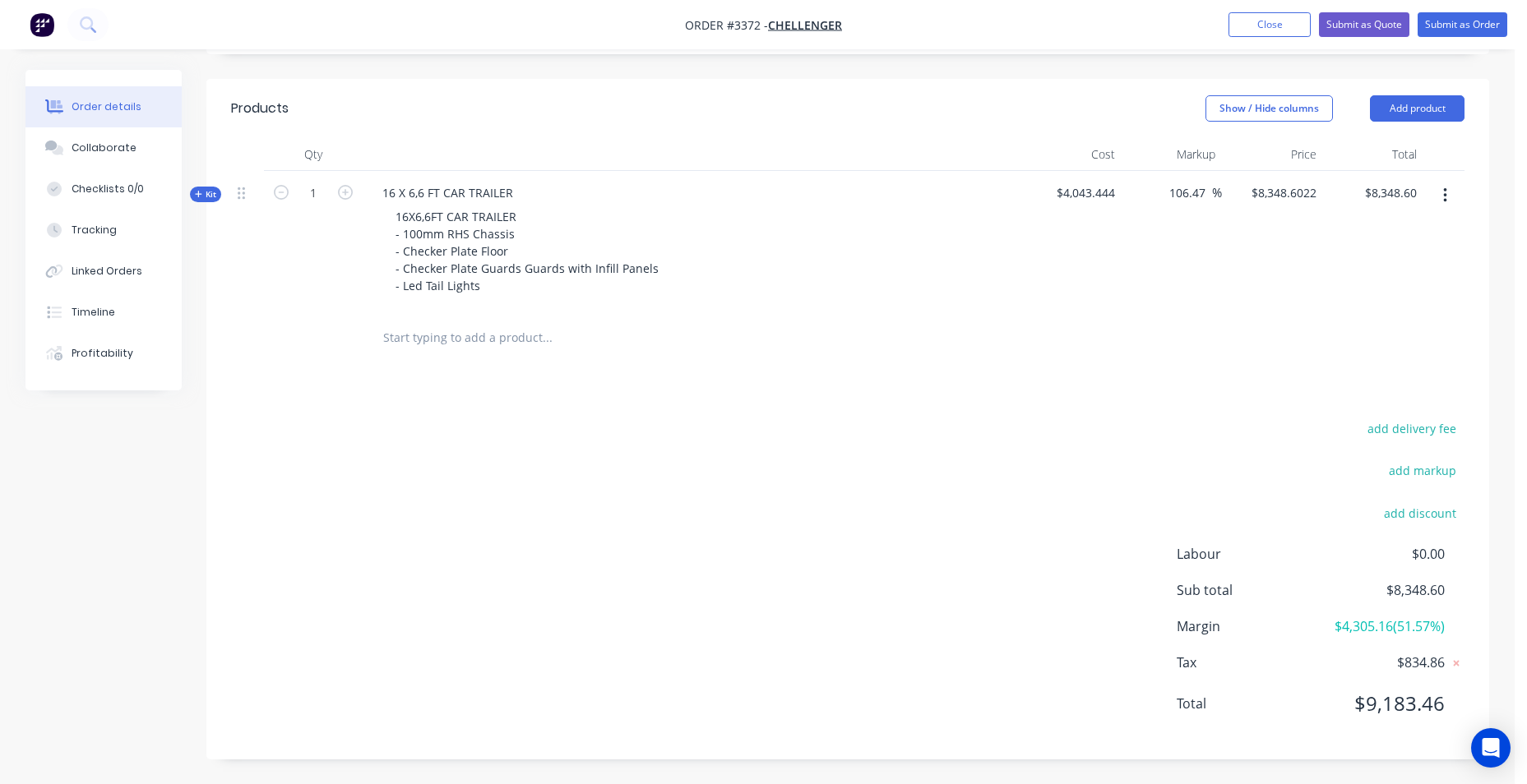
click at [459, 339] on input "text" at bounding box center [547, 338] width 329 height 33
click at [1414, 110] on button "Add product" at bounding box center [1417, 108] width 94 height 26
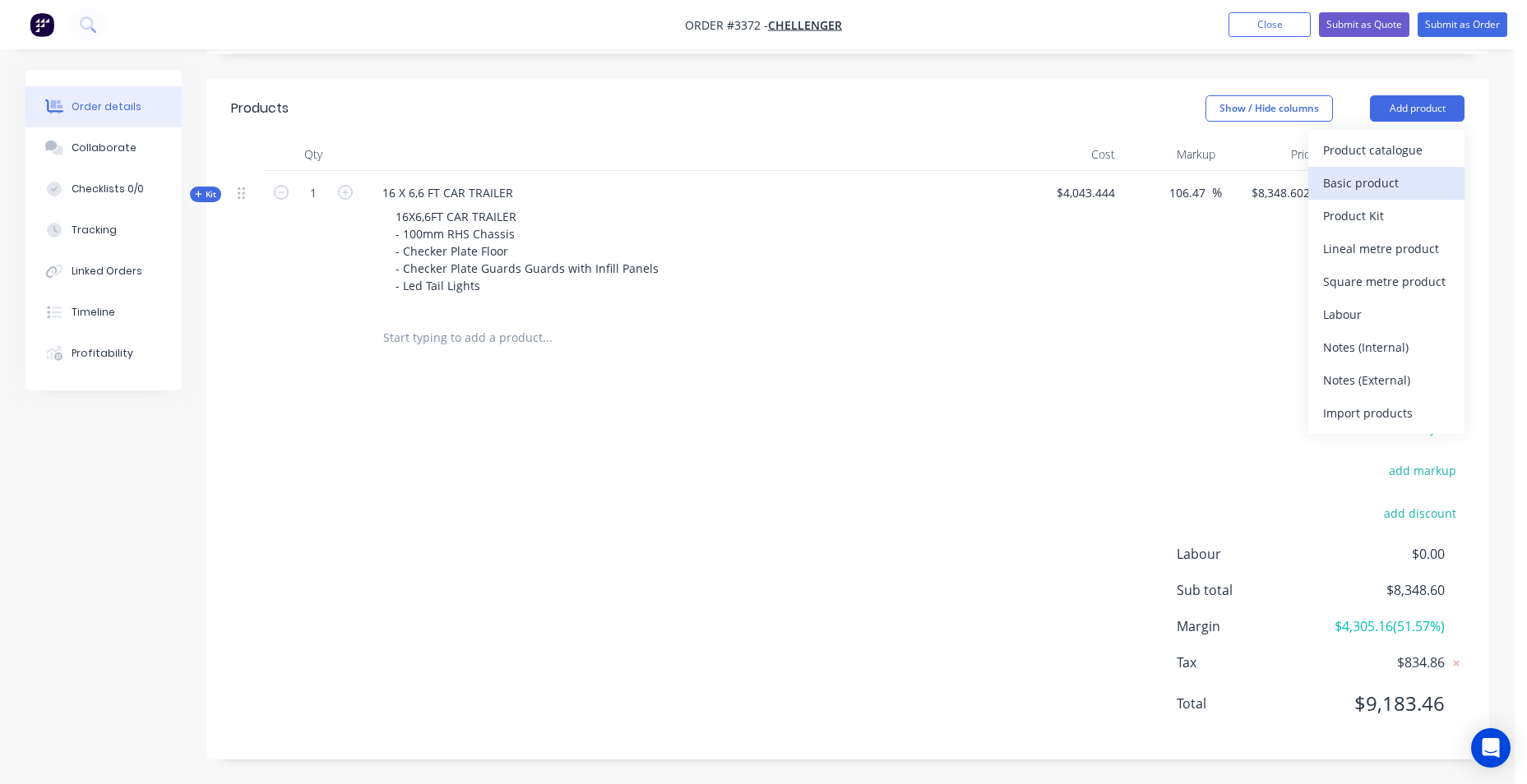
click at [1413, 168] on button "Basic product" at bounding box center [1387, 183] width 156 height 33
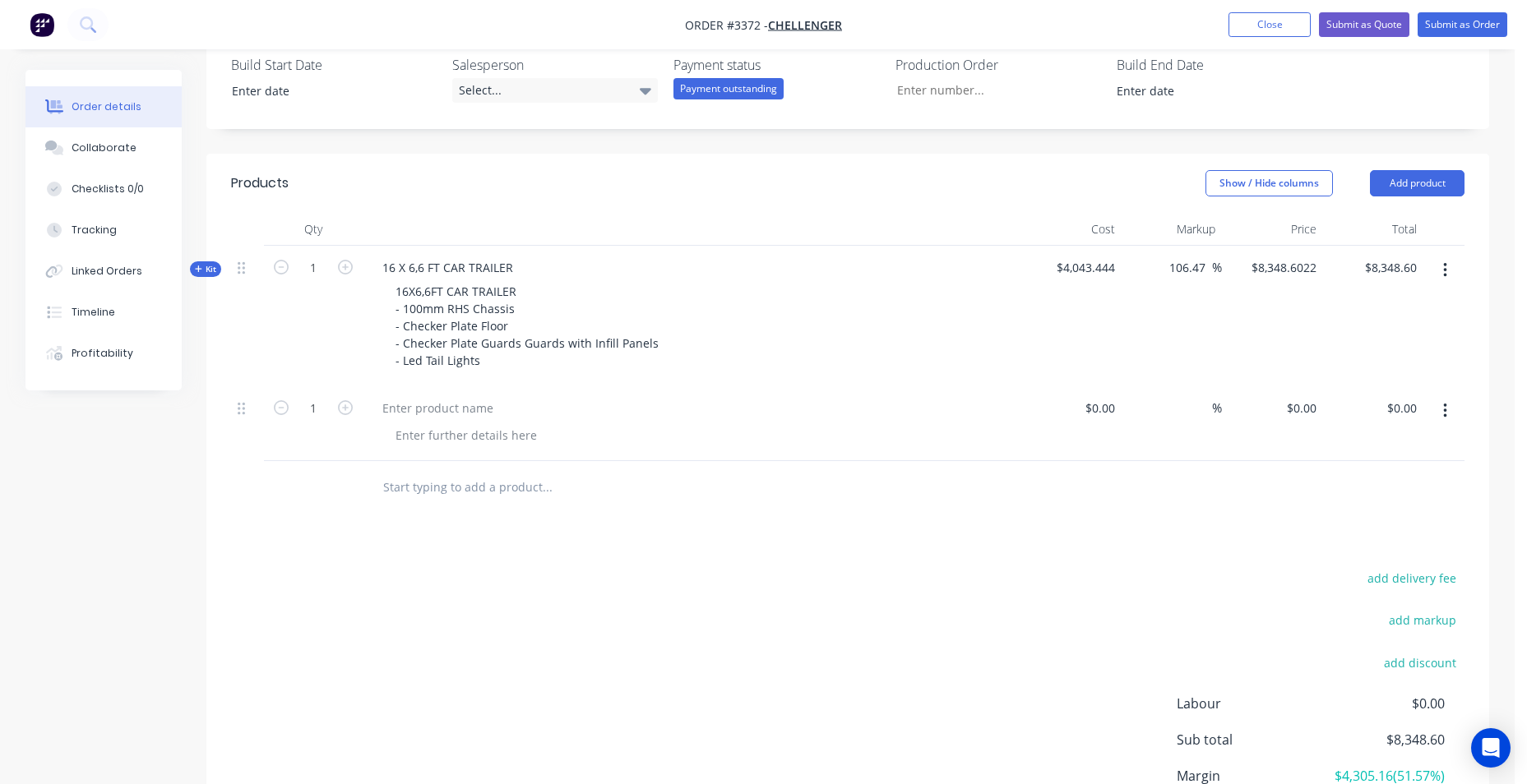
scroll to position [298, 0]
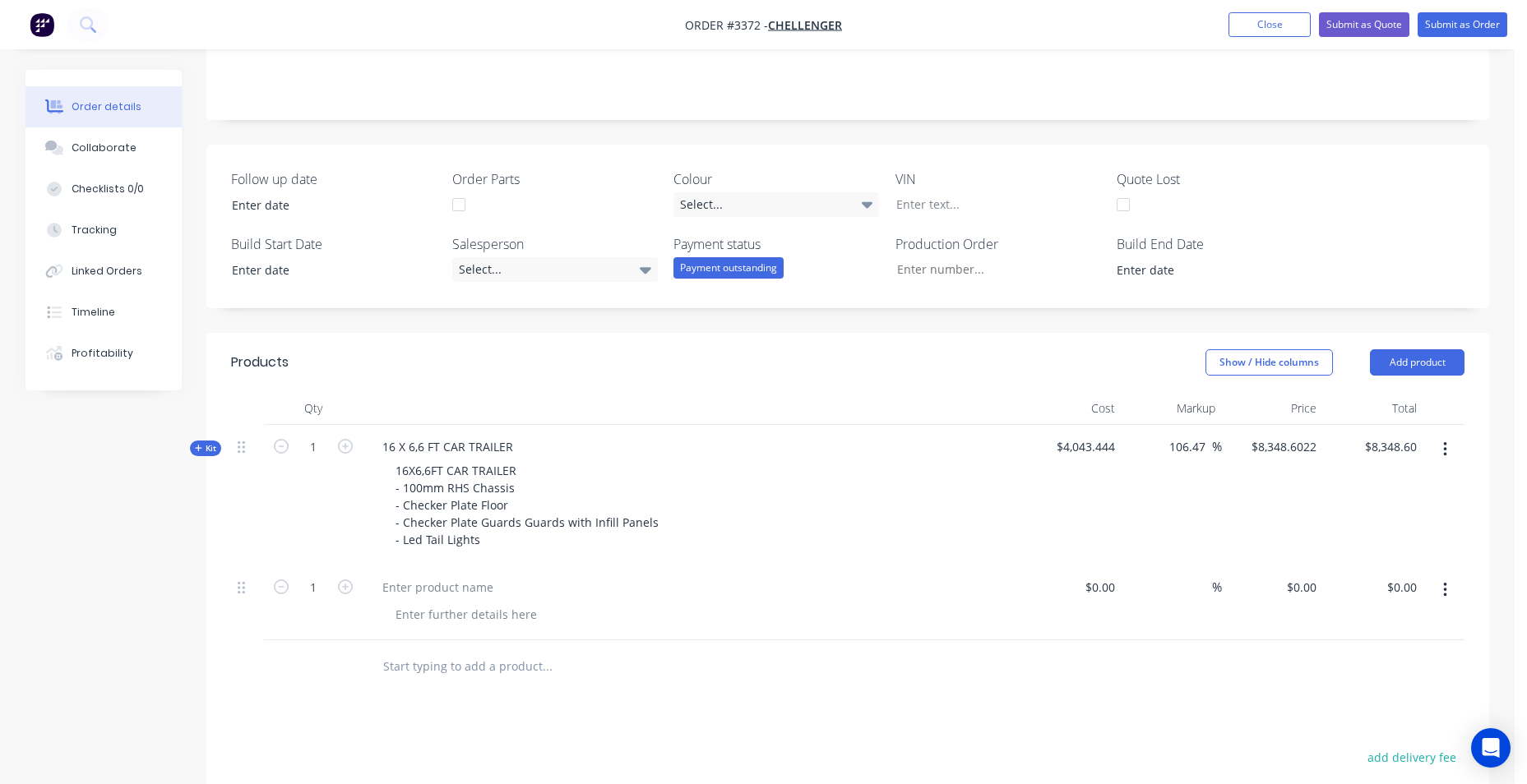
click at [1446, 593] on icon "button" at bounding box center [1446, 590] width 4 height 18
click at [1409, 694] on div "Delete" at bounding box center [1386, 699] width 126 height 24
click at [1413, 369] on button "Add product" at bounding box center [1417, 362] width 94 height 26
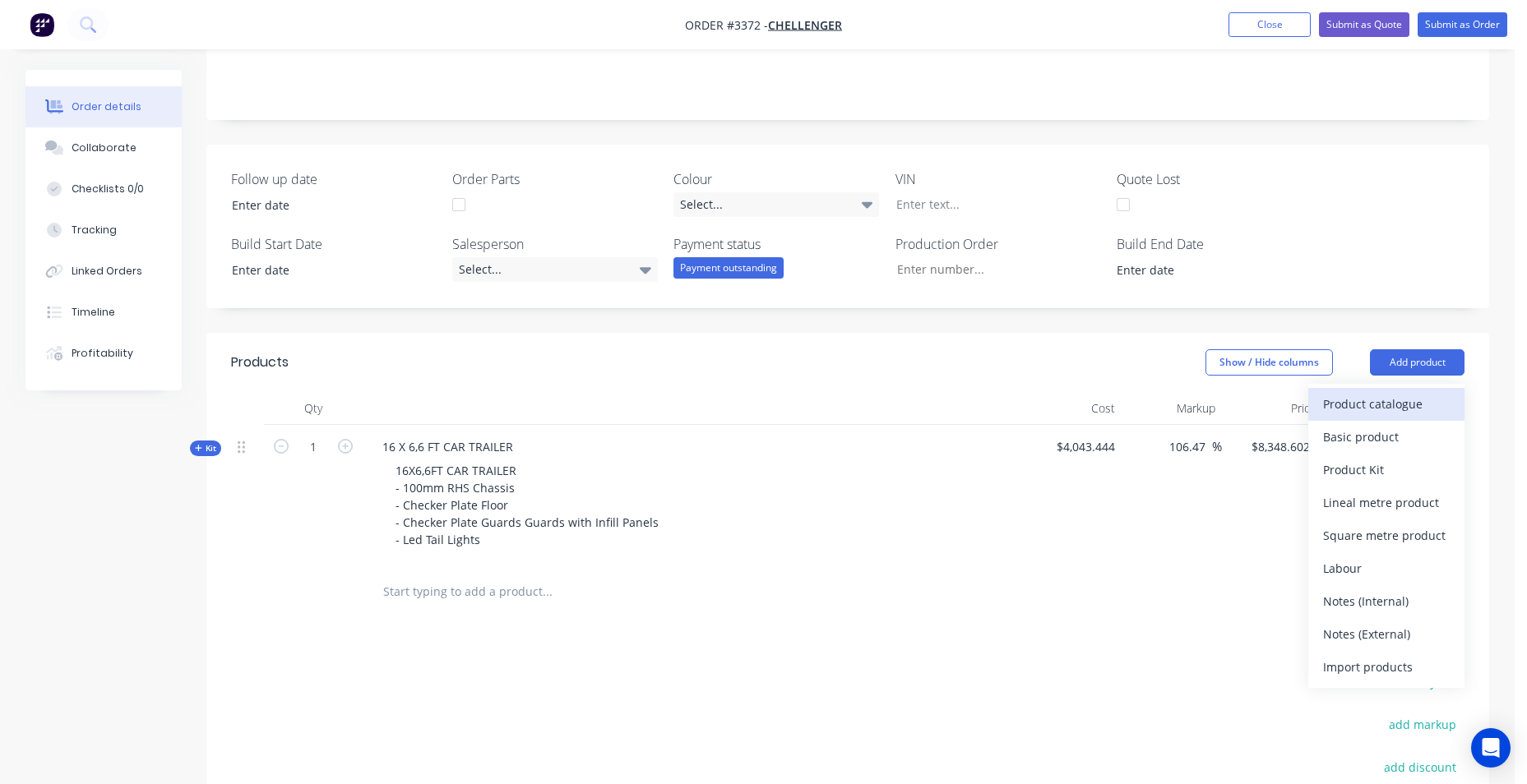
click at [1407, 409] on div "Product catalogue" at bounding box center [1386, 404] width 126 height 24
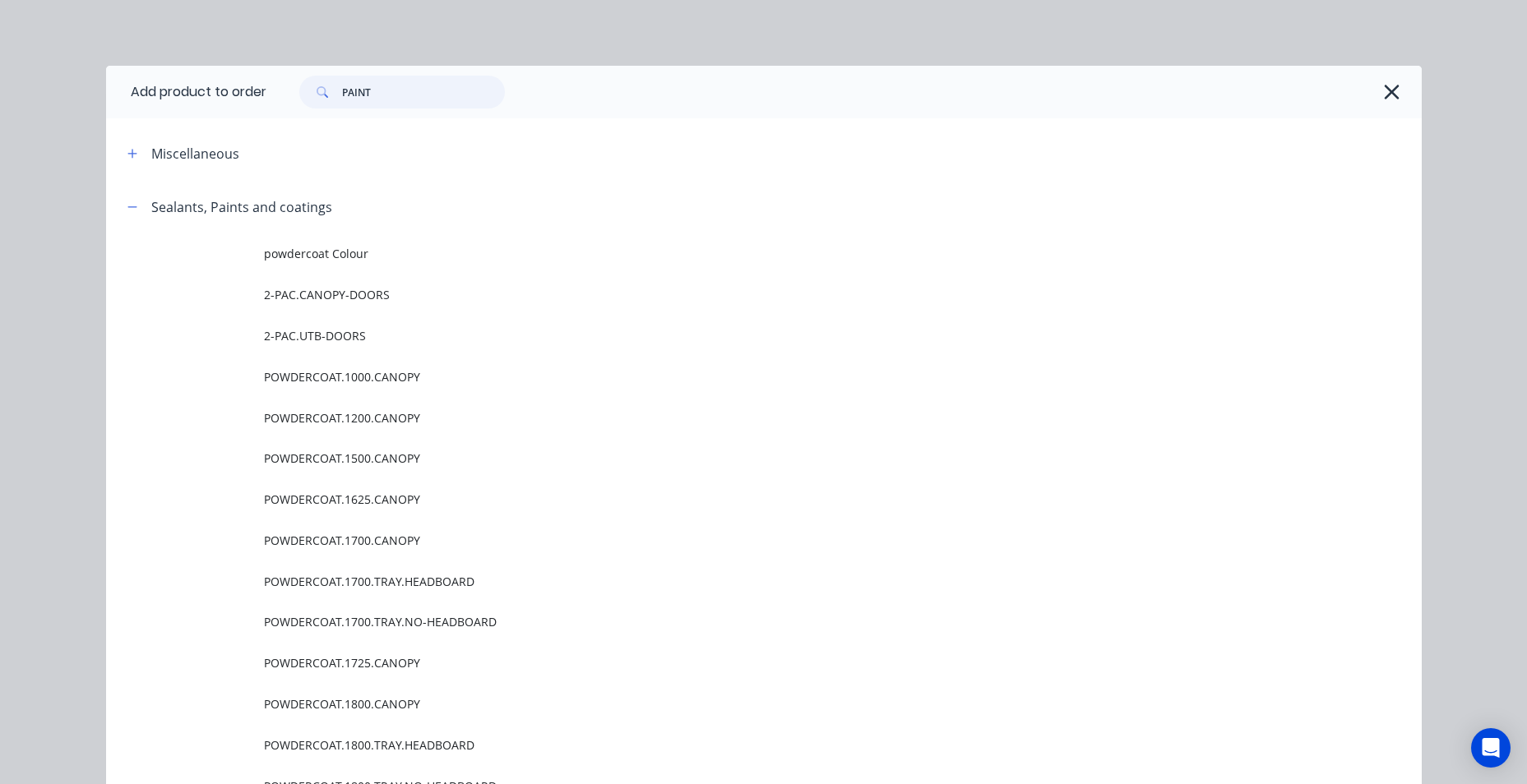
drag, startPoint x: 388, startPoint y: 94, endPoint x: 175, endPoint y: 94, distance: 213.0
click at [175, 94] on header "Add product to order PAINT" at bounding box center [764, 92] width 1316 height 53
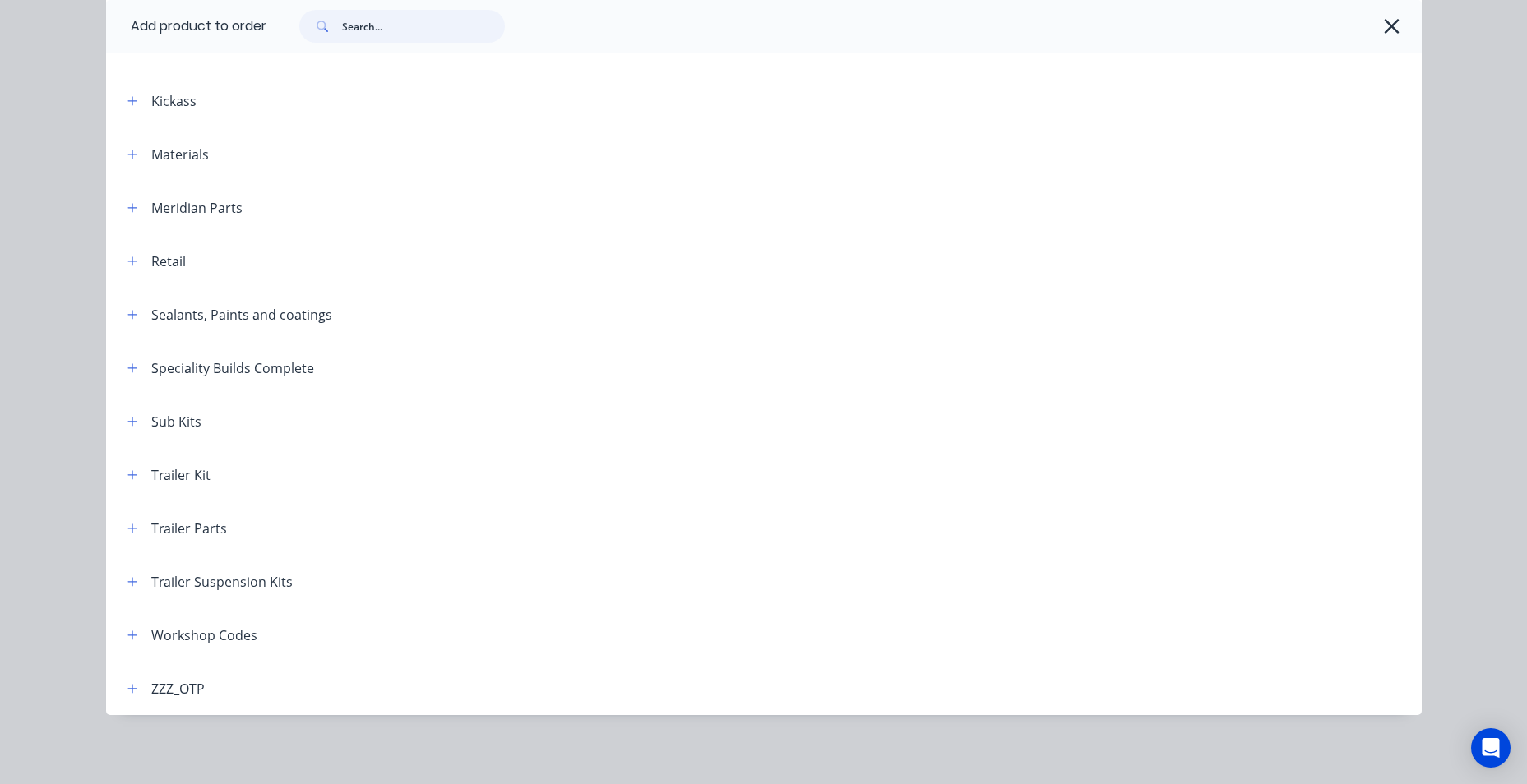
scroll to position [591, 0]
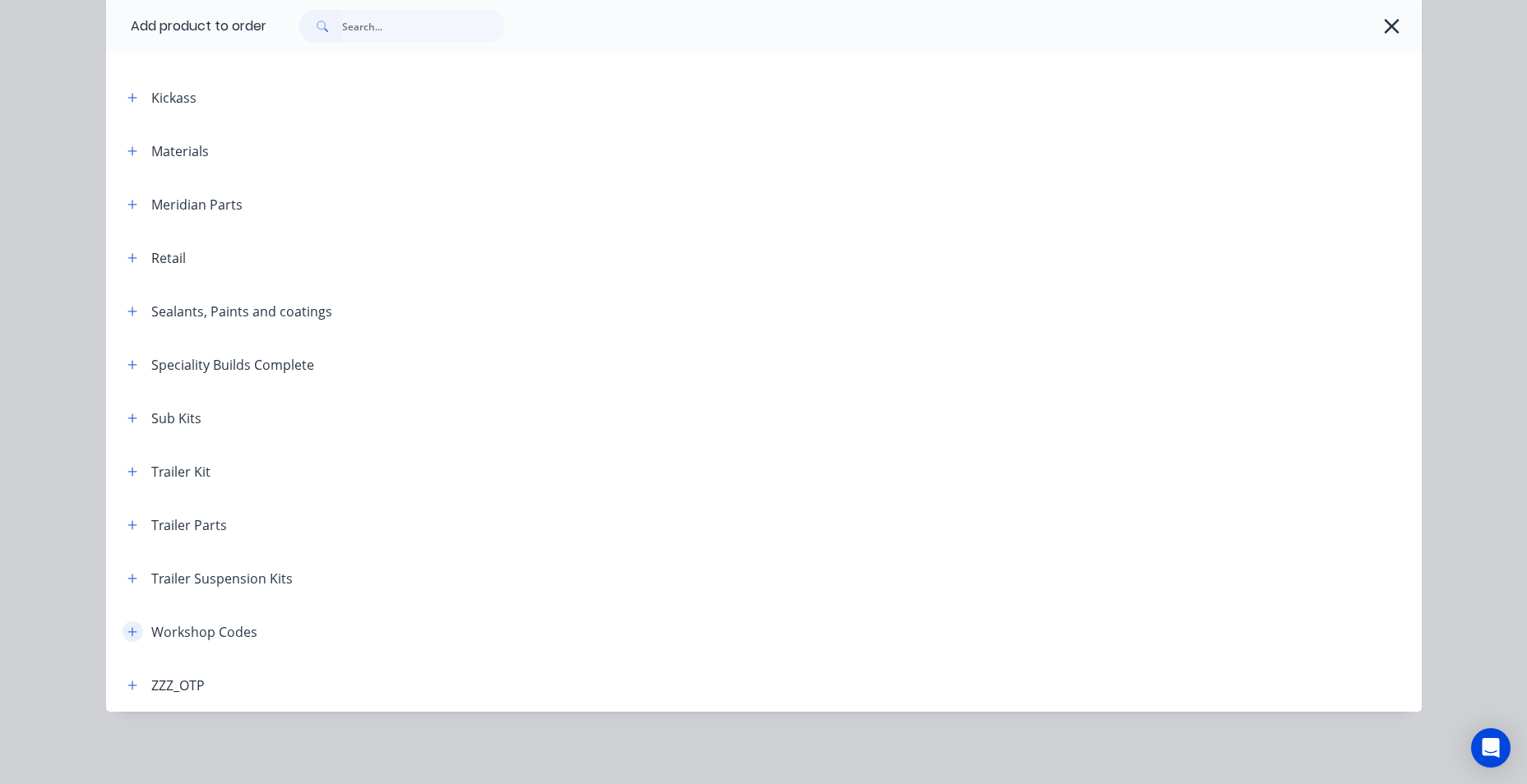
click at [127, 633] on icon "button" at bounding box center [132, 632] width 10 height 12
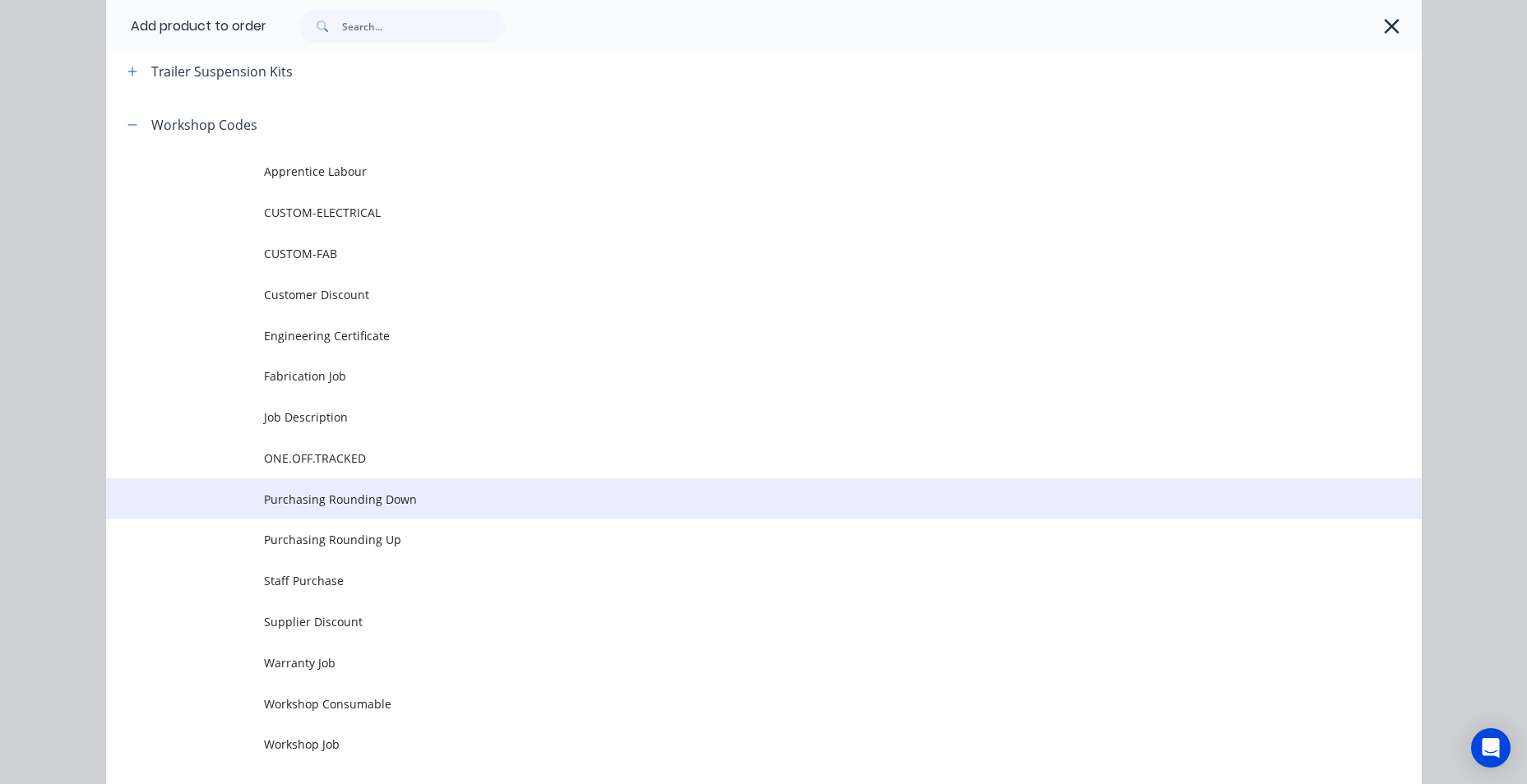
scroll to position [1205, 0]
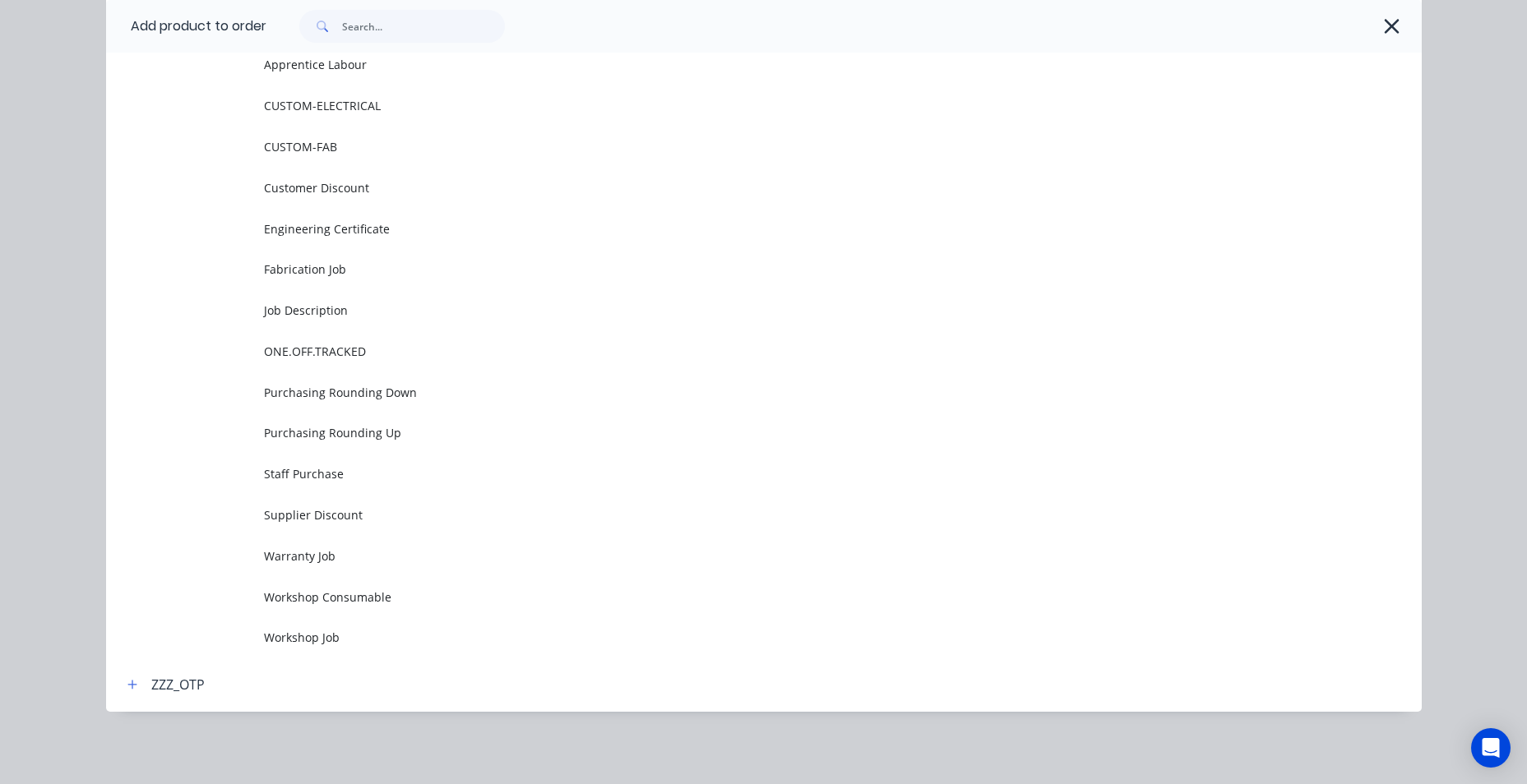
click at [267, 623] on td "Workshop Job" at bounding box center [843, 638] width 1158 height 41
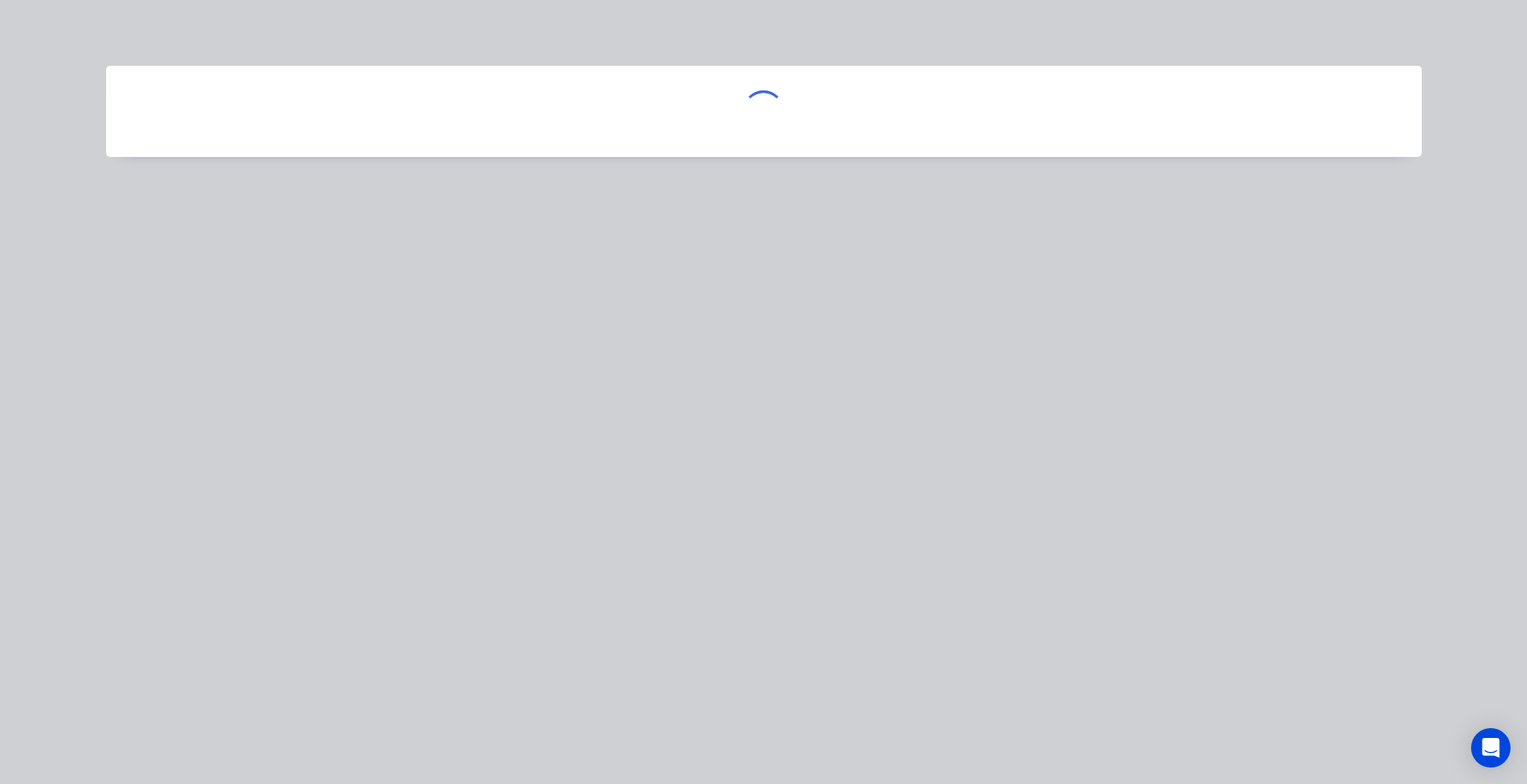
scroll to position [0, 0]
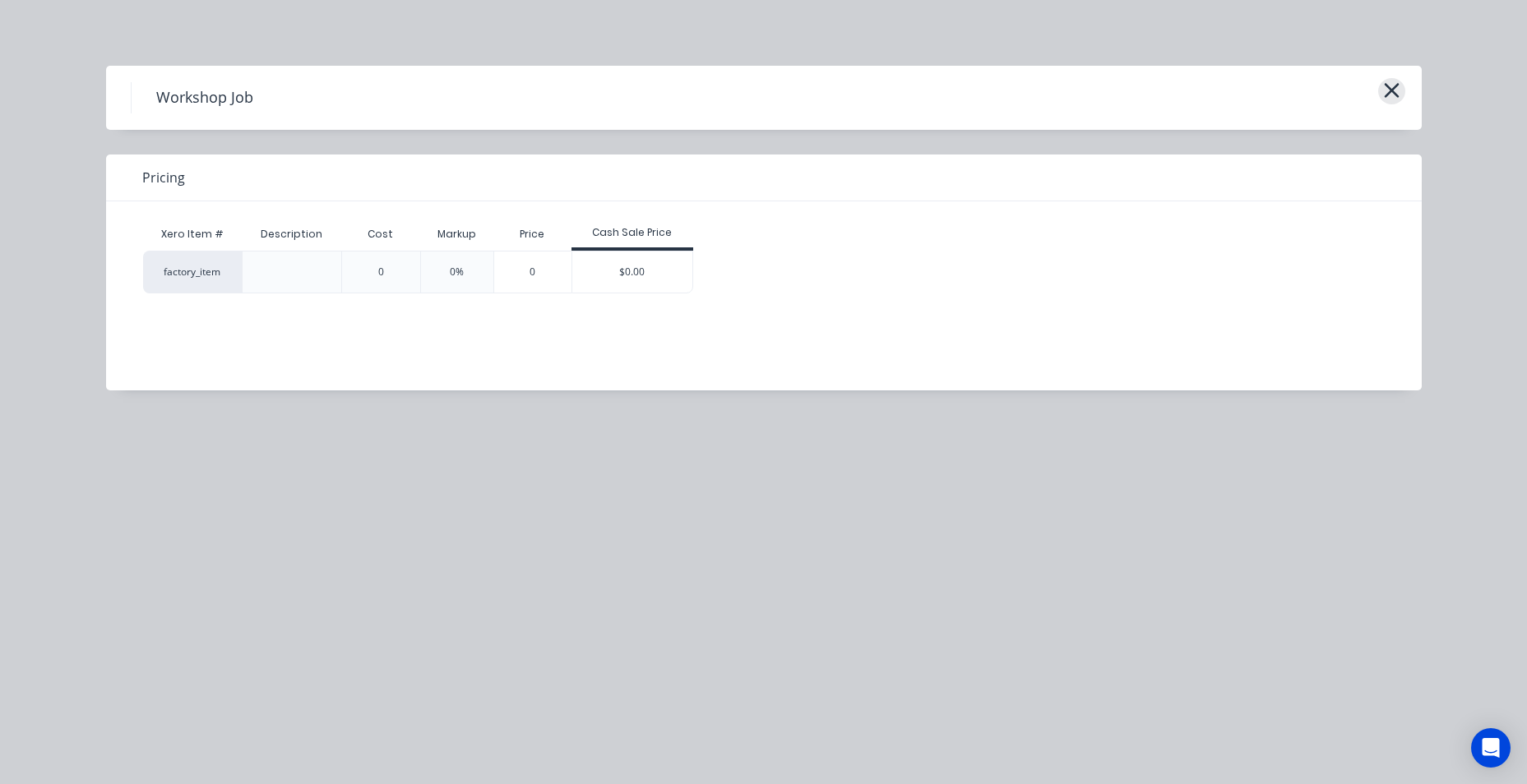
click at [1392, 97] on icon "button" at bounding box center [1392, 90] width 17 height 23
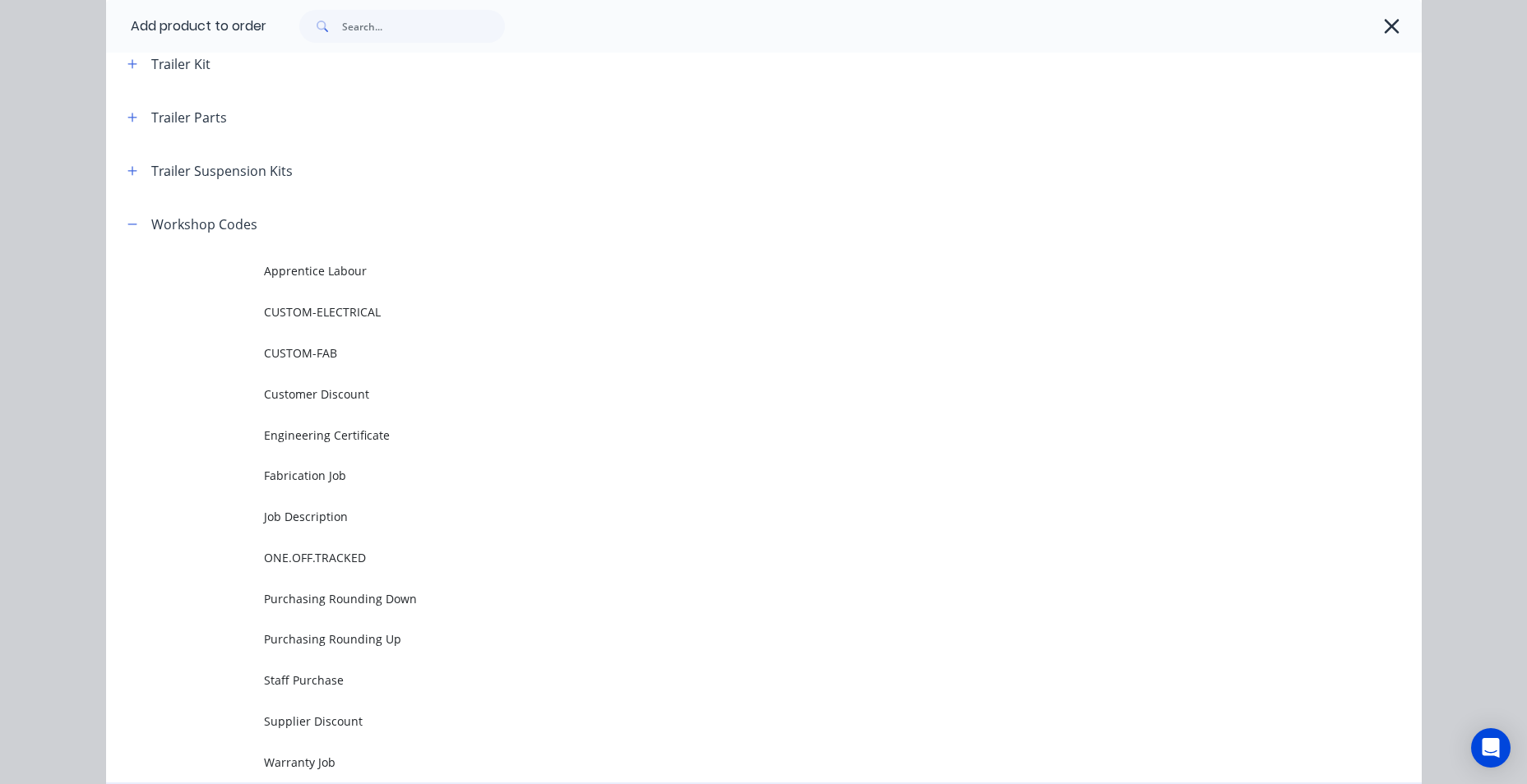
scroll to position [784, 0]
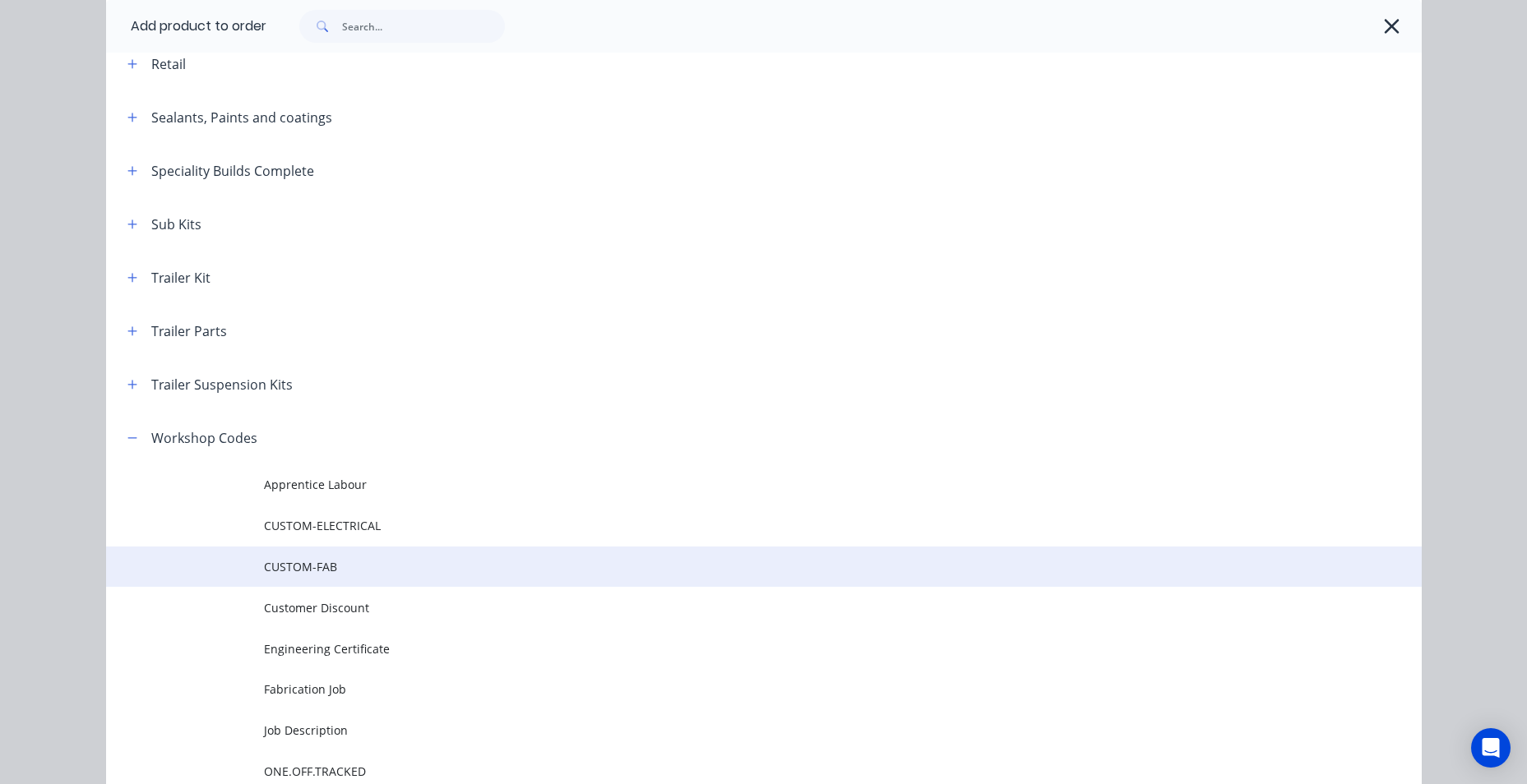
click at [336, 560] on span "CUSTOM-FAB" at bounding box center [727, 567] width 926 height 17
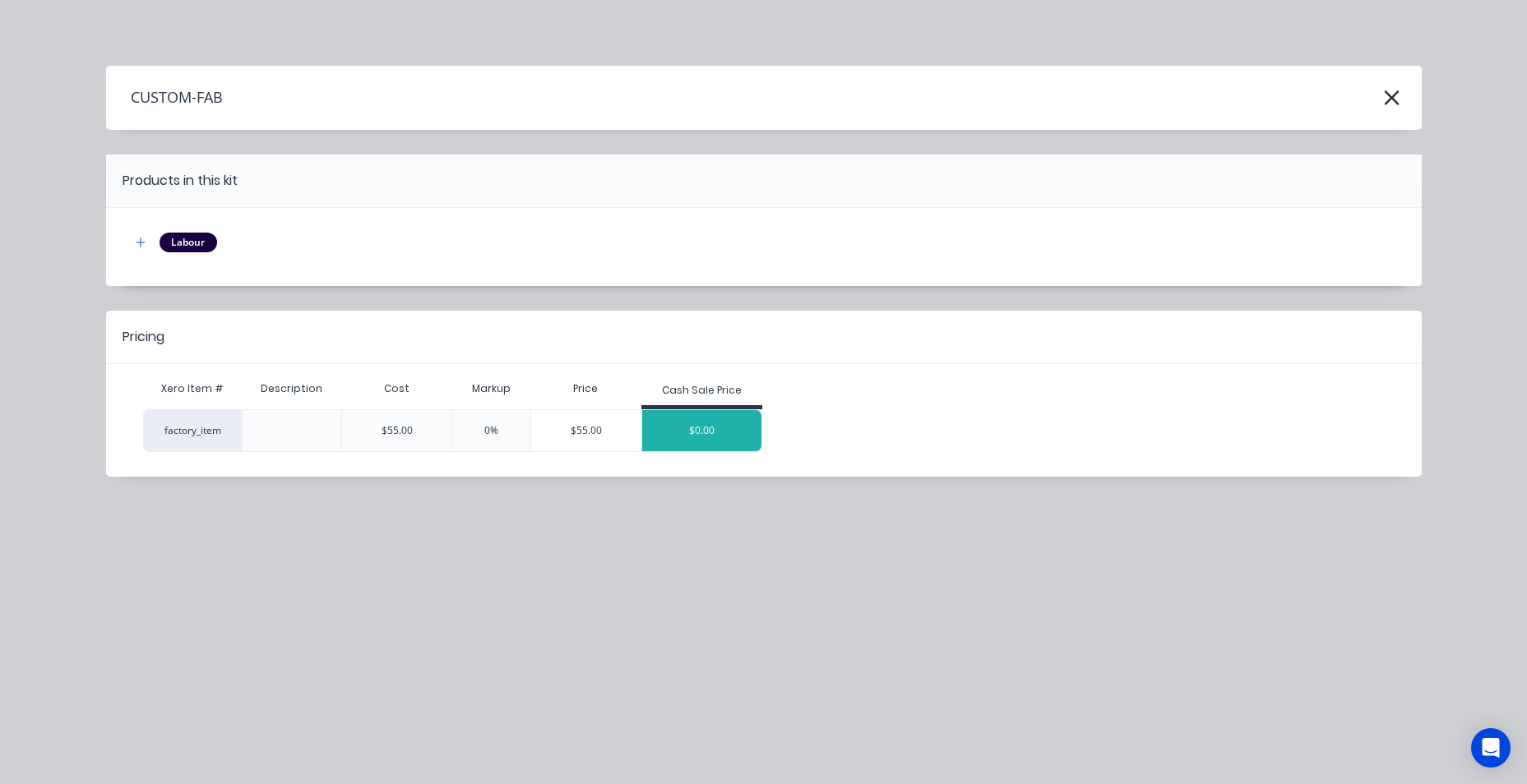
click at [661, 431] on div "$0.00" at bounding box center [702, 431] width 120 height 41
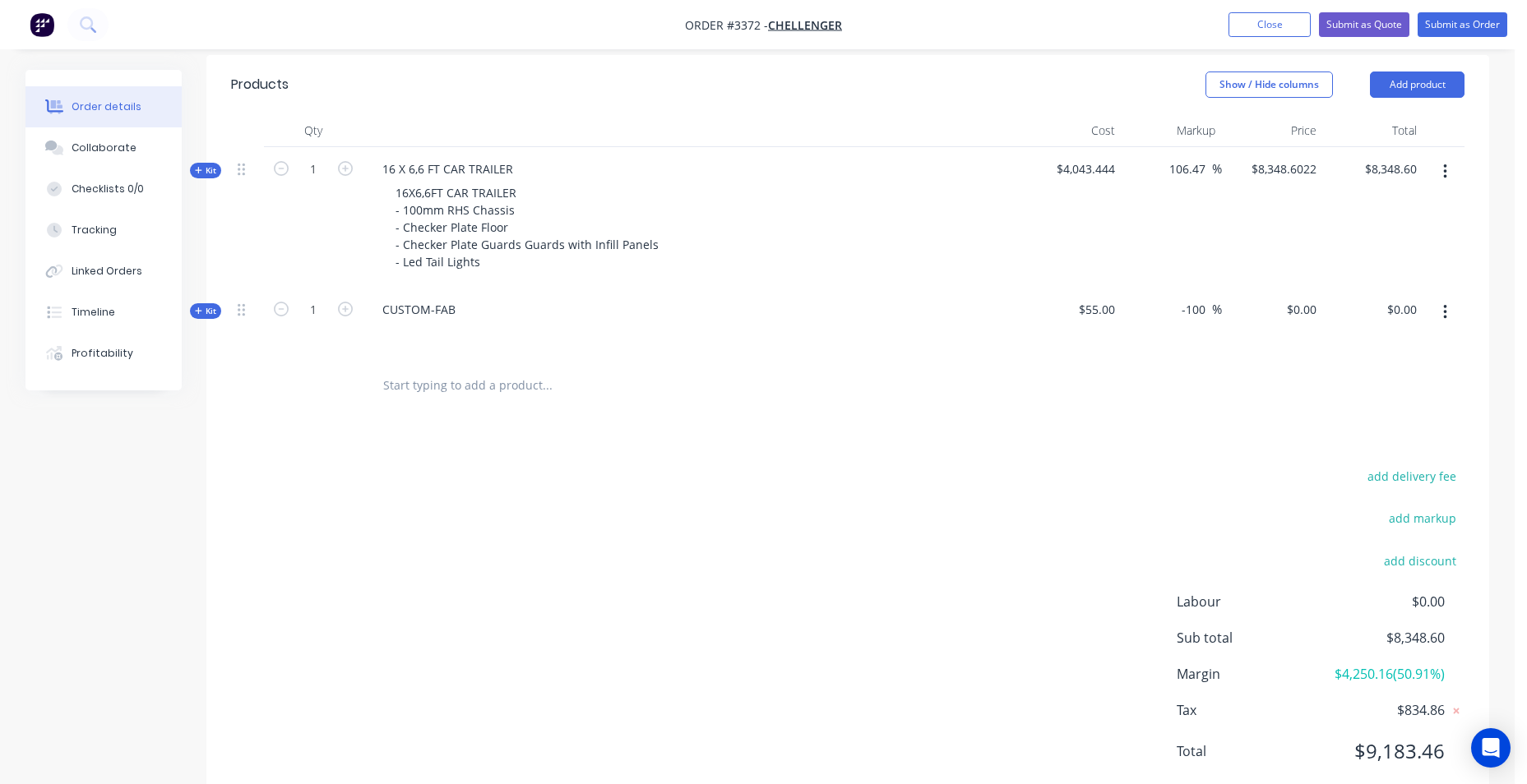
click at [1451, 314] on button "button" at bounding box center [1446, 312] width 39 height 30
click at [1394, 368] on button "Add product to kit" at bounding box center [1387, 355] width 156 height 33
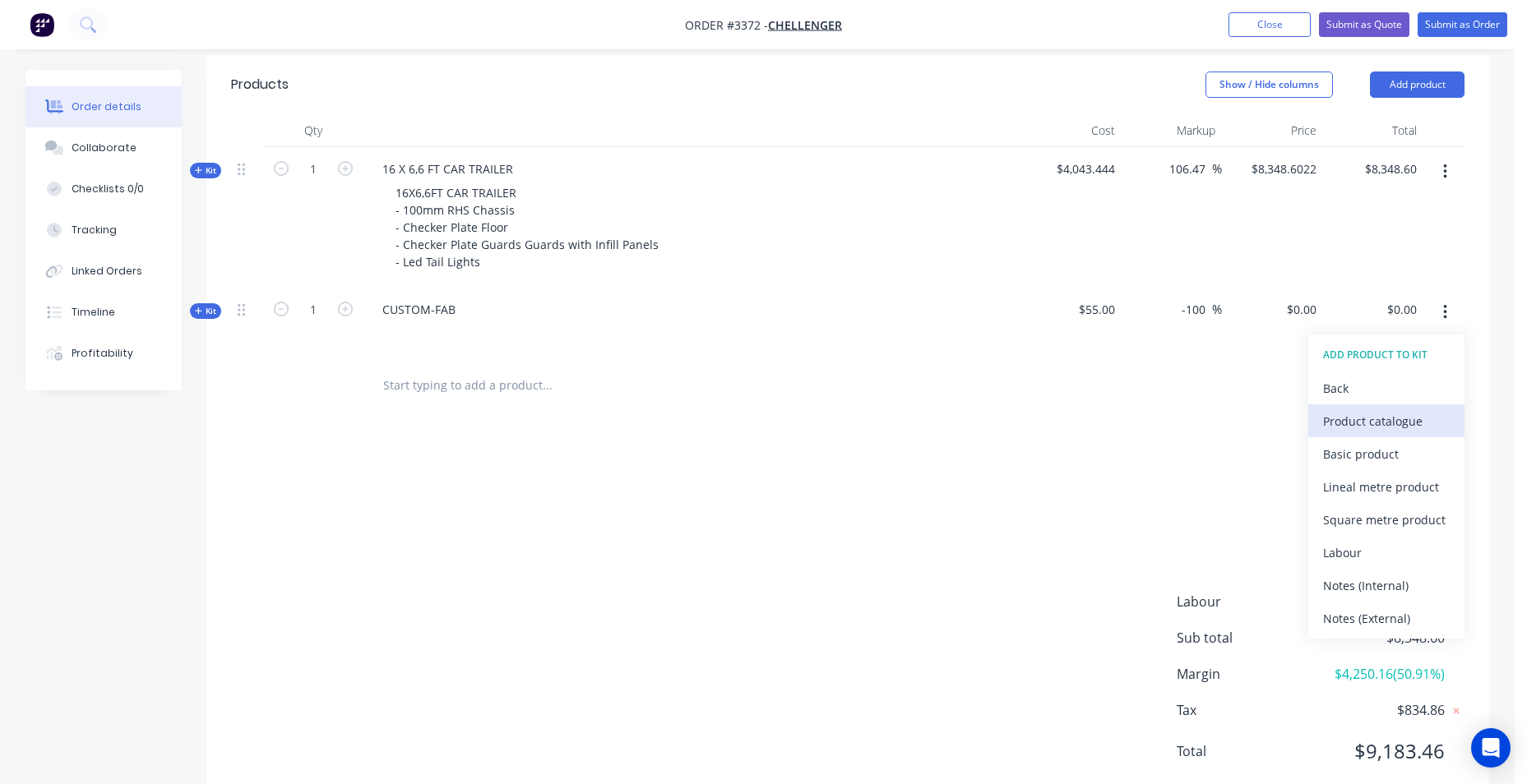
click at [1387, 422] on div "Product catalogue" at bounding box center [1386, 422] width 126 height 24
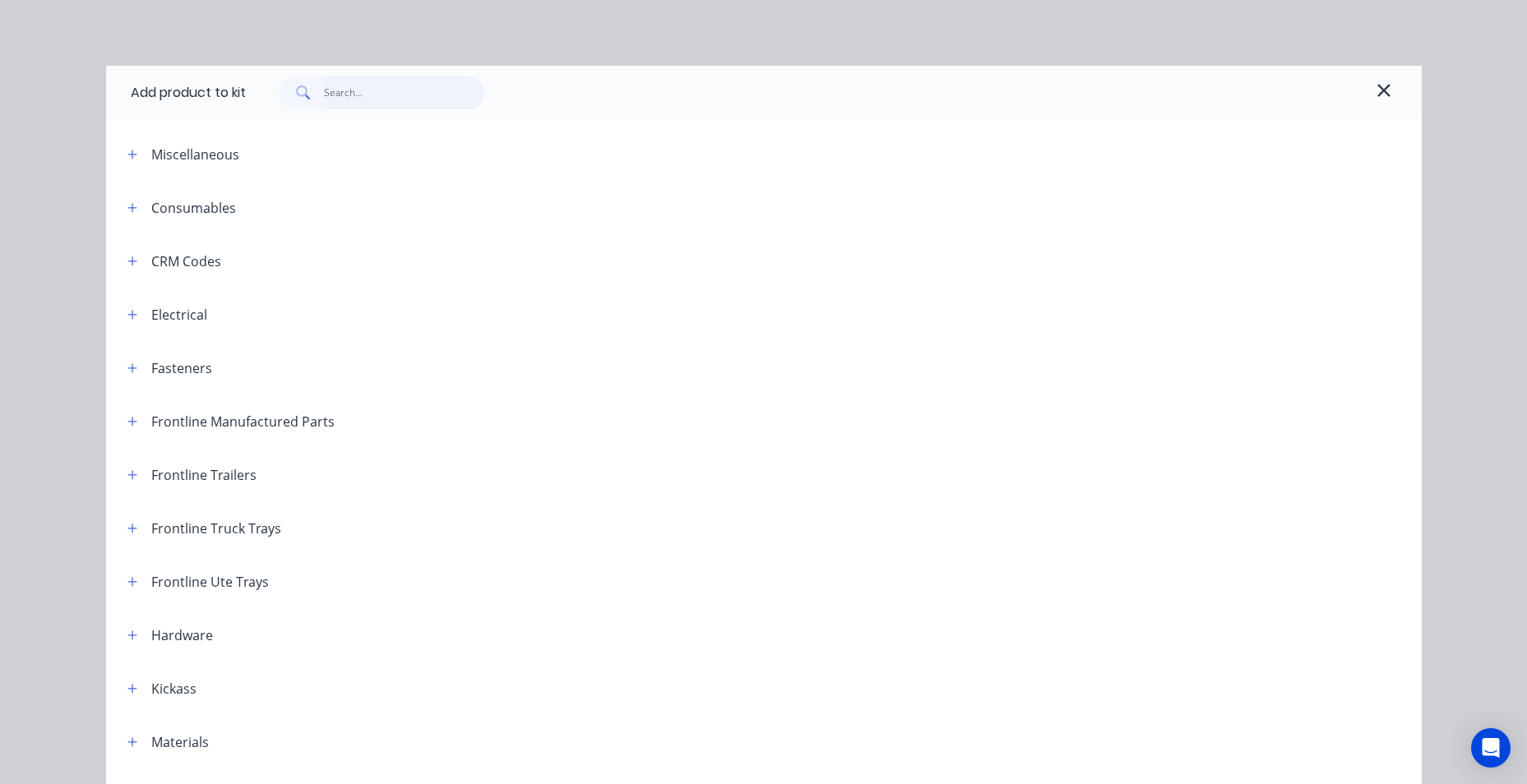
click at [324, 89] on input "text" at bounding box center [404, 92] width 160 height 33
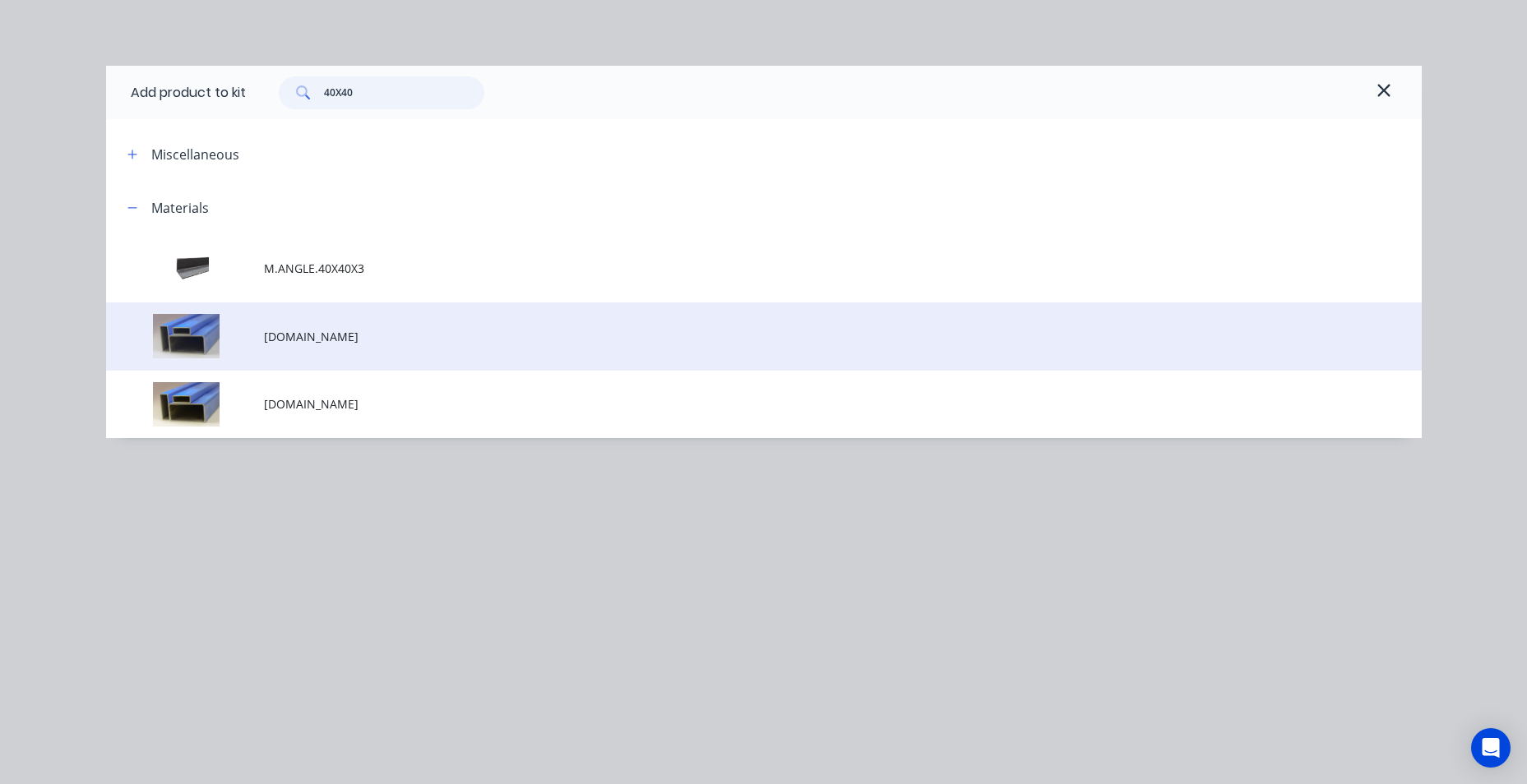
type input "40X40"
click at [252, 330] on td at bounding box center [185, 337] width 158 height 68
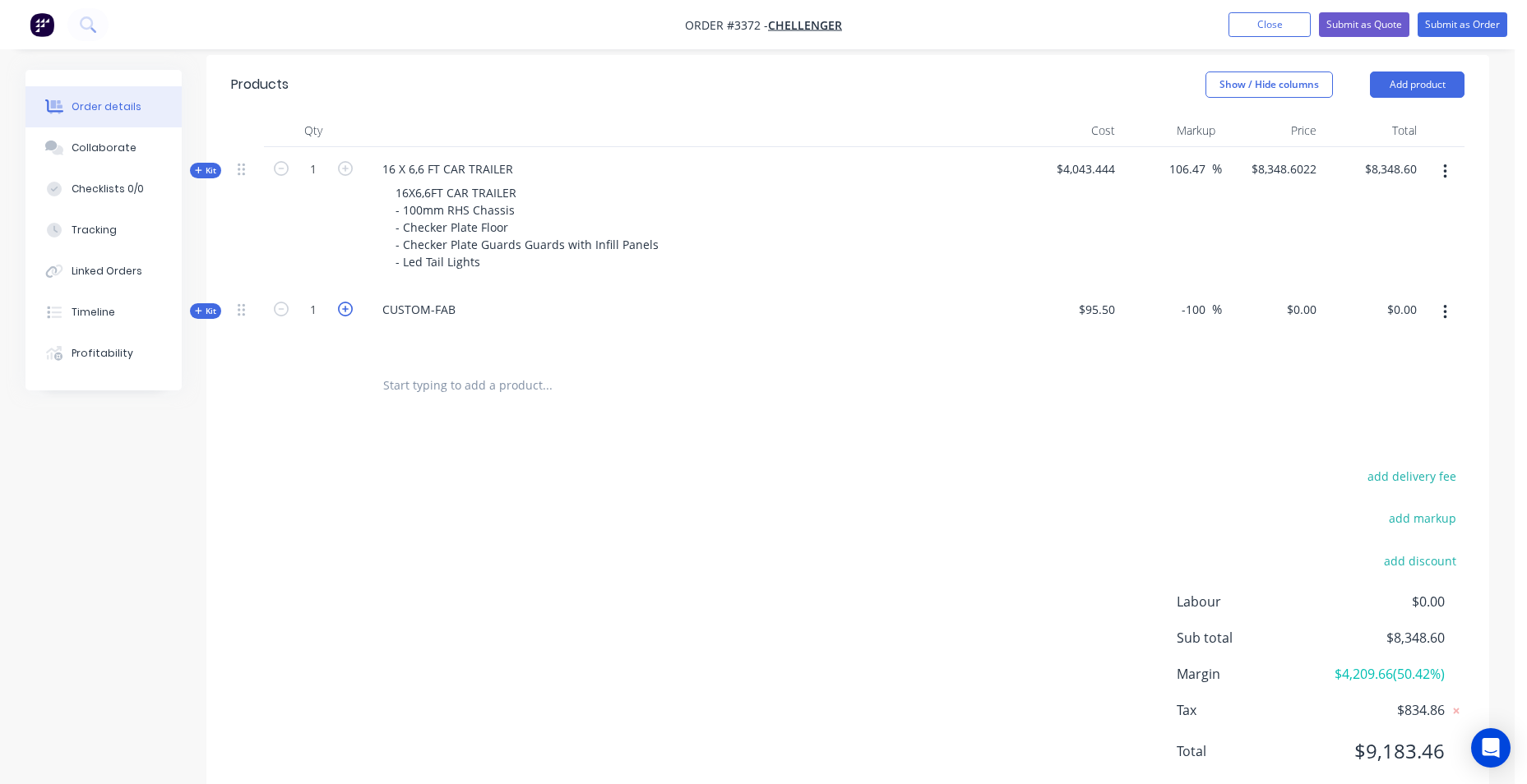
click at [344, 312] on icon "button" at bounding box center [345, 309] width 14 height 14
click at [345, 312] on icon "button" at bounding box center [345, 309] width 14 height 14
click at [346, 312] on icon "button" at bounding box center [345, 309] width 14 height 14
click at [348, 312] on icon "button" at bounding box center [345, 309] width 14 height 14
click at [348, 311] on icon "button" at bounding box center [345, 309] width 14 height 14
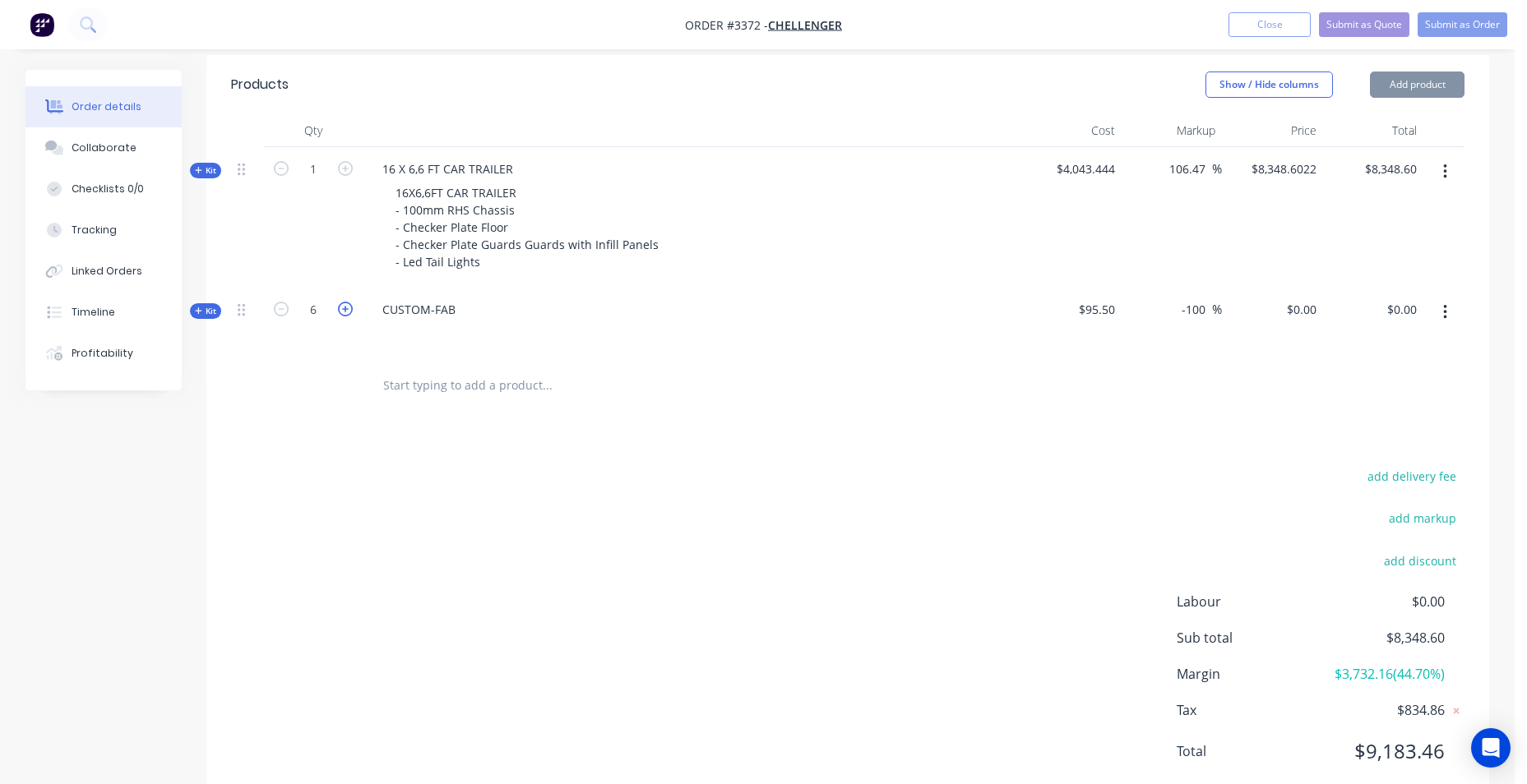
click at [347, 311] on icon "button" at bounding box center [345, 309] width 14 height 14
click at [346, 311] on icon "button" at bounding box center [345, 309] width 14 height 14
click at [345, 310] on icon "button" at bounding box center [345, 309] width 14 height 14
click at [345, 311] on icon "button" at bounding box center [345, 309] width 14 height 14
click at [979, 529] on div "add delivery fee add markup add discount Labour $0.00 Sub total $8,348.60 Margi…" at bounding box center [848, 624] width 1234 height 317
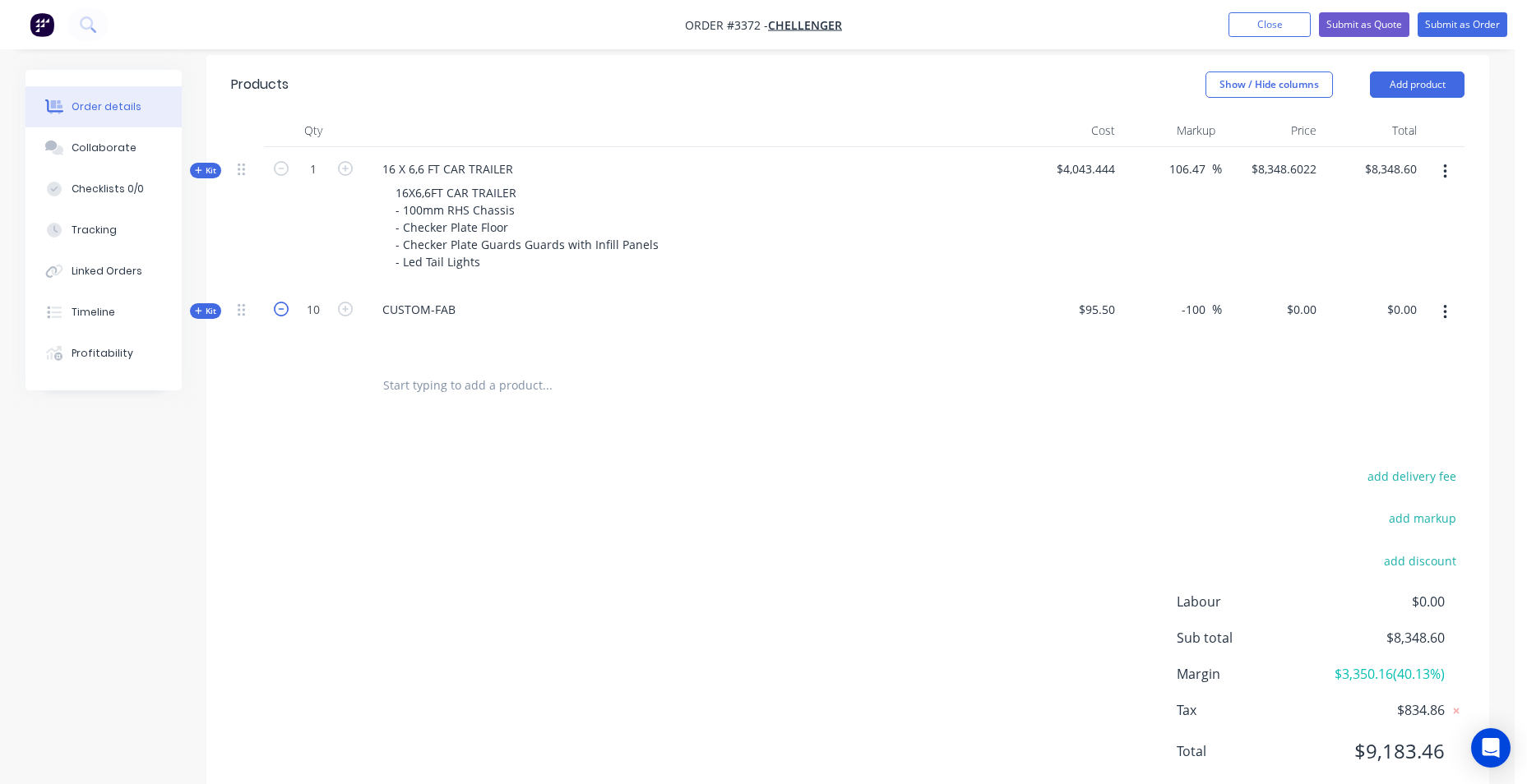
click at [286, 308] on icon "button" at bounding box center [281, 309] width 14 height 14
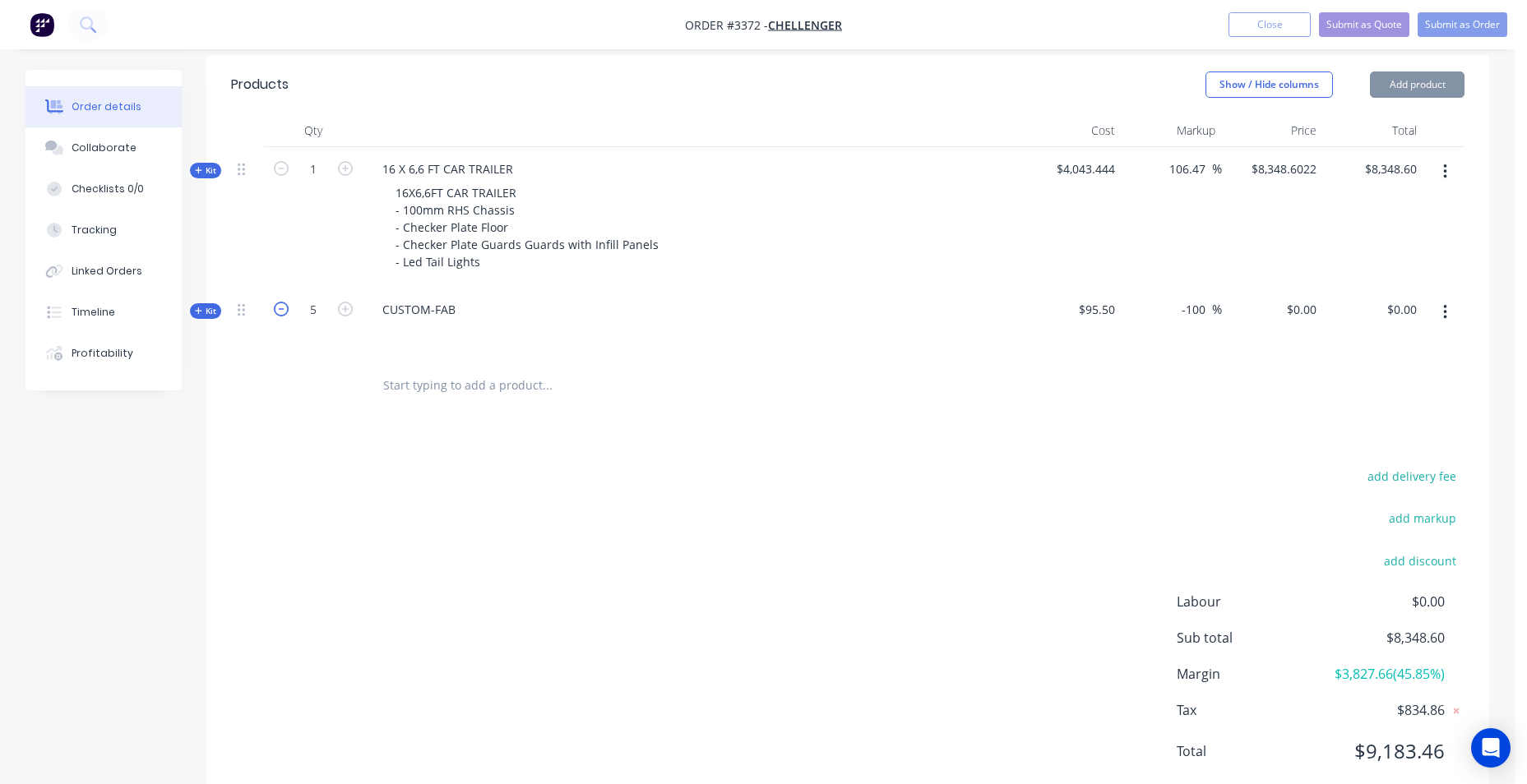
click at [286, 308] on icon "button" at bounding box center [281, 309] width 14 height 14
type input "1"
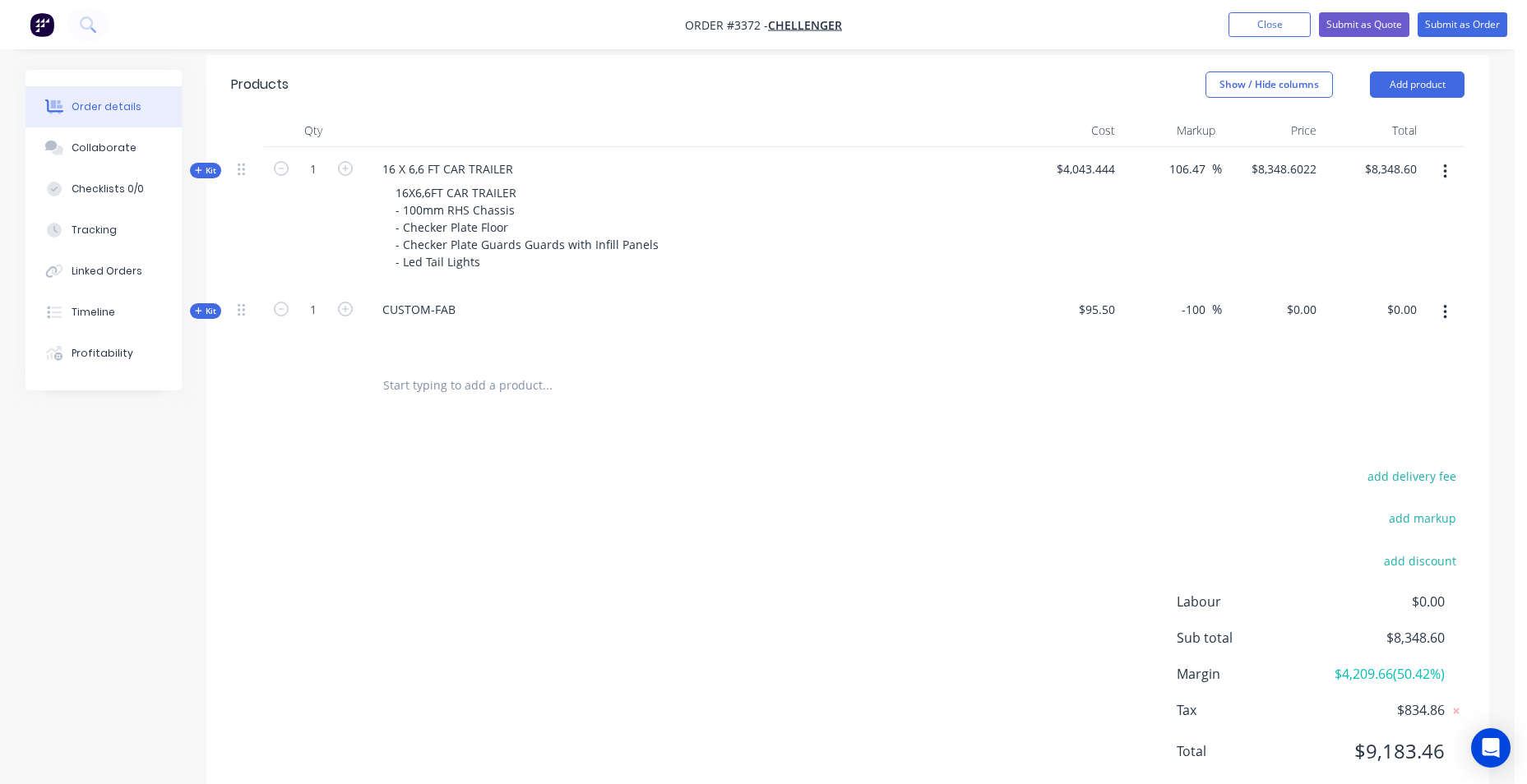
click at [201, 305] on span "Kit" at bounding box center [205, 311] width 21 height 13
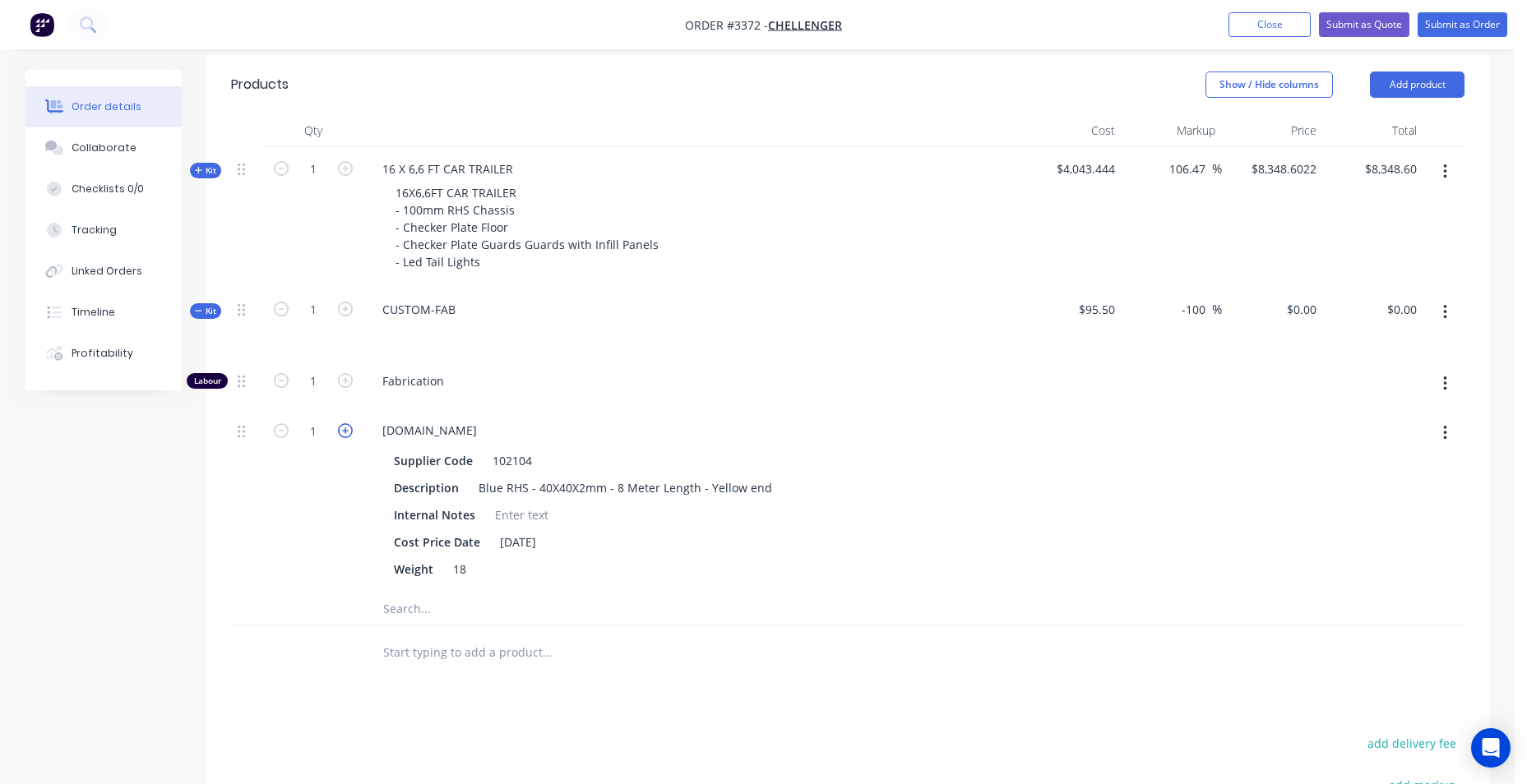
click at [344, 428] on icon "button" at bounding box center [345, 430] width 14 height 14
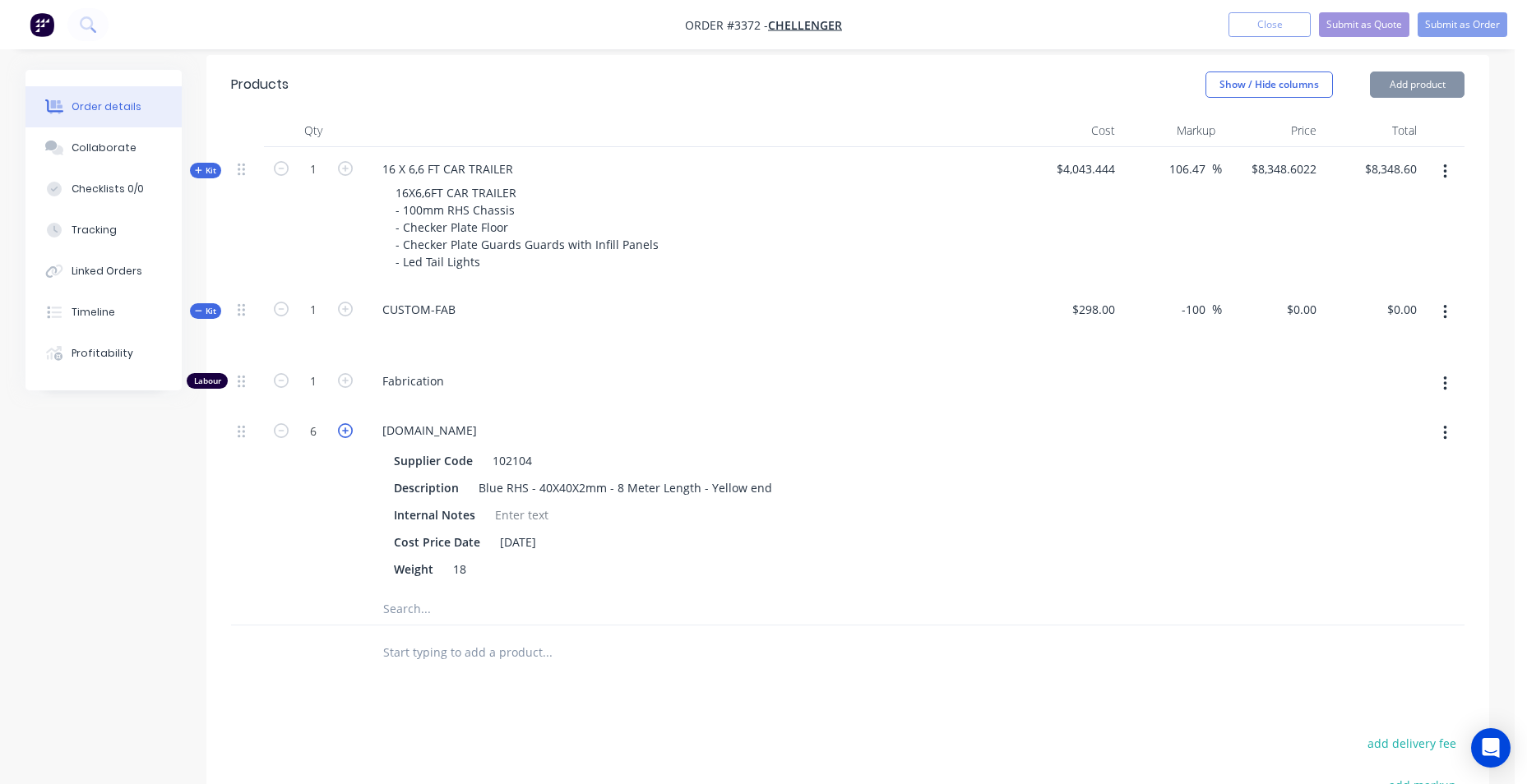
click at [344, 428] on icon "button" at bounding box center [345, 430] width 14 height 14
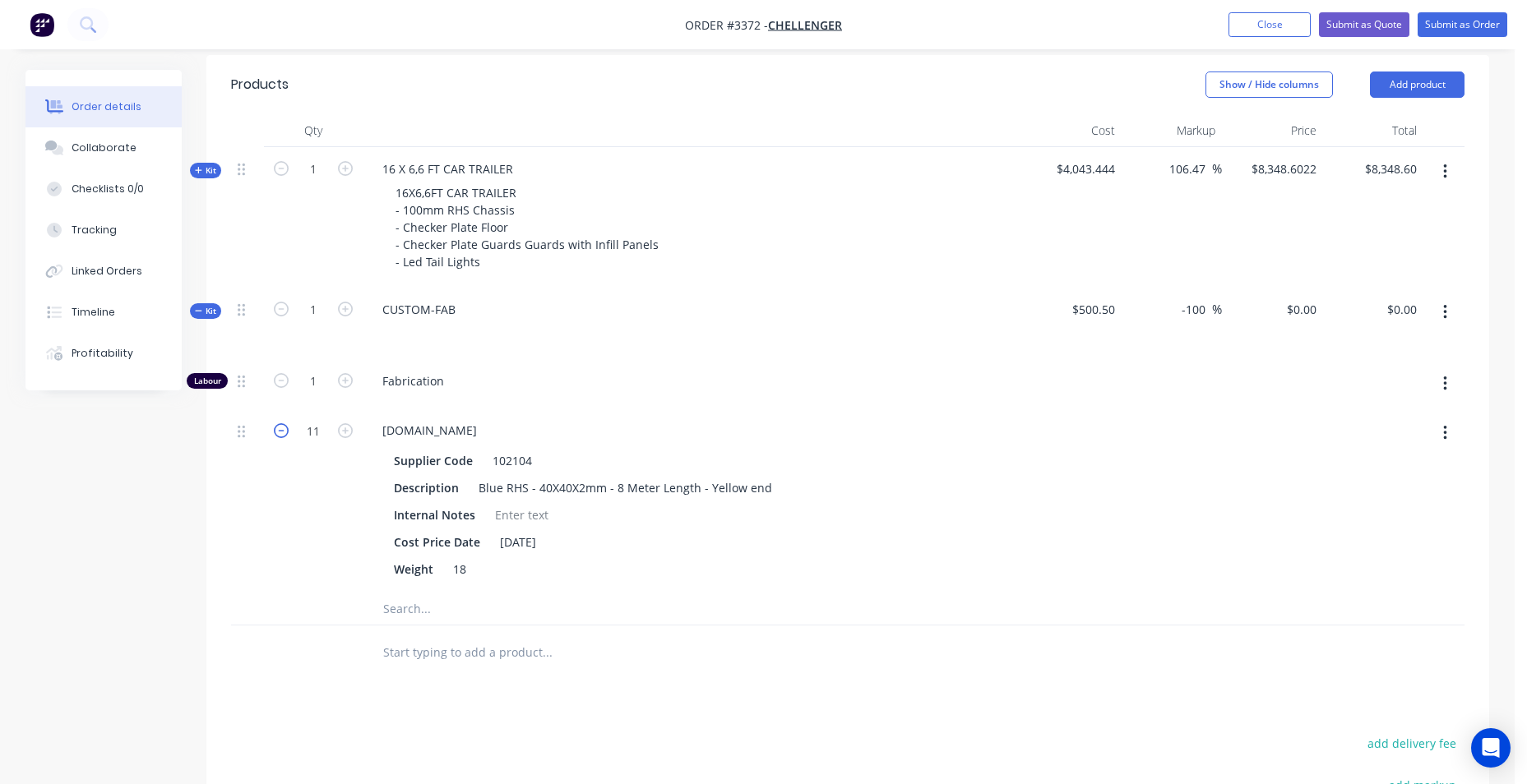
click at [284, 428] on icon "button" at bounding box center [281, 430] width 14 height 14
type input "10"
click at [1200, 315] on input "-100" at bounding box center [1197, 310] width 32 height 24
click at [1191, 304] on input "-100" at bounding box center [1197, 310] width 32 height 24
type input "100"
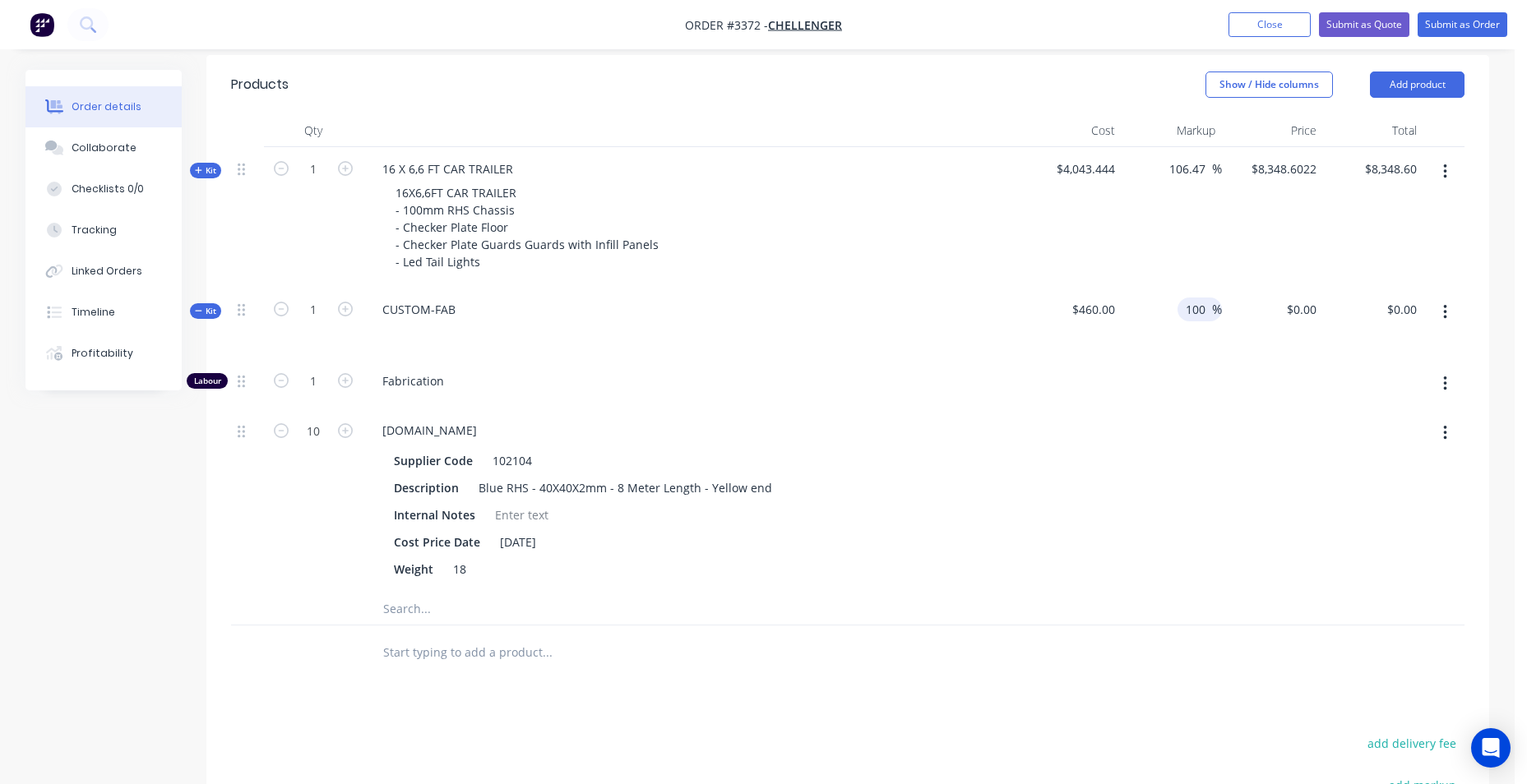
click at [1171, 411] on div at bounding box center [1172, 501] width 101 height 183
type input "$920.00"
click at [345, 384] on icon "button" at bounding box center [345, 380] width 14 height 14
type input "$1,030.00"
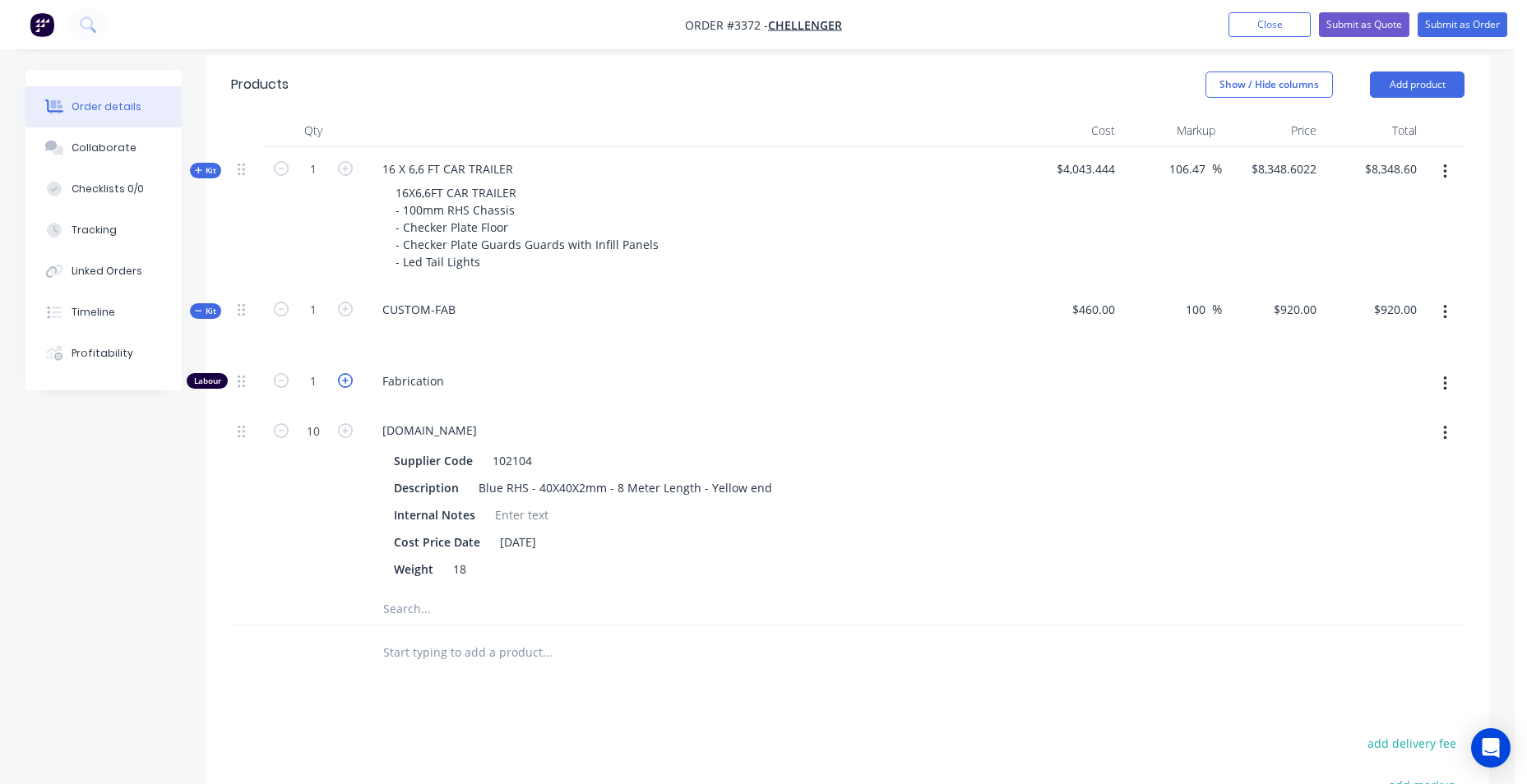
type input "$1,030.00"
type input "2"
click at [345, 384] on icon "button" at bounding box center [345, 380] width 14 height 14
type input "$1,140.00"
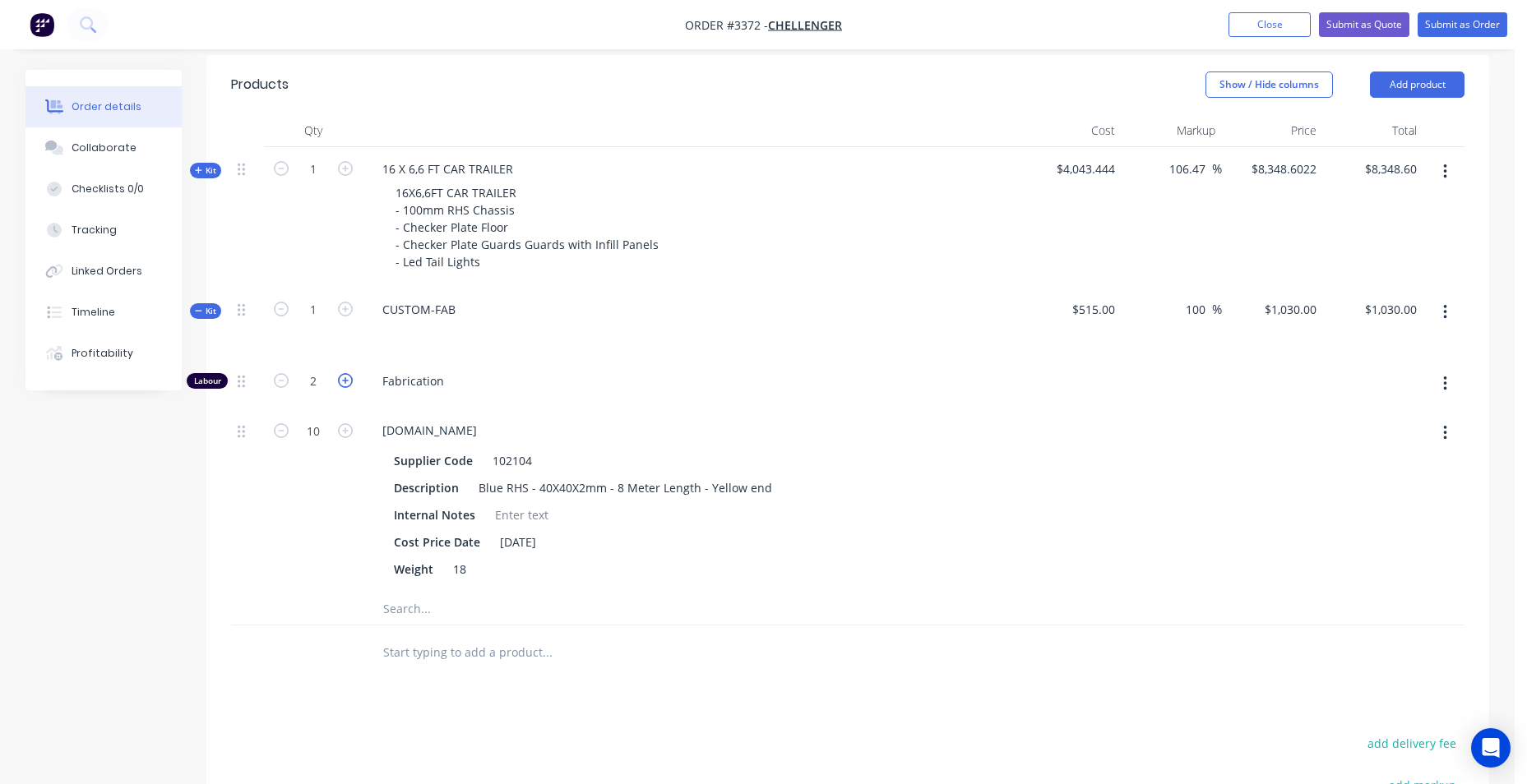
type input "3"
click at [345, 384] on icon "button" at bounding box center [345, 380] width 14 height 14
type input "$1,250.00"
type input "4"
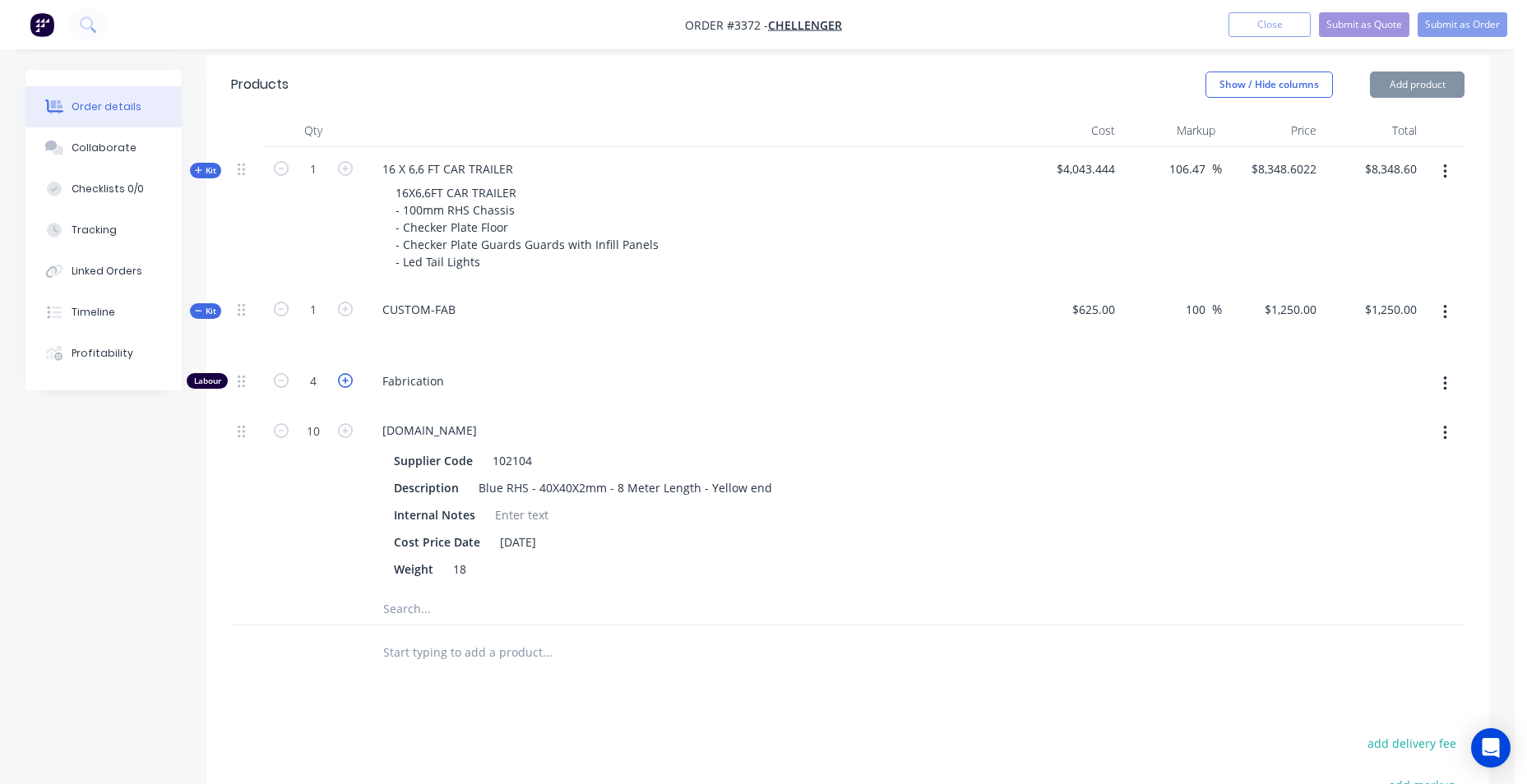
click at [345, 384] on icon "button" at bounding box center [345, 380] width 14 height 14
type input "$1,360.00"
type input "5"
click at [345, 384] on icon "button" at bounding box center [345, 380] width 14 height 14
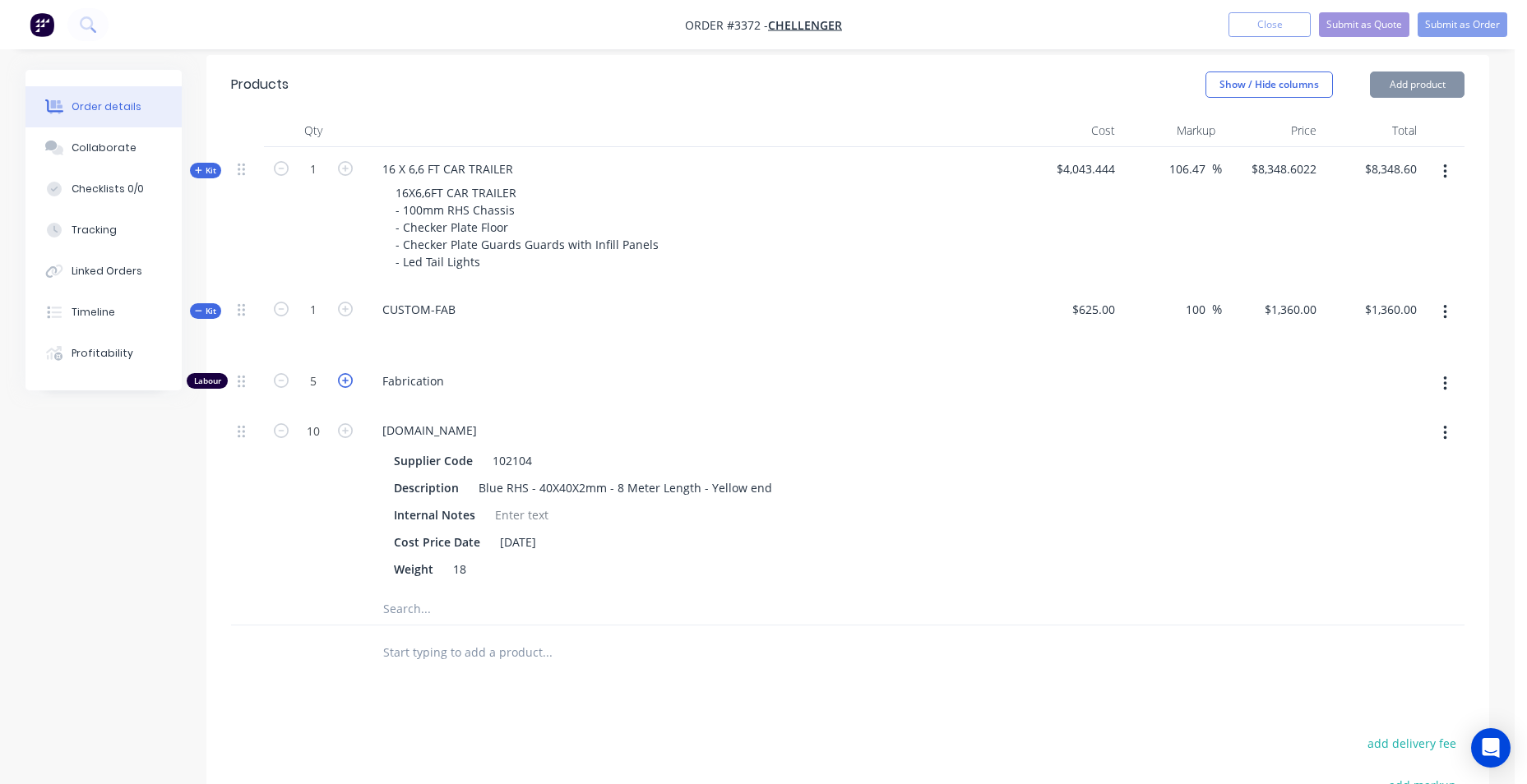
click at [345, 384] on icon "button" at bounding box center [345, 380] width 14 height 14
type input "$1,580.00"
type input "7"
click at [345, 384] on icon "button" at bounding box center [345, 380] width 14 height 14
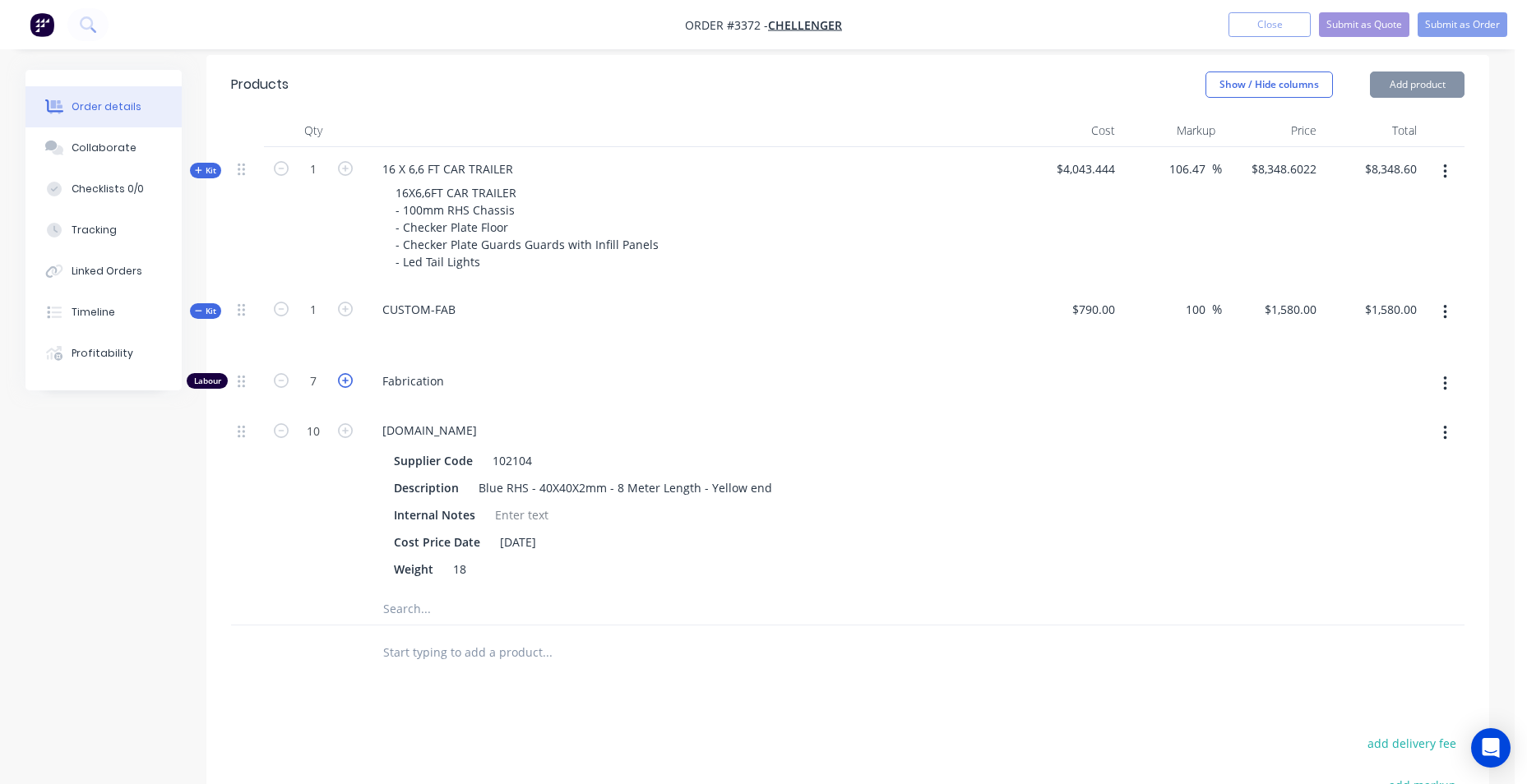
type input "$1,690.00"
type input "8"
click at [345, 384] on icon "button" at bounding box center [345, 380] width 14 height 14
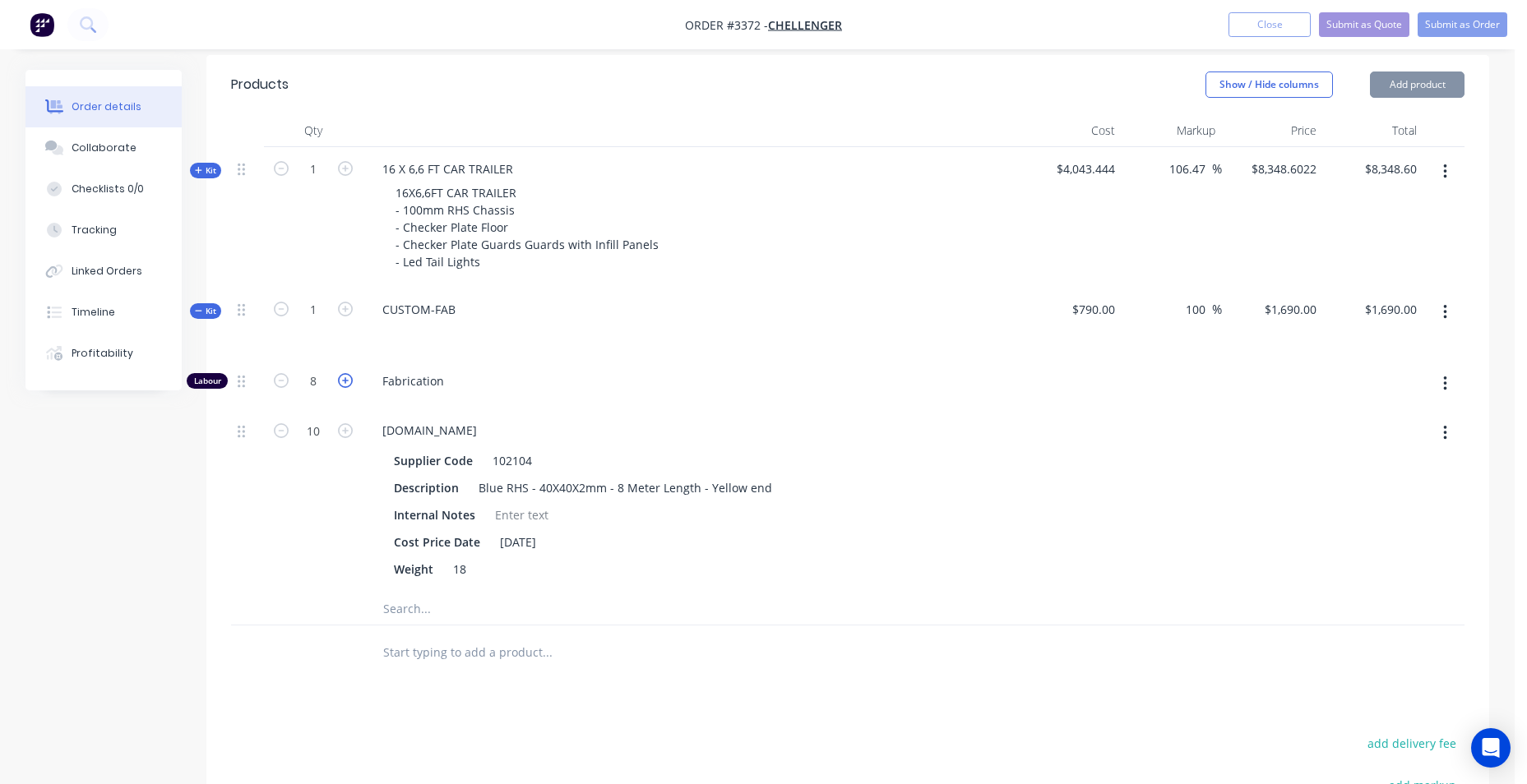
type input "$1,800.00"
type input "10"
click at [345, 384] on icon "button" at bounding box center [345, 380] width 14 height 14
type input "$1,910.00"
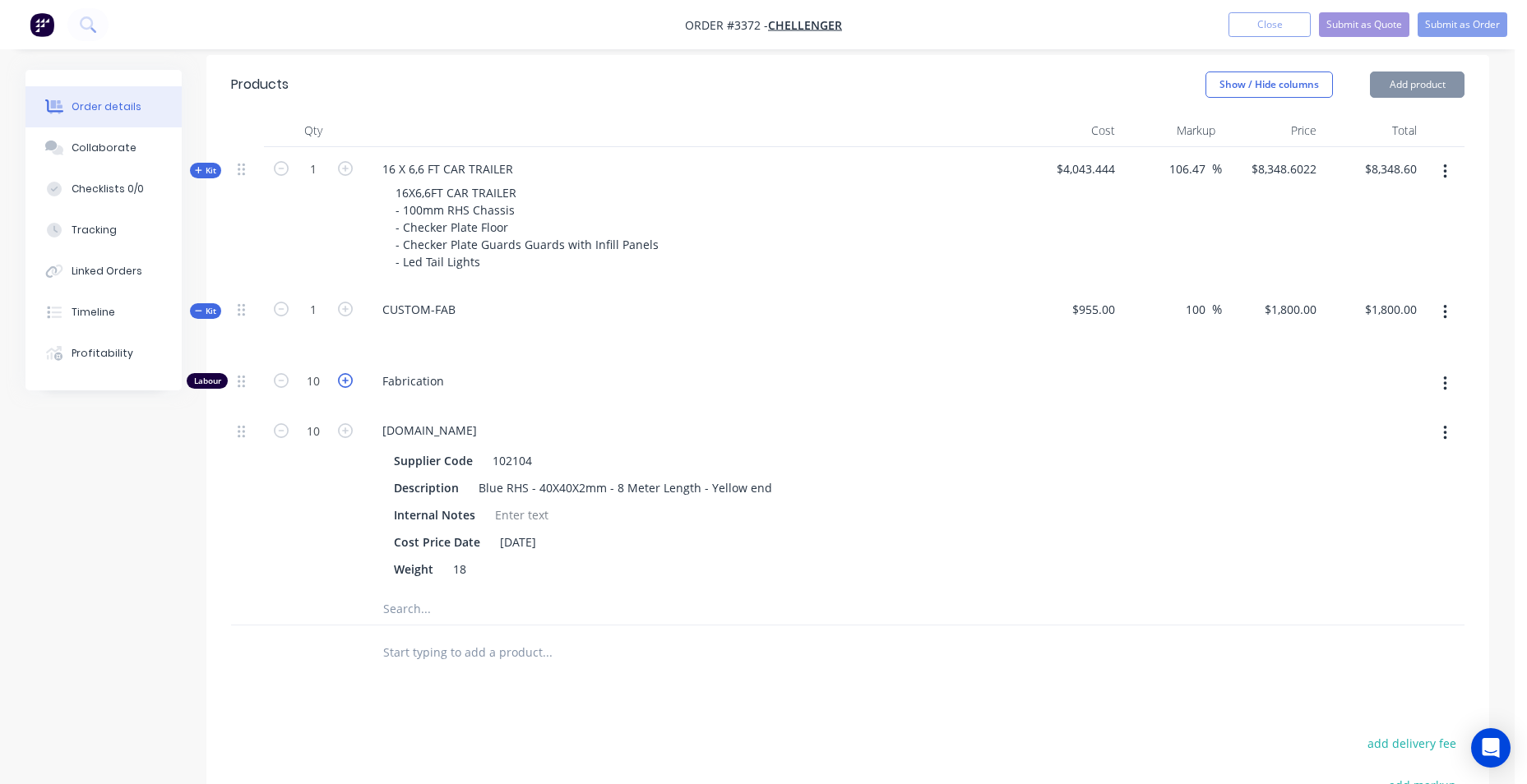
type input "$1,910.00"
type input "11"
click at [345, 384] on icon "button" at bounding box center [345, 380] width 14 height 14
type input "$2,020.00"
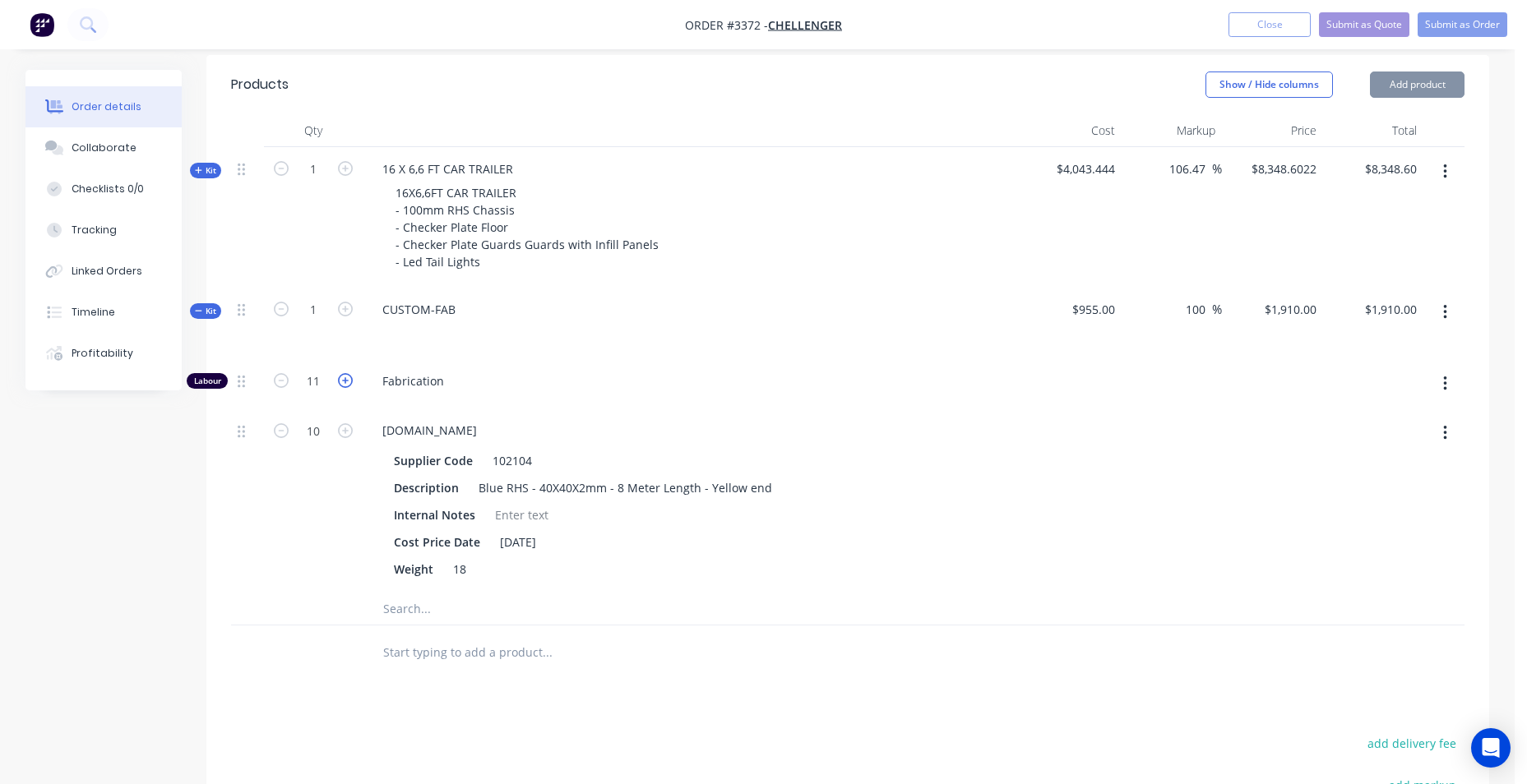
type input "12"
click at [345, 384] on icon "button" at bounding box center [345, 380] width 14 height 14
type input "$2,130.00"
type input "13"
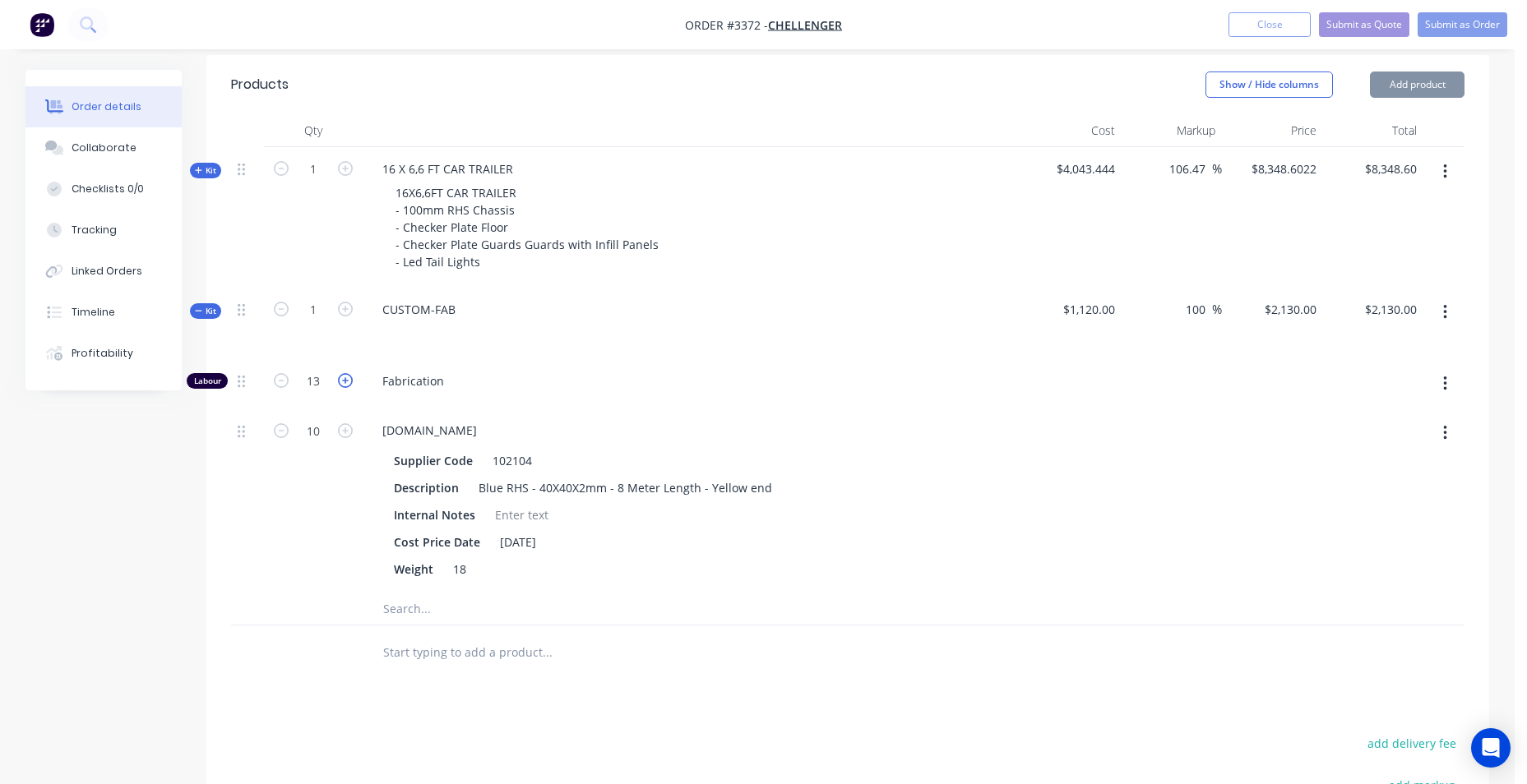
type input "$2,240.00"
click at [345, 384] on icon "button" at bounding box center [345, 380] width 14 height 14
type input "$2,350.00"
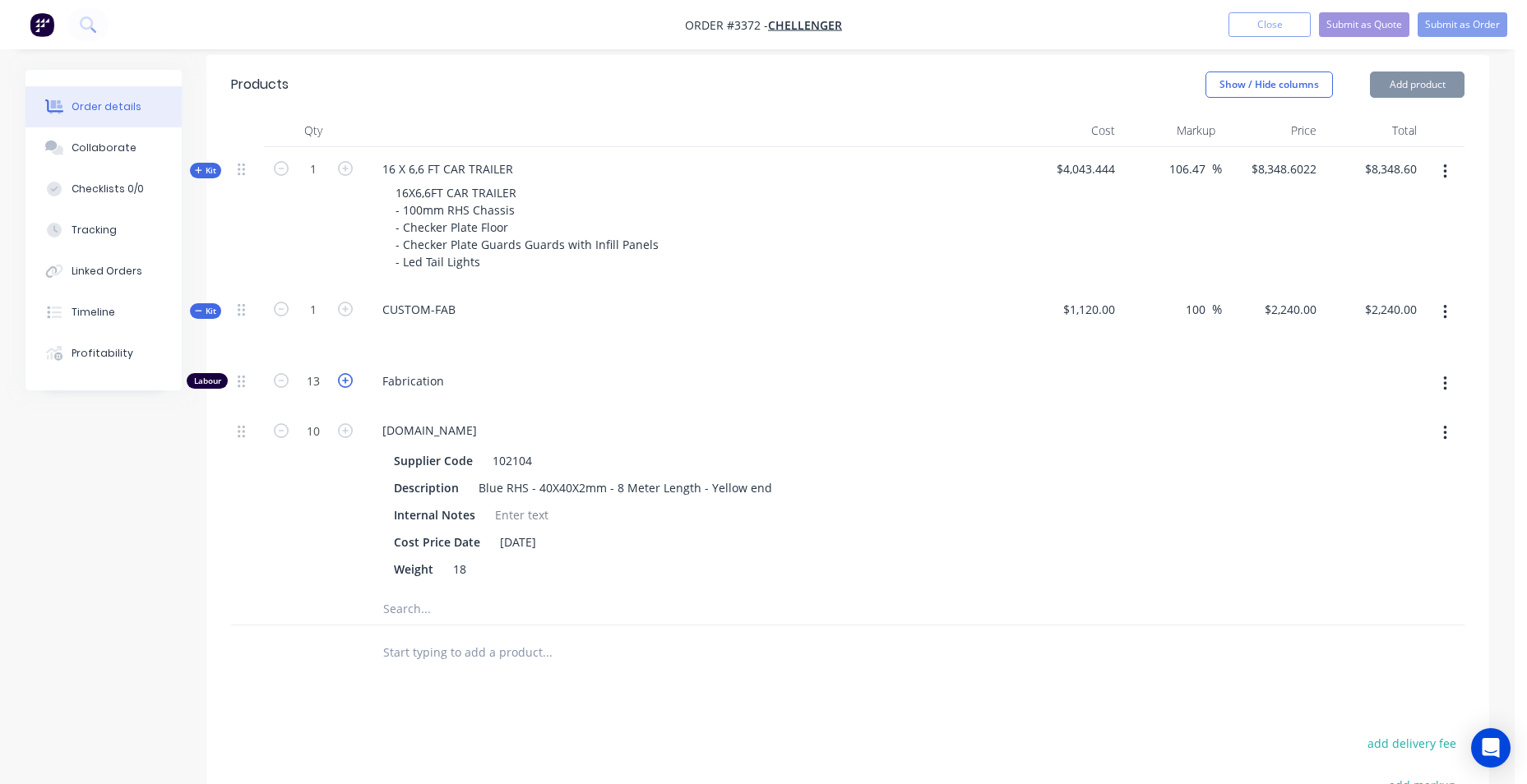
type input "14"
click at [345, 384] on icon "button" at bounding box center [345, 380] width 14 height 14
type input "$2,460.00"
type input "15"
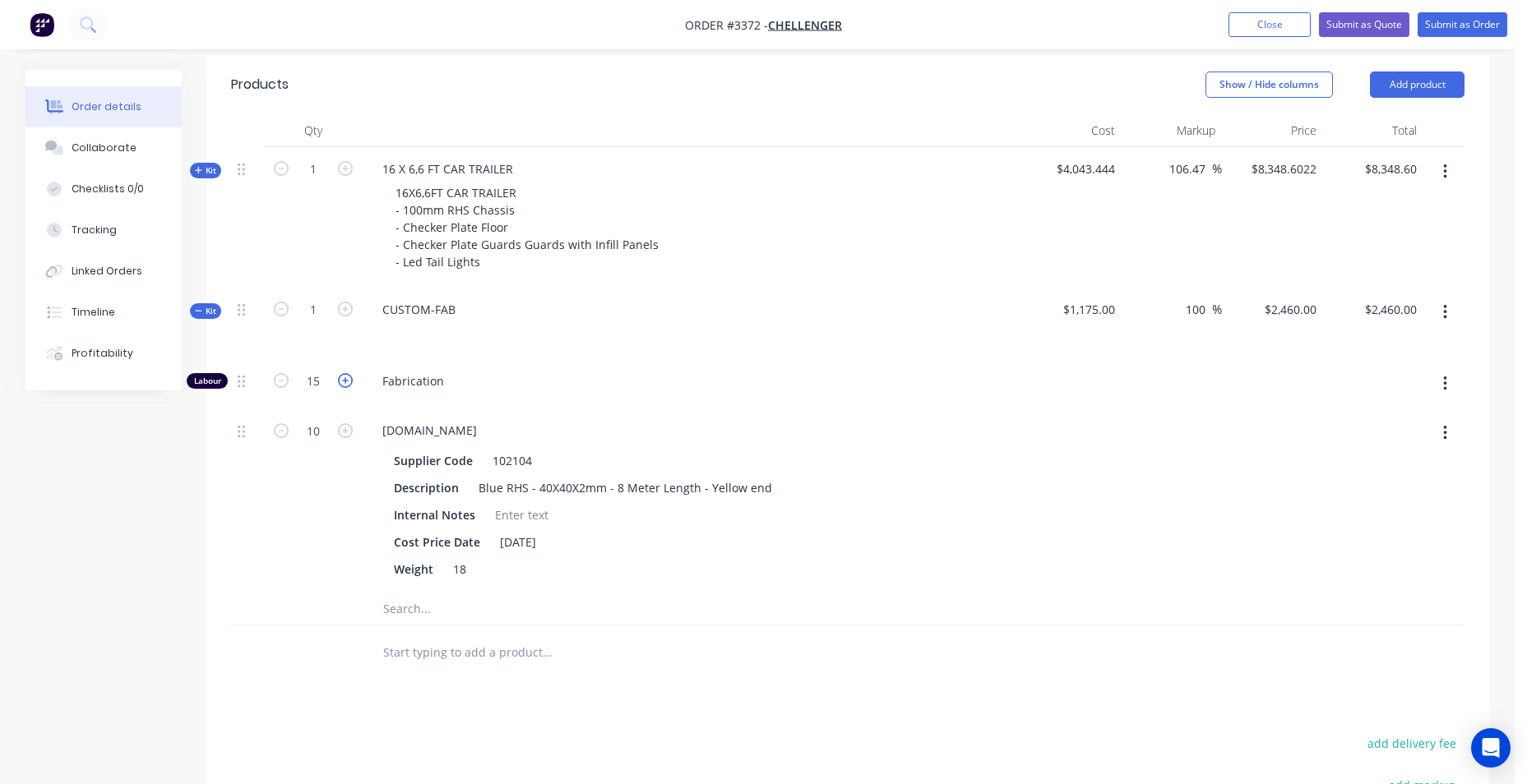
click at [345, 384] on icon "button" at bounding box center [345, 380] width 14 height 14
type input "$2,570.00"
type input "16"
click at [345, 384] on icon "button" at bounding box center [345, 380] width 14 height 14
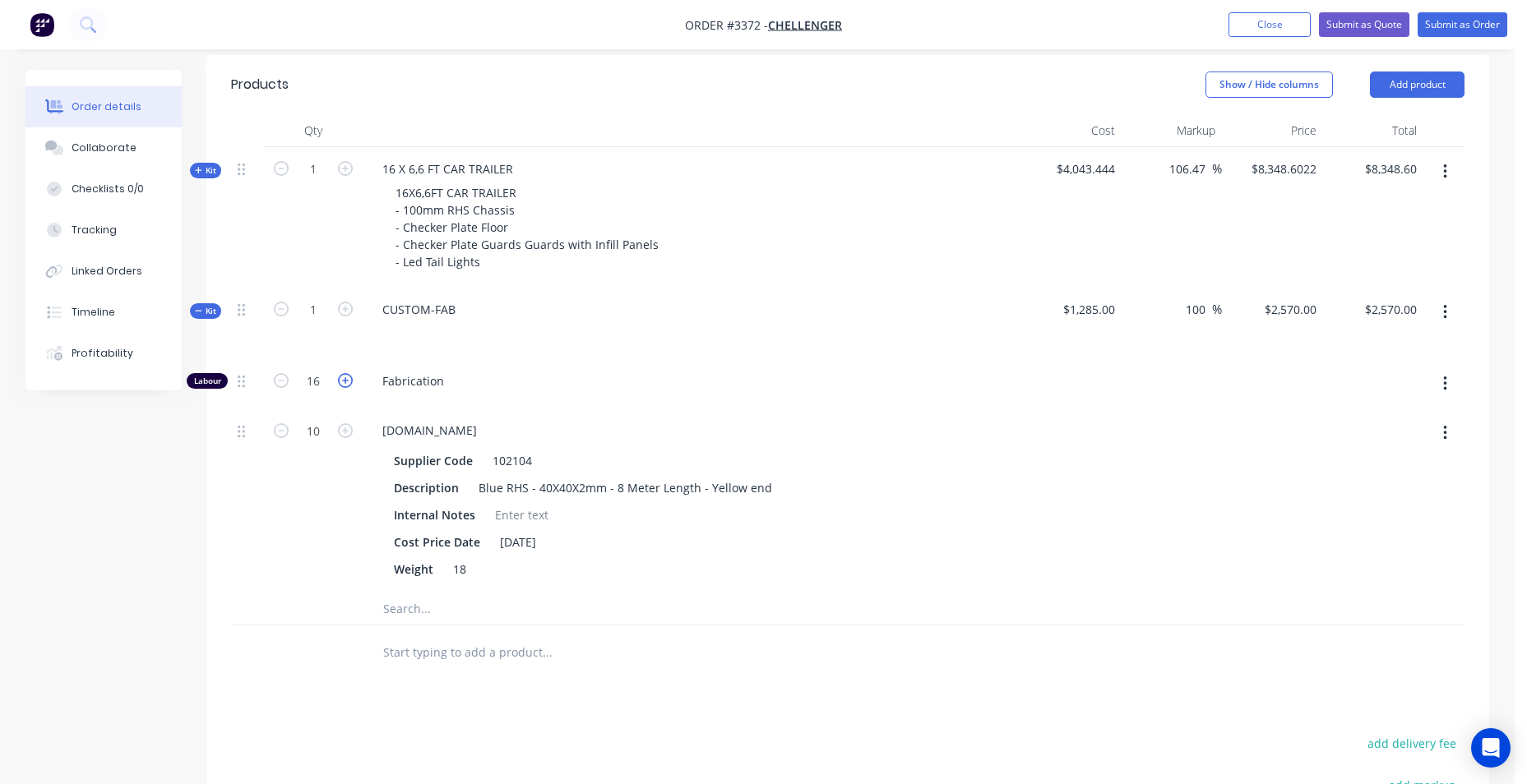
type input "$2,680.00"
type input "17"
click at [345, 384] on icon "button" at bounding box center [345, 380] width 14 height 14
type input "$2,790.00"
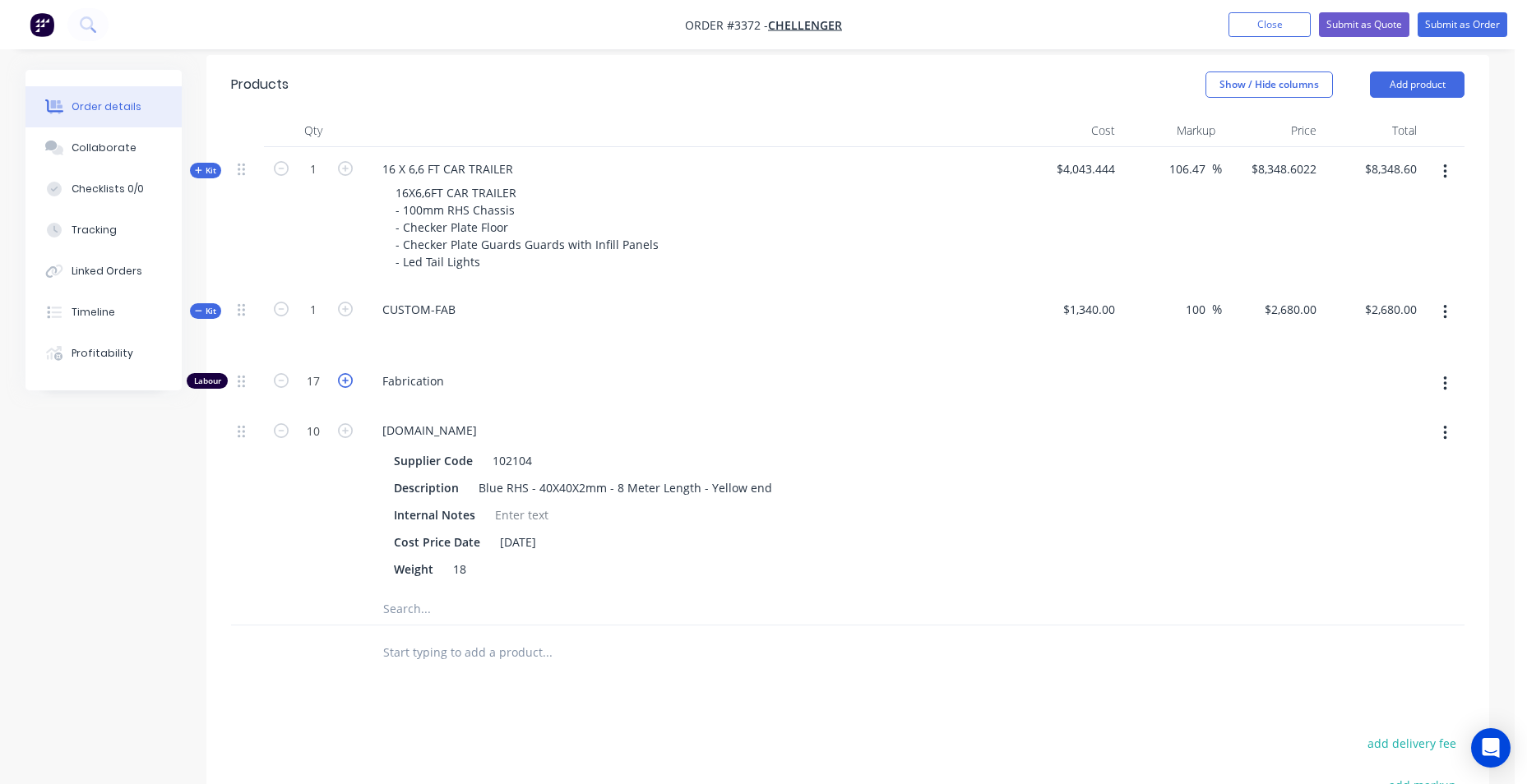
type input "$2,790.00"
type input "18"
click at [345, 384] on icon "button" at bounding box center [345, 380] width 14 height 14
type input "$2,900.00"
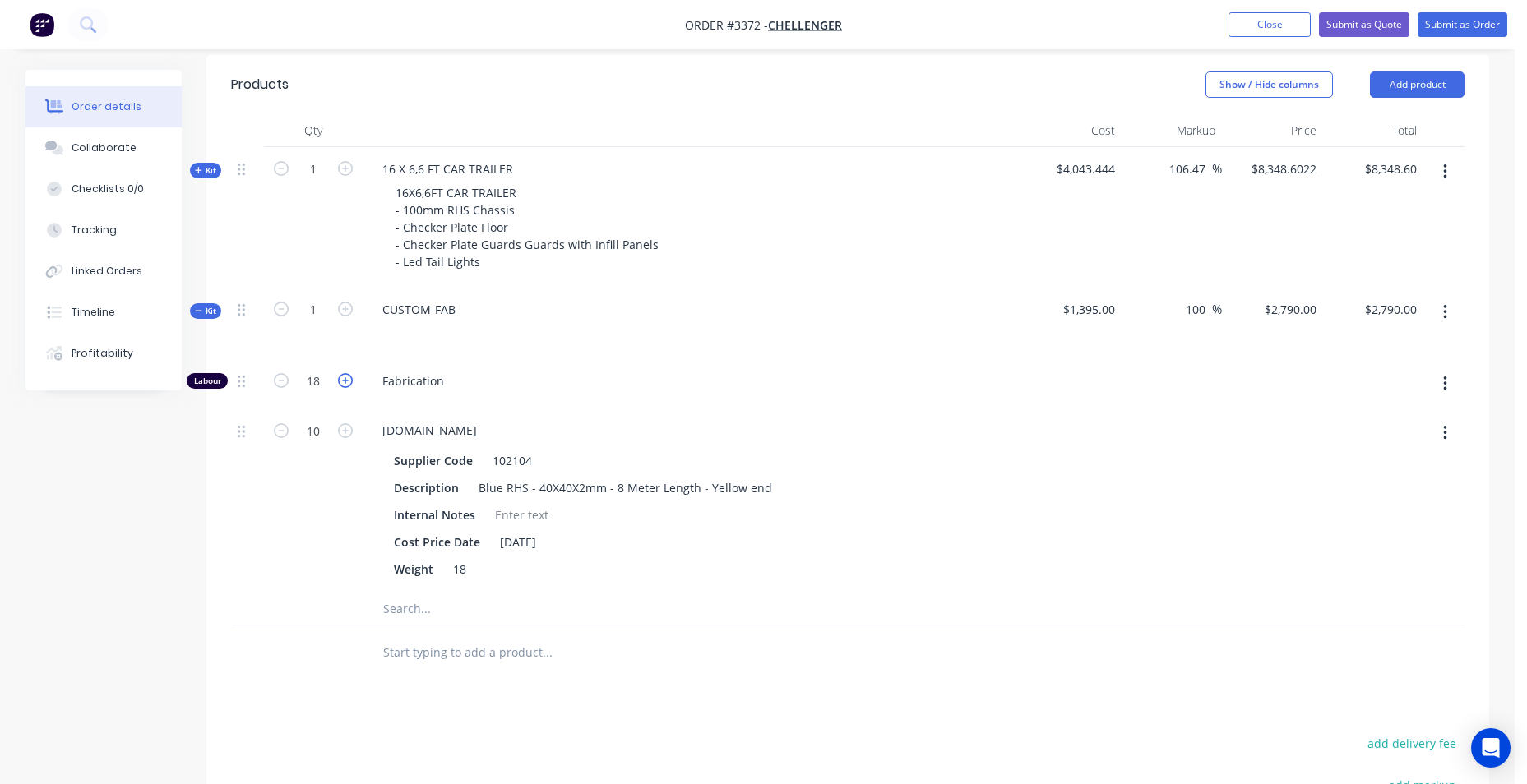
type input "19"
click at [345, 384] on icon "button" at bounding box center [345, 380] width 14 height 14
type input "$3,010.00"
type input "20"
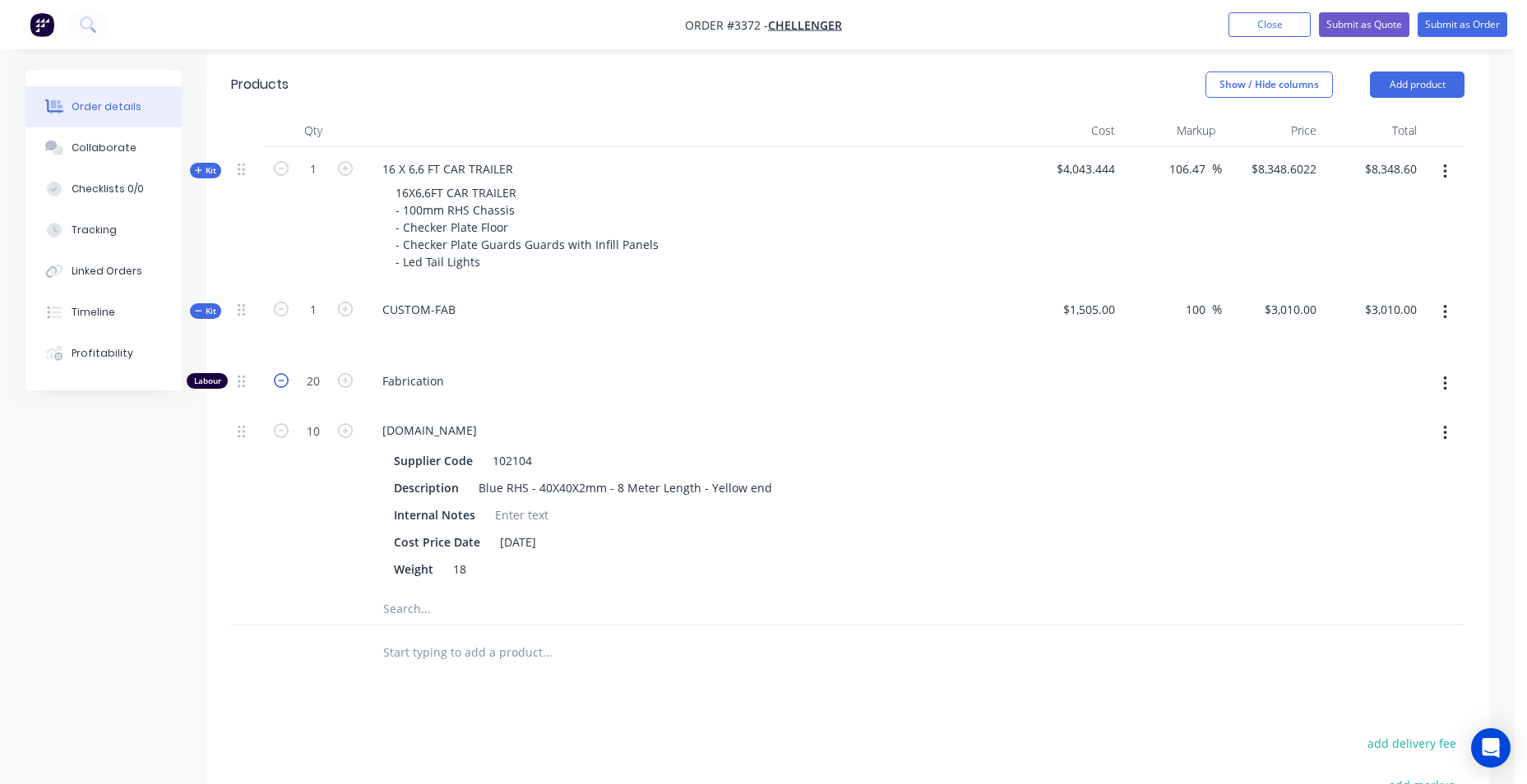
click at [284, 384] on icon "button" at bounding box center [281, 380] width 14 height 14
type input "$2,900.00"
type input "19"
click at [284, 384] on icon "button" at bounding box center [281, 380] width 14 height 14
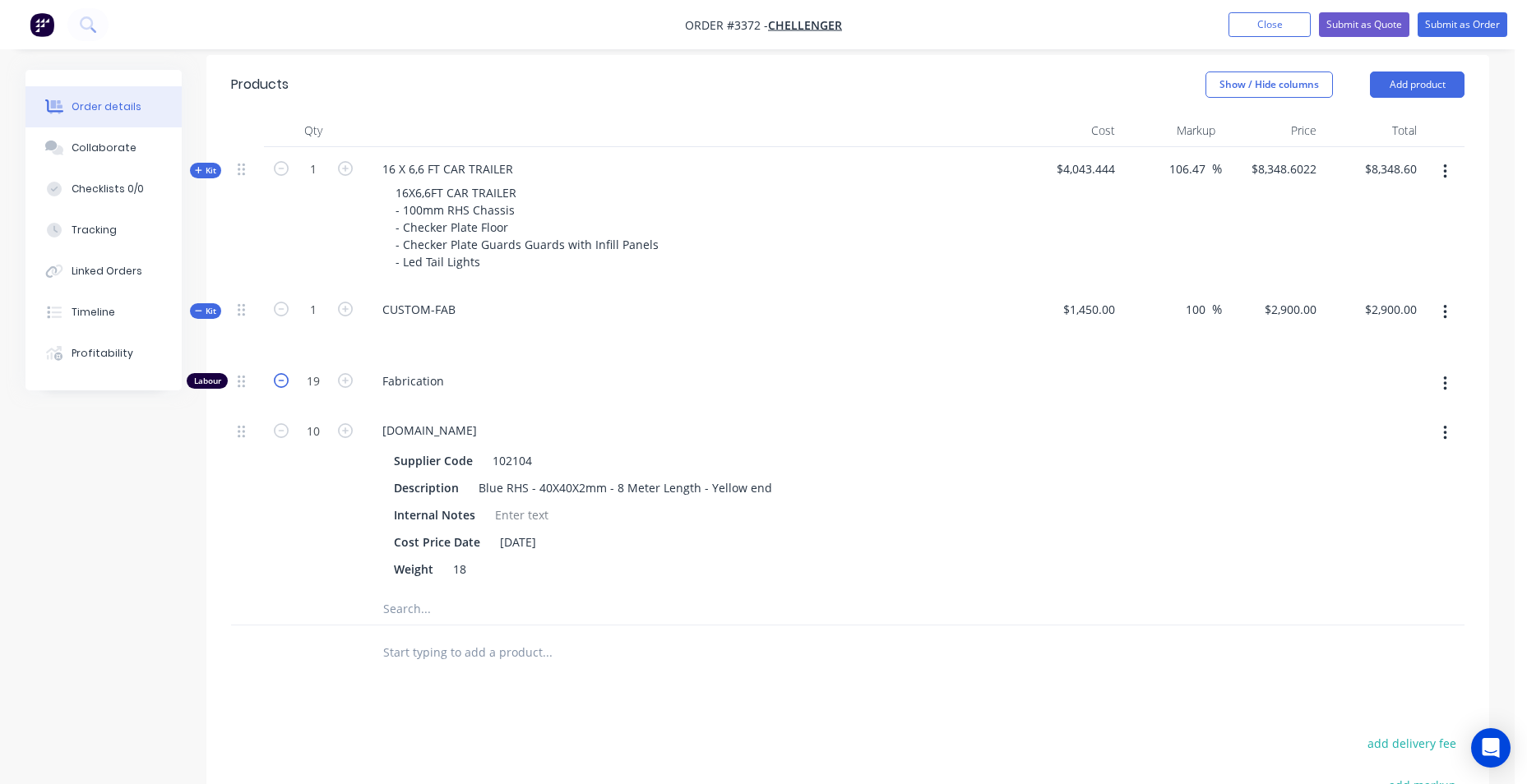
type input "$2,790.00"
type input "18"
click at [284, 384] on icon "button" at bounding box center [281, 380] width 14 height 14
type input "$2,680.00"
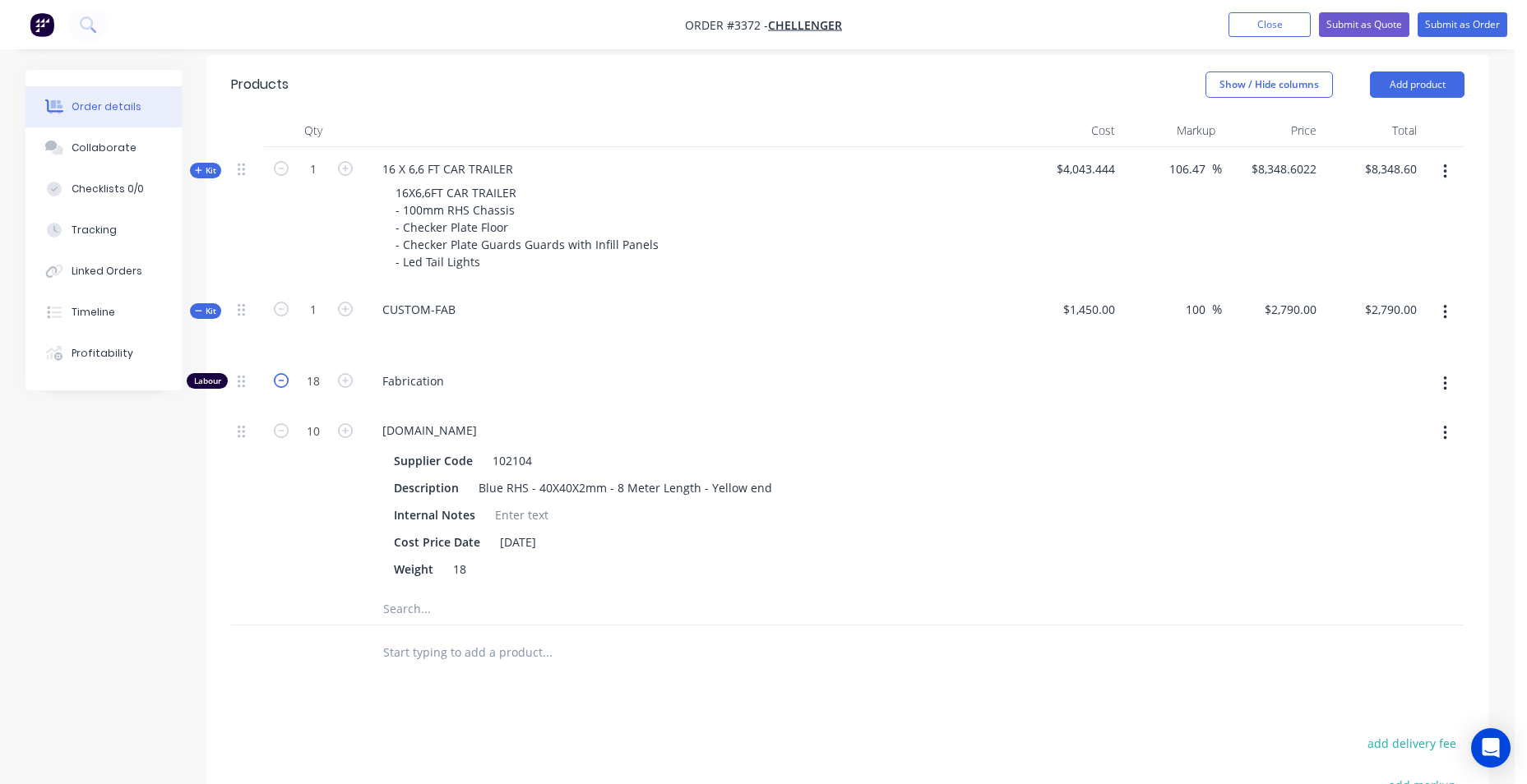
type input "$2,680.00"
type input "17"
click at [284, 384] on icon "button" at bounding box center [281, 380] width 14 height 14
type input "$2,570.00"
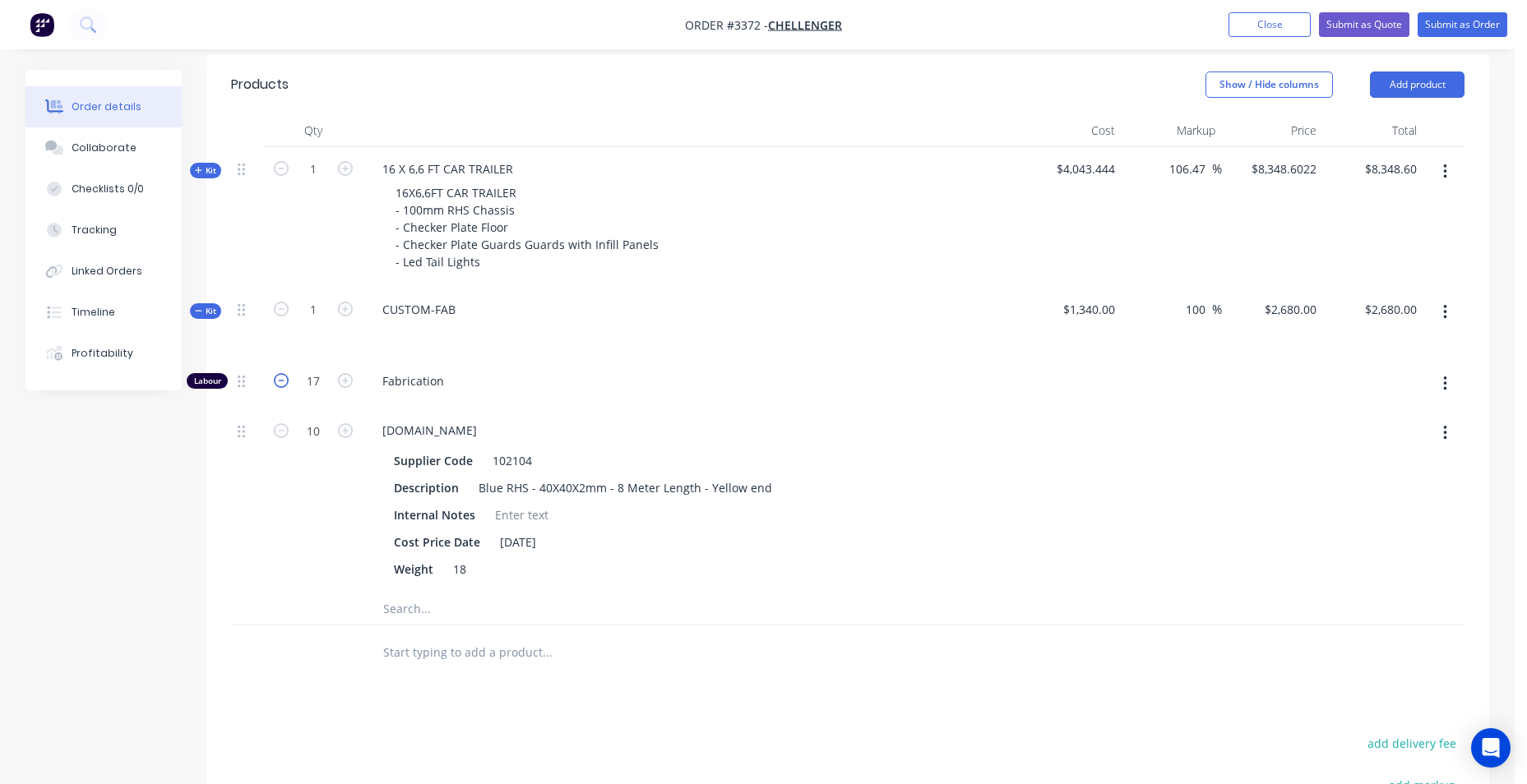
type input "16"
click at [283, 384] on icon "button" at bounding box center [281, 380] width 14 height 14
type input "$2,460.00"
type input "15"
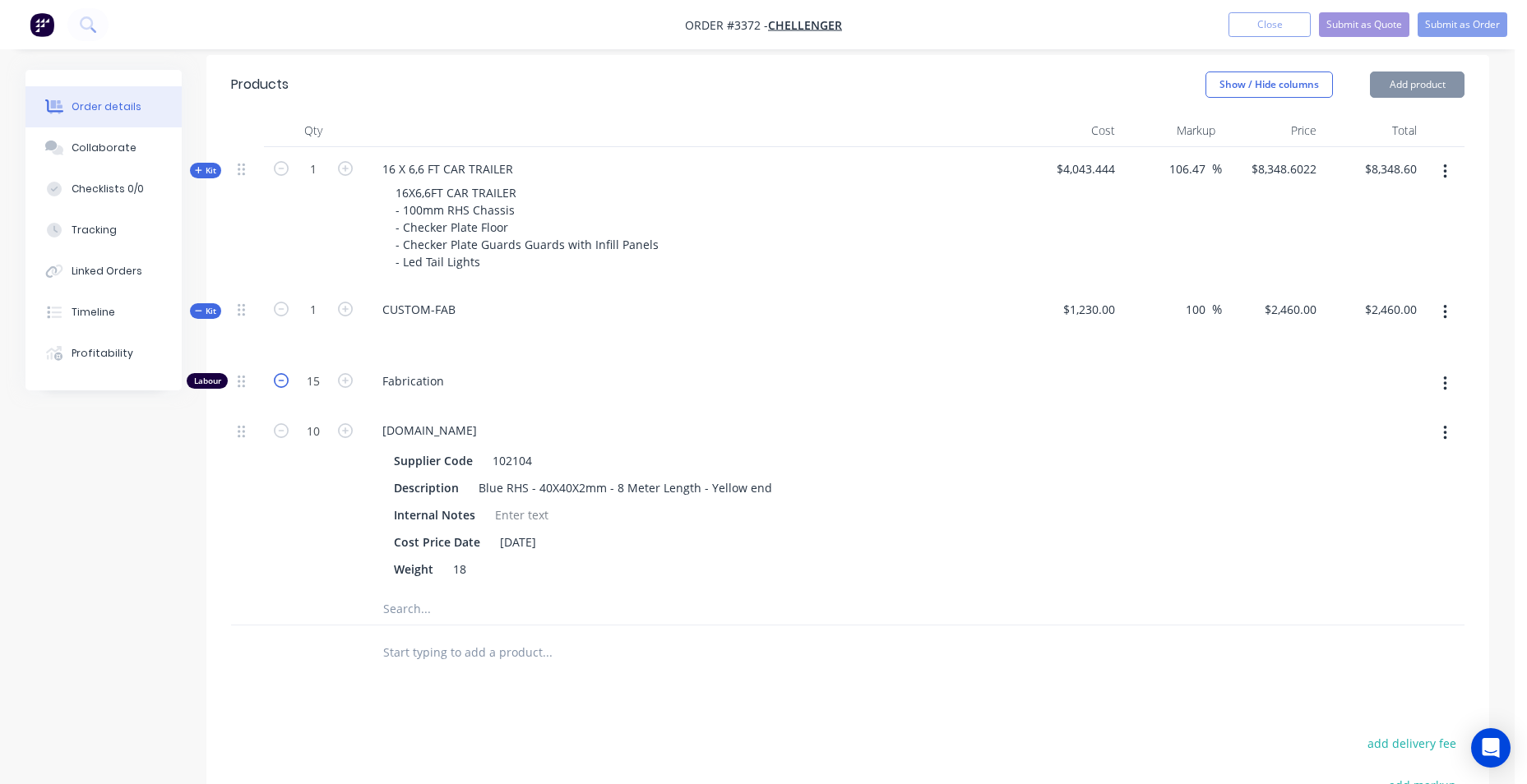
click at [283, 384] on icon "button" at bounding box center [281, 380] width 14 height 14
type input "$2,350.00"
type input "14"
click at [283, 384] on icon "button" at bounding box center [281, 380] width 14 height 14
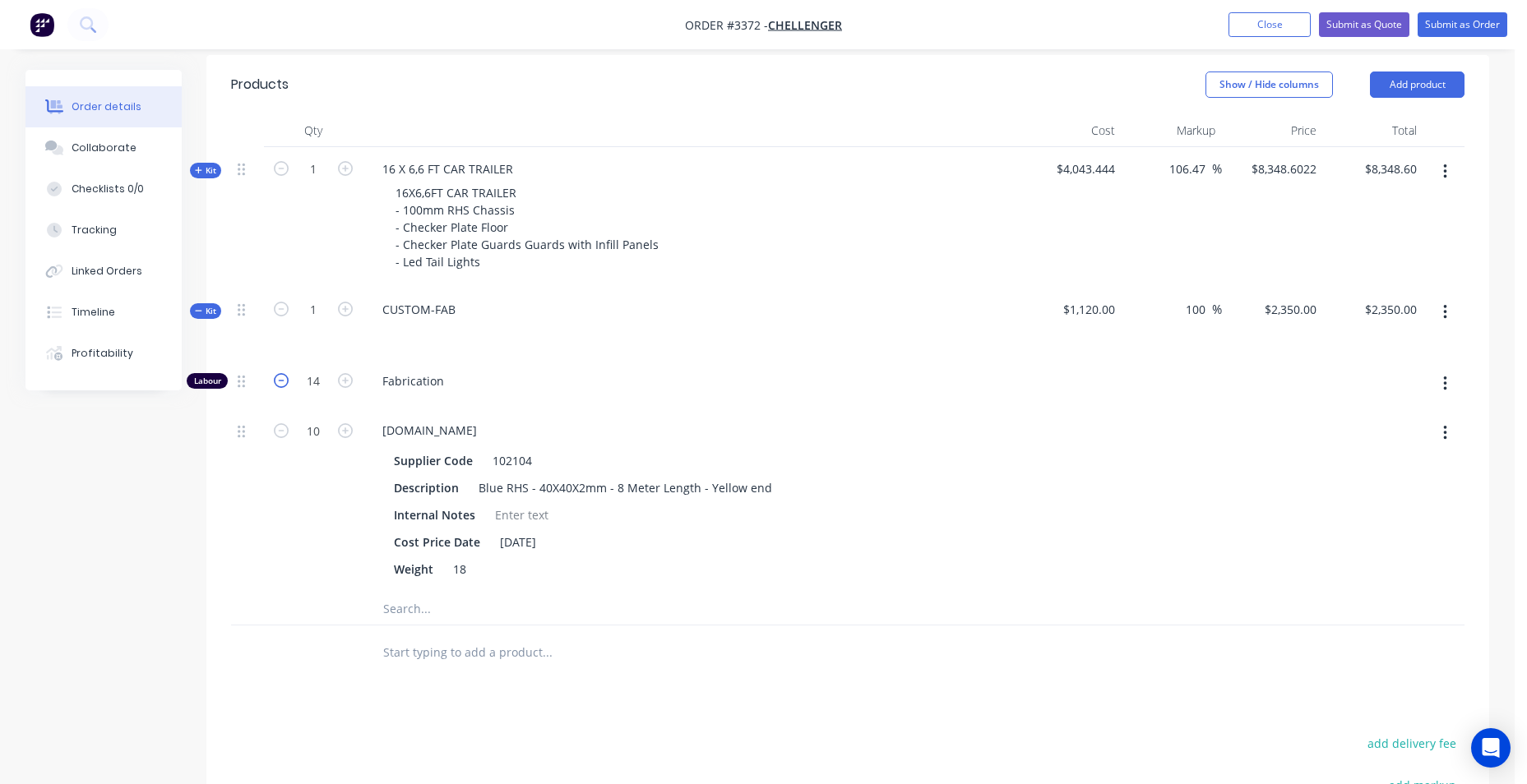
type input "$2,240.00"
type input "13"
click at [283, 384] on icon "button" at bounding box center [281, 380] width 14 height 14
type input "$2,130.00"
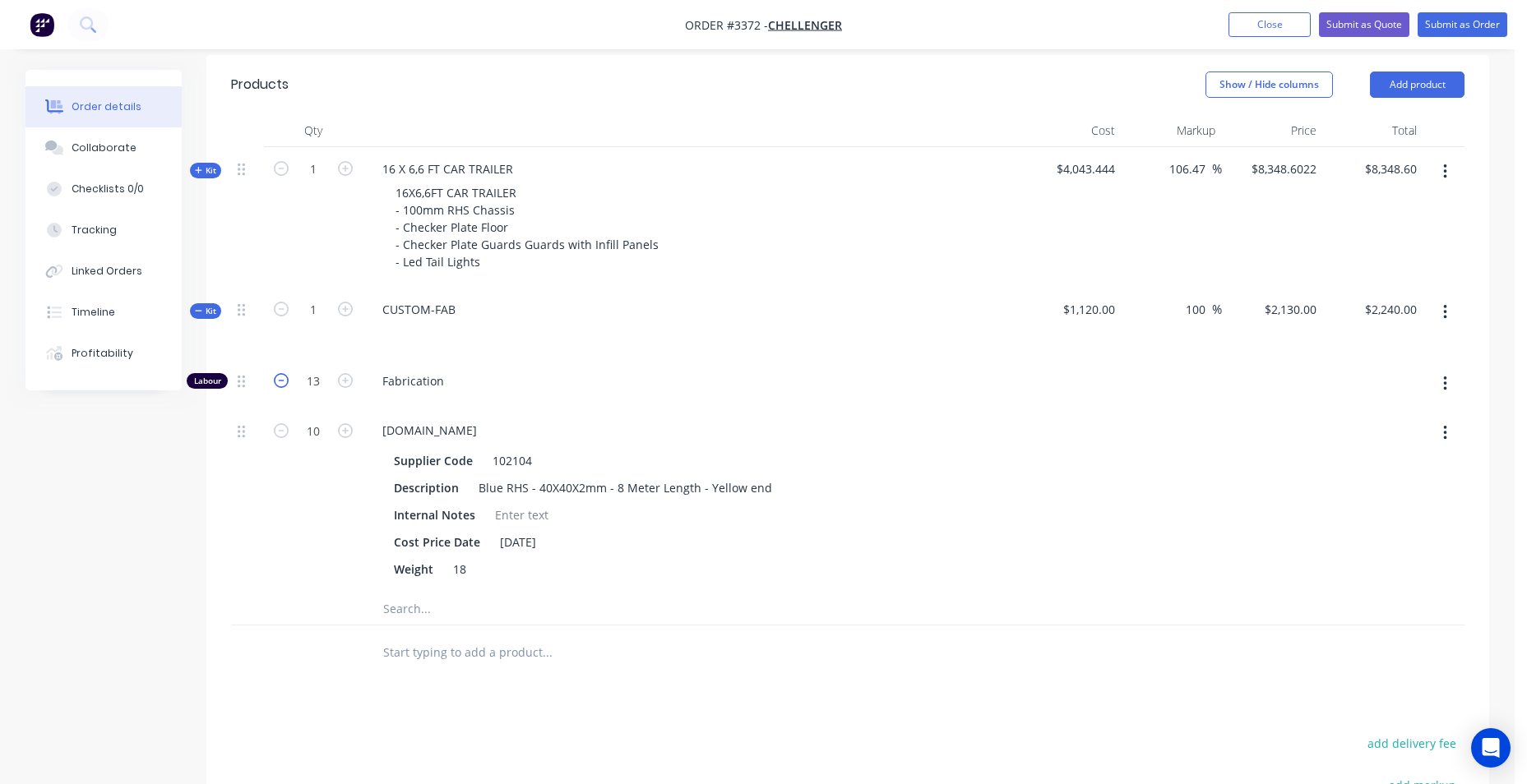
type input "$2,130.00"
type input "12"
click at [283, 384] on icon "button" at bounding box center [281, 380] width 14 height 14
type input "$2,020.00"
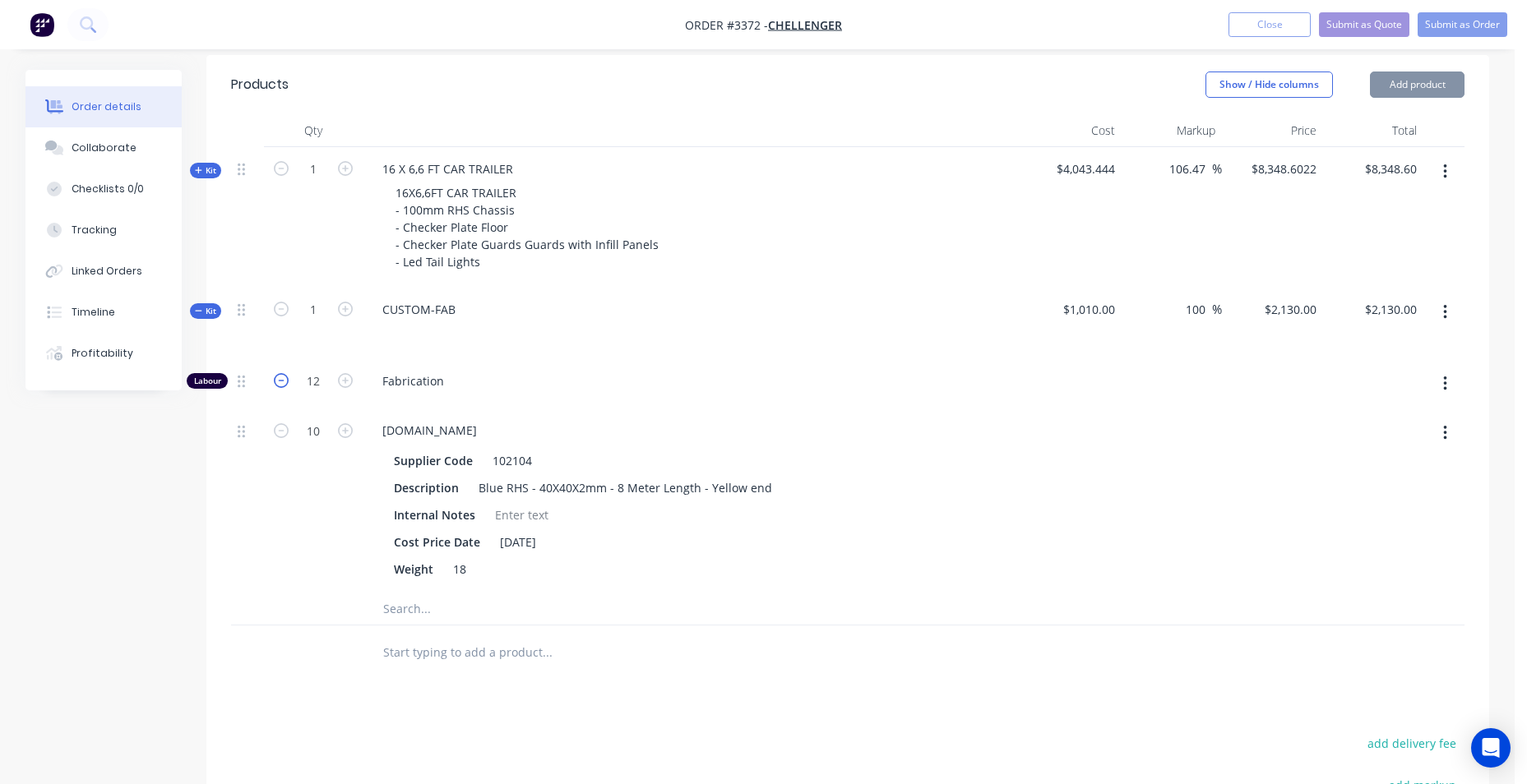
type input "11"
click at [283, 384] on icon "button" at bounding box center [281, 380] width 14 height 14
click at [284, 384] on icon "button" at bounding box center [281, 380] width 14 height 14
type input "$1,910.00"
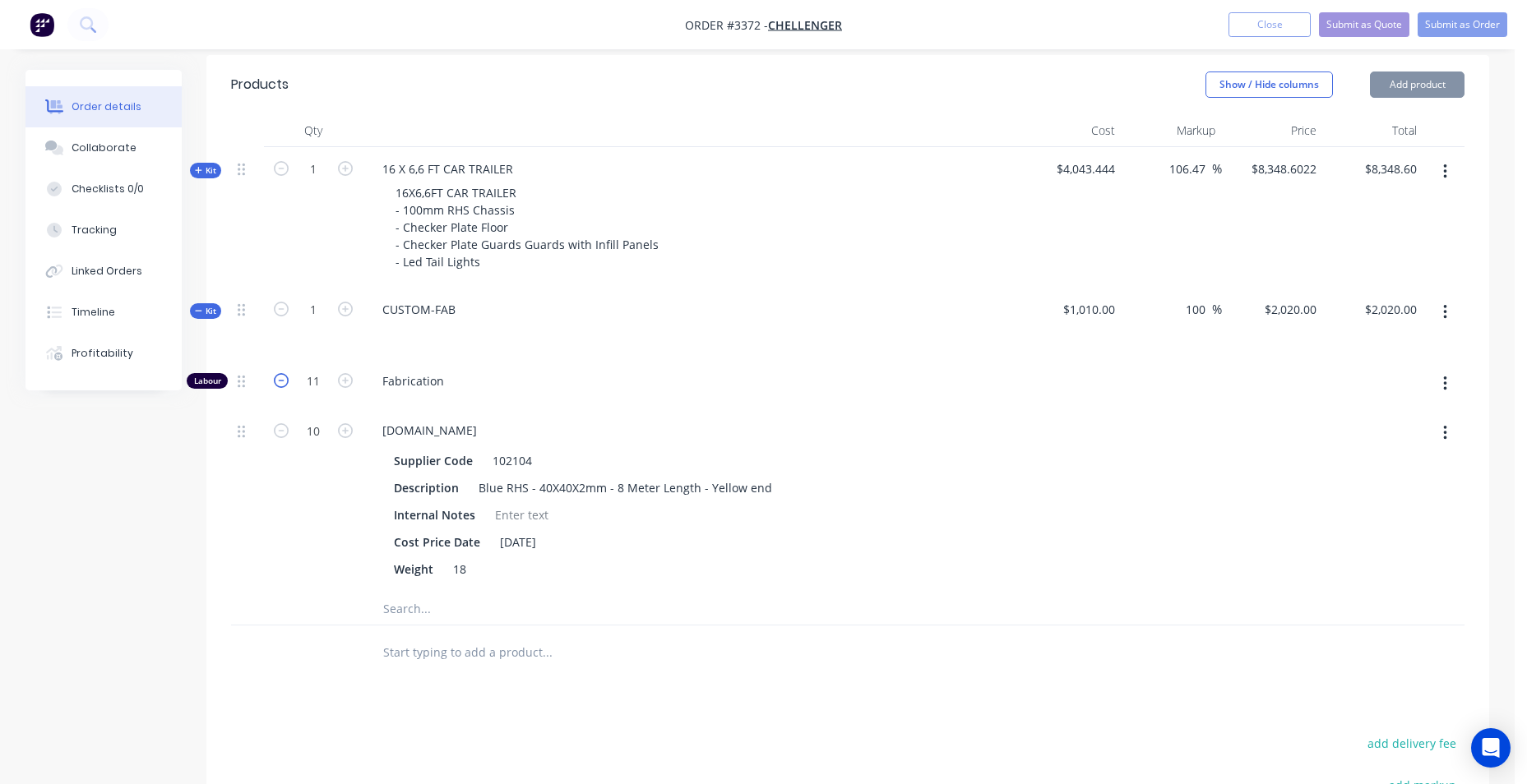
type input "9"
type input "$1,800.00"
click at [284, 384] on icon "button" at bounding box center [281, 380] width 14 height 14
type input "$1,690.00"
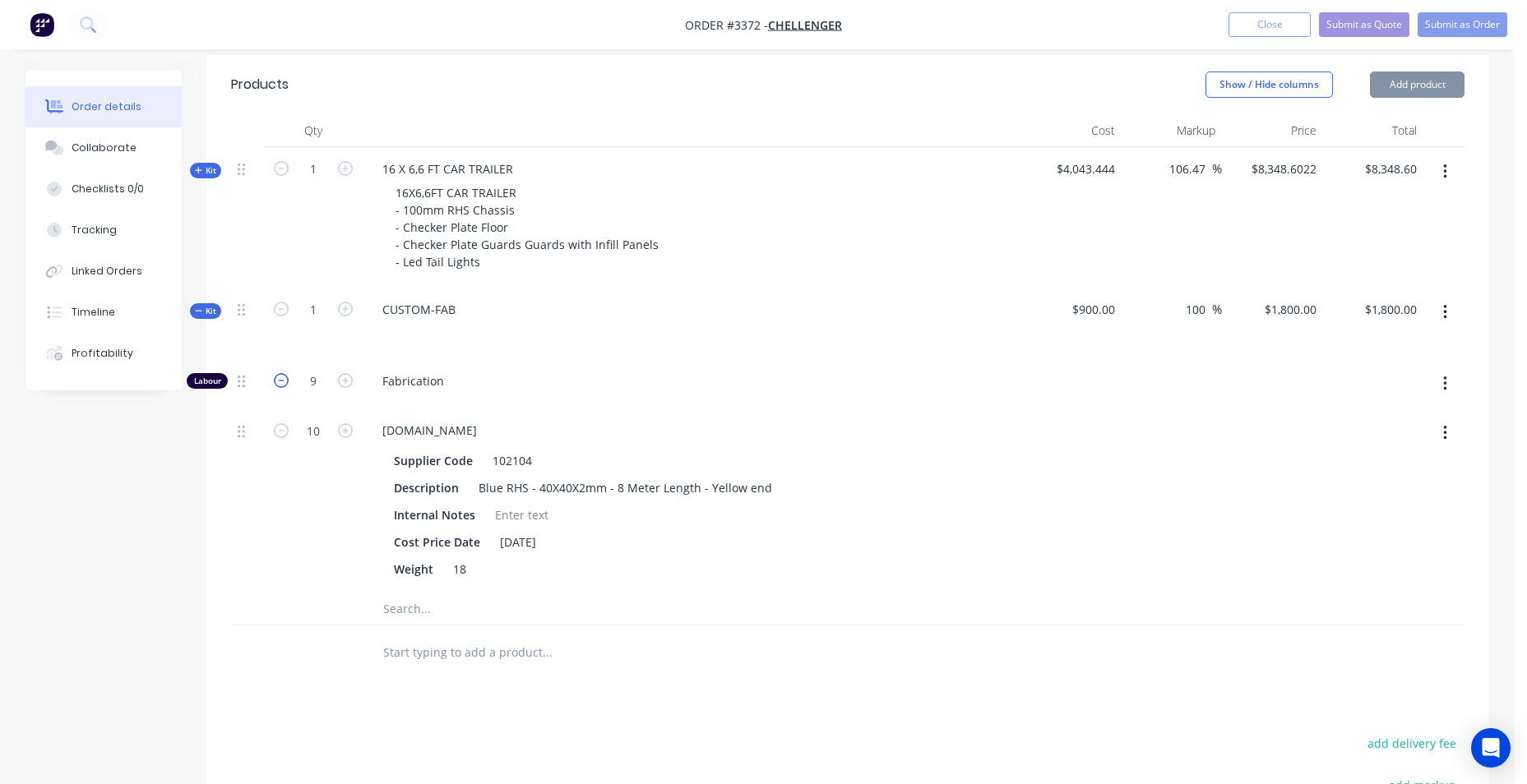
type input "$1,690.00"
type input "8"
click at [284, 384] on icon "button" at bounding box center [281, 380] width 14 height 14
type input "$1,580.00"
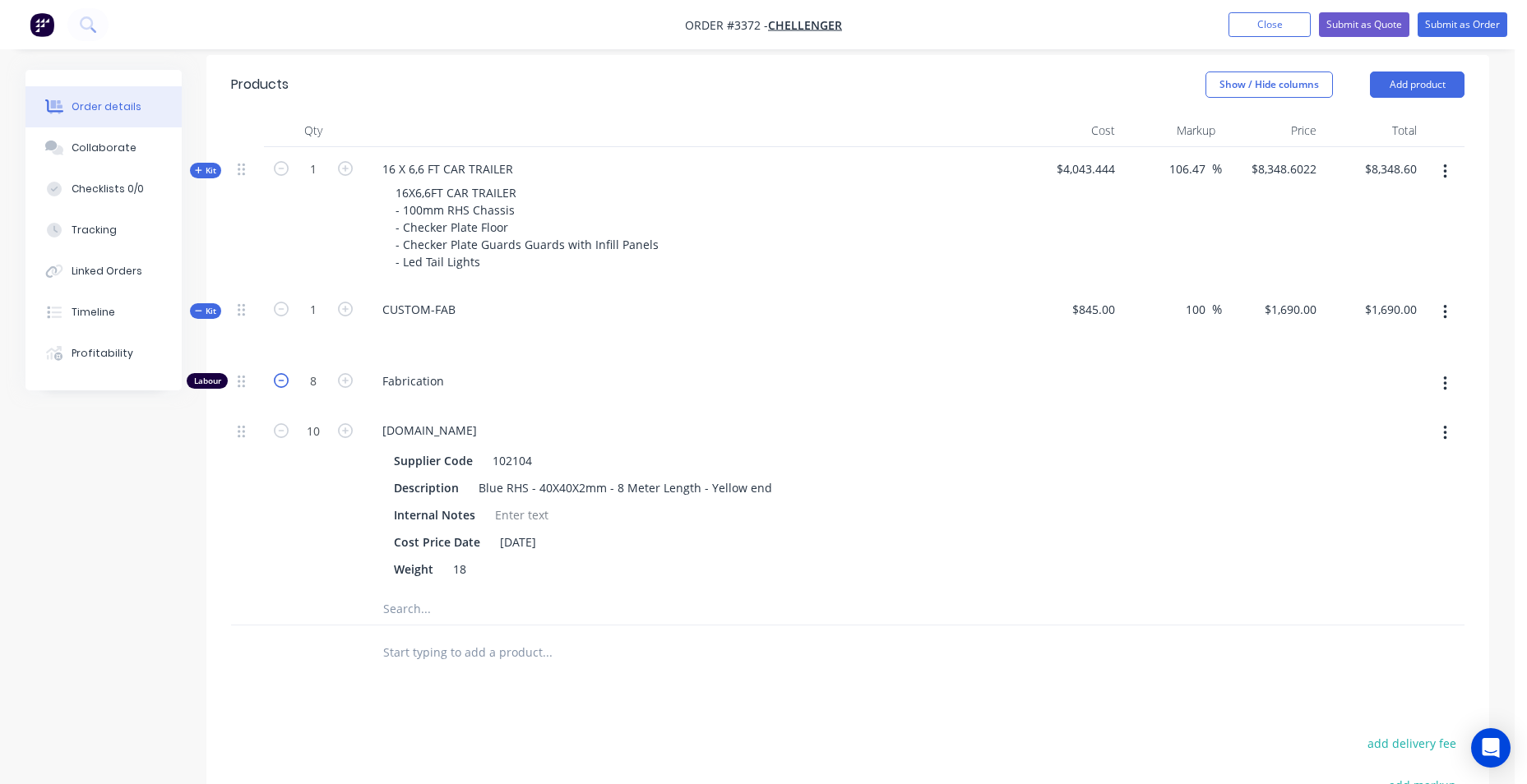
type input "7"
click at [342, 378] on icon "button" at bounding box center [345, 380] width 14 height 14
type input "$1,690.00"
type input "8"
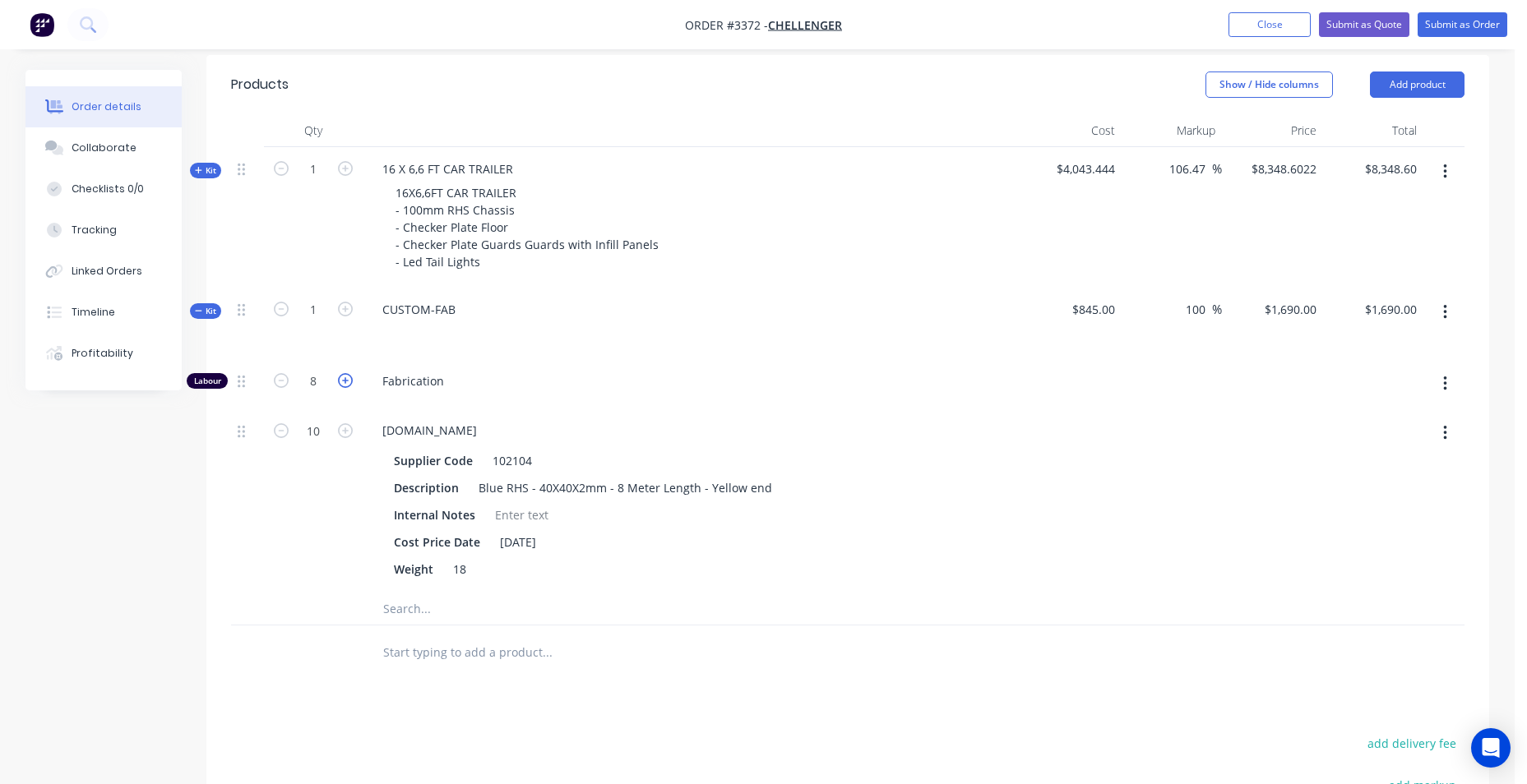
click at [342, 378] on icon "button" at bounding box center [345, 380] width 14 height 14
type input "$1,800.00"
type input "9"
click at [342, 378] on icon "button" at bounding box center [345, 380] width 14 height 14
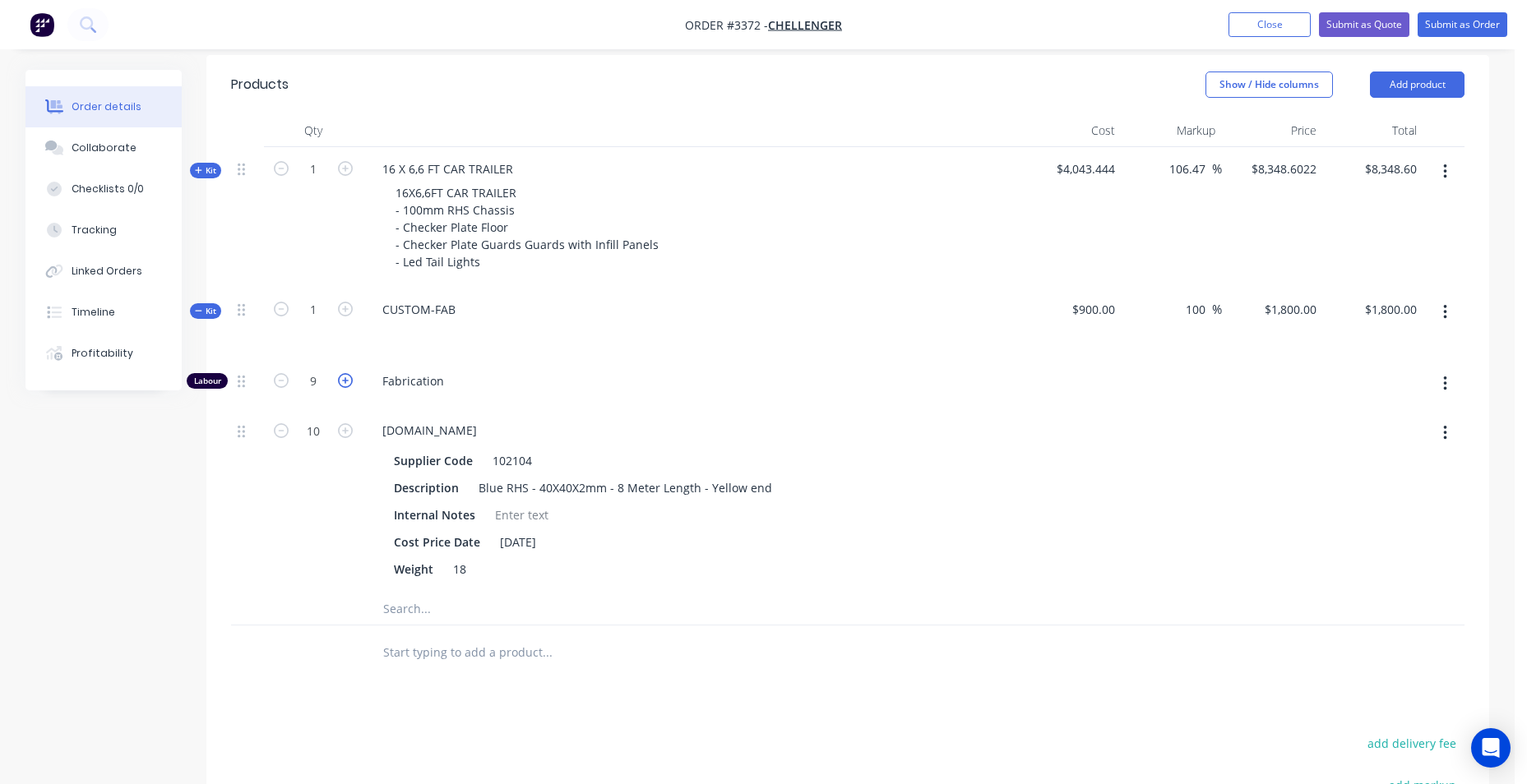
type input "$1,910.00"
type input "10"
click at [342, 378] on icon "button" at bounding box center [345, 380] width 14 height 14
type input "$2,020.00"
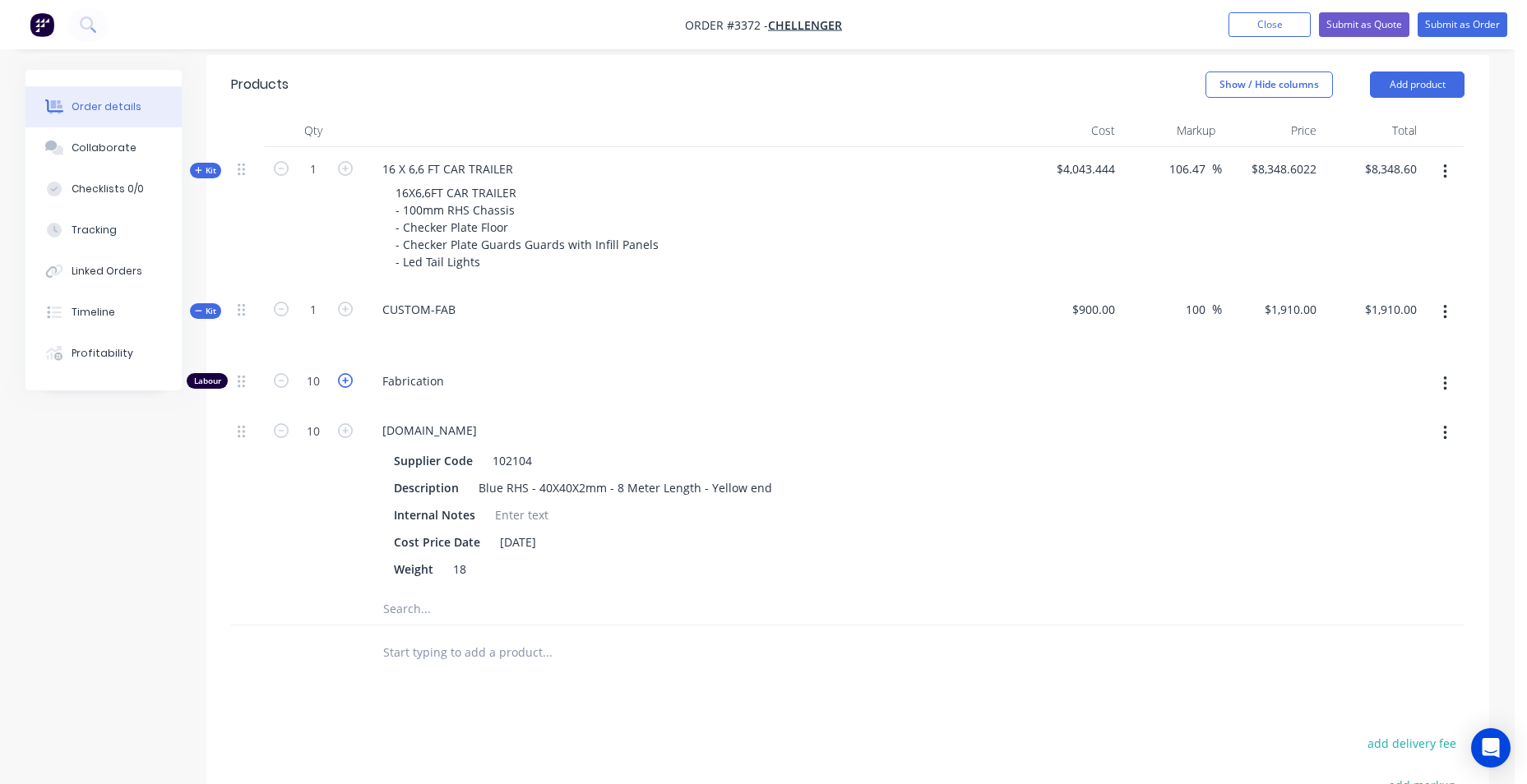
type input "$2,020.00"
type input "11"
click at [342, 378] on icon "button" at bounding box center [345, 380] width 14 height 14
type input "$2,130.00"
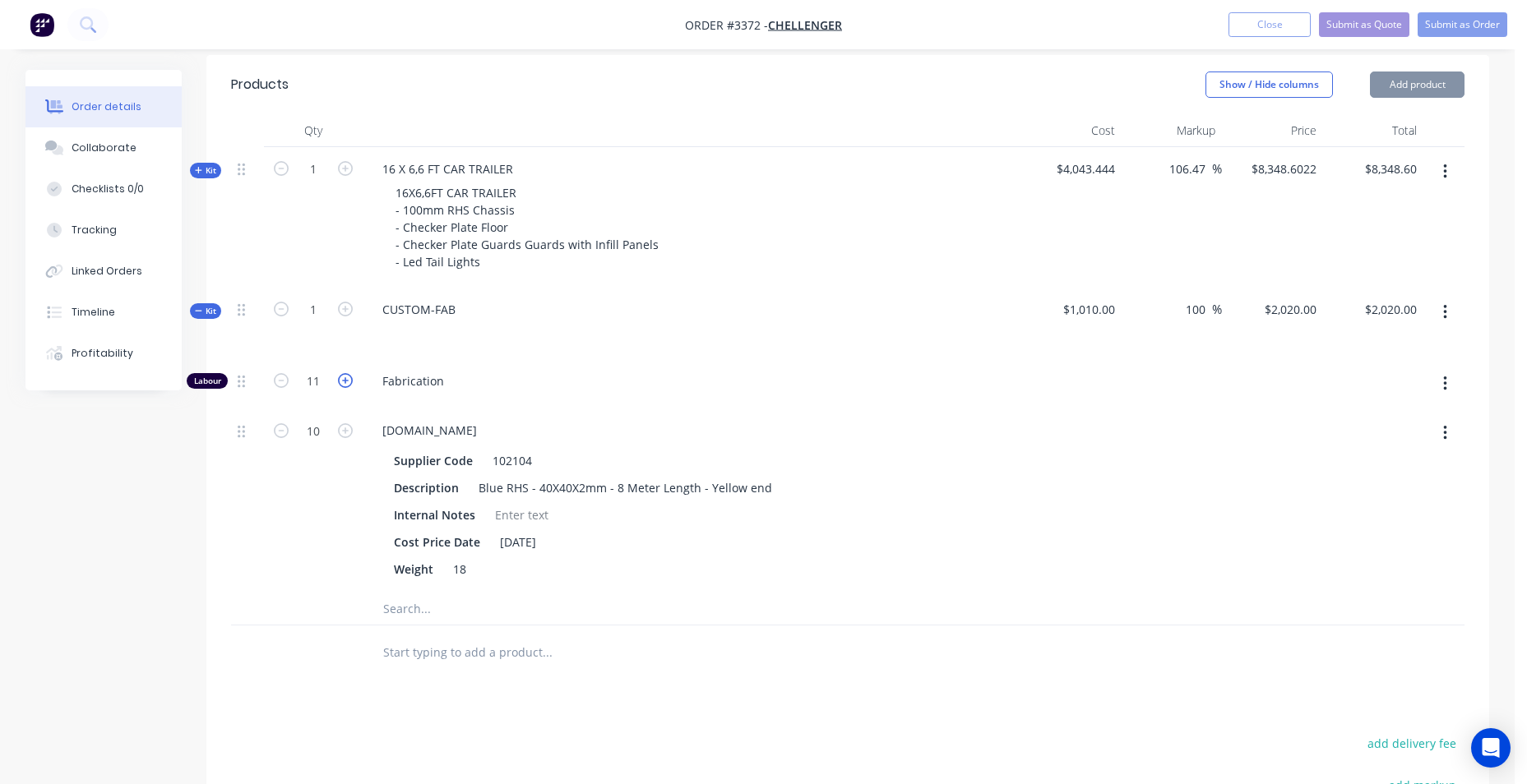
type input "12"
click at [342, 378] on icon "button" at bounding box center [345, 380] width 14 height 14
type input "$2,240.00"
type input "13"
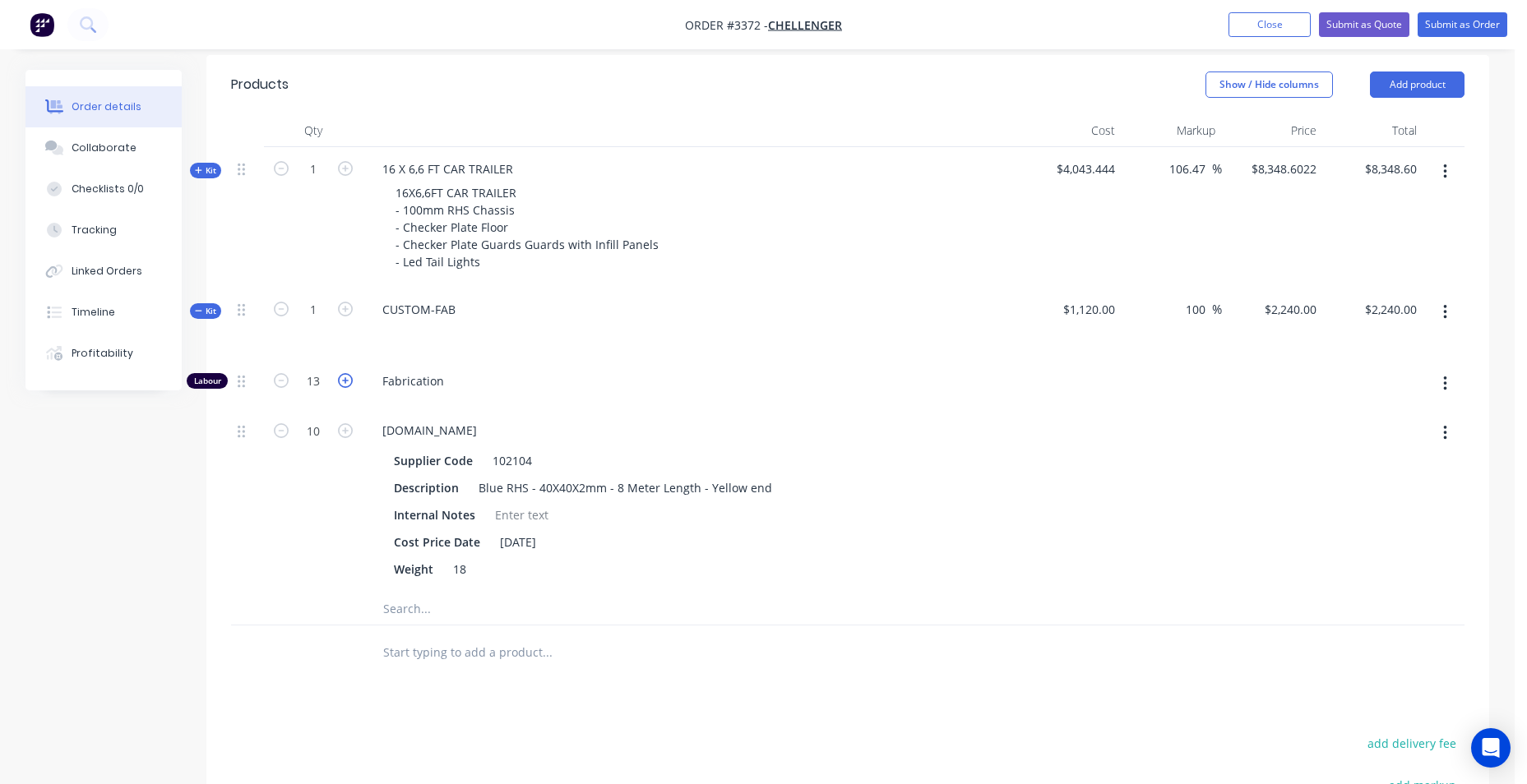
click at [342, 378] on icon "button" at bounding box center [345, 380] width 14 height 14
type input "$2,350.00"
type input "14"
click at [342, 378] on icon "button" at bounding box center [345, 380] width 14 height 14
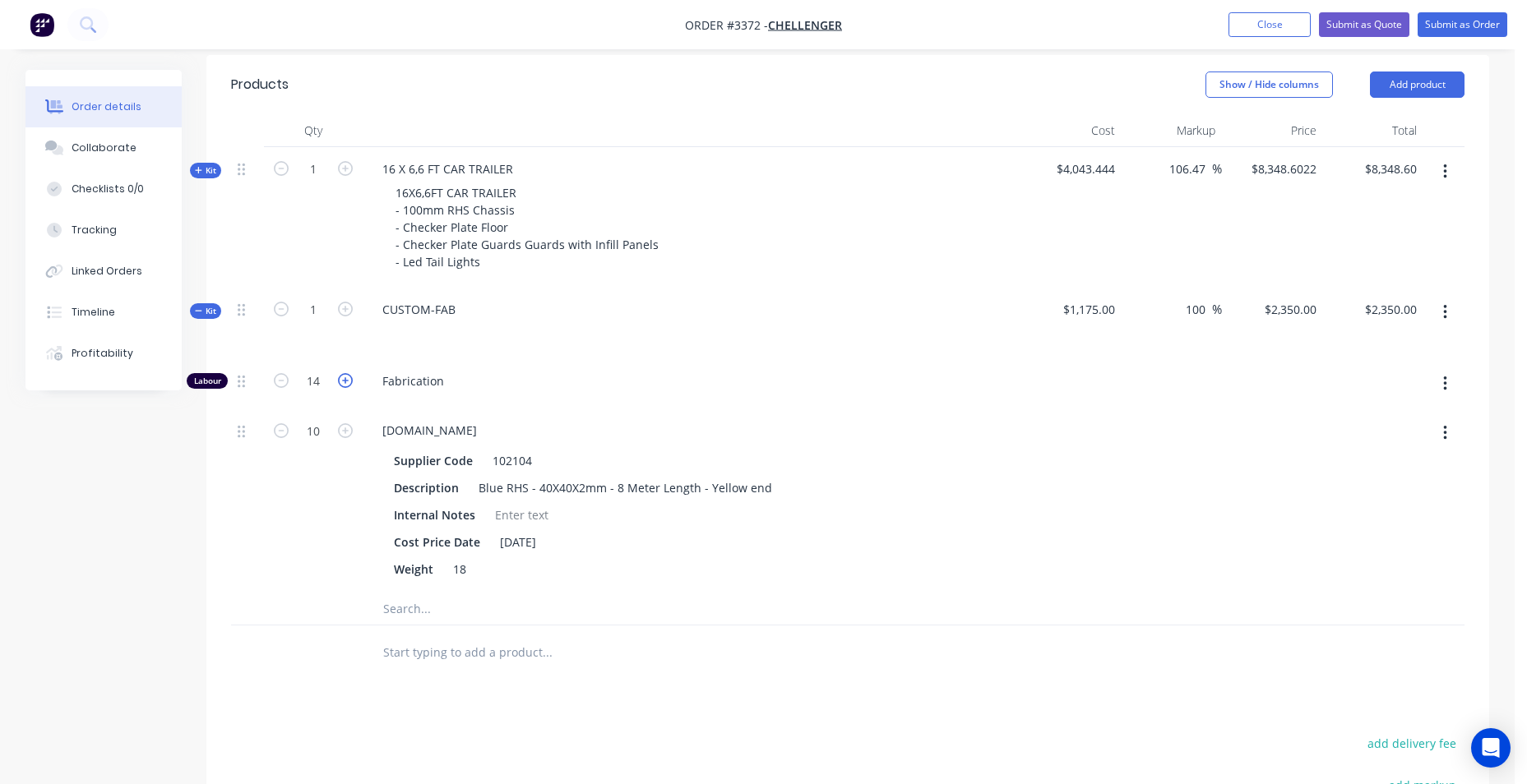
type input "$2,460.00"
type input "15"
click at [342, 378] on icon "button" at bounding box center [345, 380] width 14 height 14
type input "$2,570.00"
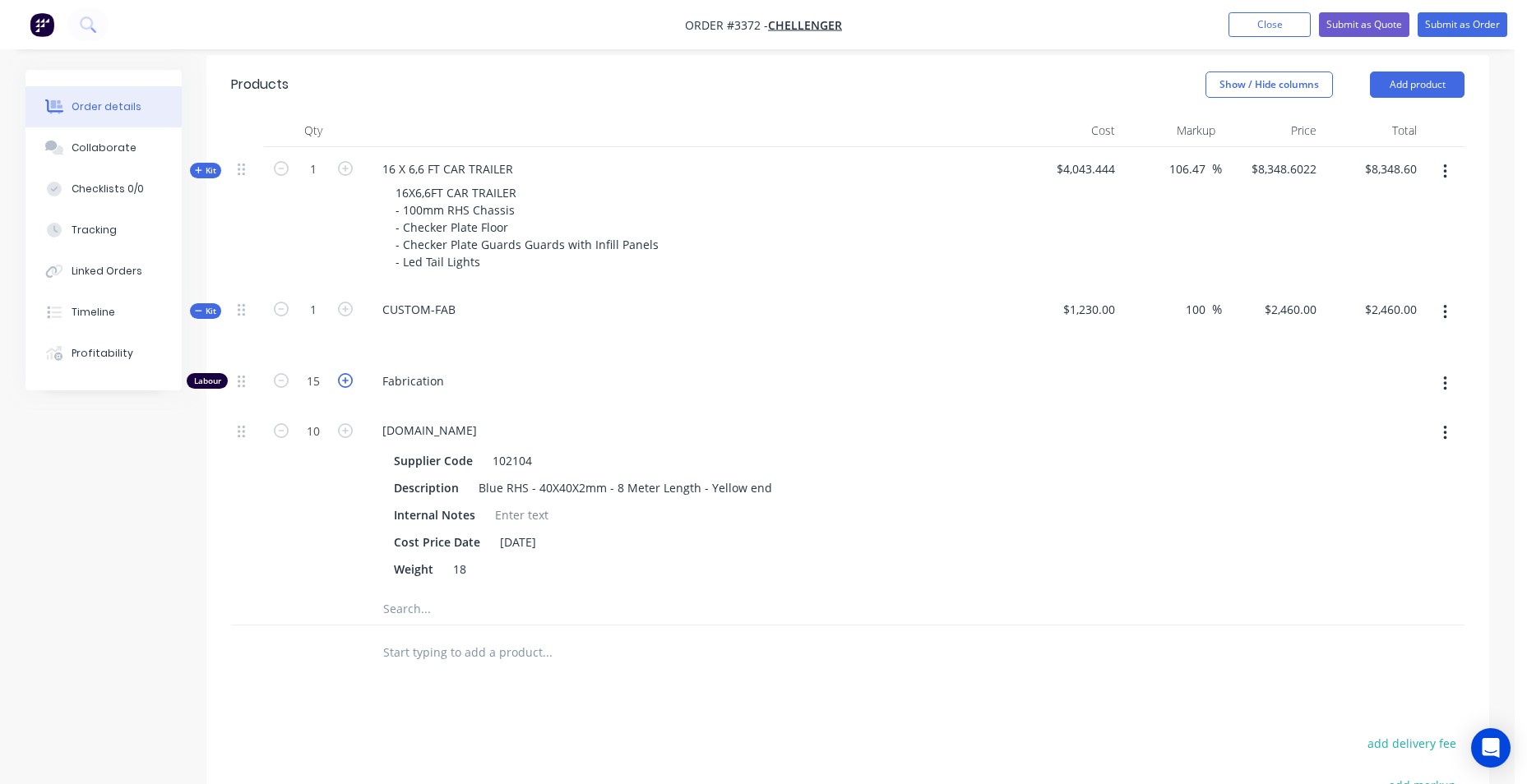
type input "$2,570.00"
type input "16"
click at [670, 409] on div "M.RHS.40X40X2.BLUE Supplier Code 102104 Description Blue RHS - 40X40X2mm - 8 Me…" at bounding box center [691, 501] width 658 height 183
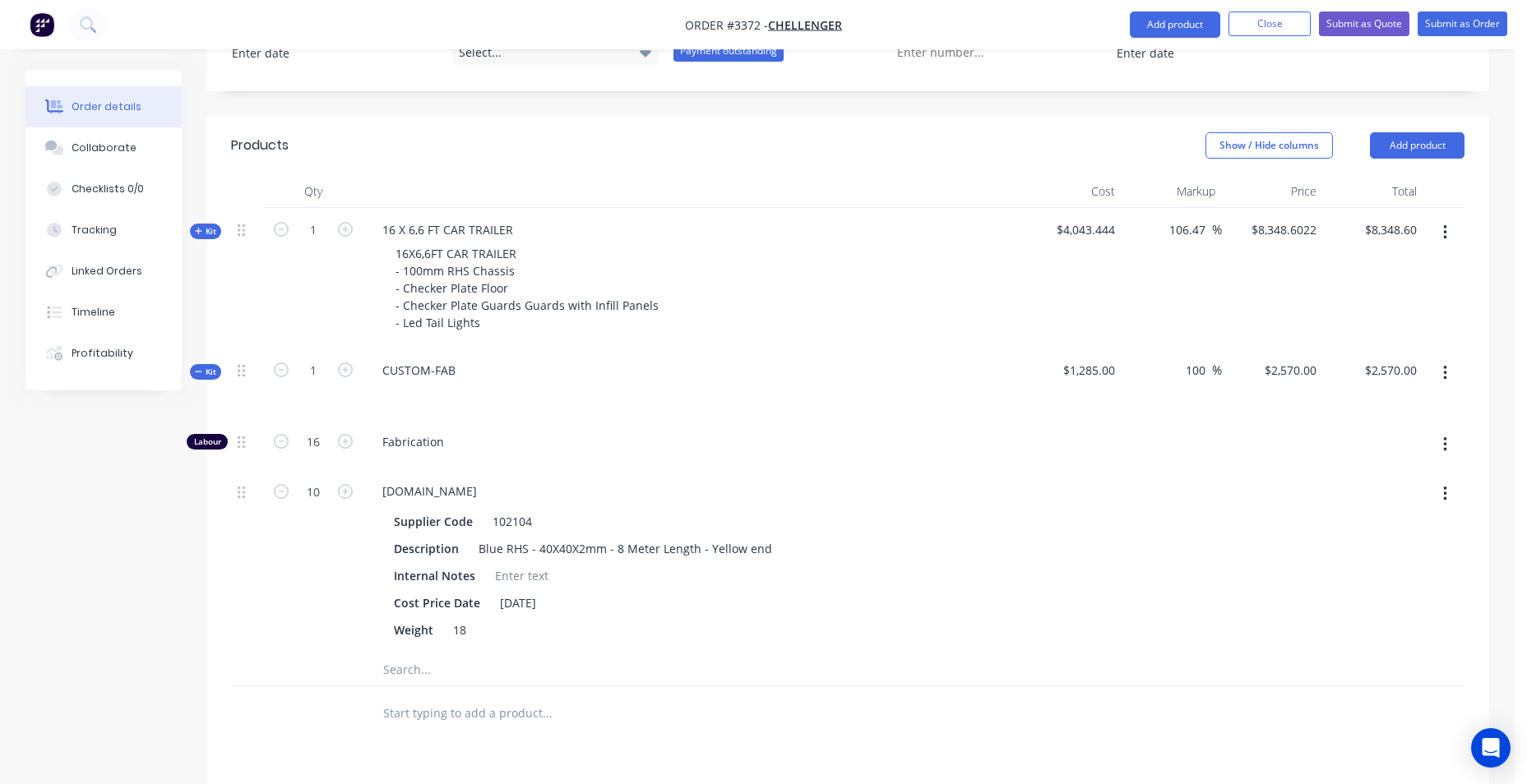
scroll to position [479, 0]
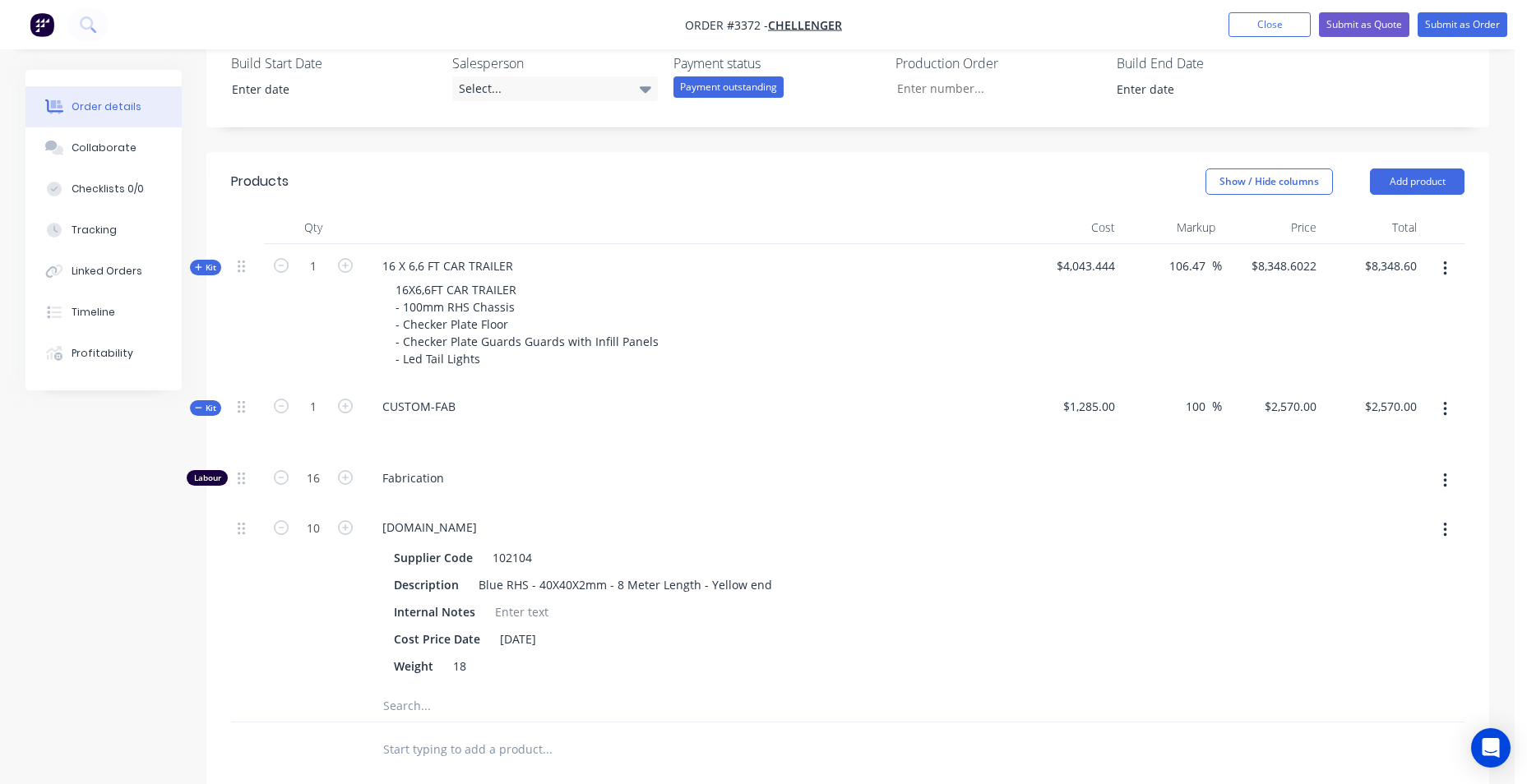
click at [199, 403] on span "Kit" at bounding box center [205, 408] width 21 height 13
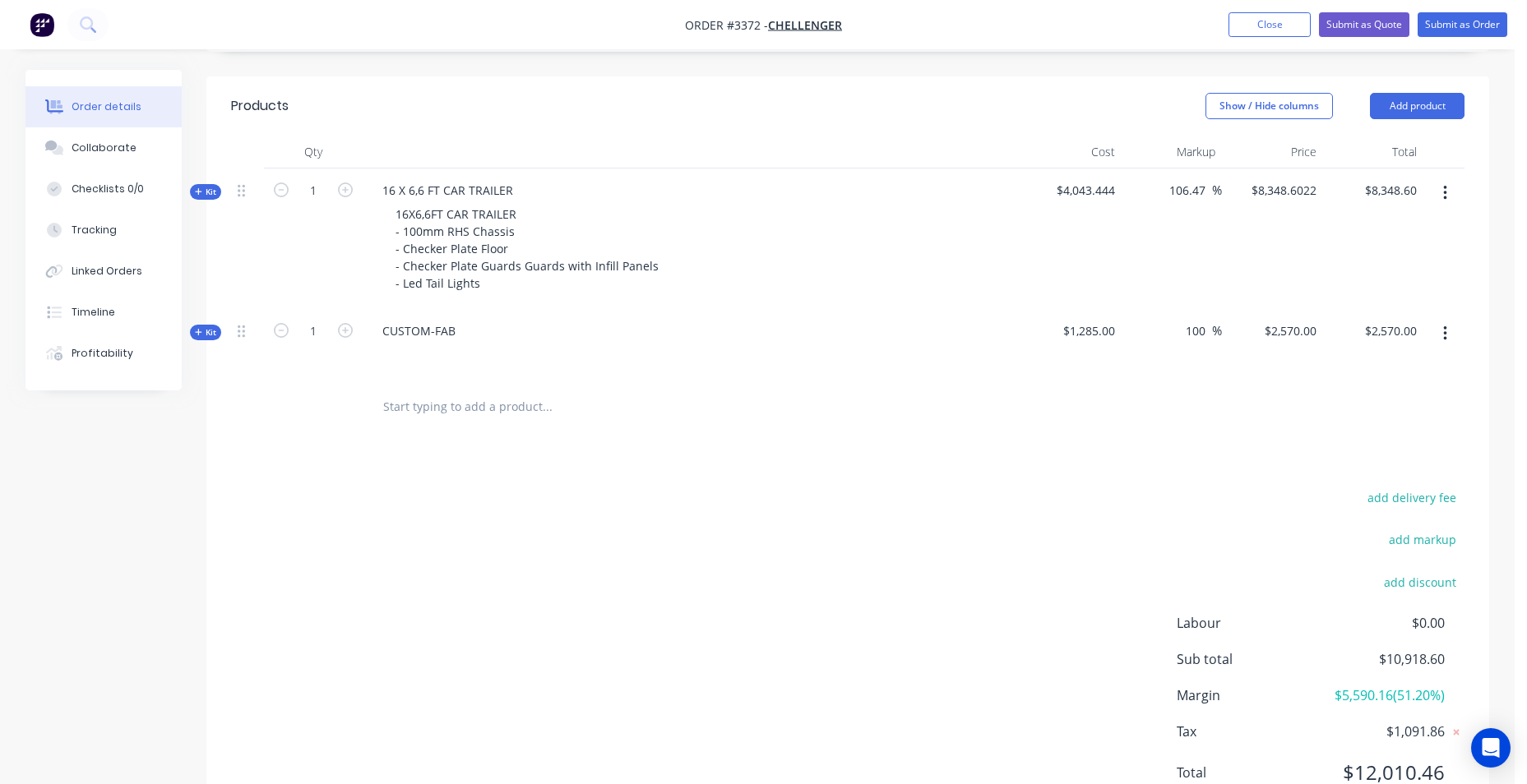
scroll to position [624, 0]
